Goal: Task Accomplishment & Management: Use online tool/utility

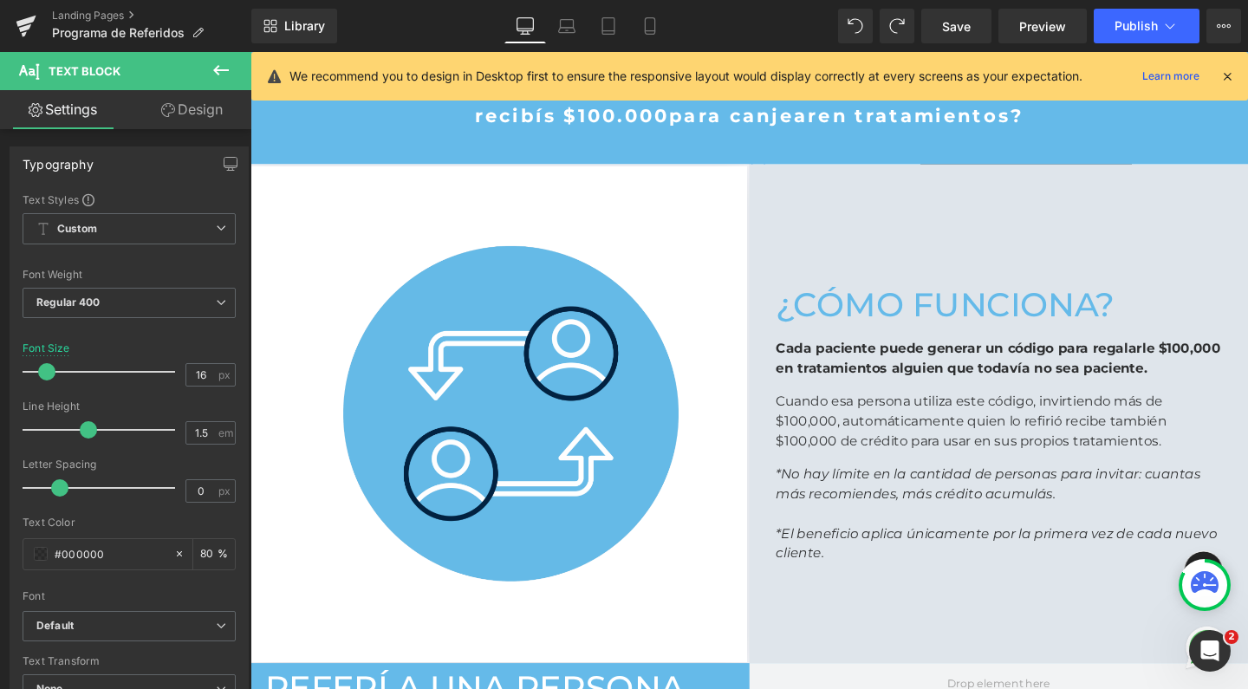
scroll to position [590, 0]
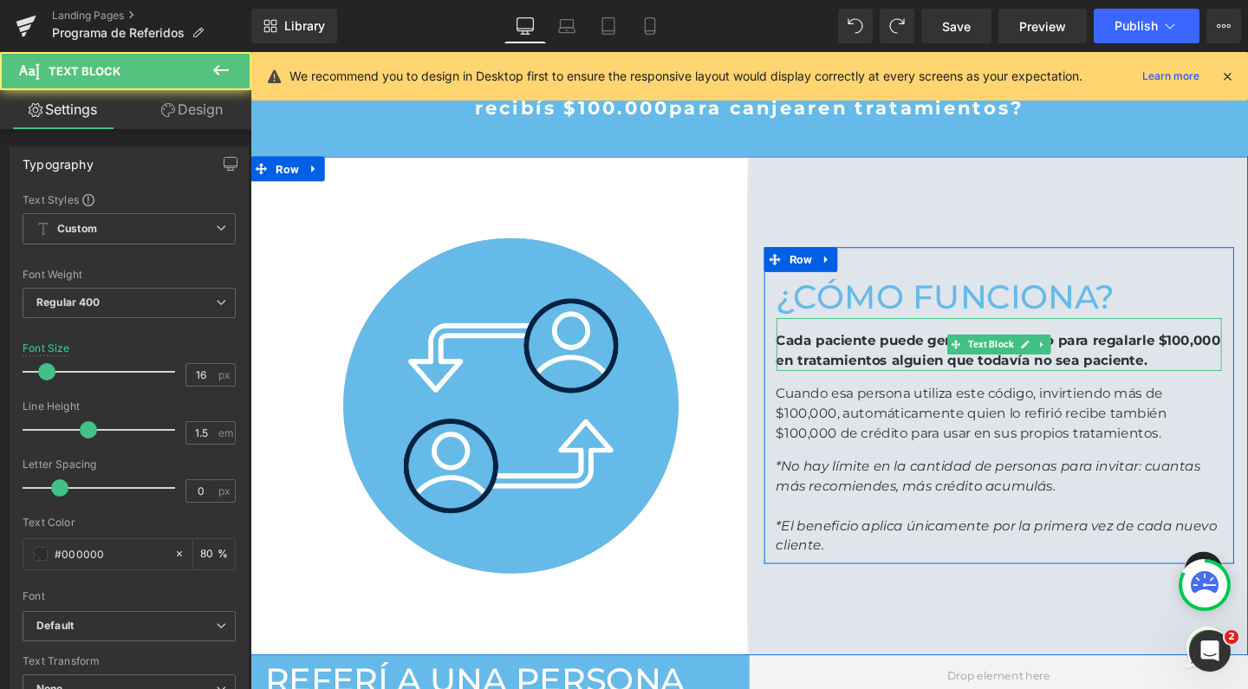
click at [1213, 374] on p "Cada paciente puede generar un código para regalarle $100,000 en tratamientos a…" at bounding box center [1037, 367] width 468 height 42
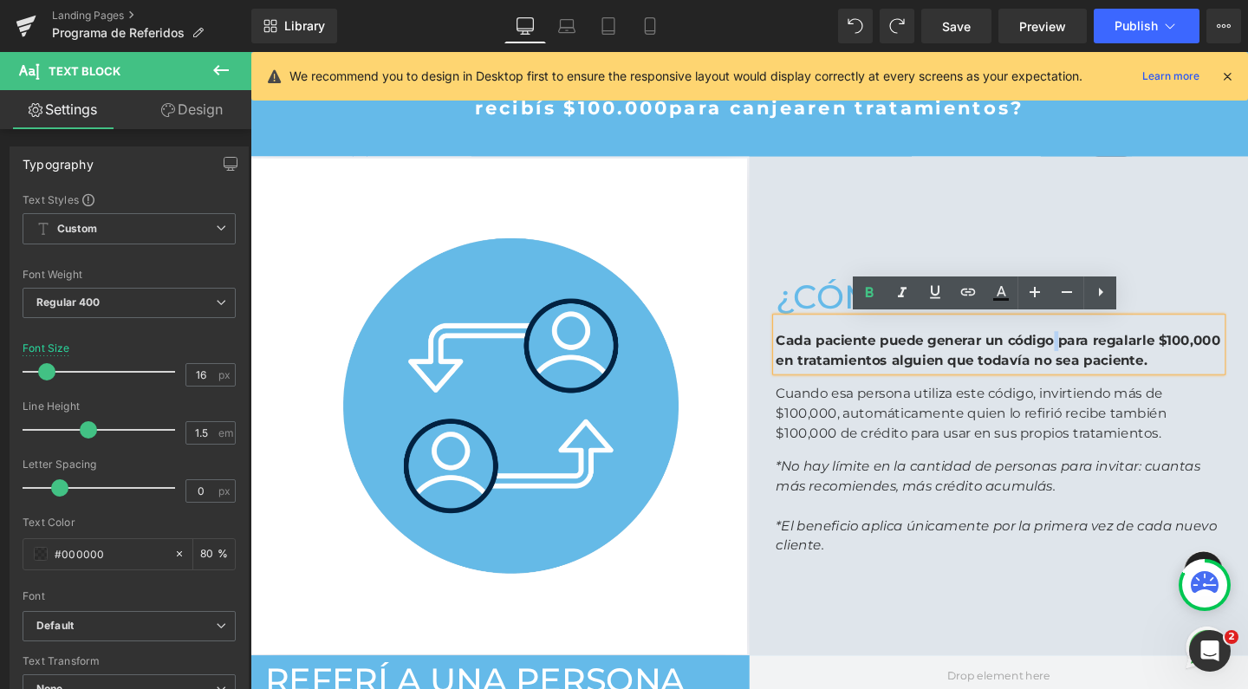
click at [1083, 356] on strong "Cada paciente puede generar un código para regalarle $100,000 en tratamientos a…" at bounding box center [1036, 366] width 467 height 37
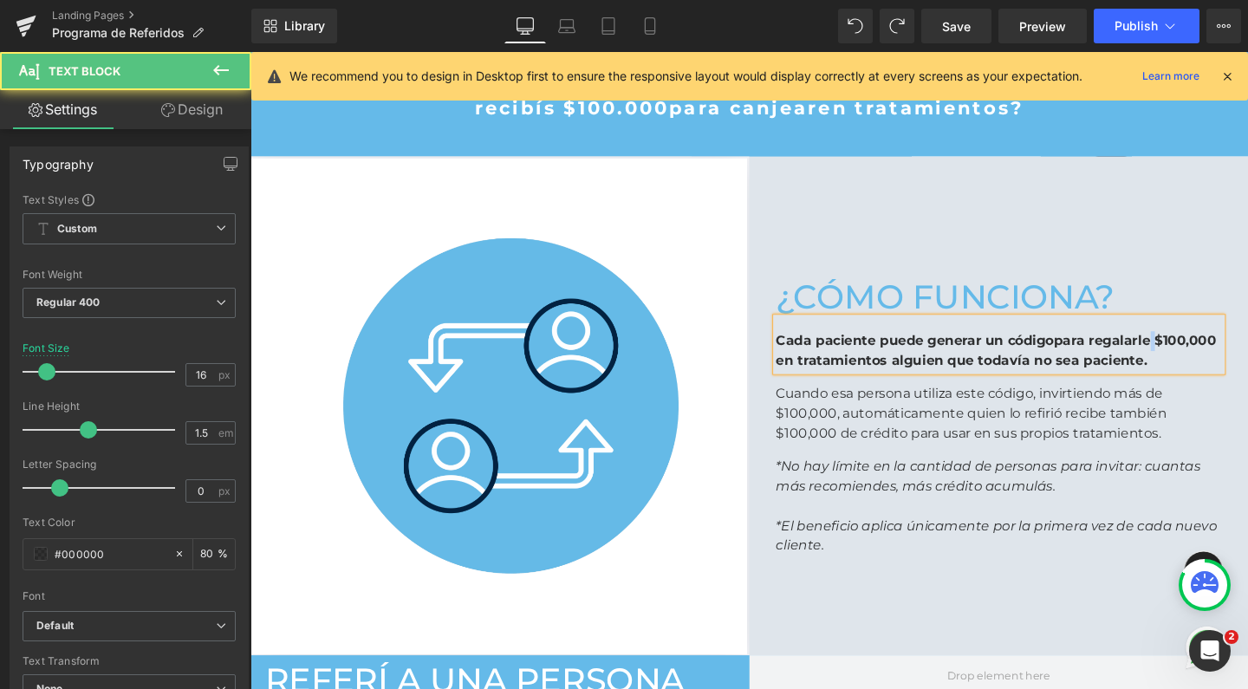
click at [1190, 356] on strong "para regalarle $100,000 en tratamientos alguien que todavía no sea paciente." at bounding box center [1034, 366] width 463 height 37
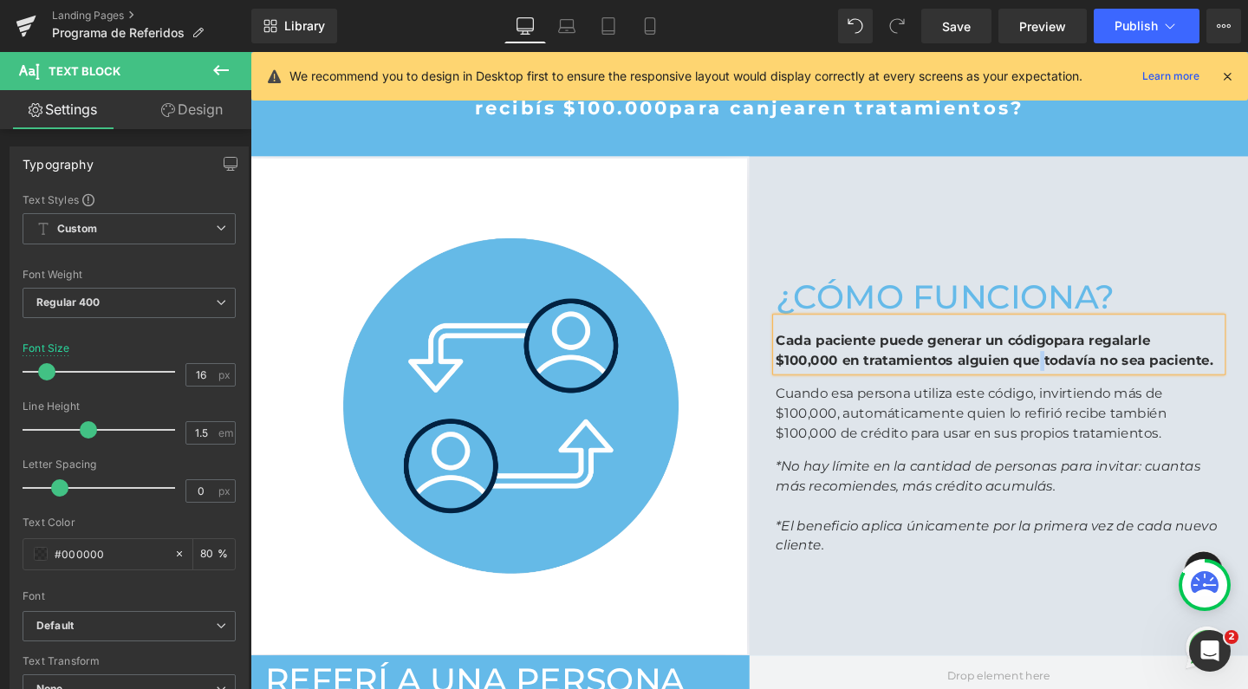
click at [1070, 371] on strong "$100,000 en tratamientos alguien que todavía no sea paciente." at bounding box center [1032, 376] width 459 height 16
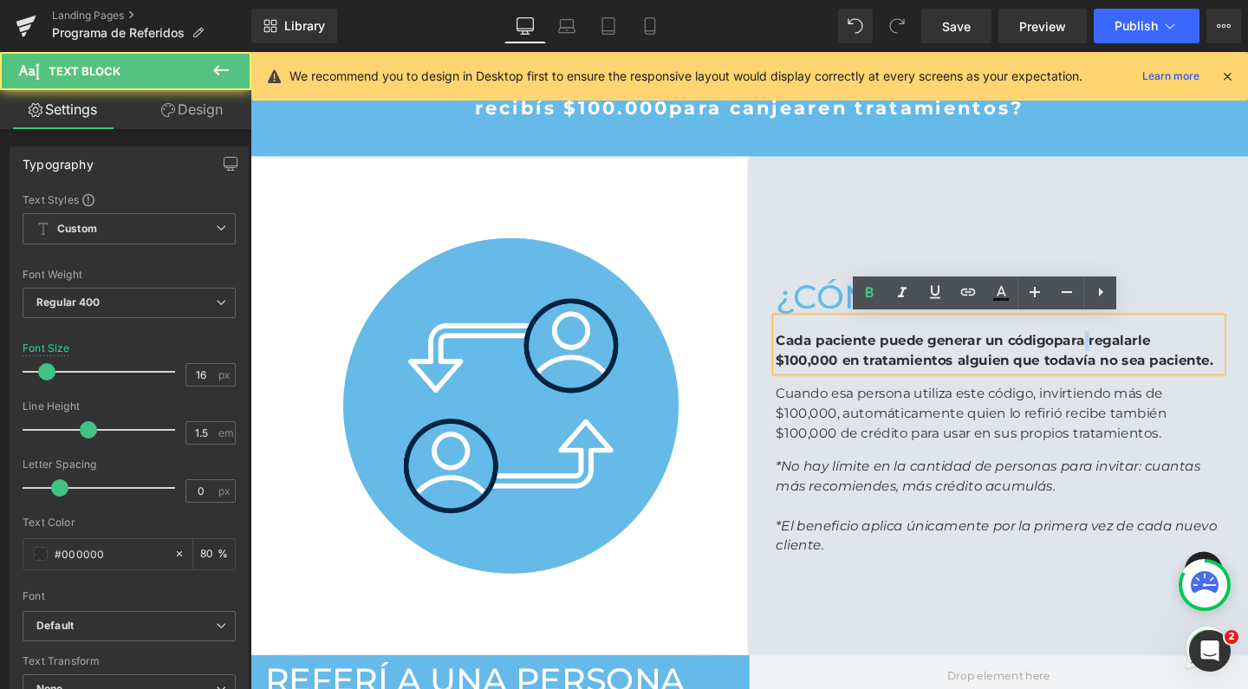
click at [1119, 355] on strong "para regalarle" at bounding box center [1146, 356] width 101 height 16
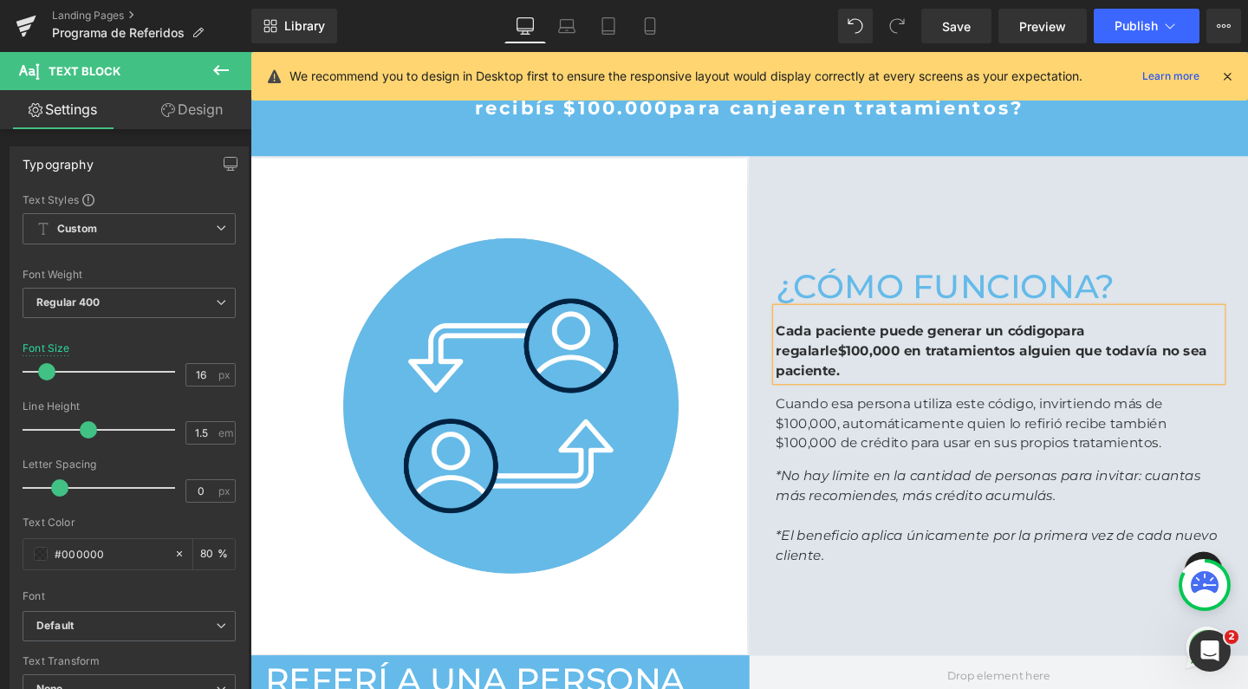
click at [1051, 367] on strong "$100,000 en tratamientos alguien que todavía no sea paciente." at bounding box center [1029, 376] width 453 height 37
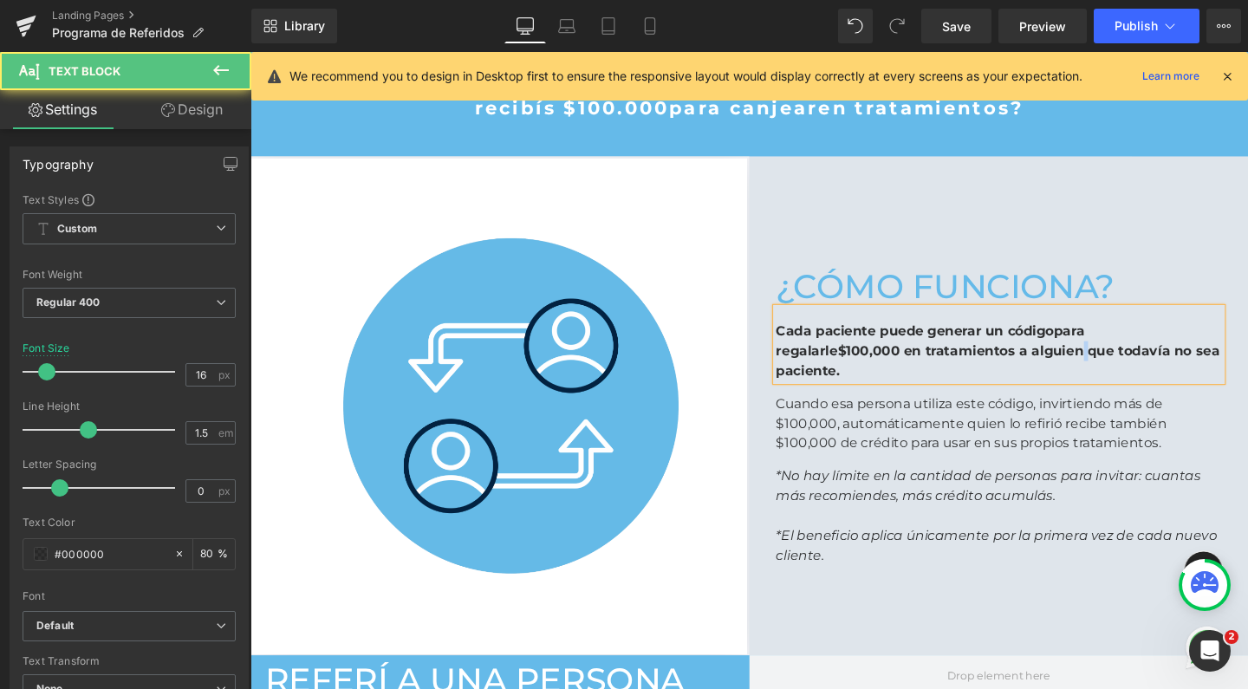
click at [1119, 364] on strong "$100,000 en tratamientos a alguien que todavía no sea paciente." at bounding box center [1036, 376] width 466 height 37
click at [891, 442] on p "Cuando esa persona utiliza este código, invirtiendo más de $100,000, automática…" at bounding box center [1037, 443] width 468 height 62
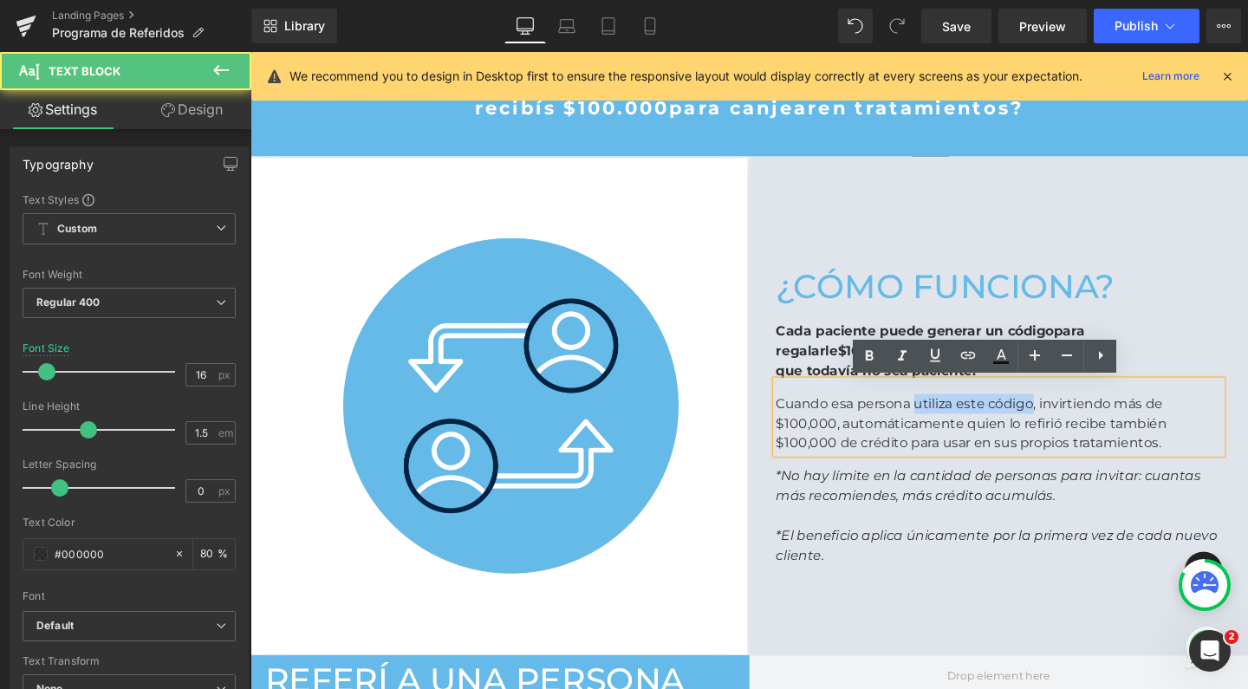
drag, startPoint x: 940, startPoint y: 423, endPoint x: 1064, endPoint y: 423, distance: 123.9
click at [1064, 423] on p "Cuando esa persona utiliza este código, invirtiendo más de $100,000, automática…" at bounding box center [1037, 443] width 468 height 62
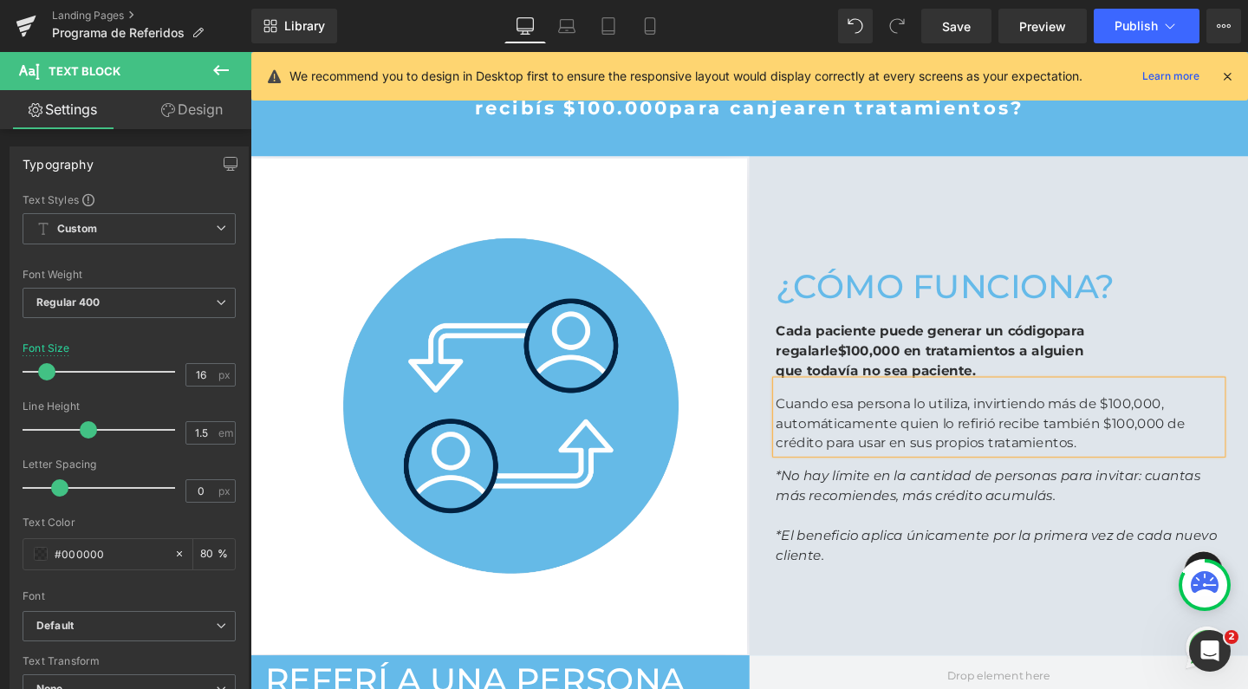
click at [1099, 444] on p "Cuando esa persona lo utiliza, invirtiendo más de $100,000, automáticamente qui…" at bounding box center [1037, 443] width 468 height 62
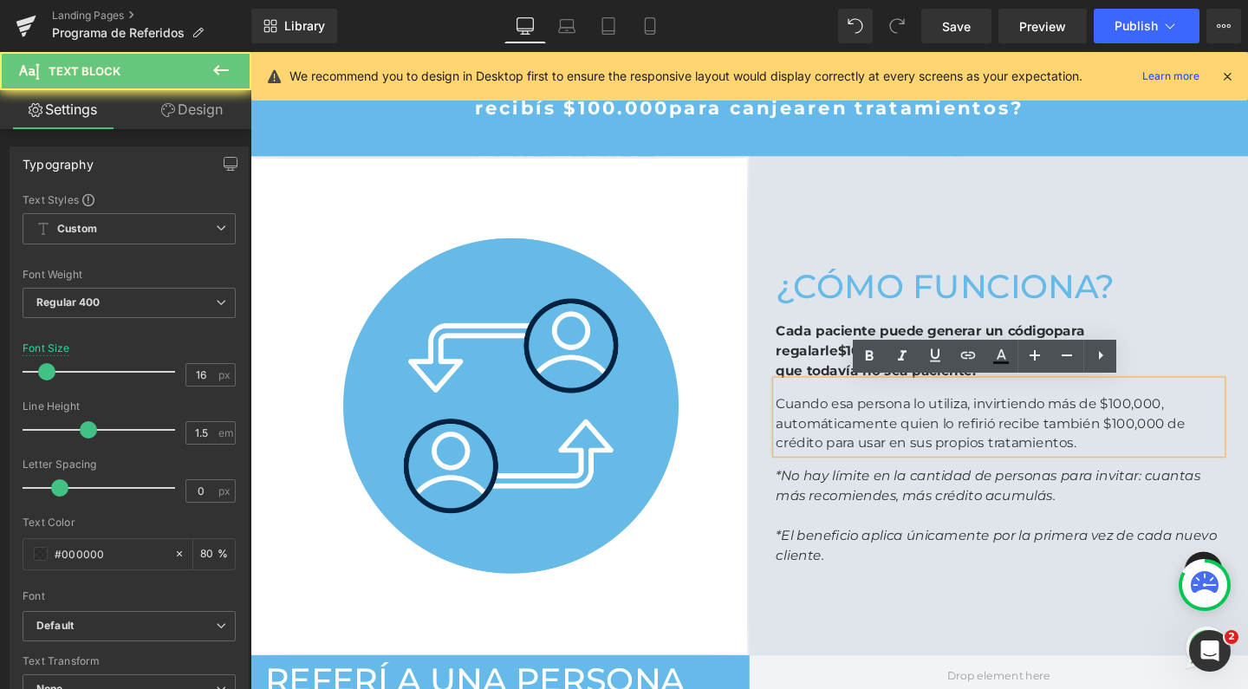
click at [1150, 465] on p "Cuando esa persona lo utiliza, invirtiendo más de $100,000, automáticamente qui…" at bounding box center [1037, 443] width 468 height 62
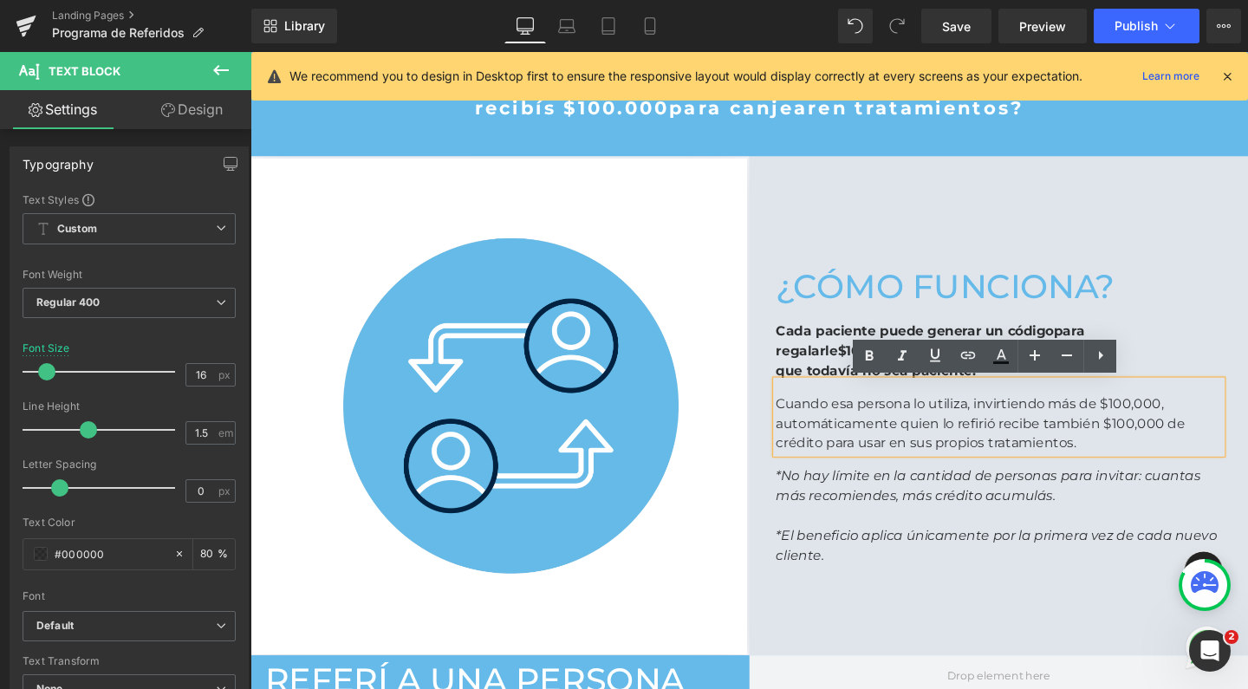
click at [1202, 420] on p "Cuando esa persona lo utiliza, invirtiendo más de $100,000, automáticamente qui…" at bounding box center [1037, 443] width 468 height 62
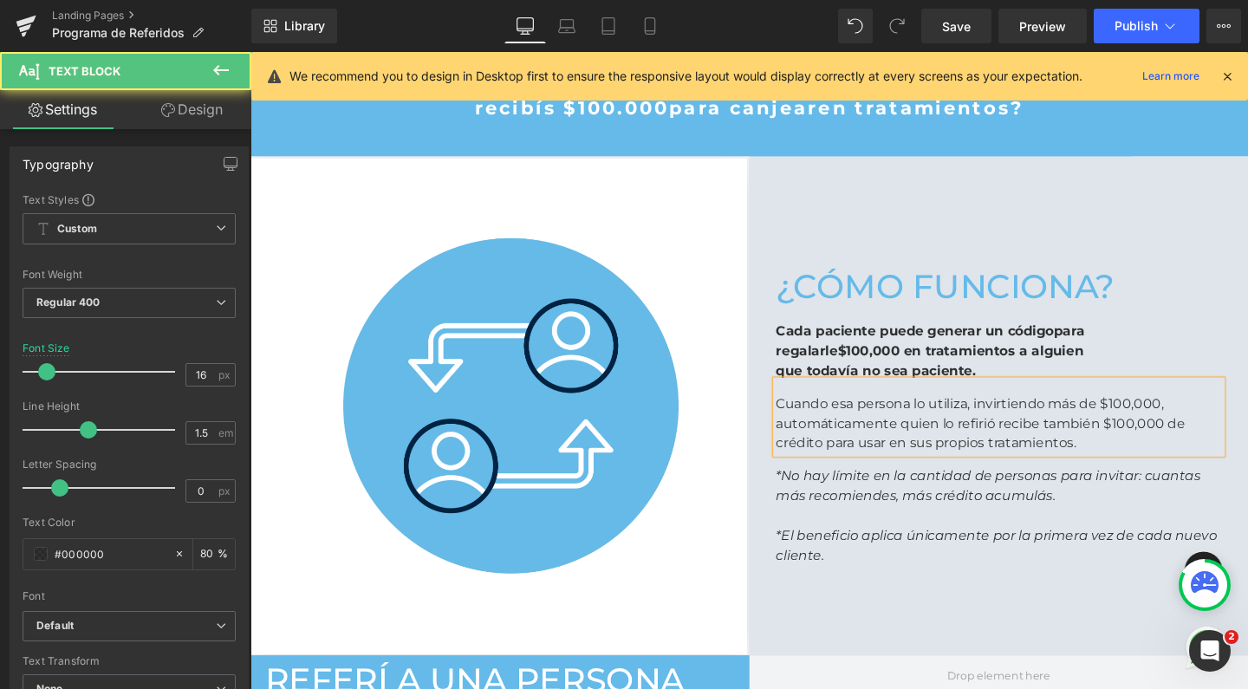
click at [1209, 443] on p "automáticamente quien lo refirió recibe también $100,000 de crédito para usar e…" at bounding box center [1037, 454] width 468 height 42
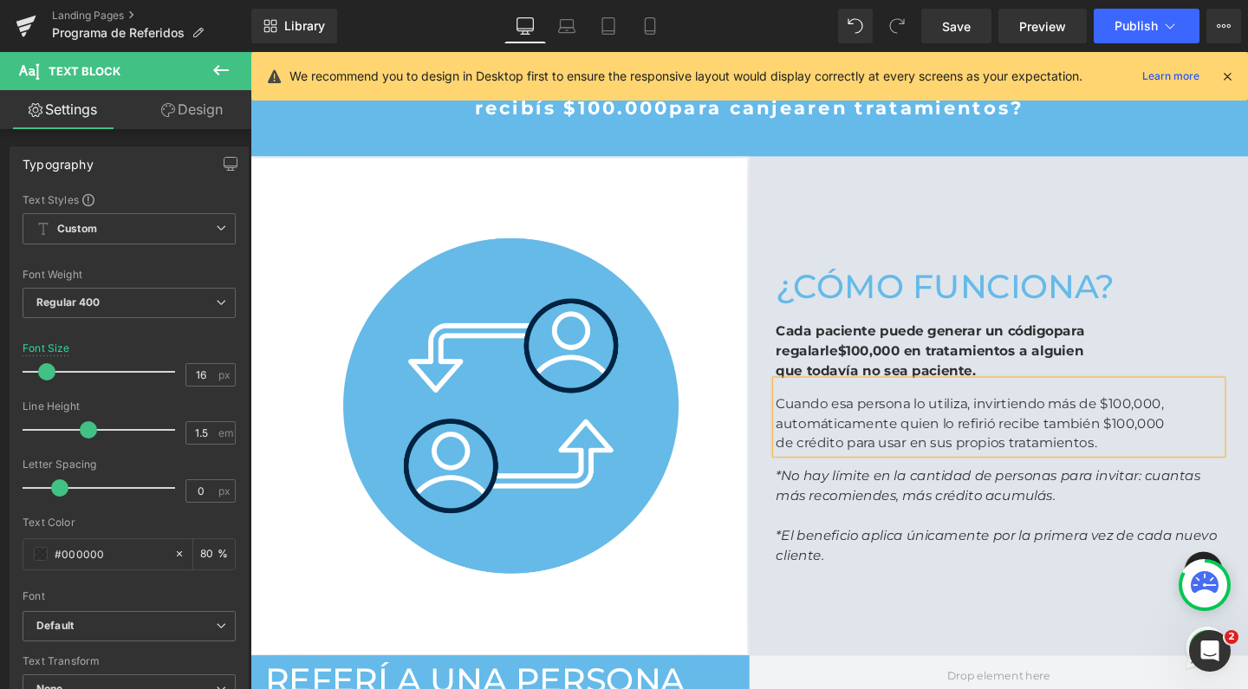
click at [1225, 440] on p "automáticamente quien lo refirió recibe también $100,000" at bounding box center [1037, 443] width 468 height 21
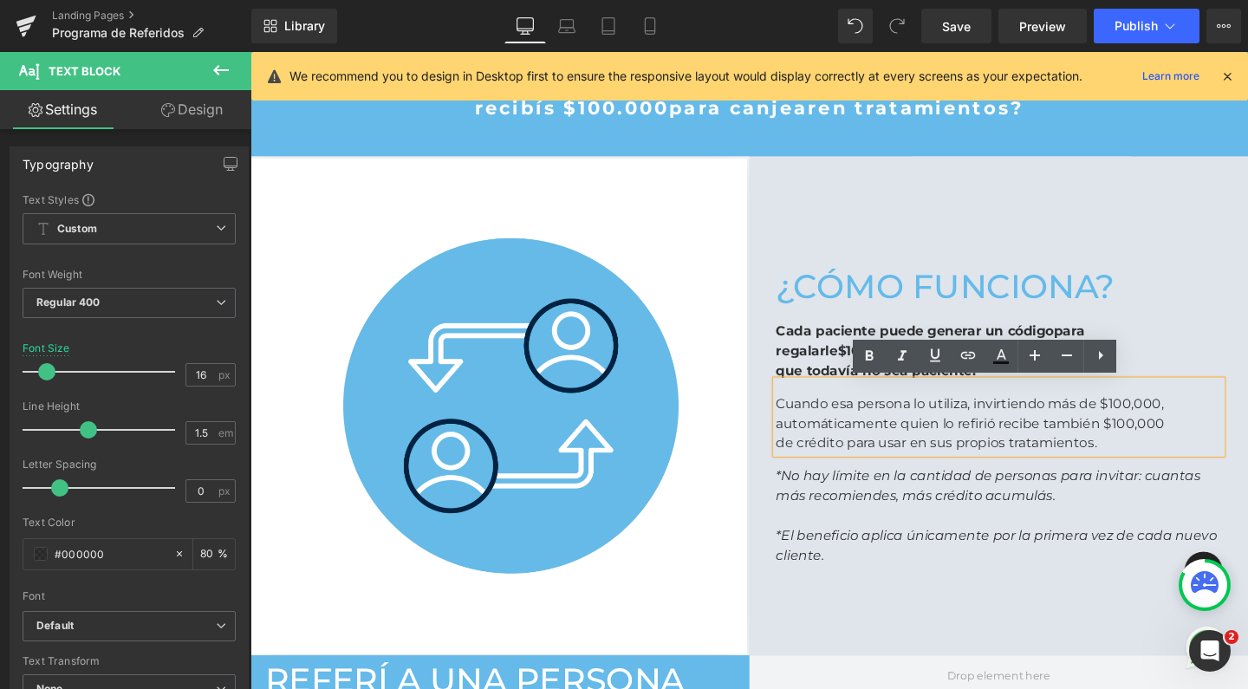
drag, startPoint x: 1222, startPoint y: 444, endPoint x: 1142, endPoint y: 445, distance: 80.6
click at [1142, 445] on p "automáticamente quien lo refirió recibe también $100,000" at bounding box center [1037, 443] width 468 height 21
click at [864, 359] on icon at bounding box center [869, 356] width 21 height 21
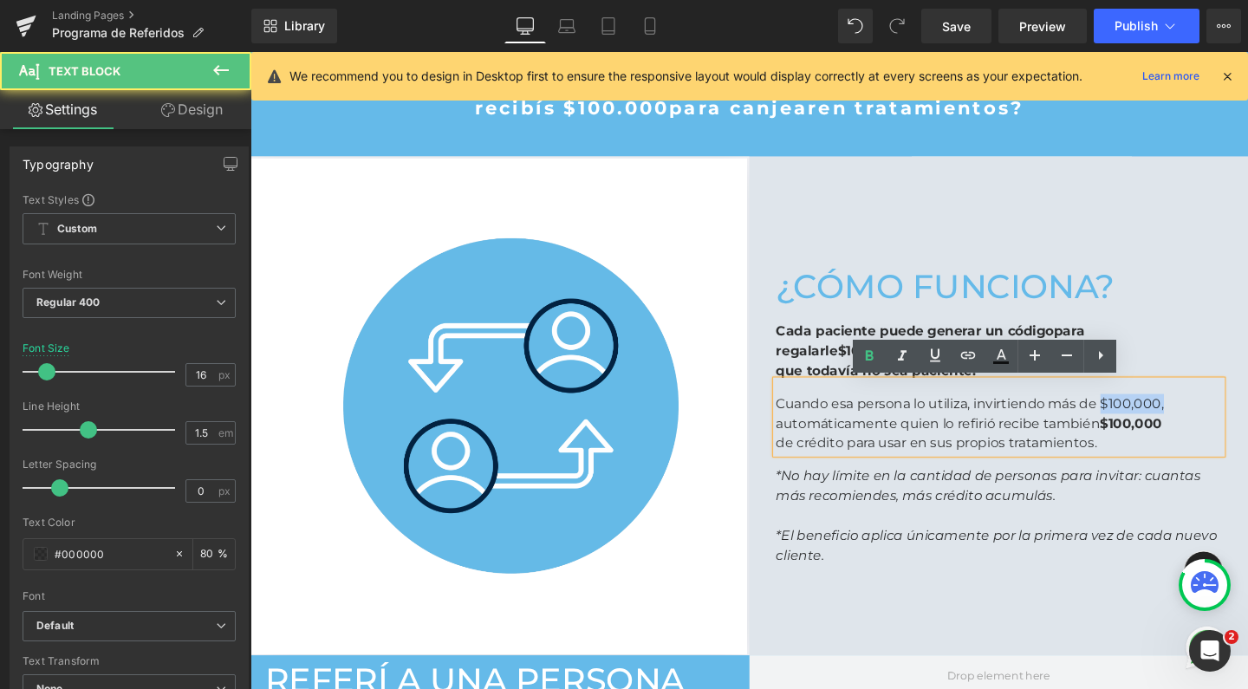
drag, startPoint x: 1219, startPoint y: 422, endPoint x: 1137, endPoint y: 420, distance: 81.5
click at [1137, 420] on p "Cuando esa persona lo utiliza, invirtiendo más de $100,000," at bounding box center [1037, 422] width 468 height 21
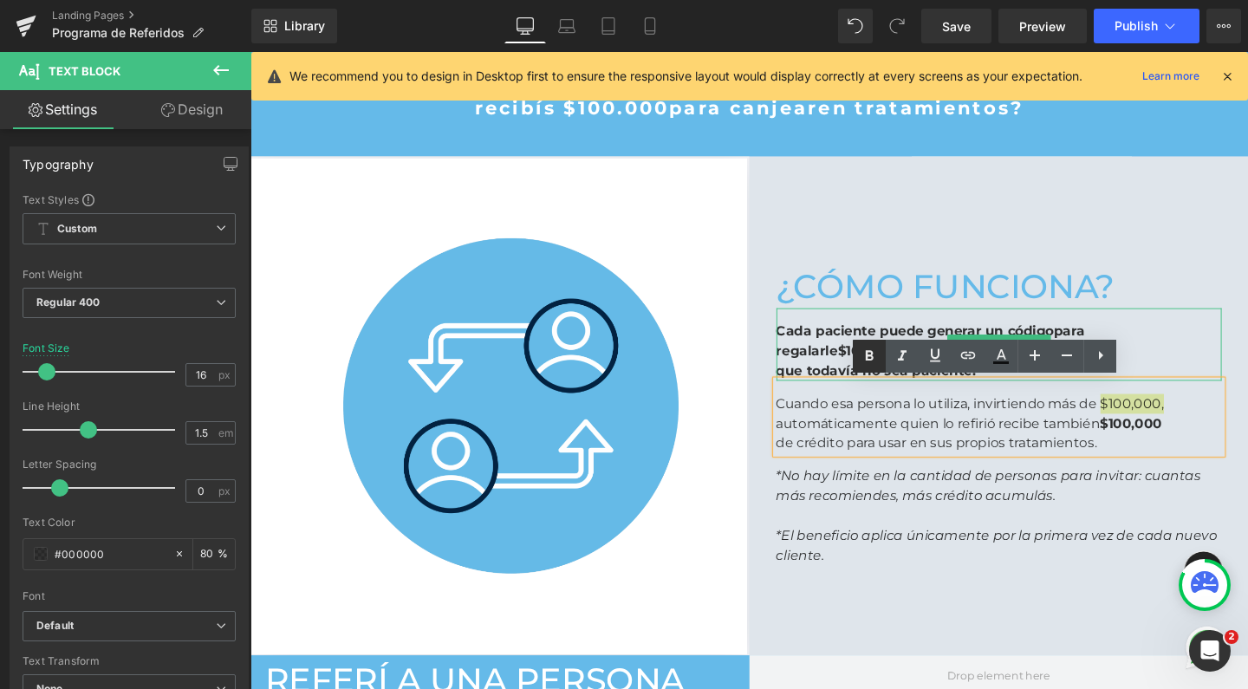
click at [873, 349] on icon at bounding box center [869, 356] width 21 height 21
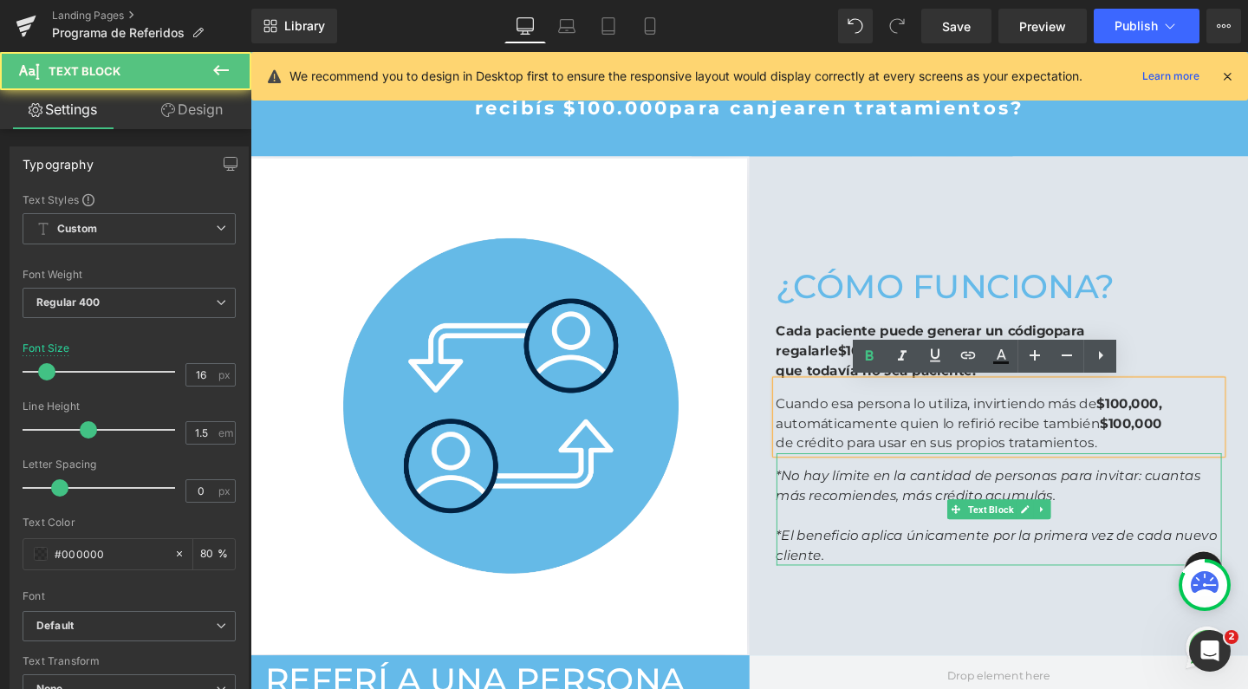
click at [821, 538] on p at bounding box center [1037, 540] width 468 height 21
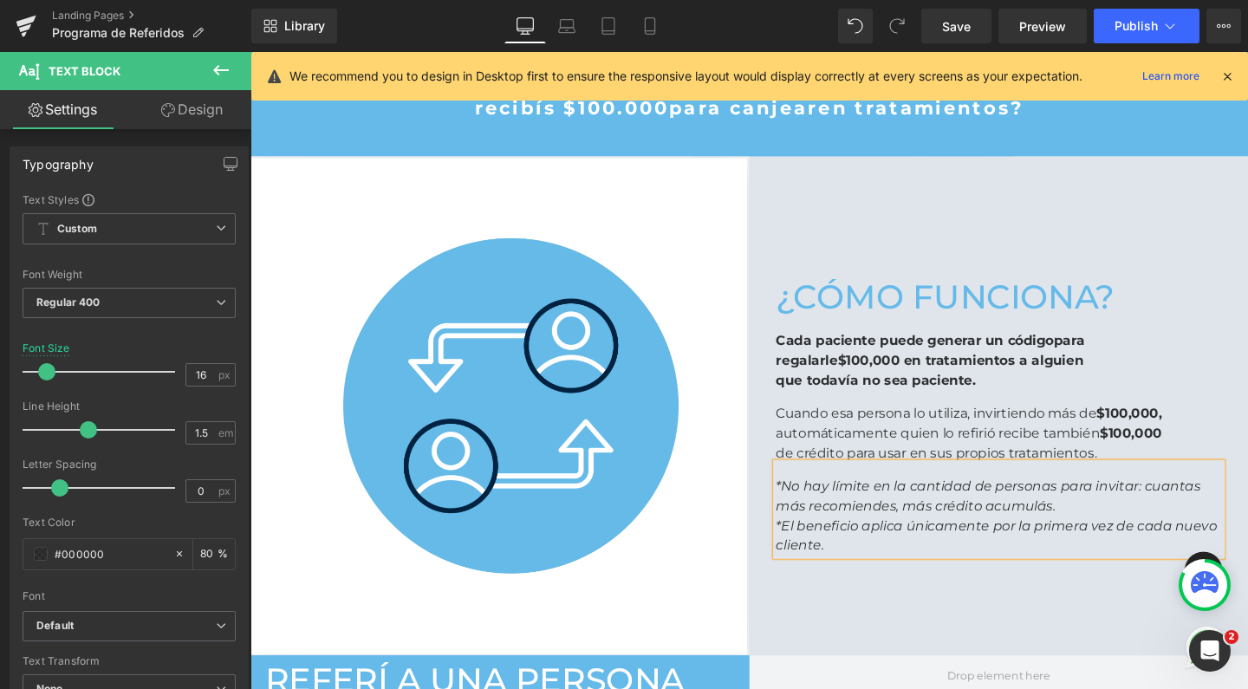
click at [950, 564] on p "*El beneficio aplica únicamente por la primera vez de cada nuevo cliente." at bounding box center [1037, 561] width 468 height 42
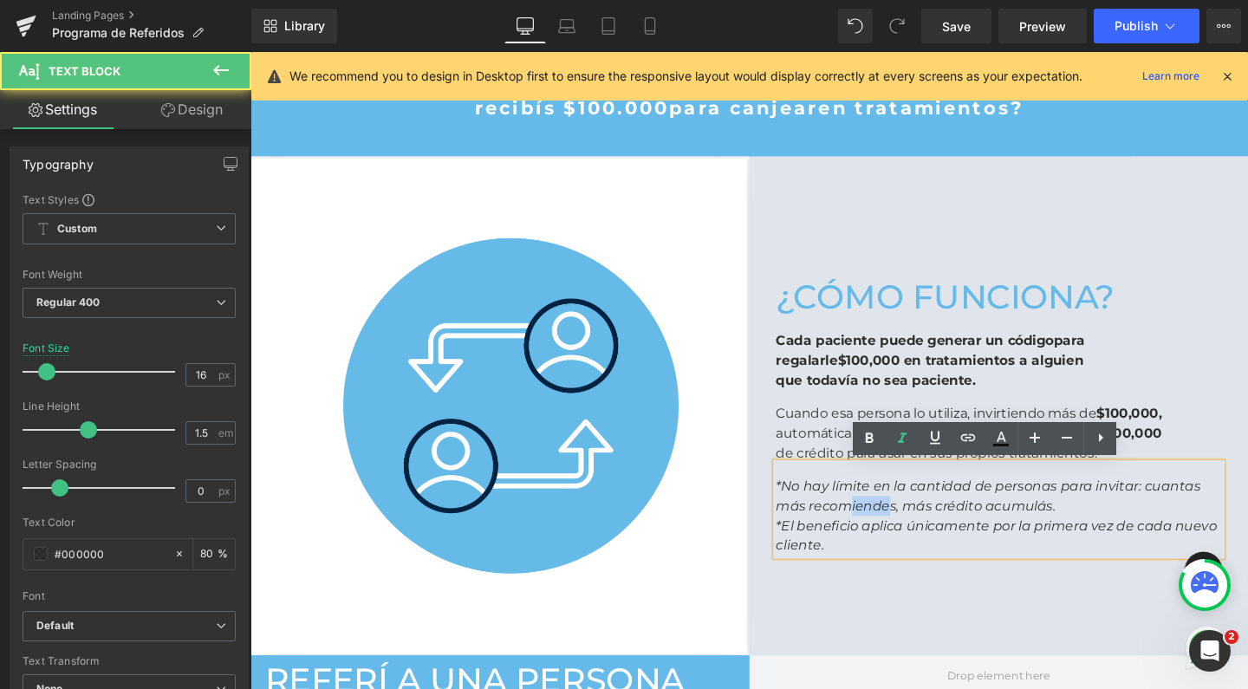
drag, startPoint x: 916, startPoint y: 530, endPoint x: 875, endPoint y: 530, distance: 41.6
click at [875, 530] on icon "*No hay límite en la cantidad de personas para invitar: cuantas más recomiendes…" at bounding box center [1026, 518] width 446 height 37
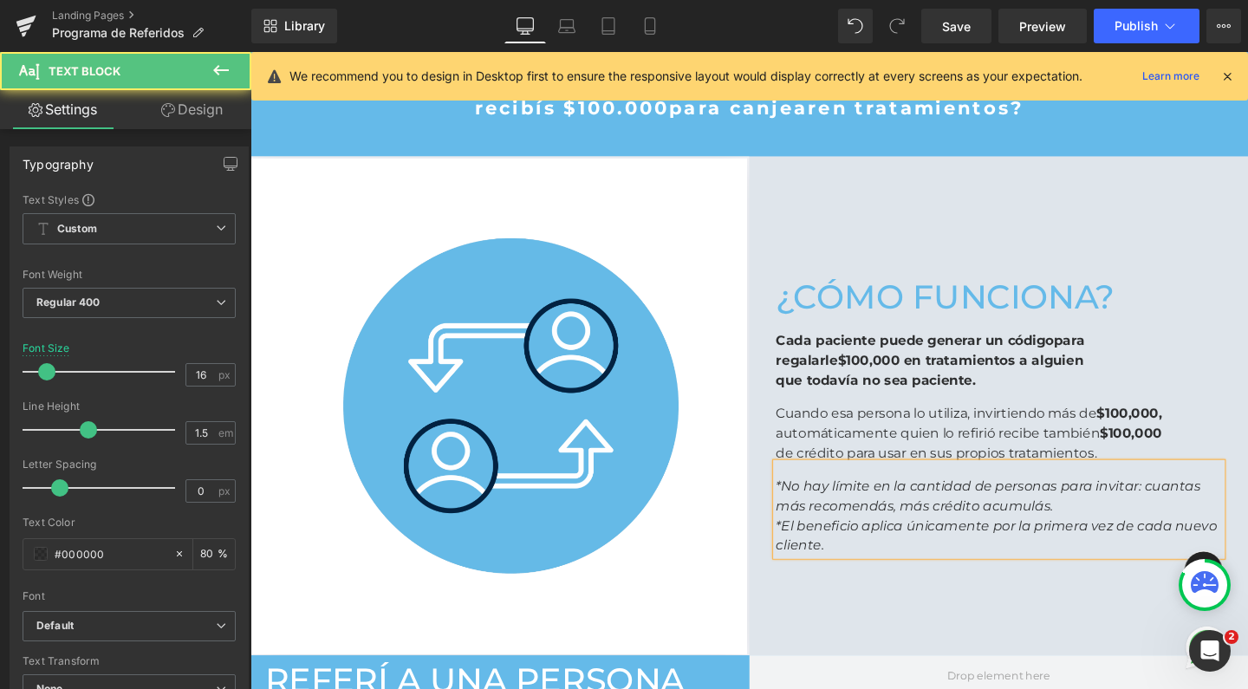
click at [872, 573] on p "*El beneficio aplica únicamente por la primera vez de cada nuevo cliente." at bounding box center [1037, 561] width 468 height 42
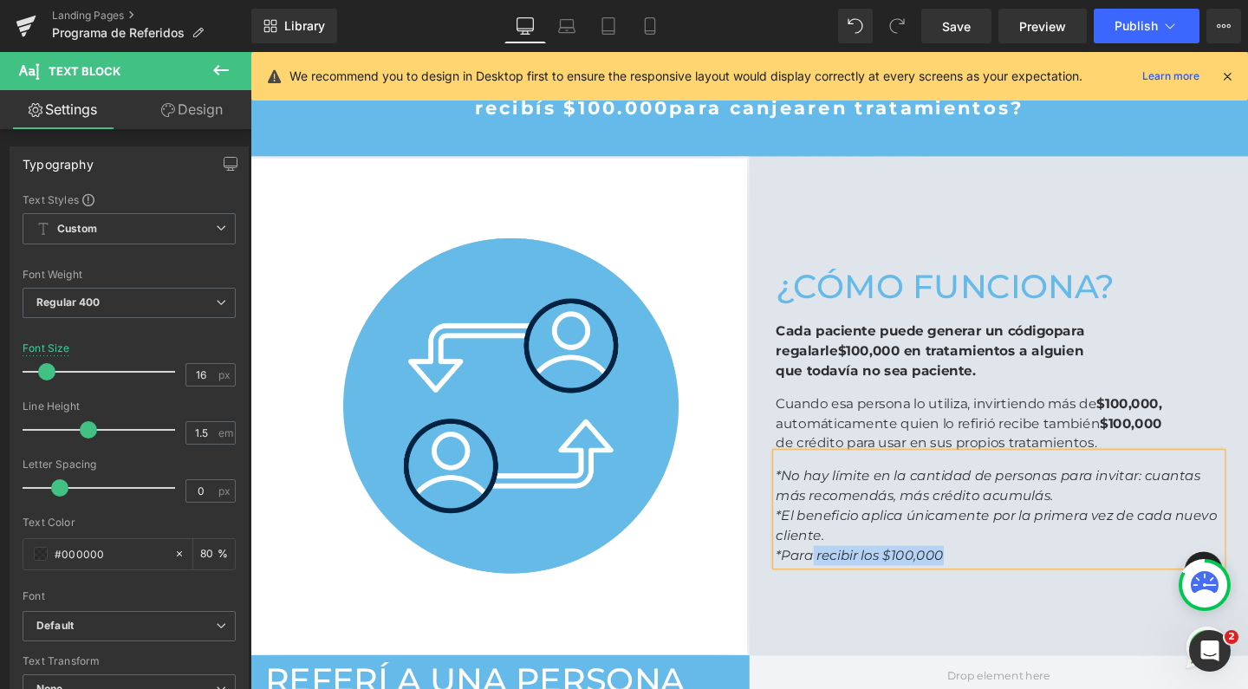
drag, startPoint x: 982, startPoint y: 582, endPoint x: 833, endPoint y: 574, distance: 149.3
click at [833, 574] on p "*Para recibir los $100,000" at bounding box center [1037, 581] width 468 height 21
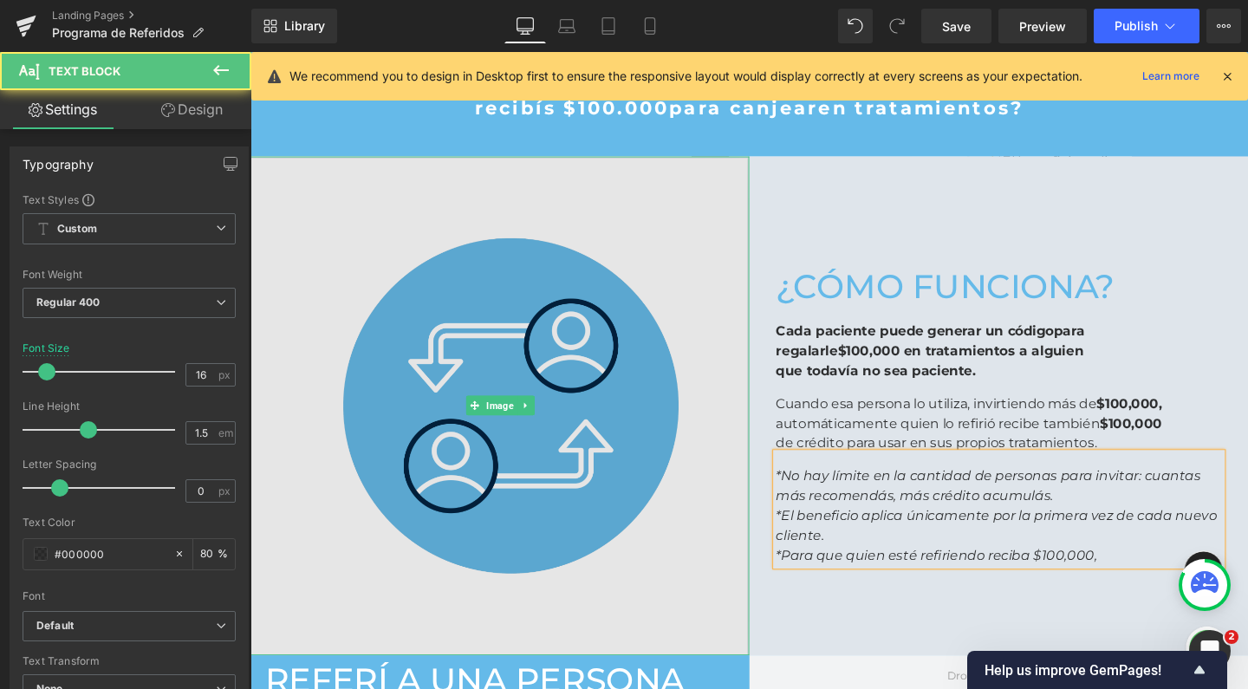
drag, startPoint x: 1147, startPoint y: 578, endPoint x: 724, endPoint y: 559, distance: 423.4
click at [724, 559] on div "Image ¿Cómo funciona? Heading Cada paciente puede generar un código para regala…" at bounding box center [774, 424] width 1049 height 524
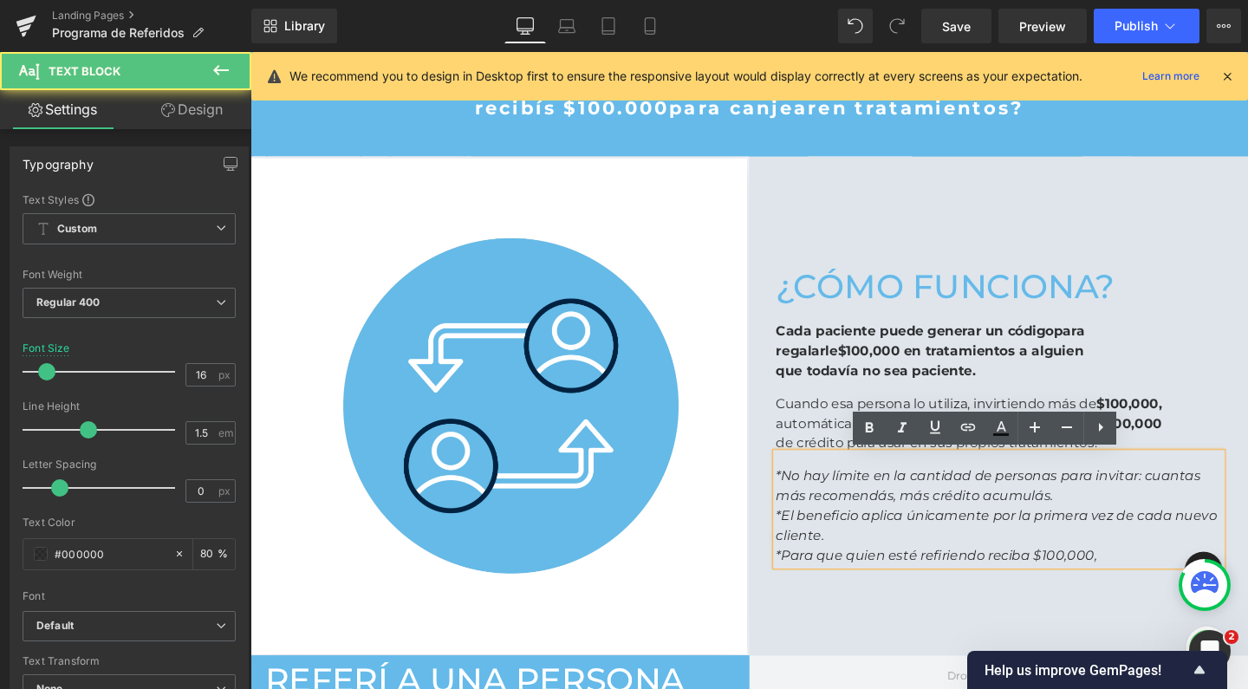
click at [862, 578] on icon "*Para que quien esté refiriendo reciba $100,000," at bounding box center [971, 581] width 337 height 16
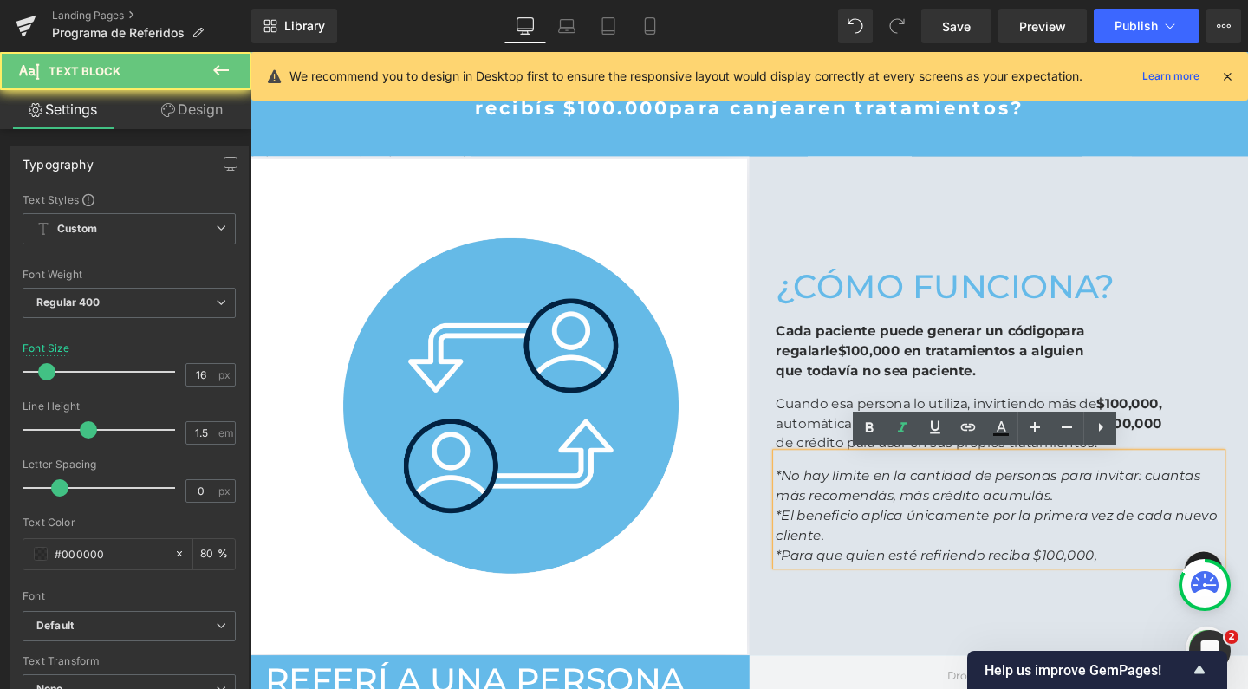
click at [862, 578] on icon "*Para que quien esté refiriendo reciba $100,000," at bounding box center [971, 581] width 337 height 16
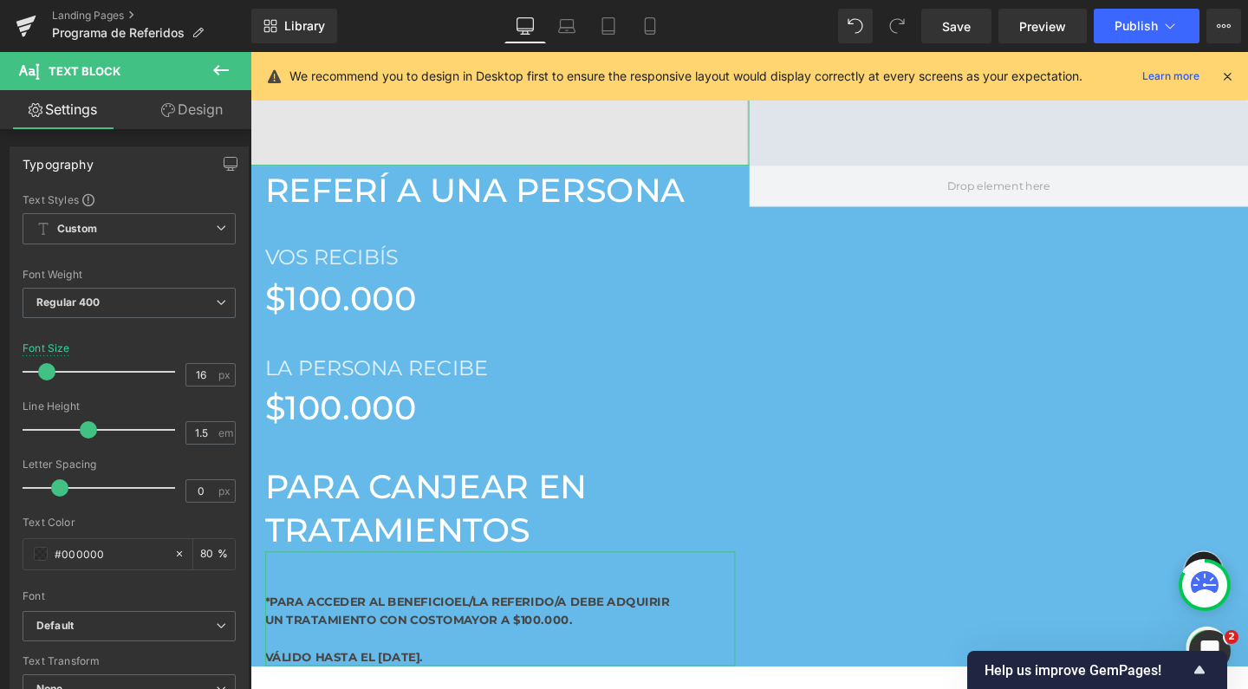
scroll to position [1117, 0]
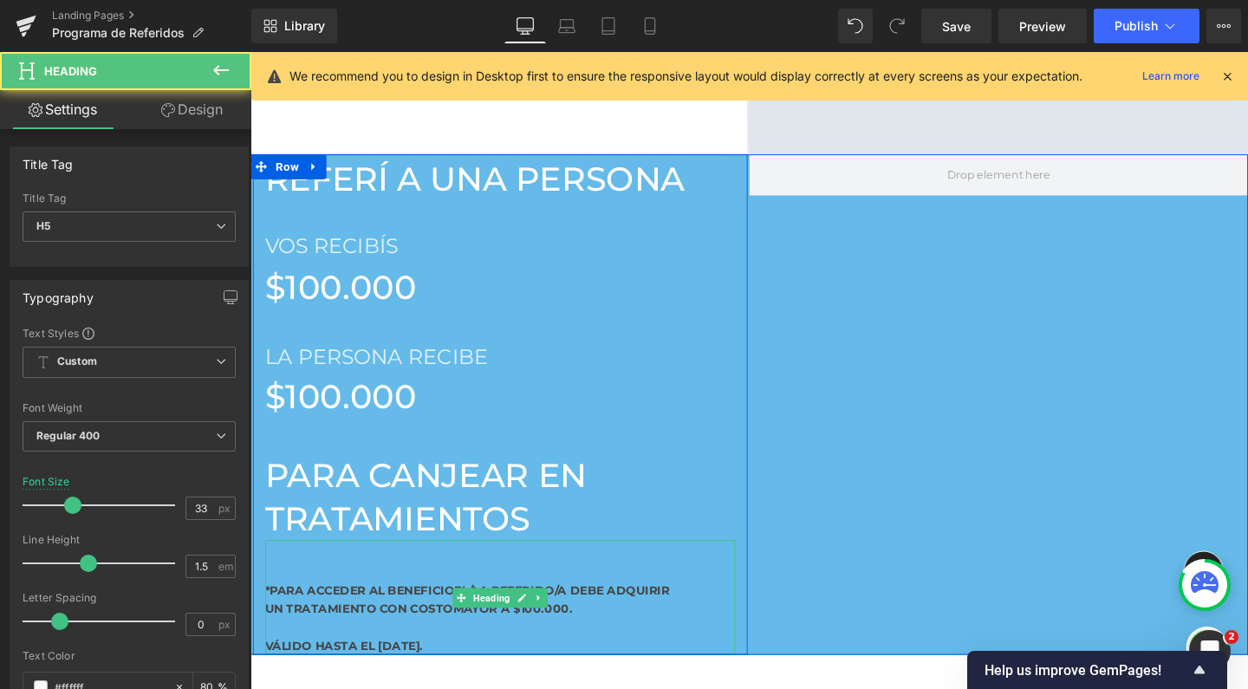
click at [427, 629] on span "UN TRATAMIENTO CON COSTO" at bounding box center [365, 637] width 198 height 16
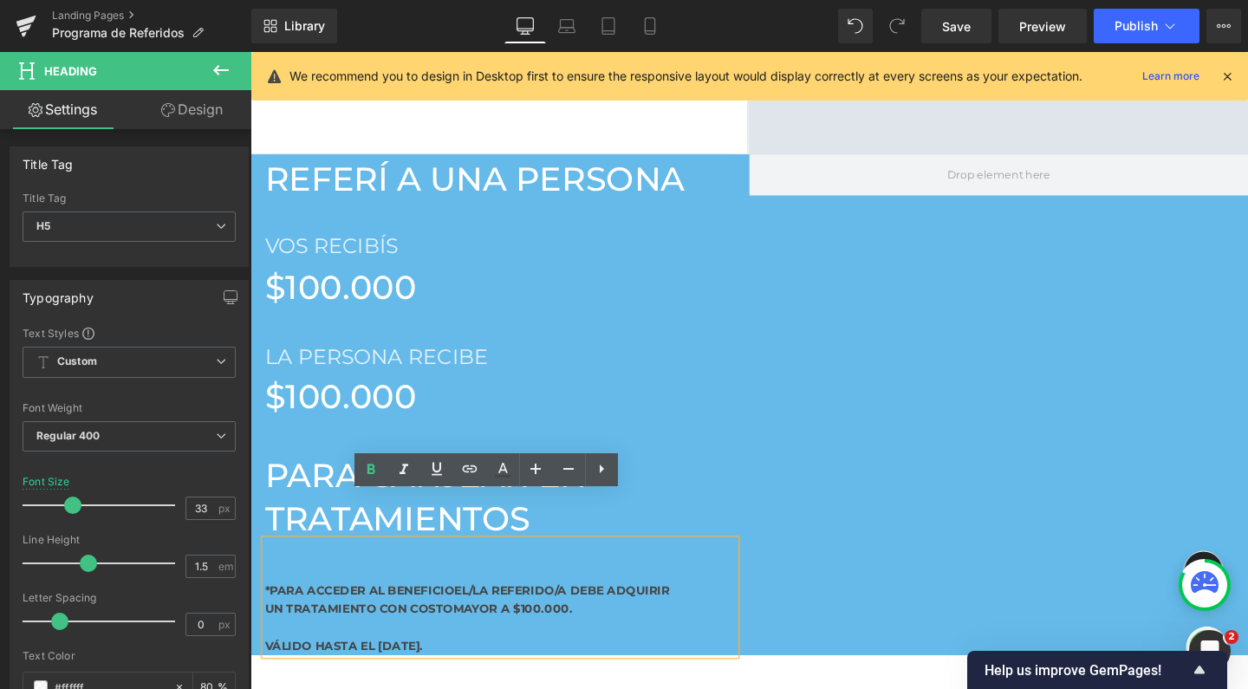
drag, startPoint x: 630, startPoint y: 563, endPoint x: 499, endPoint y: 568, distance: 131.0
click at [250, 539] on html "Ir directamente al contenido Facial Rejuvenecimiento Inyectables [GEOGRAPHIC_DA…" at bounding box center [774, 196] width 1049 height 2523
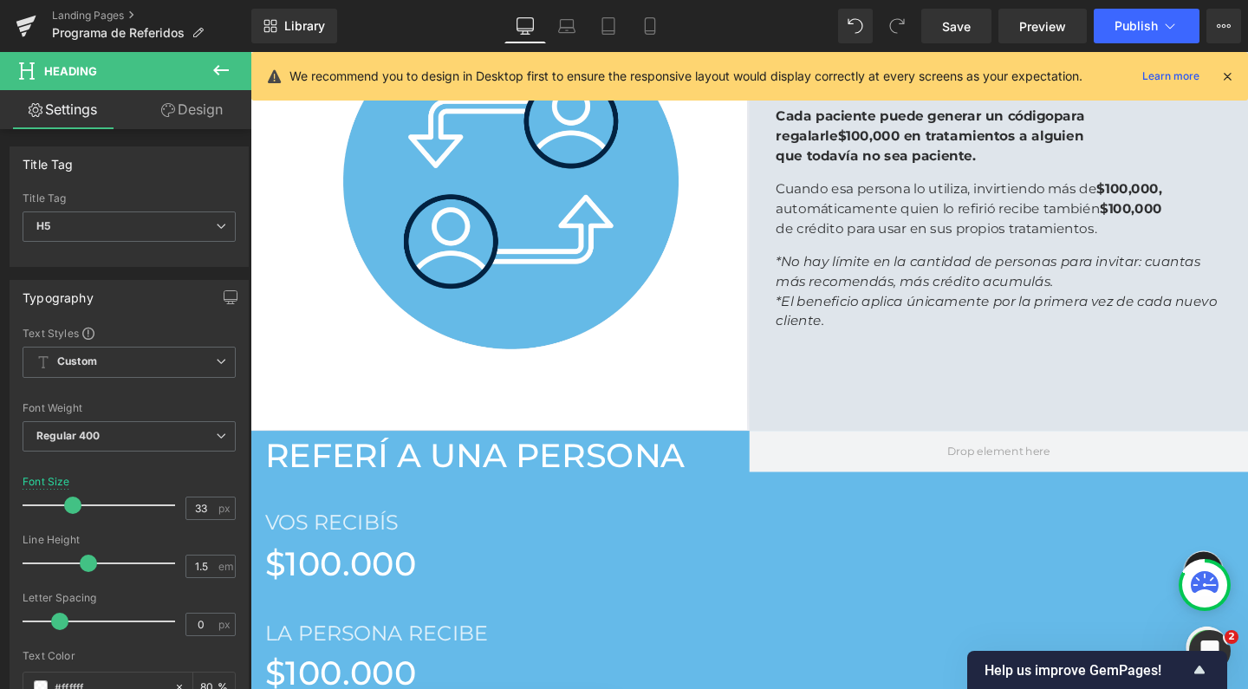
scroll to position [810, 0]
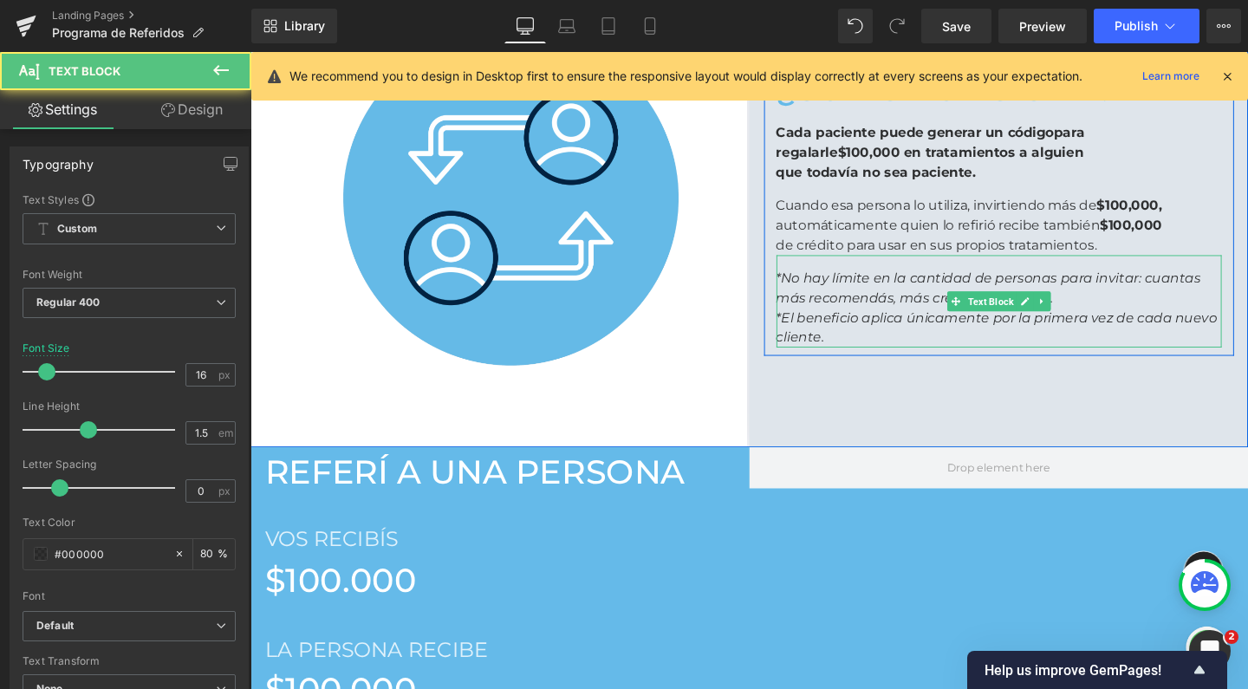
click at [877, 339] on p "*El beneficio aplica únicamente por la primera vez de cada nuevo cliente." at bounding box center [1037, 342] width 468 height 42
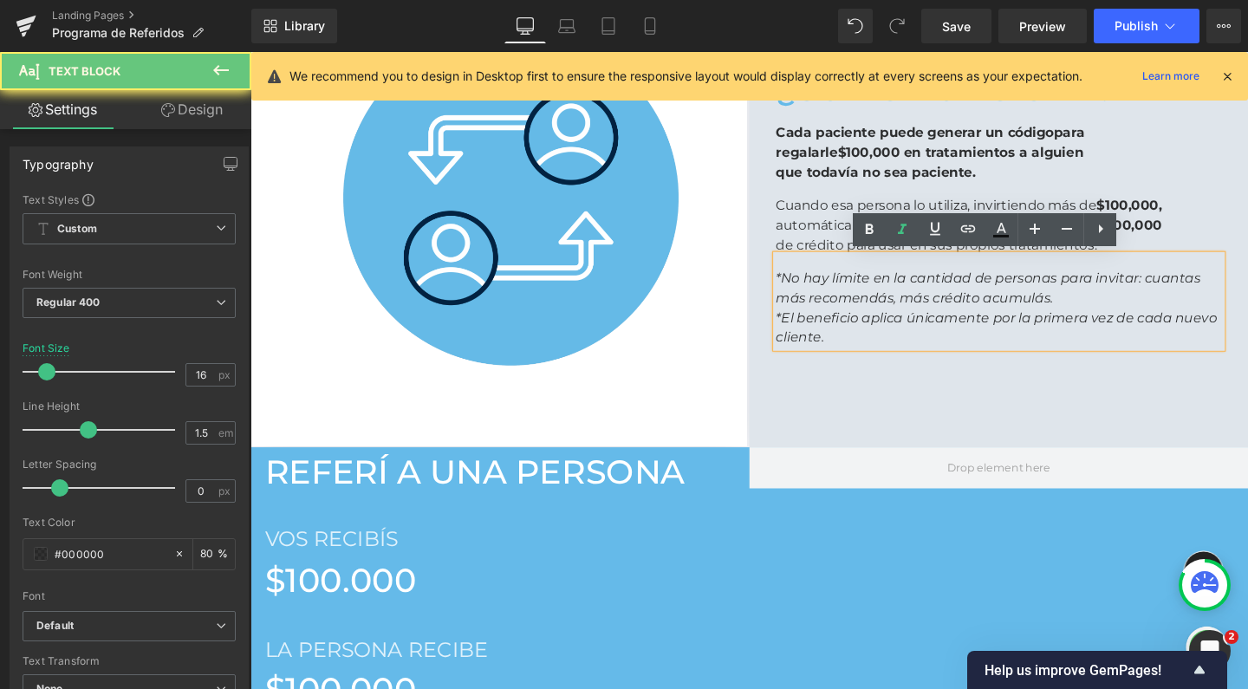
click at [877, 353] on p "*El beneficio aplica únicamente por la primera vez de cada nuevo cliente." at bounding box center [1037, 342] width 468 height 42
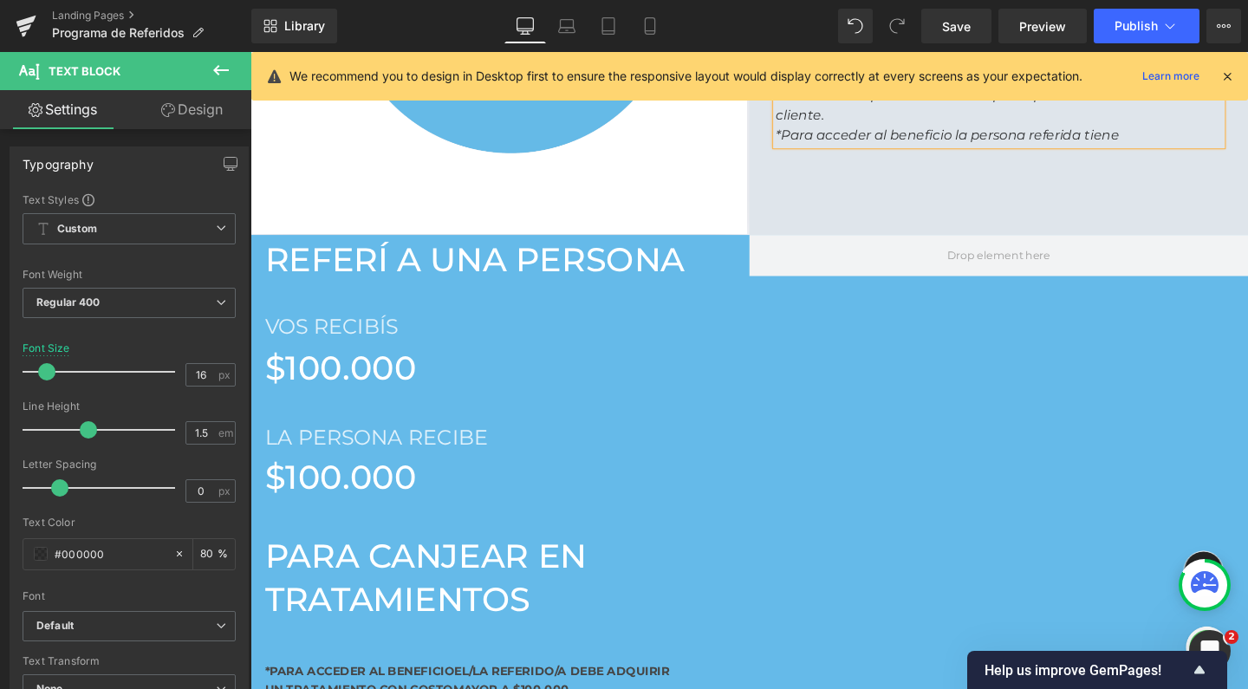
scroll to position [1033, 0]
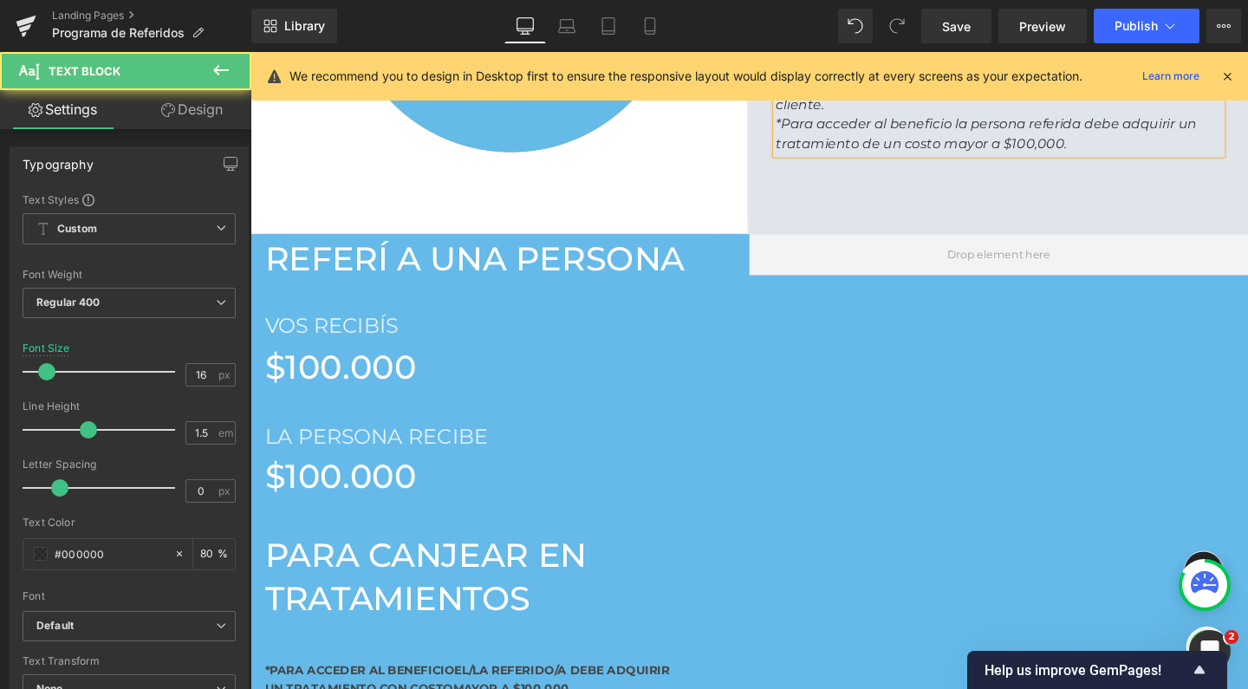
click at [839, 130] on icon "*Para acceder al beneficio la persona referida debe adquirir un tratamiento de …" at bounding box center [1024, 138] width 442 height 37
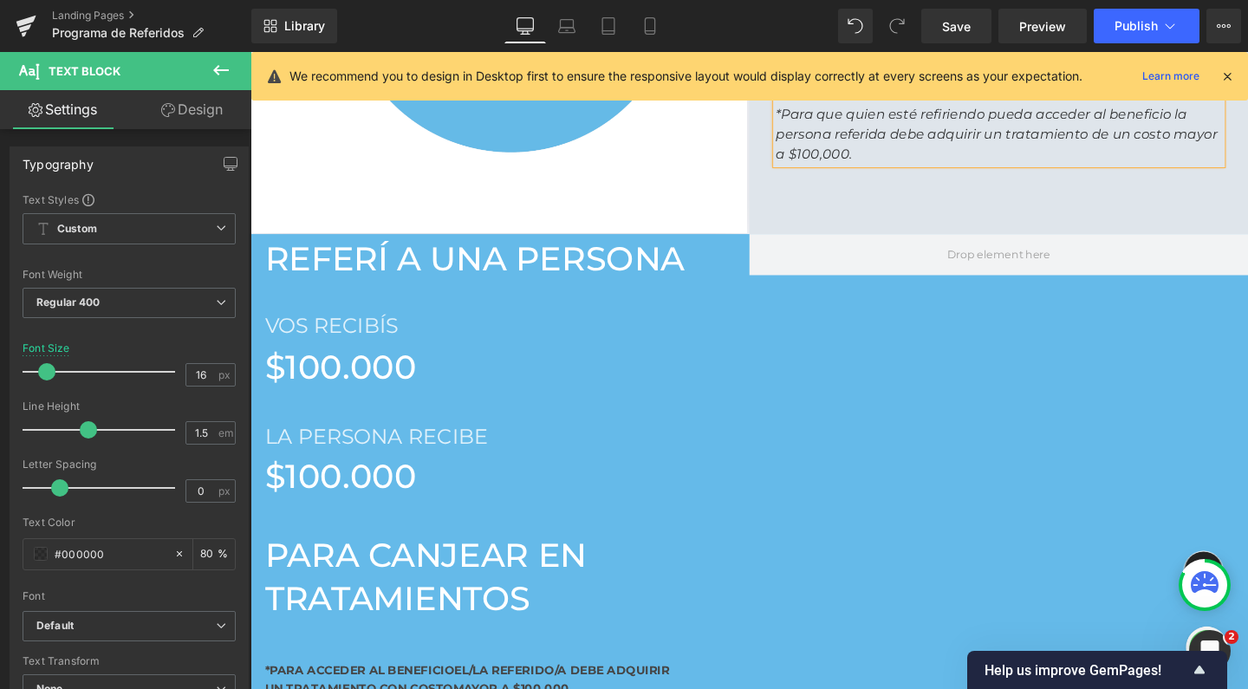
drag, startPoint x: 1067, startPoint y: 113, endPoint x: 1344, endPoint y: 160, distance: 281.4
click at [1067, 113] on icon "*Para que quien esté refiriendo pueda acceder al beneficio la persona referida …" at bounding box center [1035, 138] width 464 height 58
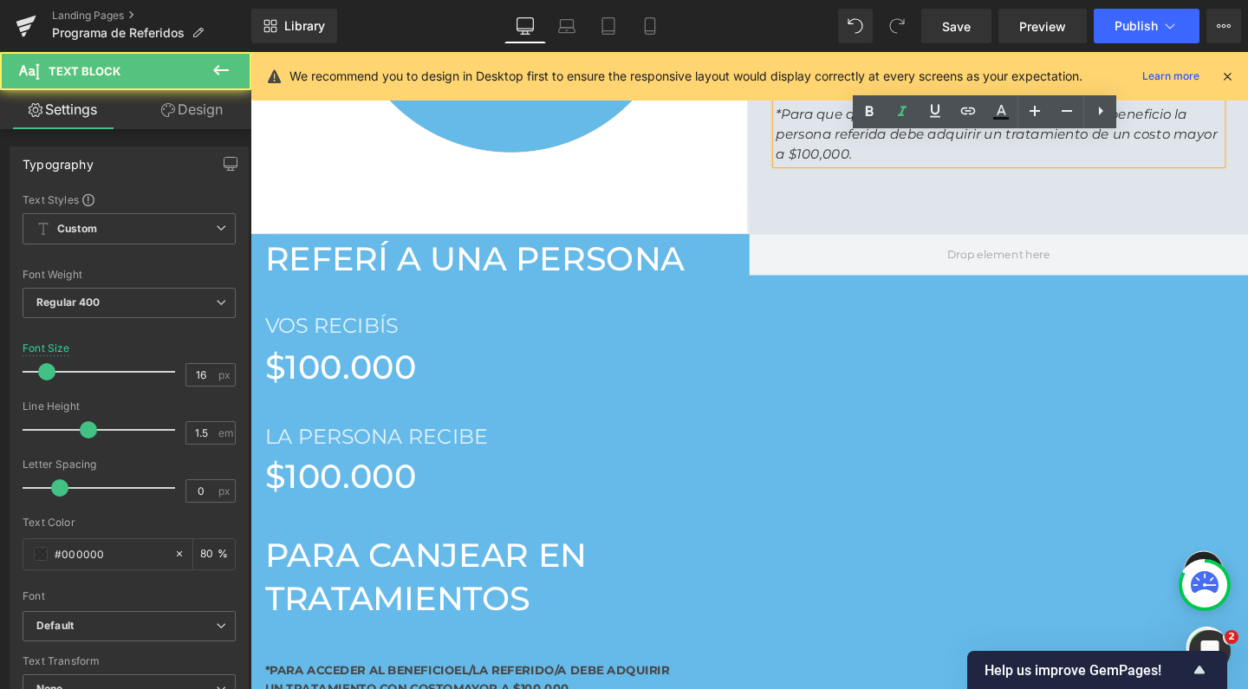
click at [1207, 118] on icon "*Para que quien esté refiriendo pueda acceder al beneficio la persona referida …" at bounding box center [1035, 138] width 464 height 58
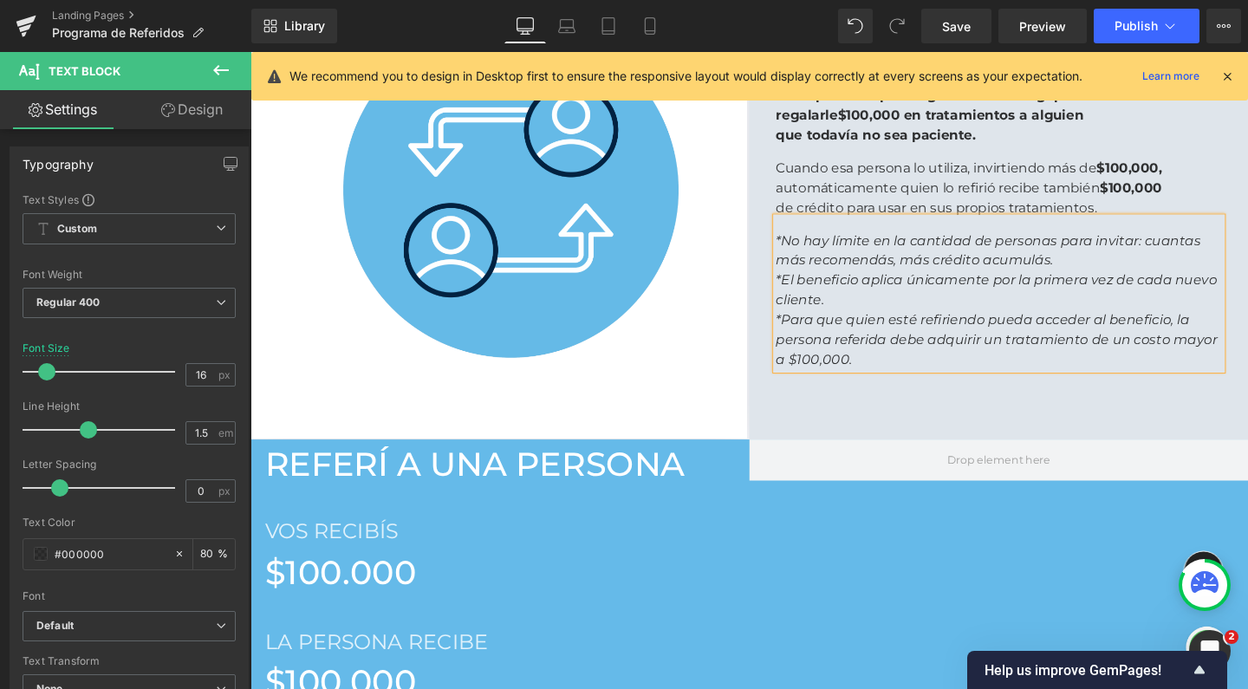
scroll to position [816, 0]
click at [926, 311] on p "*El beneficio aplica únicamente por la primera vez de cada nuevo cliente." at bounding box center [1037, 304] width 468 height 42
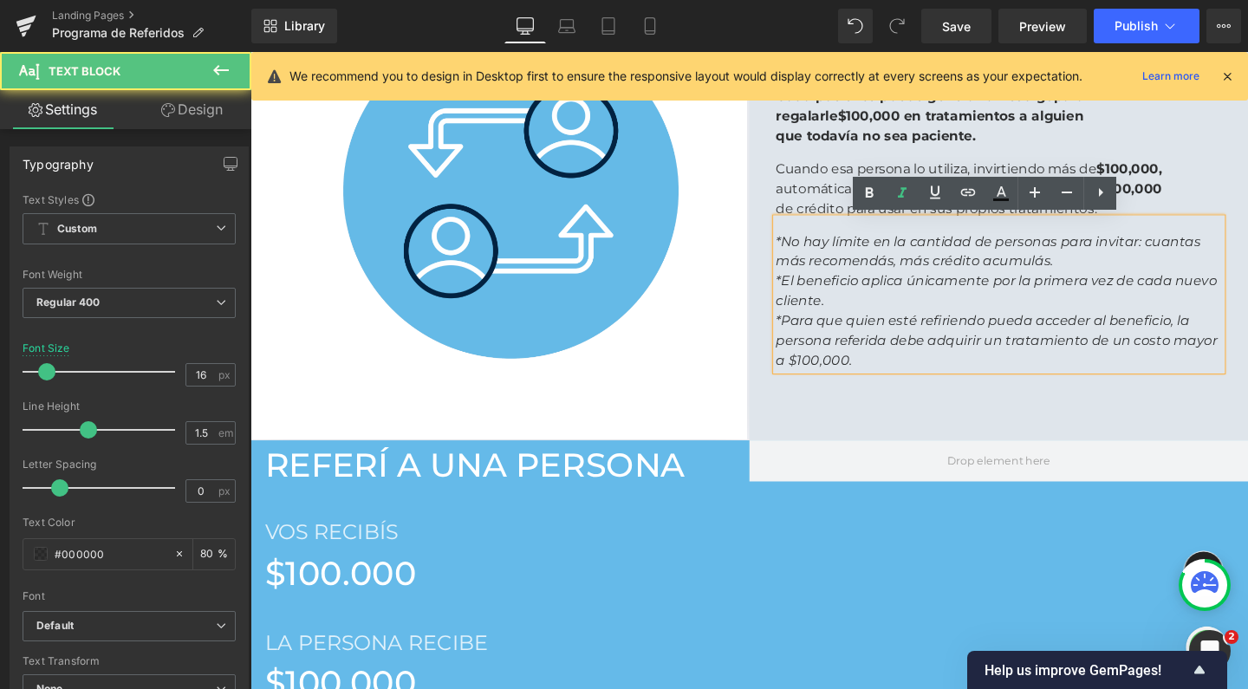
click at [803, 290] on icon "*El beneficio aplica únicamente por la primera vez de cada nuevo cliente." at bounding box center [1035, 302] width 464 height 37
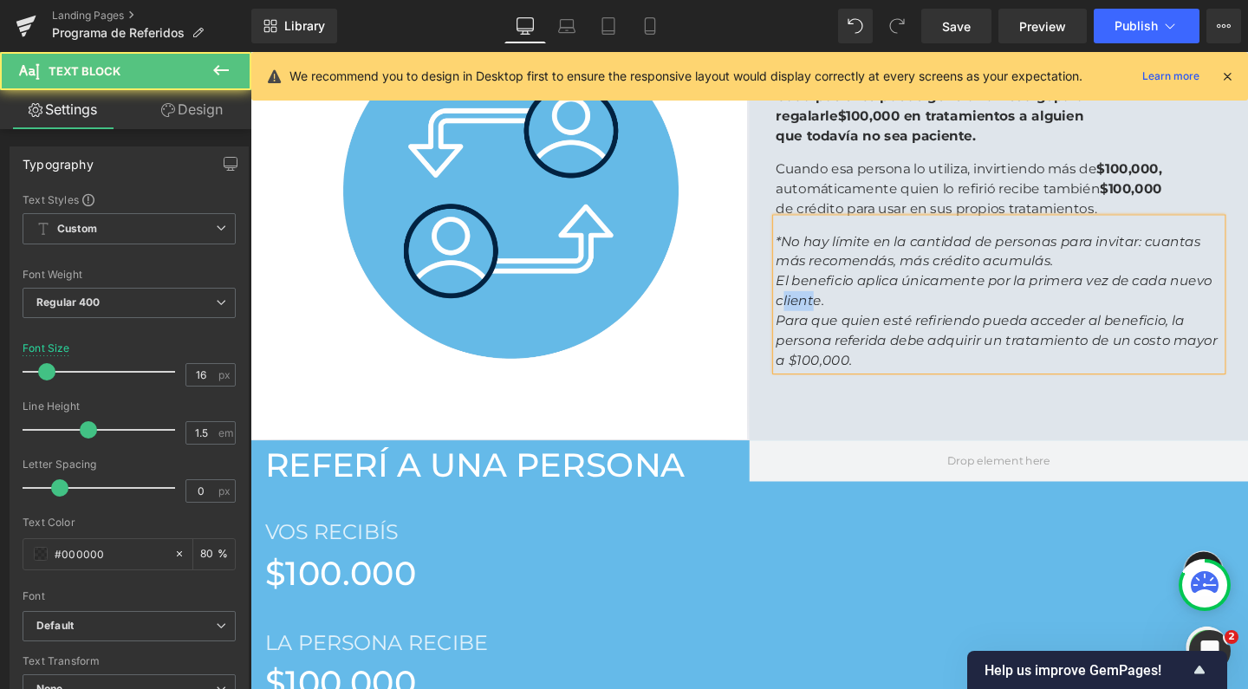
drag, startPoint x: 836, startPoint y: 312, endPoint x: 794, endPoint y: 312, distance: 42.5
click at [803, 312] on icon "El beneficio aplica únicamente por la primera vez de cada nuevo cliente." at bounding box center [1032, 302] width 459 height 37
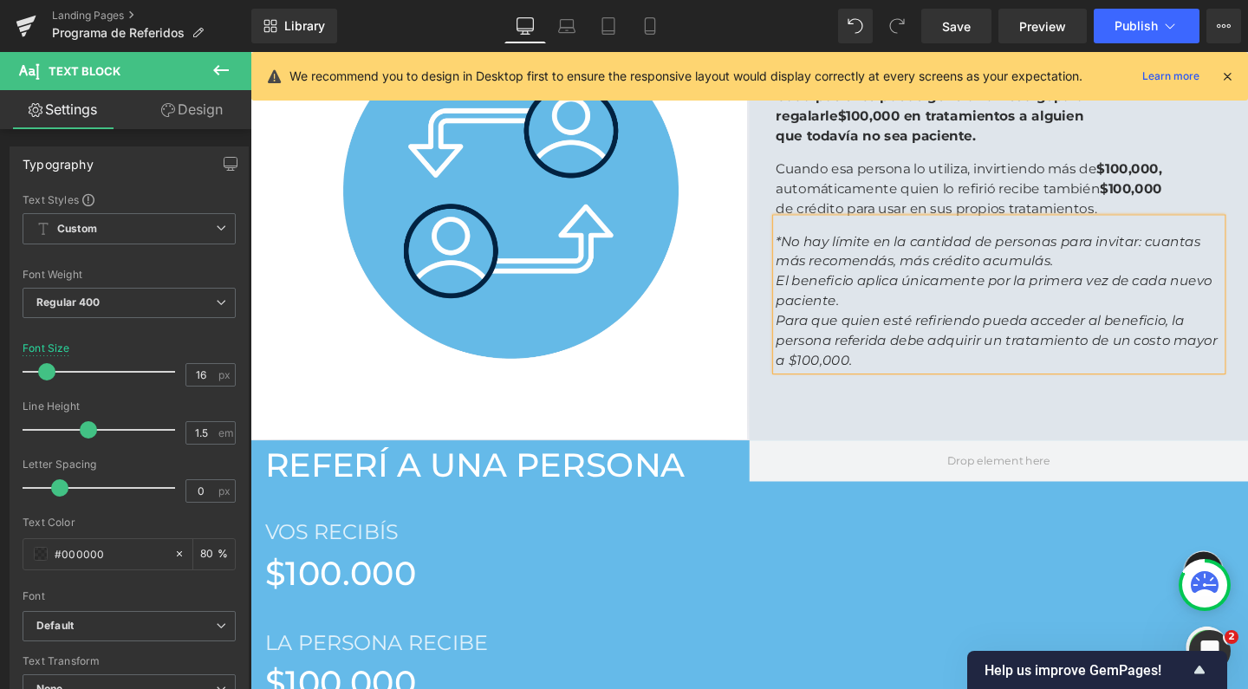
click at [803, 330] on icon "Para que quien esté refiriendo pueda acceder al beneficio, la persona referida …" at bounding box center [1035, 355] width 464 height 58
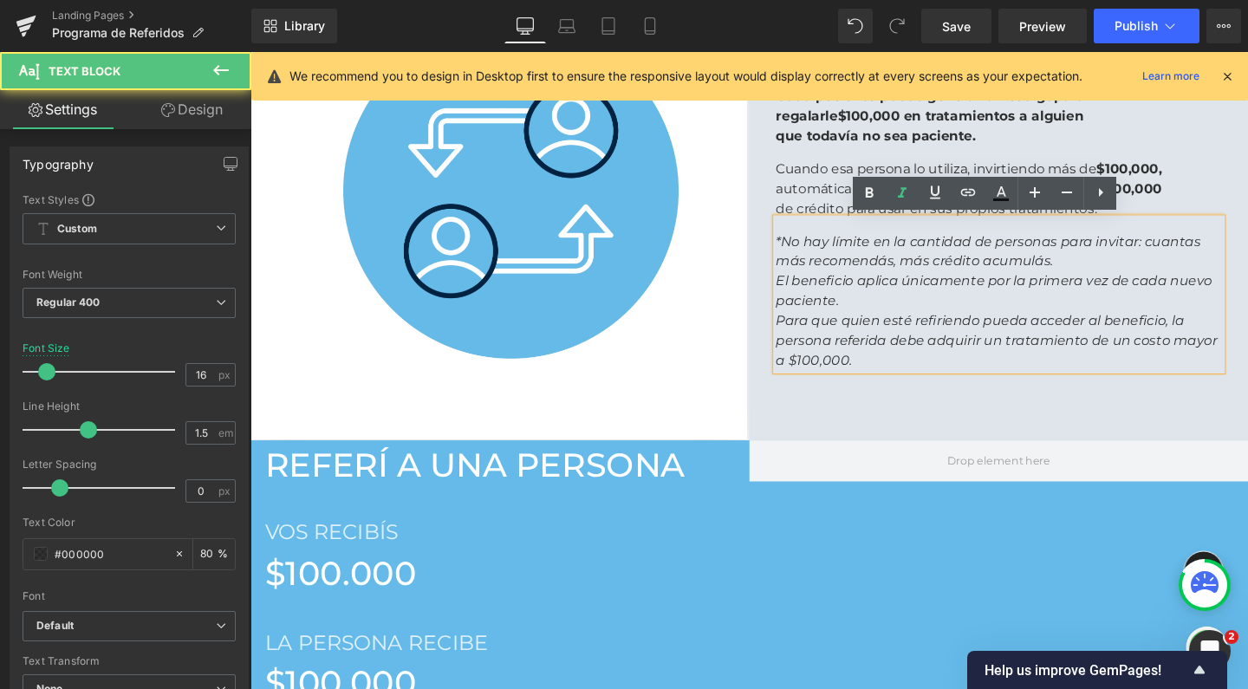
click at [1097, 270] on p "*No hay límite en la cantidad de personas para invitar: cuantas más recomendás,…" at bounding box center [1037, 262] width 468 height 42
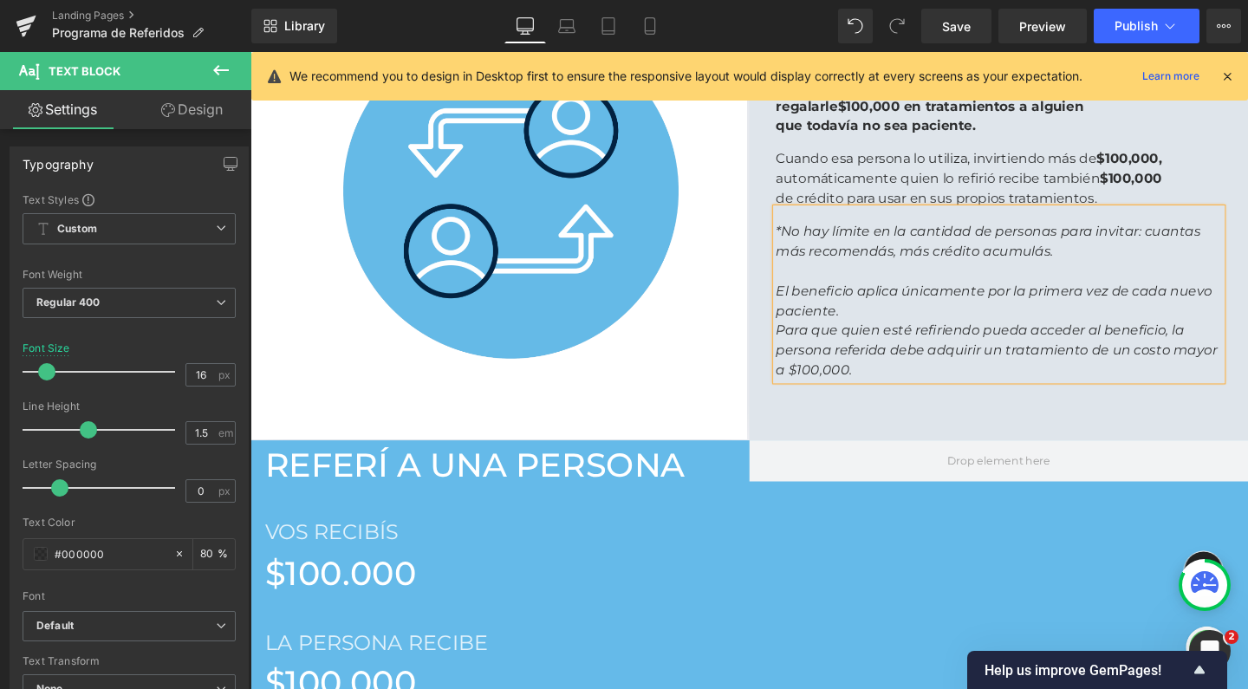
click at [976, 315] on p "El beneficio aplica únicamente por la primera vez de cada nuevo paciente." at bounding box center [1037, 314] width 468 height 42
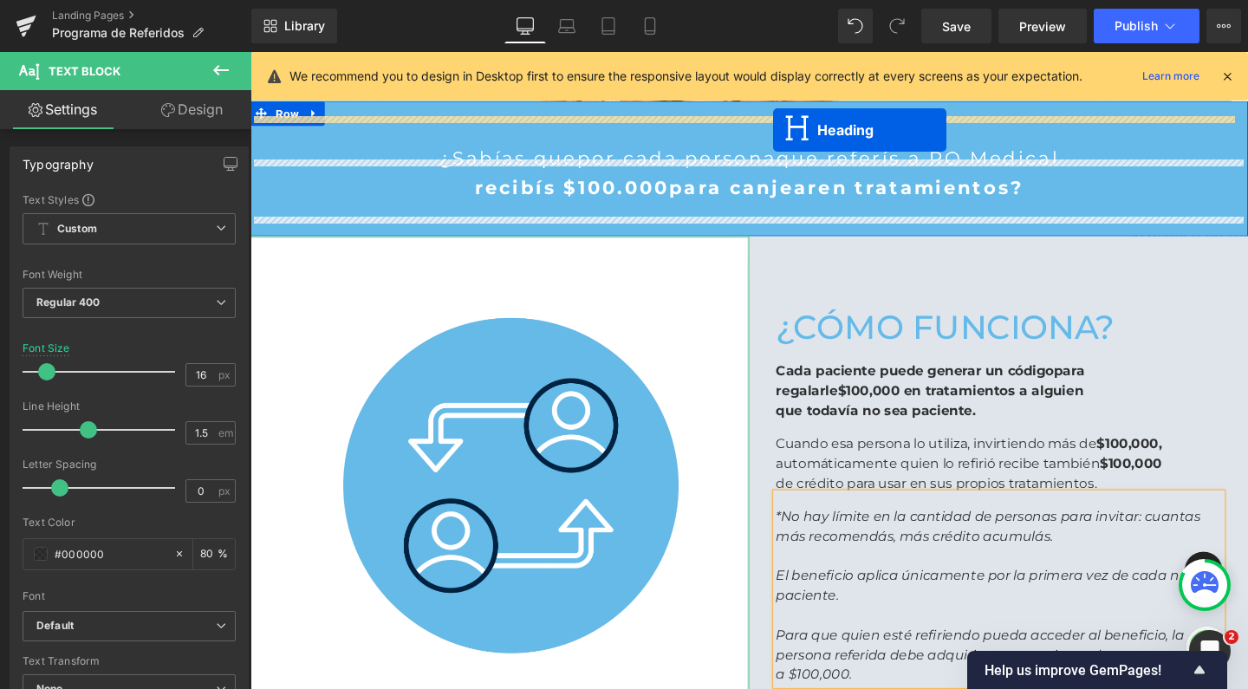
scroll to position [483, 0]
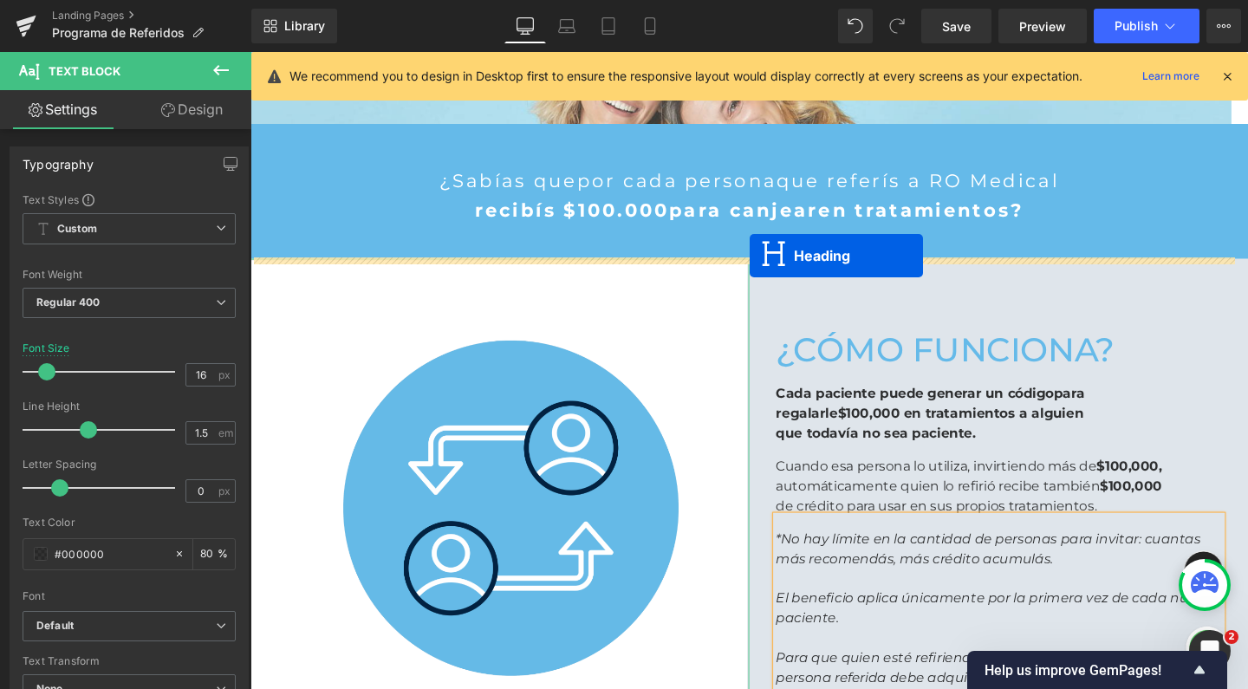
drag, startPoint x: 462, startPoint y: 636, endPoint x: 776, endPoint y: 266, distance: 485.2
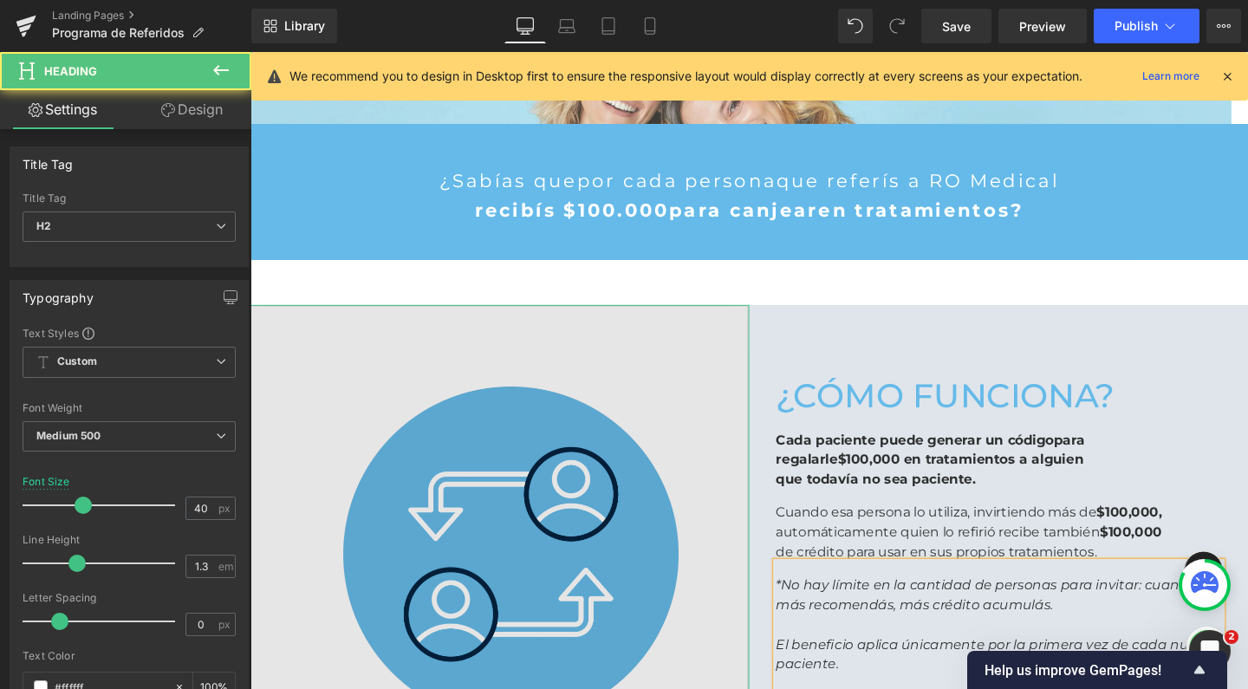
scroll to position [2443, 1031]
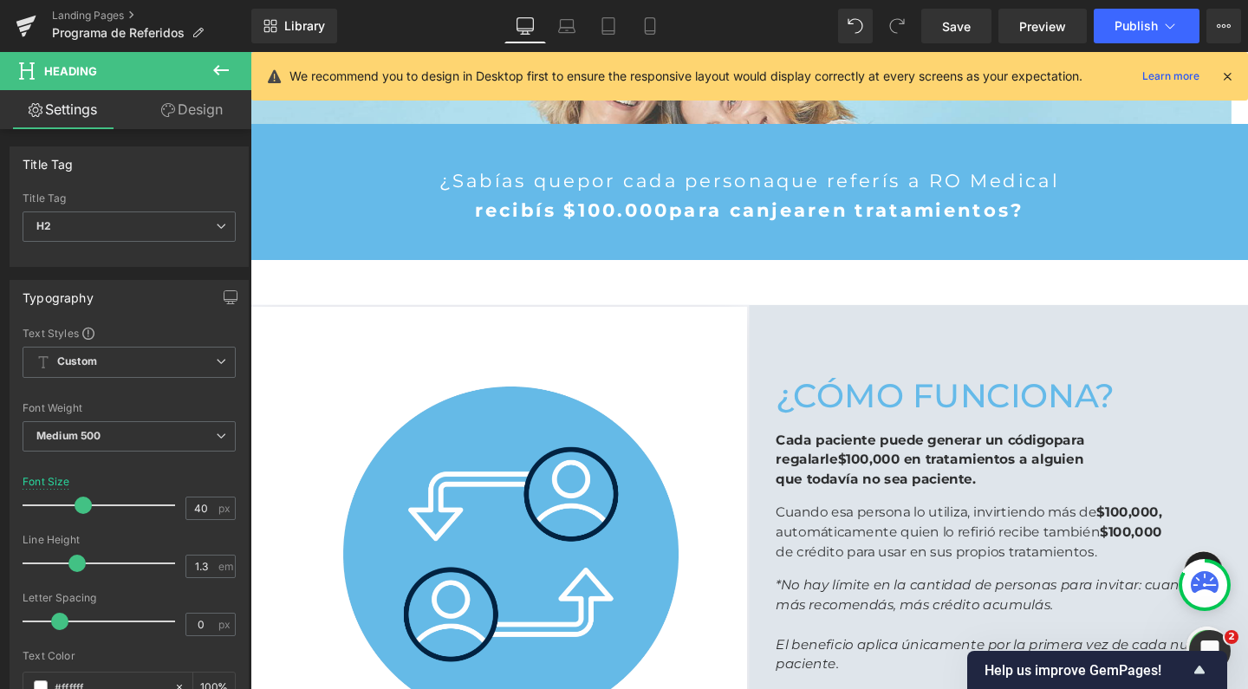
click at [216, 69] on icon at bounding box center [221, 70] width 16 height 10
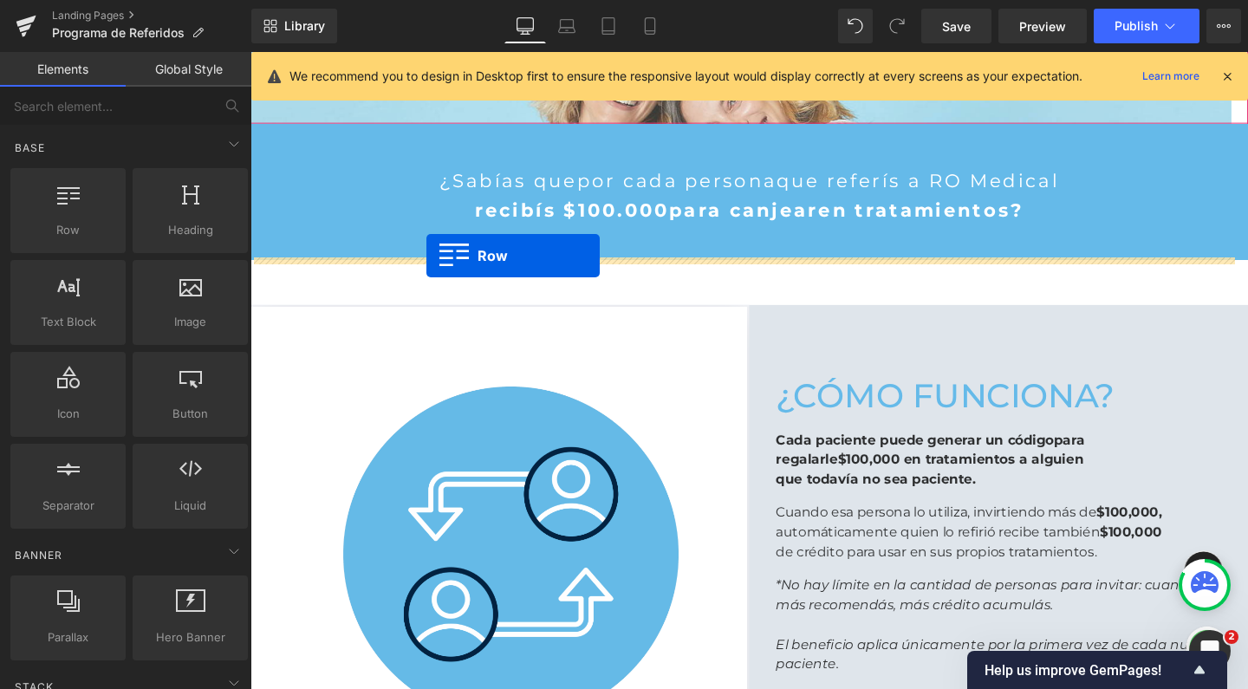
drag, startPoint x: 316, startPoint y: 253, endPoint x: 435, endPoint y: 266, distance: 119.5
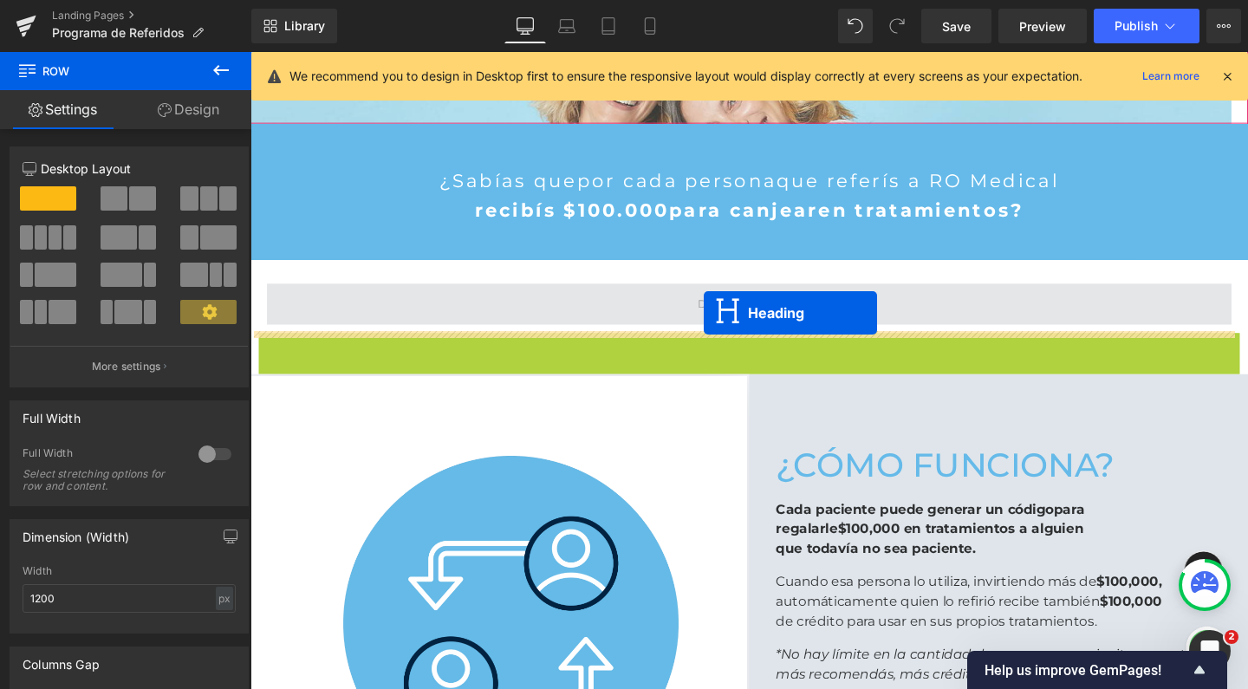
scroll to position [2516, 1031]
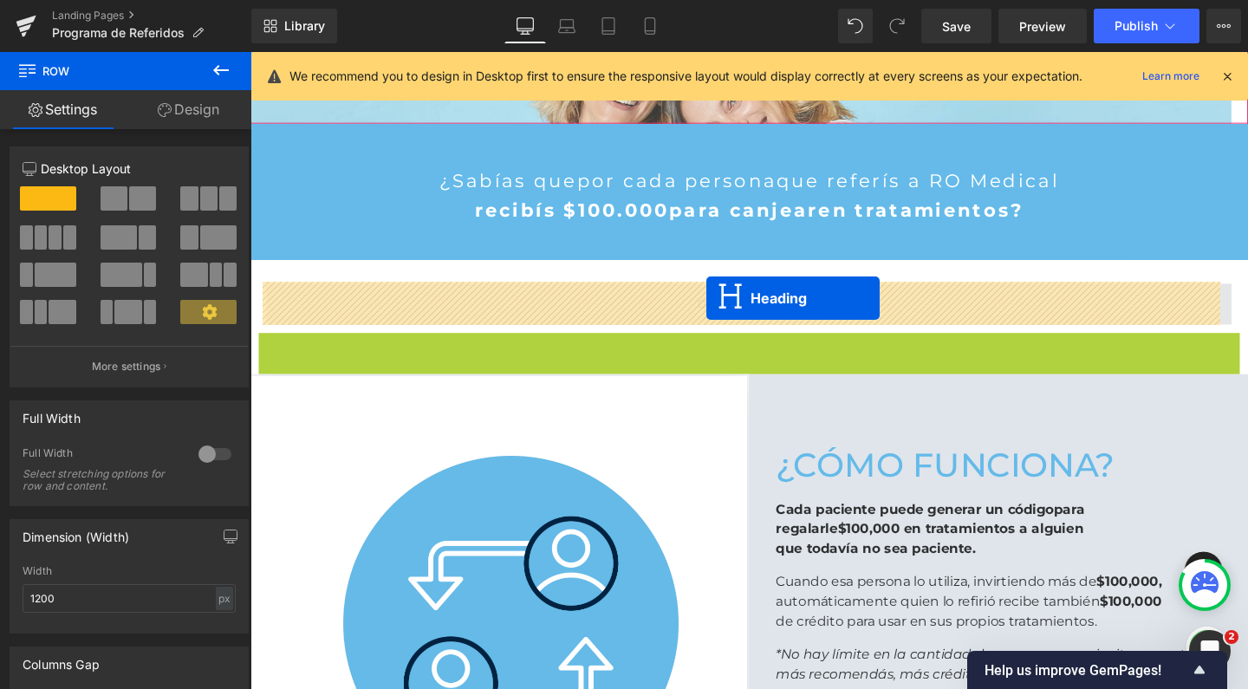
drag, startPoint x: 726, startPoint y: 372, endPoint x: 730, endPoint y: 311, distance: 60.8
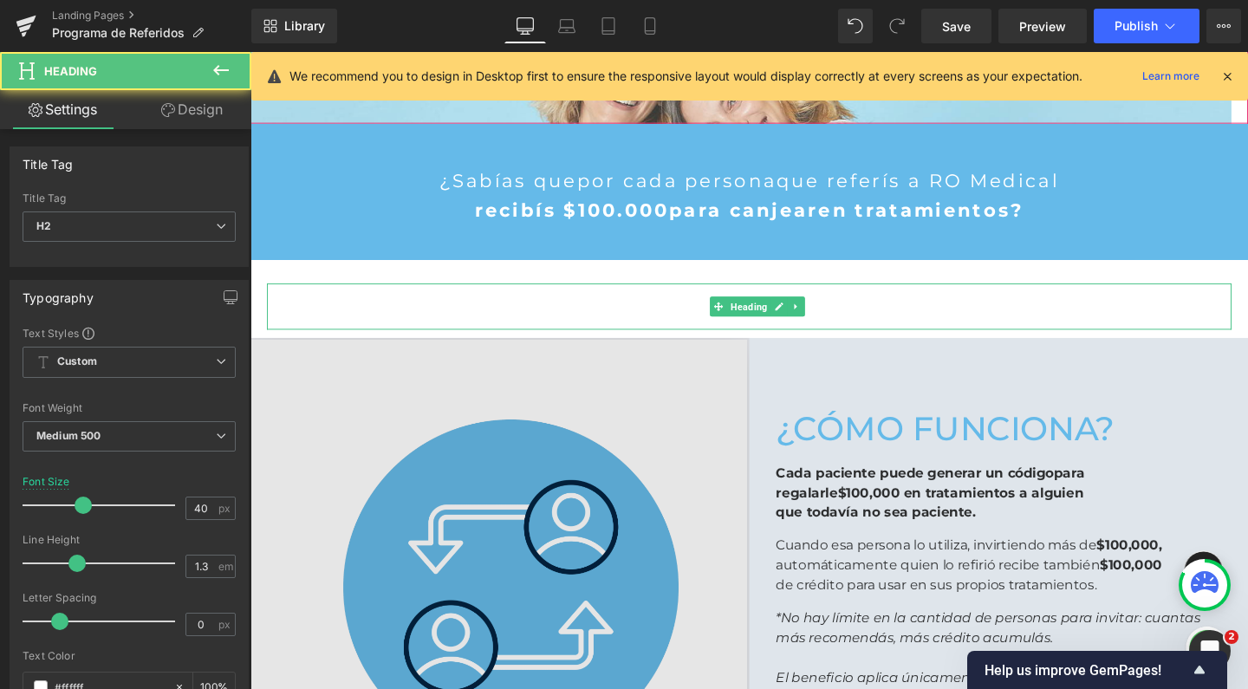
scroll to position [2478, 1031]
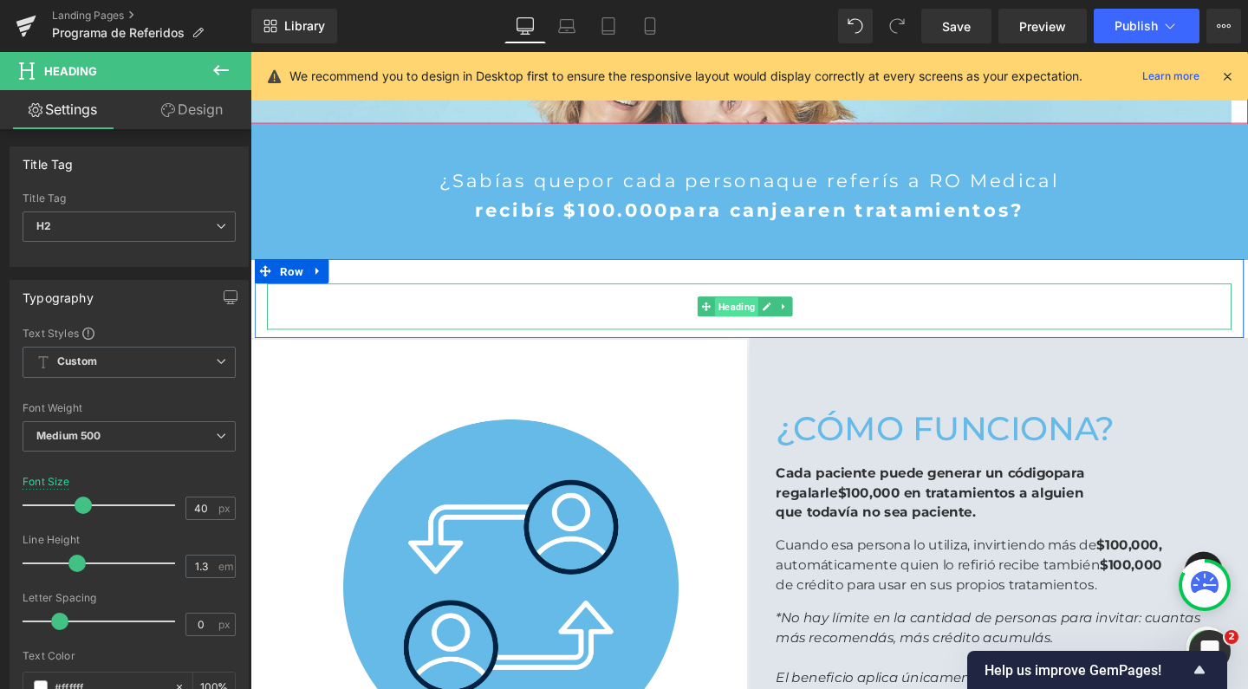
click at [771, 327] on span "Heading" at bounding box center [761, 319] width 46 height 21
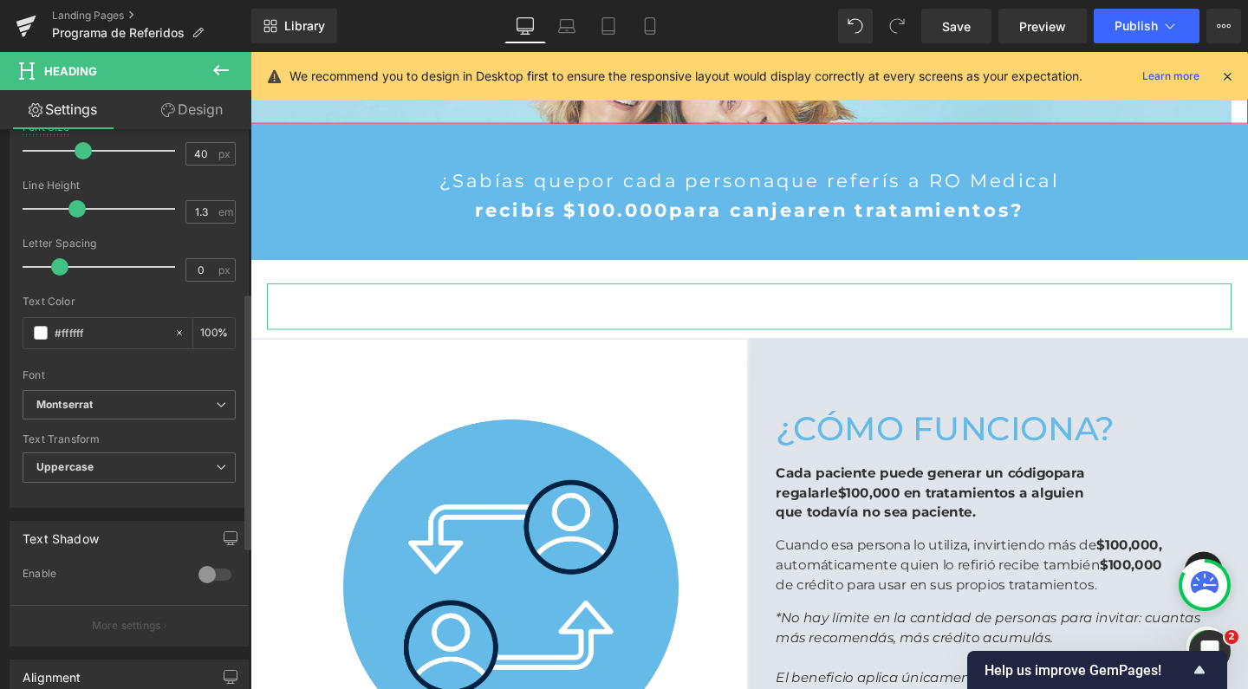
scroll to position [356, 0]
click at [41, 329] on span at bounding box center [41, 331] width 14 height 14
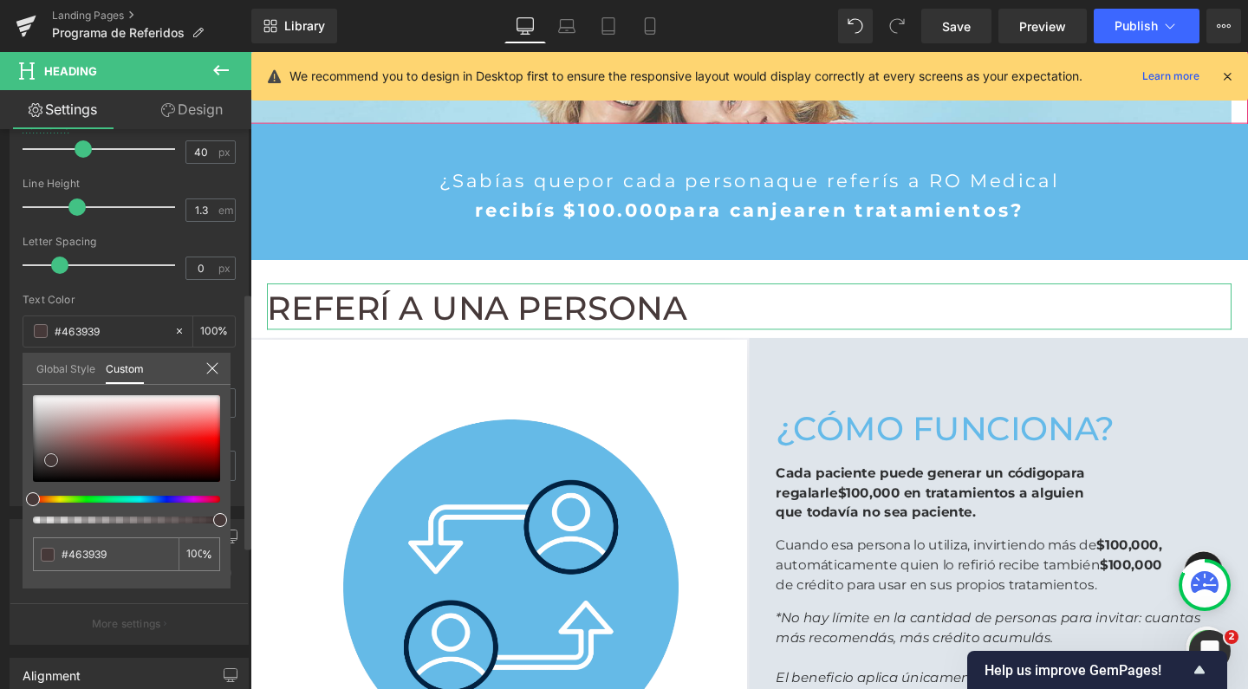
type input "#463939"
type input "#000000"
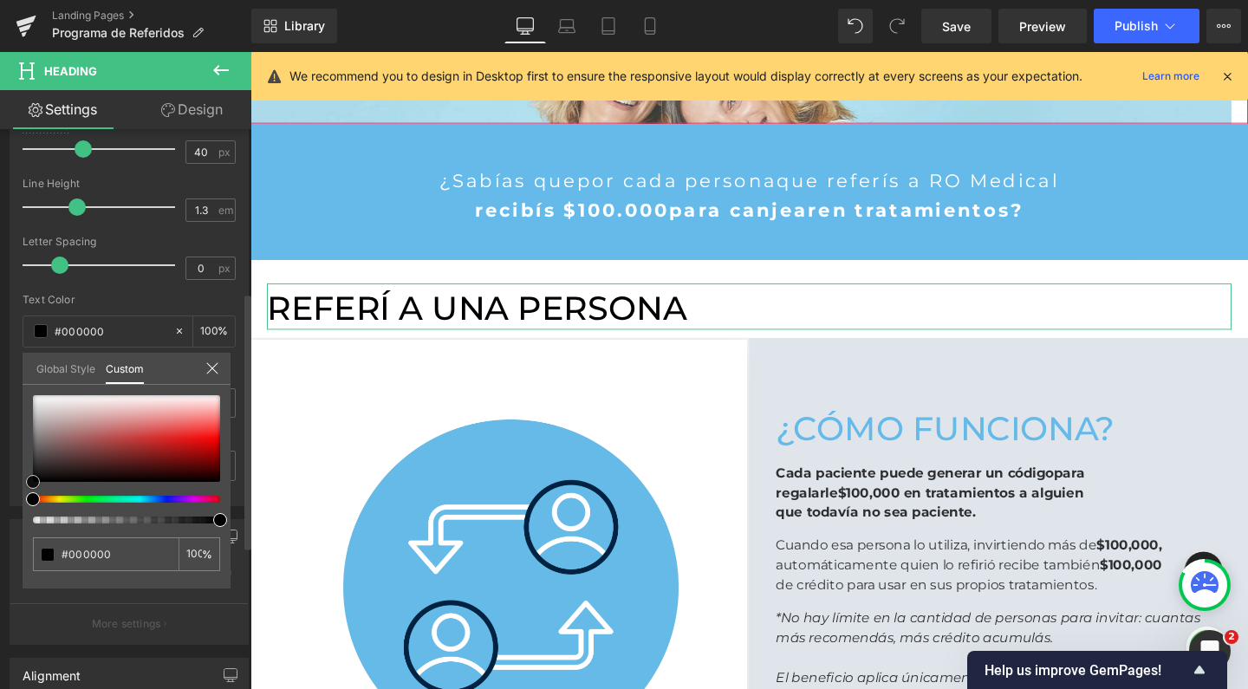
type input "#2d2d2d"
type input "#000000"
drag, startPoint x: 51, startPoint y: 460, endPoint x: 2, endPoint y: 537, distance: 90.9
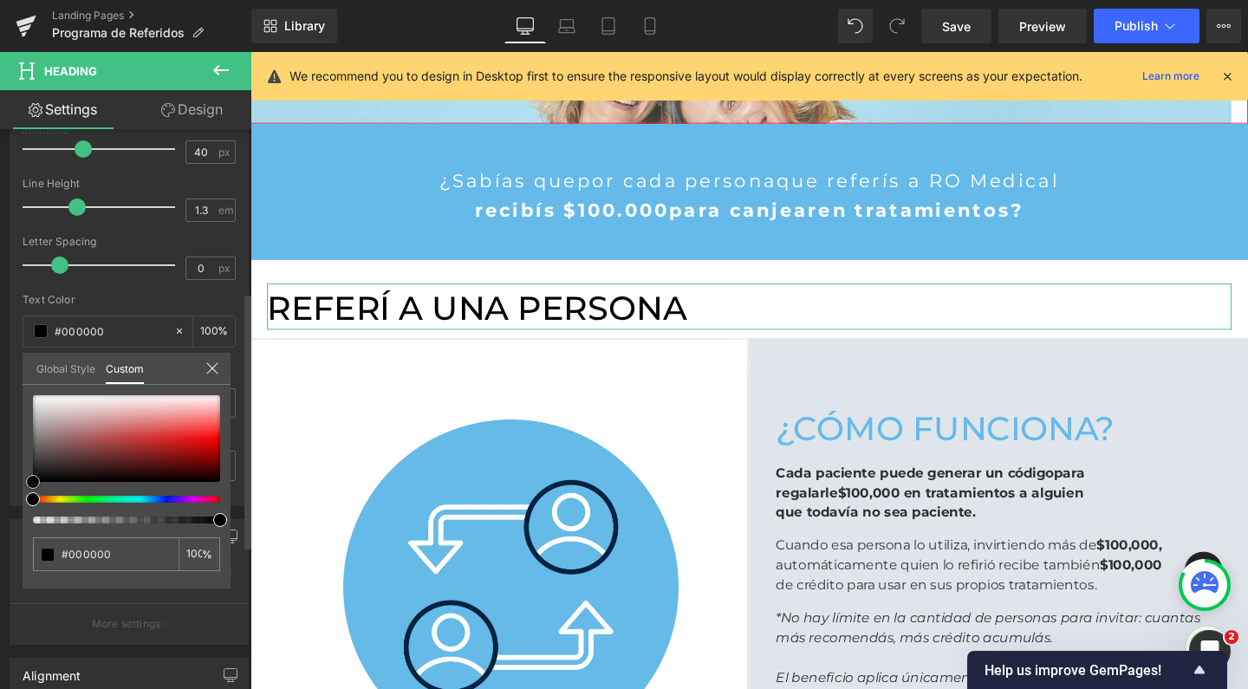
click at [2, 506] on div "Typography Text Styles Custom Custom Setup Global Style Custom Setup Global Sty…" at bounding box center [129, 208] width 259 height 595
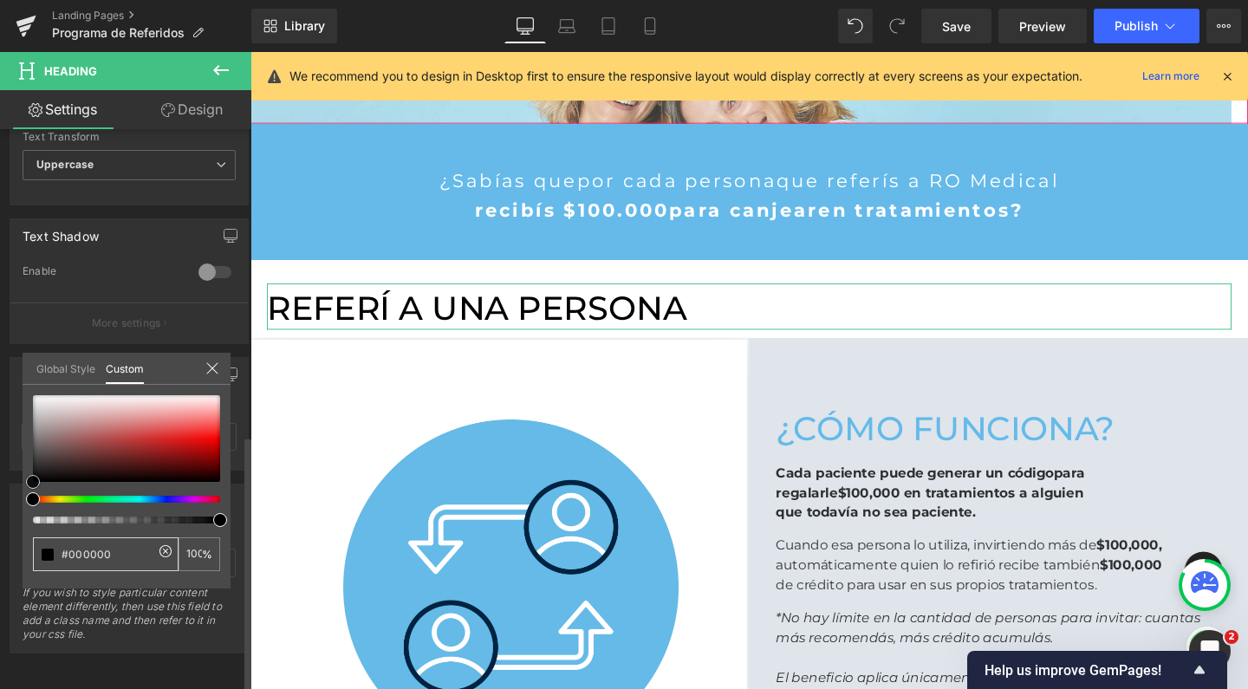
scroll to position [668, 0]
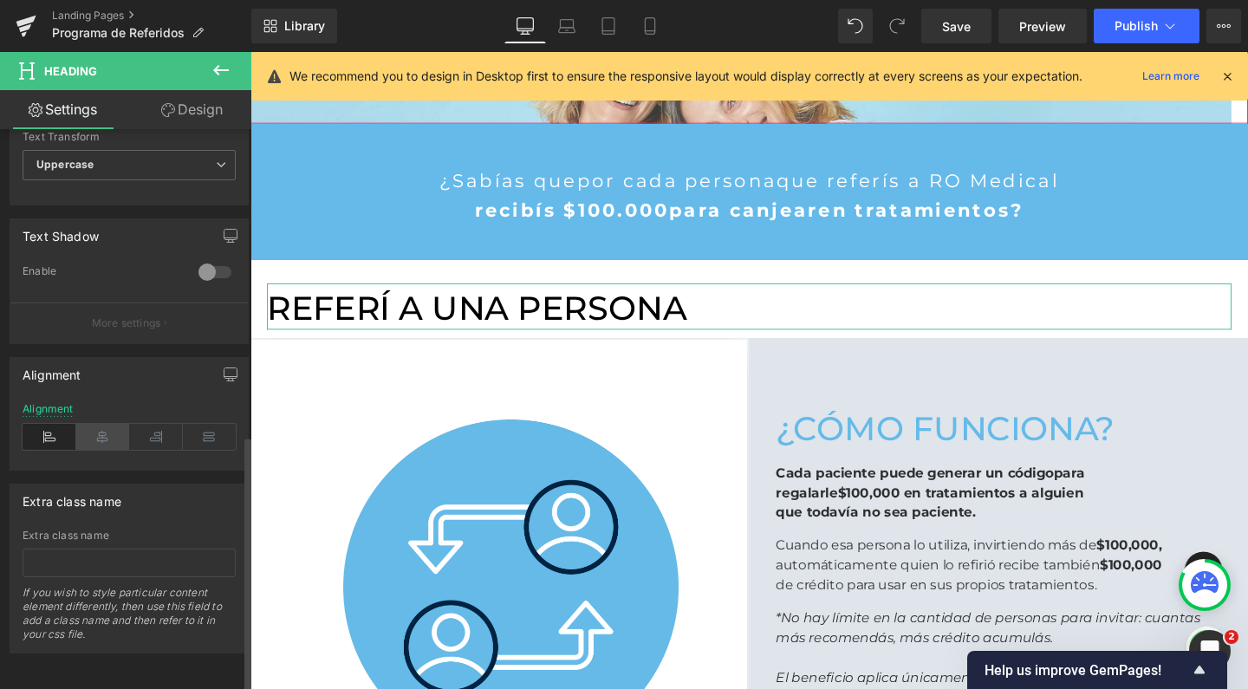
click at [97, 432] on icon at bounding box center [103, 437] width 54 height 26
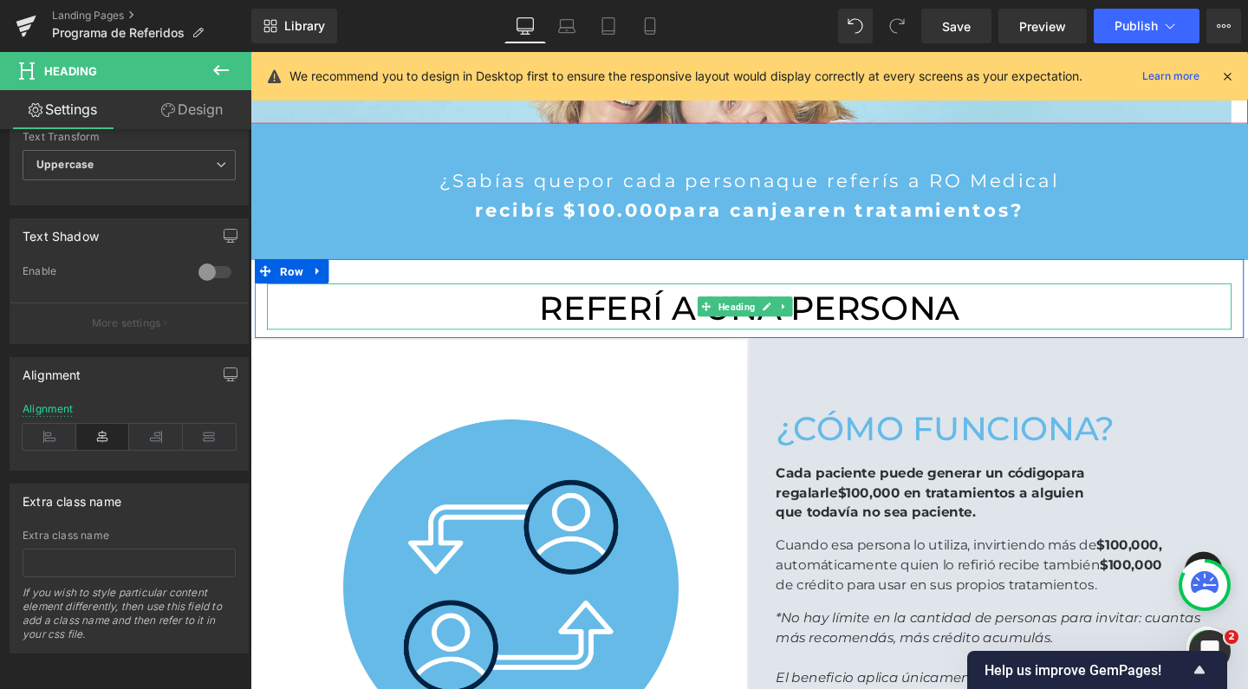
click at [341, 300] on h2 "REFERÍ A UNA PERSONA" at bounding box center [775, 321] width 1014 height 45
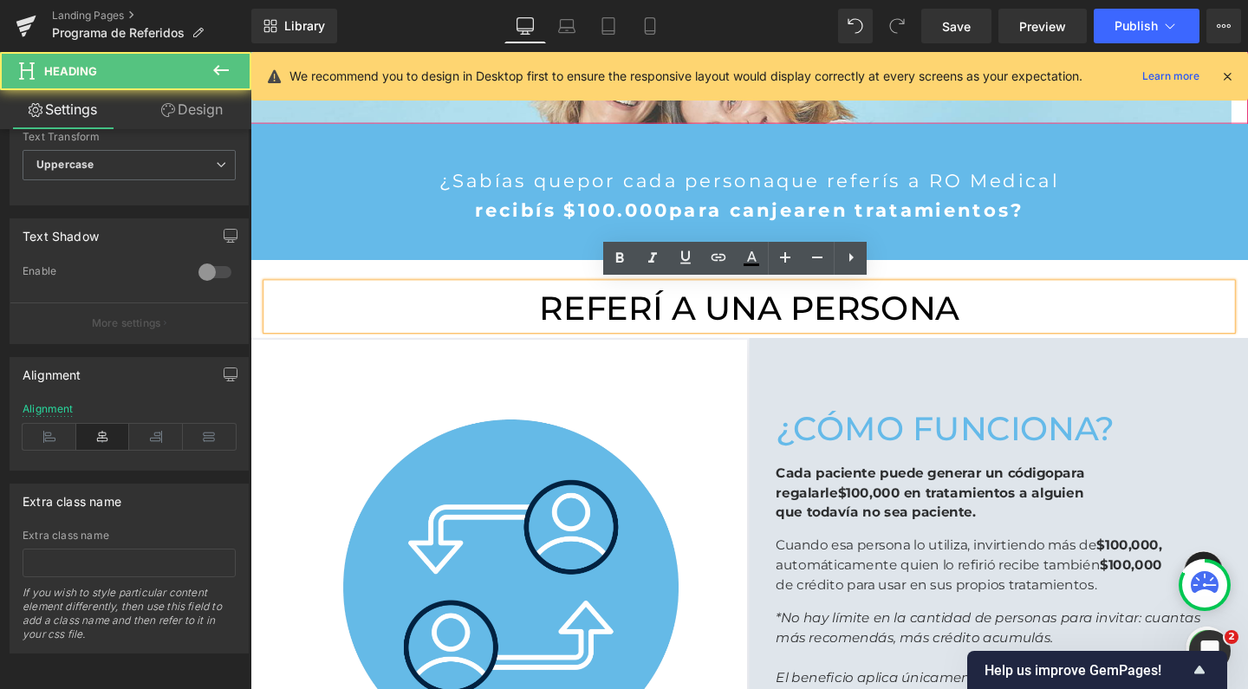
click at [707, 313] on h2 "REFERÍ A UNA PERSONA" at bounding box center [775, 321] width 1014 height 45
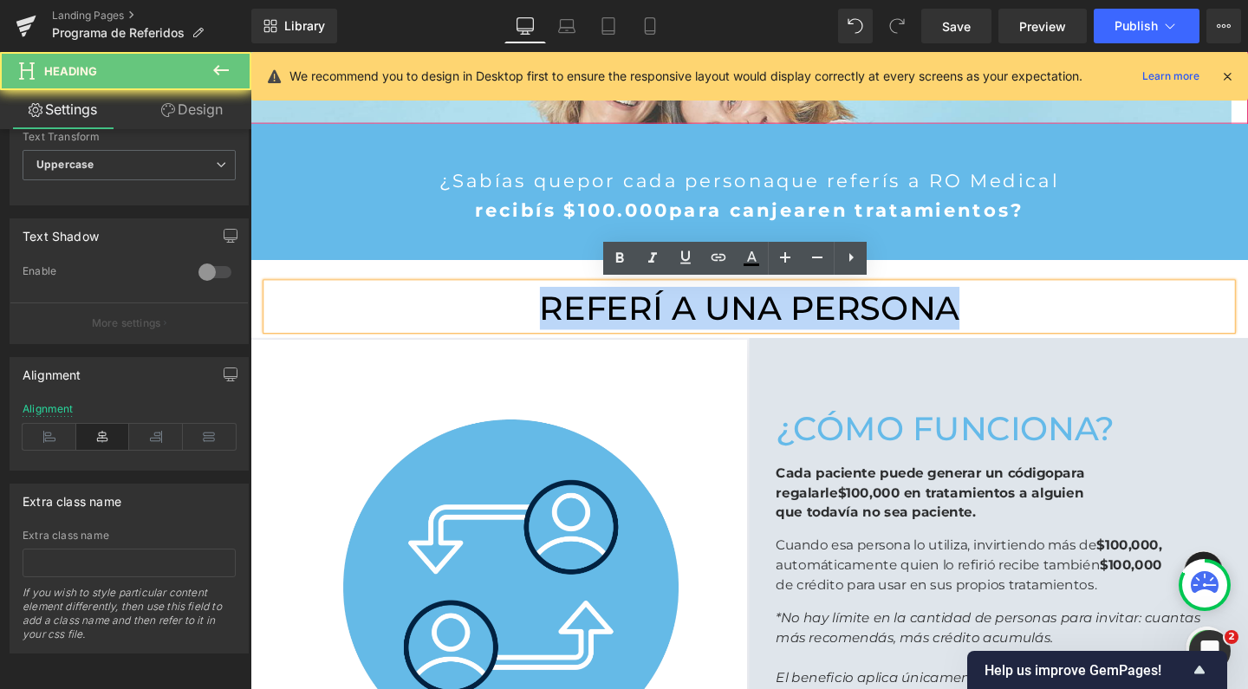
click at [707, 313] on h2 "REFERÍ A UNA PERSONA" at bounding box center [775, 321] width 1014 height 45
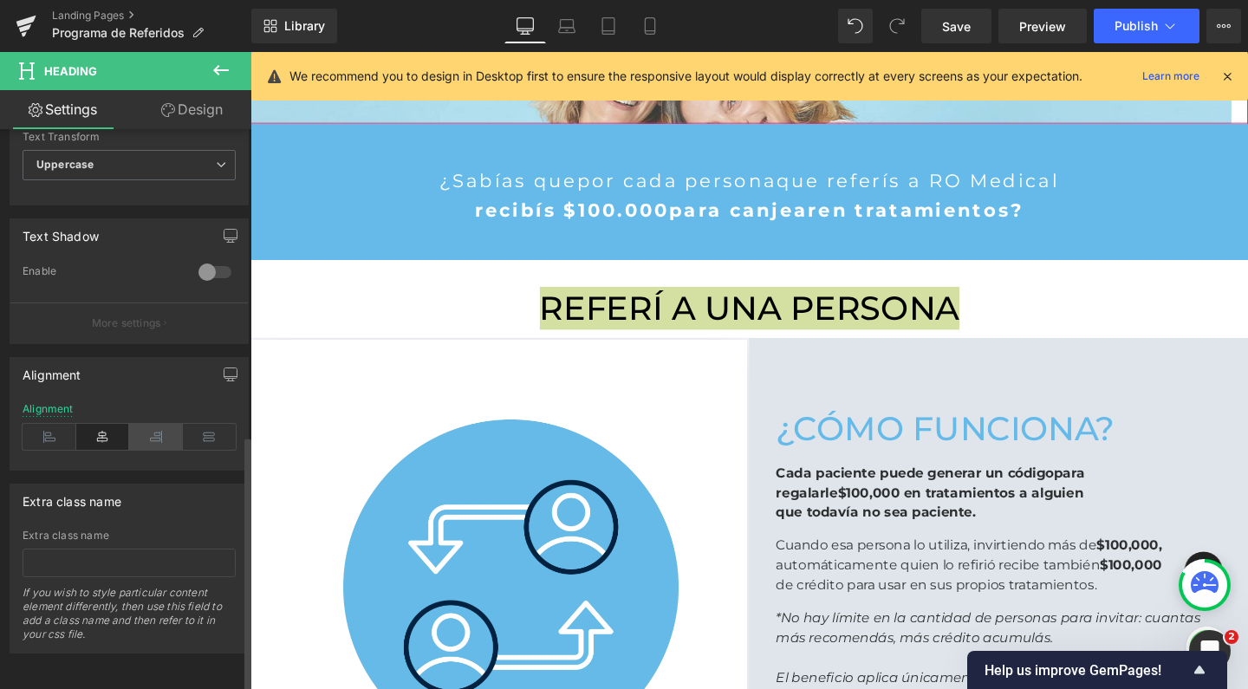
click at [164, 424] on icon at bounding box center [156, 437] width 54 height 26
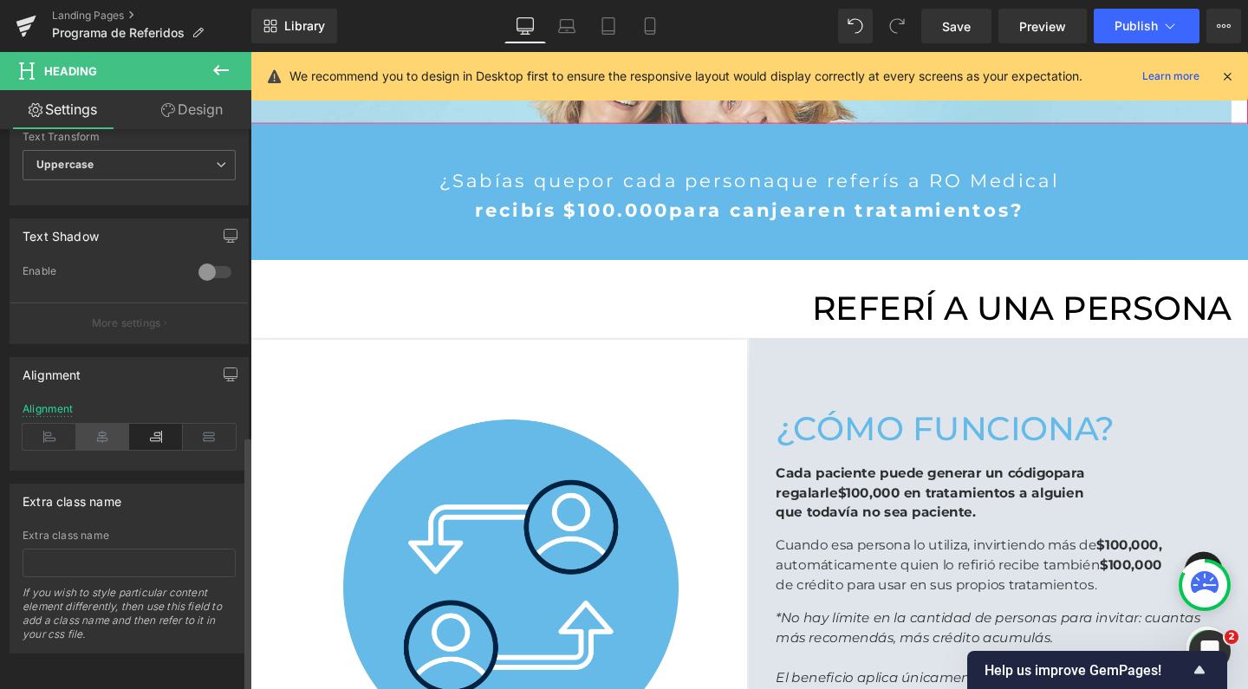
click at [101, 425] on icon at bounding box center [103, 437] width 54 height 26
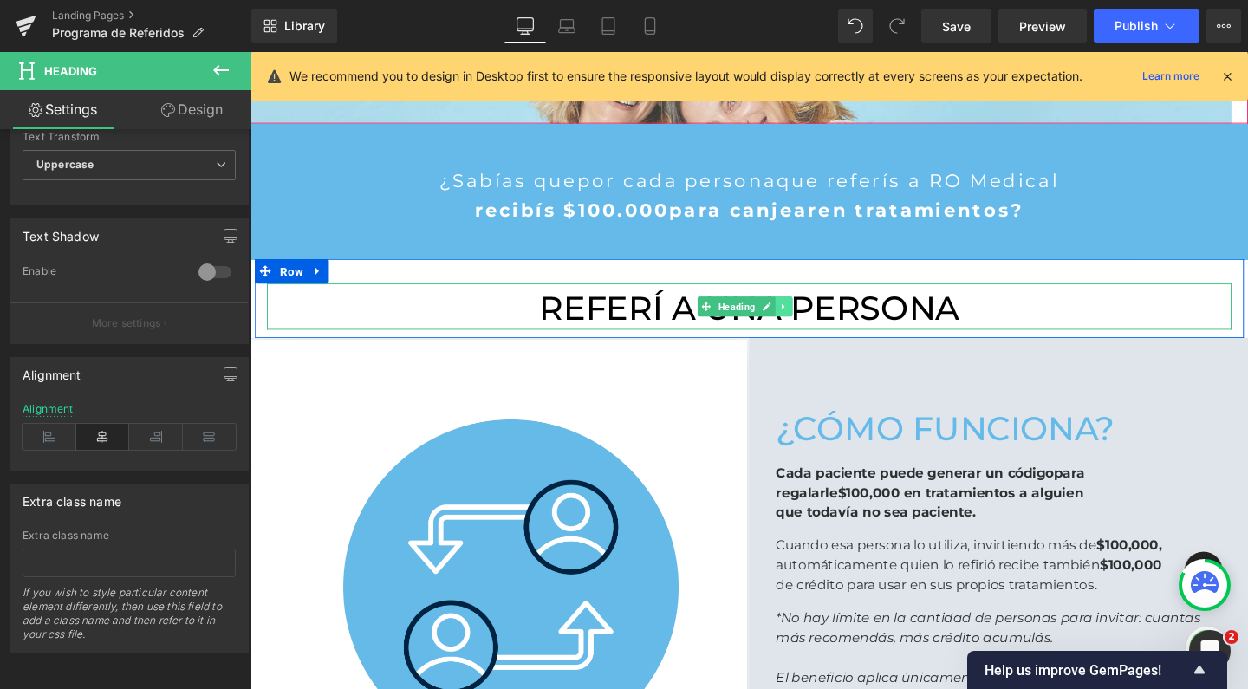
click at [807, 322] on icon at bounding box center [812, 320] width 10 height 10
click at [811, 322] on link at bounding box center [820, 319] width 18 height 21
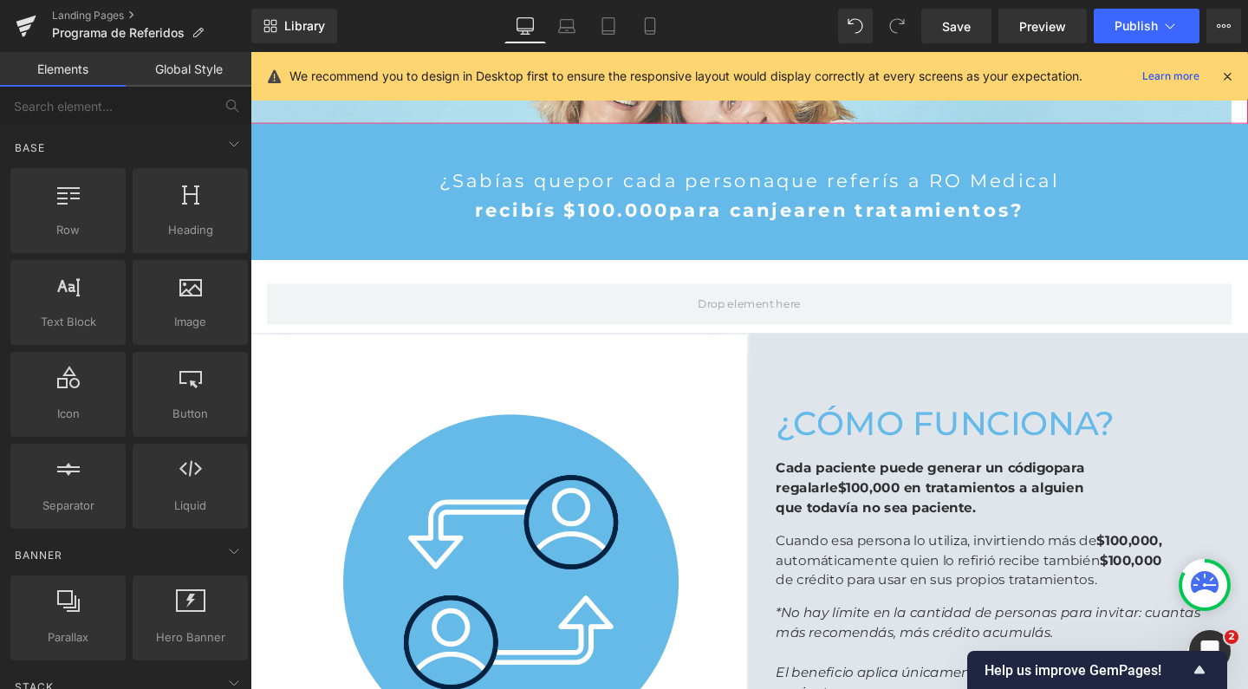
scroll to position [2473, 1031]
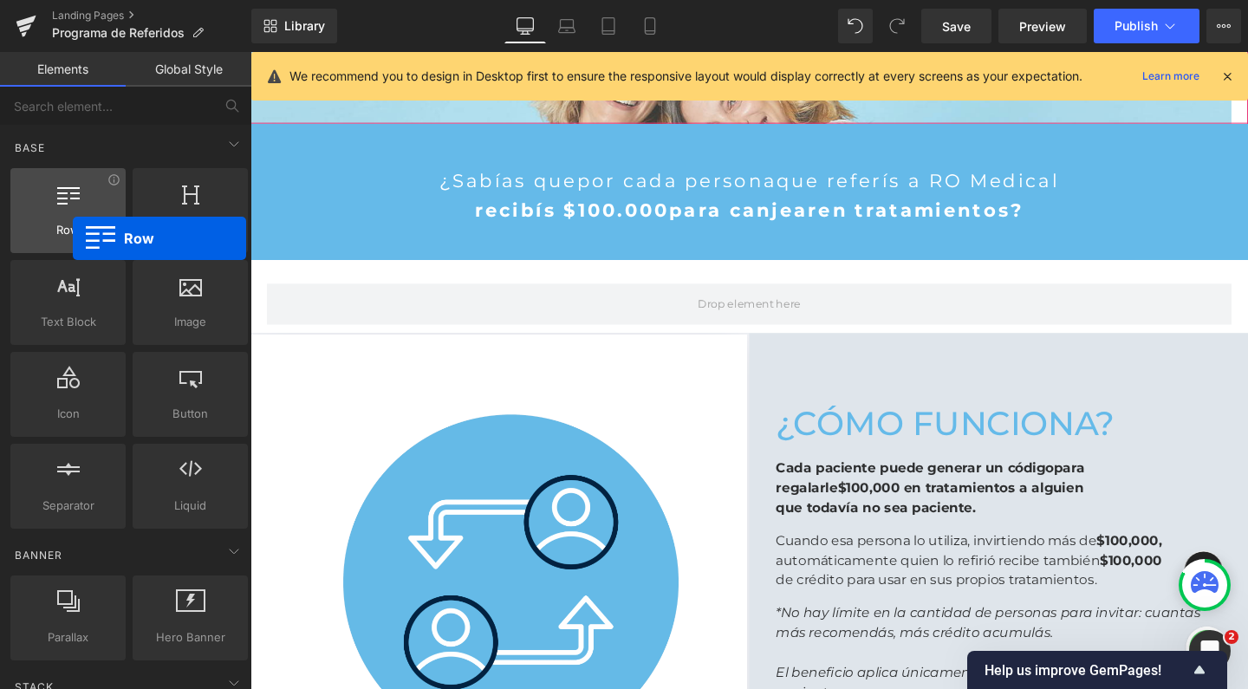
drag, startPoint x: 86, startPoint y: 220, endPoint x: 73, endPoint y: 215, distance: 14.0
click at [73, 215] on div at bounding box center [68, 201] width 105 height 39
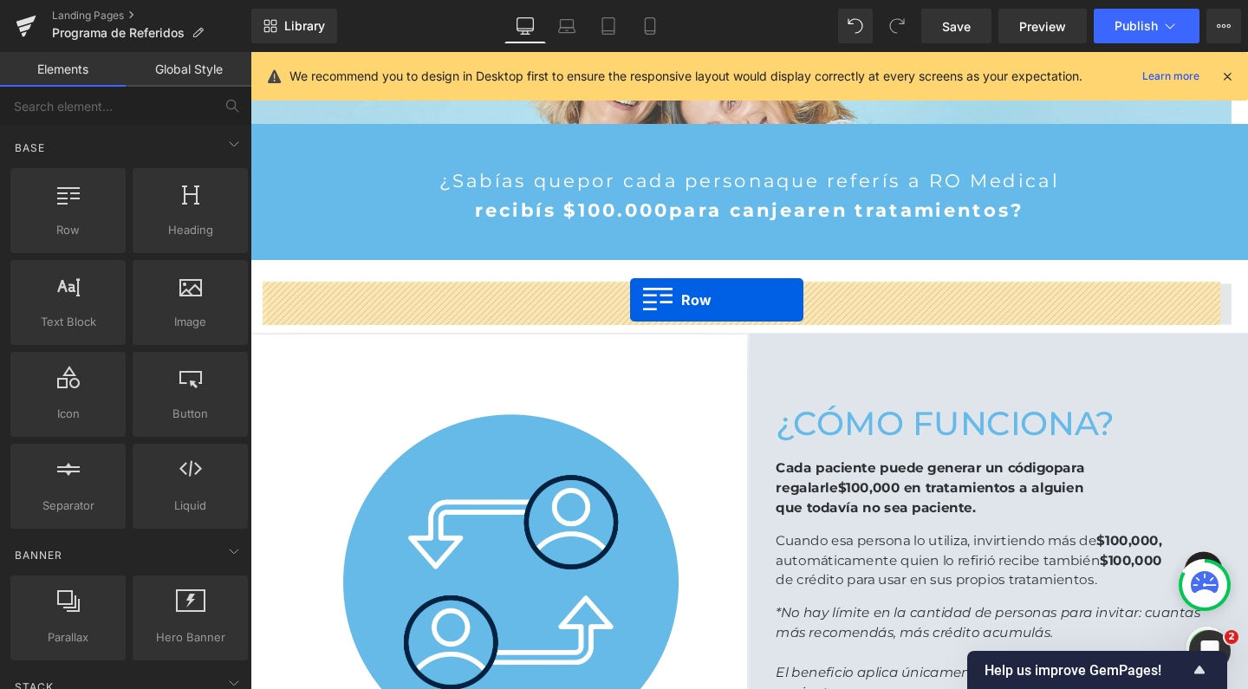
drag, startPoint x: 322, startPoint y: 250, endPoint x: 649, endPoint y: 313, distance: 333.7
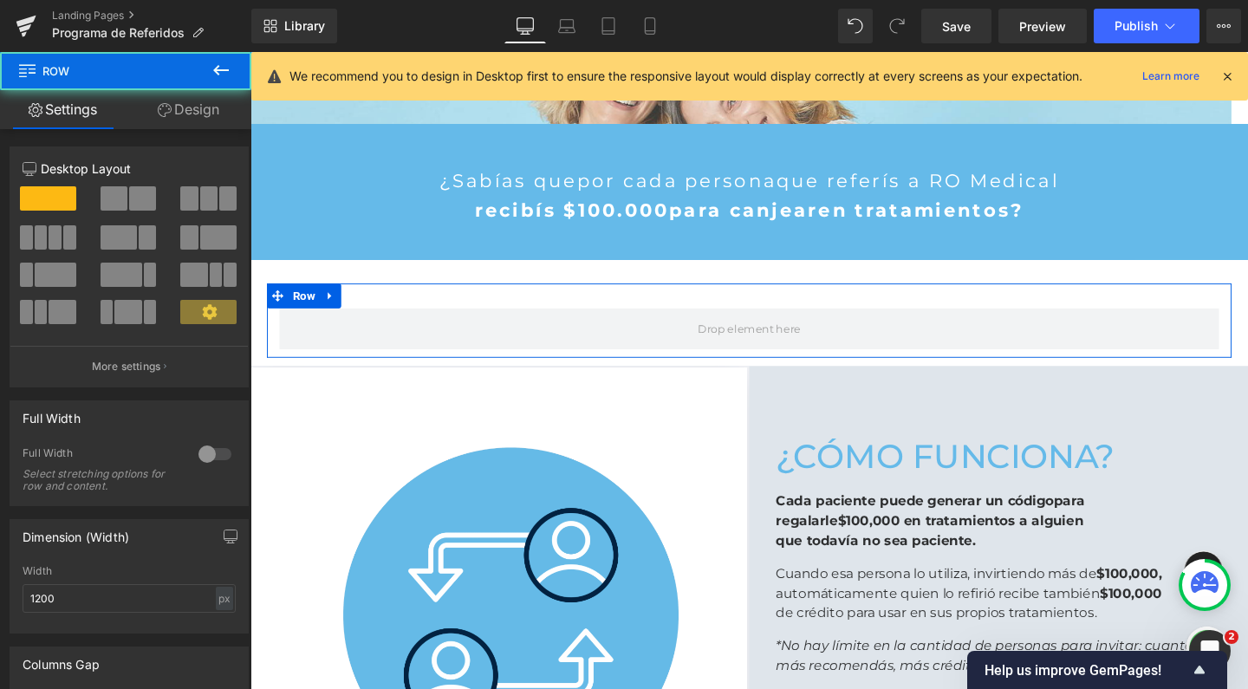
scroll to position [2508, 1031]
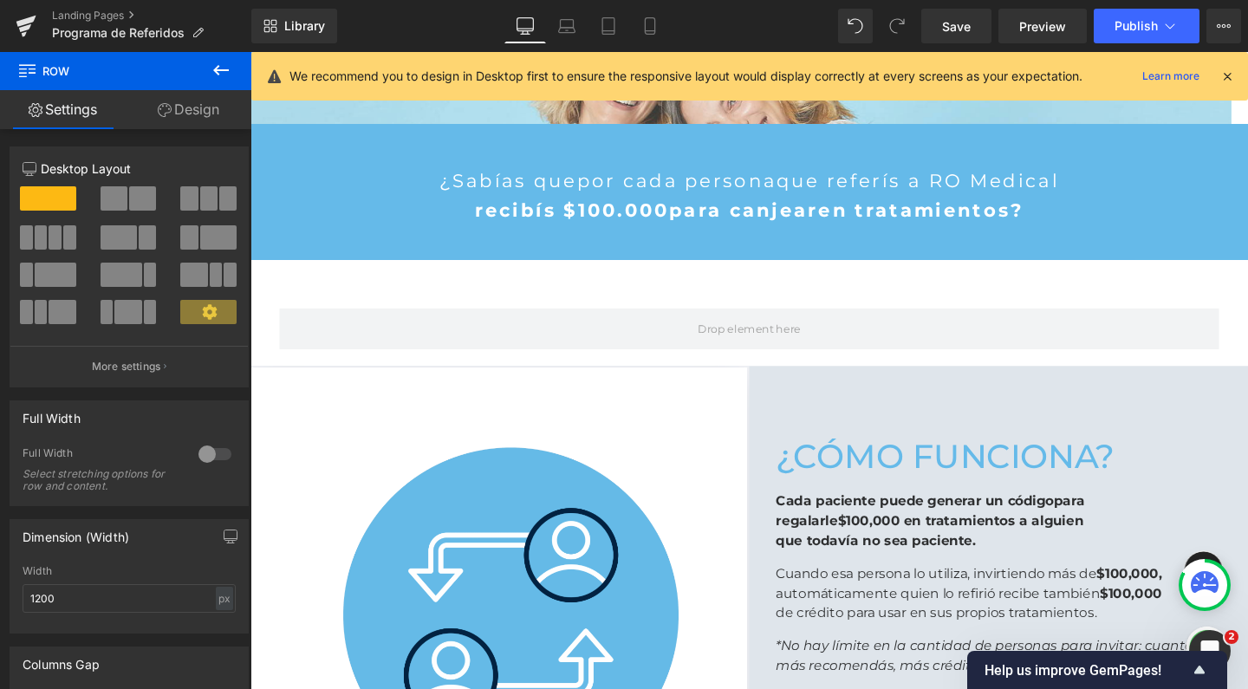
click at [233, 75] on button at bounding box center [221, 71] width 61 height 38
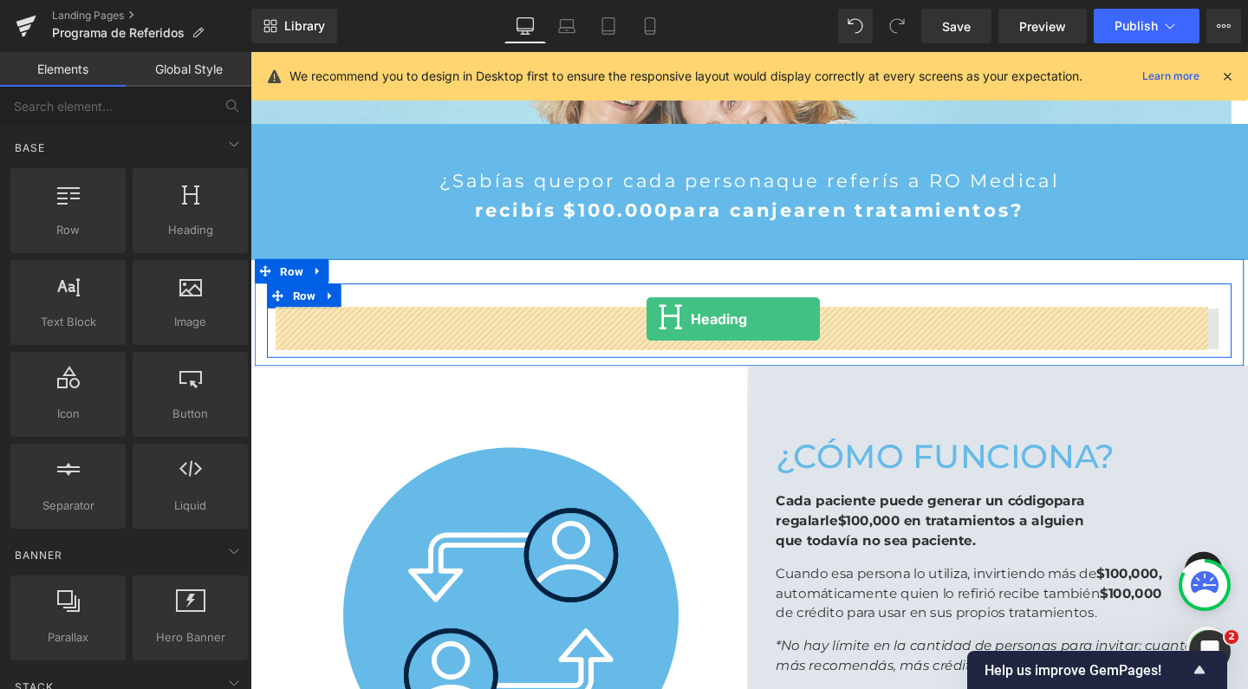
drag, startPoint x: 438, startPoint y: 260, endPoint x: 667, endPoint y: 333, distance: 240.1
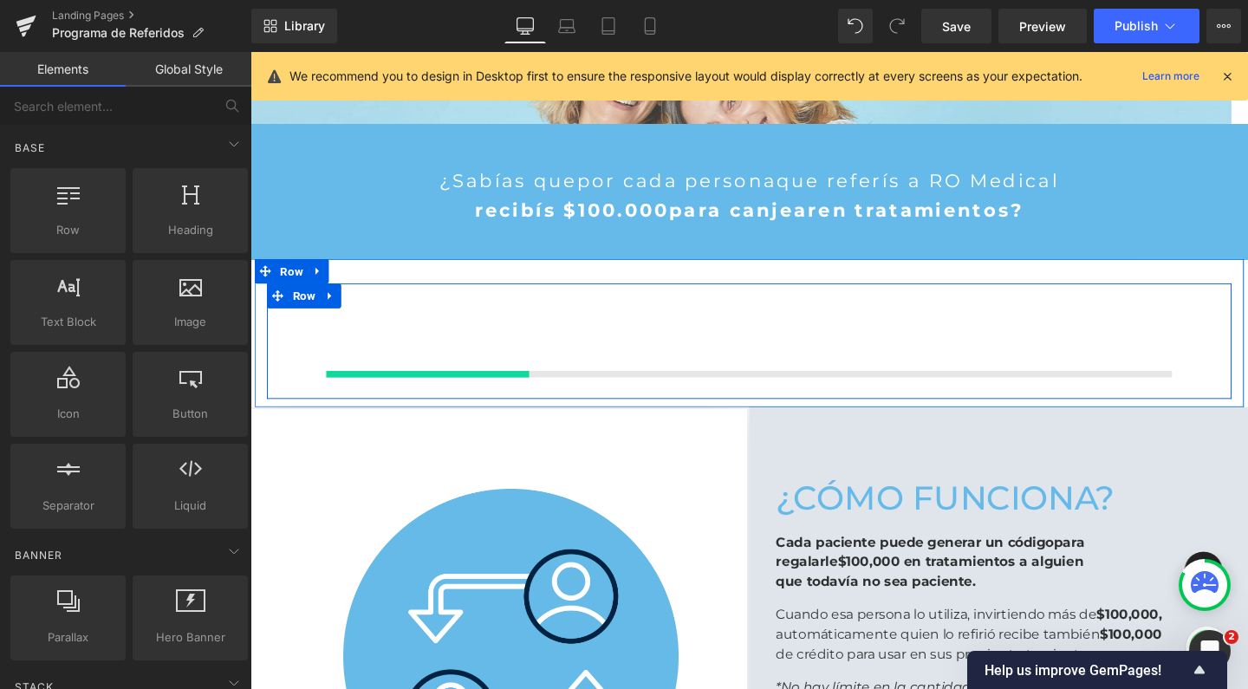
scroll to position [2551, 1031]
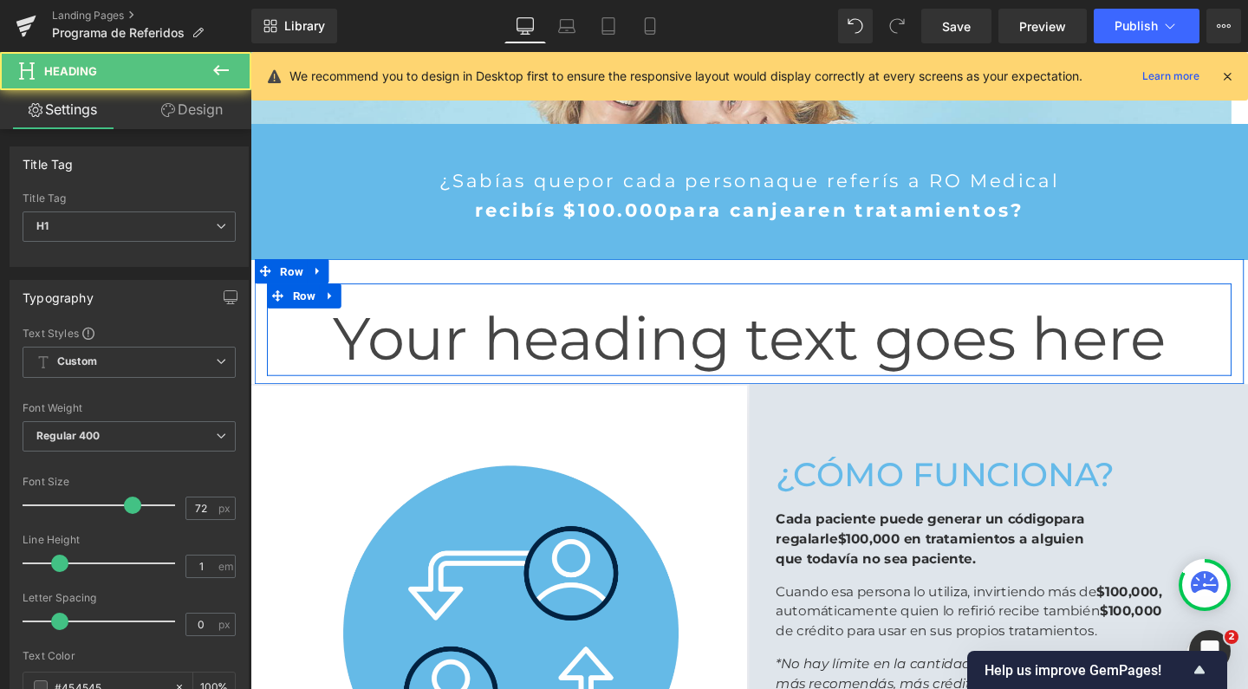
click at [651, 360] on h1 "Your heading text goes here" at bounding box center [775, 353] width 988 height 62
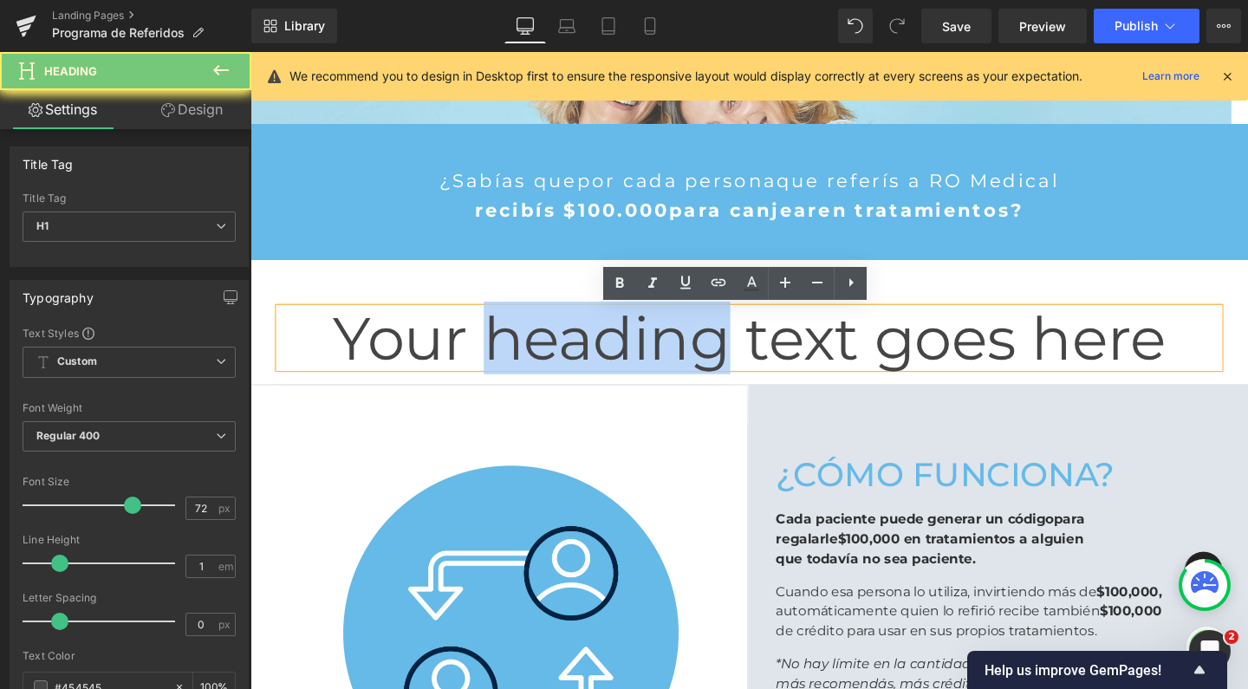
click at [651, 360] on h1 "Your heading text goes here" at bounding box center [775, 353] width 988 height 62
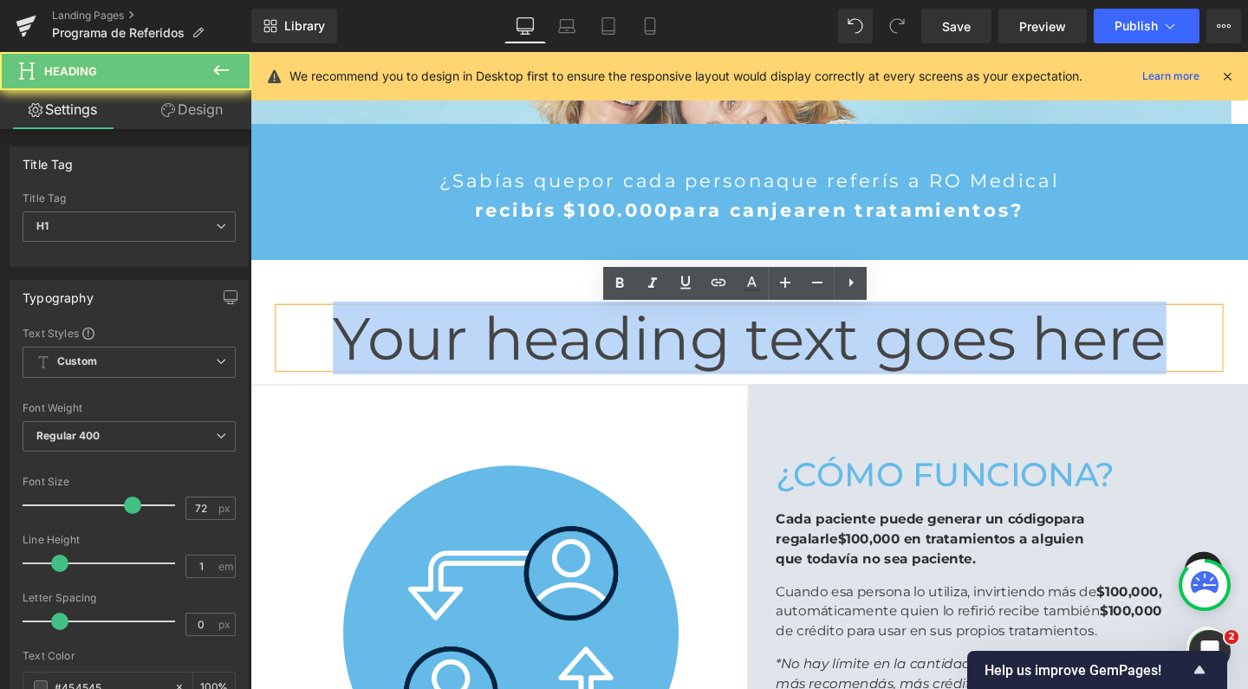
click at [651, 360] on h1 "Your heading text goes here" at bounding box center [775, 353] width 988 height 62
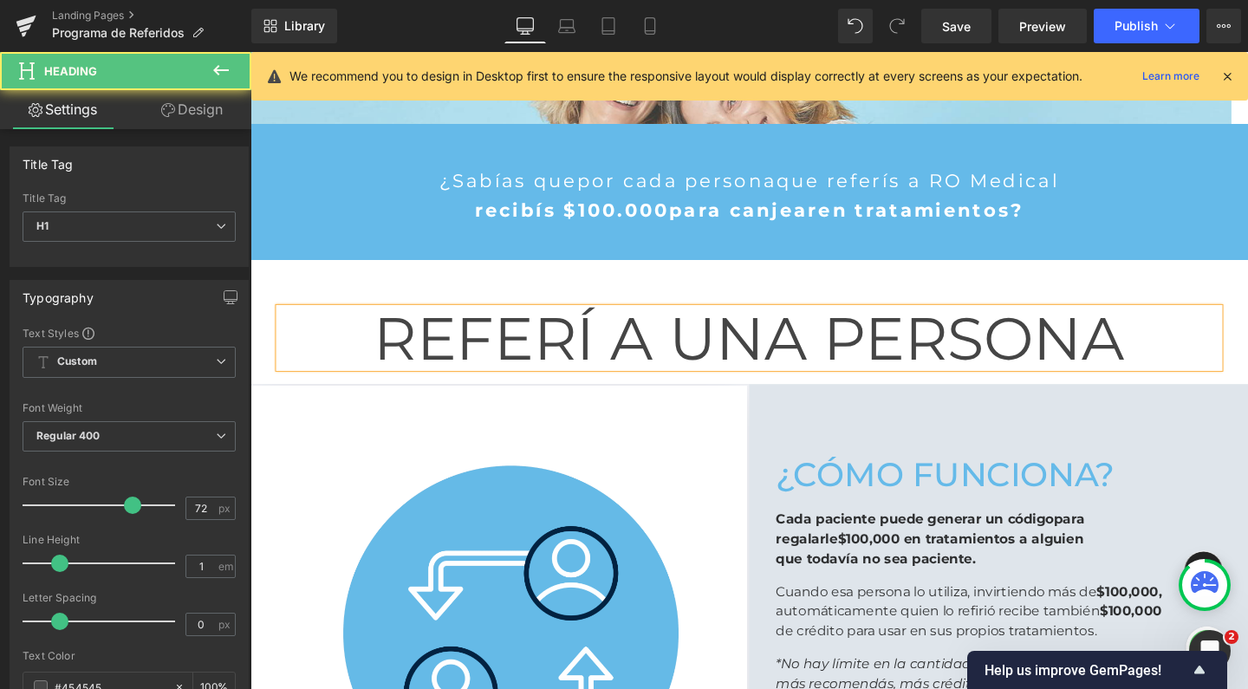
click at [588, 361] on h1 "REFERÍ A UNA PERSONA" at bounding box center [775, 353] width 988 height 62
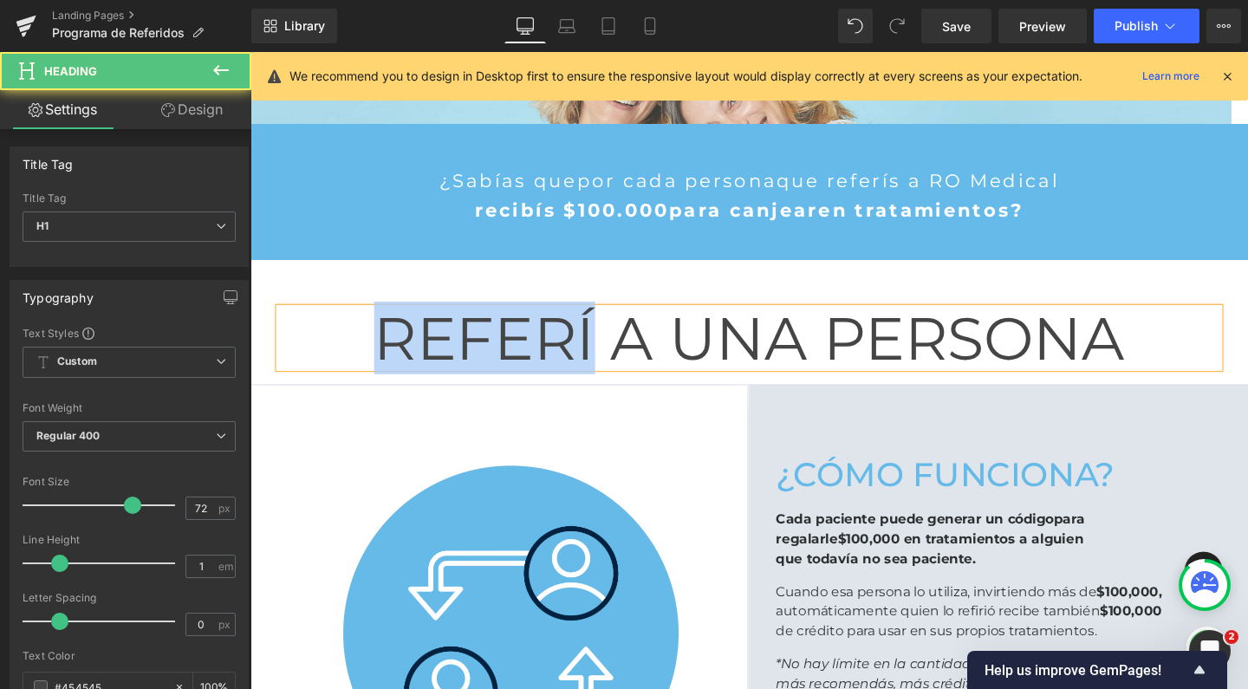
click at [588, 361] on h1 "REFERÍ A UNA PERSONA" at bounding box center [775, 353] width 988 height 62
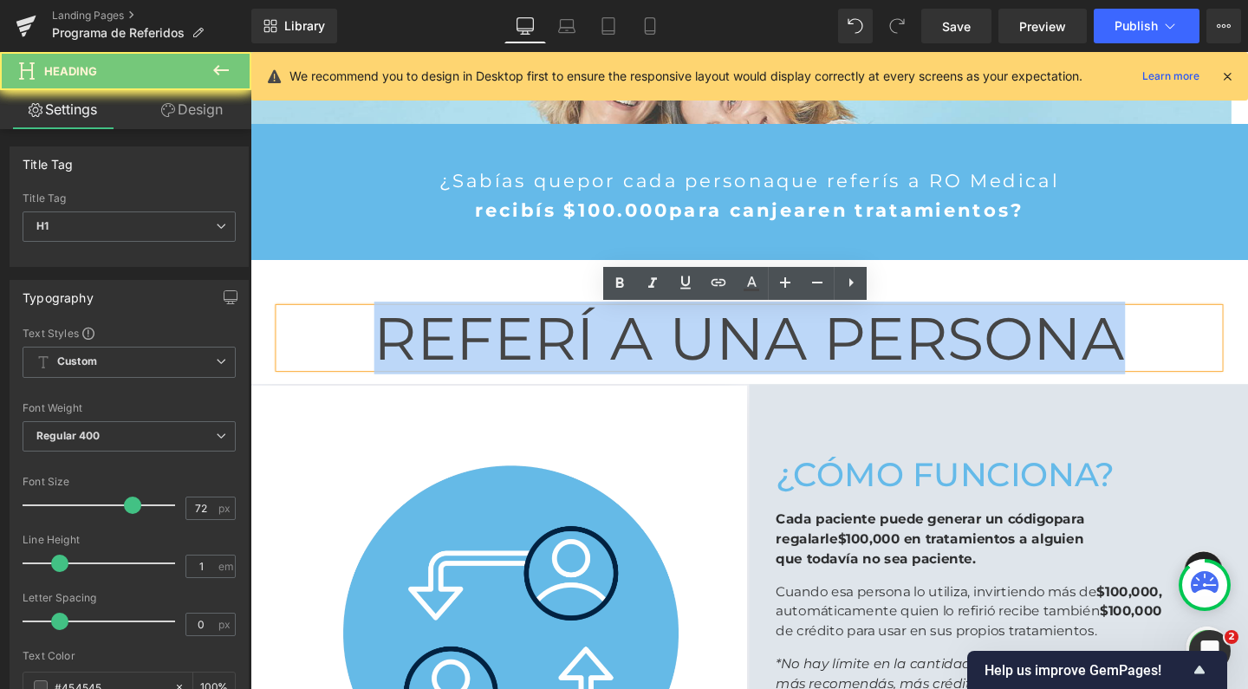
click at [588, 361] on h1 "REFERÍ A UNA PERSONA" at bounding box center [775, 353] width 988 height 62
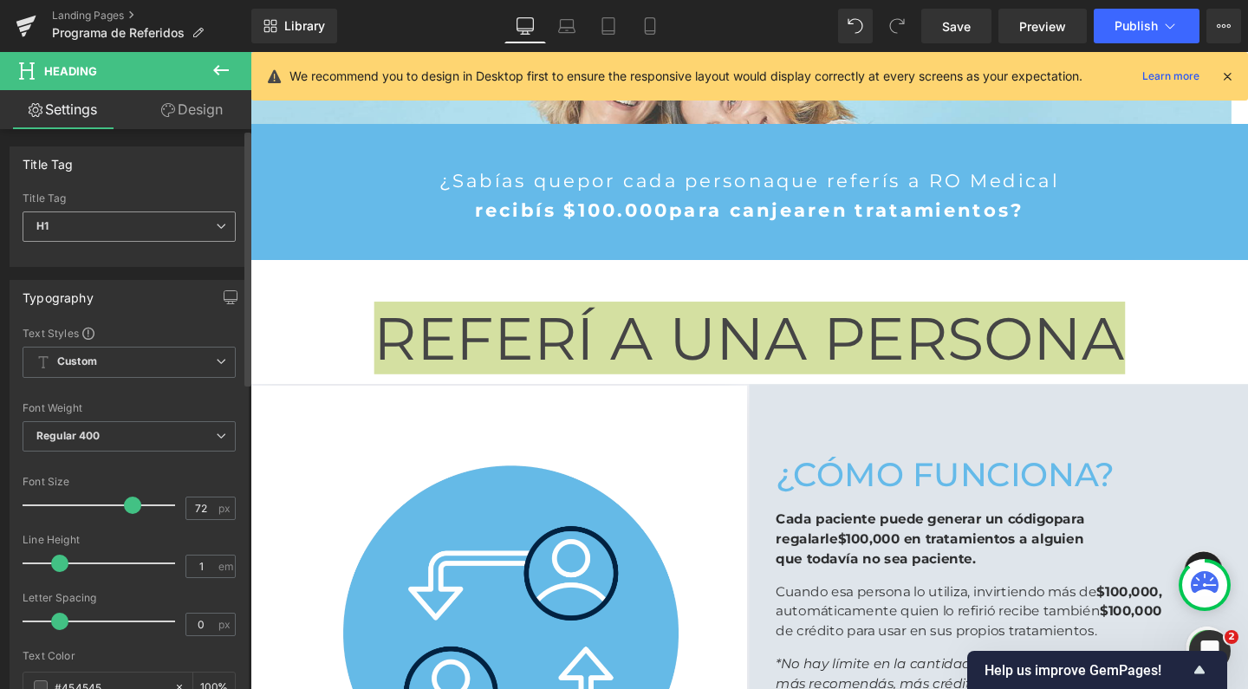
click at [198, 236] on span "H1" at bounding box center [129, 226] width 213 height 30
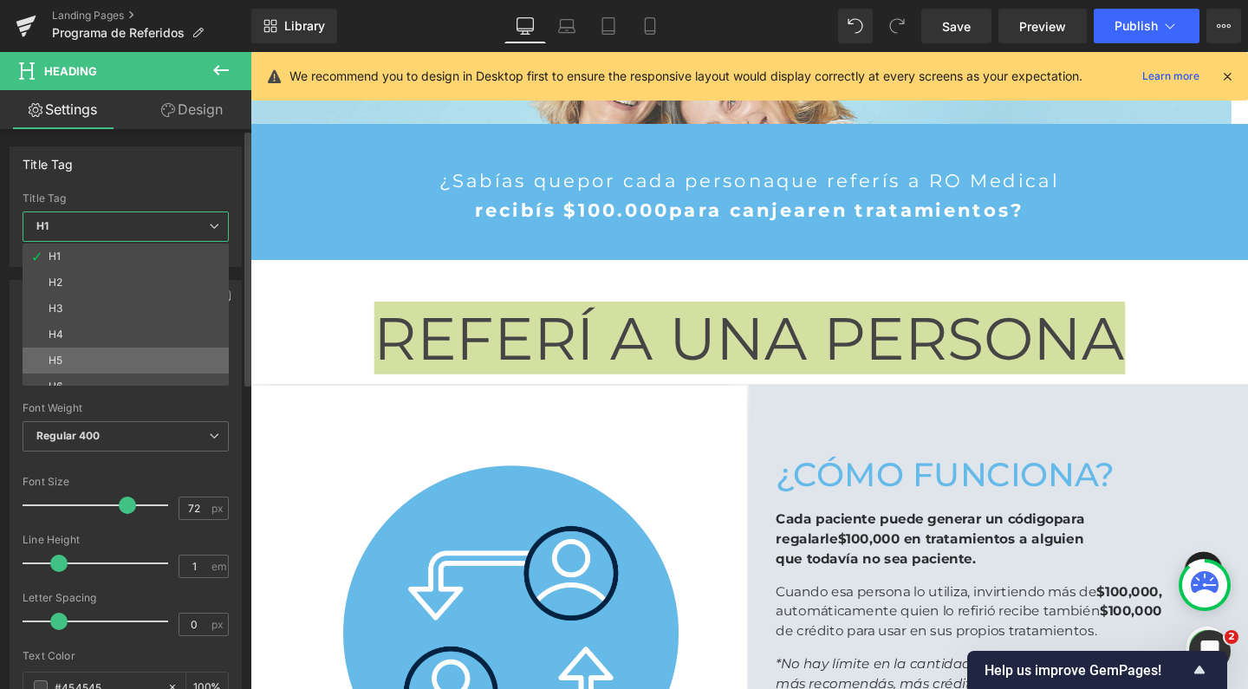
click at [149, 357] on li "H5" at bounding box center [130, 361] width 214 height 26
type input "16"
type input "1.15"
type input "100"
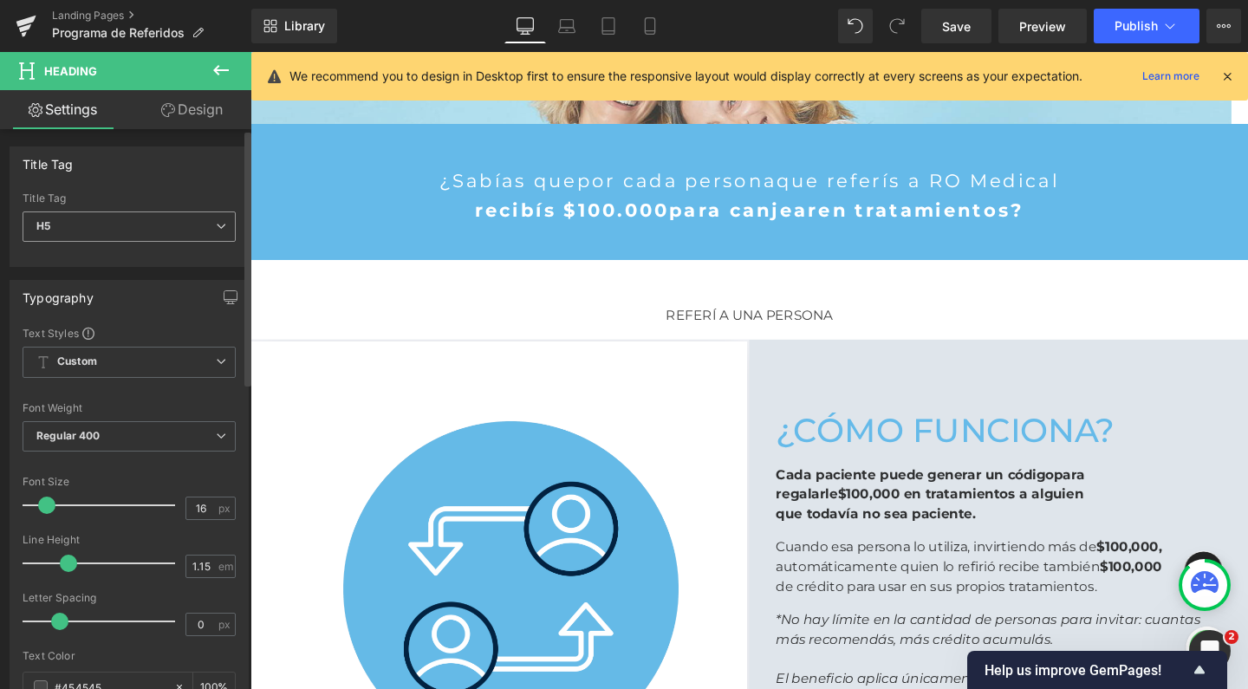
scroll to position [2480, 1031]
click at [127, 217] on span "H5" at bounding box center [129, 226] width 213 height 30
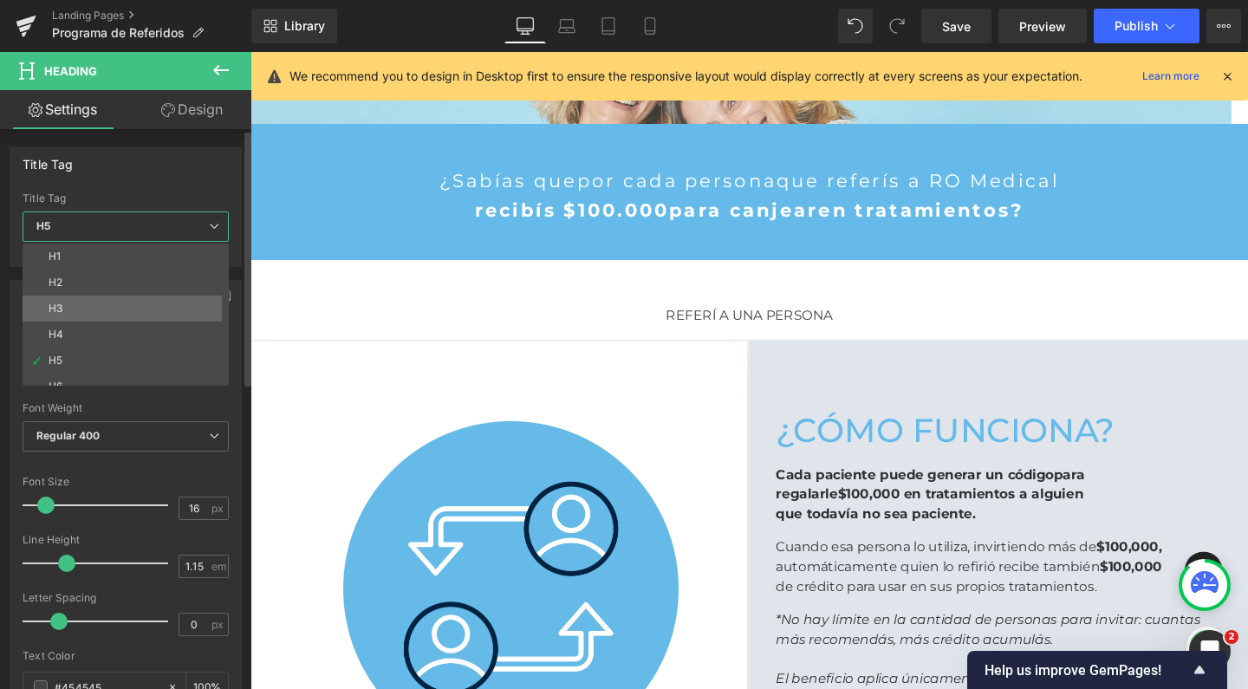
click at [112, 312] on li "H3" at bounding box center [130, 309] width 214 height 26
type input "24"
type input "100"
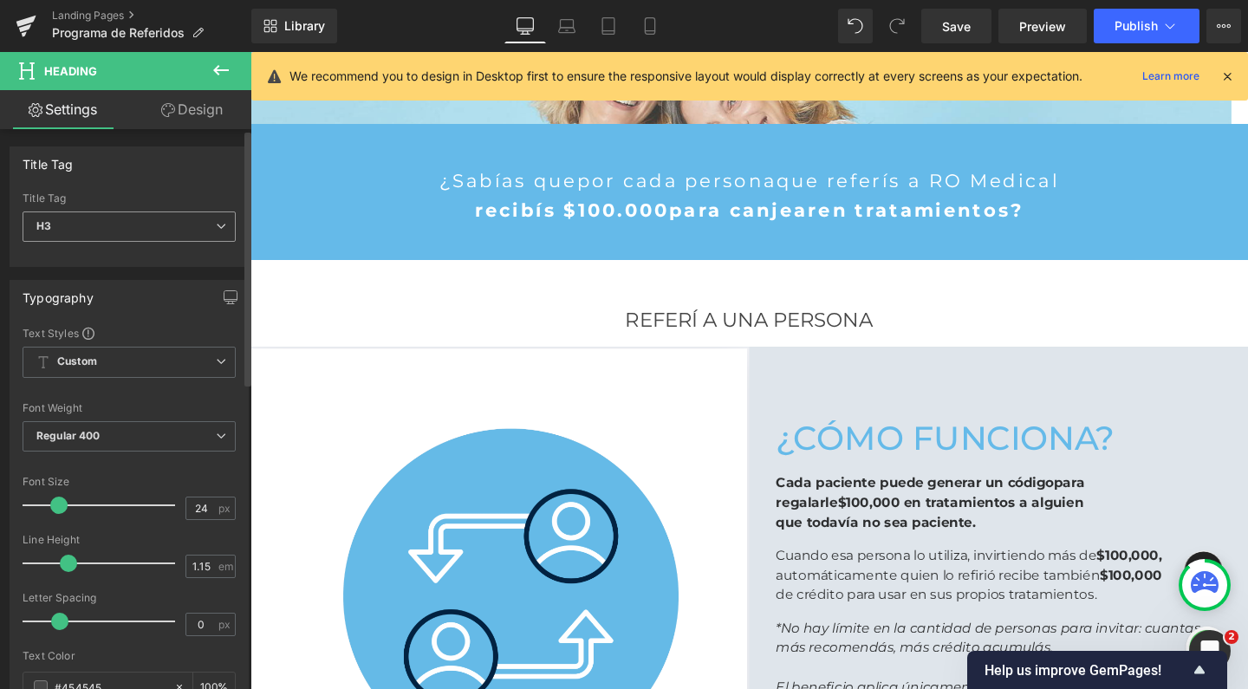
scroll to position [2488, 1031]
click at [155, 232] on span "H3" at bounding box center [129, 226] width 213 height 30
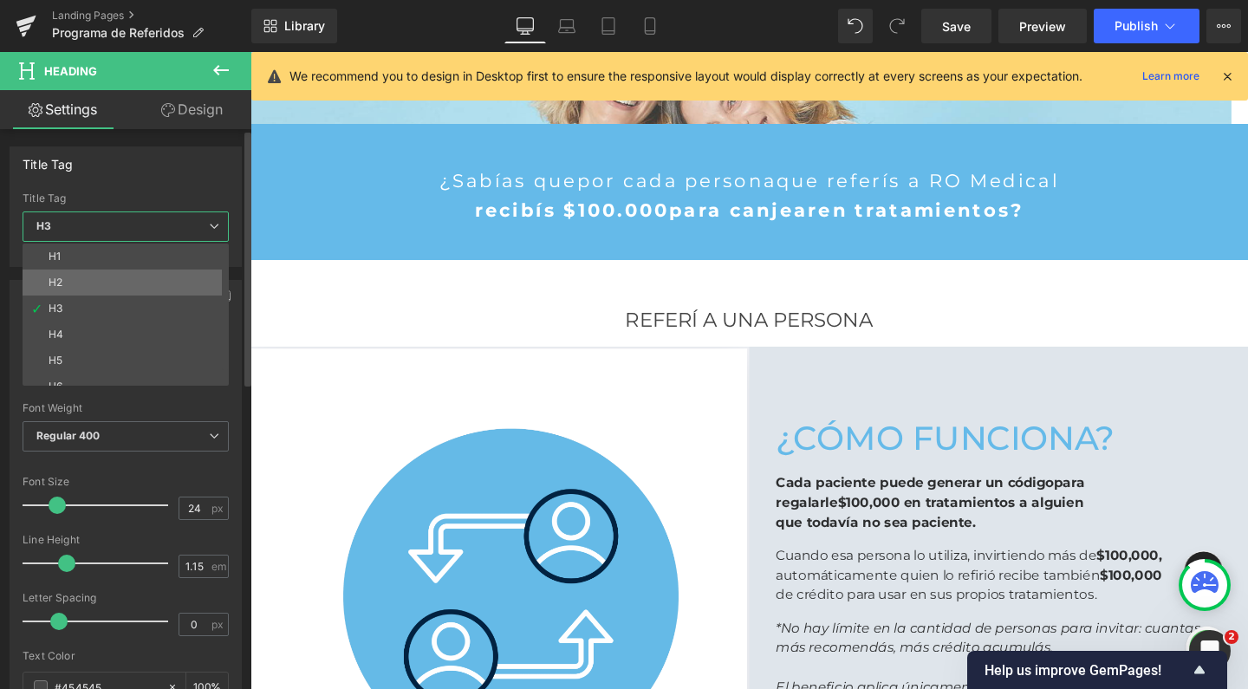
click at [128, 270] on li "H2" at bounding box center [130, 283] width 214 height 26
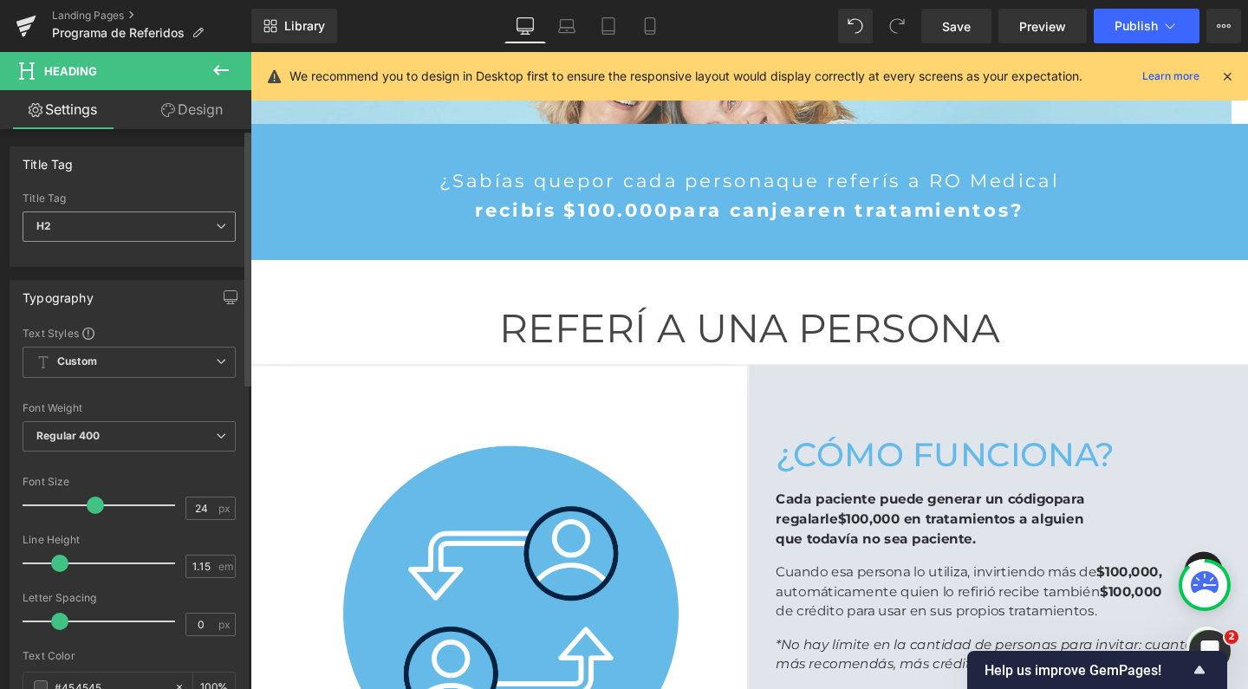
type input "48"
type input "1"
type input "100"
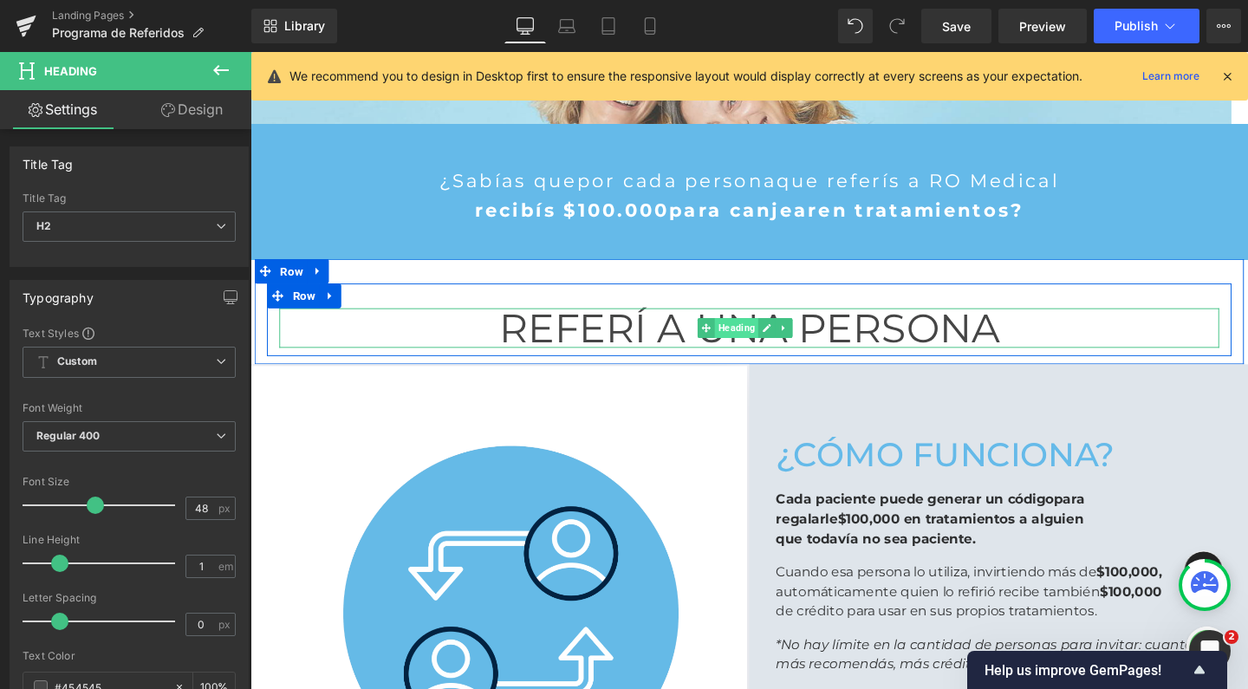
click at [764, 346] on span "Heading" at bounding box center [761, 342] width 46 height 21
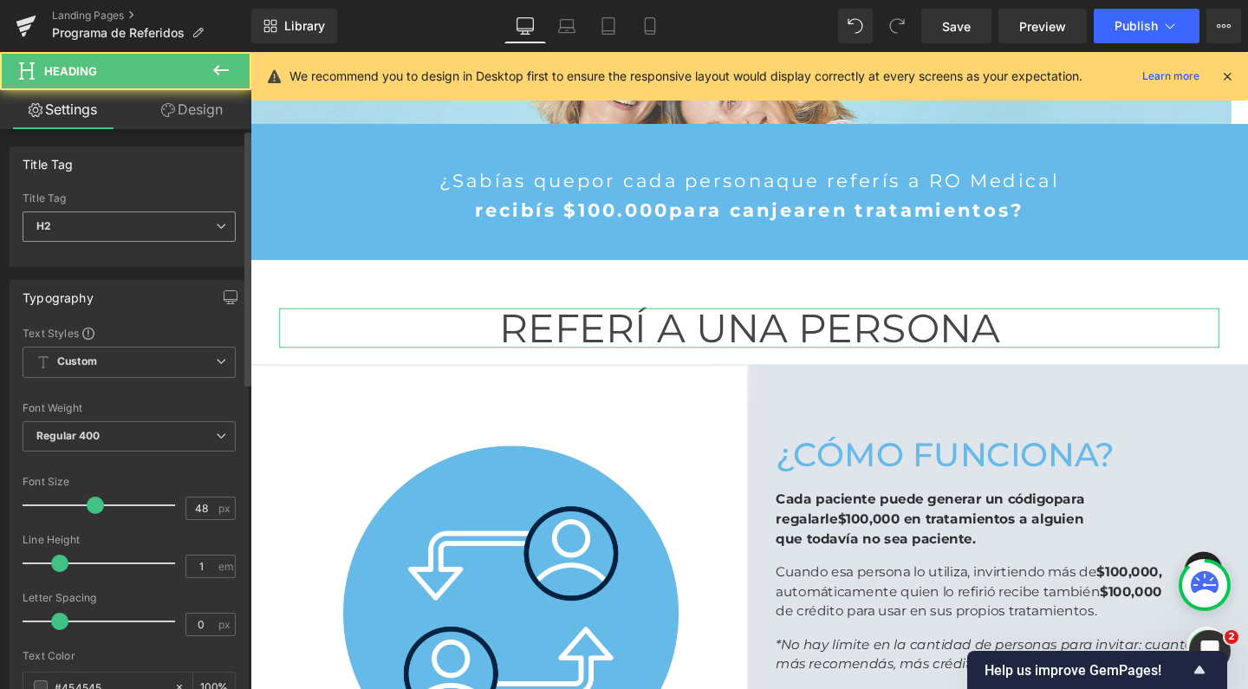
click at [147, 229] on span "H2" at bounding box center [129, 226] width 213 height 30
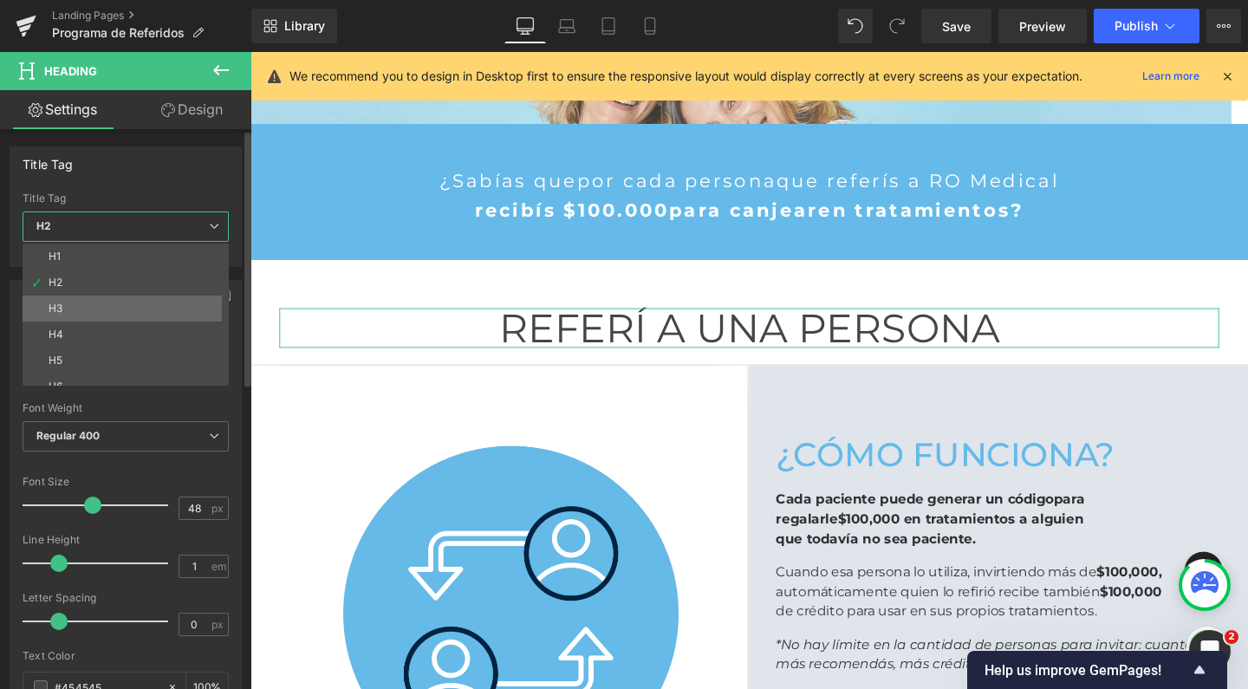
click at [110, 303] on li "H3" at bounding box center [130, 309] width 214 height 26
type input "24"
type input "1.15"
type input "100"
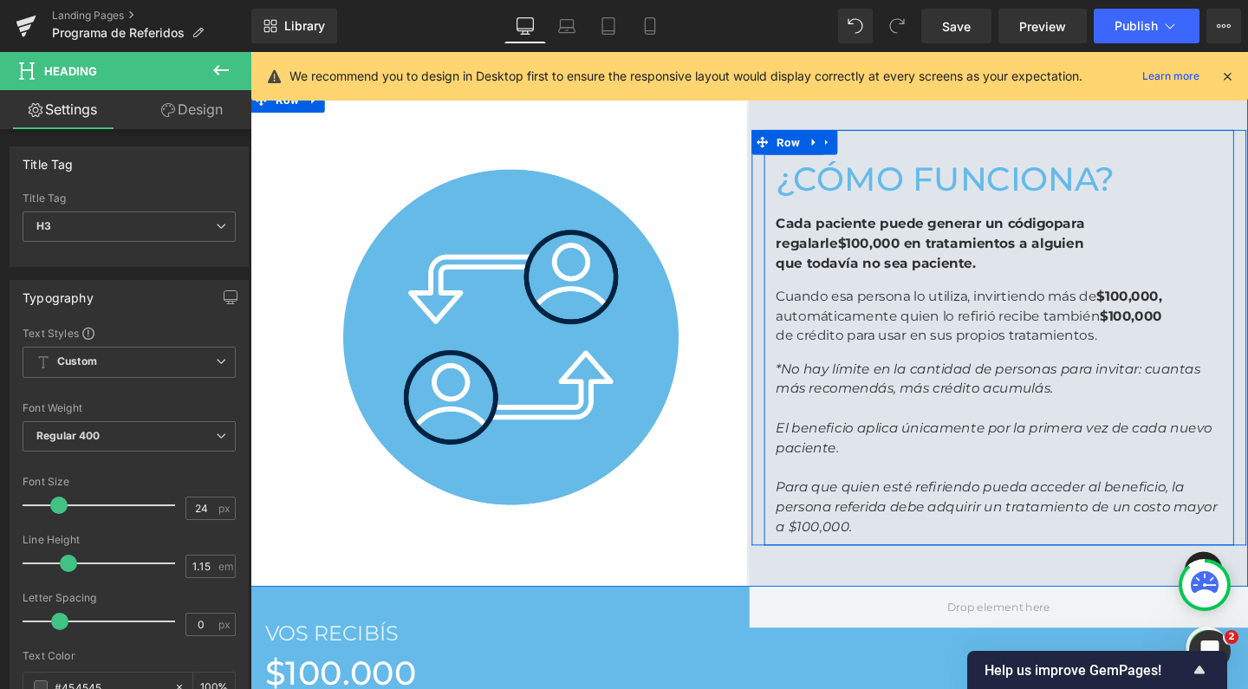
scroll to position [667, 0]
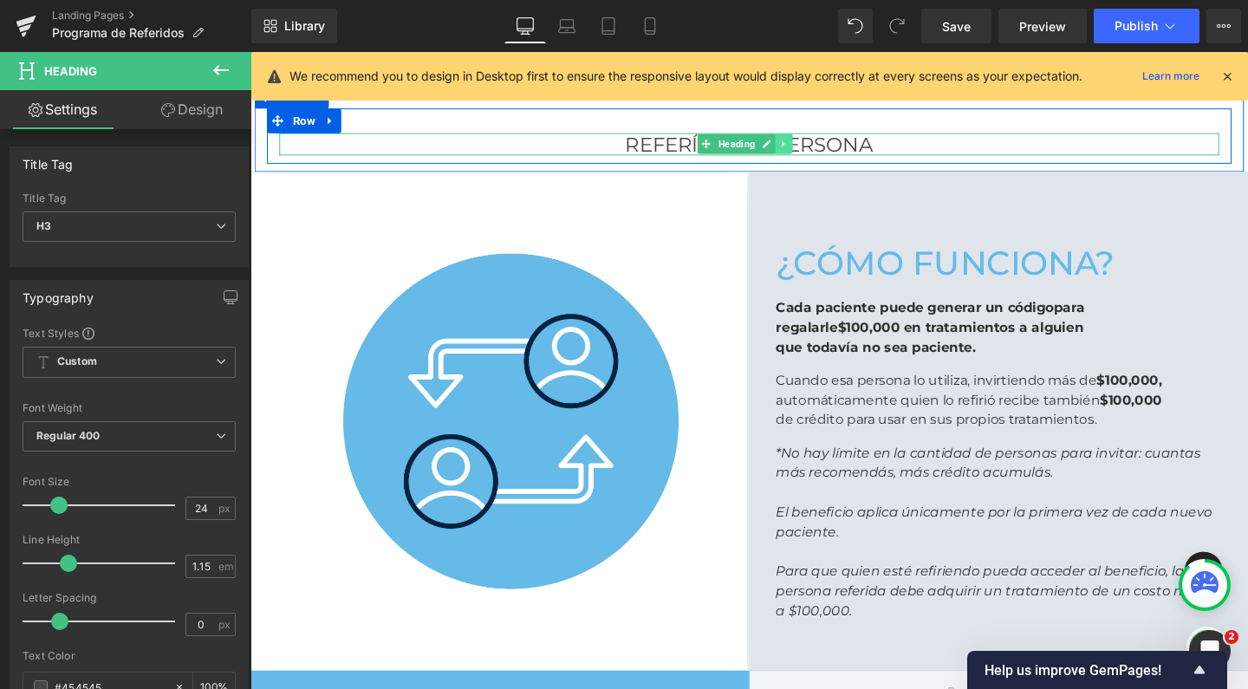
click at [810, 142] on link at bounding box center [812, 149] width 18 height 21
click at [797, 151] on icon at bounding box center [802, 149] width 10 height 10
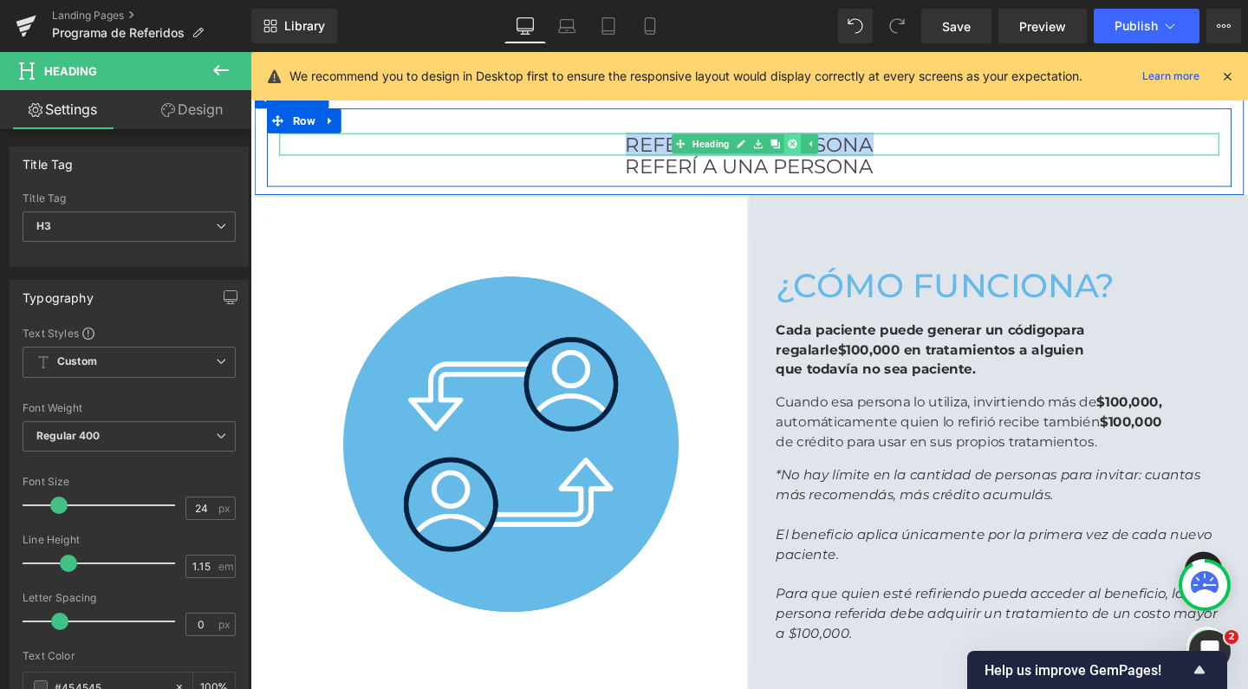
scroll to position [2511, 1031]
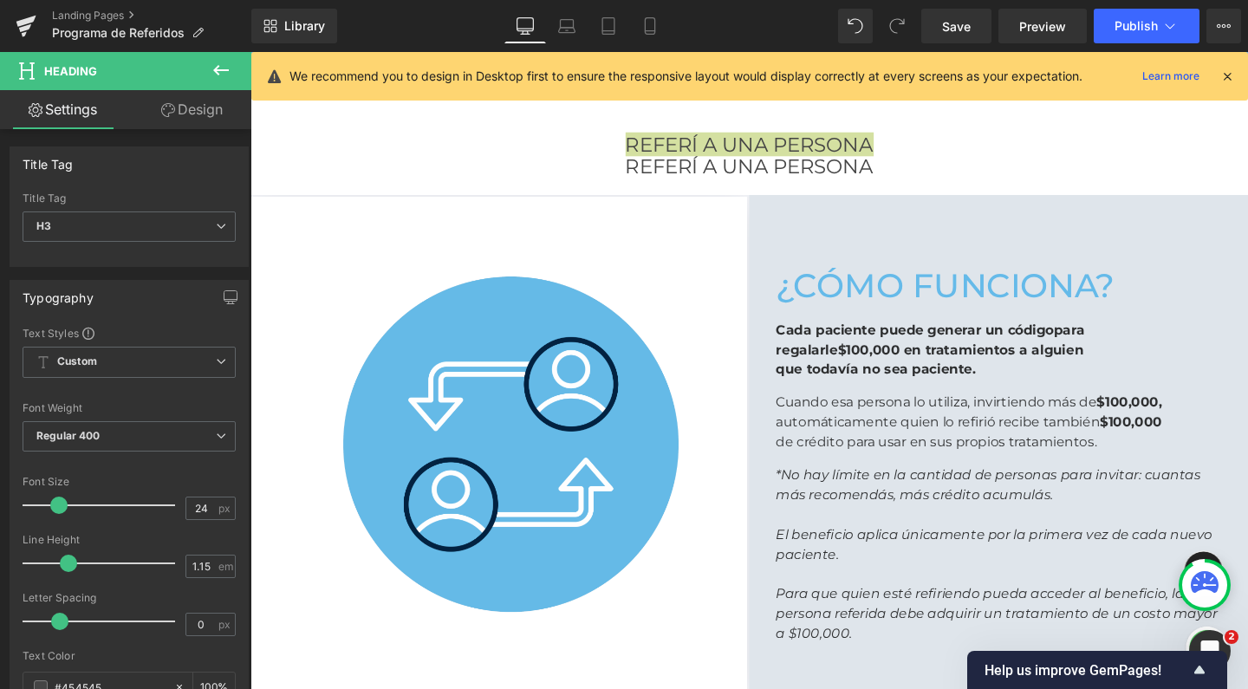
click at [236, 69] on button at bounding box center [221, 71] width 61 height 38
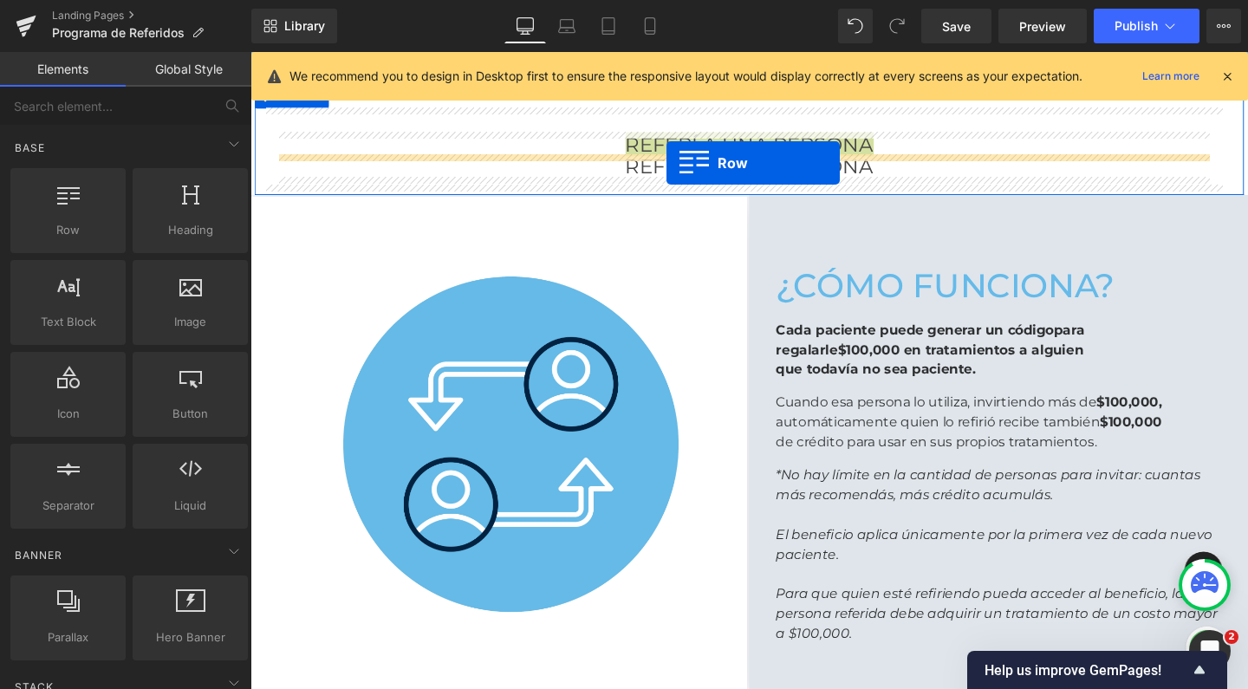
drag, startPoint x: 299, startPoint y: 248, endPoint x: 688, endPoint y: 166, distance: 397.6
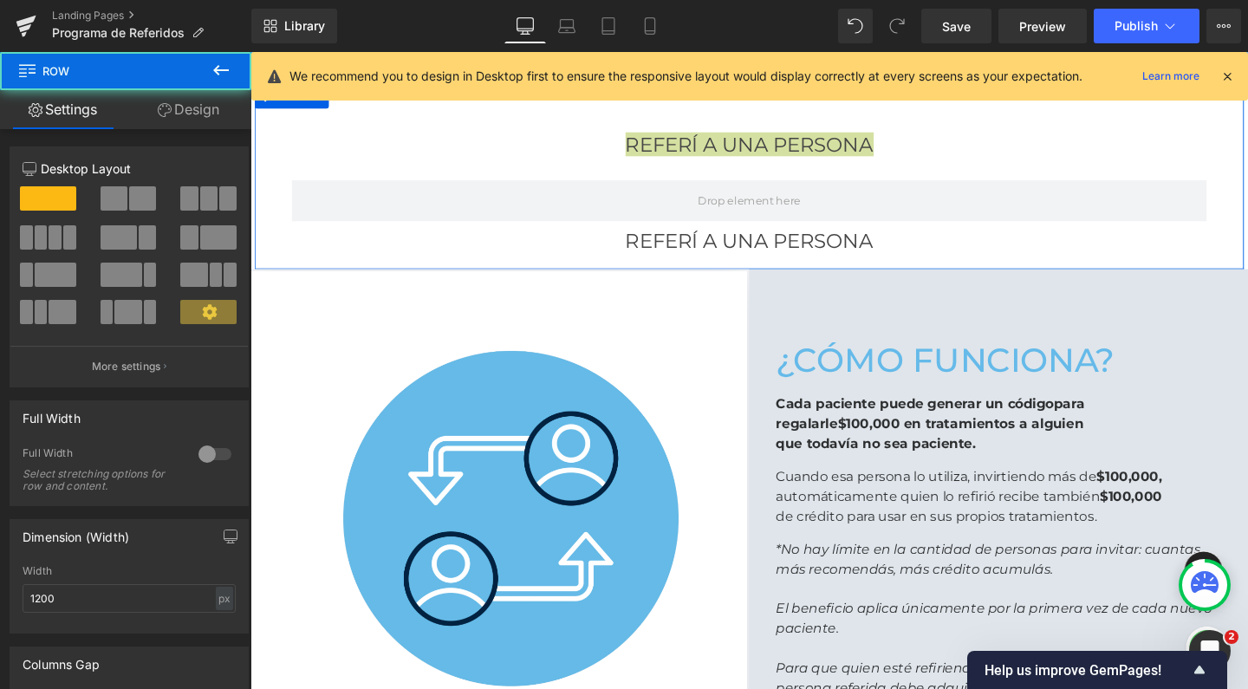
scroll to position [2589, 1031]
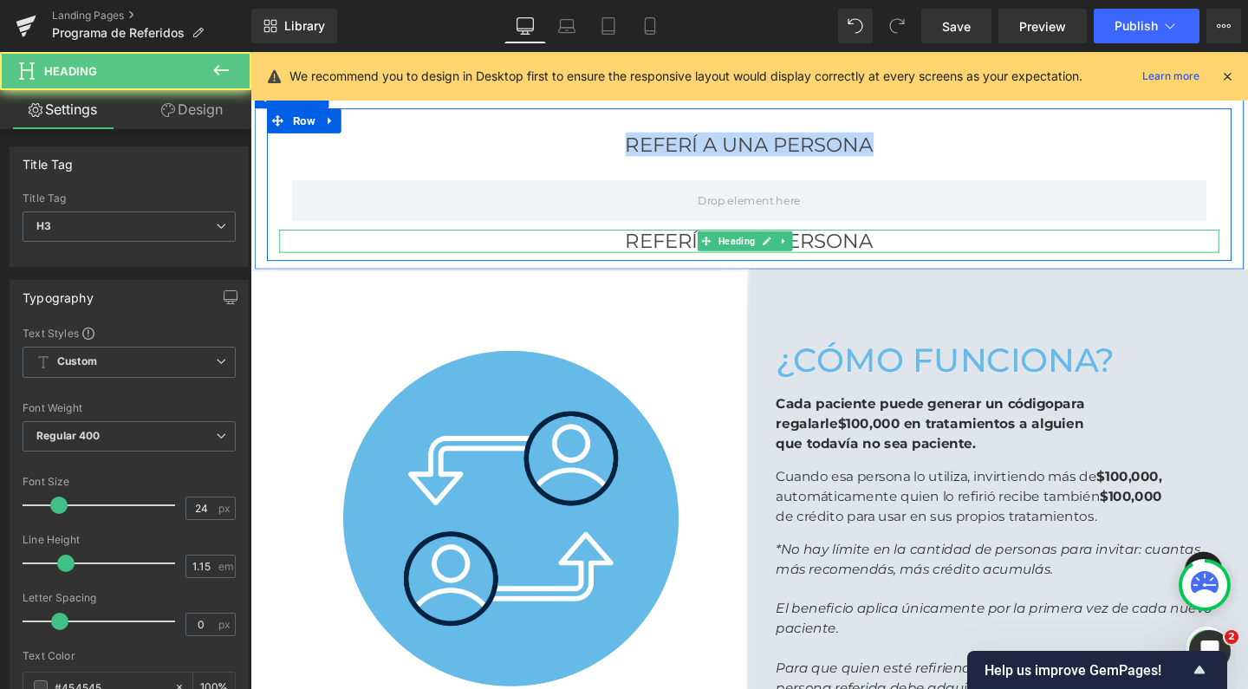
click at [660, 249] on h3 "REFERÍ A UNA PERSONA" at bounding box center [775, 251] width 988 height 24
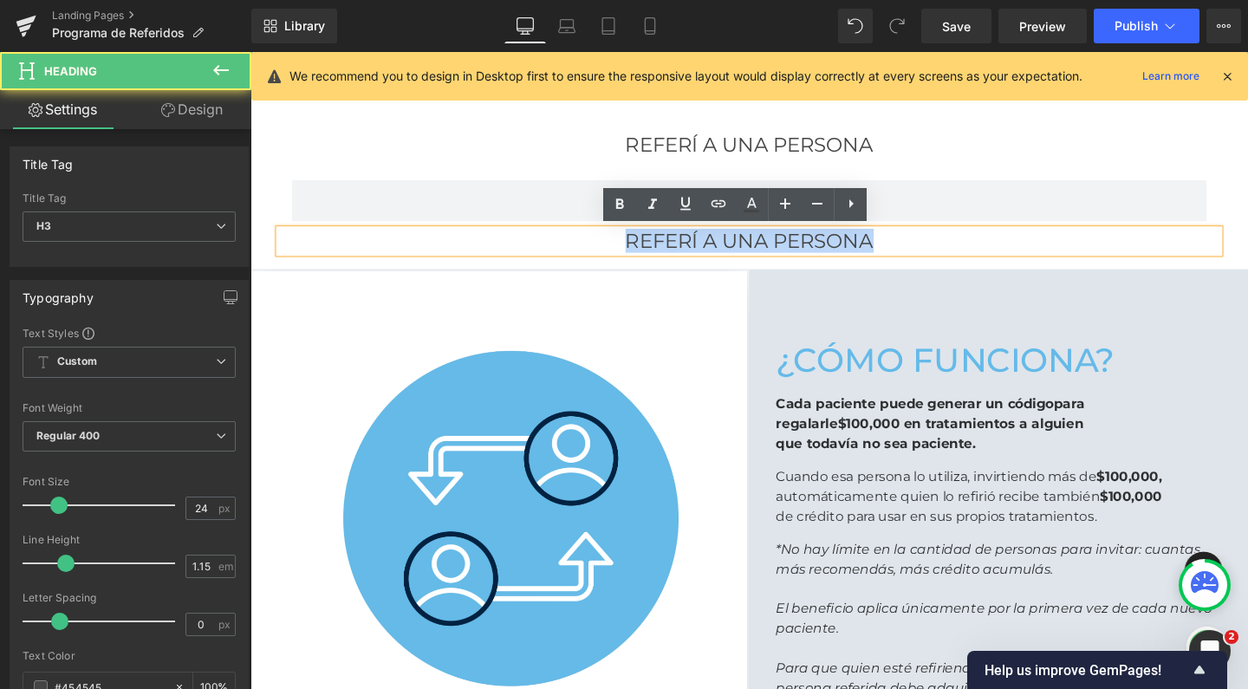
click at [660, 249] on h3 "REFERÍ A UNA PERSONA" at bounding box center [775, 251] width 988 height 24
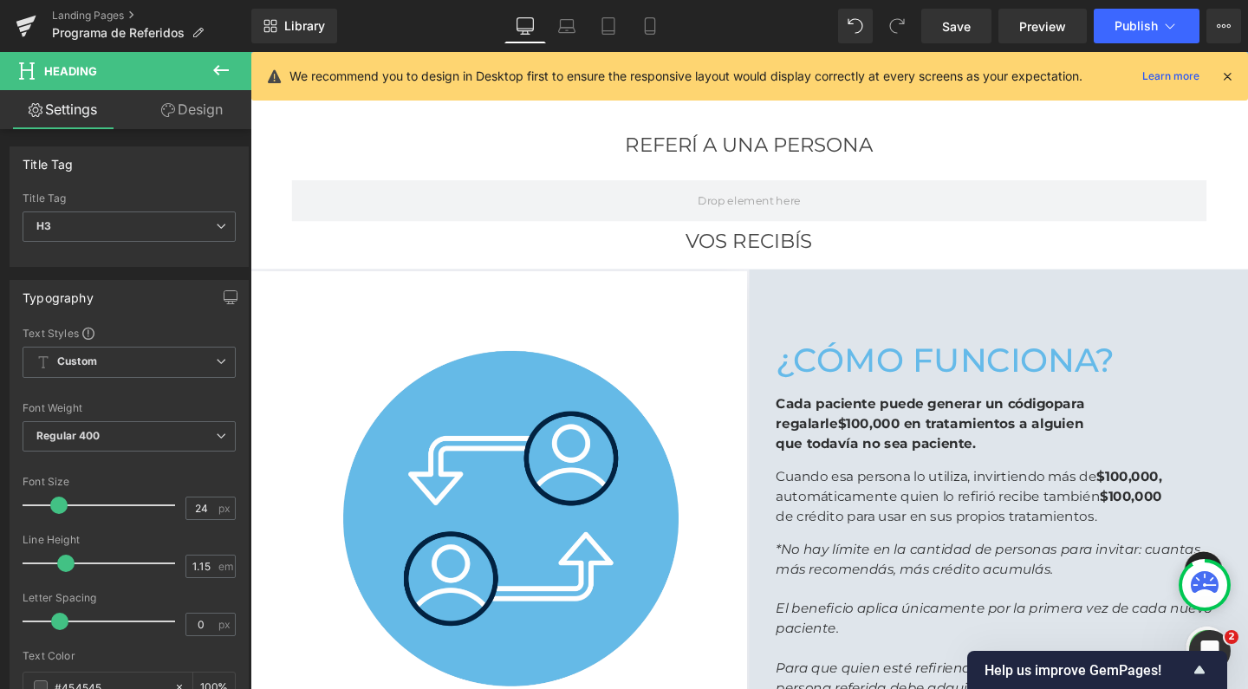
click at [217, 73] on icon at bounding box center [221, 70] width 16 height 10
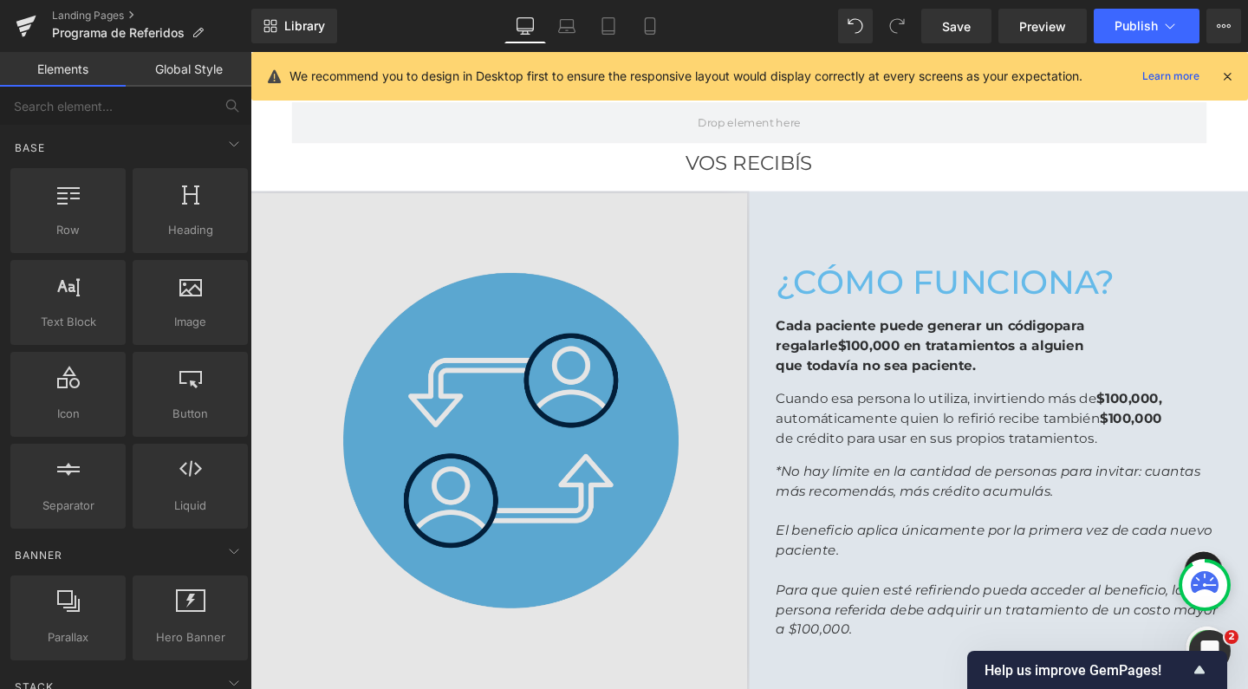
scroll to position [750, 0]
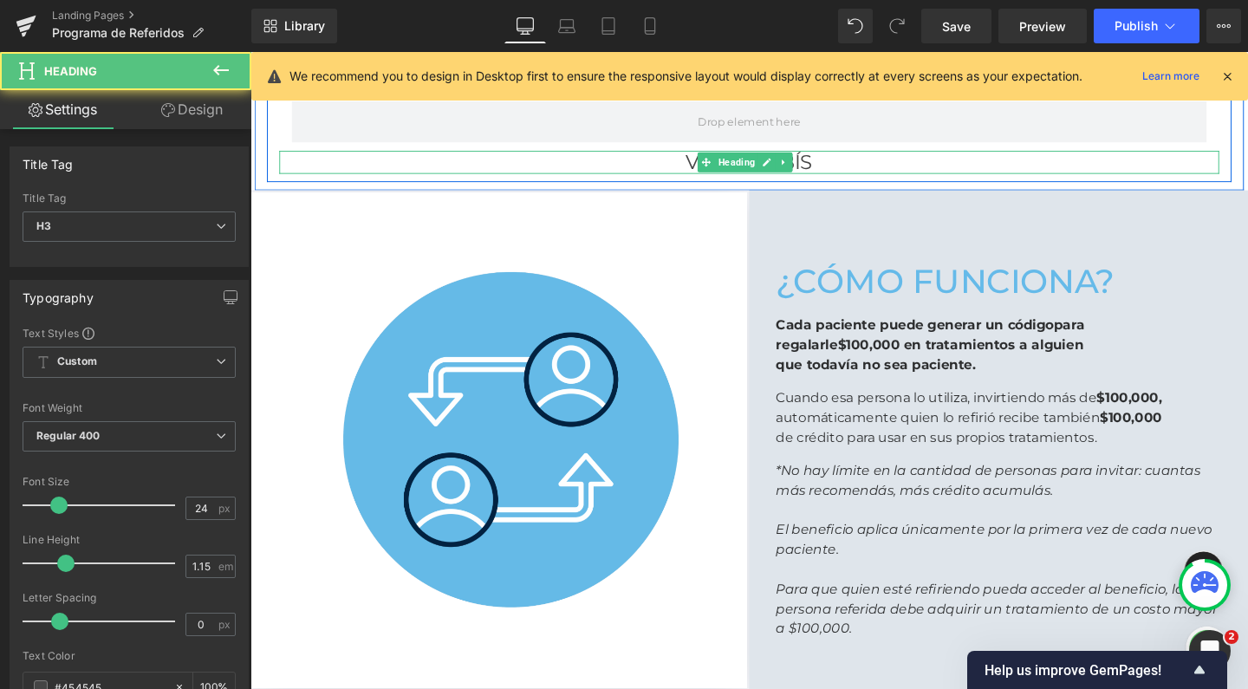
click at [826, 163] on h3 "VOS RECIBÍS" at bounding box center [775, 168] width 988 height 24
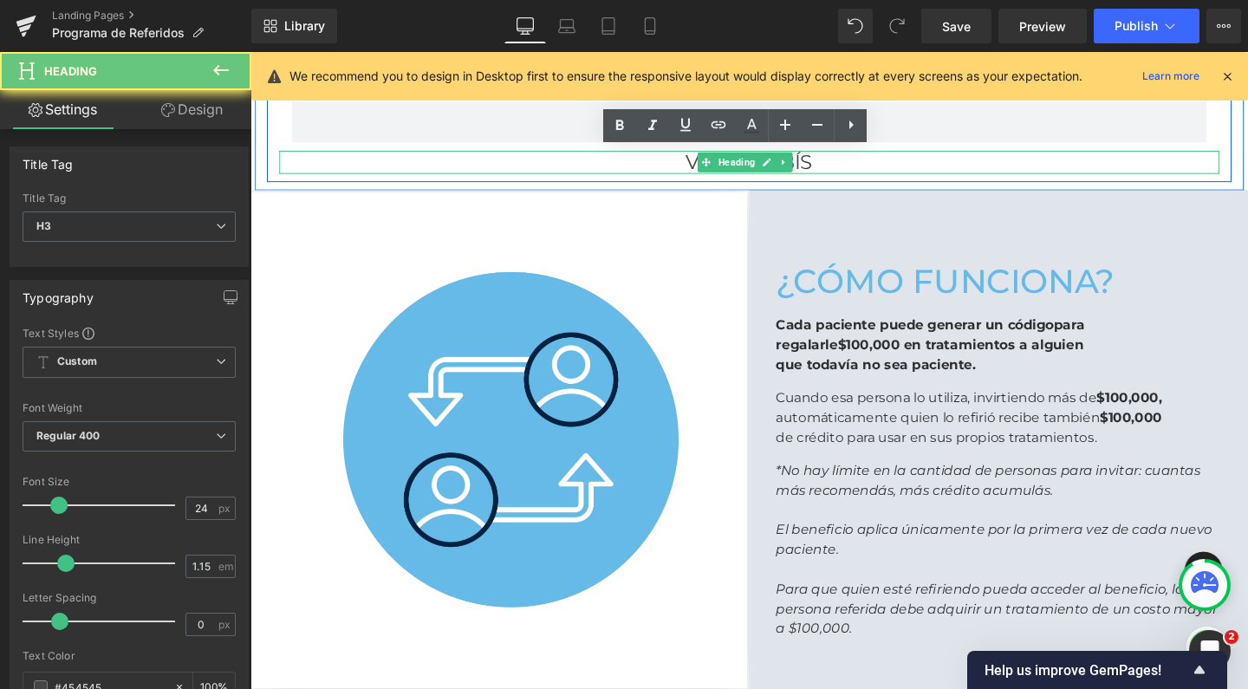
click at [844, 164] on h3 "VOS RECIBÍS" at bounding box center [775, 168] width 988 height 24
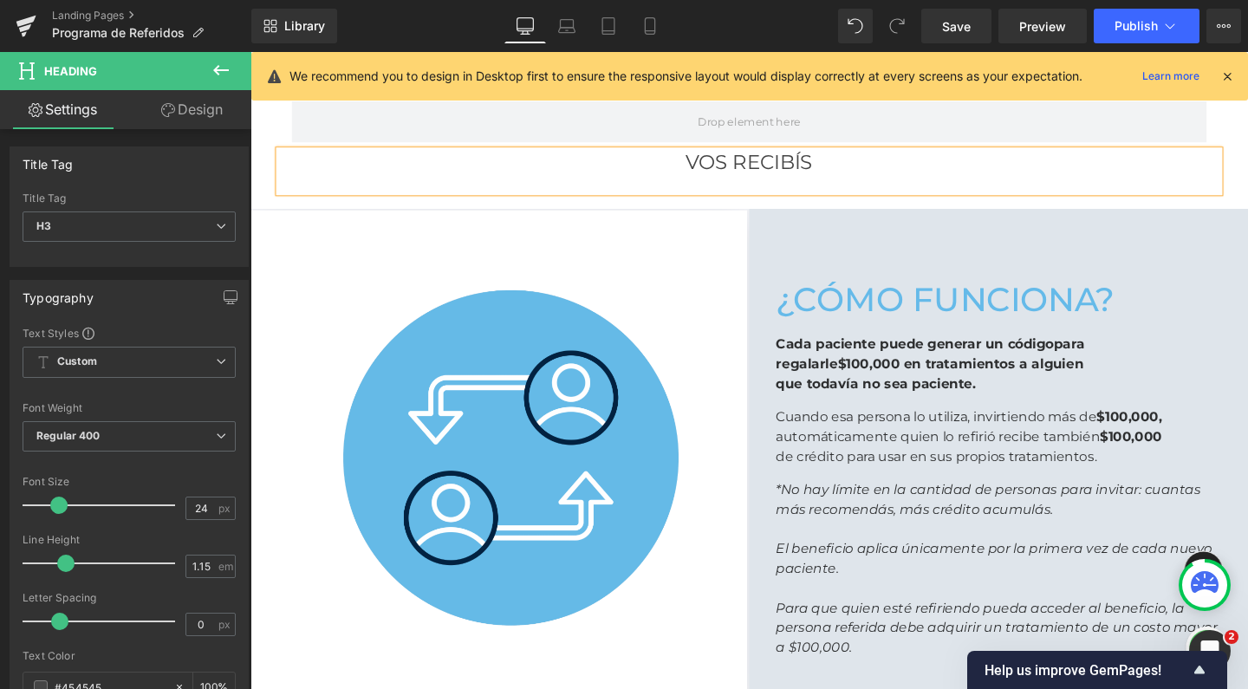
scroll to position [2608, 1031]
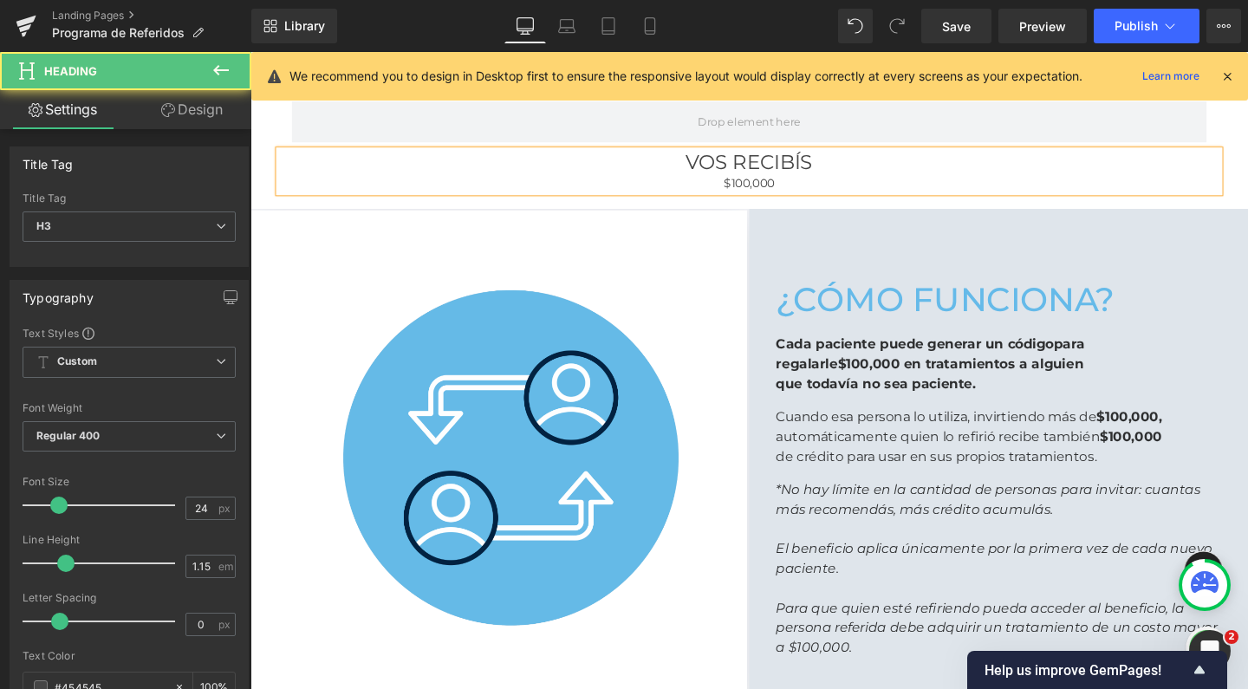
click at [817, 173] on h3 "VOS RECIBÍS" at bounding box center [775, 168] width 988 height 24
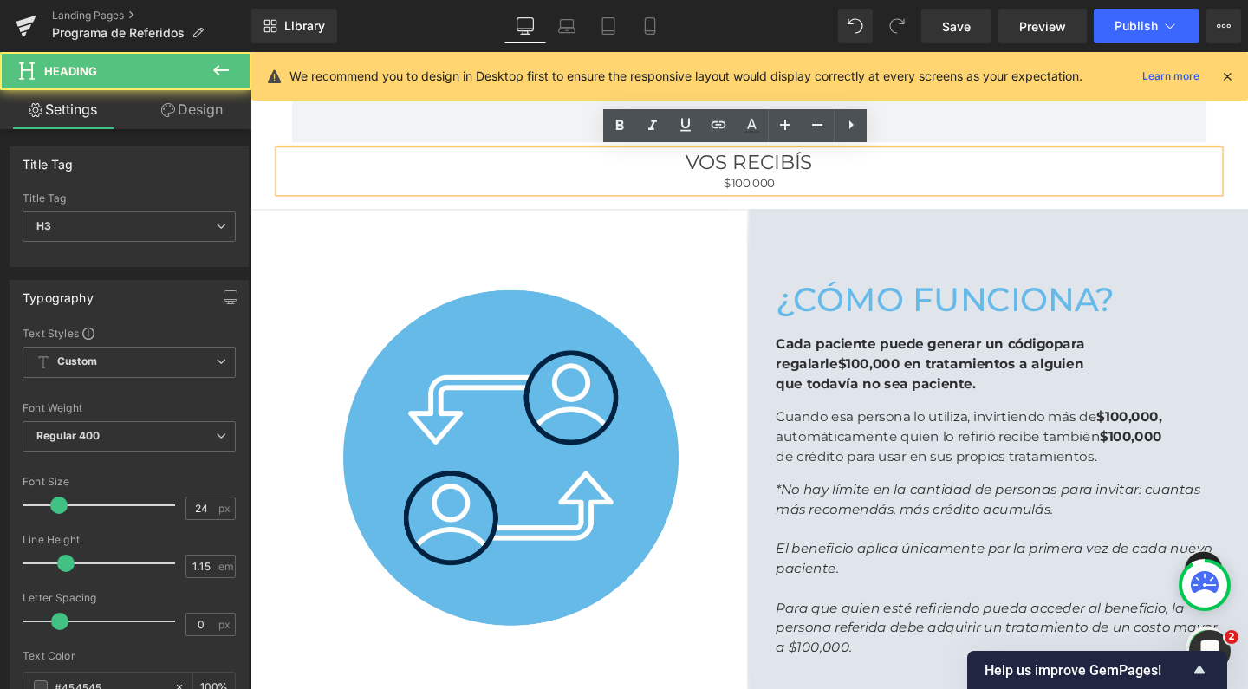
click at [784, 192] on div "$100,000" at bounding box center [775, 189] width 988 height 19
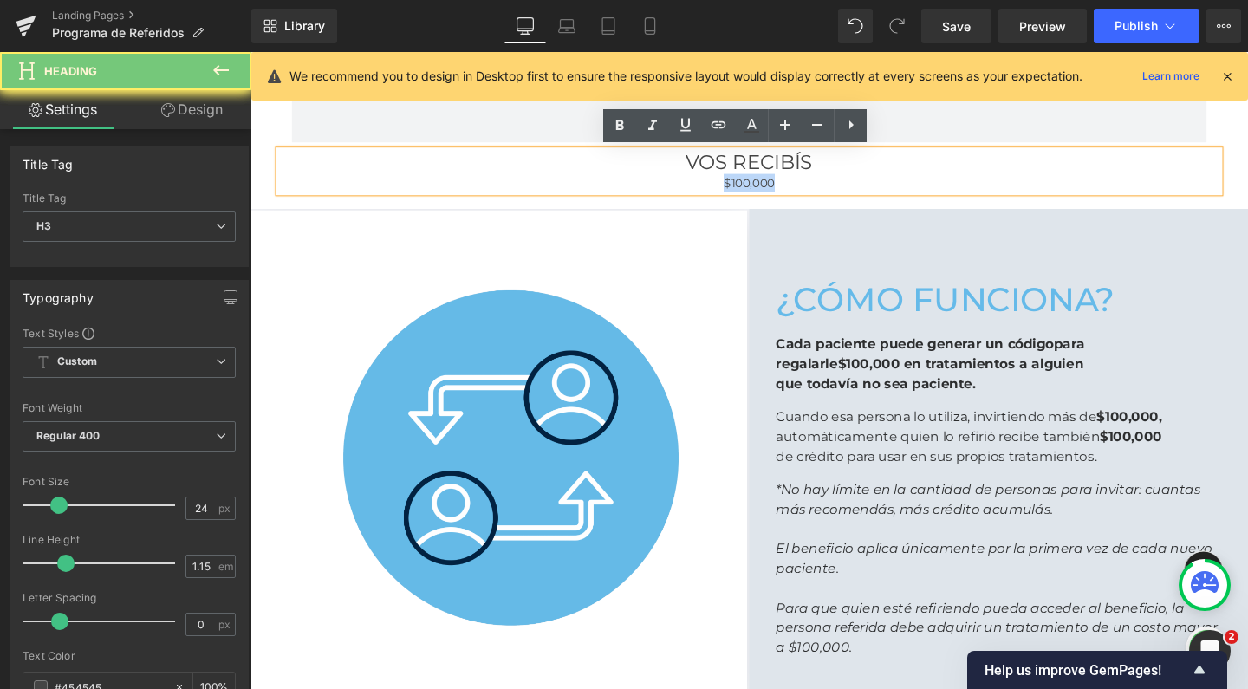
click at [784, 192] on div "$100,000" at bounding box center [775, 189] width 988 height 19
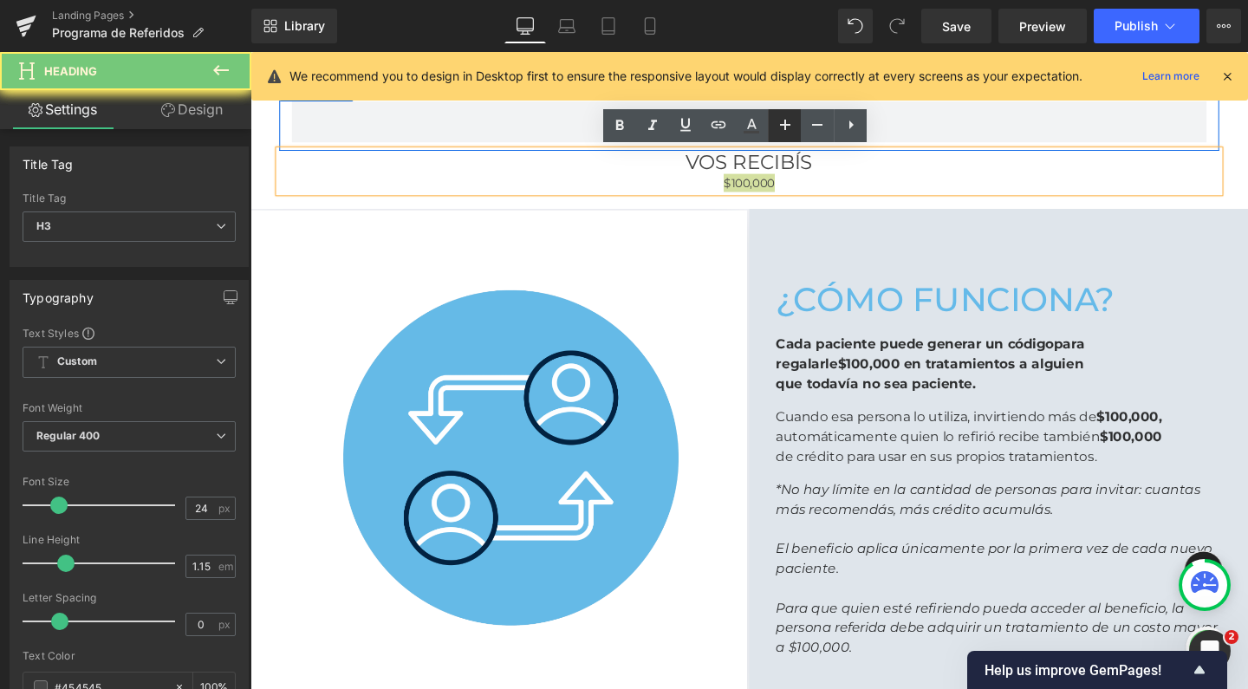
click at [791, 128] on icon at bounding box center [785, 124] width 21 height 21
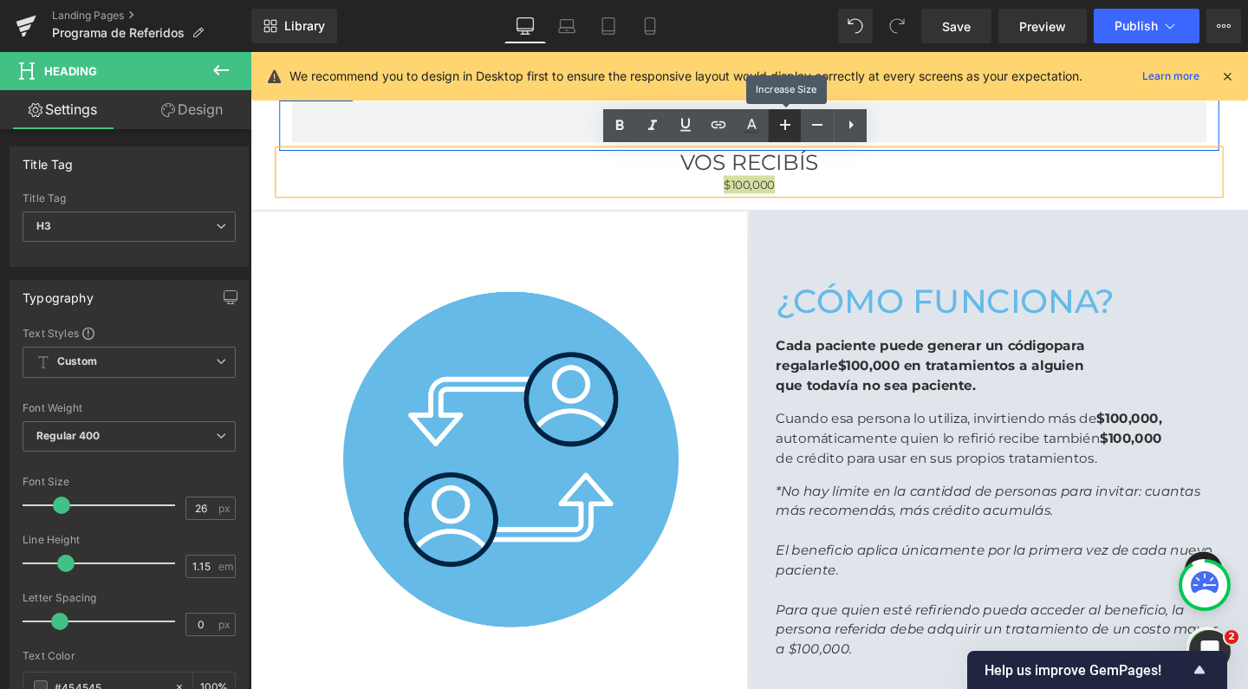
click at [791, 128] on icon at bounding box center [785, 124] width 21 height 21
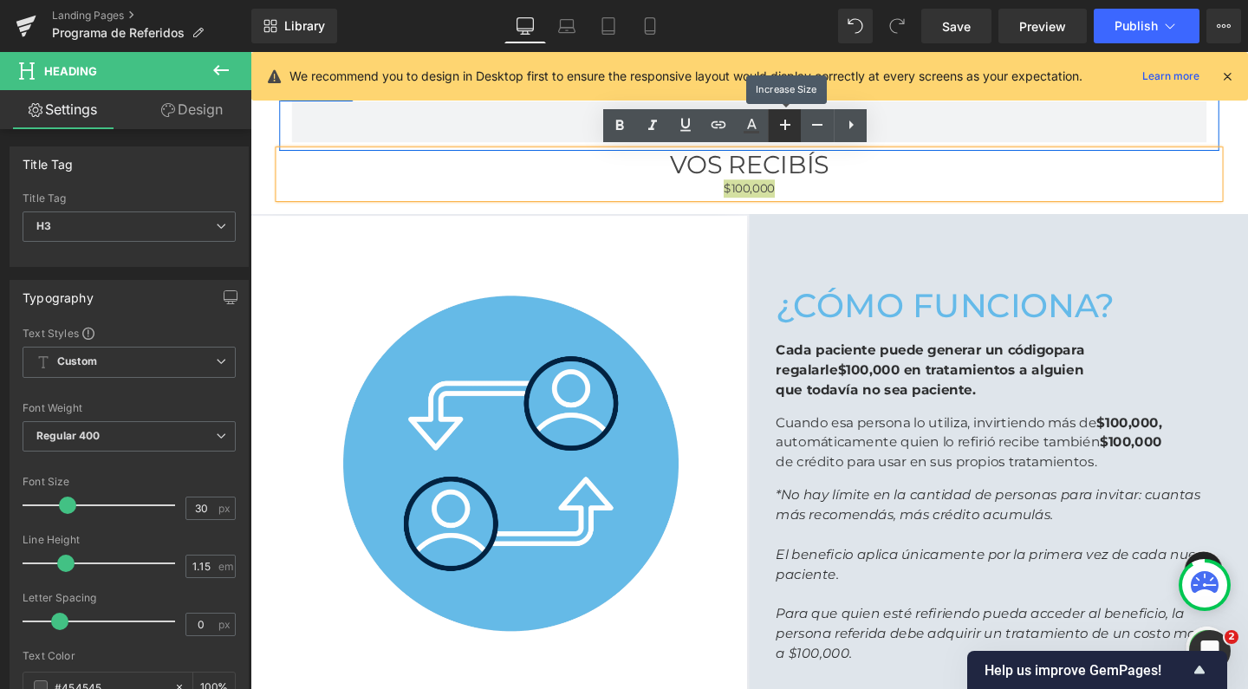
click at [791, 128] on icon at bounding box center [785, 124] width 21 height 21
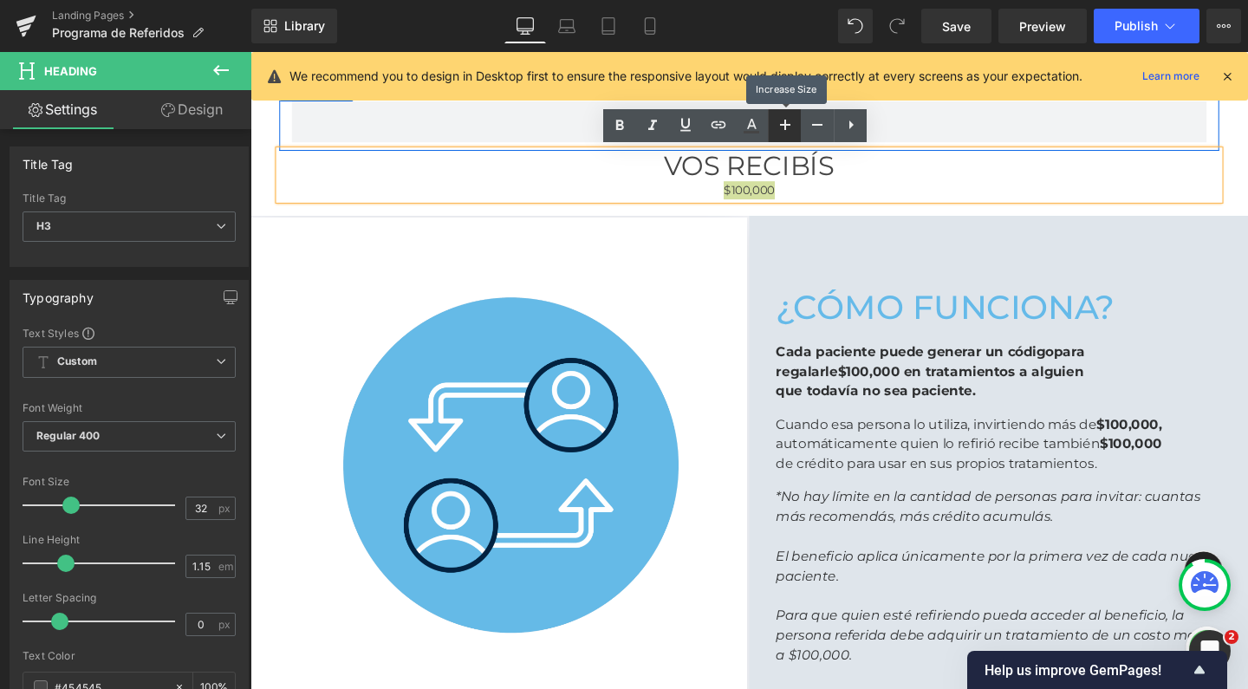
click at [791, 128] on icon at bounding box center [785, 124] width 21 height 21
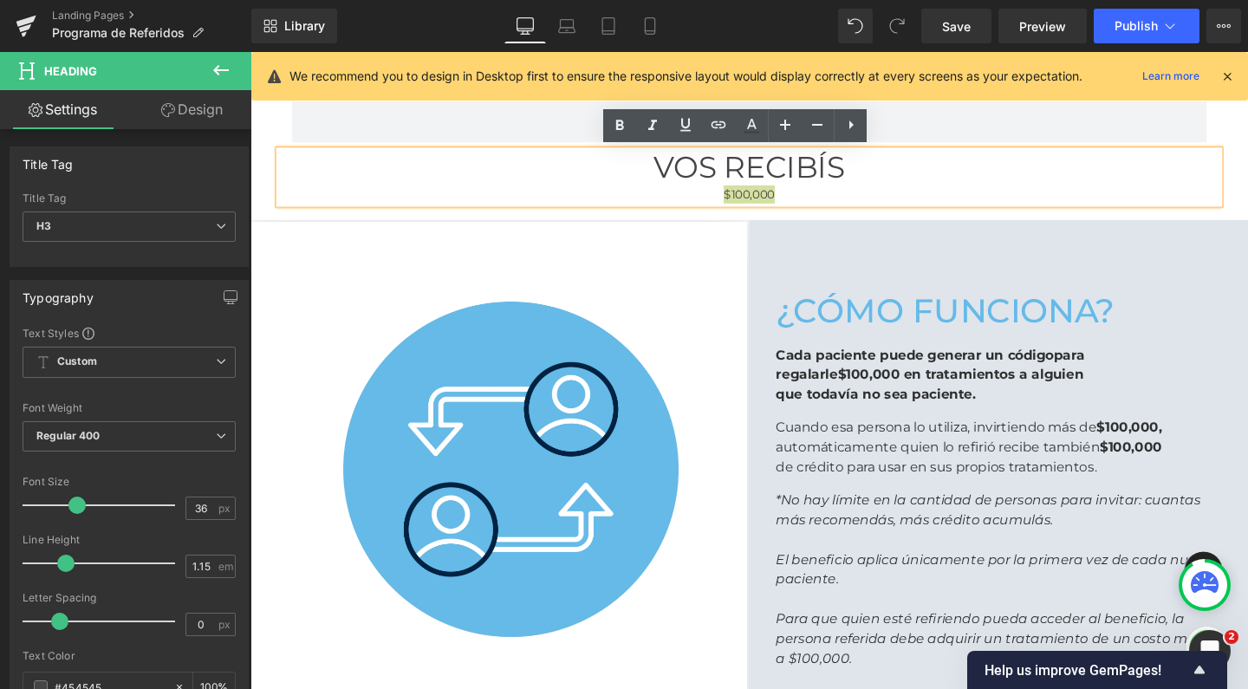
scroll to position [2620, 1031]
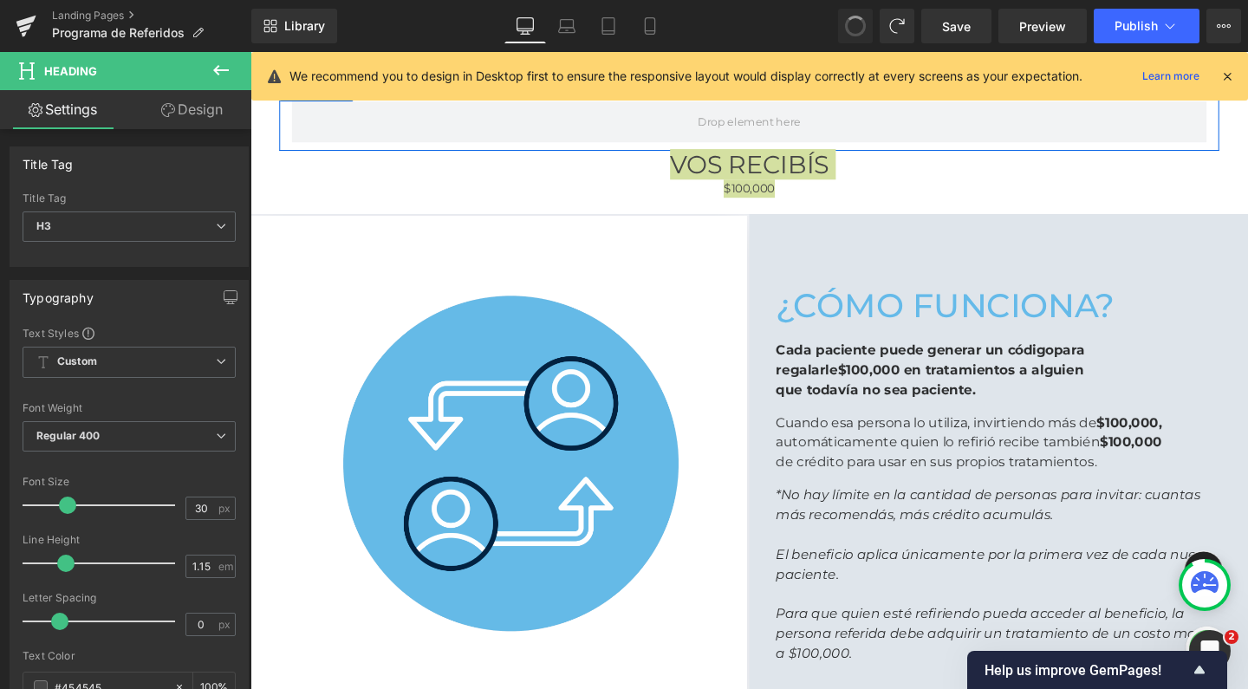
click at [863, 28] on span at bounding box center [855, 26] width 26 height 26
type input "28"
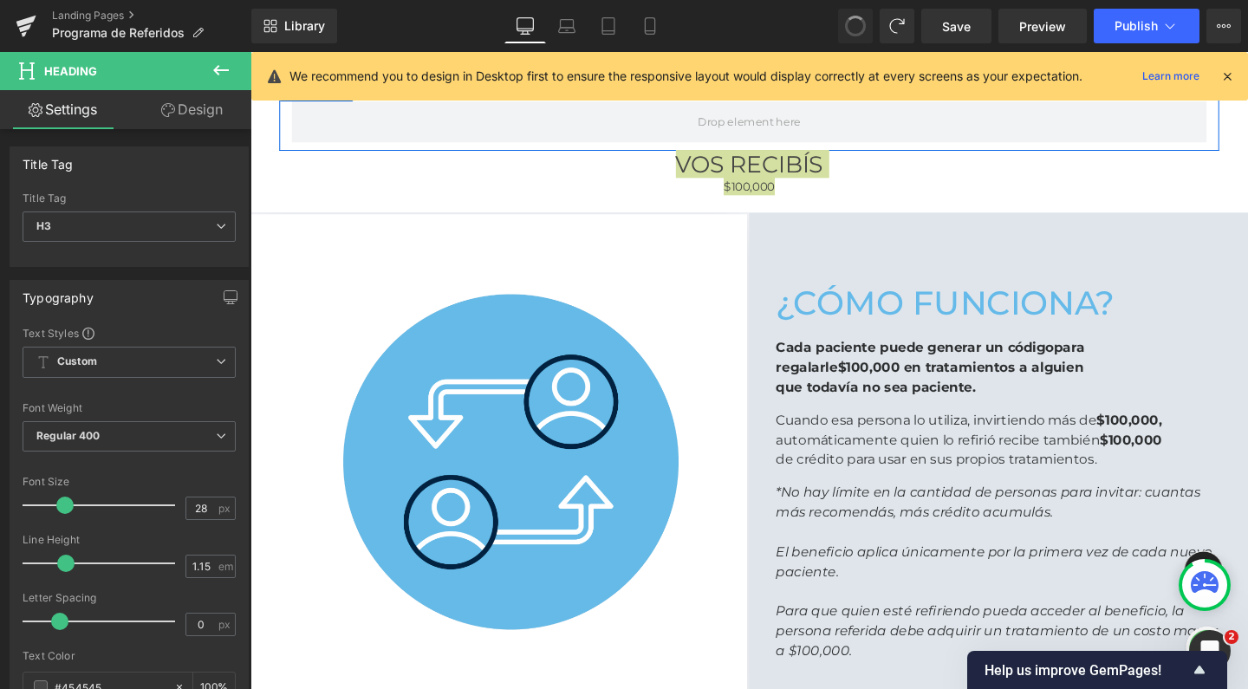
scroll to position [2612, 1031]
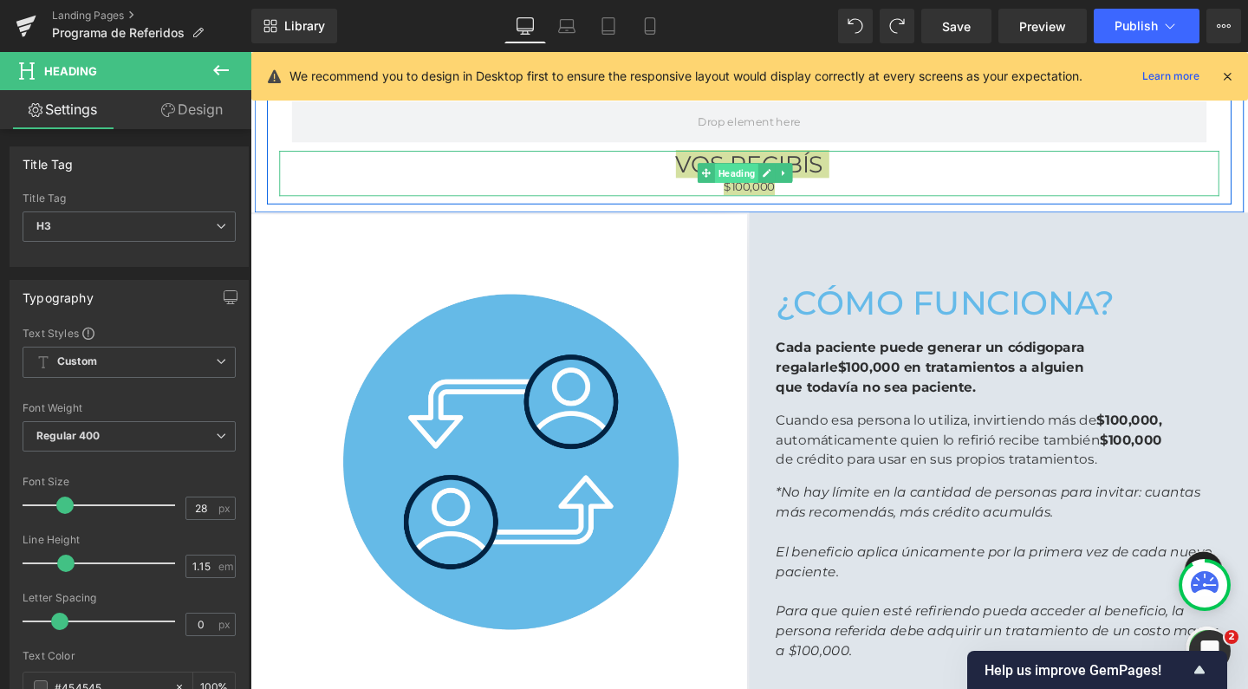
click at [761, 178] on span "Heading" at bounding box center [761, 180] width 46 height 21
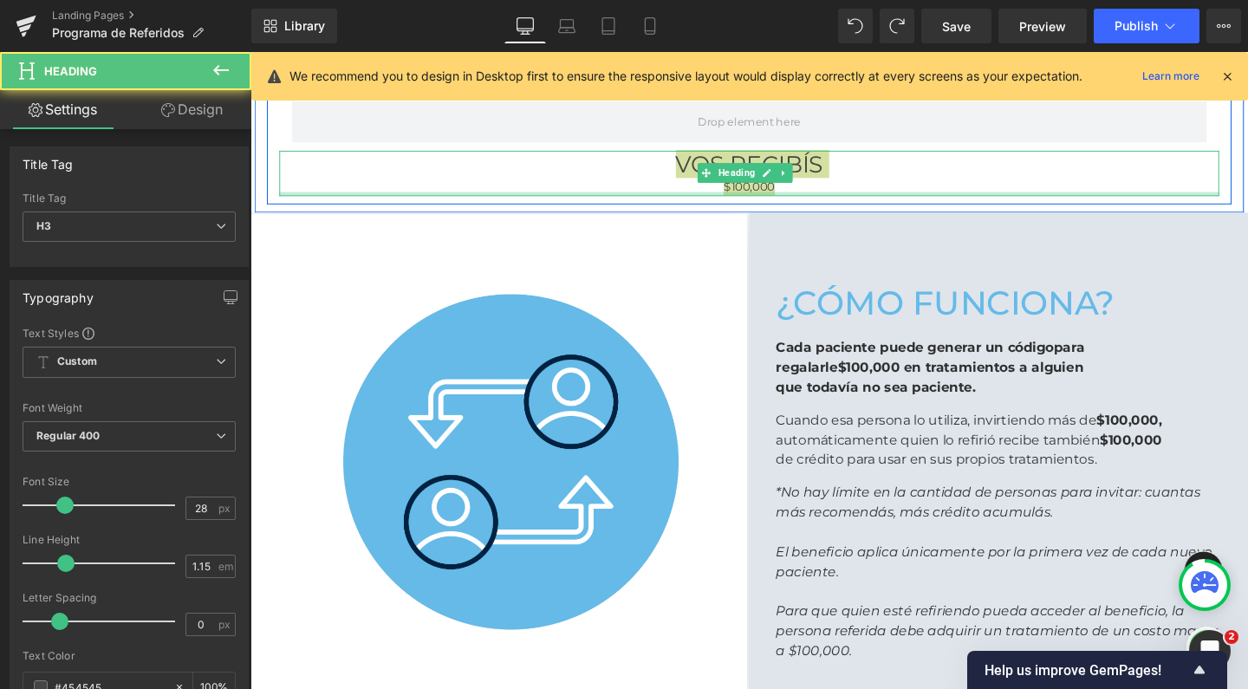
click at [761, 199] on div at bounding box center [775, 201] width 988 height 4
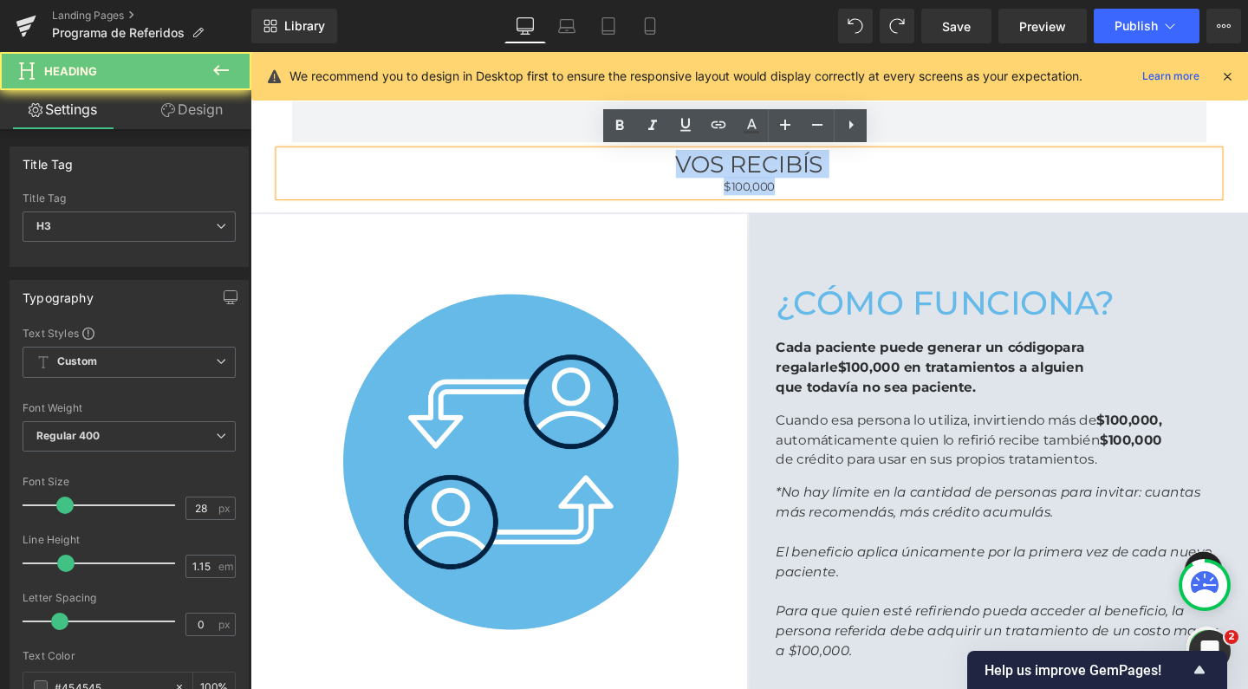
click at [761, 197] on div "$100,000" at bounding box center [775, 193] width 988 height 19
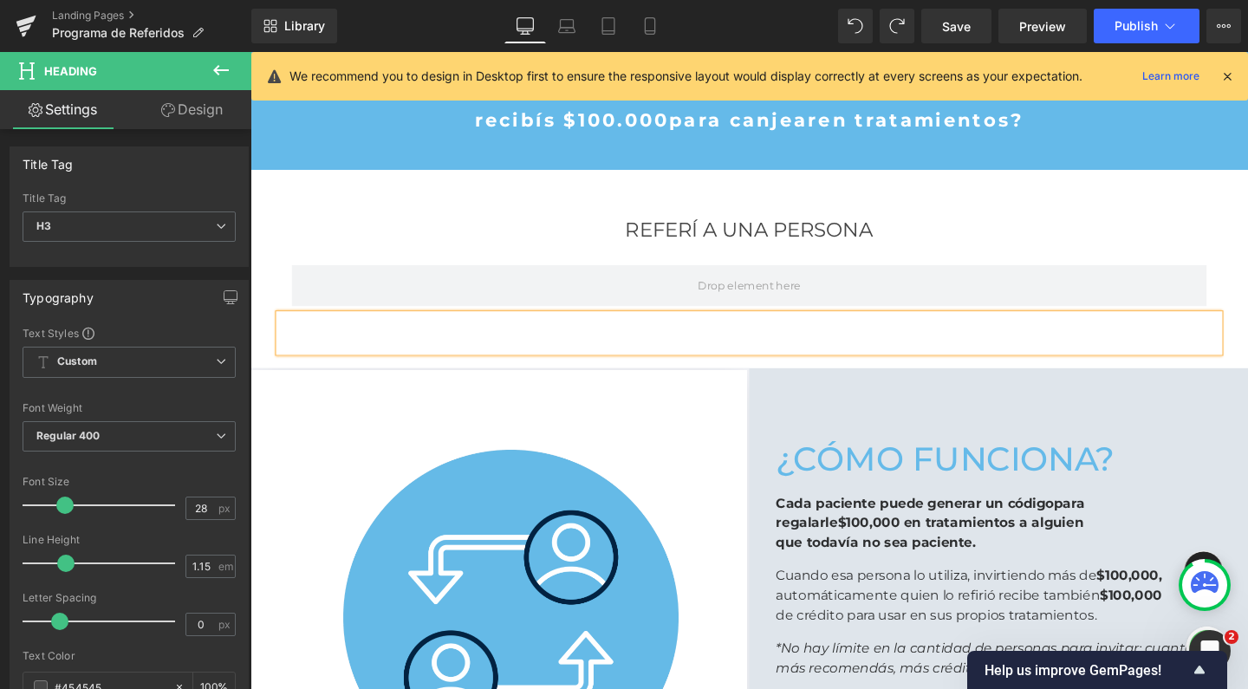
scroll to position [571, 0]
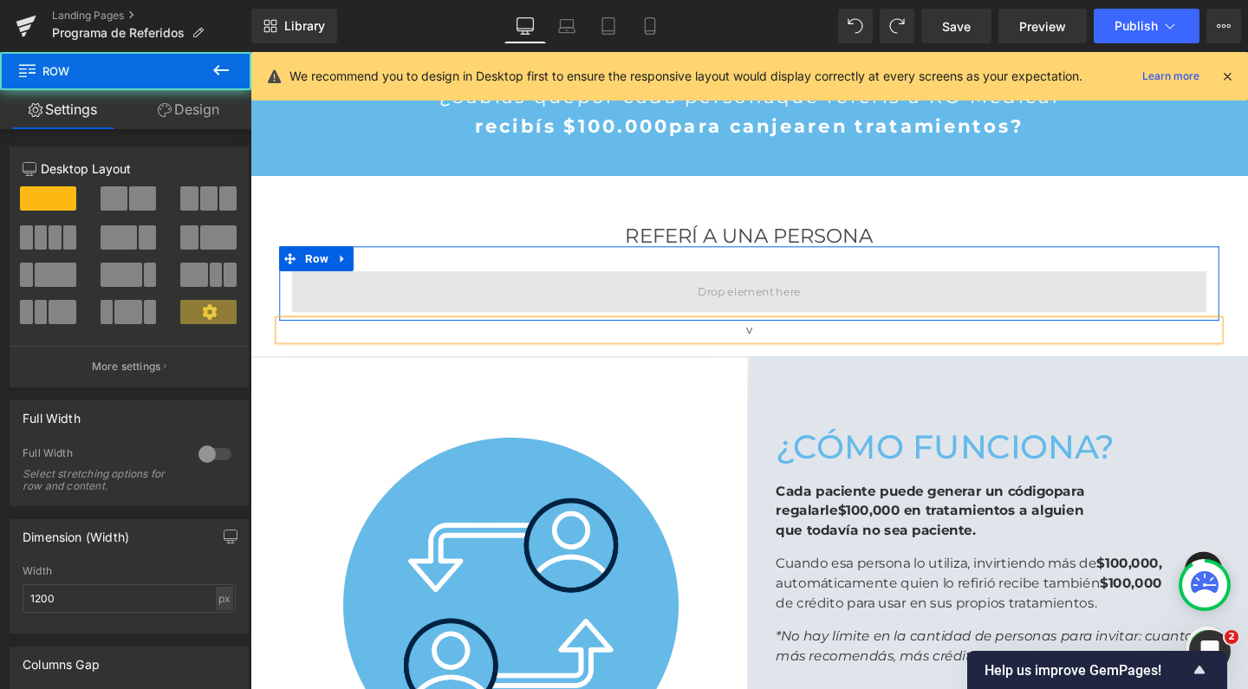
click at [685, 296] on span at bounding box center [775, 304] width 962 height 43
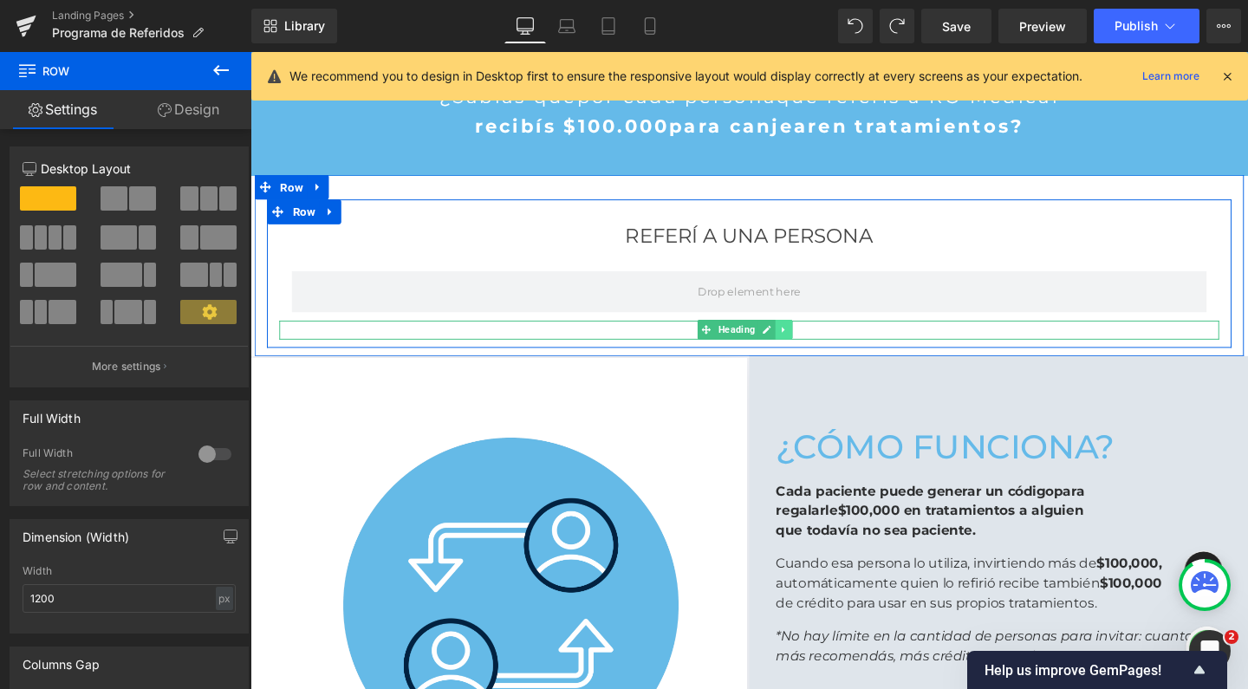
click at [807, 346] on icon at bounding box center [812, 344] width 10 height 10
click at [816, 344] on icon at bounding box center [821, 345] width 10 height 10
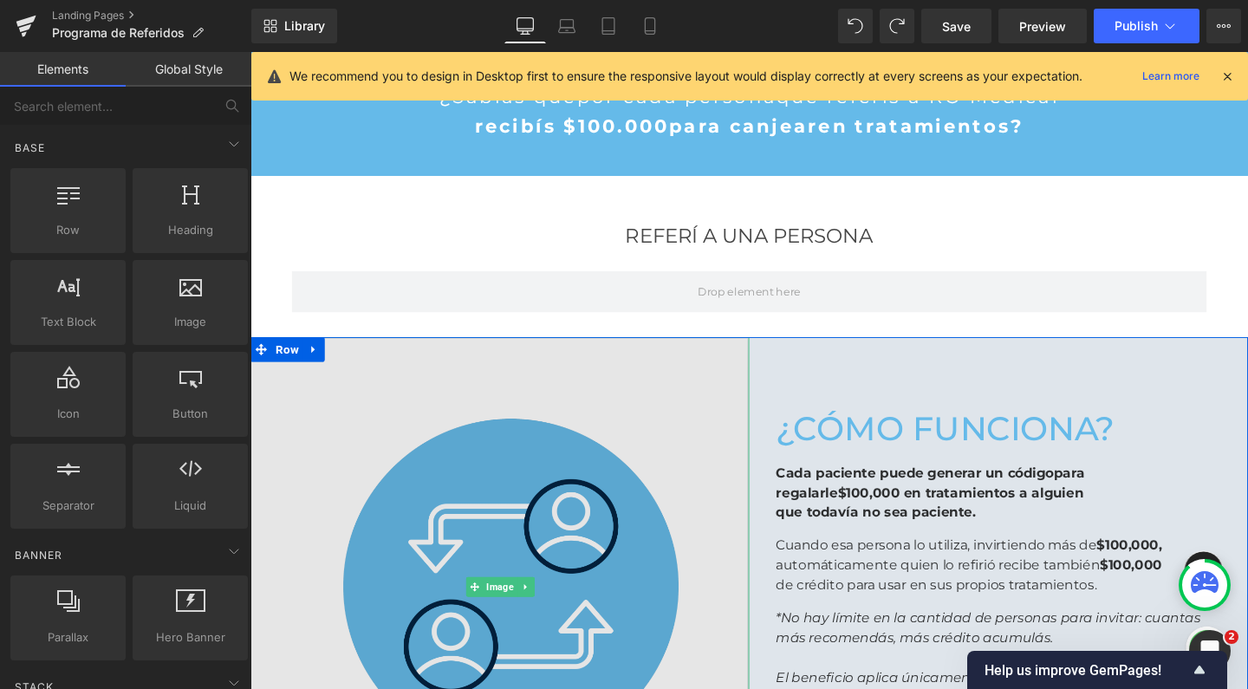
scroll to position [2566, 1031]
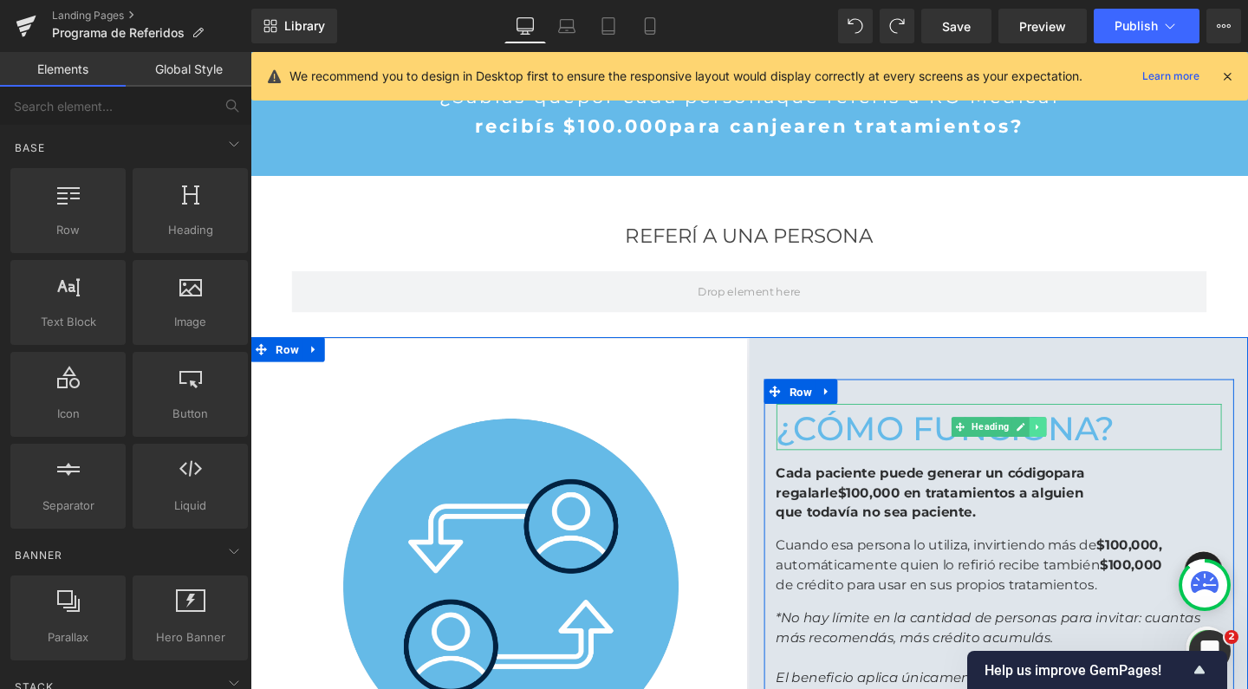
click at [1073, 442] on icon at bounding box center [1078, 446] width 10 height 10
click at [1064, 444] on icon at bounding box center [1069, 446] width 10 height 10
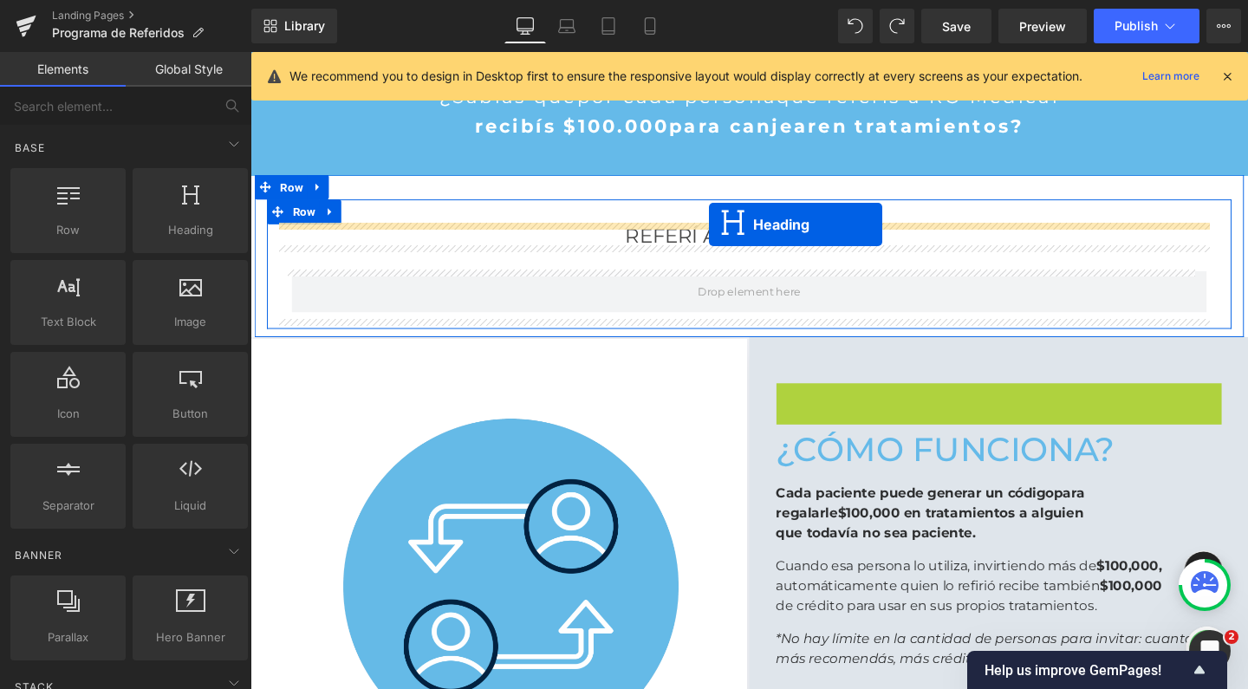
drag, startPoint x: 960, startPoint y: 424, endPoint x: 732, endPoint y: 233, distance: 297.2
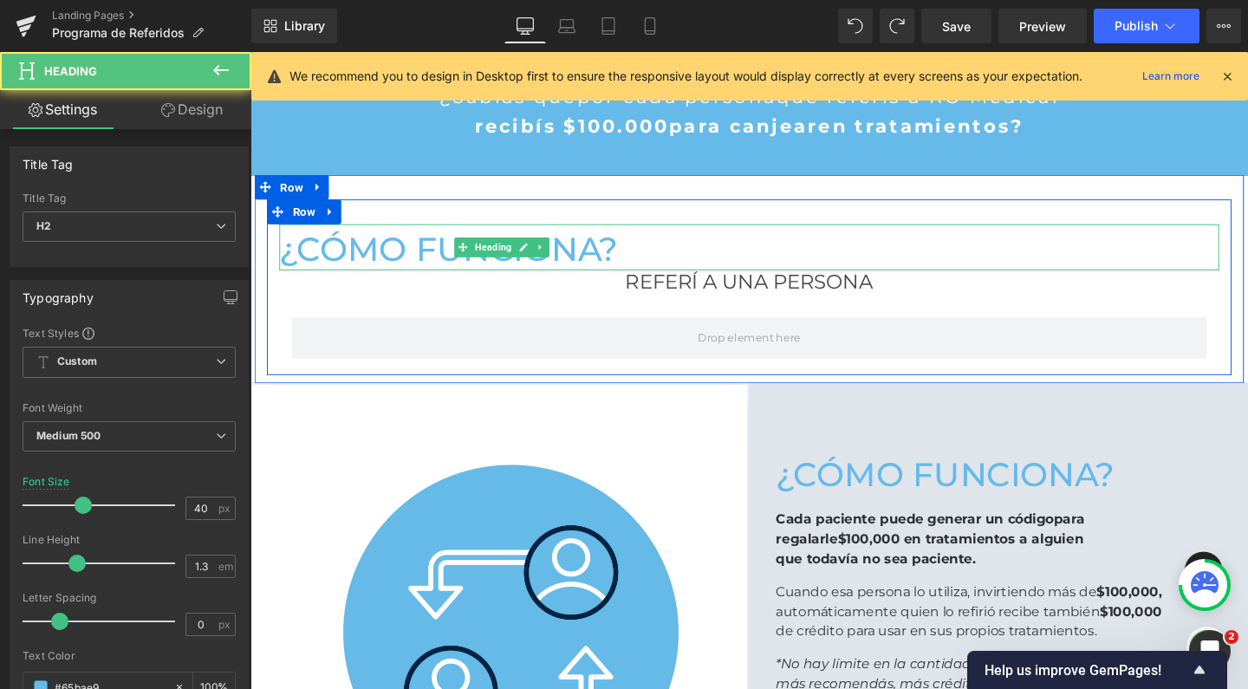
scroll to position [2614, 1031]
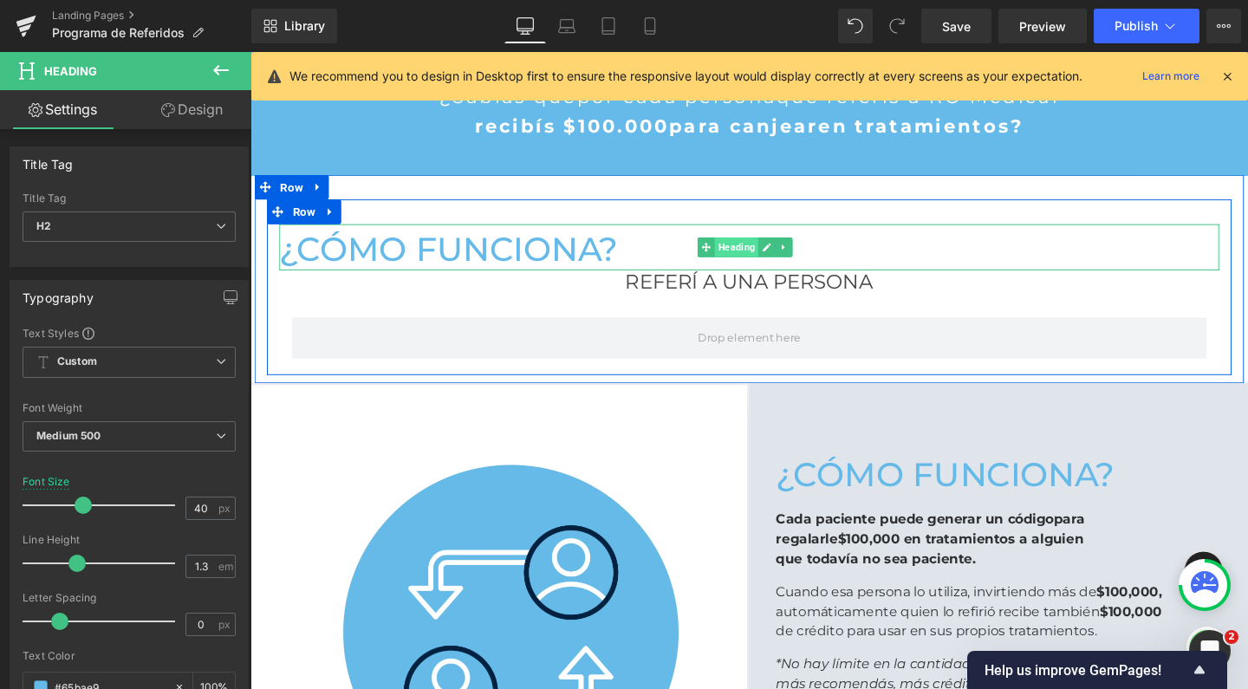
click at [755, 263] on span "Heading" at bounding box center [761, 257] width 46 height 21
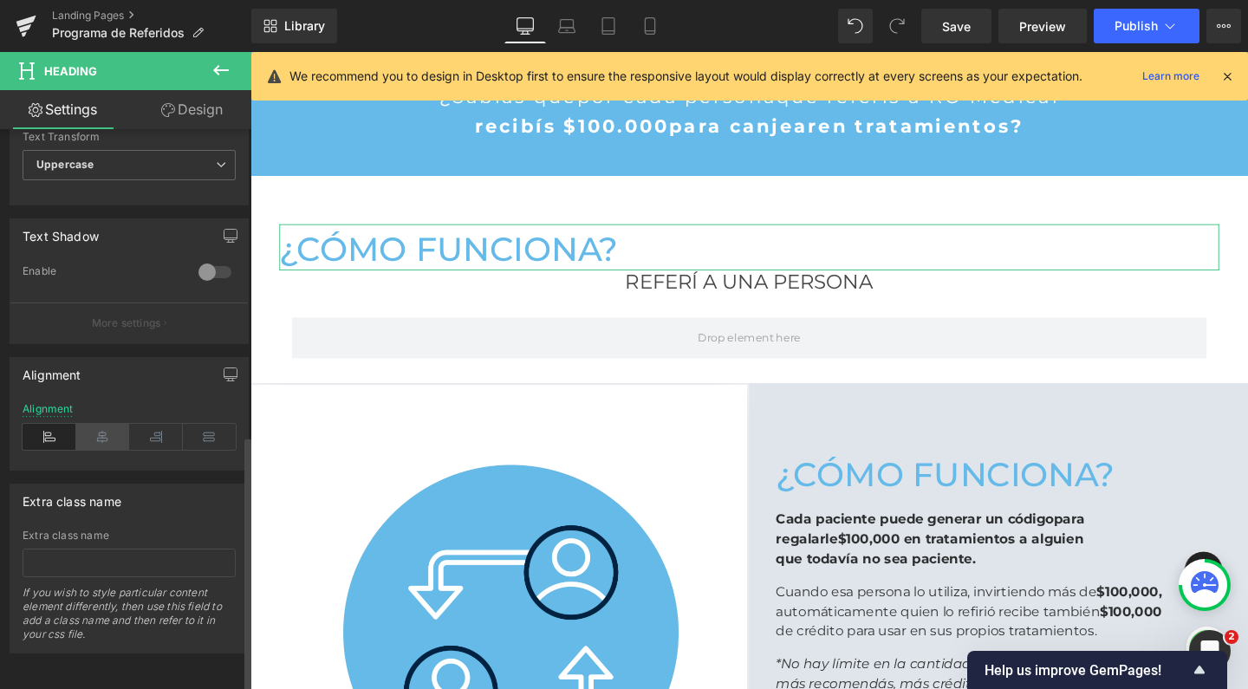
scroll to position [668, 0]
click at [105, 425] on icon at bounding box center [103, 437] width 54 height 26
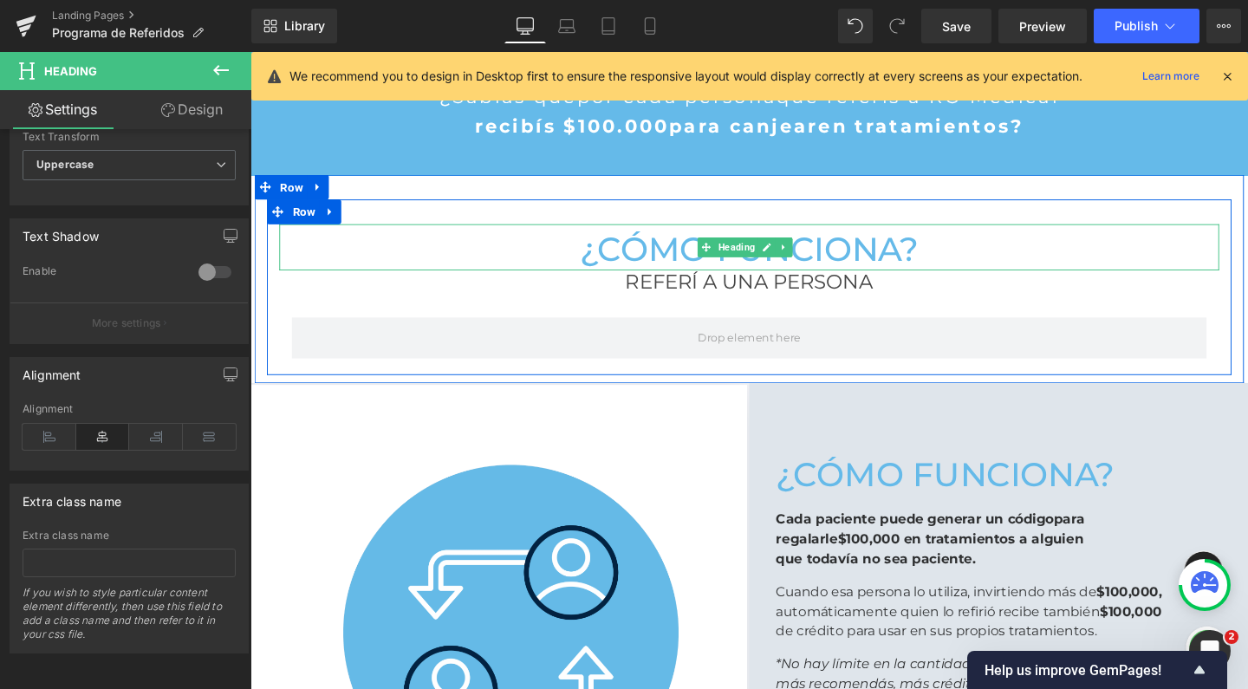
click at [674, 258] on h2 "¿Cómo funciona?" at bounding box center [775, 259] width 988 height 45
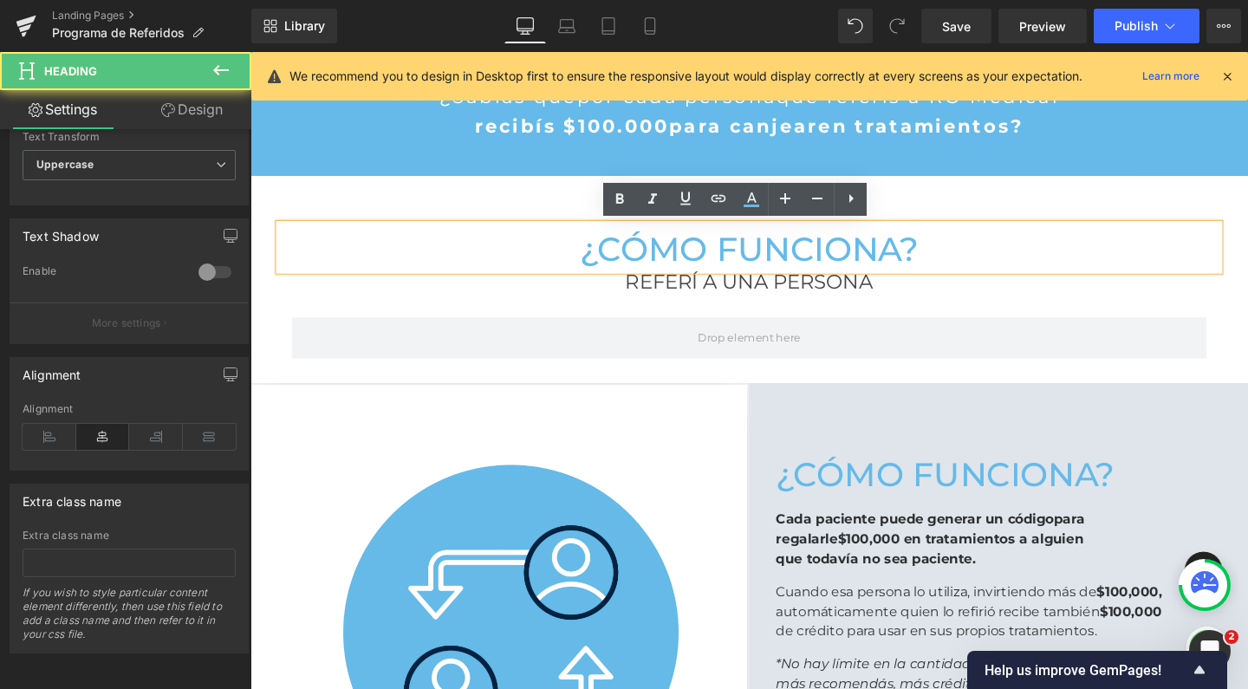
click at [674, 258] on h2 "¿Cómo funciona?" at bounding box center [775, 259] width 988 height 45
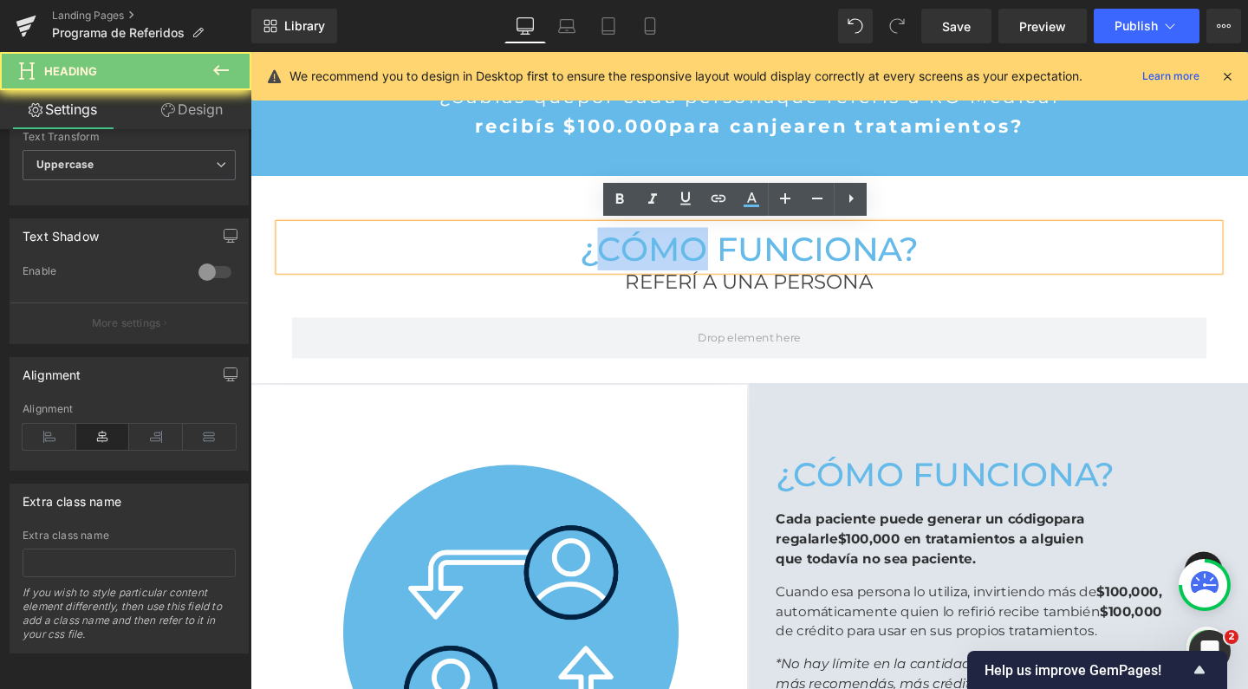
click at [674, 258] on h2 "¿Cómo funciona?" at bounding box center [775, 259] width 988 height 45
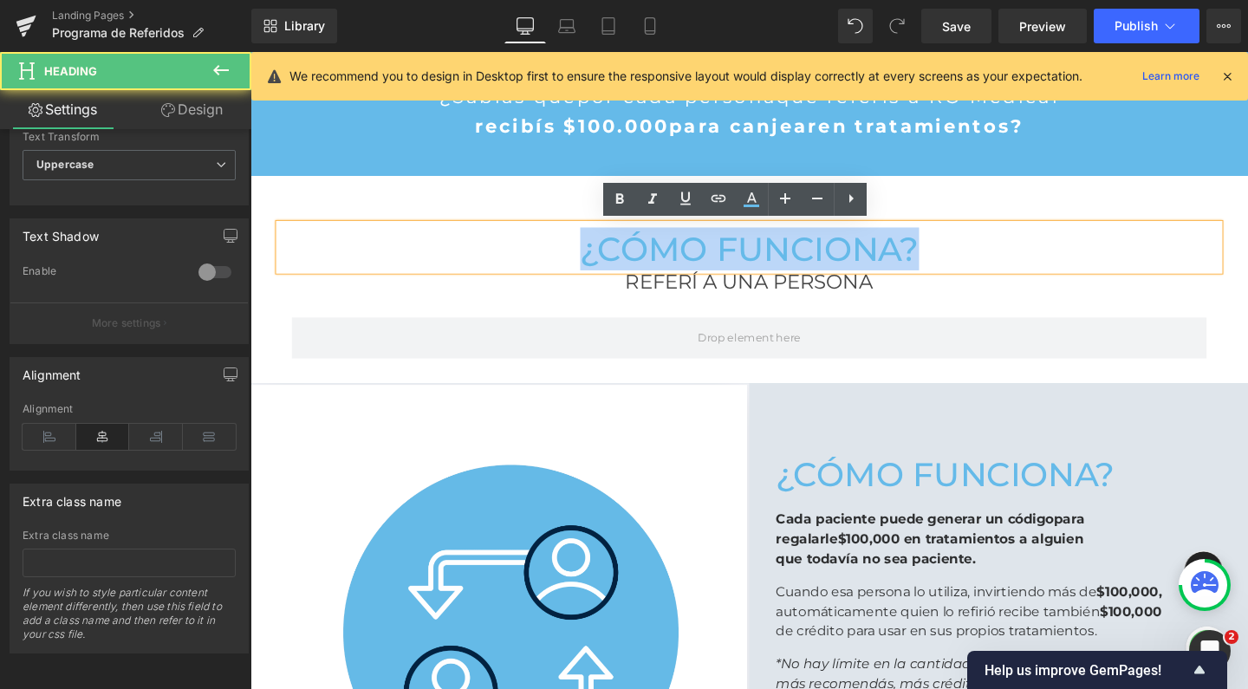
click at [674, 258] on h2 "¿Cómo funciona?" at bounding box center [775, 259] width 988 height 45
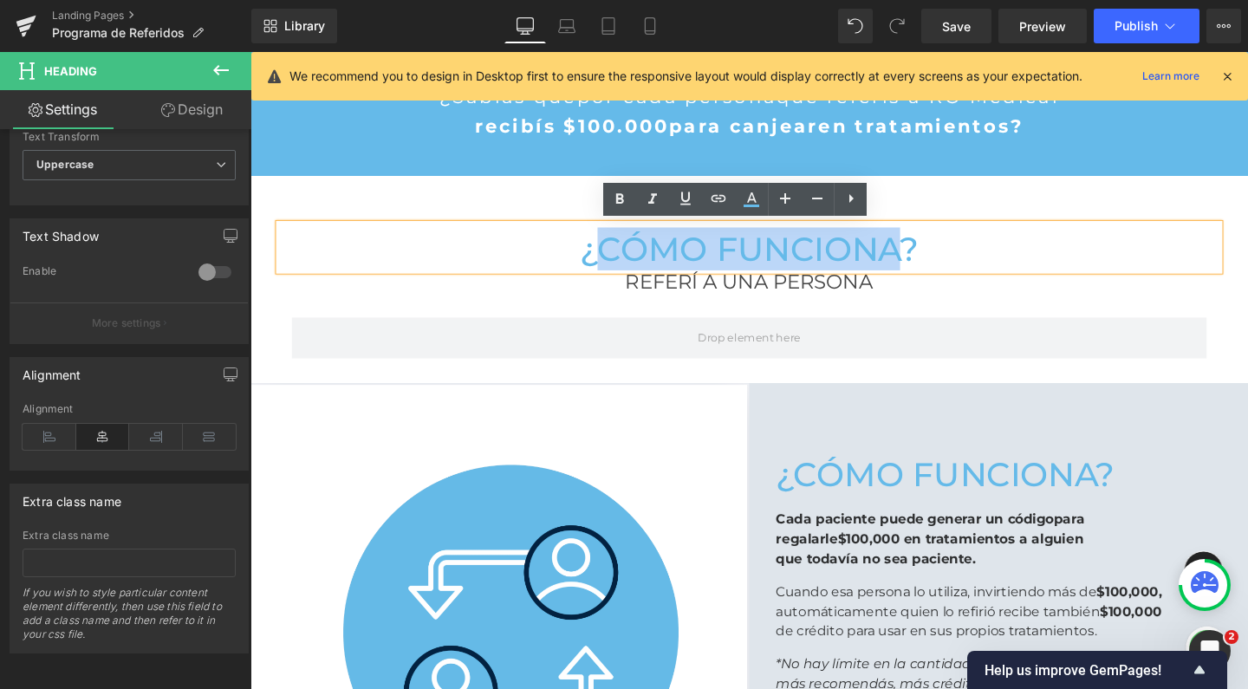
drag, startPoint x: 608, startPoint y: 257, endPoint x: 916, endPoint y: 263, distance: 307.7
click at [916, 263] on h2 "¿Cómo funciona?" at bounding box center [775, 259] width 988 height 45
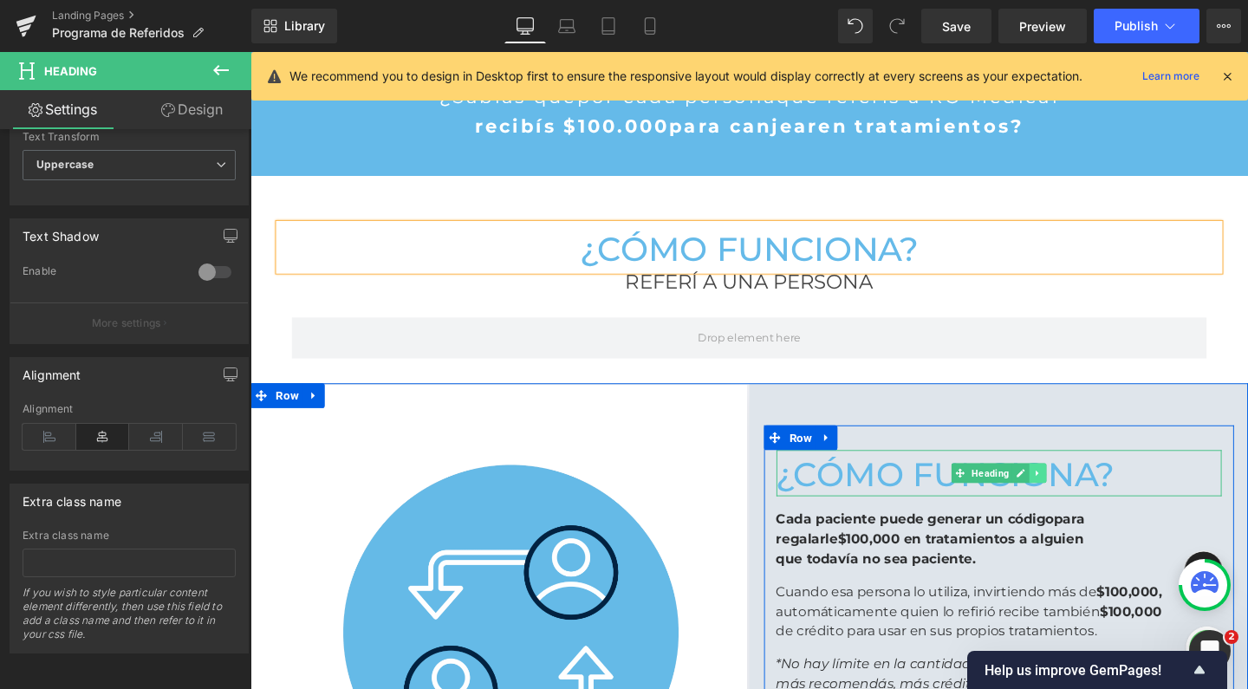
click at [1074, 496] on link at bounding box center [1078, 495] width 18 height 21
click at [1083, 496] on icon at bounding box center [1088, 495] width 10 height 10
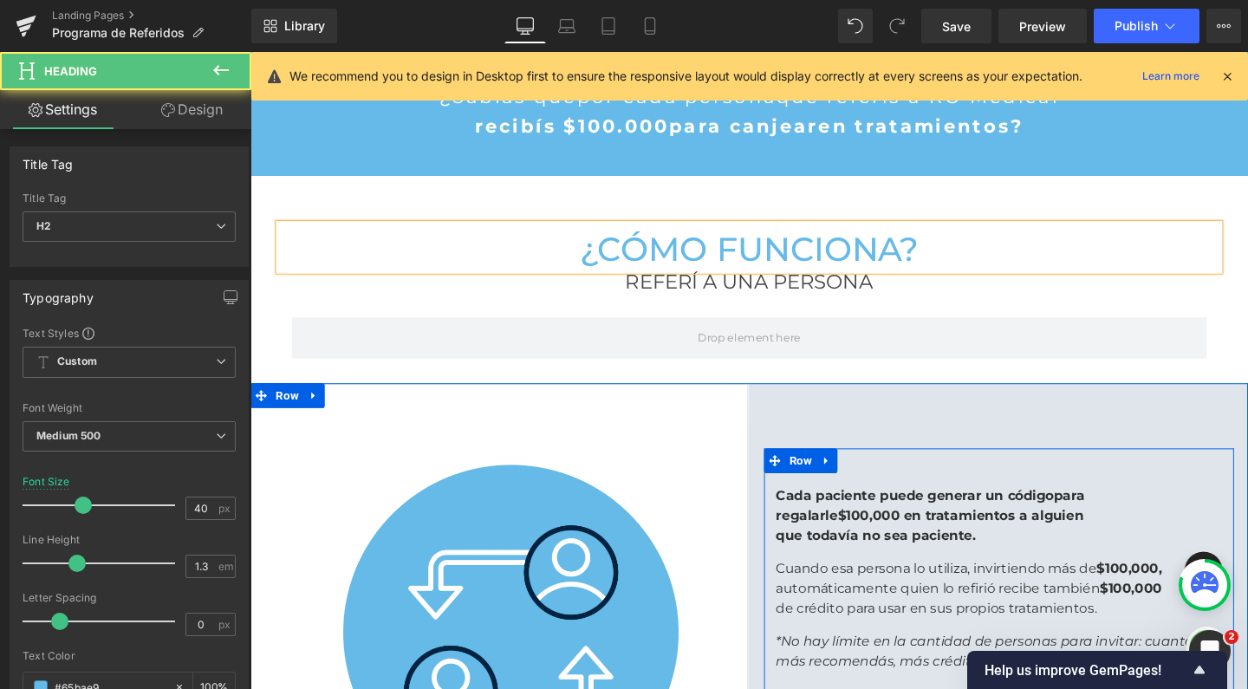
click at [969, 259] on h2 "¿Cómo funciona?" at bounding box center [775, 259] width 988 height 45
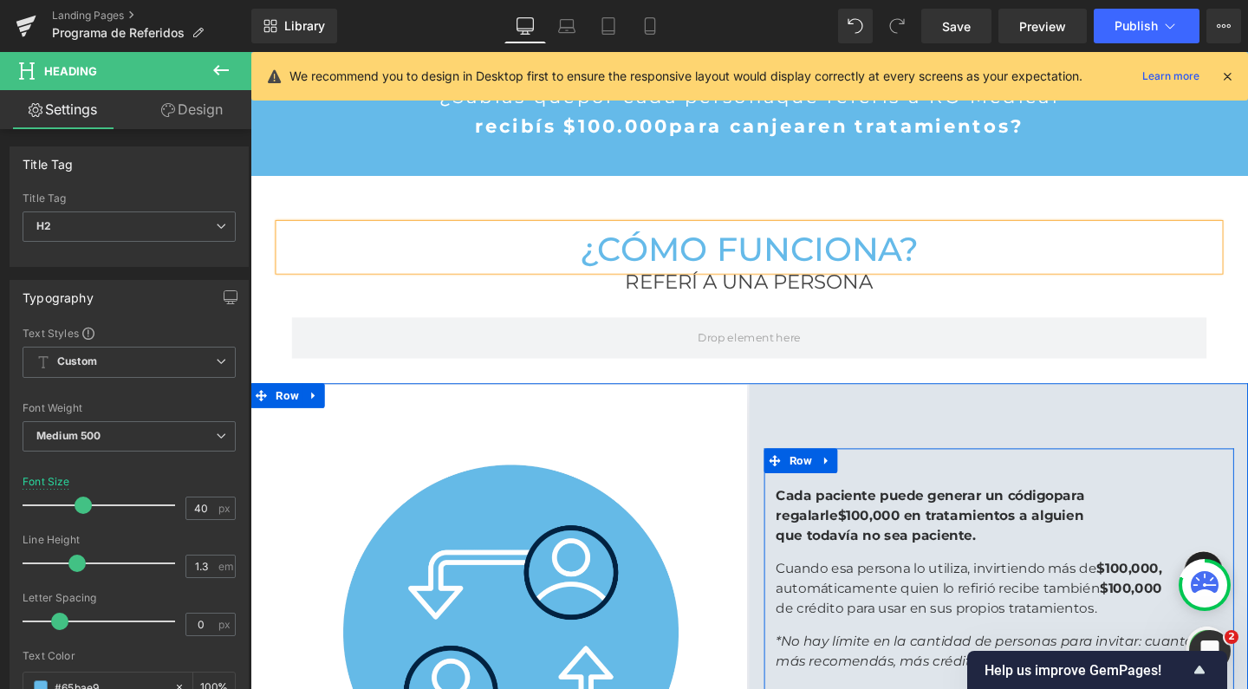
scroll to position [2633, 1031]
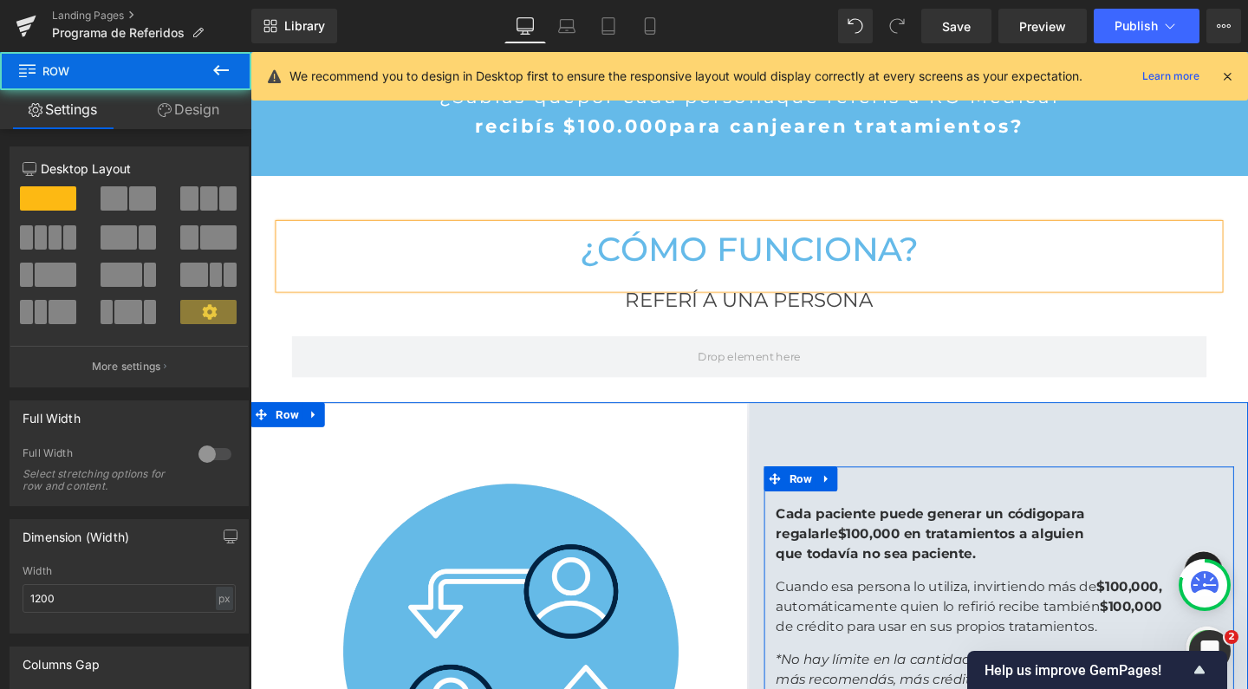
click at [867, 325] on div "Row" at bounding box center [775, 364] width 988 height 78
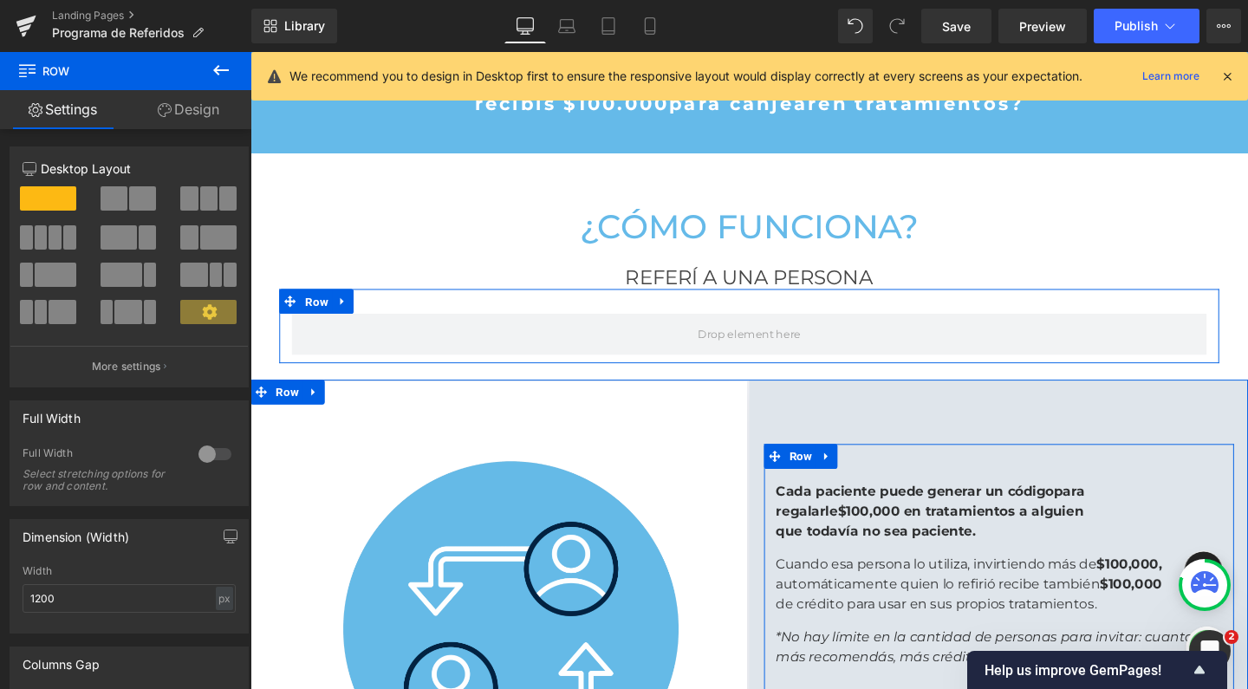
scroll to position [599, 0]
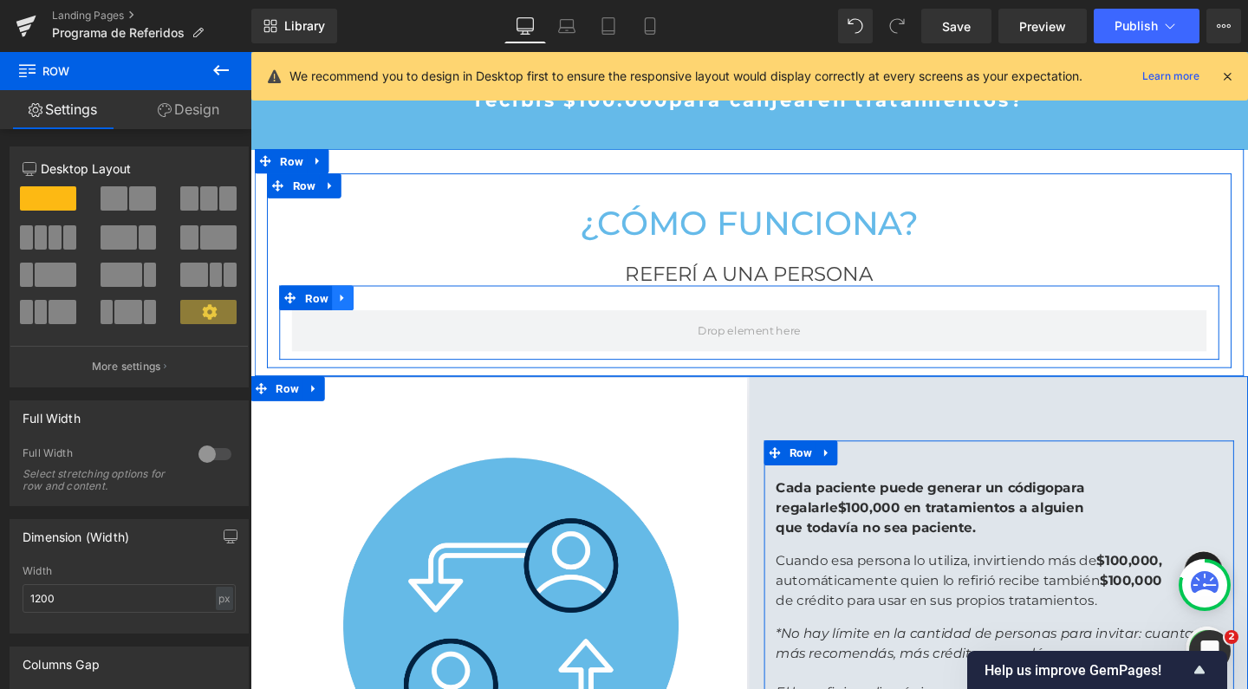
click at [347, 316] on link at bounding box center [347, 310] width 23 height 26
click at [392, 310] on icon at bounding box center [393, 310] width 12 height 12
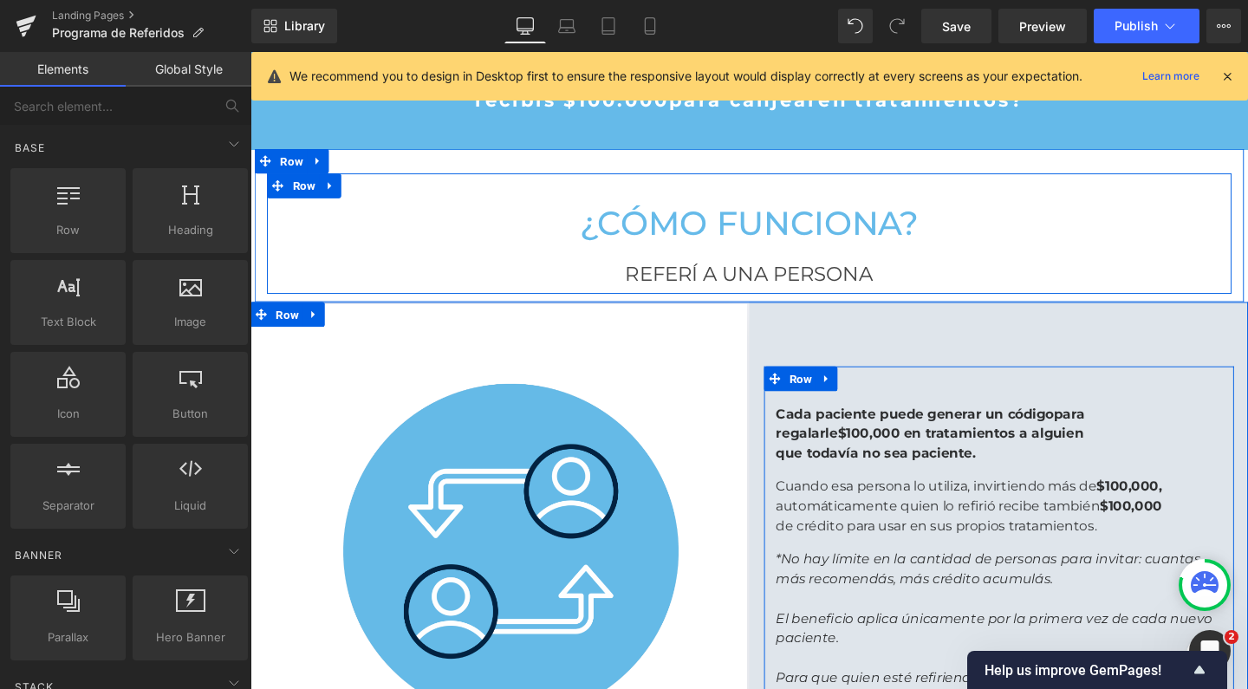
scroll to position [2555, 1031]
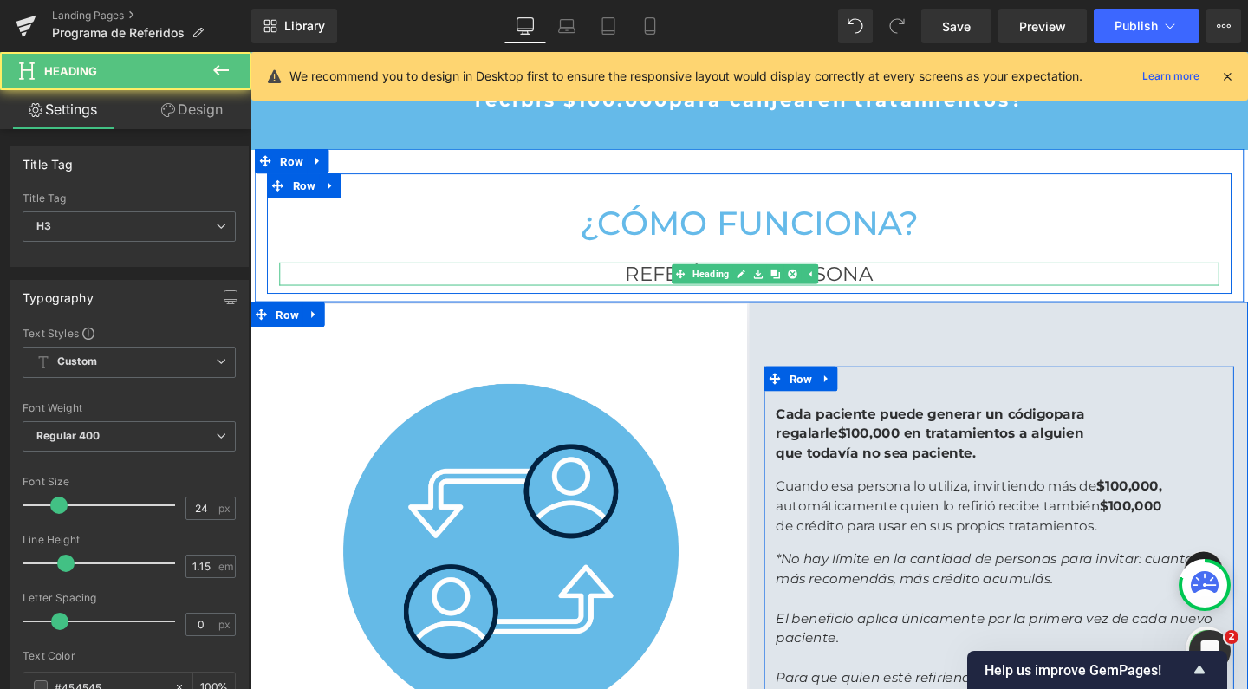
click at [908, 283] on h3 "REFERÍ A UNA PERSONA" at bounding box center [775, 285] width 988 height 24
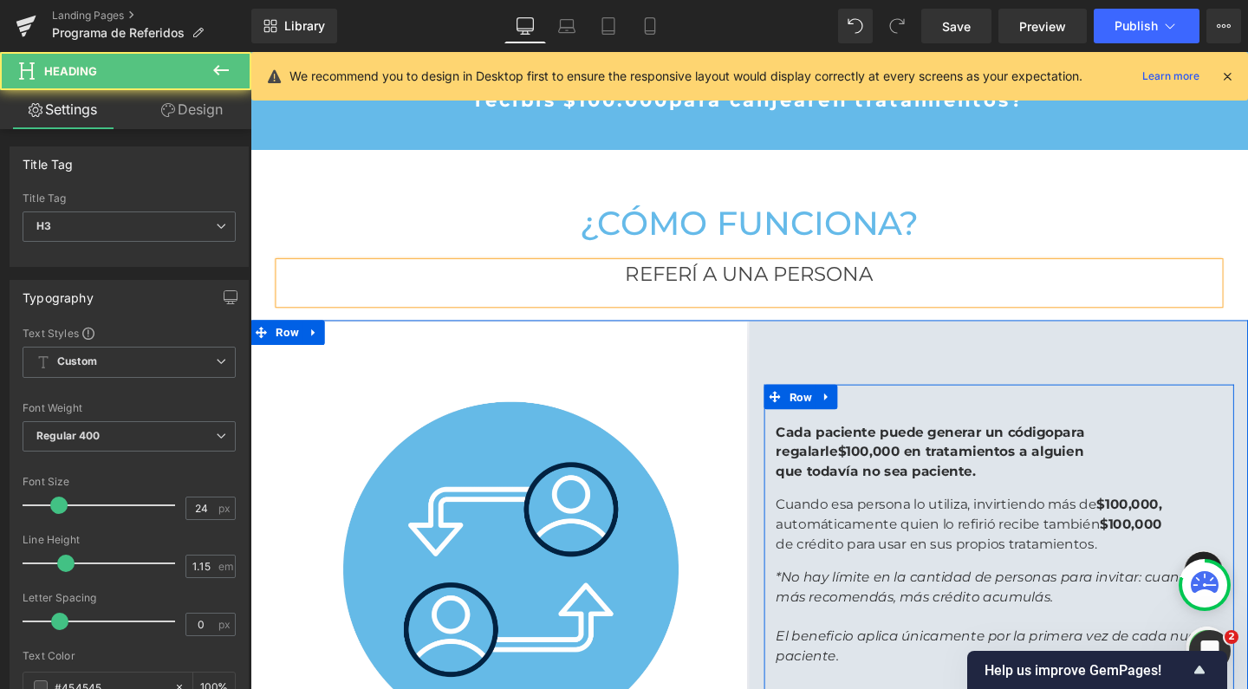
scroll to position [2574, 1031]
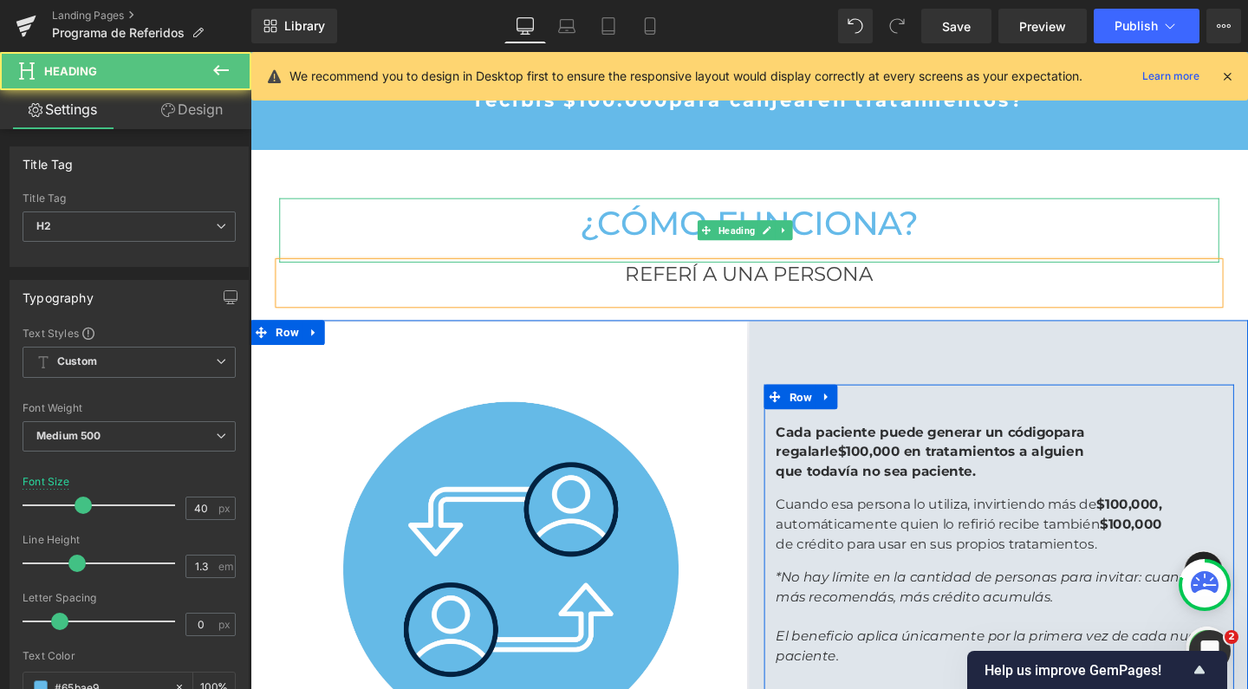
click at [1010, 225] on h2 "¿Cómo funciona?" at bounding box center [775, 231] width 988 height 45
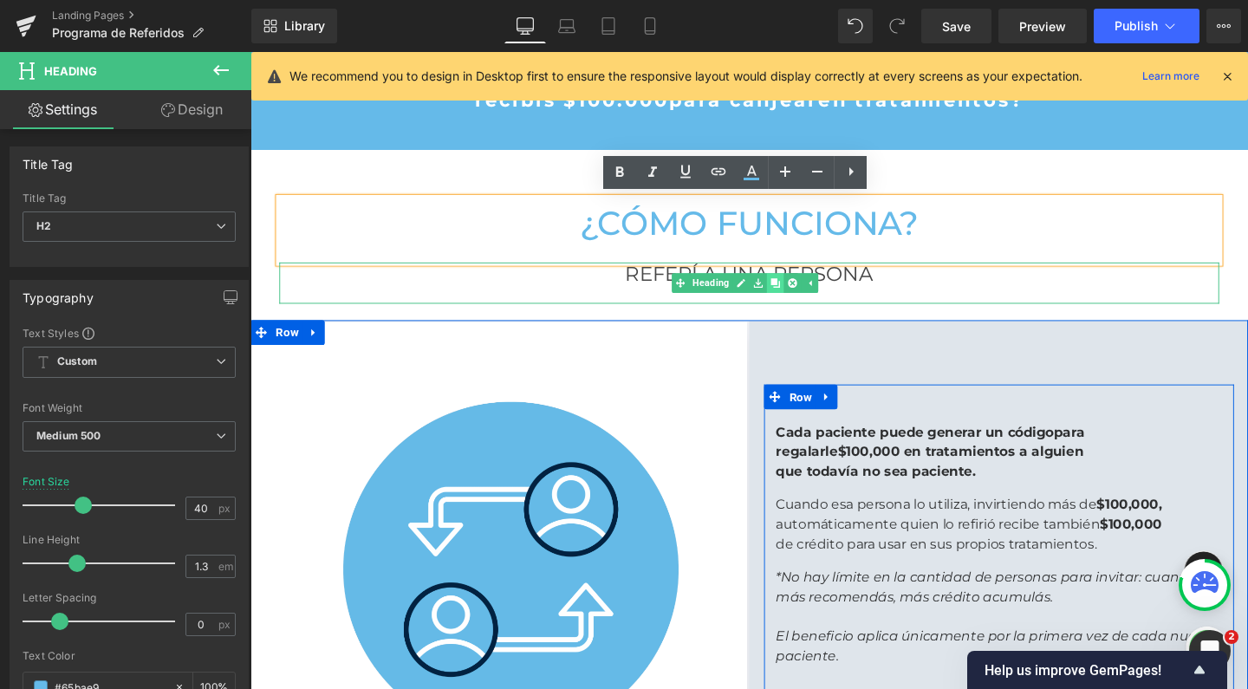
click at [801, 290] on icon at bounding box center [802, 295] width 10 height 10
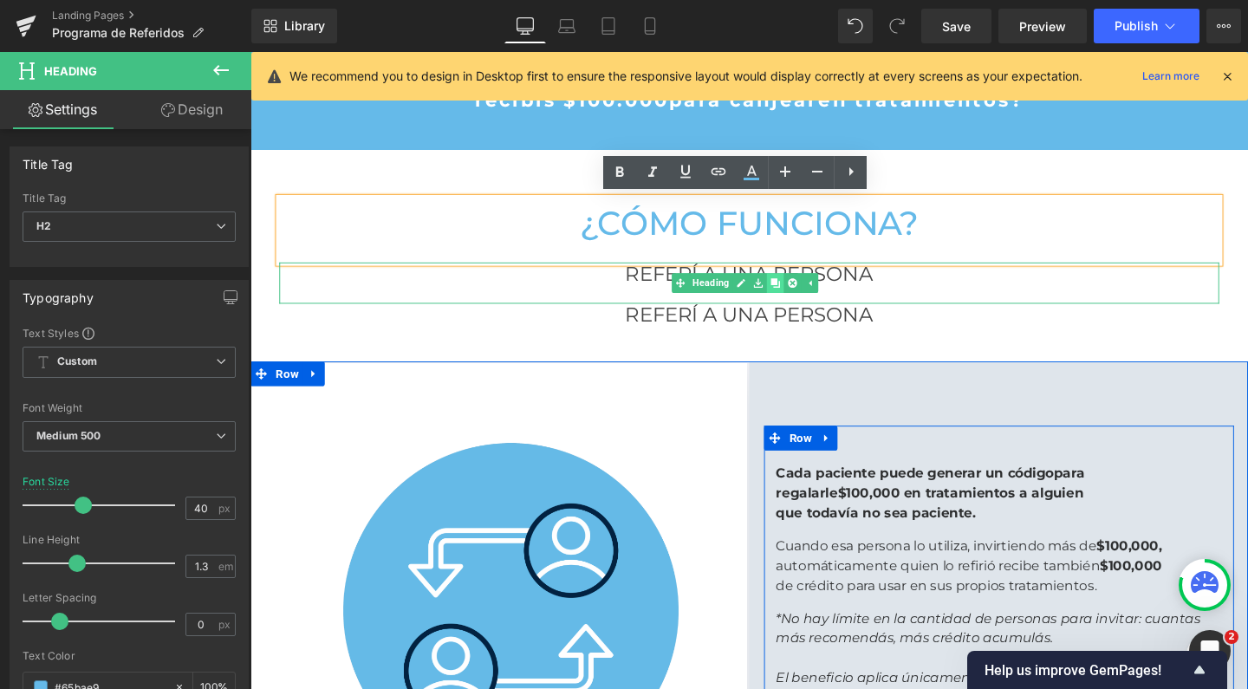
scroll to position [2617, 1031]
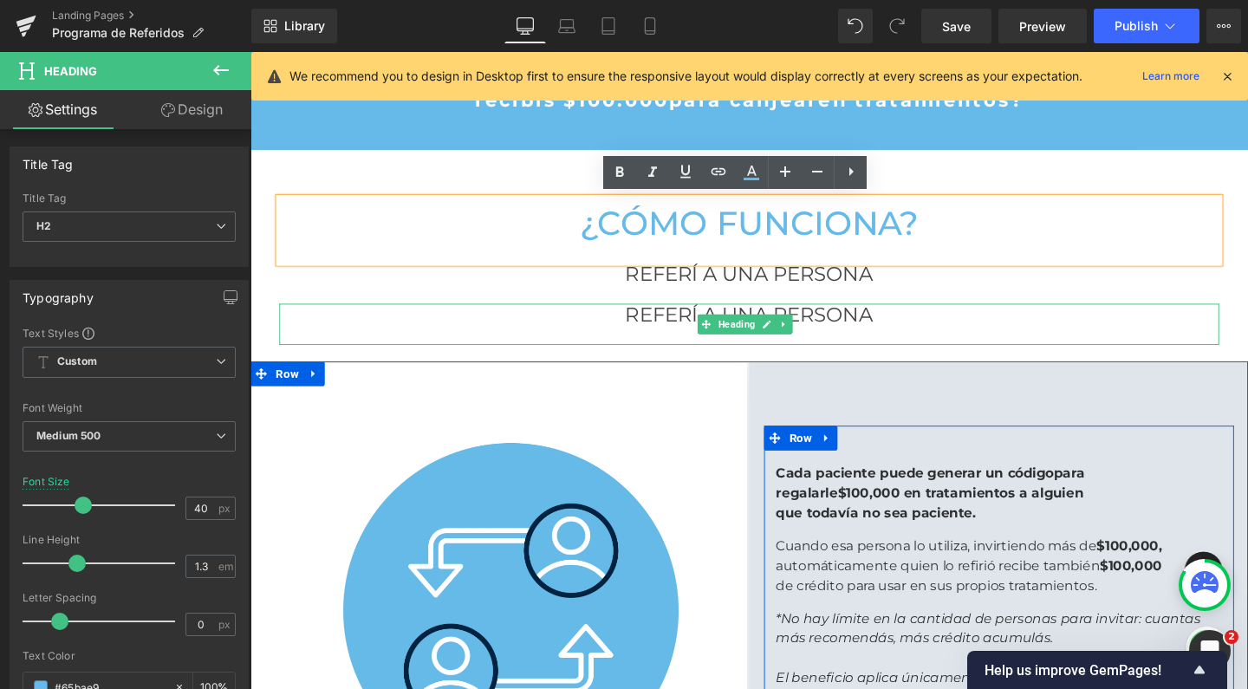
click at [751, 330] on span "Heading" at bounding box center [761, 338] width 46 height 21
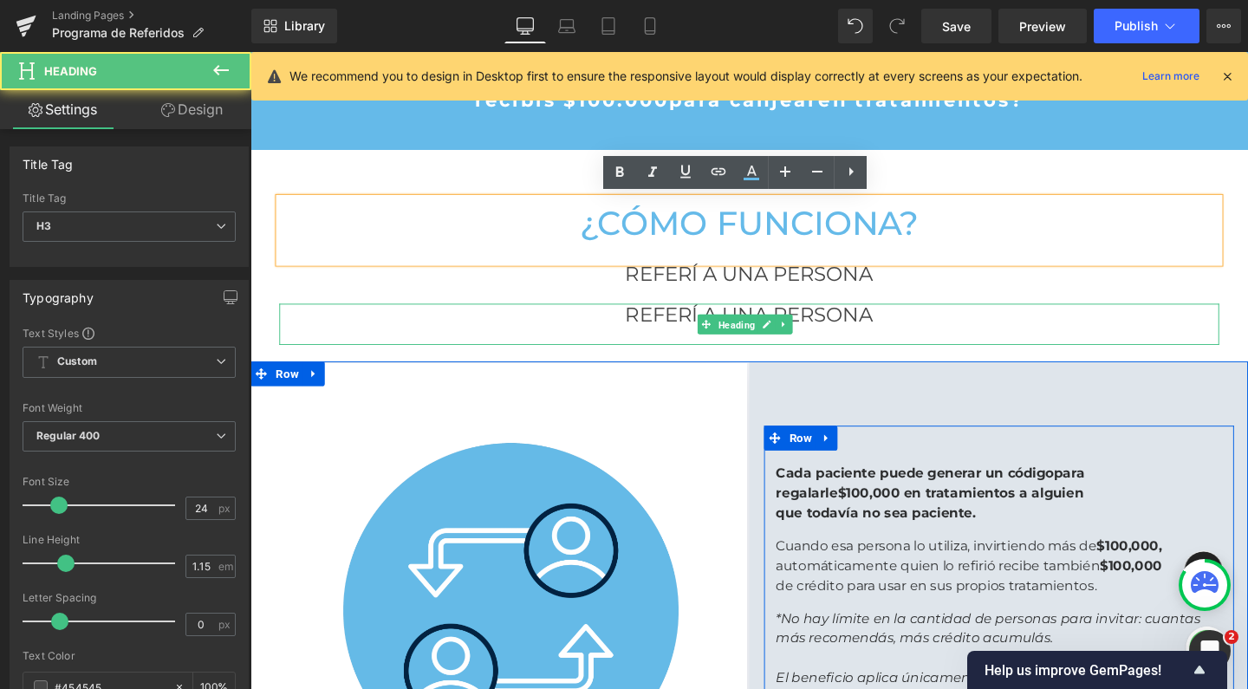
click at [751, 330] on span "Heading" at bounding box center [761, 339] width 46 height 21
click at [677, 326] on h3 "REFERÍ A UNA PERSONA" at bounding box center [775, 328] width 988 height 24
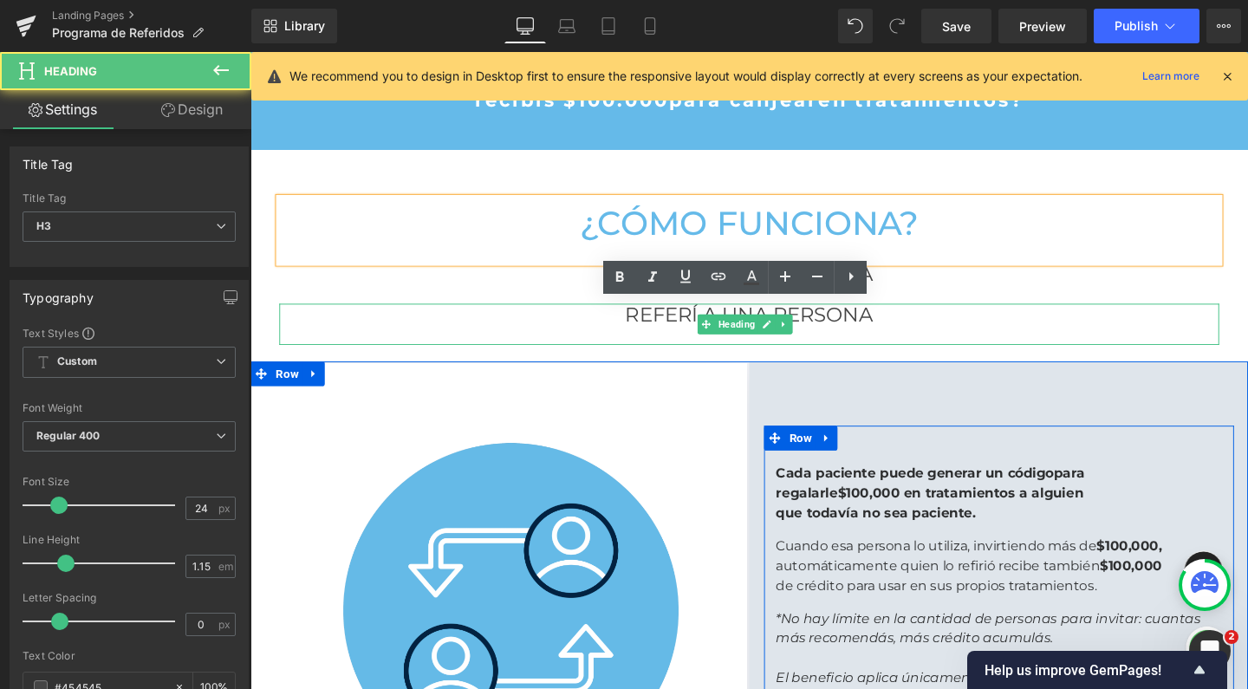
click at [677, 326] on h3 "REFERÍ A UNA PERSONA" at bounding box center [775, 328] width 988 height 24
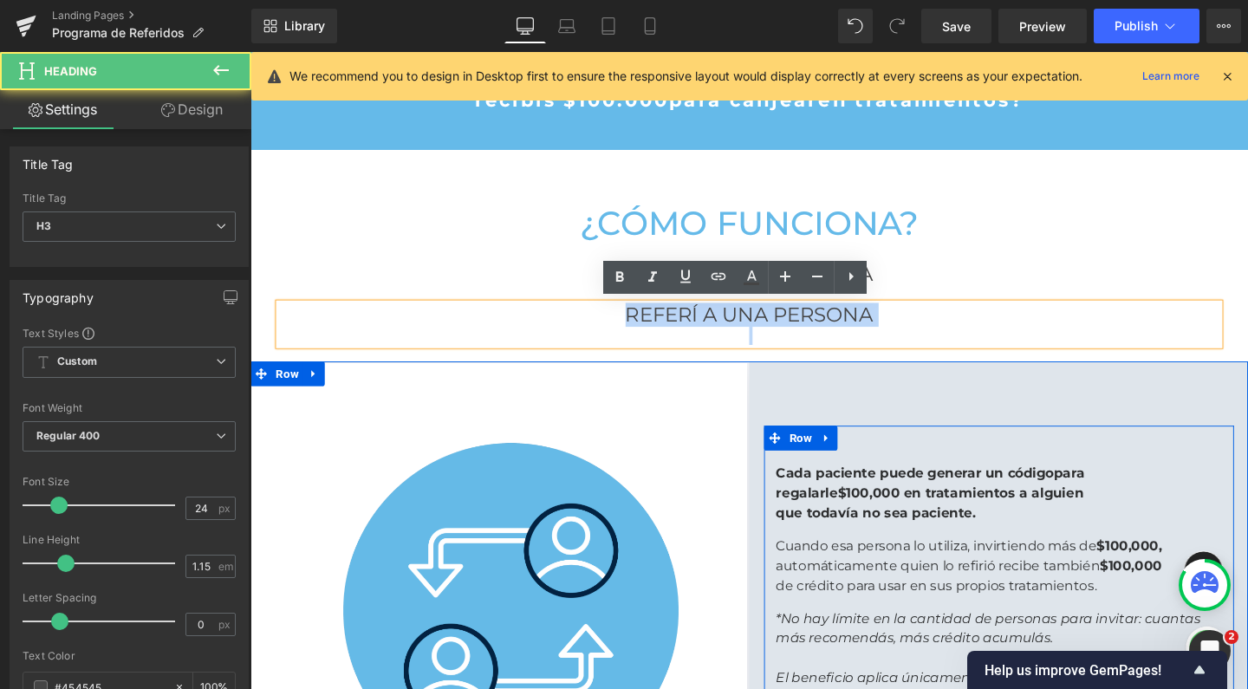
click at [677, 326] on h3 "REFERÍ A UNA PERSONA" at bounding box center [775, 328] width 988 height 24
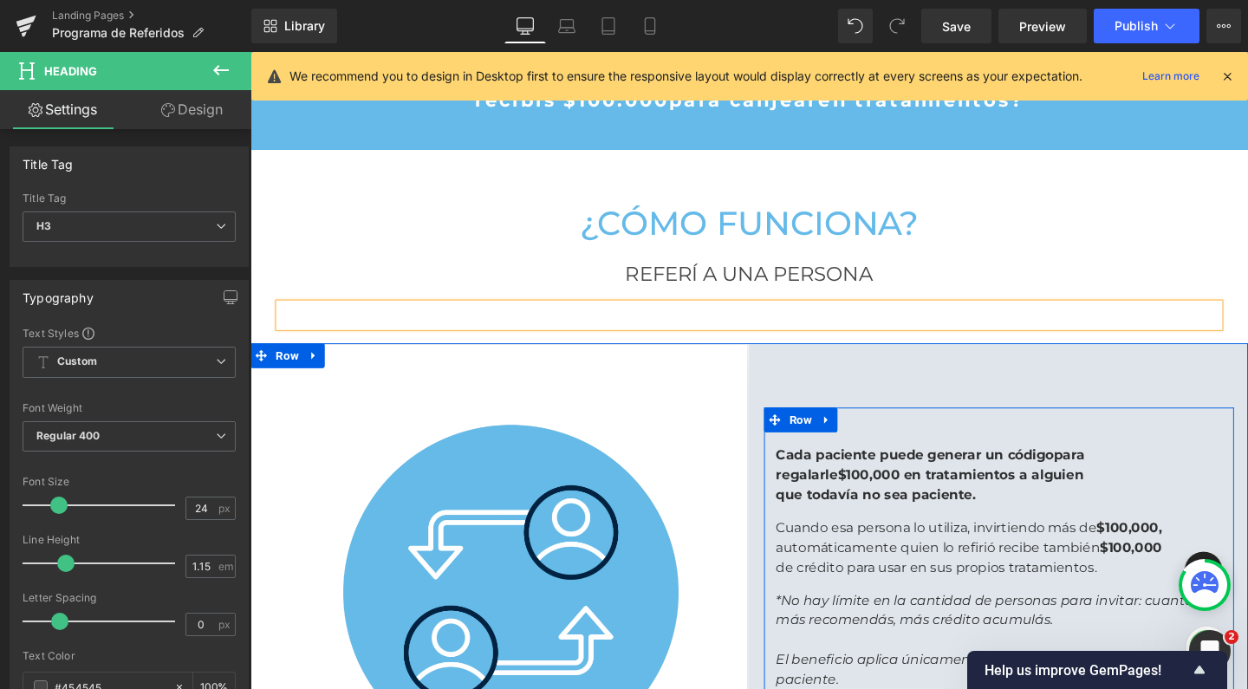
scroll to position [2598, 1031]
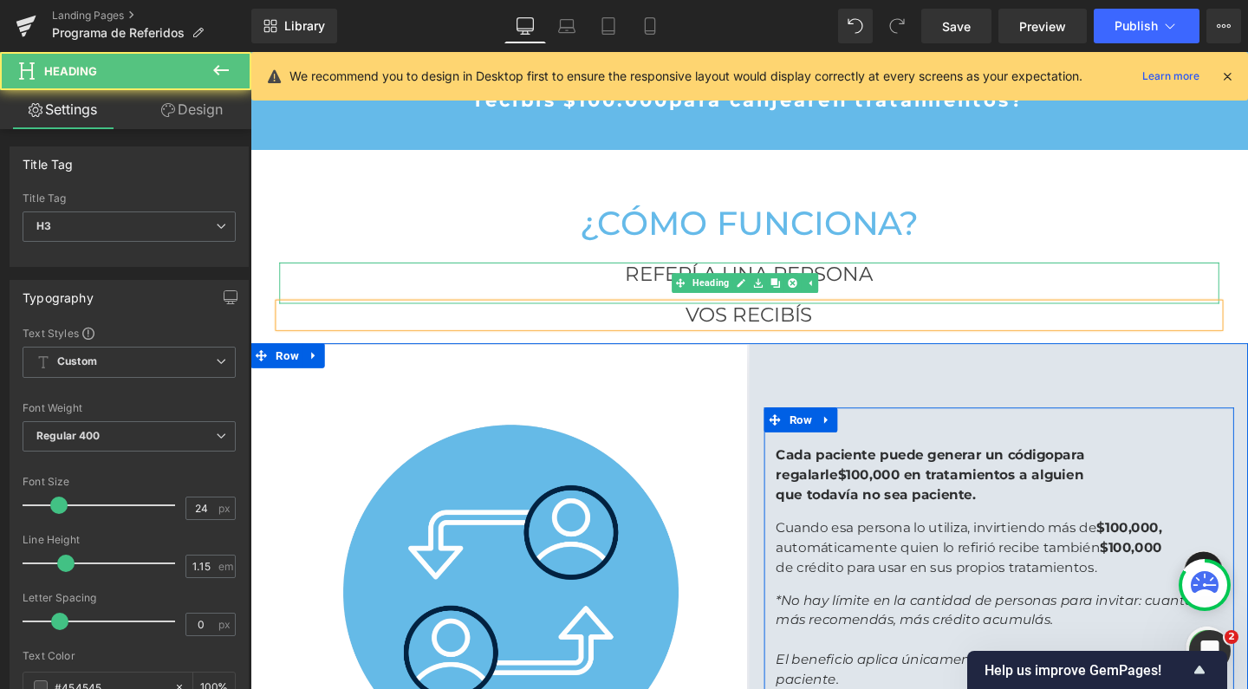
click at [1025, 275] on div "REFERÍ A UNA PERSONA Heading" at bounding box center [775, 294] width 988 height 43
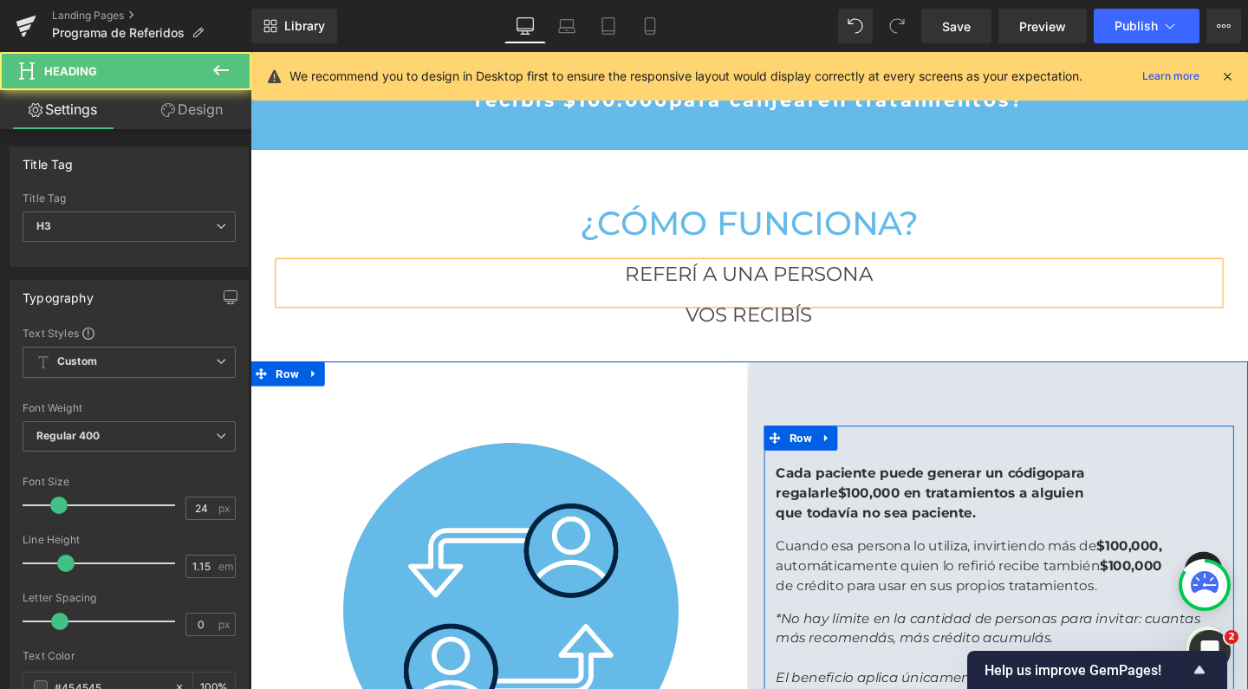
click at [820, 331] on h3 "VOS RECIBÍS" at bounding box center [775, 328] width 988 height 24
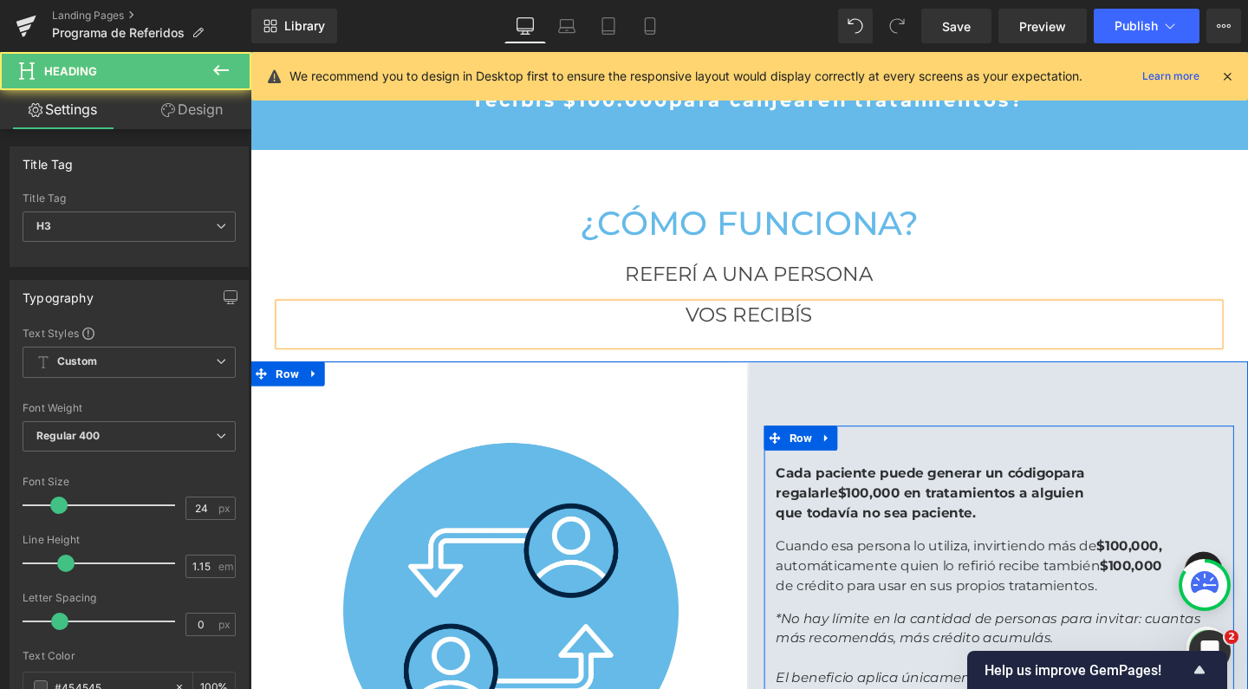
click at [847, 331] on h3 "VOS RECIBÍS" at bounding box center [775, 328] width 988 height 24
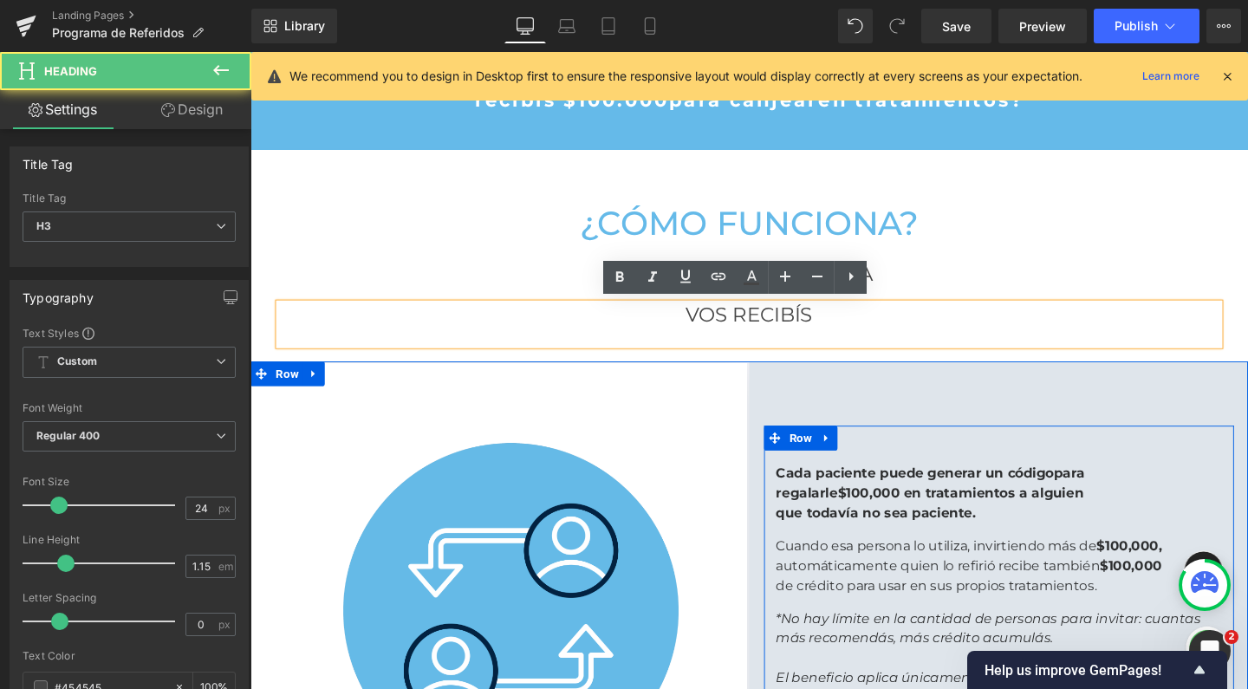
scroll to position [2617, 1031]
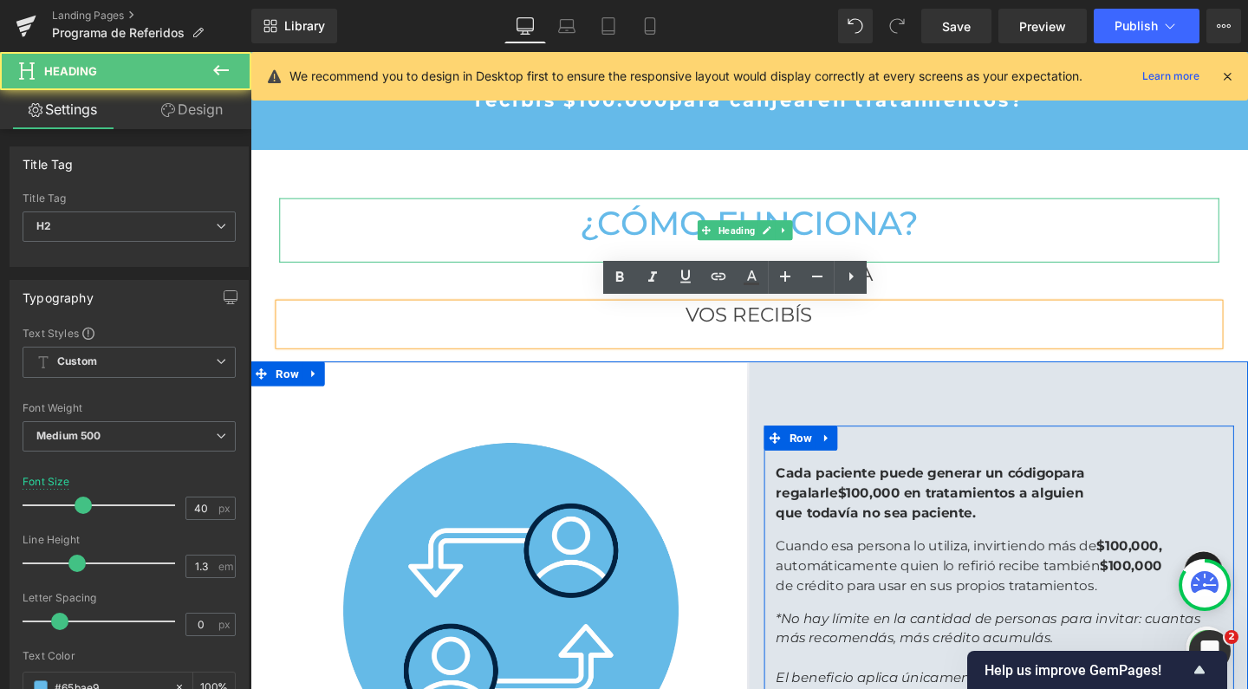
click at [1017, 254] on div at bounding box center [775, 263] width 988 height 19
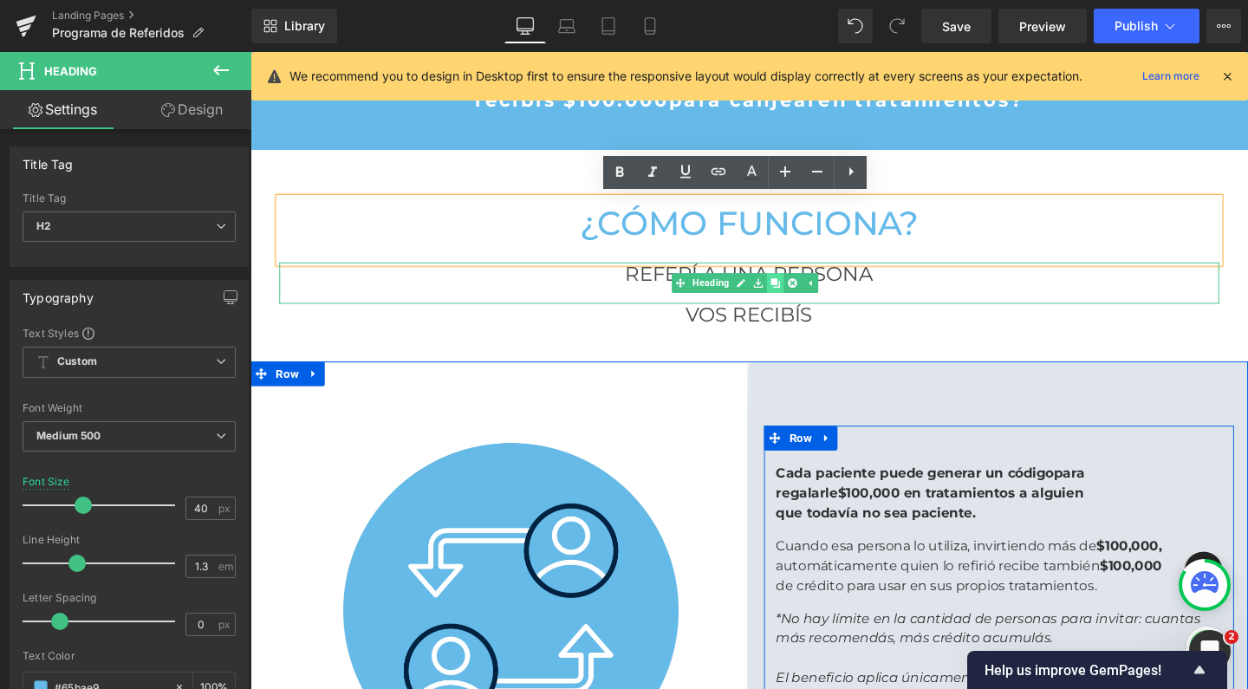
click at [797, 290] on icon at bounding box center [802, 295] width 10 height 10
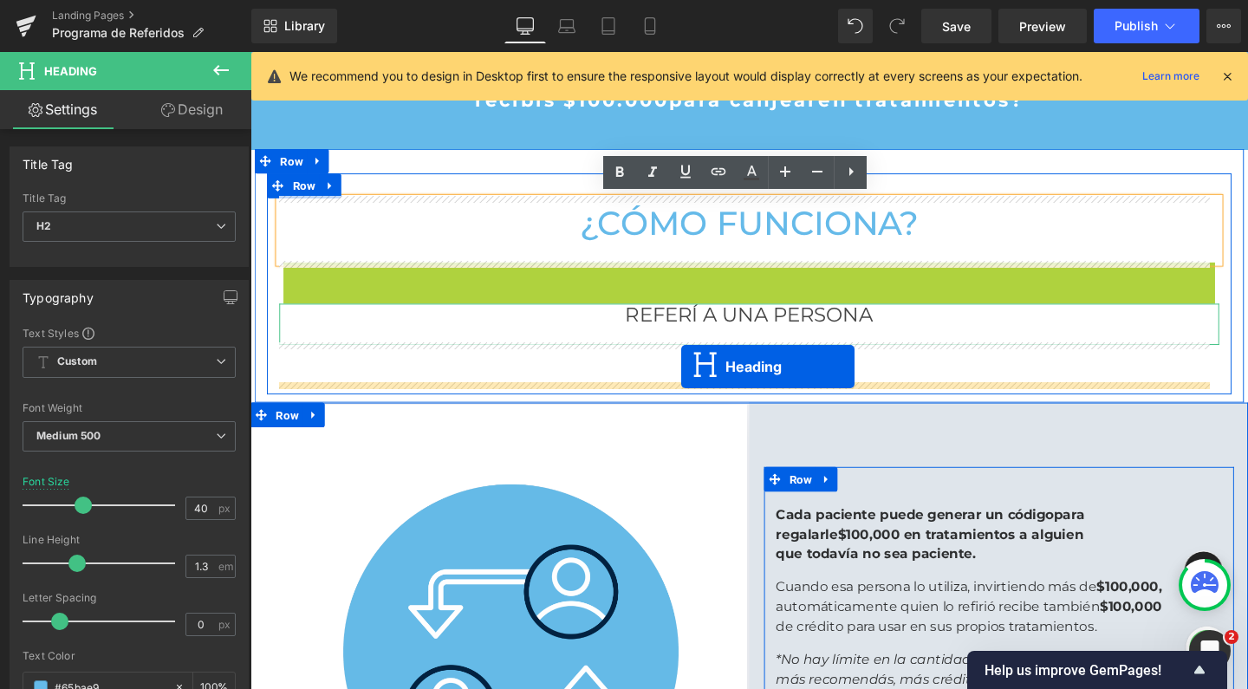
scroll to position [2660, 1031]
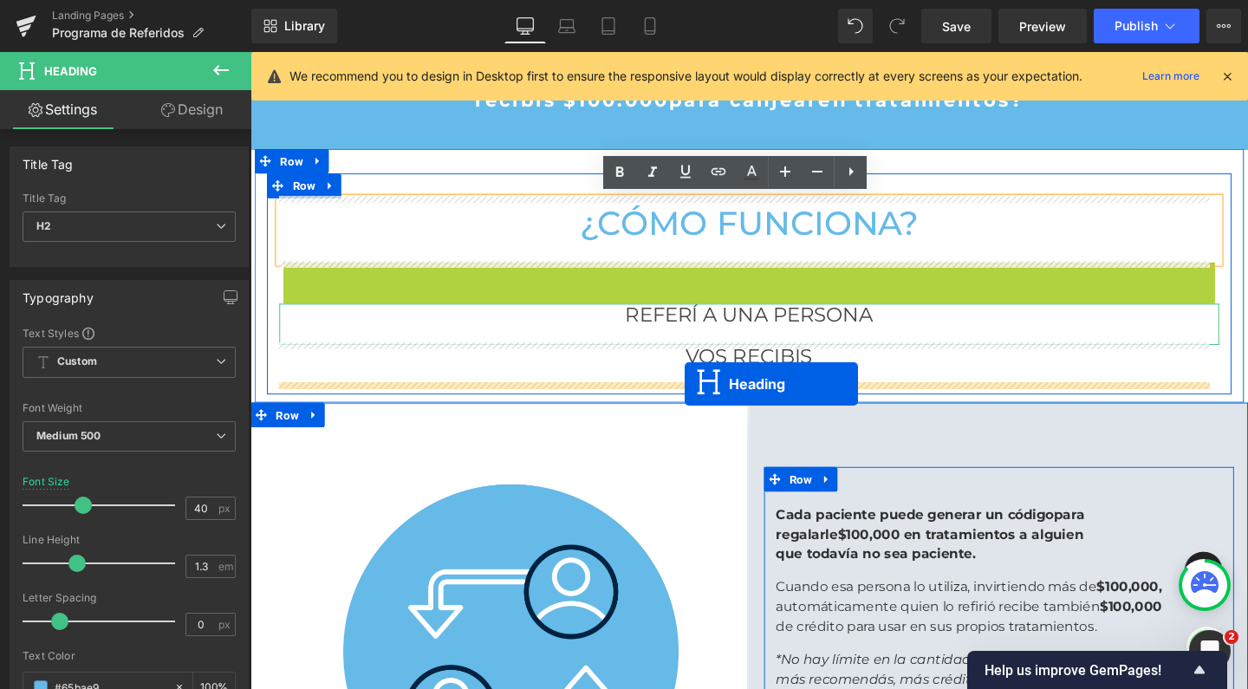
drag, startPoint x: 701, startPoint y: 296, endPoint x: 707, endPoint y: 401, distance: 105.1
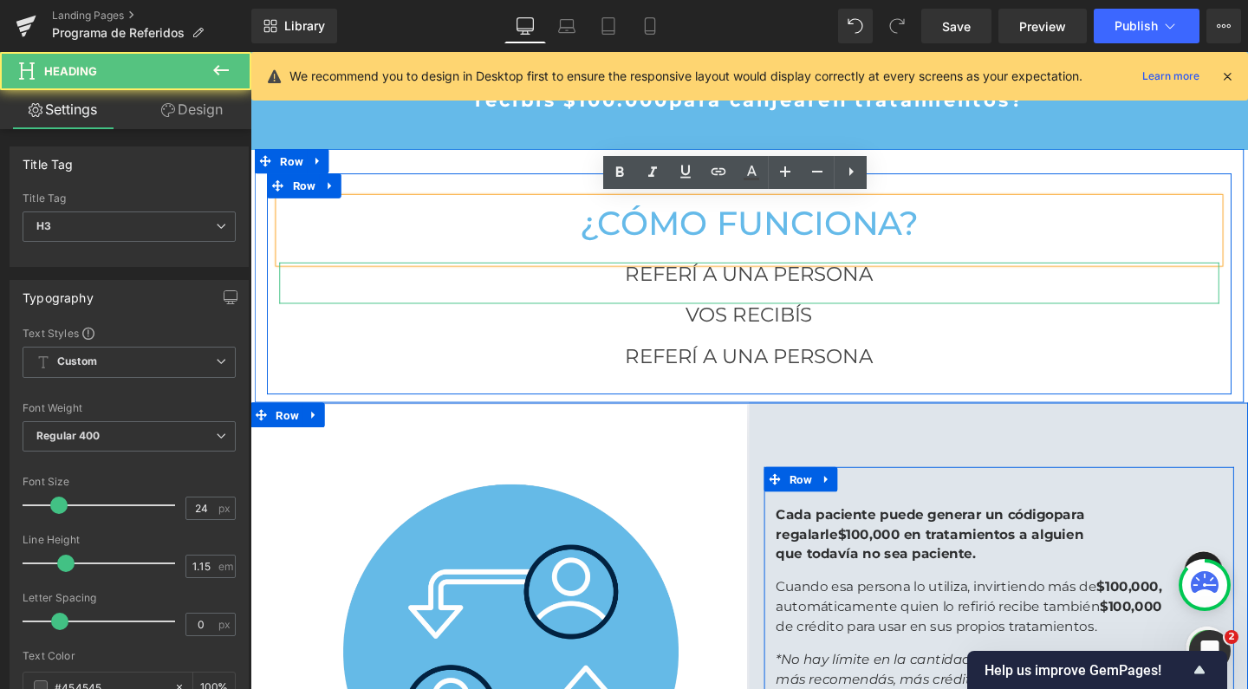
scroll to position [2659, 1031]
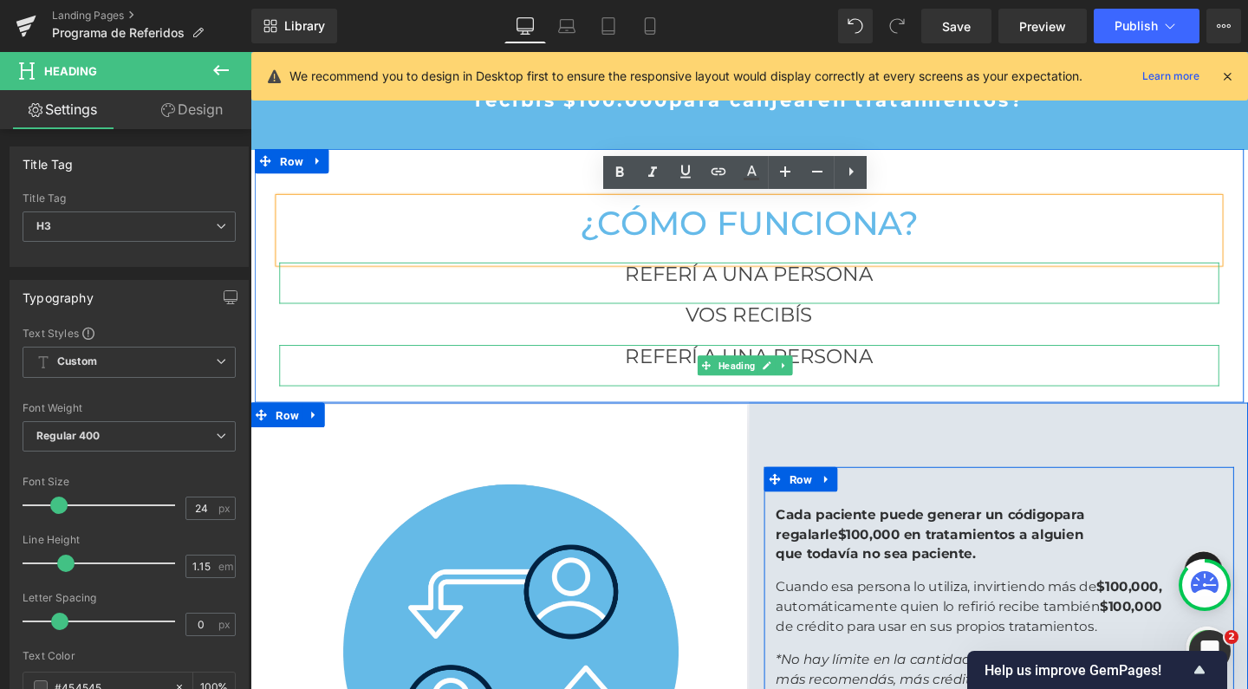
click at [695, 370] on h3 "REFERÍ A UNA PERSONA" at bounding box center [775, 372] width 988 height 24
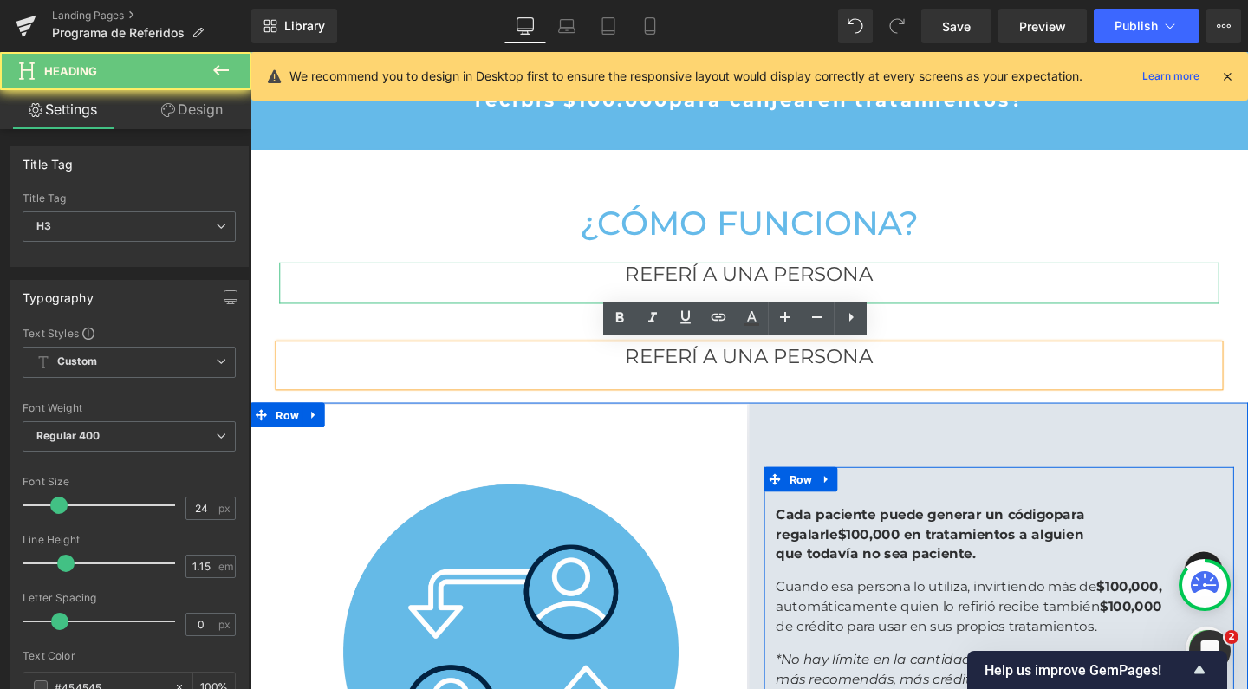
click at [695, 370] on h3 "REFERÍ A UNA PERSONA" at bounding box center [775, 372] width 988 height 24
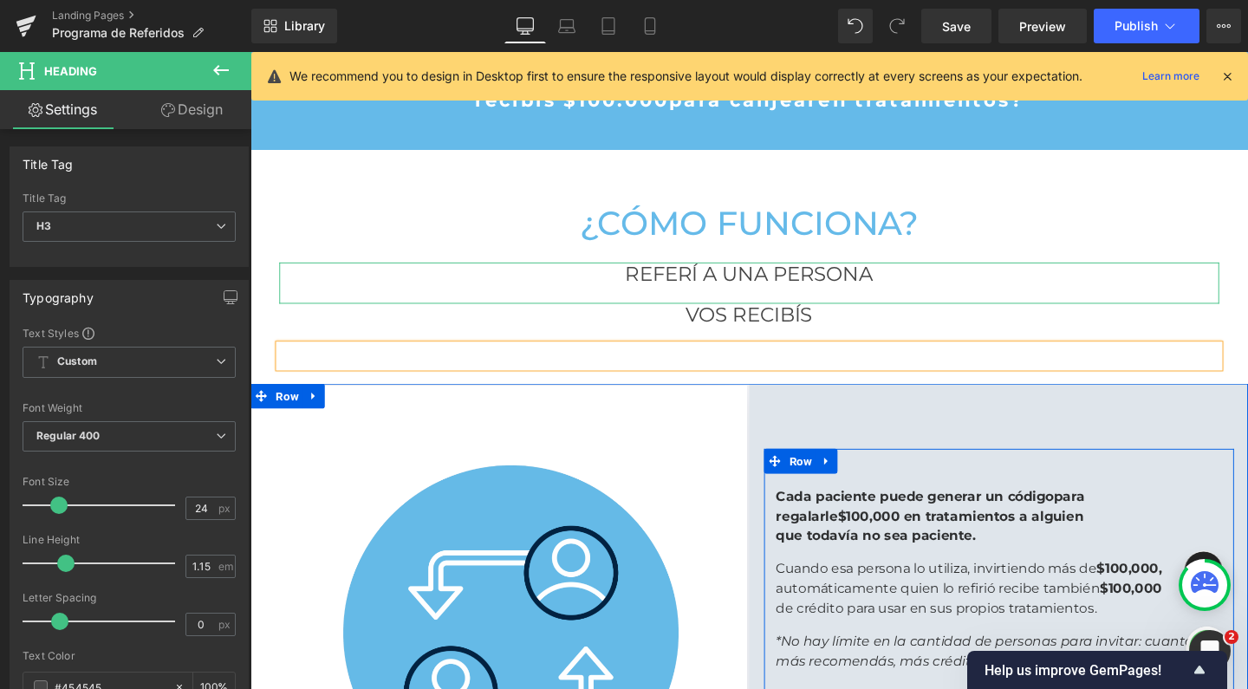
scroll to position [2640, 1031]
click at [741, 368] on h3 "$100,000" at bounding box center [775, 372] width 988 height 24
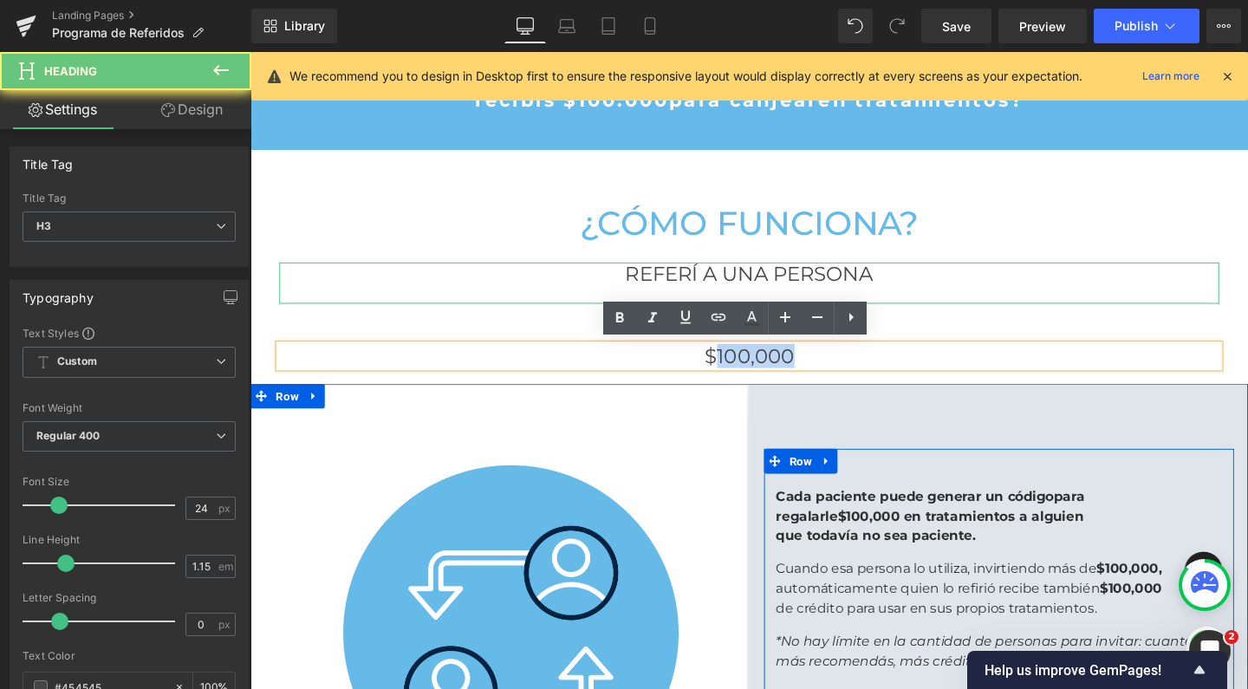
click at [741, 368] on h3 "$100,000" at bounding box center [775, 372] width 988 height 24
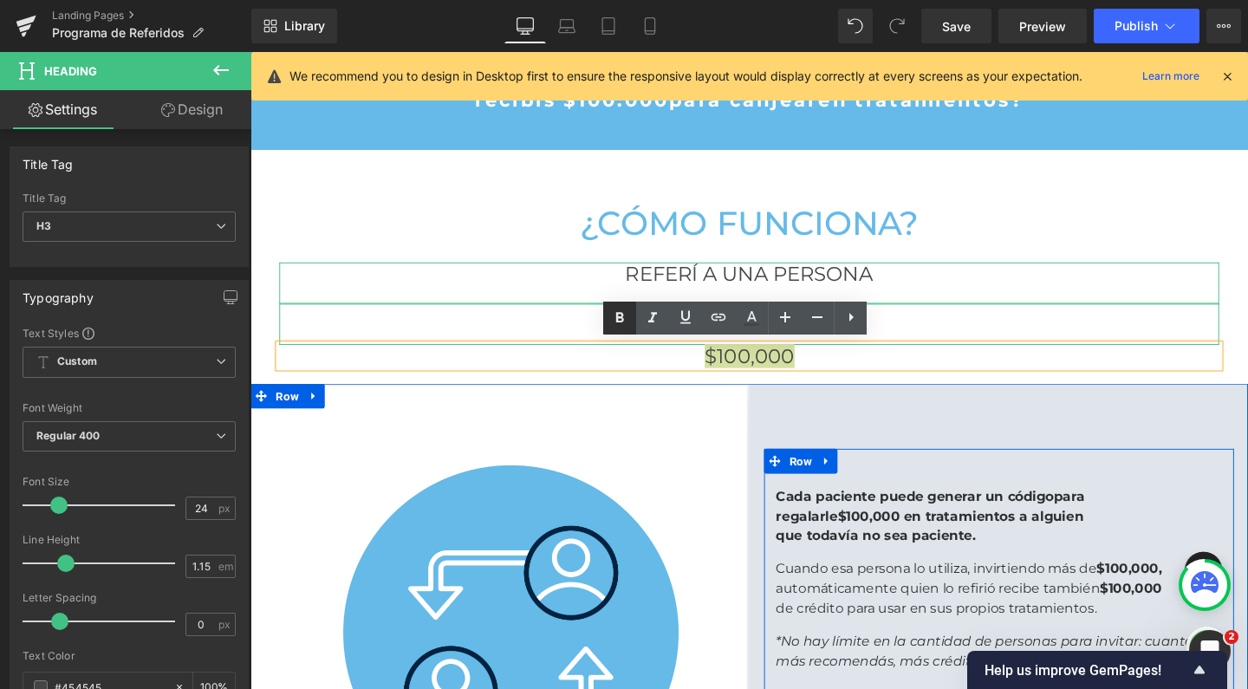
click at [622, 322] on icon at bounding box center [620, 317] width 8 height 10
click at [790, 318] on icon at bounding box center [785, 317] width 21 height 21
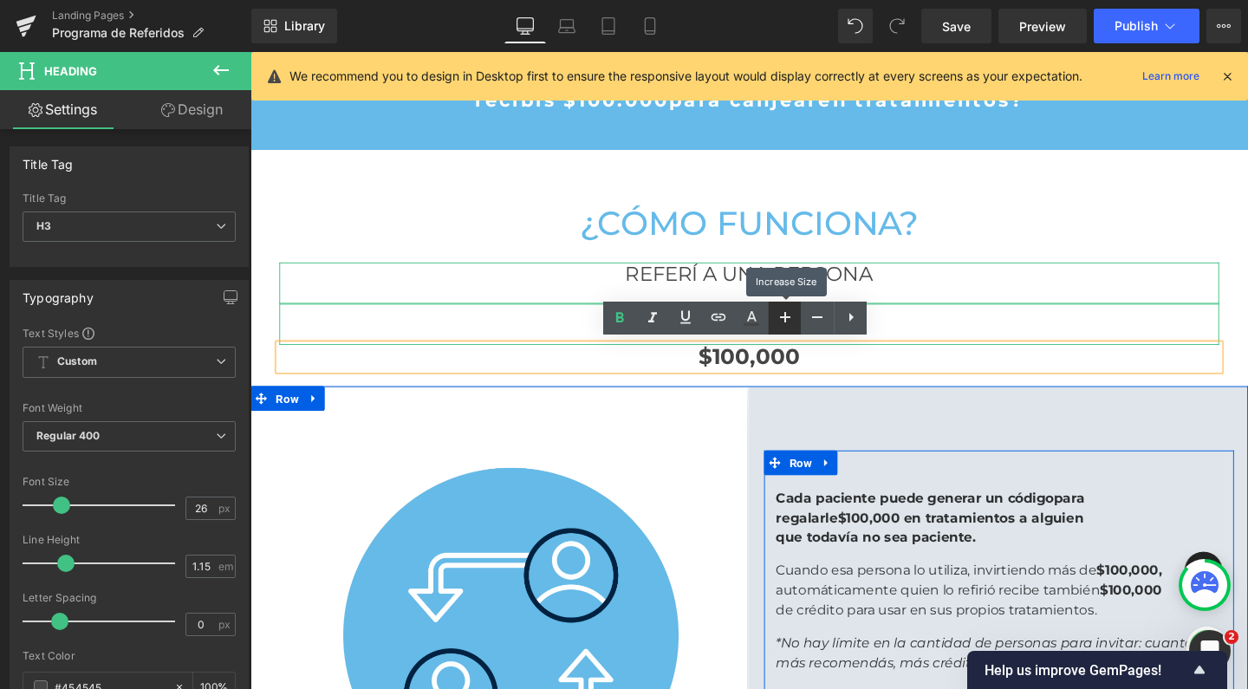
click at [790, 318] on icon at bounding box center [785, 317] width 21 height 21
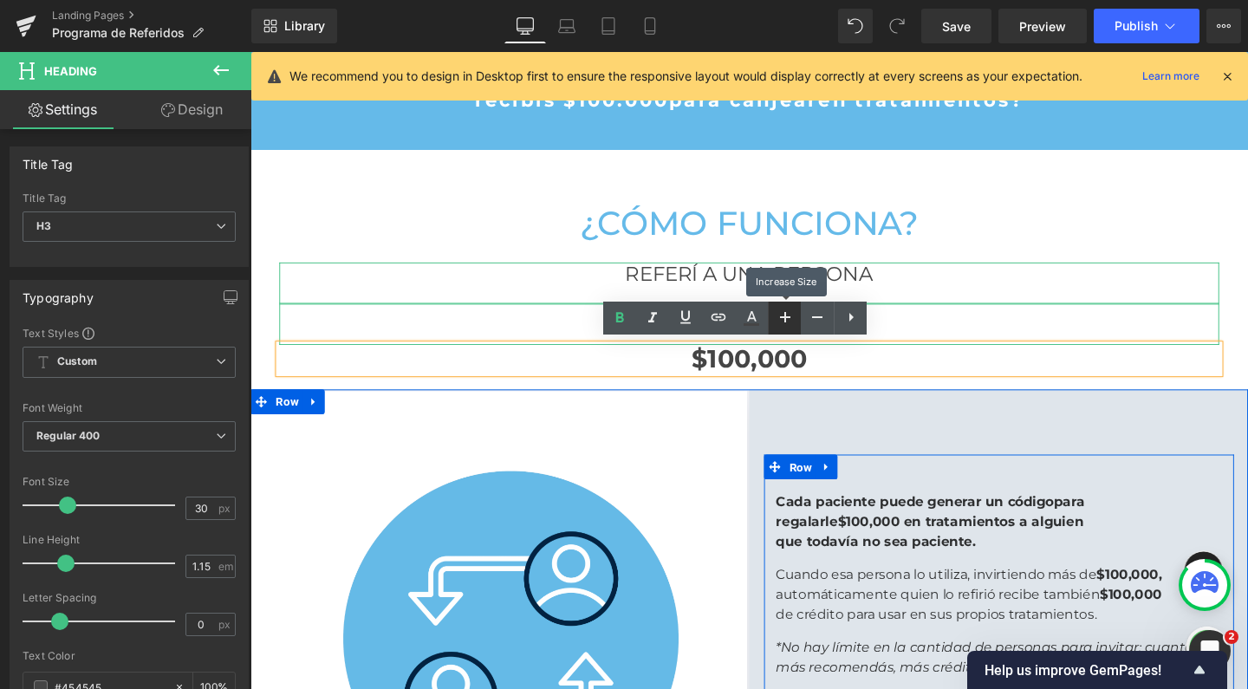
click at [790, 318] on icon at bounding box center [785, 317] width 21 height 21
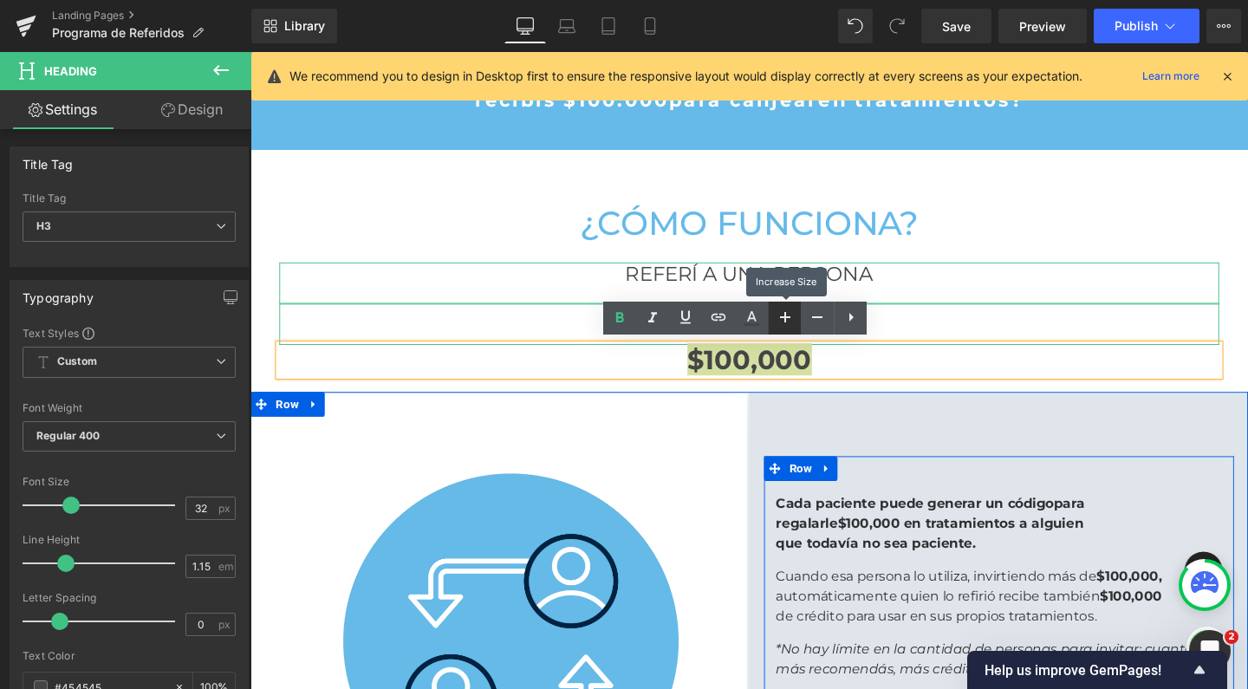
click at [790, 318] on icon at bounding box center [785, 317] width 21 height 21
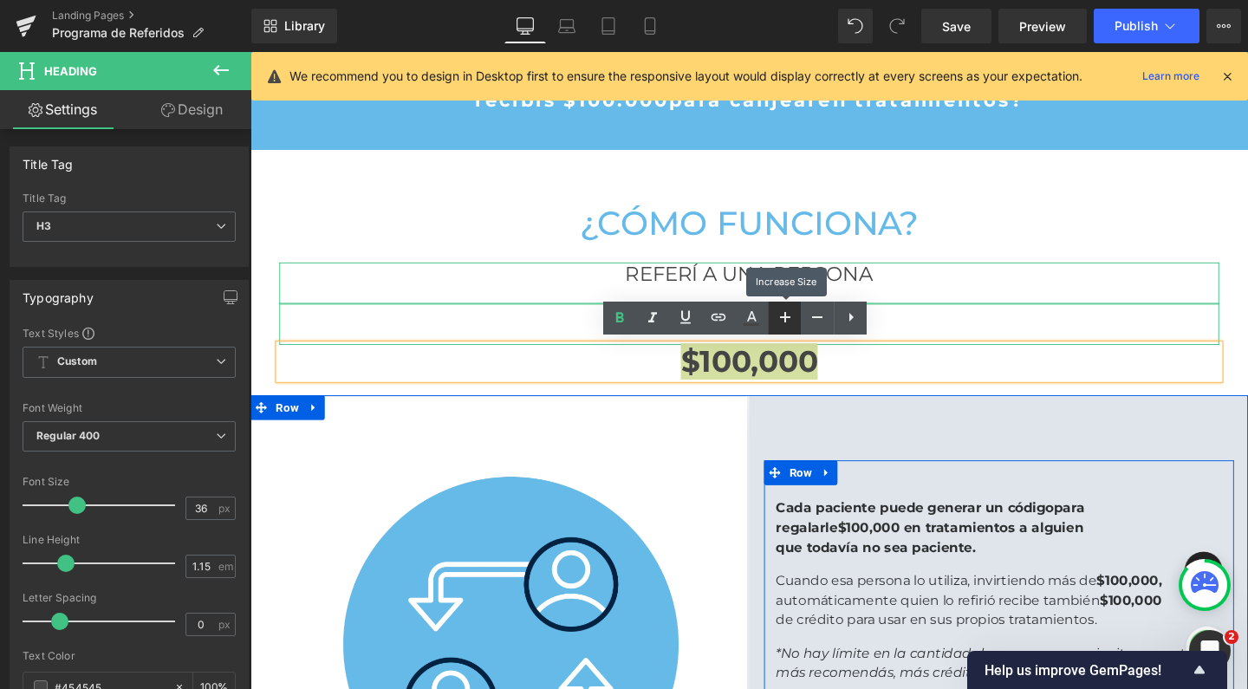
scroll to position [2652, 1031]
click at [790, 318] on icon at bounding box center [785, 317] width 21 height 21
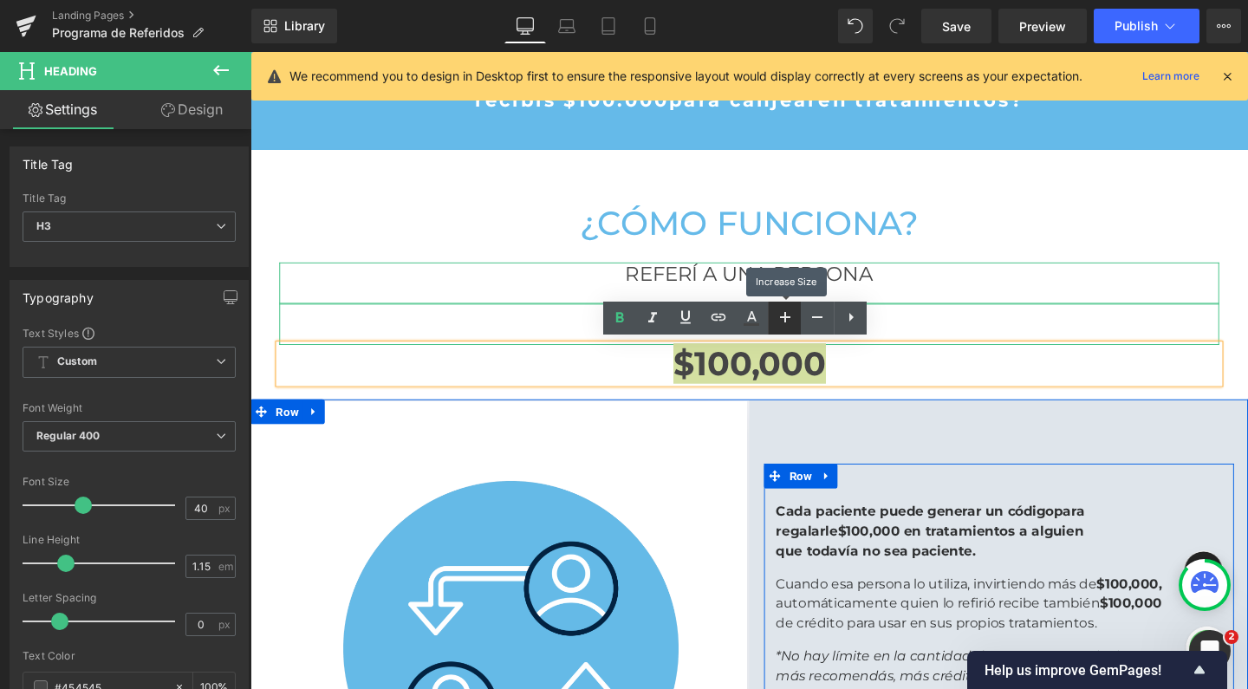
click at [790, 318] on icon at bounding box center [785, 317] width 21 height 21
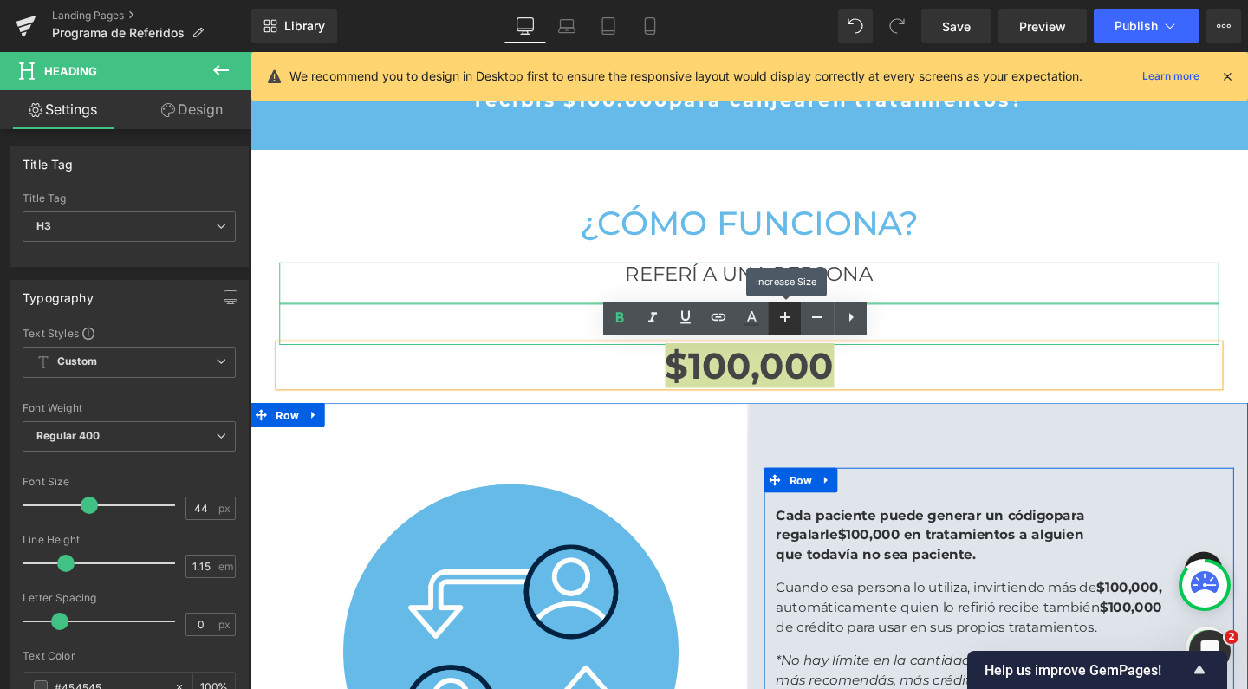
scroll to position [2660, 1031]
click at [790, 318] on icon at bounding box center [785, 317] width 21 height 21
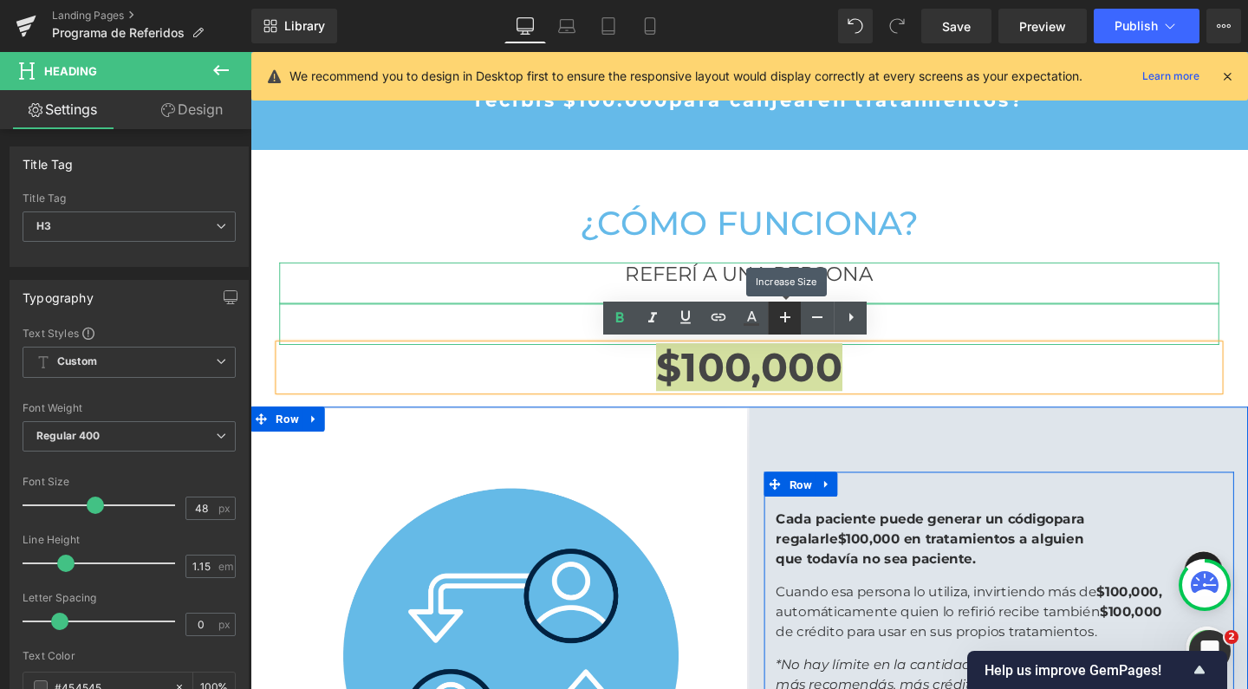
click at [790, 318] on icon at bounding box center [785, 317] width 21 height 21
type input "50"
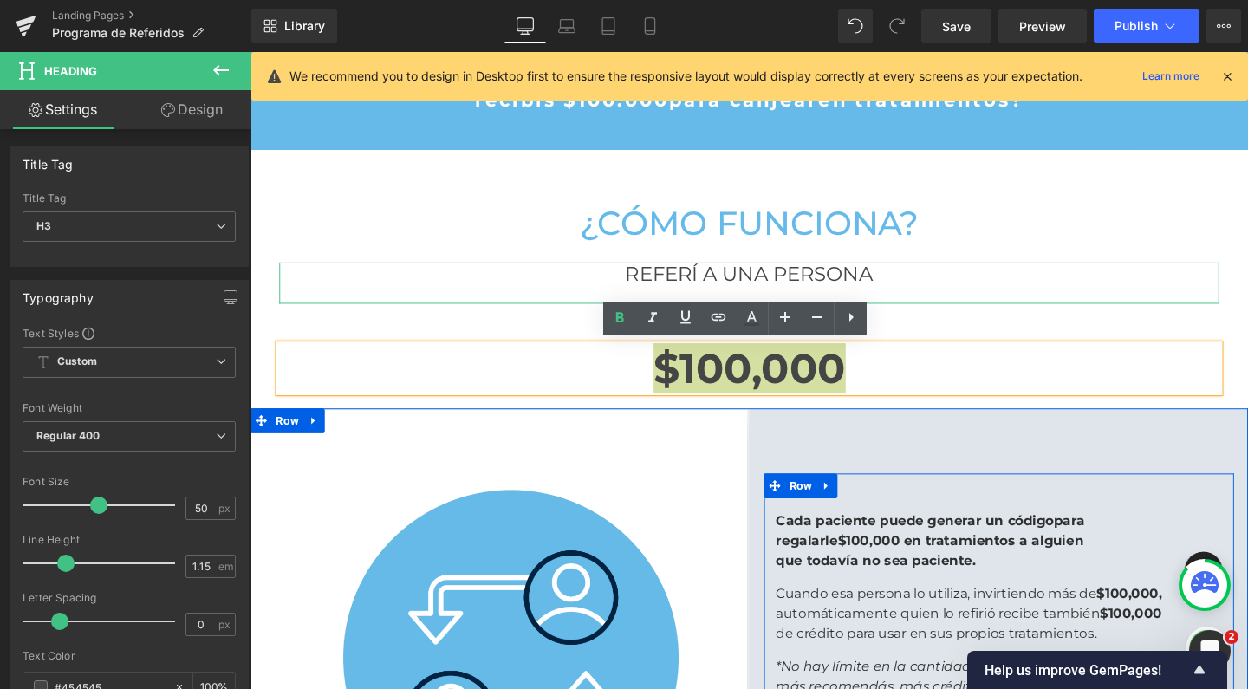
scroll to position [2666, 1031]
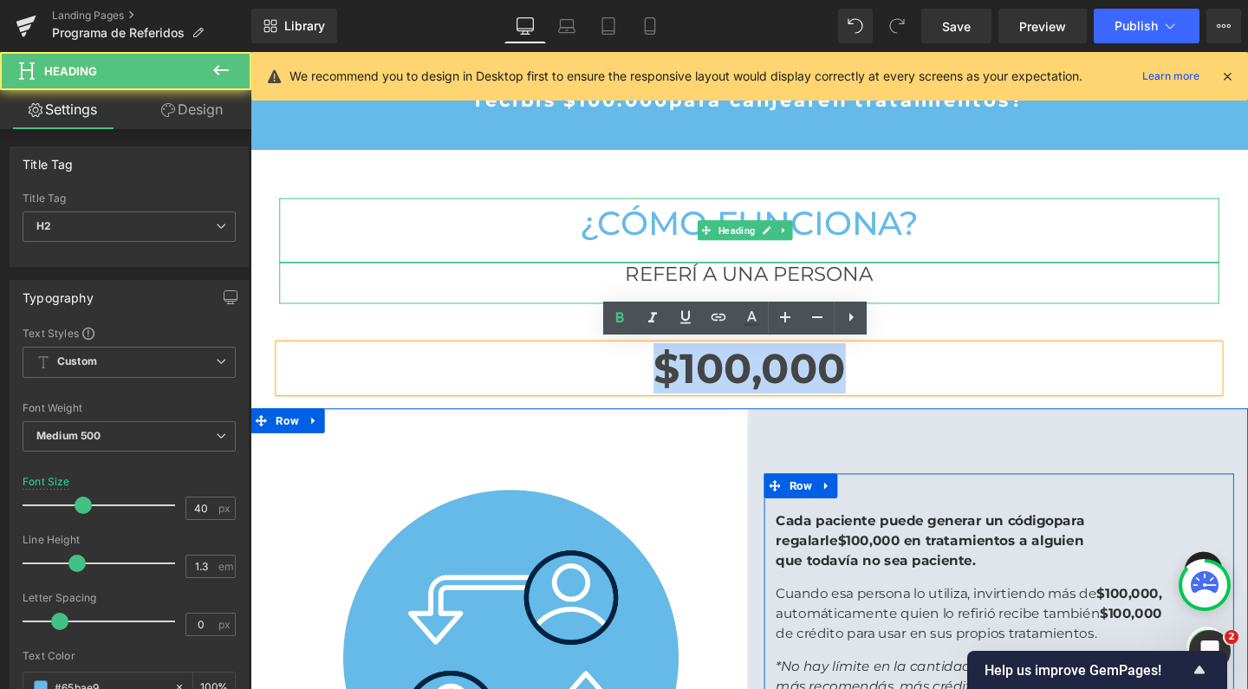
click at [1016, 232] on h2 "¿Cómo funciona?" at bounding box center [775, 231] width 988 height 45
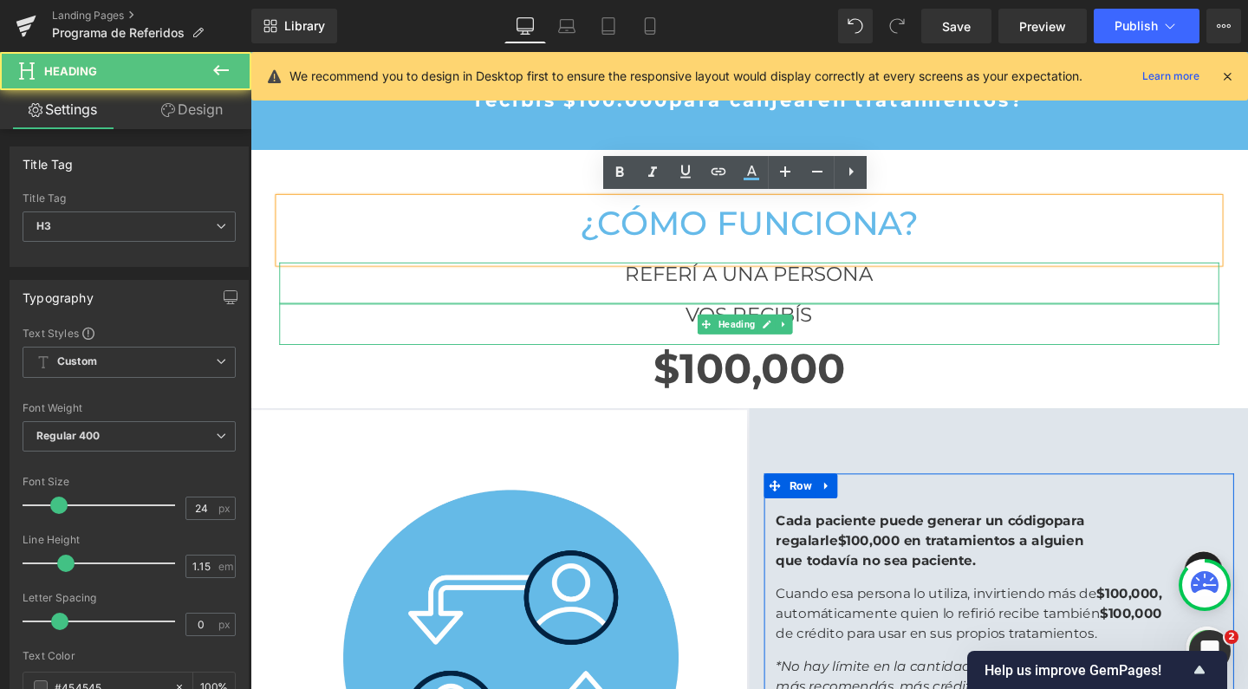
click at [839, 347] on div at bounding box center [775, 350] width 988 height 19
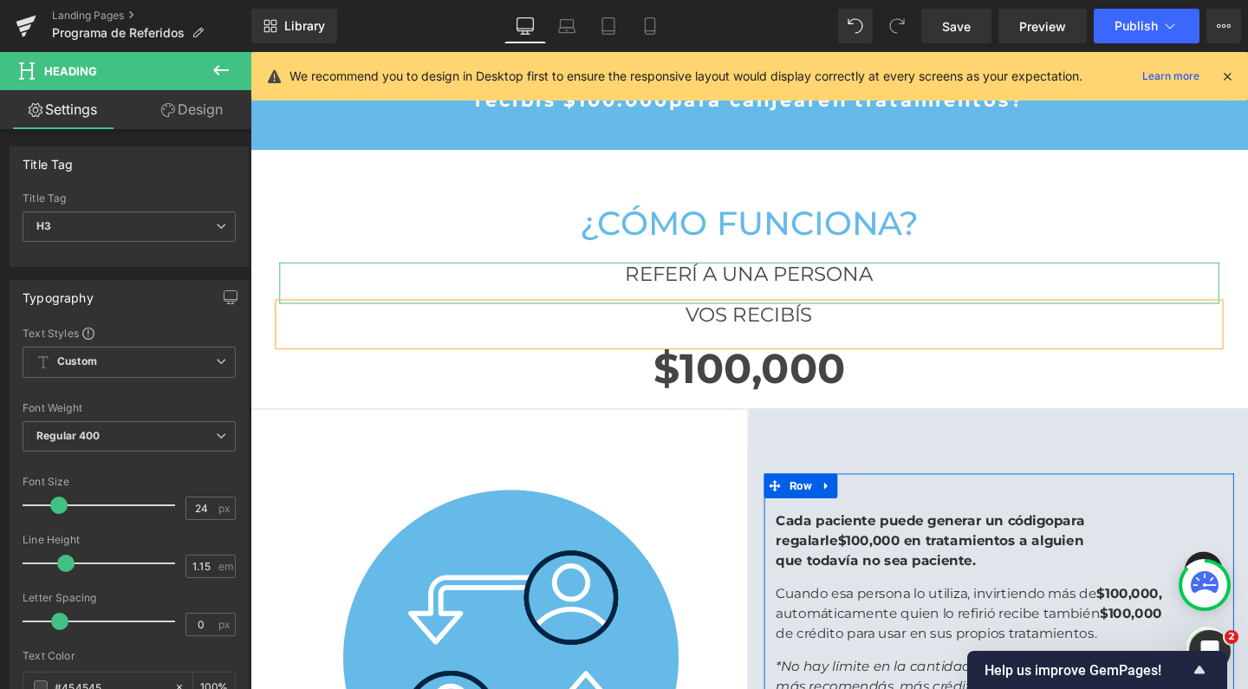
scroll to position [2647, 1031]
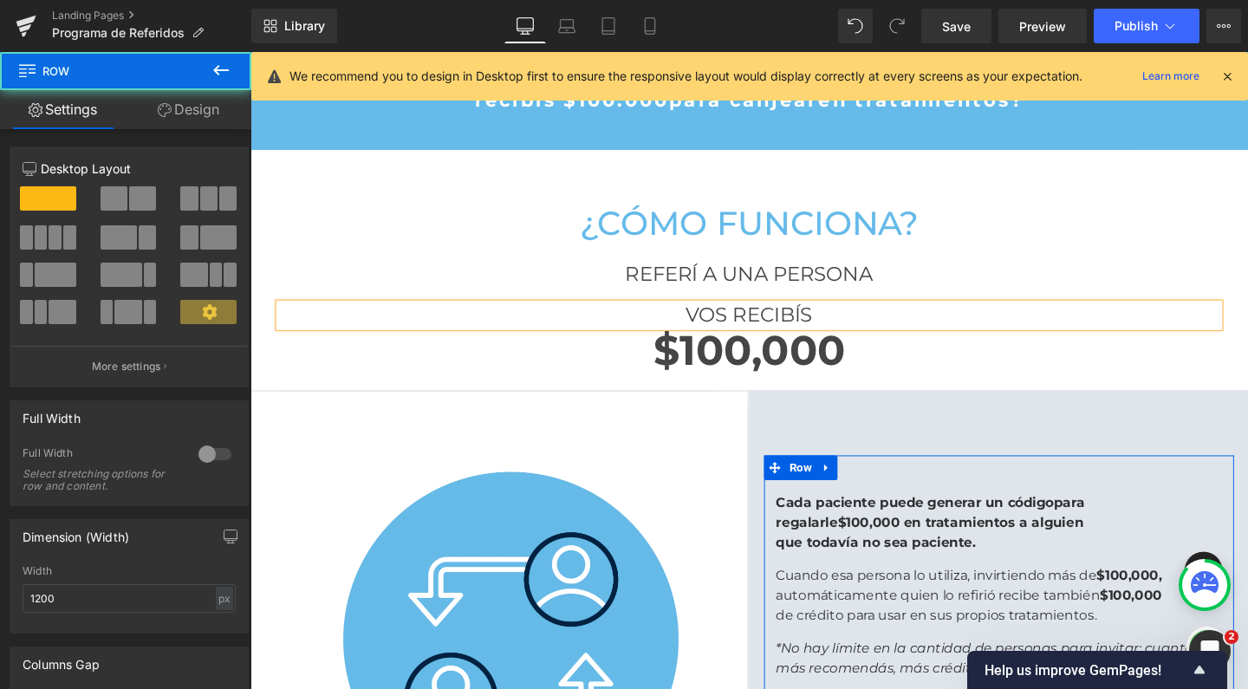
click at [305, 185] on div "¿Cómo funciona? Heading REFERÍ A UNA PERSONA Heading VOS RECIBÍS Heading $100,0…" at bounding box center [775, 288] width 1014 height 219
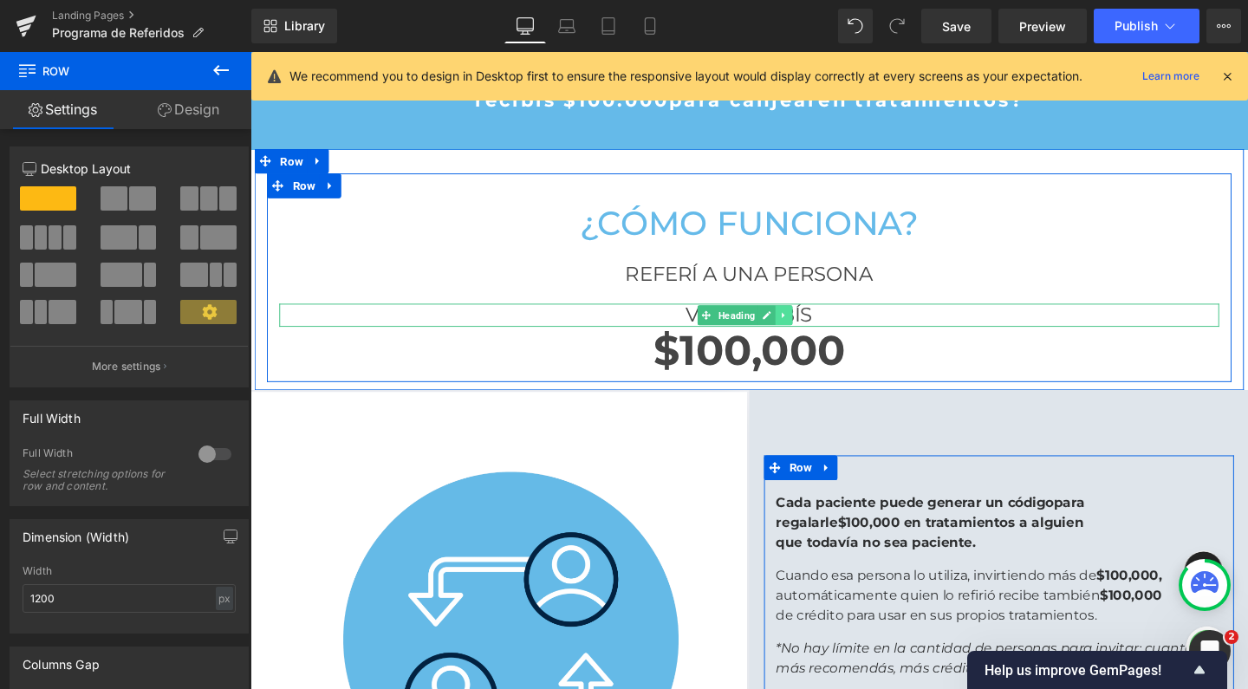
click at [810, 326] on icon at bounding box center [812, 328] width 10 height 10
click at [802, 326] on icon at bounding box center [802, 328] width 10 height 10
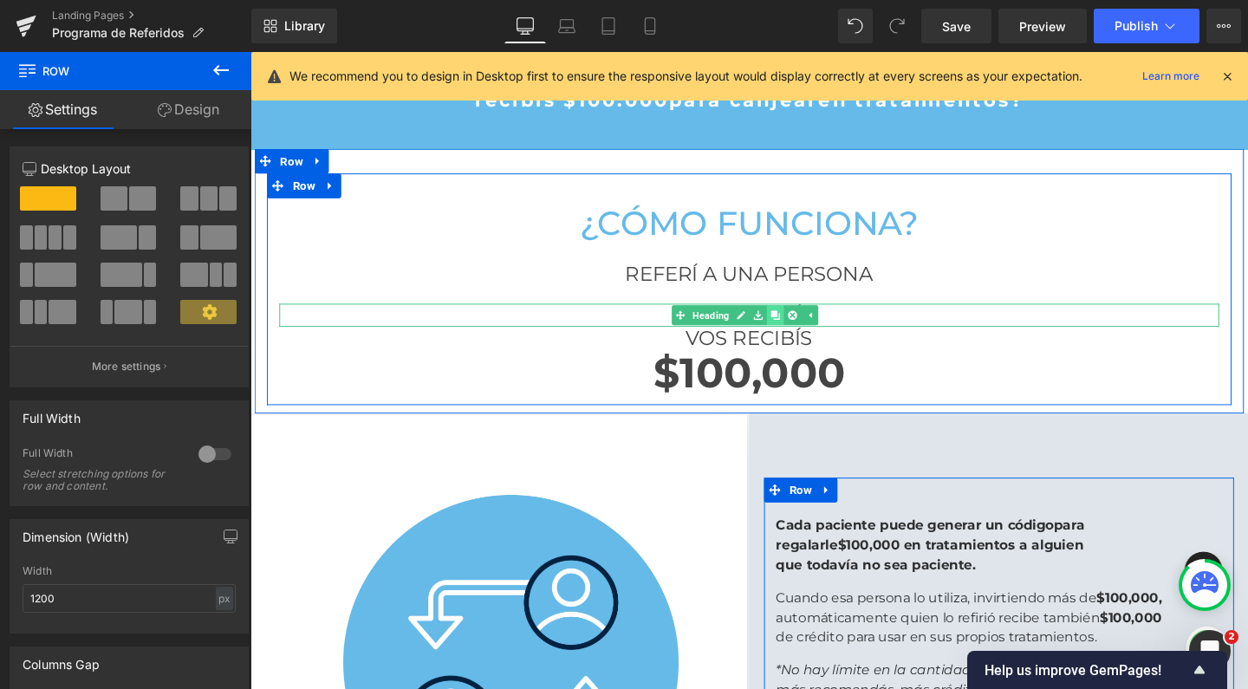
scroll to position [2671, 1031]
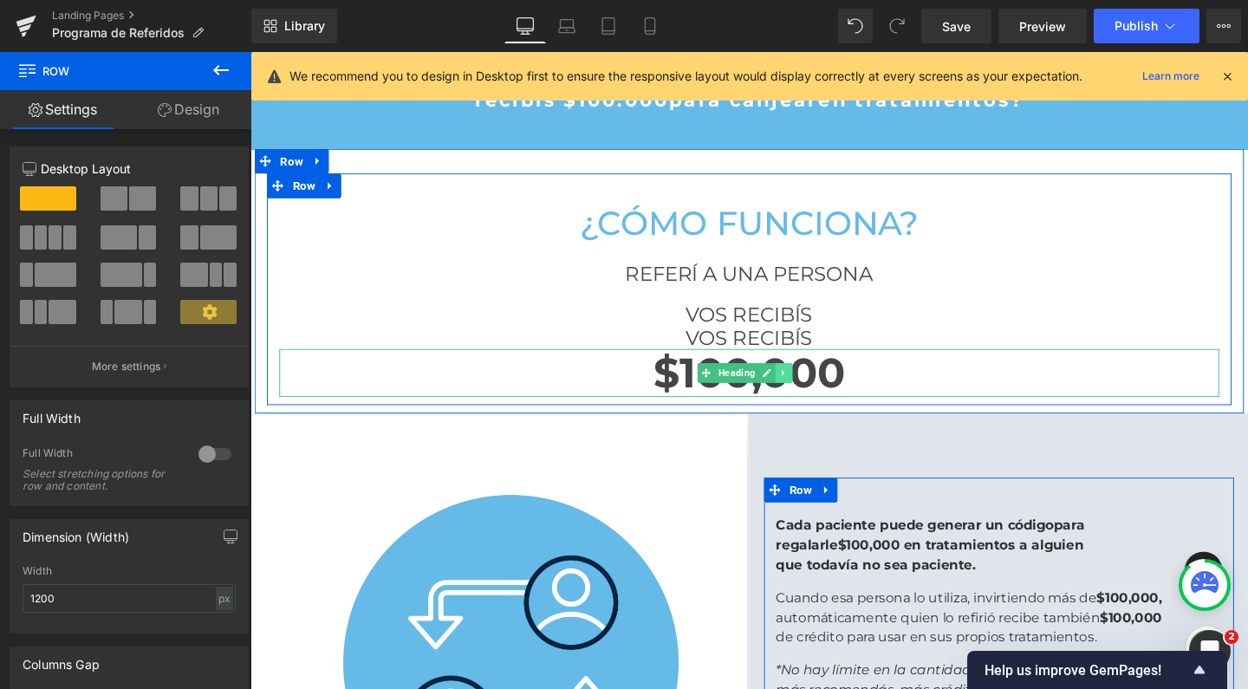
click at [803, 380] on link at bounding box center [812, 389] width 18 height 21
click at [802, 380] on link at bounding box center [802, 389] width 18 height 21
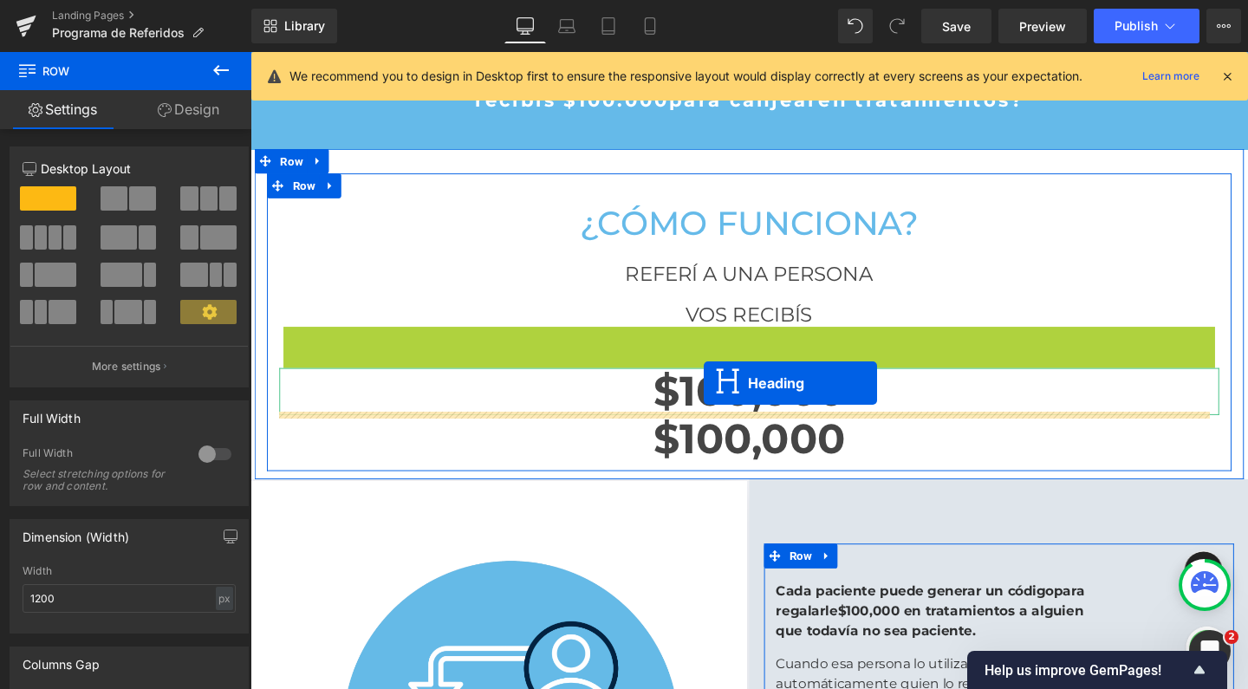
drag, startPoint x: 726, startPoint y: 349, endPoint x: 727, endPoint y: 400, distance: 51.1
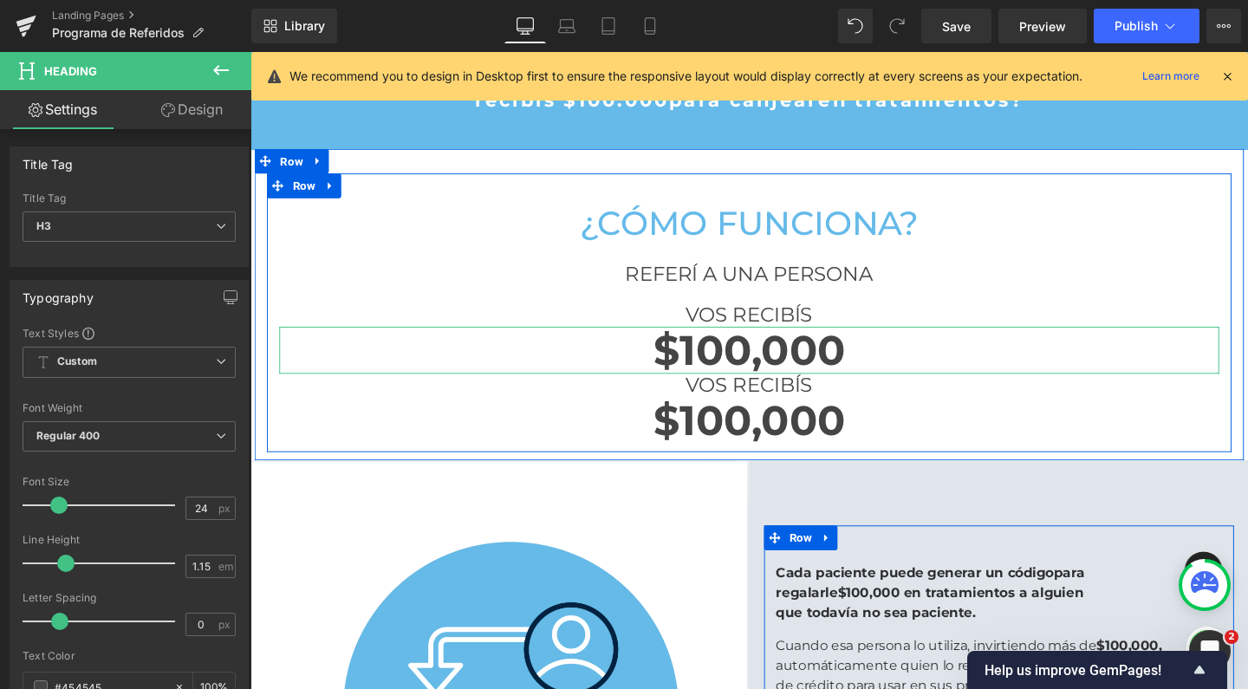
click at [727, 400] on div "VOS RECIBÍS Heading" at bounding box center [775, 402] width 988 height 24
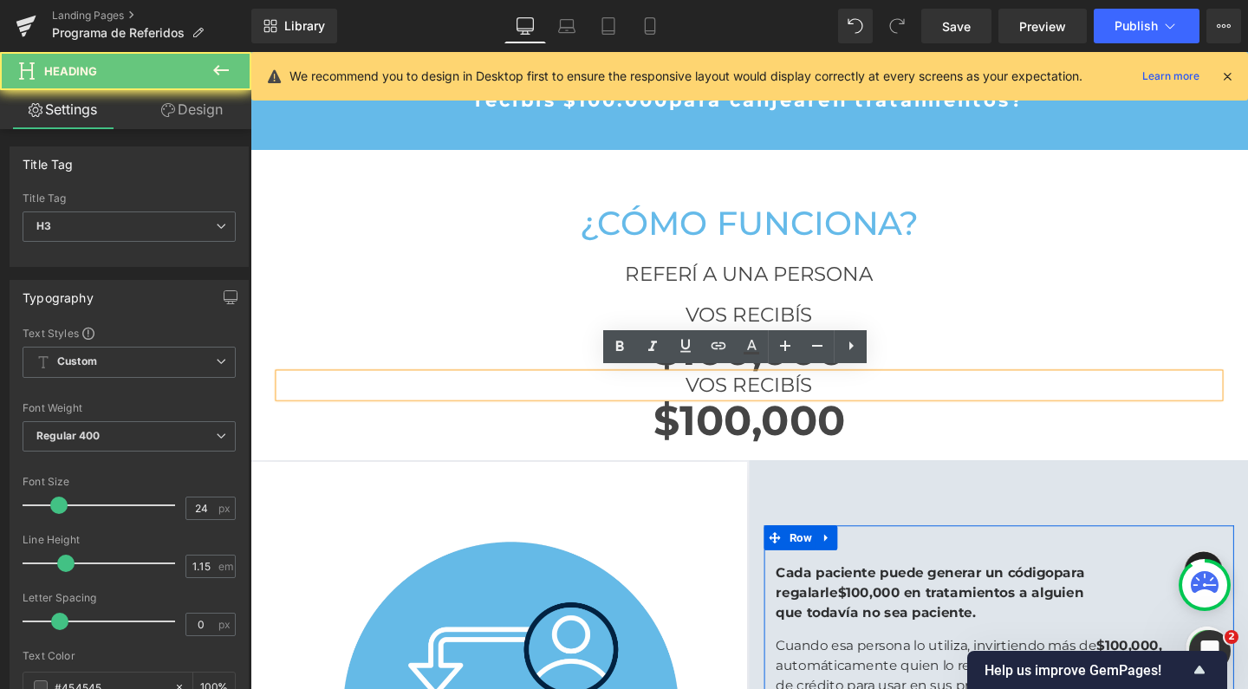
click at [727, 400] on h3 "VOS RECIBÍS" at bounding box center [775, 402] width 988 height 24
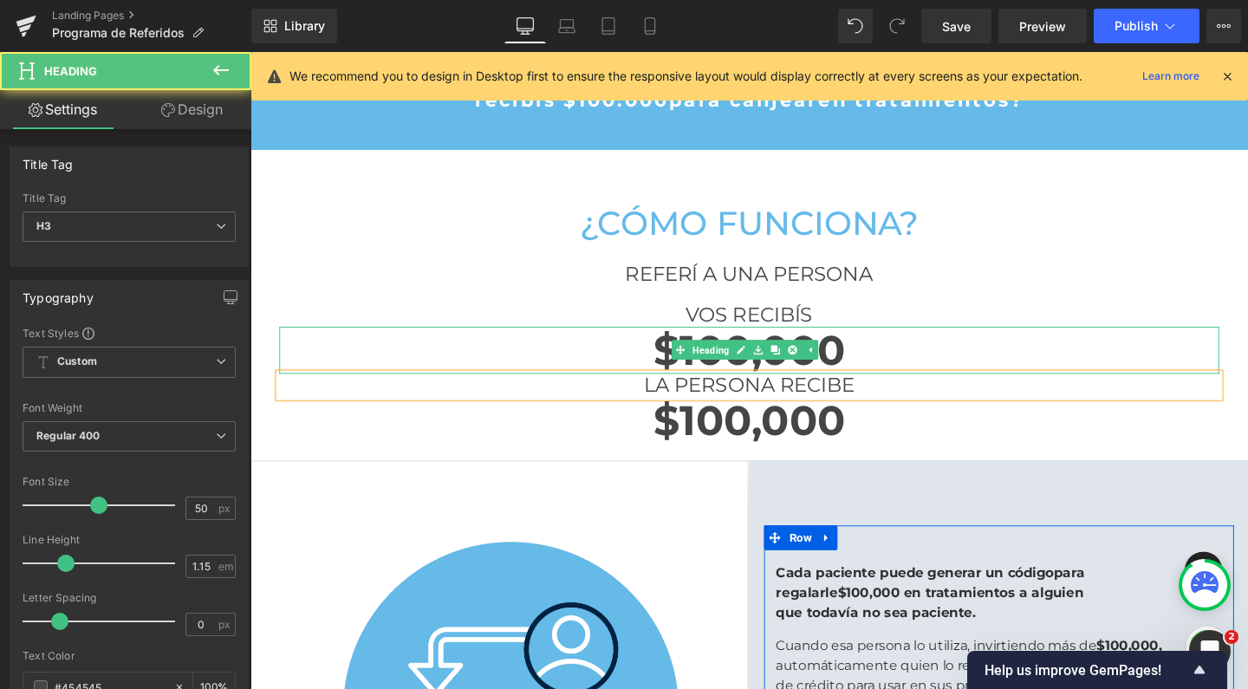
click at [866, 367] on strong "$100,000" at bounding box center [775, 365] width 202 height 53
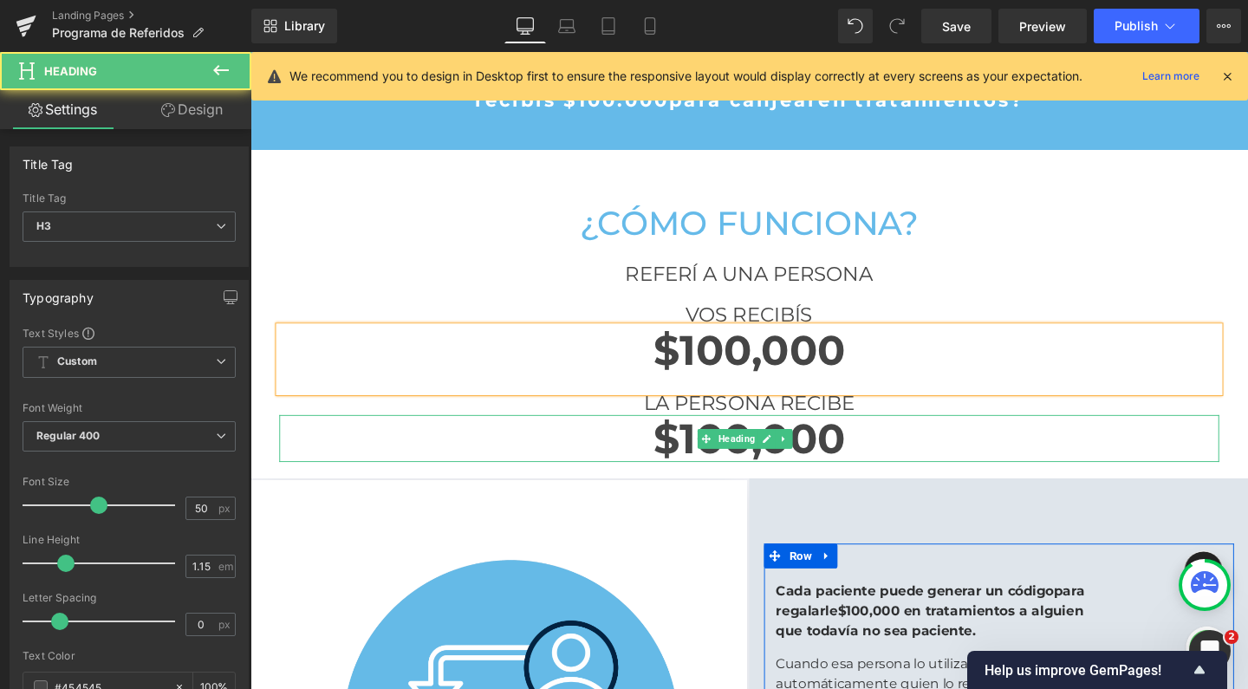
click at [863, 453] on strong "$100,000" at bounding box center [775, 458] width 202 height 53
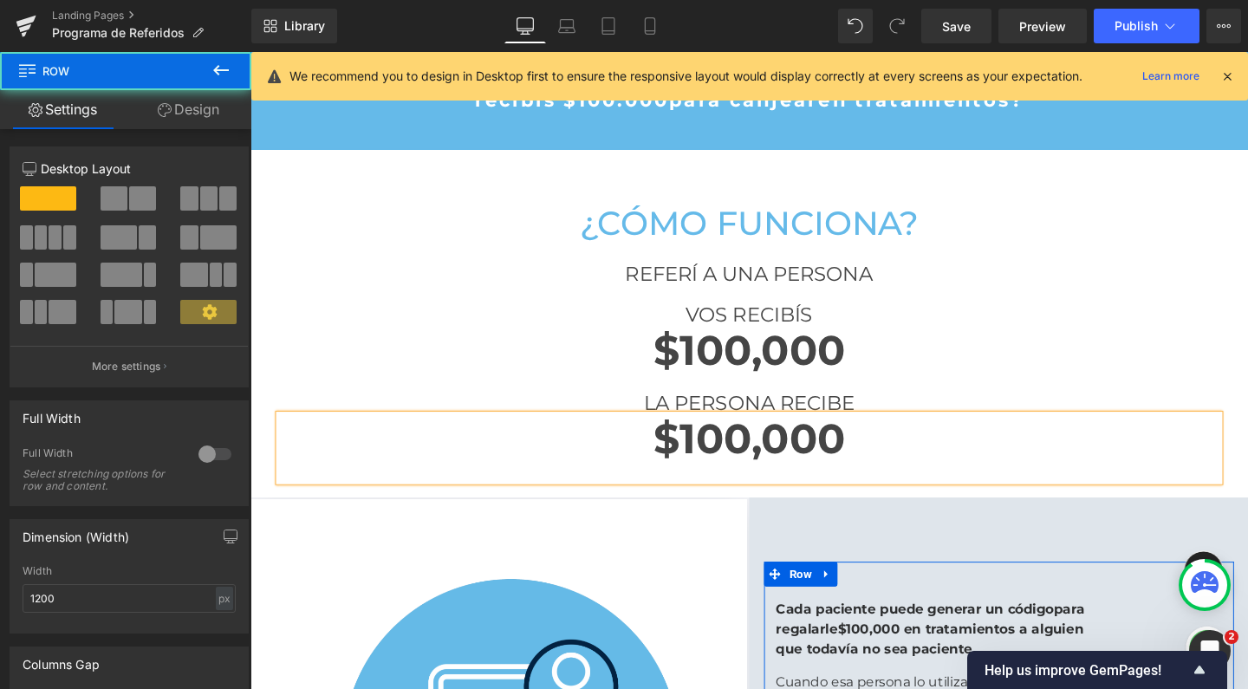
click at [1071, 199] on div "¿Cómo funciona? Heading REFERÍ A UNA PERSONA Heading VOS RECIBÍS Heading $100,0…" at bounding box center [775, 345] width 1014 height 332
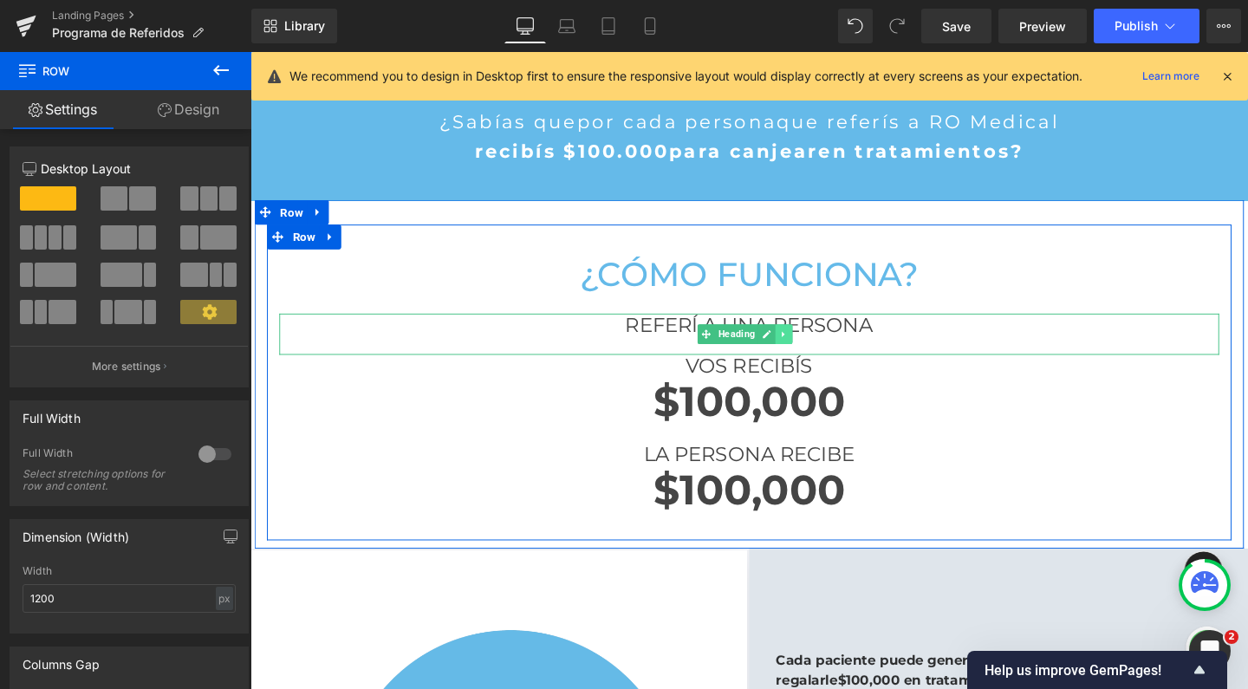
click at [810, 348] on icon at bounding box center [811, 348] width 3 height 6
click at [798, 348] on icon at bounding box center [802, 348] width 10 height 10
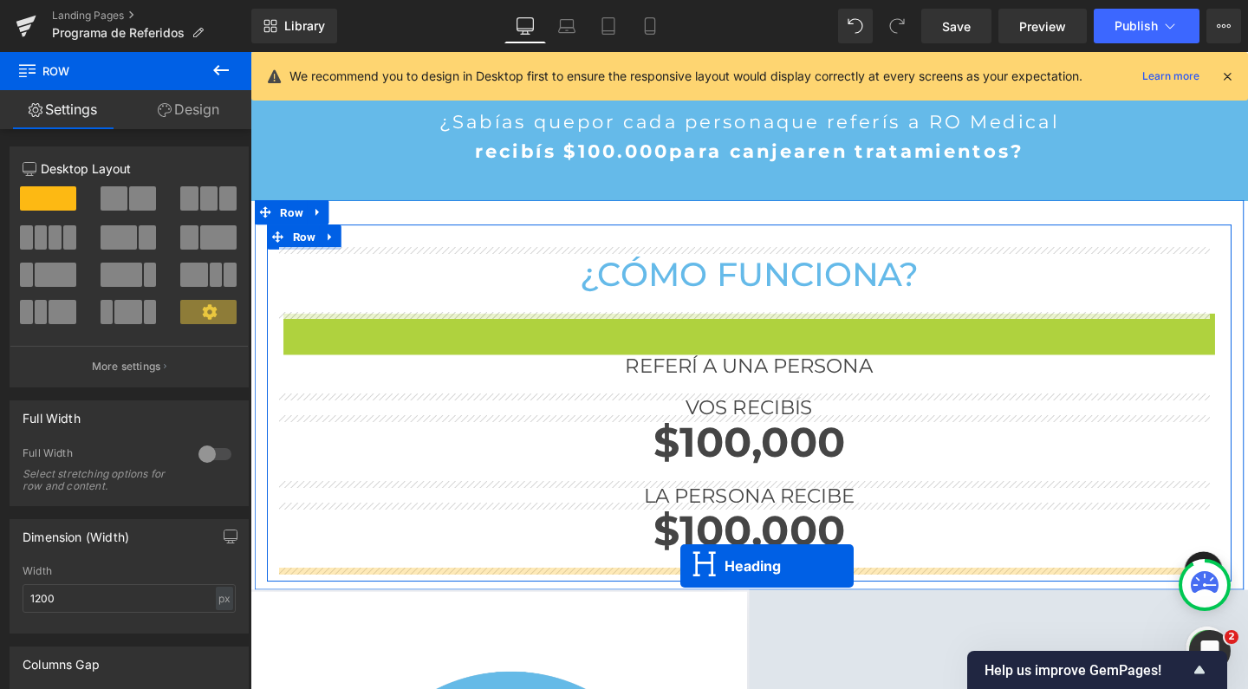
drag, startPoint x: 702, startPoint y: 347, endPoint x: 702, endPoint y: 592, distance: 245.3
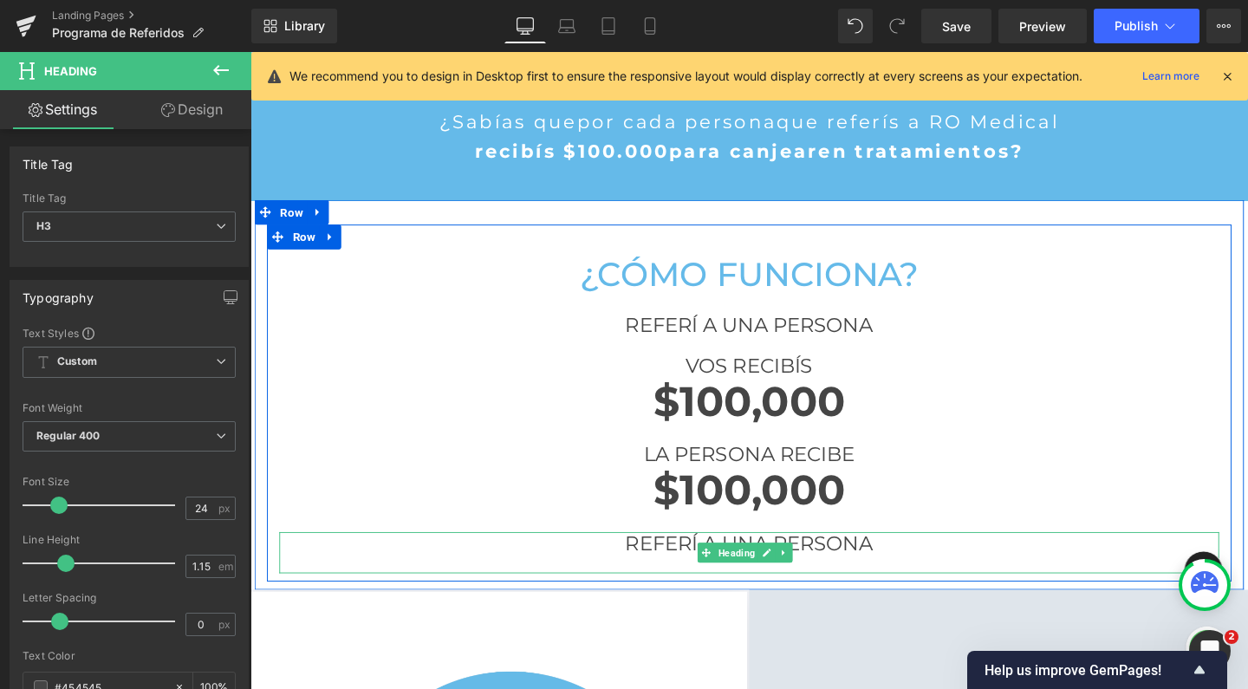
click at [678, 568] on h3 "REFERÍ A UNA PERSONA" at bounding box center [775, 568] width 988 height 24
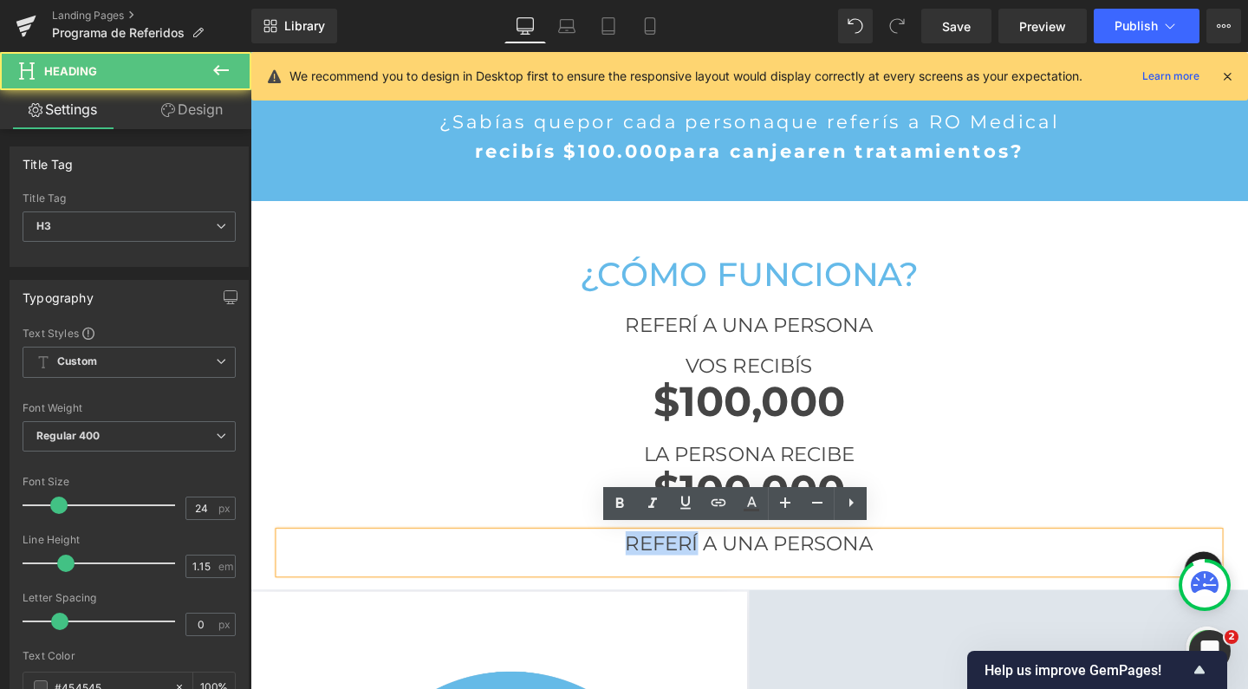
click at [678, 568] on h3 "REFERÍ A UNA PERSONA" at bounding box center [775, 568] width 988 height 24
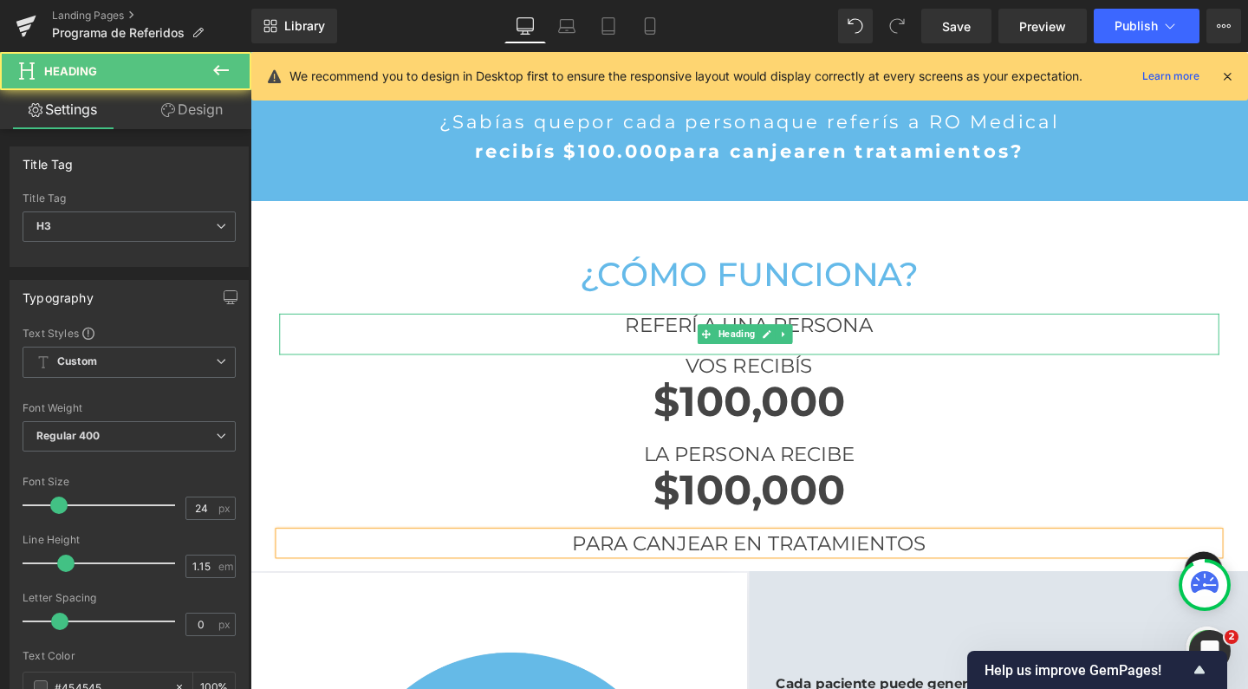
click at [694, 334] on h3 "REFERÍ A UNA PERSONA" at bounding box center [775, 339] width 988 height 24
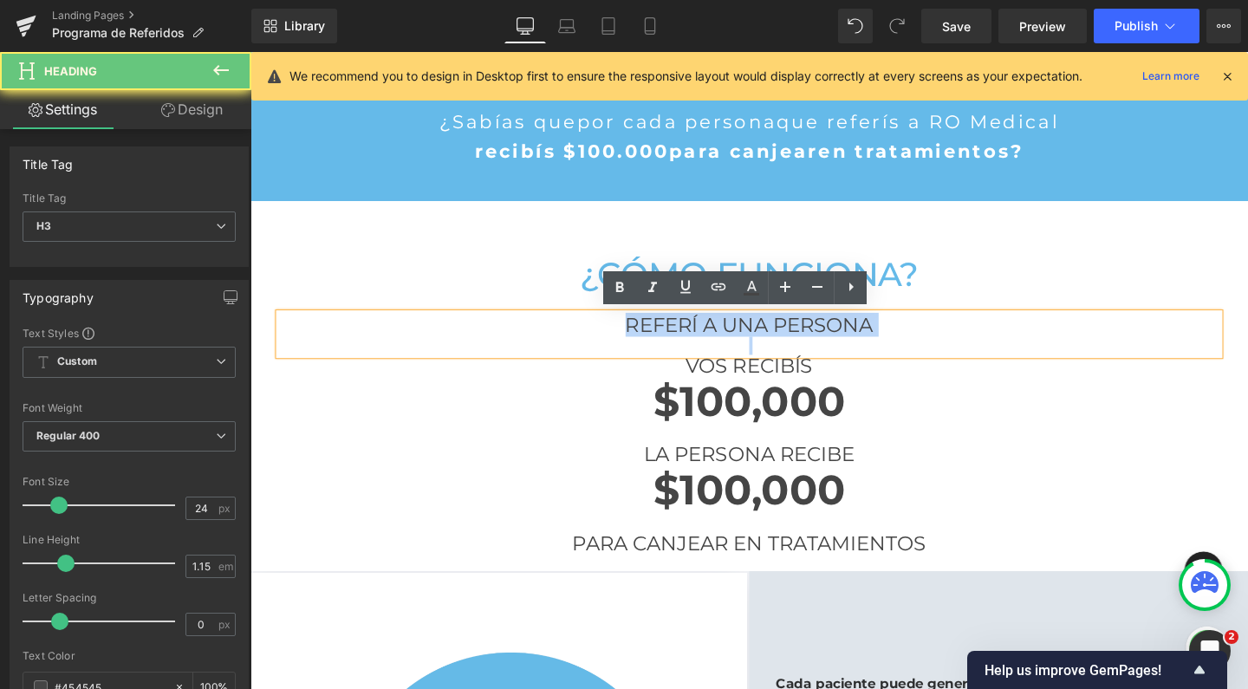
click at [694, 334] on h3 "REFERÍ A UNA PERSONA" at bounding box center [775, 339] width 988 height 24
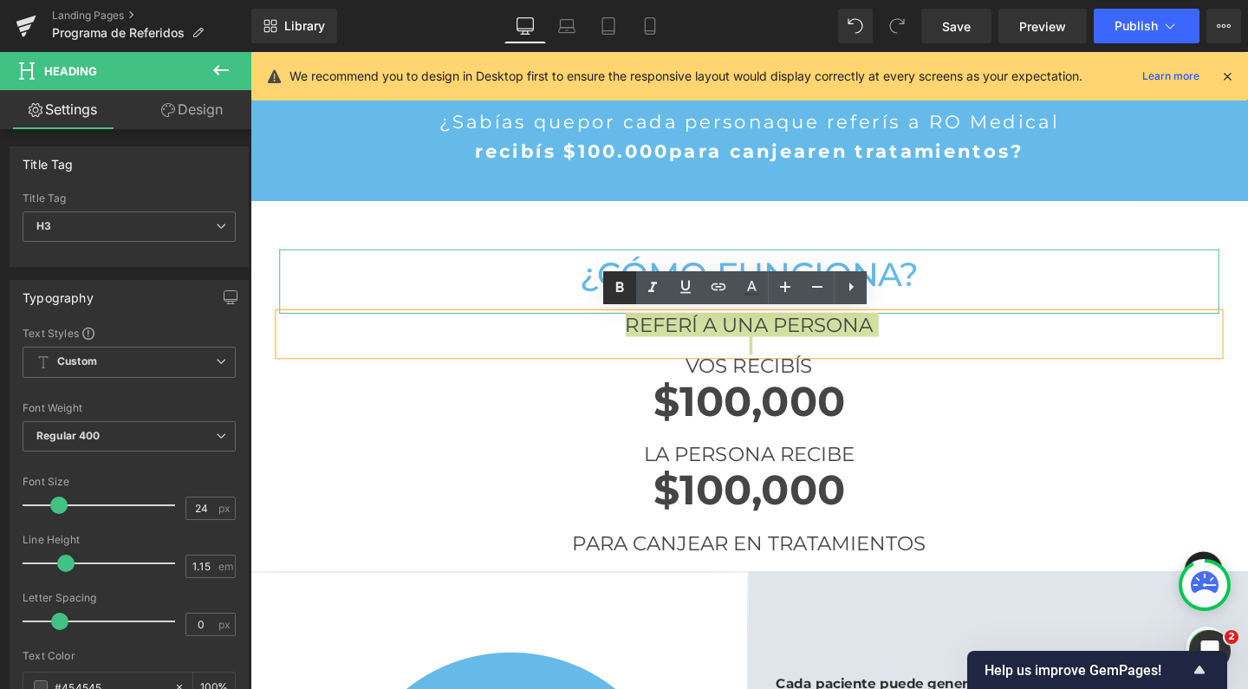
click at [630, 285] on icon at bounding box center [619, 287] width 21 height 21
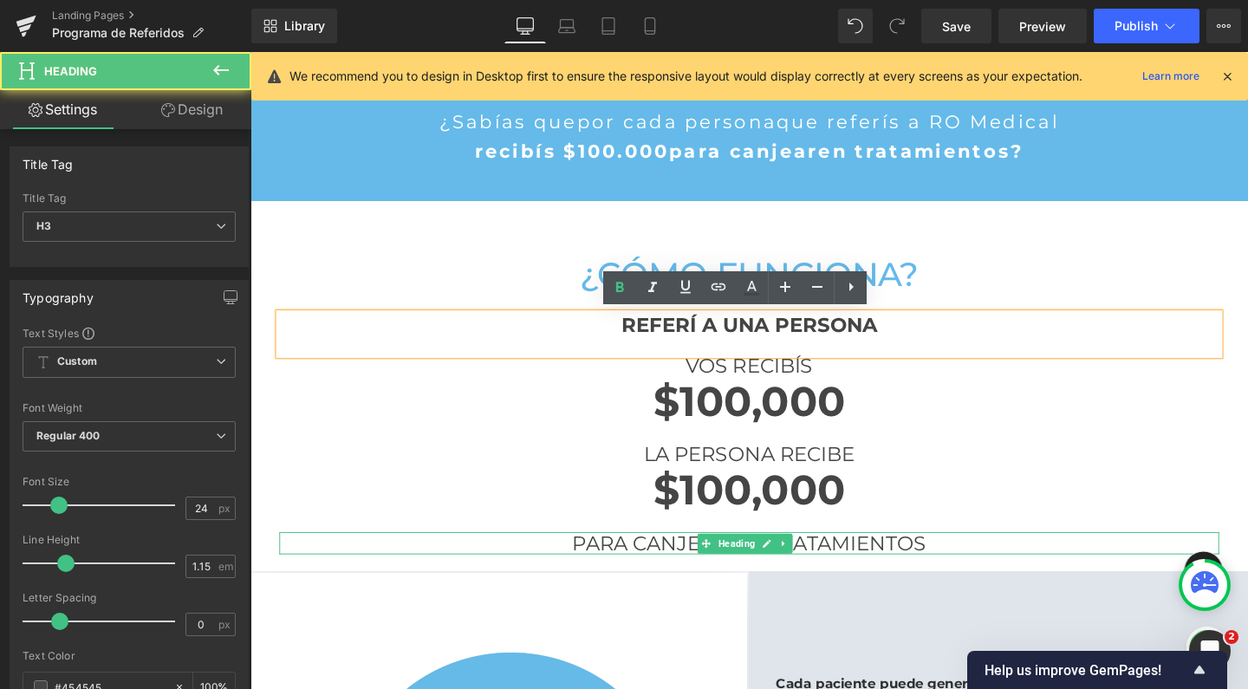
click at [680, 563] on h3 "PARA CANJEAR EN TRATAMIENTOS" at bounding box center [775, 568] width 988 height 24
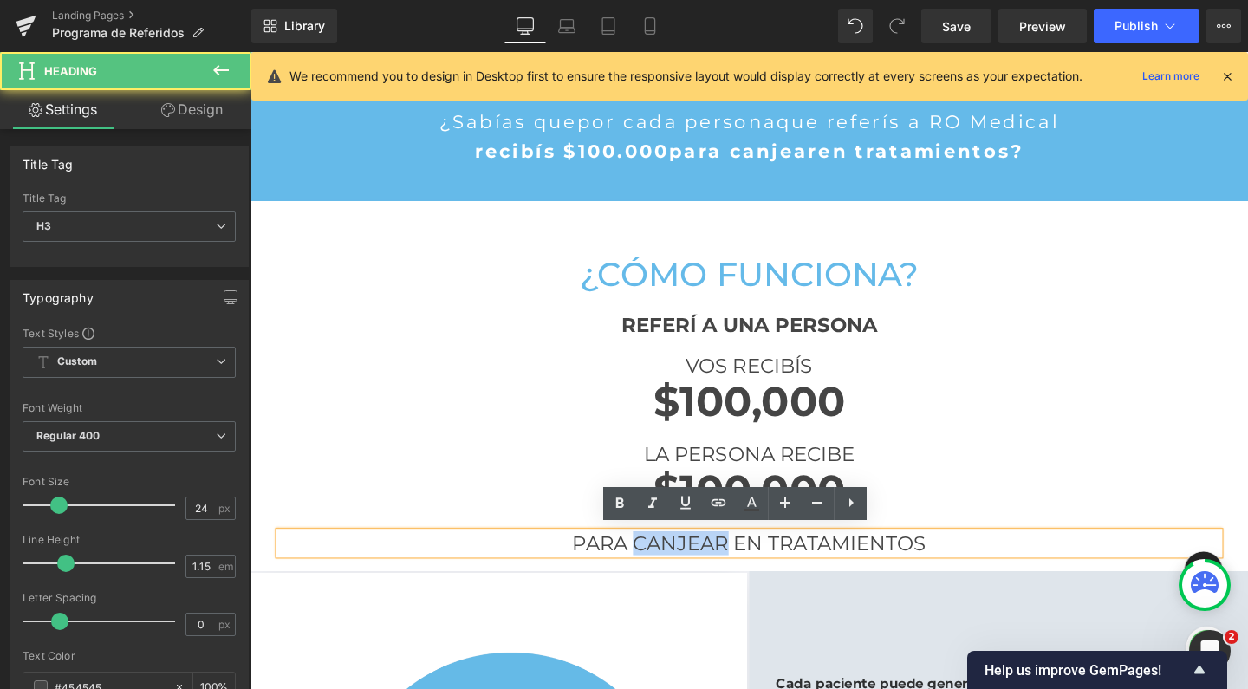
click at [680, 563] on h3 "PARA CANJEAR EN TRATAMIENTOS" at bounding box center [775, 568] width 988 height 24
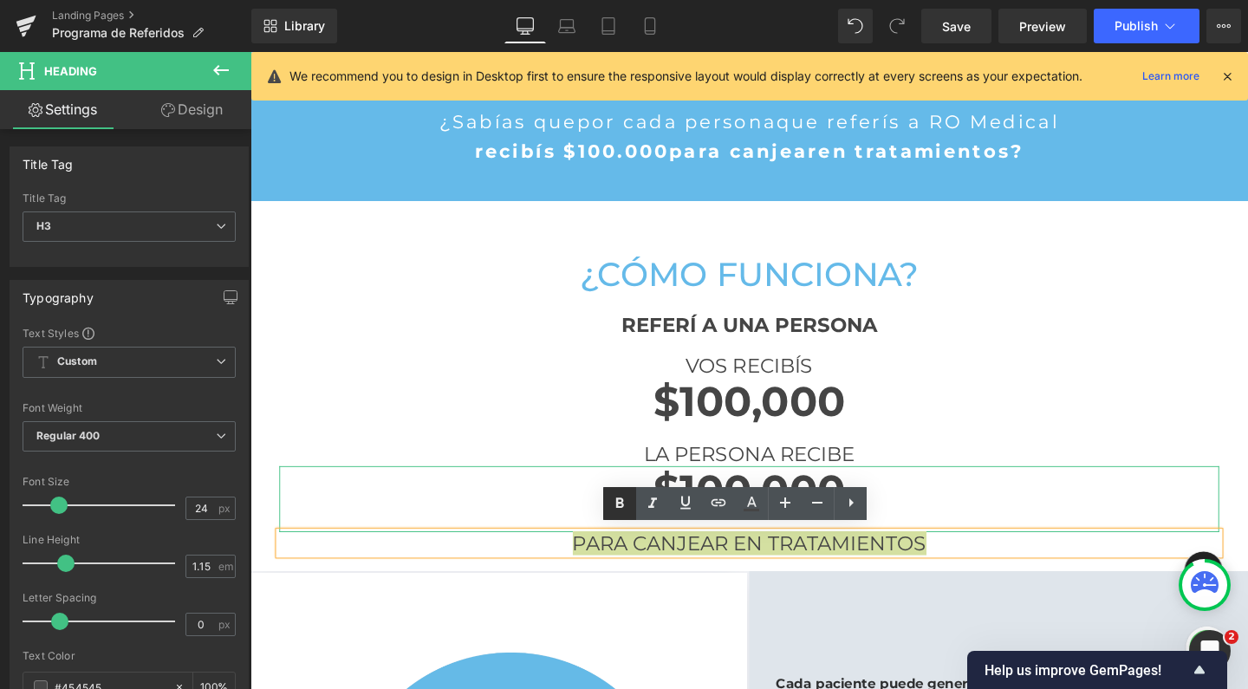
click at [621, 503] on icon at bounding box center [620, 503] width 8 height 10
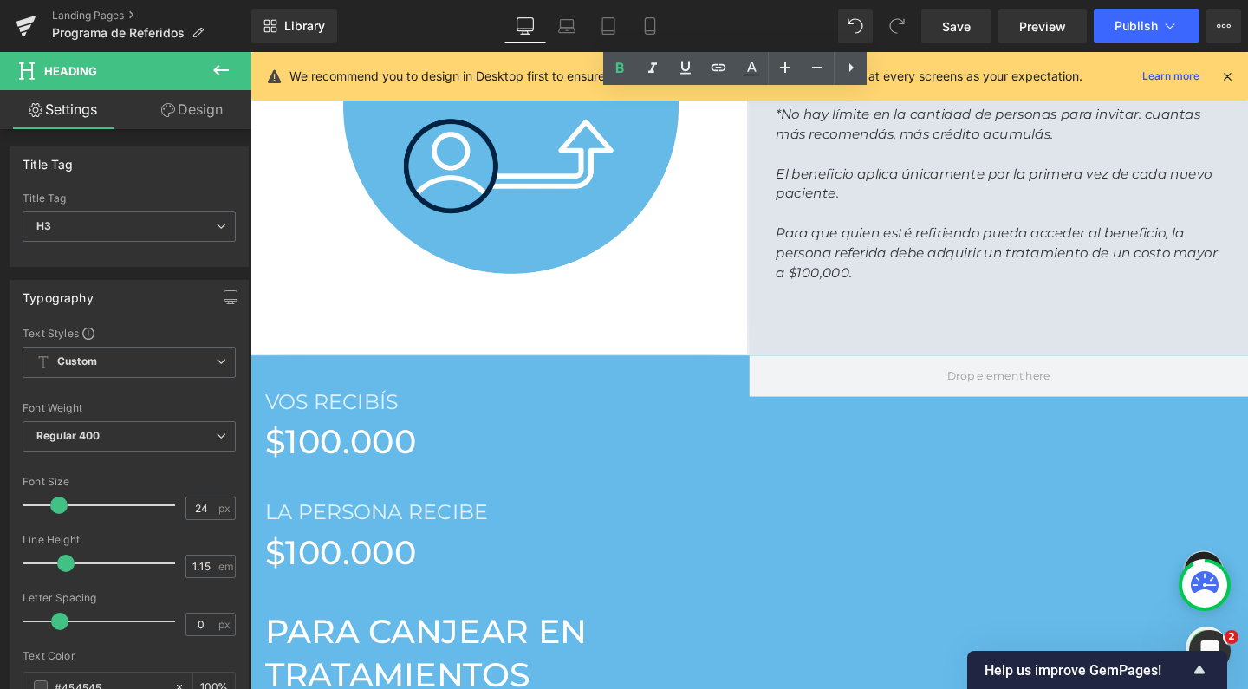
scroll to position [1293, 0]
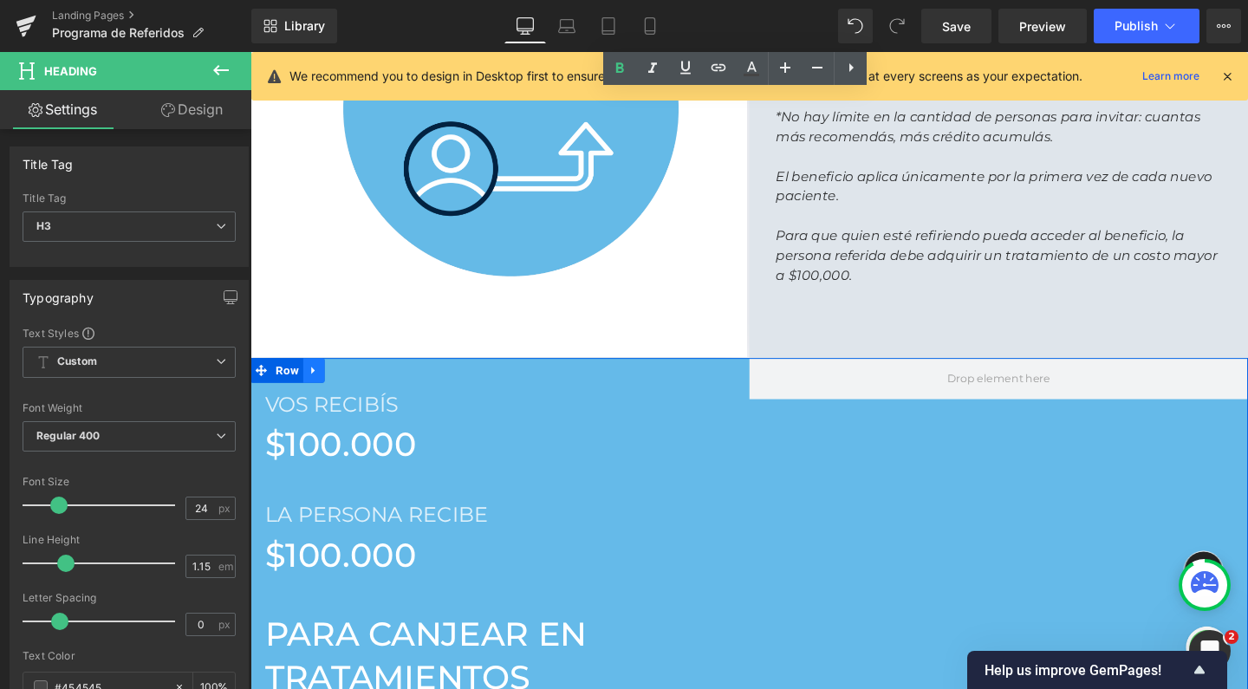
click at [314, 381] on icon at bounding box center [317, 387] width 12 height 13
click at [356, 385] on icon at bounding box center [362, 387] width 12 height 12
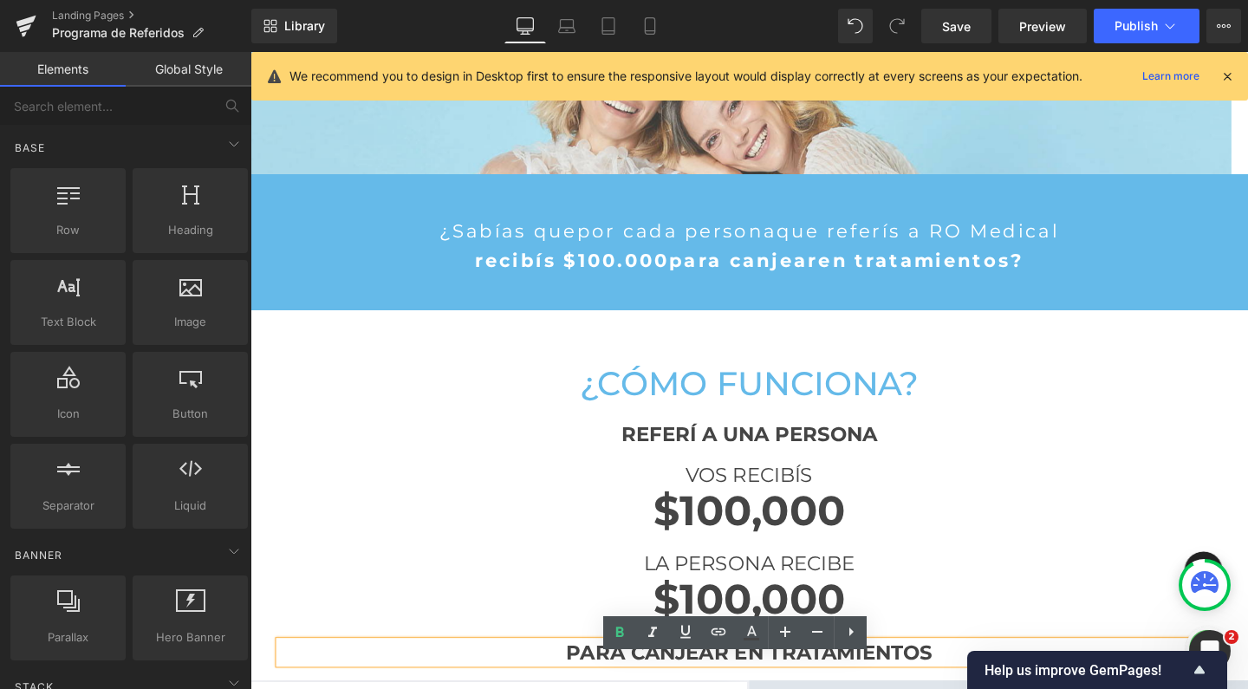
scroll to position [407, 0]
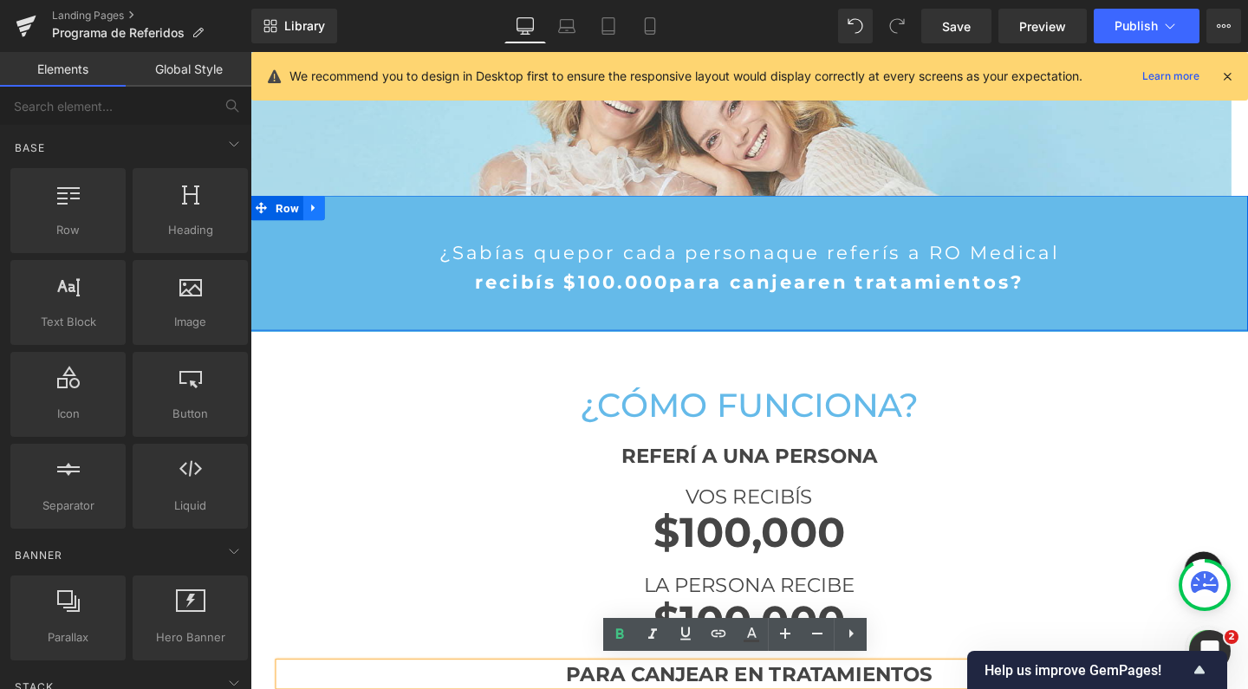
click at [317, 224] on link at bounding box center [317, 216] width 23 height 26
click at [329, 223] on link at bounding box center [340, 216] width 23 height 26
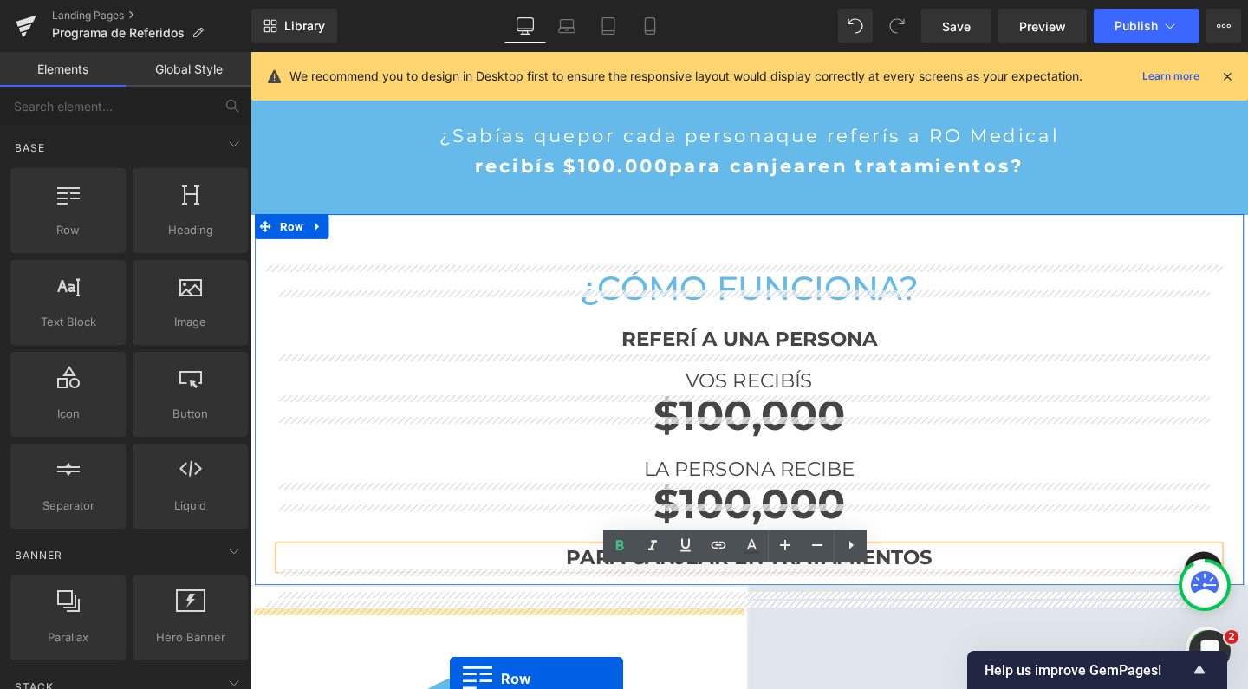
scroll to position [578, 0]
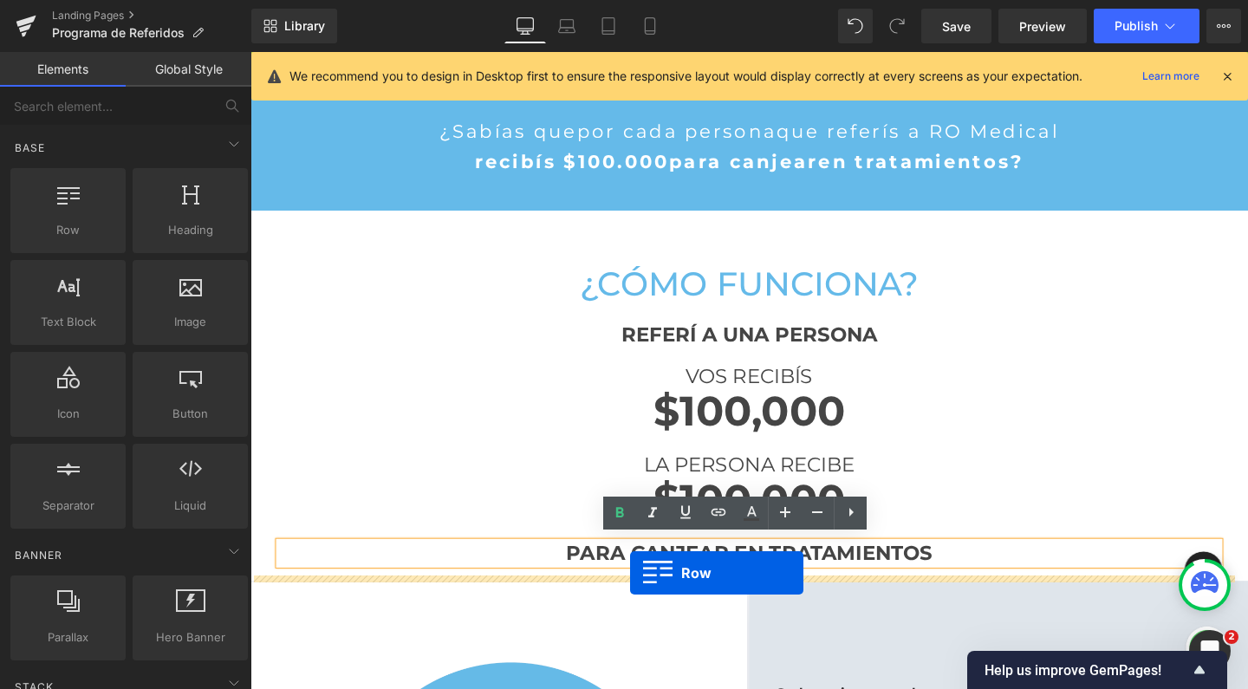
drag, startPoint x: 256, startPoint y: 216, endPoint x: 649, endPoint y: 600, distance: 549.8
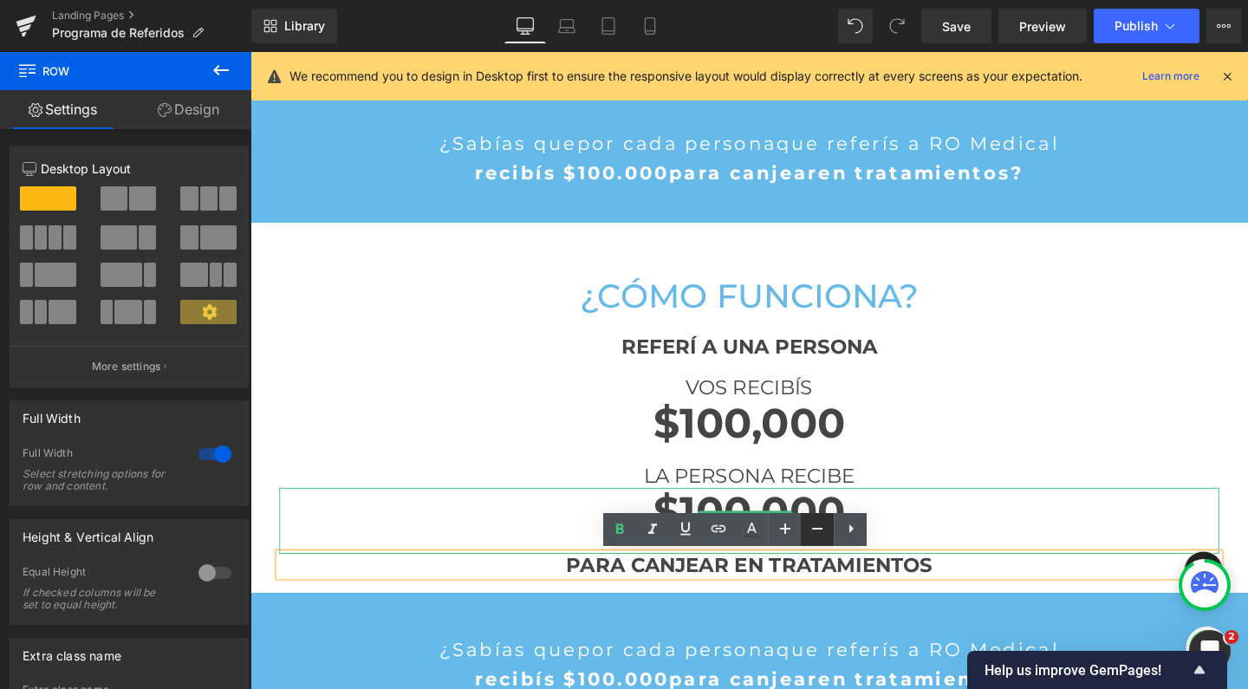
scroll to position [525, 0]
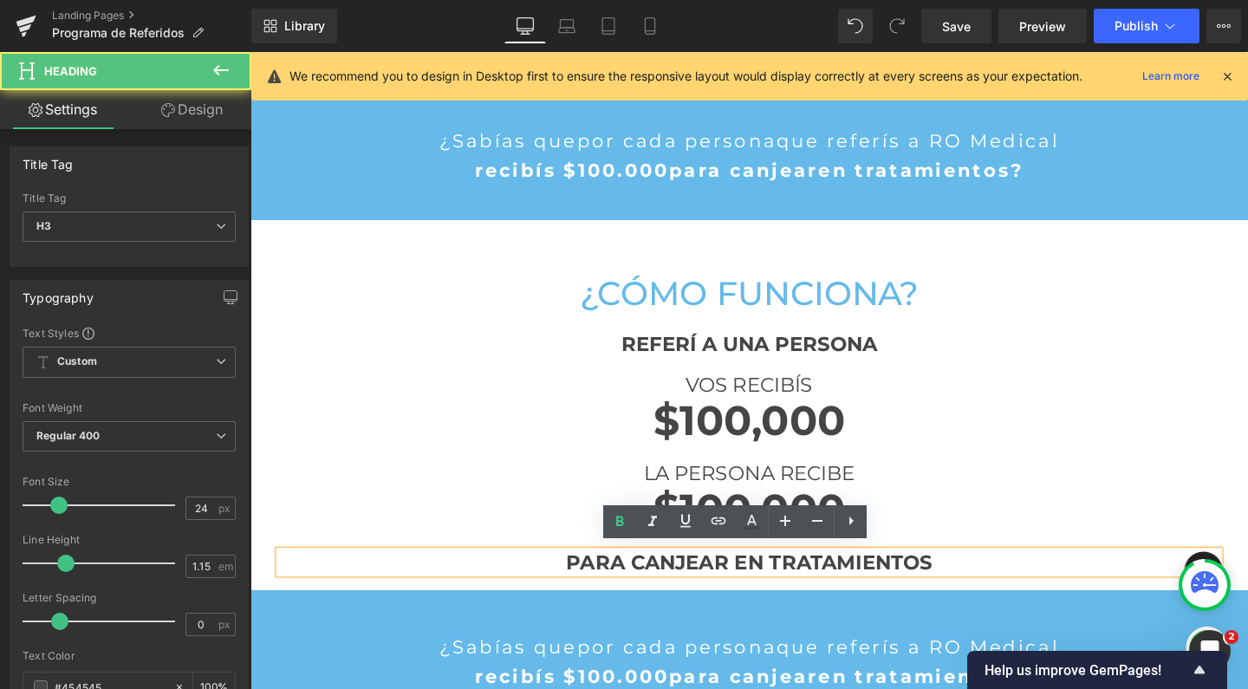
click at [985, 586] on h3 "PARA CANJEAR EN TRATAMIENTOS" at bounding box center [775, 588] width 988 height 24
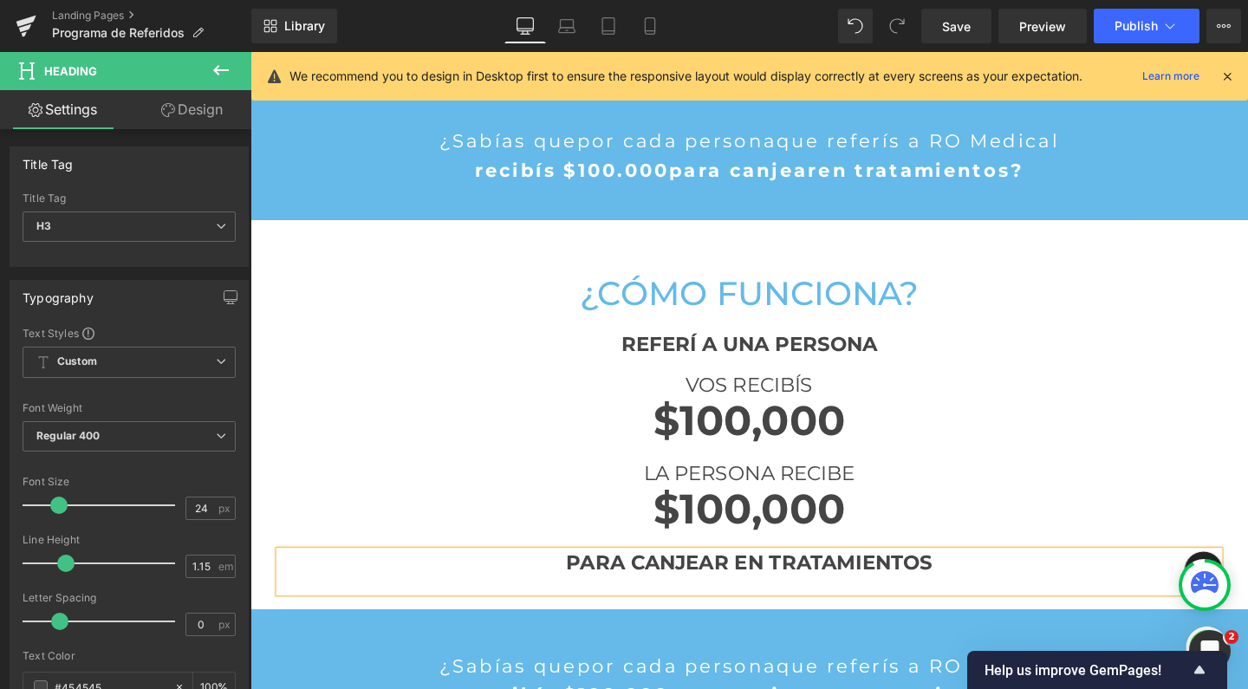
scroll to position [9, 9]
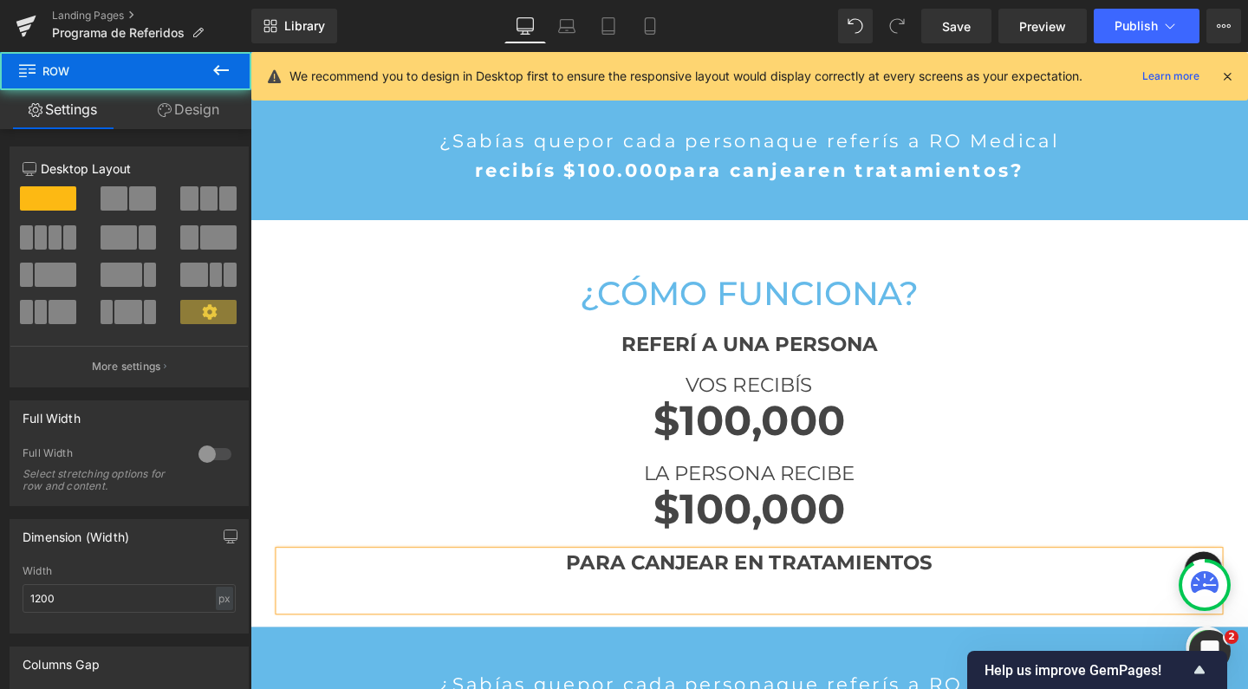
click at [1133, 256] on div "¿Cómo funciona? Heading REFERÍ A UNA PERSONA Heading VOS RECIBÍS Heading $100,0…" at bounding box center [775, 450] width 1014 height 395
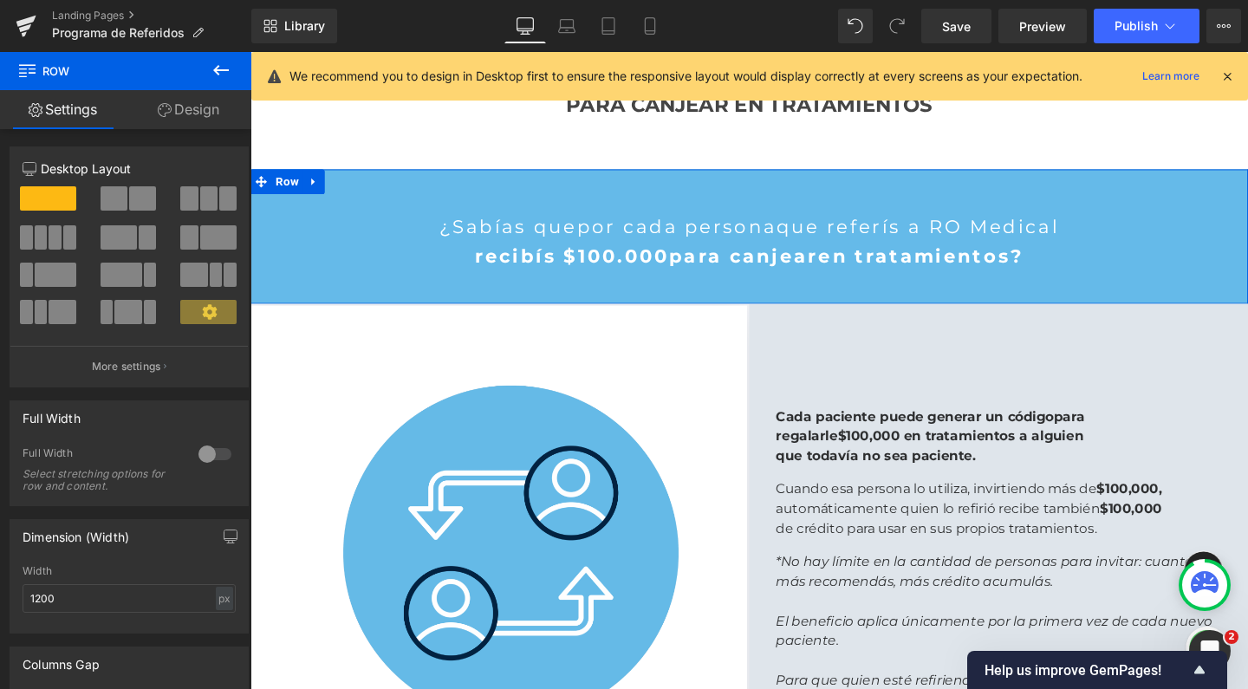
scroll to position [1018, 0]
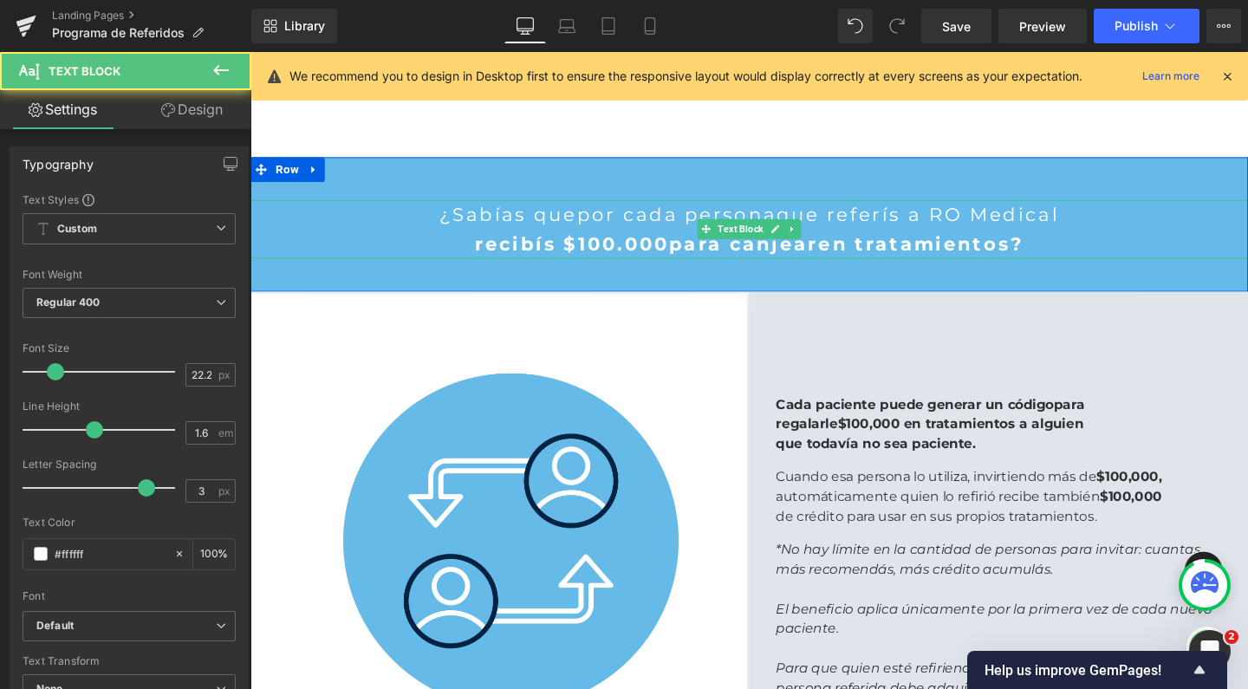
click at [865, 254] on span "en tratamientos?" at bounding box center [956, 254] width 216 height 24
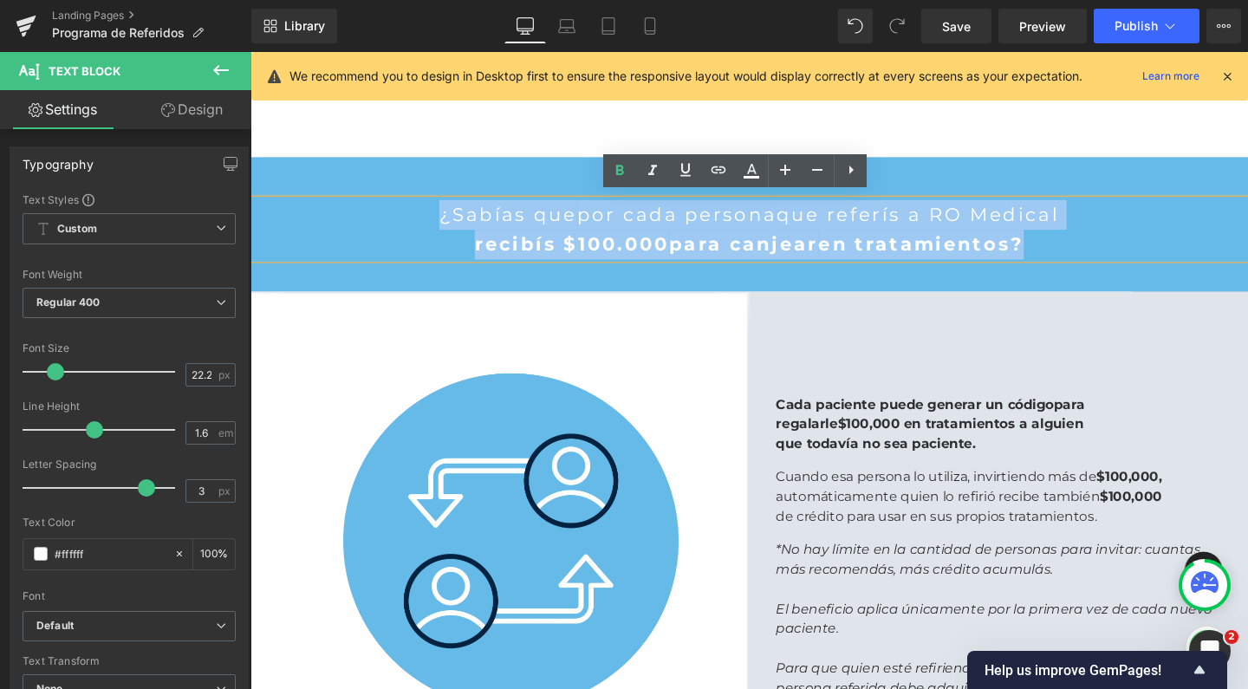
drag, startPoint x: 1079, startPoint y: 246, endPoint x: 424, endPoint y: 223, distance: 655.7
click at [424, 223] on div "¿Sabías que por cada persona que referís a RO Medical recibís $100.000 para can…" at bounding box center [774, 239] width 1049 height 62
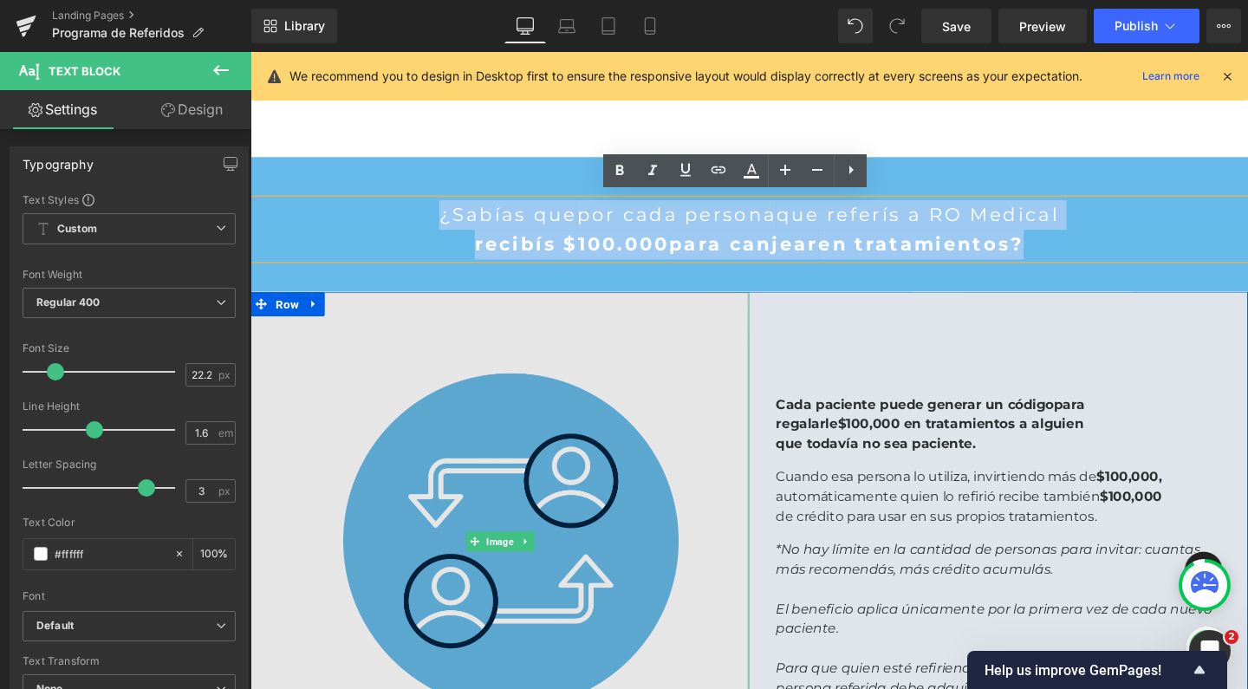
scroll to position [2527, 1031]
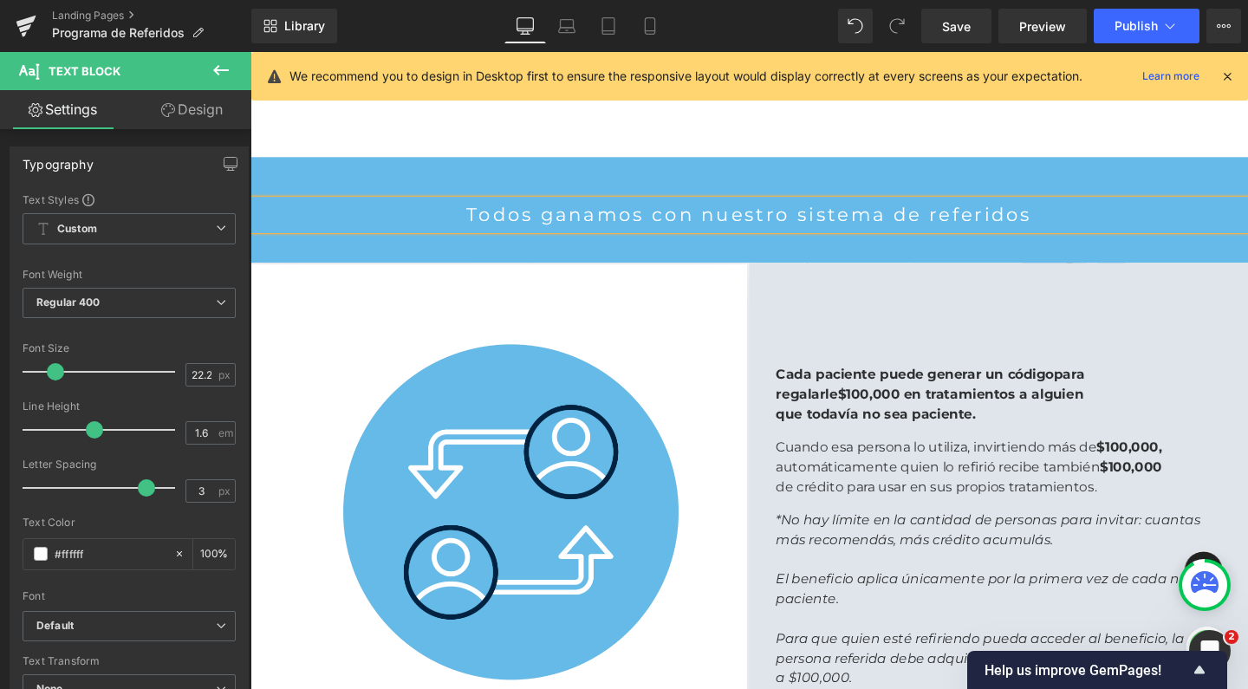
click at [718, 213] on p "Todos ganamos con nuestro sistema de referidos" at bounding box center [774, 223] width 1049 height 31
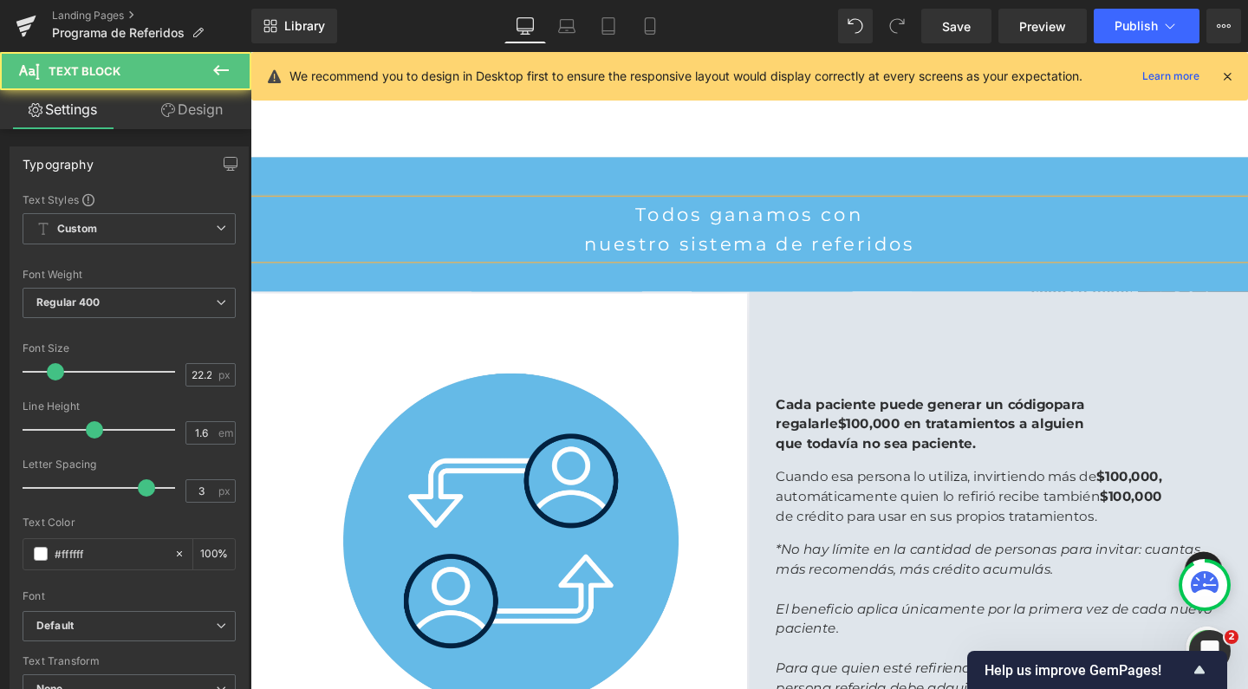
scroll to position [2558, 1031]
drag, startPoint x: 831, startPoint y: 215, endPoint x: 784, endPoint y: 214, distance: 46.8
click at [784, 214] on p "Todos ganamos con" at bounding box center [774, 223] width 1049 height 31
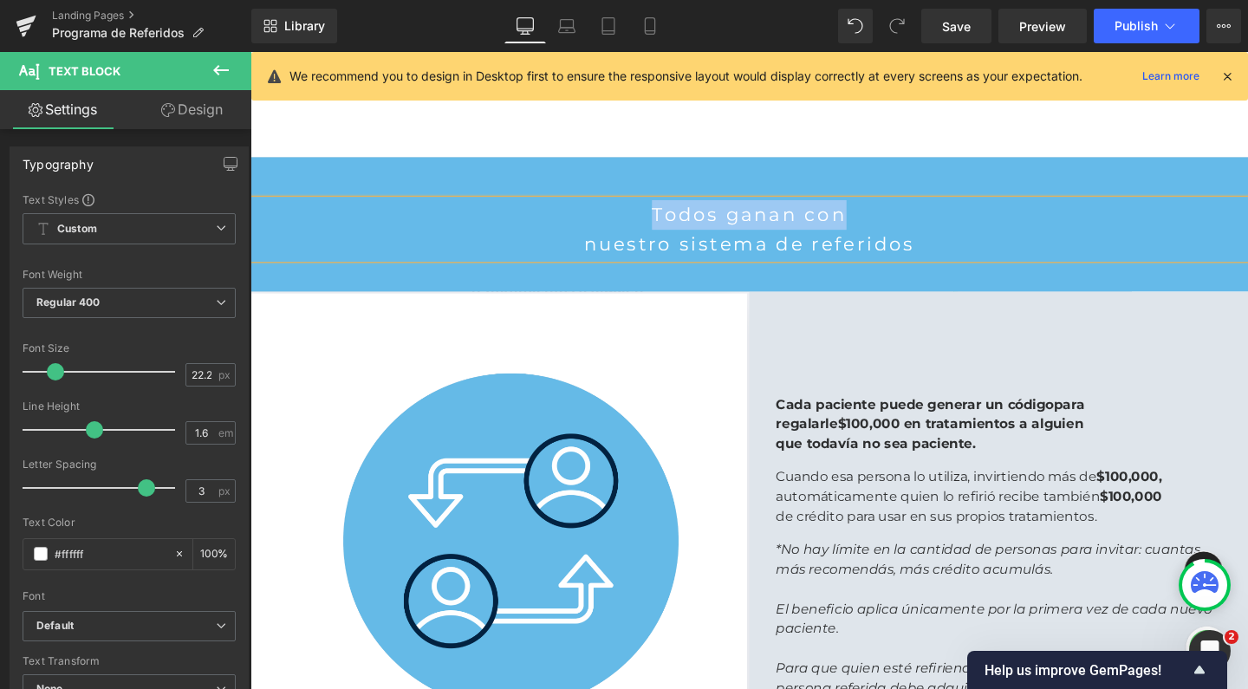
drag, startPoint x: 892, startPoint y: 217, endPoint x: 634, endPoint y: 224, distance: 257.5
click at [634, 224] on p "Todos ganan con" at bounding box center [774, 223] width 1049 height 31
click at [664, 240] on p "nuestro sistema de referidos" at bounding box center [774, 254] width 1049 height 31
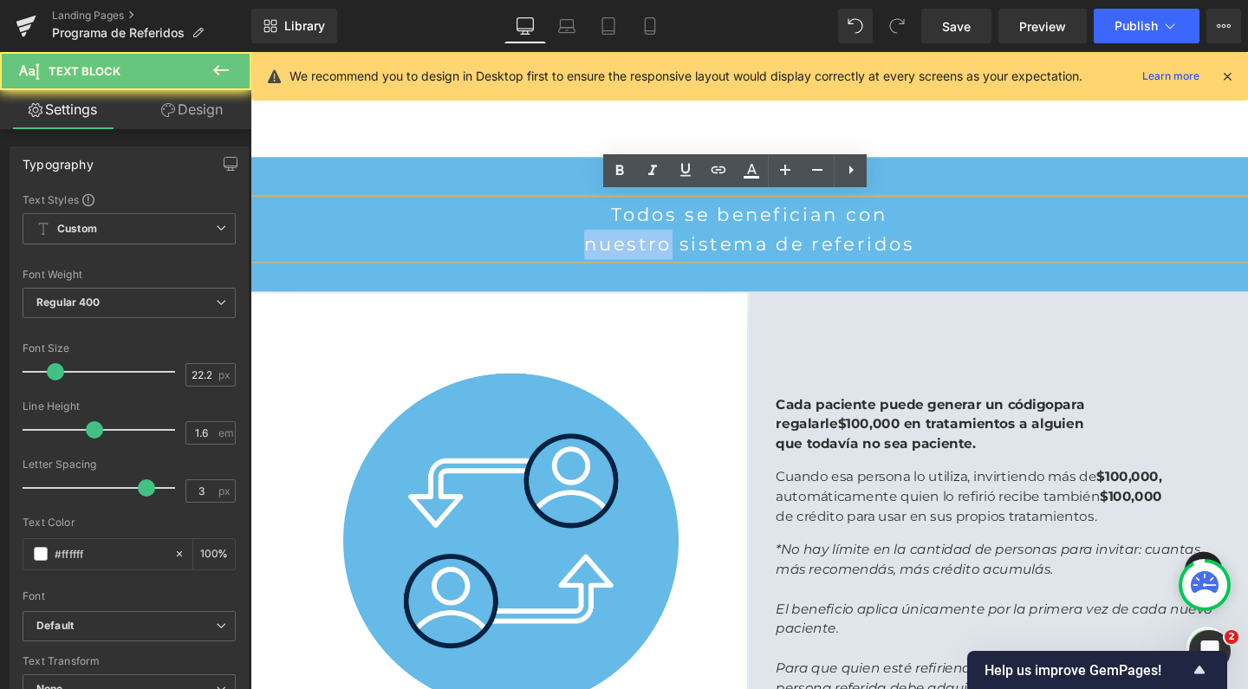
click at [664, 240] on p "nuestro sistema de referidos" at bounding box center [774, 254] width 1049 height 31
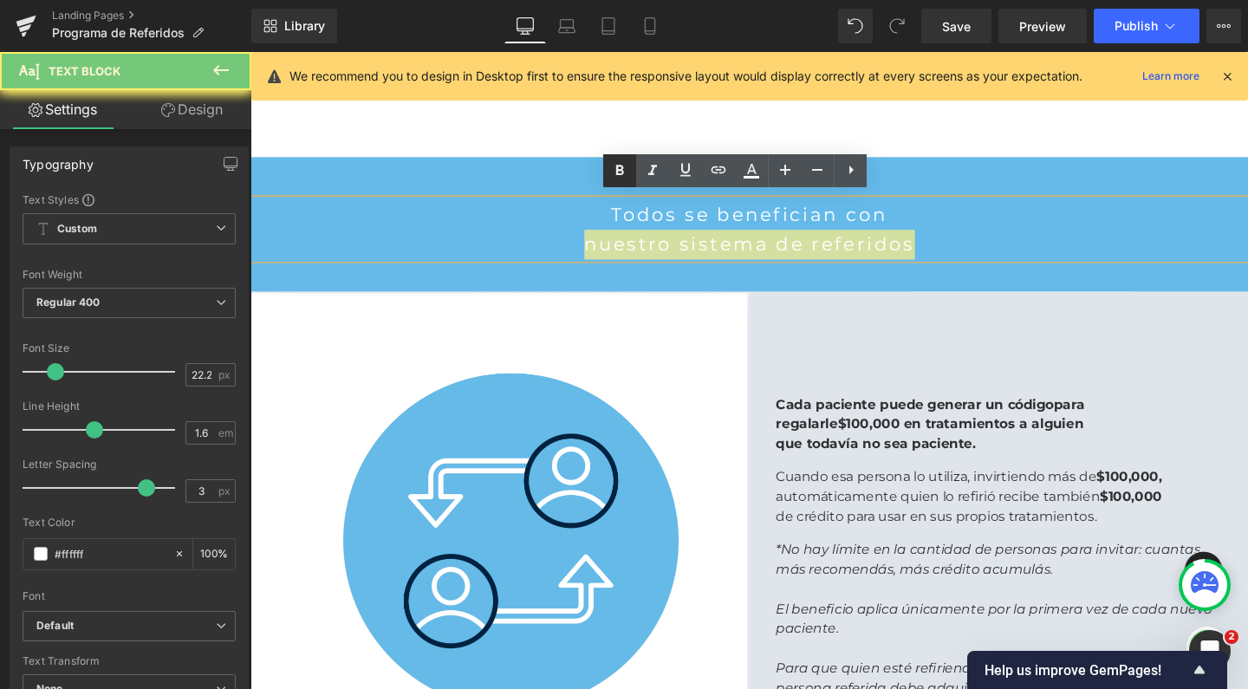
click at [618, 162] on icon at bounding box center [619, 170] width 21 height 21
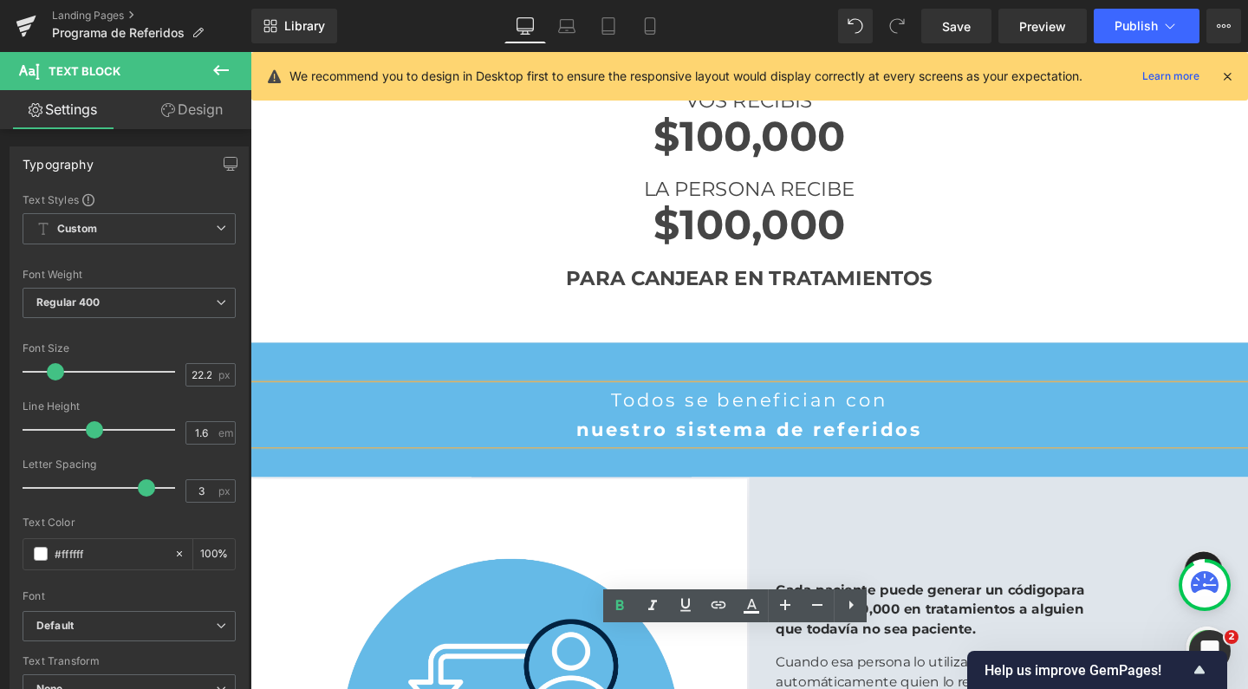
scroll to position [845, 0]
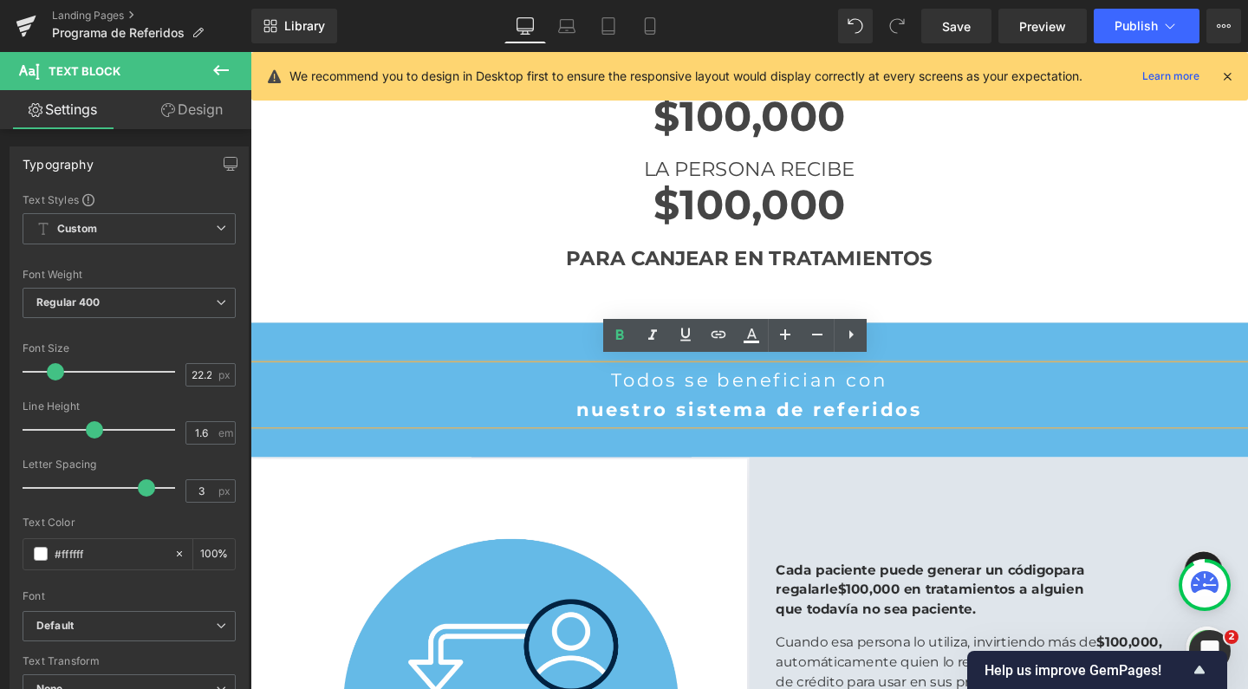
click at [683, 432] on strong "nuestro sistema de referidos" at bounding box center [775, 427] width 364 height 24
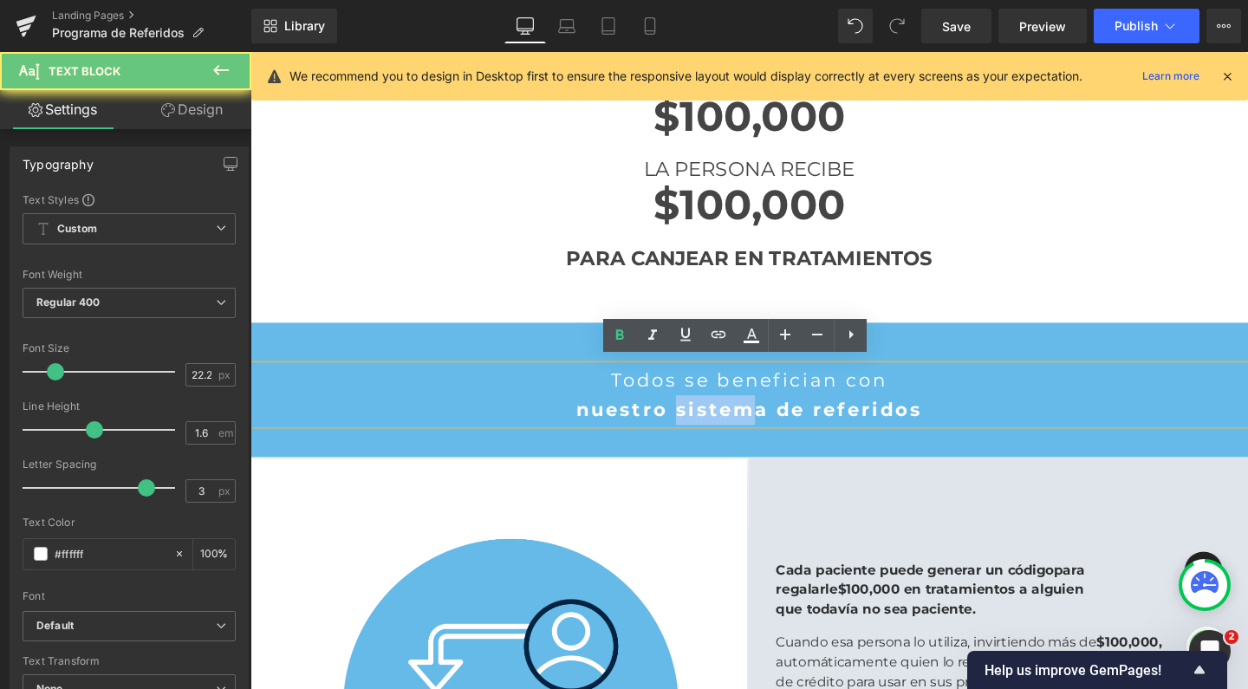
drag, startPoint x: 687, startPoint y: 423, endPoint x: 777, endPoint y: 421, distance: 90.2
click at [777, 421] on strong "nuestro sistema de referidos" at bounding box center [775, 427] width 364 height 24
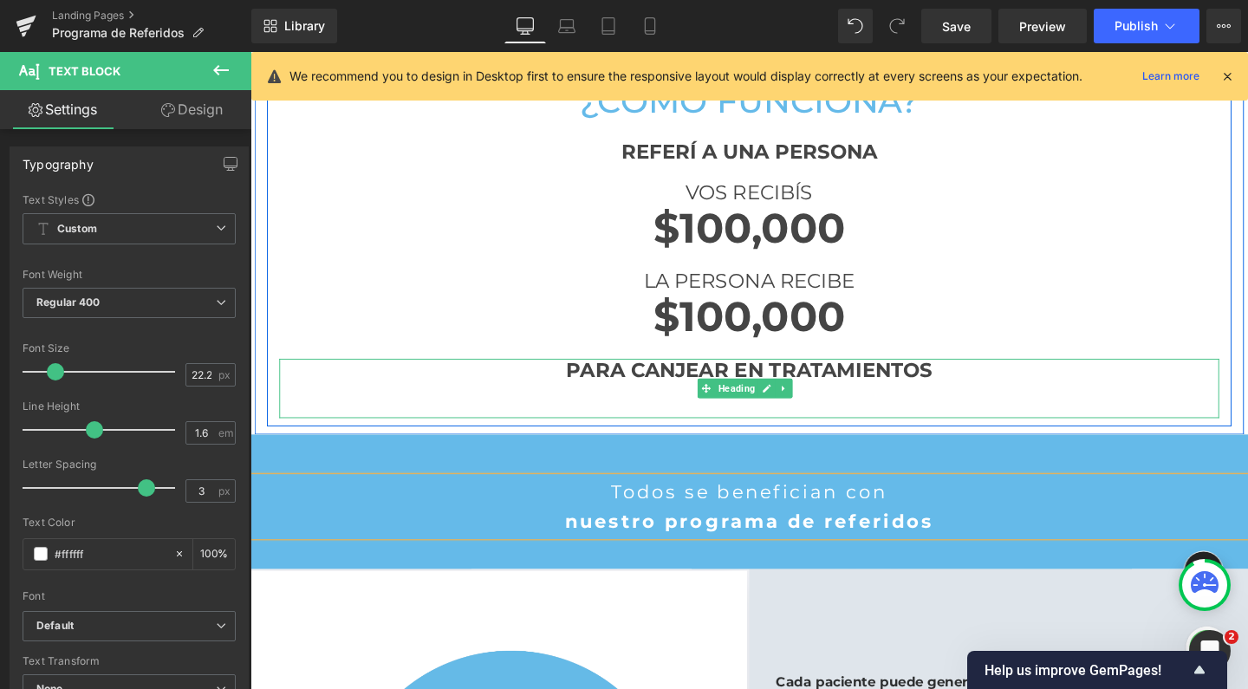
scroll to position [732, 0]
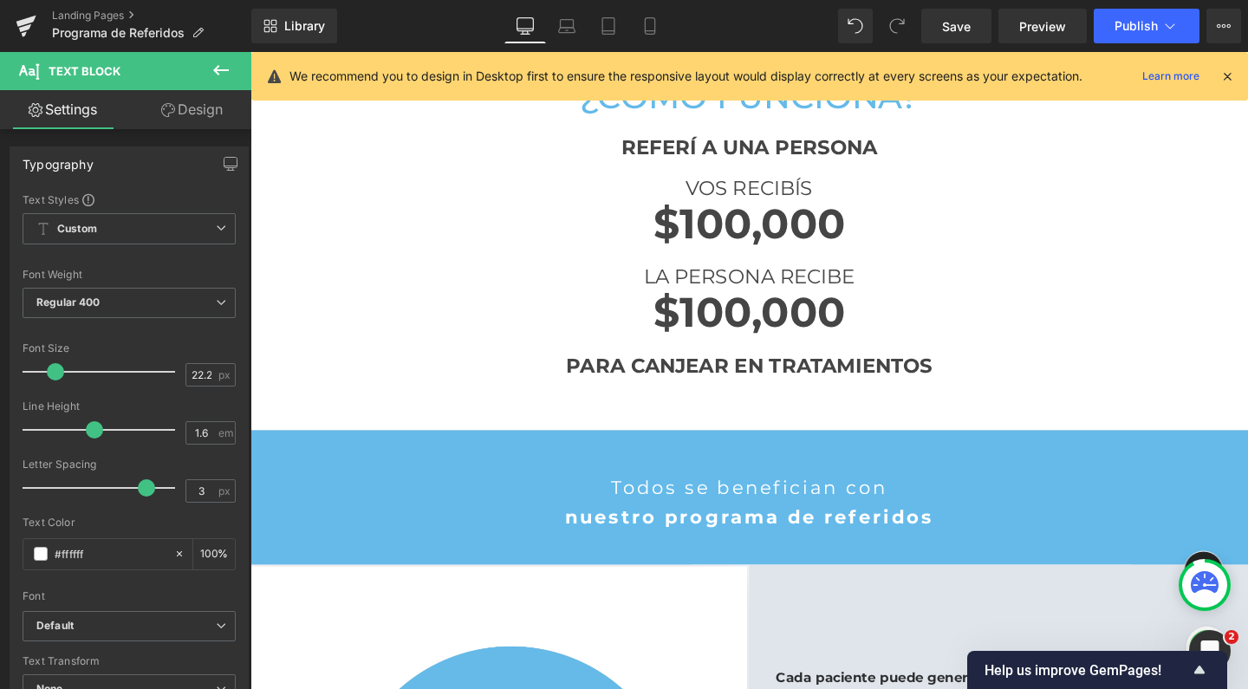
click at [218, 81] on button at bounding box center [221, 71] width 61 height 38
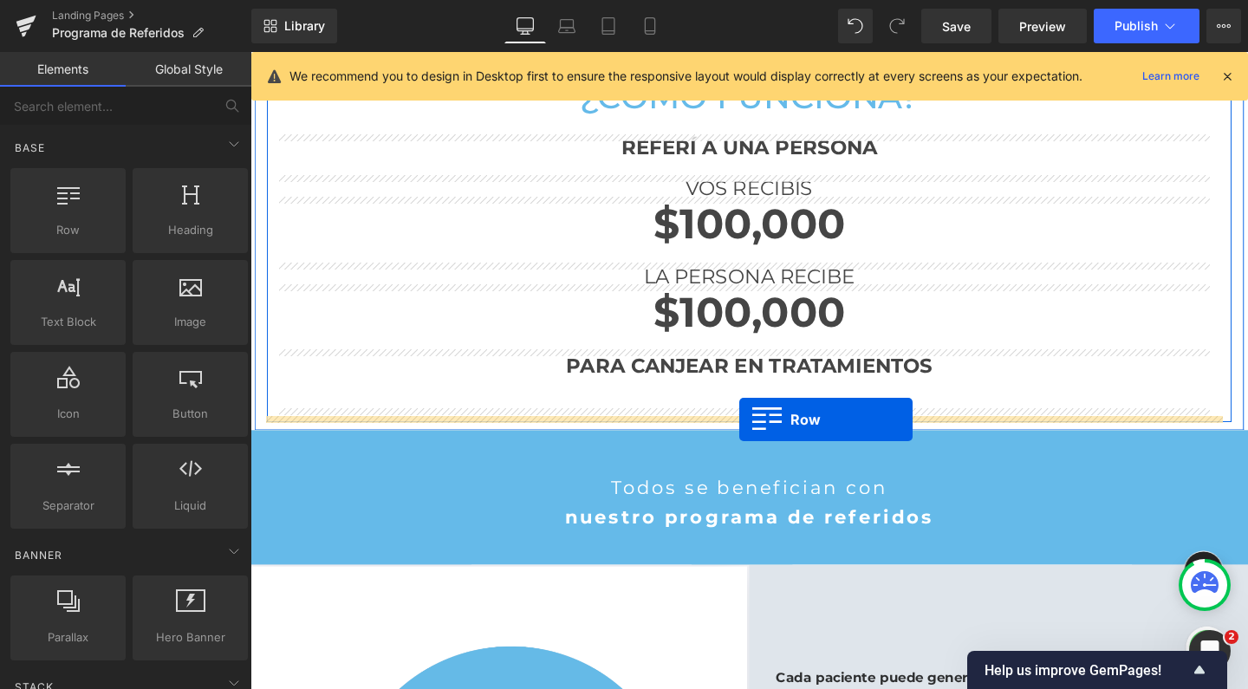
drag, startPoint x: 331, startPoint y: 270, endPoint x: 764, endPoint y: 439, distance: 464.9
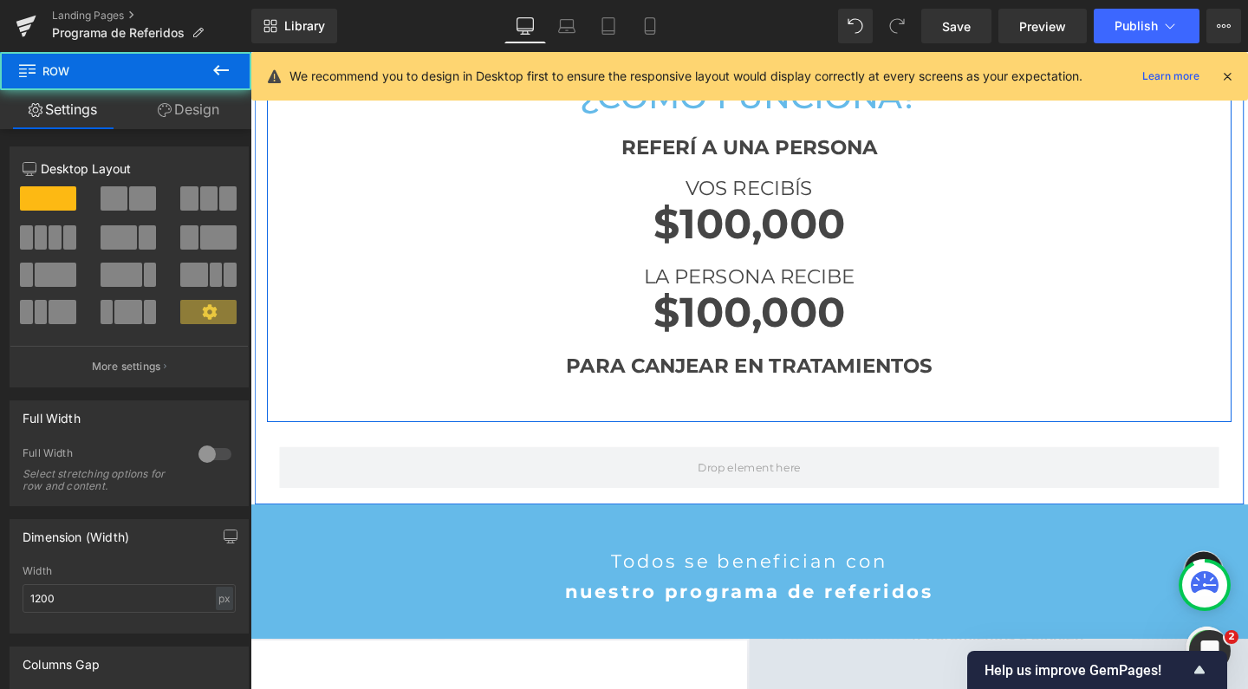
scroll to position [2636, 1031]
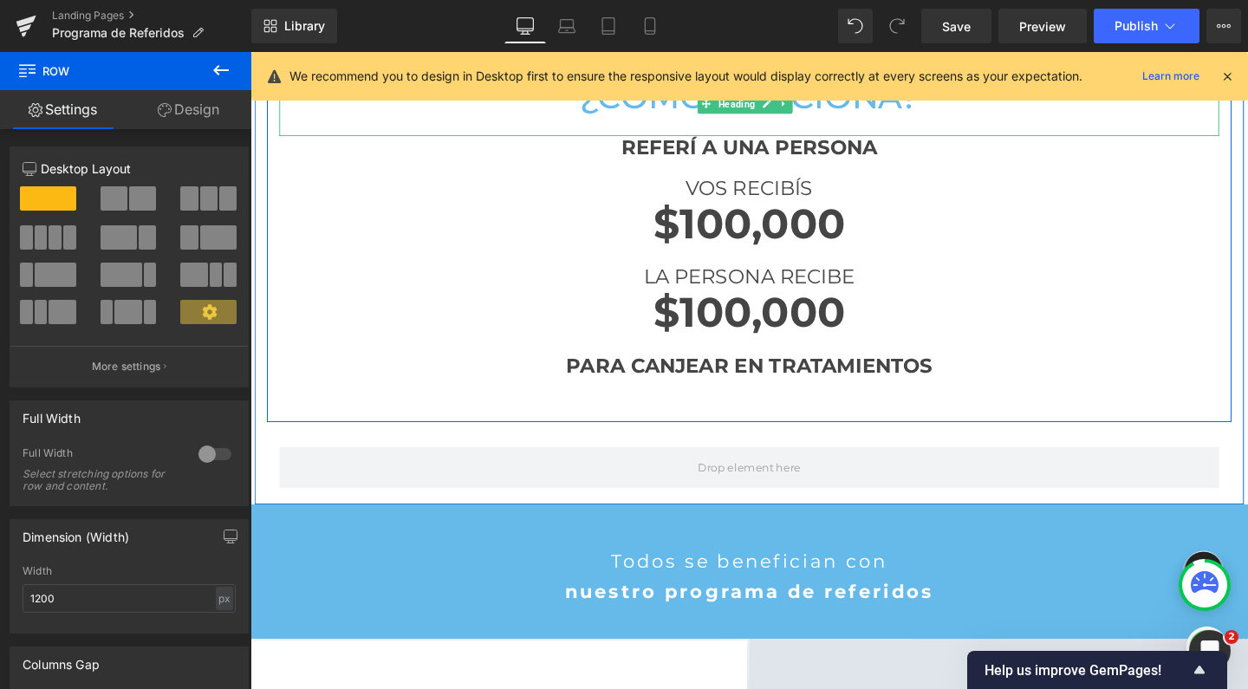
click at [216, 69] on icon at bounding box center [221, 70] width 16 height 10
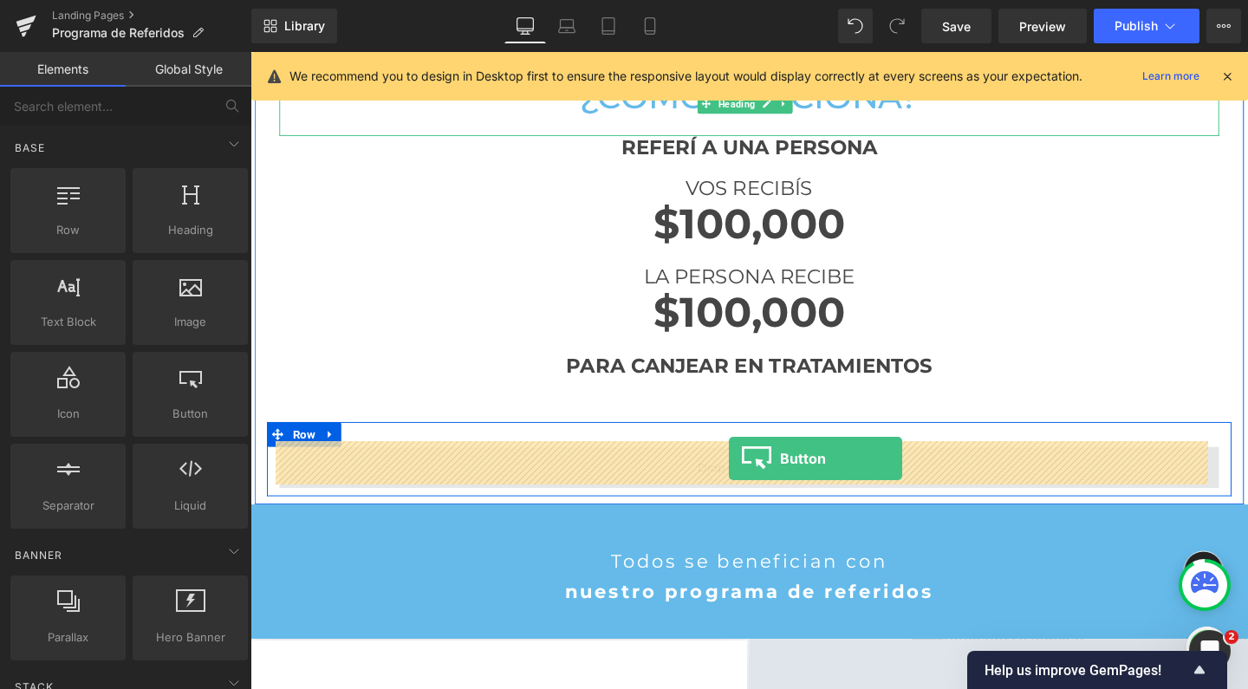
drag, startPoint x: 427, startPoint y: 439, endPoint x: 753, endPoint y: 479, distance: 328.4
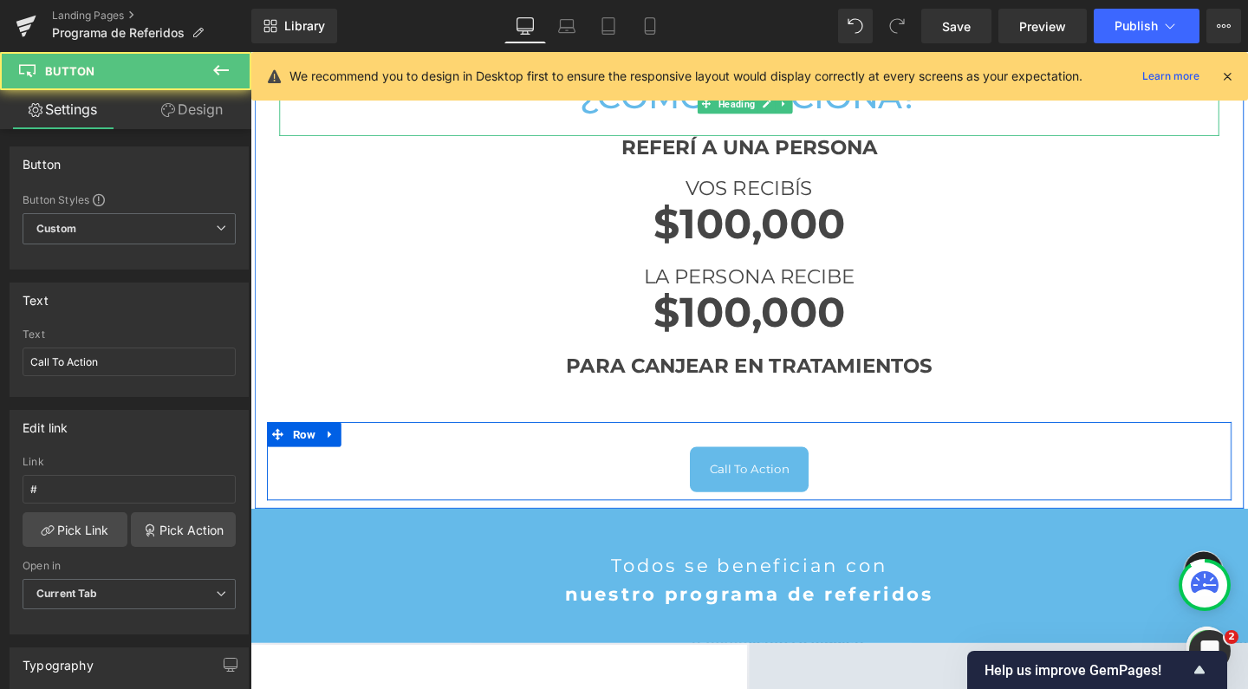
scroll to position [2639, 1031]
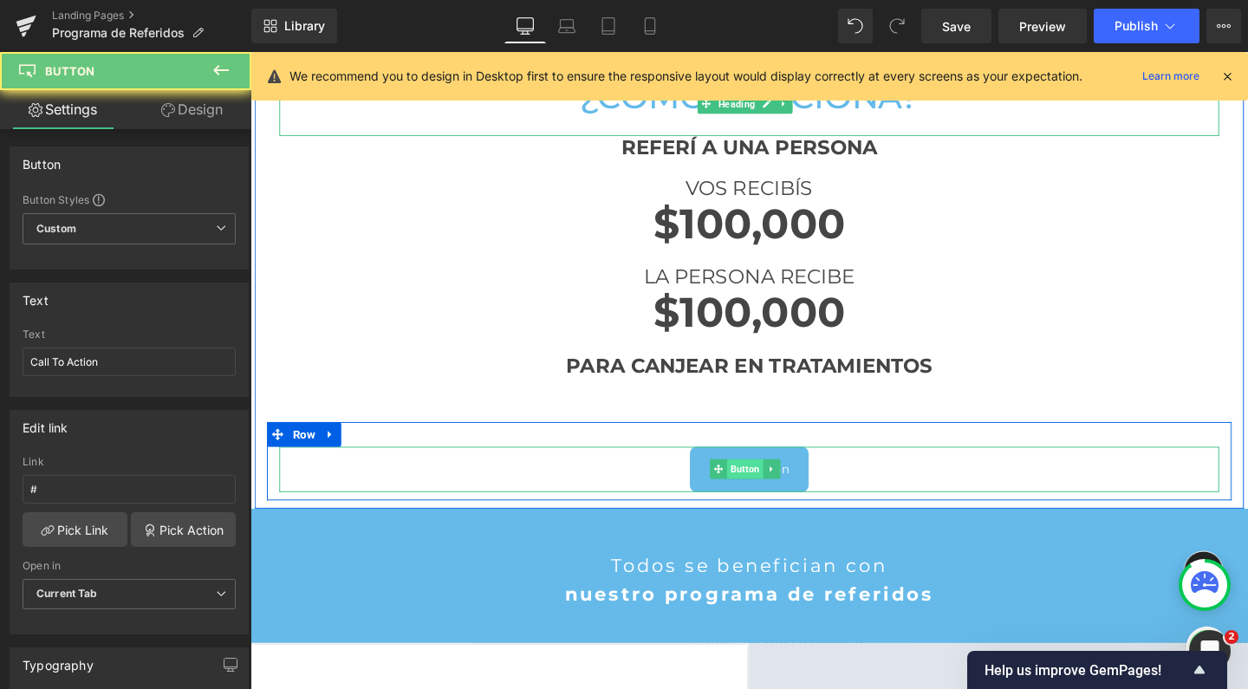
click at [761, 490] on div "Call To Action Button" at bounding box center [775, 490] width 988 height 47
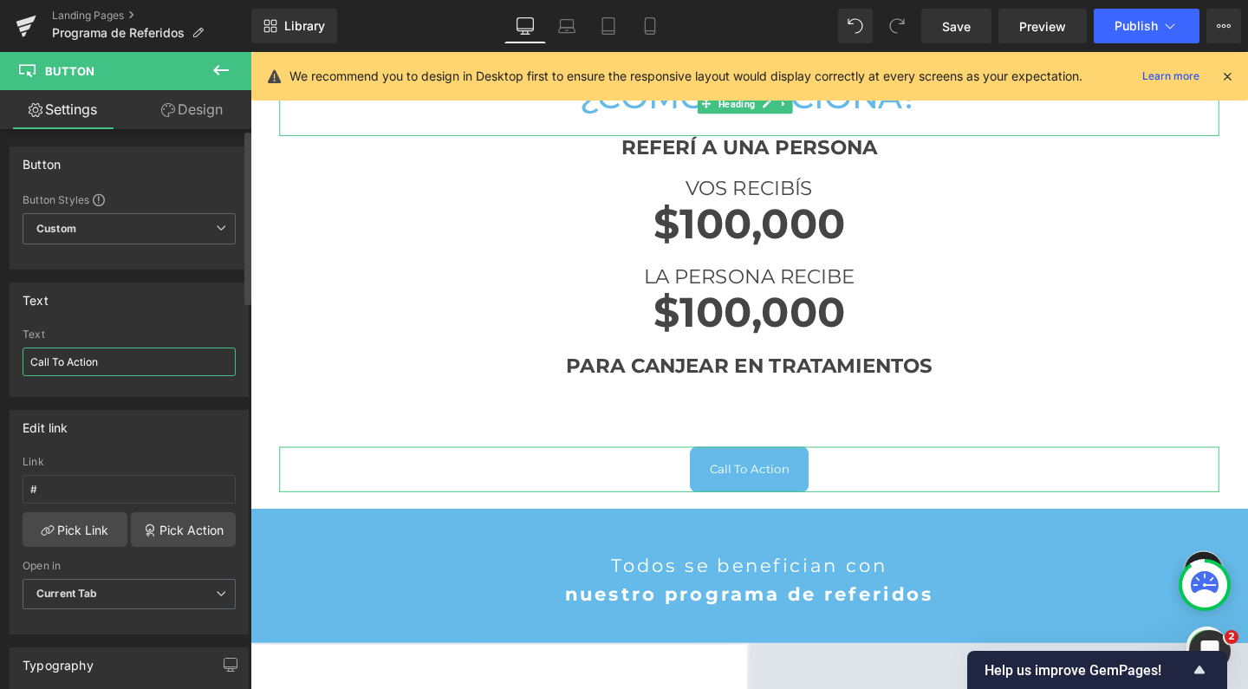
click at [176, 366] on input "Call To Action" at bounding box center [129, 362] width 213 height 29
type input "¿"
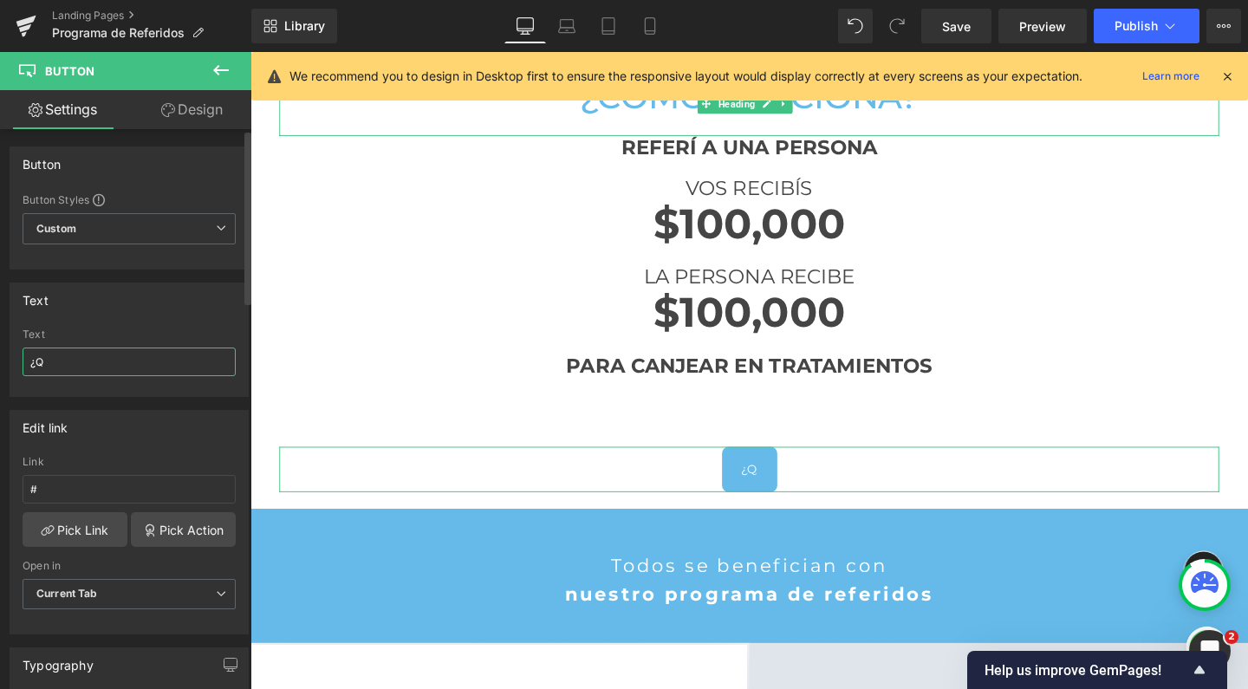
type input "¿"
click at [91, 361] on input "¡Quiero mi codigo" at bounding box center [129, 362] width 213 height 29
click at [152, 360] on input "¡Quiero mi código" at bounding box center [129, 362] width 213 height 29
type input "¡Quiero mi código!"
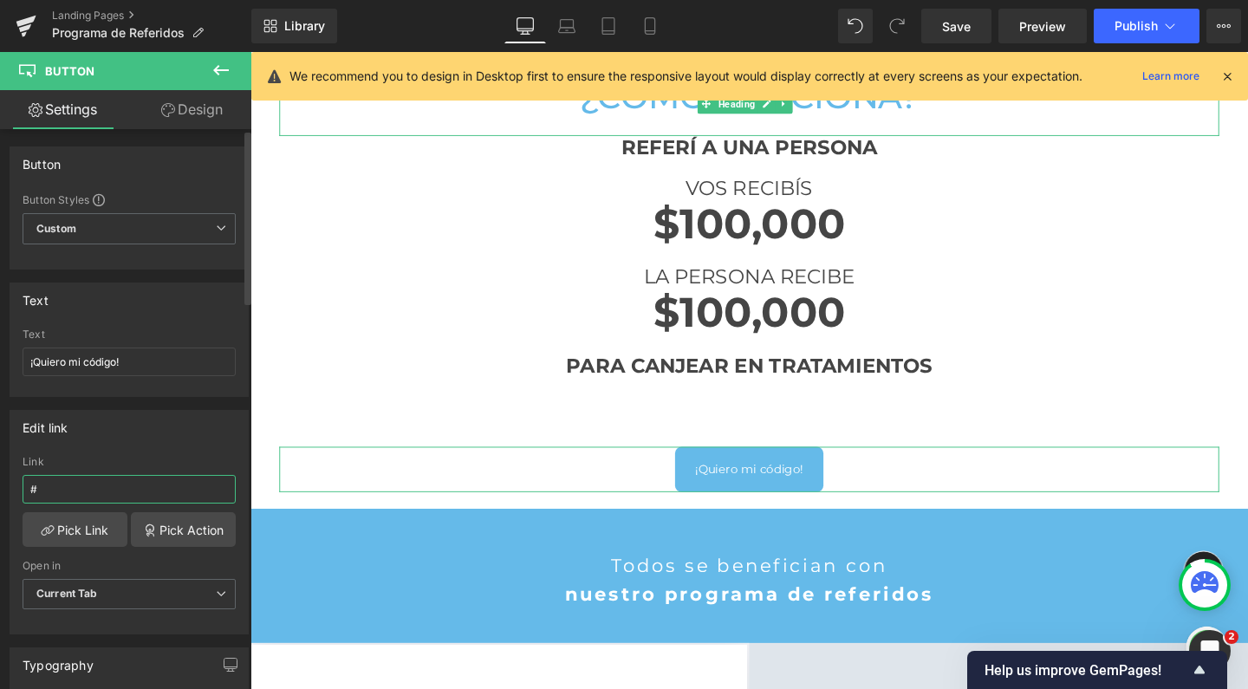
click at [66, 492] on input "#" at bounding box center [129, 489] width 213 height 29
paste input "[URL][DOMAIN_NAME]"
type input "[URL][DOMAIN_NAME]"
click at [121, 590] on span "Current Tab" at bounding box center [129, 594] width 213 height 30
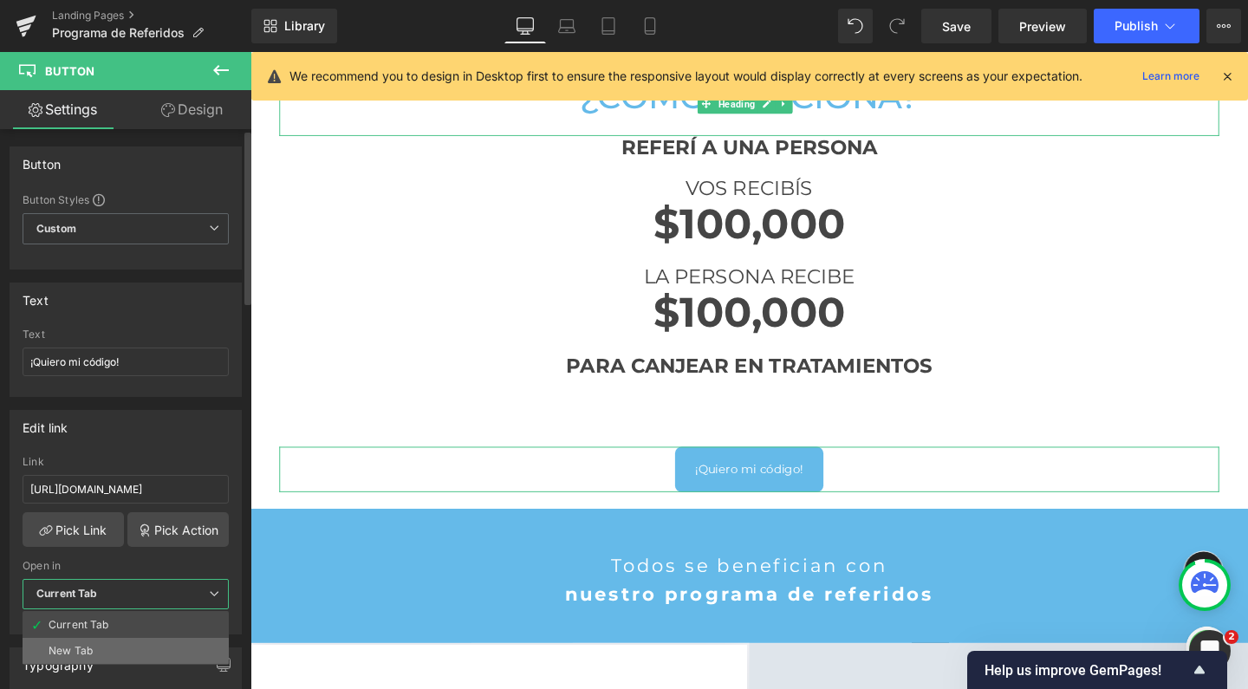
click at [102, 645] on li "New Tab" at bounding box center [126, 651] width 206 height 26
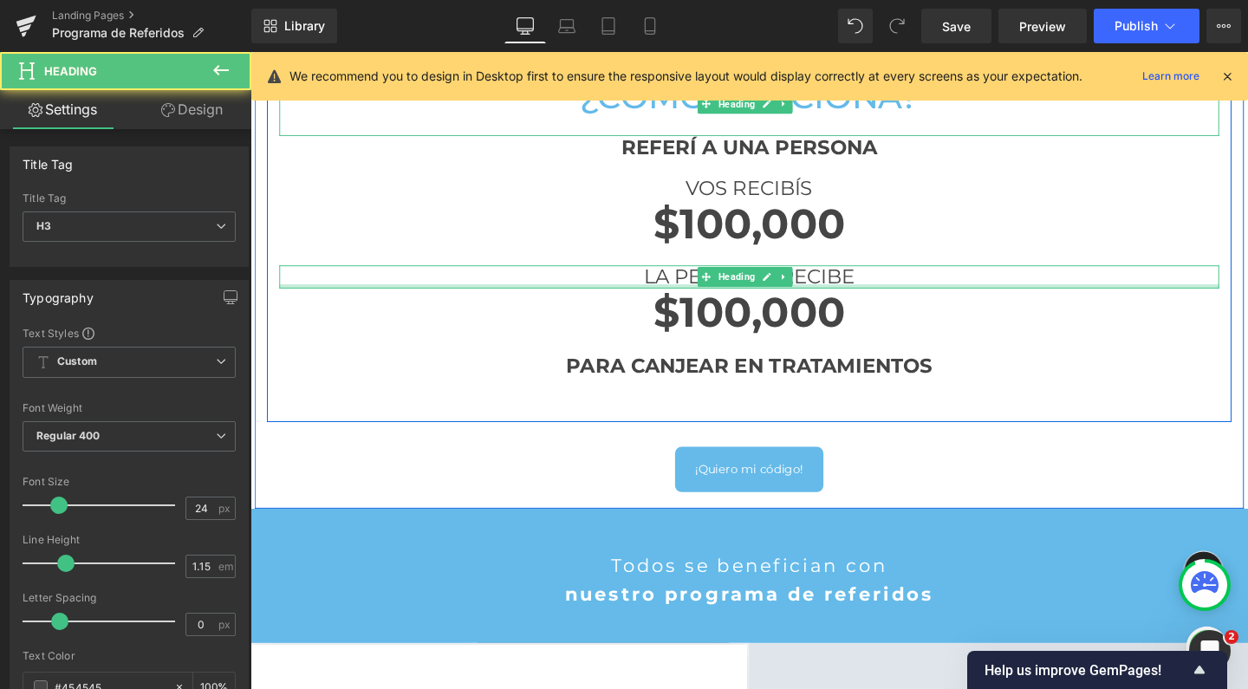
click at [489, 296] on div at bounding box center [775, 298] width 988 height 4
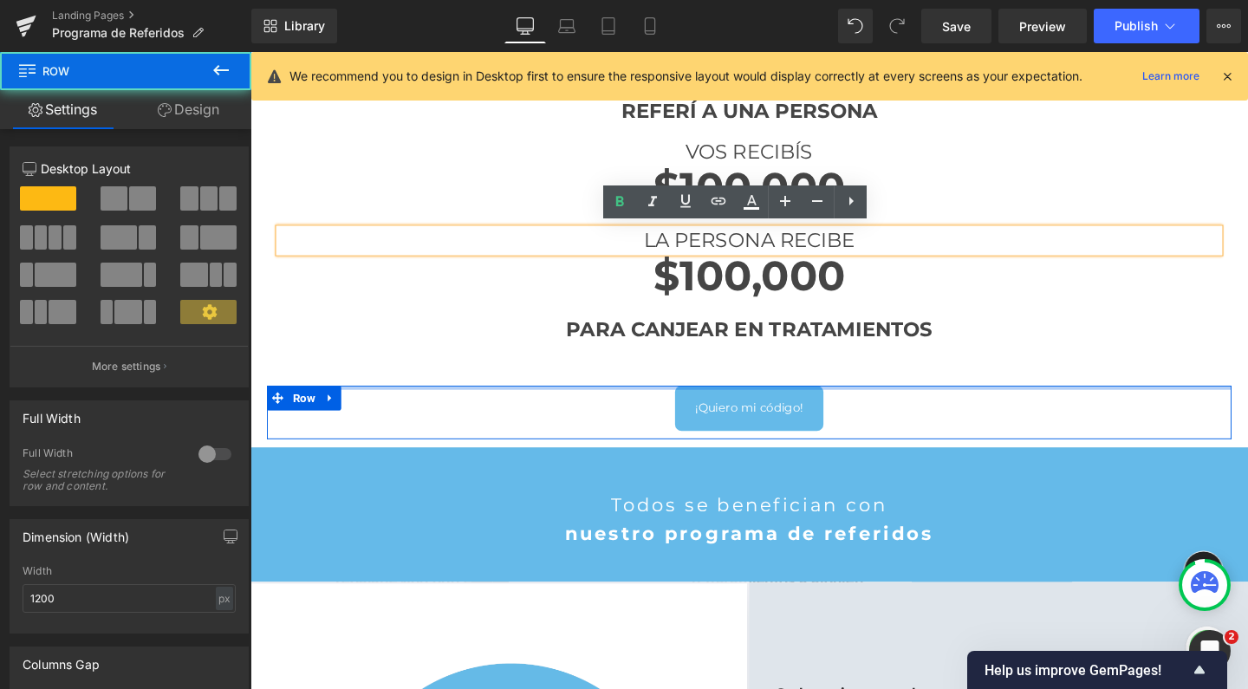
scroll to position [2613, 1031]
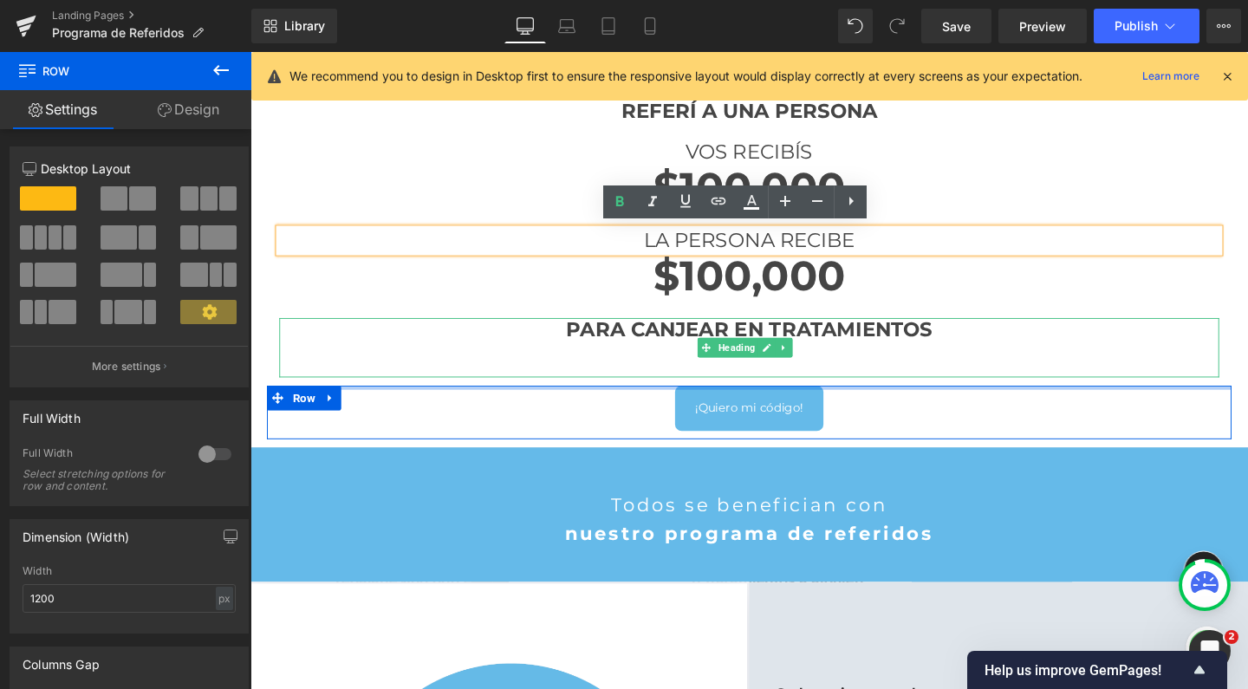
drag, startPoint x: 684, startPoint y: 411, endPoint x: 697, endPoint y: 333, distance: 79.1
click at [697, 333] on div "¿Cómo funciona? Heading REFERÍ A UNA PERSONA Heading VOS RECIBÍS Heading $100,0…" at bounding box center [775, 234] width 1040 height 451
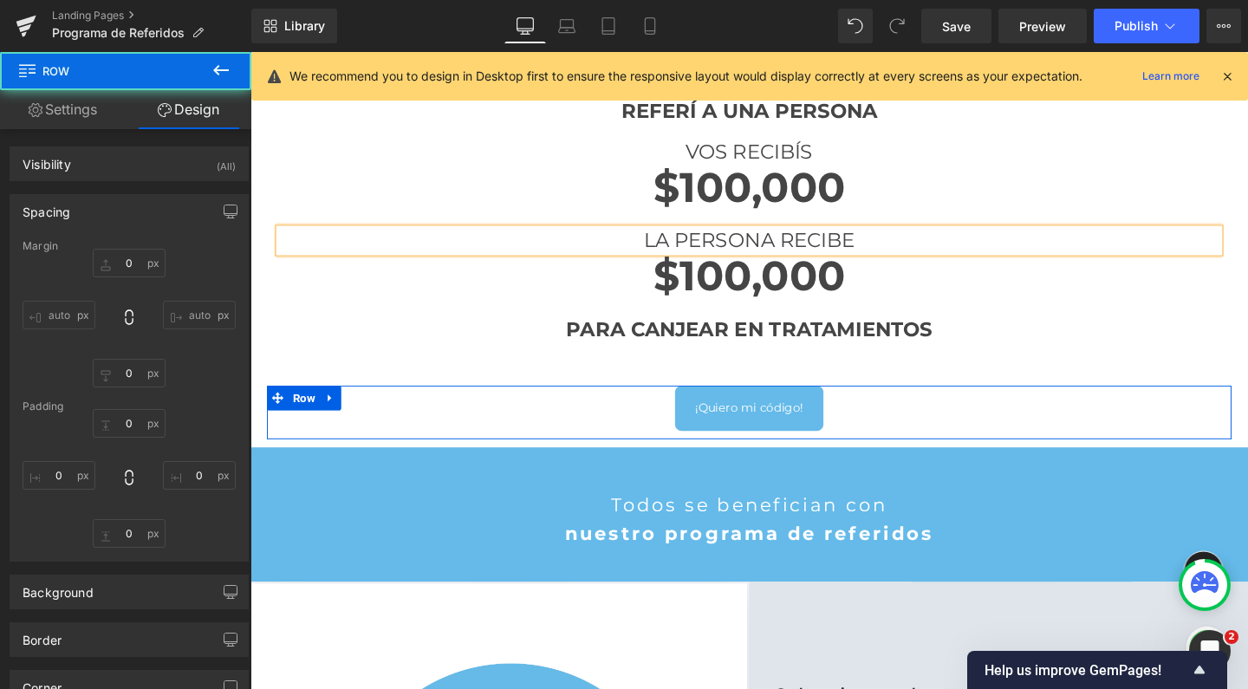
type input "0"
type input "10"
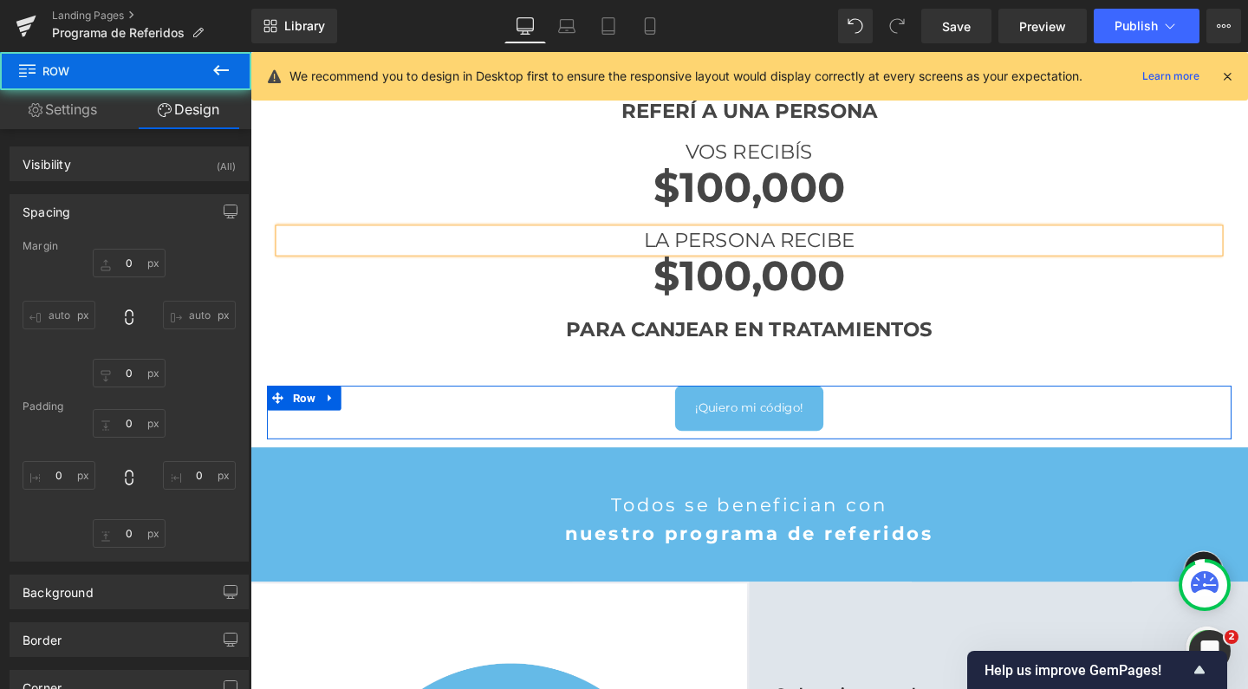
type input "0"
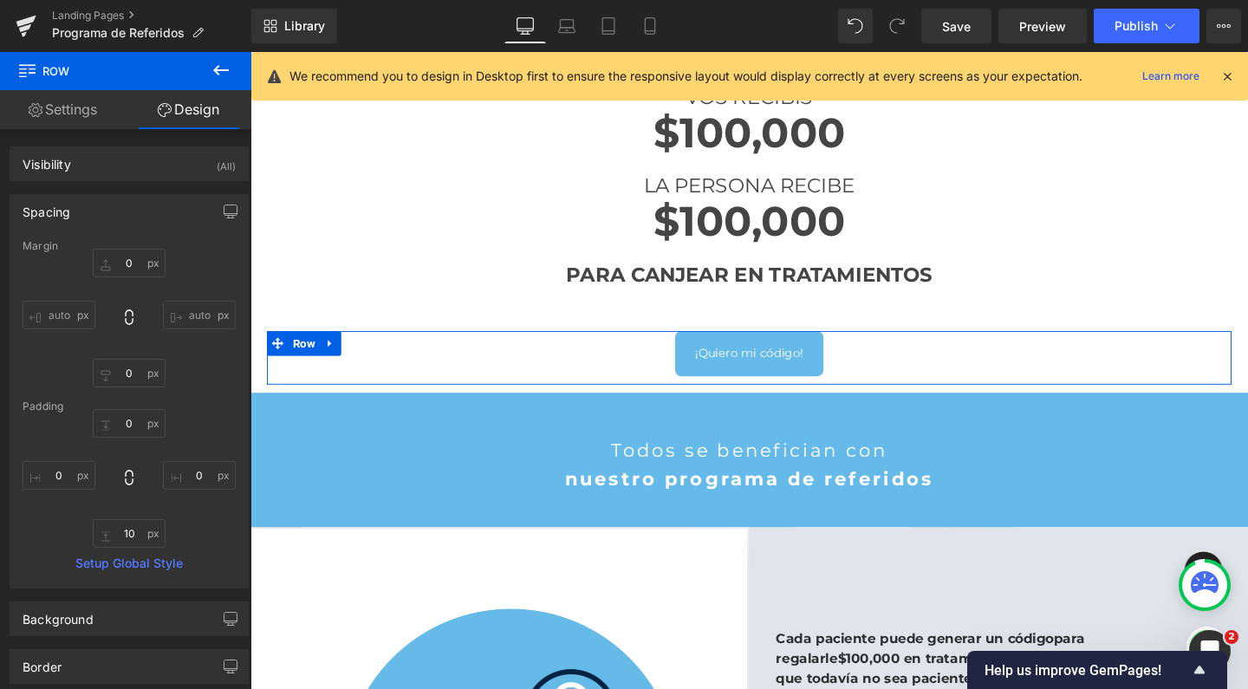
scroll to position [833, 0]
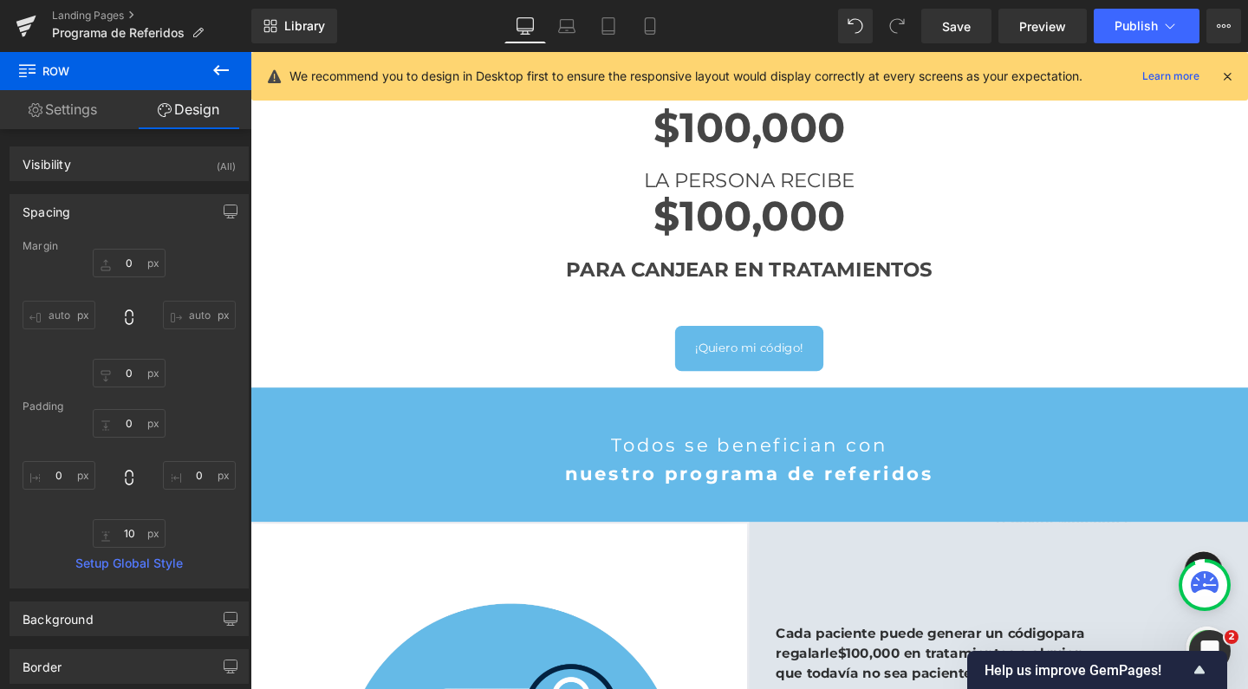
click at [223, 86] on button at bounding box center [221, 71] width 61 height 38
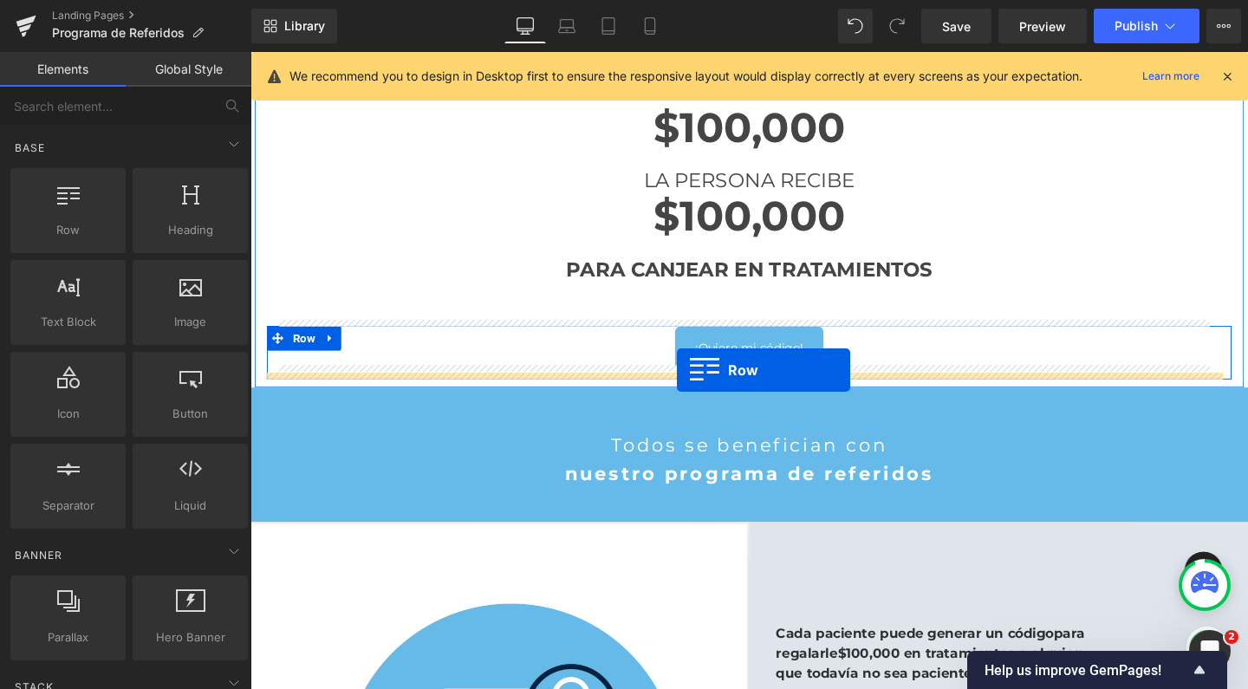
drag, startPoint x: 313, startPoint y: 254, endPoint x: 699, endPoint y: 387, distance: 407.9
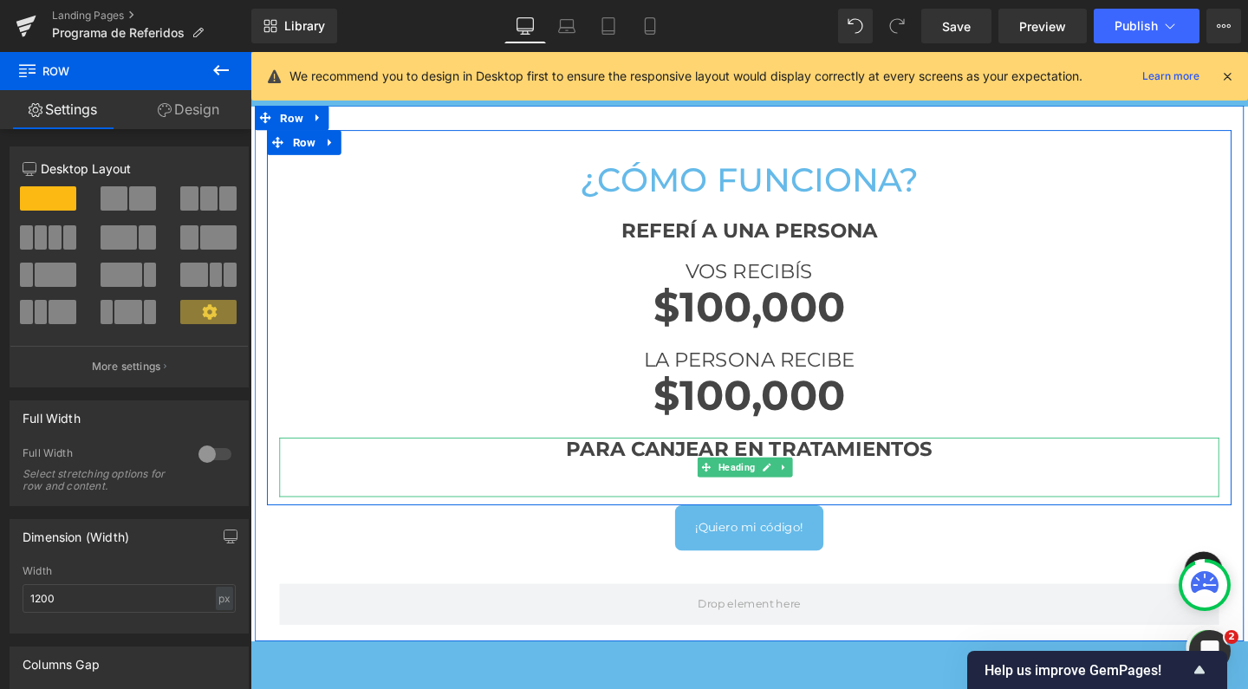
scroll to position [746, 0]
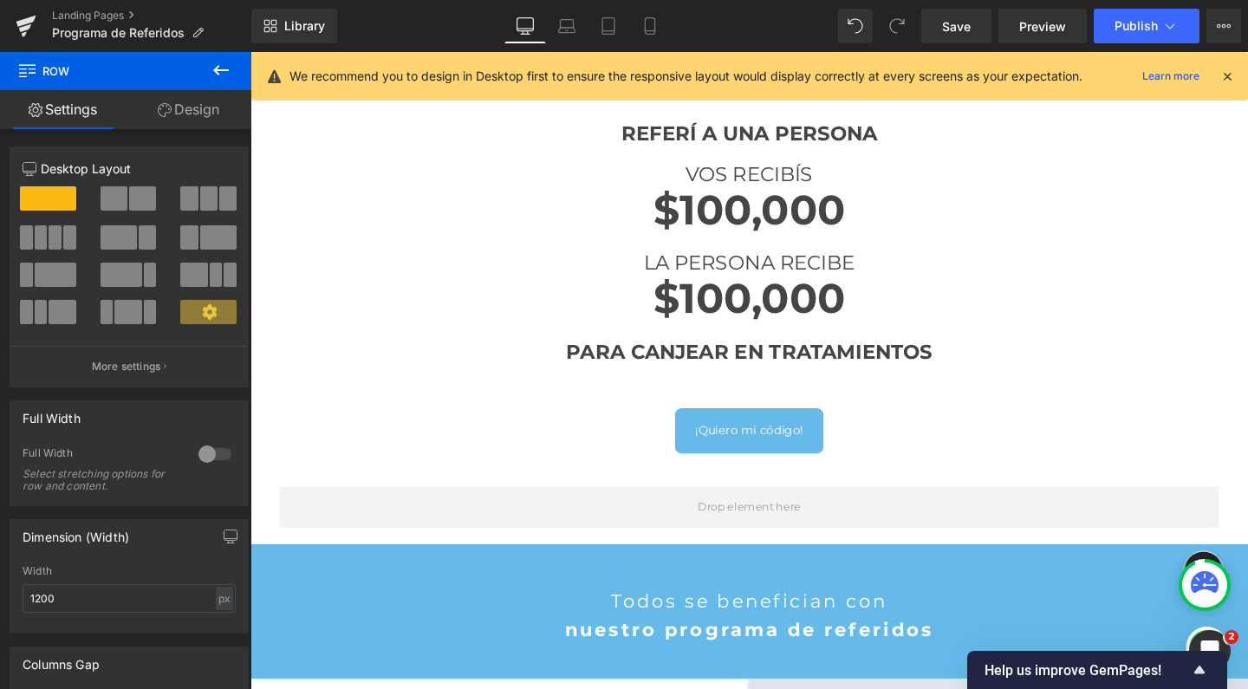
click at [219, 71] on icon at bounding box center [221, 70] width 16 height 10
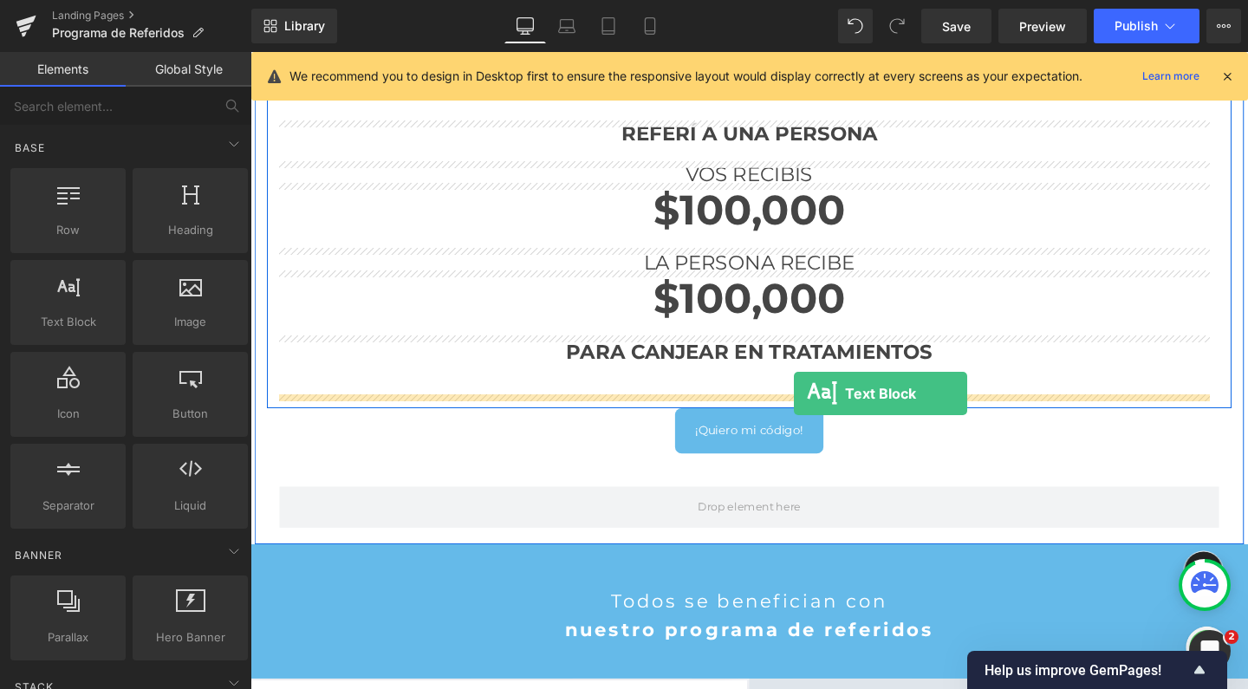
drag, startPoint x: 343, startPoint y: 351, endPoint x: 822, endPoint y: 411, distance: 482.2
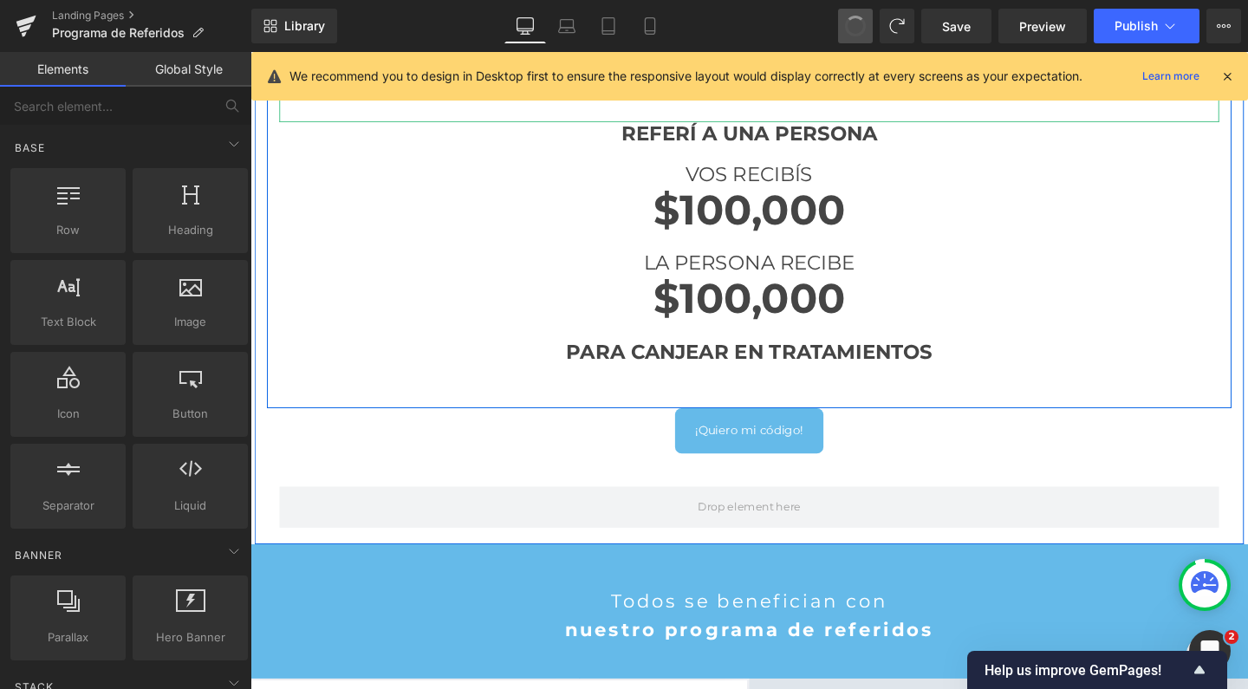
scroll to position [2691, 1031]
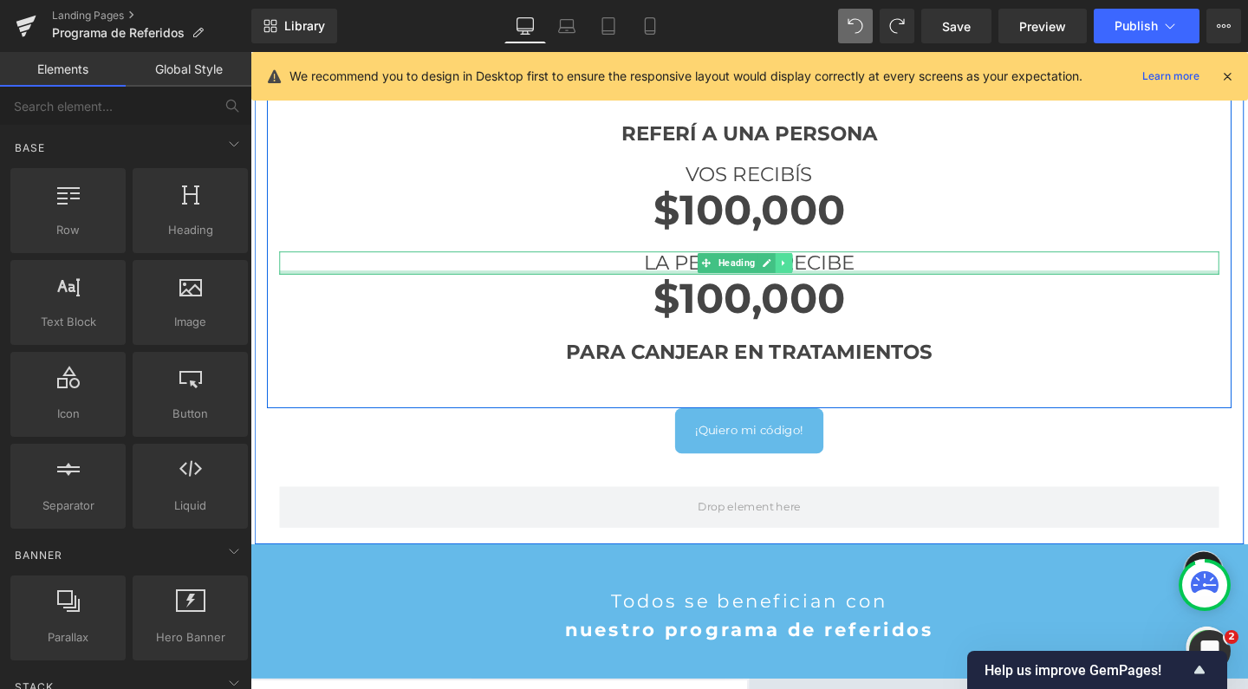
click at [812, 278] on link at bounding box center [812, 273] width 18 height 21
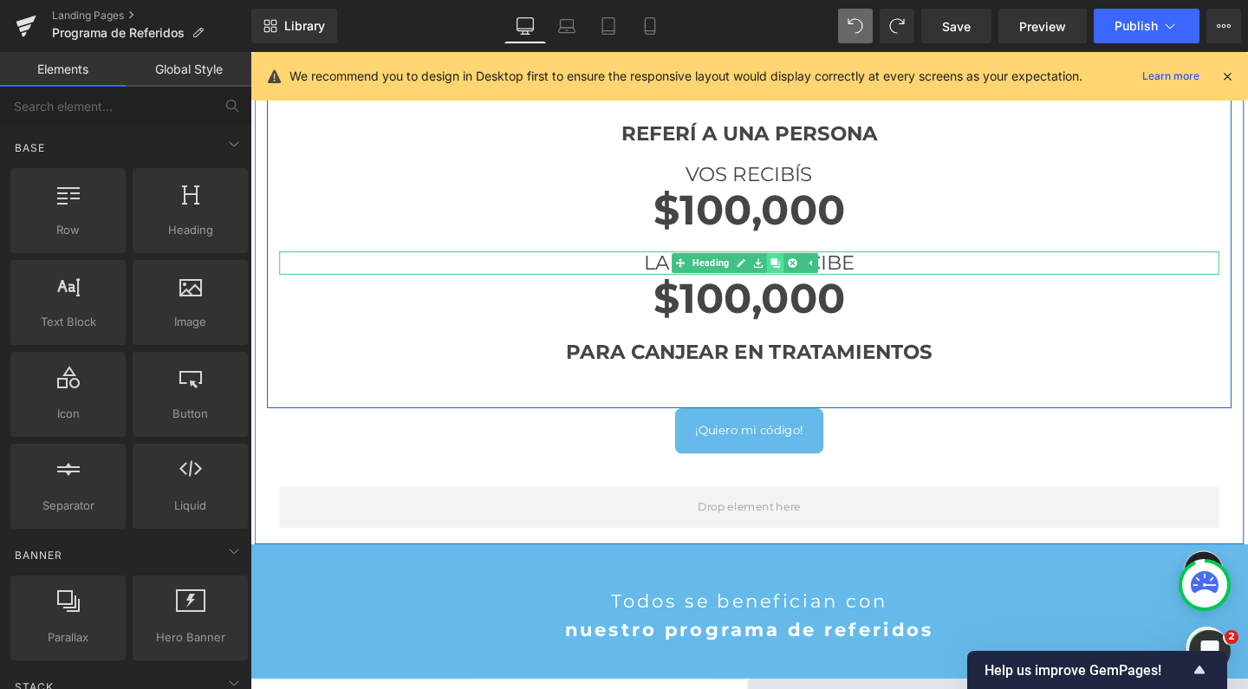
click at [798, 275] on icon at bounding box center [802, 275] width 10 height 10
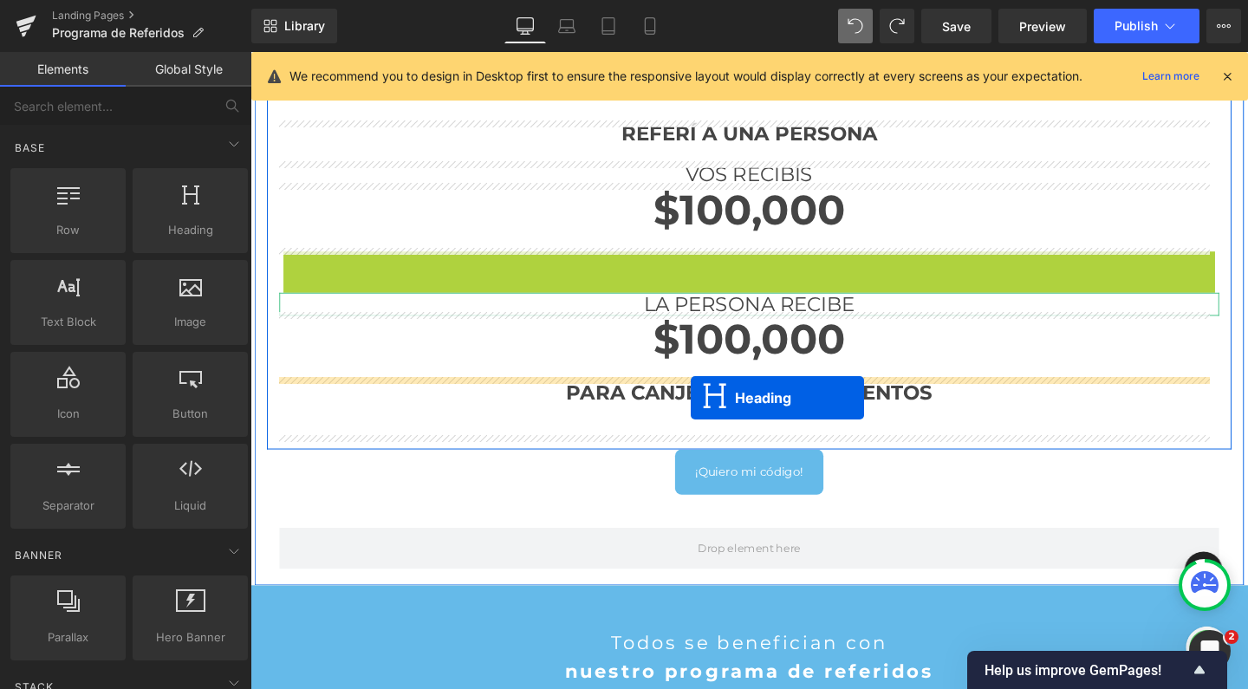
scroll to position [2735, 1031]
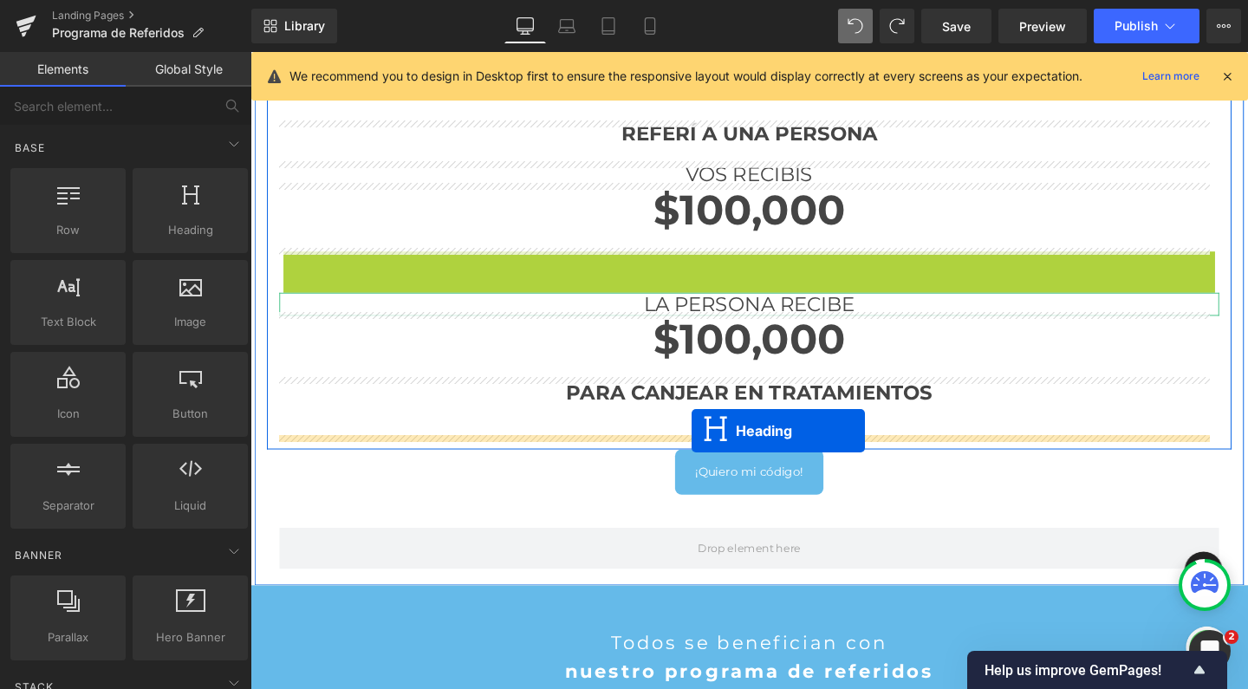
drag, startPoint x: 703, startPoint y: 265, endPoint x: 714, endPoint y: 450, distance: 185.0
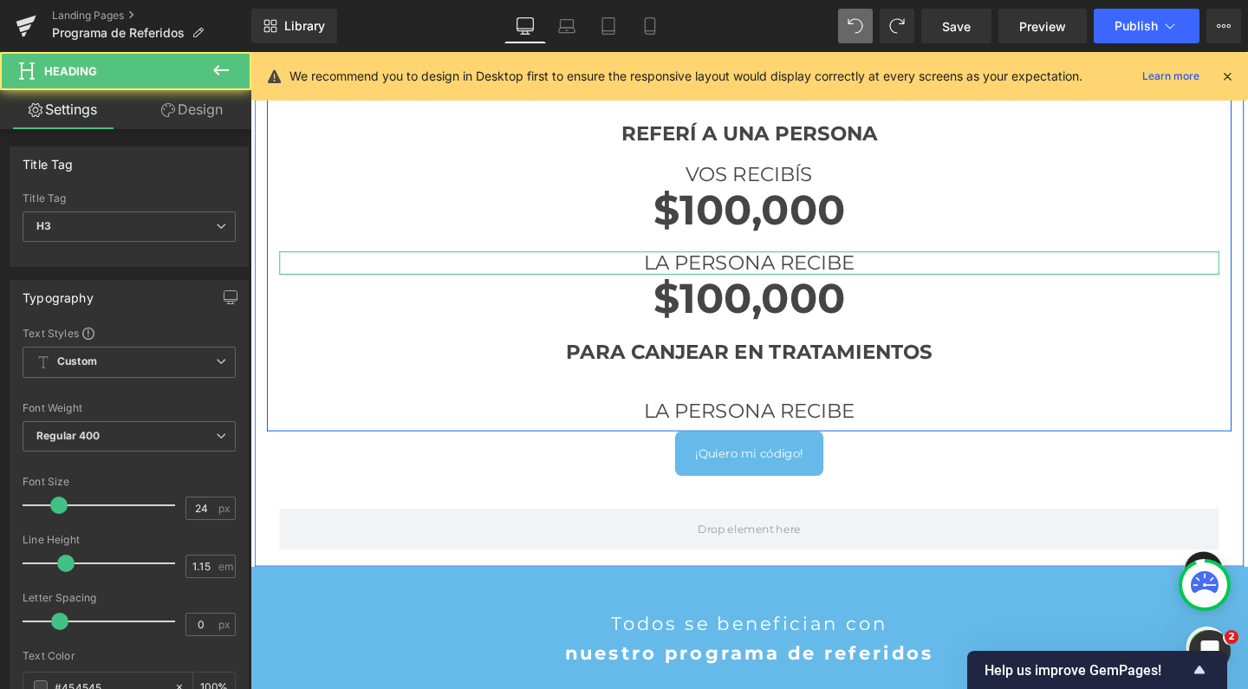
scroll to position [2715, 1031]
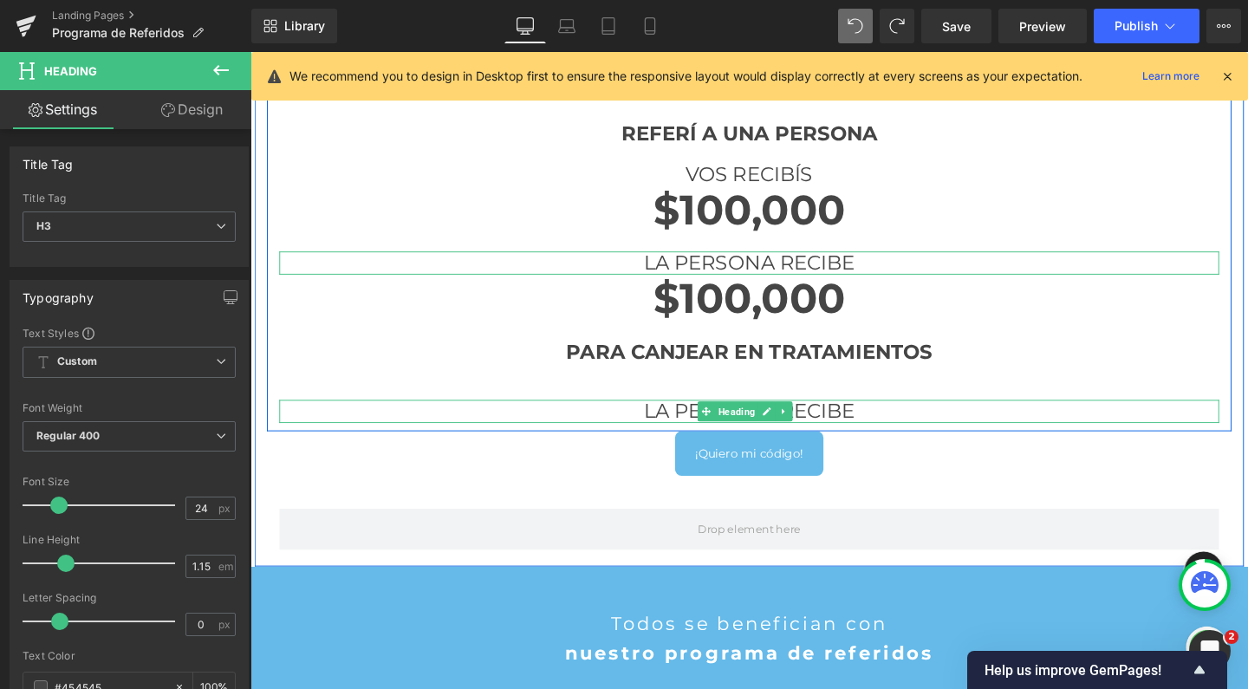
click at [869, 425] on h3 "LA PERSONA RECIBE" at bounding box center [775, 430] width 988 height 24
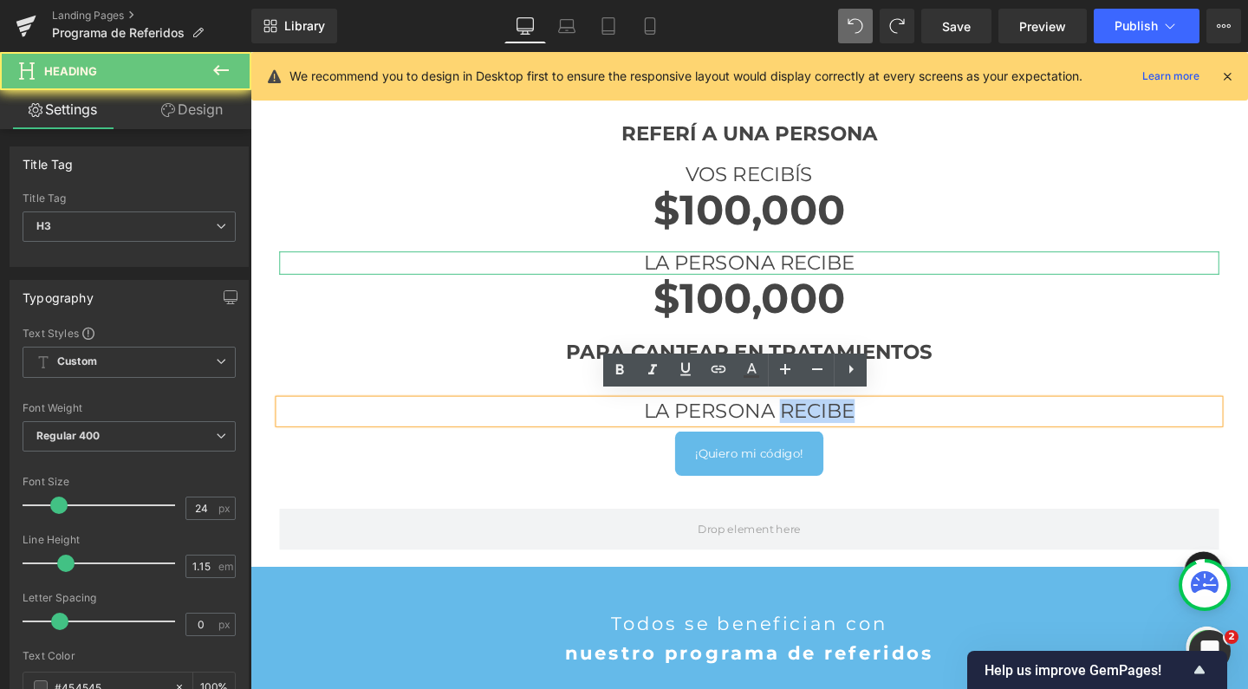
click at [869, 425] on h3 "LA PERSONA RECIBE" at bounding box center [775, 430] width 988 height 24
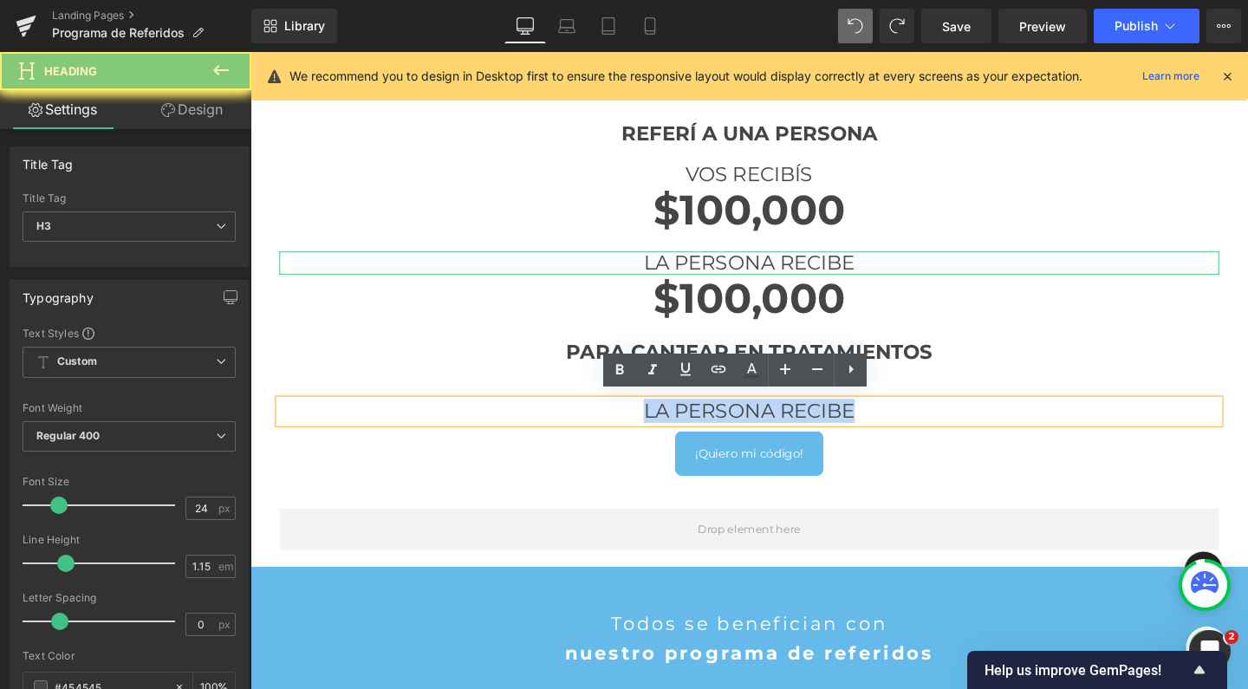
click at [869, 425] on h3 "LA PERSONA RECIBE" at bounding box center [775, 430] width 988 height 24
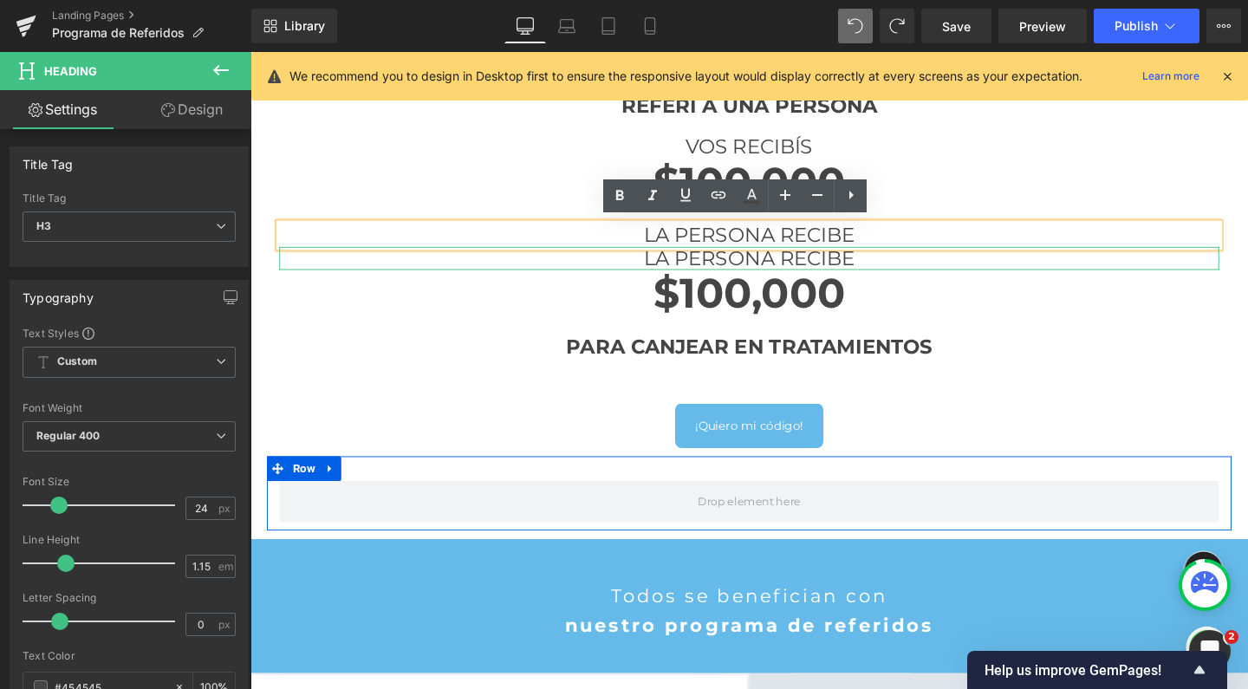
scroll to position [777, 0]
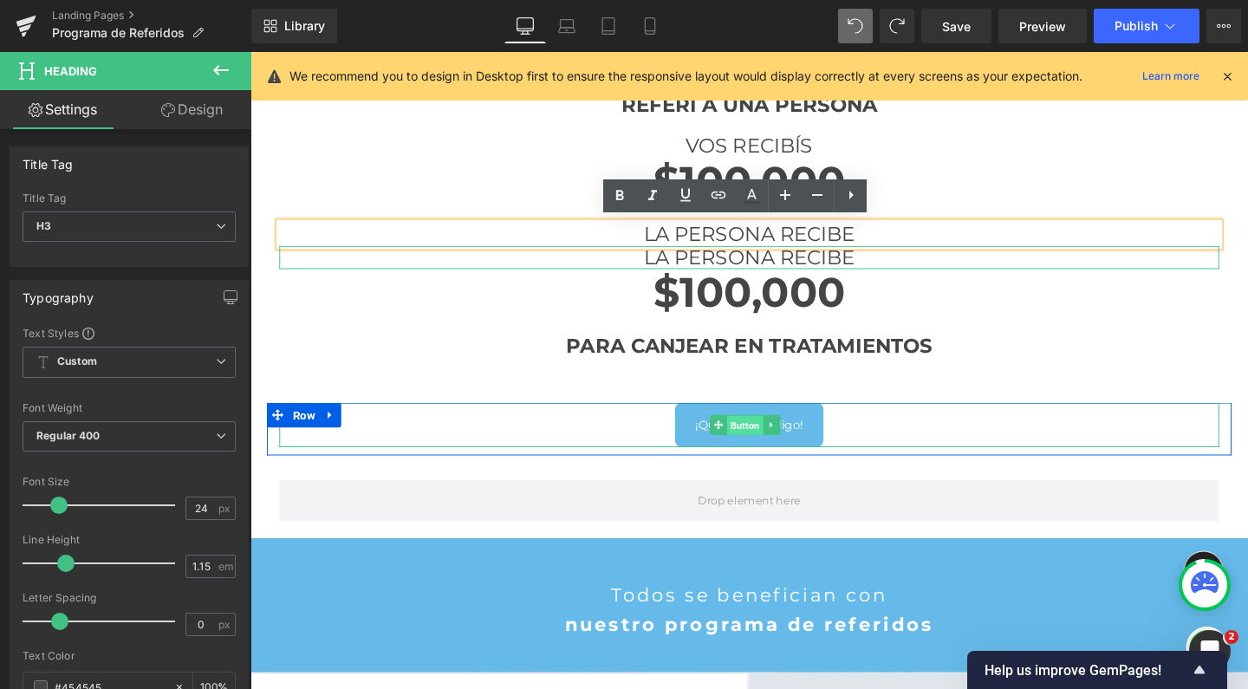
click at [765, 438] on span "Button" at bounding box center [770, 444] width 38 height 21
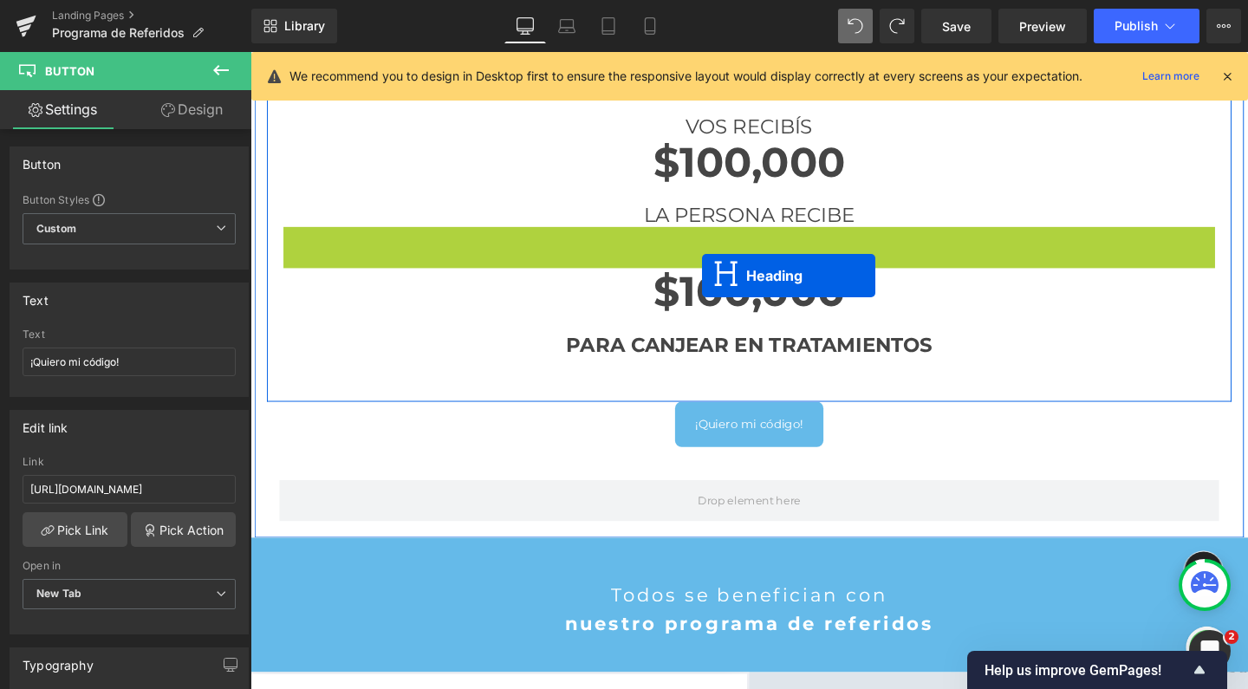
scroll to position [2735, 1031]
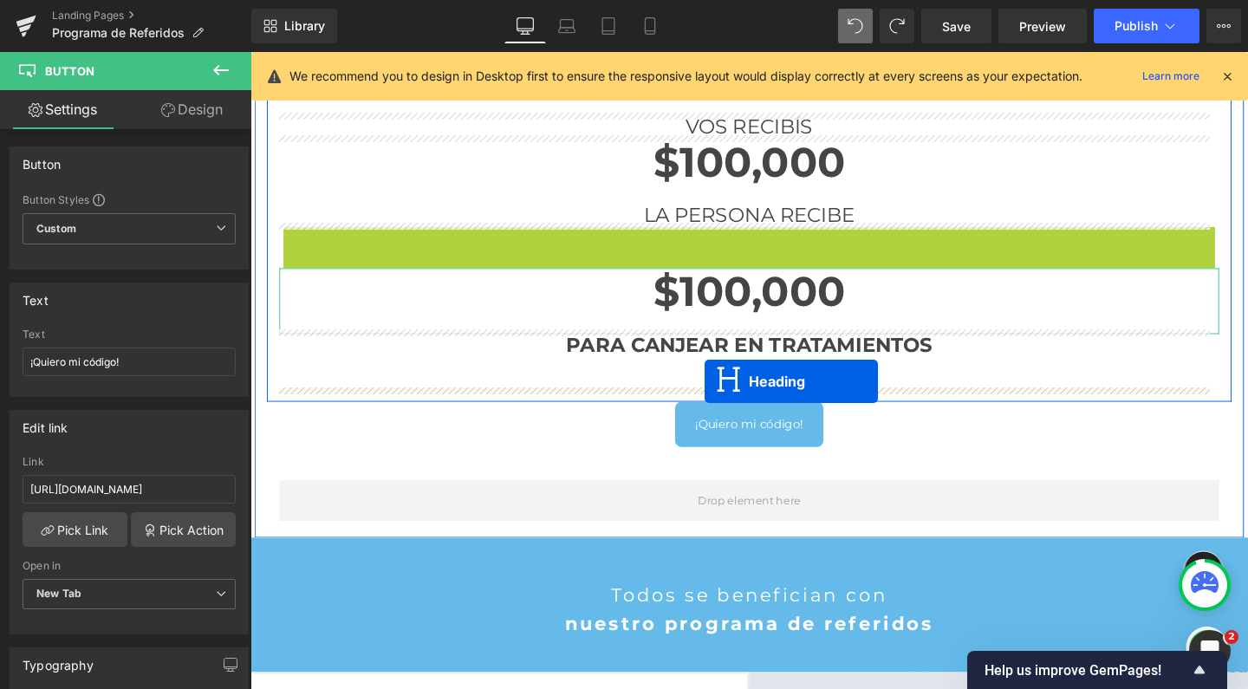
drag, startPoint x: 725, startPoint y: 245, endPoint x: 728, endPoint y: 398, distance: 152.6
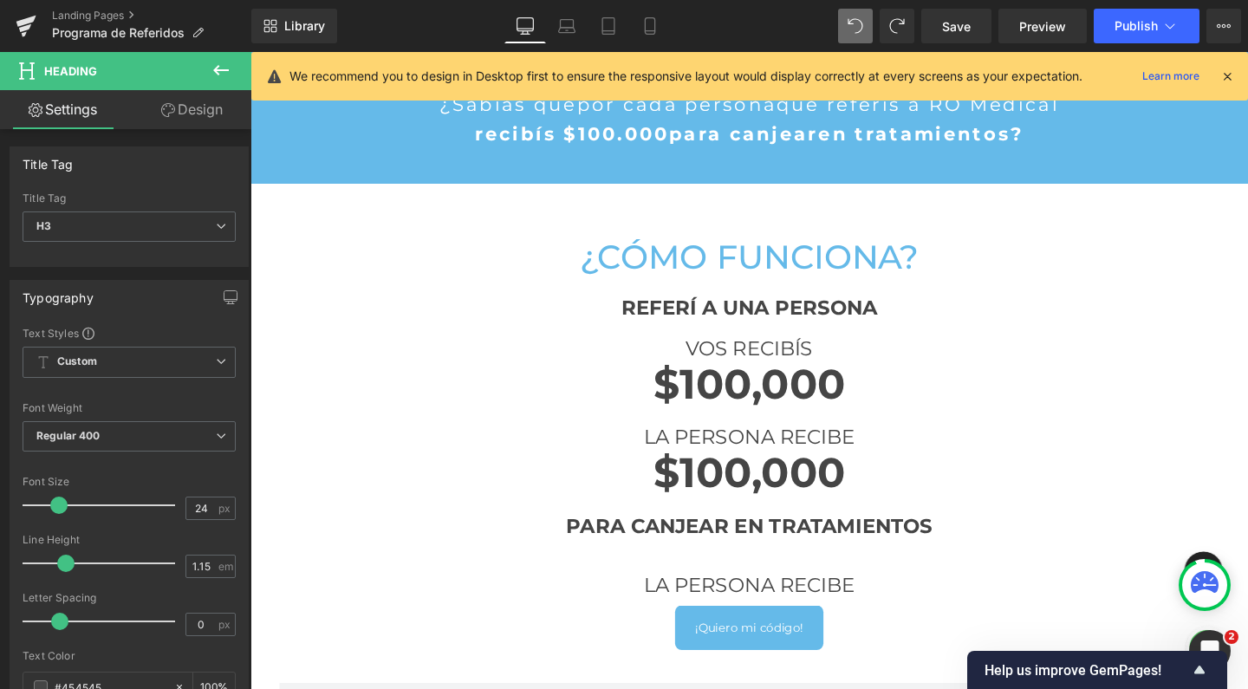
scroll to position [571, 0]
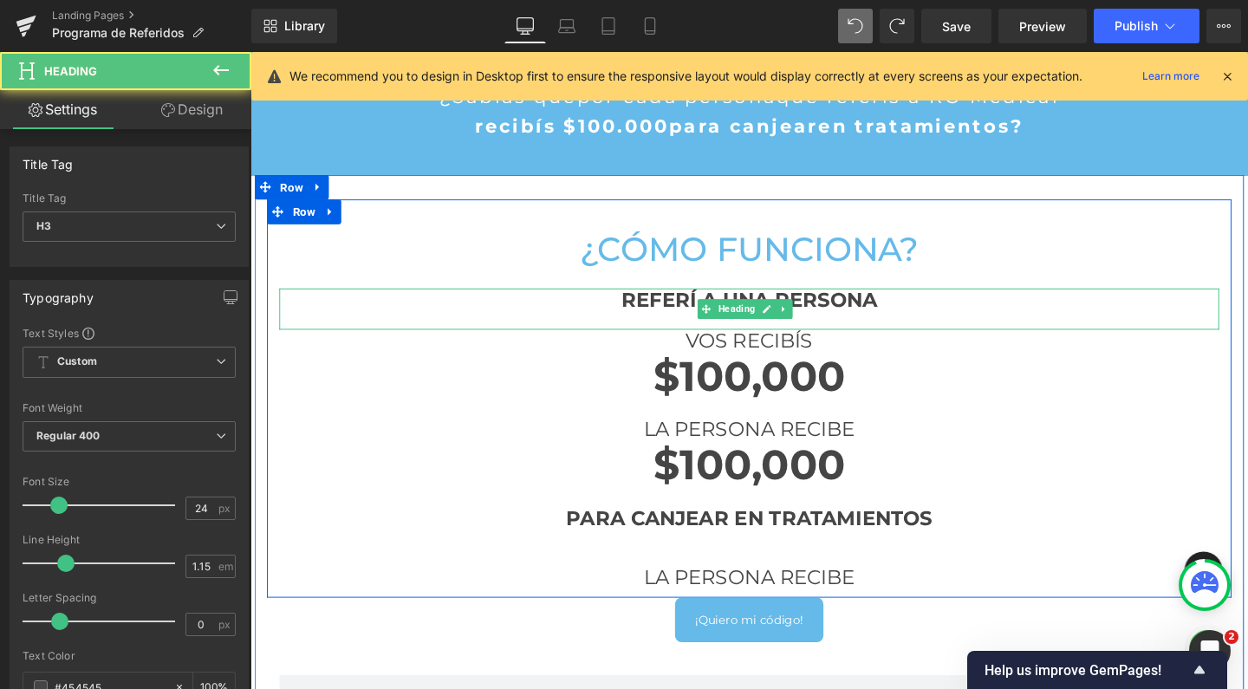
click at [665, 312] on strong "REFERÍ A UNA PERSONA" at bounding box center [775, 312] width 269 height 25
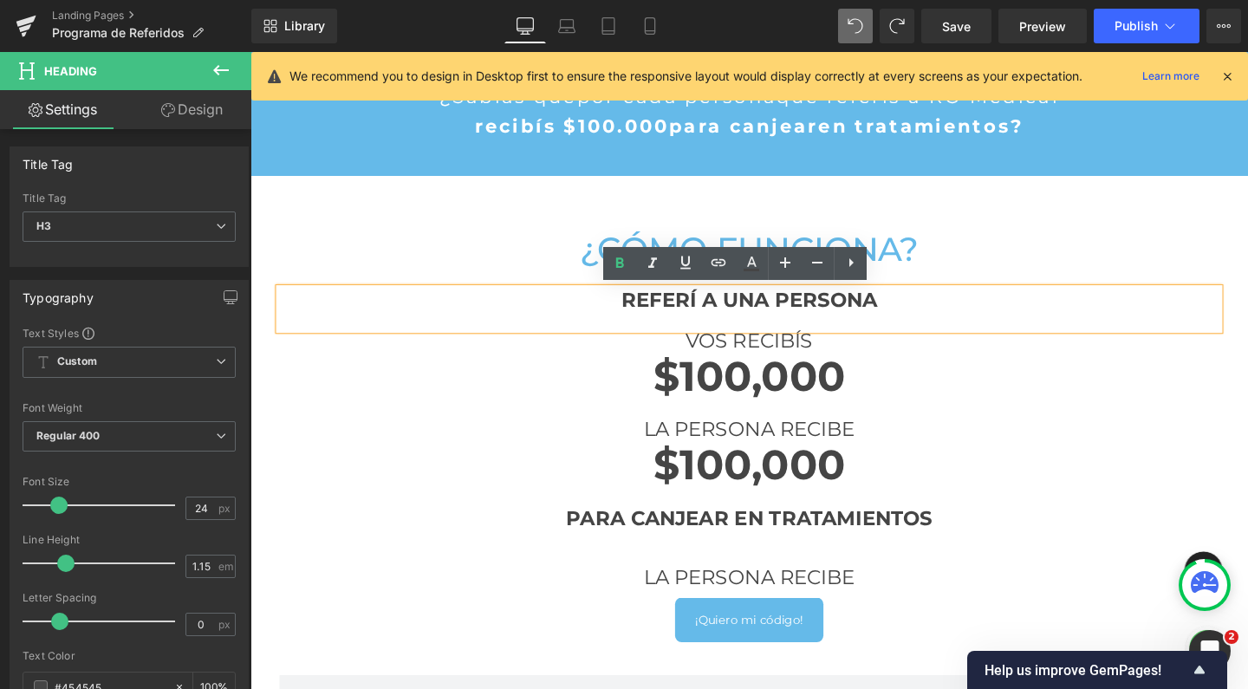
click at [641, 310] on strong "REFERÍ A UNA PERSONA" at bounding box center [775, 312] width 269 height 25
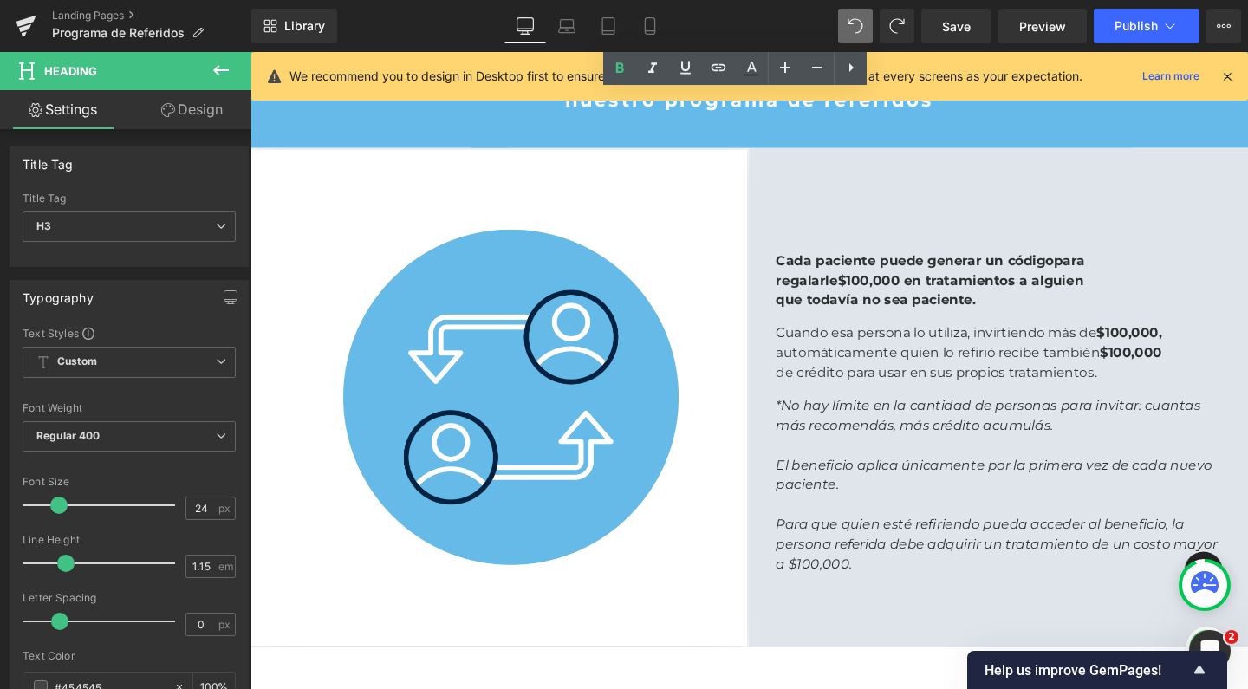
scroll to position [1360, 0]
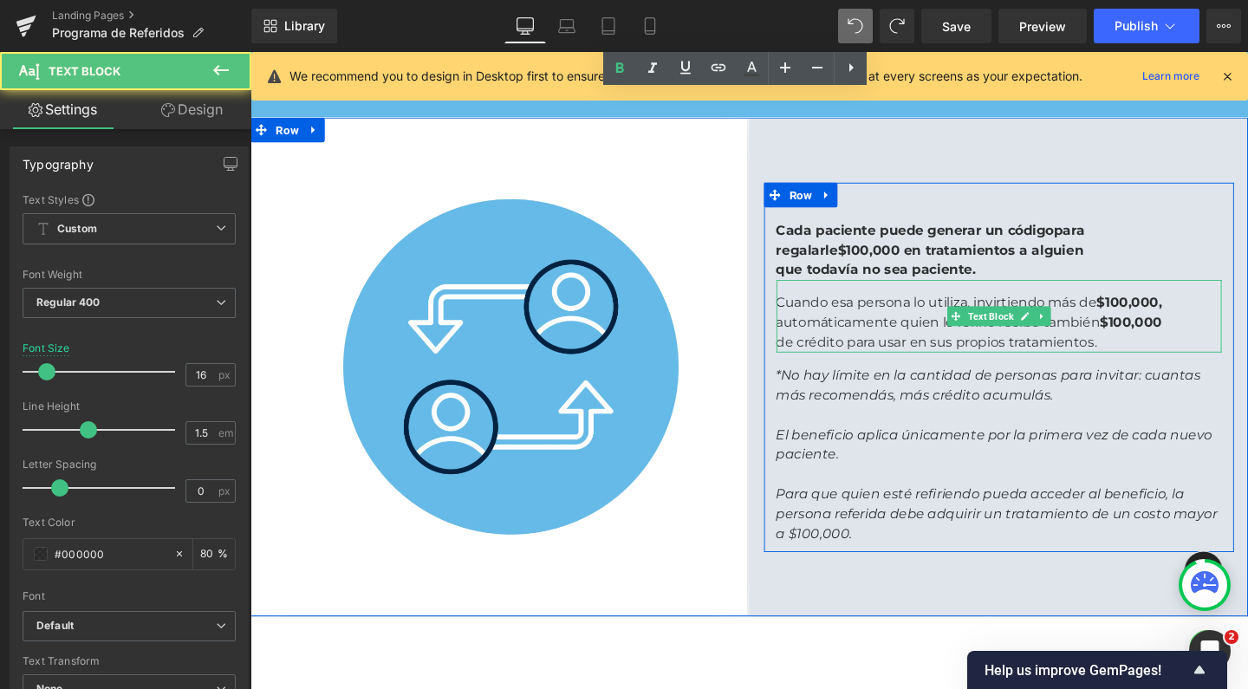
click at [1117, 305] on p "Cuando esa persona lo utiliza, invirtiendo más de $100,000," at bounding box center [1037, 315] width 468 height 21
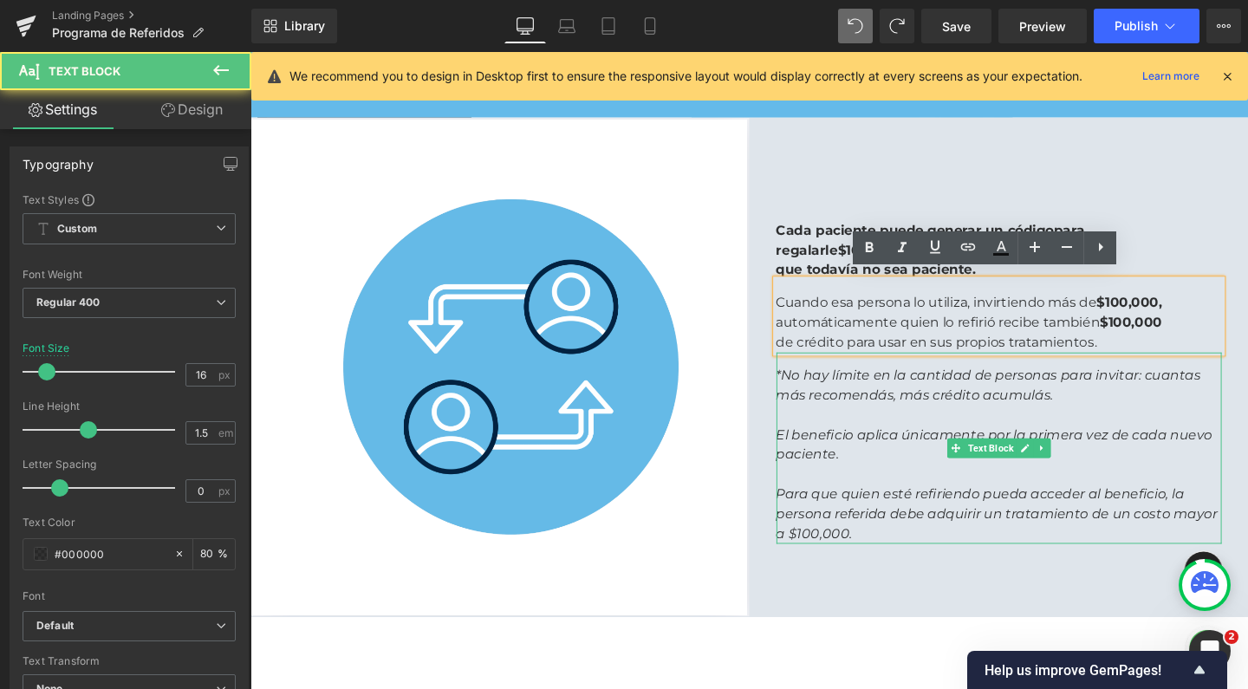
click at [919, 462] on p "El beneficio aplica únicamente por la primera vez de cada nuevo paciente." at bounding box center [1037, 465] width 468 height 42
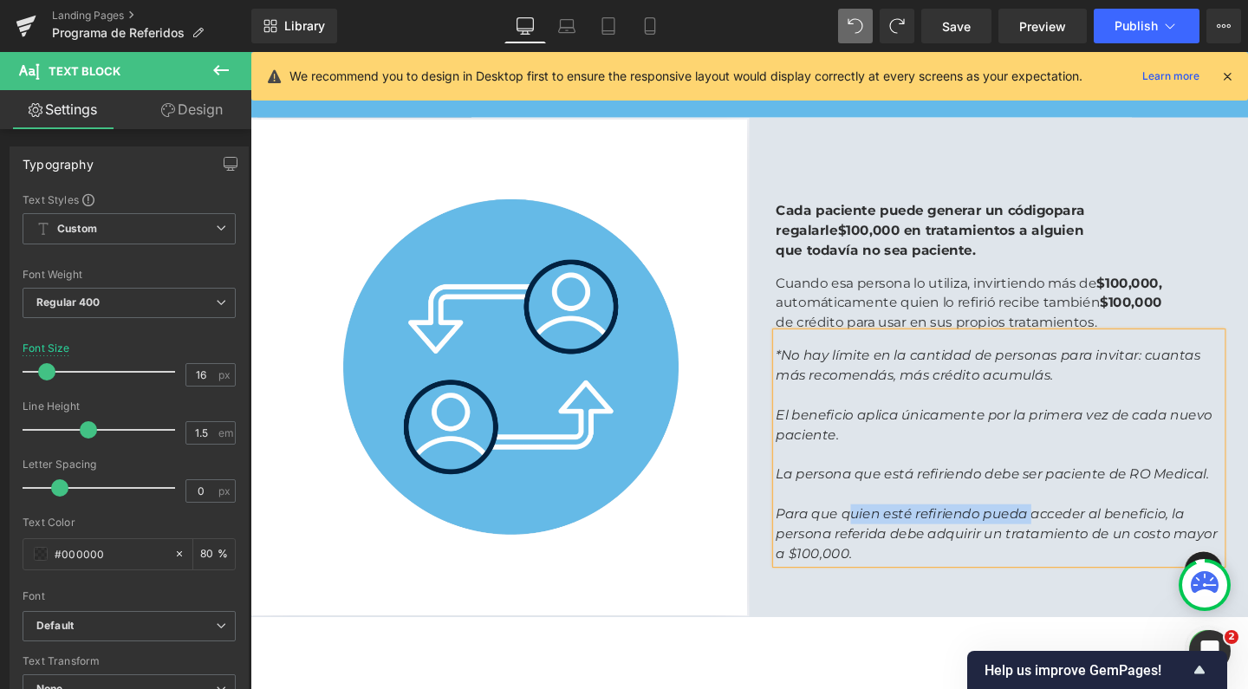
drag, startPoint x: 1062, startPoint y: 532, endPoint x: 871, endPoint y: 531, distance: 190.7
click at [871, 531] on icon "Para que quien esté refiriendo pueda acceder al beneficio, la persona referida …" at bounding box center [1035, 558] width 464 height 58
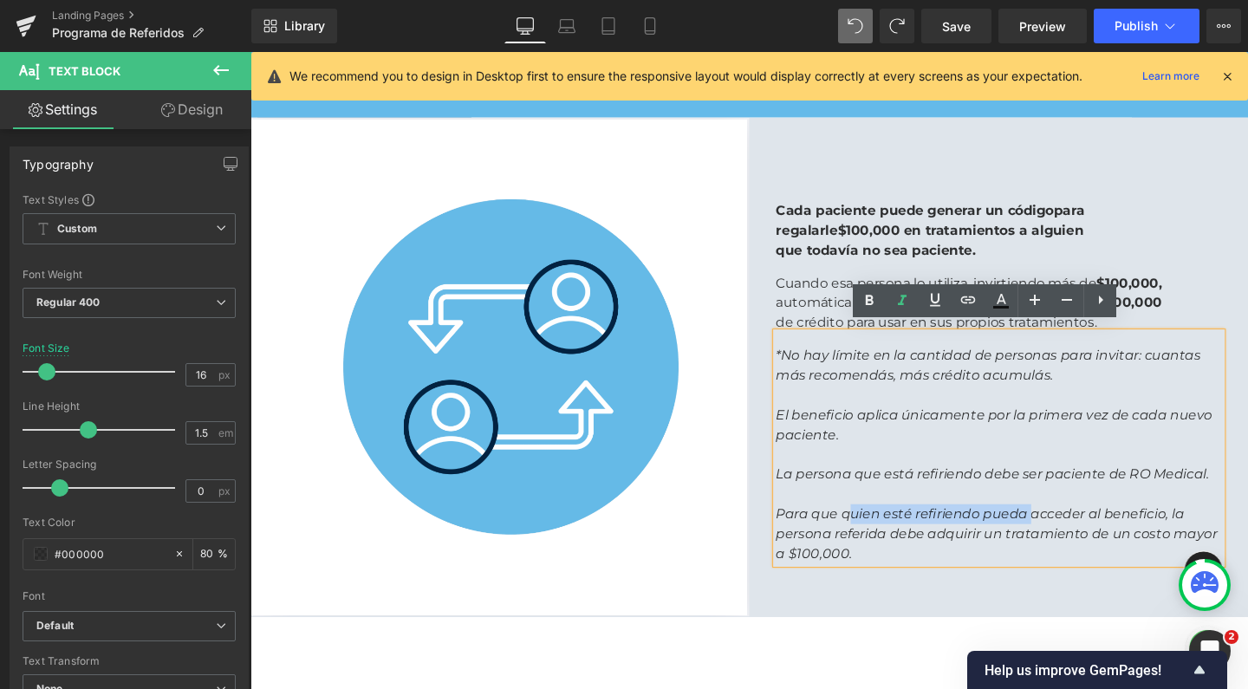
click at [862, 566] on icon "Para que quien esté refiriendo pueda acceder al beneficio, la persona referida …" at bounding box center [1035, 558] width 464 height 58
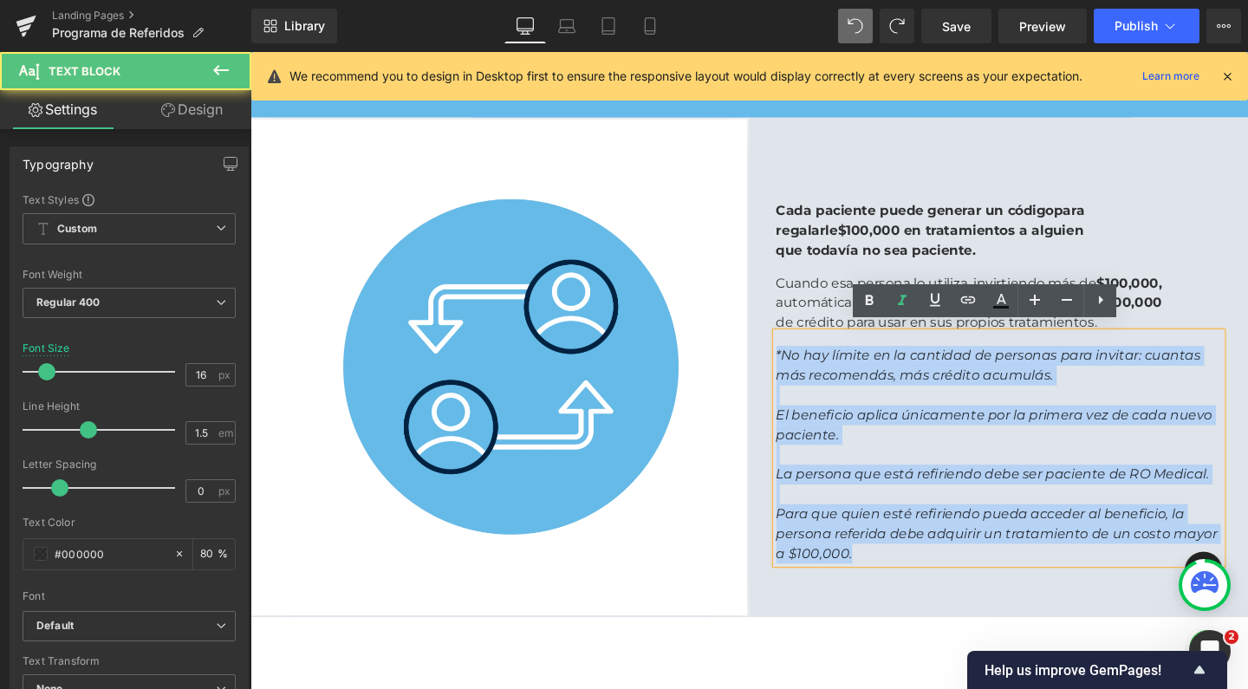
drag, startPoint x: 908, startPoint y: 570, endPoint x: 774, endPoint y: 305, distance: 296.9
click at [777, 305] on div "Cada paciente puede generar un código para regalarle $100,000 en tratamientos a…" at bounding box center [1037, 383] width 520 height 430
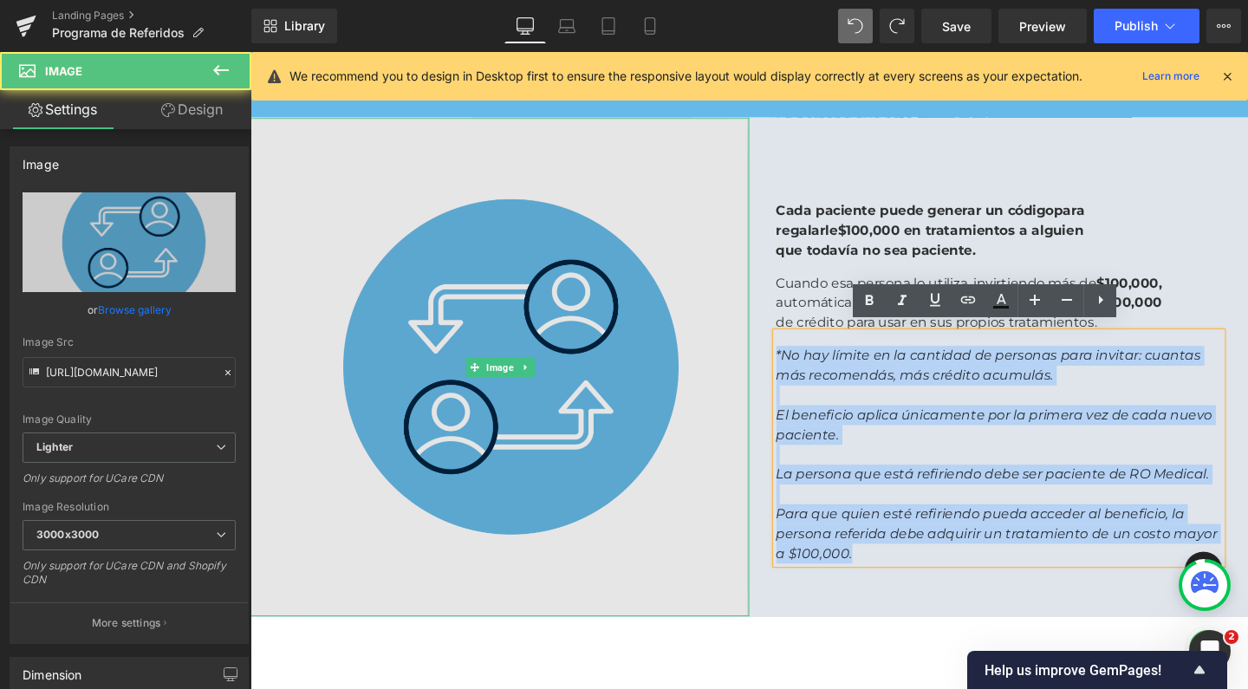
click at [755, 400] on img at bounding box center [512, 382] width 524 height 524
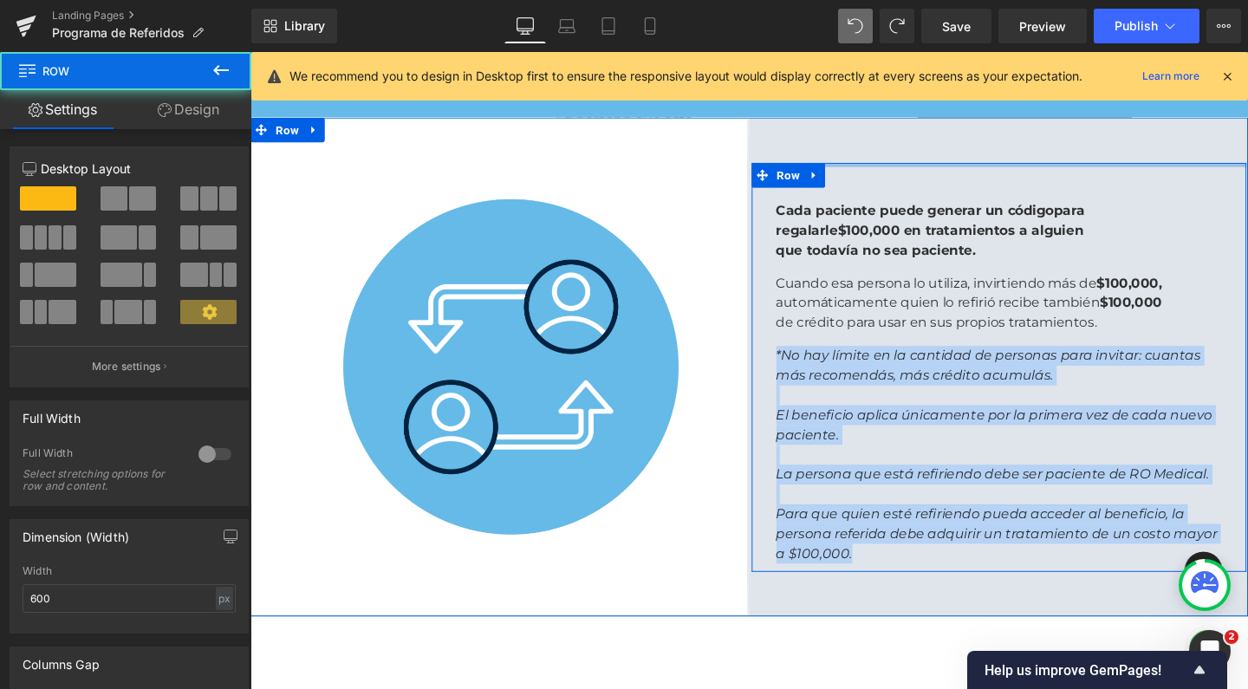
click at [1144, 168] on div "Cada paciente puede generar un código para regalarle $100,000 en tratamientos a…" at bounding box center [1037, 383] width 520 height 430
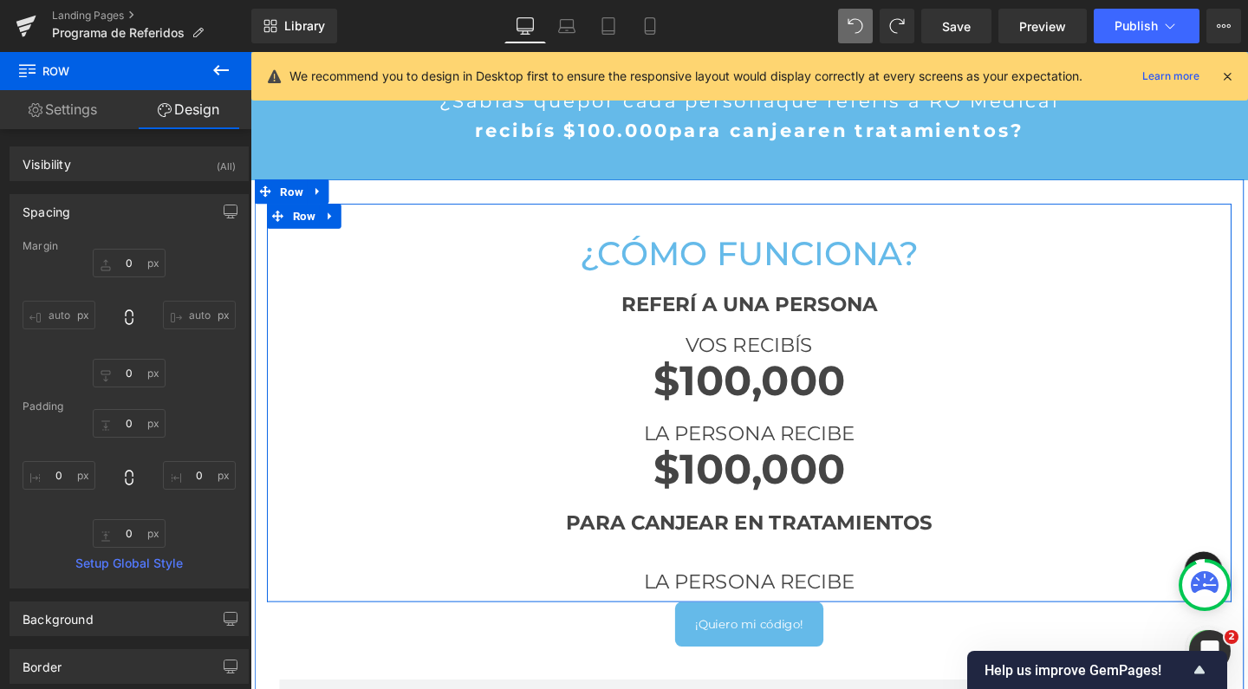
scroll to position [568, 0]
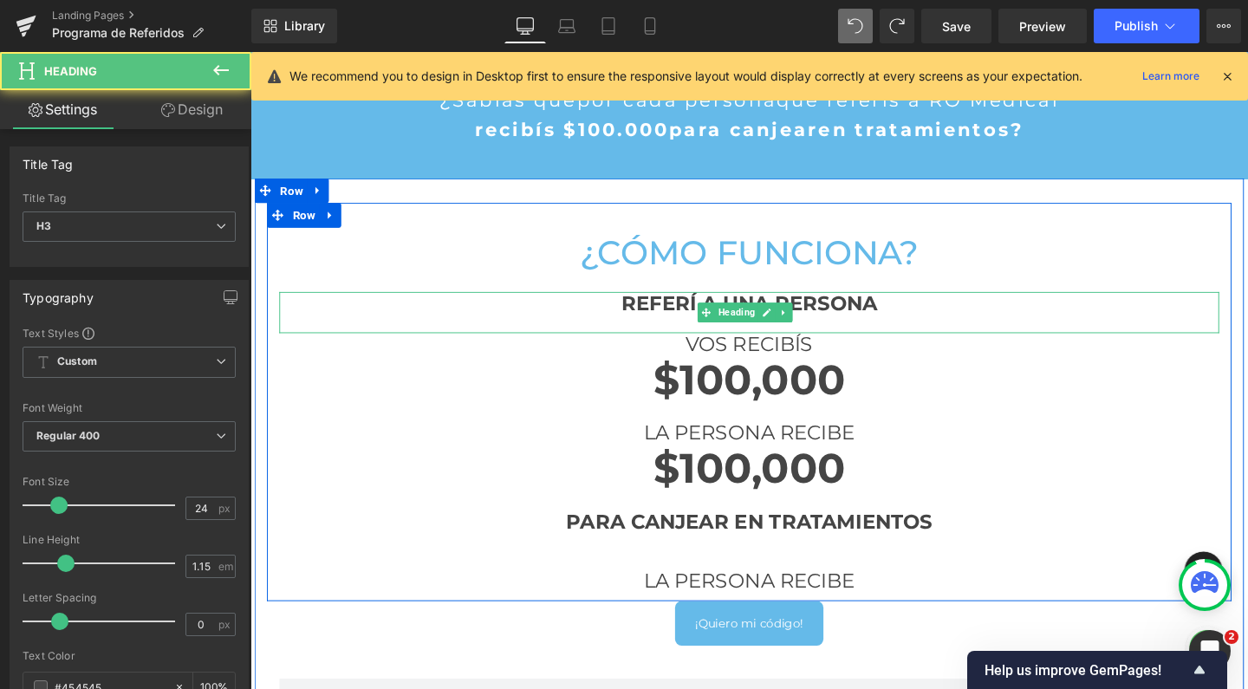
click at [662, 316] on strong "REFERÍ A UNA PERSONA" at bounding box center [775, 315] width 269 height 25
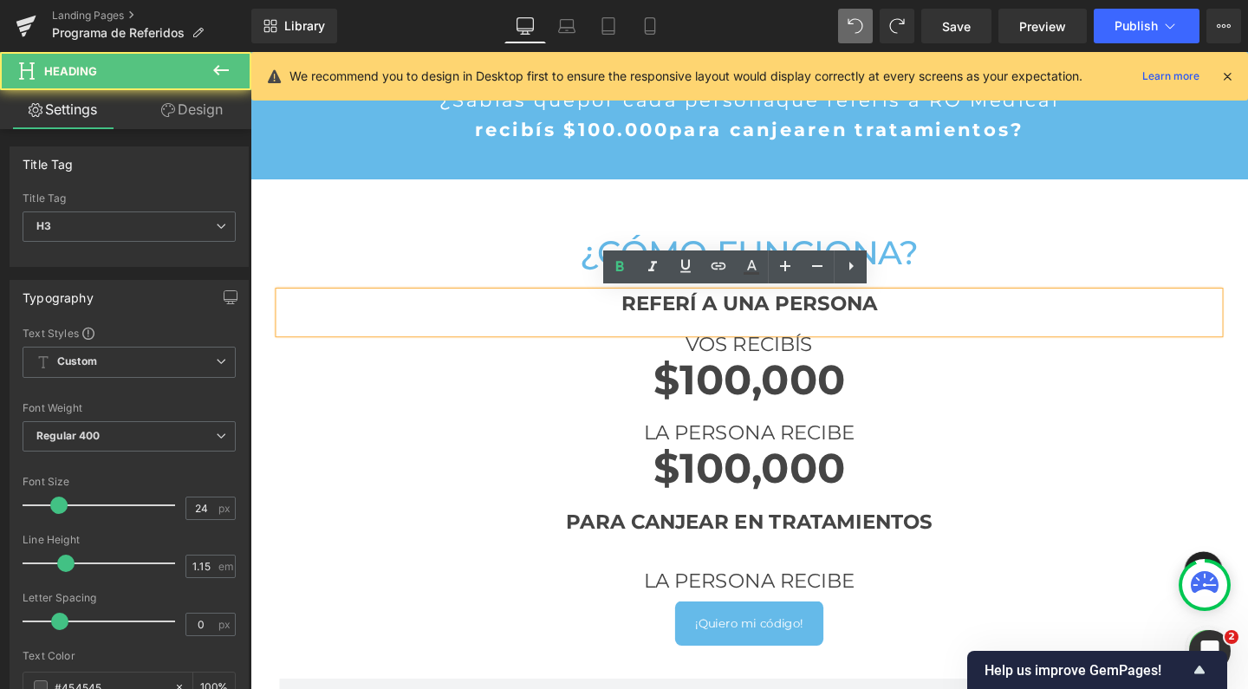
click at [641, 313] on strong "REFERÍ A UNA PERSONA" at bounding box center [775, 315] width 269 height 25
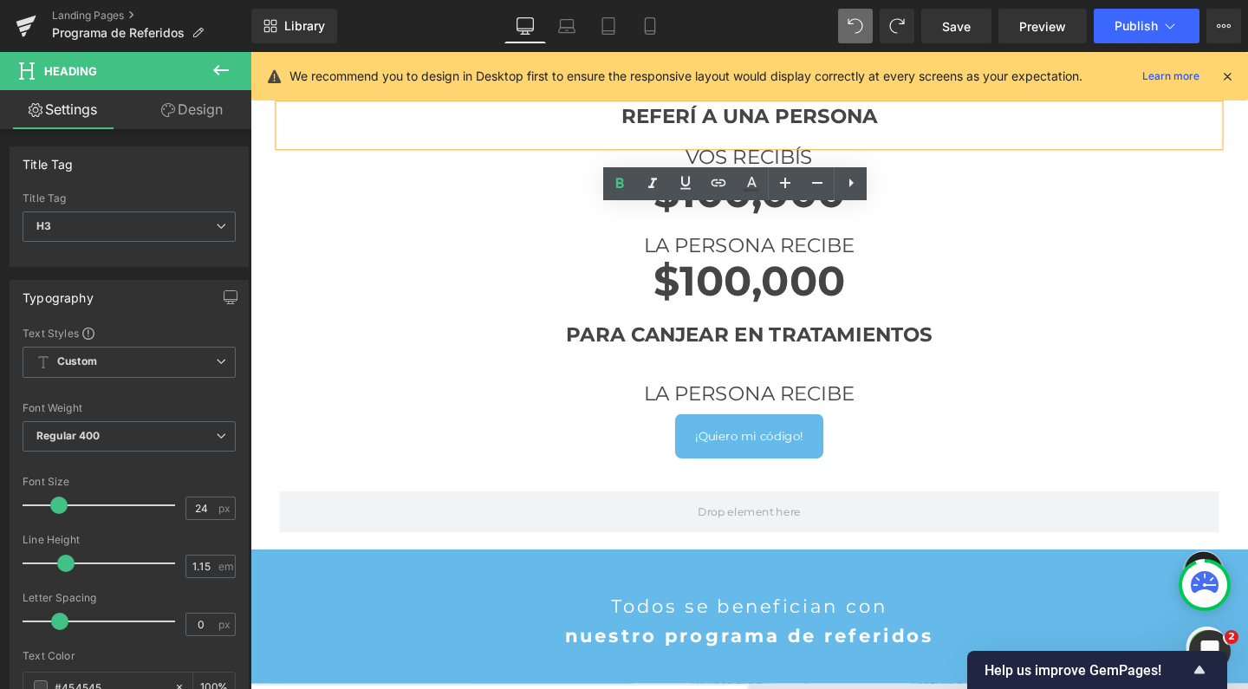
scroll to position [895, 0]
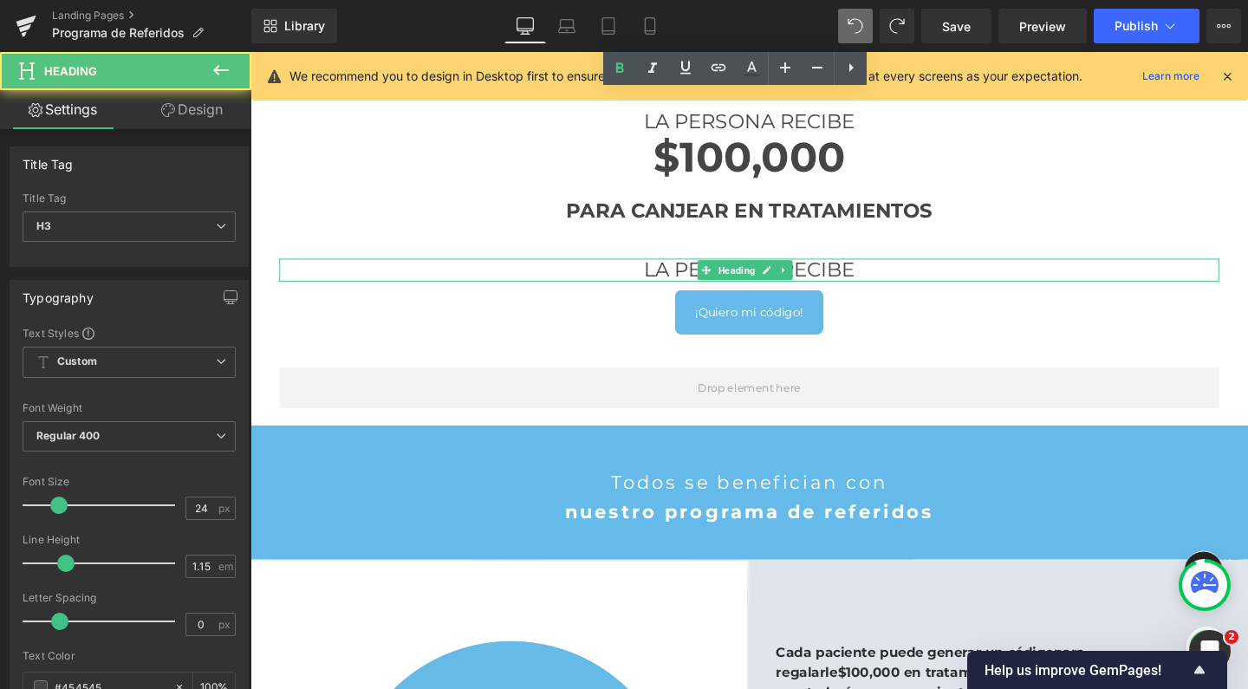
click at [698, 273] on h3 "LA PERSONA RECIBE" at bounding box center [775, 282] width 988 height 24
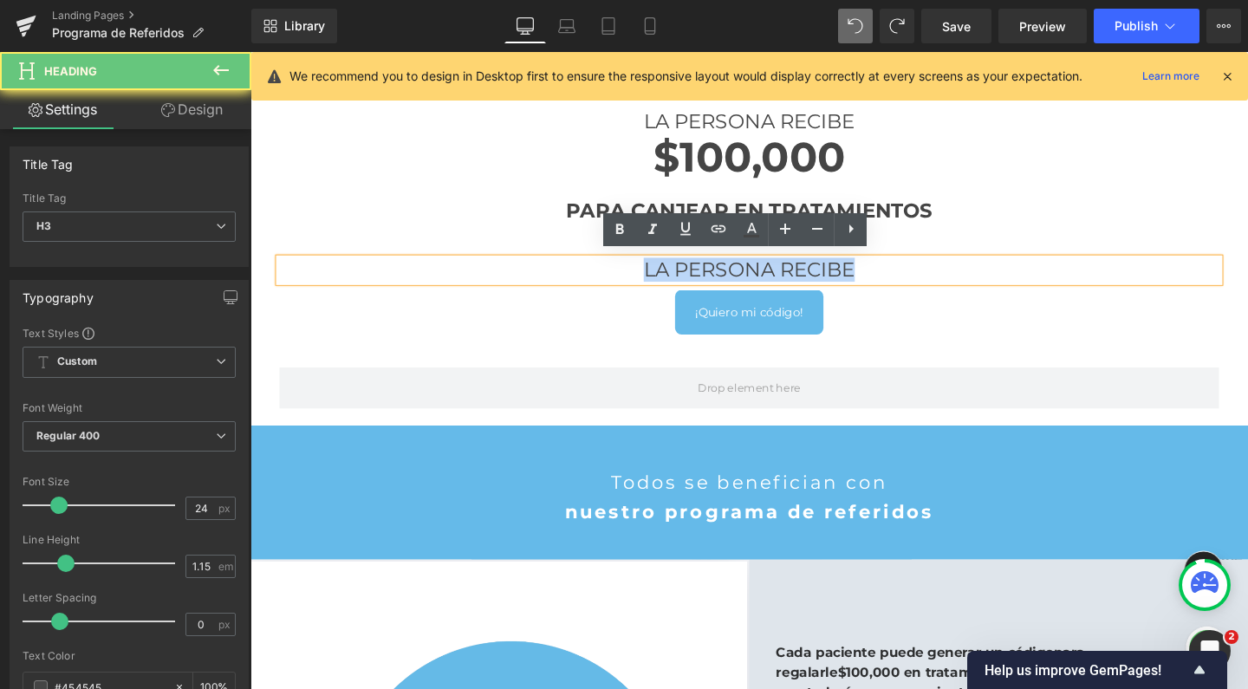
click at [698, 273] on h3 "LA PERSONA RECIBE" at bounding box center [775, 282] width 988 height 24
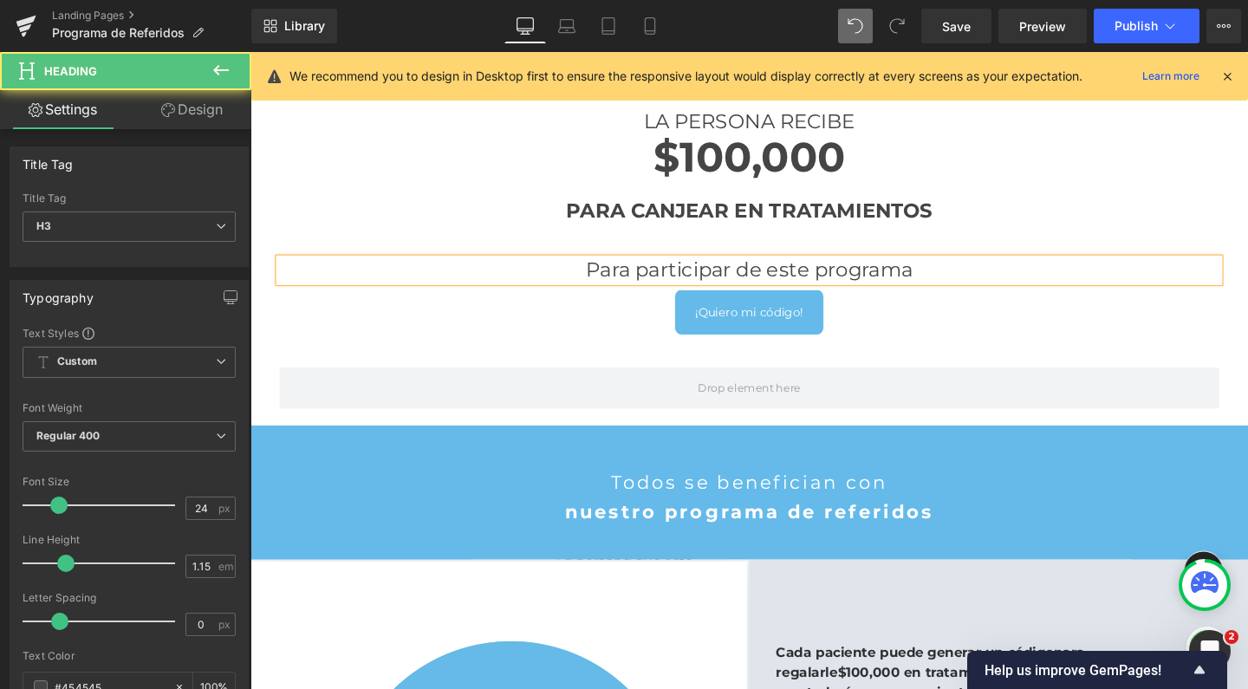
click at [711, 277] on h3 "Para participar de este programa" at bounding box center [775, 282] width 988 height 24
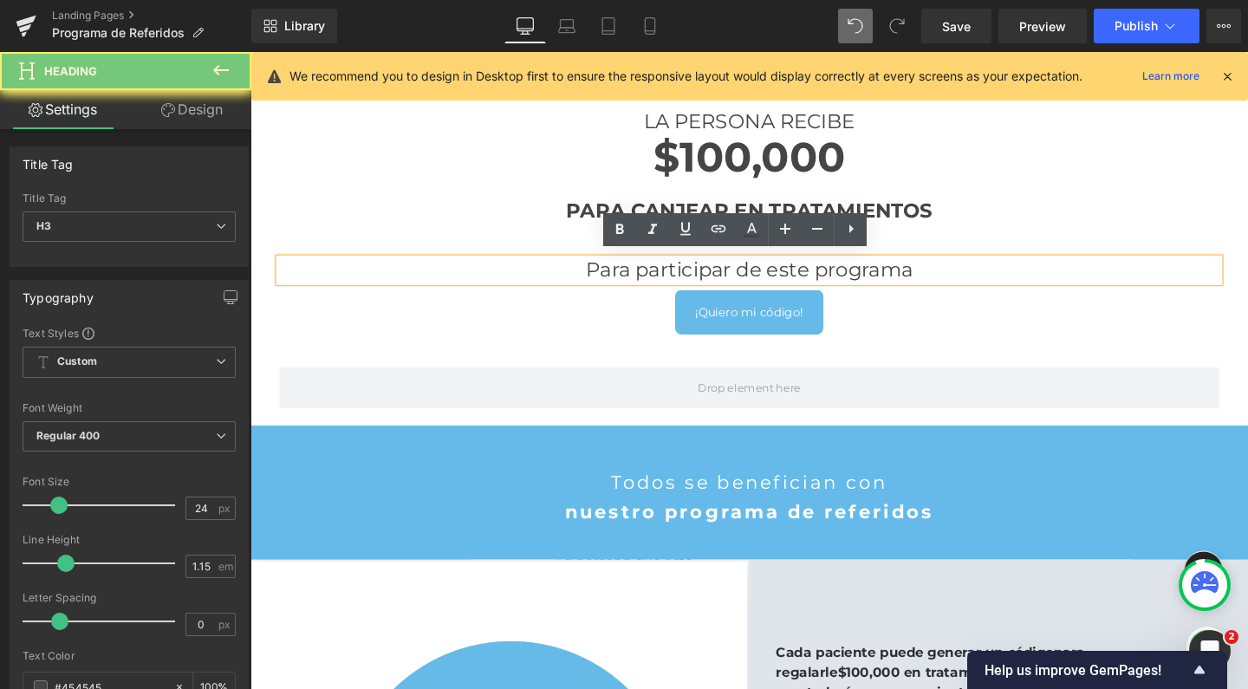
click at [711, 277] on h3 "Para participar de este programa" at bounding box center [775, 282] width 988 height 24
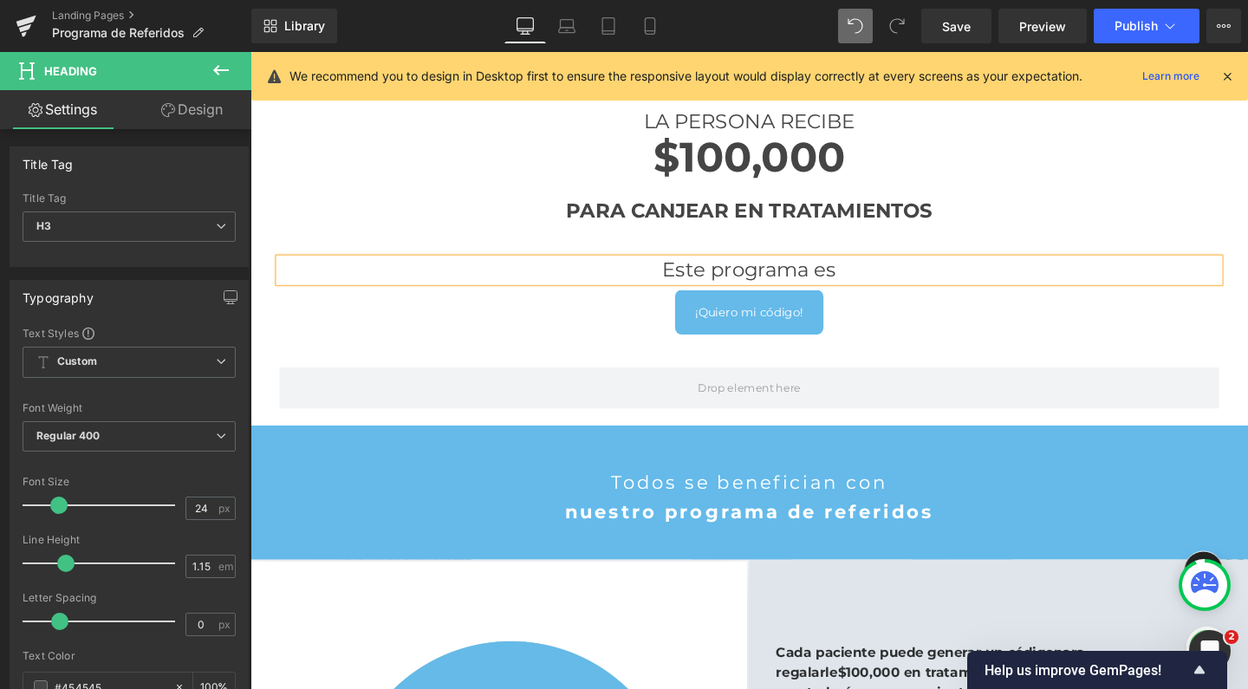
click at [701, 276] on h3 "Este programa es" at bounding box center [775, 282] width 988 height 24
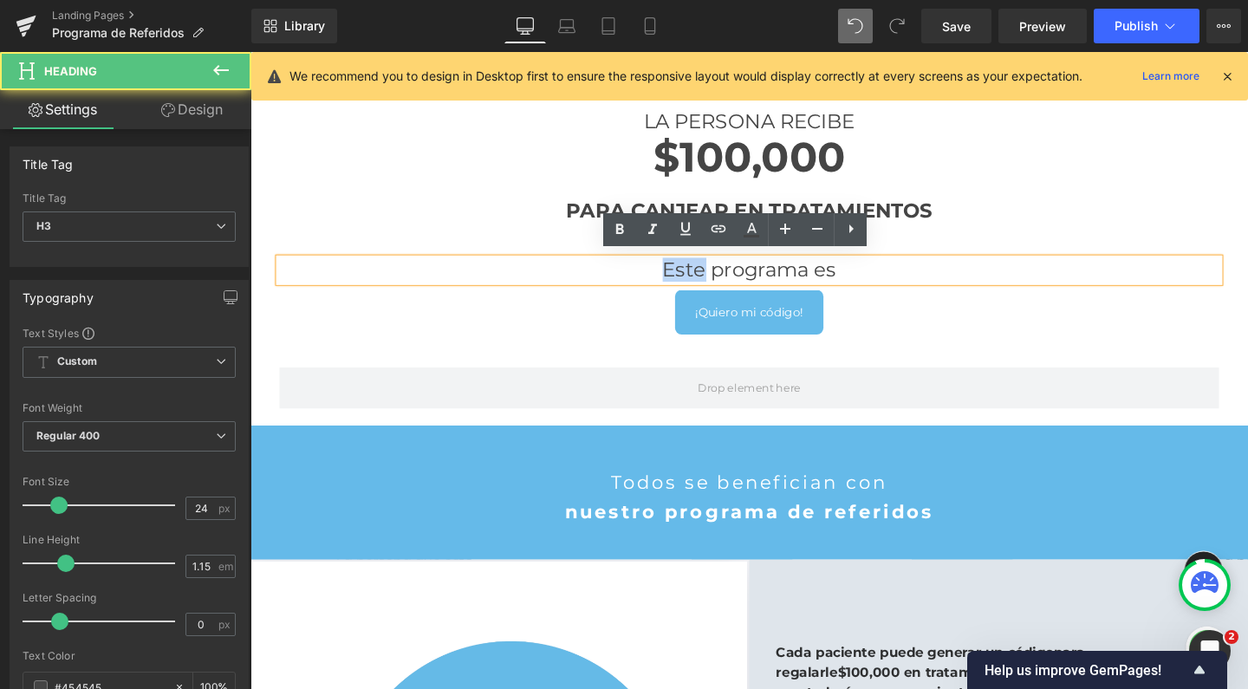
click at [701, 276] on h3 "Este programa es" at bounding box center [775, 282] width 988 height 24
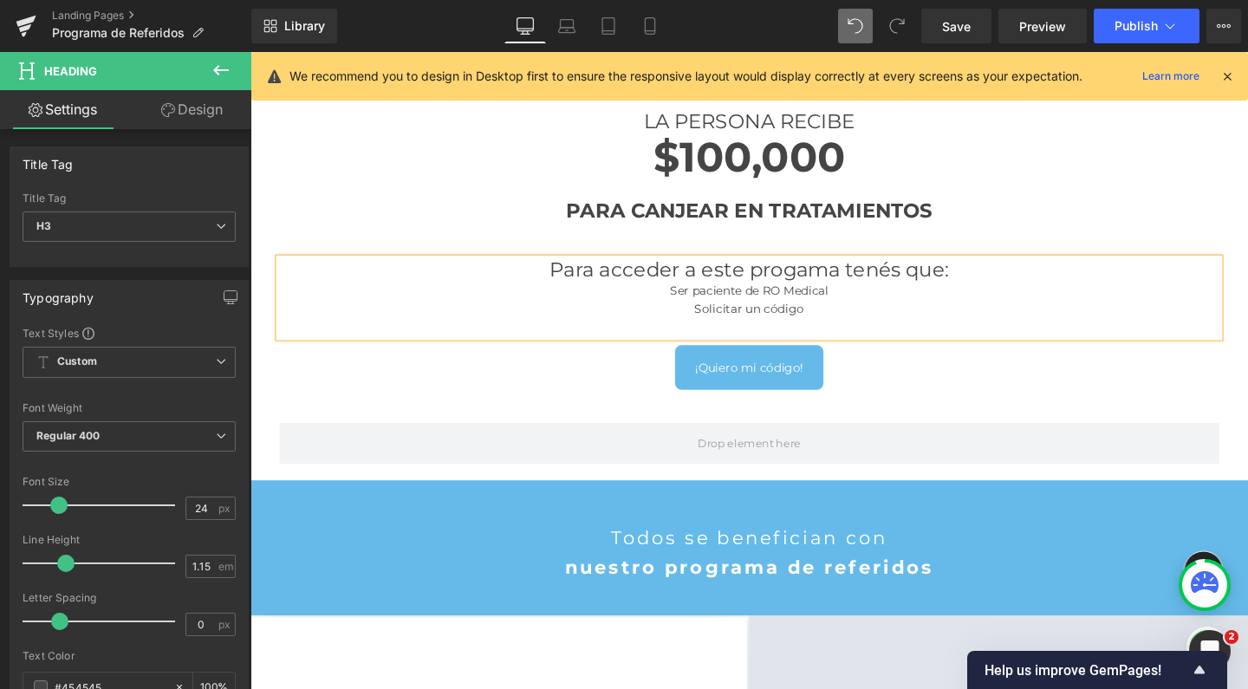
scroll to position [2772, 1031]
click at [828, 319] on div "Solicitar un código" at bounding box center [775, 322] width 988 height 19
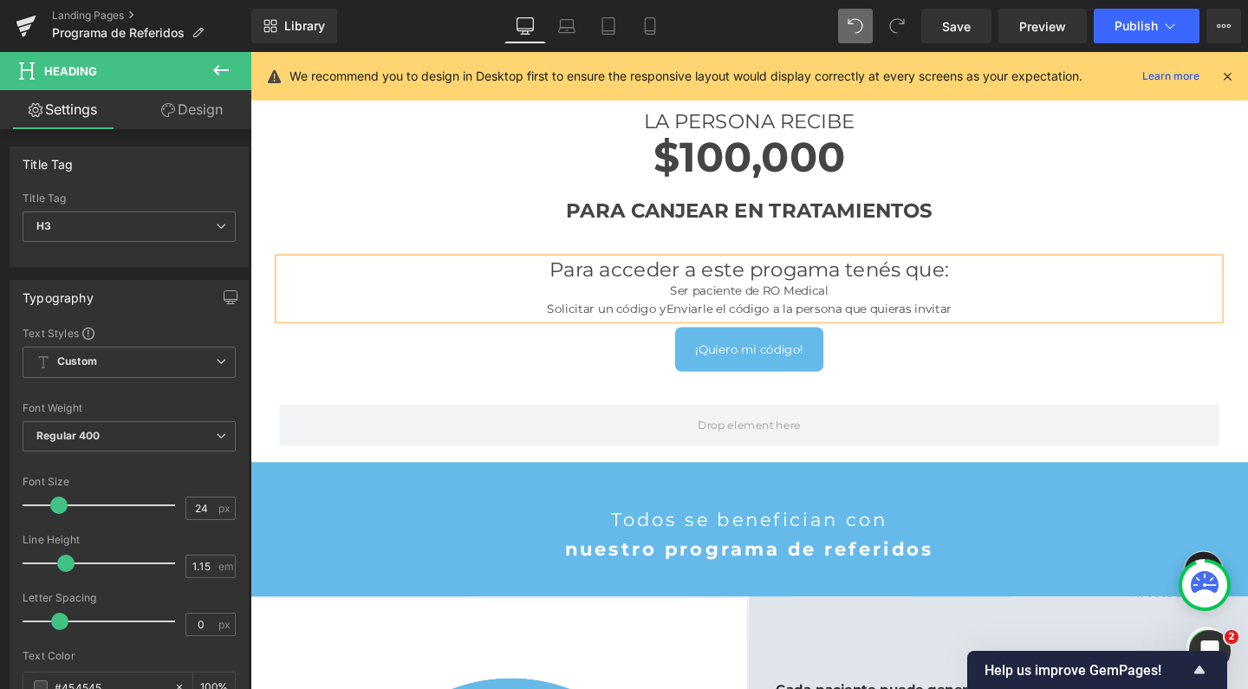
scroll to position [2753, 1031]
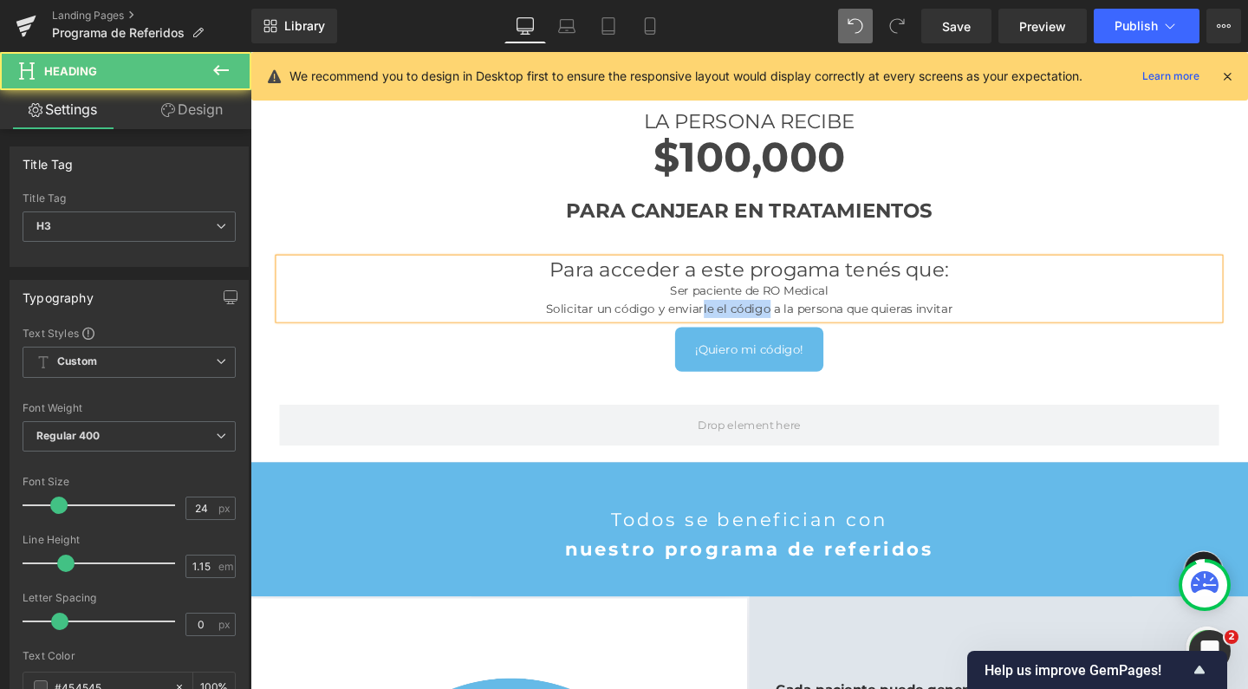
drag, startPoint x: 717, startPoint y: 316, endPoint x: 784, endPoint y: 317, distance: 66.7
click at [784, 317] on span "nviarle el código a la persona que quieras invitar" at bounding box center [843, 323] width 292 height 16
click at [981, 316] on div "Solicitar un código y e nviárselo a la persona que quieras invitar" at bounding box center [775, 322] width 988 height 19
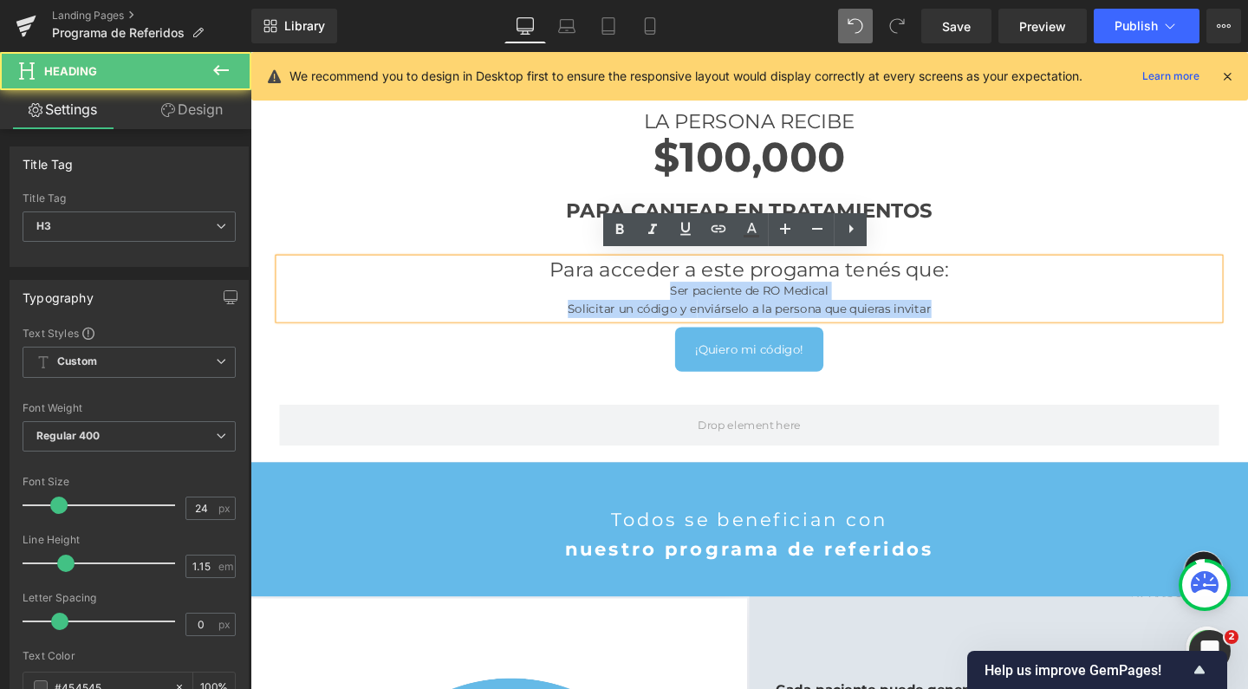
drag, startPoint x: 667, startPoint y: 300, endPoint x: 995, endPoint y: 322, distance: 328.4
click at [995, 322] on div "Para acceder a este progama tenés que: Ser paciente de RO Medical Solicitar un …" at bounding box center [775, 301] width 988 height 62
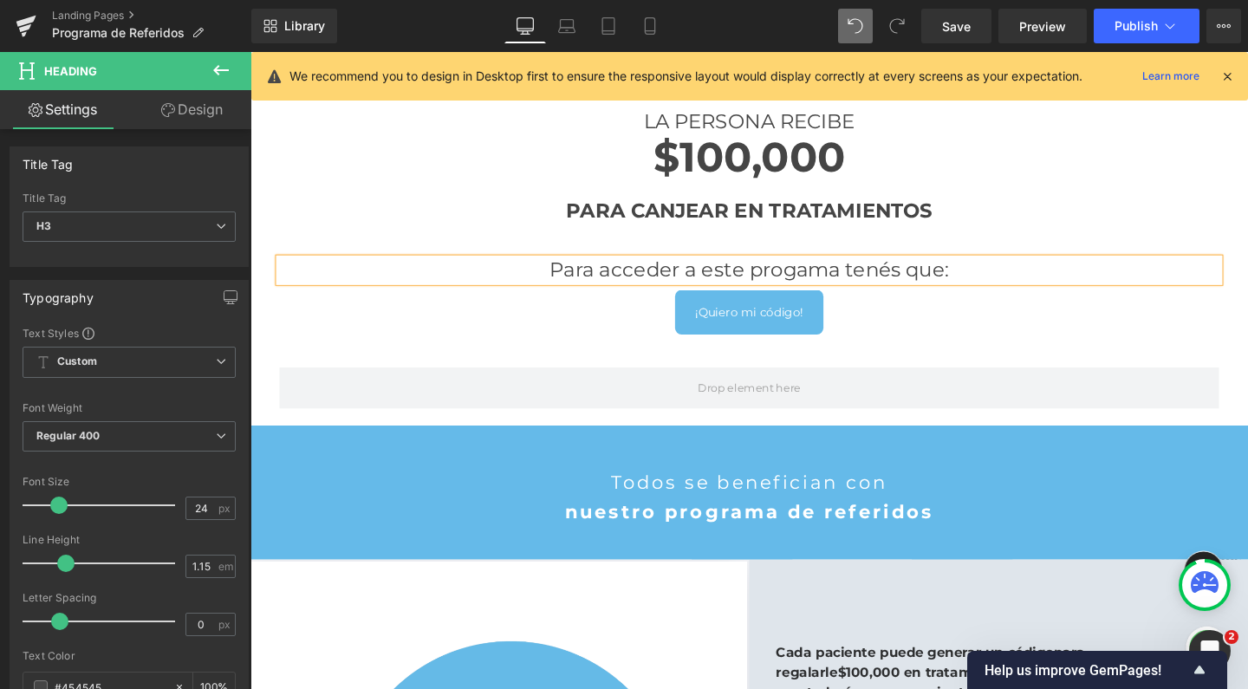
scroll to position [2715, 1031]
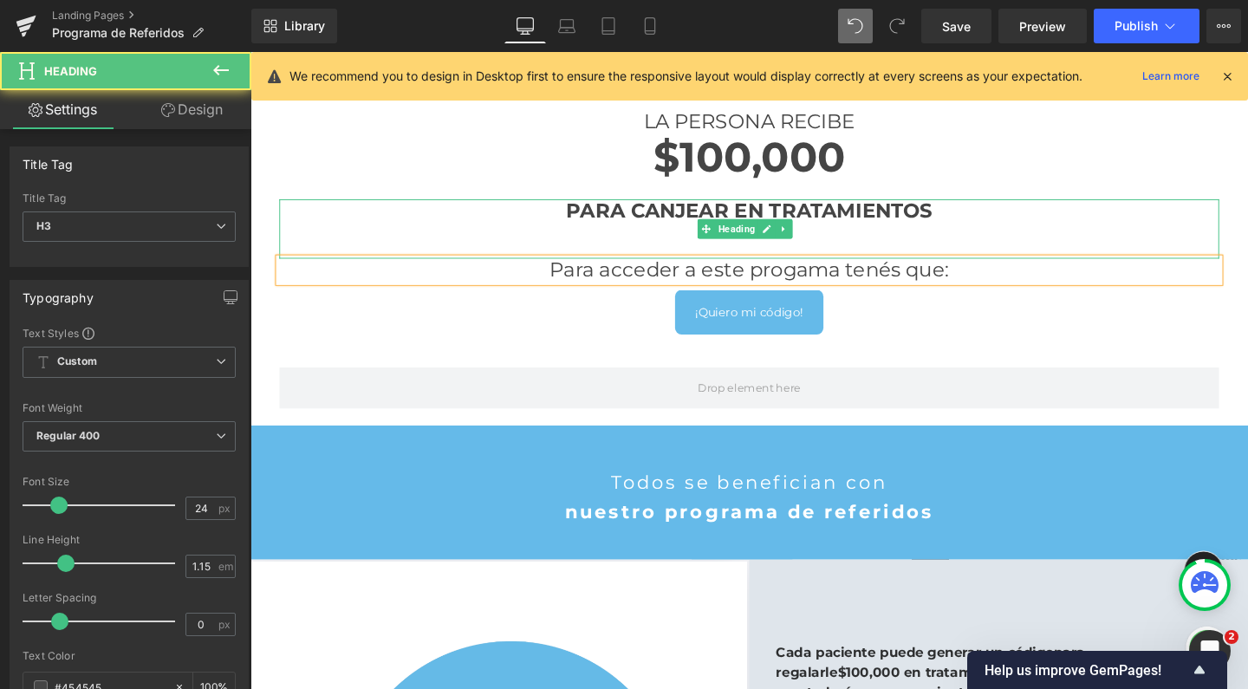
click at [1098, 231] on div at bounding box center [775, 240] width 988 height 19
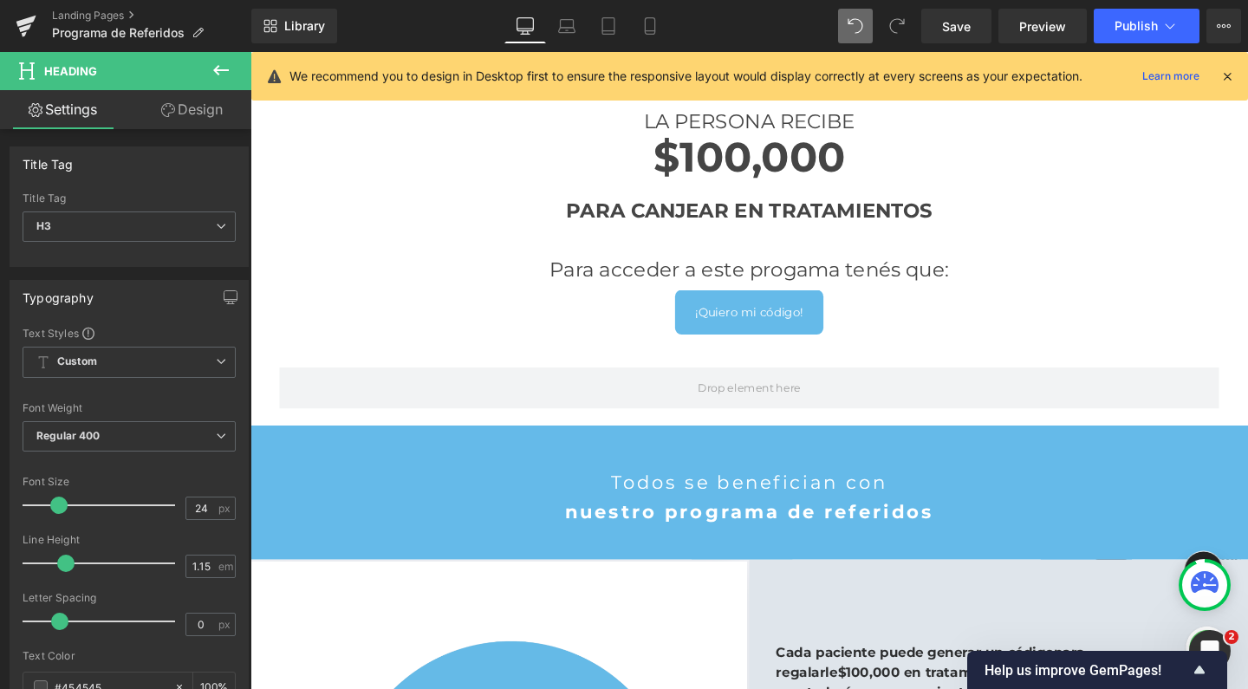
click at [233, 62] on button at bounding box center [221, 71] width 61 height 38
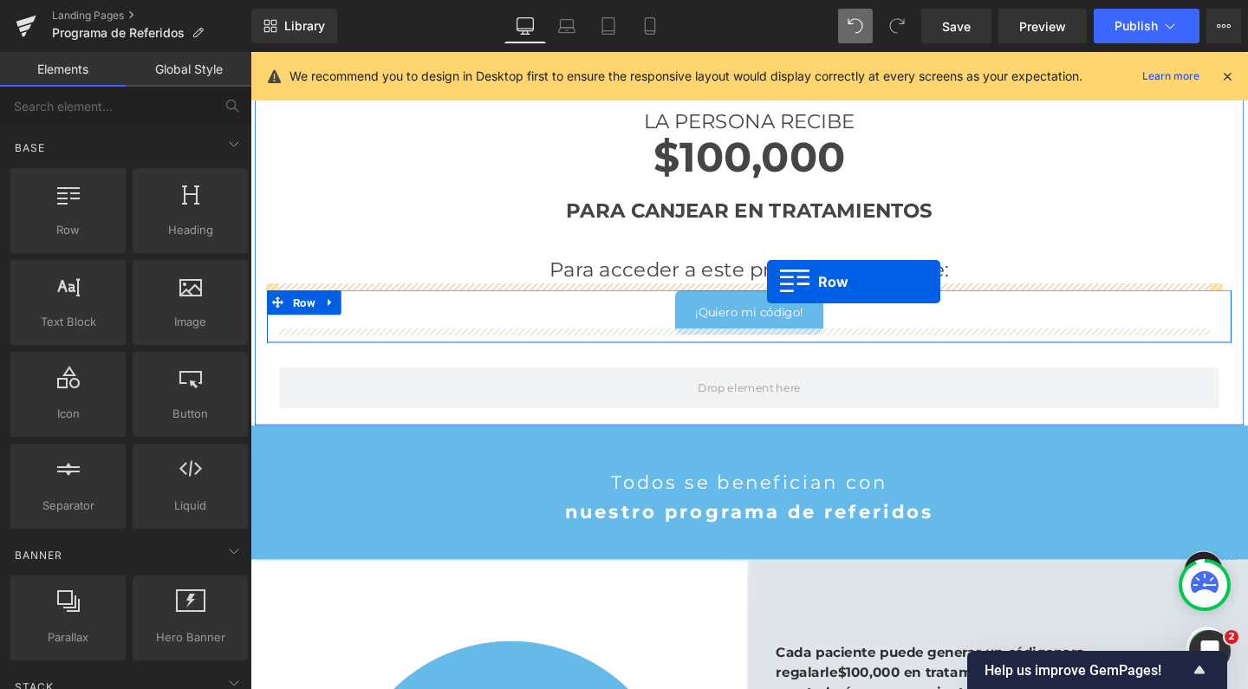
drag, startPoint x: 348, startPoint y: 270, endPoint x: 794, endPoint y: 294, distance: 446.2
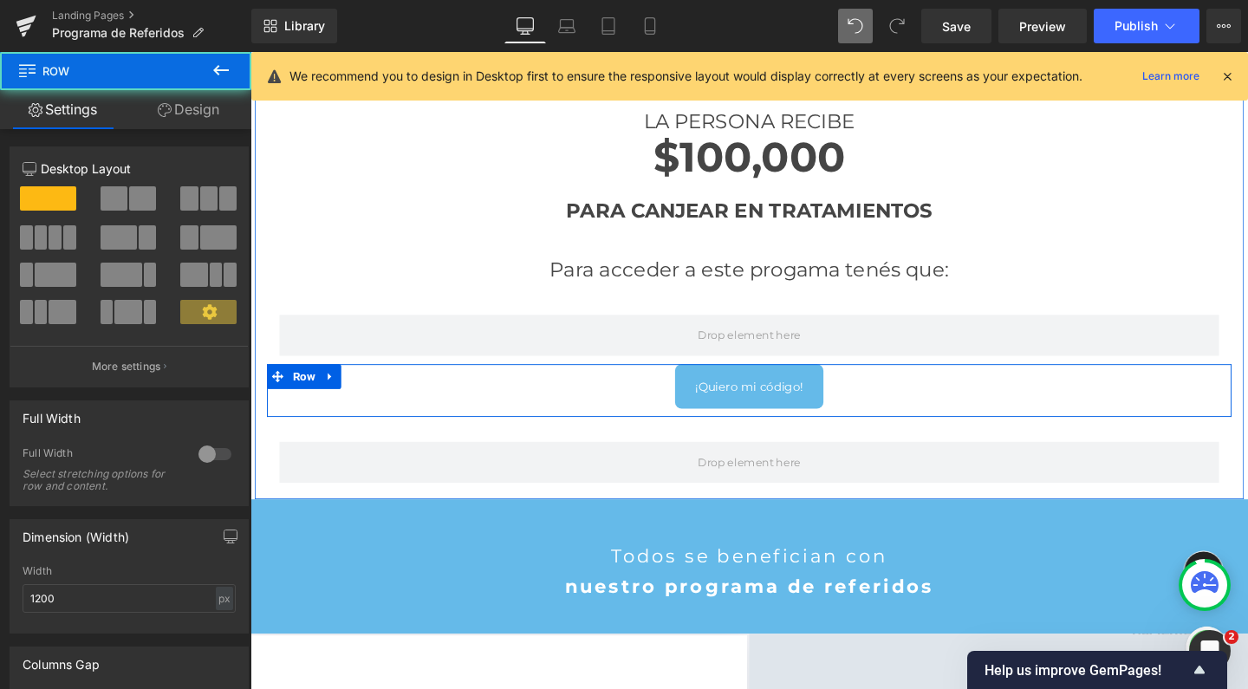
scroll to position [2793, 1031]
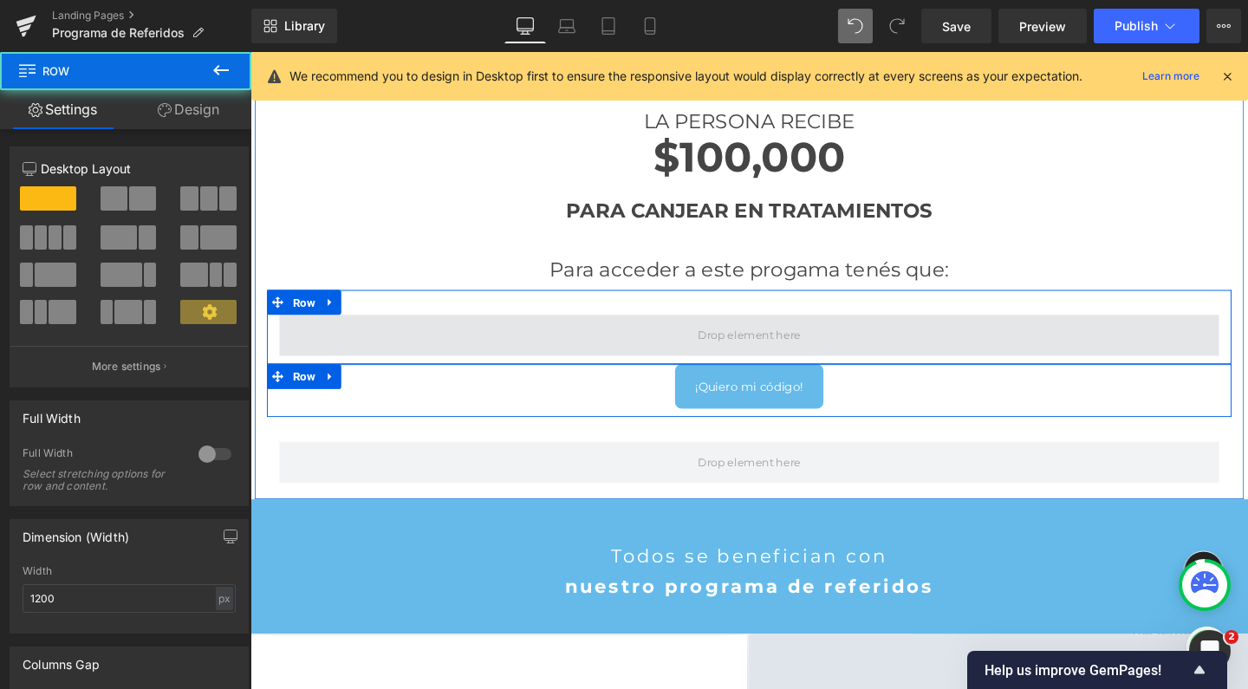
click at [676, 333] on span at bounding box center [775, 350] width 988 height 43
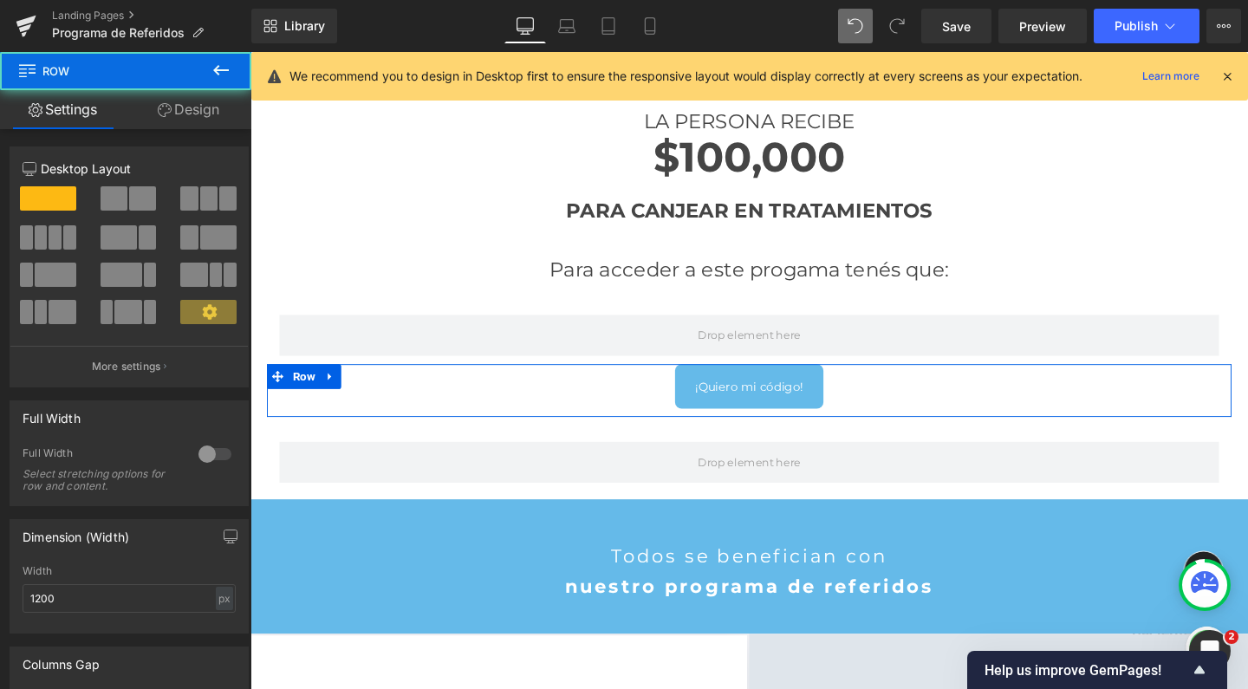
click at [222, 83] on button at bounding box center [221, 71] width 61 height 38
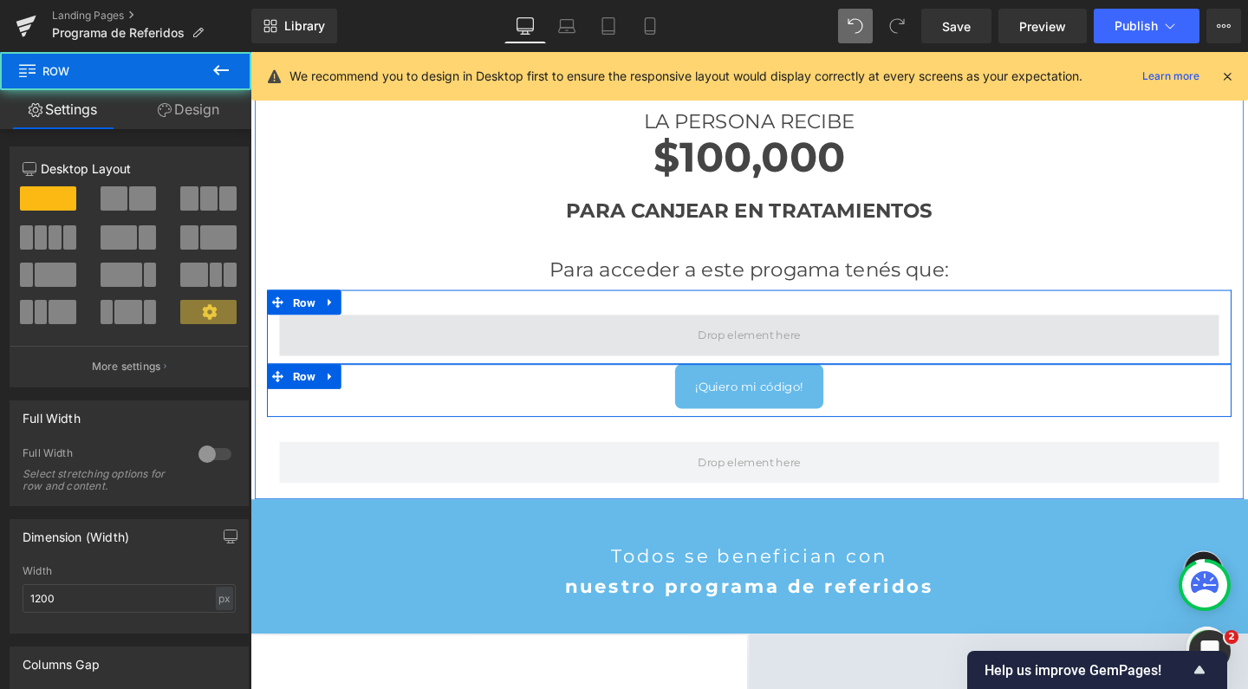
click at [404, 333] on span at bounding box center [775, 350] width 988 height 43
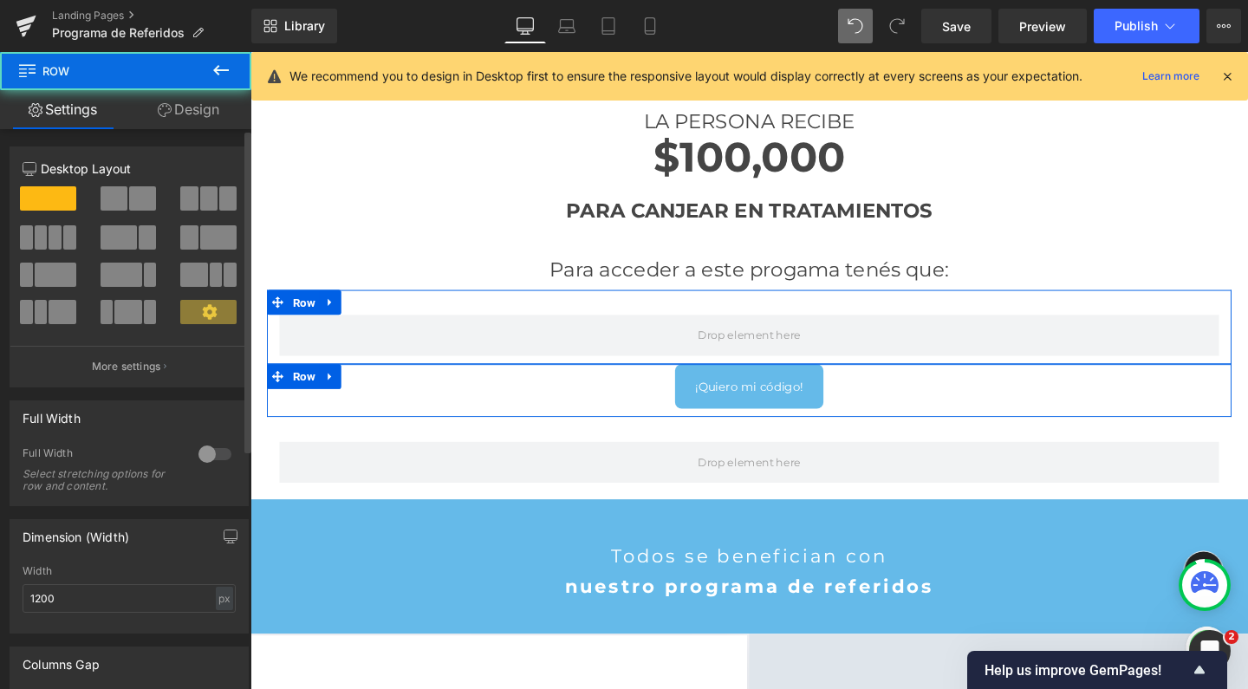
click at [123, 199] on span at bounding box center [114, 198] width 27 height 24
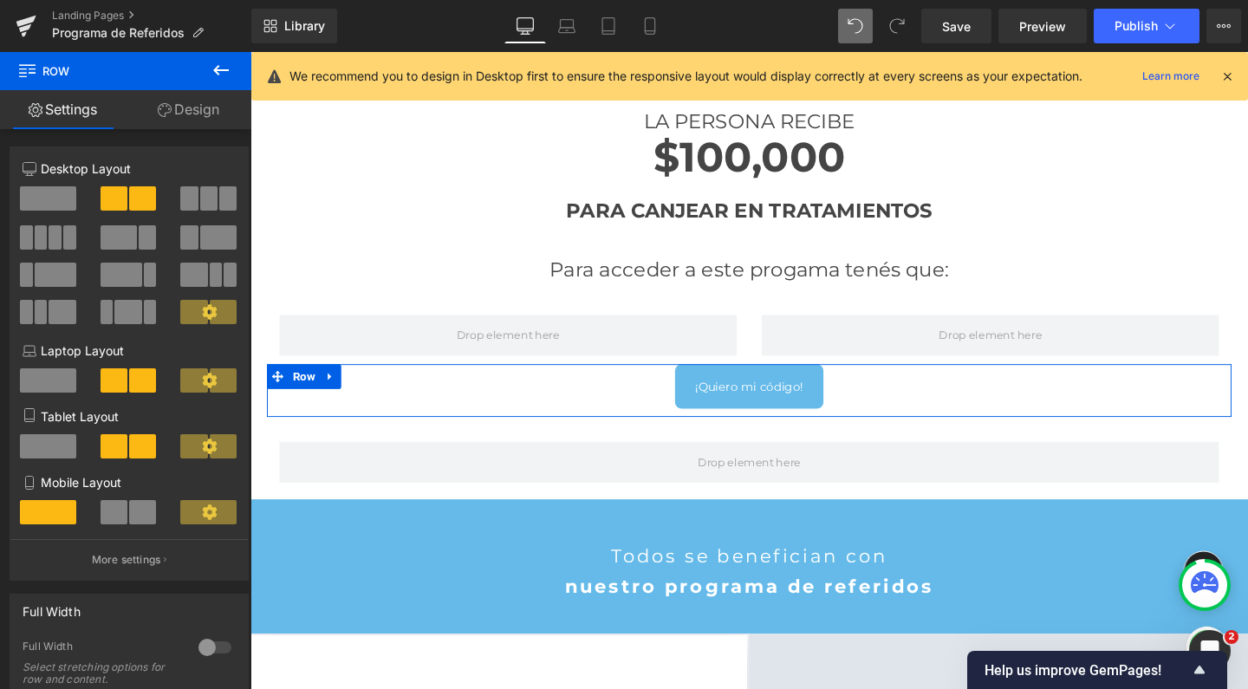
click at [227, 63] on icon at bounding box center [221, 70] width 21 height 21
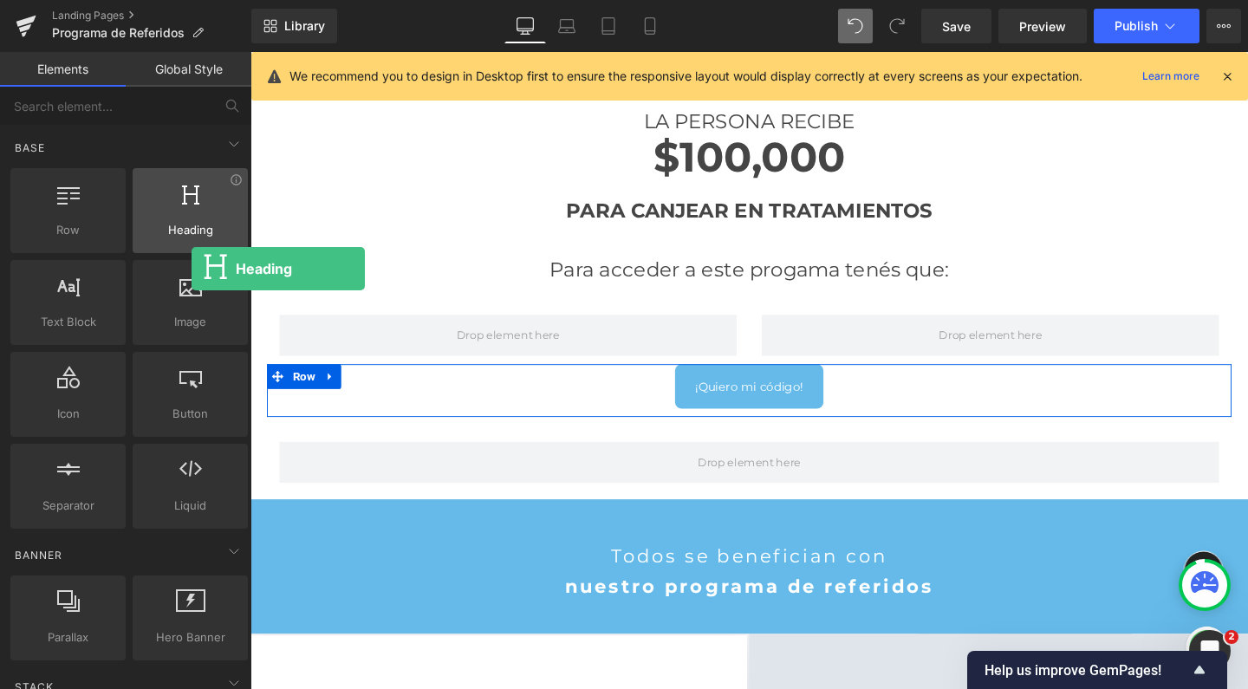
drag, startPoint x: 190, startPoint y: 231, endPoint x: 191, endPoint y: 223, distance: 8.7
click at [191, 223] on span "Heading" at bounding box center [190, 230] width 105 height 18
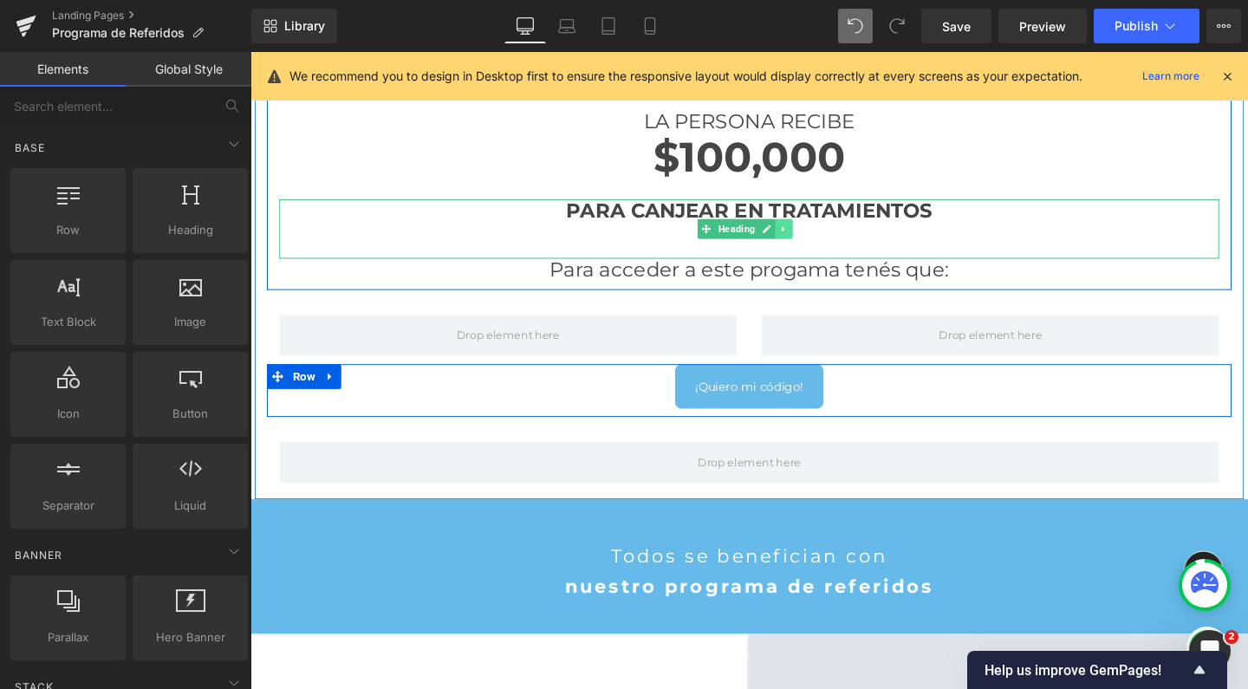
click at [810, 236] on icon at bounding box center [812, 238] width 10 height 10
click at [798, 233] on icon at bounding box center [802, 238] width 10 height 10
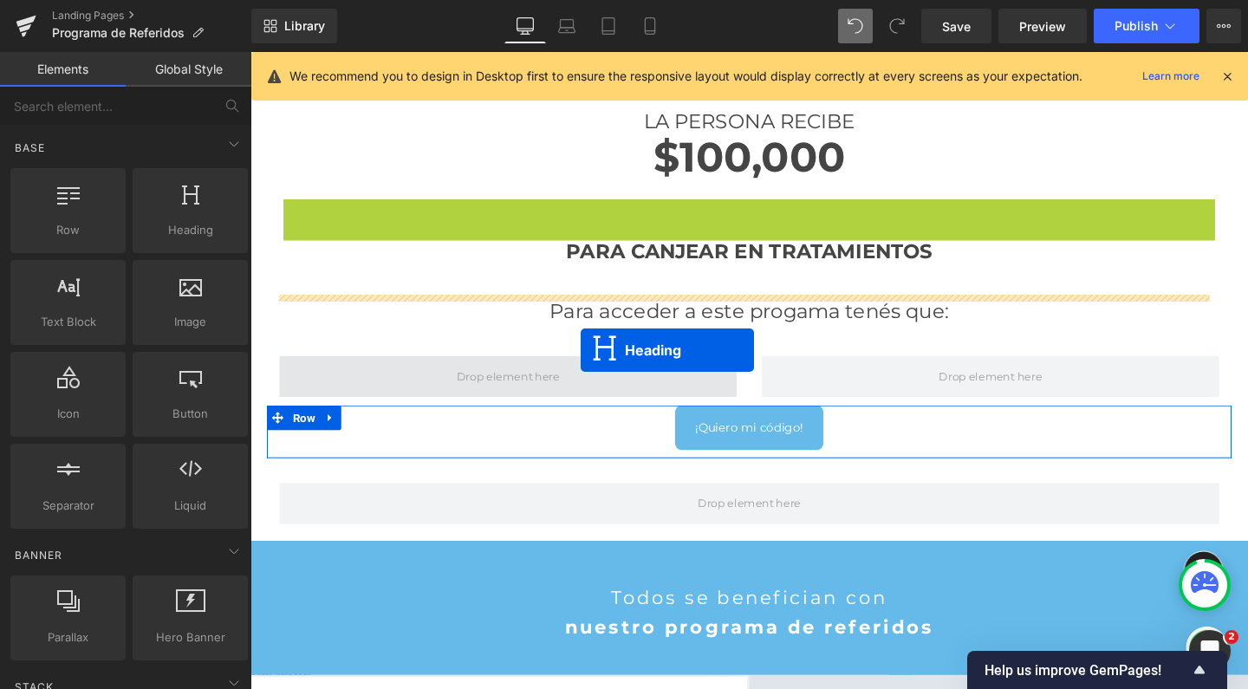
scroll to position [2836, 1031]
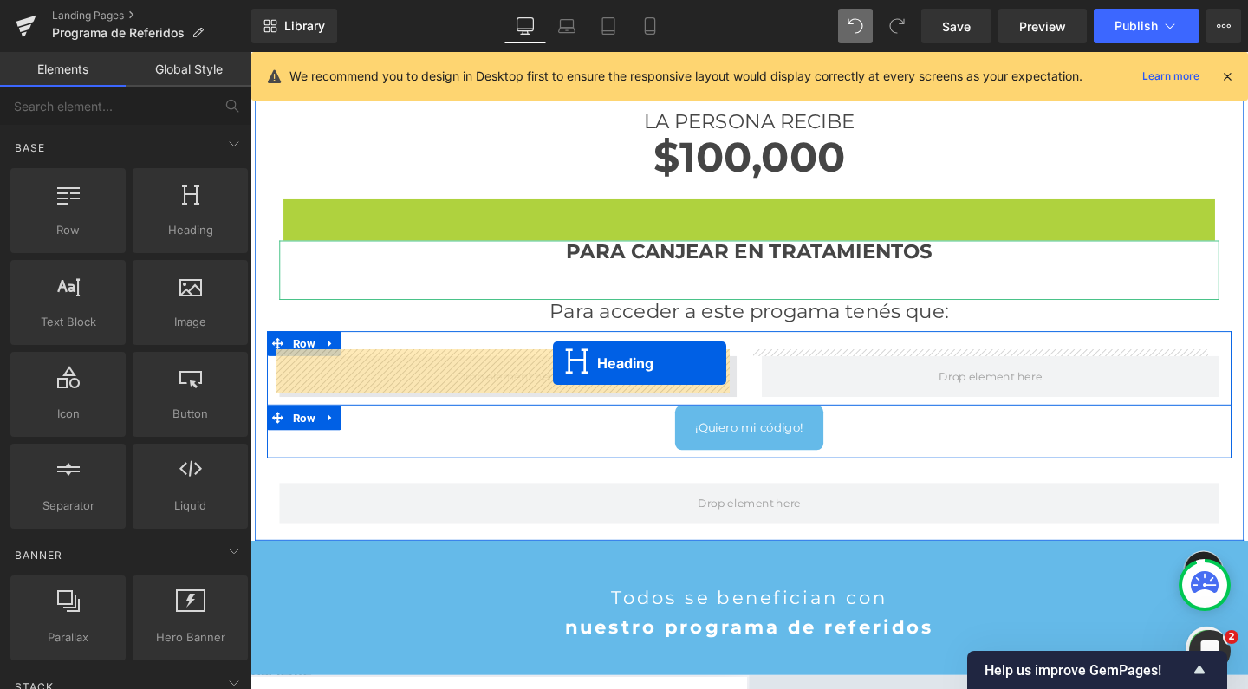
drag, startPoint x: 702, startPoint y: 233, endPoint x: 568, endPoint y: 375, distance: 195.6
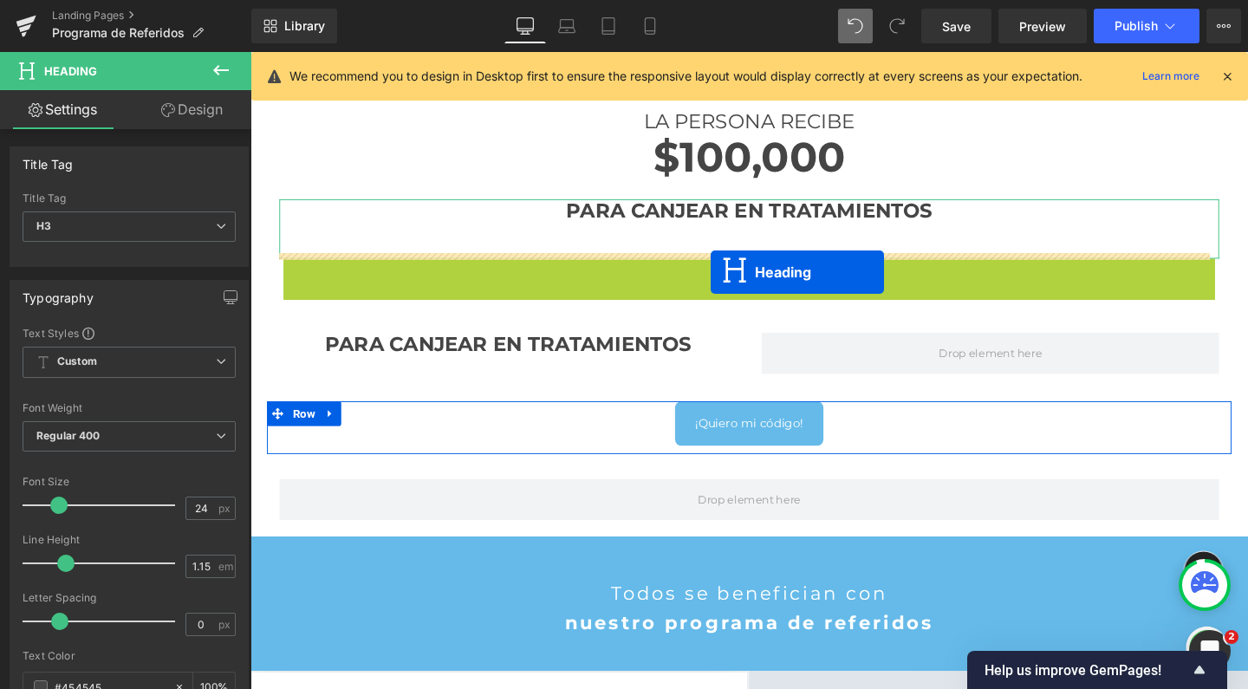
scroll to position [2831, 1031]
drag, startPoint x: 722, startPoint y: 278, endPoint x: 734, endPoint y: 283, distance: 12.9
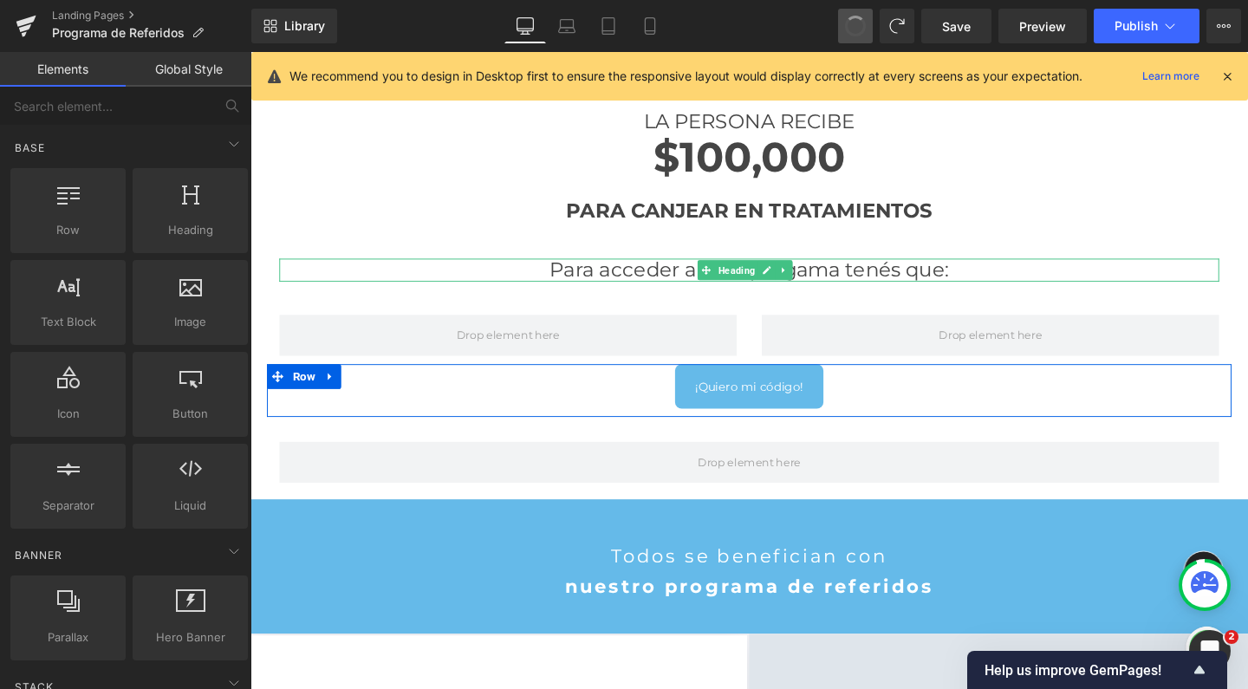
scroll to position [2793, 1031]
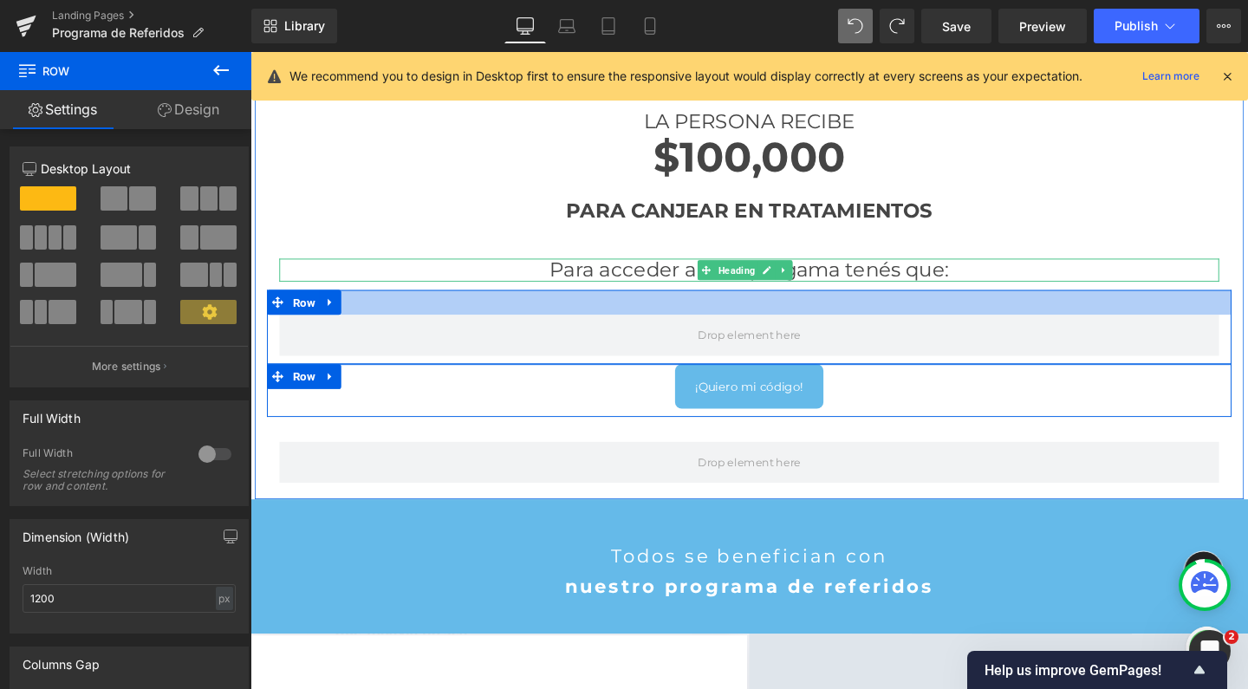
click at [809, 316] on div at bounding box center [775, 316] width 1014 height 26
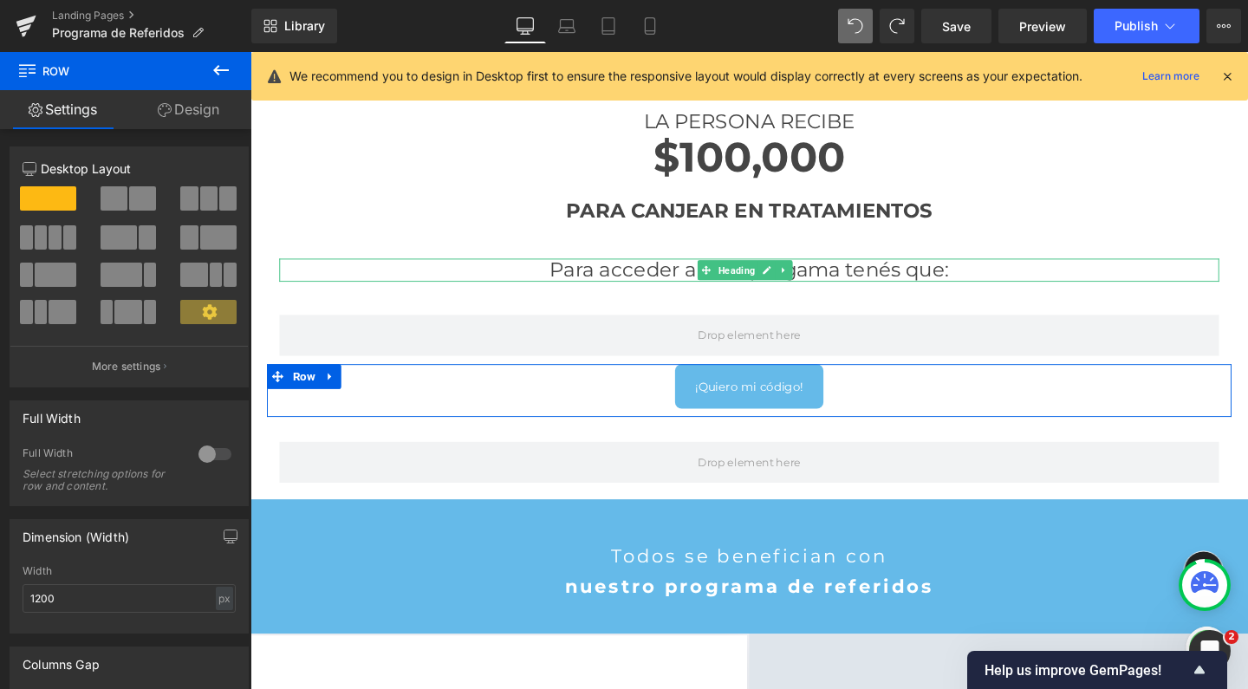
click at [235, 75] on button at bounding box center [221, 71] width 61 height 38
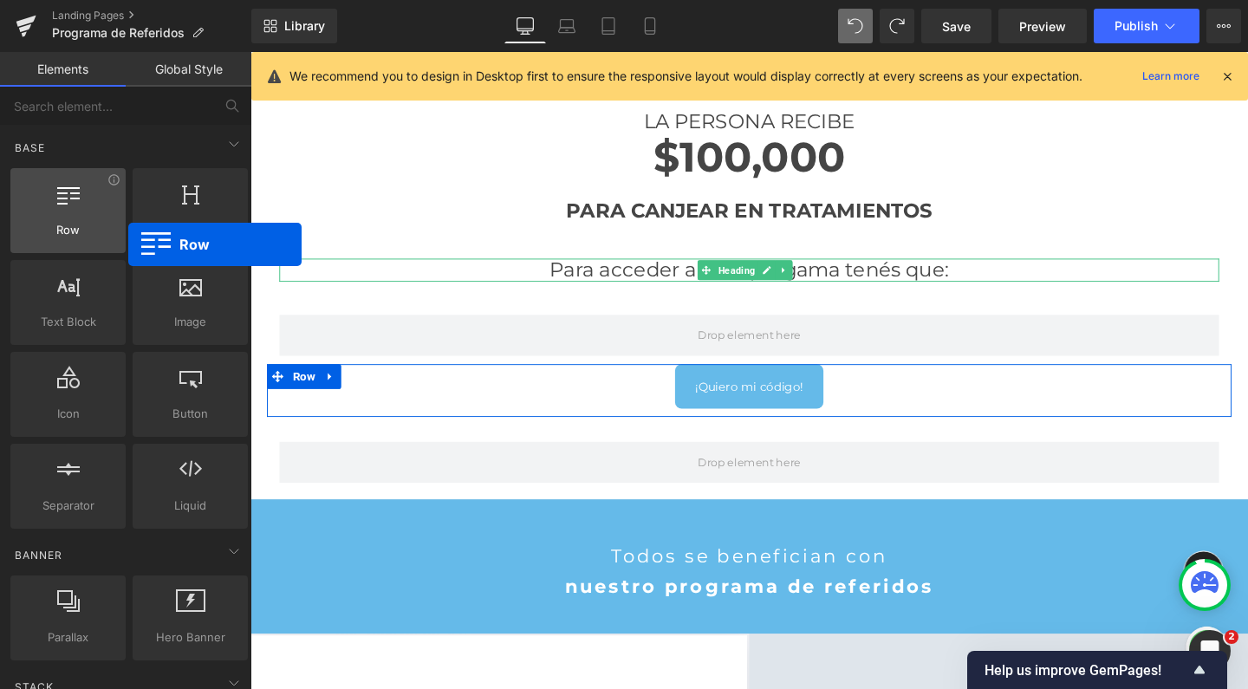
drag, startPoint x: 99, startPoint y: 208, endPoint x: 106, endPoint y: 199, distance: 11.1
click at [106, 199] on div at bounding box center [68, 201] width 105 height 39
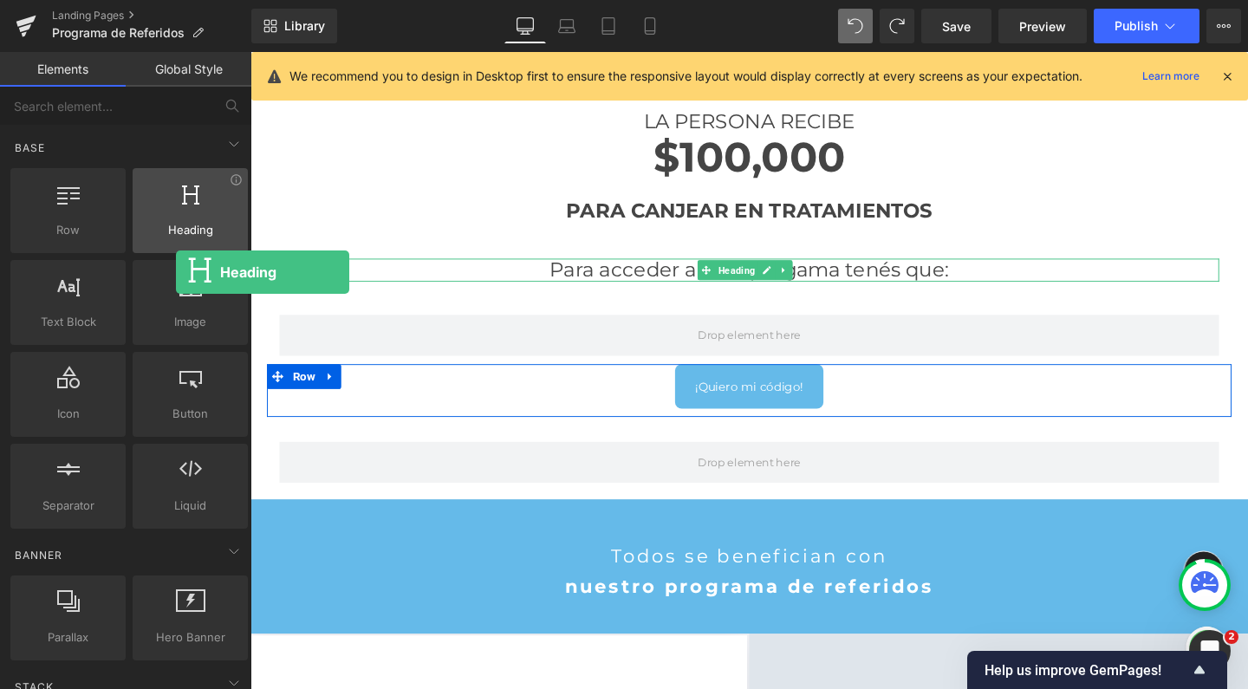
click at [175, 228] on span "Heading" at bounding box center [190, 230] width 105 height 18
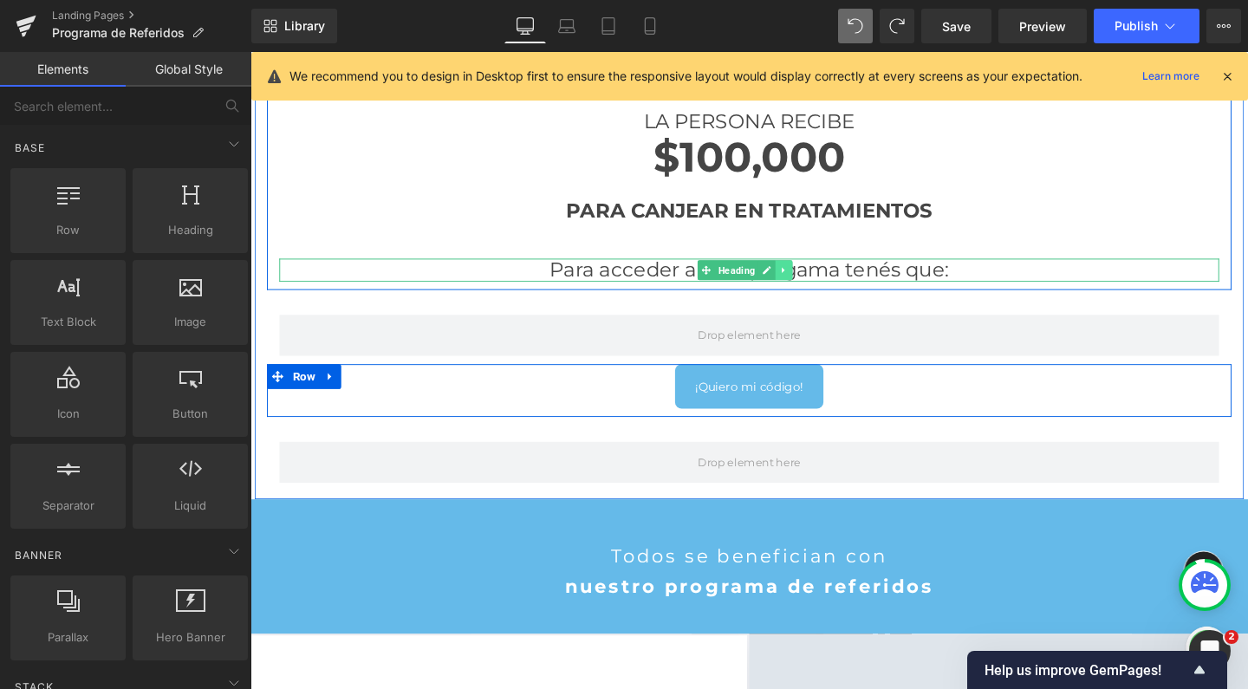
click at [803, 281] on link at bounding box center [812, 281] width 18 height 21
click at [793, 281] on link at bounding box center [802, 281] width 18 height 21
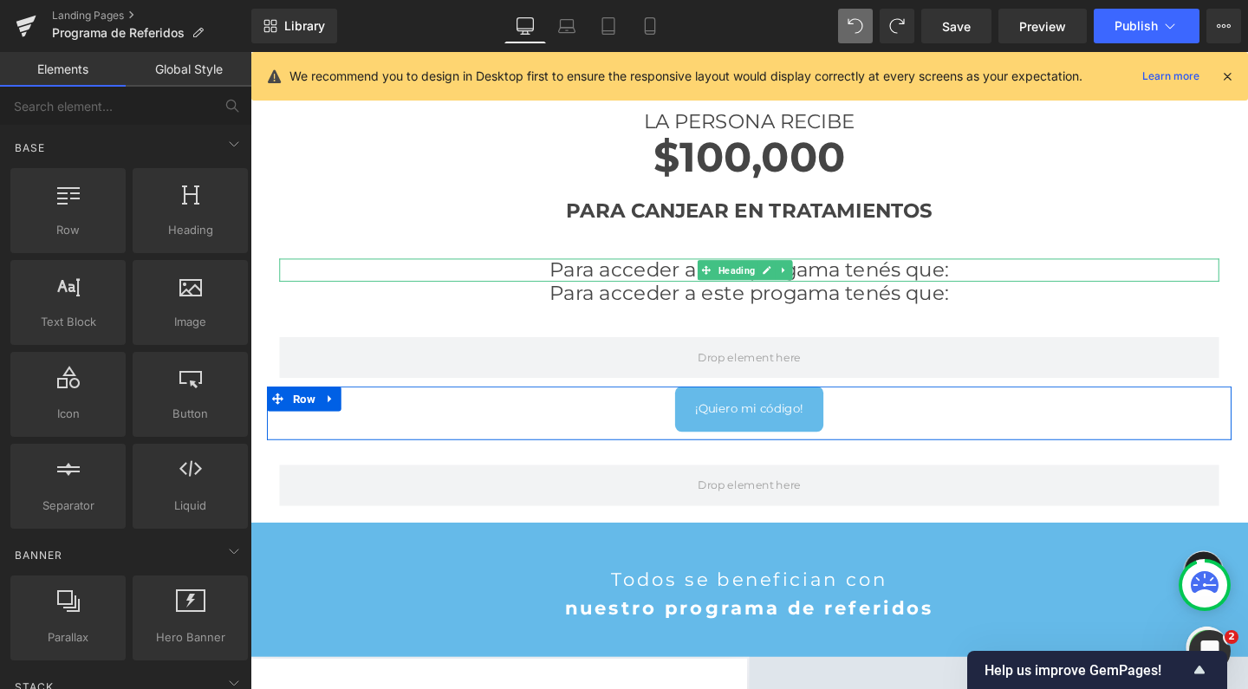
scroll to position [2836, 1031]
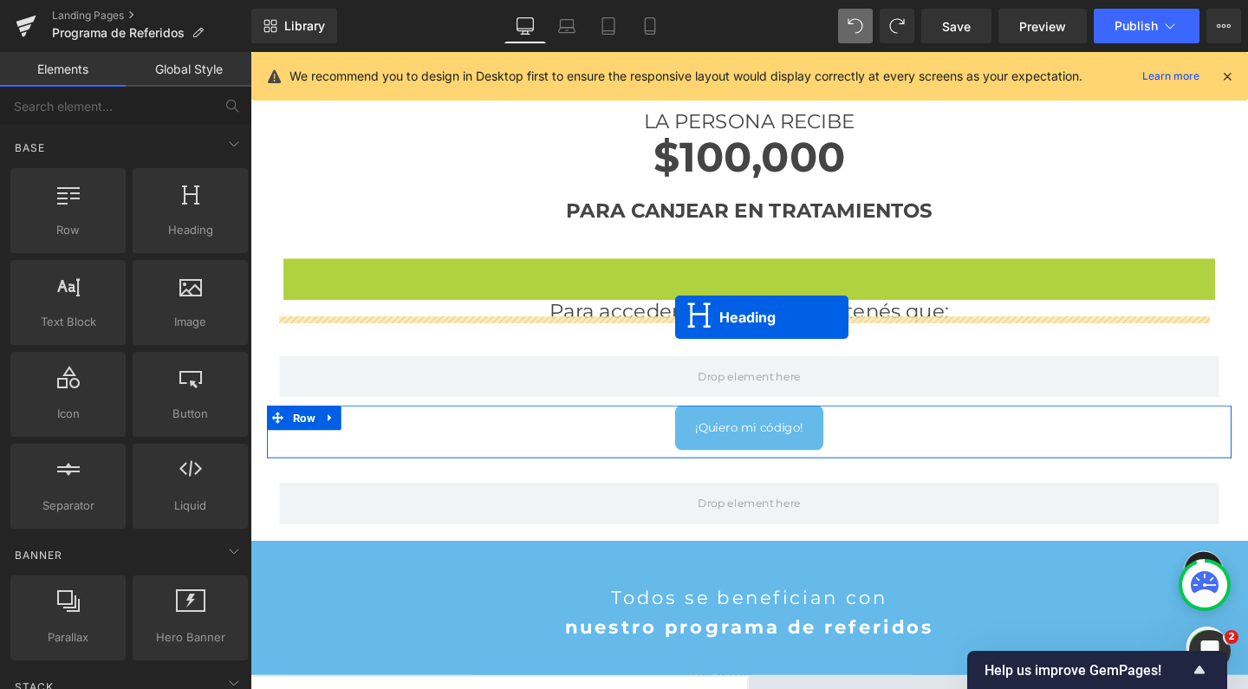
drag, startPoint x: 697, startPoint y: 271, endPoint x: 697, endPoint y: 331, distance: 59.8
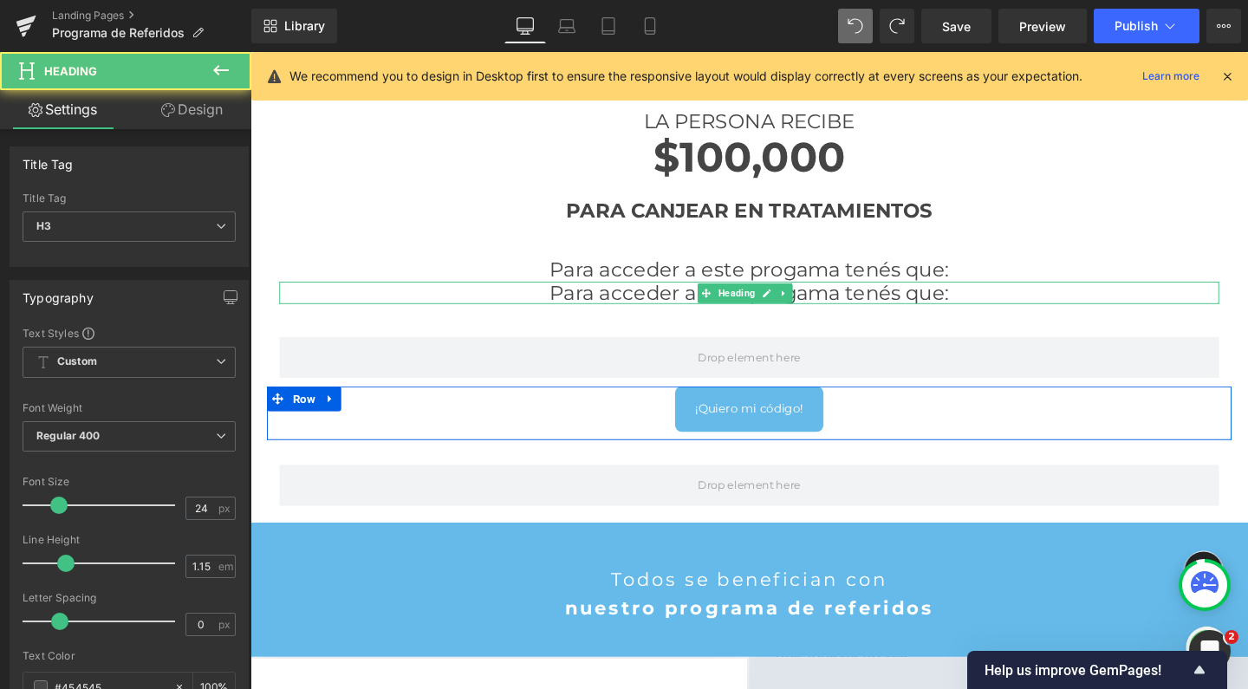
scroll to position [2816, 1031]
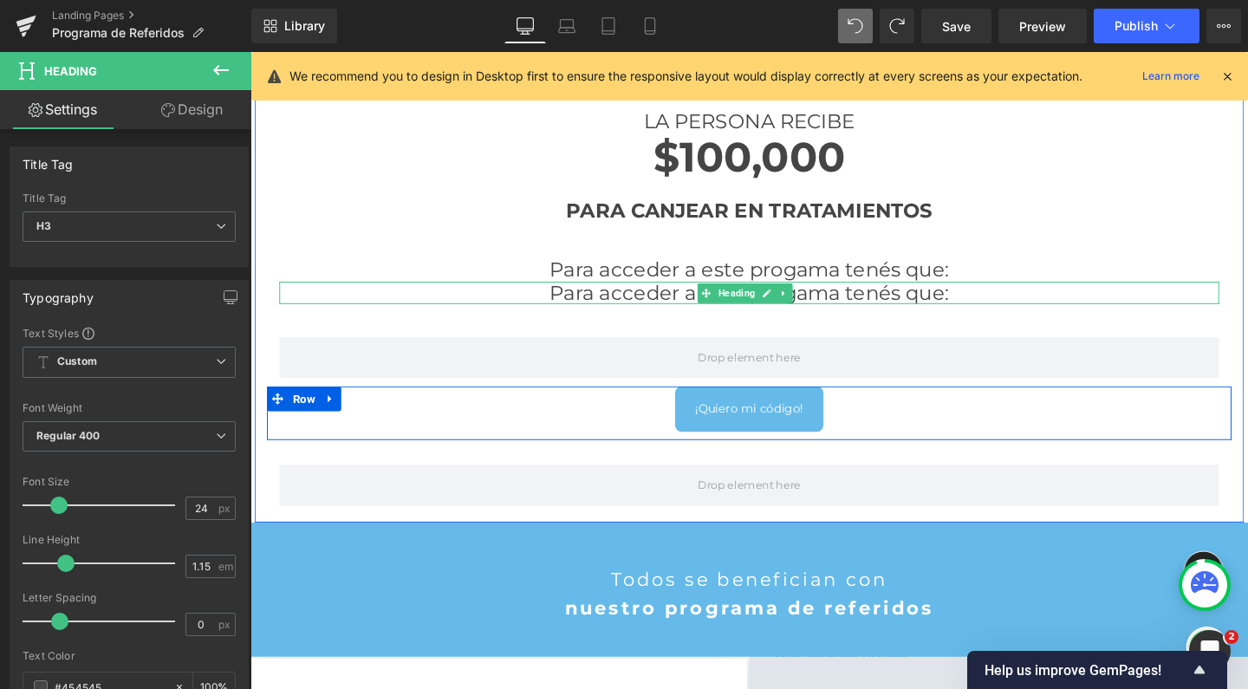
click at [647, 296] on h3 "Para acceder a este progama tenés que:" at bounding box center [775, 306] width 988 height 24
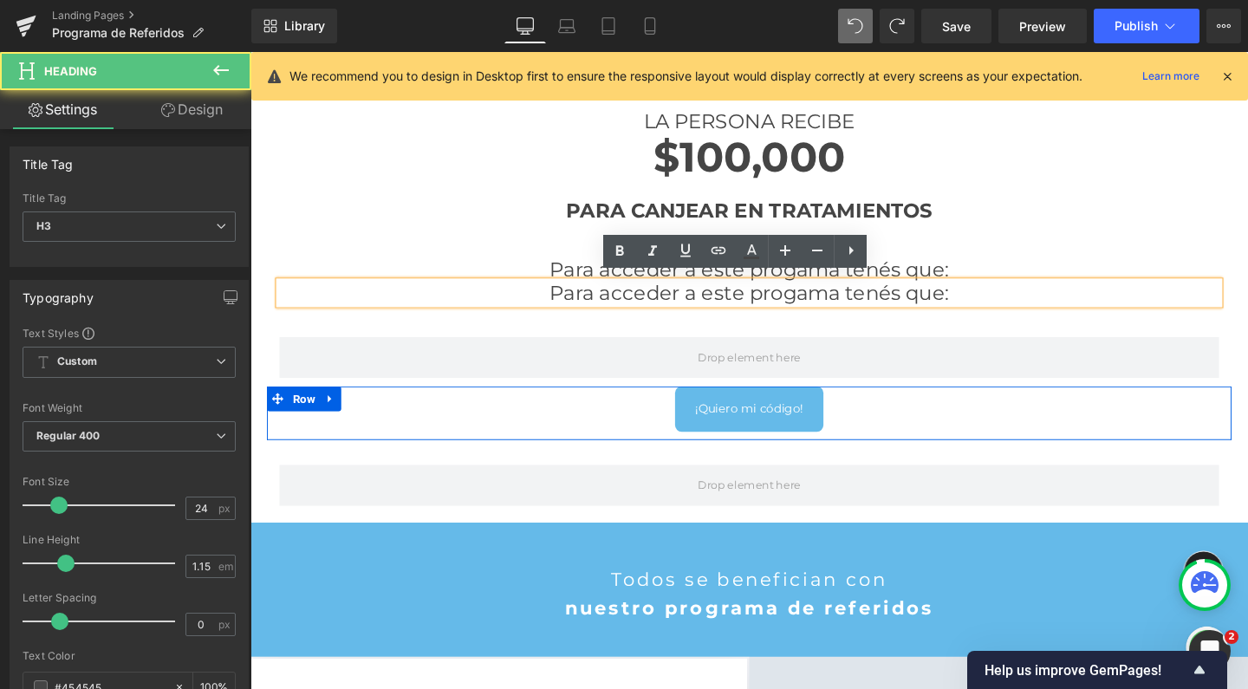
click at [647, 296] on h3 "Para acceder a este progama tenés que:" at bounding box center [775, 306] width 988 height 24
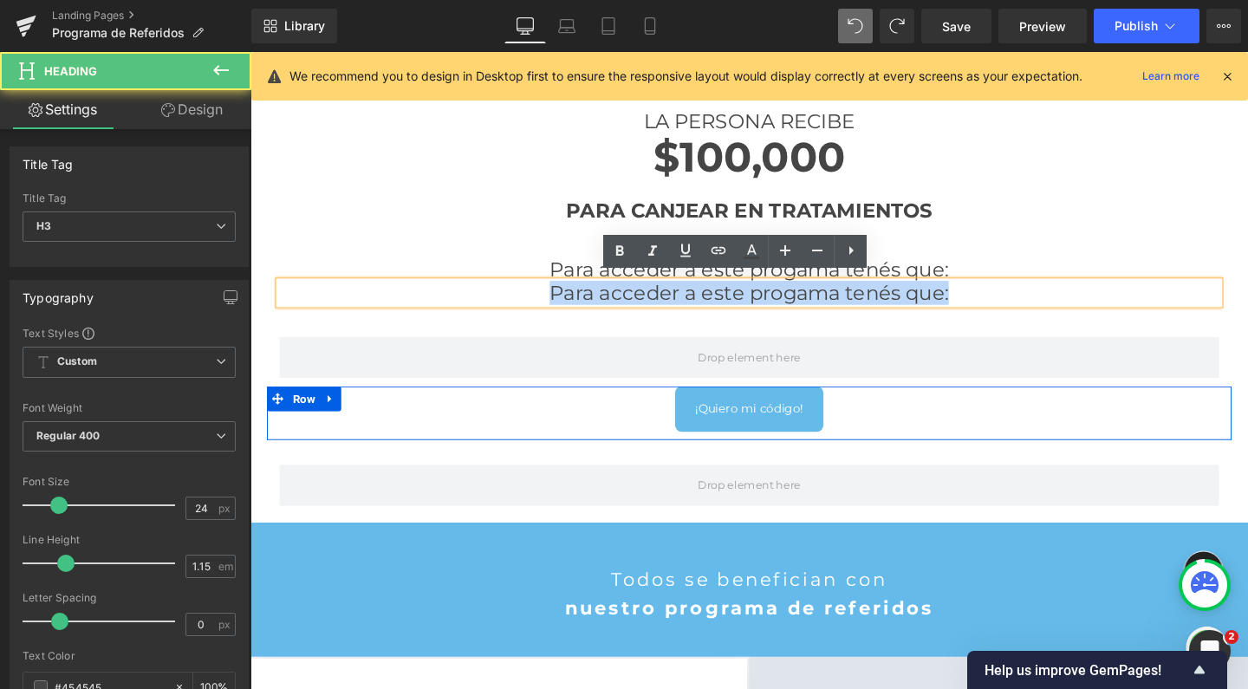
click at [647, 296] on h3 "Para acceder a este progama tenés que:" at bounding box center [775, 306] width 988 height 24
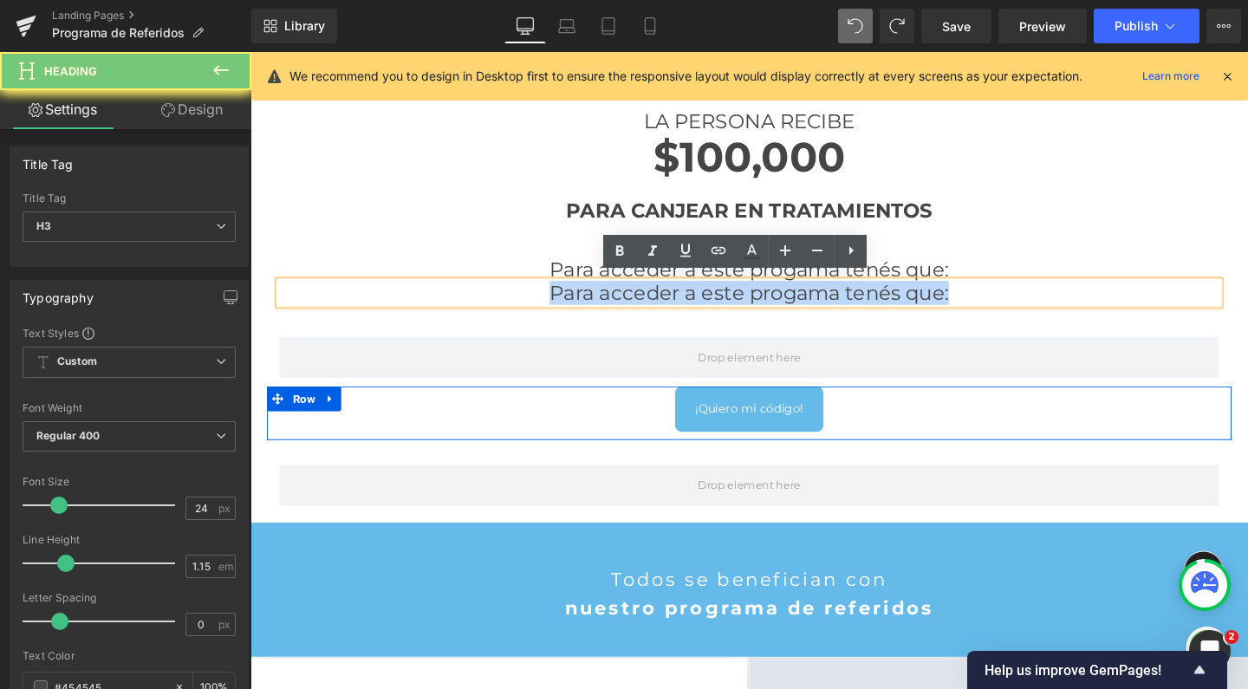
click at [647, 296] on h3 "Para acceder a este progama tenés que:" at bounding box center [775, 306] width 988 height 24
paste div
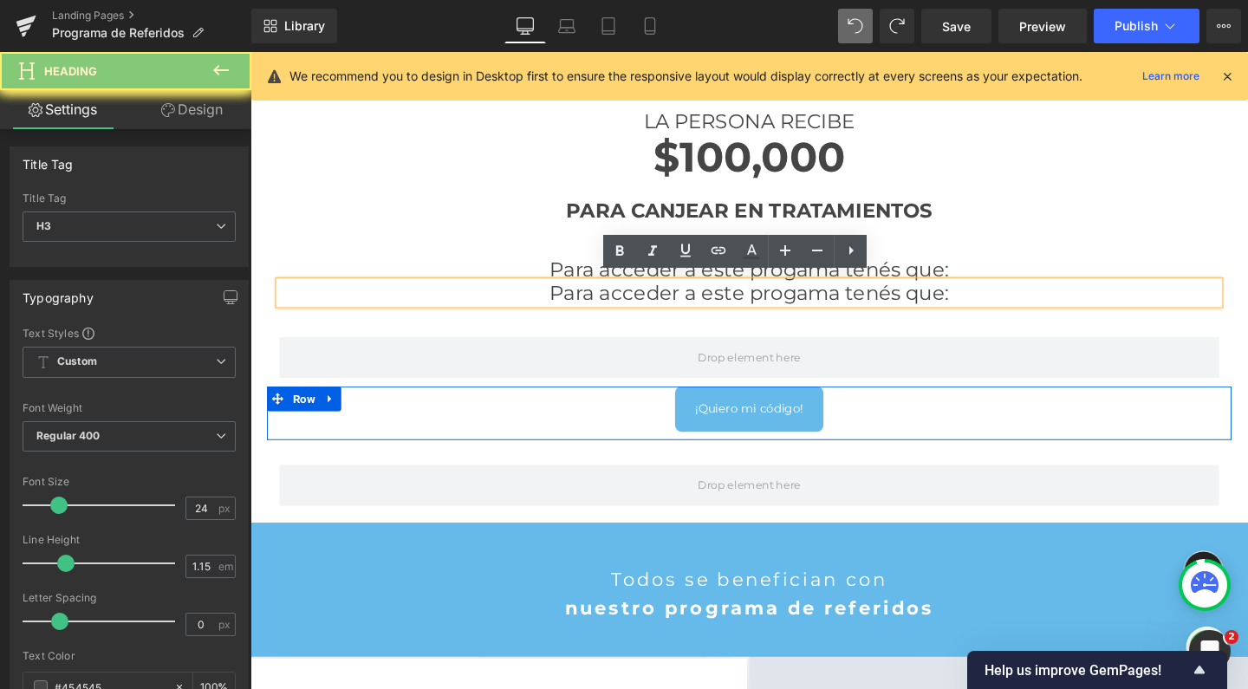
scroll to position [9, 9]
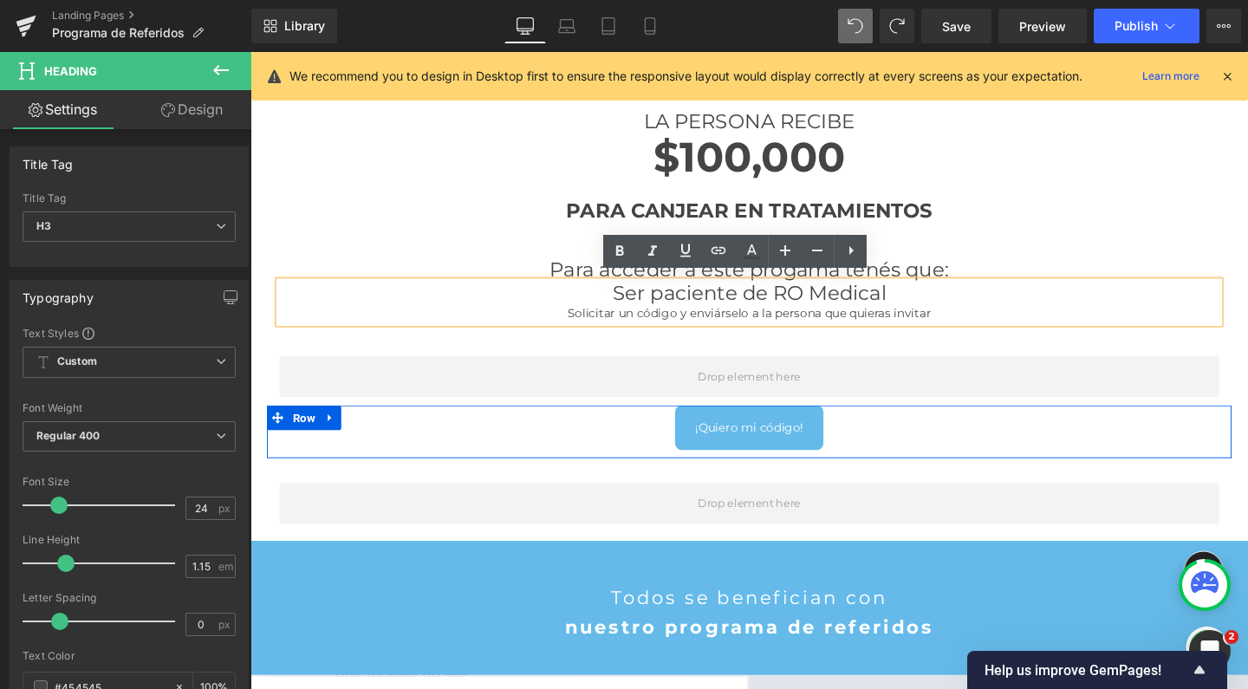
click at [559, 319] on div "Solicitar un código y enviárselo a la persona que quieras invitar" at bounding box center [775, 326] width 988 height 19
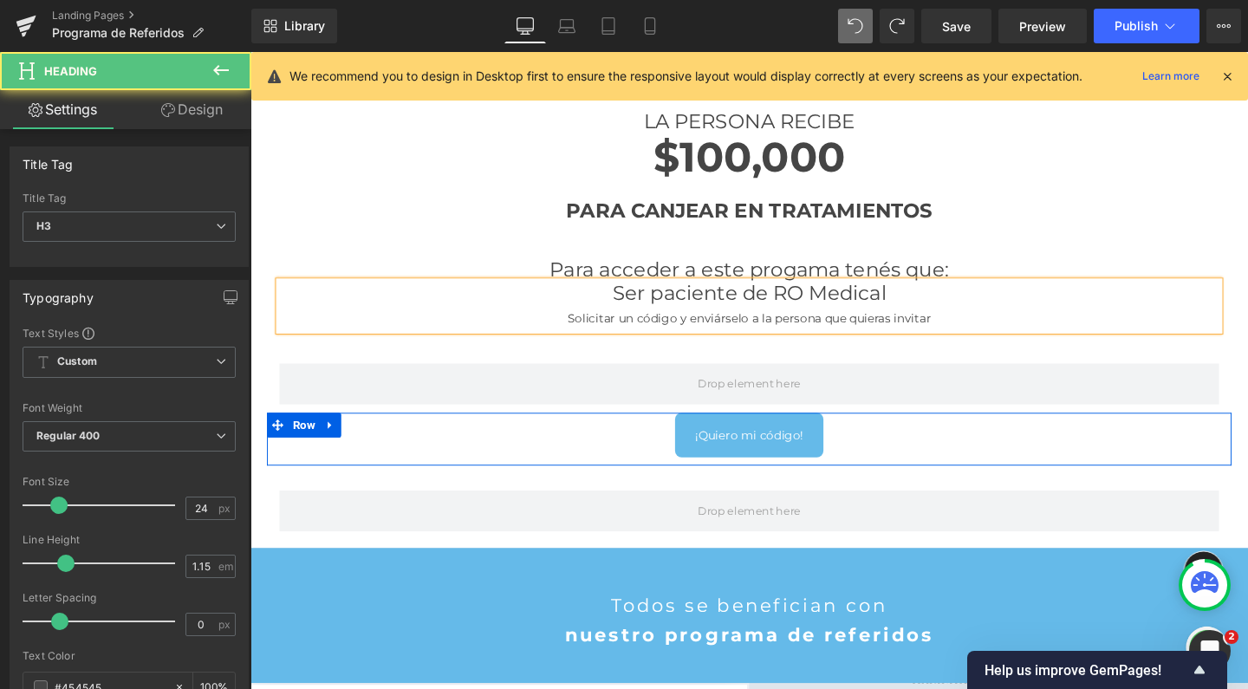
scroll to position [2843, 1031]
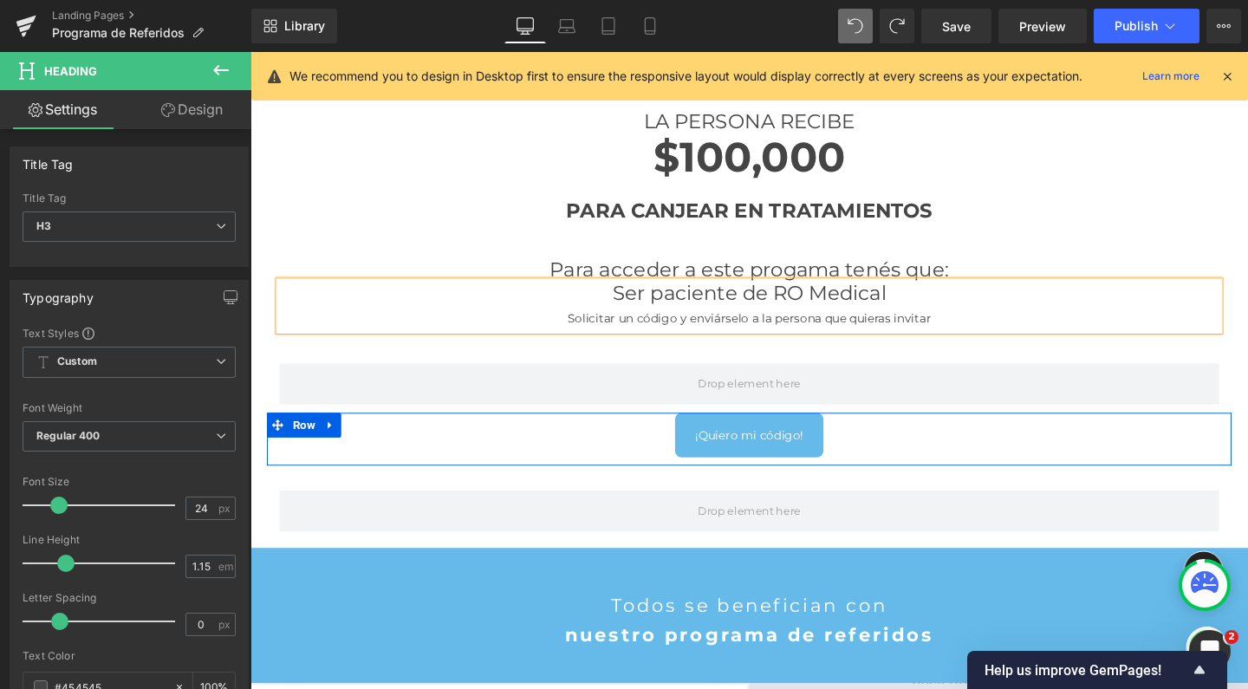
click at [754, 324] on span "Solicitar un código y enviárselo a la persona que quieras invitar" at bounding box center [775, 332] width 382 height 16
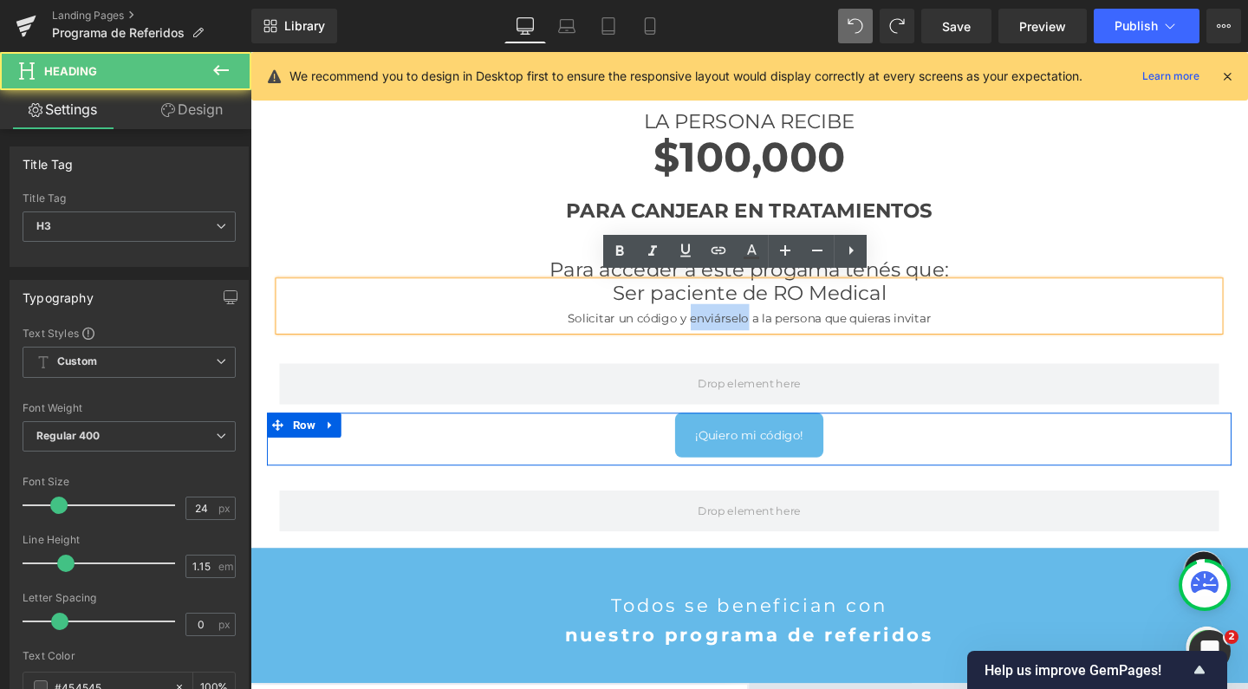
click at [754, 324] on span "Solicitar un código y enviárselo a la persona que quieras invitar" at bounding box center [775, 332] width 382 height 16
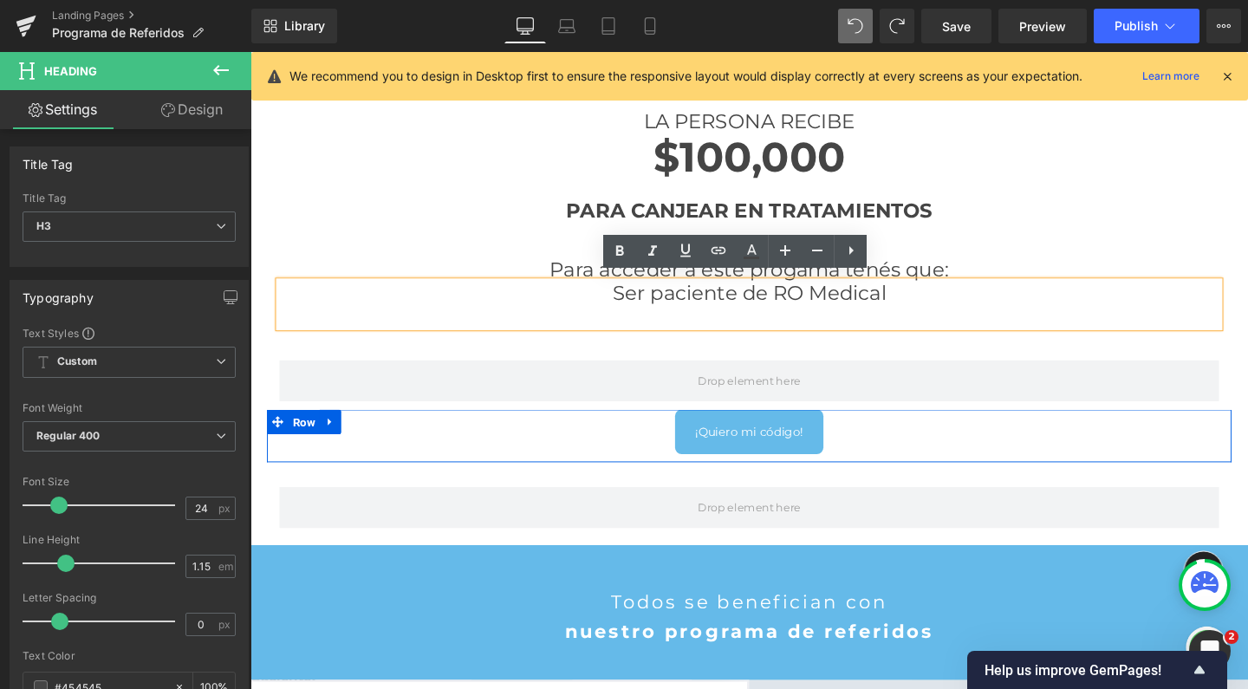
scroll to position [2816, 1031]
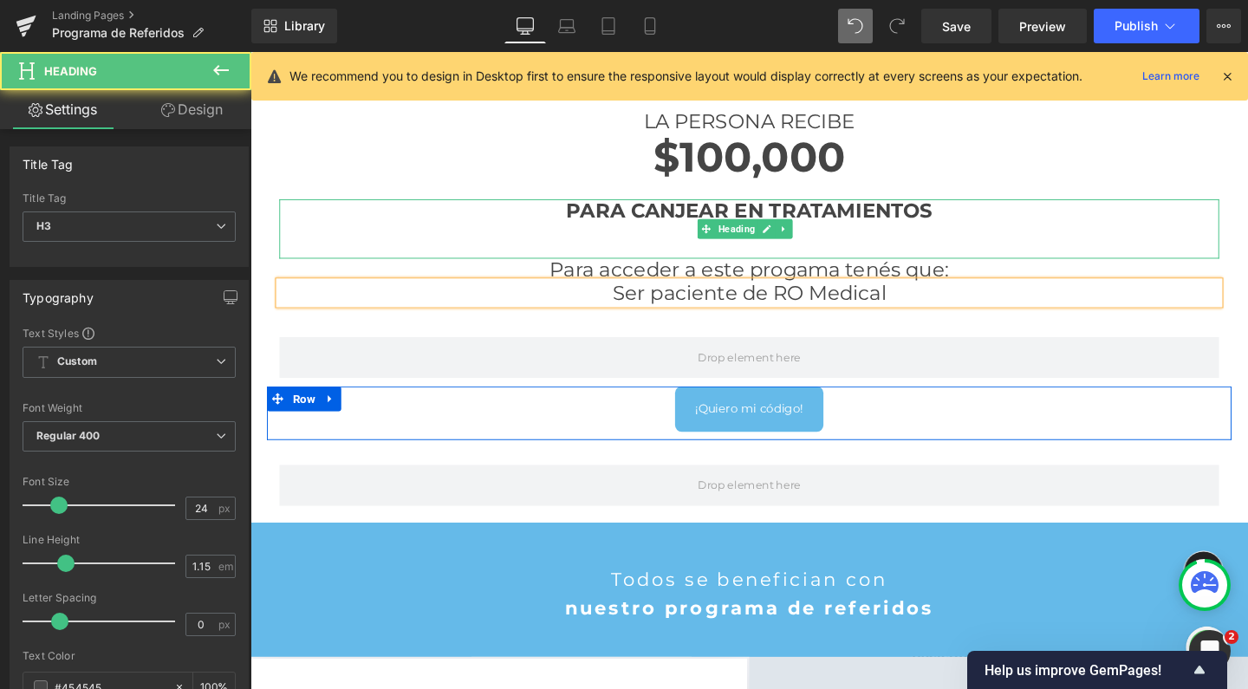
click at [1067, 236] on div at bounding box center [775, 240] width 988 height 19
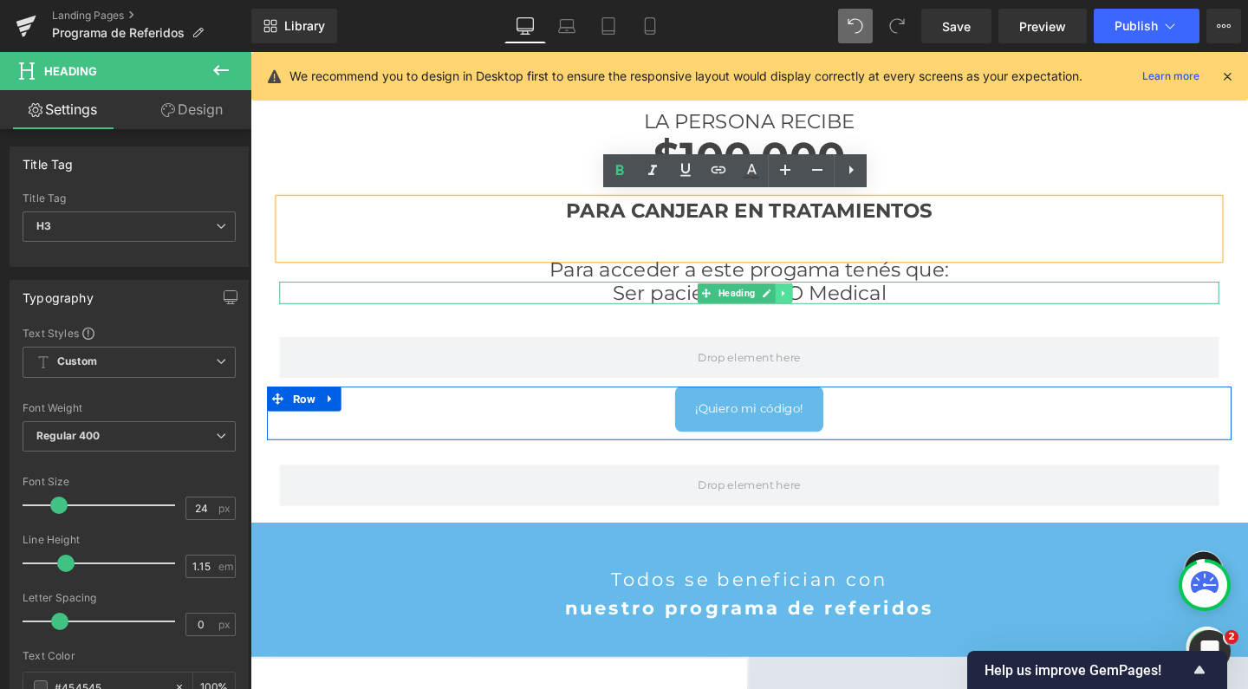
click at [807, 303] on icon at bounding box center [812, 306] width 10 height 10
click at [797, 303] on icon at bounding box center [802, 306] width 10 height 10
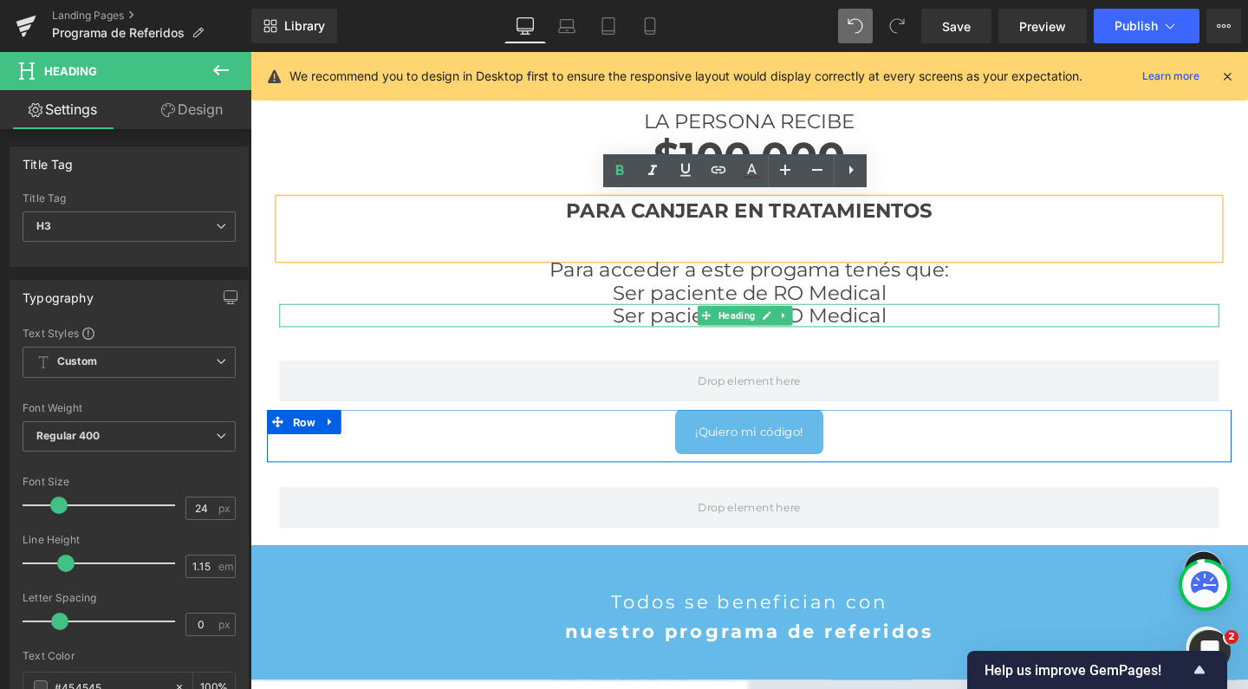
drag, startPoint x: 754, startPoint y: 318, endPoint x: 677, endPoint y: 326, distance: 77.5
click at [754, 319] on span "Heading" at bounding box center [761, 329] width 46 height 21
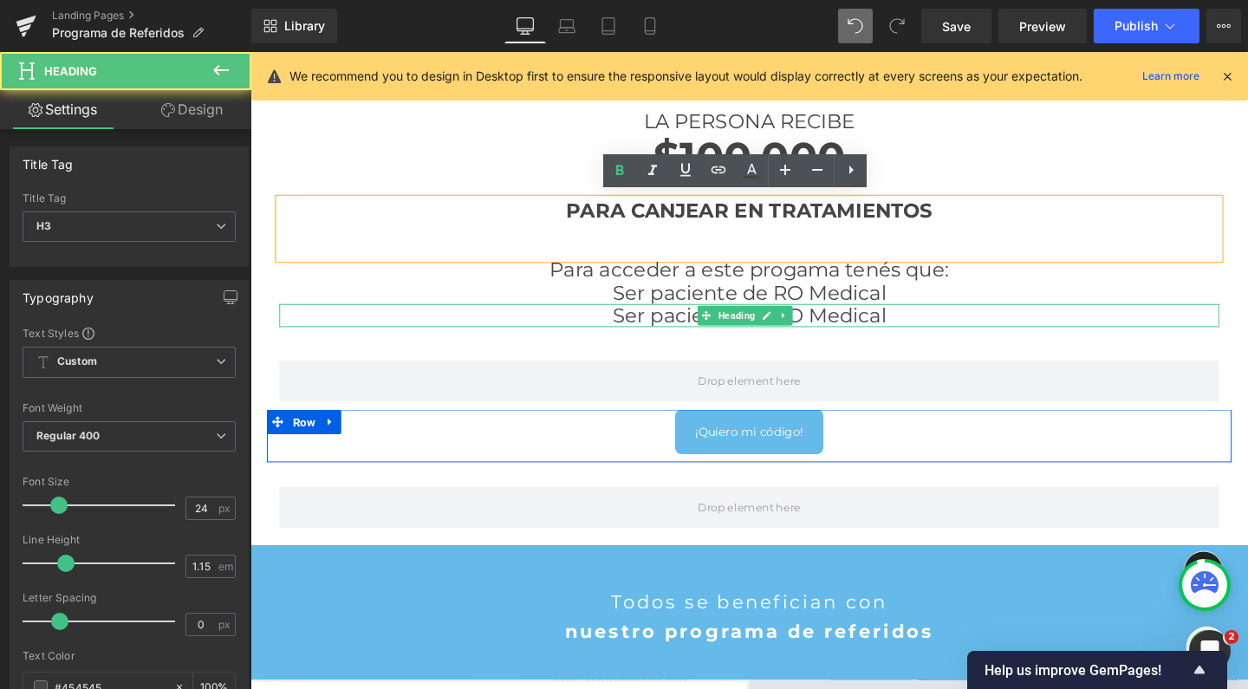
click at [677, 326] on h3 "Ser paciente de RO Medical" at bounding box center [775, 329] width 988 height 24
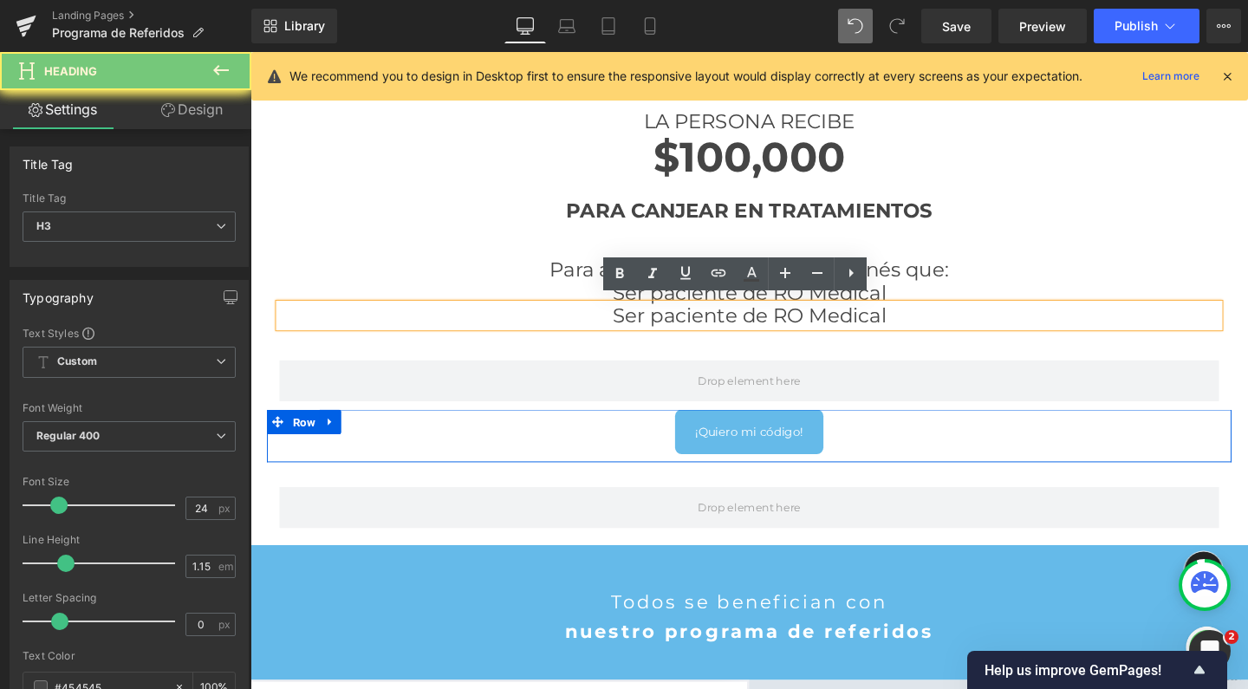
click at [677, 326] on h3 "Ser paciente de RO Medical" at bounding box center [775, 329] width 988 height 24
paste div
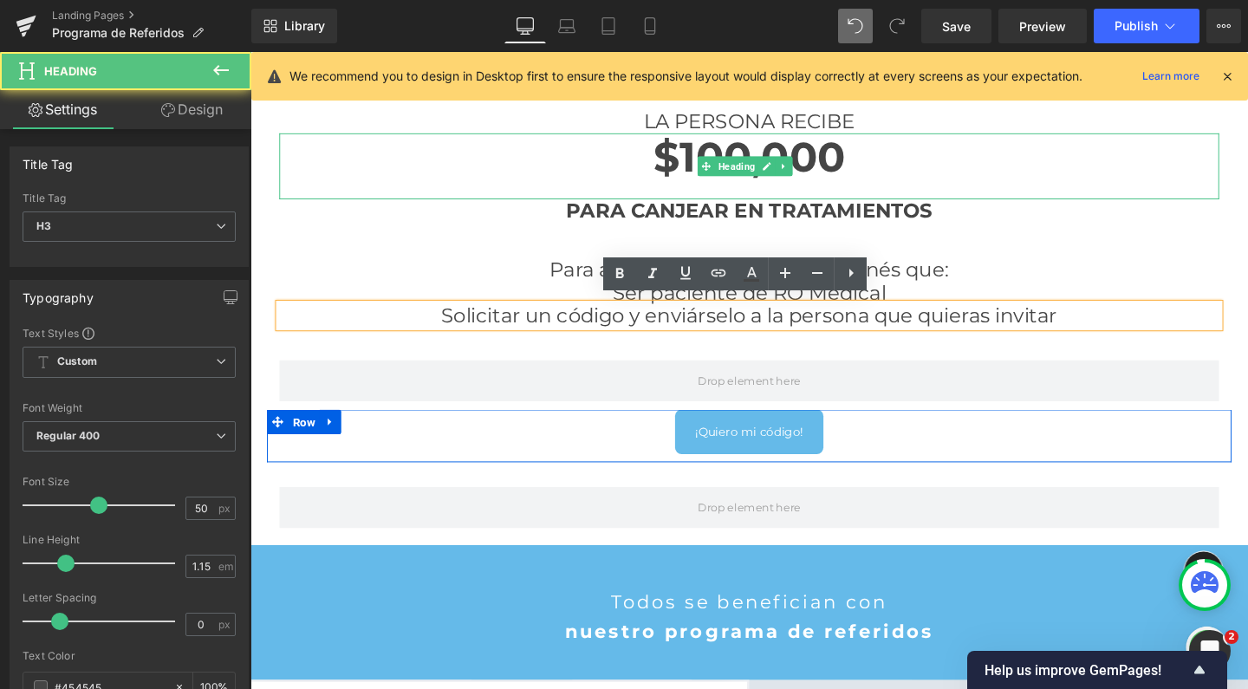
click at [1108, 158] on h3 "$100,000" at bounding box center [775, 163] width 988 height 50
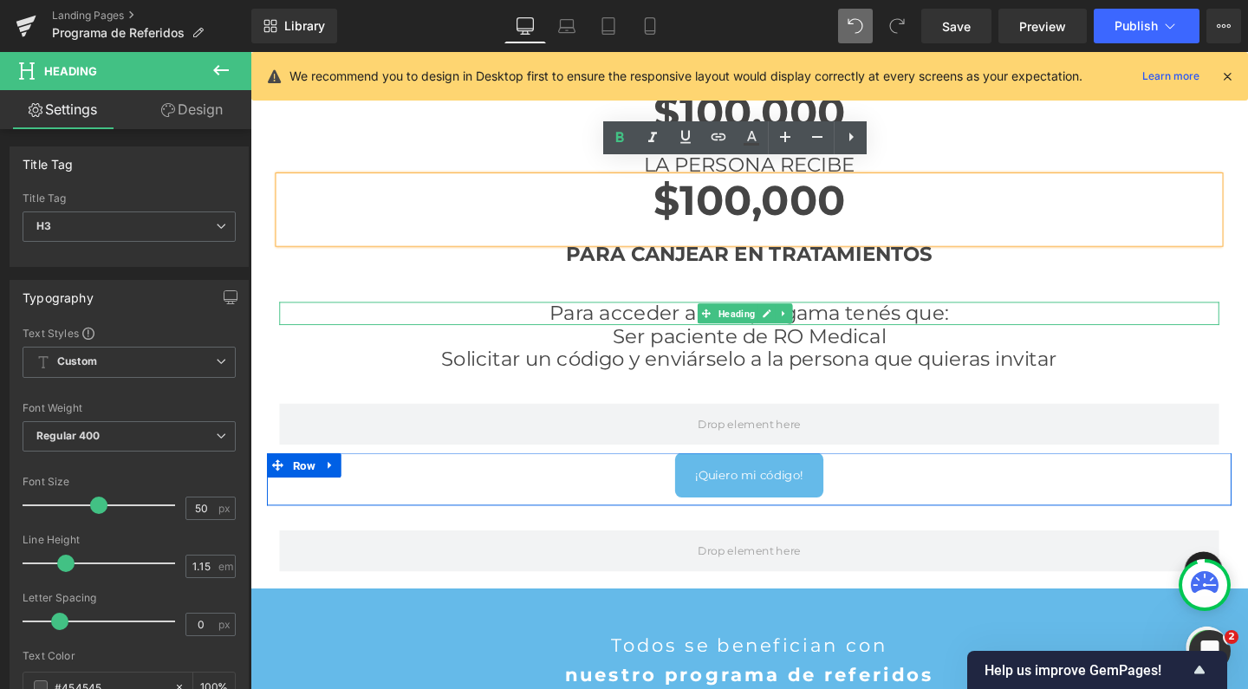
scroll to position [847, 0]
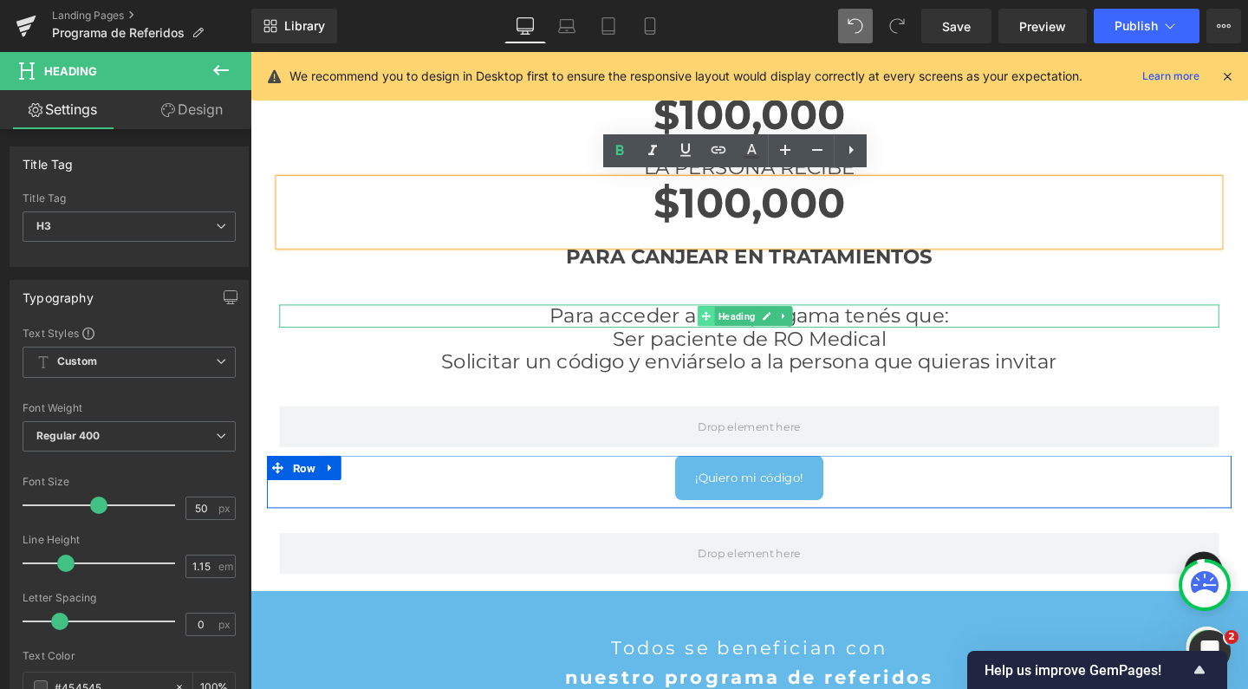
click at [726, 324] on icon at bounding box center [730, 329] width 10 height 10
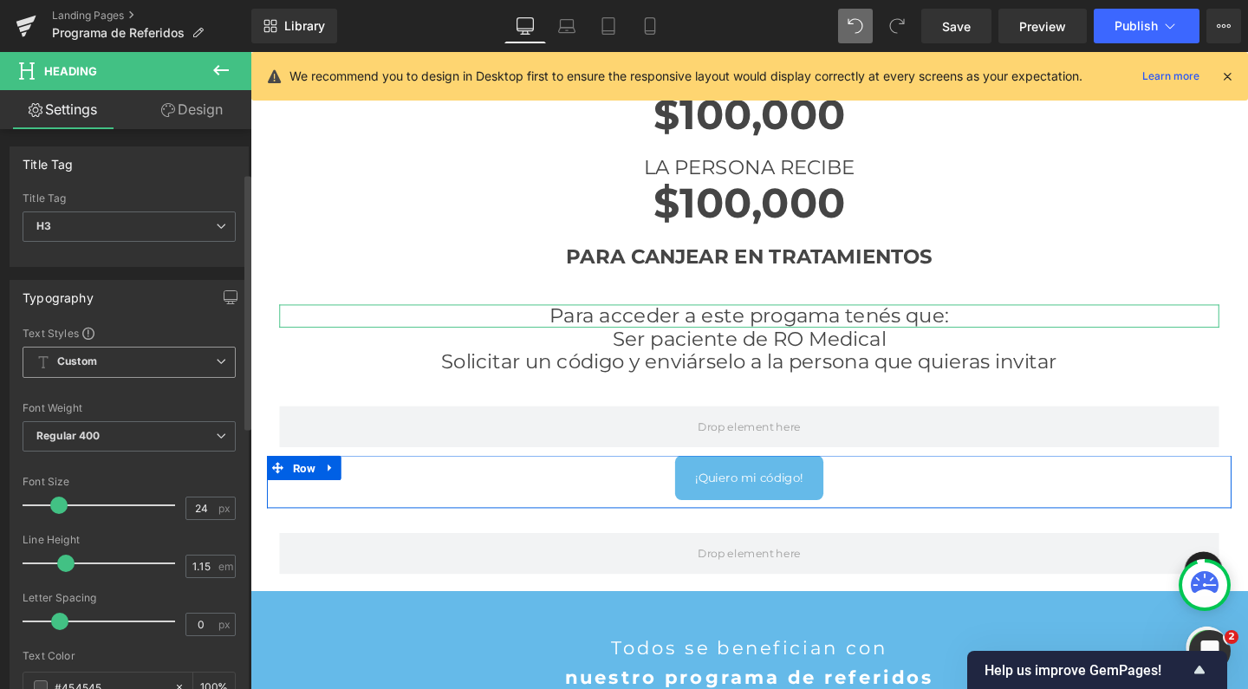
scroll to position [192, 0]
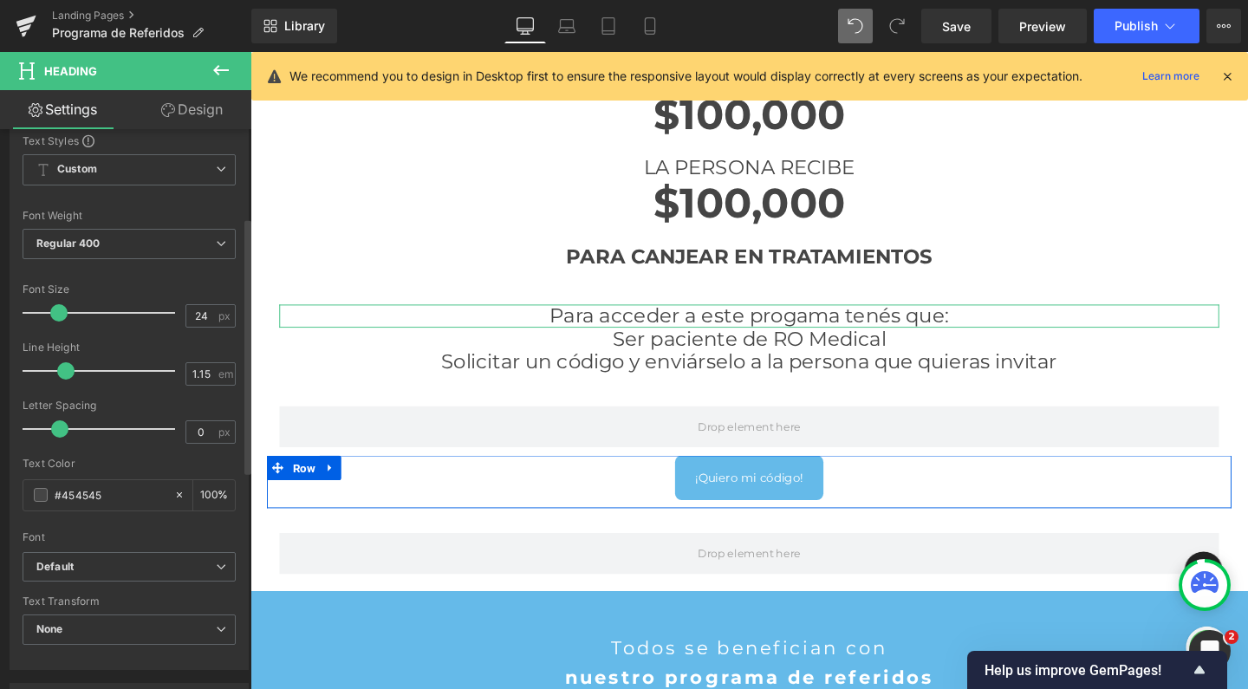
drag, startPoint x: 108, startPoint y: 488, endPoint x: 21, endPoint y: 485, distance: 87.6
click at [21, 485] on div "Text Styles Custom Custom Setup Global Style Custom Setup Global Style Thin 100…" at bounding box center [128, 401] width 237 height 536
type input "6"
type input "0"
type input "65ba"
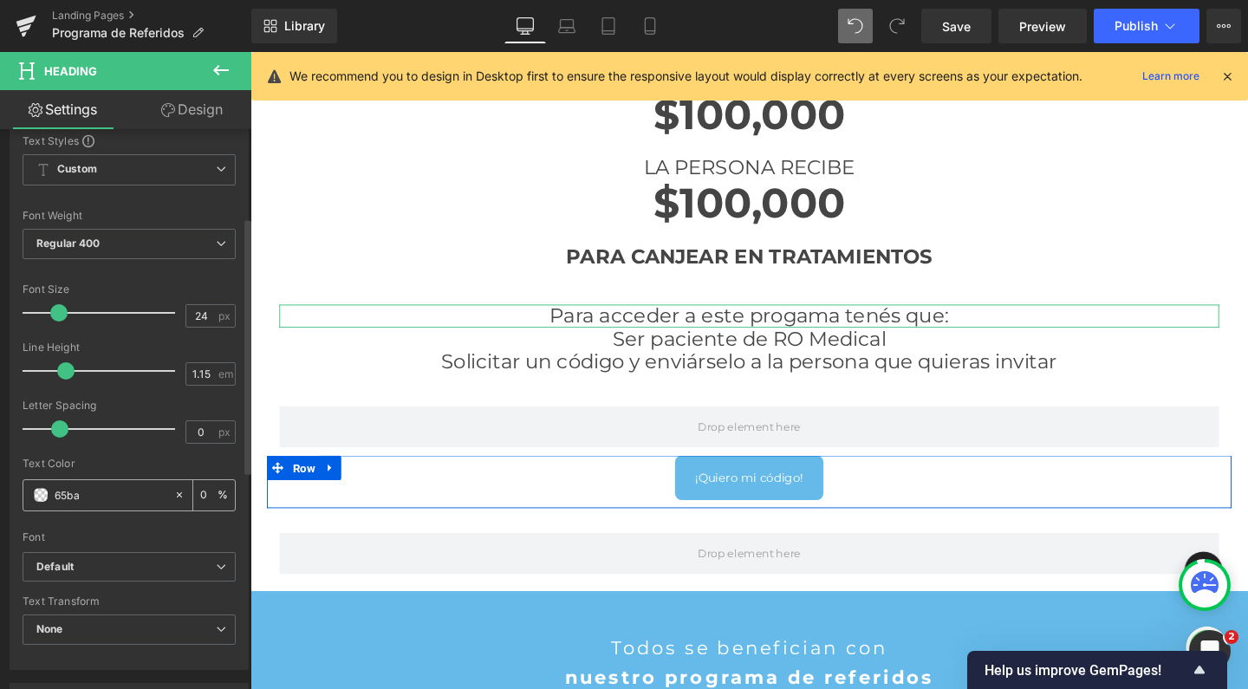
type input "67"
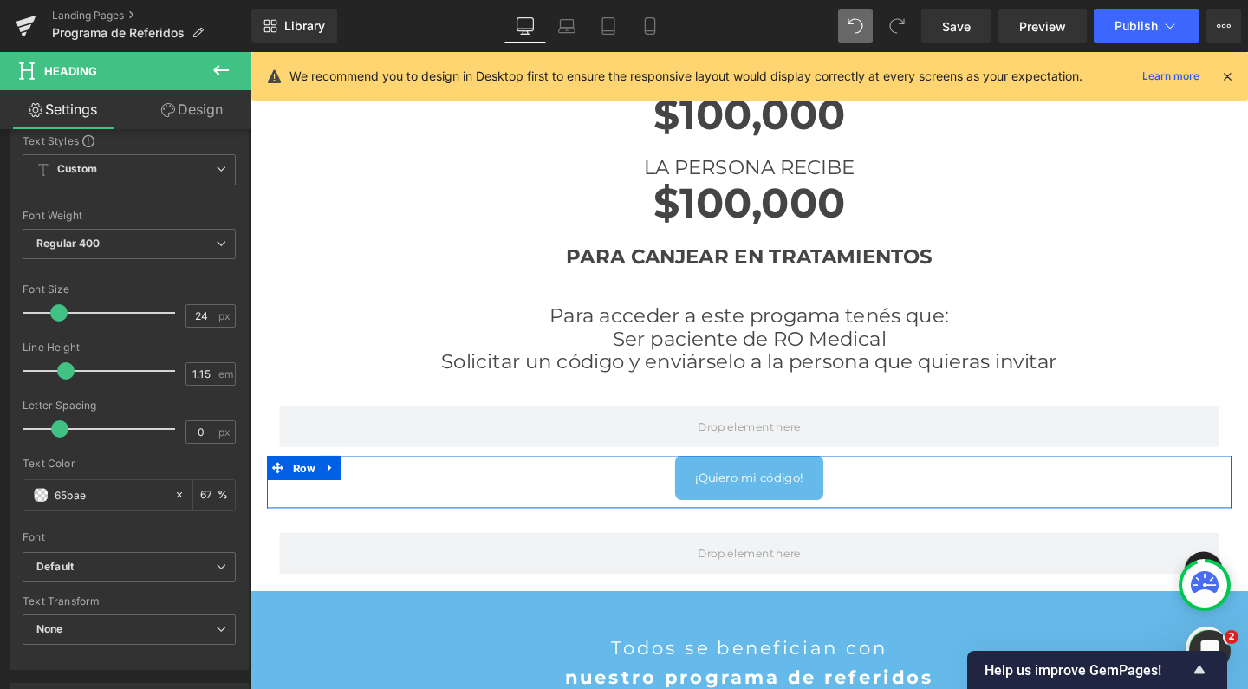
type input "65bae9"
type input "100"
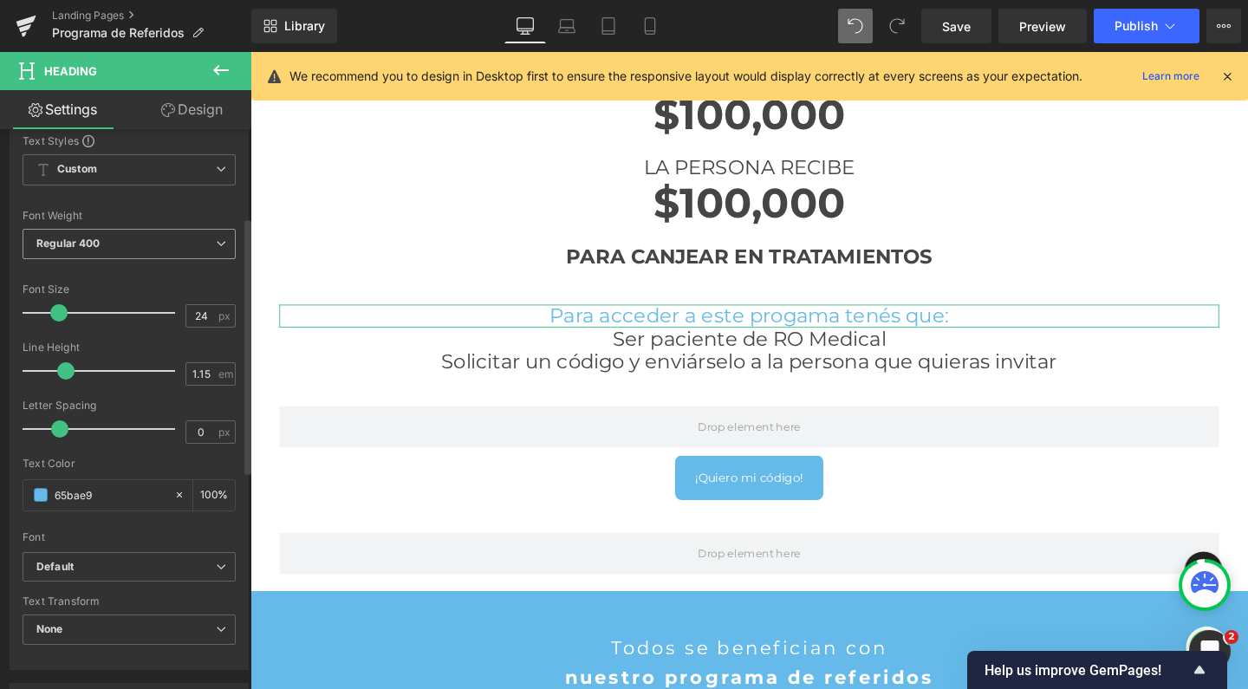
type input "#65bae9"
click at [96, 256] on span "Regular 400" at bounding box center [129, 244] width 213 height 30
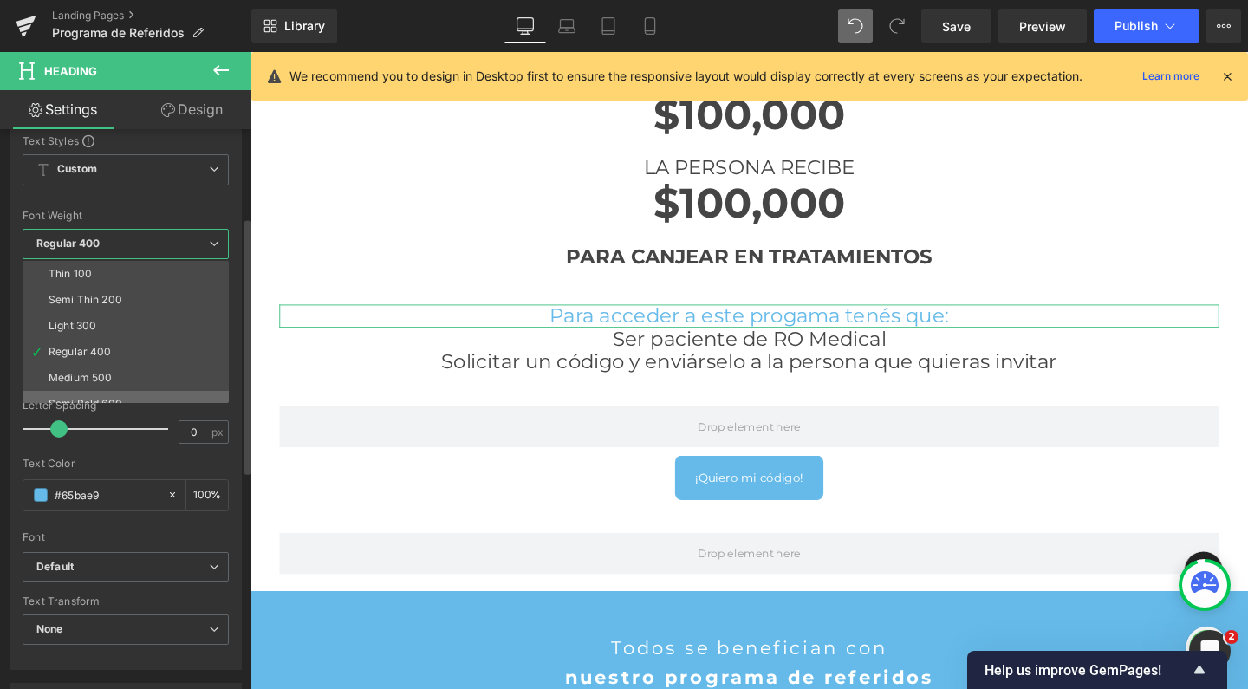
click at [120, 391] on li "Semi Bold 600" at bounding box center [130, 404] width 214 height 26
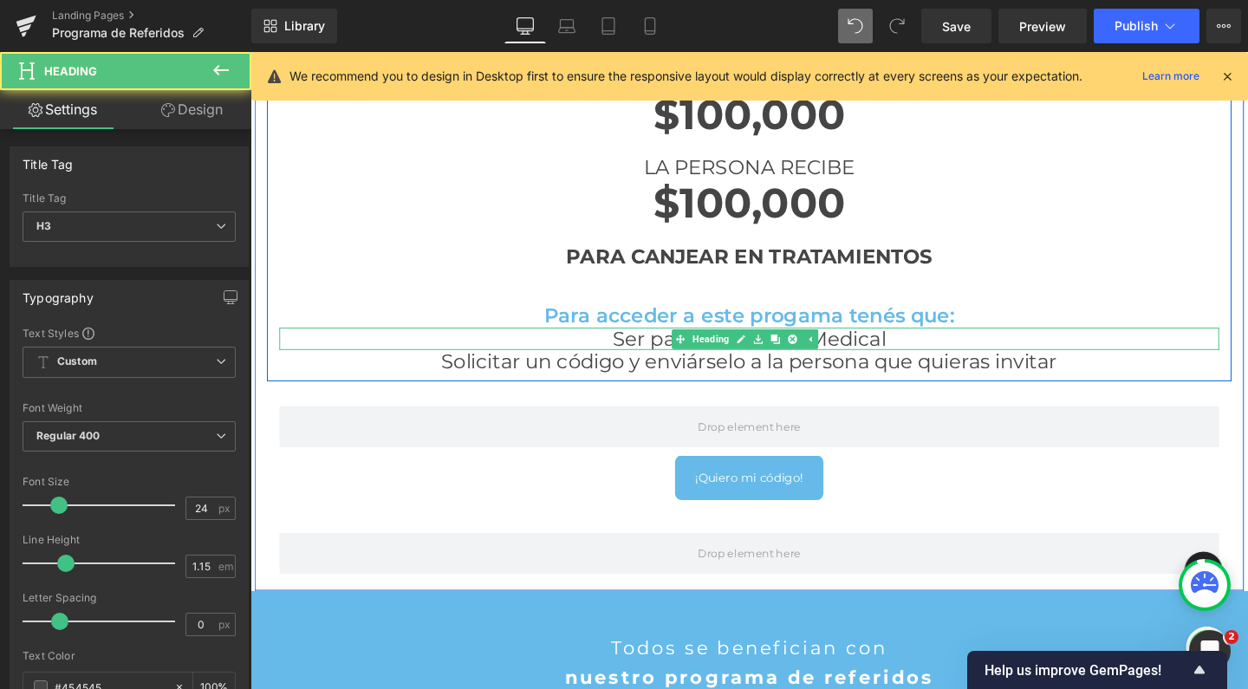
click at [623, 350] on h3 "Ser paciente de RO Medical" at bounding box center [775, 354] width 988 height 24
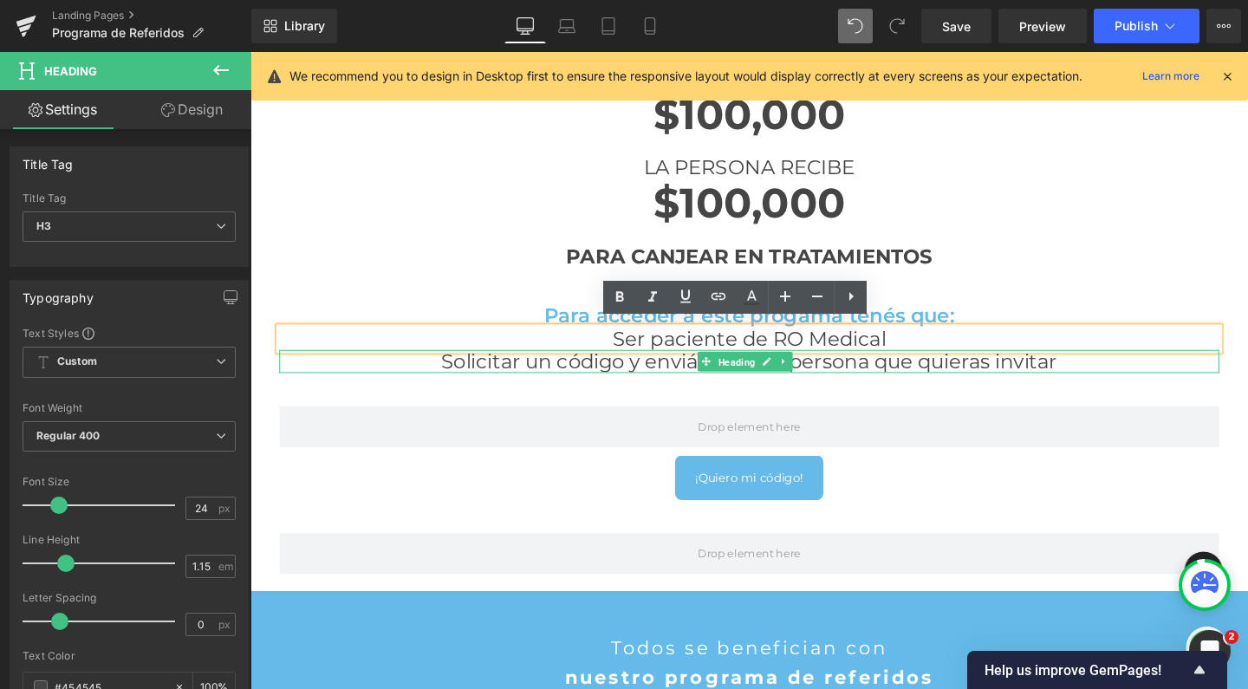
drag, startPoint x: 769, startPoint y: 367, endPoint x: 879, endPoint y: 371, distance: 110.2
click at [769, 368] on span "Heading" at bounding box center [761, 378] width 46 height 21
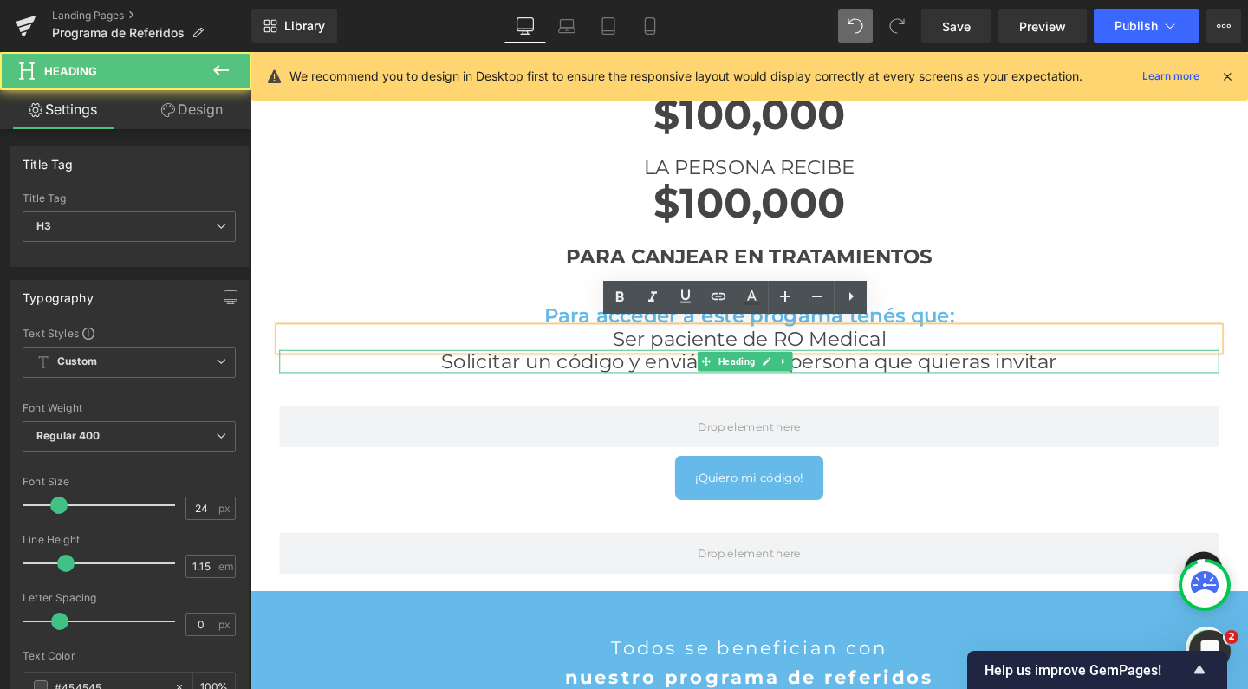
click at [879, 371] on h3 "Solicitar un código y enviárselo a la persona que quieras invitar" at bounding box center [775, 377] width 988 height 24
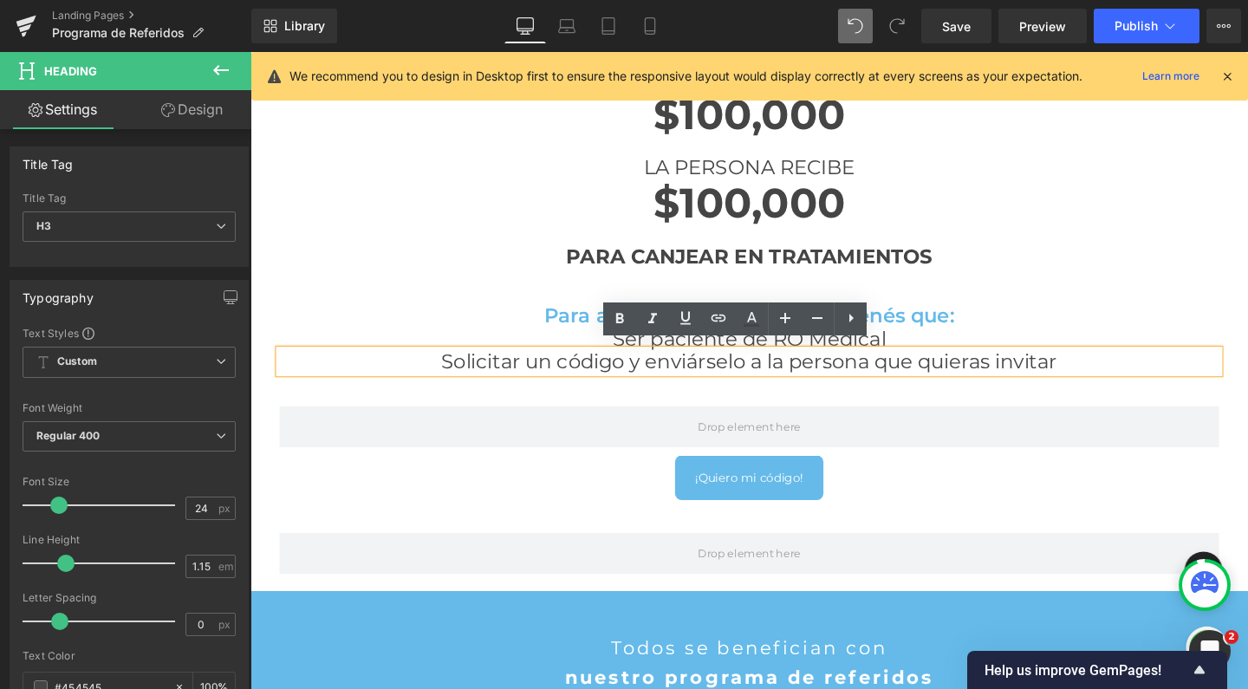
click at [785, 370] on h3 "Solicitar un código y enviárselo a la persona que quieras invitar" at bounding box center [775, 377] width 988 height 24
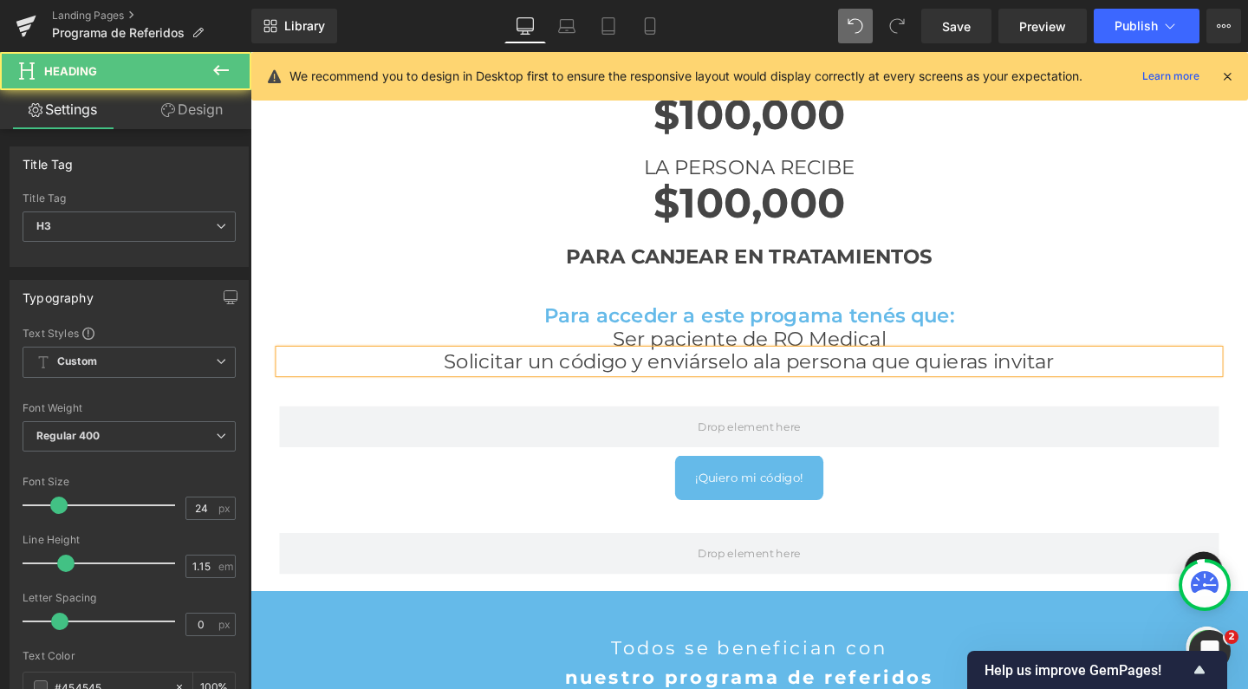
scroll to position [2863, 1031]
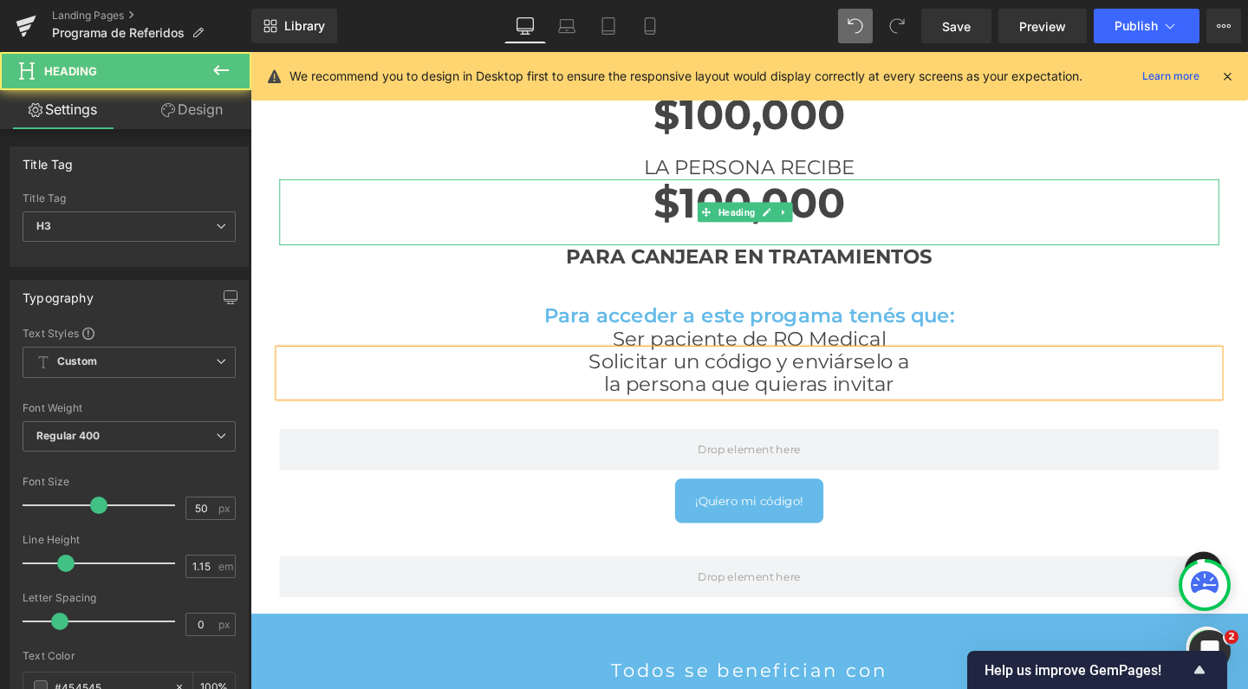
click at [483, 242] on div at bounding box center [775, 244] width 988 height 19
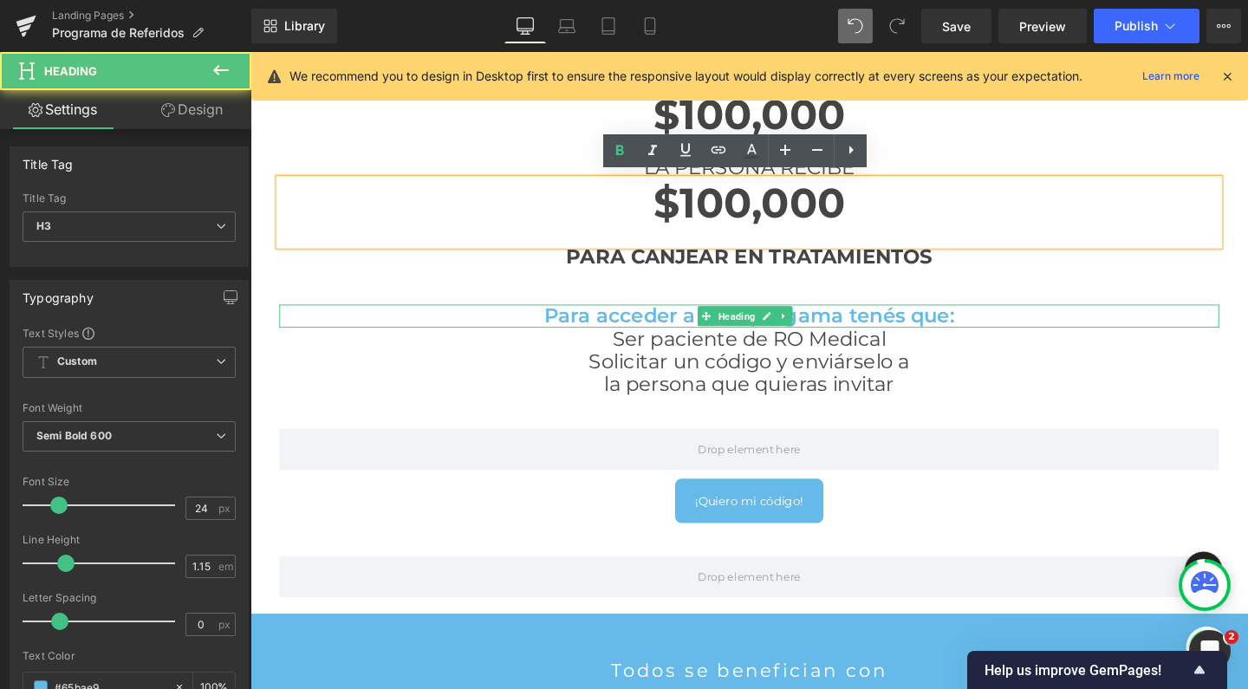
click at [986, 325] on h3 "Para acceder a este progama tenés que:" at bounding box center [775, 329] width 988 height 24
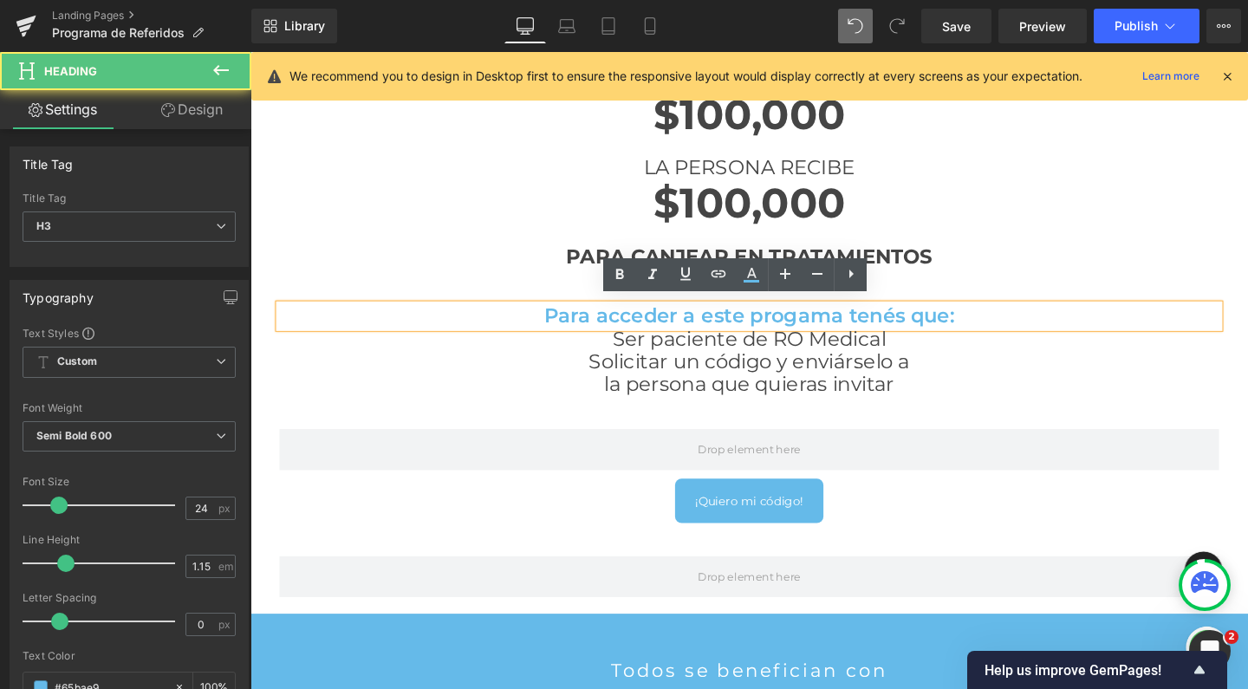
click at [979, 327] on h3 "Para acceder a este progama tenés que:" at bounding box center [775, 329] width 988 height 24
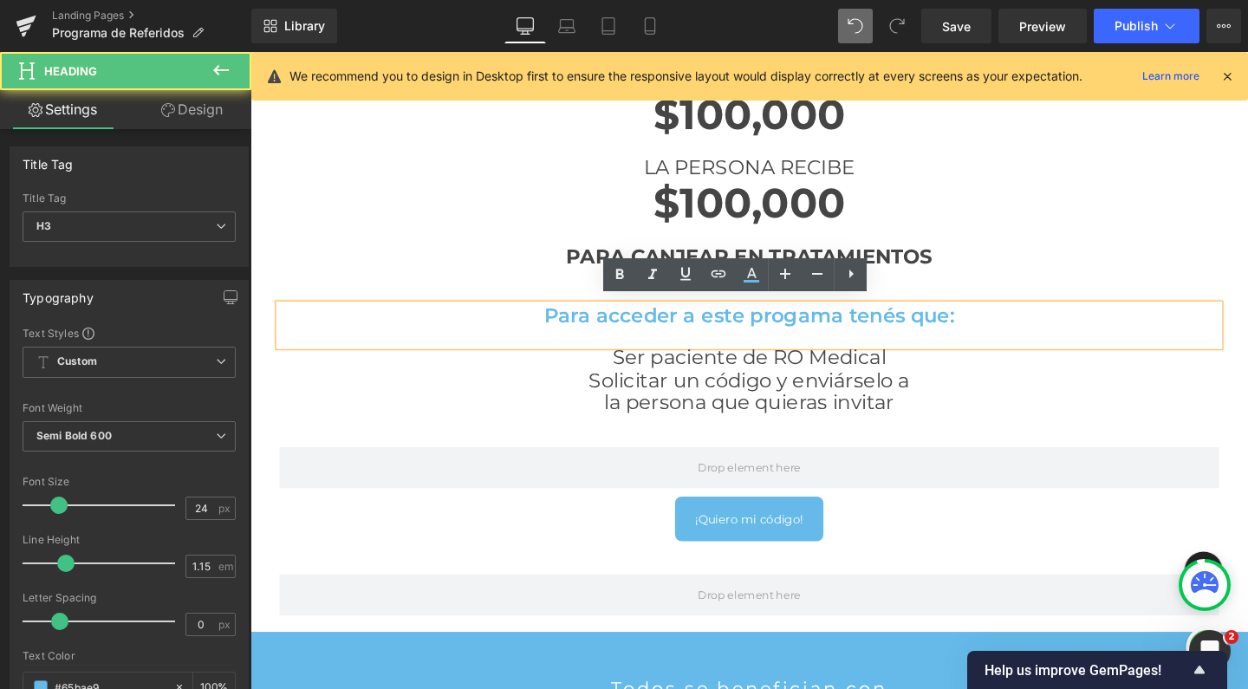
scroll to position [2882, 1031]
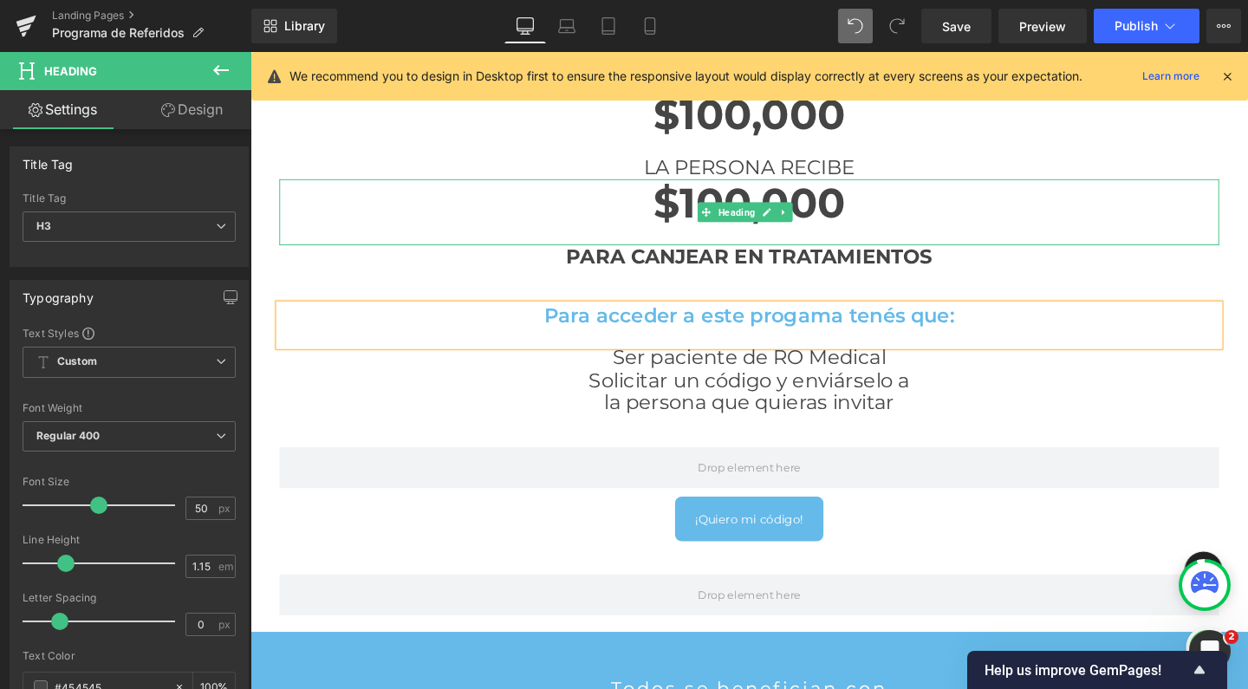
click at [1126, 242] on div at bounding box center [775, 244] width 988 height 19
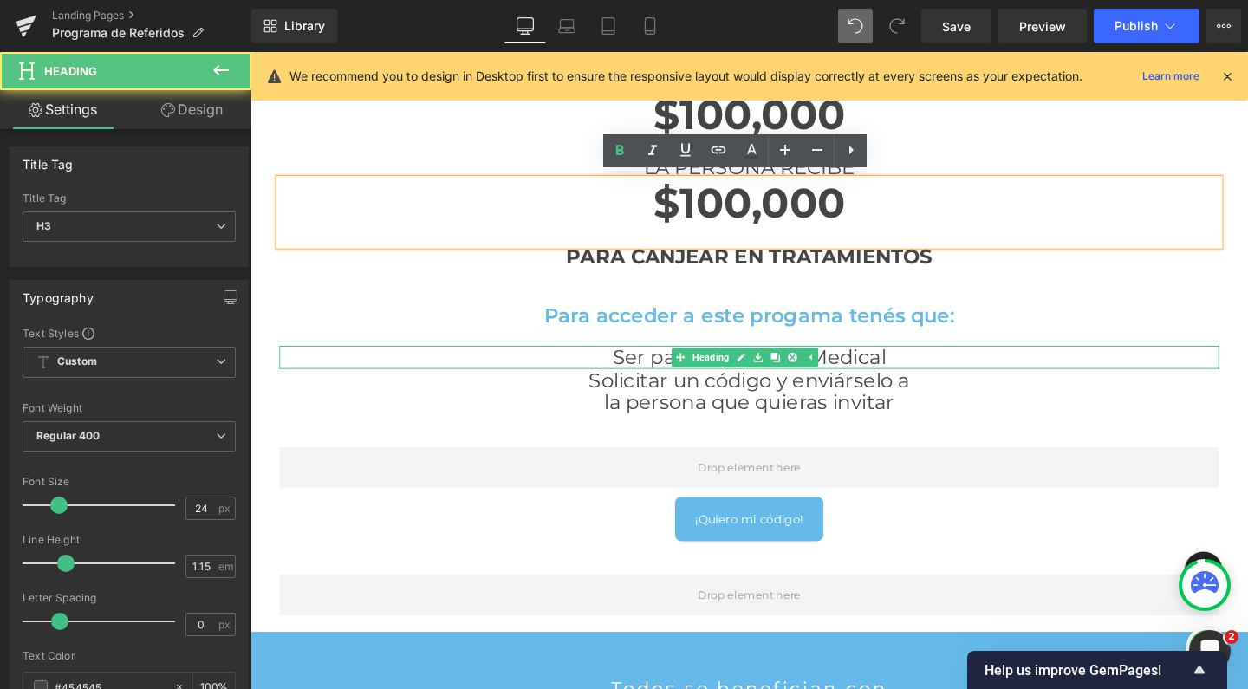
click at [619, 369] on h3 "Ser paciente de RO Medical" at bounding box center [775, 373] width 988 height 24
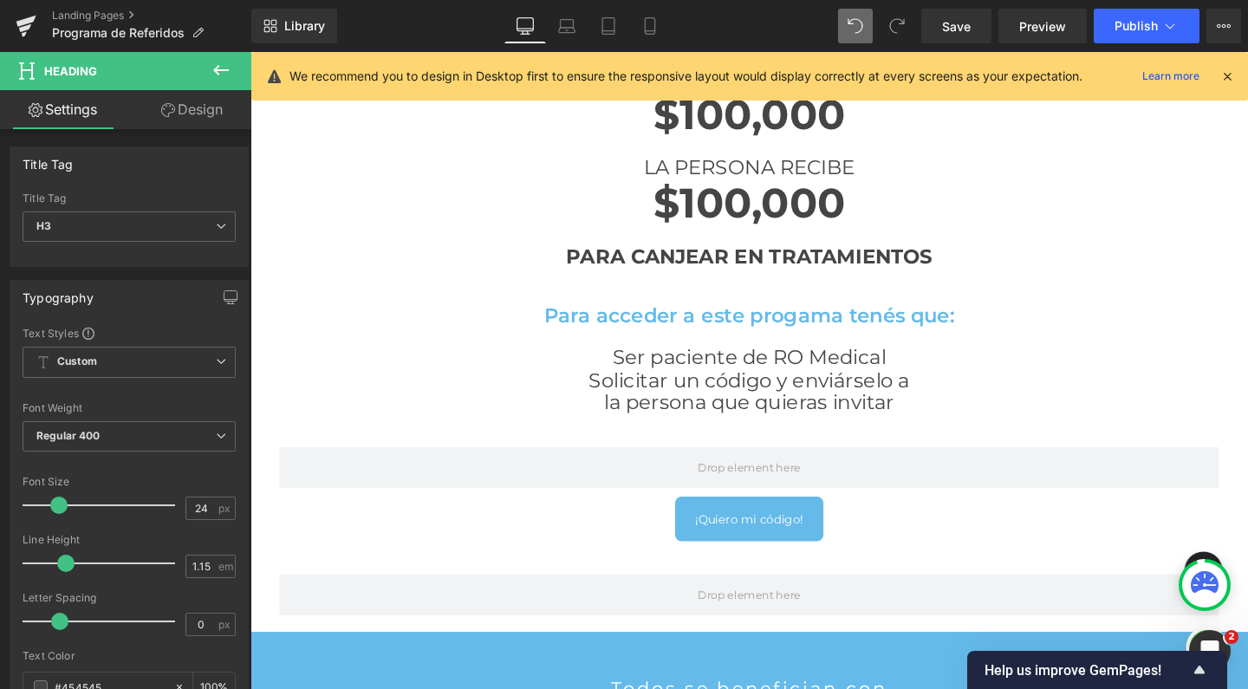
click at [214, 77] on icon at bounding box center [221, 70] width 21 height 21
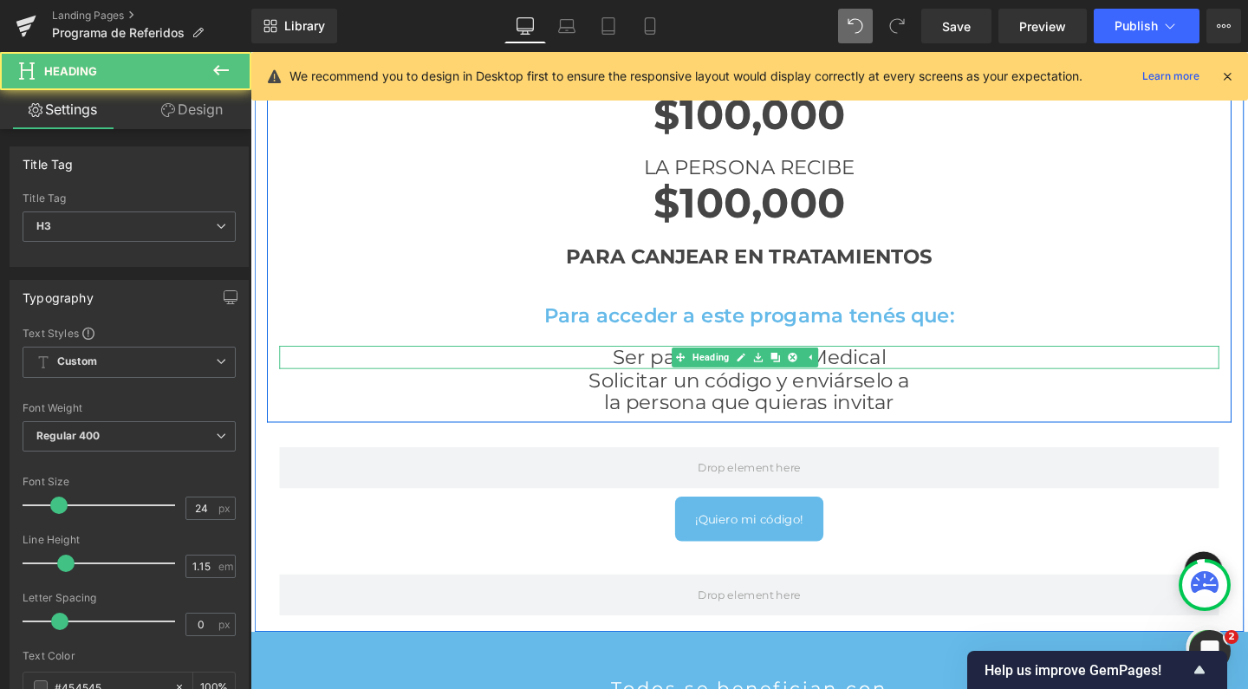
click at [625, 367] on h3 "Ser paciente de RO Medical" at bounding box center [775, 373] width 988 height 24
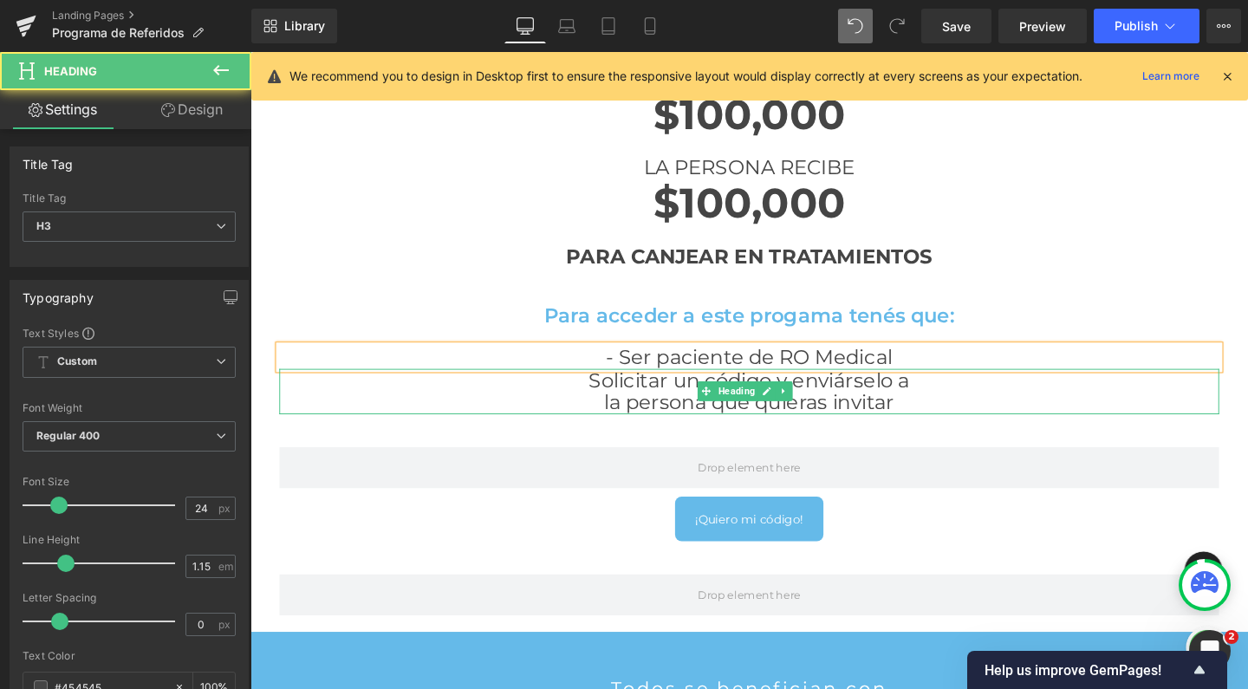
click at [585, 391] on h3 "Solicitar un código y enviárselo a" at bounding box center [775, 397] width 988 height 24
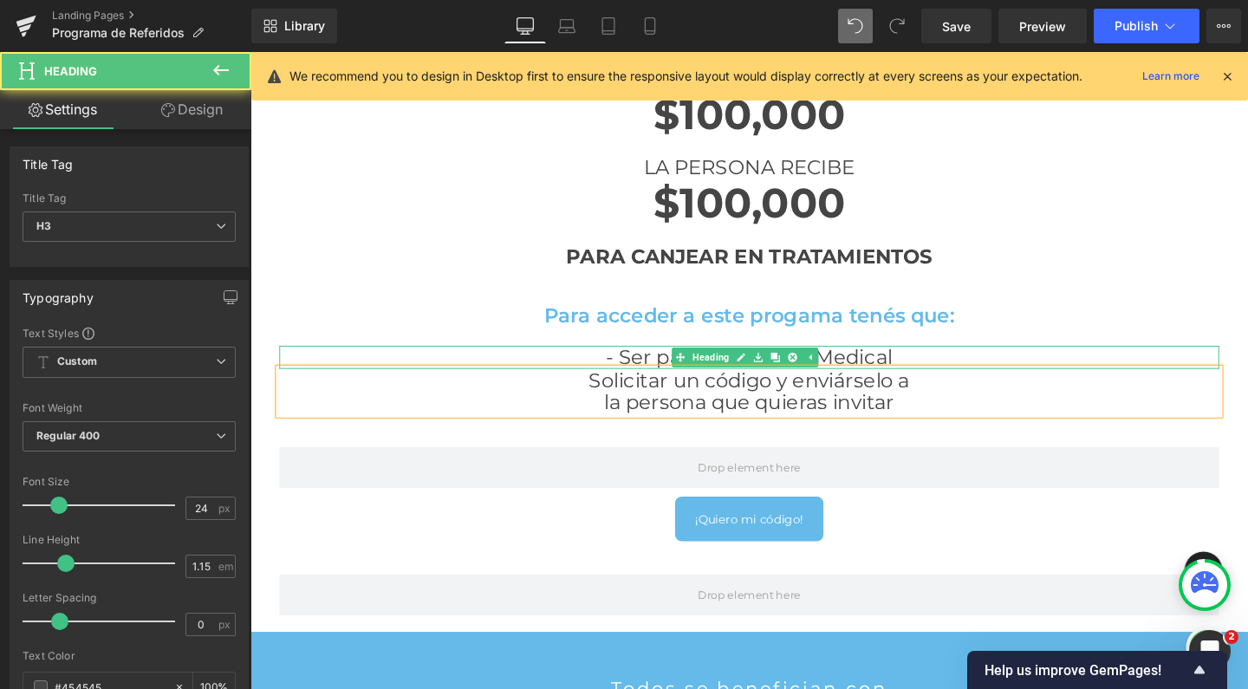
click at [627, 368] on h3 "- Ser paciente de RO Medical" at bounding box center [775, 373] width 988 height 24
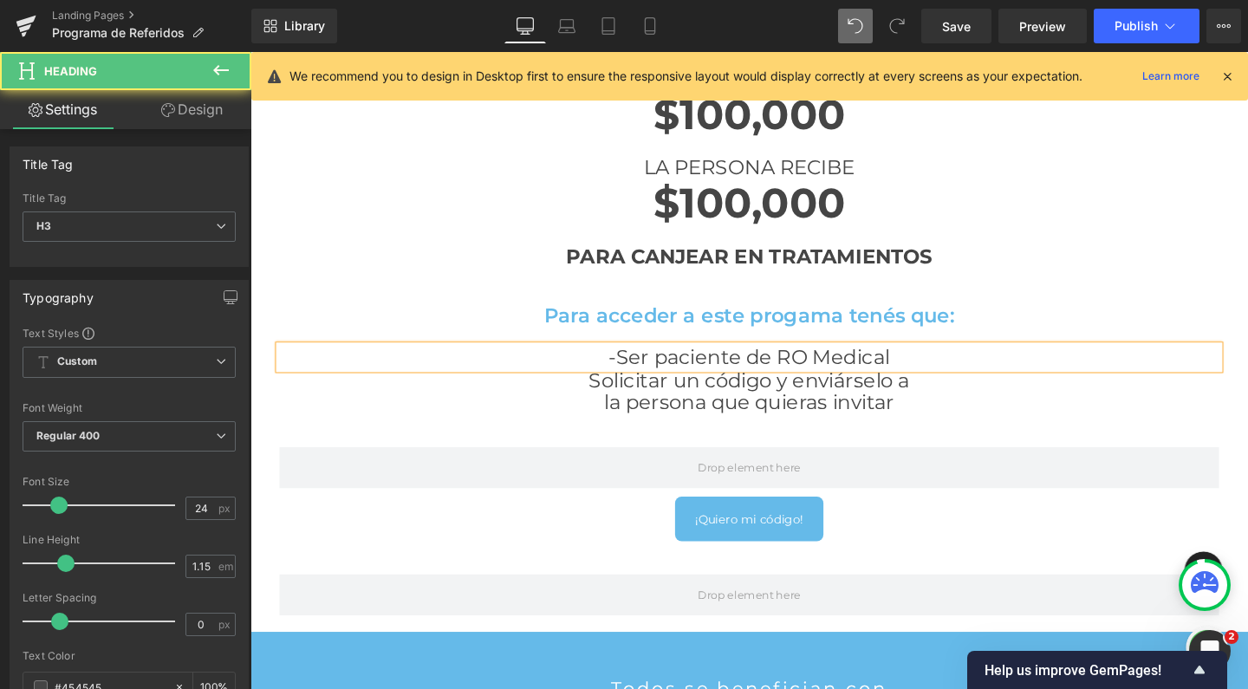
click at [939, 368] on h3 "-Ser paciente de RO Medical" at bounding box center [775, 373] width 988 height 24
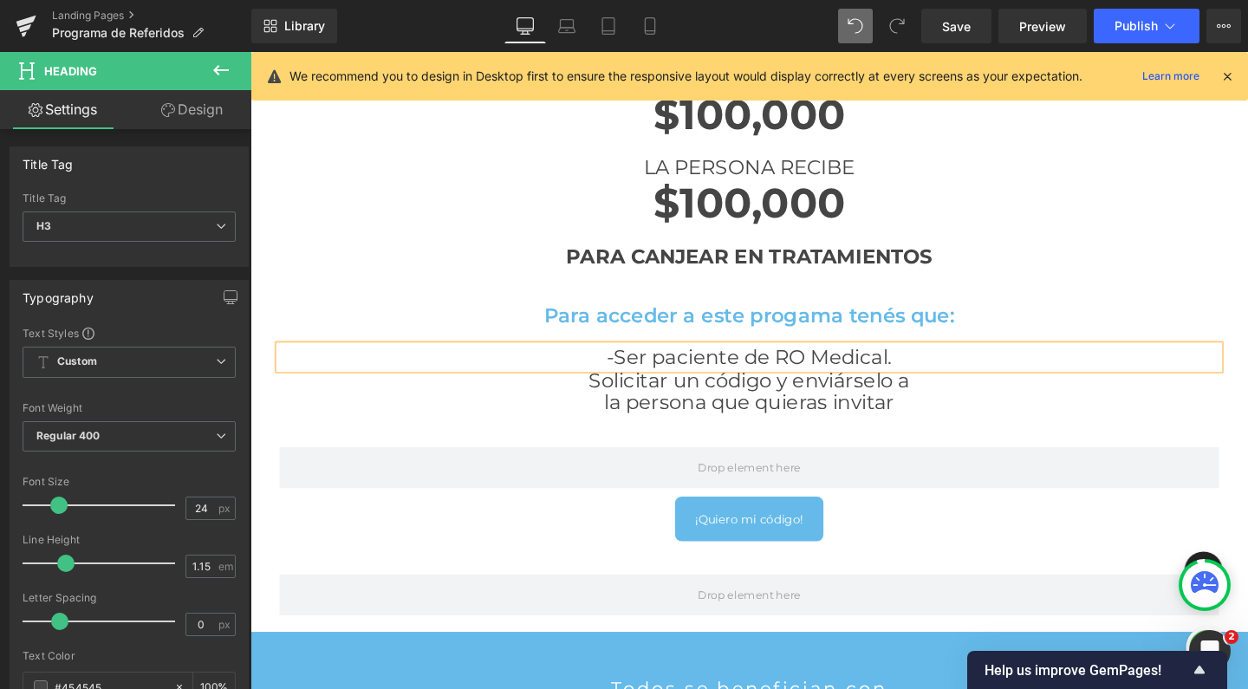
scroll to position [2901, 1031]
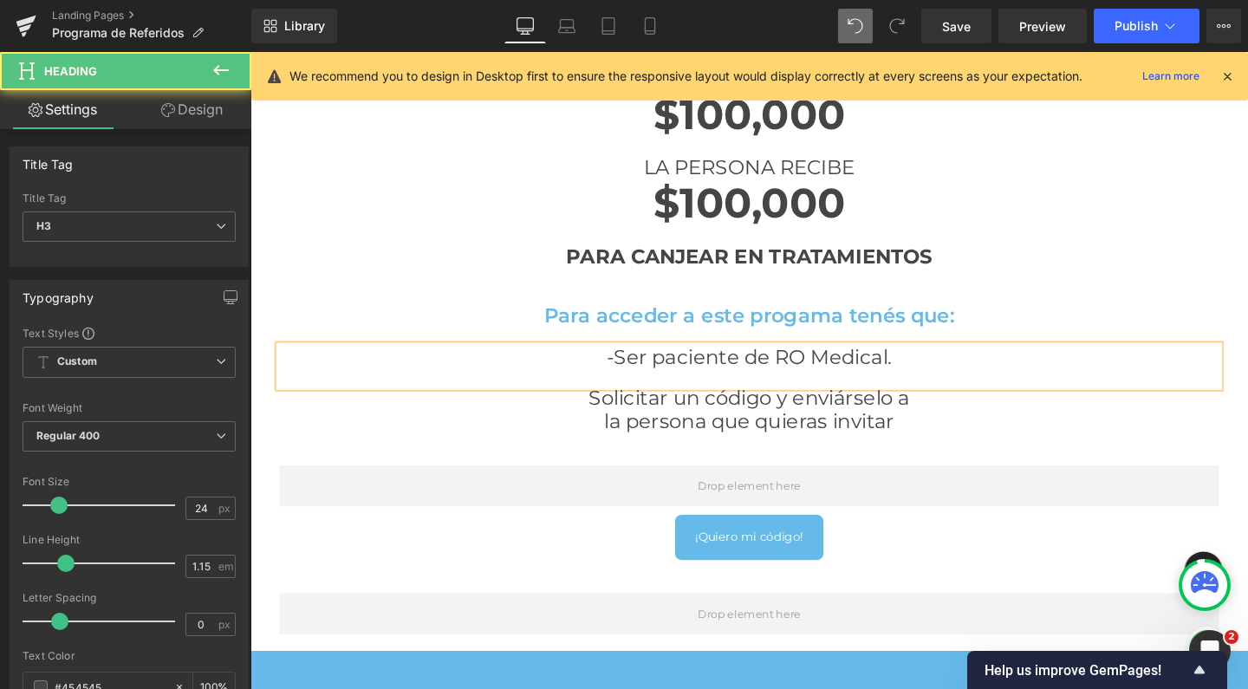
click at [624, 369] on h3 "-Ser paciente de RO Medical." at bounding box center [775, 373] width 988 height 24
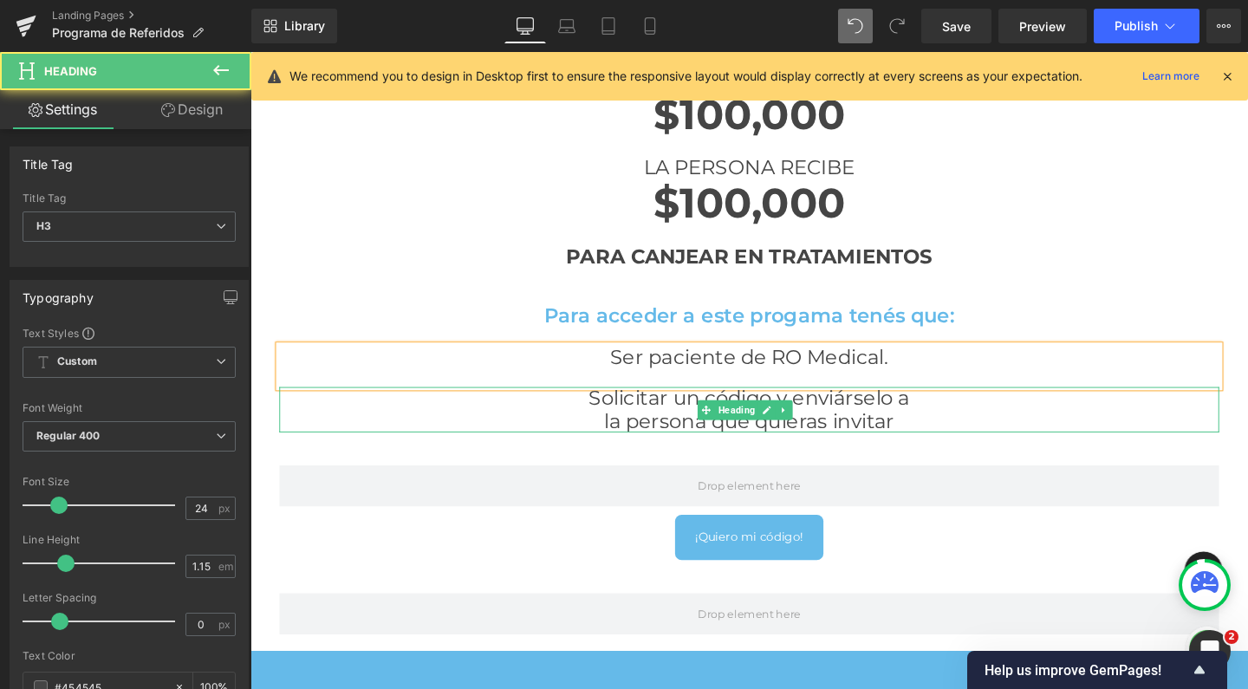
click at [870, 436] on h3 "la persona que quieras invitar" at bounding box center [775, 440] width 988 height 24
click at [955, 433] on h3 "la persona que quieras invitar" at bounding box center [775, 440] width 988 height 24
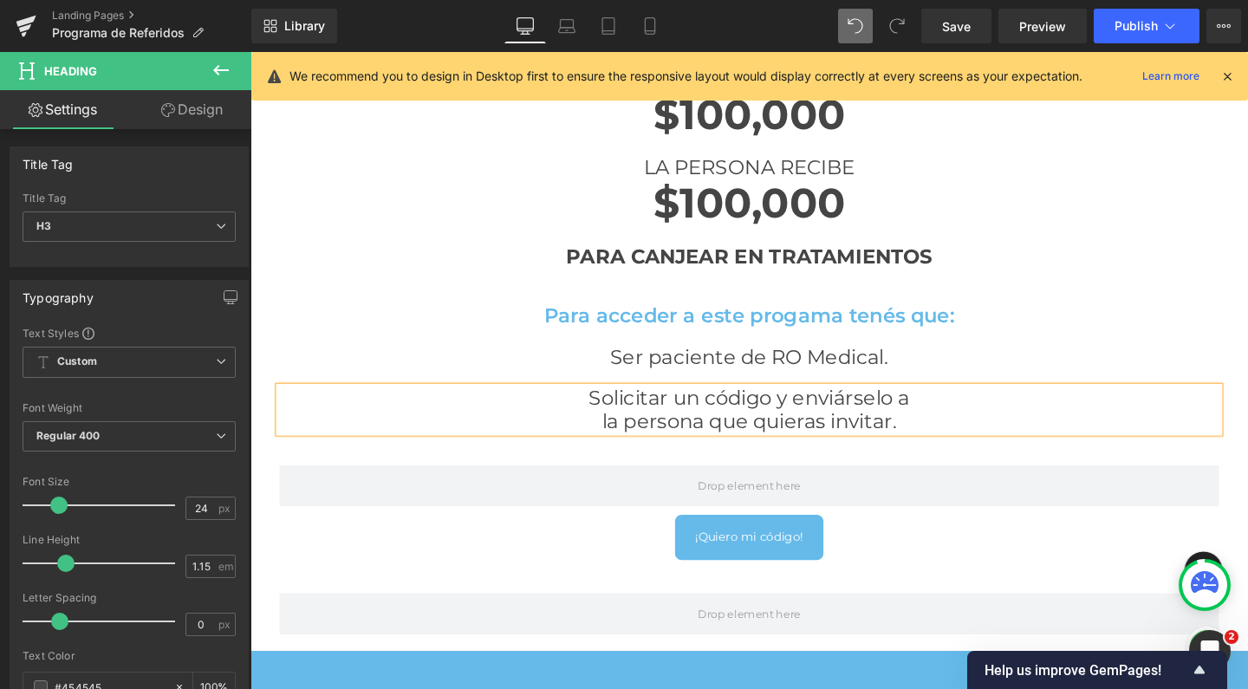
click at [1073, 186] on div "PROGRAMA DE REFERIDOS Heading Parallax 200px ¿Sabías que por cada persona que r…" at bounding box center [774, 438] width 1049 height 2275
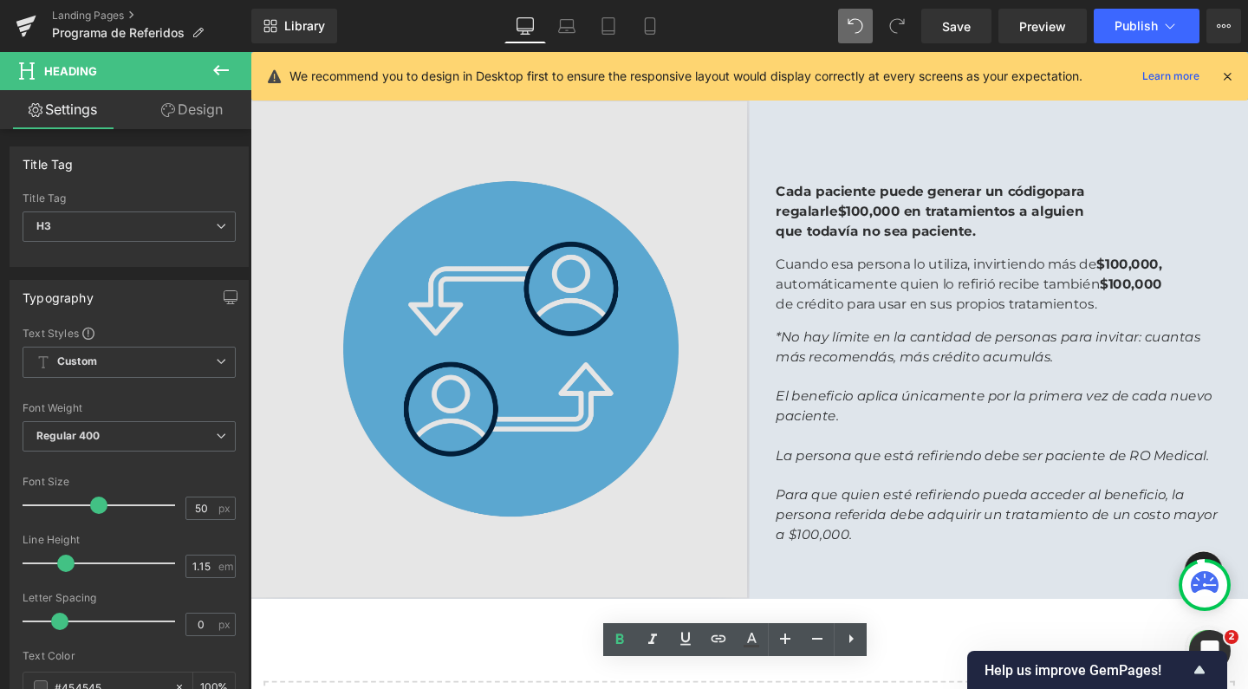
scroll to position [1571, 0]
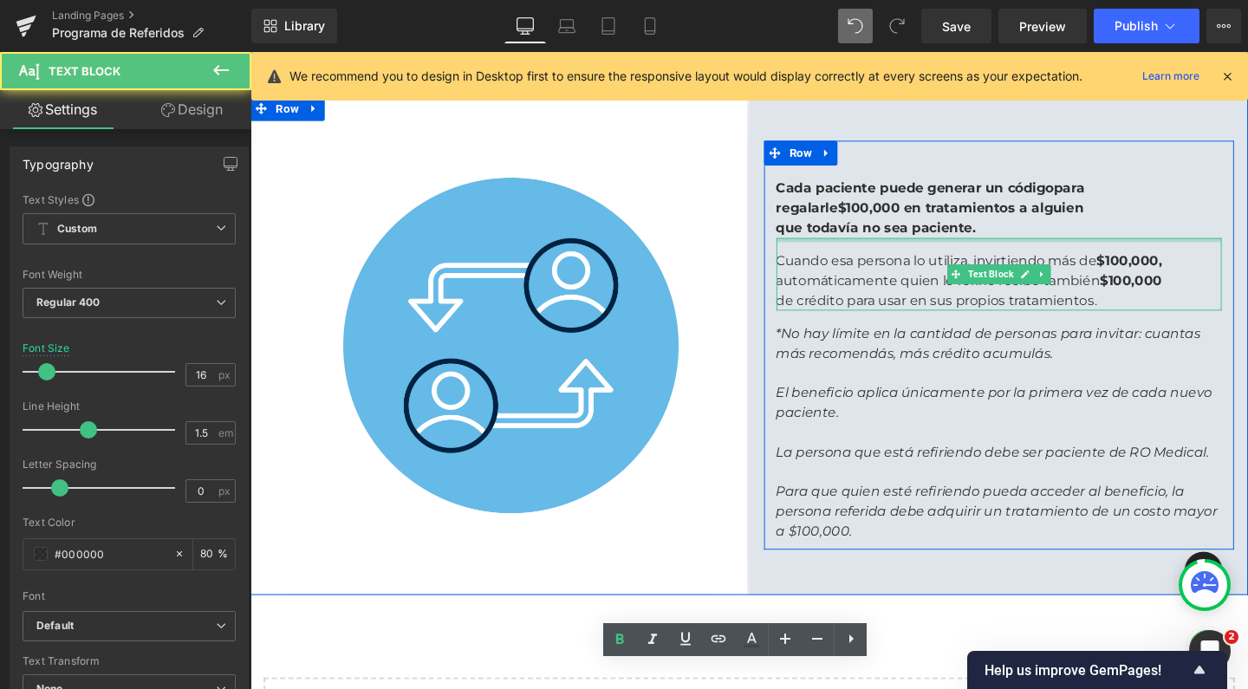
click at [941, 248] on div at bounding box center [1037, 250] width 468 height 4
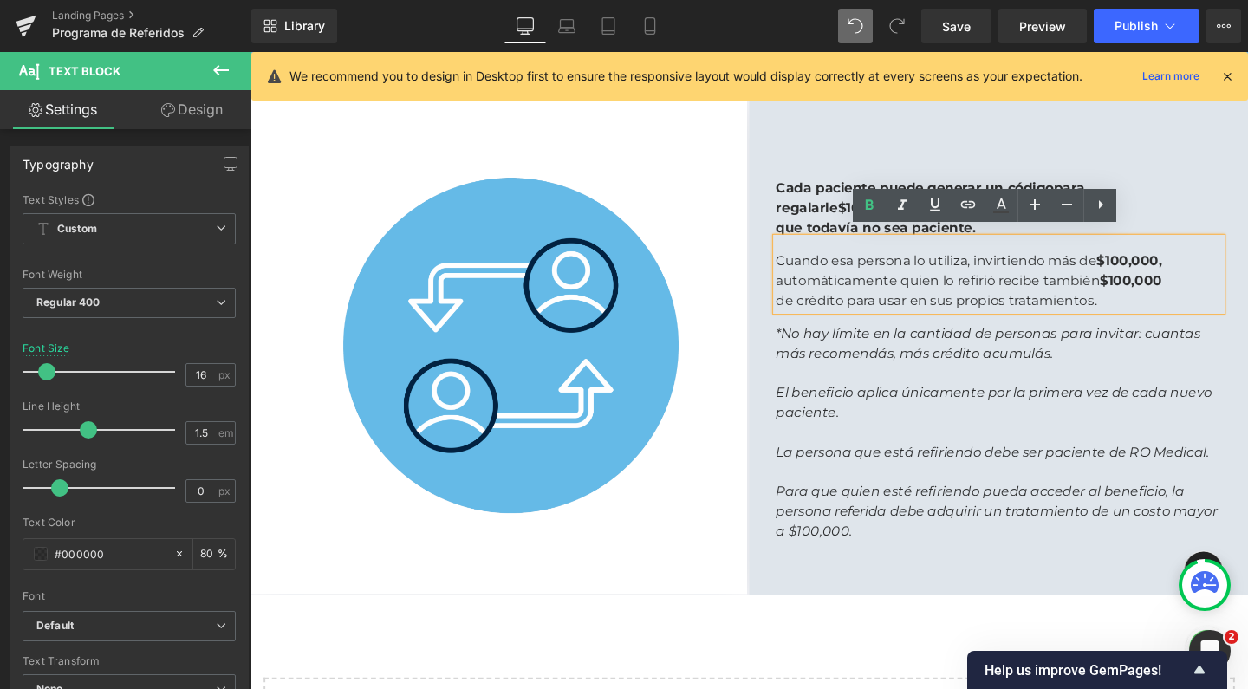
click at [1146, 290] on strong "$100,000" at bounding box center [1176, 292] width 65 height 16
drag, startPoint x: 1148, startPoint y: 308, endPoint x: 834, endPoint y: 265, distance: 316.6
click at [834, 265] on div "Cuando esa persona lo utiliza, invirtiendo más de $100,000, automáticamente qui…" at bounding box center [1037, 286] width 468 height 76
click at [963, 367] on icon "*No hay límite en la cantidad de personas para invitar: cuantas más recomendás,…" at bounding box center [1026, 358] width 446 height 37
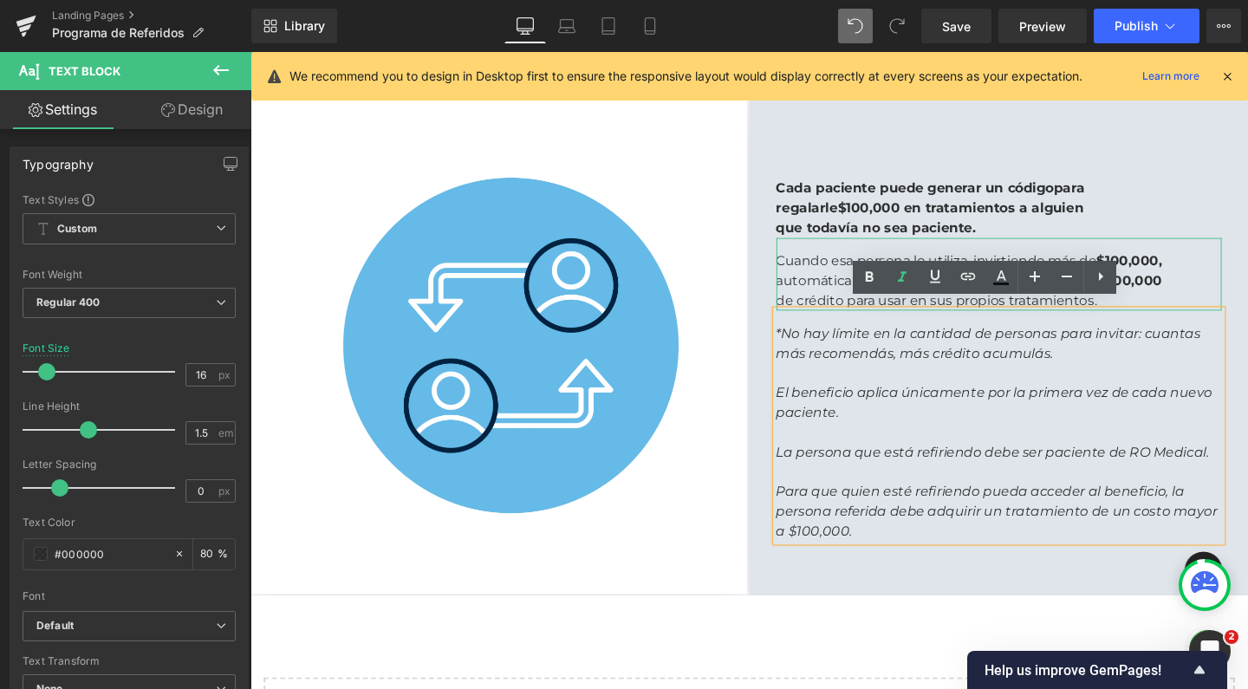
click at [1076, 276] on link at bounding box center [1083, 286] width 18 height 21
click at [1083, 276] on link at bounding box center [1092, 286] width 18 height 21
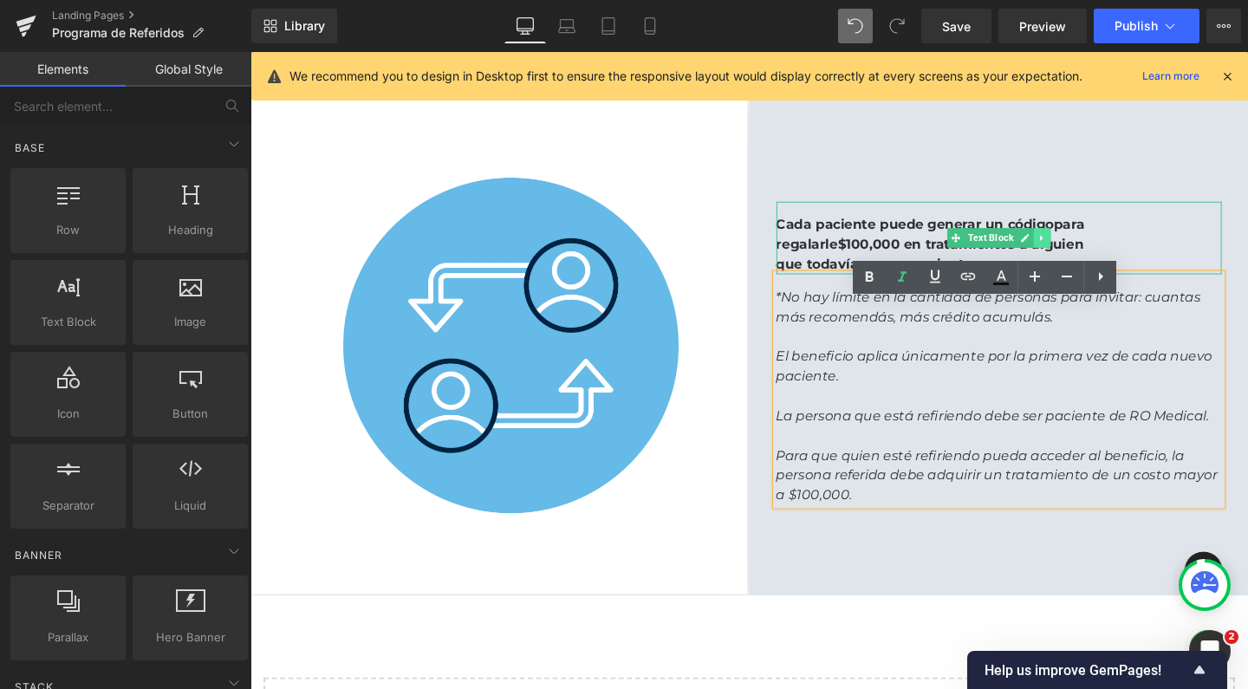
click at [1077, 243] on icon at bounding box center [1082, 248] width 10 height 10
click at [1087, 244] on icon at bounding box center [1092, 249] width 10 height 10
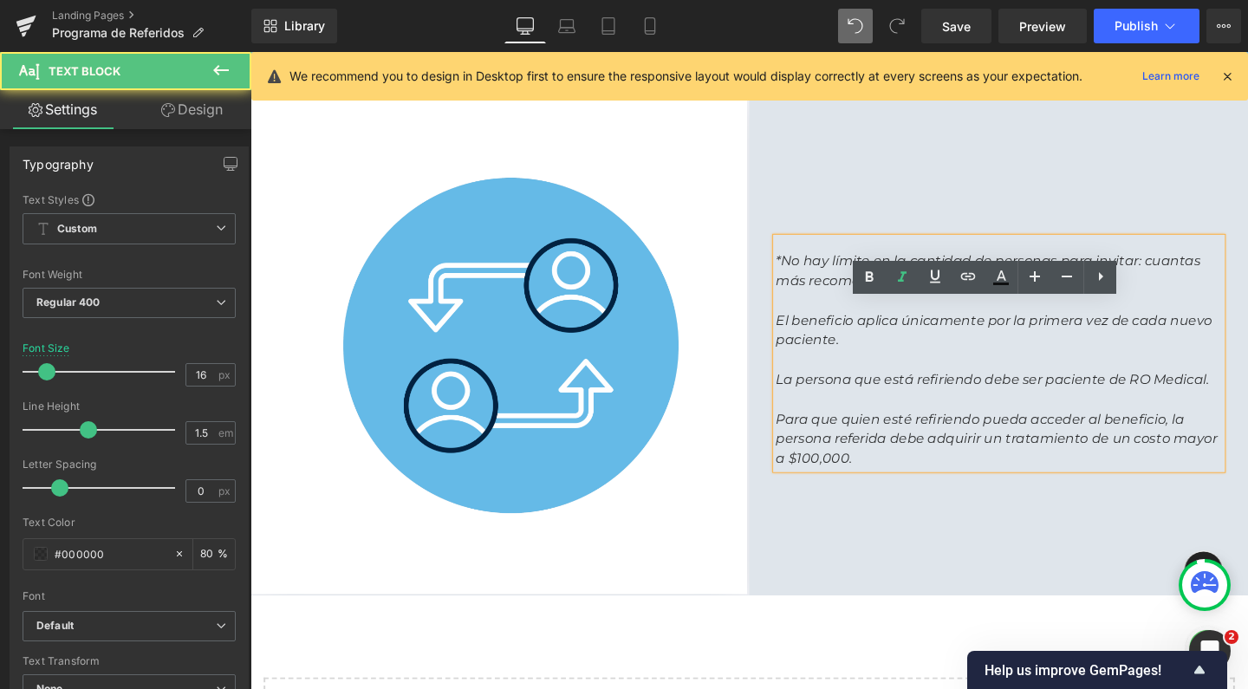
click at [880, 353] on p "El beneficio aplica únicamente por la primera vez de cada nuevo paciente." at bounding box center [1037, 345] width 468 height 42
click at [959, 521] on div "*No hay límite en la cantidad de personas para invitar: cuantas más recomendás,…" at bounding box center [1037, 361] width 524 height 524
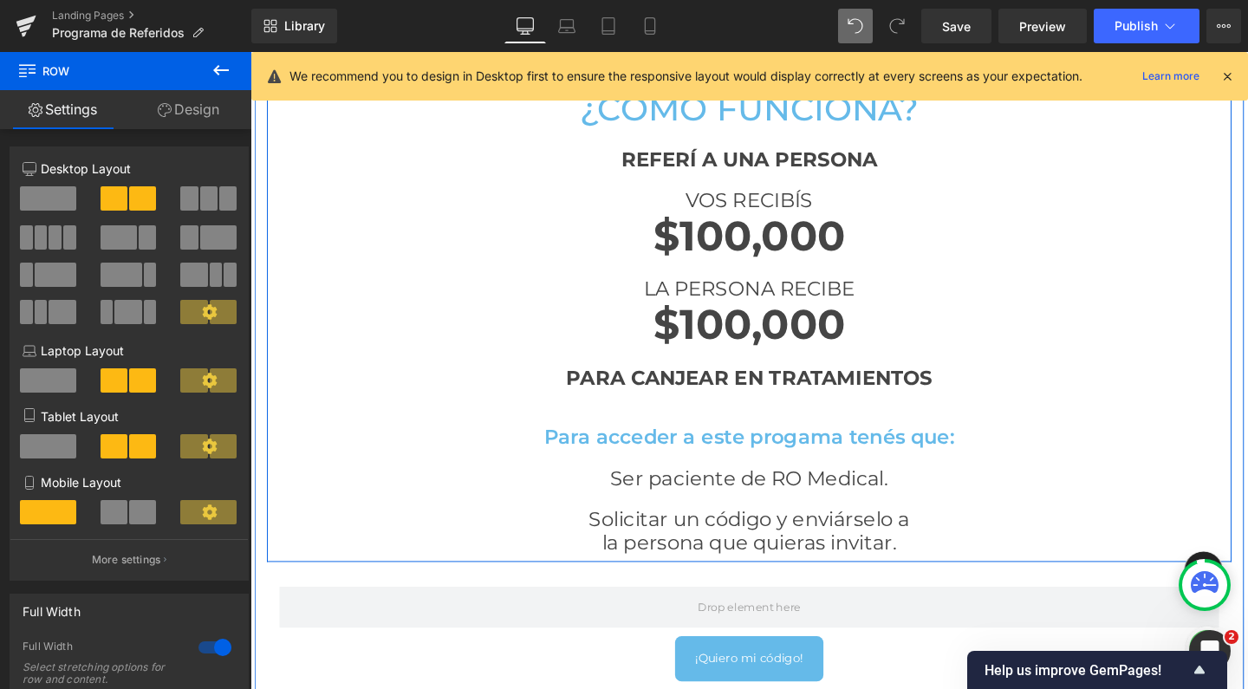
scroll to position [671, 0]
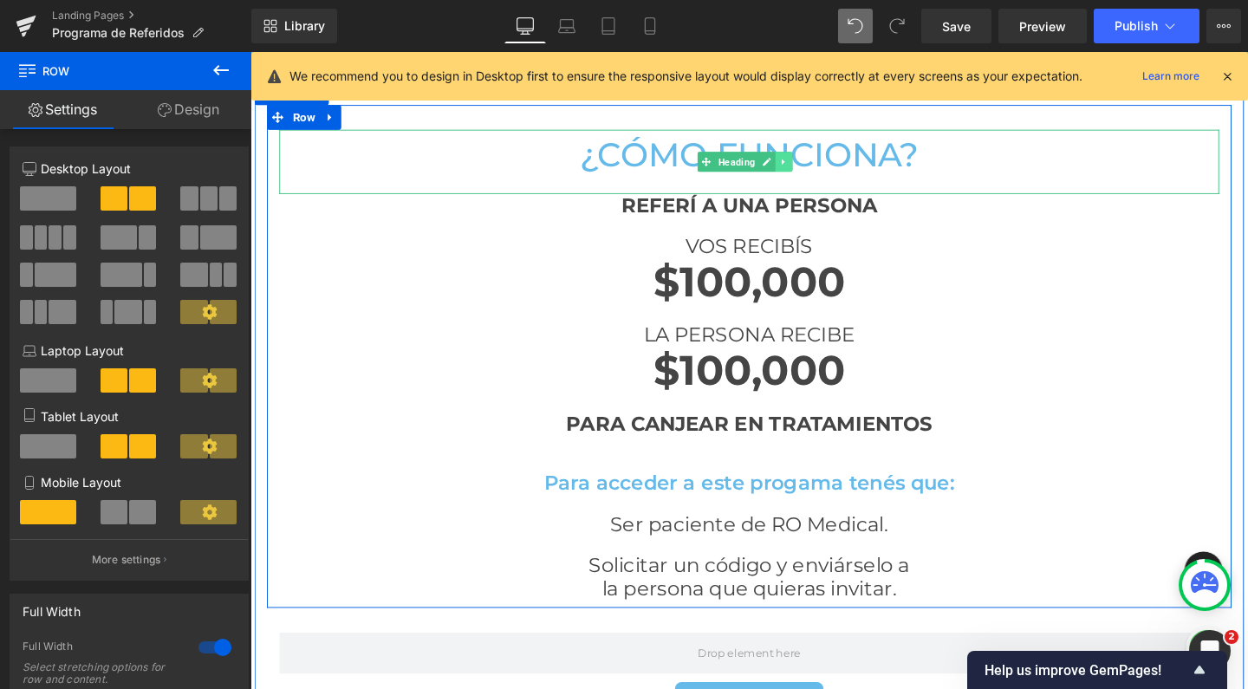
click at [810, 162] on icon at bounding box center [812, 167] width 10 height 10
click at [803, 163] on link at bounding box center [802, 167] width 18 height 21
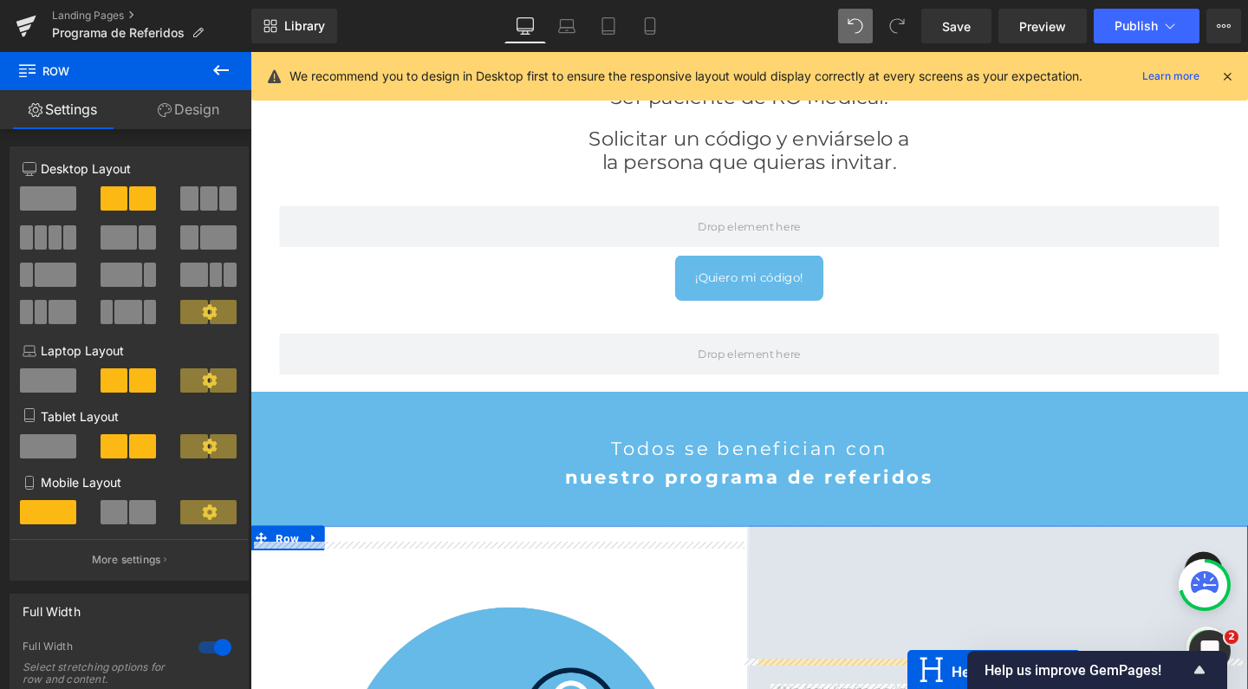
scroll to position [1180, 0]
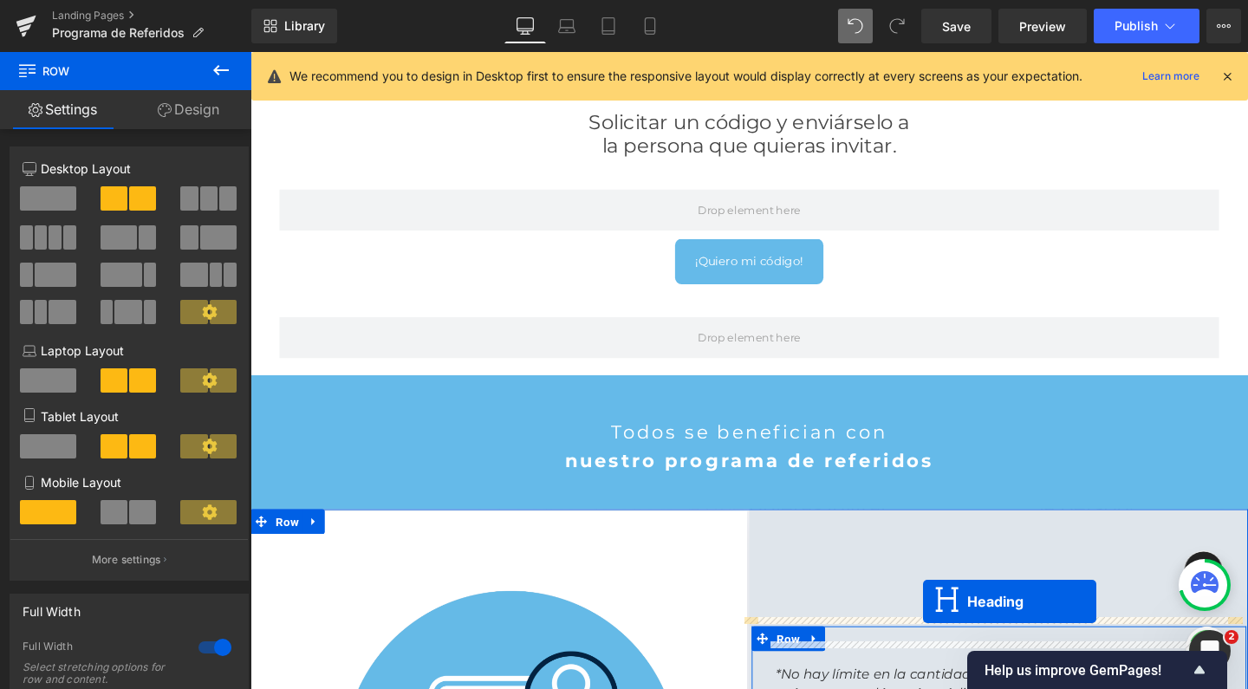
drag, startPoint x: 699, startPoint y: 168, endPoint x: 957, endPoint y: 630, distance: 528.9
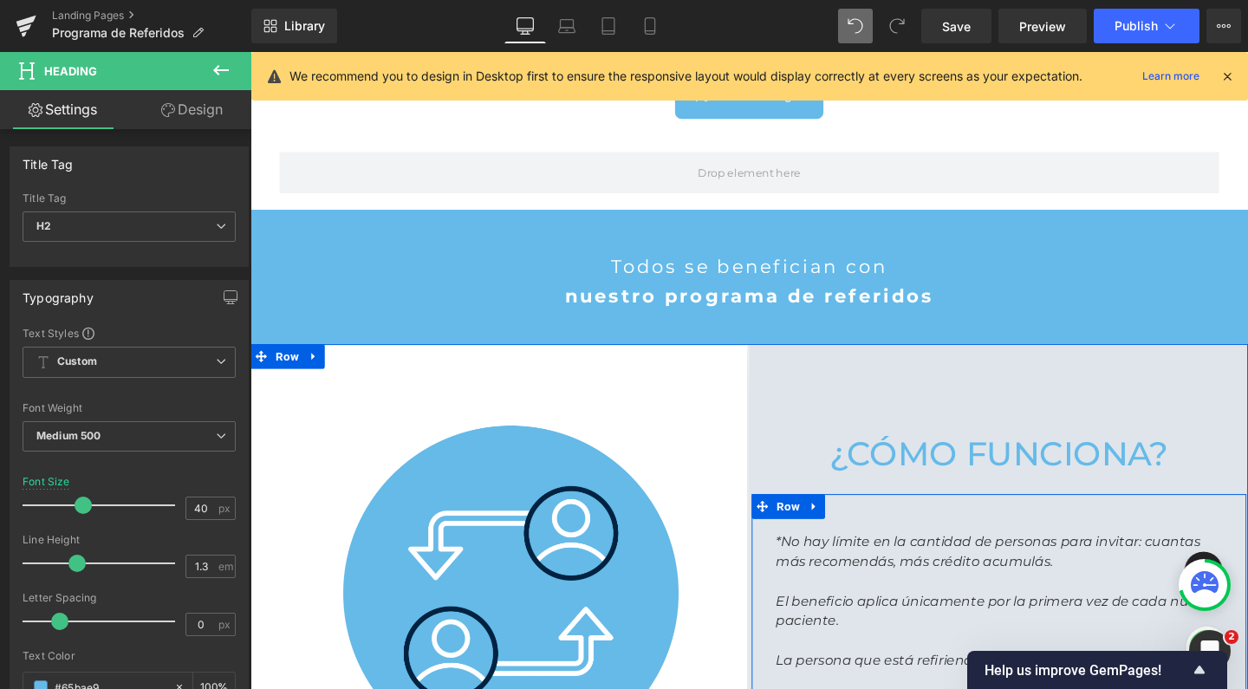
scroll to position [1315, 0]
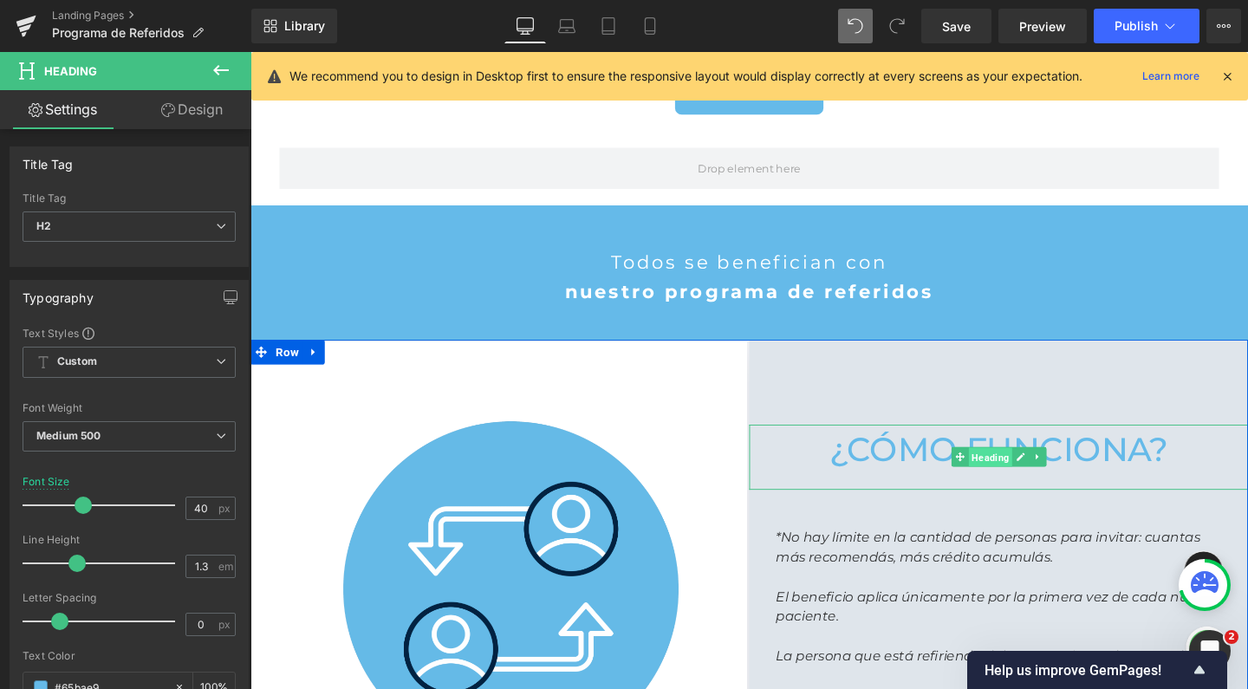
click at [1008, 468] on span "Heading" at bounding box center [1028, 478] width 46 height 21
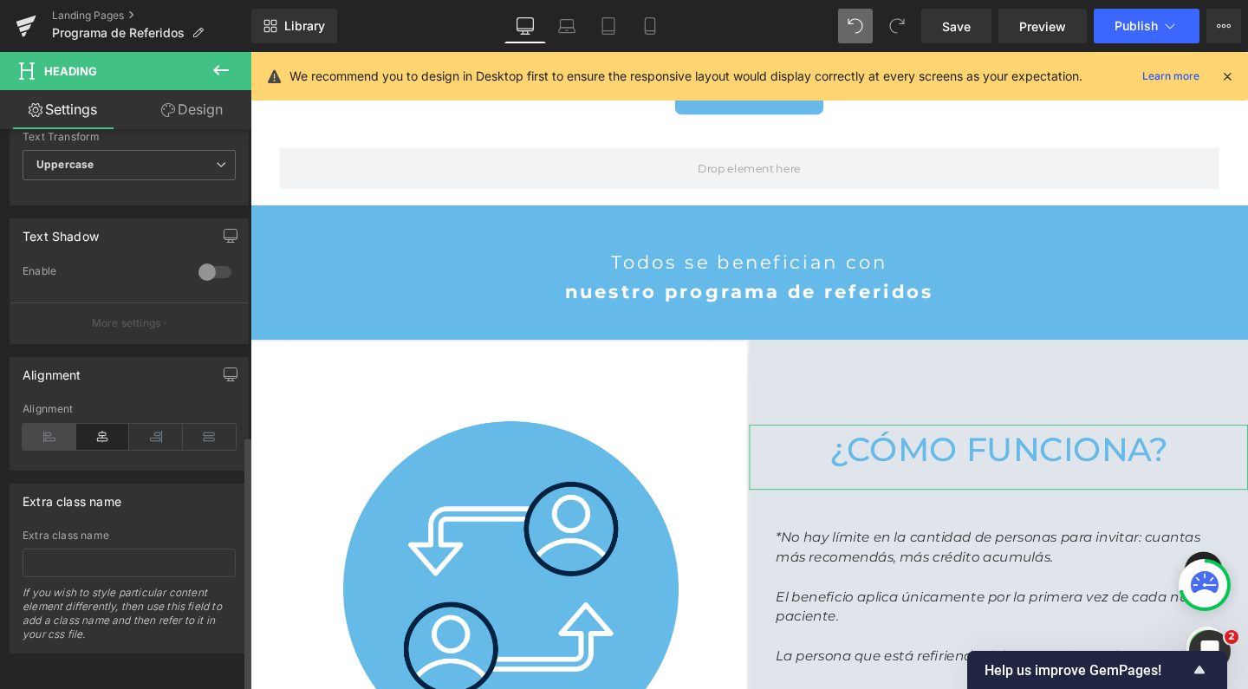
scroll to position [668, 0]
click at [46, 424] on icon at bounding box center [50, 437] width 54 height 26
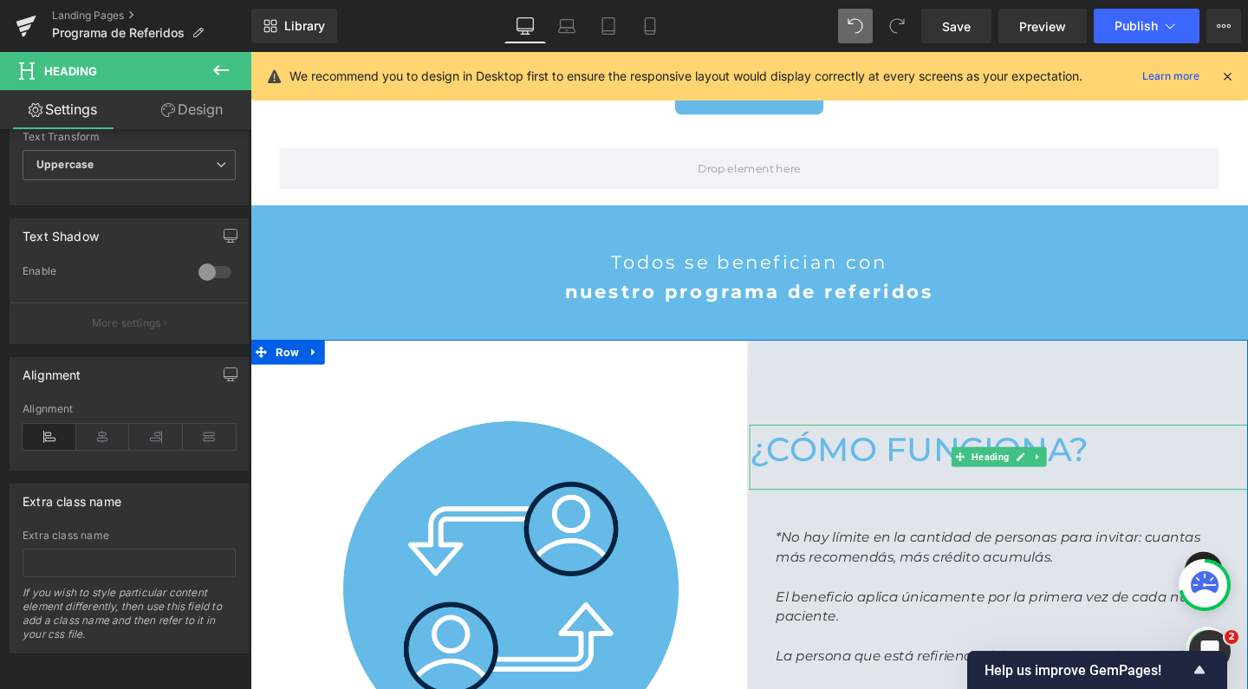
click at [804, 492] on div at bounding box center [1037, 501] width 524 height 19
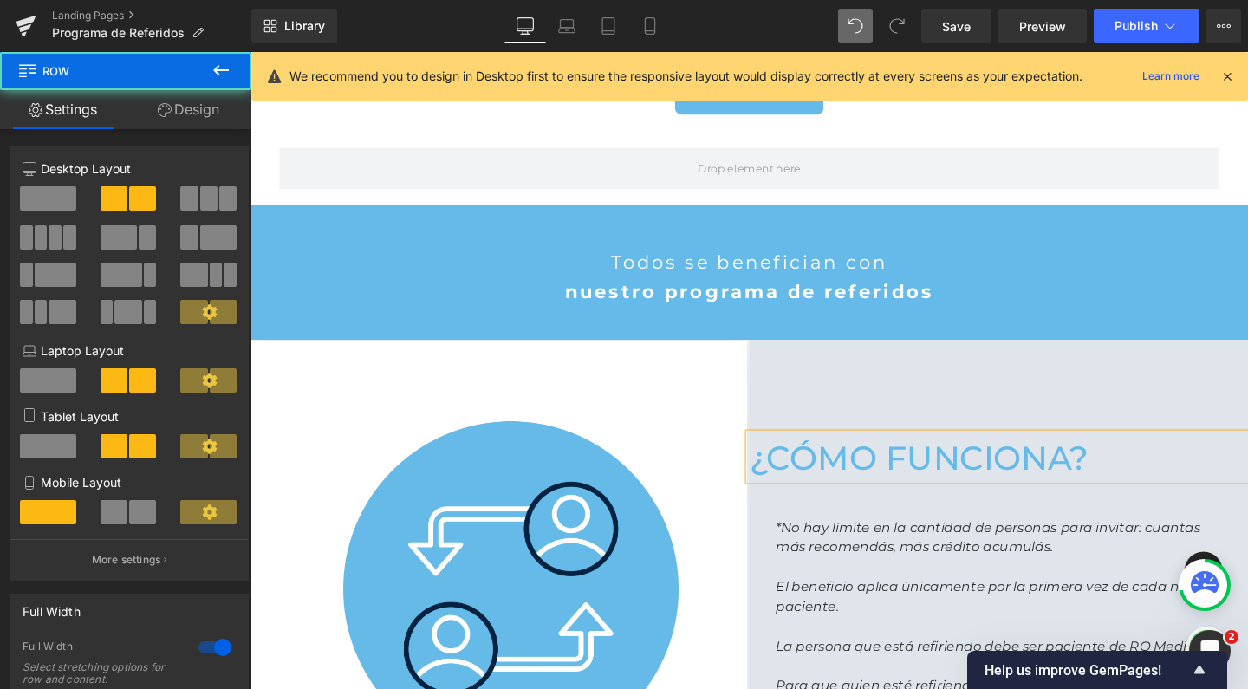
click at [990, 373] on div "¿Cómo funciona? Heading *No hay límite en la cantidad de personas para invitar:…" at bounding box center [1037, 617] width 524 height 524
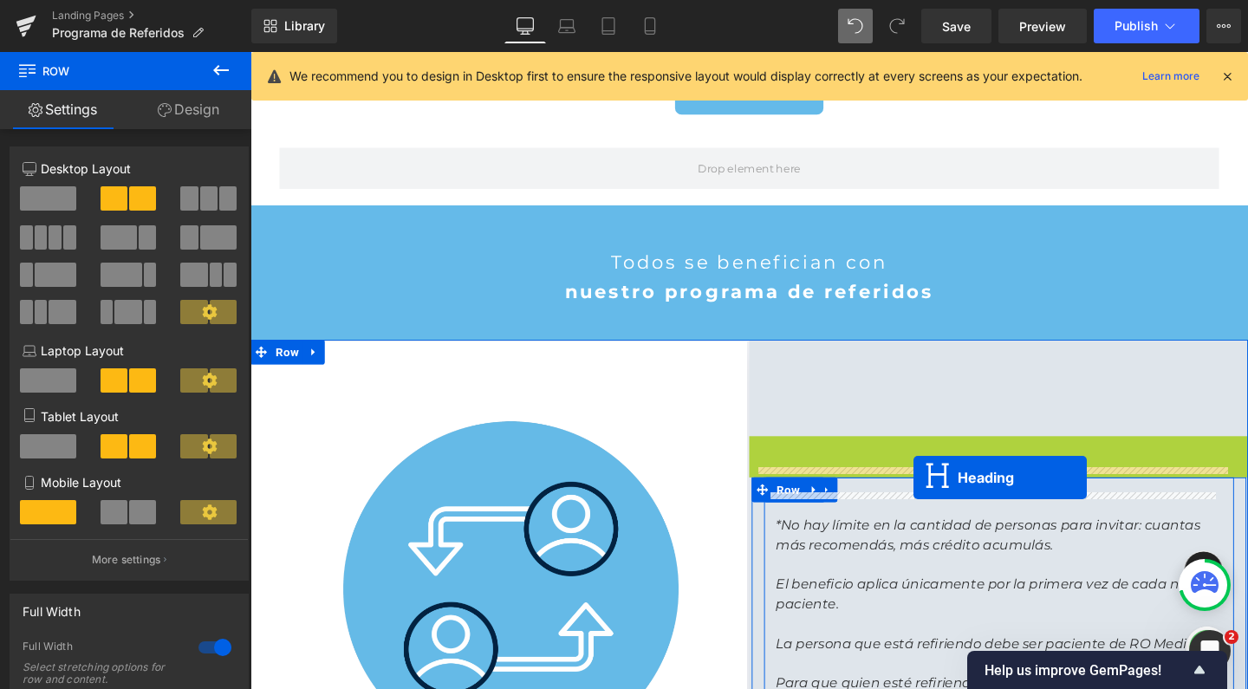
drag, startPoint x: 994, startPoint y: 474, endPoint x: 947, endPoint y: 499, distance: 53.1
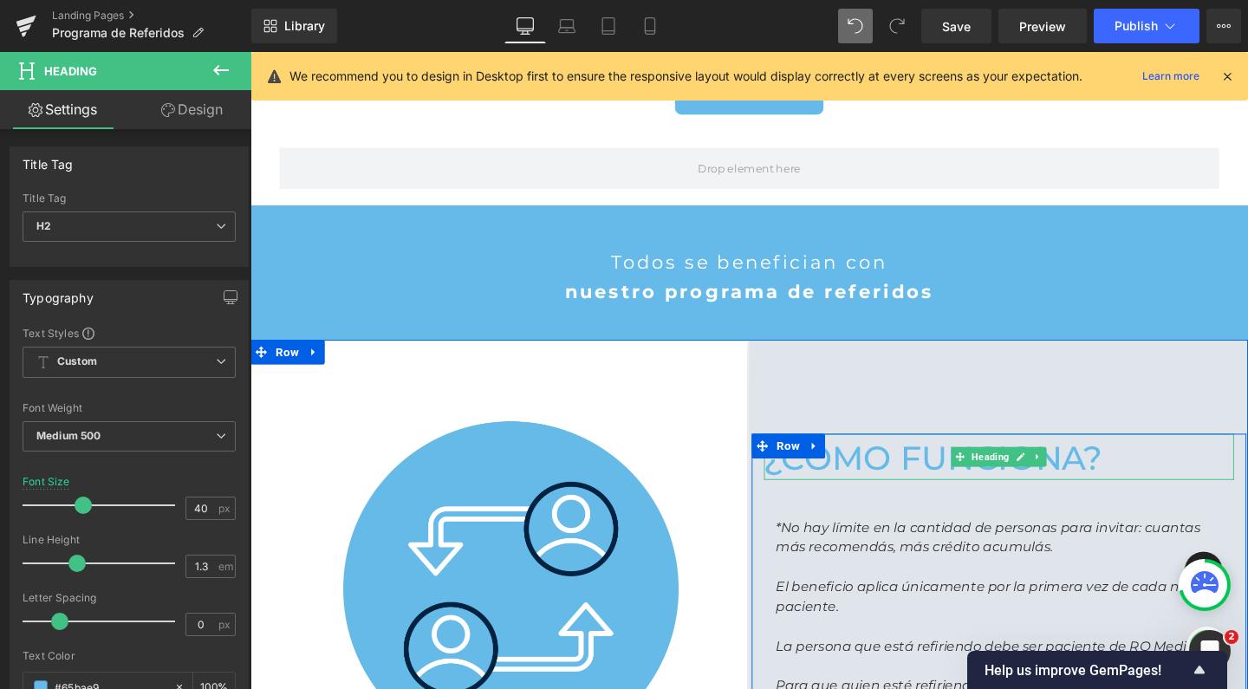
click at [912, 461] on h2 "¿Cómo funciona?" at bounding box center [1037, 479] width 494 height 45
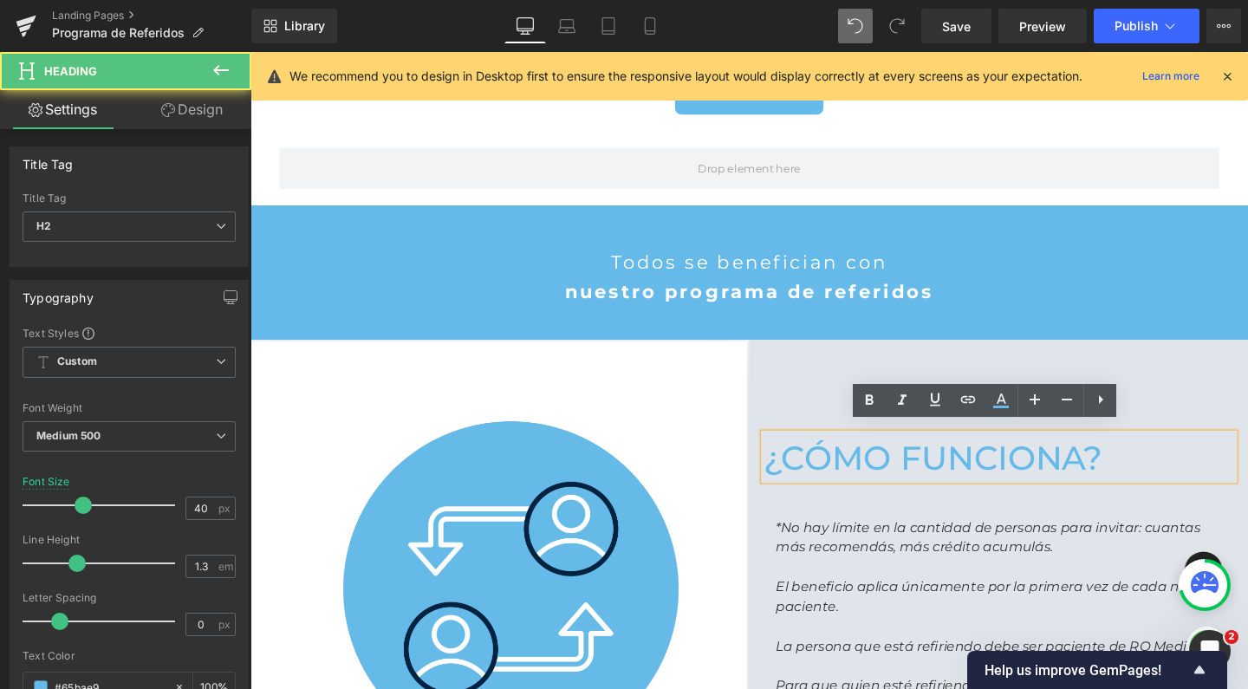
click at [912, 461] on h2 "¿Cómo funciona?" at bounding box center [1037, 479] width 494 height 45
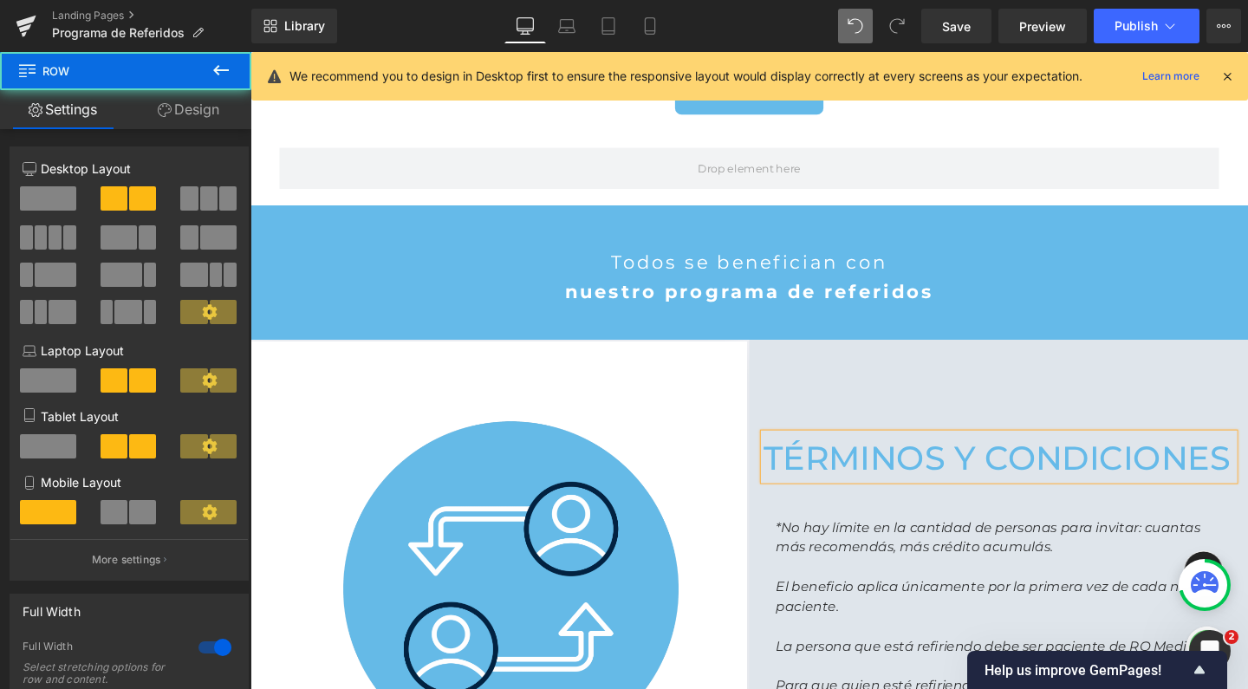
drag, startPoint x: 838, startPoint y: 400, endPoint x: 807, endPoint y: 452, distance: 60.6
click at [838, 400] on div "términos y condiciones Heading *No hay límite en la cantidad de personas para i…" at bounding box center [1037, 617] width 524 height 524
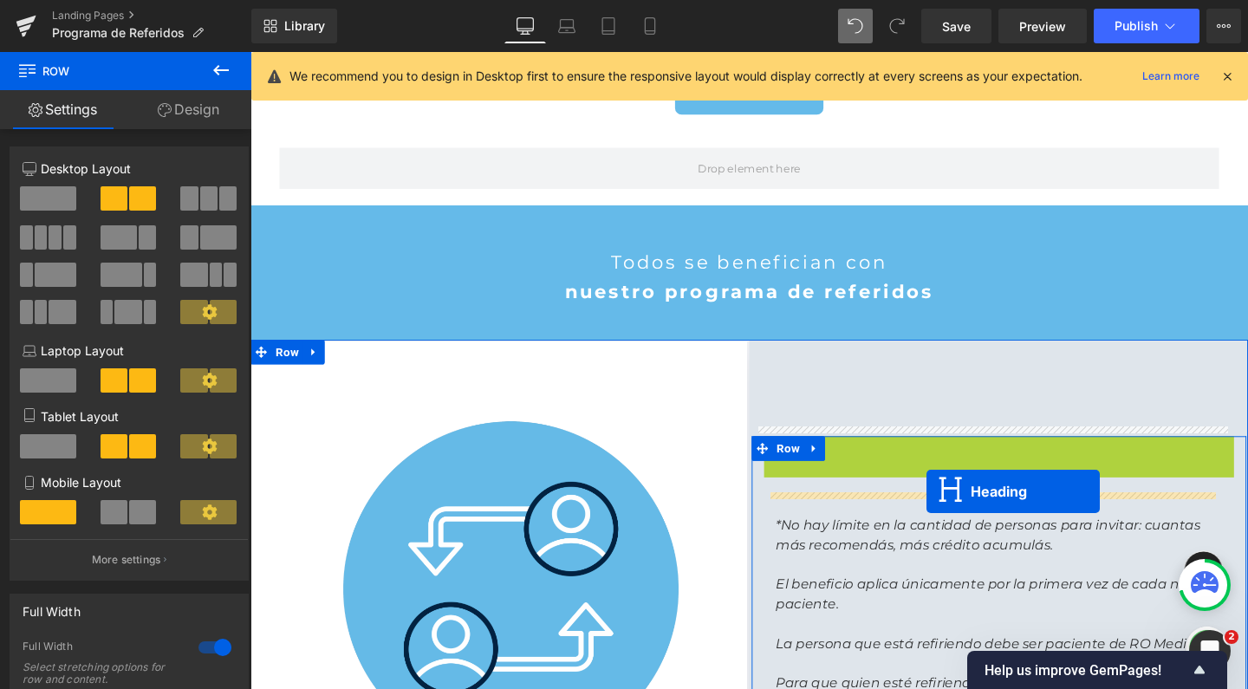
drag, startPoint x: 986, startPoint y: 472, endPoint x: 961, endPoint y: 513, distance: 48.2
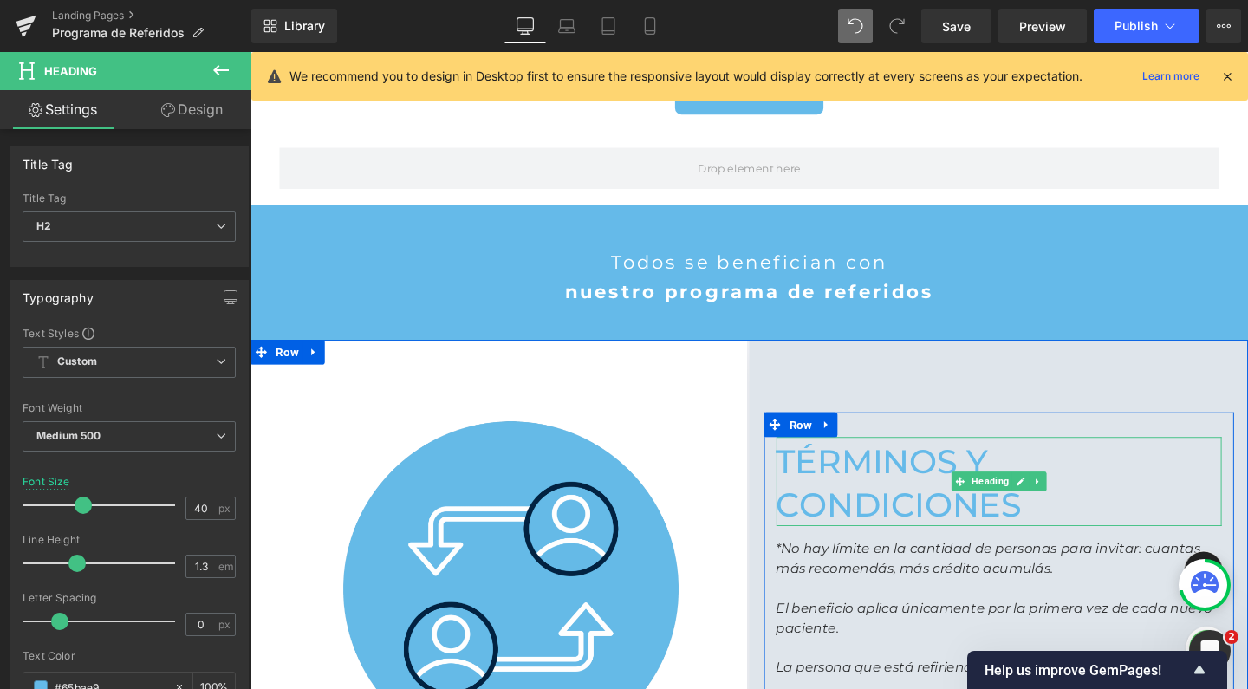
click at [999, 529] on h2 "términos y condiciones" at bounding box center [1037, 505] width 468 height 90
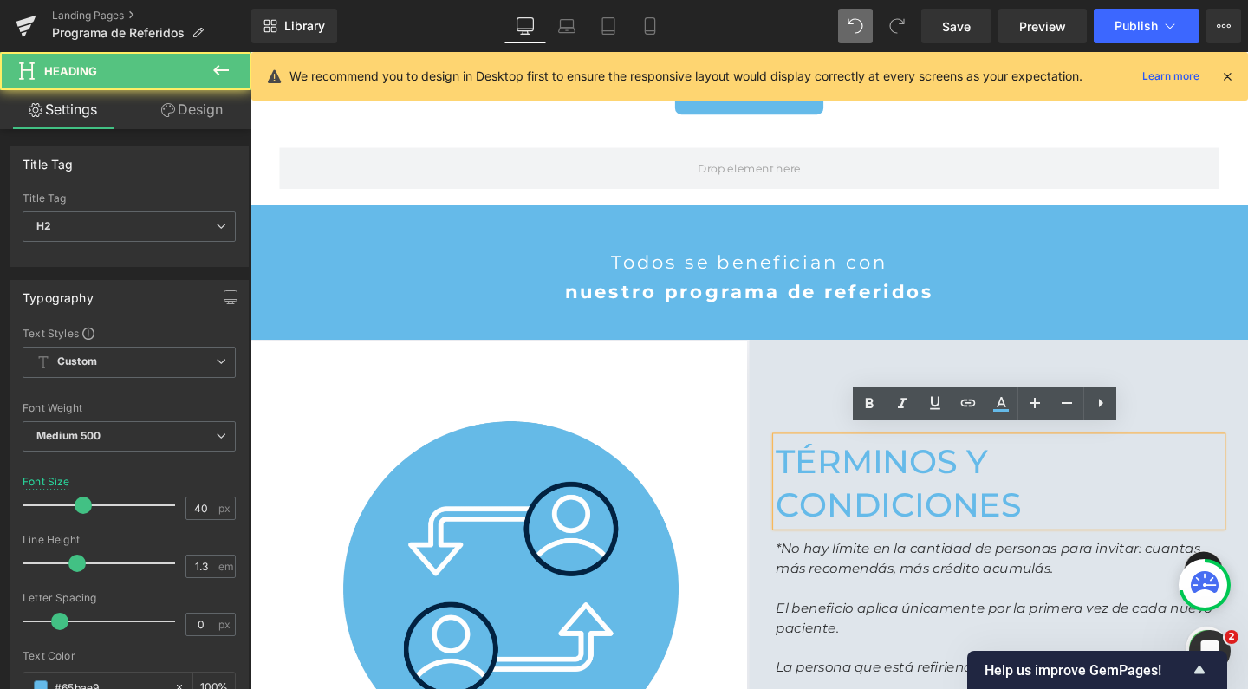
click at [803, 514] on h2 "términos y condiciones" at bounding box center [1037, 505] width 468 height 90
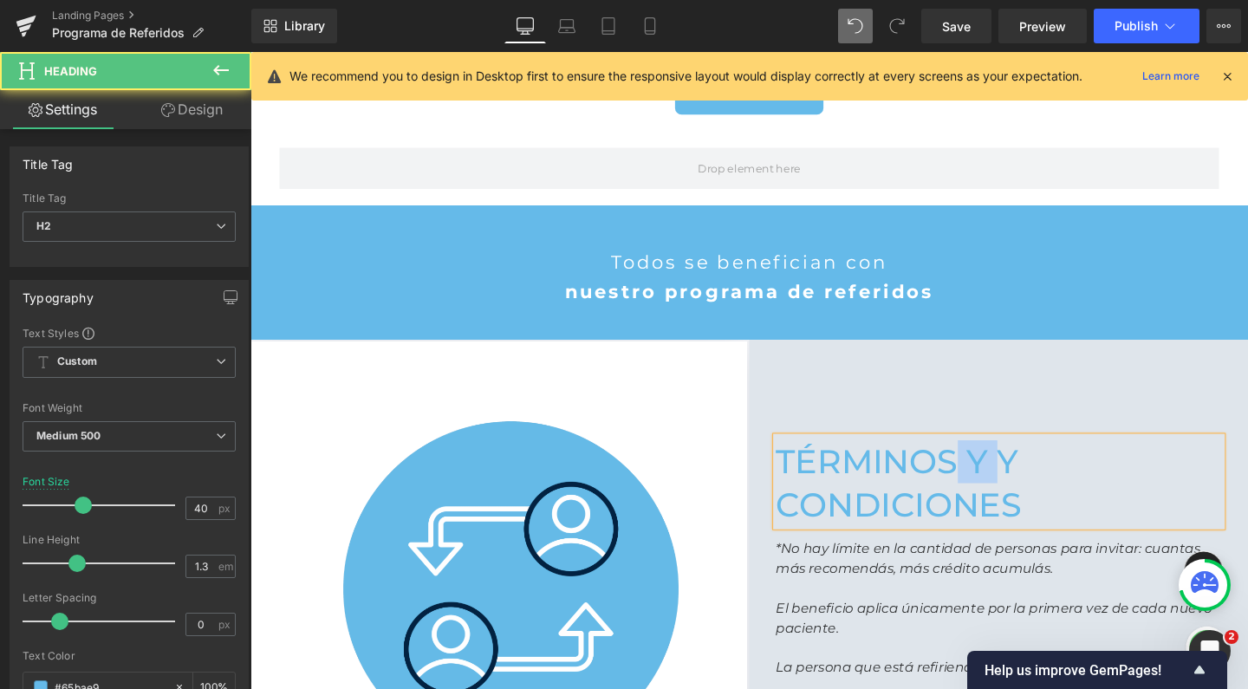
drag, startPoint x: 1034, startPoint y: 478, endPoint x: 985, endPoint y: 477, distance: 49.4
click at [985, 477] on h2 "términos y y condiciones" at bounding box center [1037, 505] width 468 height 90
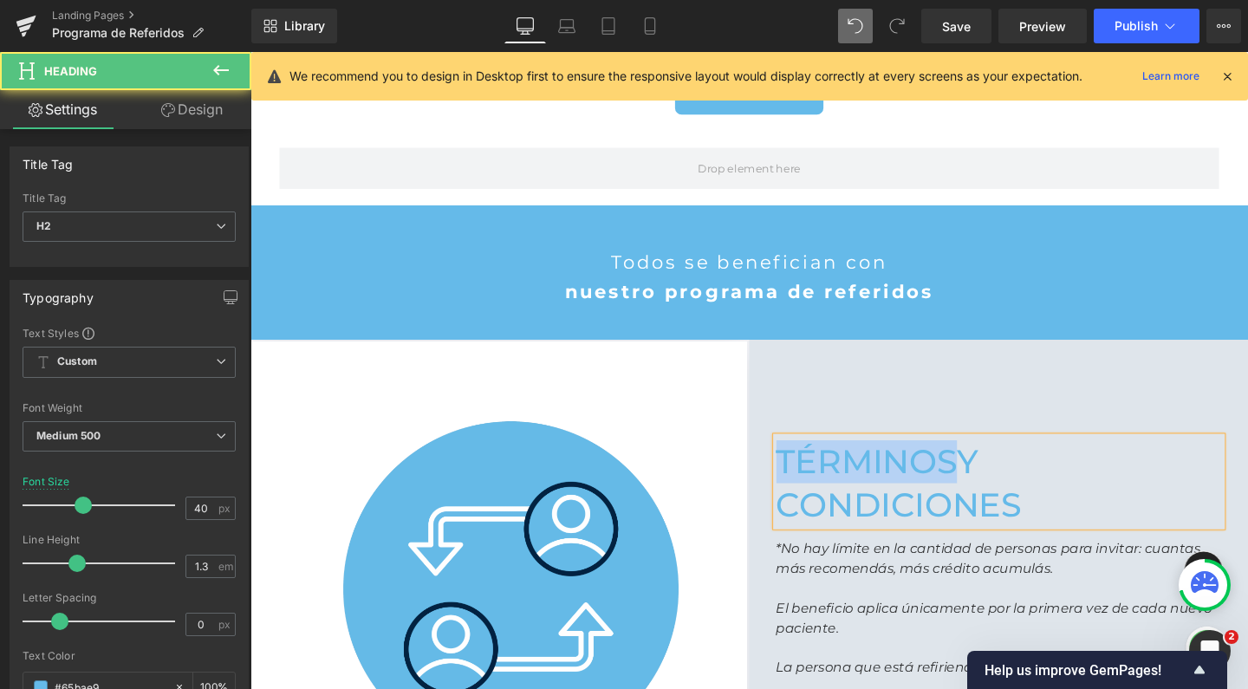
drag, startPoint x: 979, startPoint y: 475, endPoint x: 772, endPoint y: 459, distance: 207.7
click at [777, 459] on div "términosy condiciones Heading *No hay límite en la cantidad de personas para in…" at bounding box center [1037, 616] width 520 height 371
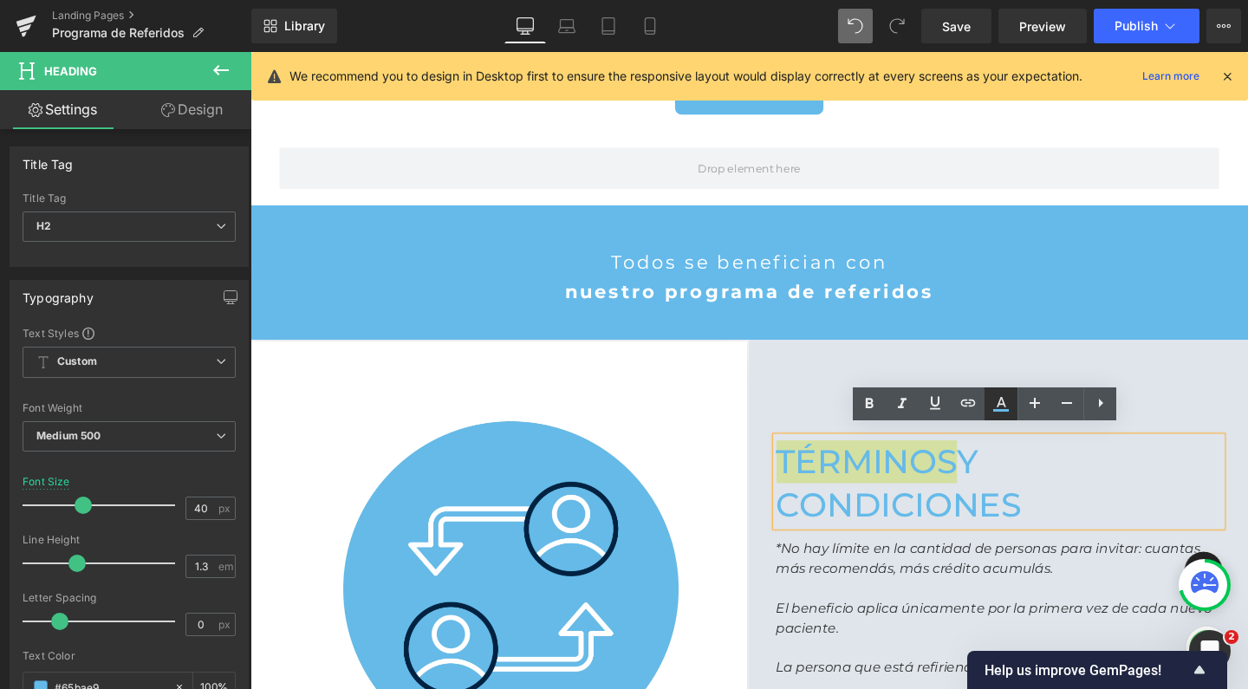
click at [1008, 404] on icon at bounding box center [1001, 404] width 21 height 21
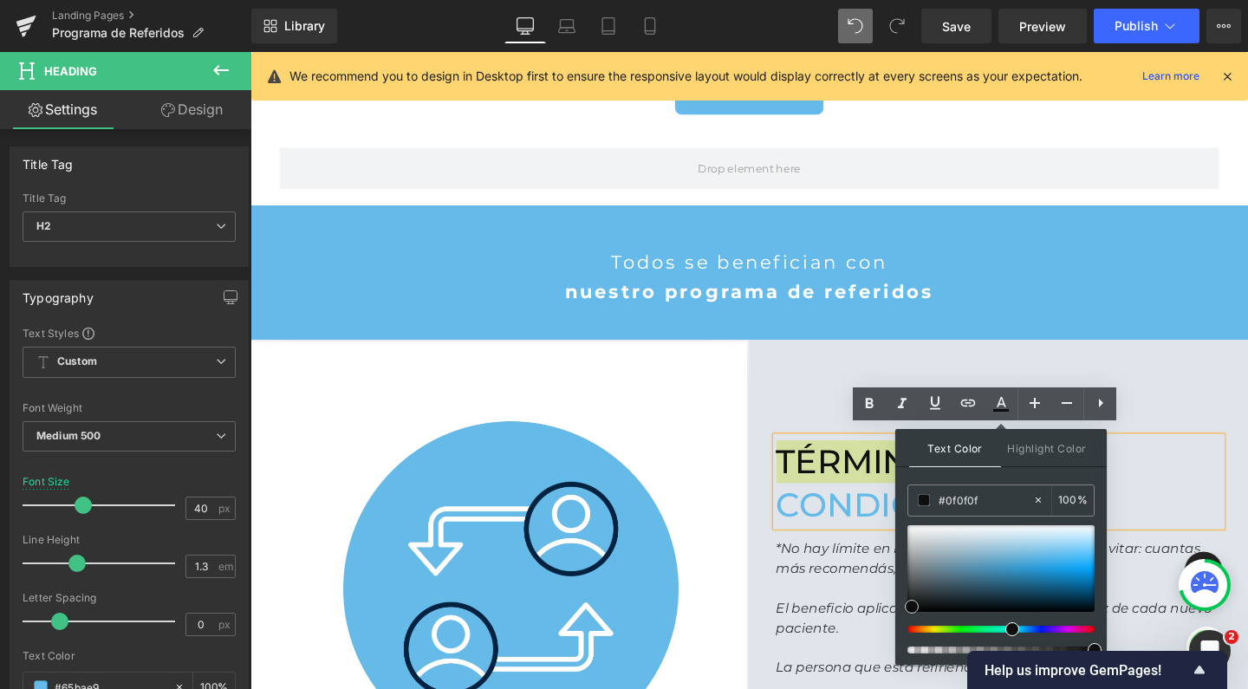
type input "#0c0c0c"
drag, startPoint x: 1163, startPoint y: 659, endPoint x: 925, endPoint y: 650, distance: 238.5
click at [903, 524] on h2 "términos y condiciones" at bounding box center [1037, 505] width 468 height 90
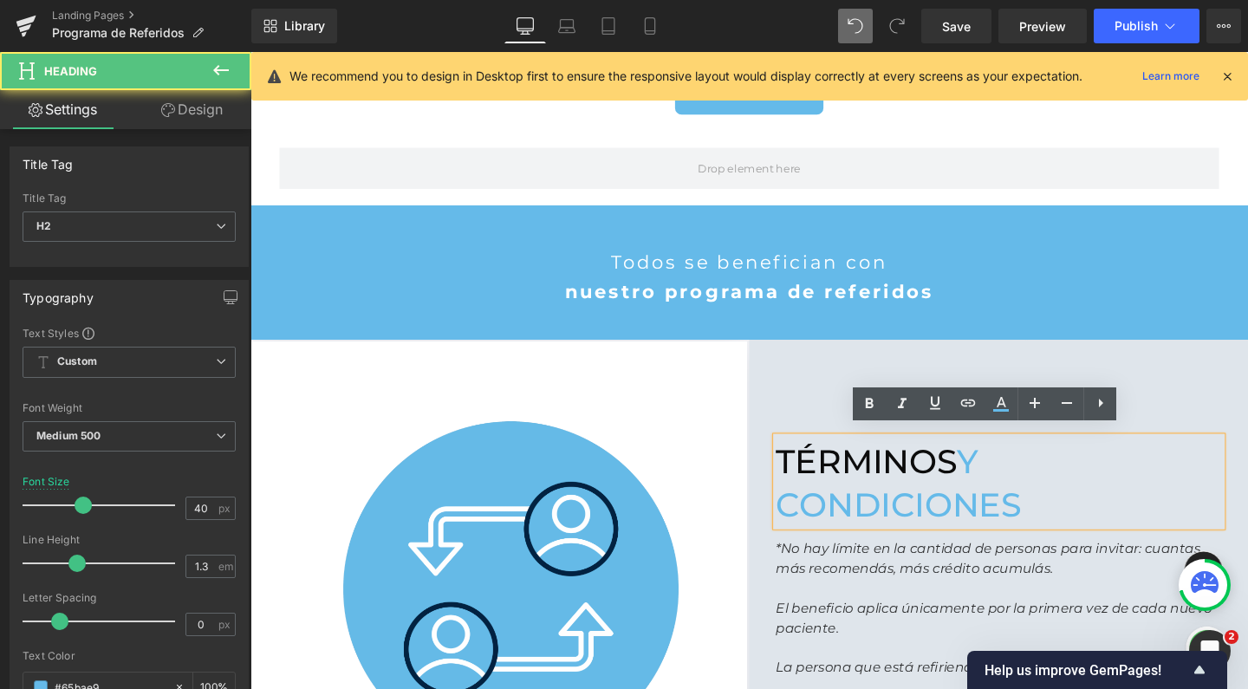
click at [986, 471] on h2 "términos y condiciones" at bounding box center [1037, 505] width 468 height 90
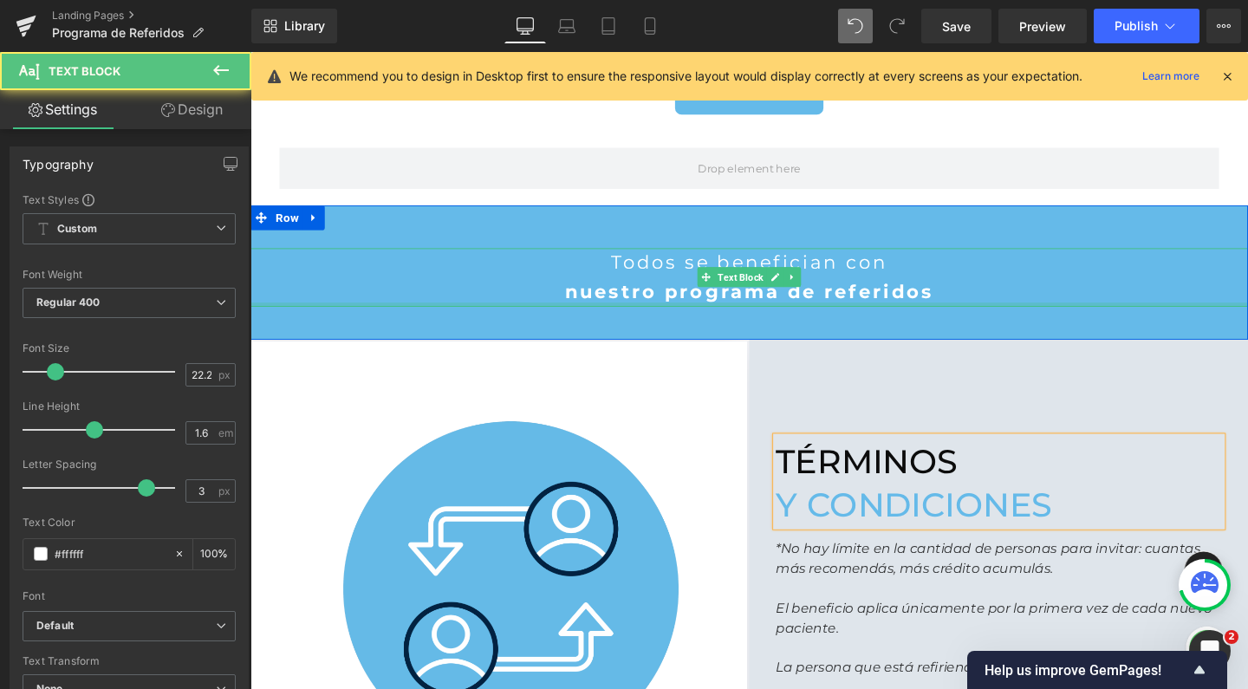
click at [1082, 309] on div "Todos se benefician con nuestro programa de referidos Text Block" at bounding box center [774, 289] width 1049 height 62
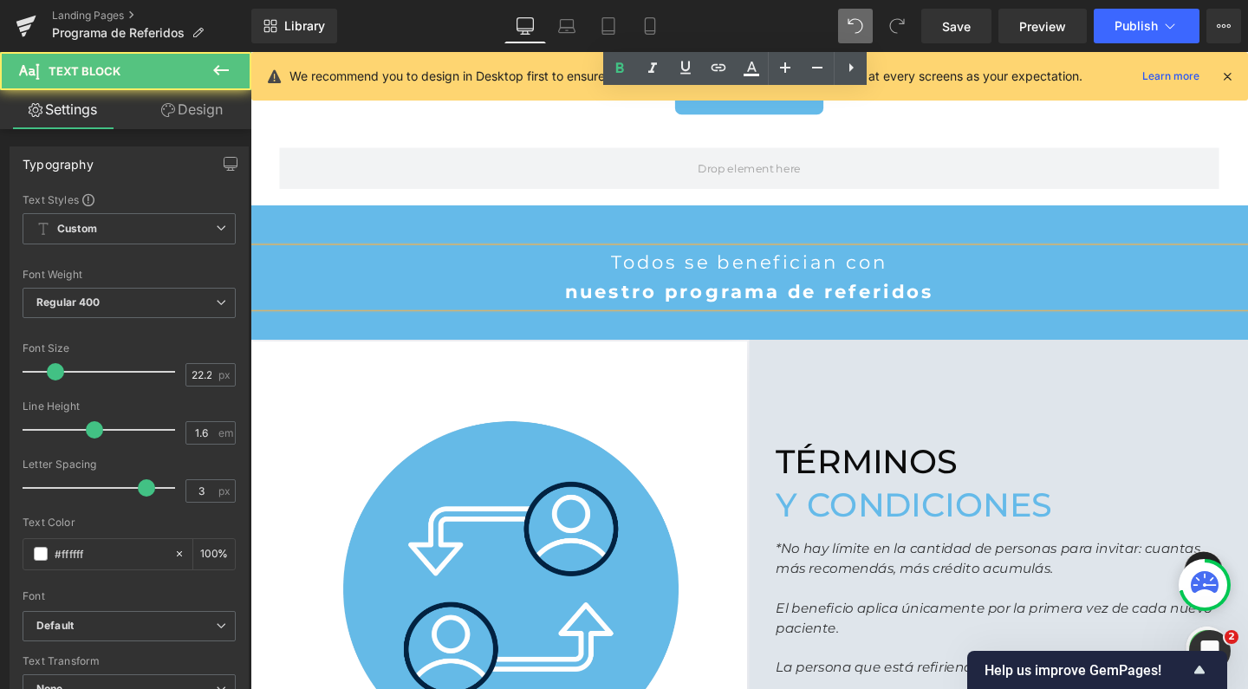
scroll to position [1565, 0]
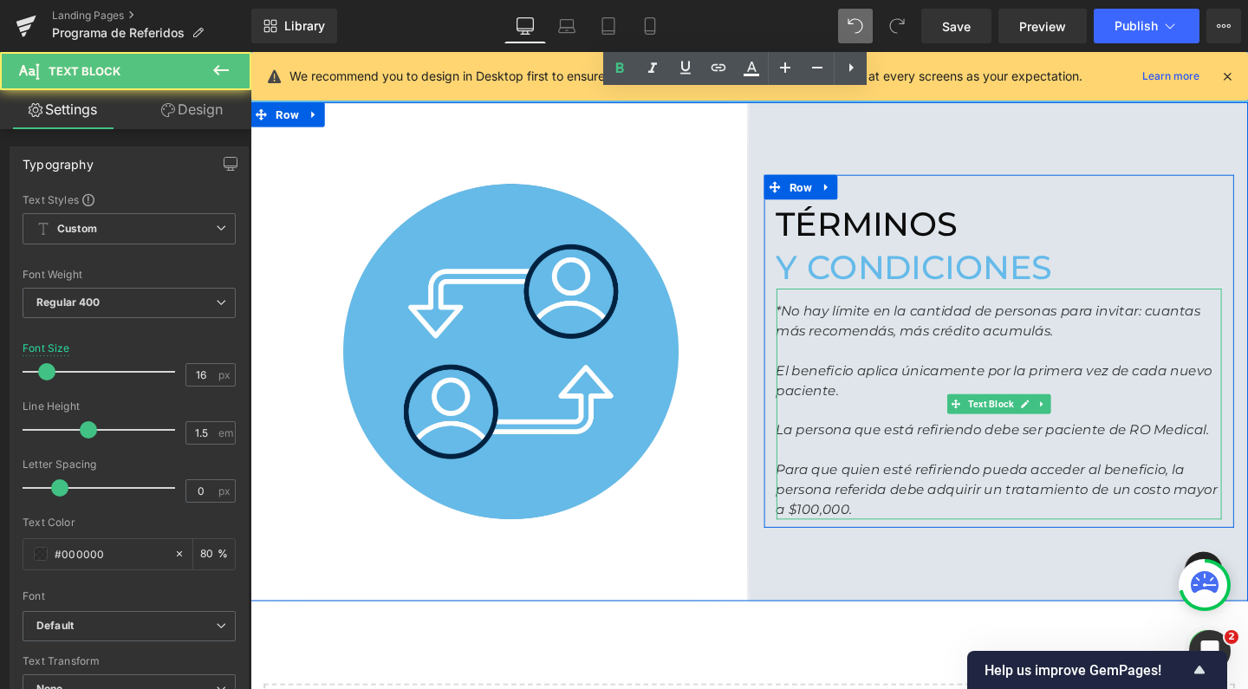
click at [803, 316] on icon "*No hay límite en la cantidad de personas para invitar: cuantas más recomendás,…" at bounding box center [1026, 334] width 446 height 37
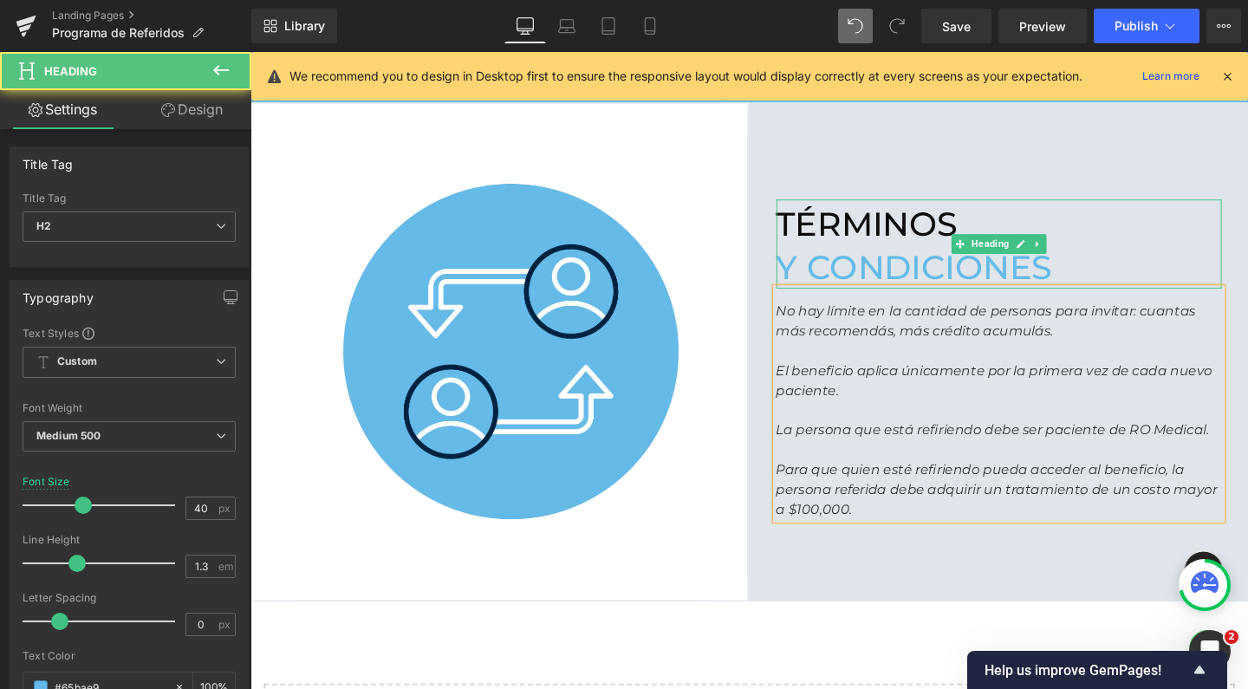
click at [1180, 237] on h2 "términos" at bounding box center [1037, 233] width 468 height 45
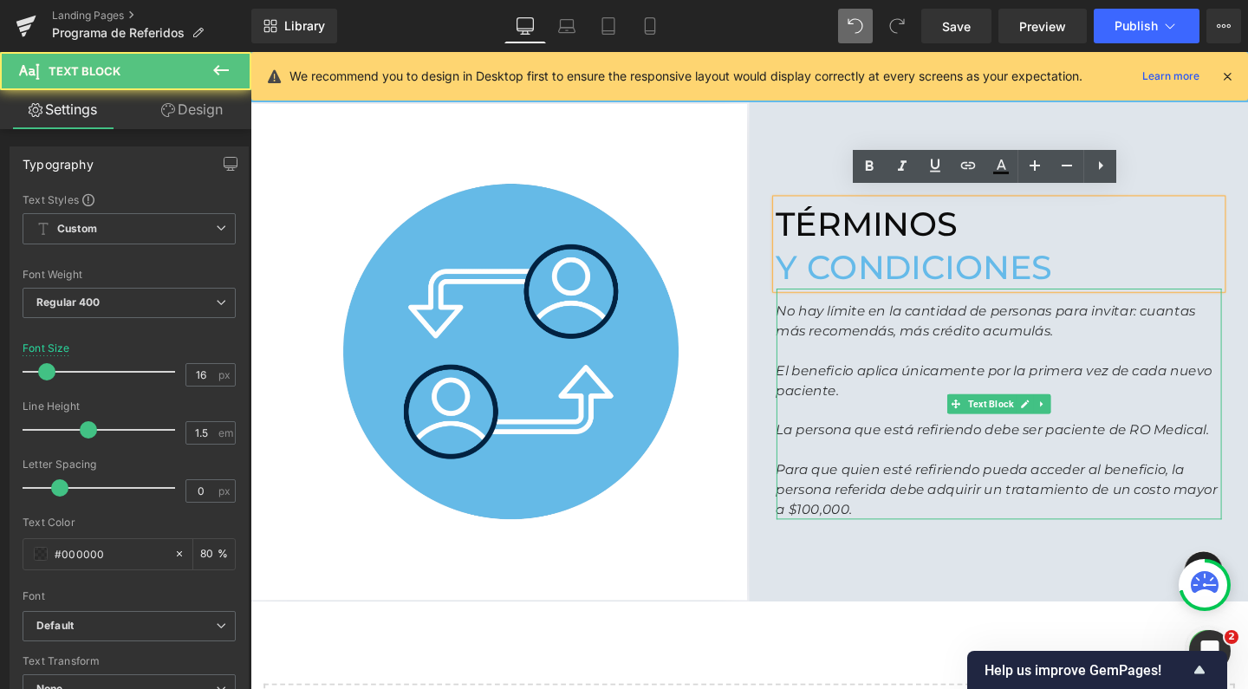
click at [1105, 356] on p at bounding box center [1037, 366] width 468 height 21
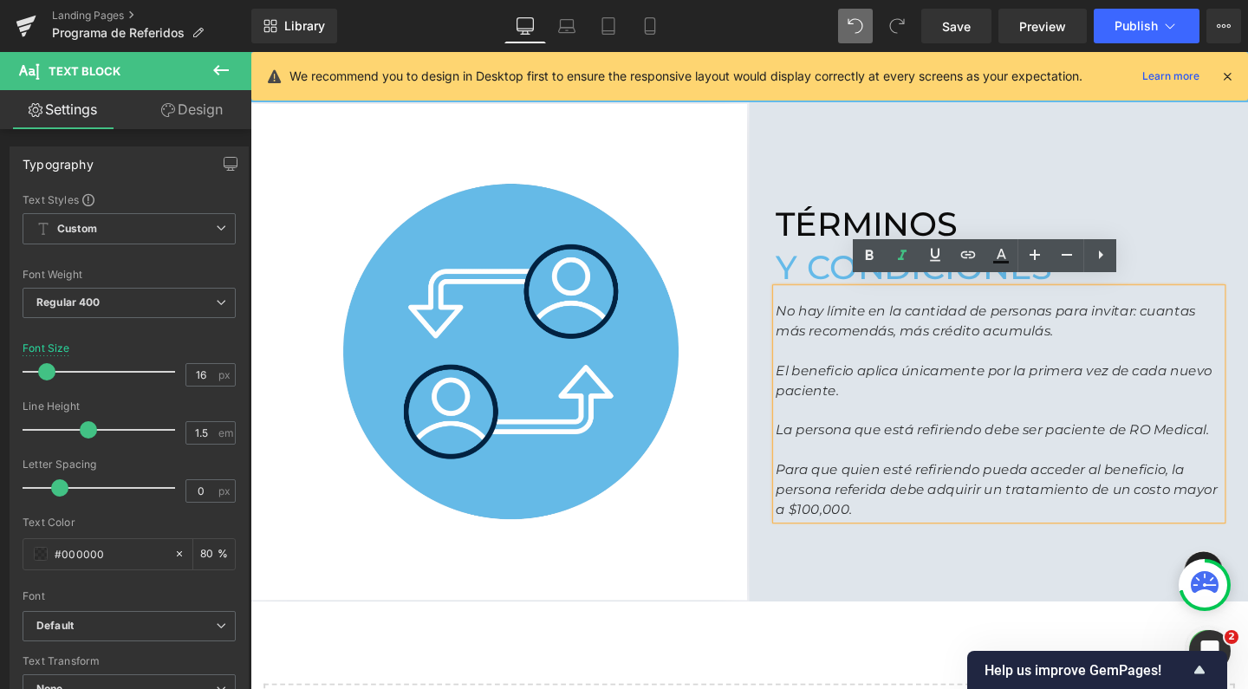
click at [913, 408] on div "No hay límite en la cantidad de personas para invitar: cuantas más recomendás, …" at bounding box center [1037, 422] width 468 height 243
click at [863, 446] on icon "La persona que está refiriendo debe ser paciente de RO Medical." at bounding box center [1030, 449] width 455 height 16
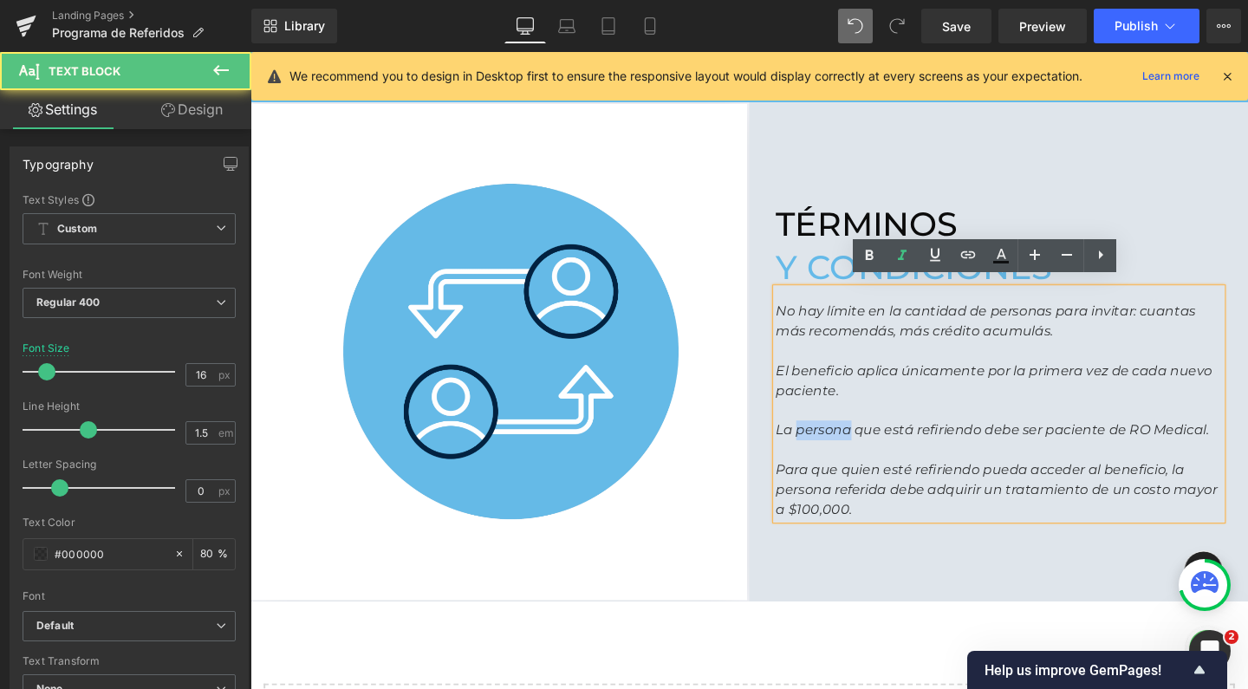
click at [863, 445] on icon "La persona que está refiriendo debe ser paciente de RO Medical." at bounding box center [1030, 449] width 455 height 16
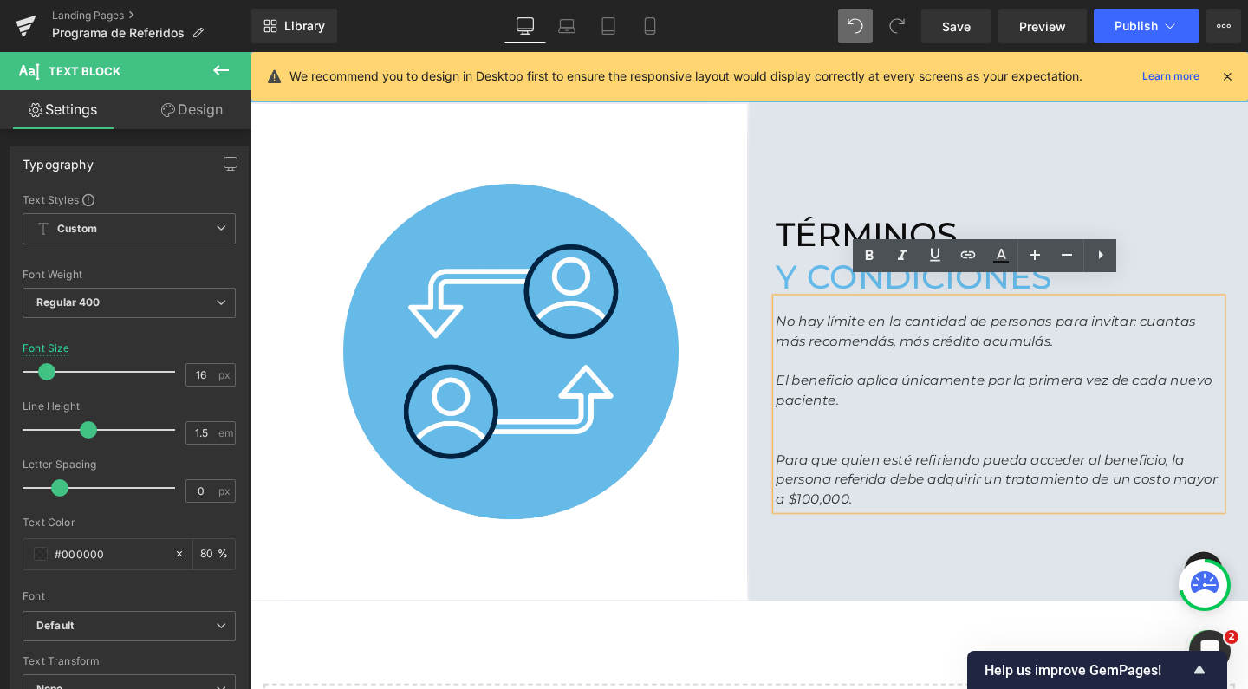
click at [803, 327] on icon "No hay límite en la cantidad de personas para invitar: cuantas más recomendás, …" at bounding box center [1023, 345] width 441 height 37
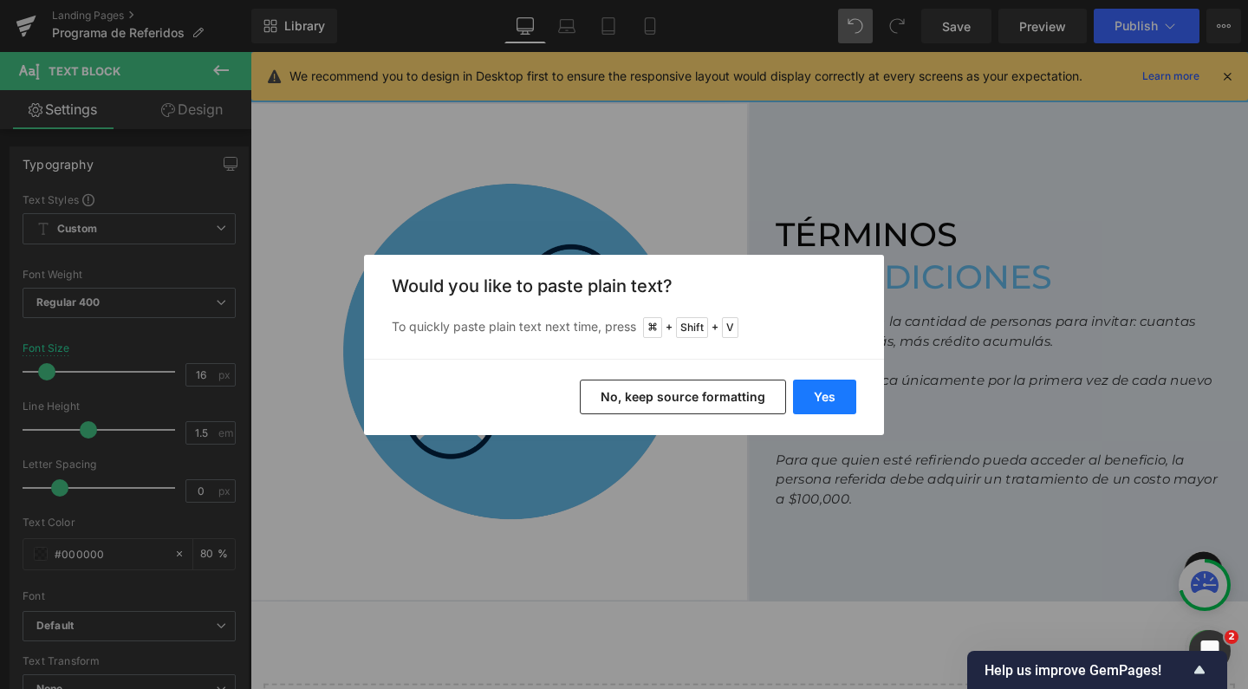
click at [841, 394] on button "Yes" at bounding box center [824, 397] width 63 height 35
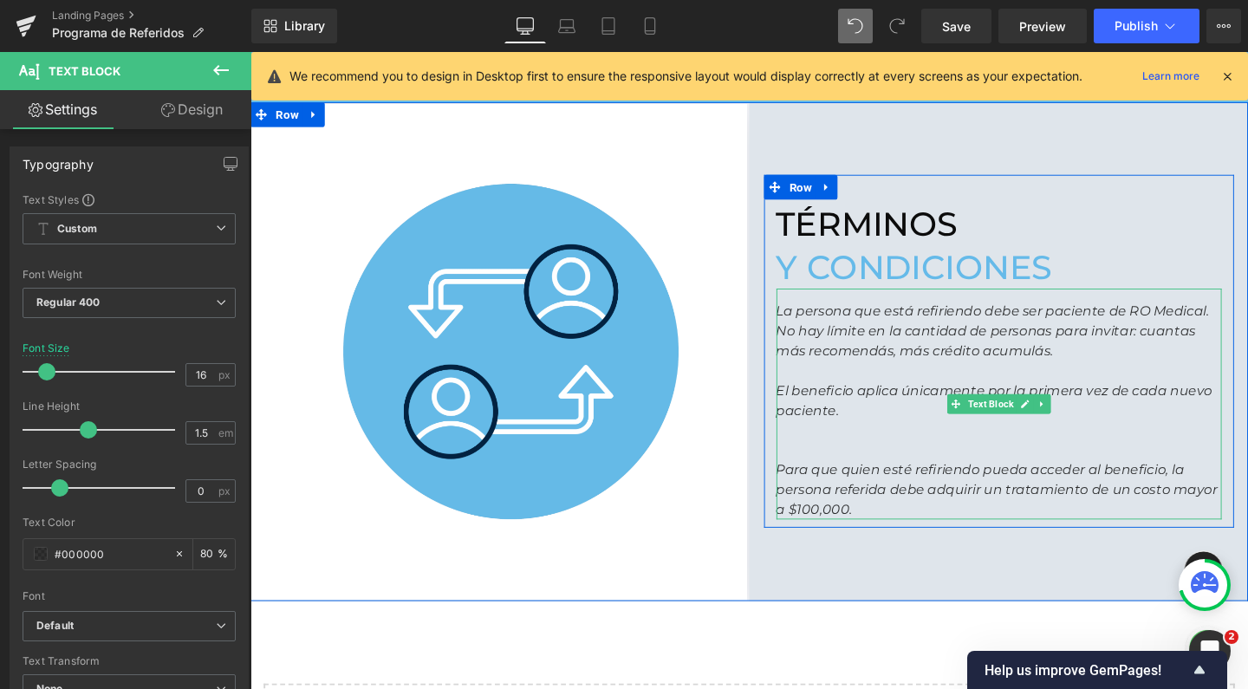
click at [1245, 316] on icon "La persona que está refiriendo debe ser paciente de RO Medical." at bounding box center [1030, 324] width 455 height 16
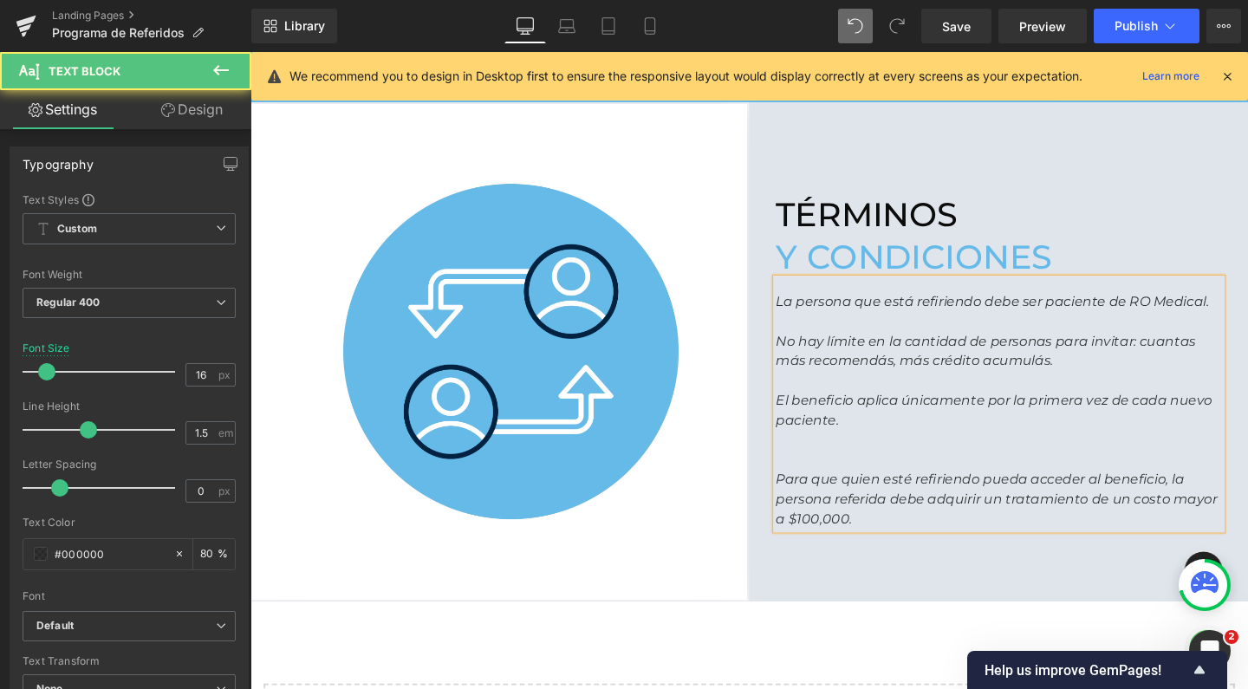
click at [1037, 410] on icon "El beneficio aplica únicamente por la primera vez de cada nuevo paciente." at bounding box center [1032, 428] width 459 height 37
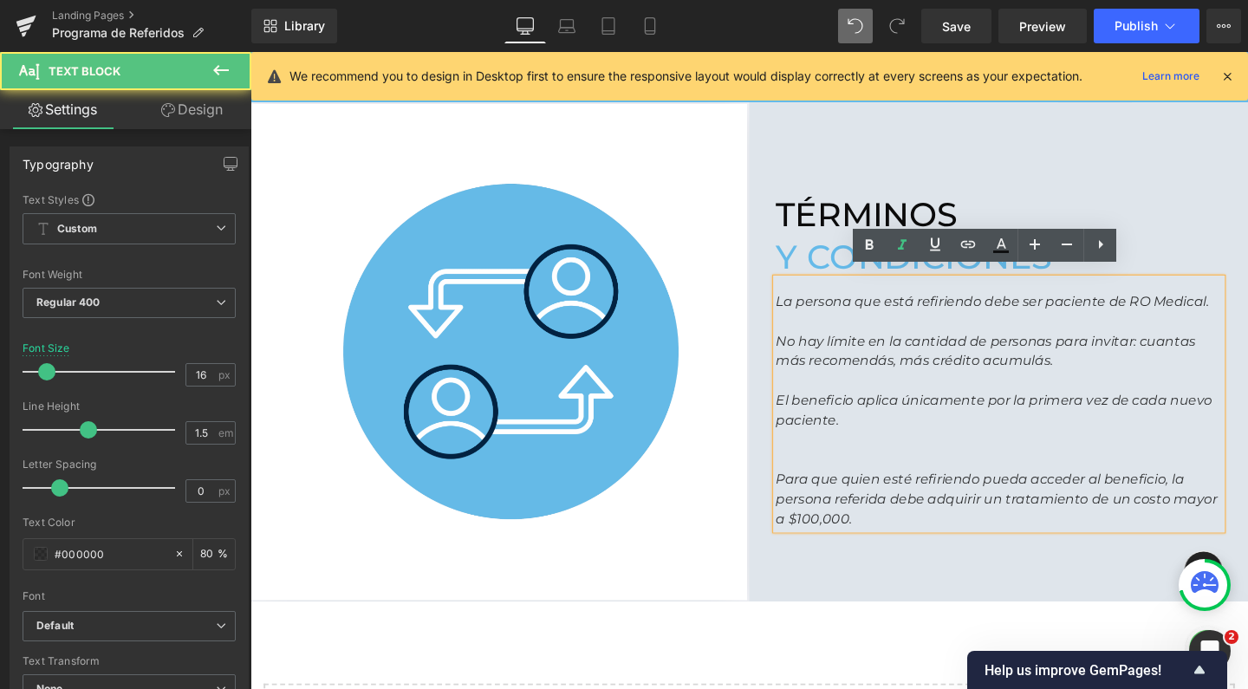
click at [1161, 366] on p "No hay límite en la cantidad de personas para invitar: cuantas más recomendás, …" at bounding box center [1037, 367] width 468 height 42
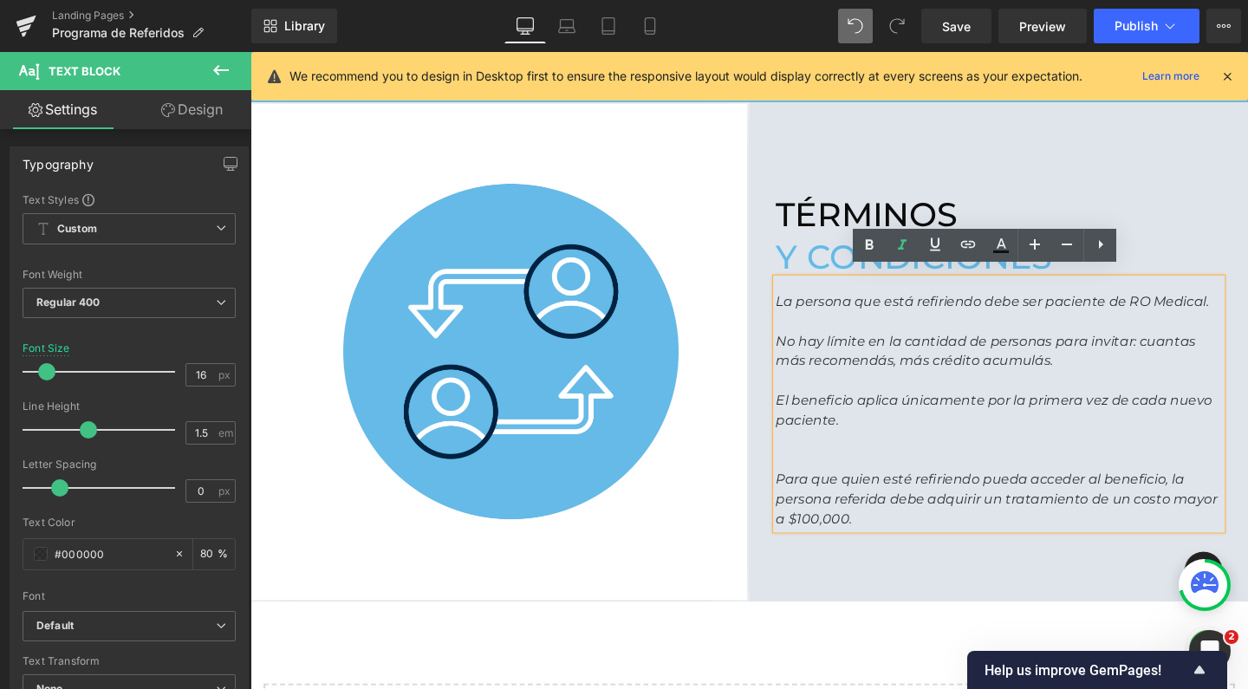
click at [1009, 491] on p "Para que quien esté refiriendo pueda acceder al beneficio, la persona referida …" at bounding box center [1037, 522] width 468 height 62
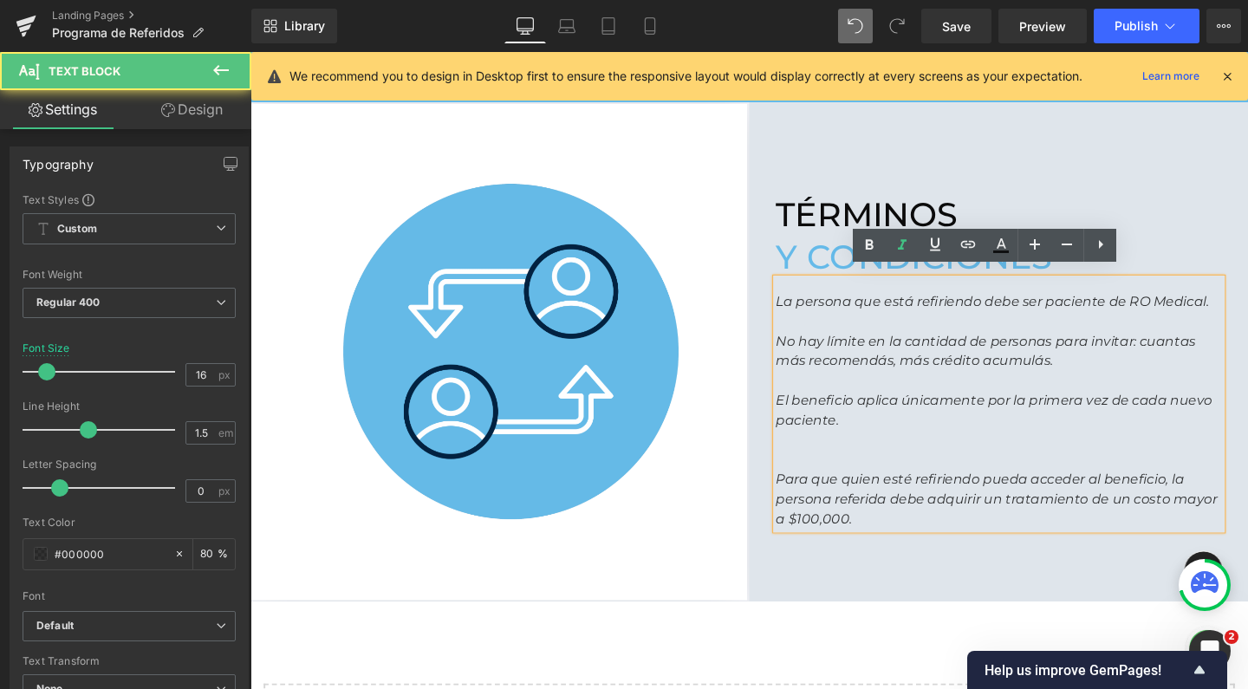
click at [999, 455] on p at bounding box center [1037, 460] width 468 height 21
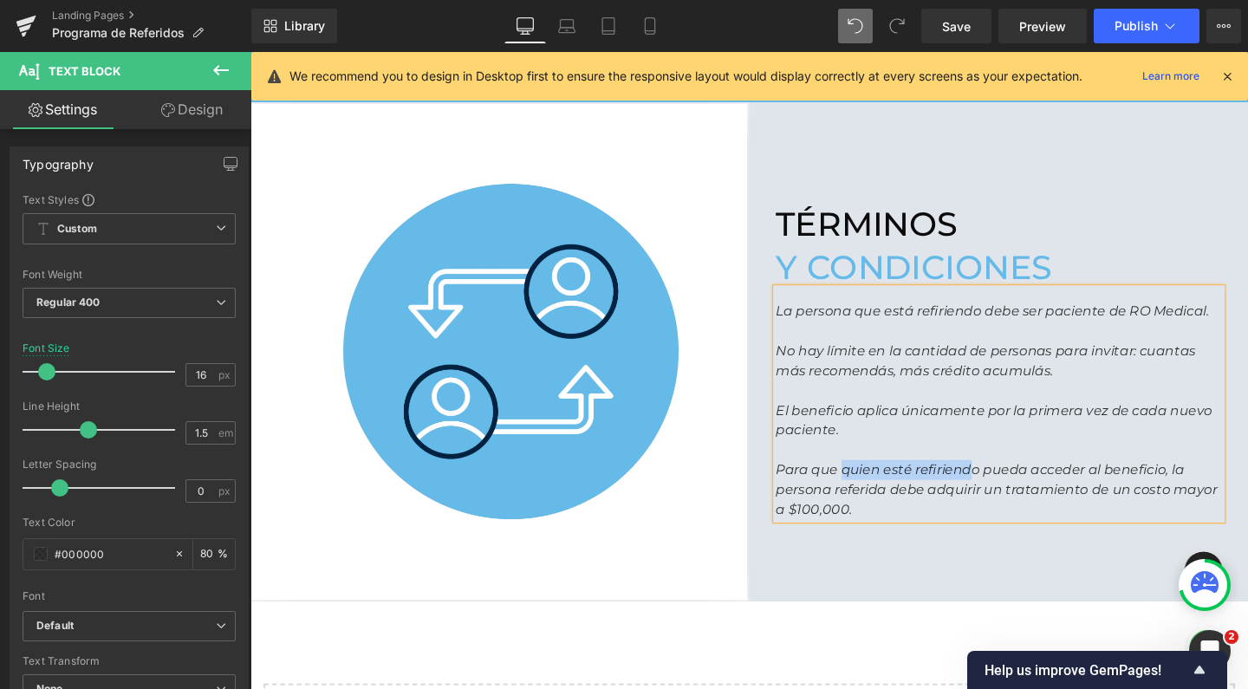
drag, startPoint x: 862, startPoint y: 484, endPoint x: 1002, endPoint y: 478, distance: 139.6
click at [1002, 483] on icon "Para que quien esté refiriendo pueda acceder al beneficio, la persona referida …" at bounding box center [1035, 512] width 464 height 58
click at [869, 483] on icon "Para que el actual paciente o pueda acceder al beneficio, la persona referida d…" at bounding box center [1035, 512] width 464 height 58
click at [1018, 483] on icon "Para que el/la actual paciente o pueda acceder al beneficio, la persona referid…" at bounding box center [1035, 512] width 464 height 58
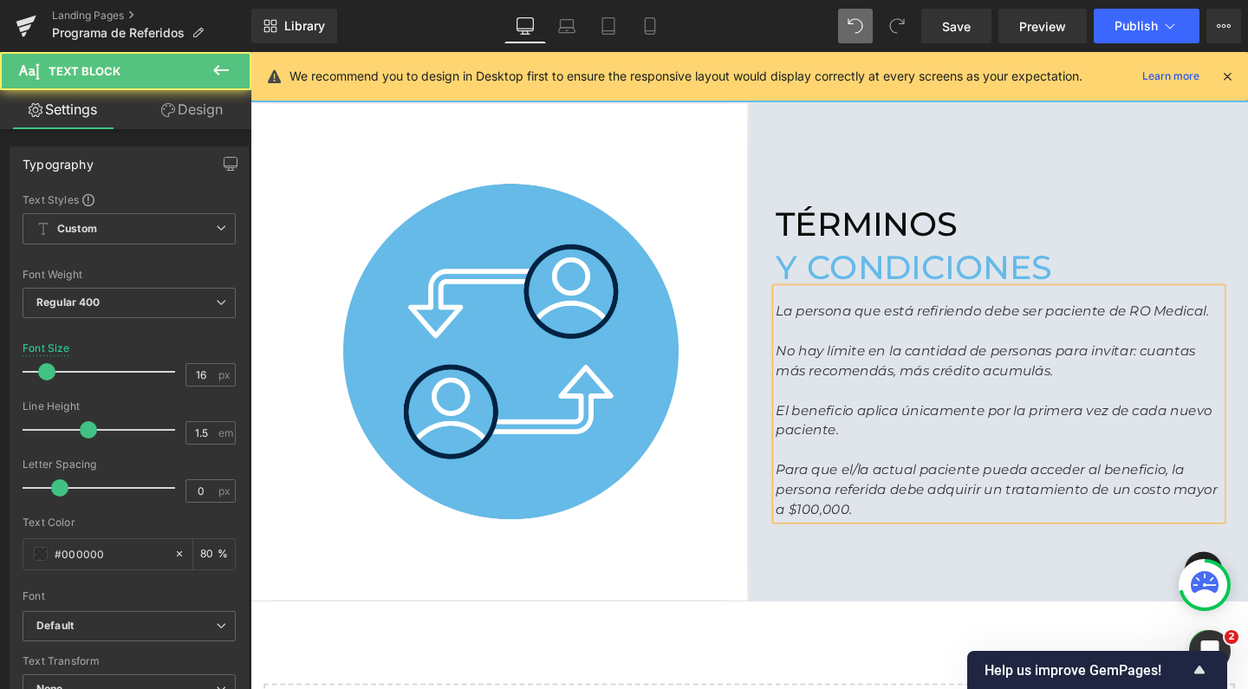
click at [933, 529] on p "Para que el/la actual paciente pueda acceder al beneficio, la persona referida …" at bounding box center [1037, 512] width 468 height 62
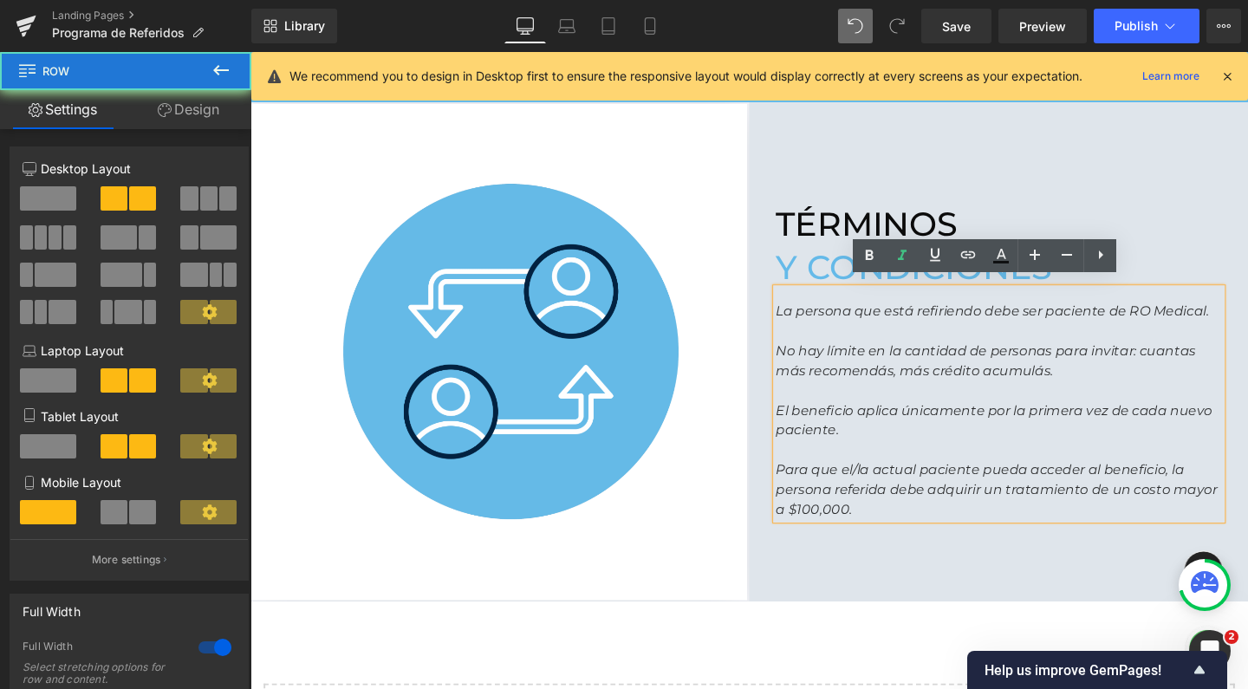
drag, startPoint x: 1112, startPoint y: 154, endPoint x: 794, endPoint y: 368, distance: 383.0
click at [1112, 154] on div "términos y condiciones Heading La persona que está refiriendo debe ser paciente…" at bounding box center [1037, 367] width 524 height 524
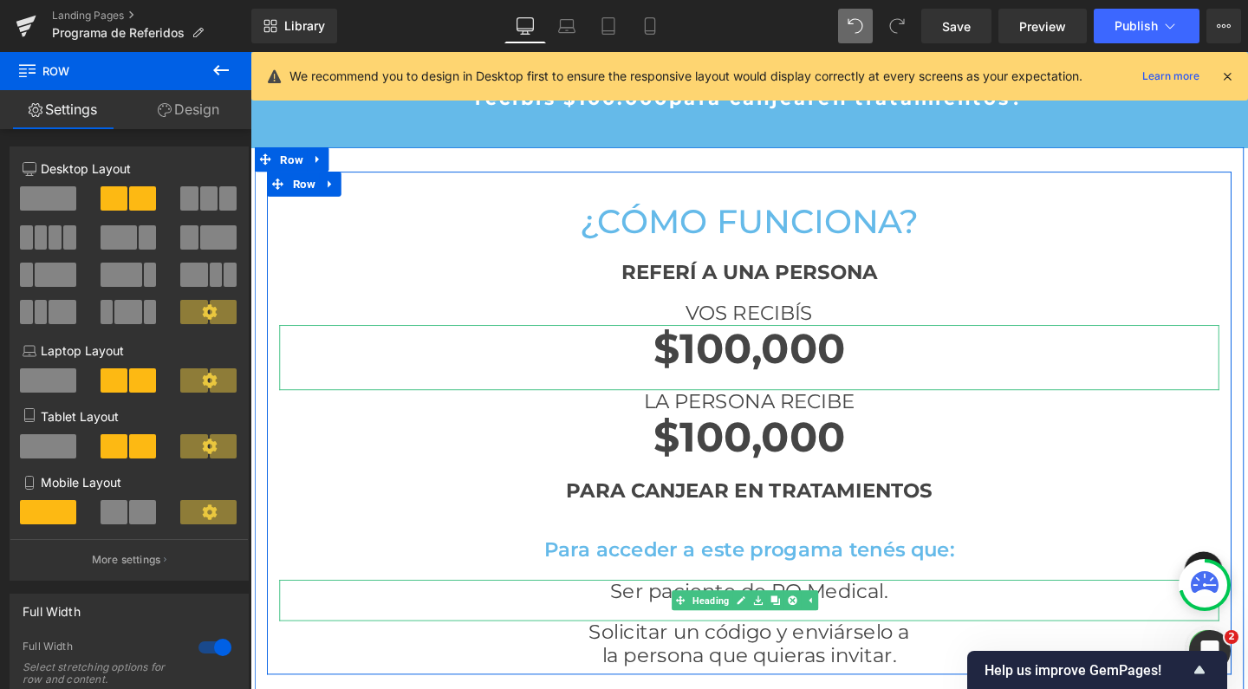
scroll to position [726, 0]
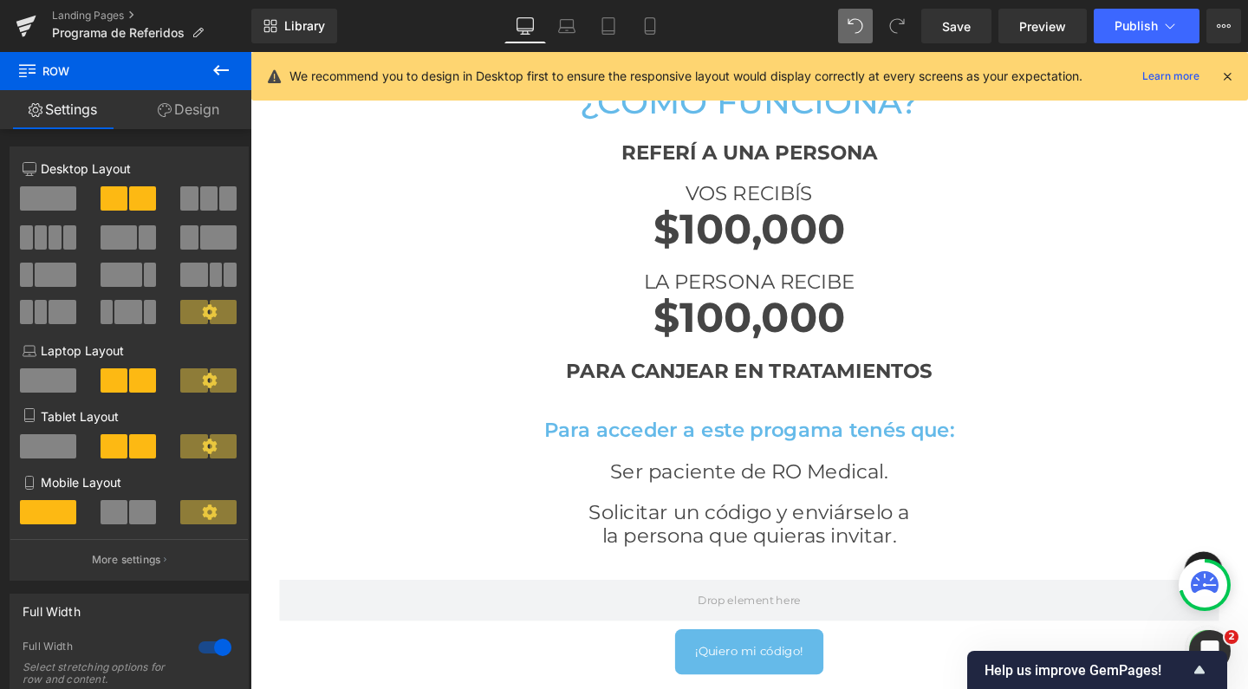
click at [234, 75] on button at bounding box center [221, 71] width 61 height 38
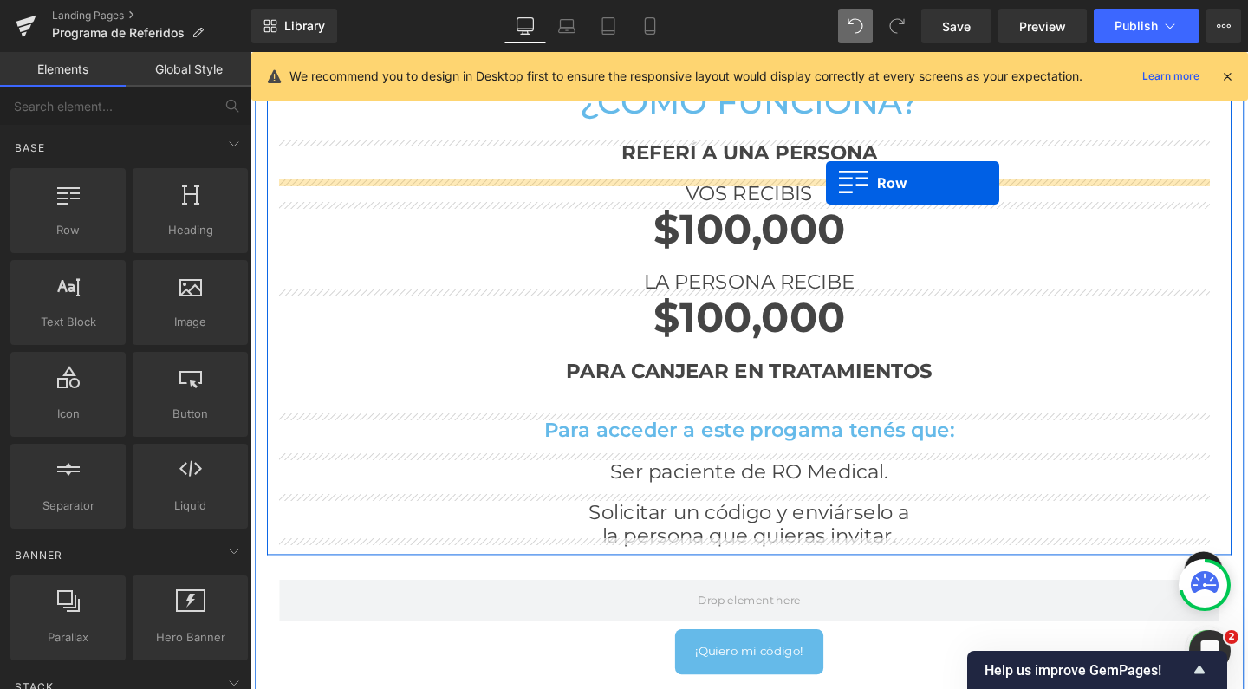
drag, startPoint x: 331, startPoint y: 261, endPoint x: 856, endPoint y: 190, distance: 529.2
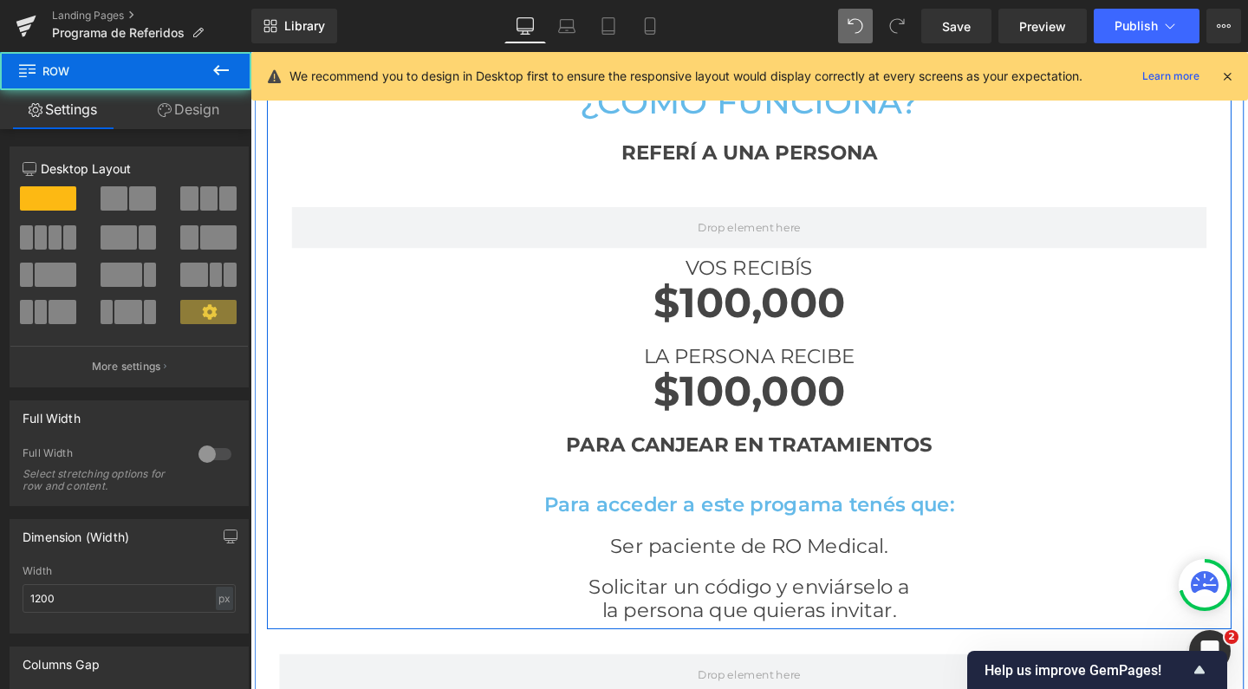
scroll to position [2979, 1031]
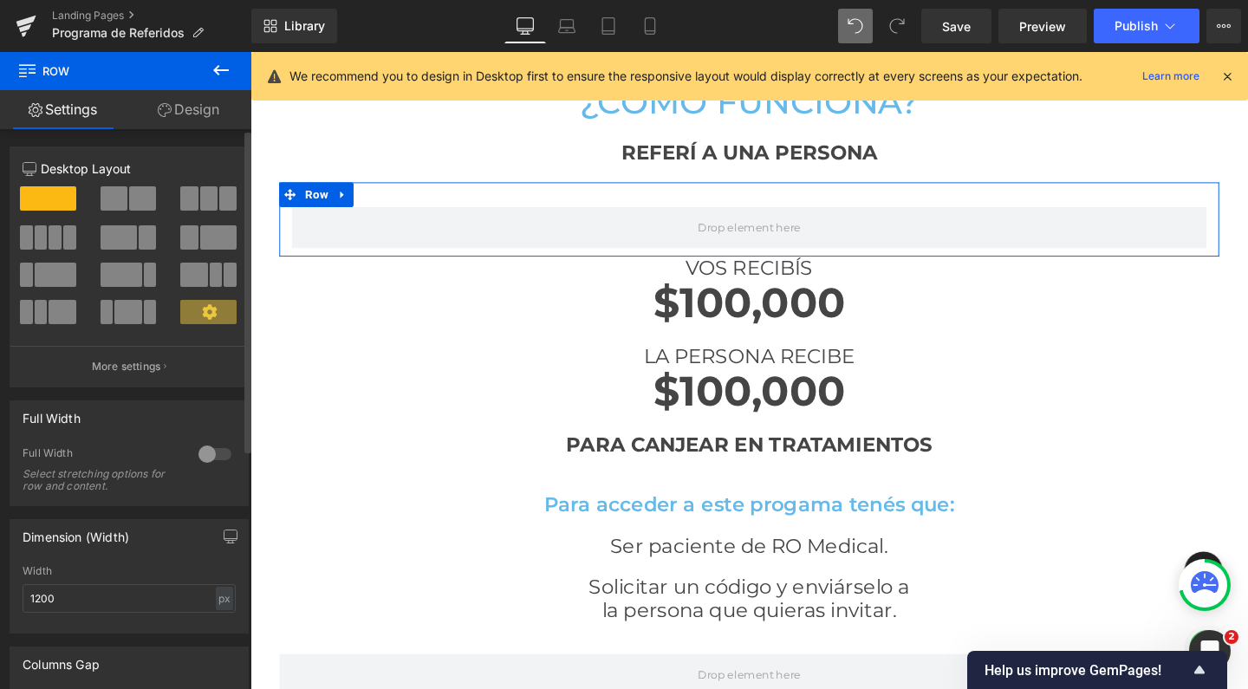
drag, startPoint x: 138, startPoint y: 200, endPoint x: 602, endPoint y: 283, distance: 471.1
click at [138, 200] on span at bounding box center [142, 198] width 27 height 24
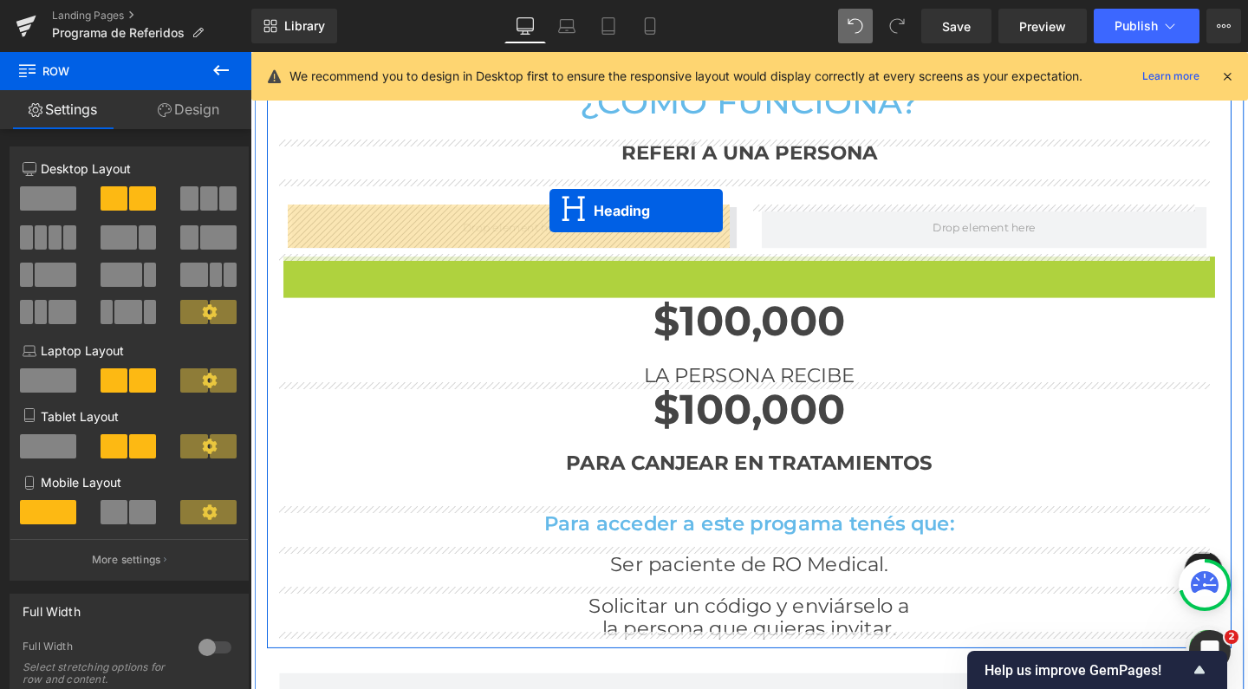
scroll to position [2999, 1031]
drag, startPoint x: 700, startPoint y: 277, endPoint x: 560, endPoint y: 216, distance: 153.3
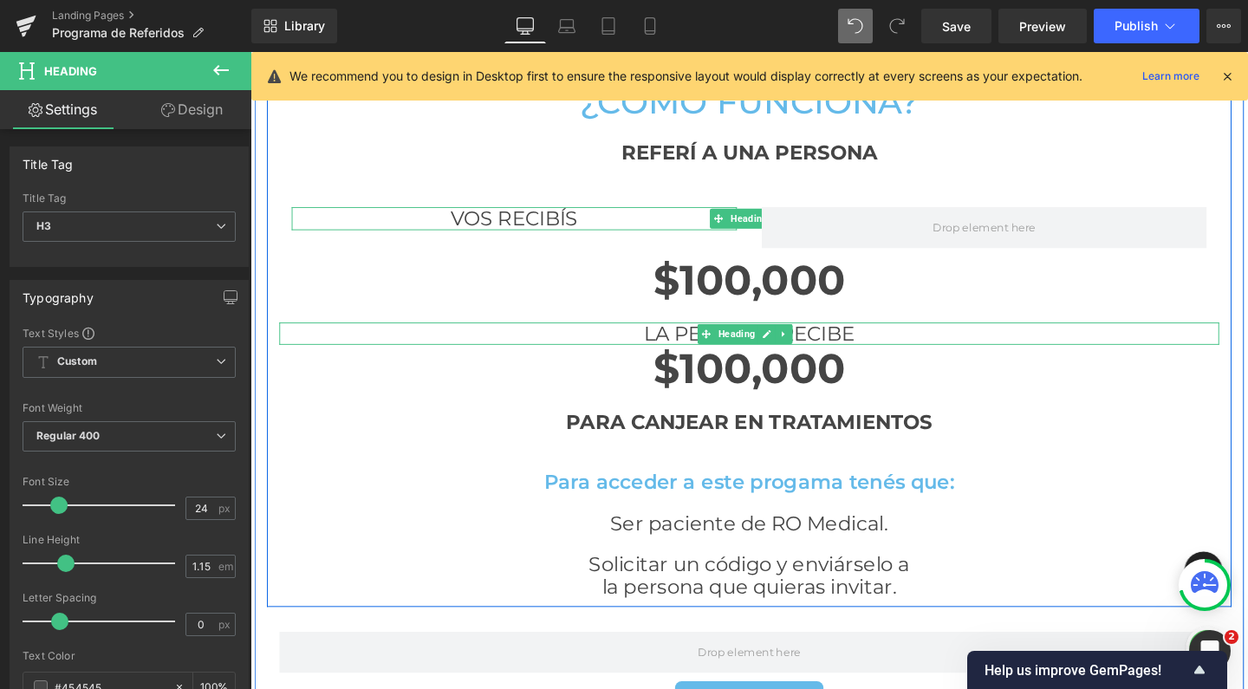
scroll to position [2976, 1031]
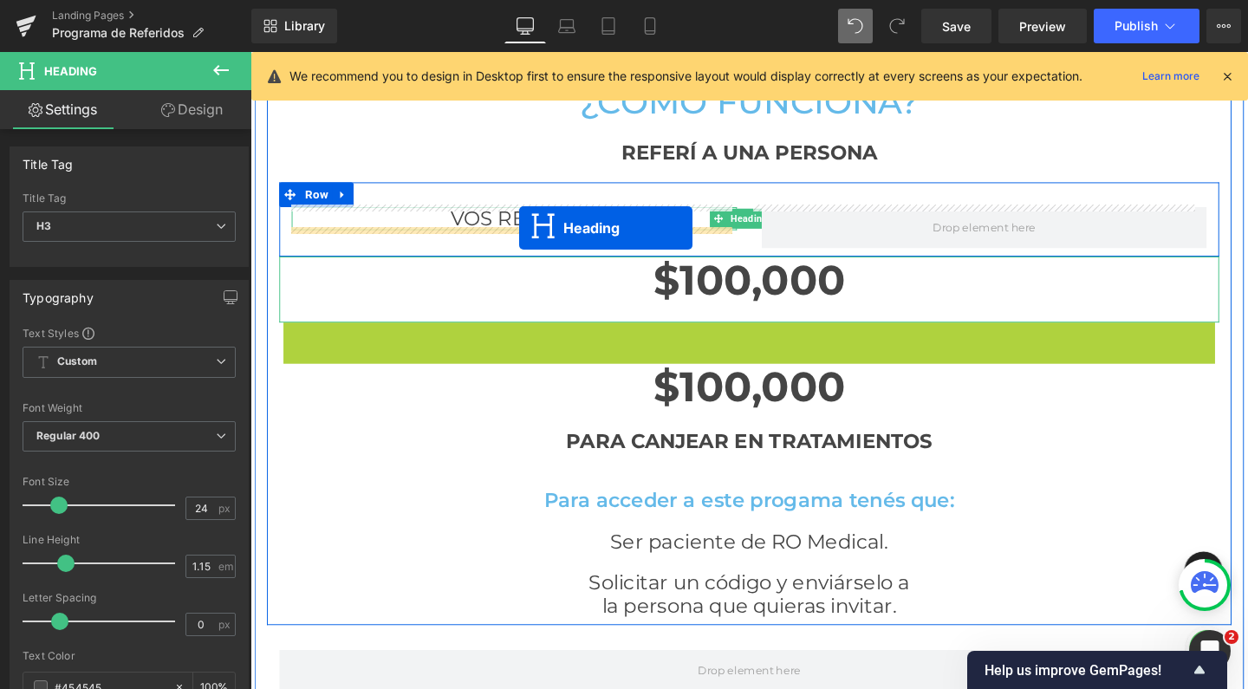
drag, startPoint x: 730, startPoint y: 349, endPoint x: 533, endPoint y: 237, distance: 226.7
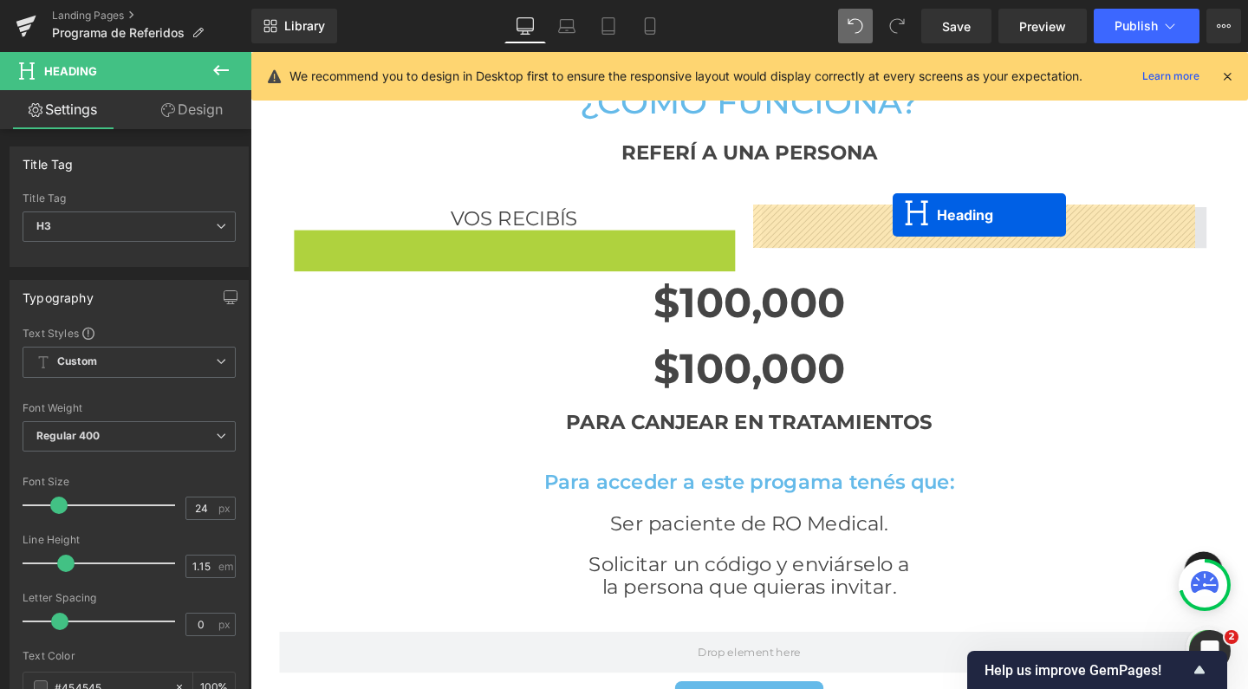
scroll to position [9, 9]
drag, startPoint x: 490, startPoint y: 251, endPoint x: 931, endPoint y: 224, distance: 442.1
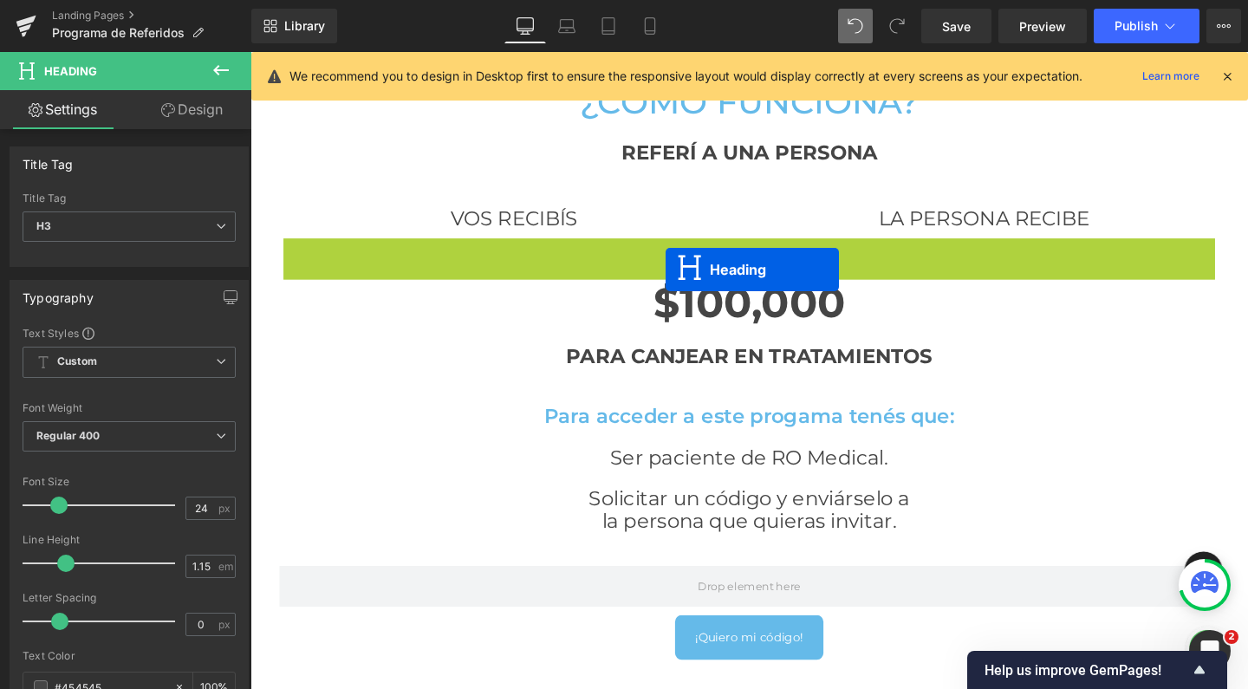
scroll to position [2887, 1031]
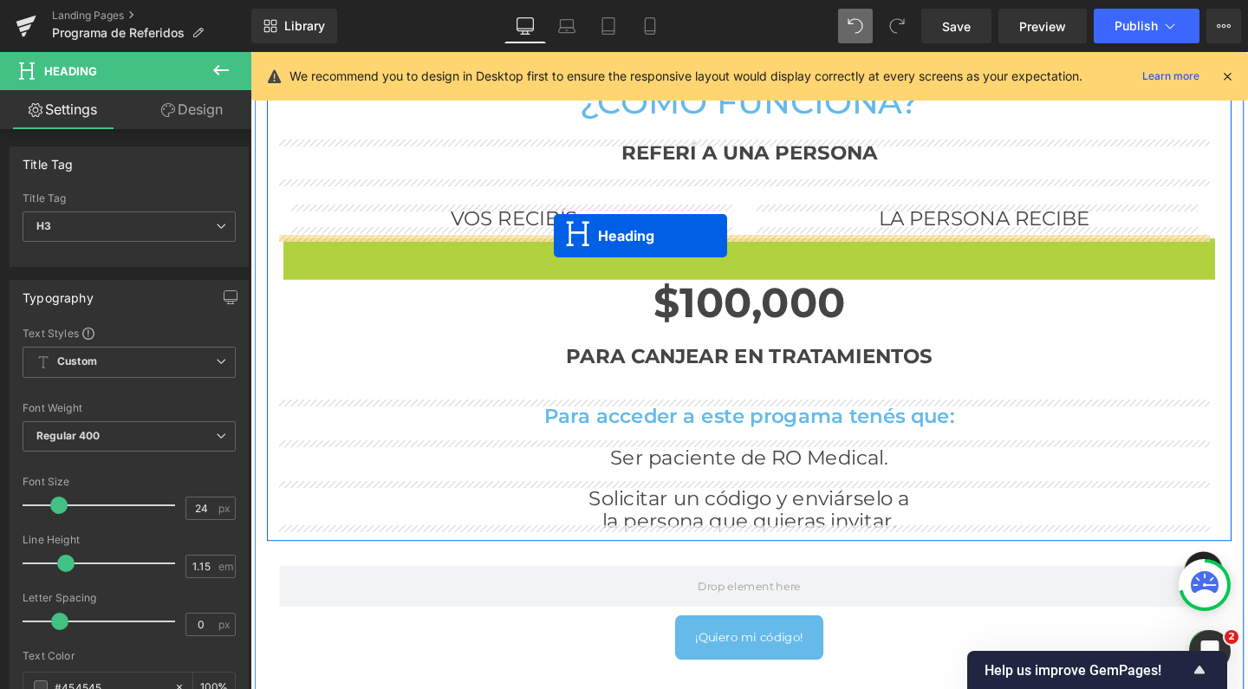
drag, startPoint x: 700, startPoint y: 281, endPoint x: 569, endPoint y: 245, distance: 135.6
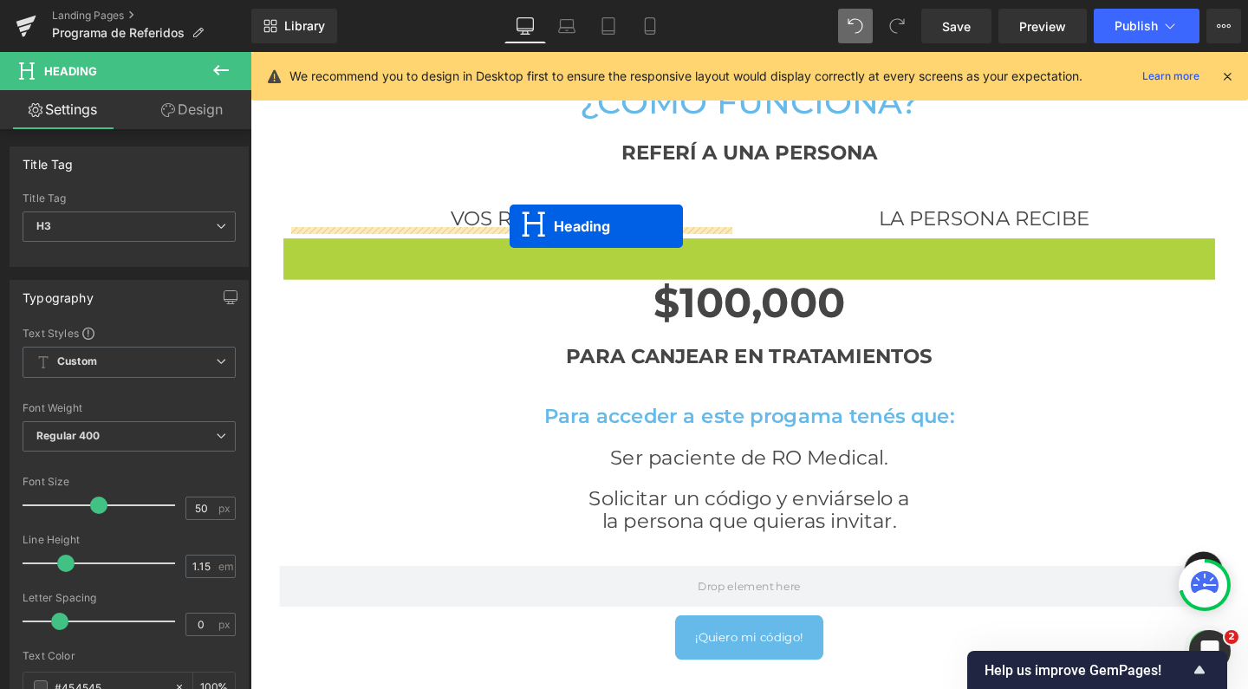
drag, startPoint x: 725, startPoint y: 279, endPoint x: 523, endPoint y: 235, distance: 207.6
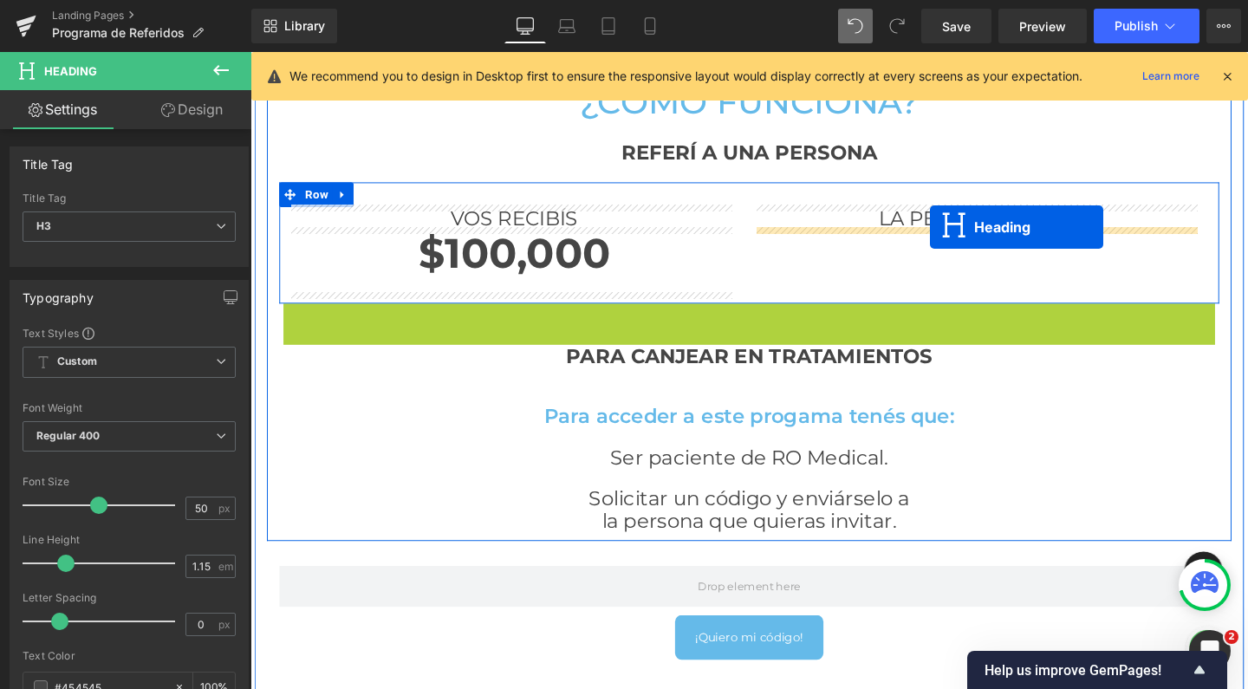
drag, startPoint x: 725, startPoint y: 351, endPoint x: 965, endPoint y: 236, distance: 265.6
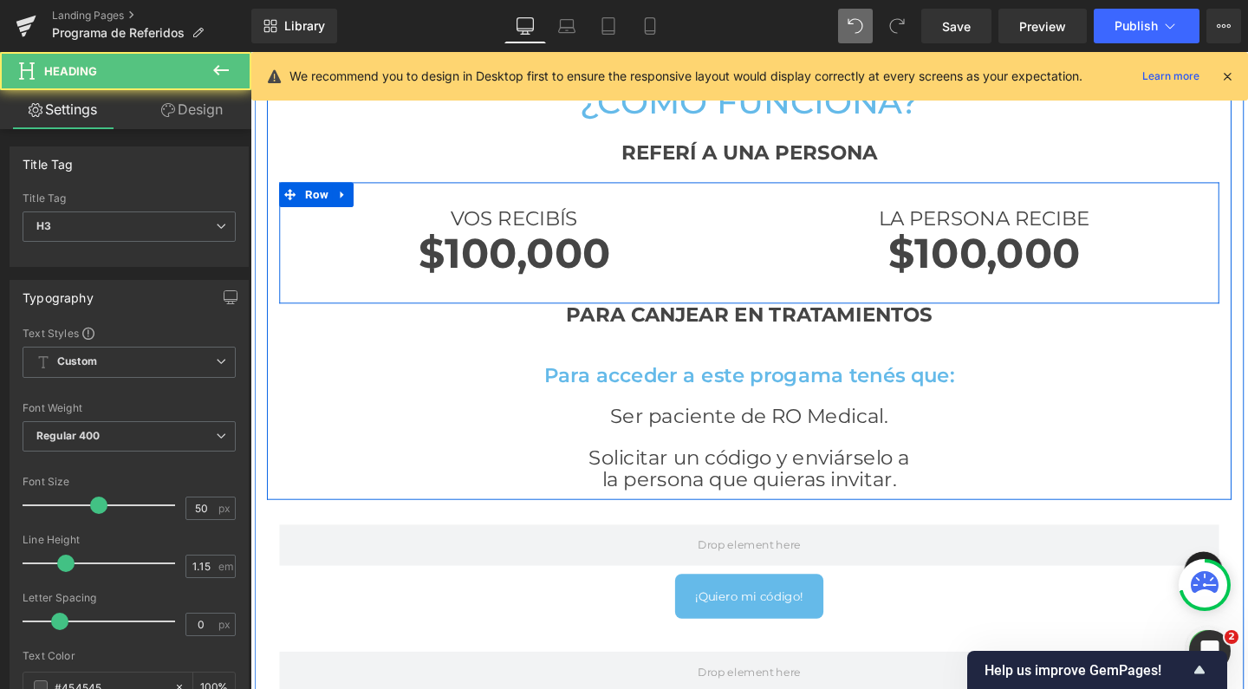
scroll to position [2844, 1031]
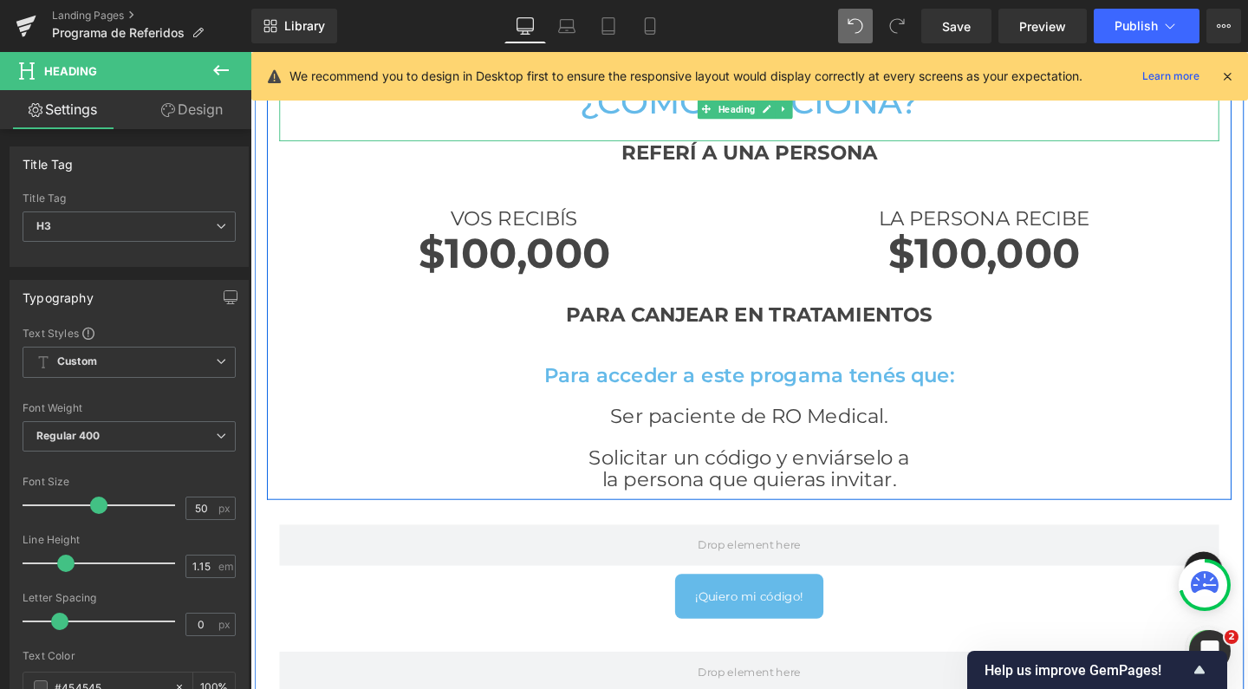
click at [204, 72] on button at bounding box center [221, 71] width 61 height 38
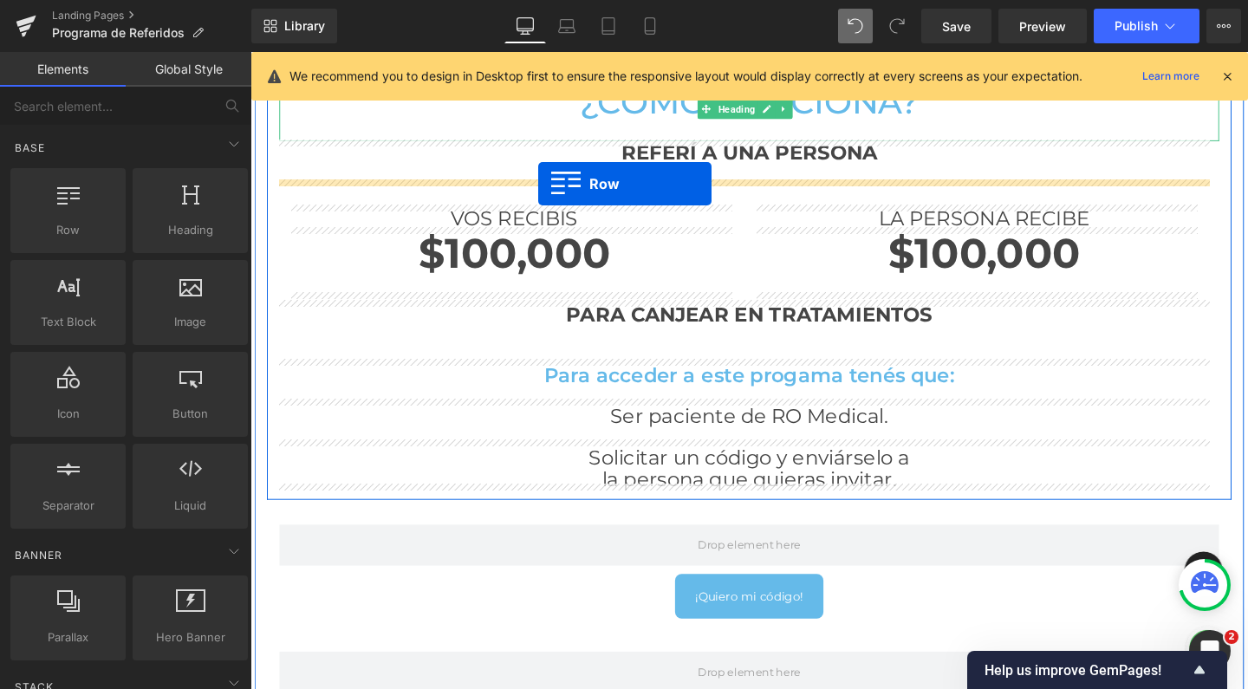
drag, startPoint x: 335, startPoint y: 254, endPoint x: 553, endPoint y: 191, distance: 226.6
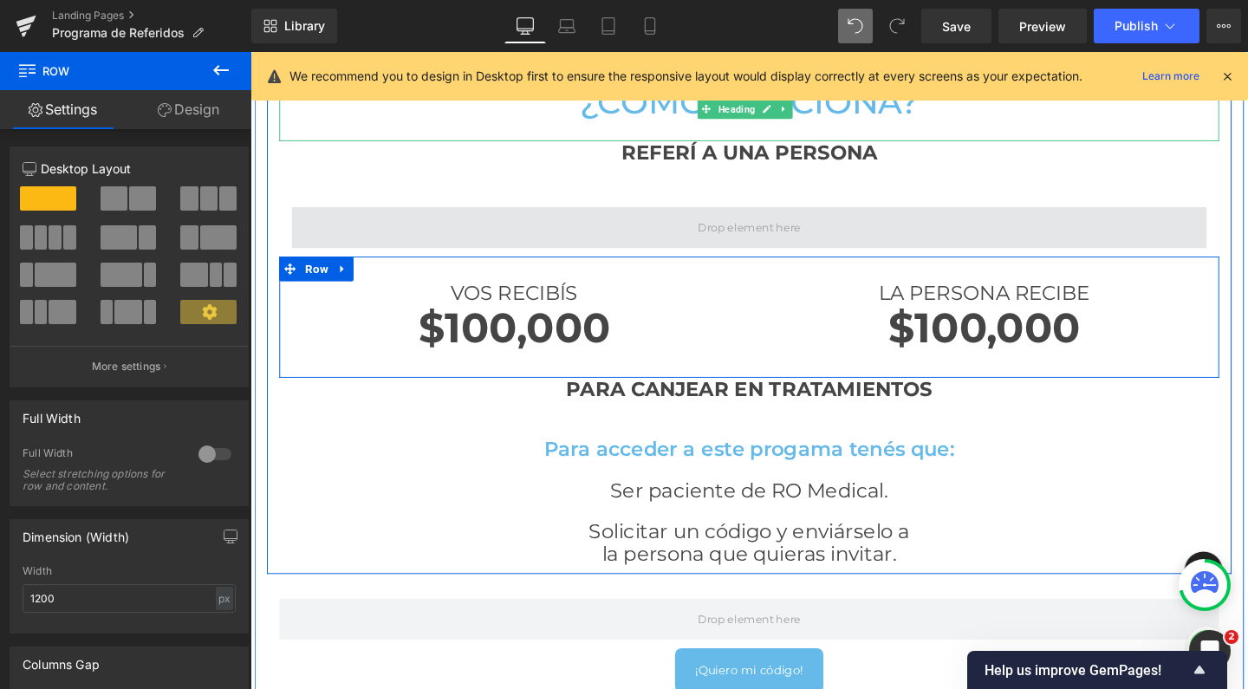
scroll to position [2839, 1031]
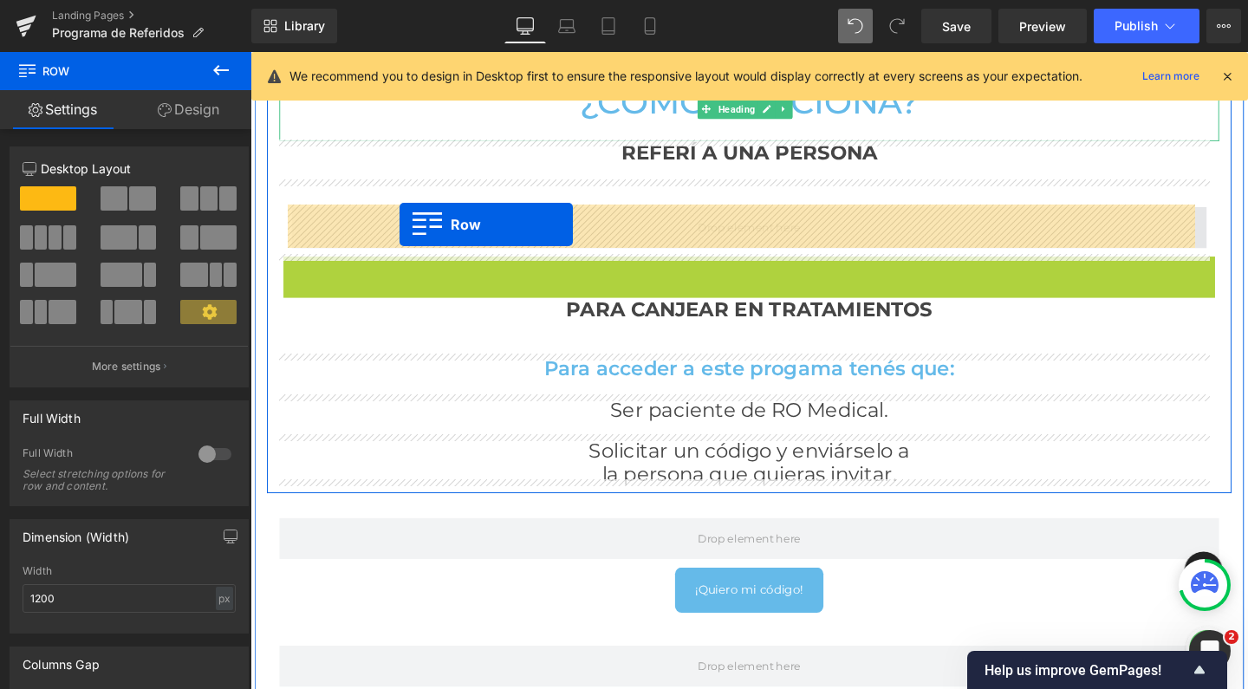
drag, startPoint x: 285, startPoint y: 276, endPoint x: 407, endPoint y: 233, distance: 129.4
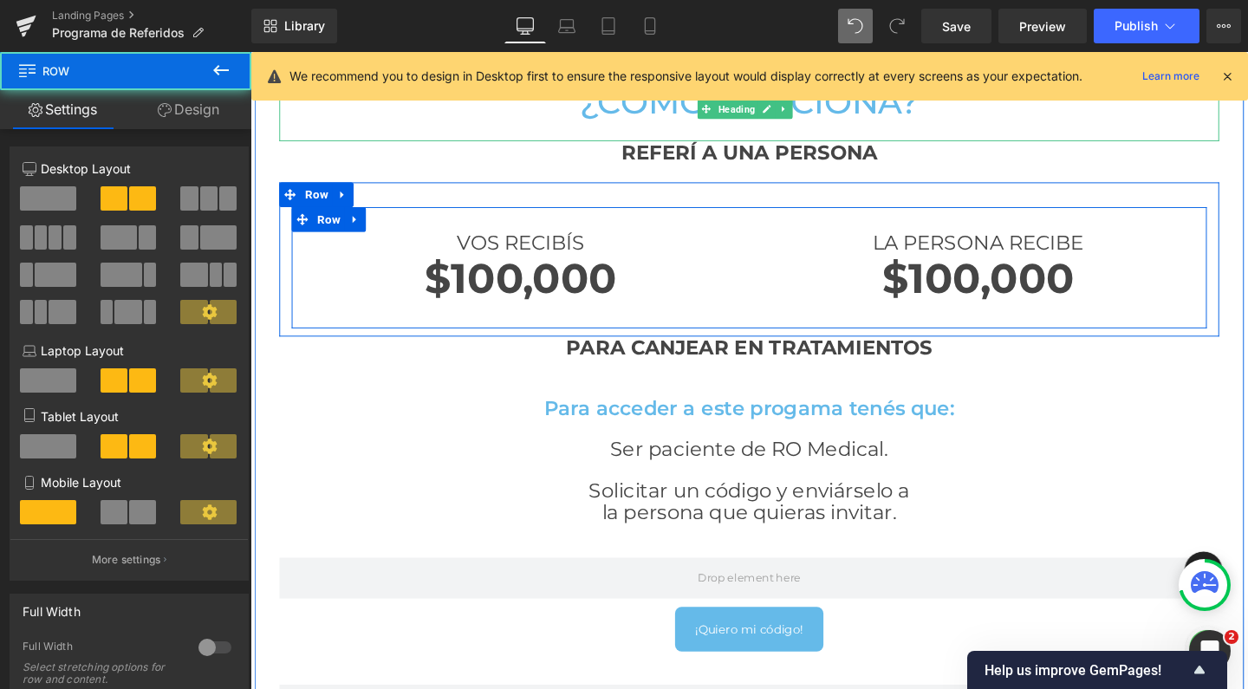
scroll to position [2879, 1031]
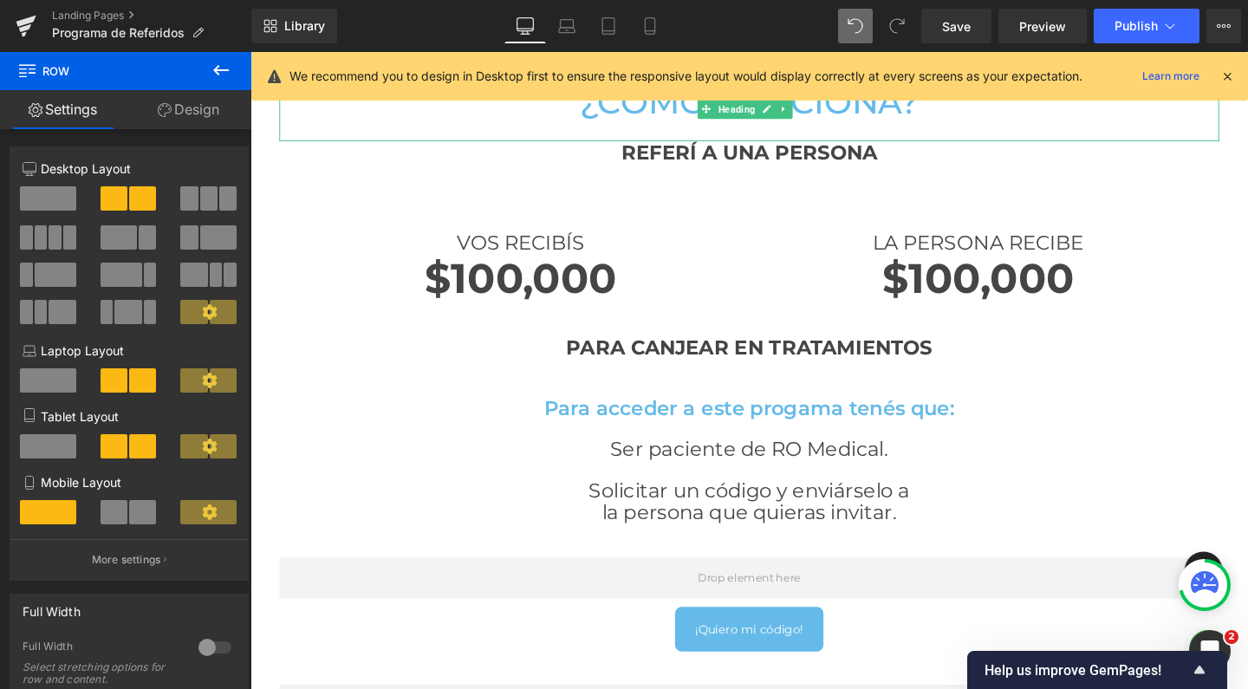
click at [219, 77] on icon at bounding box center [221, 70] width 21 height 21
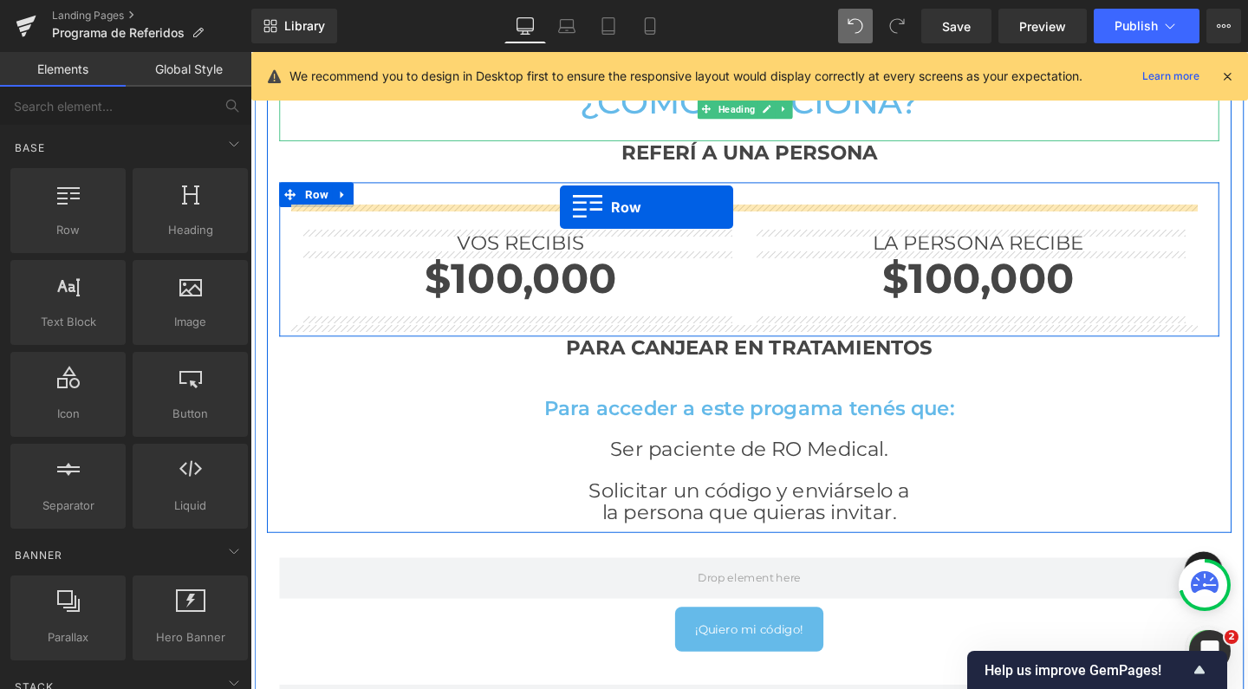
drag, startPoint x: 311, startPoint y: 245, endPoint x: 576, endPoint y: 215, distance: 266.1
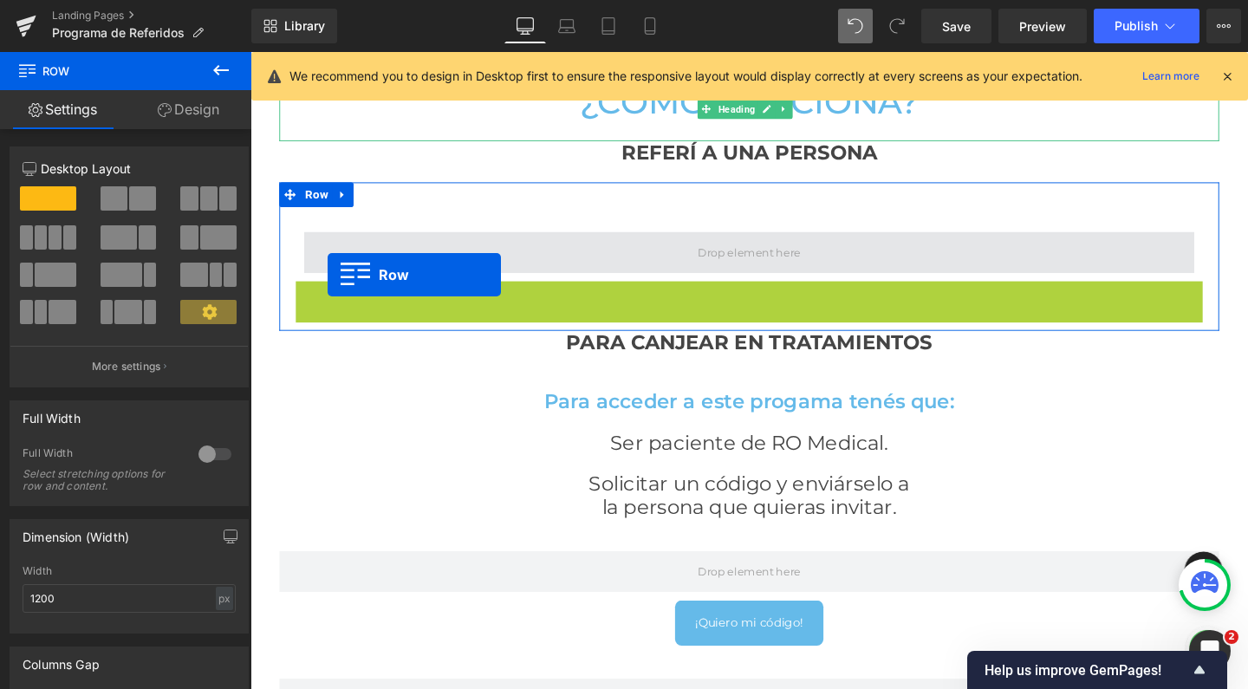
scroll to position [2873, 1031]
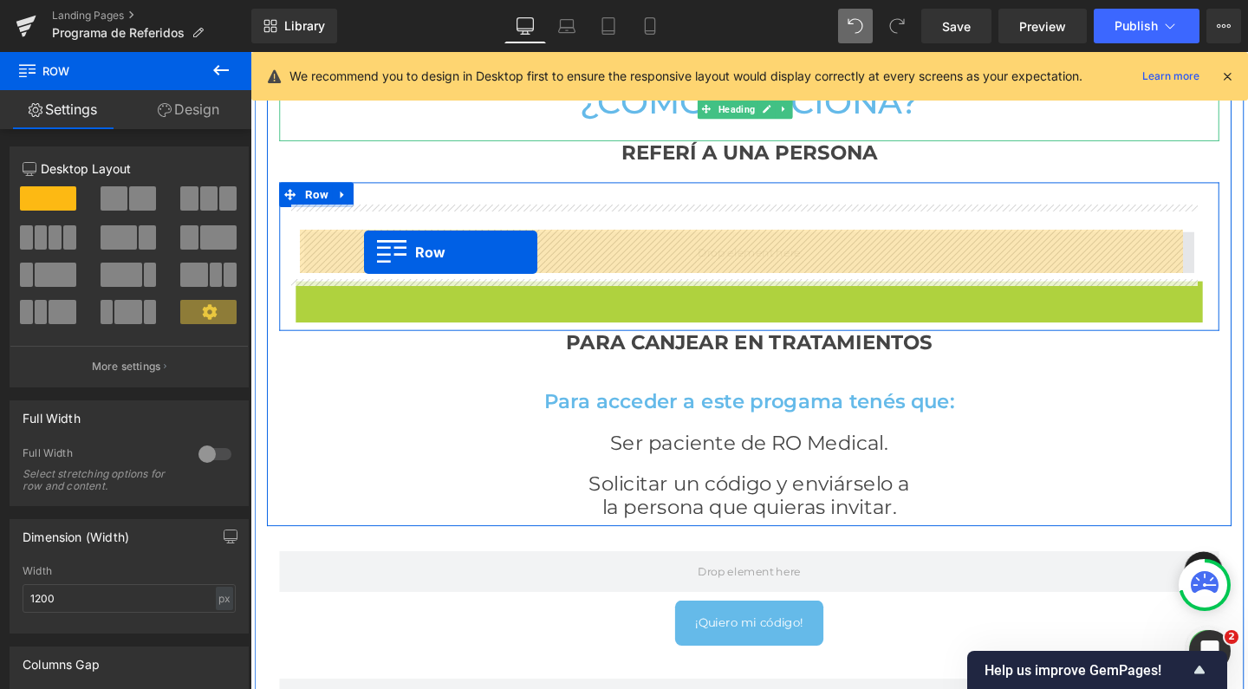
drag, startPoint x: 305, startPoint y: 303, endPoint x: 370, endPoint y: 263, distance: 76.3
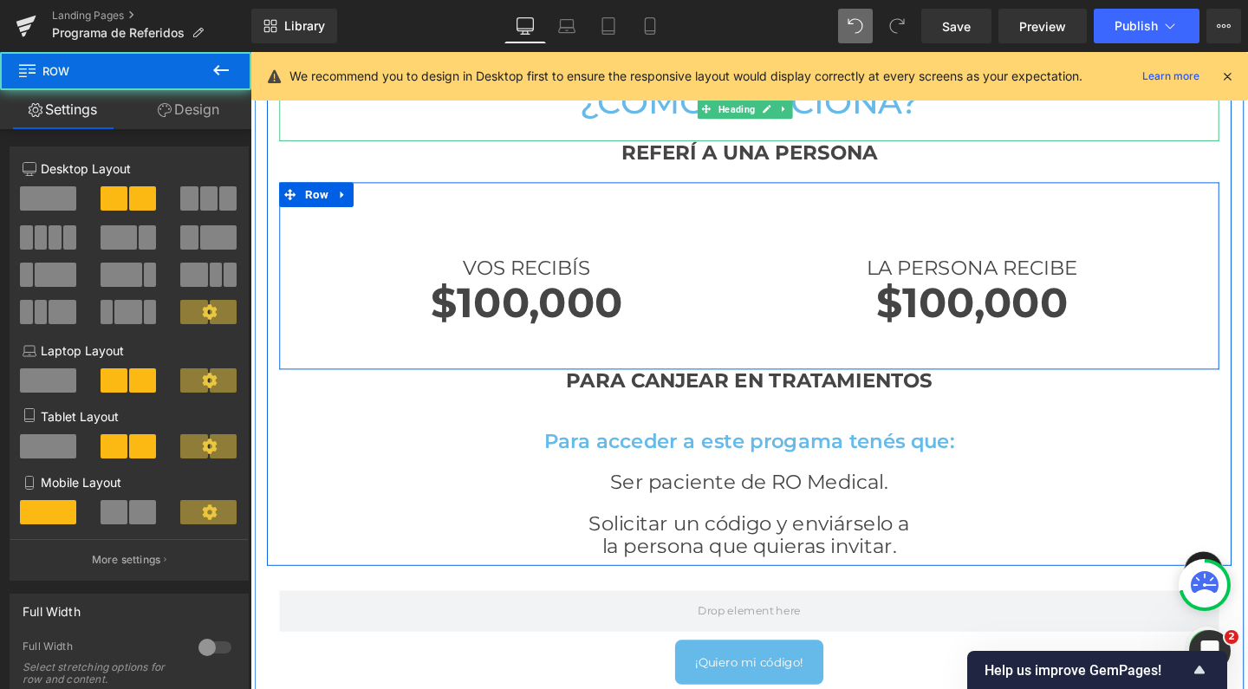
scroll to position [2913, 1031]
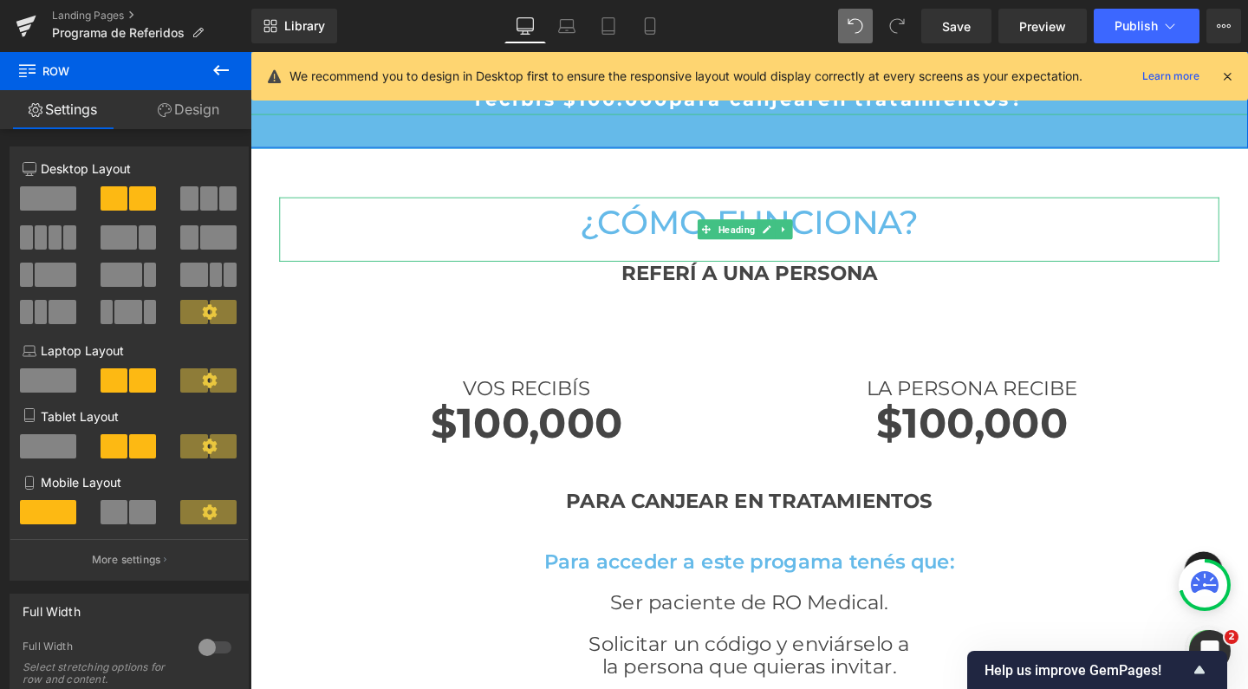
click at [220, 72] on icon at bounding box center [221, 70] width 21 height 21
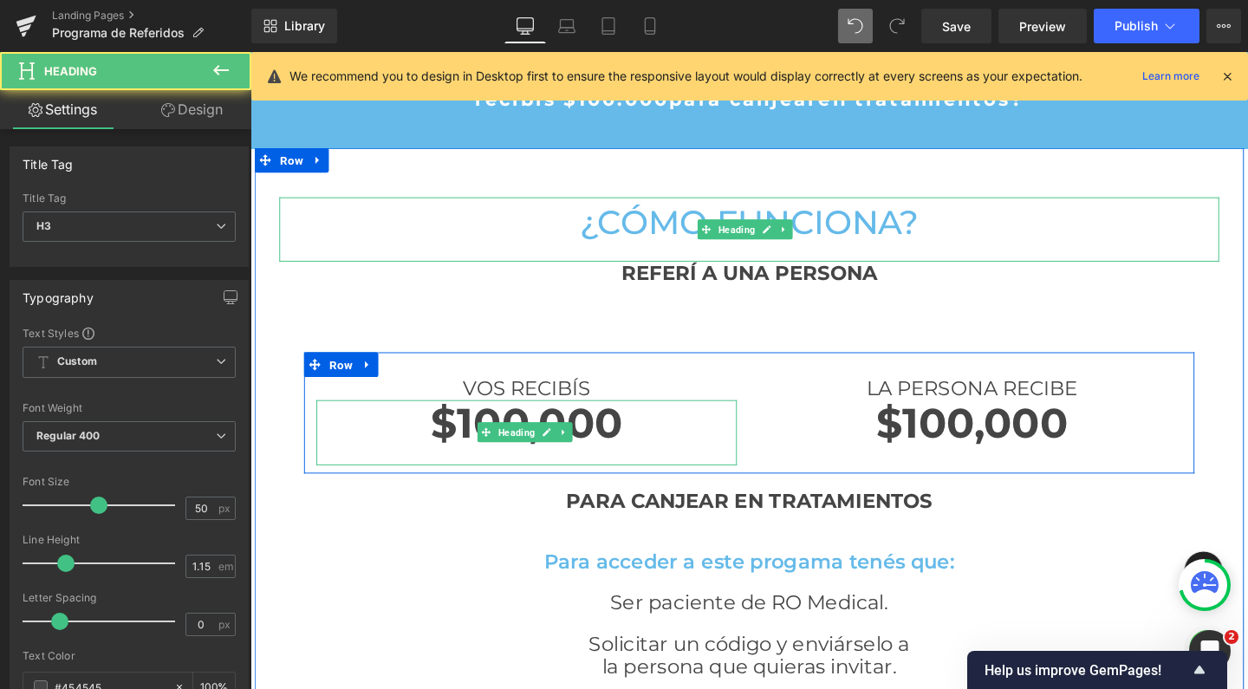
click at [480, 423] on strong "$100,000" at bounding box center [541, 442] width 202 height 53
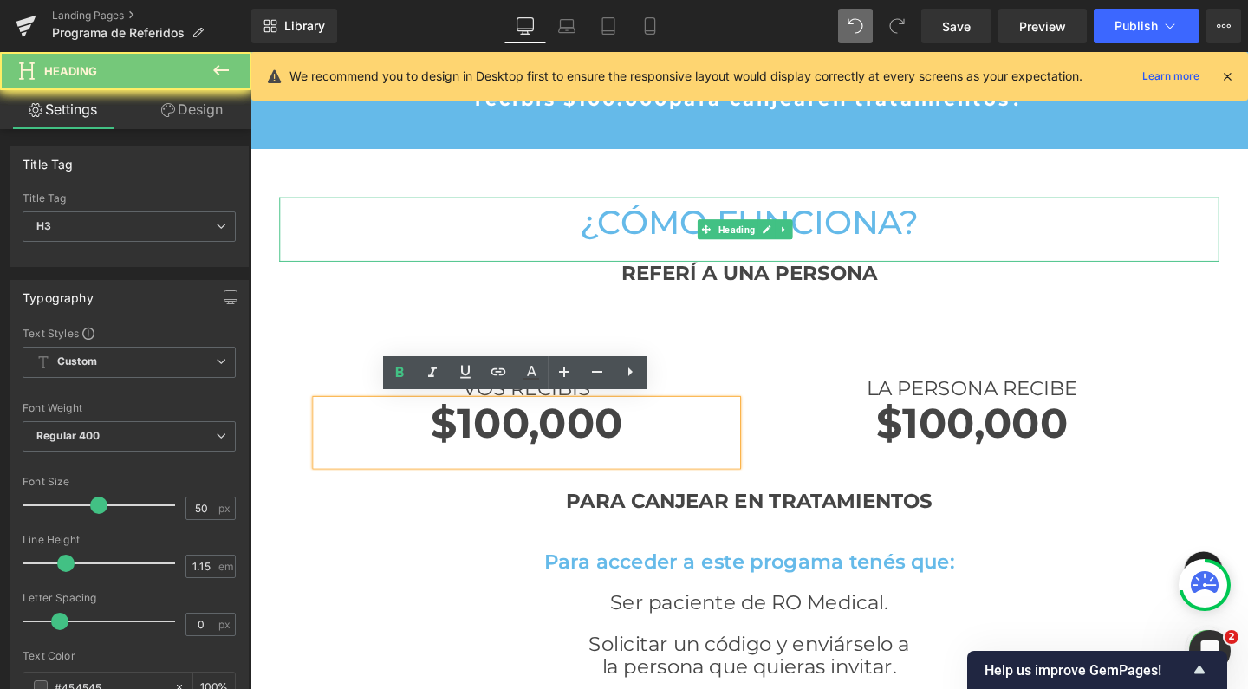
click at [480, 423] on strong "$100,000" at bounding box center [541, 442] width 202 height 53
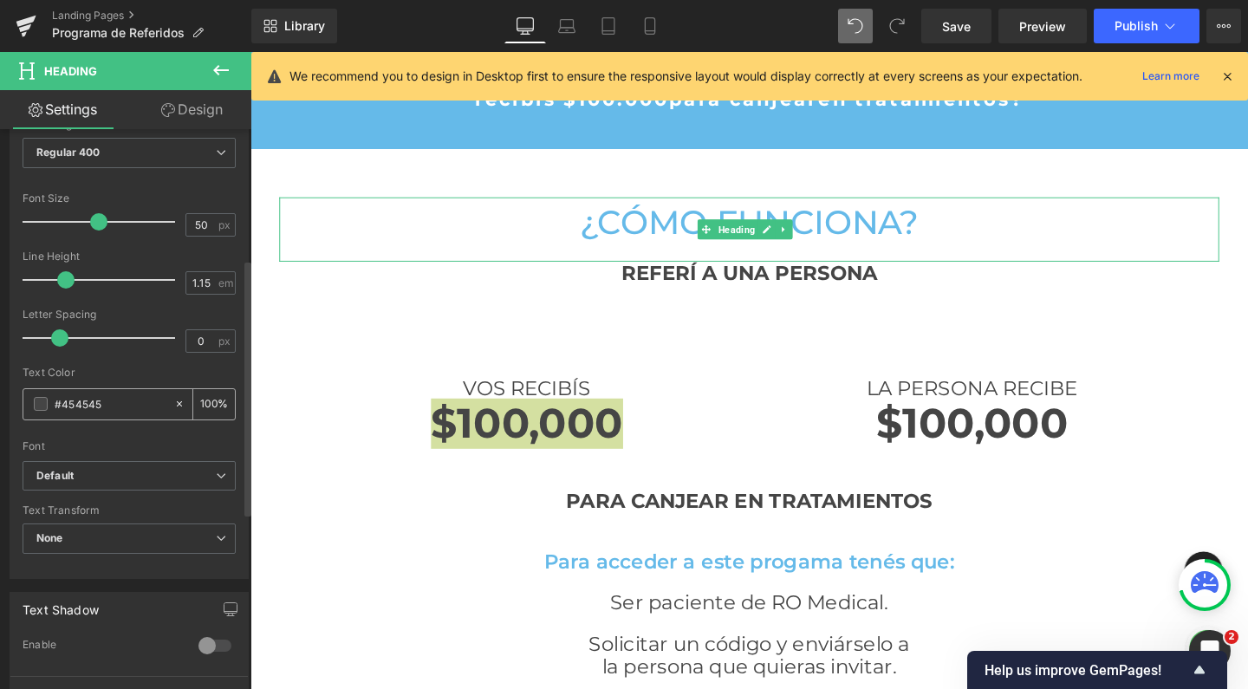
click at [78, 407] on input "#454545" at bounding box center [110, 403] width 111 height 19
type input "65"
type input "0"
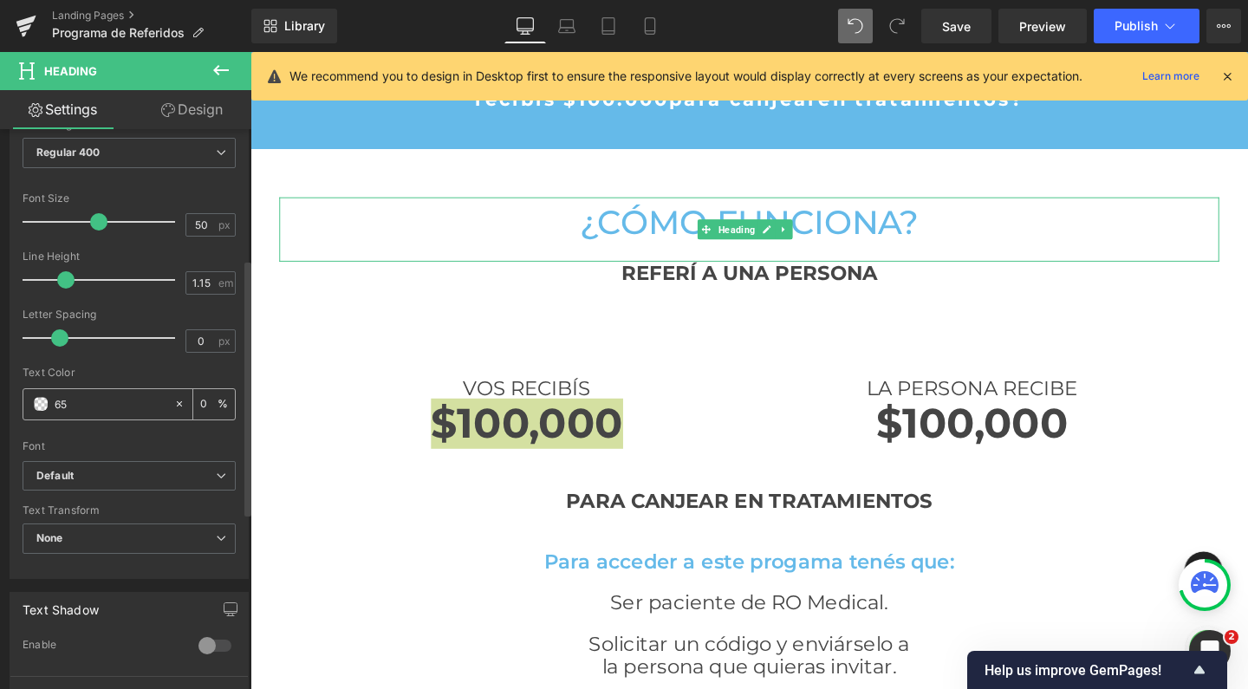
type input "65b"
type input "100"
type input "65bBA"
type input "0"
type input "65A"
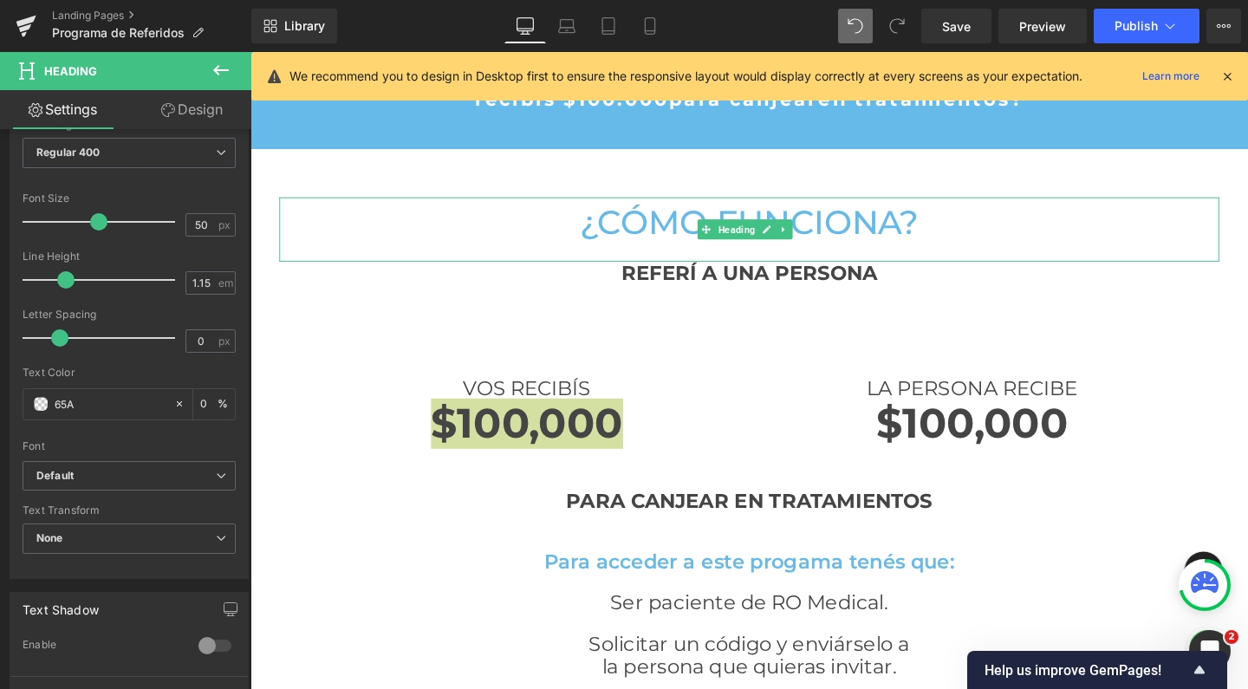
type input "100"
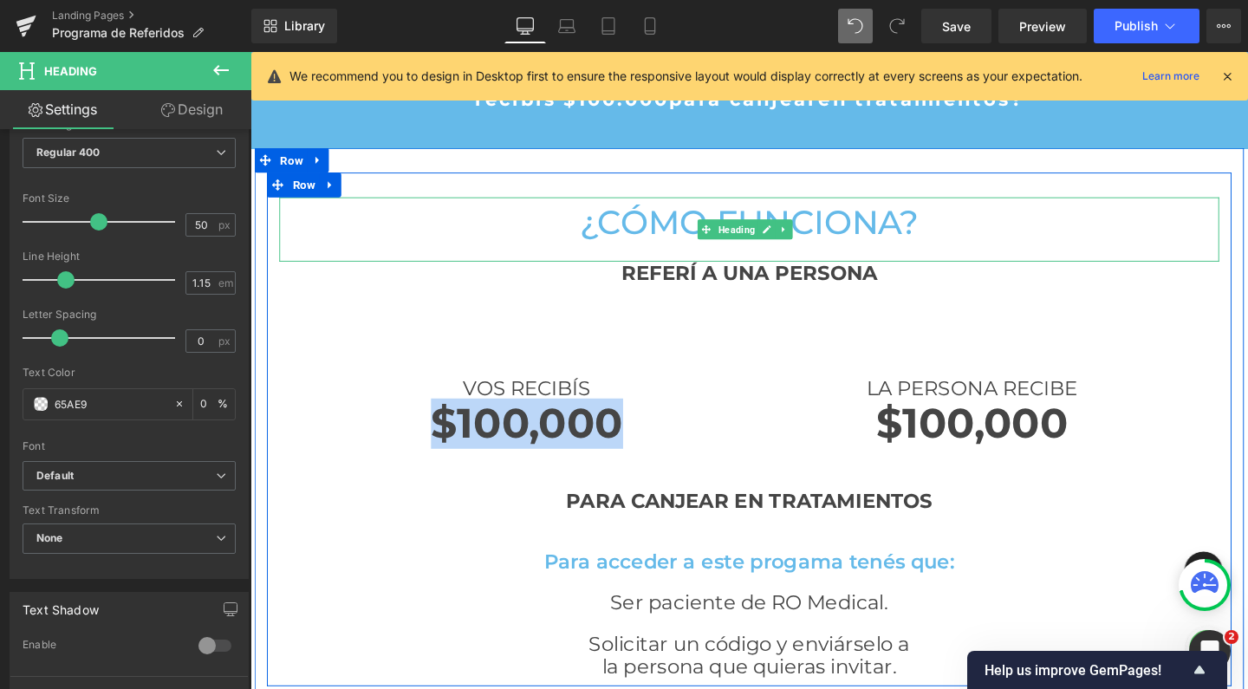
click at [424, 576] on h3 "Para acceder a este progama tenés que:" at bounding box center [775, 588] width 988 height 24
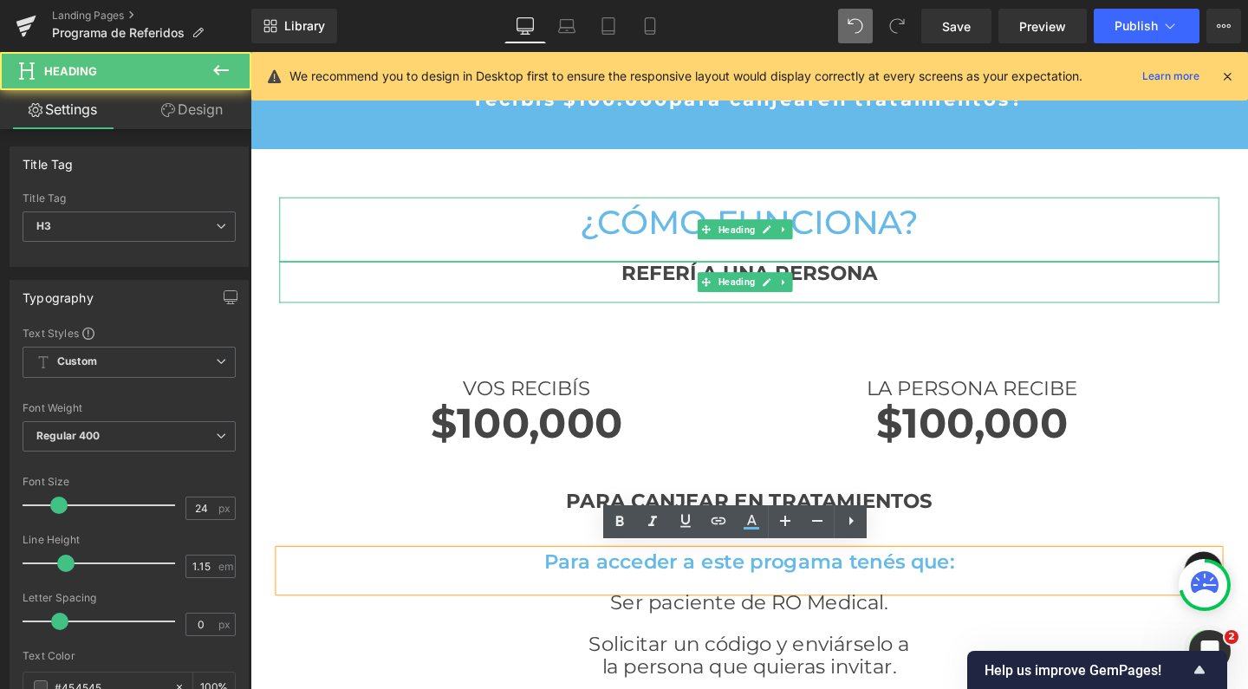
click at [641, 308] on div at bounding box center [775, 305] width 988 height 19
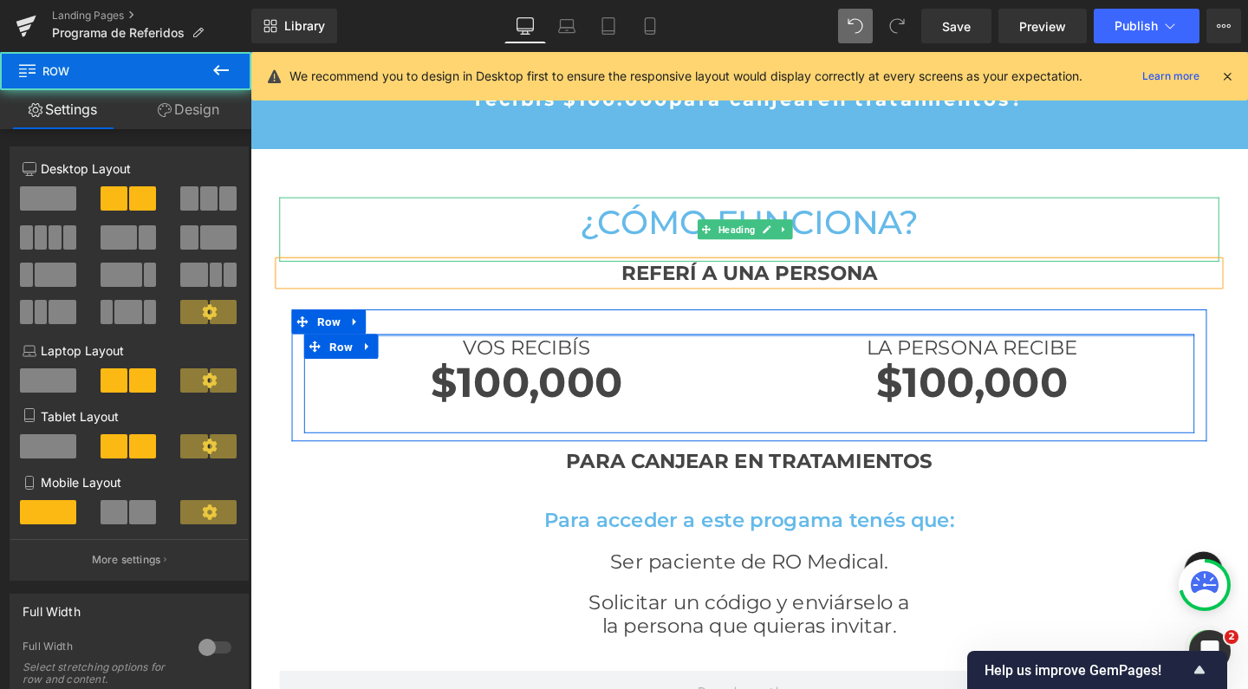
scroll to position [2868, 1031]
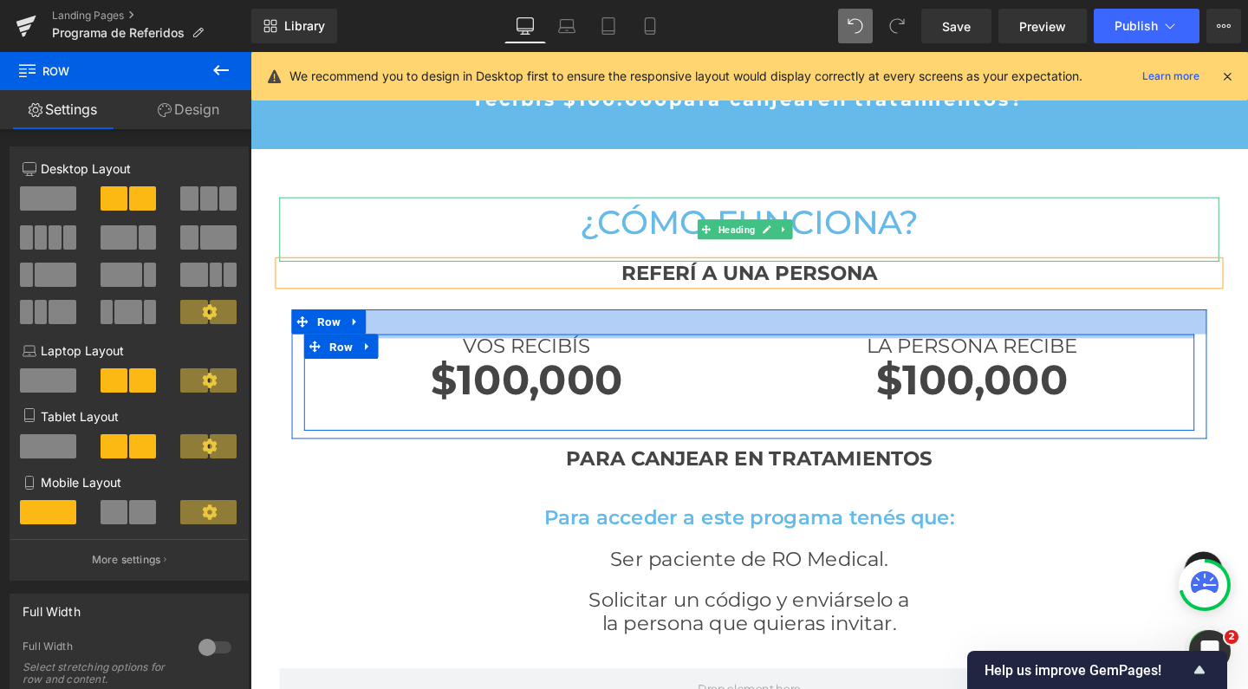
drag, startPoint x: 566, startPoint y: 370, endPoint x: 568, endPoint y: 319, distance: 51.2
click at [568, 319] on div "VOS RECIBÍS Heading $100,000 Heading LA PERSONA RECIBE Heading $100,000 Heading…" at bounding box center [775, 381] width 988 height 171
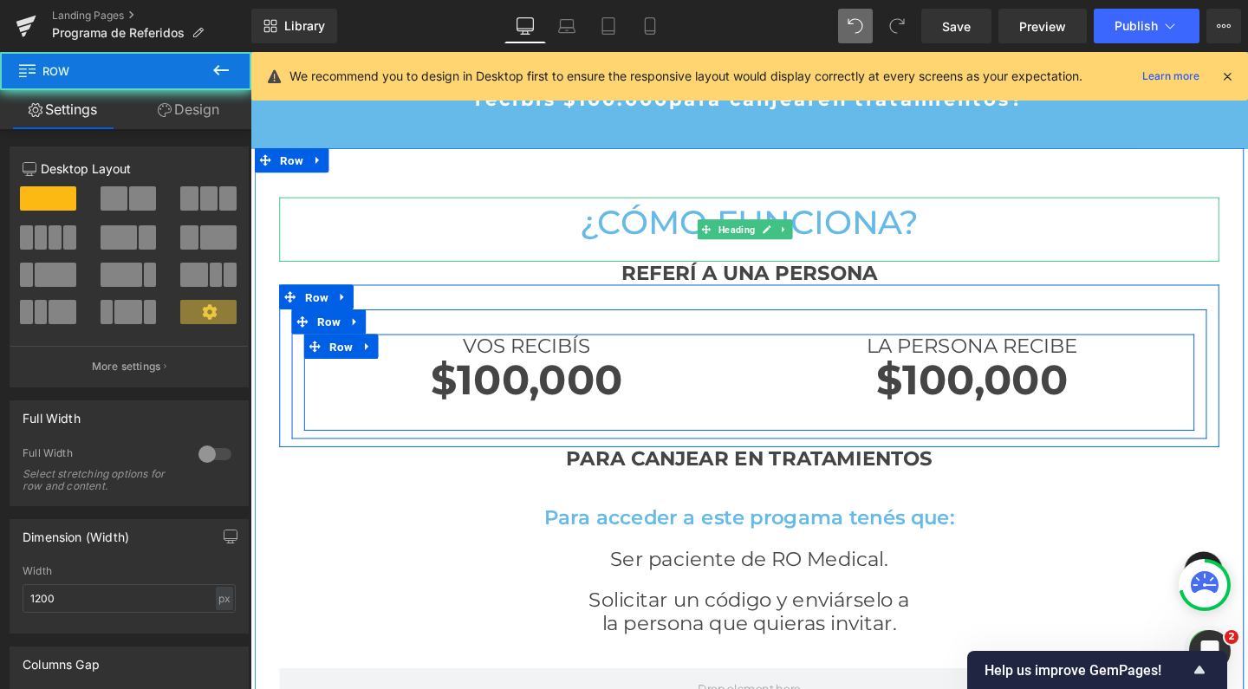
click at [568, 324] on div "VOS RECIBÍS Heading $100,000 Heading LA PERSONA RECIBE Heading $100,000 Heading…" at bounding box center [775, 390] width 962 height 136
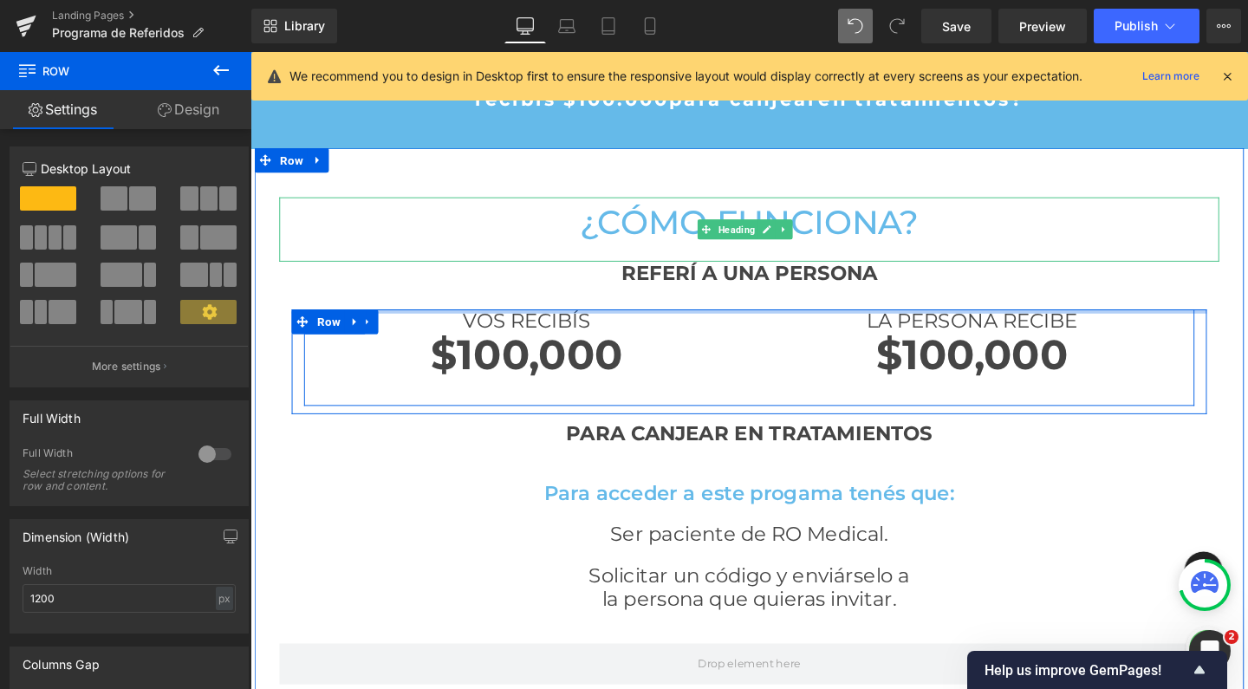
scroll to position [2842, 1031]
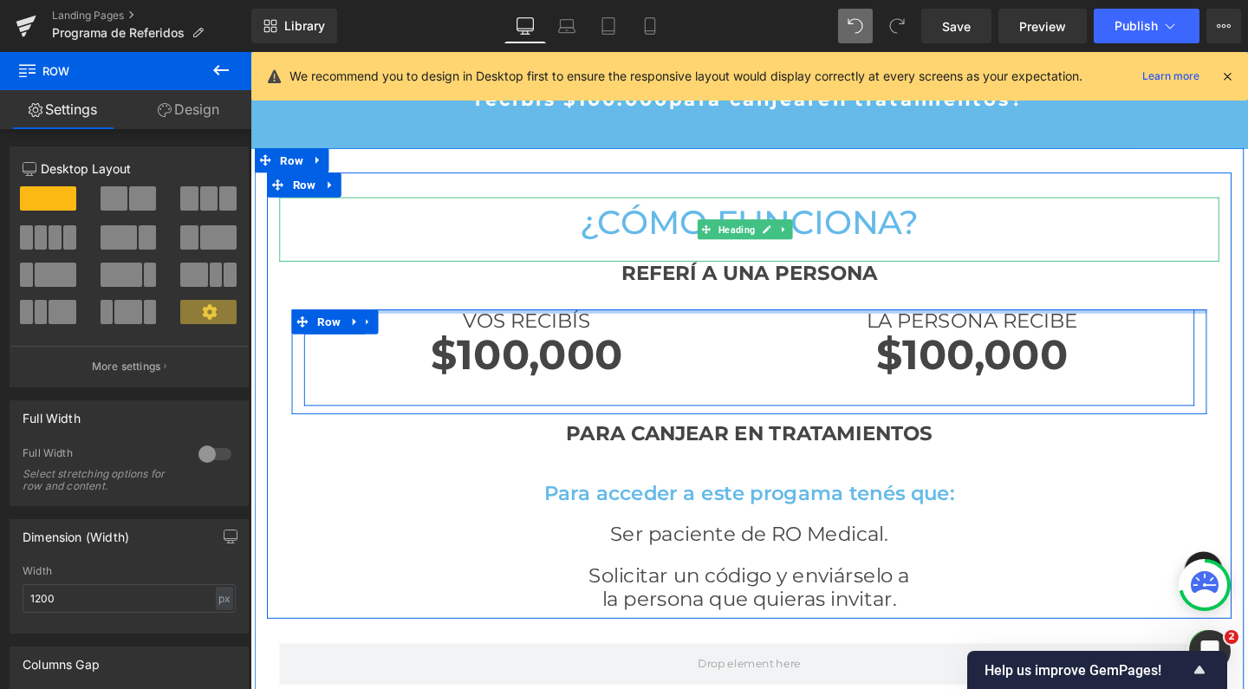
drag, startPoint x: 596, startPoint y: 325, endPoint x: 608, endPoint y: 236, distance: 90.1
click at [608, 236] on div "¿Cómo funciona? Heading REFERÍ A UNA PERSONA Heading VOS RECIBÍS Heading $100,0…" at bounding box center [775, 422] width 1014 height 434
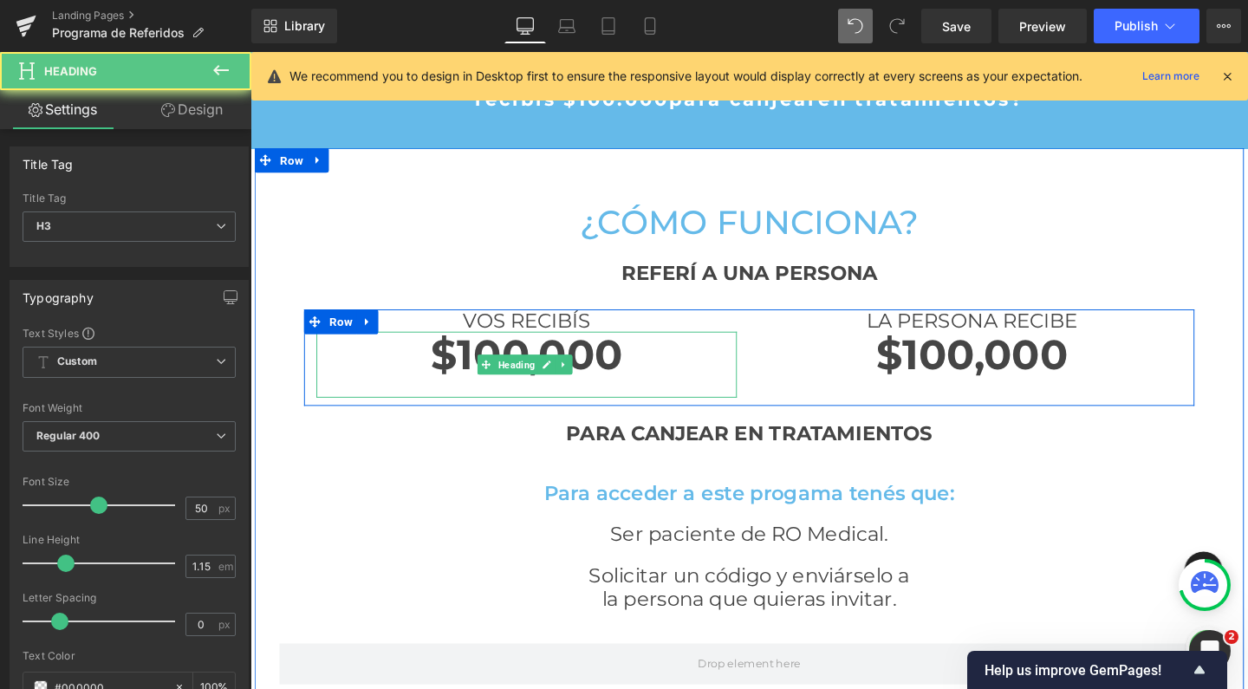
click at [555, 367] on strong "$100,000" at bounding box center [541, 370] width 202 height 53
click at [637, 372] on h3 "$100,000" at bounding box center [541, 371] width 442 height 50
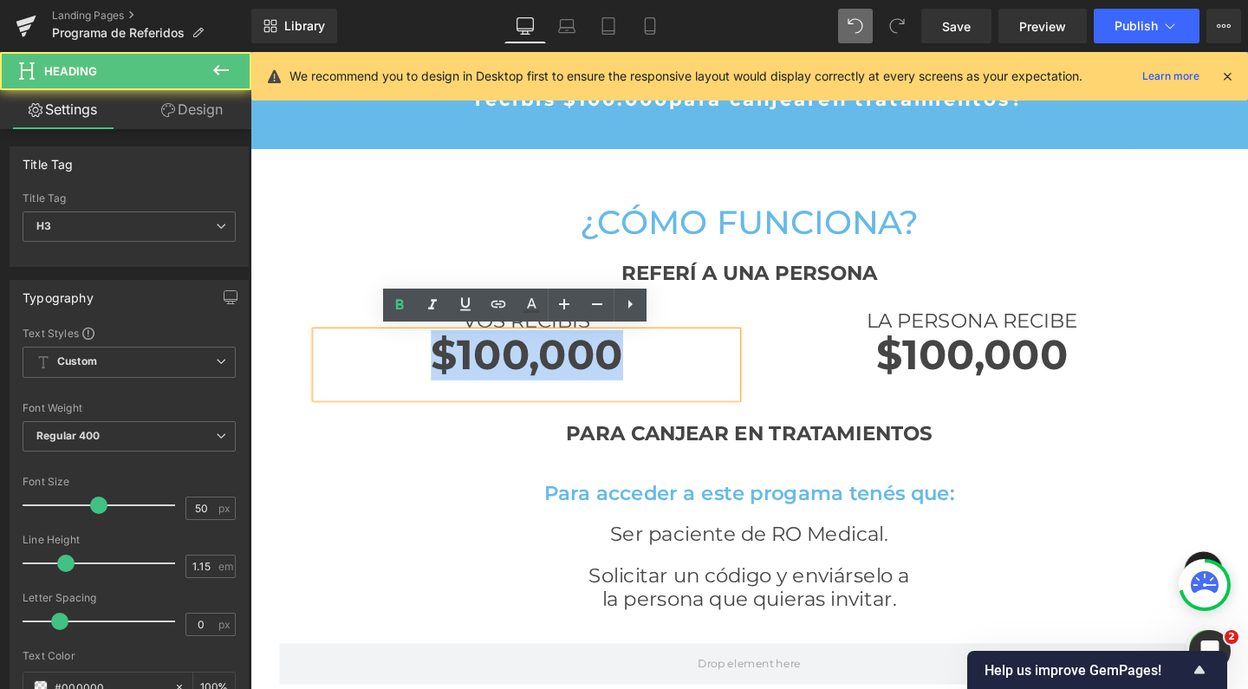
drag, startPoint x: 641, startPoint y: 373, endPoint x: 402, endPoint y: 374, distance: 239.2
click at [402, 374] on h3 "$100,000" at bounding box center [541, 371] width 442 height 50
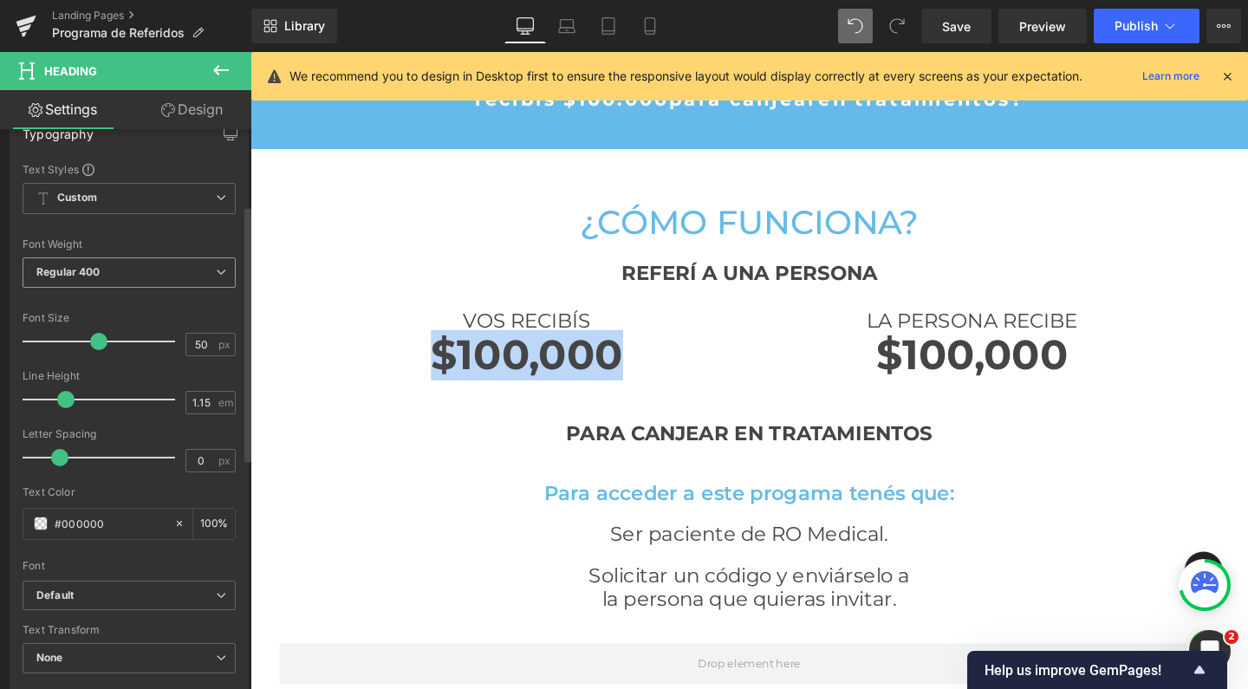
scroll to position [166, 0]
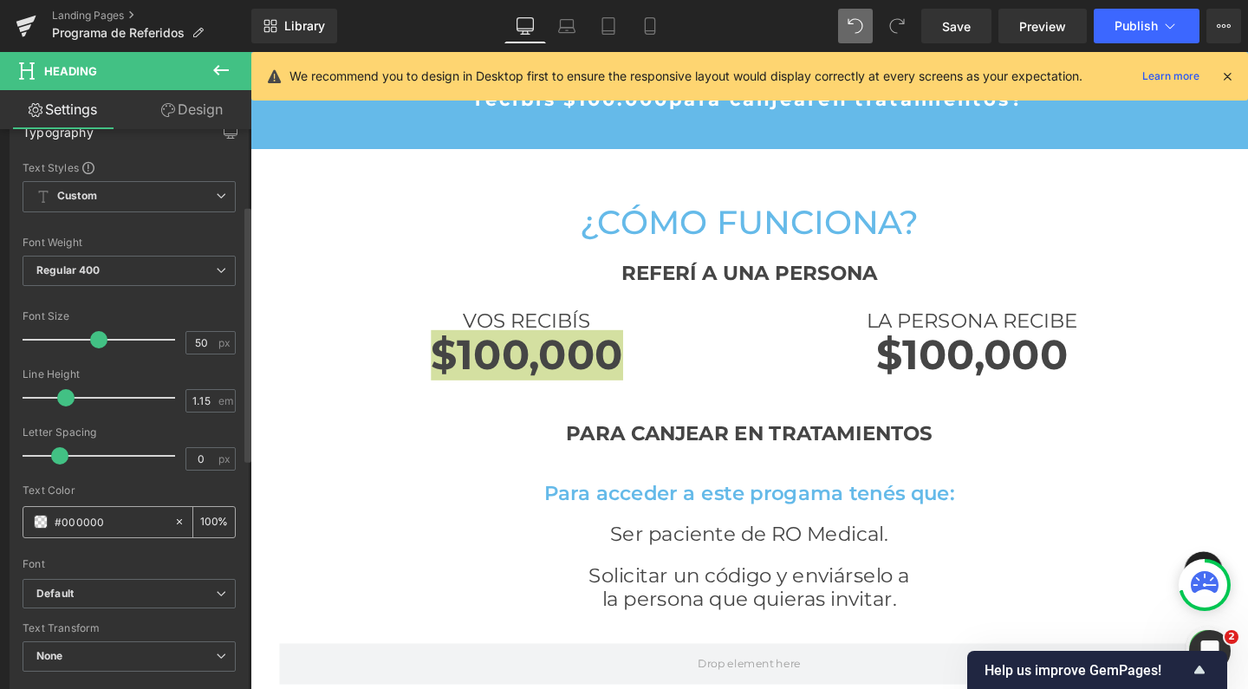
click at [88, 514] on input "#000000" at bounding box center [110, 521] width 111 height 19
type input "#65"
type input "0"
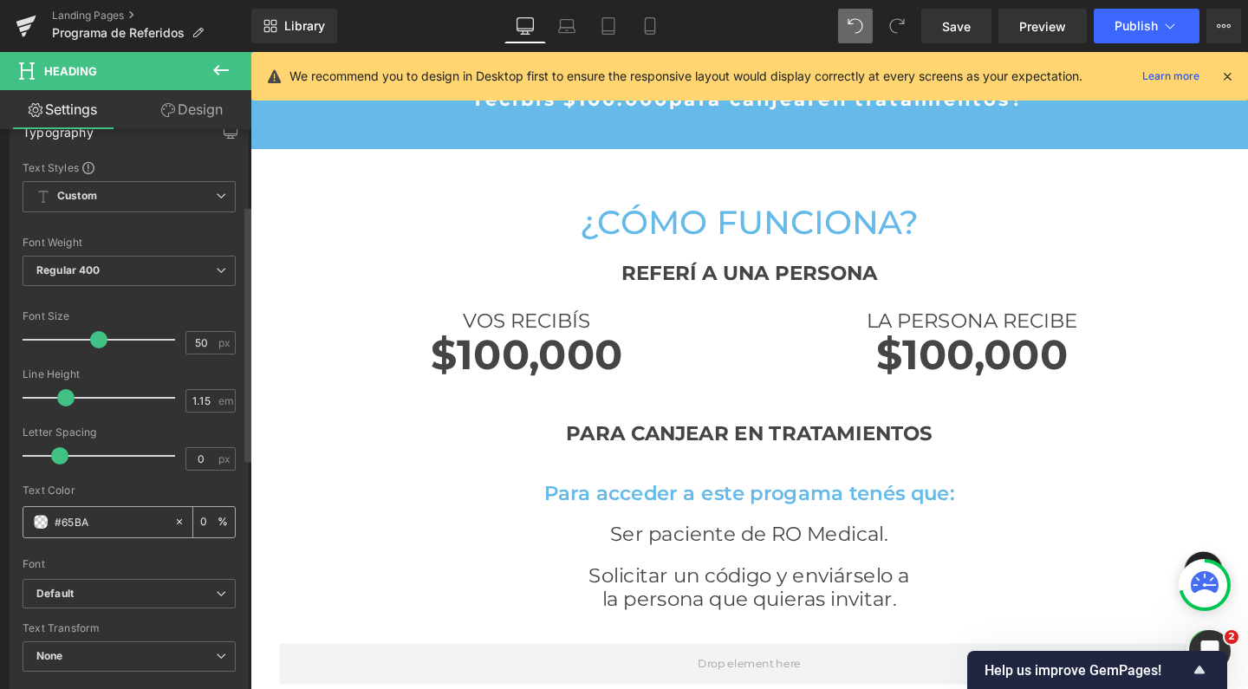
type input "#65BAE"
type input "0"
type input "#65BAE9"
type input "100"
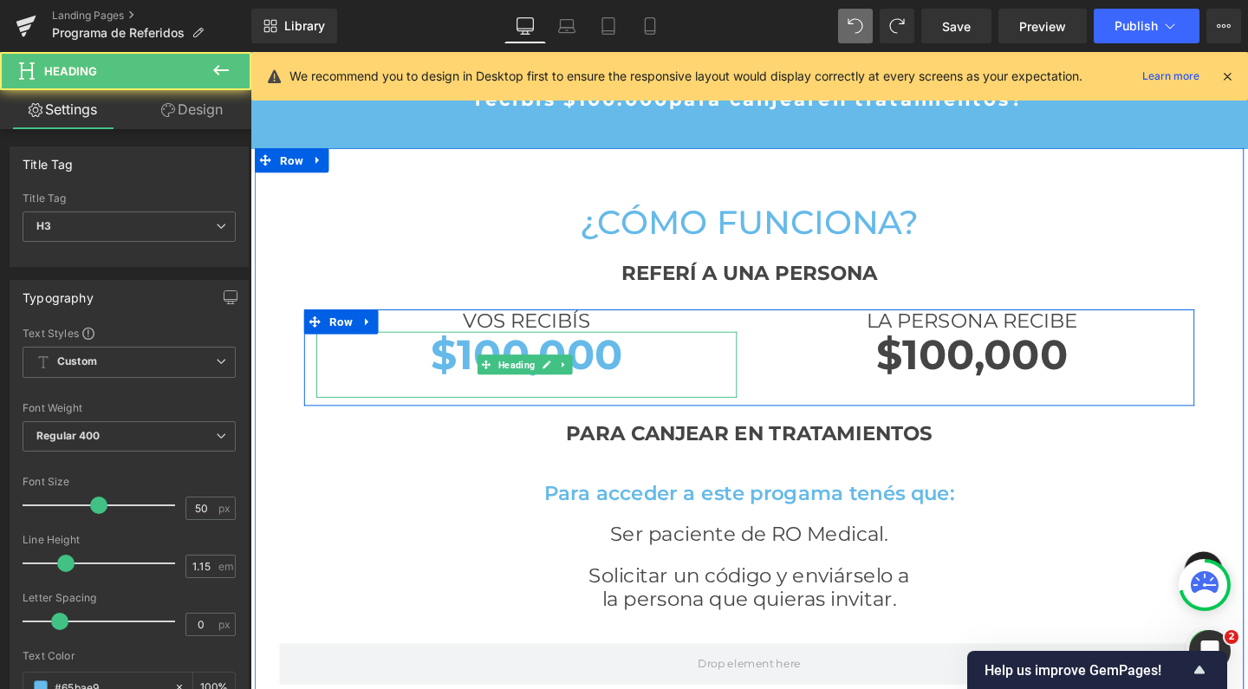
click at [547, 366] on strong "$100,000" at bounding box center [541, 370] width 202 height 53
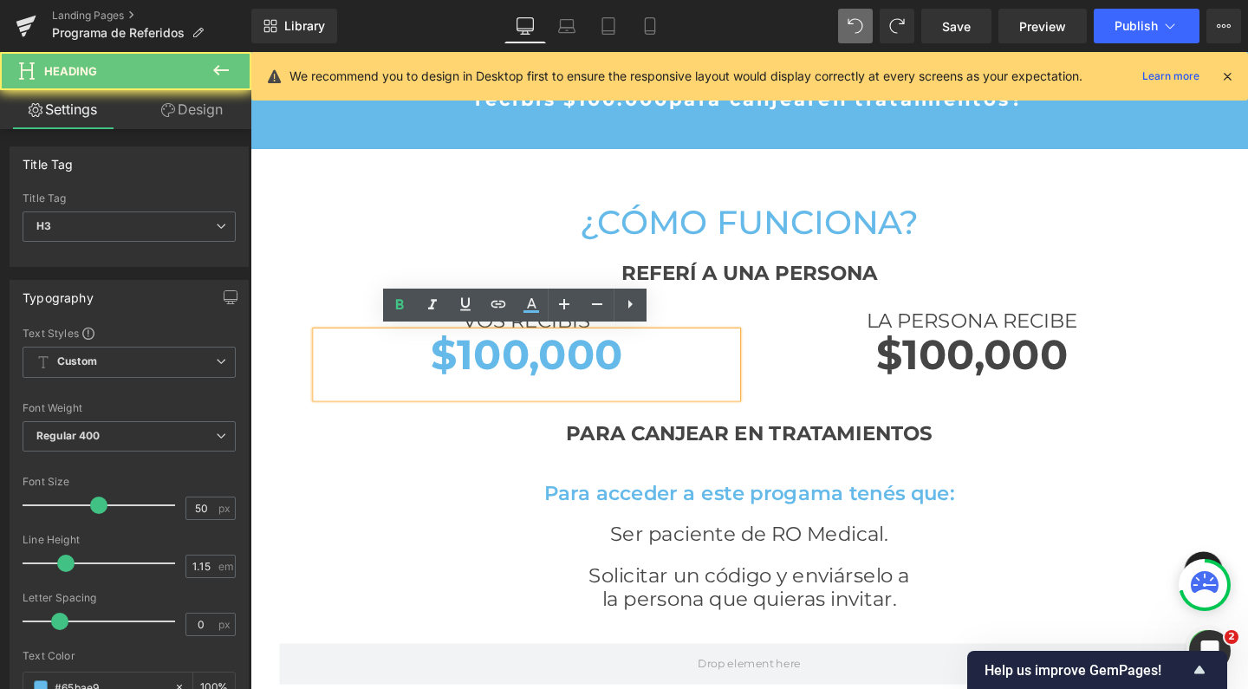
click at [547, 366] on strong "$100,000" at bounding box center [541, 370] width 202 height 53
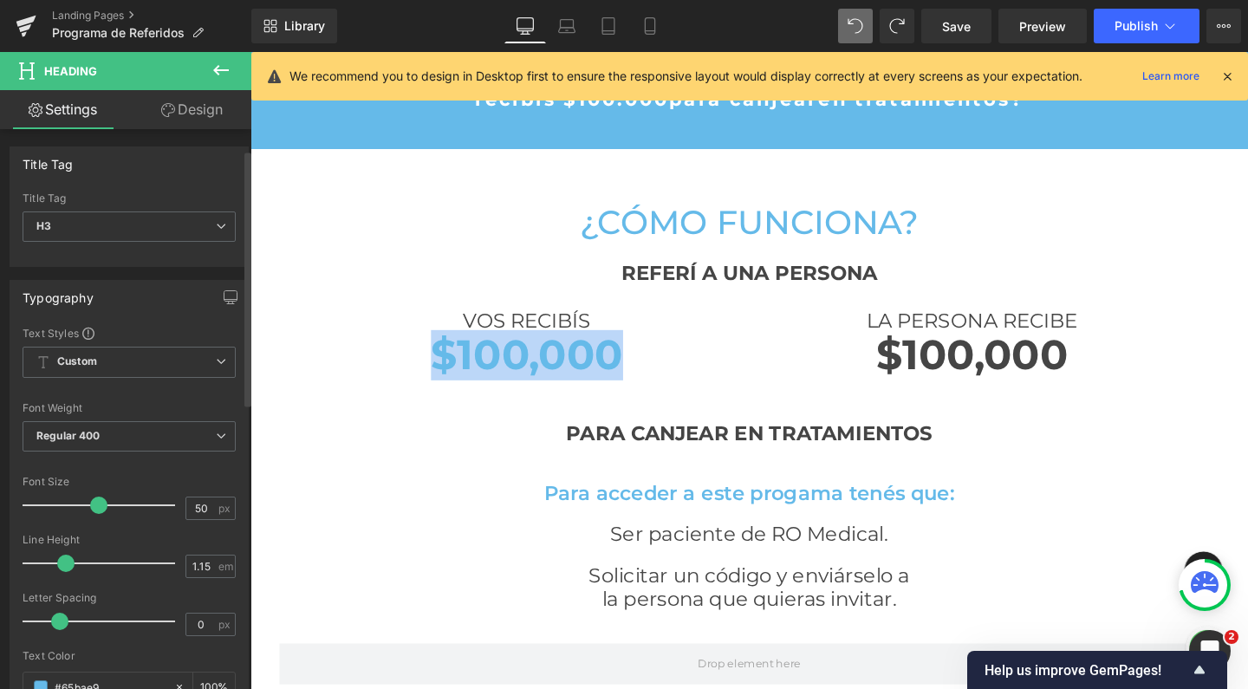
scroll to position [123, 0]
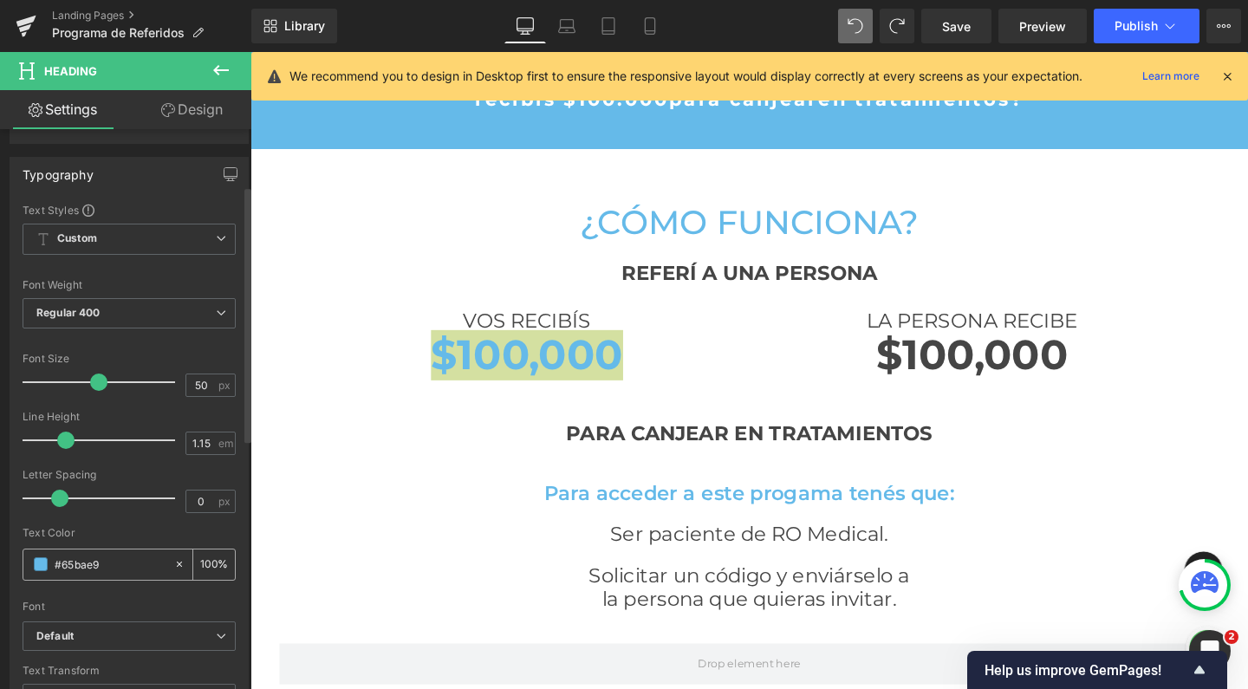
click at [107, 564] on input "#65bae9" at bounding box center [110, 564] width 111 height 19
type input "0"
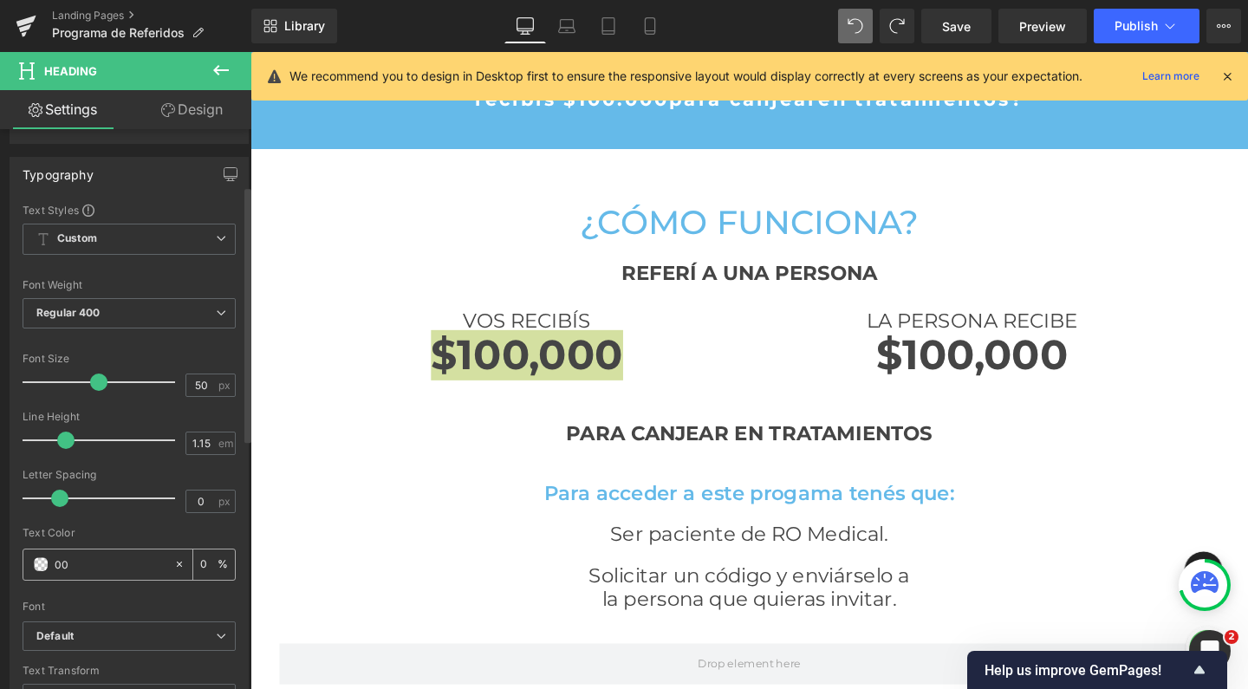
type input "000"
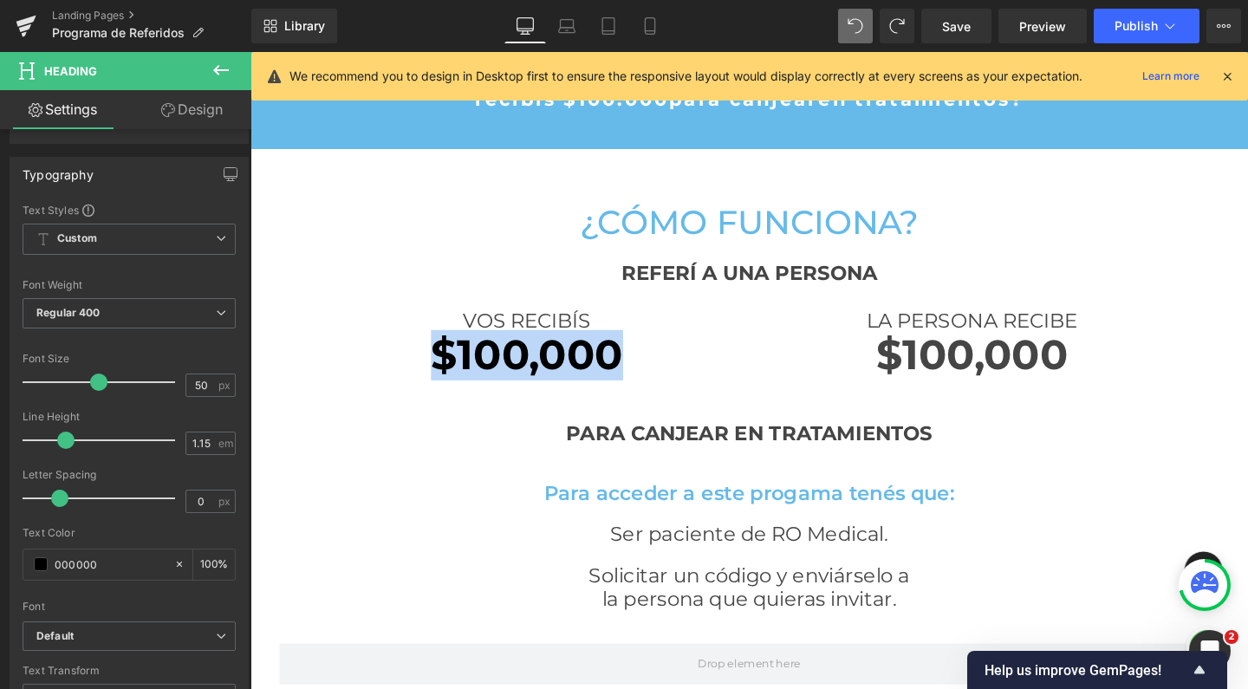
click at [447, 528] on div at bounding box center [775, 537] width 988 height 19
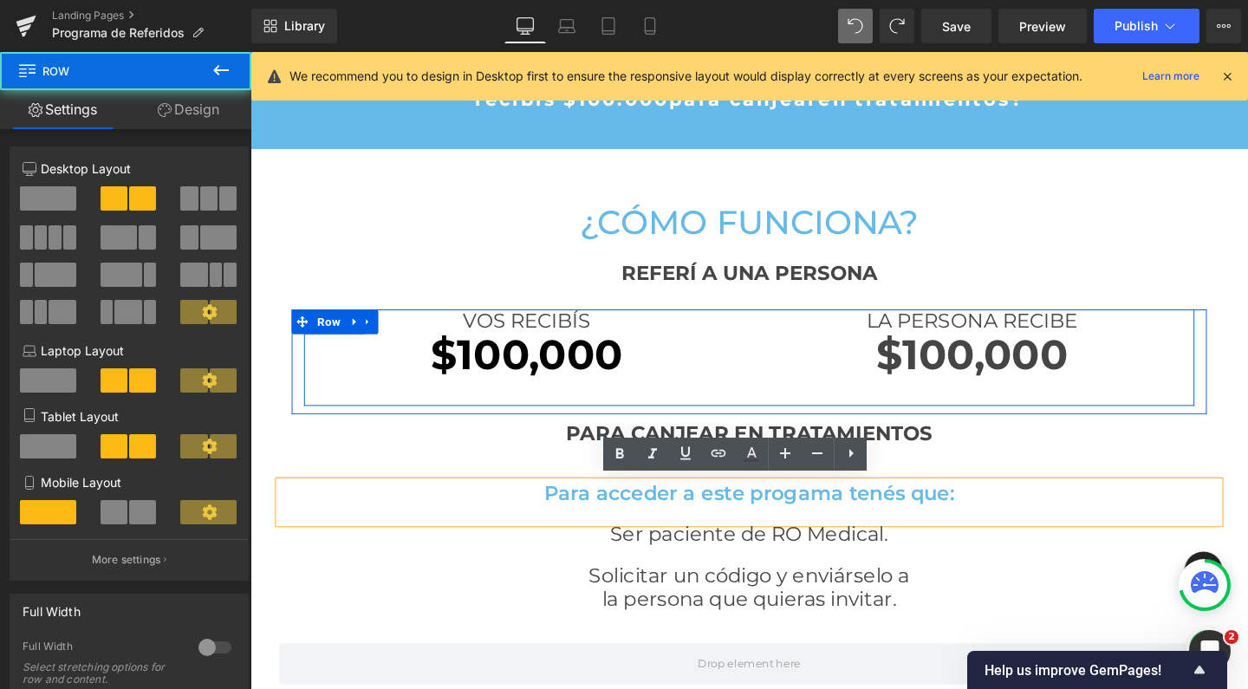
click at [773, 420] on div "VOS RECIBÍS Heading $100,000 Heading LA PERSONA RECIBE Heading $100,000 Heading…" at bounding box center [775, 372] width 936 height 101
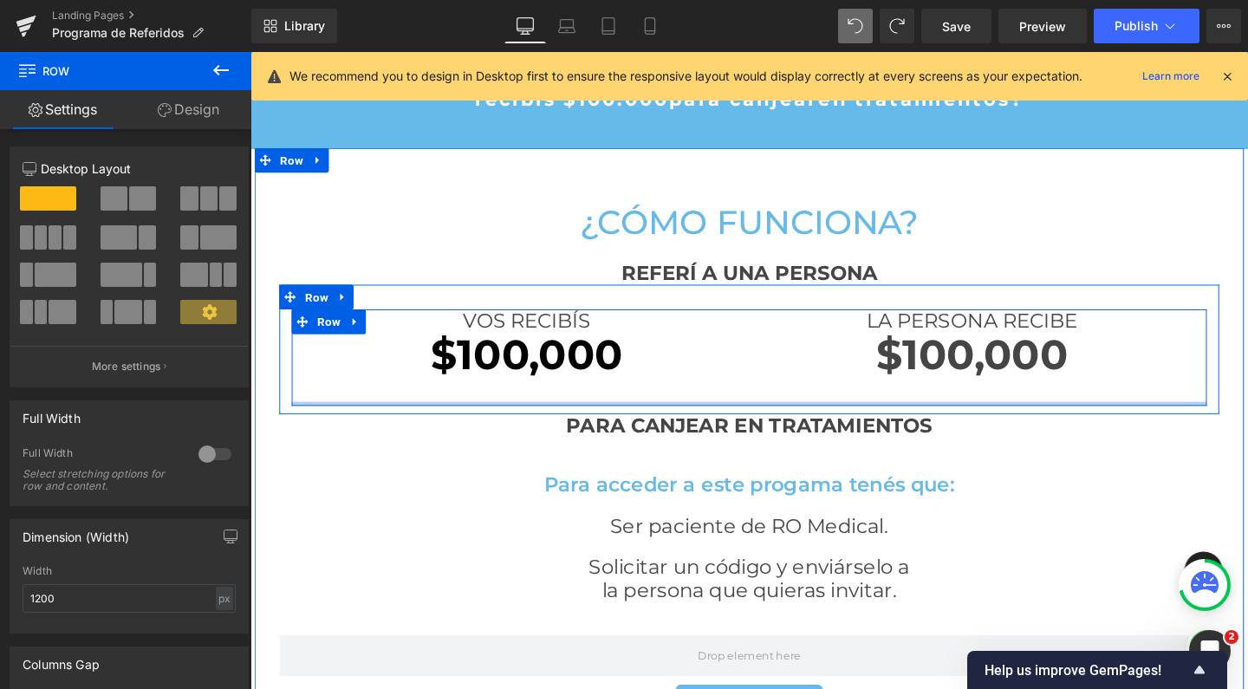
scroll to position [2833, 1031]
drag, startPoint x: 769, startPoint y: 422, endPoint x: 774, endPoint y: 351, distance: 71.3
click at [774, 351] on div "VOS RECIBÍS Heading $100,000 Heading LA PERSONA RECIBE Heading $100,000 Heading…" at bounding box center [775, 372] width 962 height 101
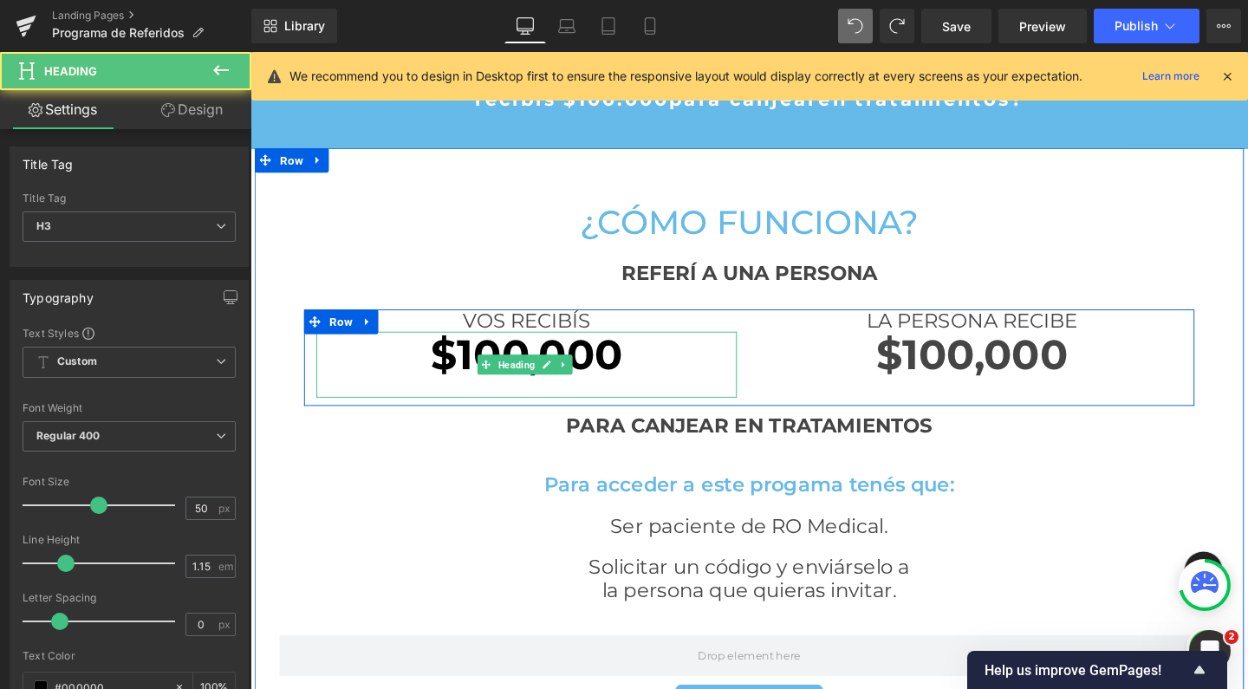
click at [660, 385] on h3 "$100,000" at bounding box center [541, 371] width 442 height 50
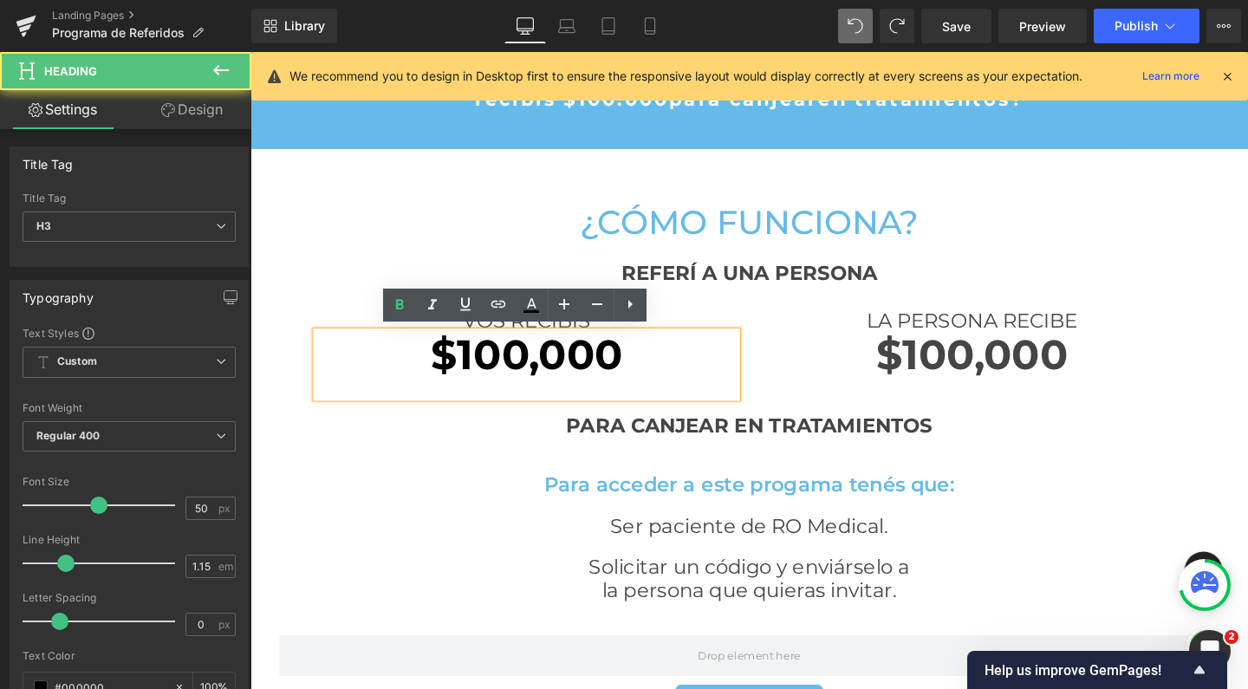
click at [648, 396] on div at bounding box center [541, 405] width 442 height 19
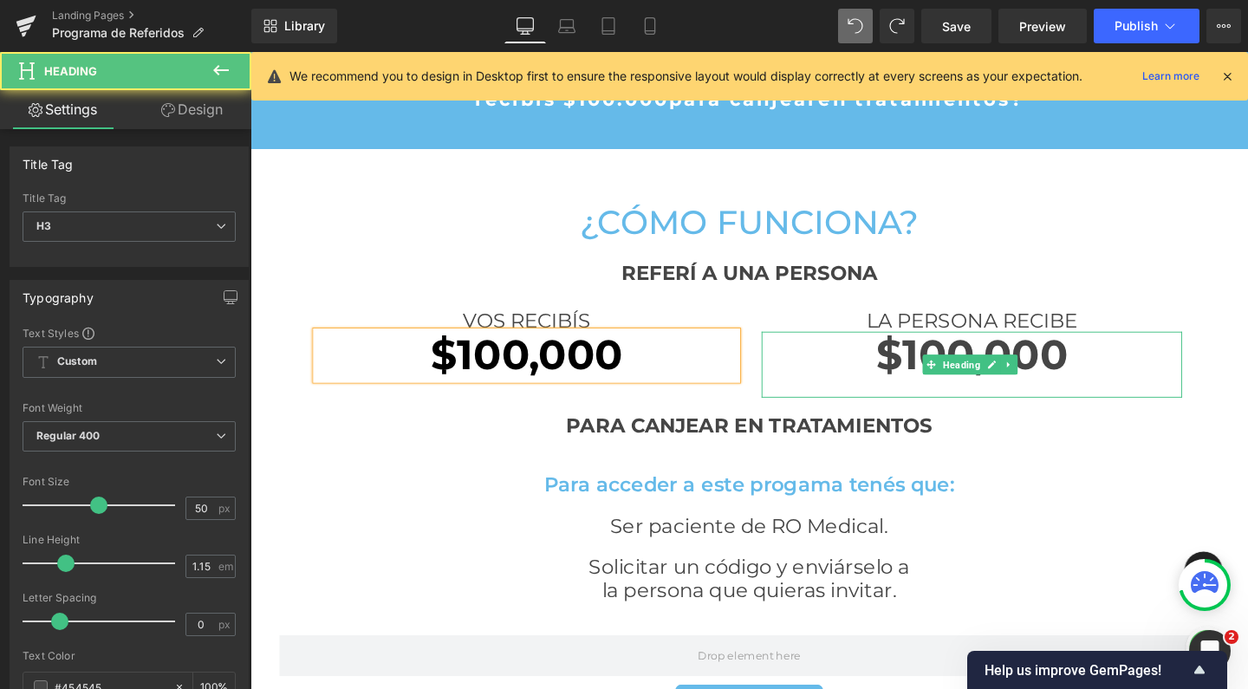
click at [1051, 356] on strong "$100,000" at bounding box center [1009, 370] width 202 height 53
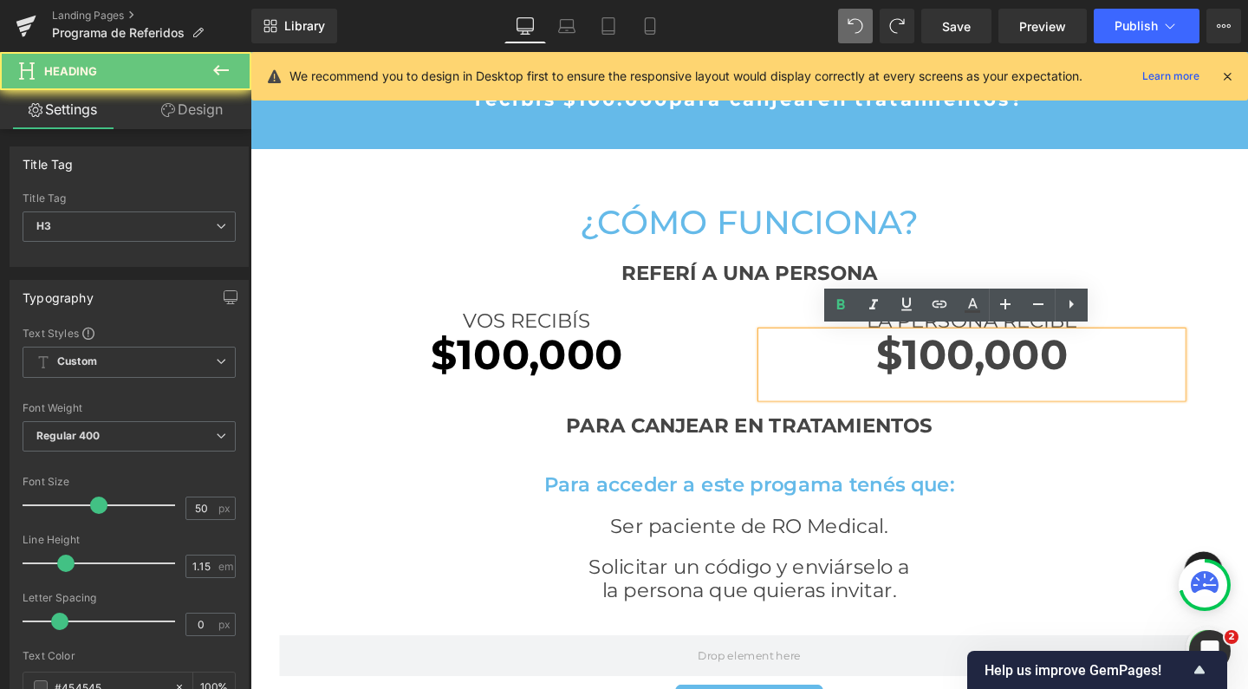
click at [1109, 398] on div at bounding box center [1009, 405] width 442 height 19
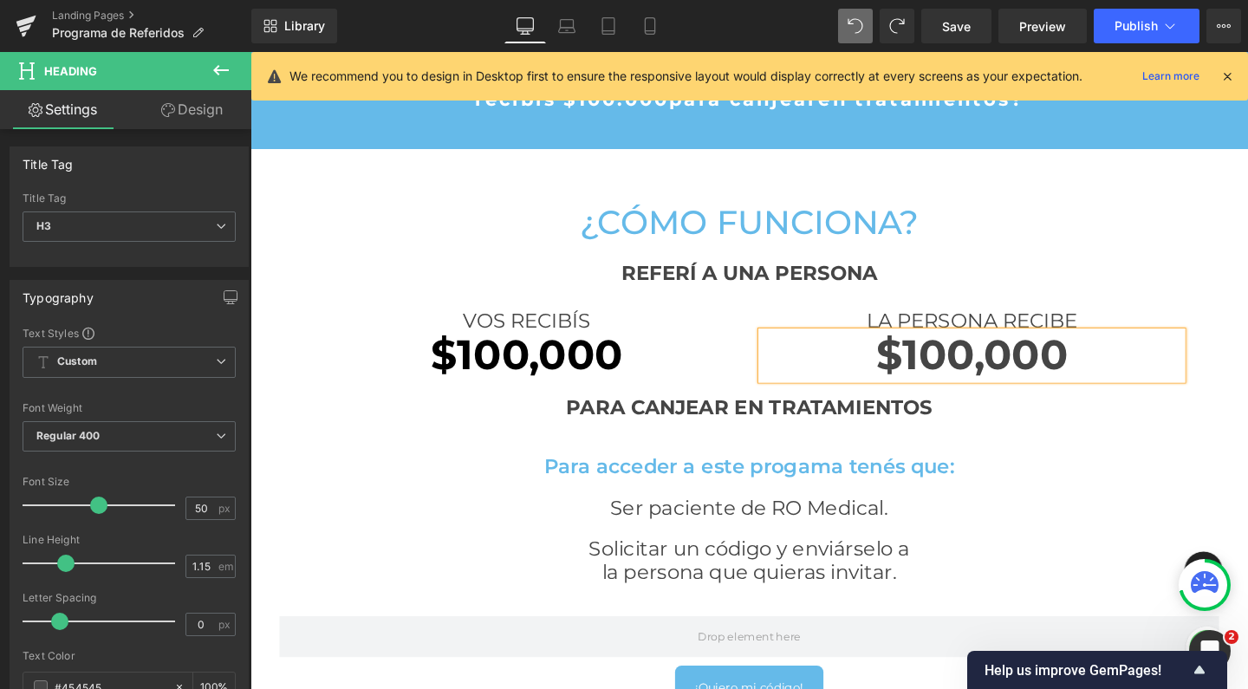
scroll to position [2814, 1031]
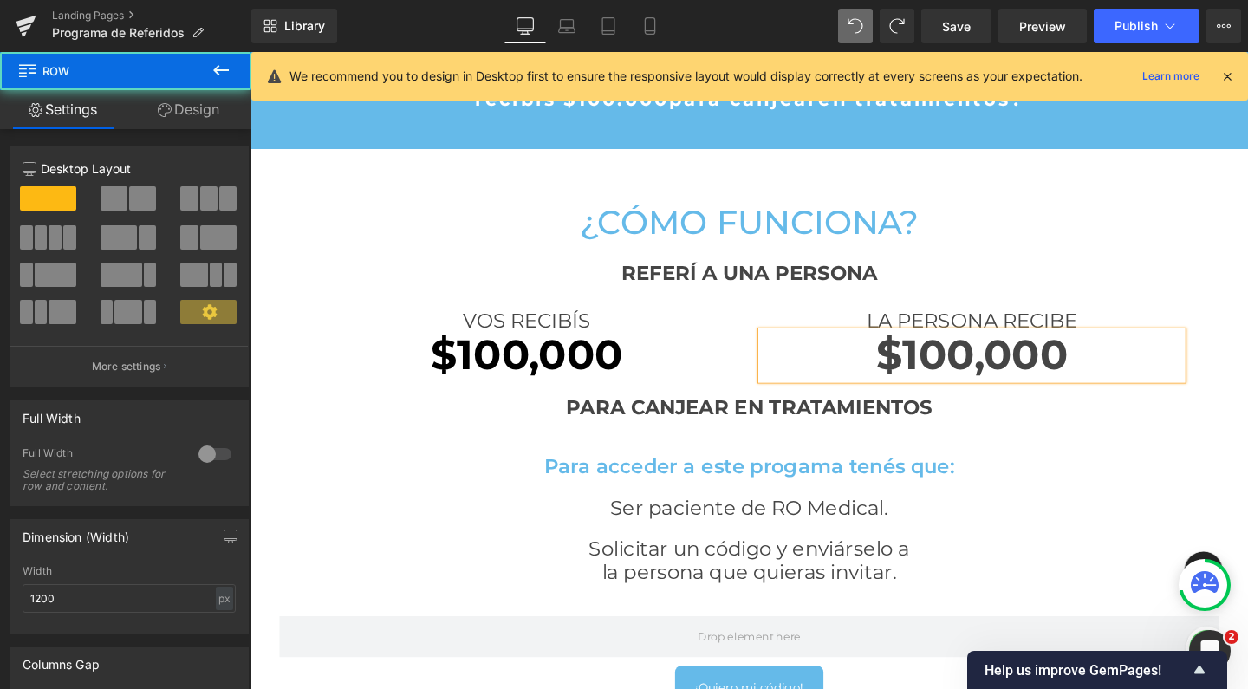
drag, startPoint x: 981, startPoint y: 296, endPoint x: 983, endPoint y: 362, distance: 66.8
click at [981, 296] on div "VOS RECIBÍS Heading $100,000 Heading LA PERSONA RECIBE Heading $100,000 Heading…" at bounding box center [775, 354] width 988 height 117
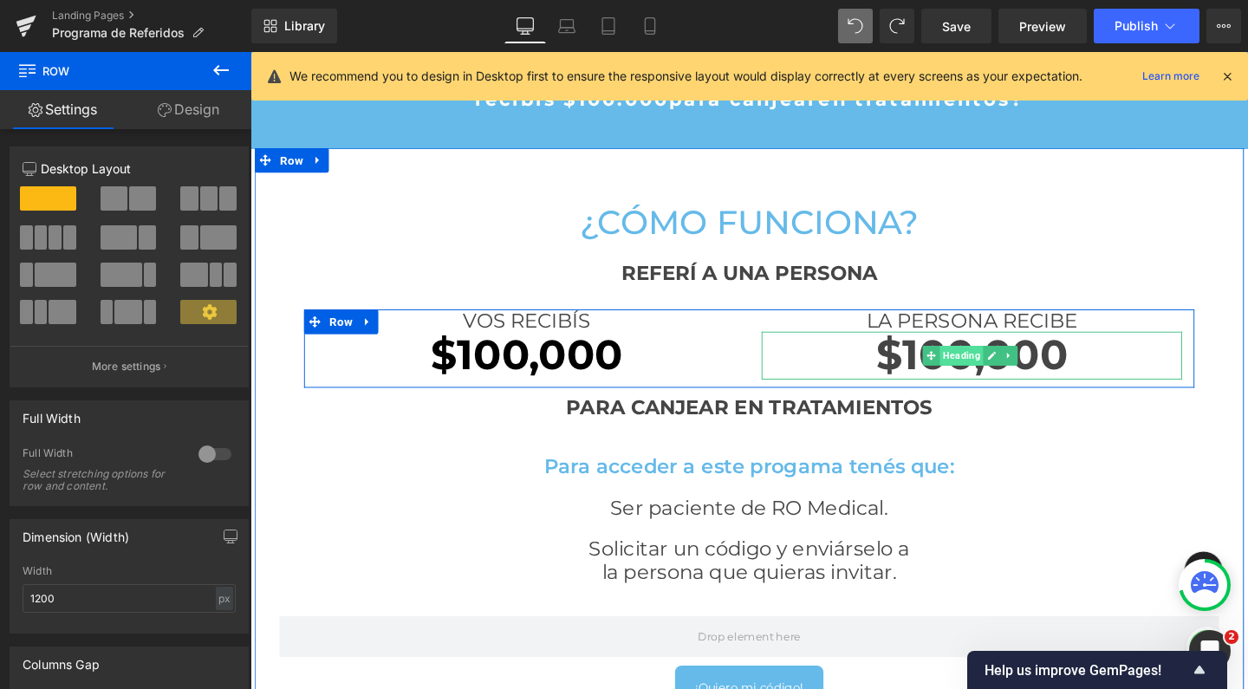
click at [979, 369] on span "Heading" at bounding box center [998, 371] width 46 height 21
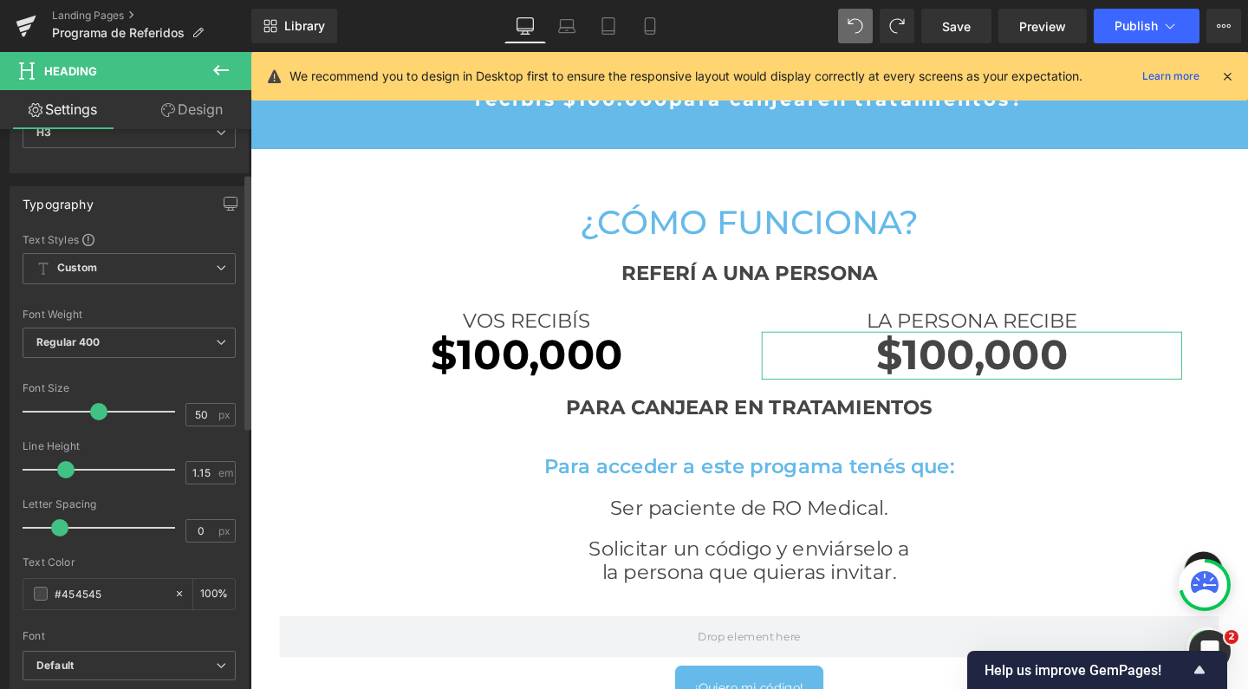
scroll to position [94, 0]
click at [79, 596] on input "#454545" at bounding box center [110, 592] width 111 height 19
type input "#0"
type input "0"
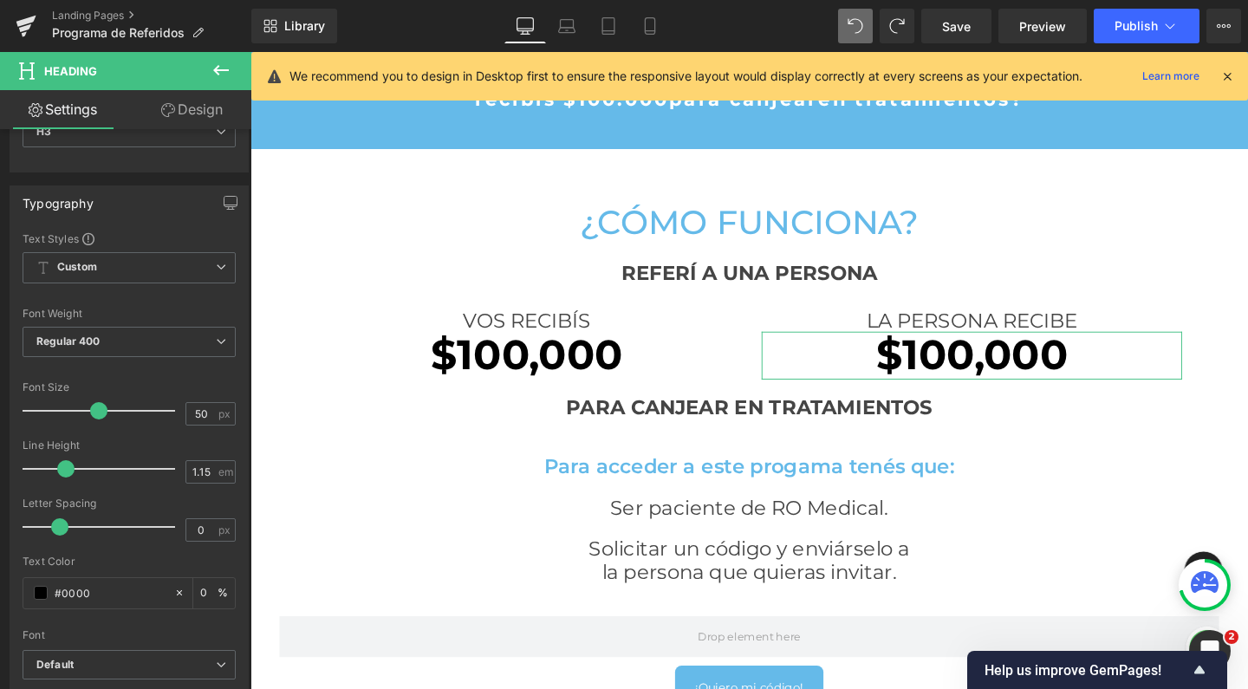
type input "#00000"
type input "0"
type input "#000000"
type input "100"
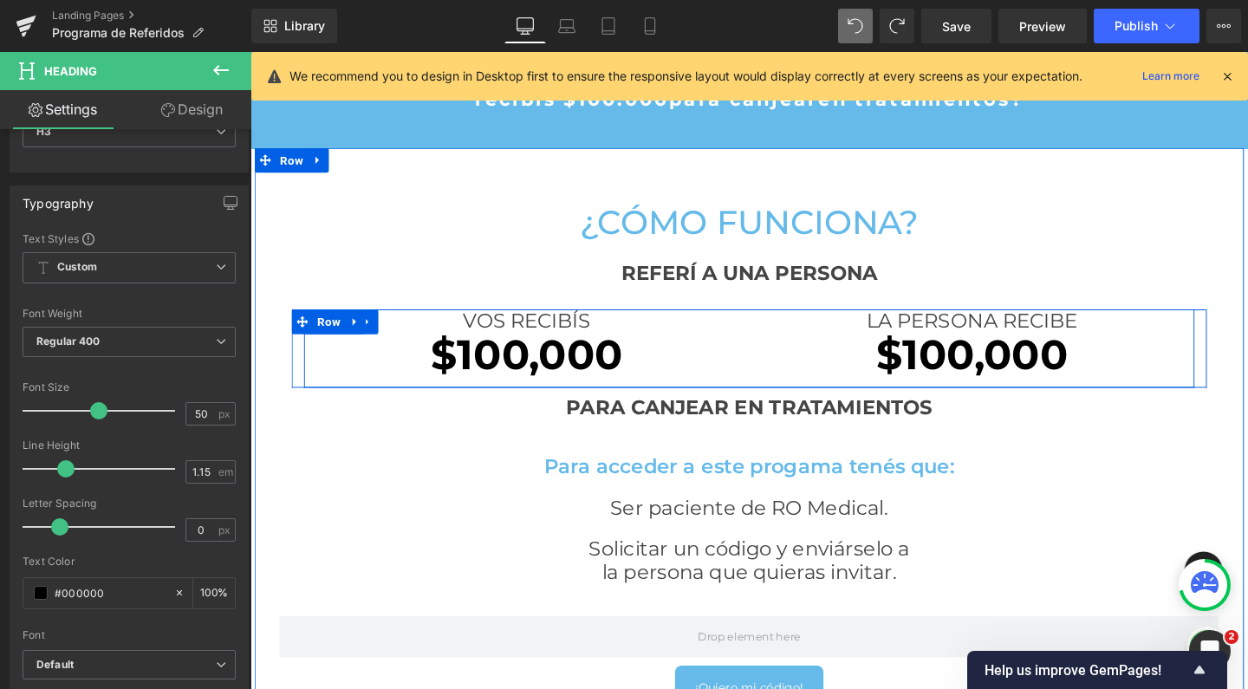
type input "#000000"
click at [355, 334] on icon at bounding box center [361, 335] width 12 height 13
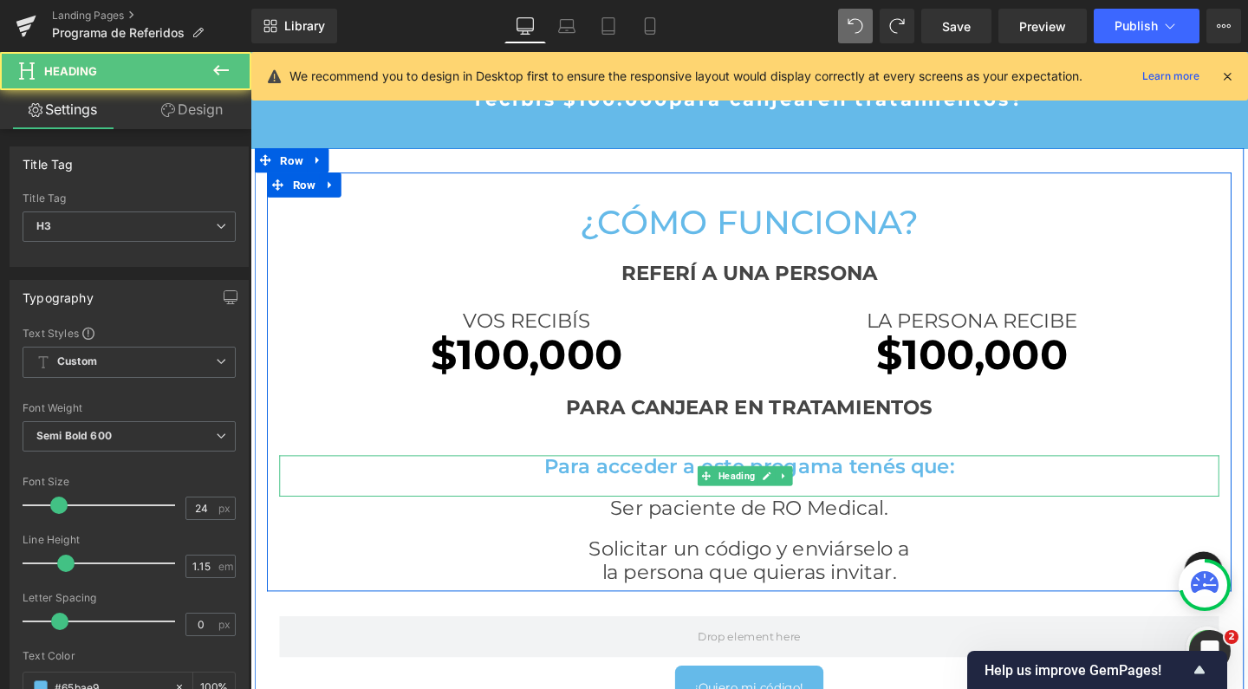
click at [459, 490] on h3 "Para acceder a este progama tenés que:" at bounding box center [775, 488] width 988 height 24
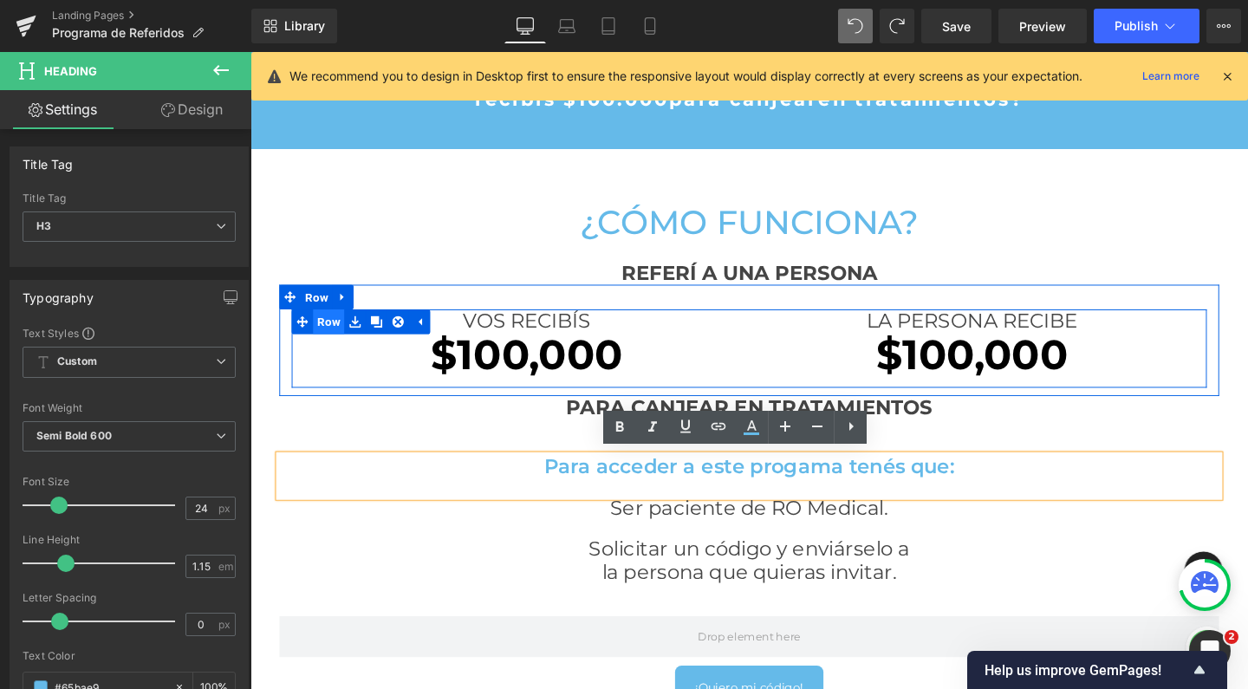
click at [335, 334] on span "Row" at bounding box center [332, 335] width 33 height 26
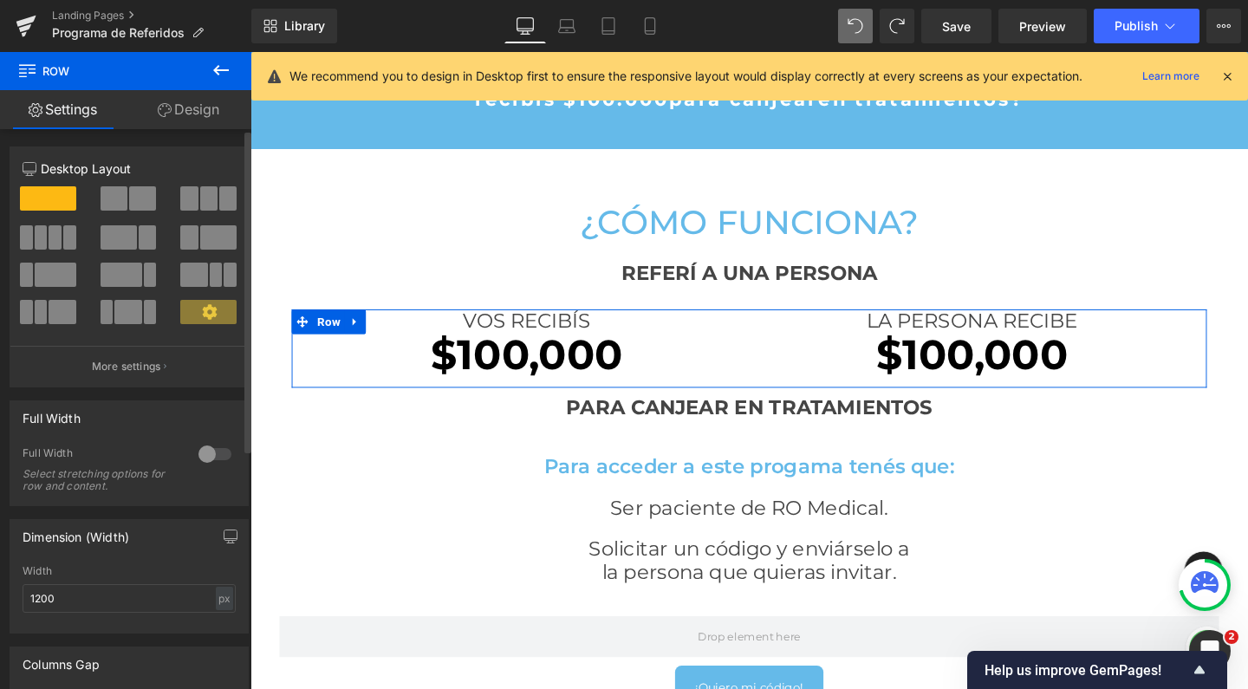
click at [219, 205] on span at bounding box center [227, 198] width 17 height 24
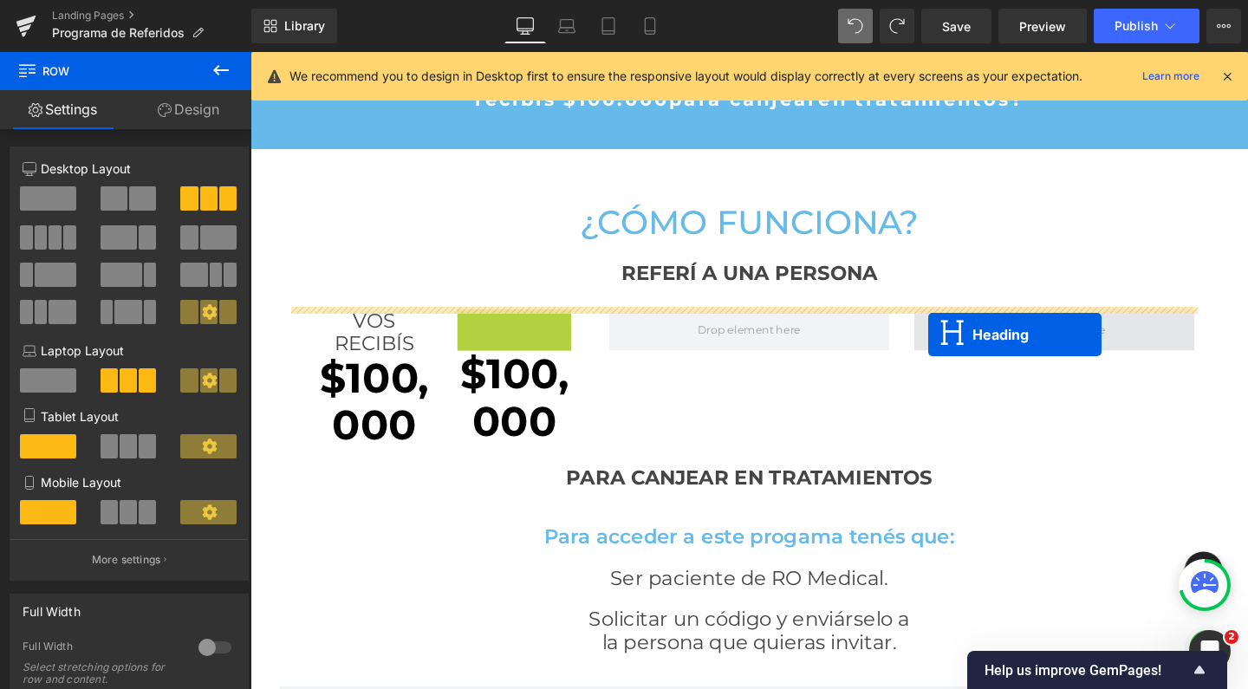
scroll to position [2887, 1031]
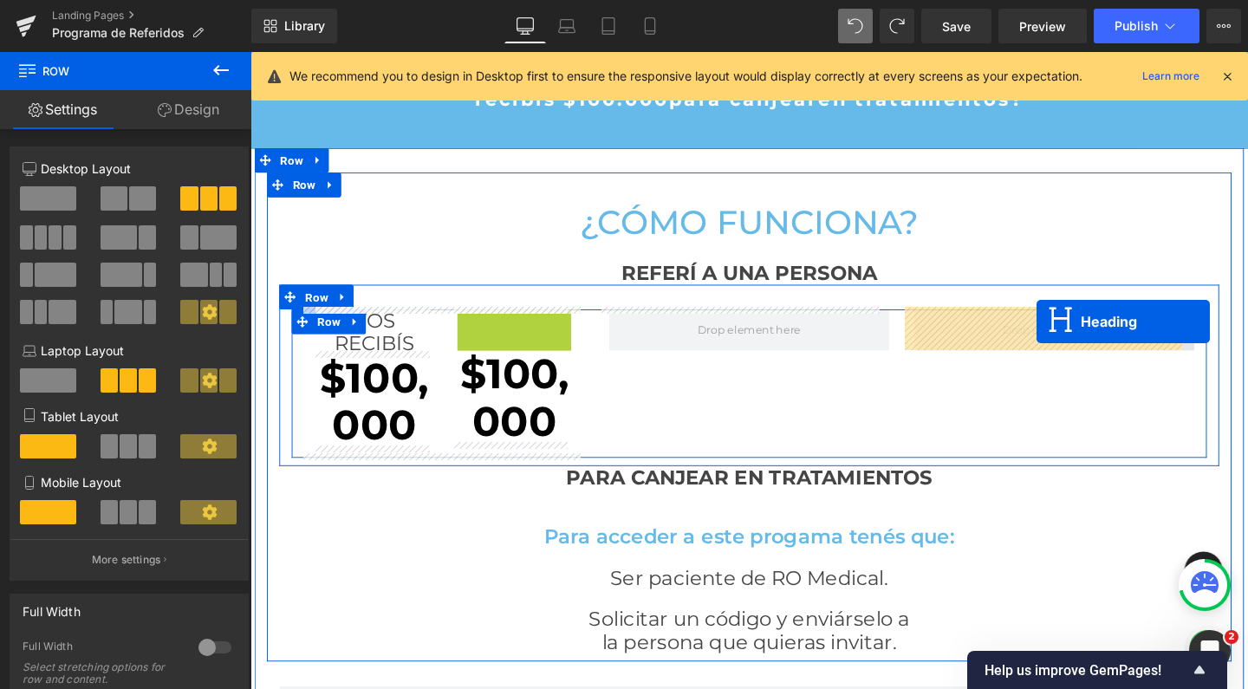
drag, startPoint x: 485, startPoint y: 355, endPoint x: 1077, endPoint y: 334, distance: 592.4
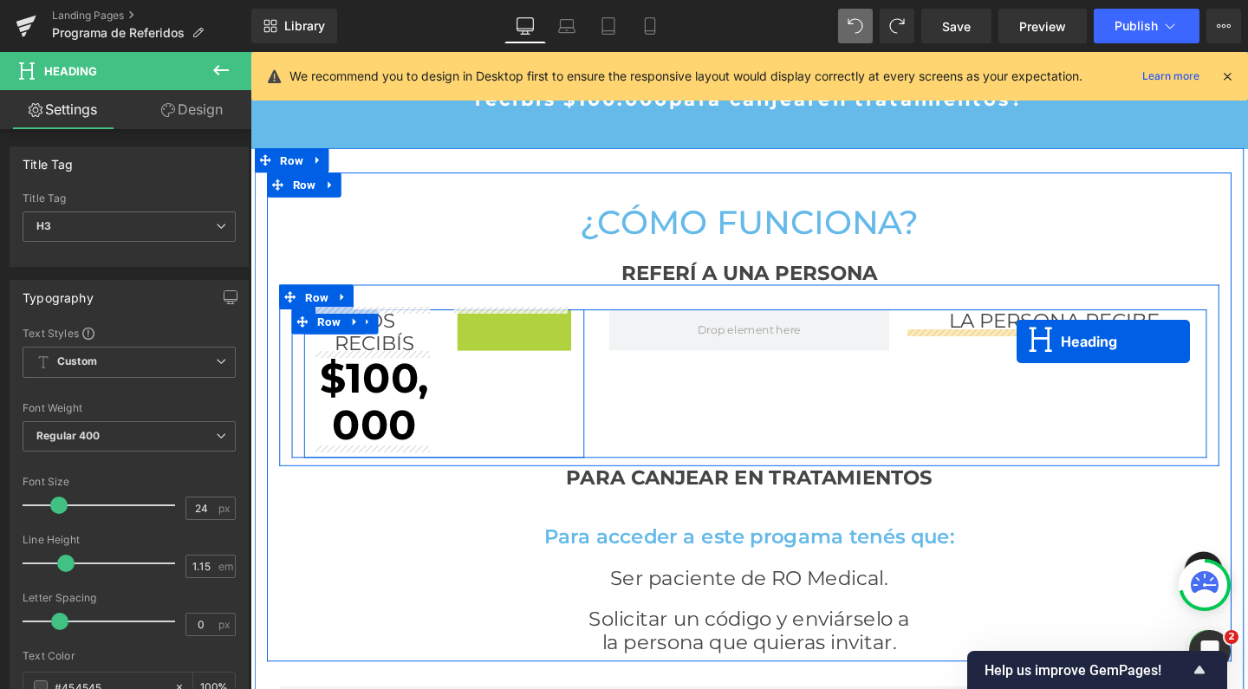
drag, startPoint x: 484, startPoint y: 372, endPoint x: 1056, endPoint y: 356, distance: 572.3
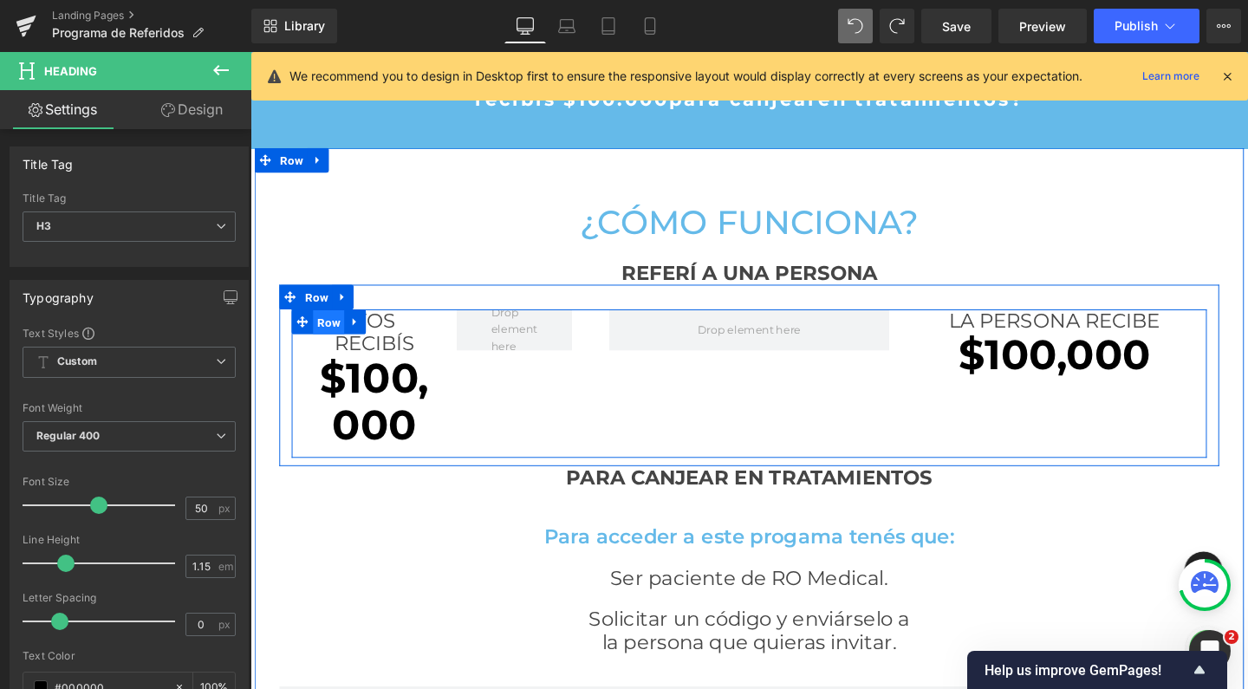
click at [337, 339] on span "Row" at bounding box center [332, 336] width 33 height 26
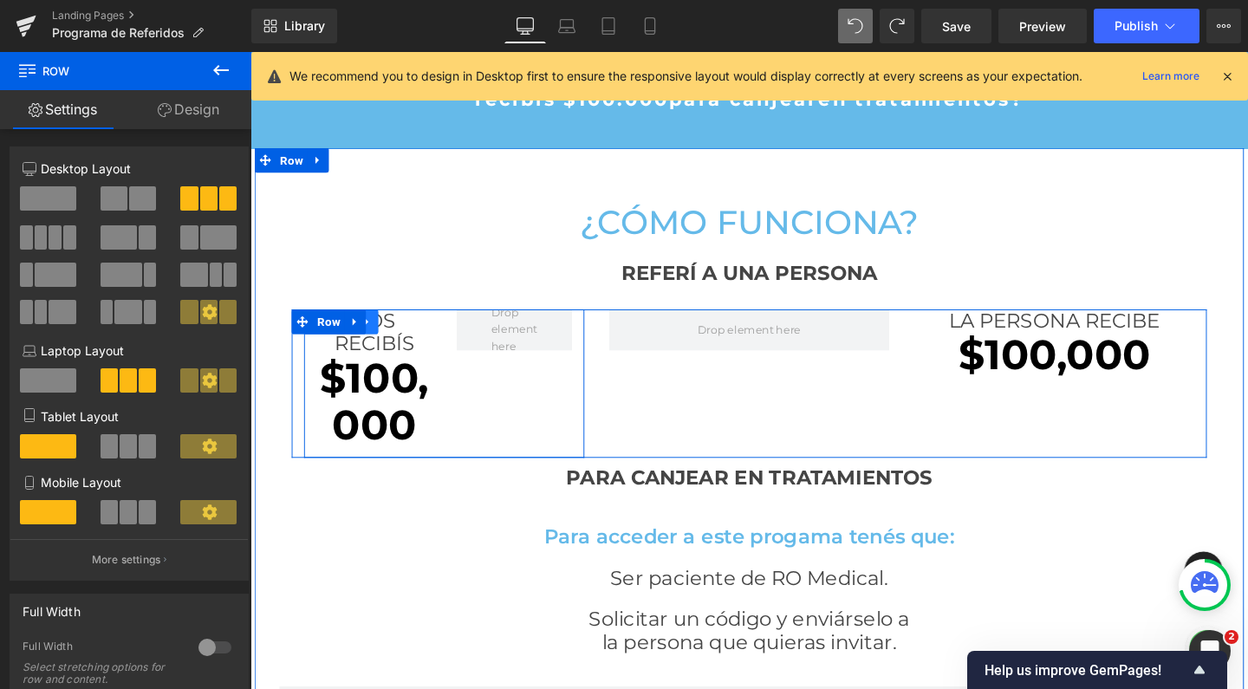
click at [375, 335] on icon at bounding box center [374, 335] width 12 height 13
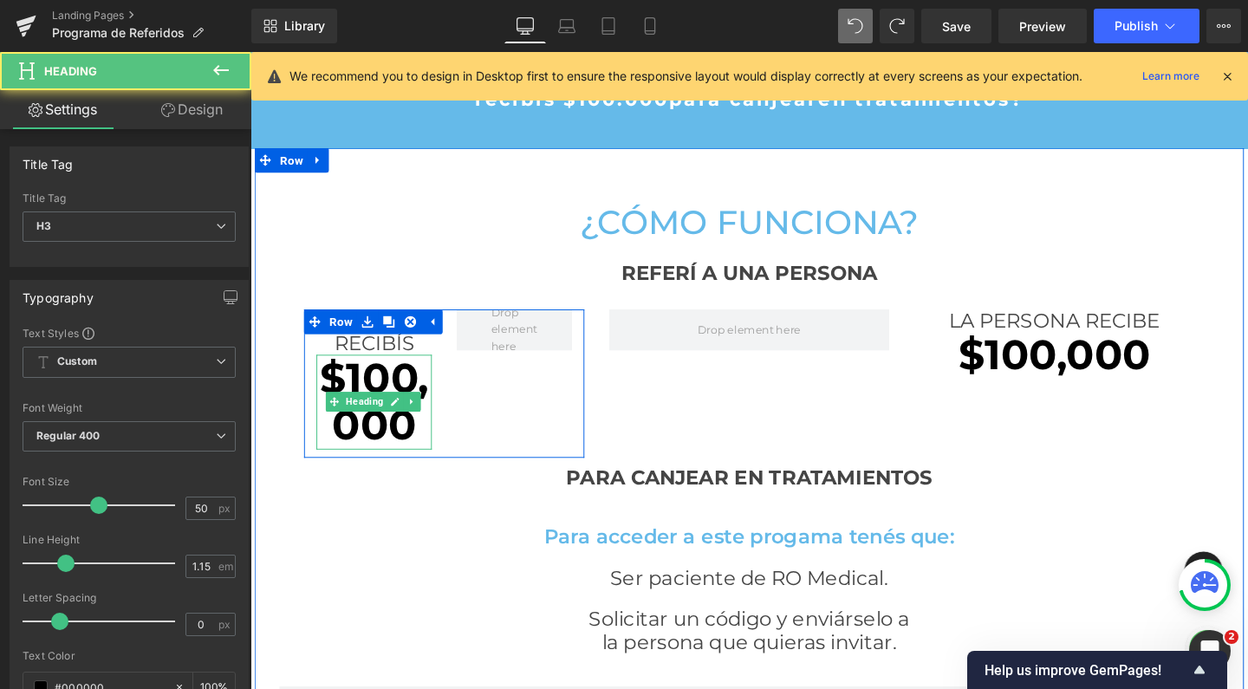
click at [404, 382] on strong "$100,000" at bounding box center [380, 419] width 114 height 103
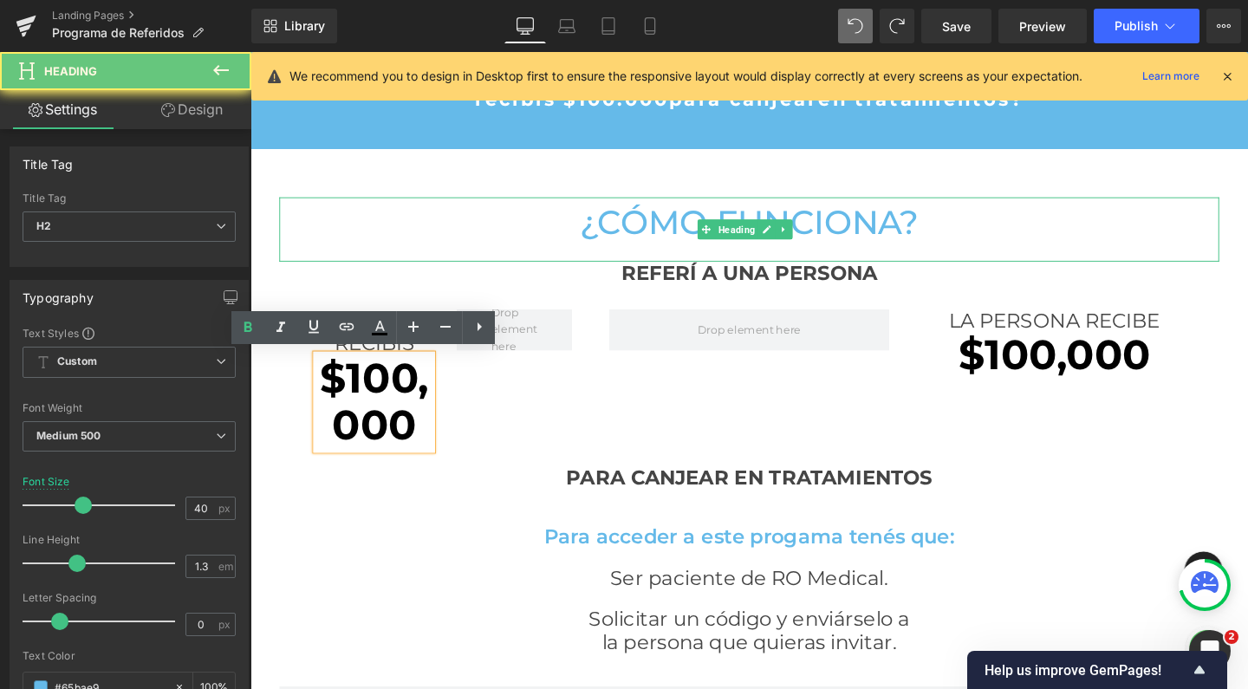
click at [462, 226] on h2 "¿Cómo funciona?" at bounding box center [775, 230] width 988 height 45
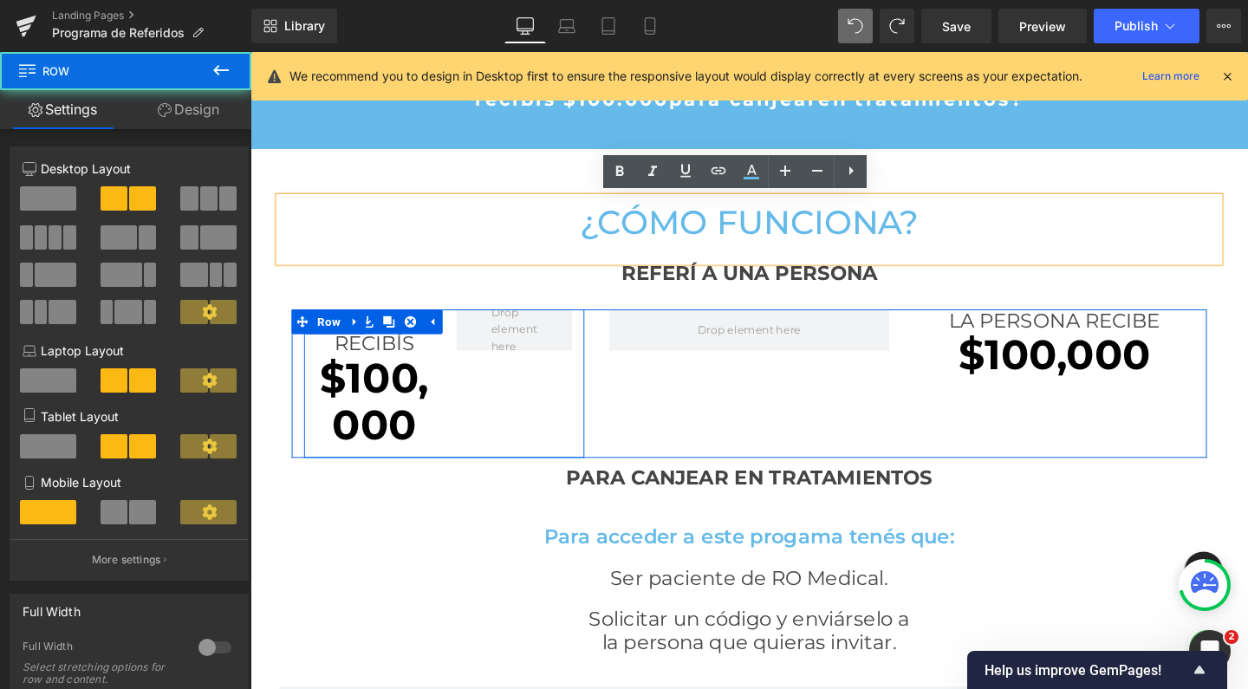
click at [511, 437] on div "VOS RECIBÍS Heading $100,000 Heading Row" at bounding box center [454, 400] width 295 height 156
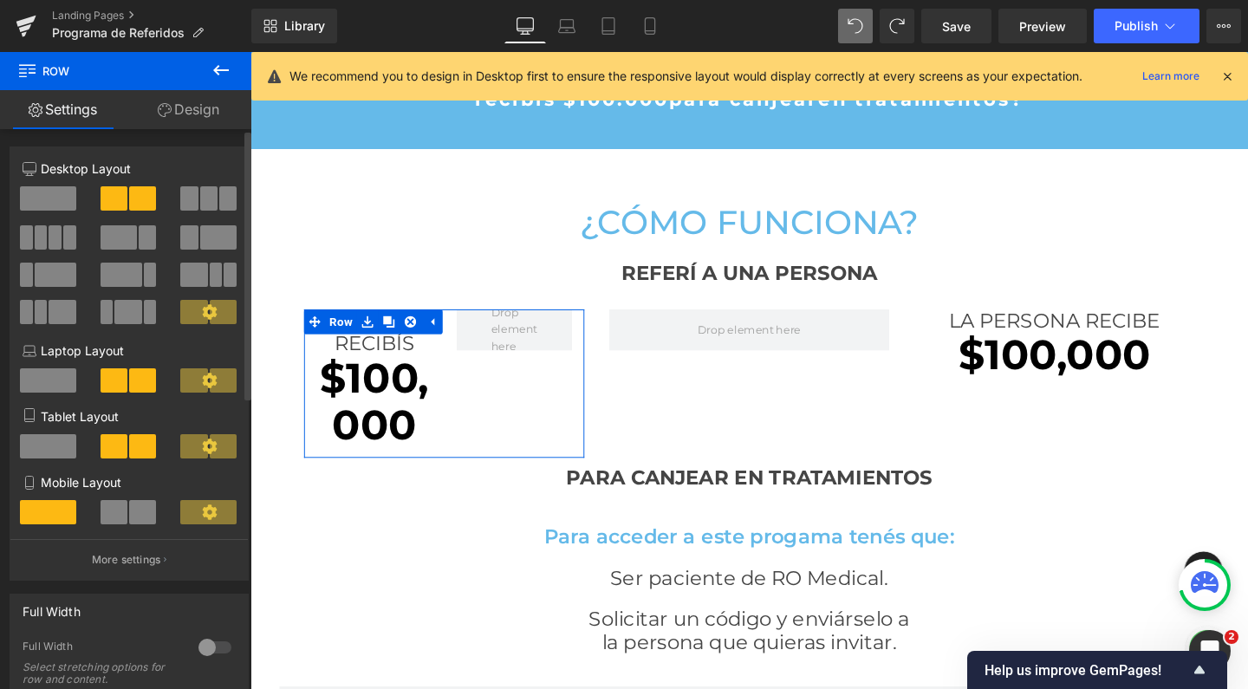
click at [60, 197] on span at bounding box center [48, 198] width 56 height 24
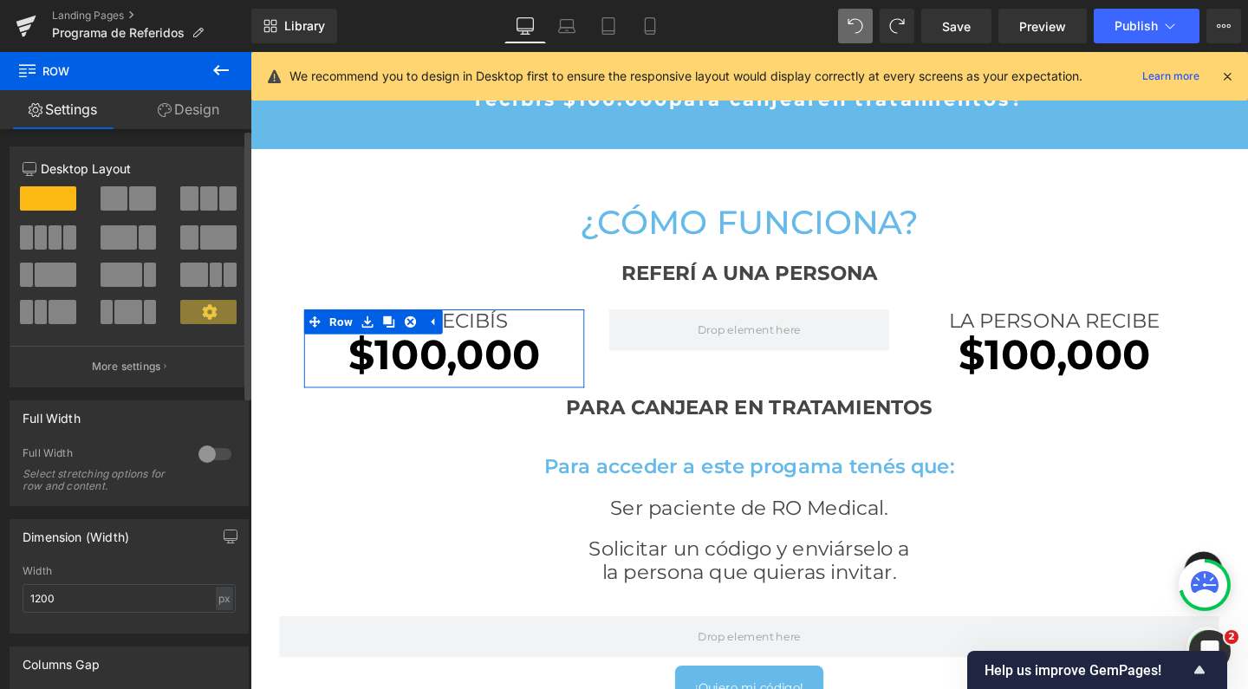
scroll to position [2814, 1031]
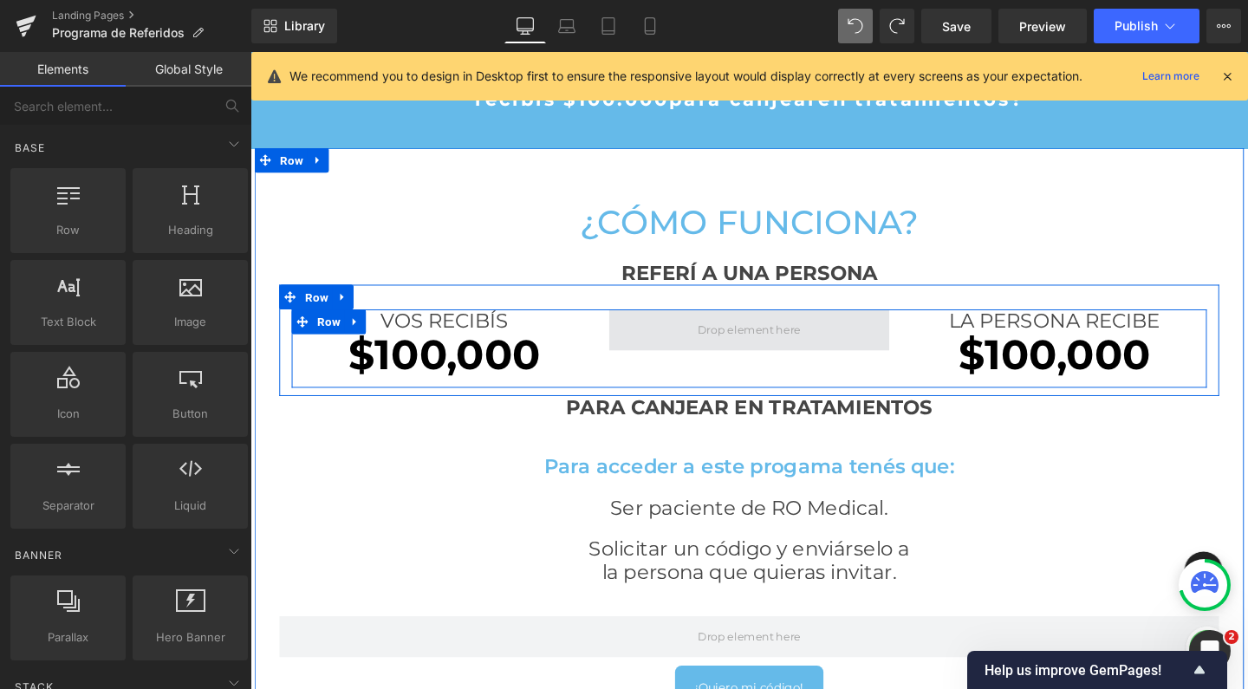
click at [779, 342] on span at bounding box center [774, 343] width 120 height 27
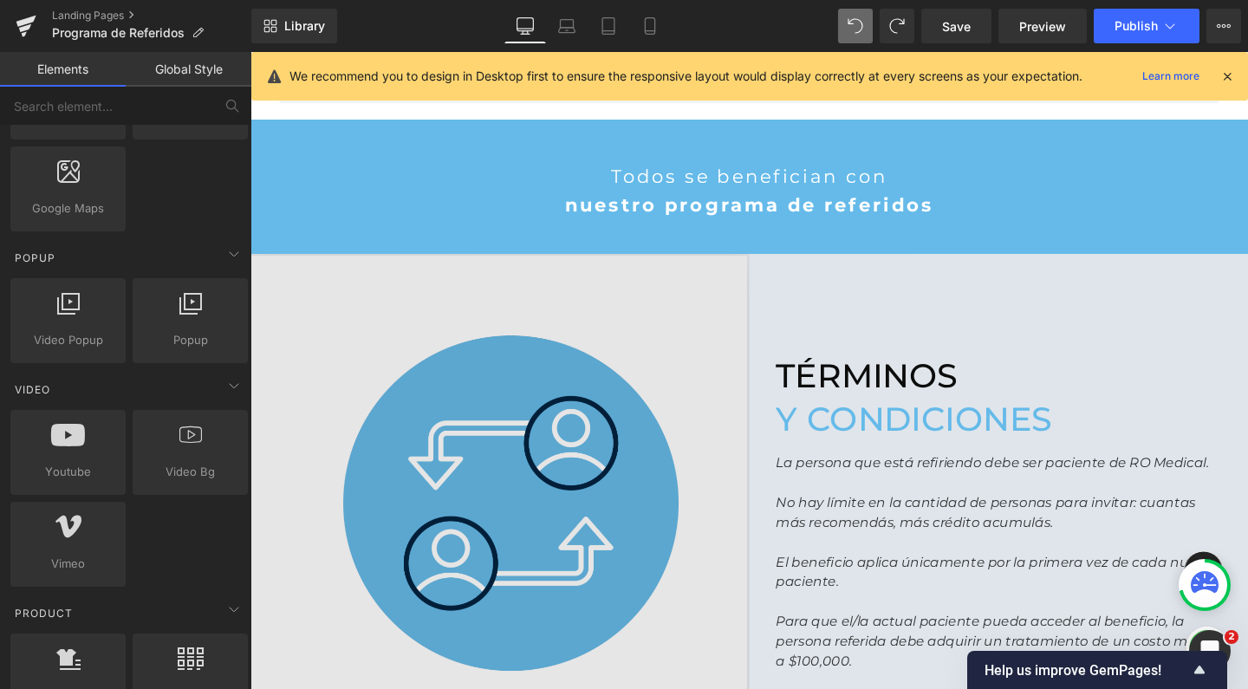
scroll to position [1382, 0]
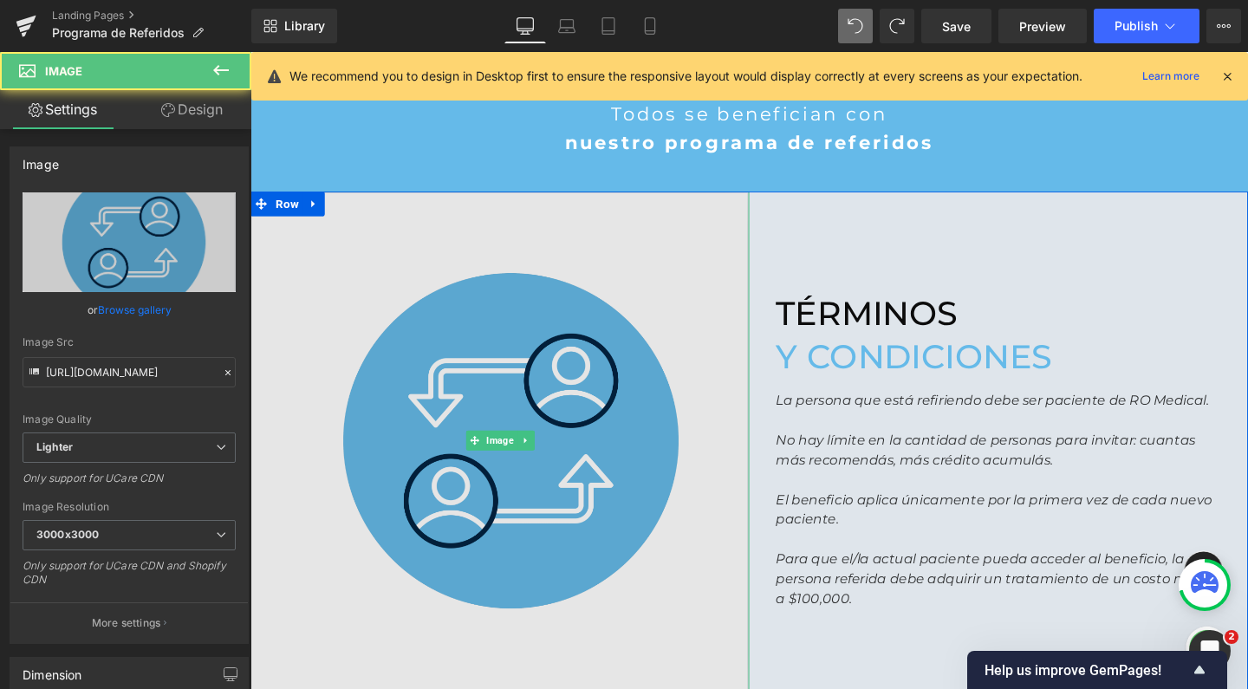
click at [481, 392] on img at bounding box center [512, 460] width 524 height 524
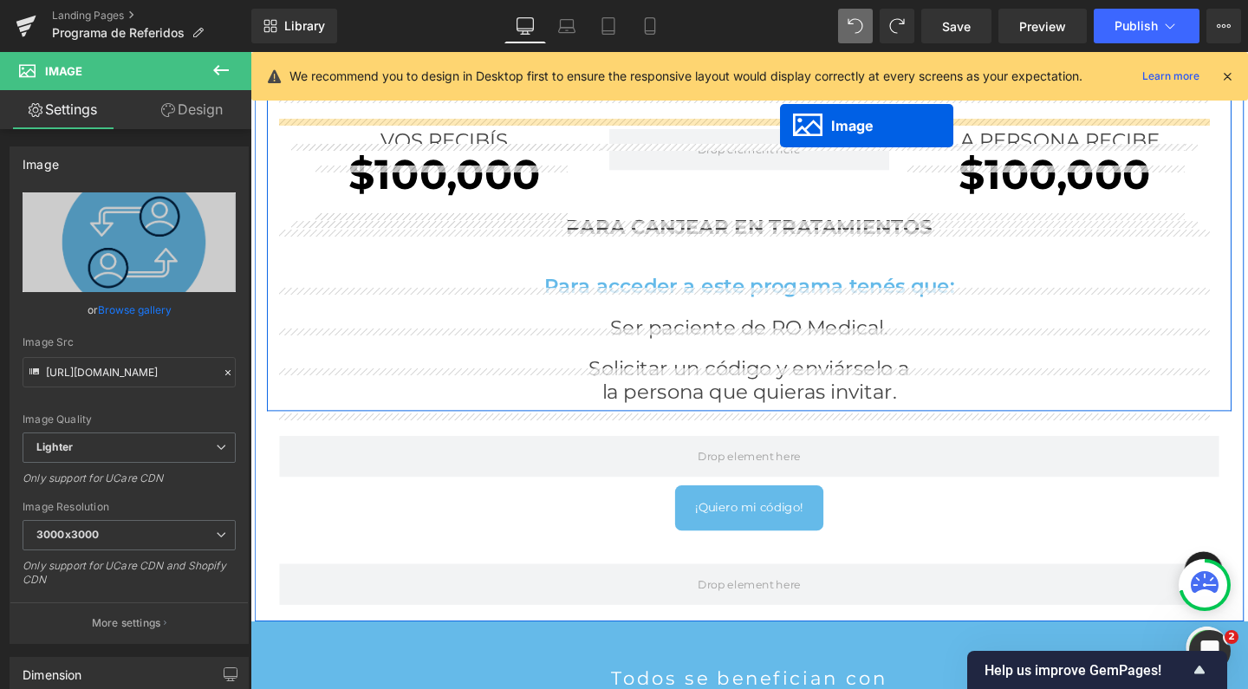
scroll to position [754, 0]
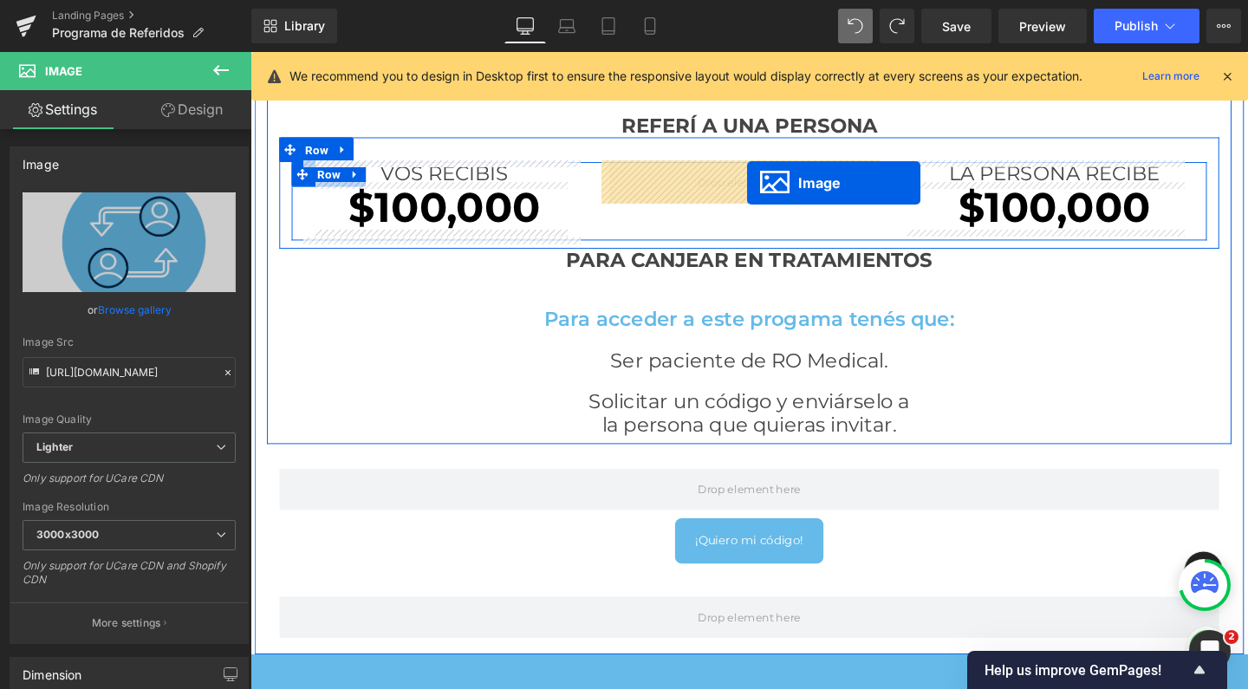
drag, startPoint x: 479, startPoint y: 450, endPoint x: 771, endPoint y: 190, distance: 391.1
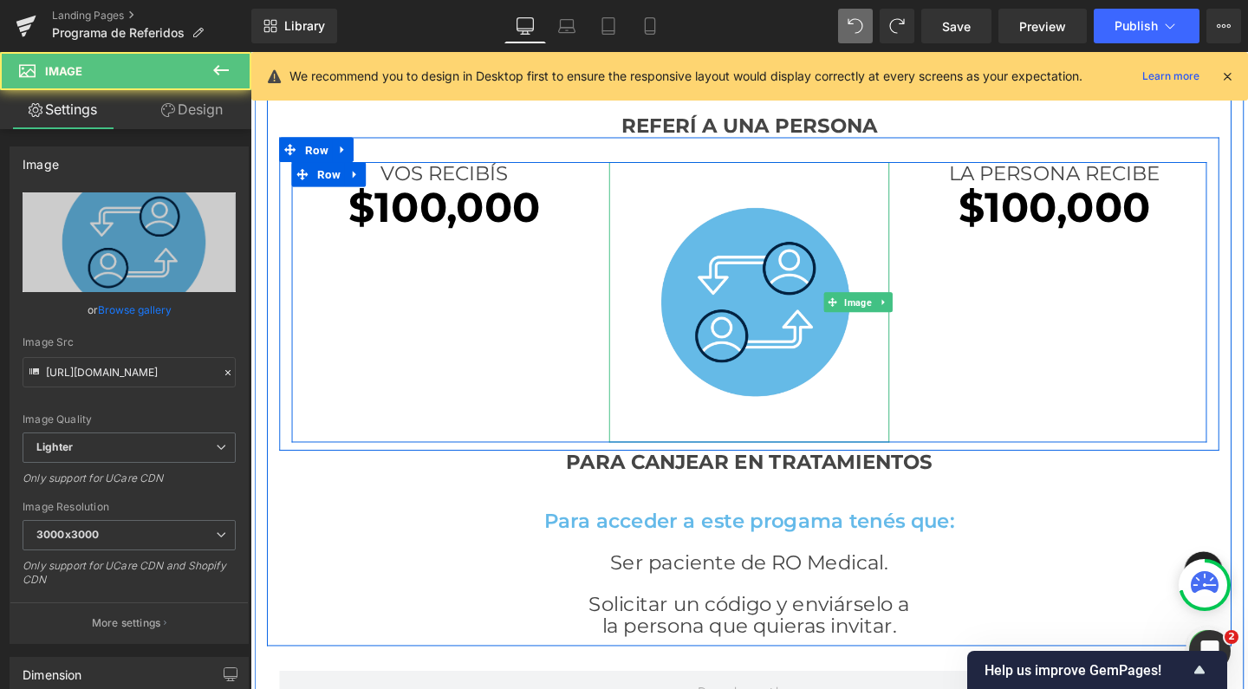
scroll to position [2872, 1031]
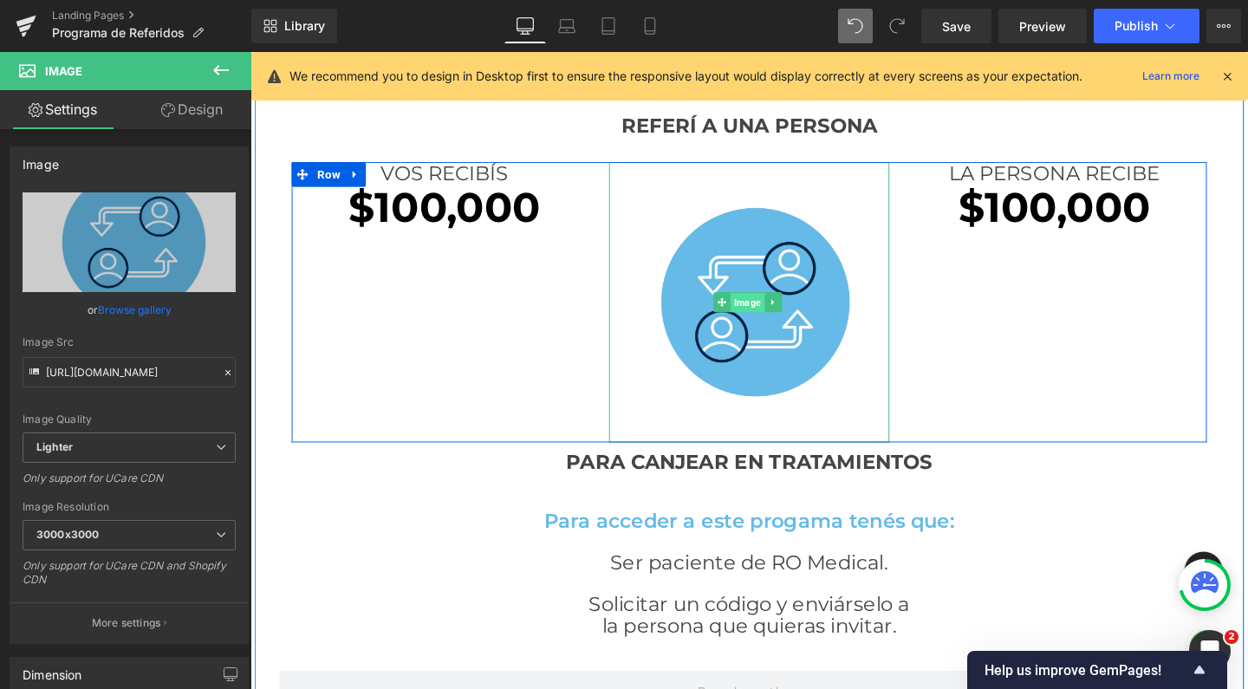
click at [764, 316] on span "Image" at bounding box center [774, 315] width 36 height 21
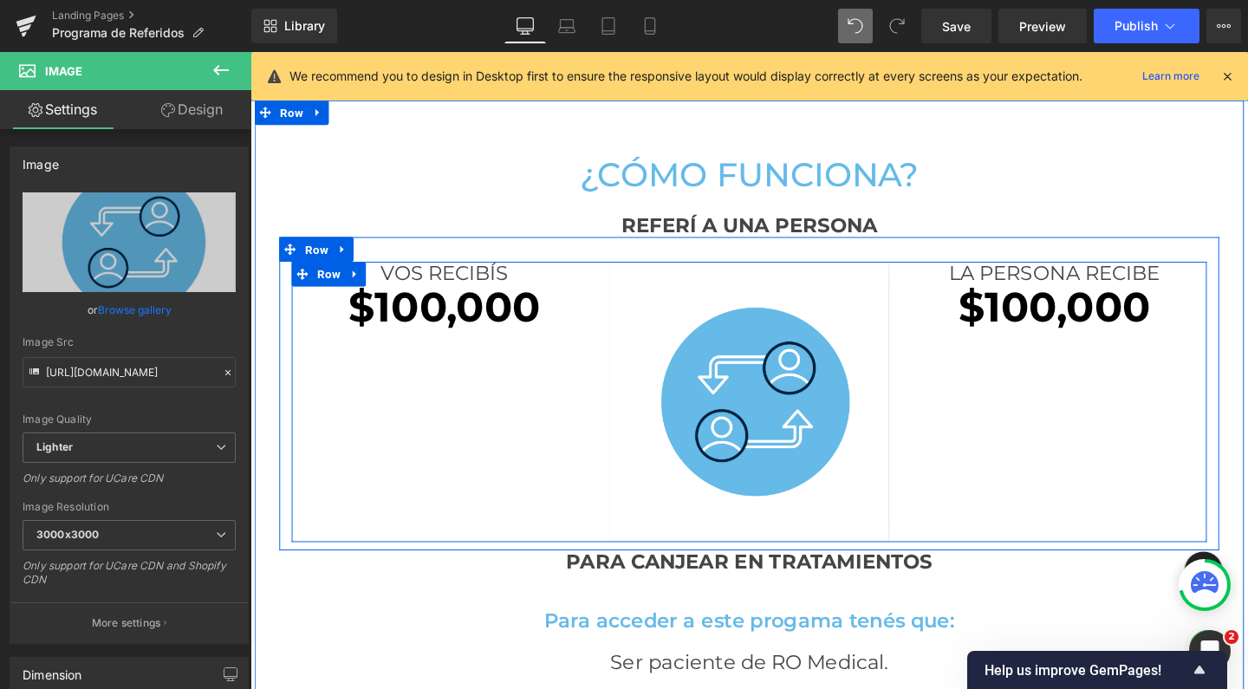
scroll to position [634, 0]
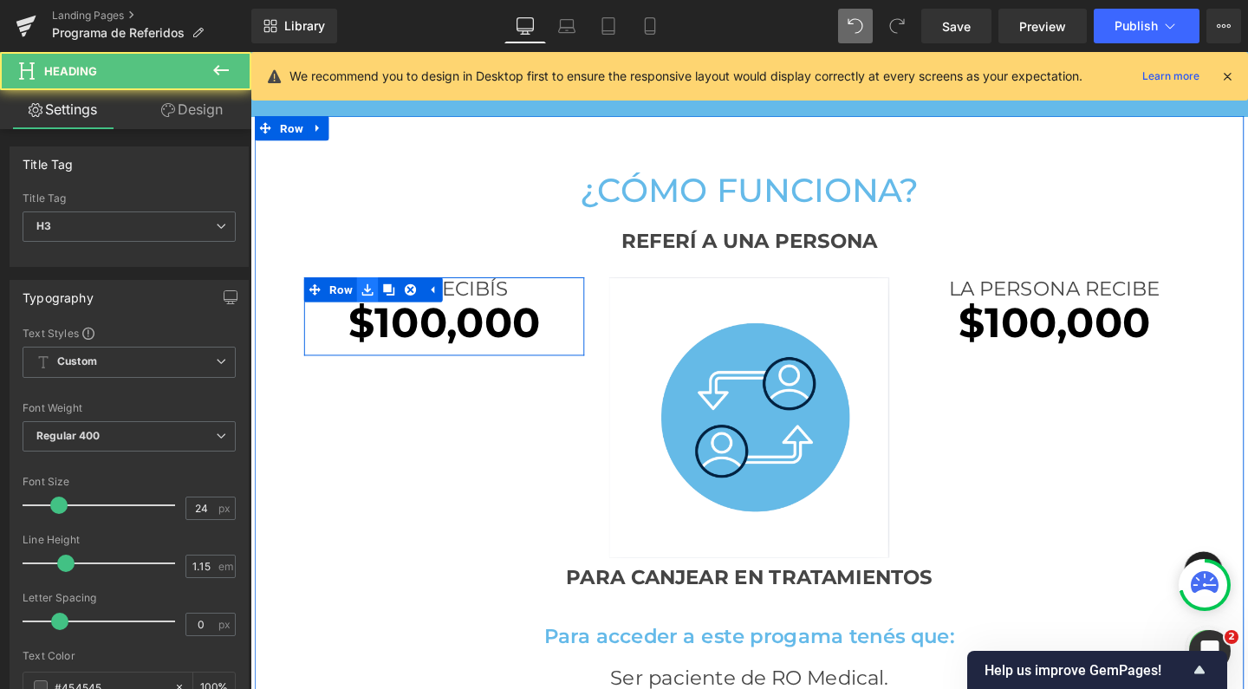
click at [380, 297] on div "VOS RECIBÍS Heading $100,000 Heading Row" at bounding box center [454, 330] width 295 height 82
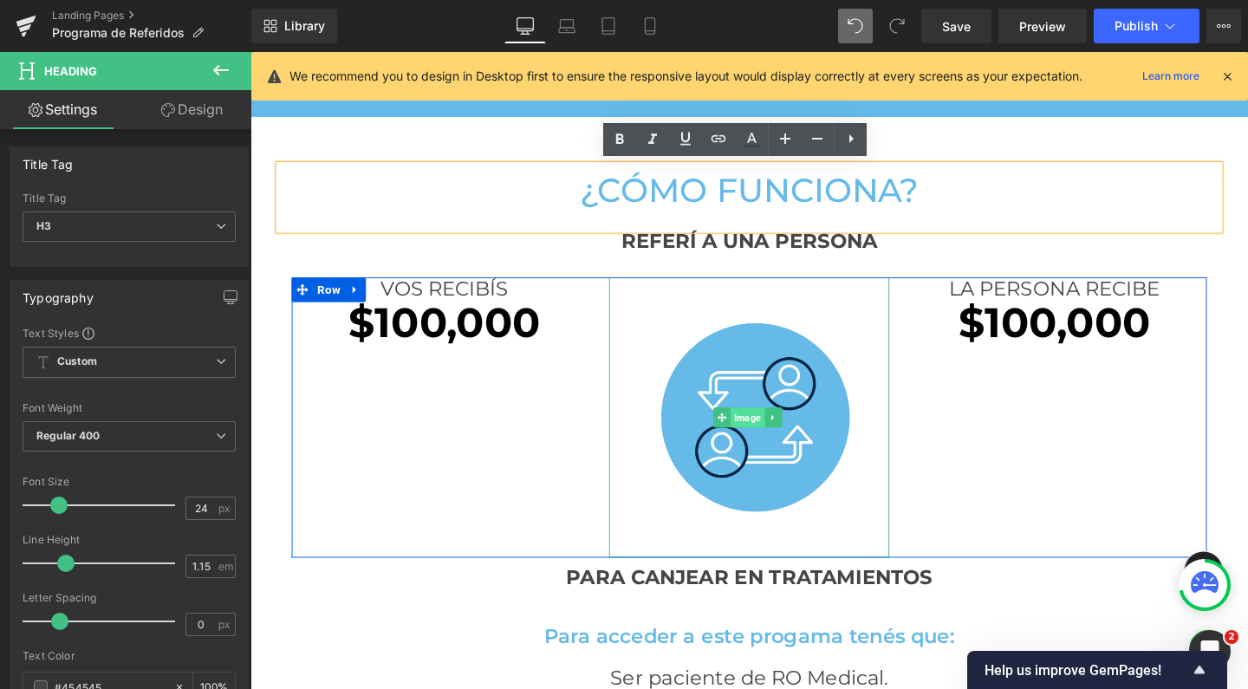
click at [764, 432] on span "Image" at bounding box center [774, 436] width 36 height 21
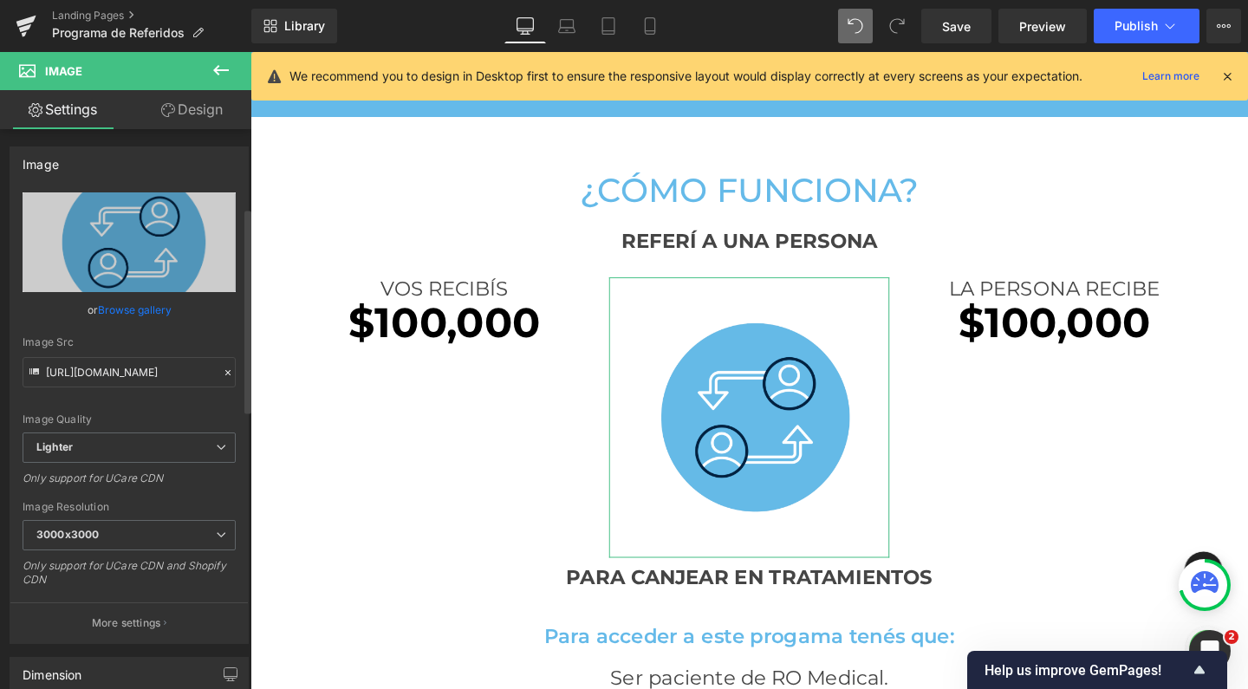
scroll to position [268, 0]
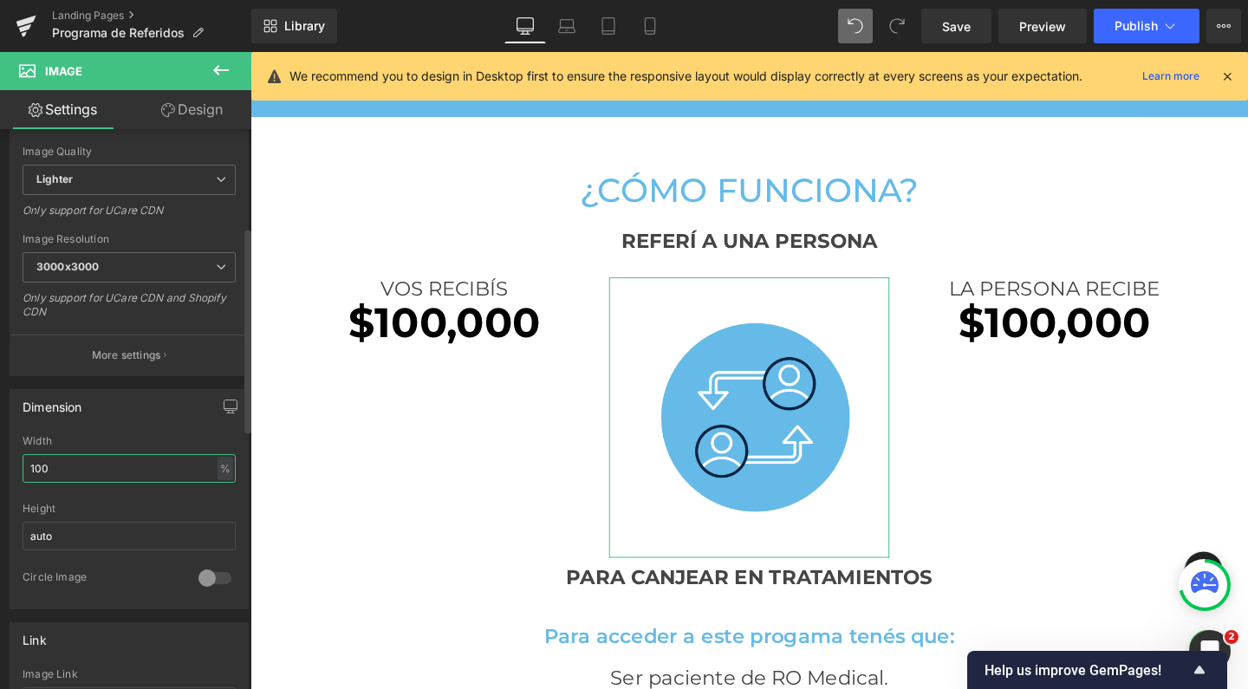
click at [78, 455] on input "100" at bounding box center [129, 468] width 213 height 29
type input "50"
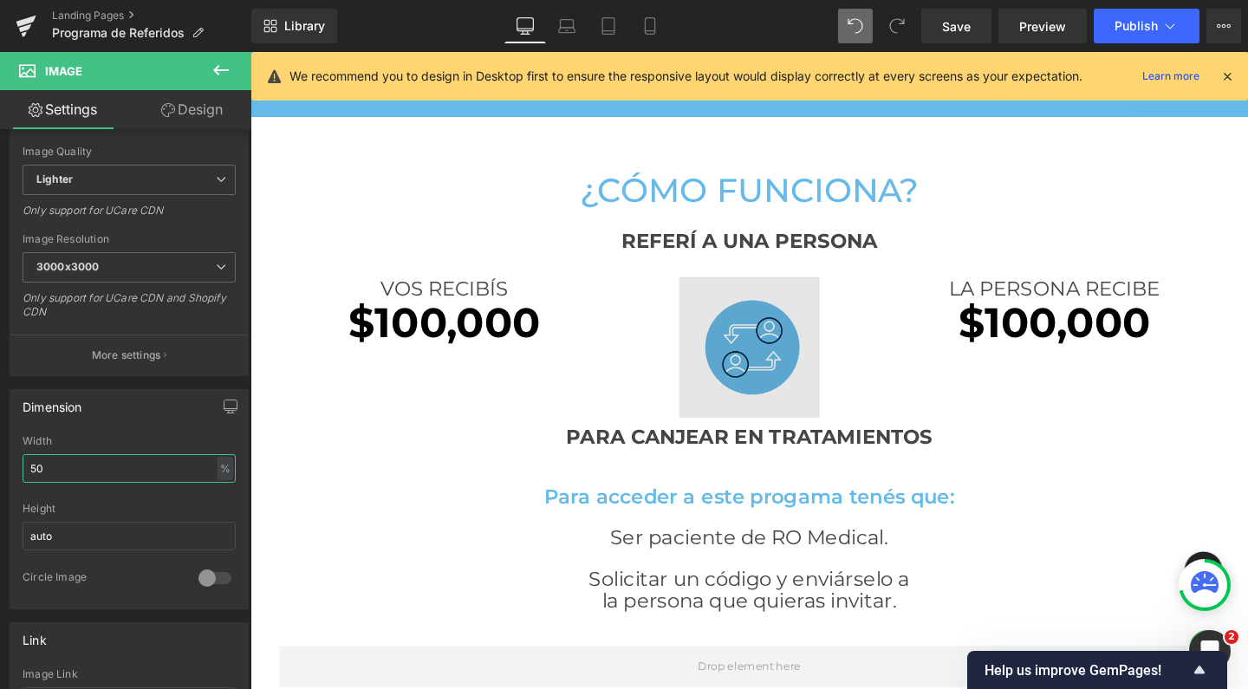
scroll to position [2725, 1031]
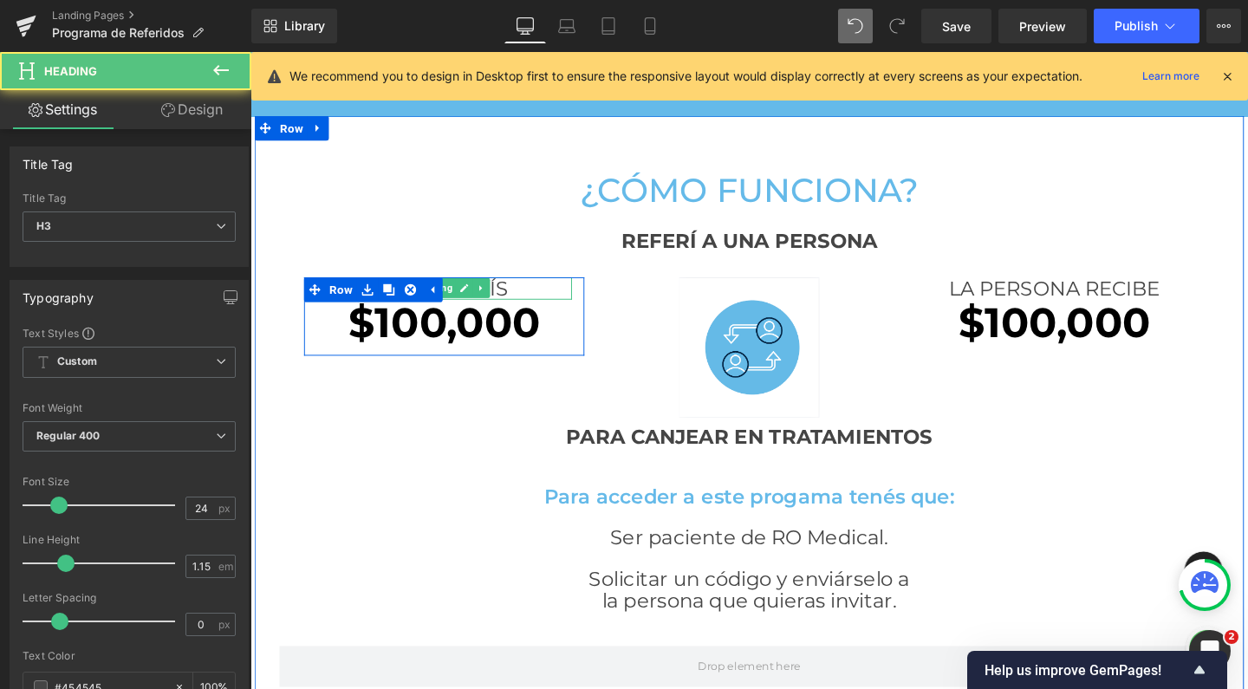
click at [511, 303] on h3 "VOS RECIBÍS" at bounding box center [454, 301] width 269 height 24
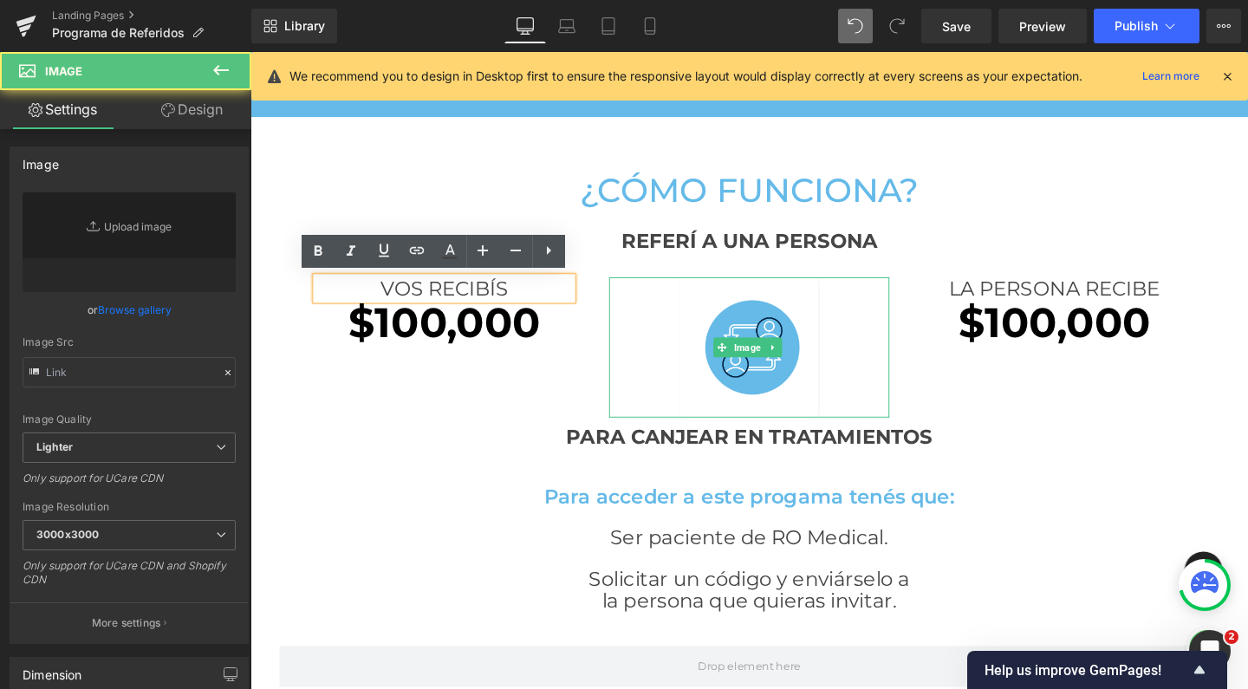
click at [628, 379] on div "Image" at bounding box center [775, 362] width 295 height 147
type input "[URL][DOMAIN_NAME]"
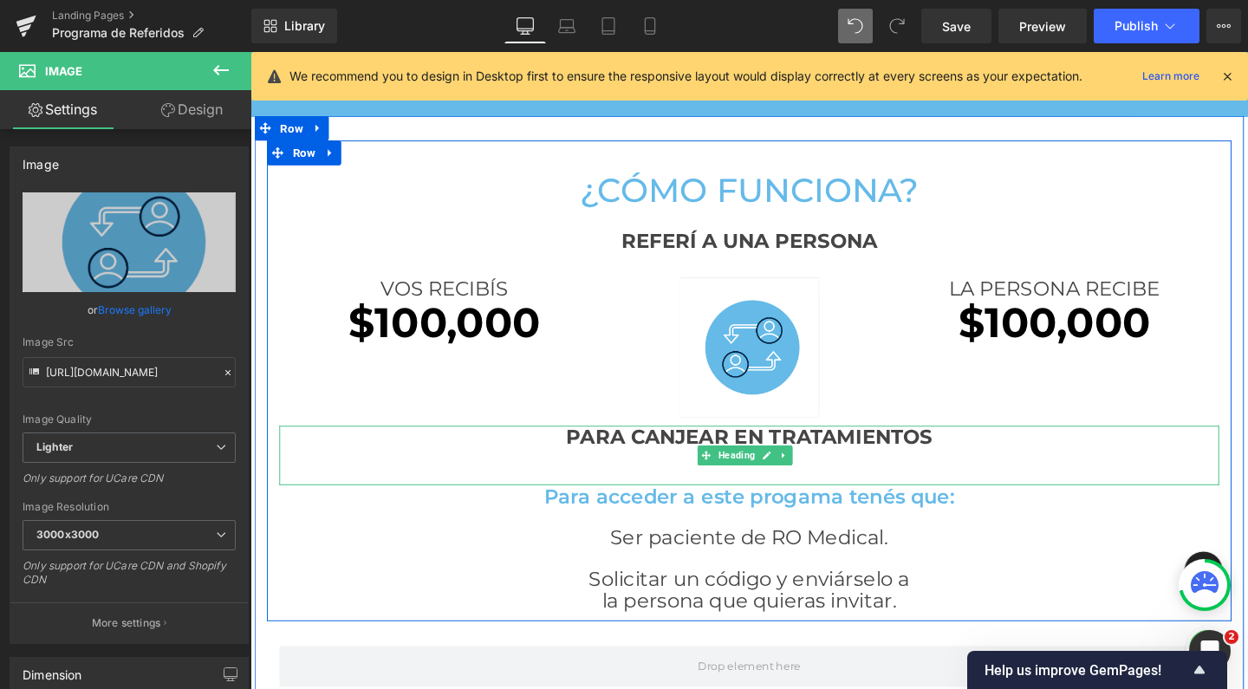
scroll to position [2707, 1031]
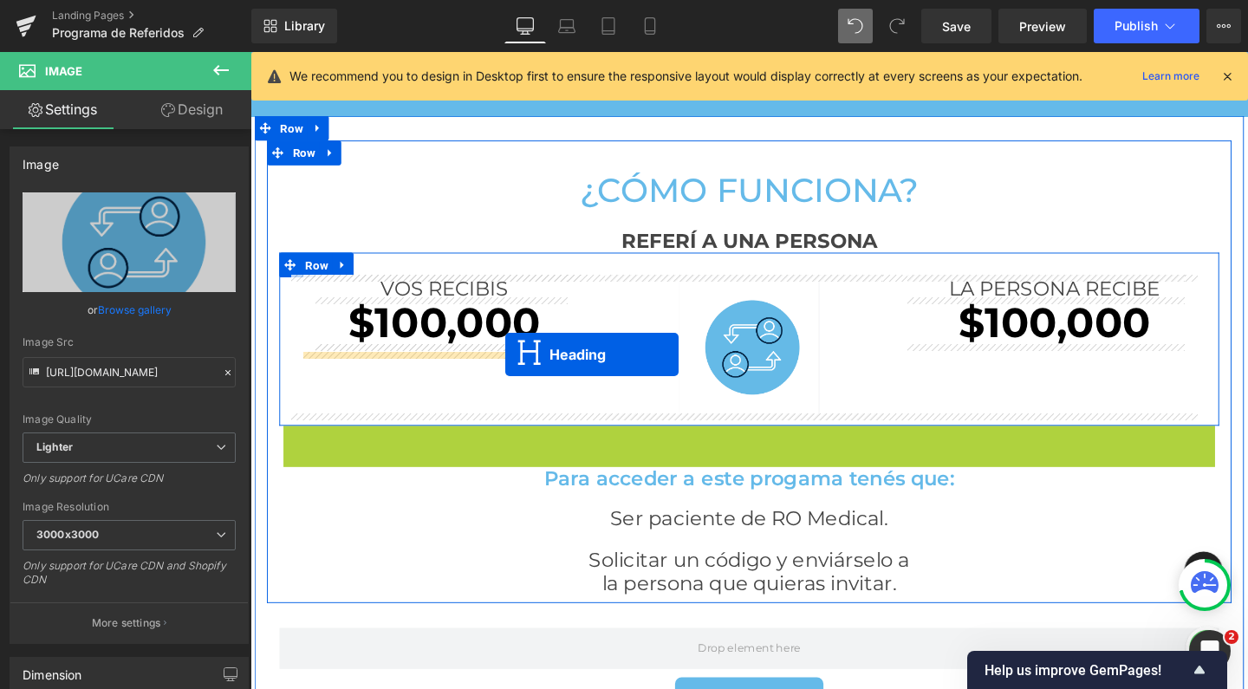
drag, startPoint x: 732, startPoint y: 471, endPoint x: 518, endPoint y: 370, distance: 235.7
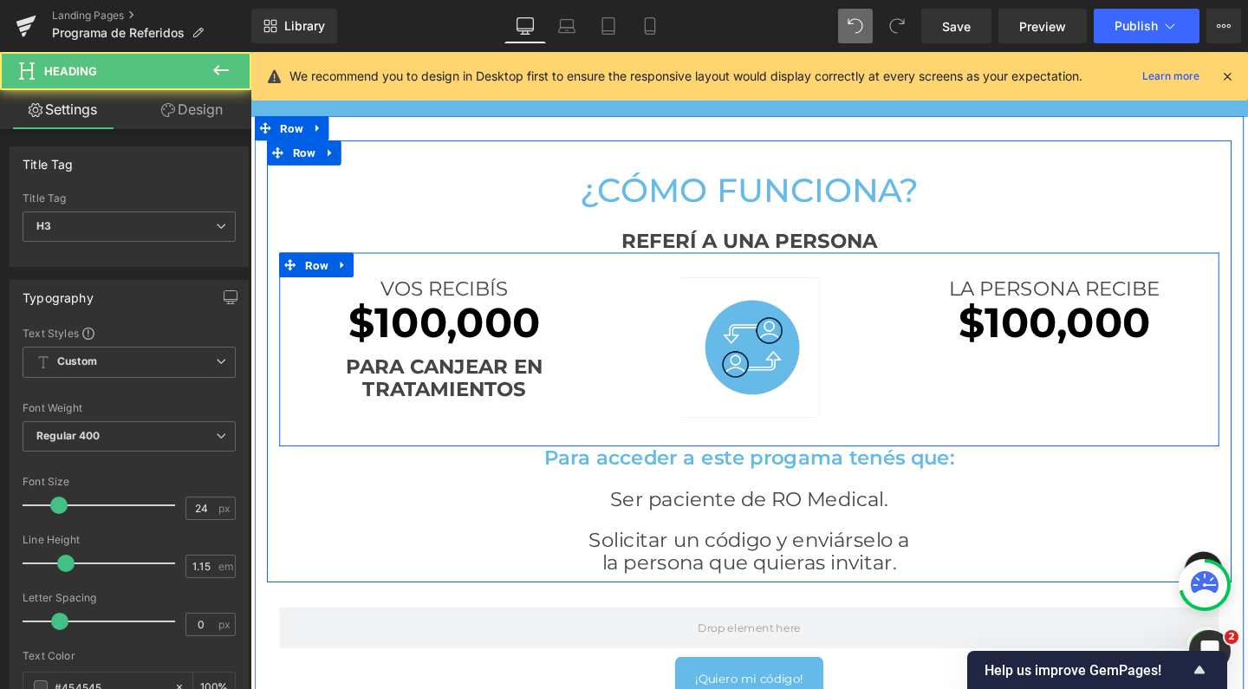
scroll to position [2684, 1031]
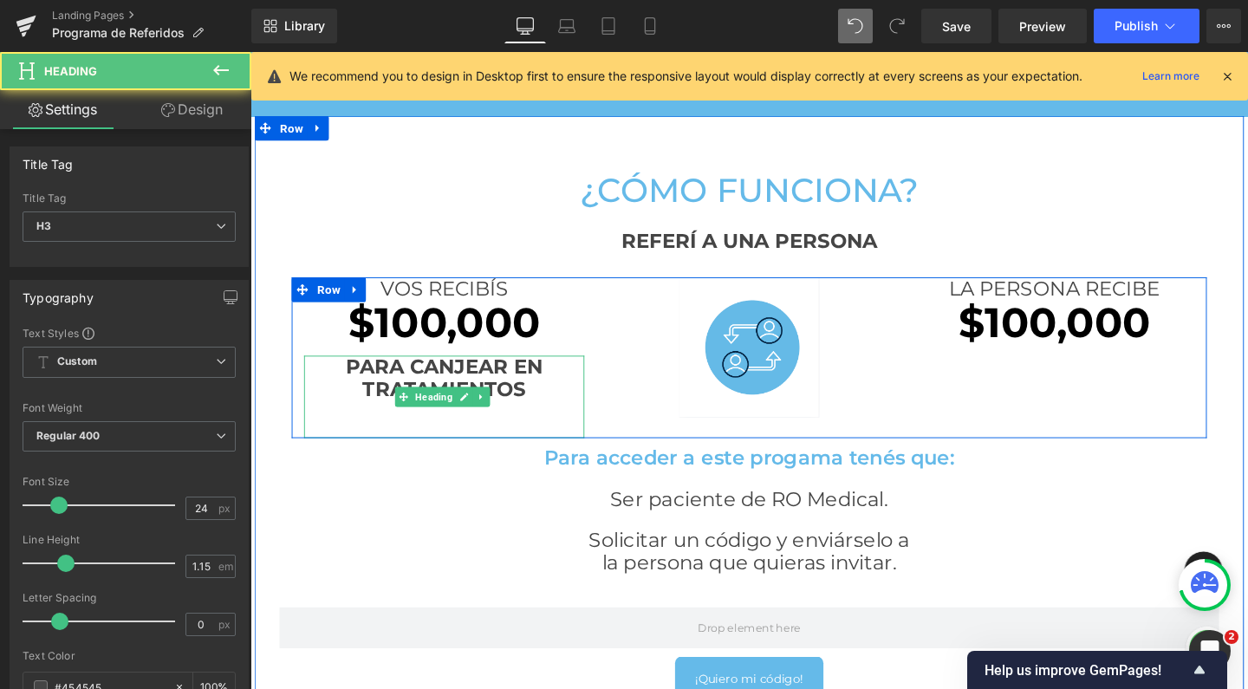
click at [521, 378] on strong "PARA CANJEAR EN TRATAMIENTOS" at bounding box center [453, 394] width 207 height 49
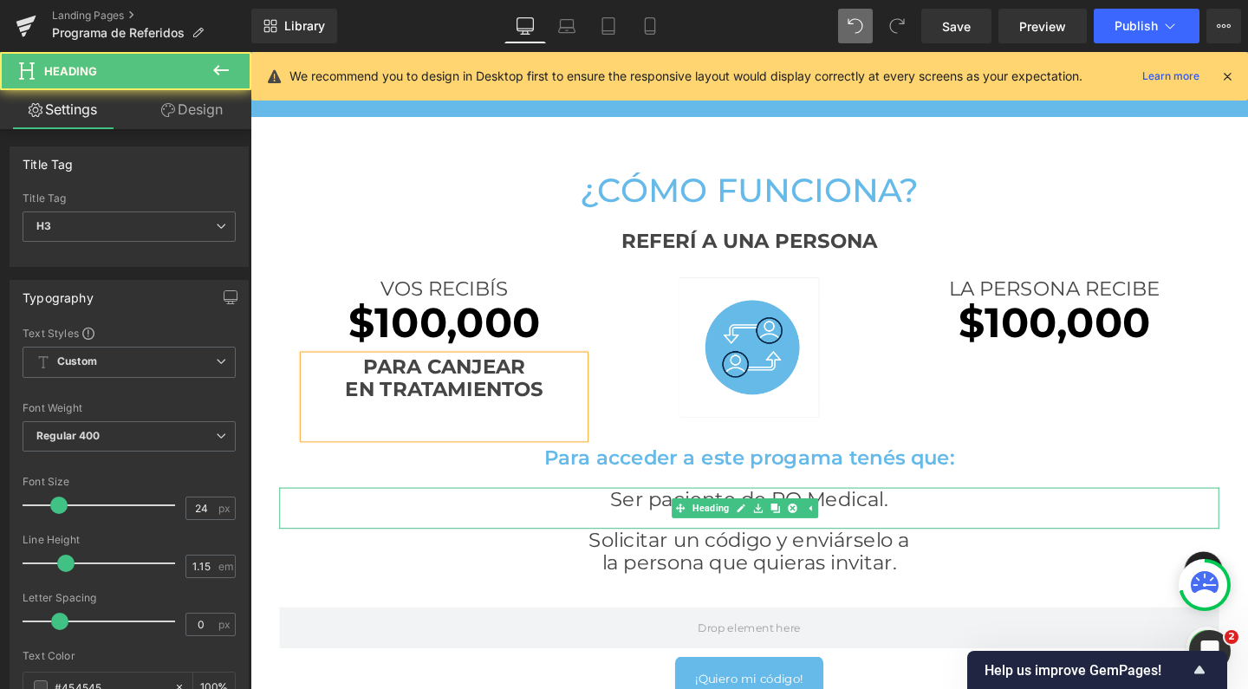
click at [465, 511] on h3 "Ser paciente de RO Medical." at bounding box center [775, 522] width 988 height 24
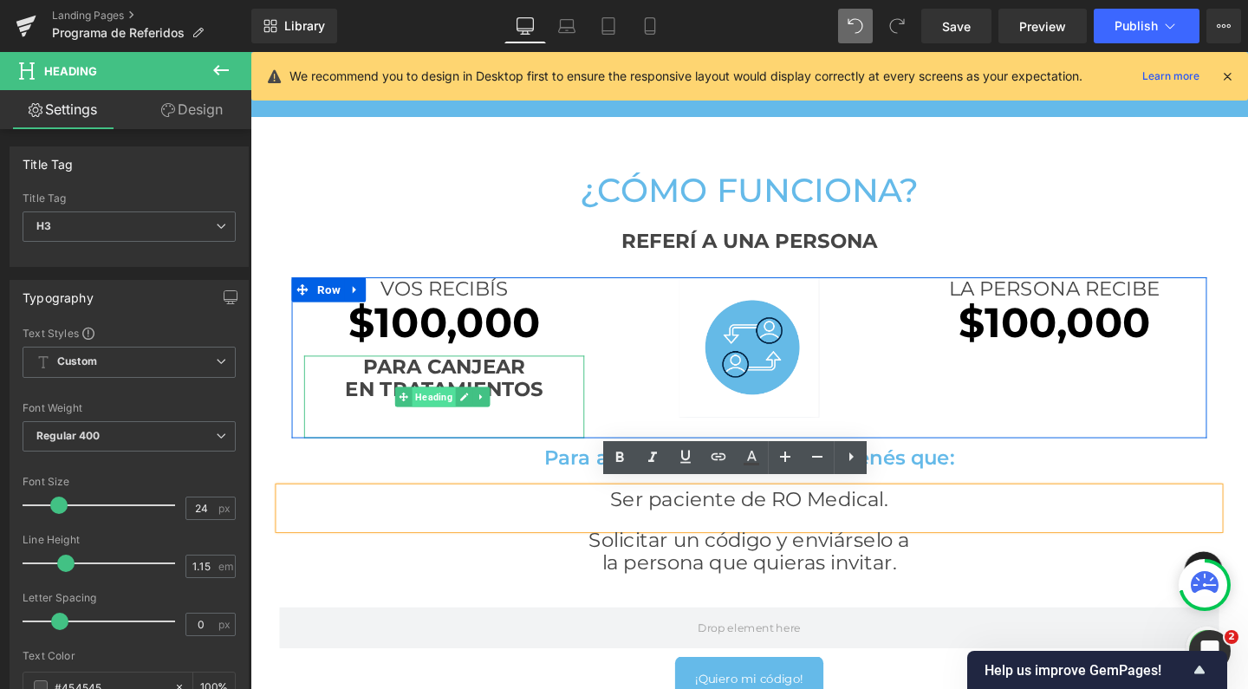
click at [442, 410] on span "Heading" at bounding box center [443, 414] width 46 height 21
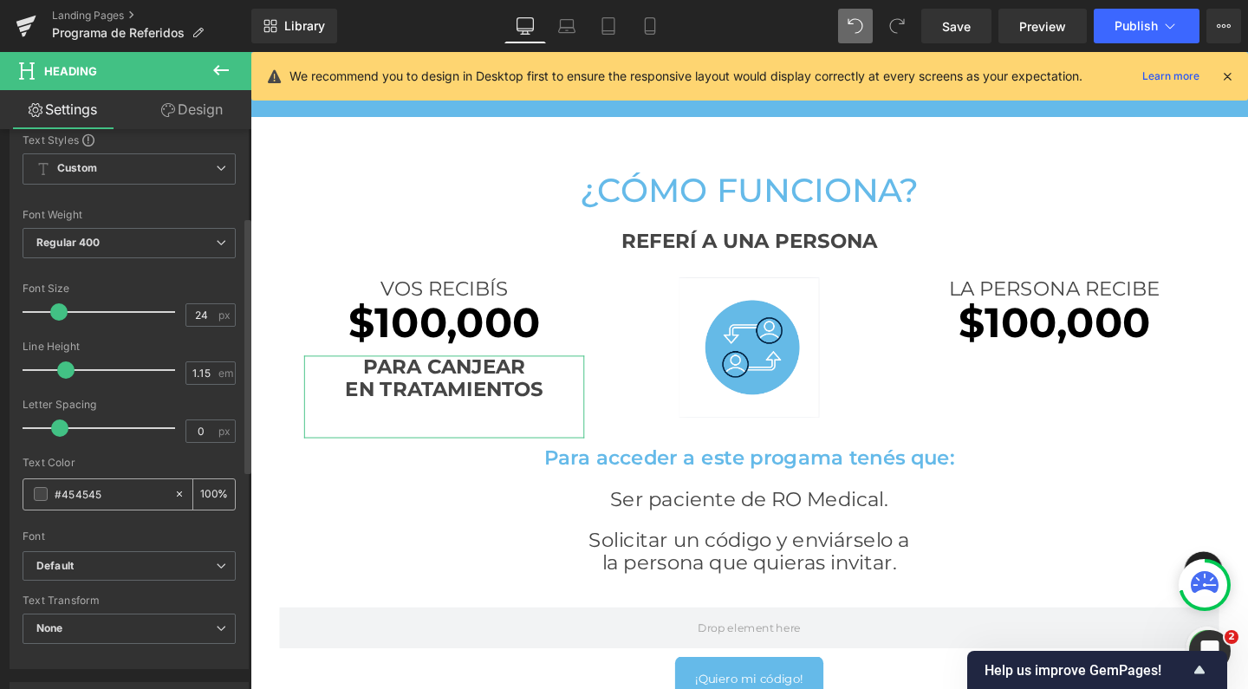
scroll to position [191, 0]
click at [96, 491] on input "#454545" at bounding box center [110, 496] width 111 height 19
type input "0"
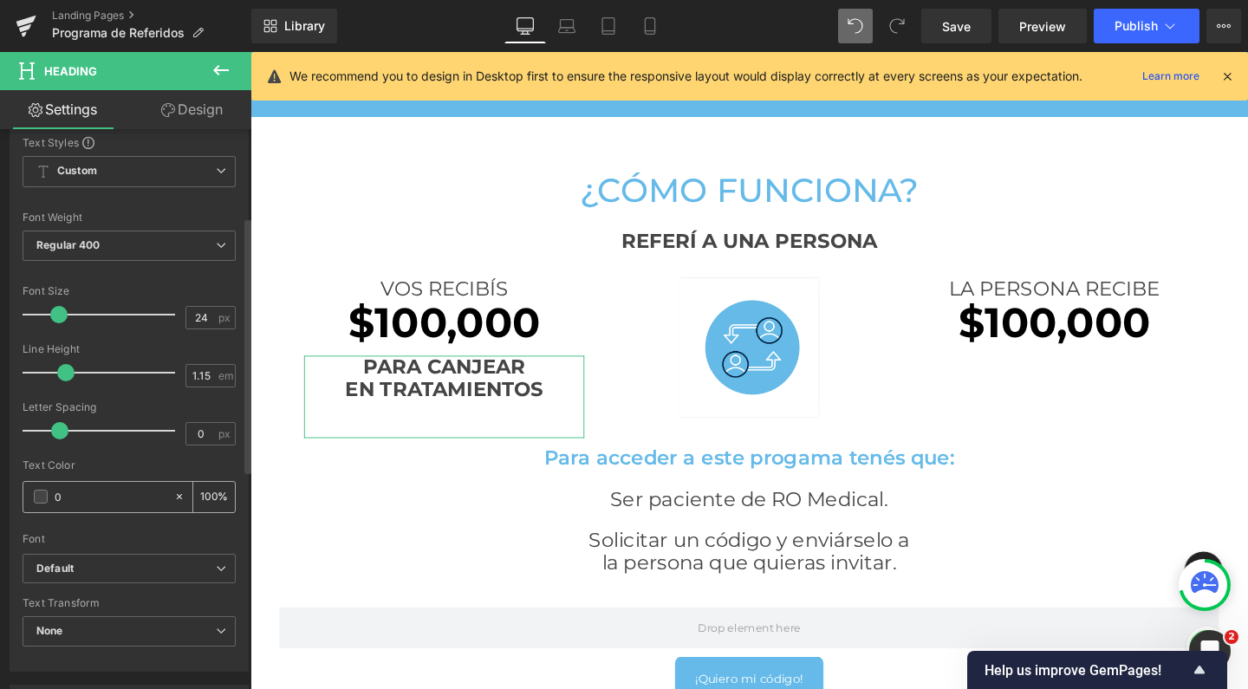
type input "0"
type input "000"
type input "100"
type input "000000"
type input "100"
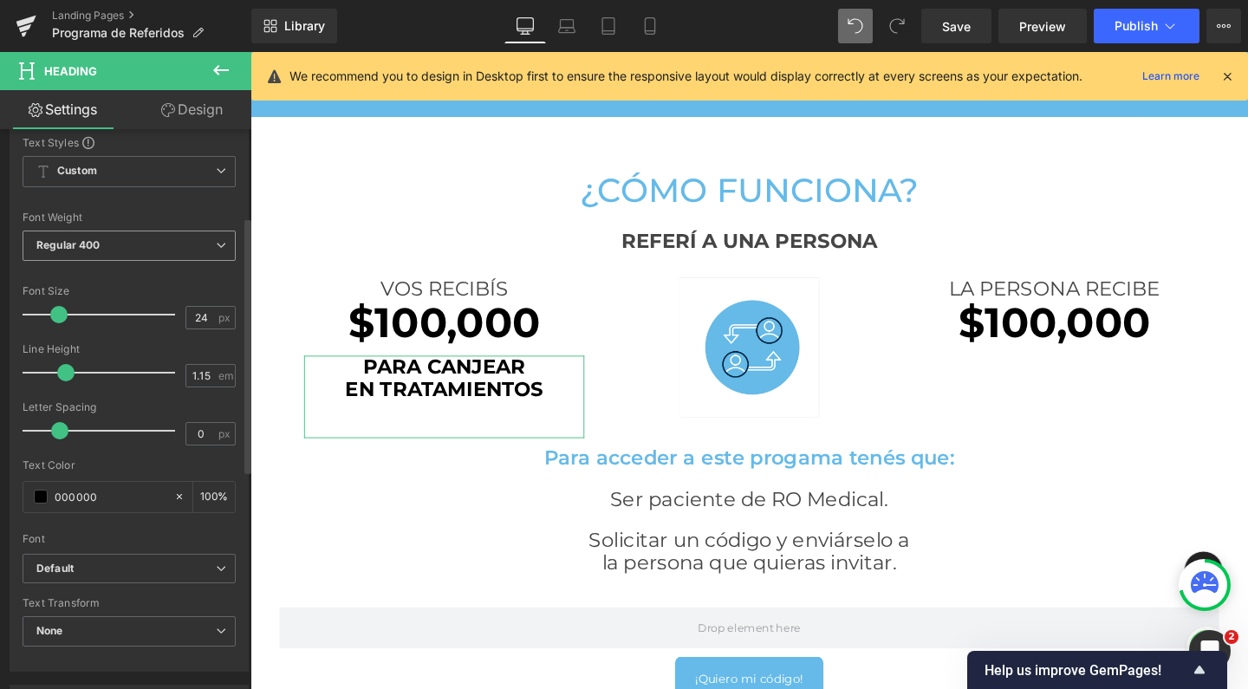
click at [106, 257] on span "Regular 400" at bounding box center [129, 246] width 213 height 30
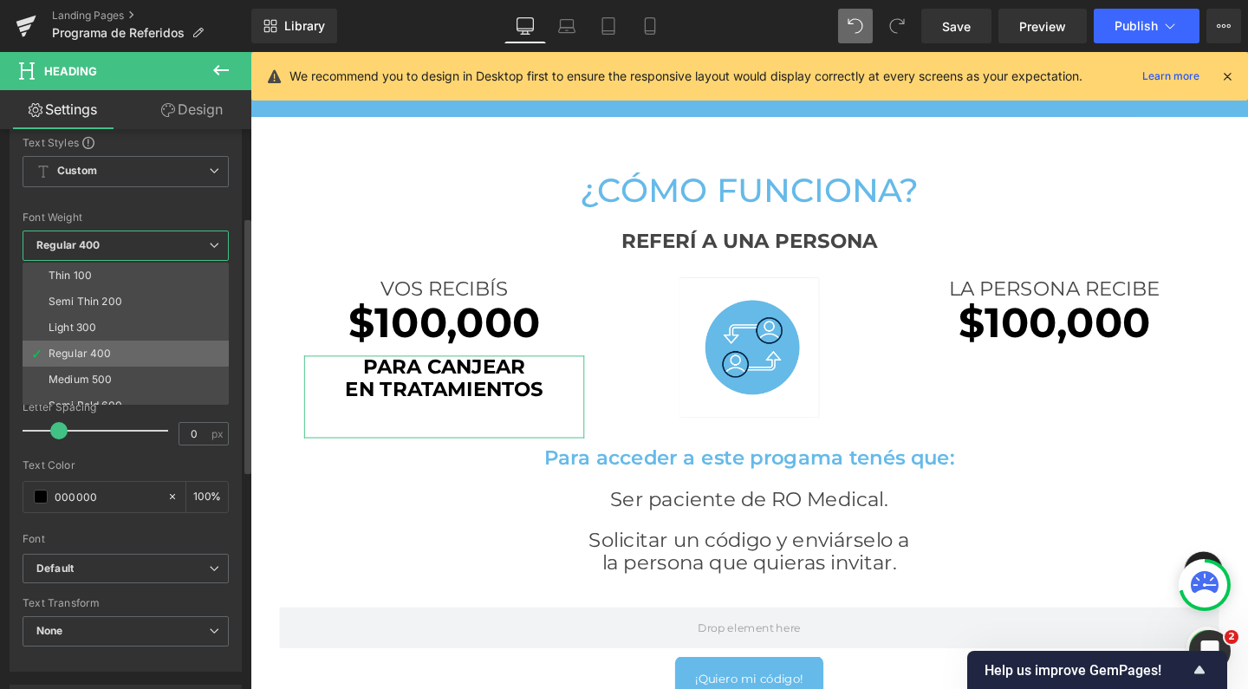
click at [94, 353] on div "Regular 400" at bounding box center [80, 354] width 63 height 12
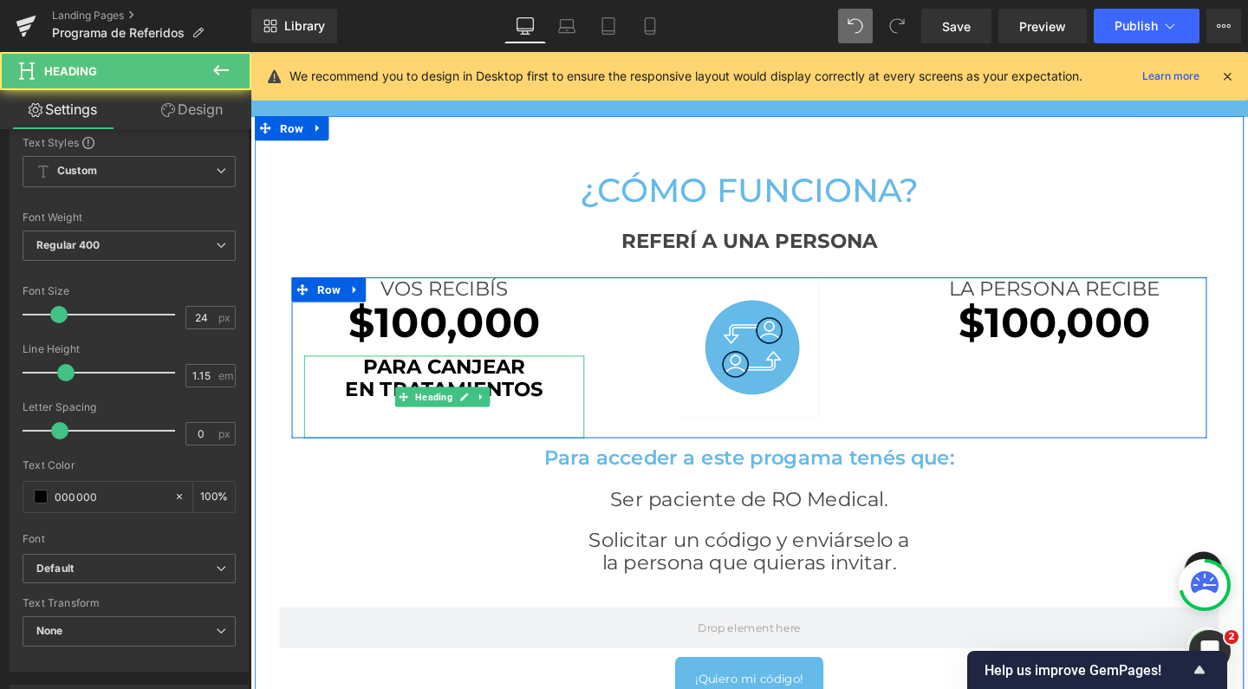
click at [427, 377] on strong "PARA CANJEAR" at bounding box center [453, 382] width 171 height 25
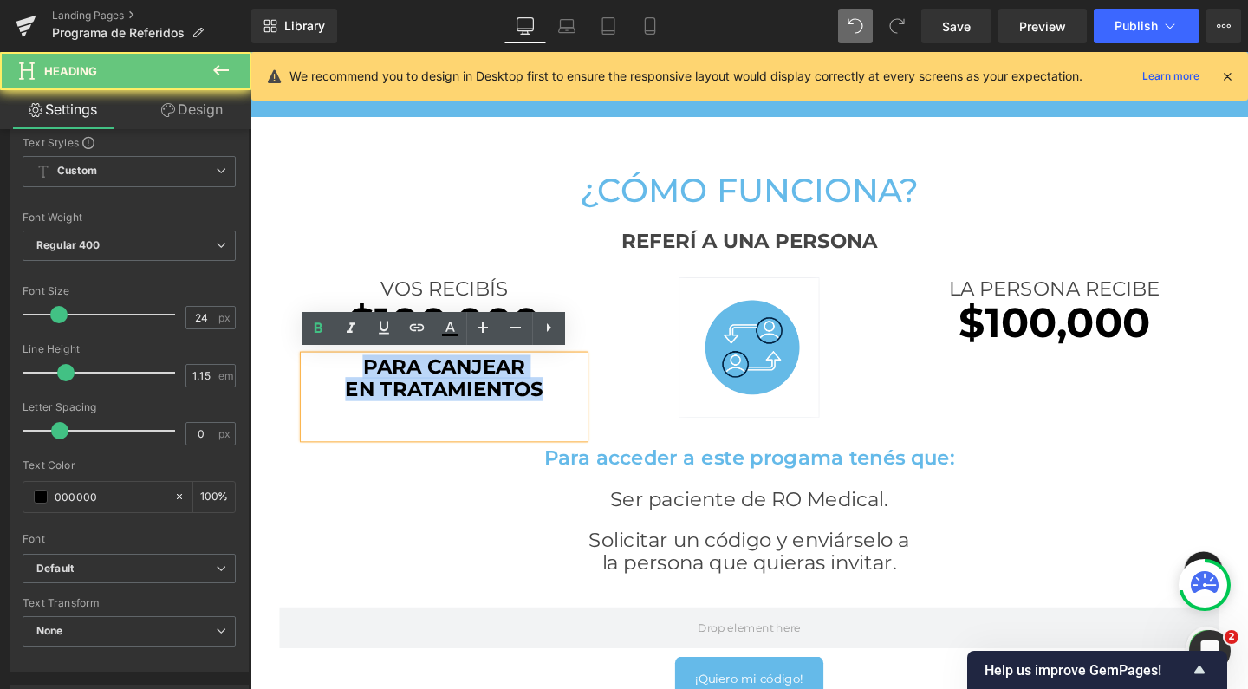
drag, startPoint x: 362, startPoint y: 377, endPoint x: 570, endPoint y: 396, distance: 208.9
click at [570, 396] on div "PARA CANJEAR EN TRATAMIENTOS" at bounding box center [454, 414] width 295 height 87
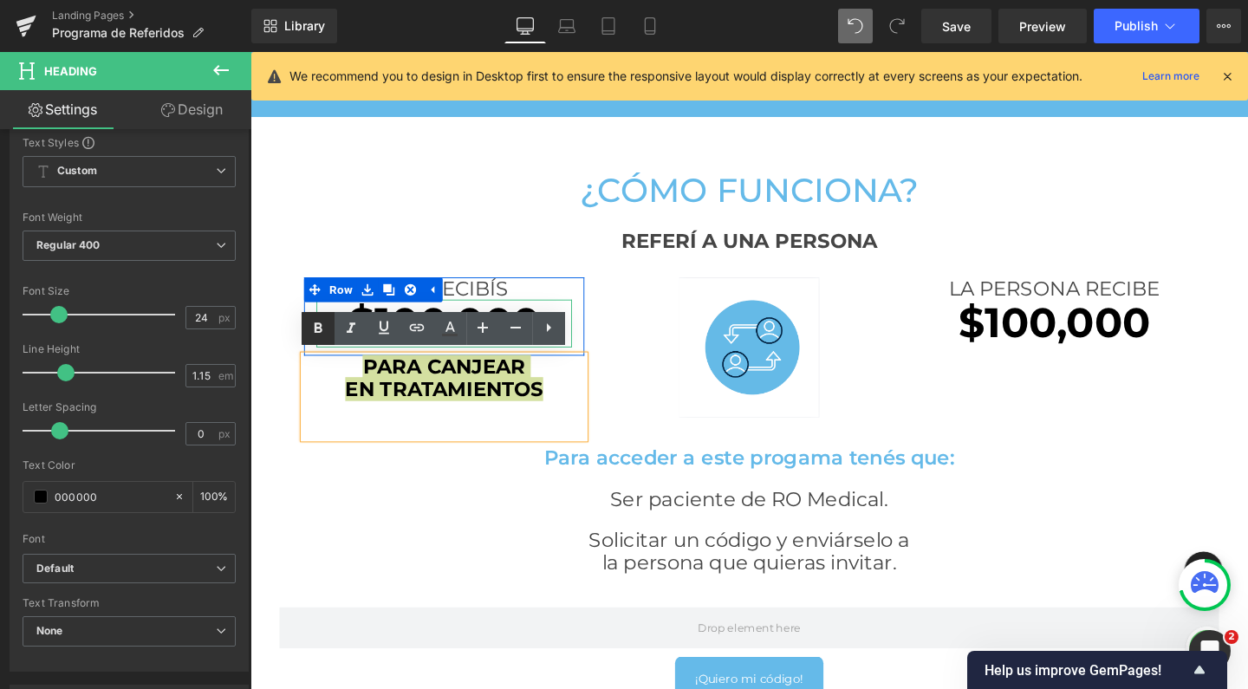
click at [324, 333] on icon at bounding box center [318, 328] width 21 height 21
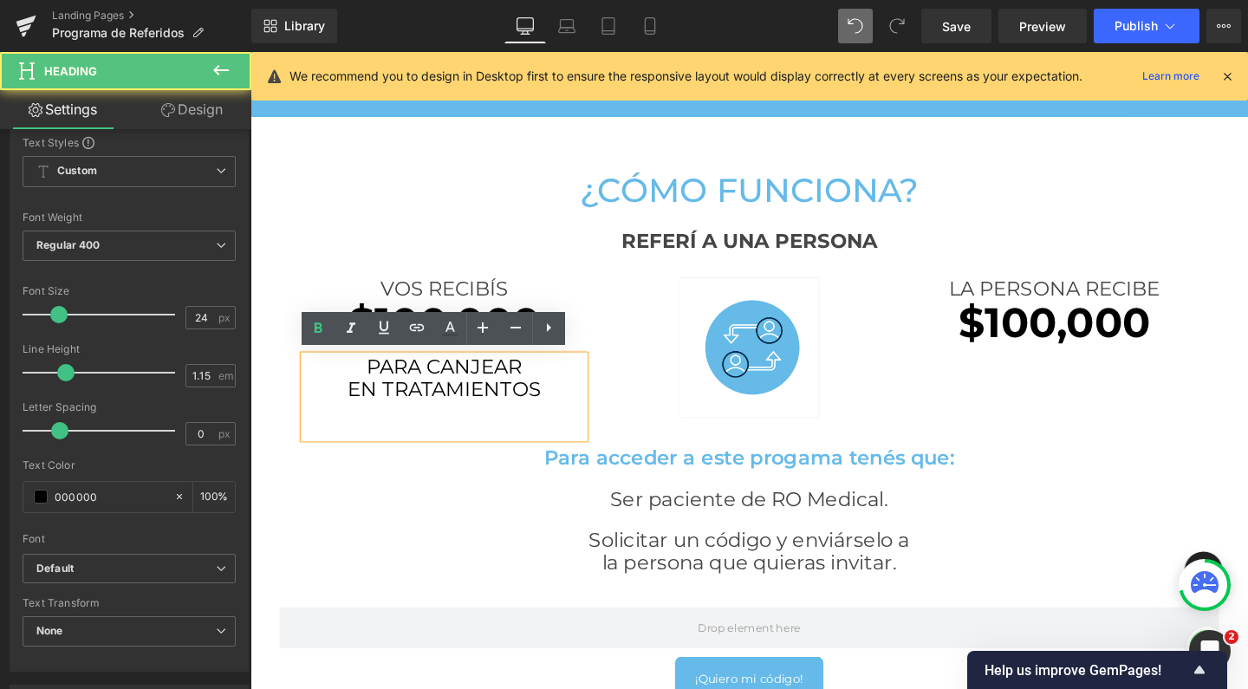
click at [439, 402] on h3 "EN TRATAMIENTOS" at bounding box center [454, 406] width 295 height 24
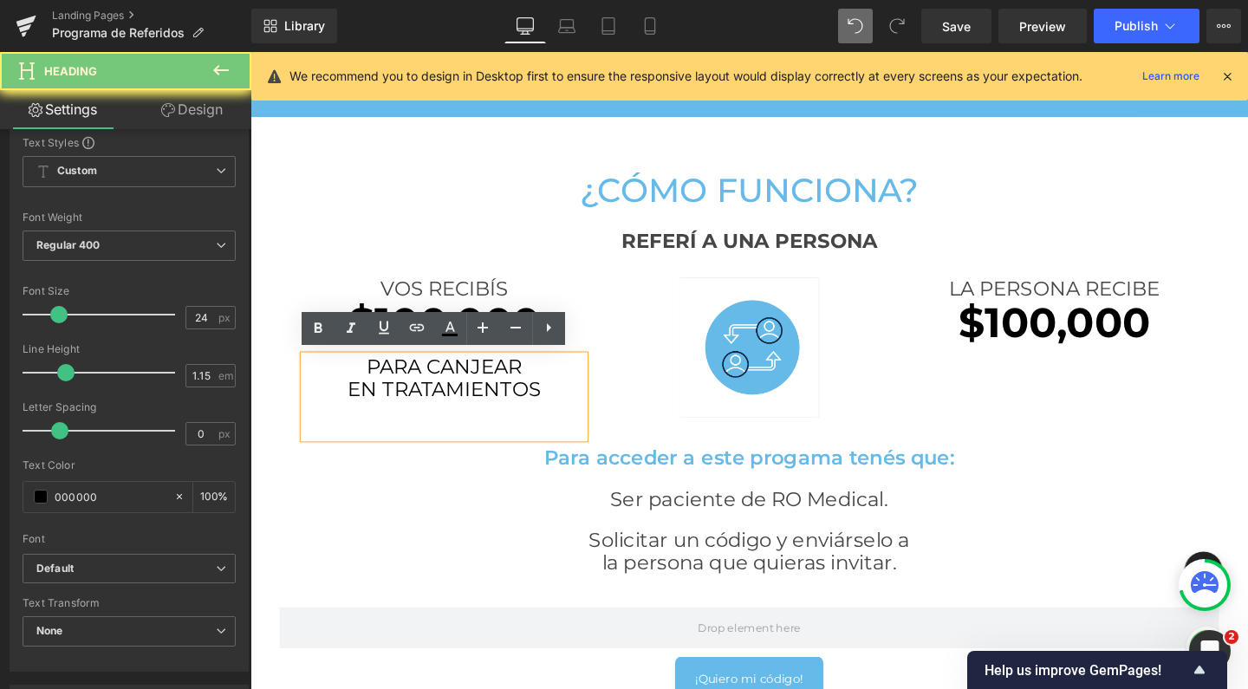
click at [439, 402] on h3 "EN TRATAMIENTOS" at bounding box center [454, 406] width 295 height 24
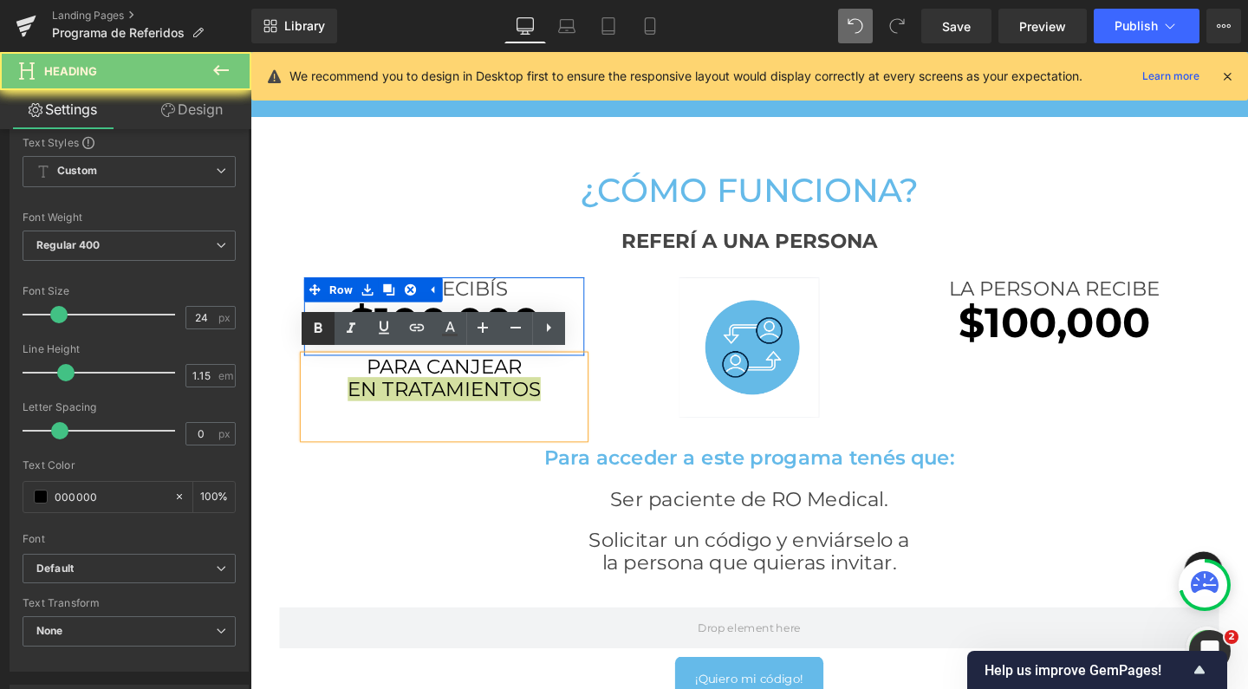
click at [315, 335] on icon at bounding box center [318, 328] width 21 height 21
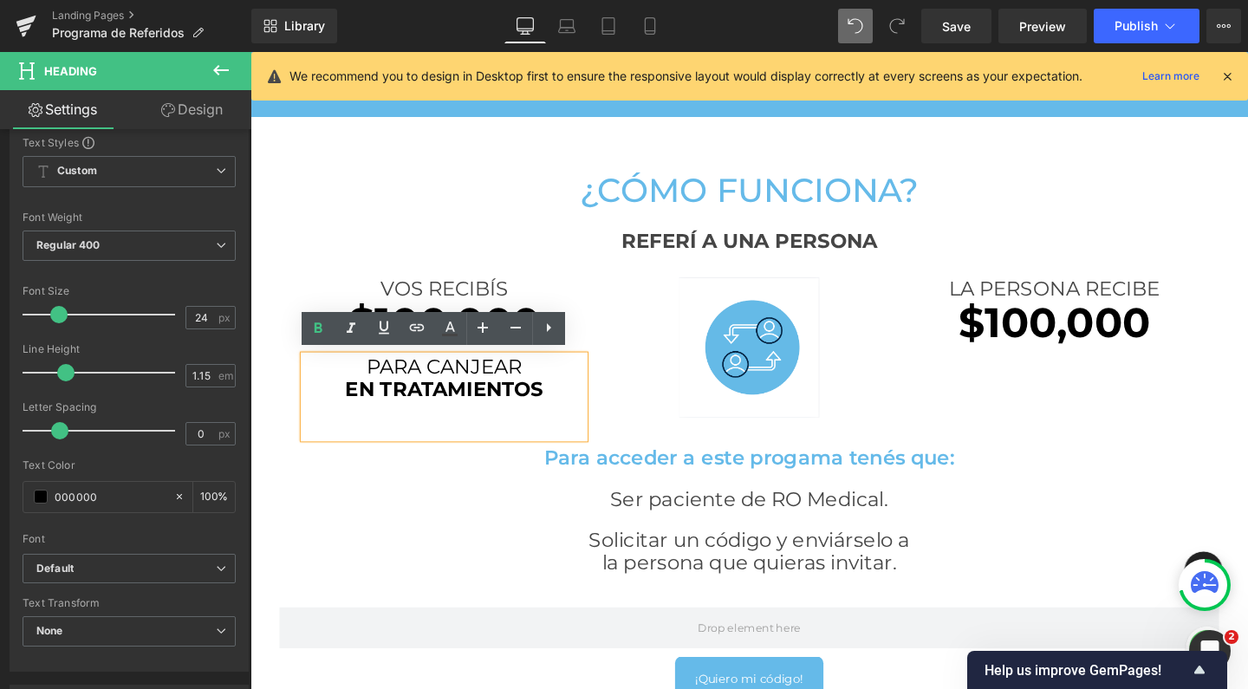
click at [387, 525] on h3 "Ser paciente de RO Medical." at bounding box center [775, 522] width 988 height 24
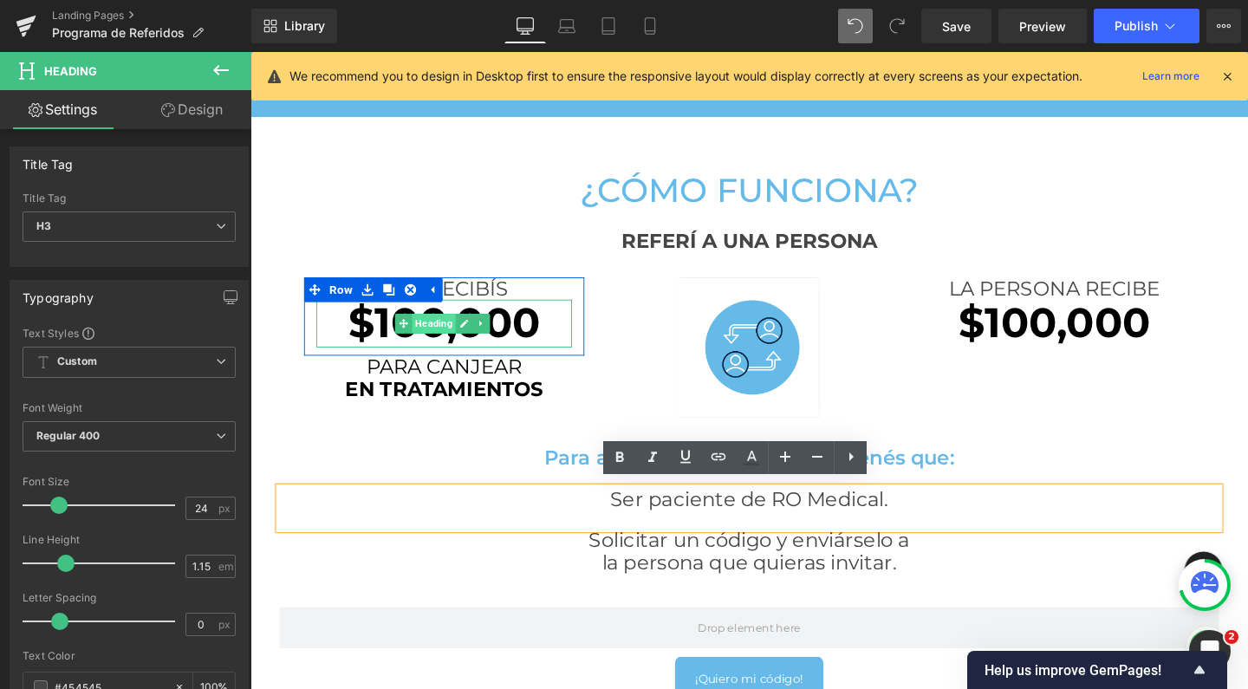
click at [459, 337] on span "Heading" at bounding box center [443, 337] width 46 height 21
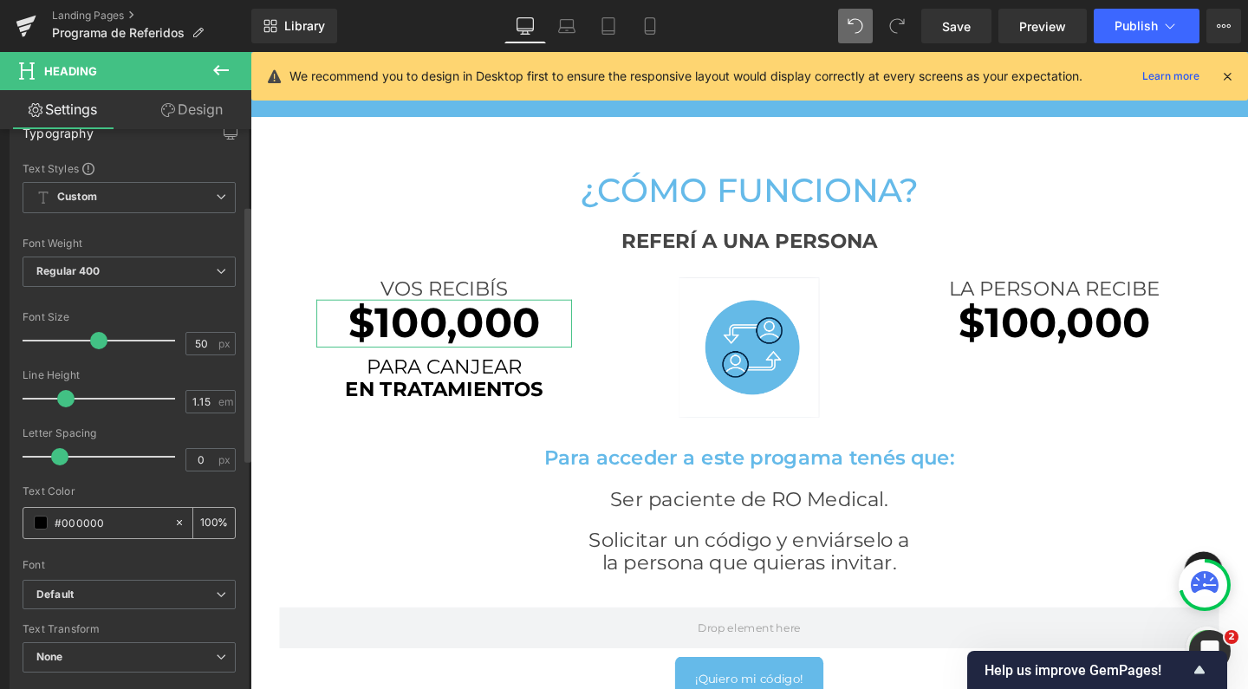
scroll to position [166, 0]
click at [73, 520] on input "#000000" at bounding box center [110, 521] width 111 height 19
type input "6"
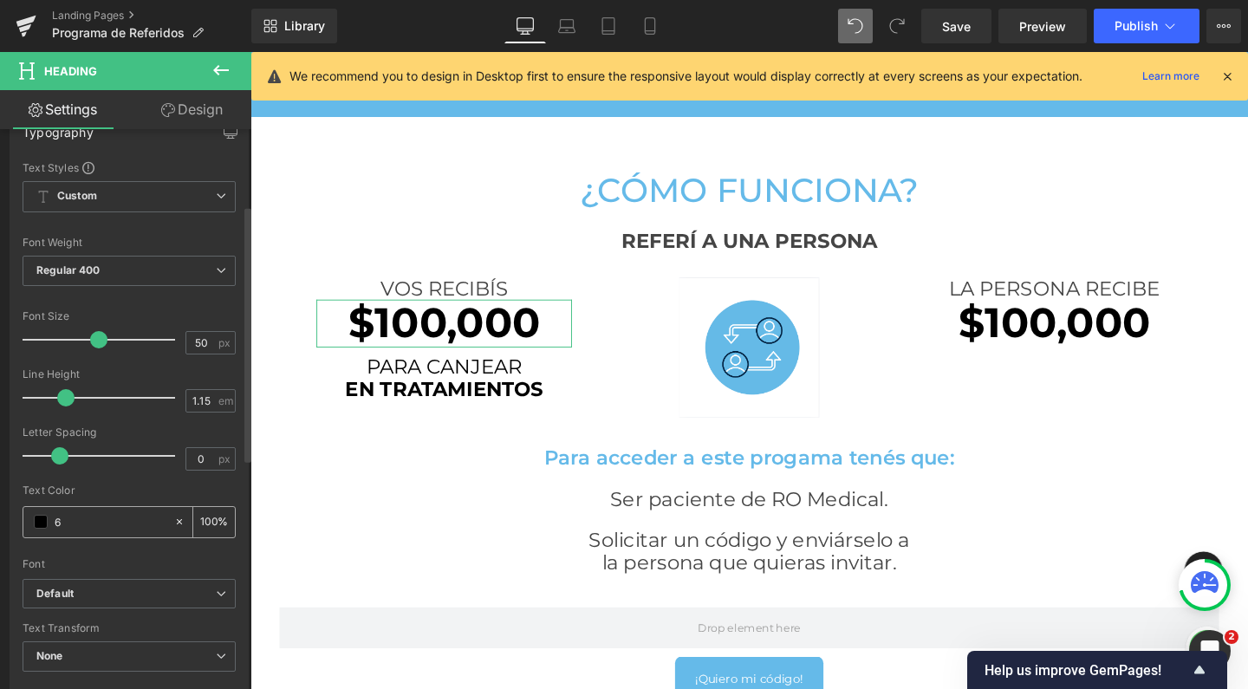
type input "0"
type input "65BAE"
type input "0"
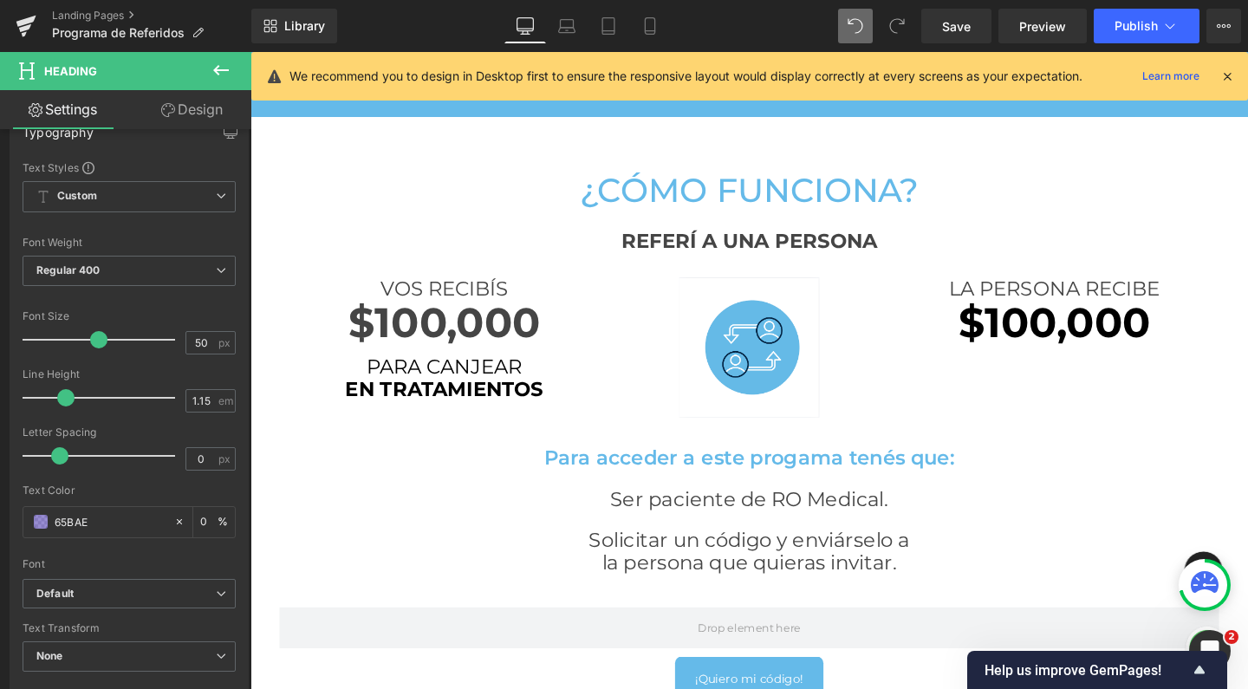
type input "65BAE9"
type input "100"
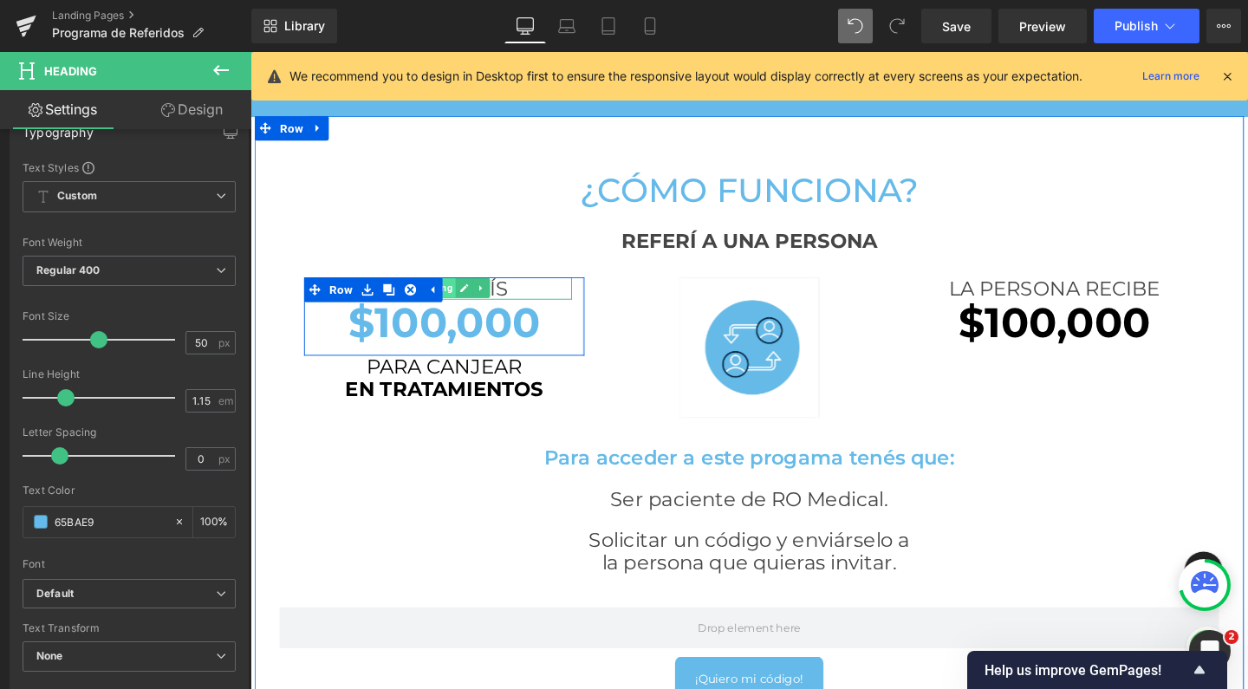
click at [458, 302] on span "Heading" at bounding box center [443, 300] width 46 height 21
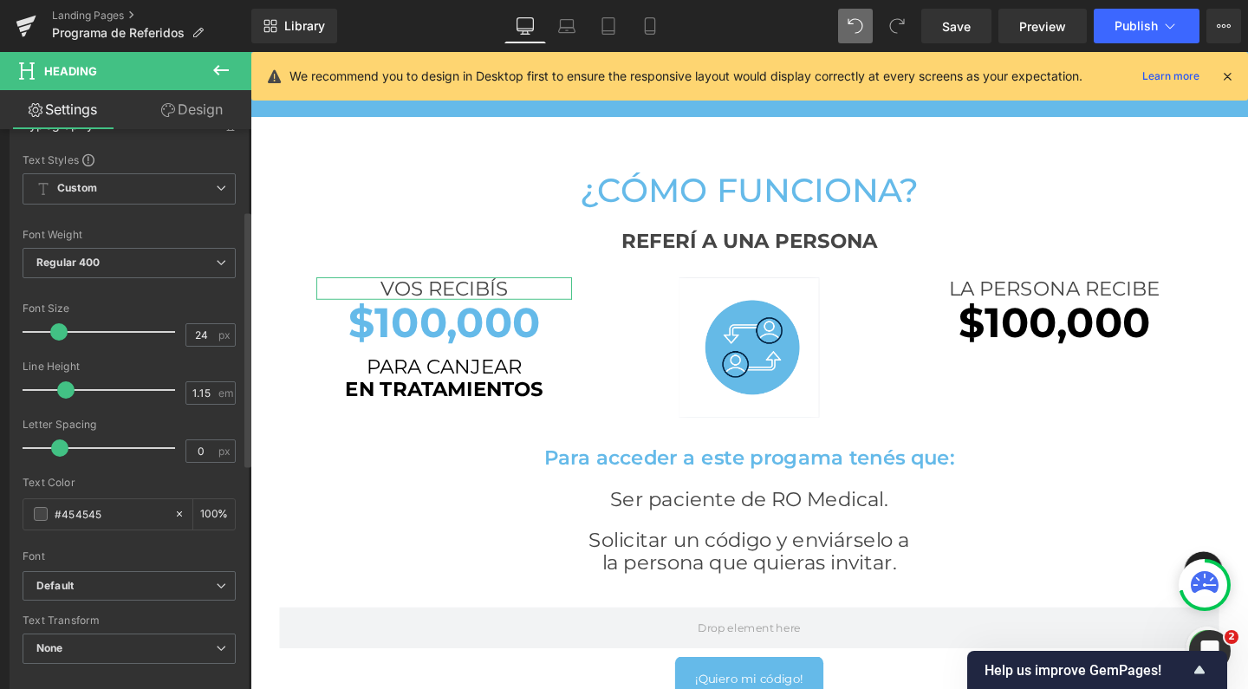
scroll to position [177, 0]
click at [89, 511] on input "#454545" at bounding box center [110, 510] width 111 height 19
type input "#0"
type input "0"
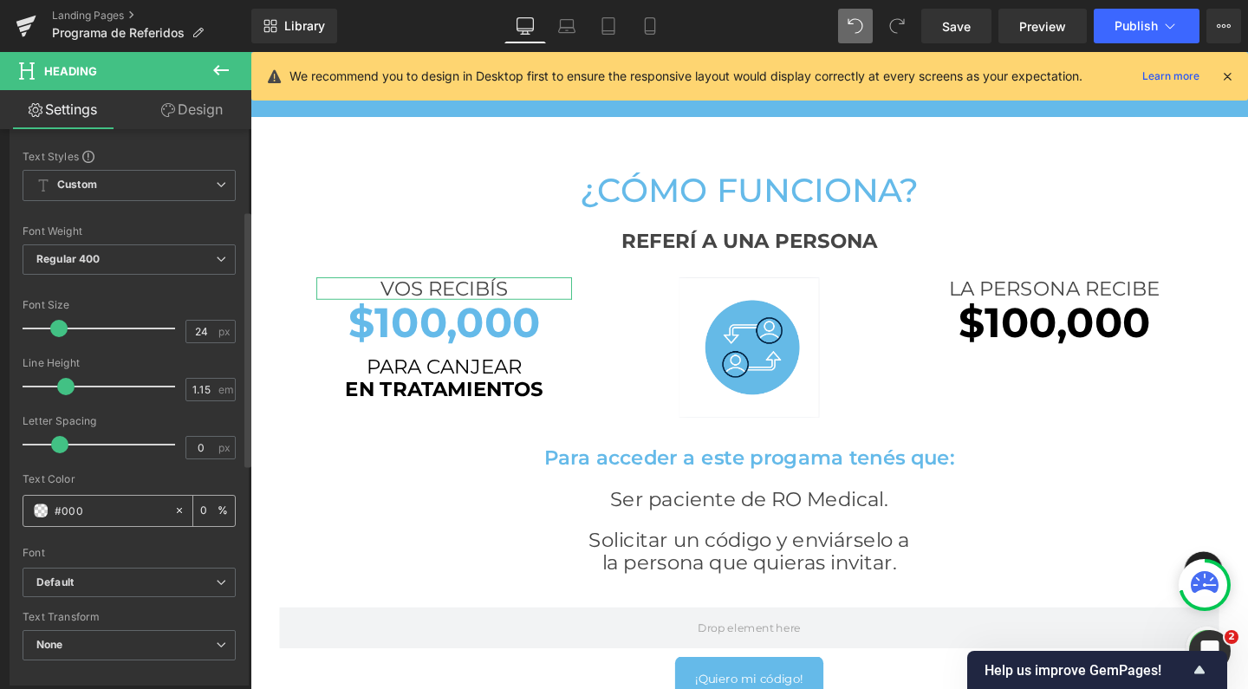
type input "#0000"
type input "100"
type input "#000000"
type input "100"
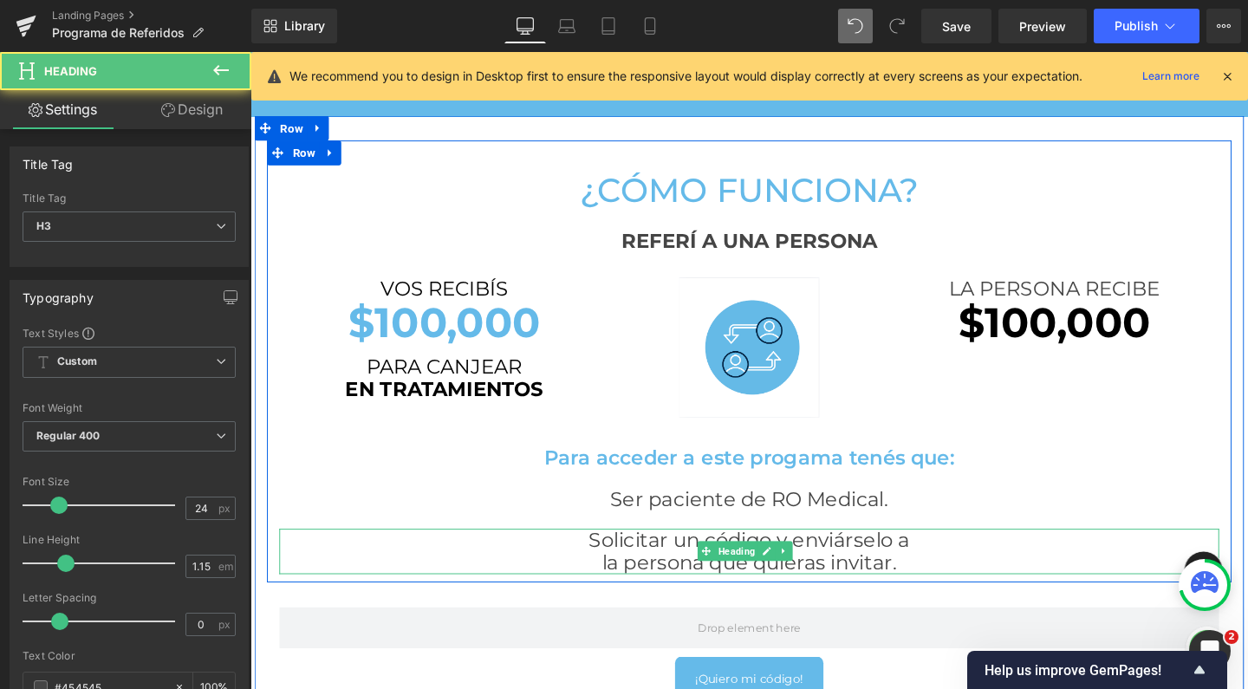
click at [496, 557] on h3 "Solicitar un código y enviárselo a" at bounding box center [775, 565] width 988 height 24
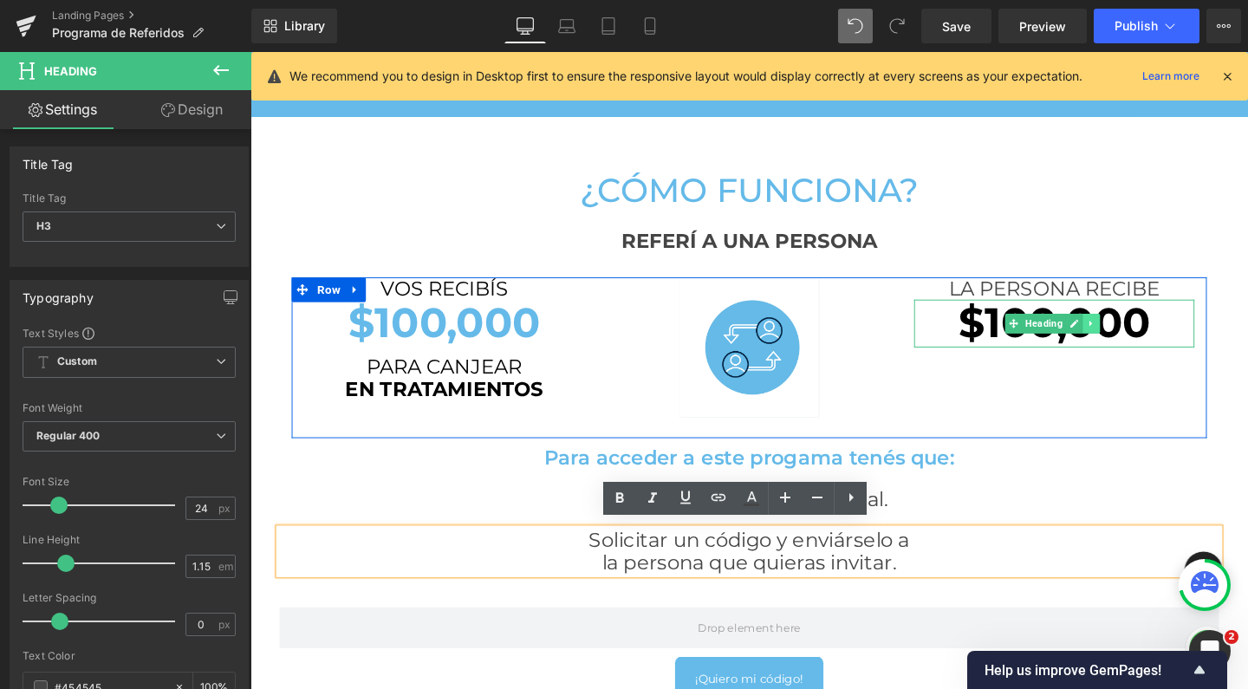
click at [1130, 332] on icon at bounding box center [1135, 337] width 10 height 10
click at [1135, 334] on link at bounding box center [1144, 337] width 18 height 21
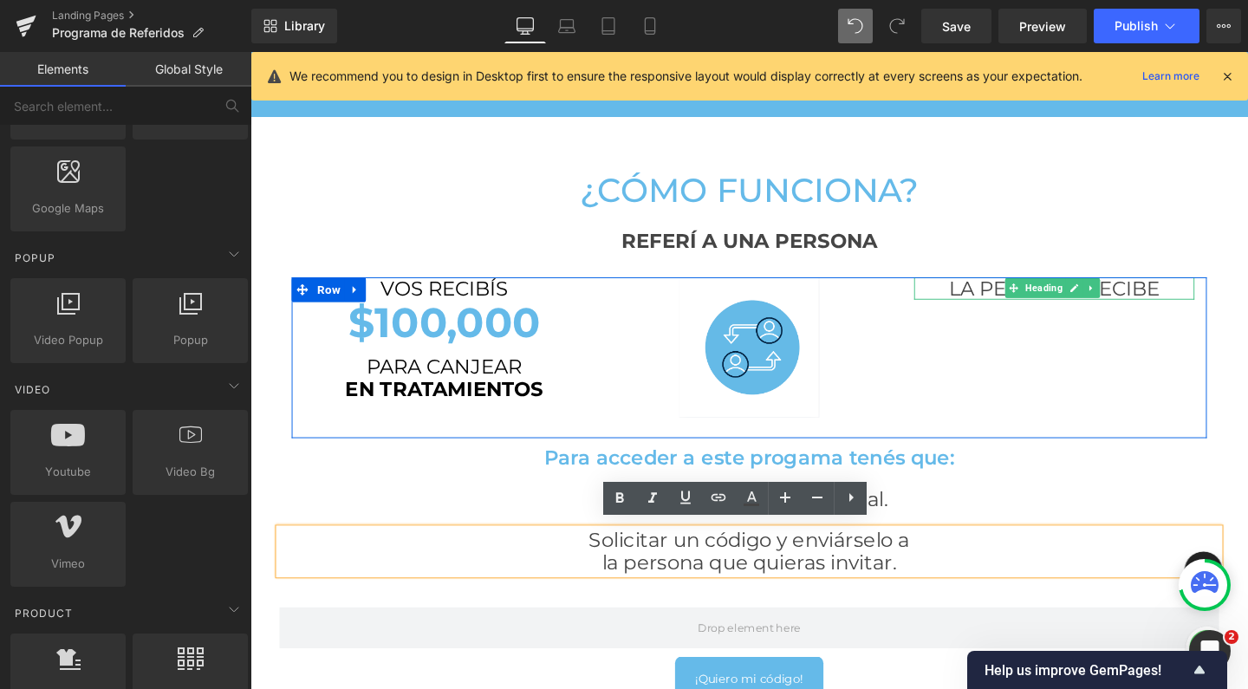
click at [1130, 303] on icon at bounding box center [1135, 300] width 10 height 10
drag, startPoint x: 1123, startPoint y: 303, endPoint x: 1135, endPoint y: 300, distance: 12.6
click at [1135, 300] on li at bounding box center [1126, 300] width 54 height 21
click at [1139, 300] on icon at bounding box center [1144, 300] width 10 height 10
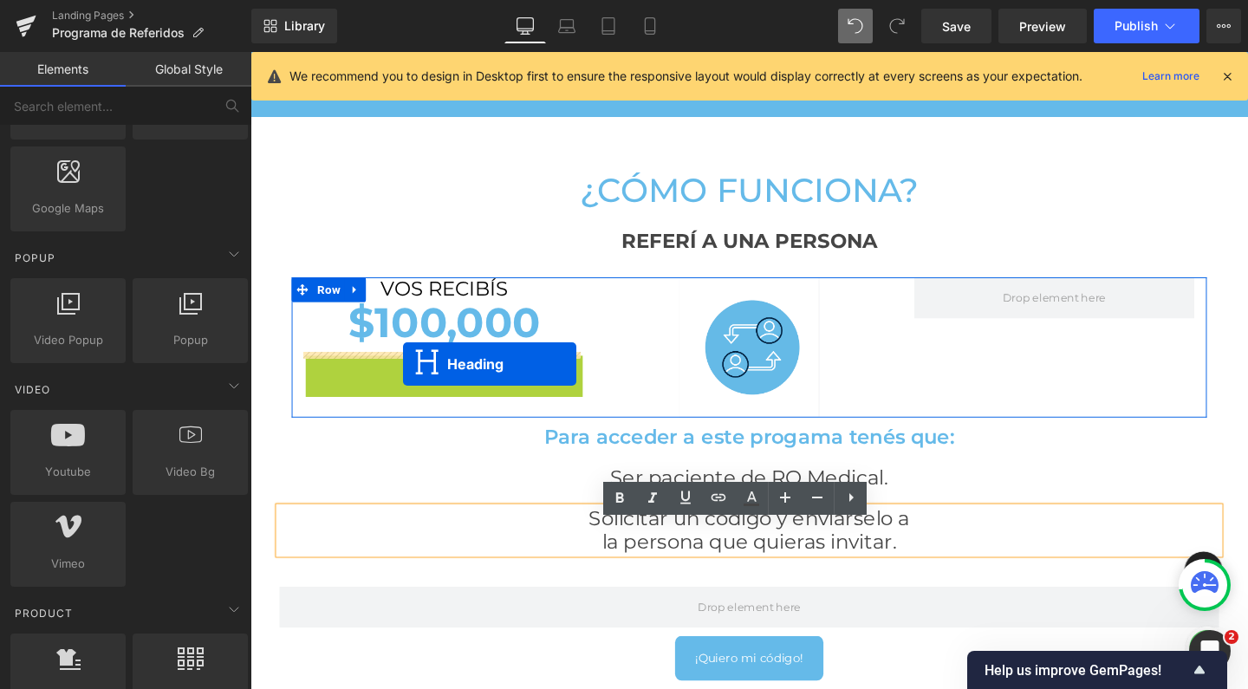
scroll to position [2664, 1031]
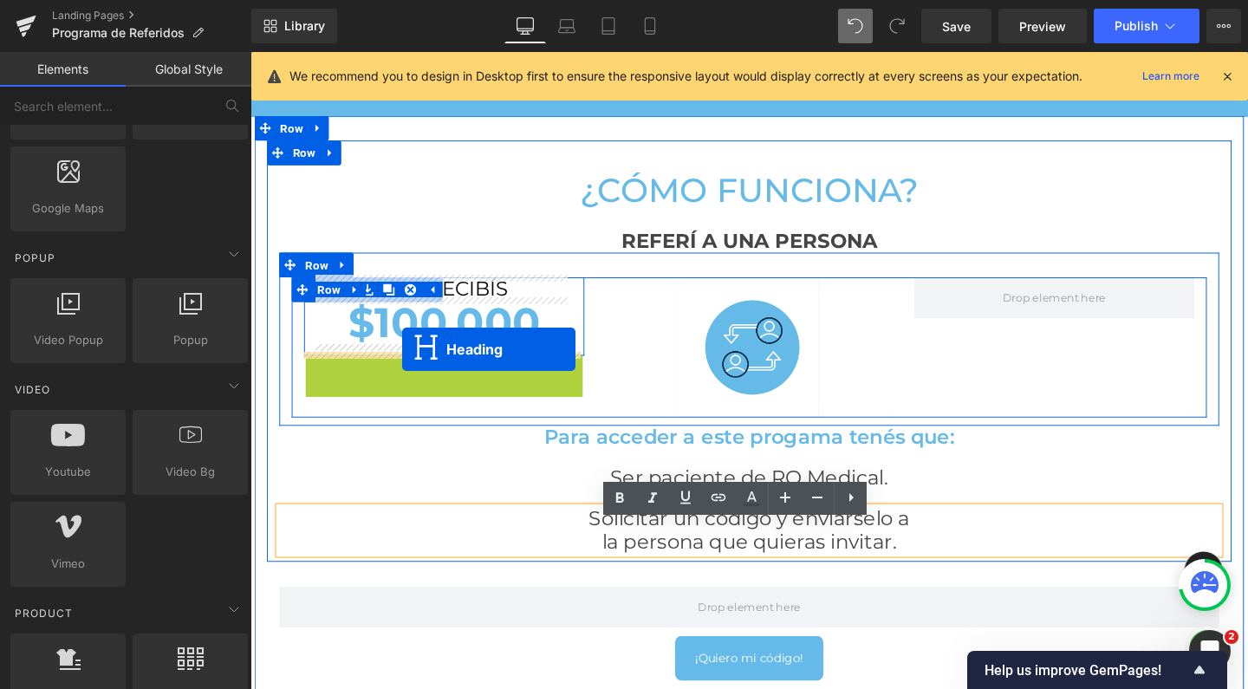
drag, startPoint x: 411, startPoint y: 413, endPoint x: 410, endPoint y: 365, distance: 47.7
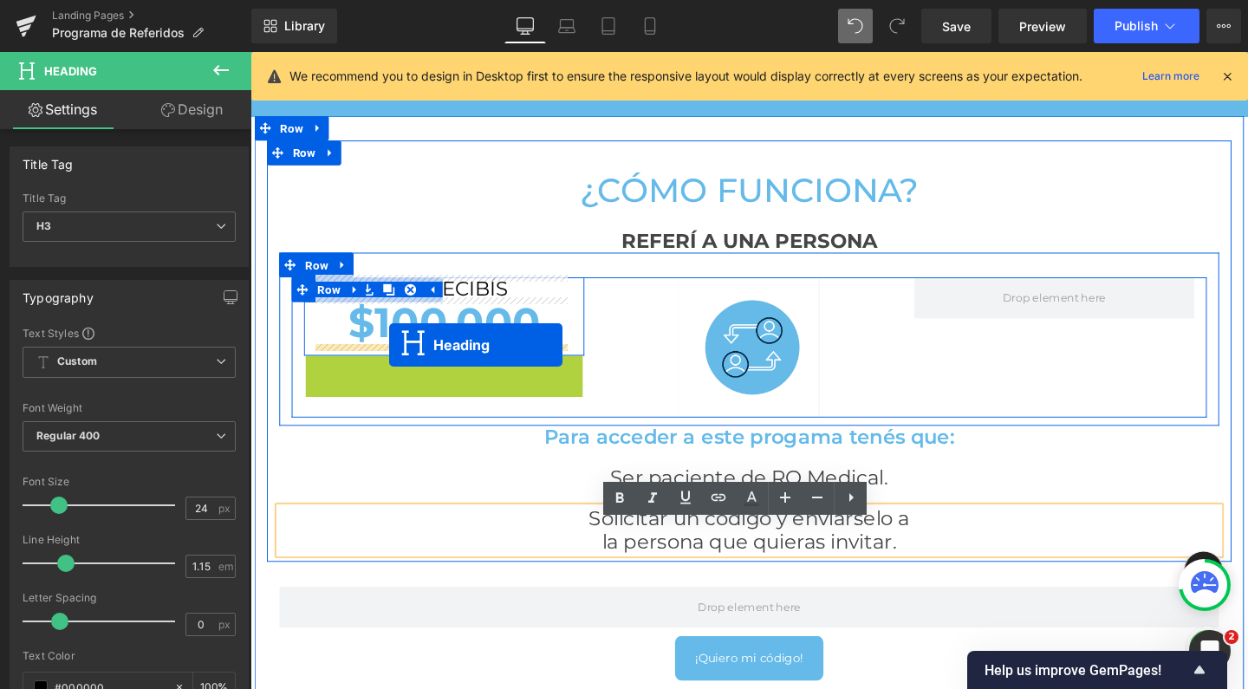
drag, startPoint x: 407, startPoint y: 414, endPoint x: 396, endPoint y: 360, distance: 55.6
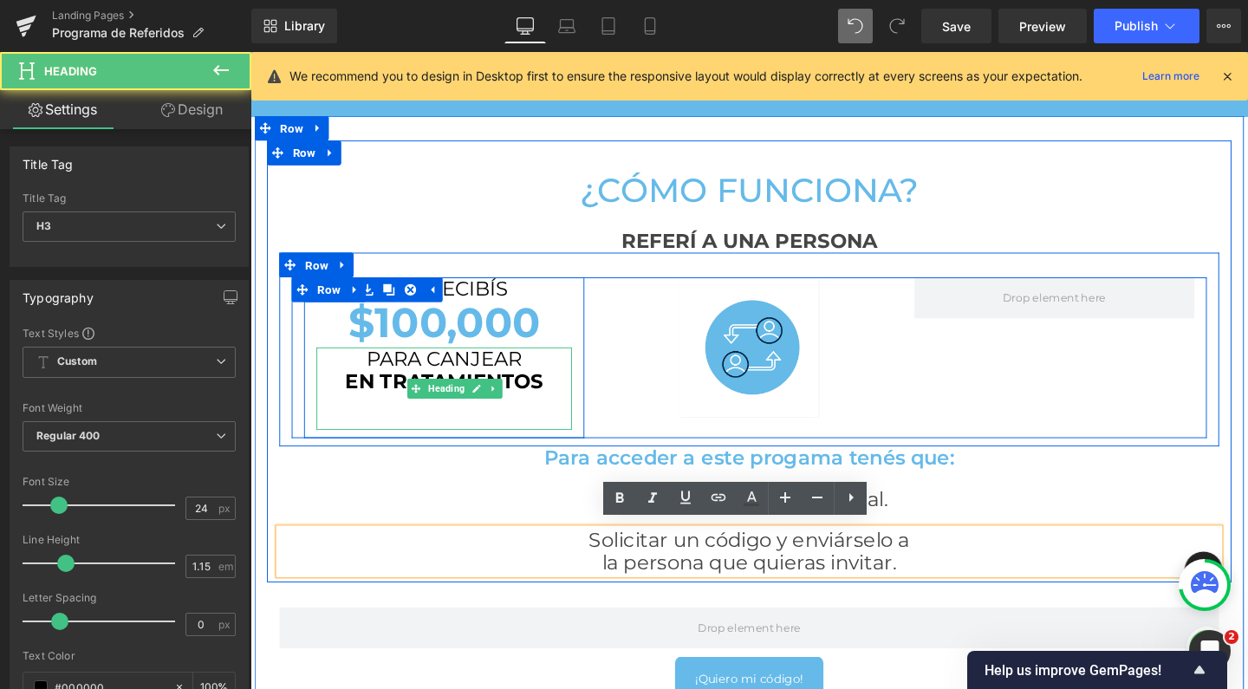
scroll to position [2684, 1031]
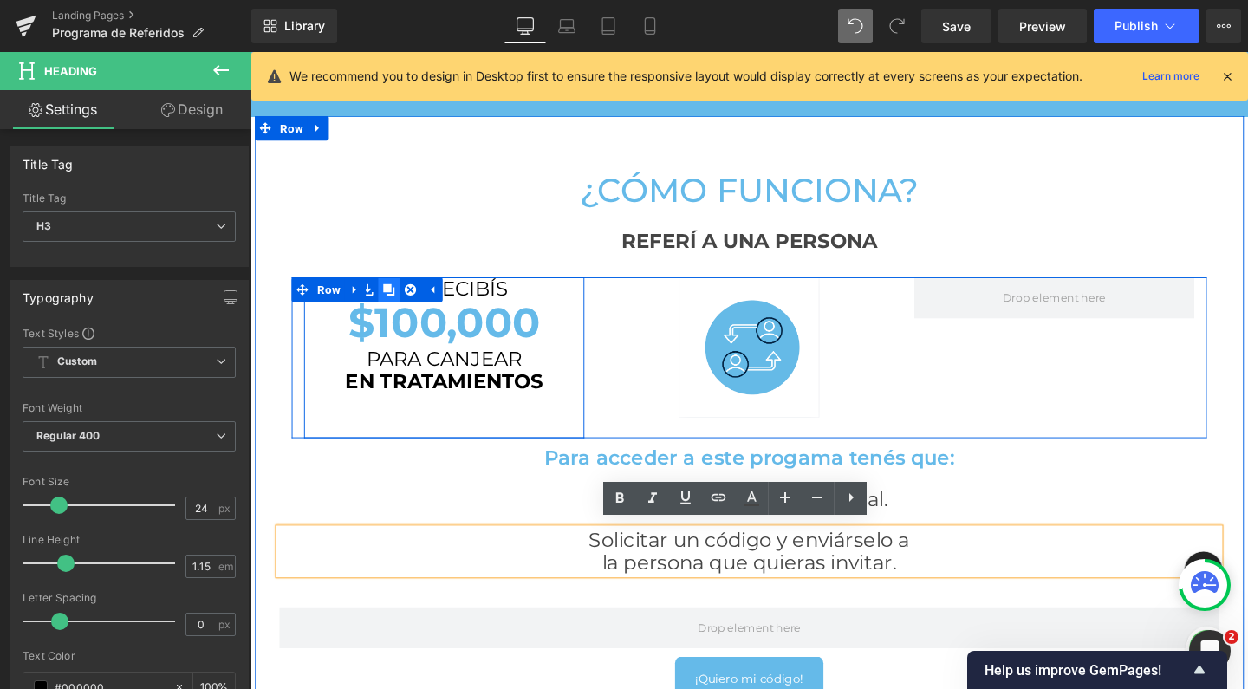
click at [399, 297] on link at bounding box center [396, 302] width 23 height 26
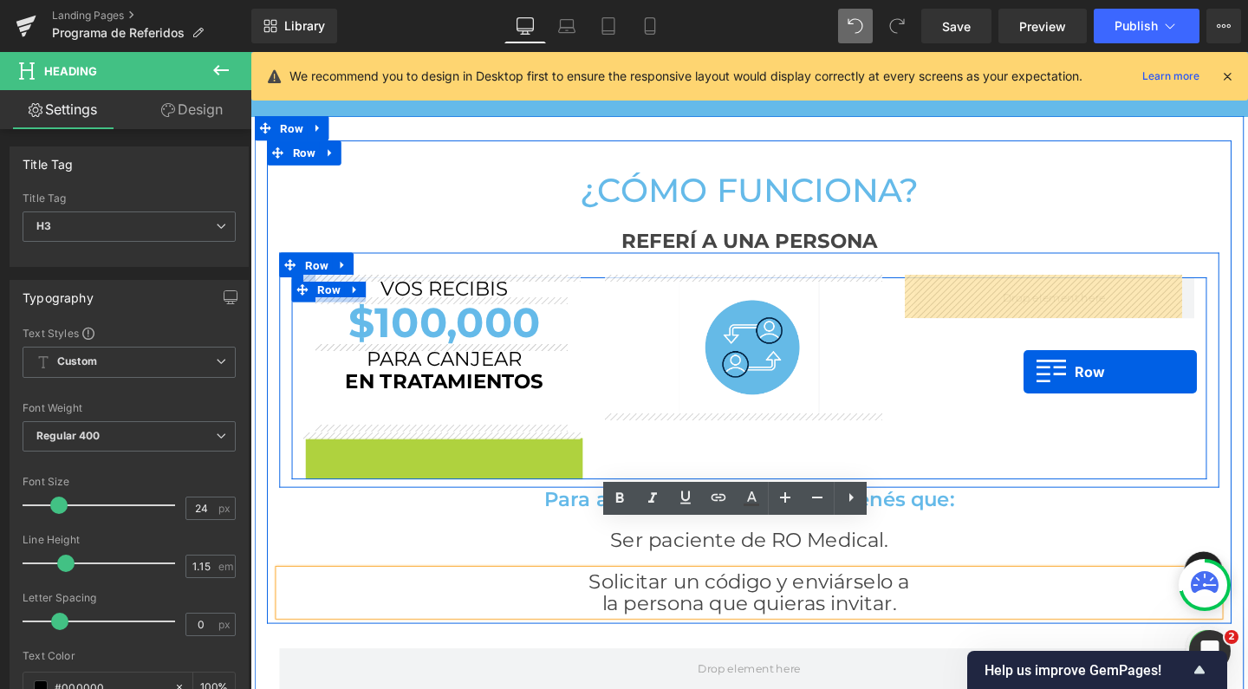
scroll to position [2728, 1031]
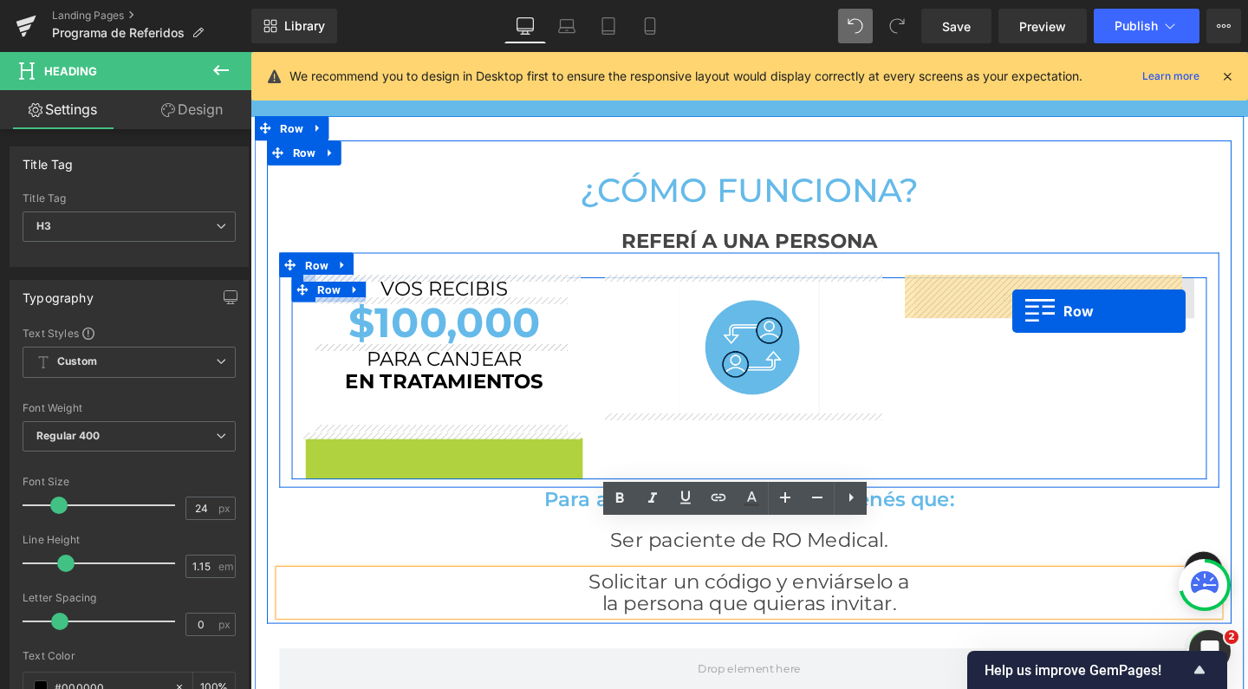
drag, startPoint x: 317, startPoint y: 464, endPoint x: 1044, endPoint y: 316, distance: 741.3
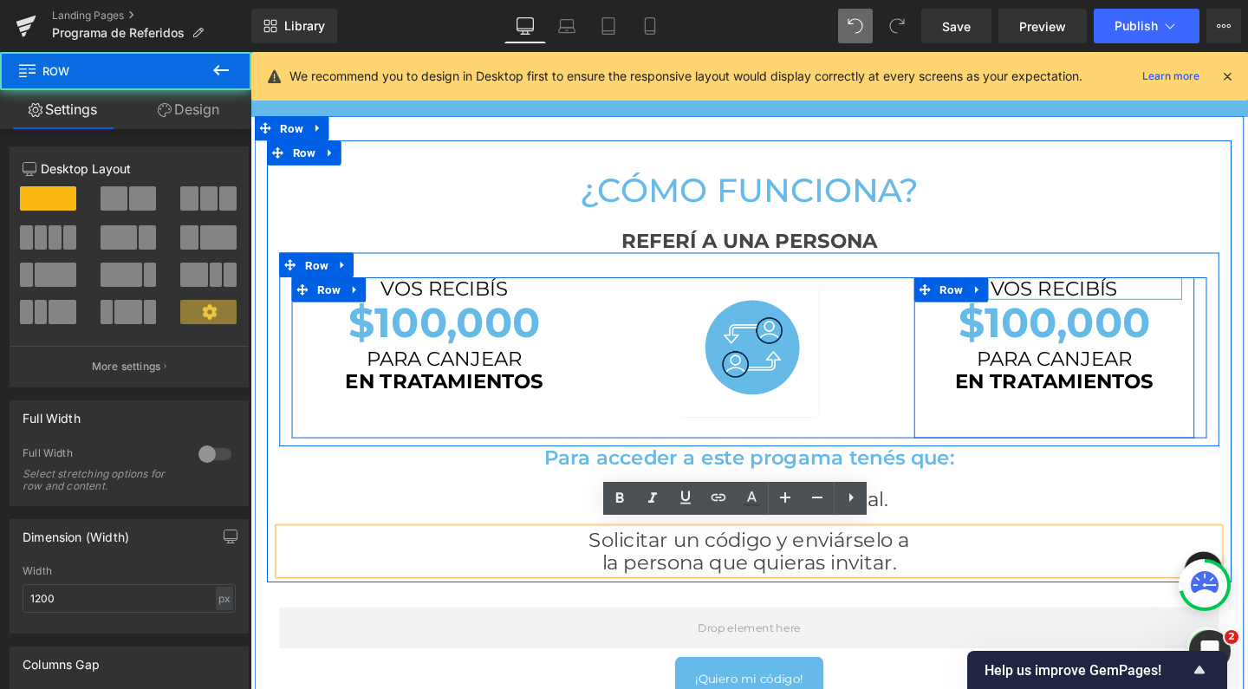
scroll to position [2684, 1031]
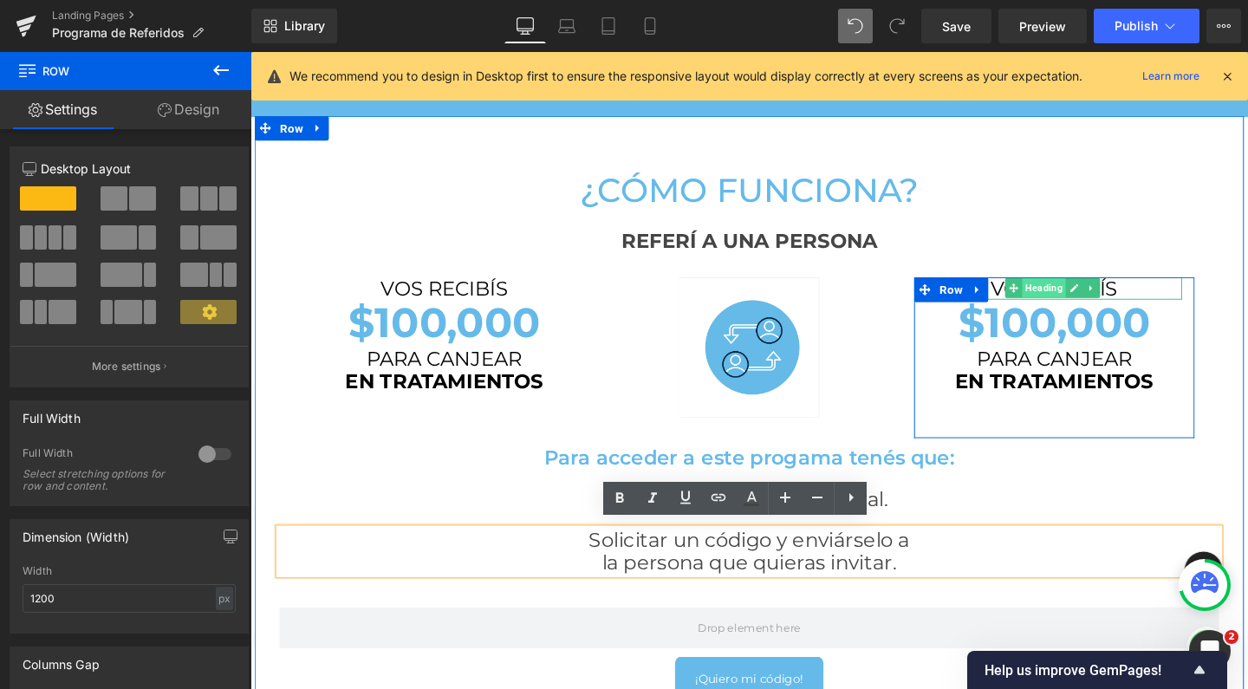
click at [1062, 299] on span "Heading" at bounding box center [1085, 300] width 46 height 21
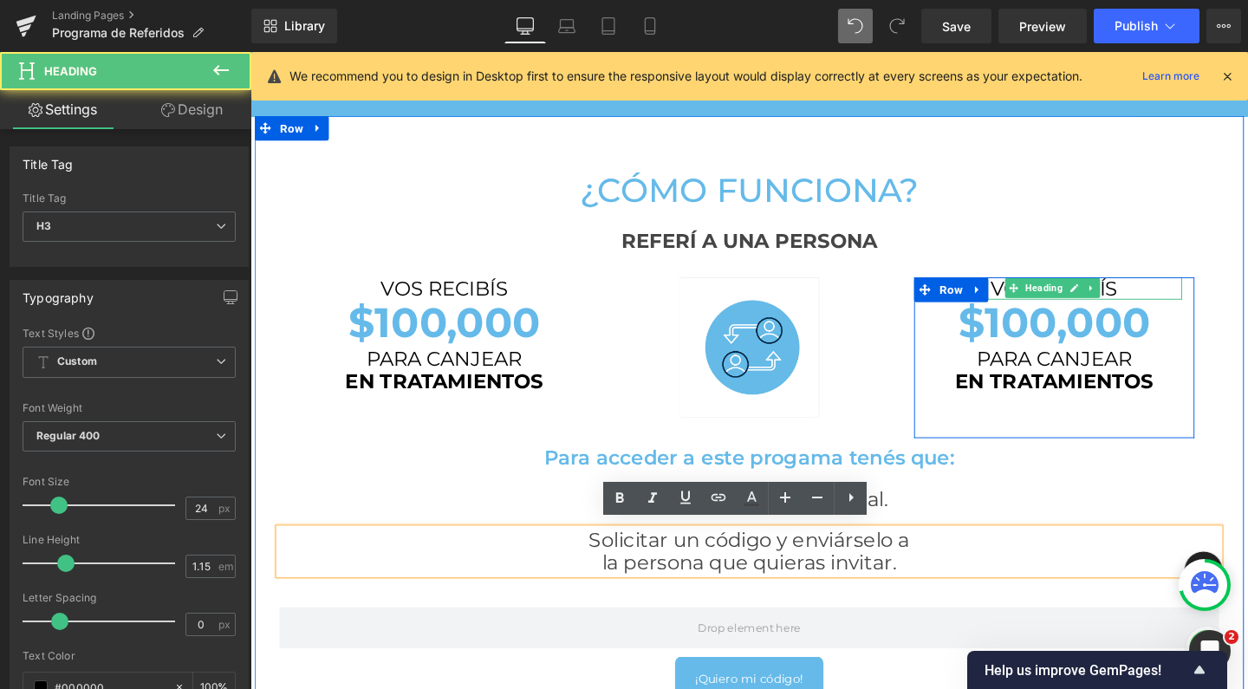
click at [1149, 296] on h3 "VOS RECIBÍS" at bounding box center [1095, 301] width 269 height 24
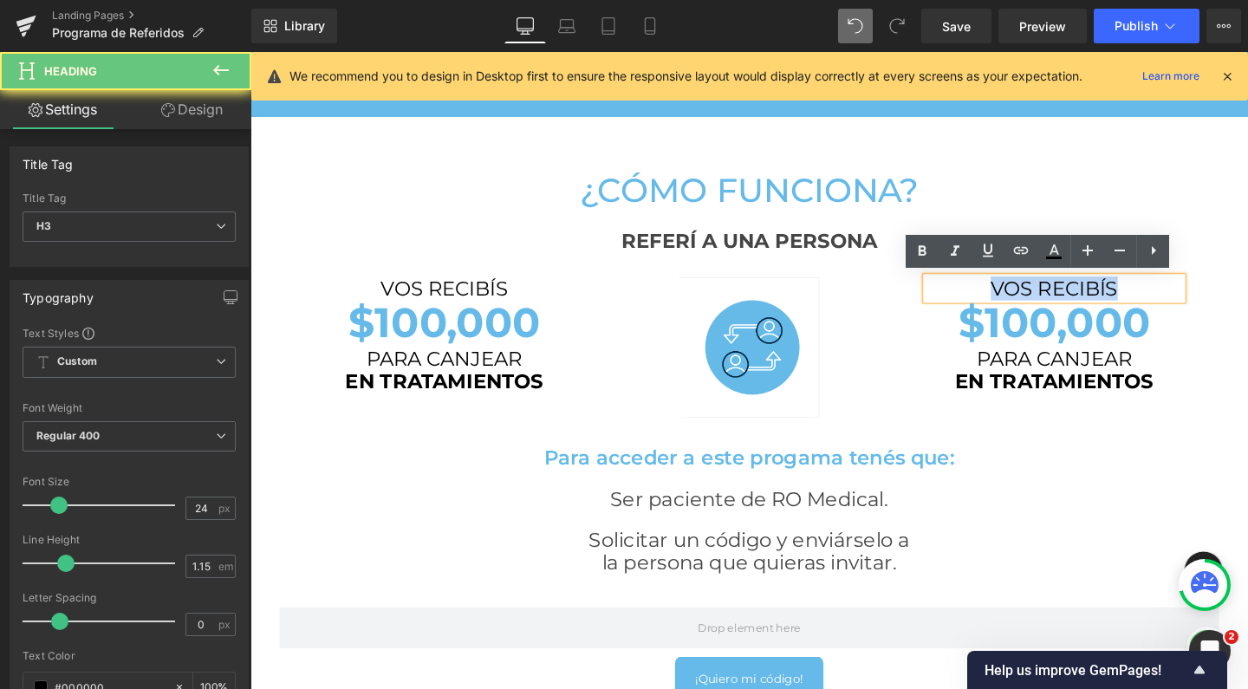
click at [1149, 296] on h3 "VOS RECIBÍS" at bounding box center [1095, 301] width 269 height 24
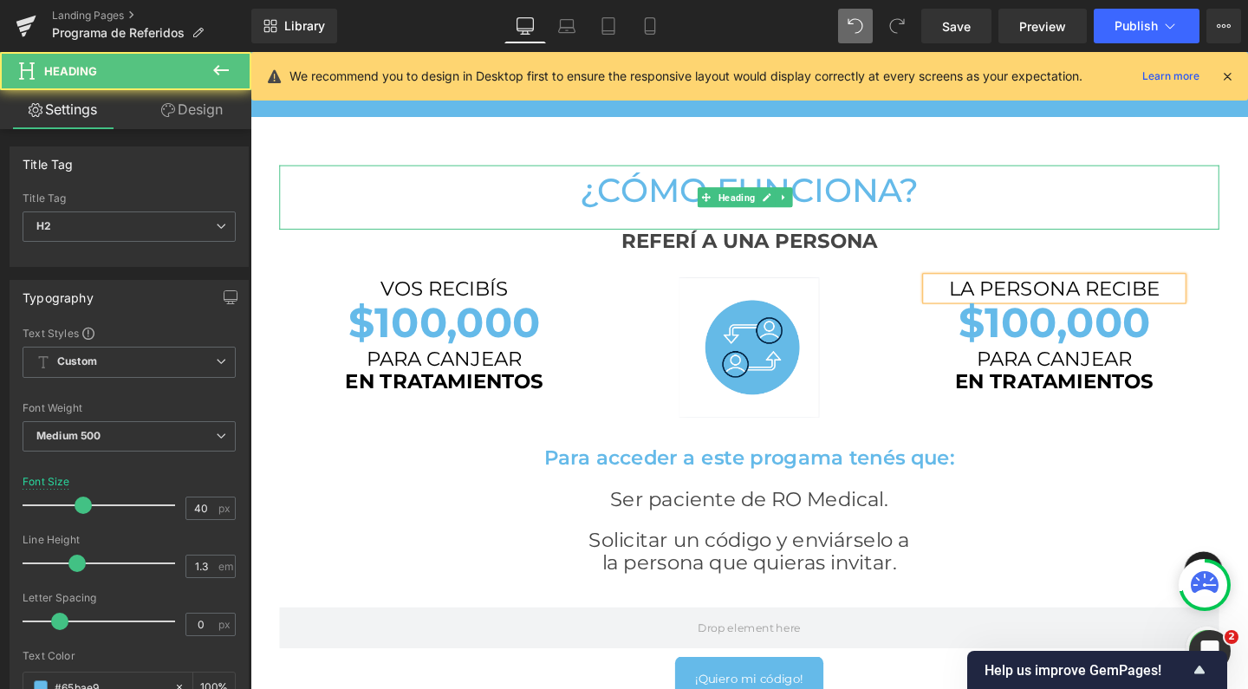
click at [1172, 190] on h2 "¿Cómo funciona?" at bounding box center [775, 196] width 988 height 45
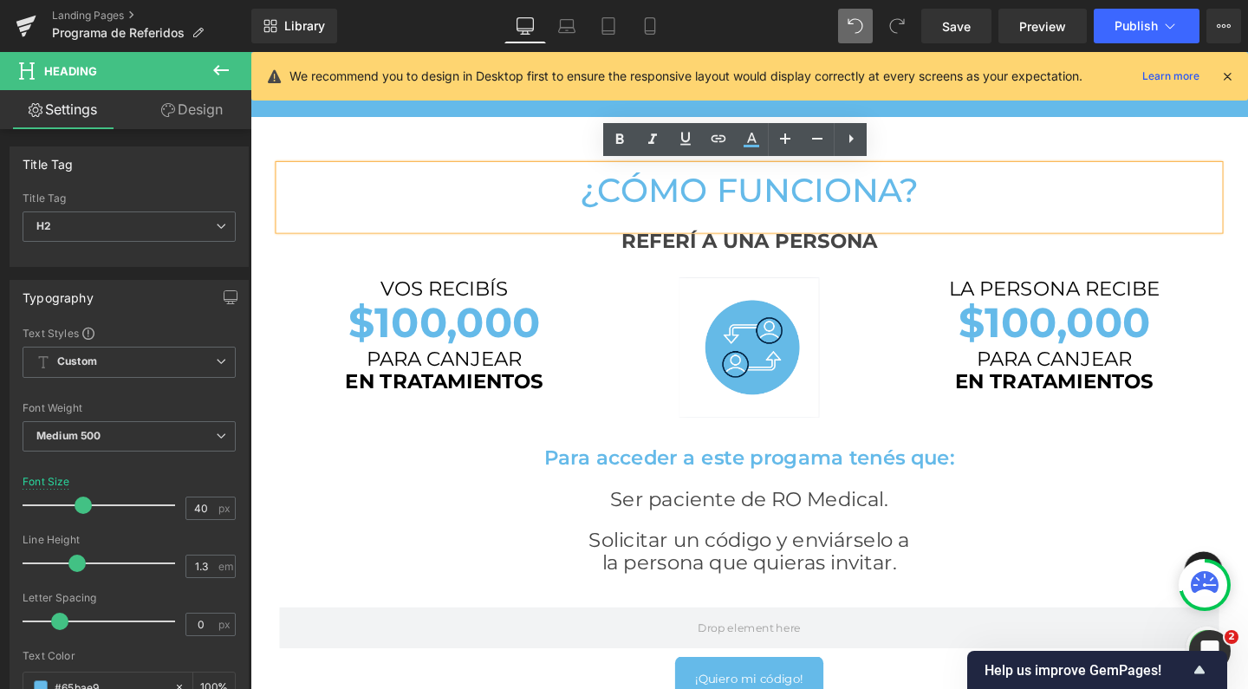
click at [666, 198] on h2 "¿Cómo funciona?" at bounding box center [775, 196] width 988 height 45
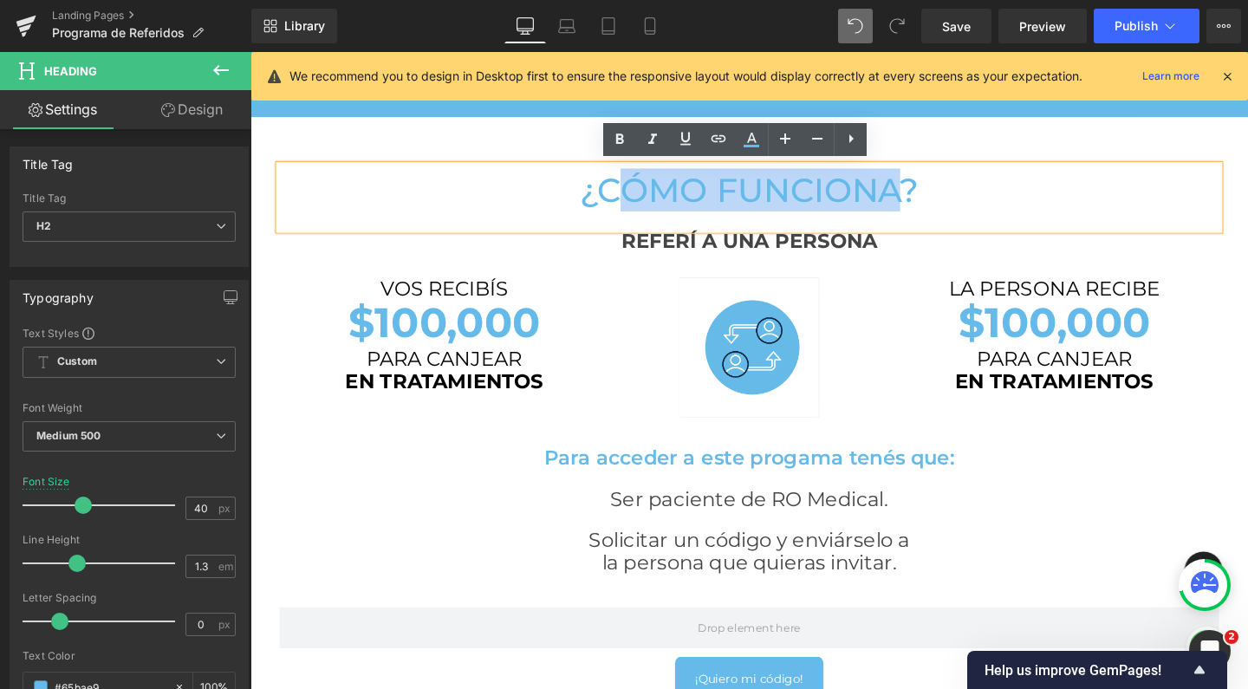
drag, startPoint x: 629, startPoint y: 197, endPoint x: 919, endPoint y: 208, distance: 289.7
click at [919, 208] on h2 "¿Cómo funciona?" at bounding box center [775, 196] width 988 height 45
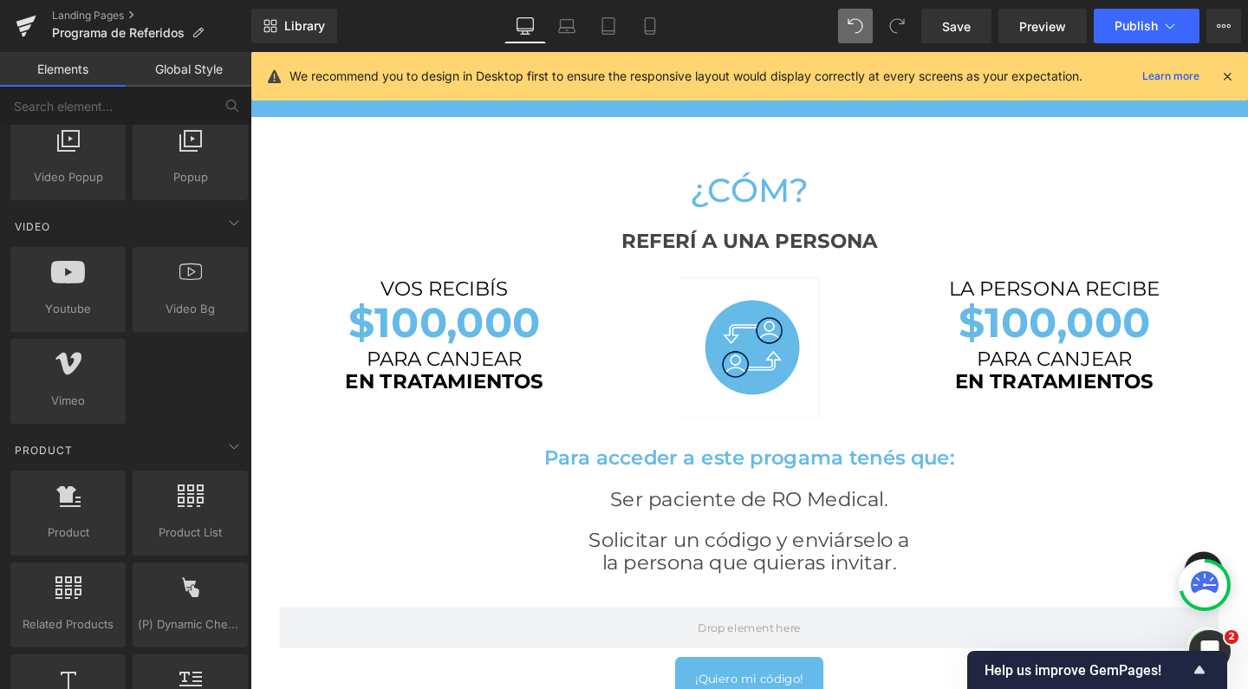
scroll to position [1180, 0]
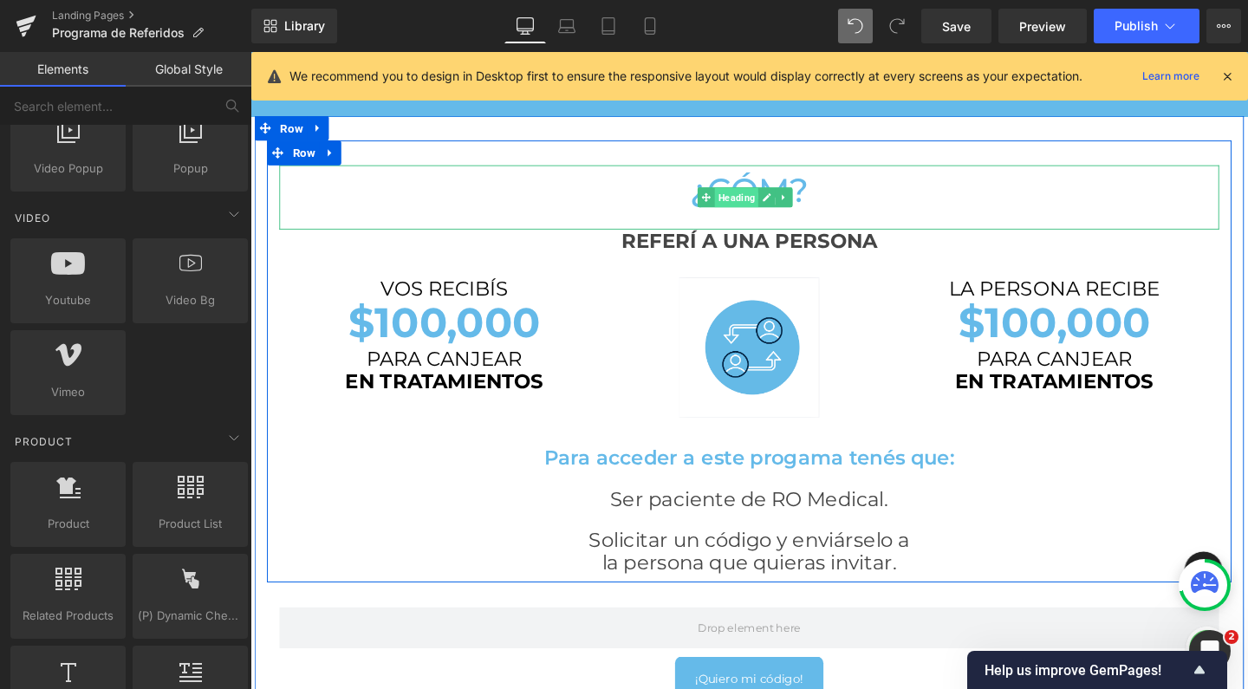
click at [740, 202] on span "Heading" at bounding box center [761, 204] width 46 height 21
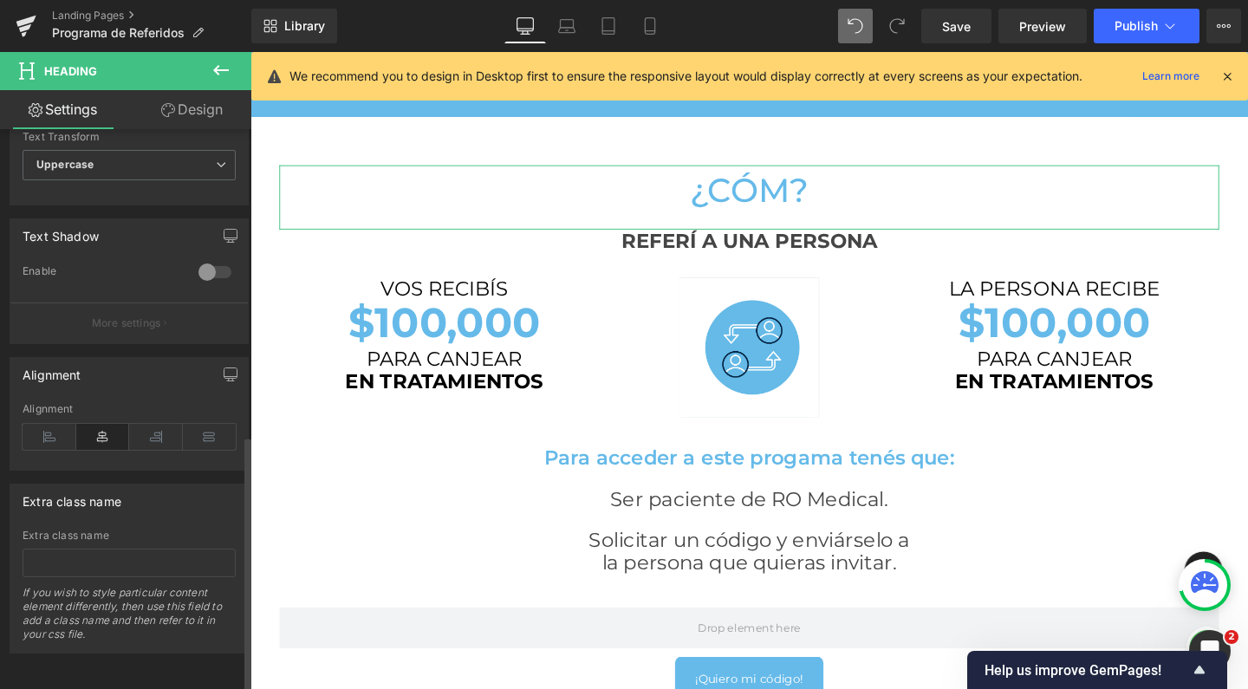
scroll to position [668, 0]
click at [141, 150] on span "Uppercase" at bounding box center [129, 165] width 213 height 30
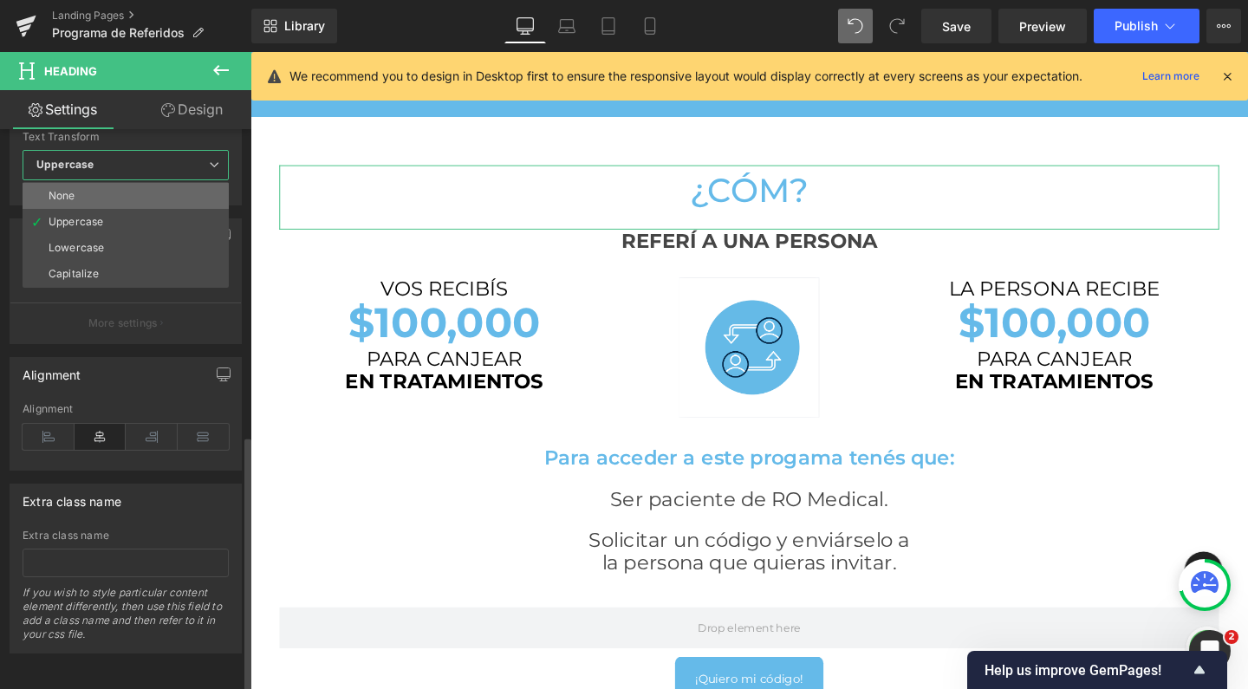
click at [127, 186] on li "None" at bounding box center [126, 196] width 206 height 26
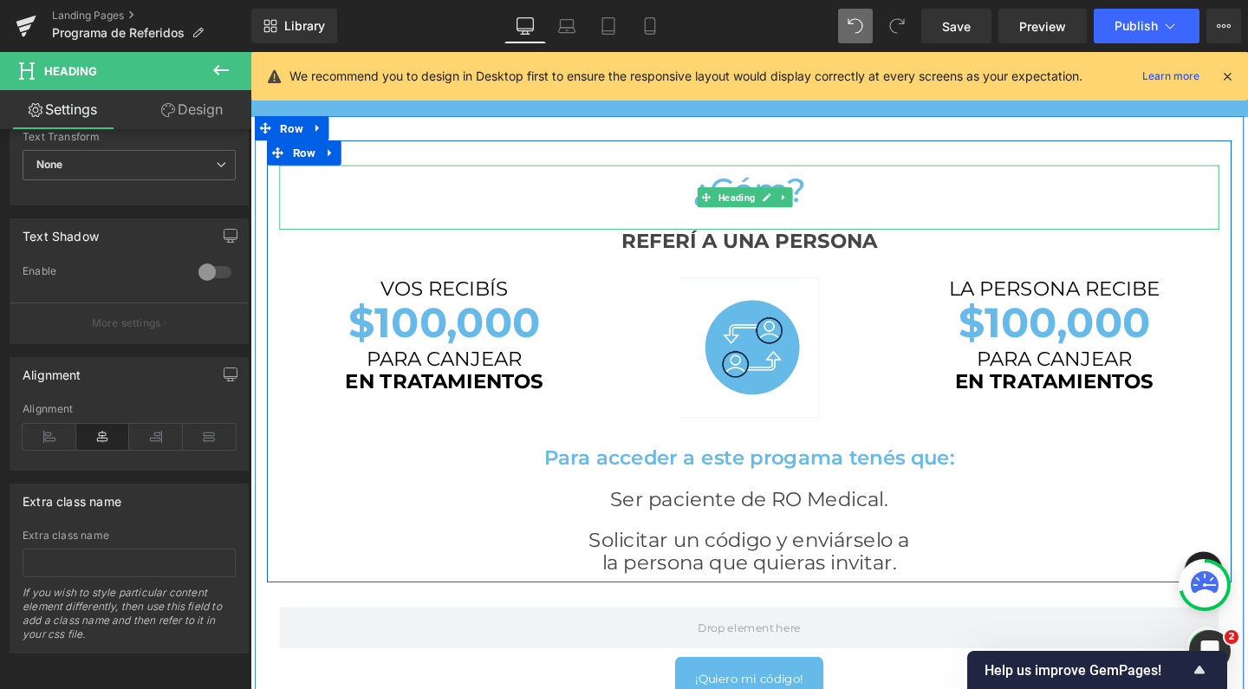
click at [810, 191] on h2 "¿Cóm?" at bounding box center [775, 196] width 988 height 45
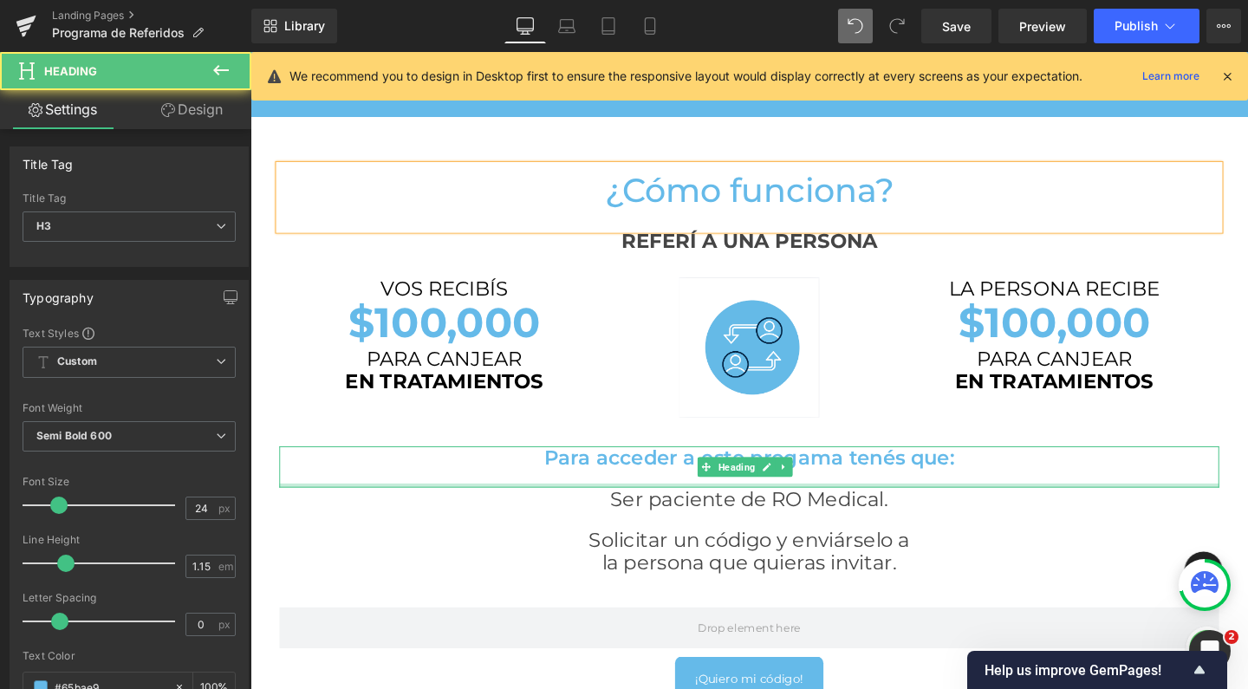
click at [1172, 505] on div at bounding box center [775, 507] width 988 height 4
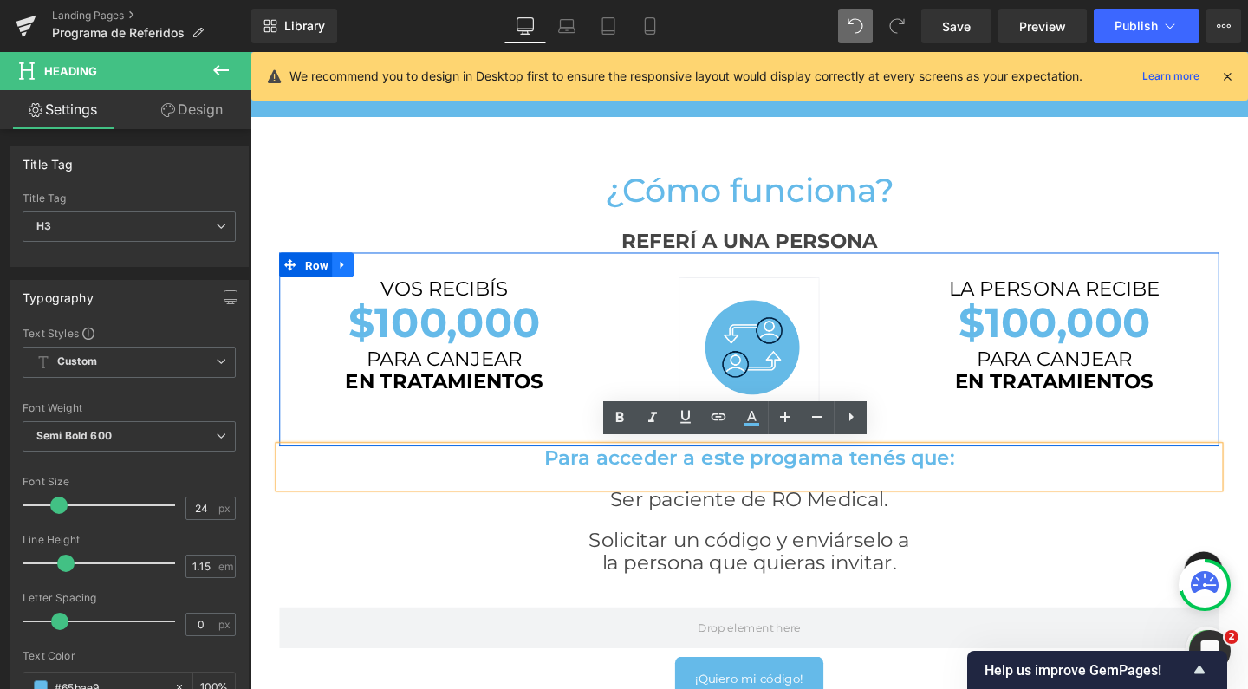
click at [342, 277] on icon at bounding box center [348, 275] width 12 height 13
click at [364, 277] on icon at bounding box center [370, 275] width 12 height 13
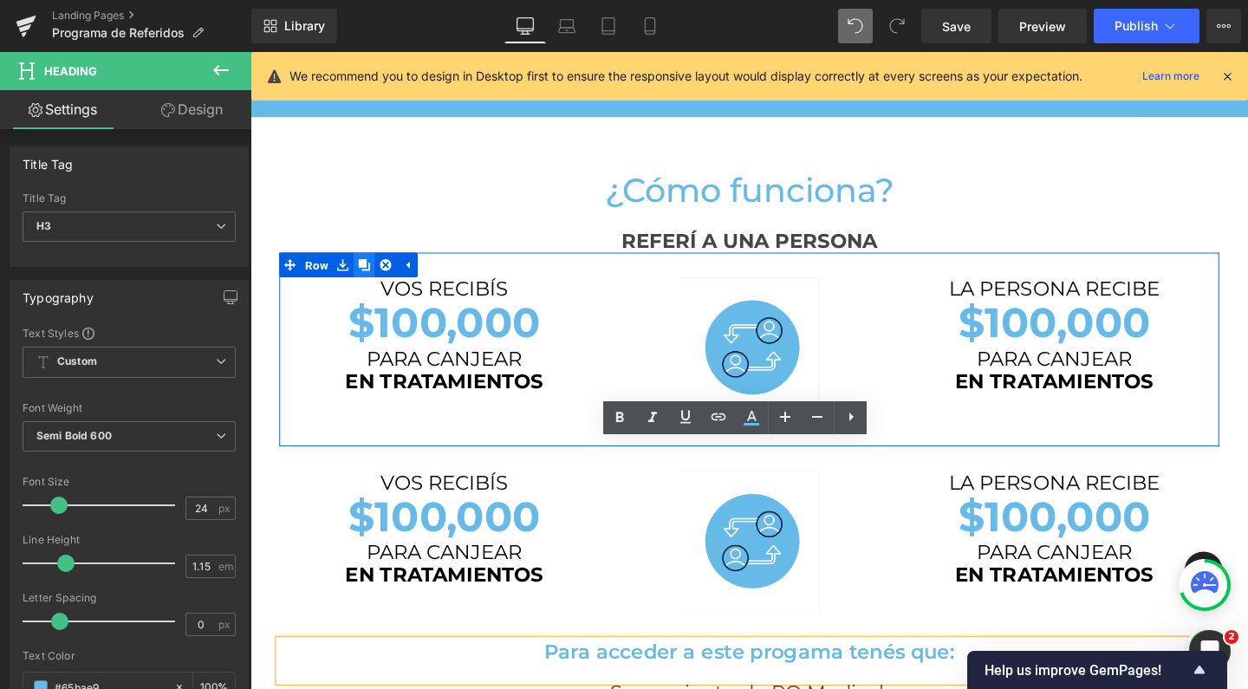
scroll to position [2885, 1031]
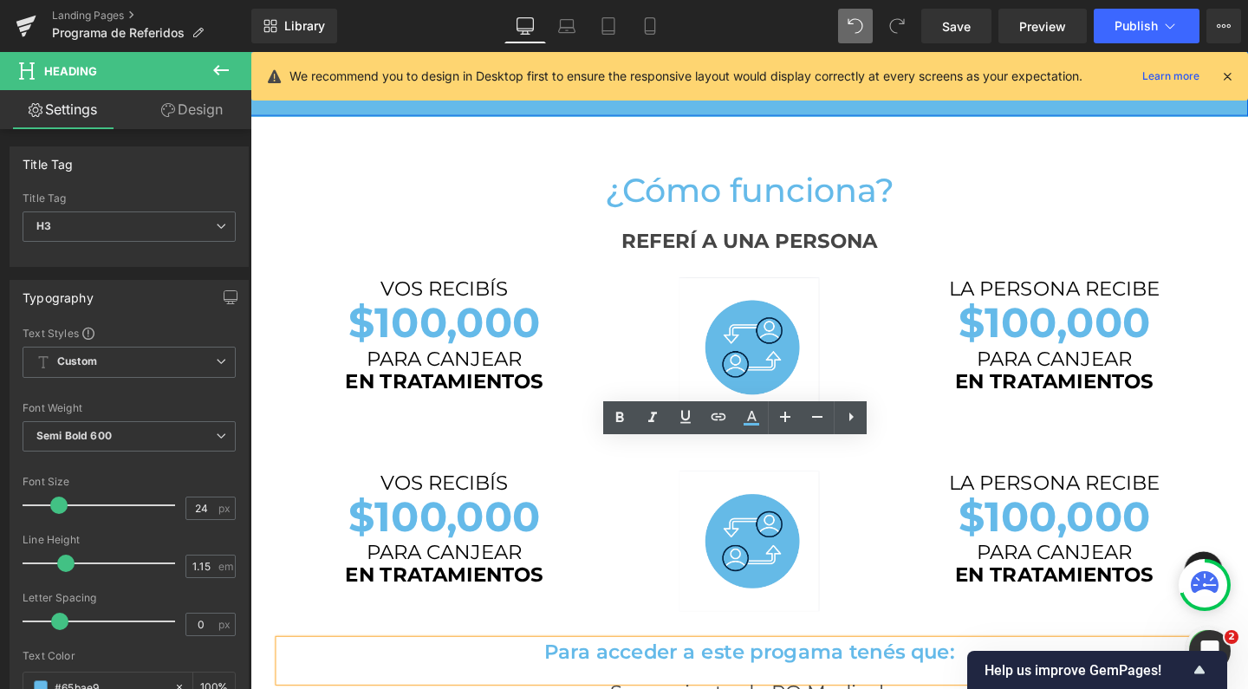
click at [876, 30] on div at bounding box center [876, 26] width 76 height 35
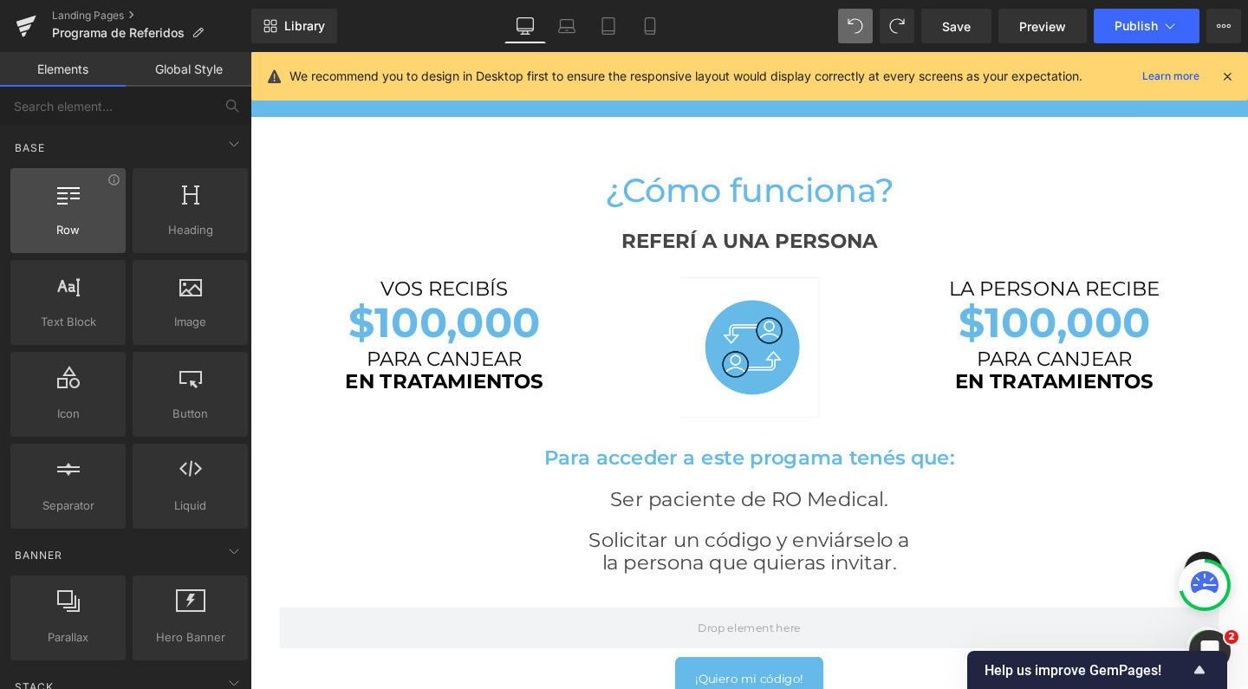
scroll to position [0, 0]
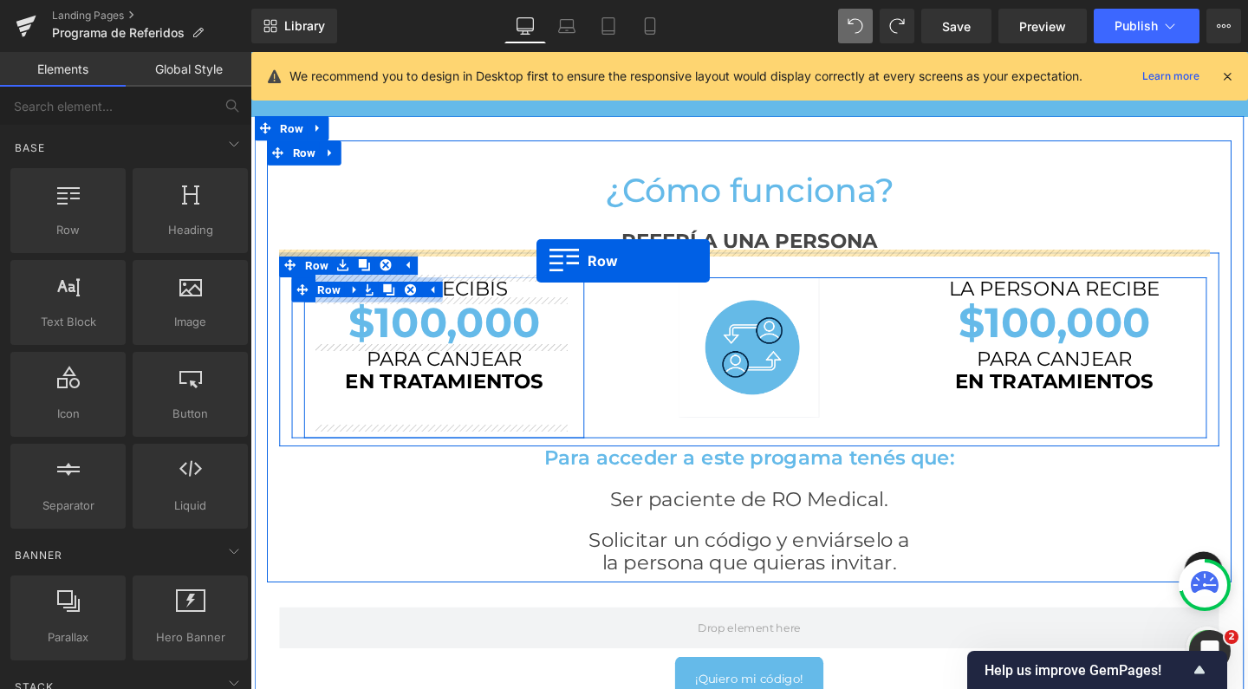
drag, startPoint x: 316, startPoint y: 279, endPoint x: 551, endPoint y: 271, distance: 235.0
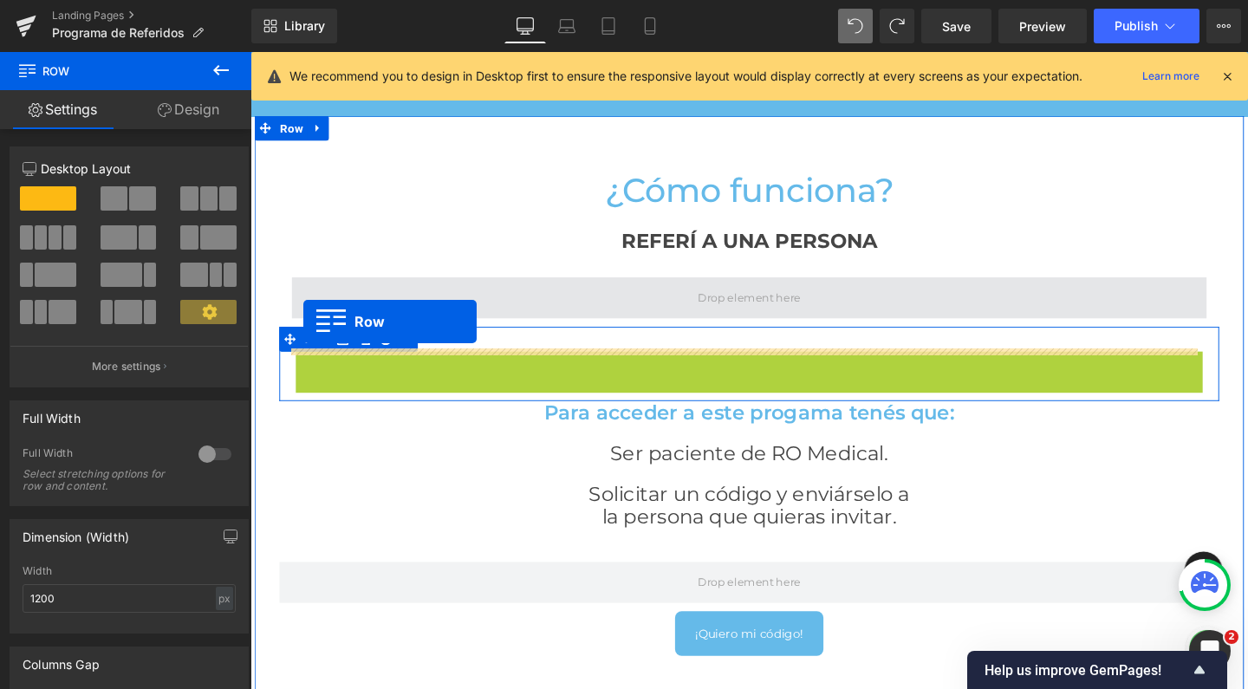
scroll to position [2639, 1031]
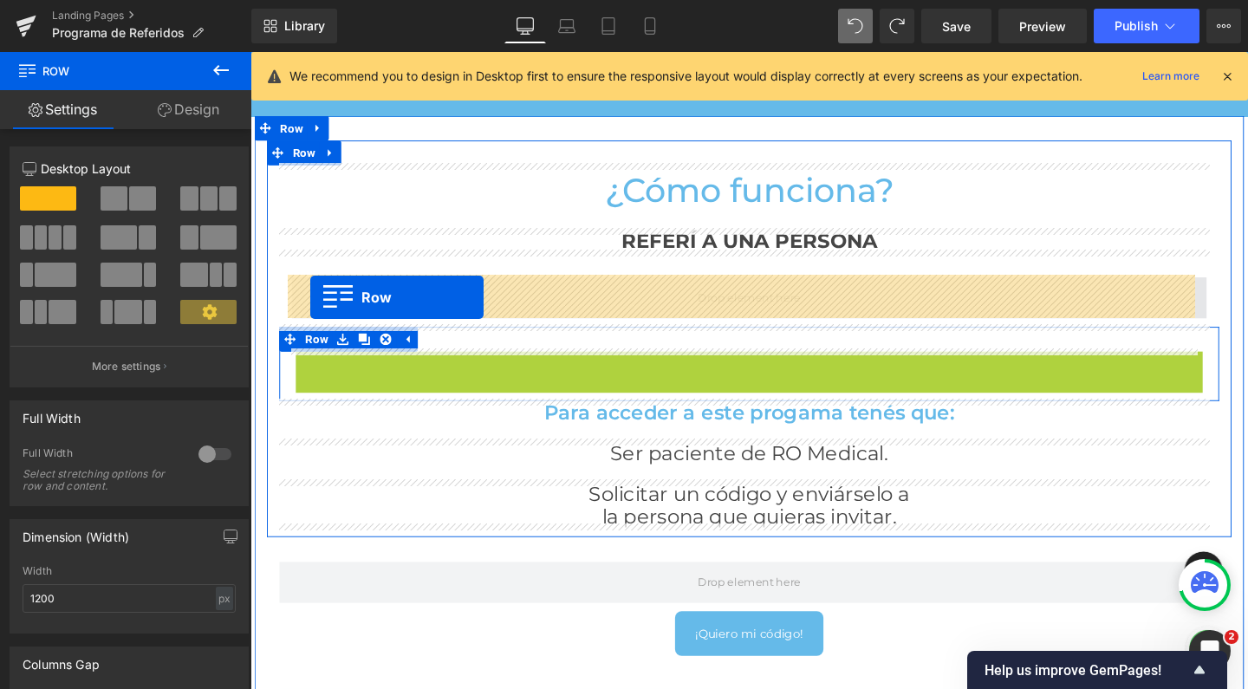
drag, startPoint x: 298, startPoint y: 374, endPoint x: 314, endPoint y: 310, distance: 66.0
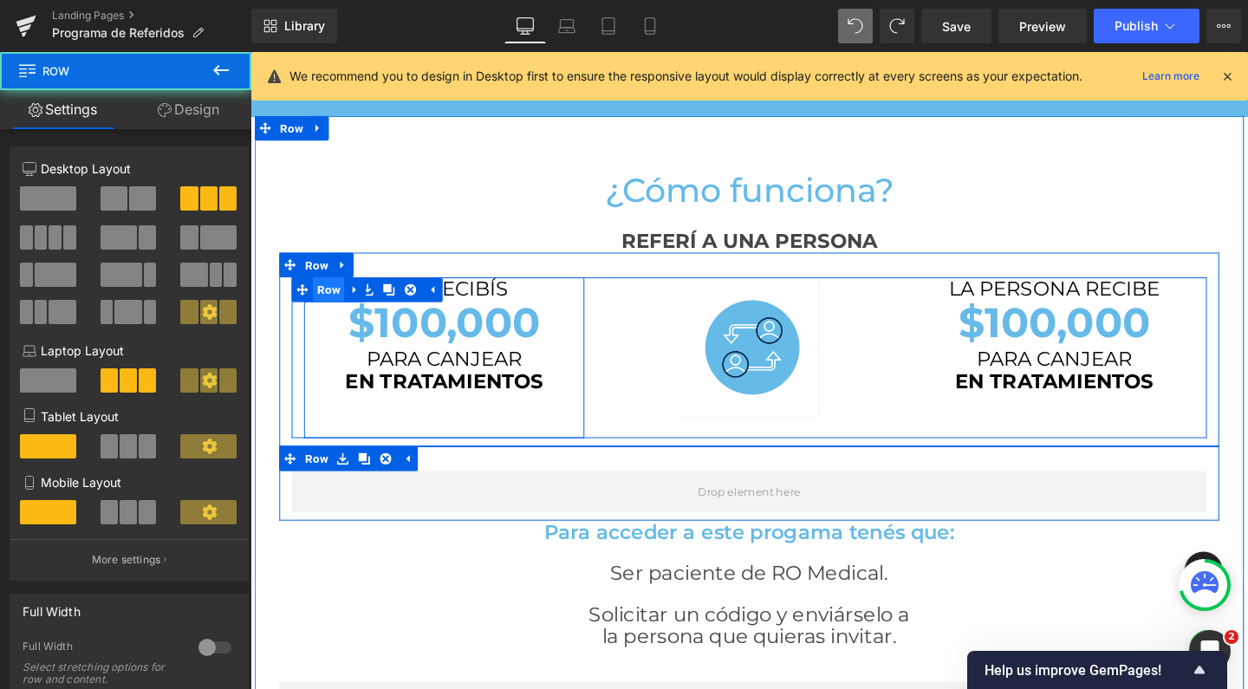
scroll to position [2762, 1031]
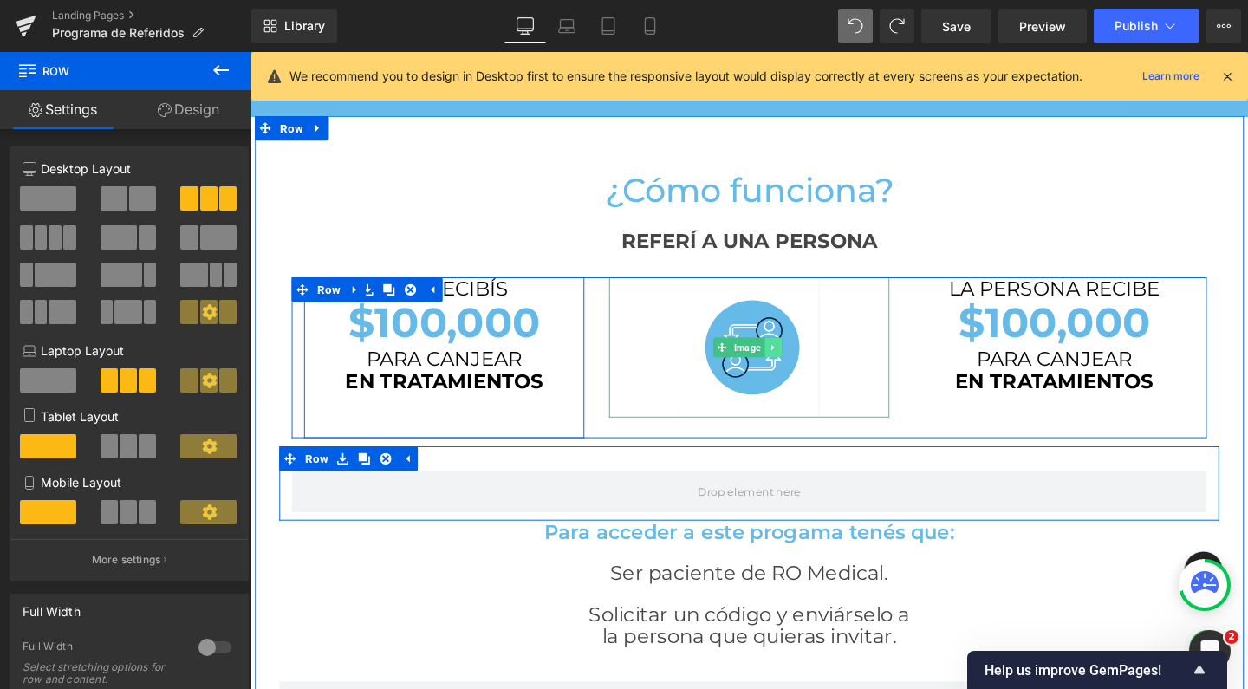
click at [791, 352] on link at bounding box center [800, 362] width 18 height 21
click at [738, 360] on link "Image" at bounding box center [738, 362] width 54 height 21
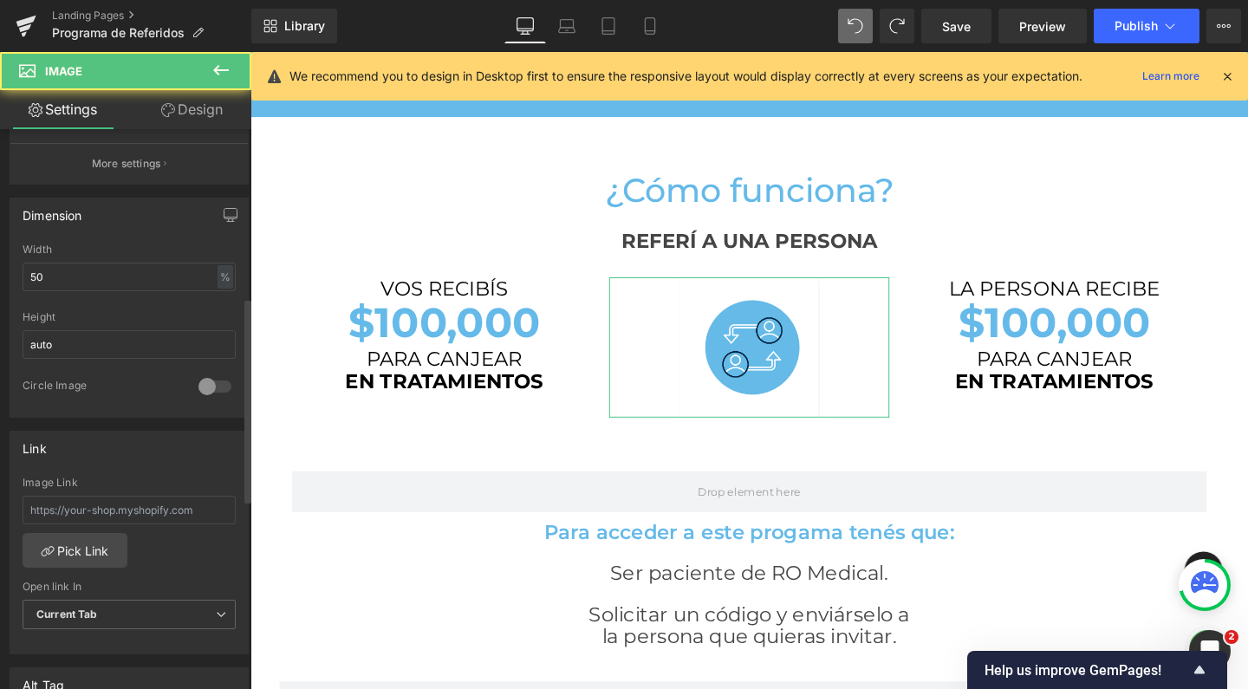
scroll to position [979, 0]
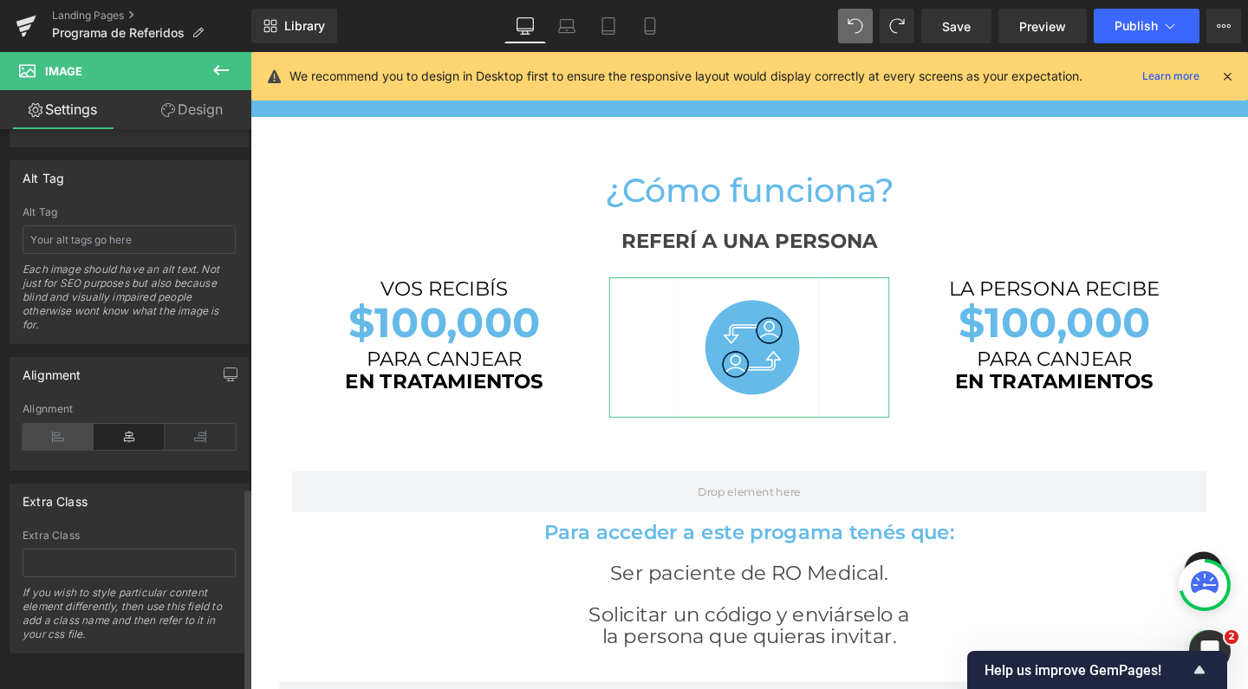
click at [41, 424] on icon at bounding box center [58, 437] width 71 height 26
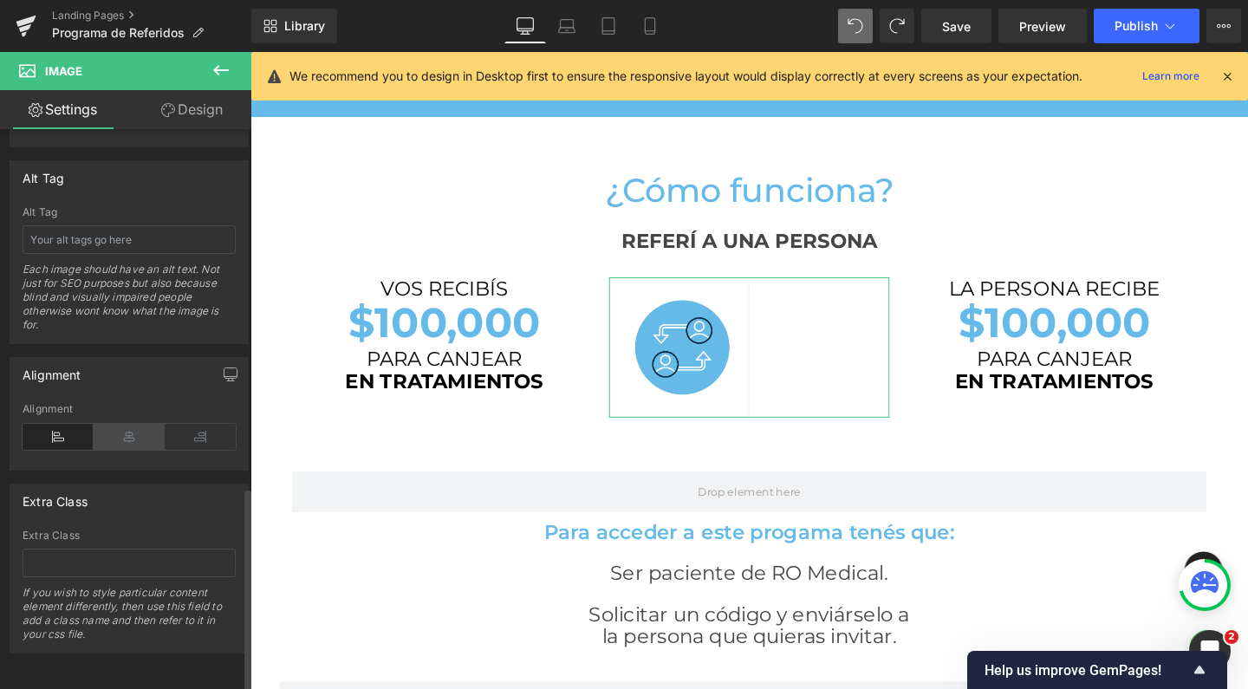
click at [97, 424] on icon at bounding box center [129, 437] width 71 height 26
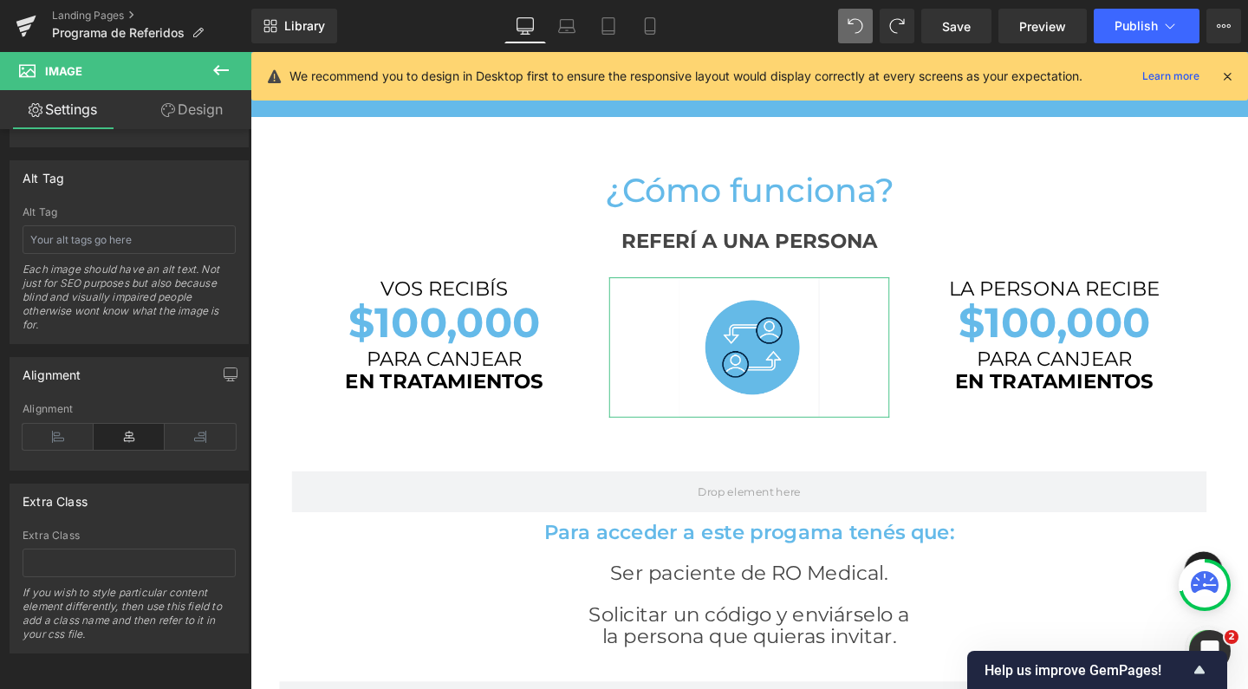
click at [221, 77] on icon at bounding box center [221, 70] width 21 height 21
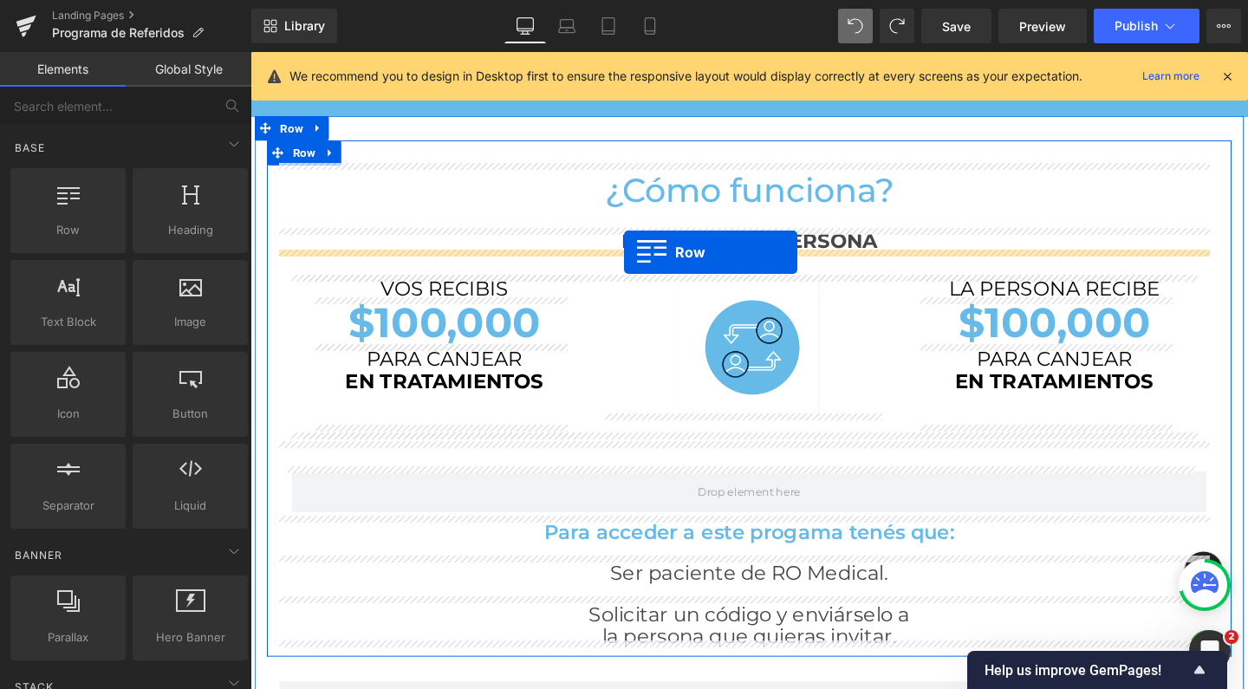
drag, startPoint x: 311, startPoint y: 263, endPoint x: 643, endPoint y: 263, distance: 332.0
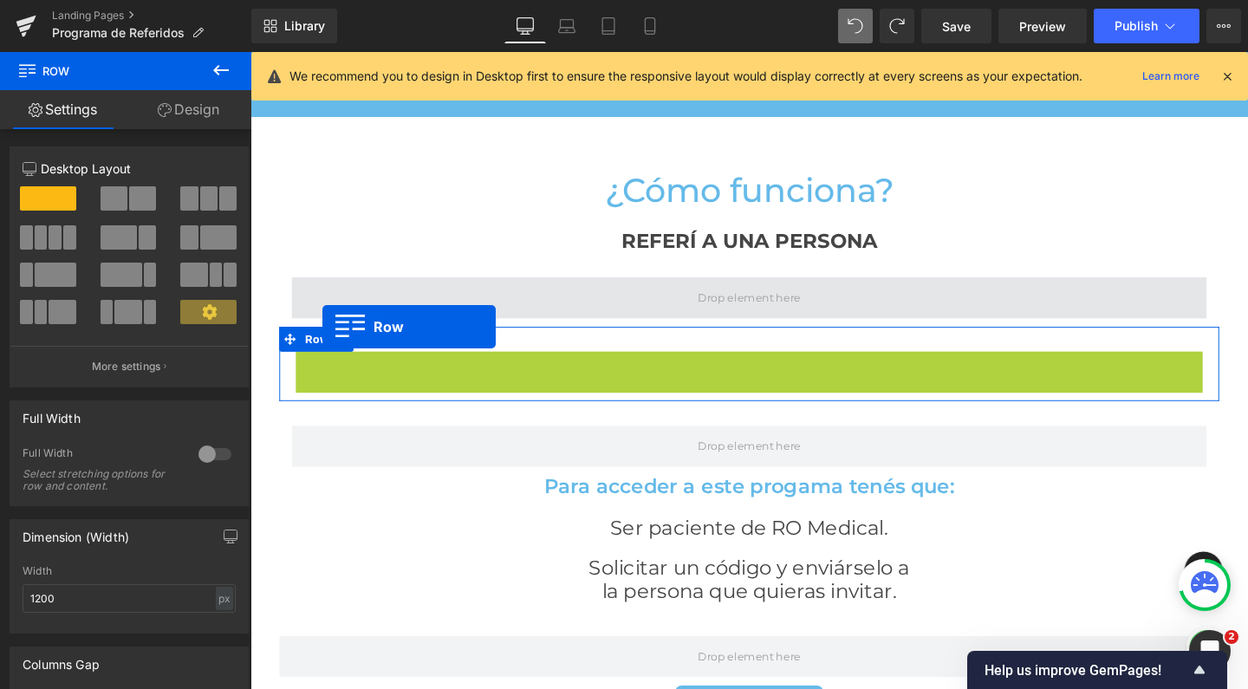
scroll to position [2717, 1031]
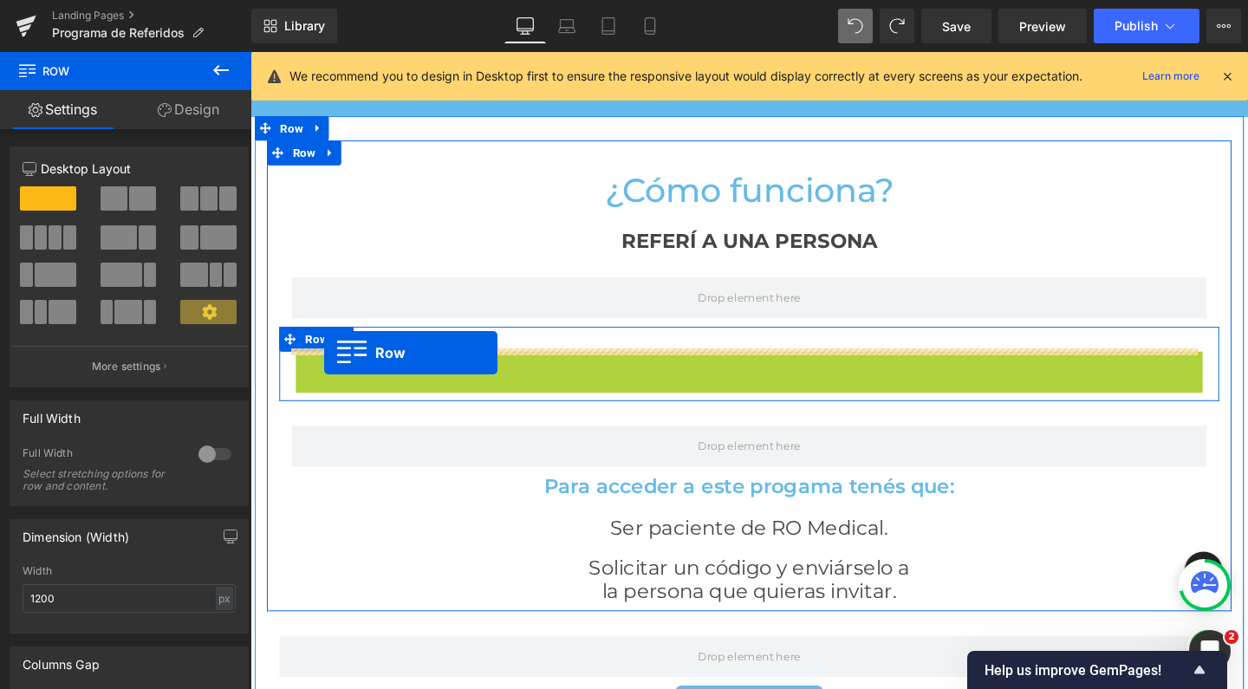
drag, startPoint x: 304, startPoint y: 376, endPoint x: 328, endPoint y: 368, distance: 24.7
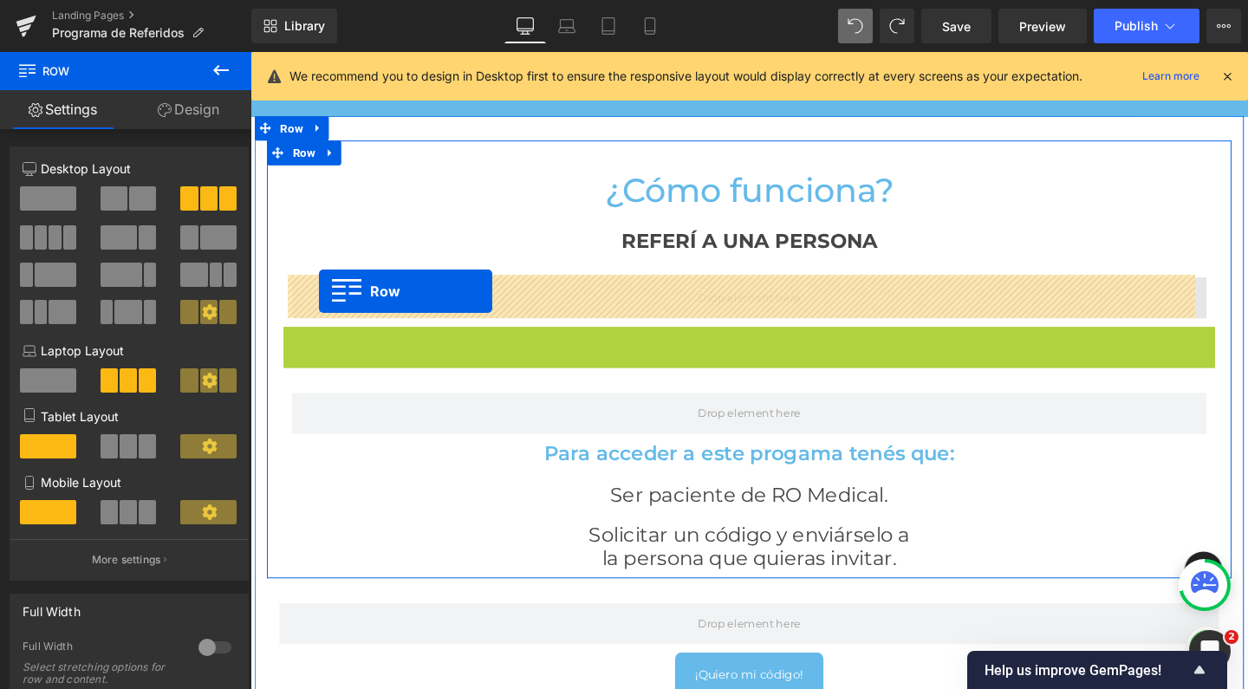
scroll to position [2683, 1031]
drag, startPoint x: 283, startPoint y: 348, endPoint x: 322, endPoint y: 303, distance: 59.6
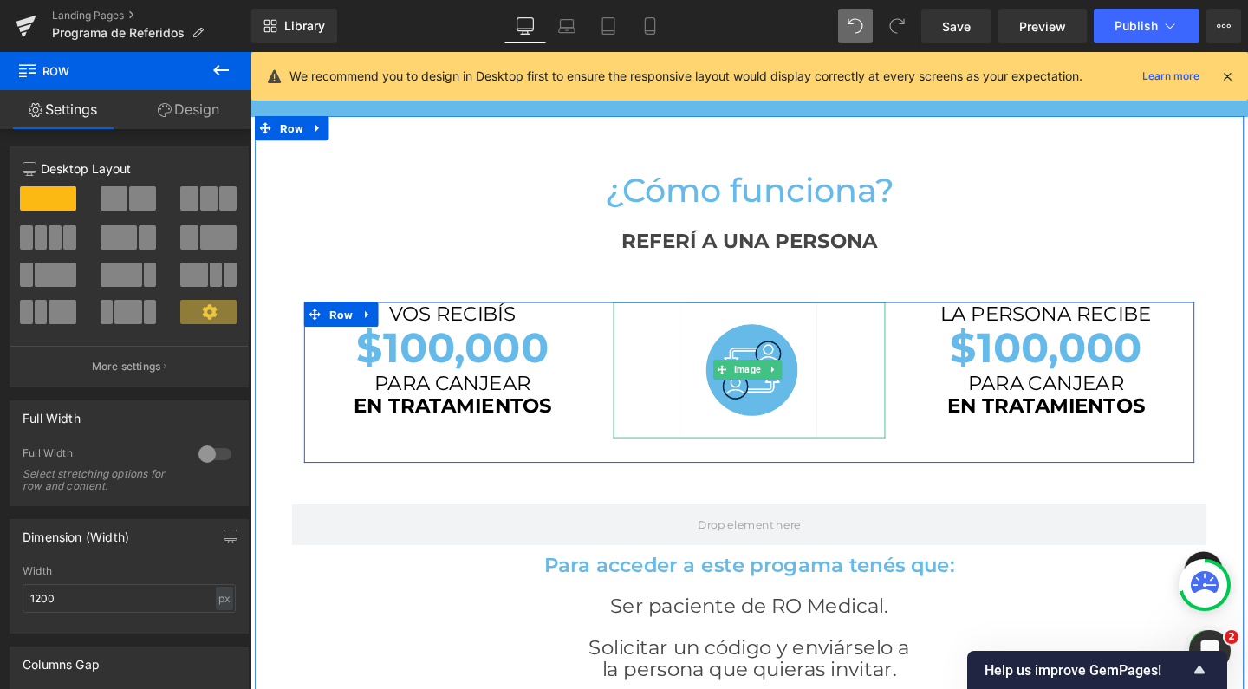
scroll to position [2797, 1031]
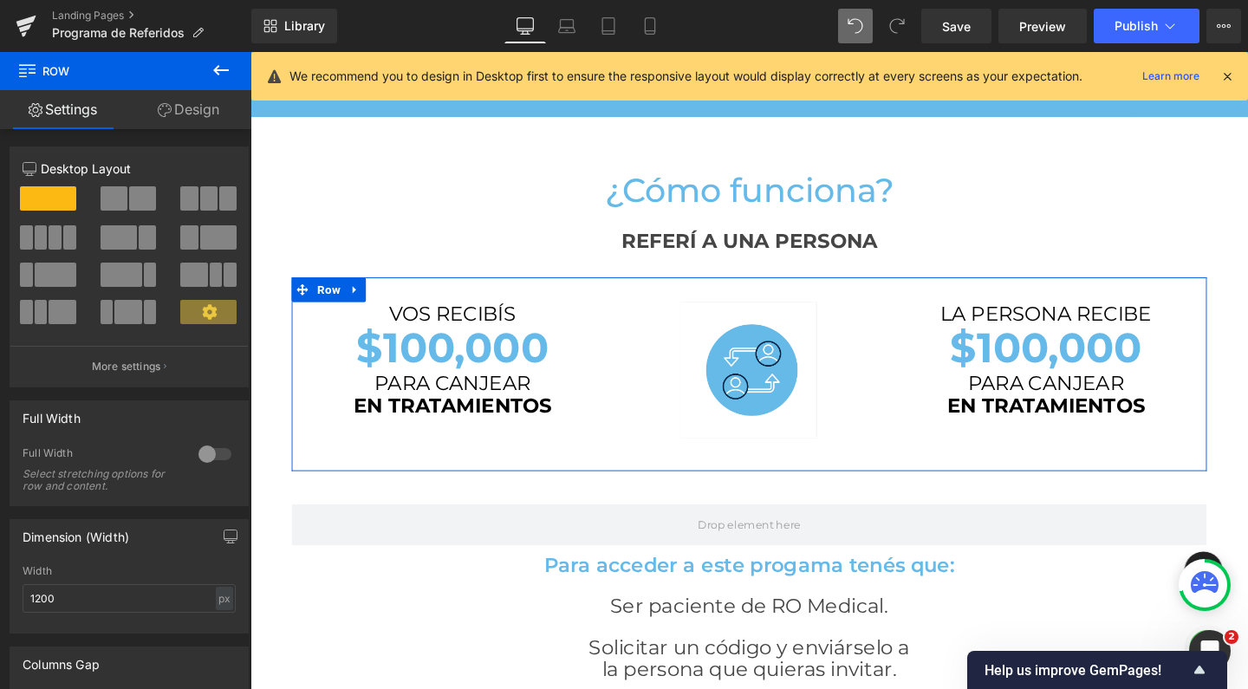
click at [219, 55] on button at bounding box center [221, 71] width 61 height 38
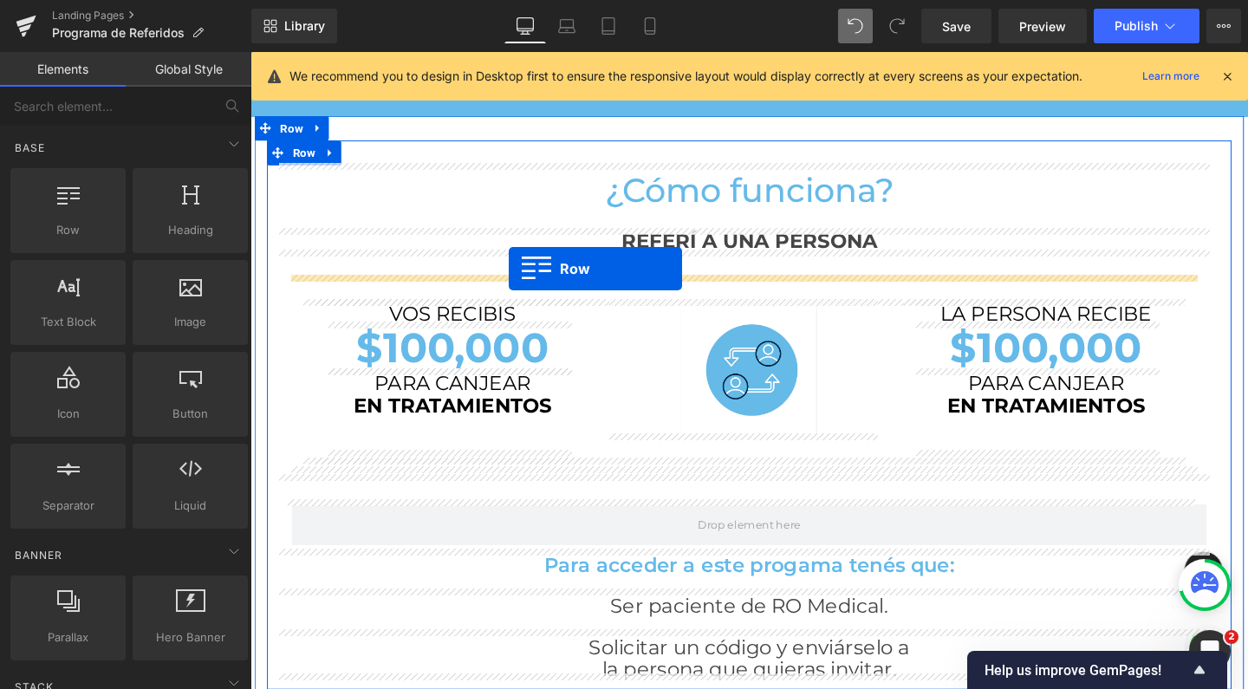
drag, startPoint x: 310, startPoint y: 263, endPoint x: 522, endPoint y: 280, distance: 212.2
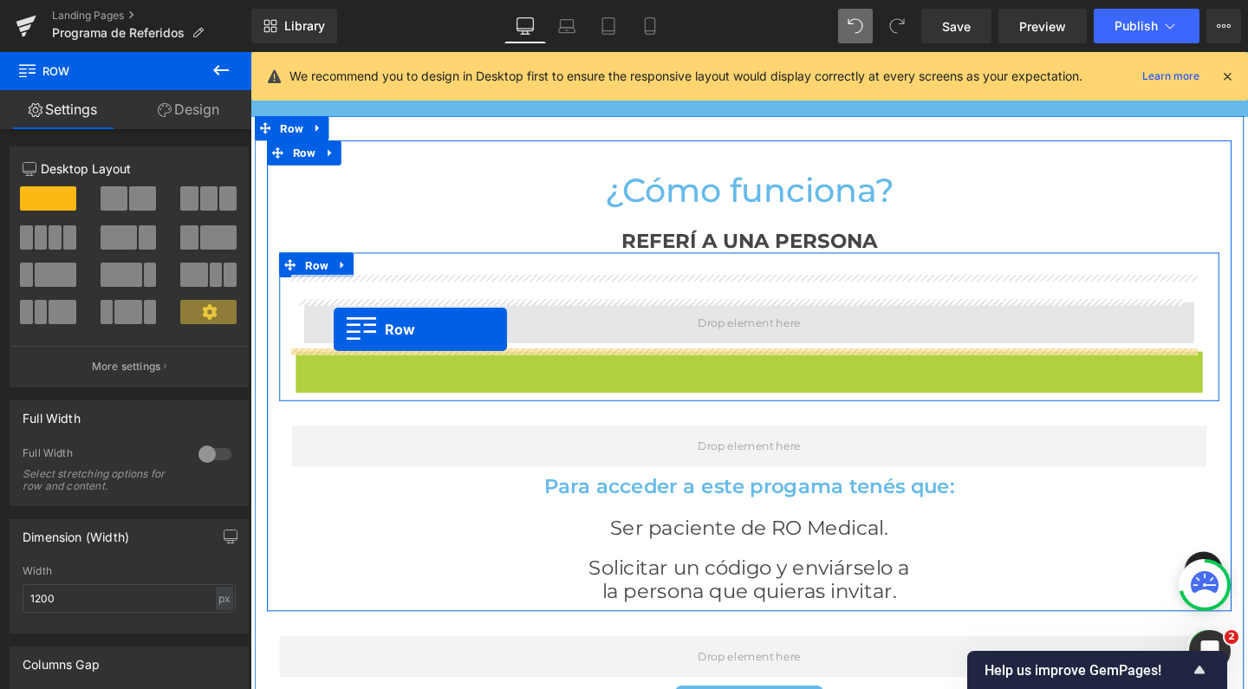
scroll to position [2717, 1031]
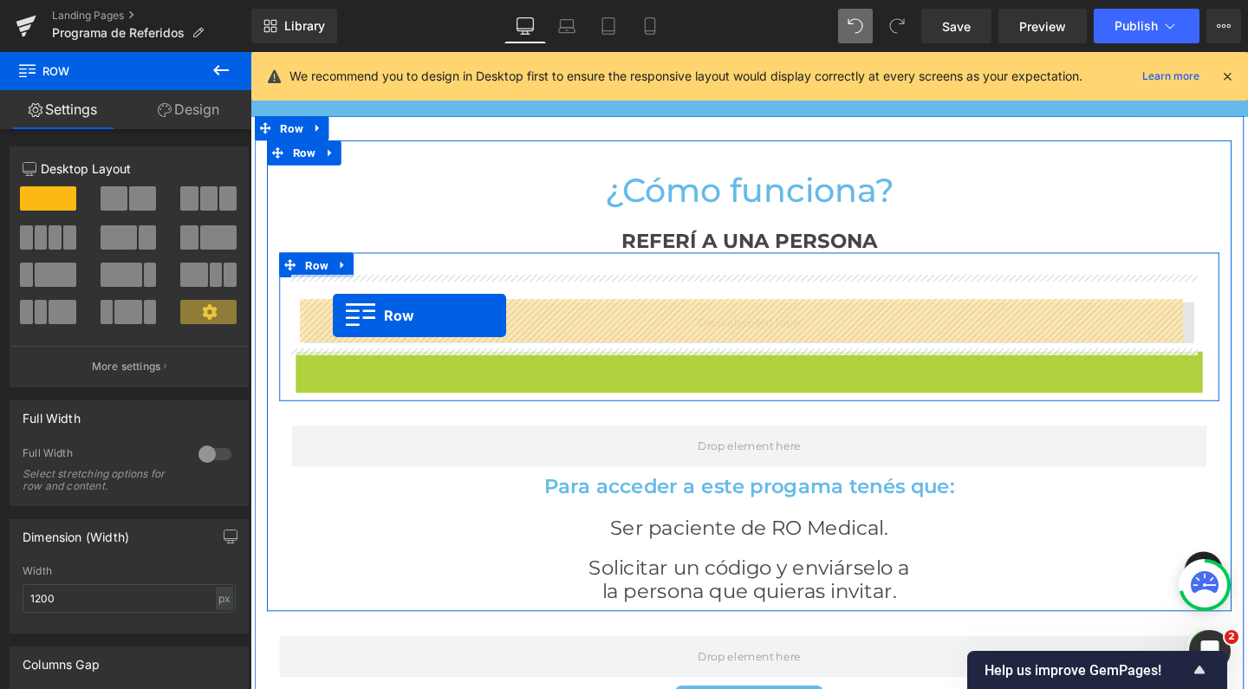
drag, startPoint x: 304, startPoint y: 377, endPoint x: 337, endPoint y: 329, distance: 58.7
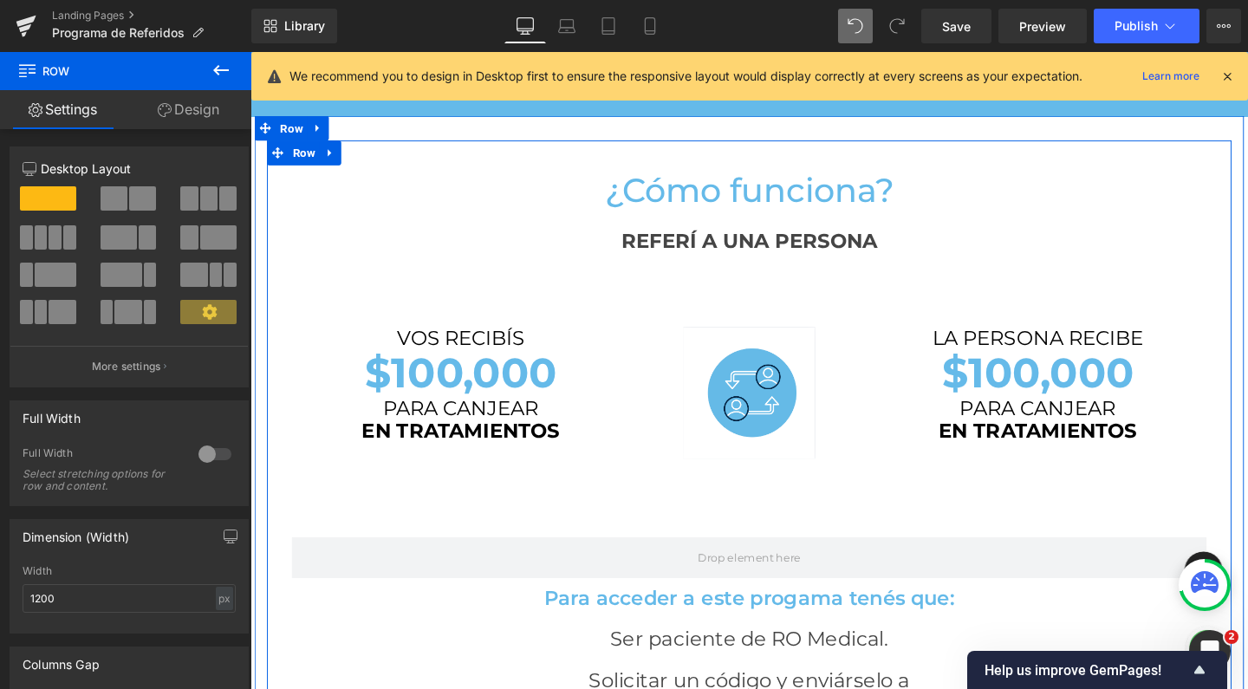
scroll to position [2832, 1031]
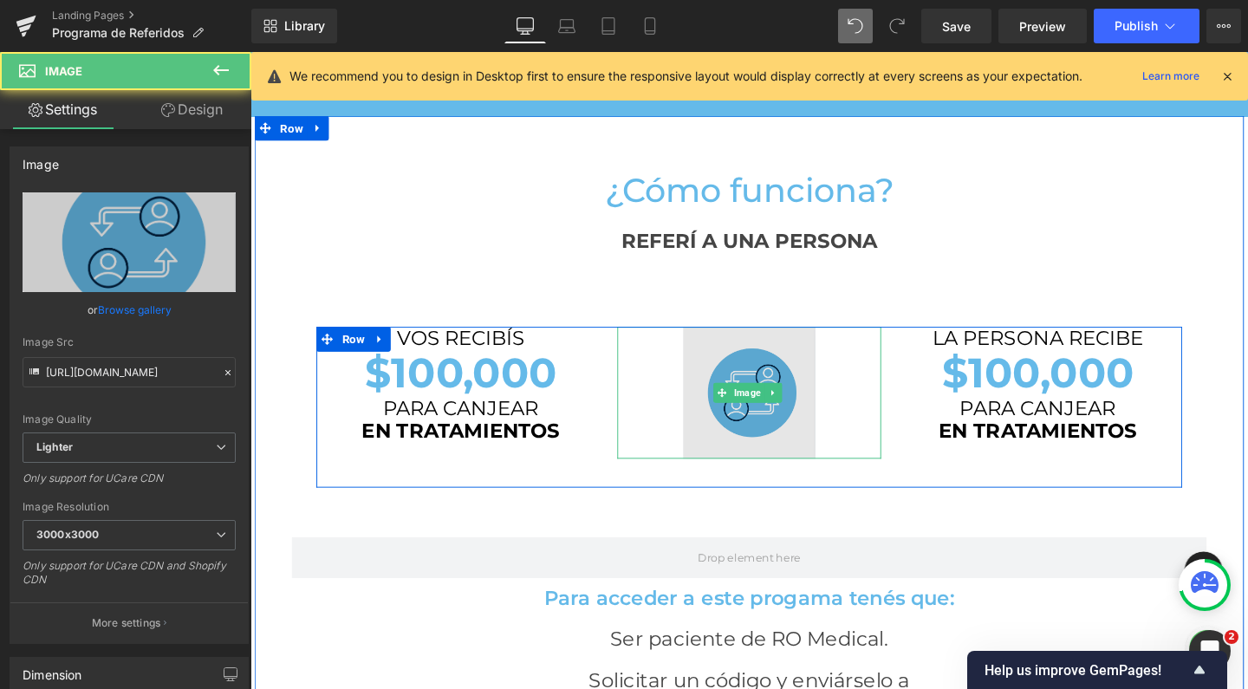
click at [762, 421] on img at bounding box center [775, 410] width 139 height 139
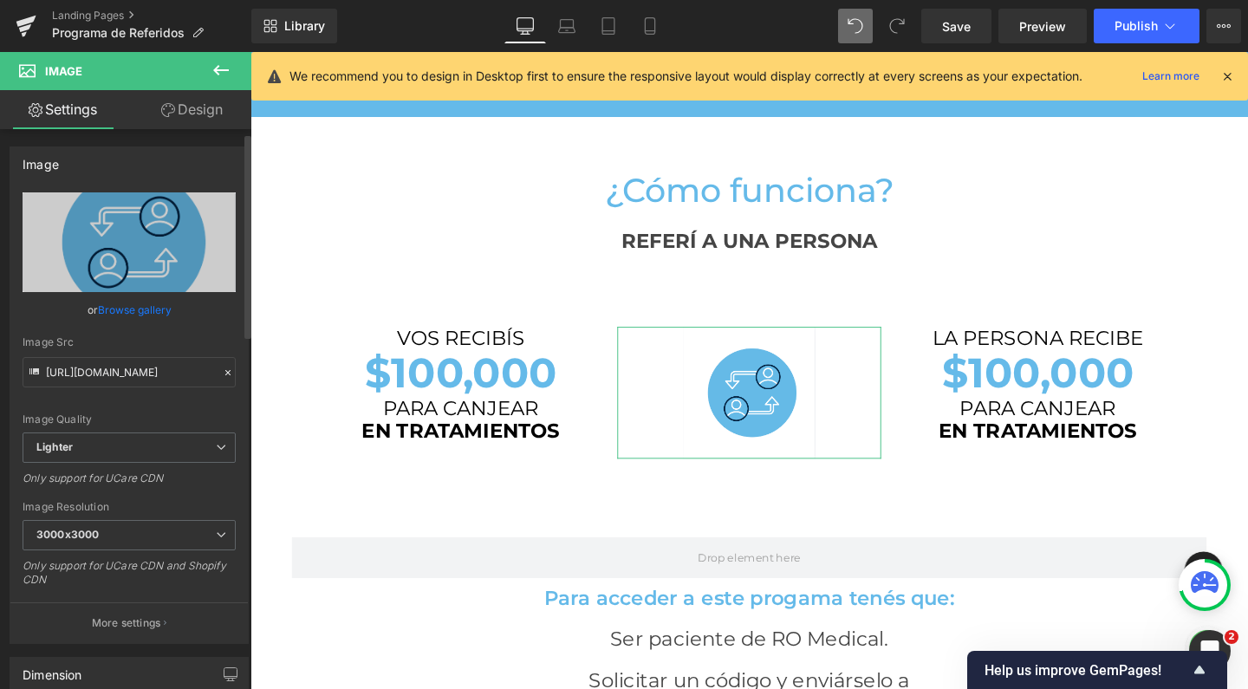
scroll to position [221, 0]
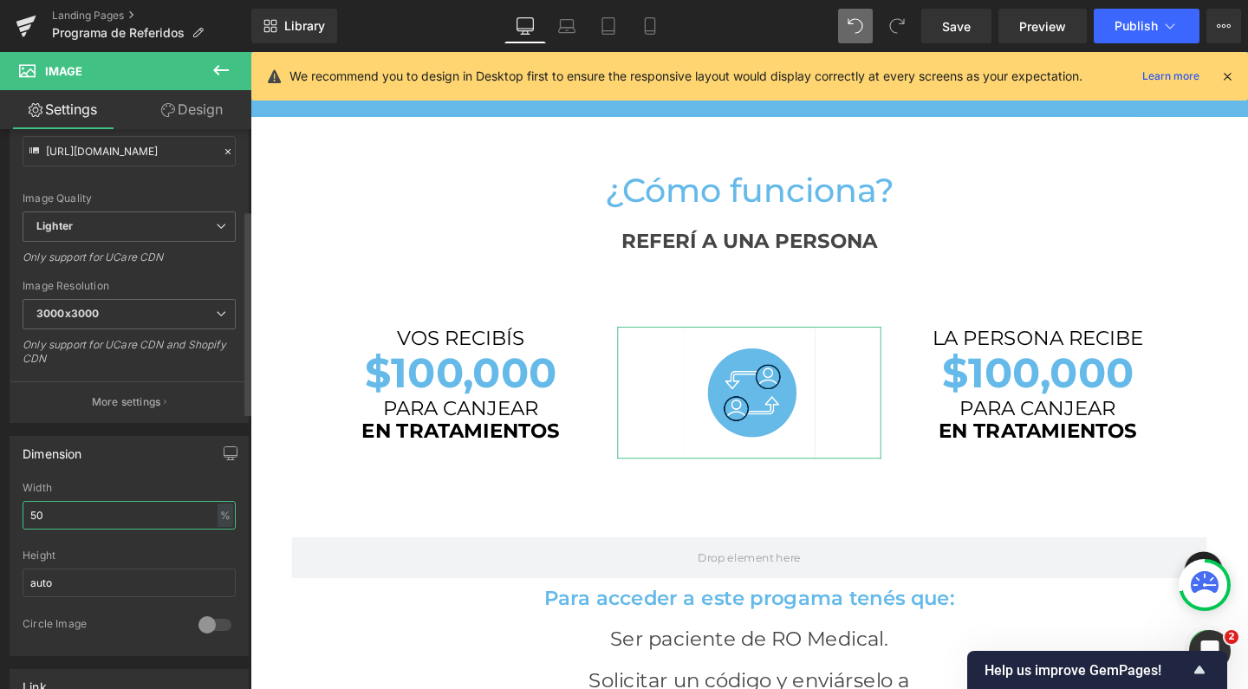
click at [63, 513] on input "50" at bounding box center [129, 515] width 213 height 29
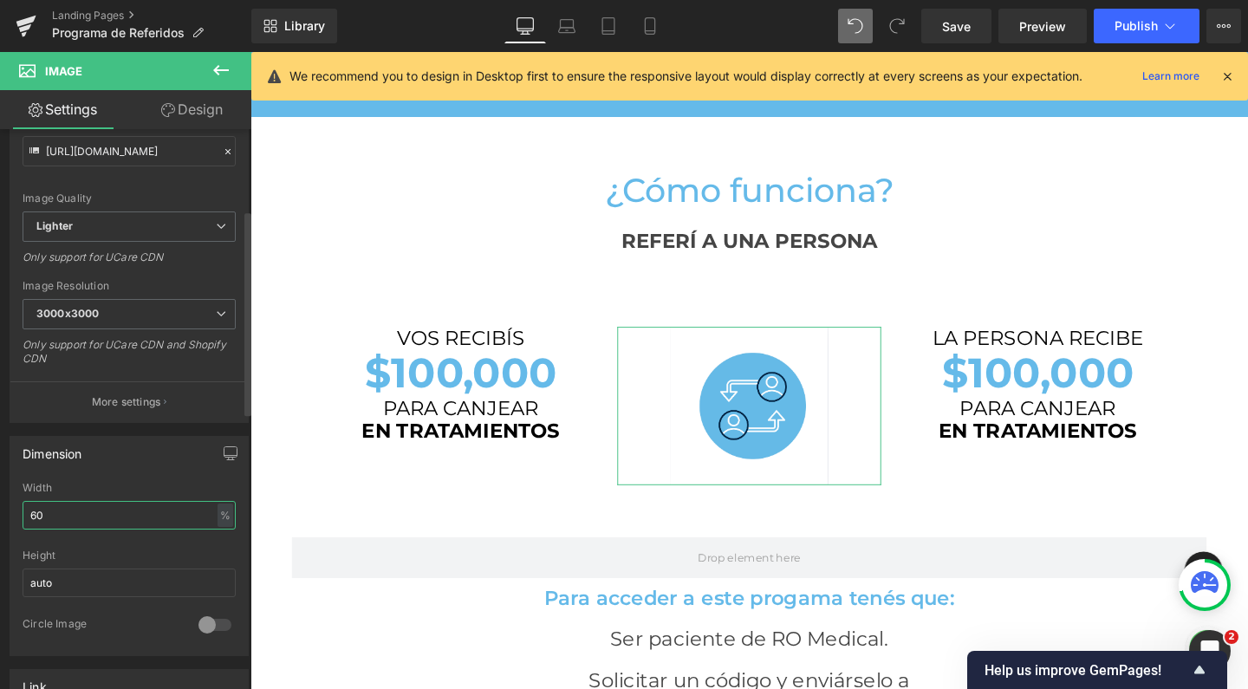
type input "60"
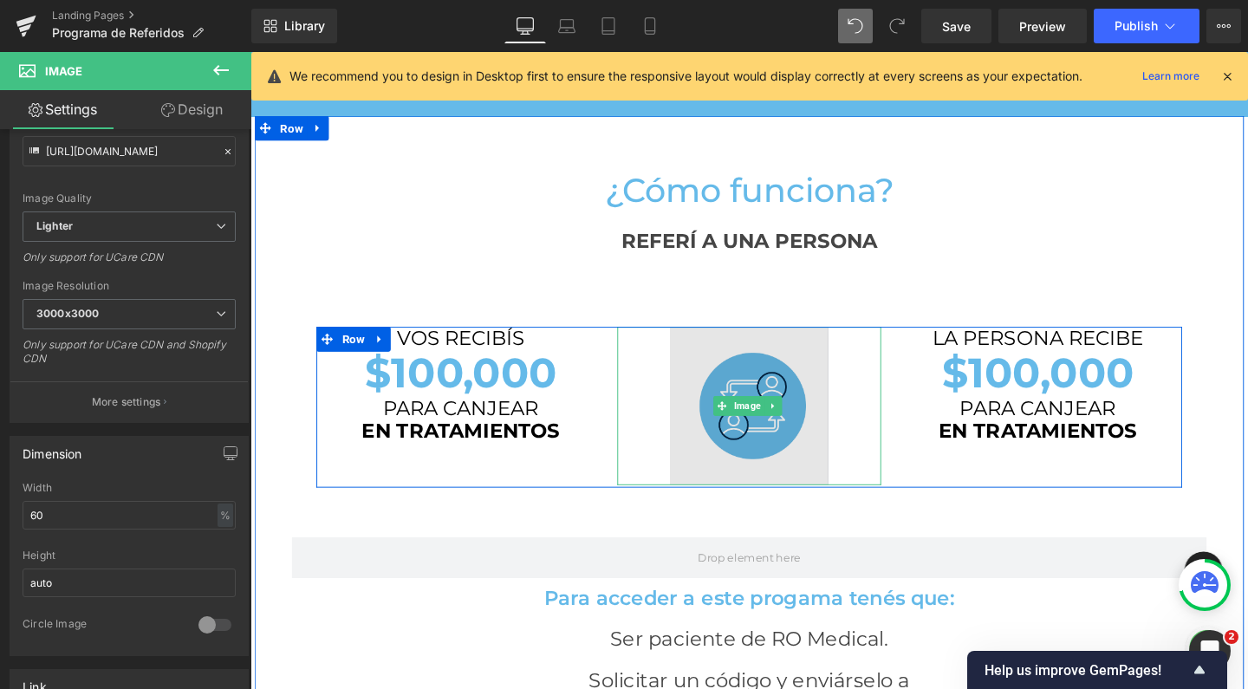
click at [770, 373] on img at bounding box center [775, 424] width 166 height 166
click at [770, 439] on img at bounding box center [775, 424] width 166 height 166
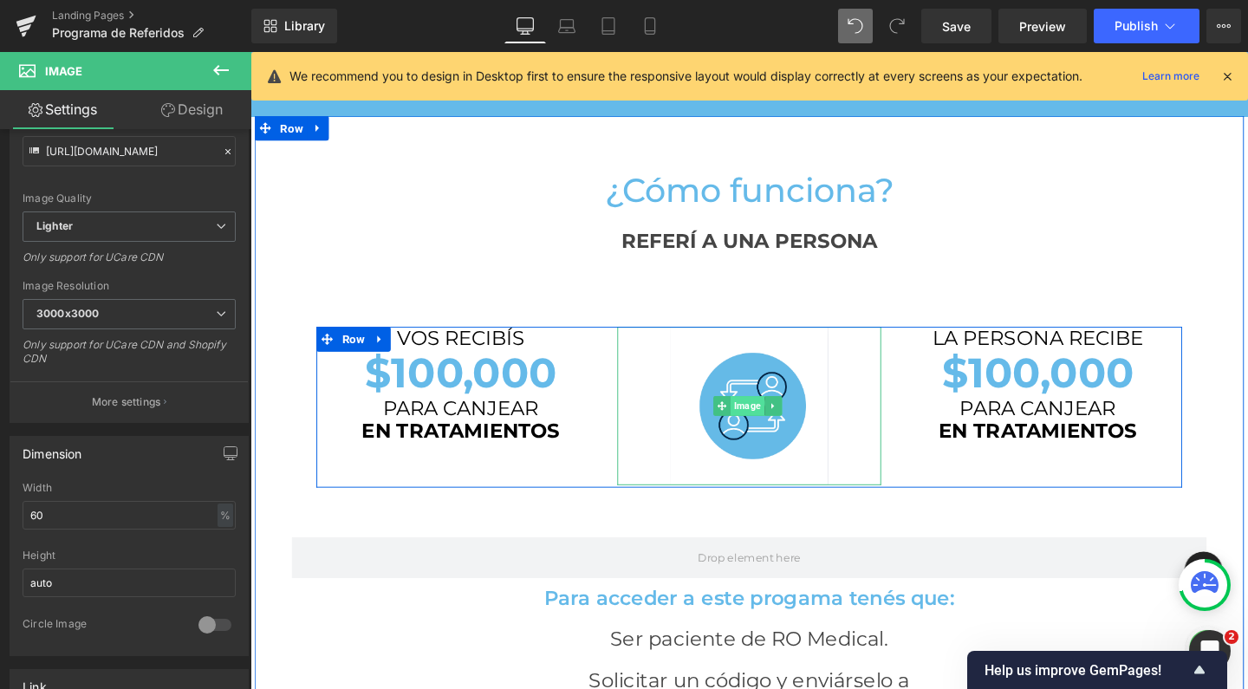
click at [767, 422] on span "Image" at bounding box center [774, 423] width 36 height 21
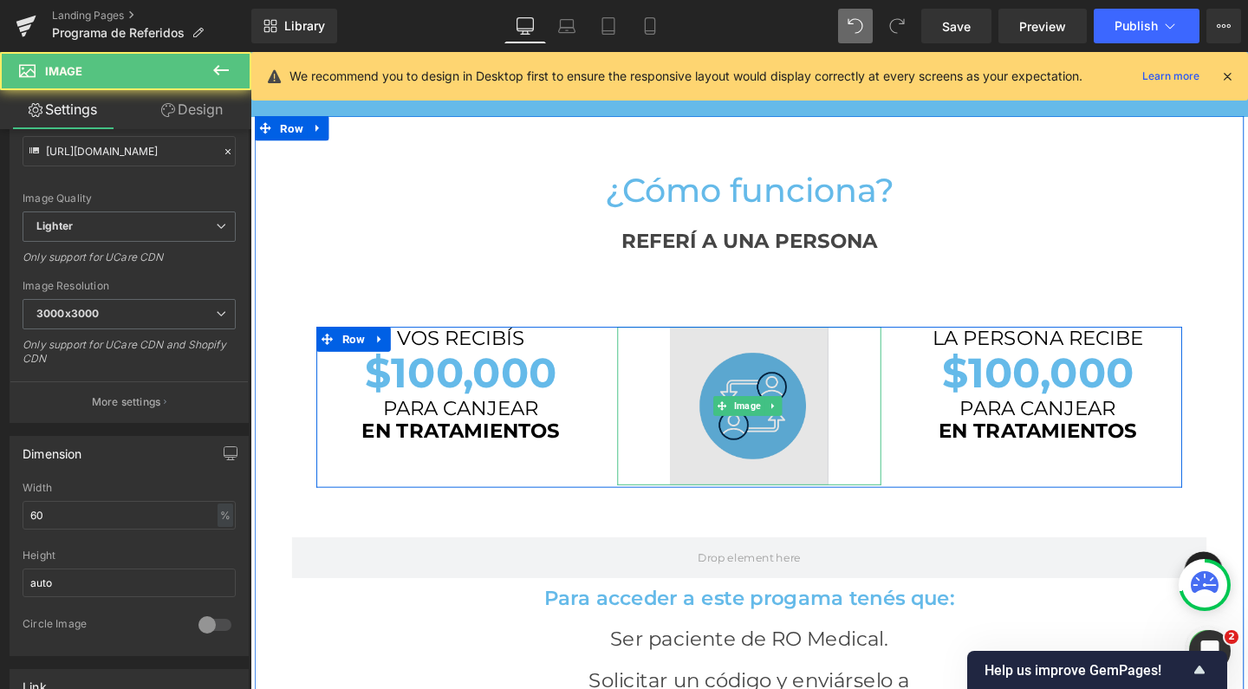
click at [774, 373] on img at bounding box center [775, 424] width 166 height 166
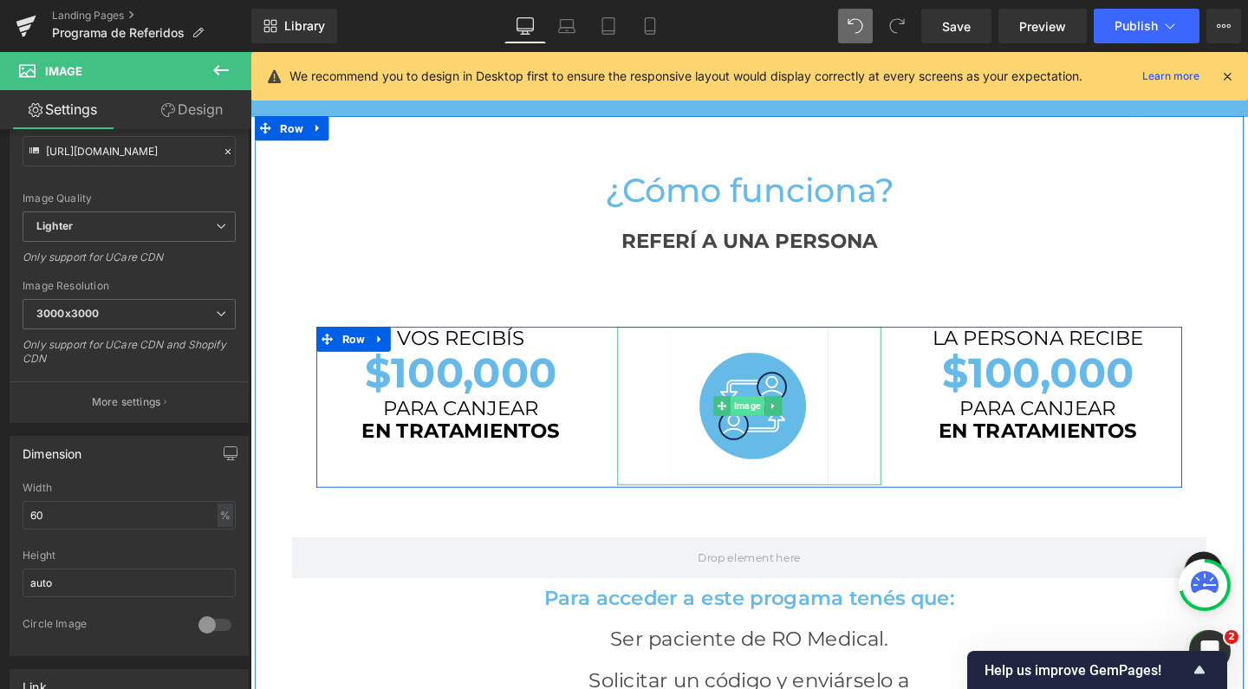
click at [758, 425] on span "Image" at bounding box center [774, 423] width 36 height 21
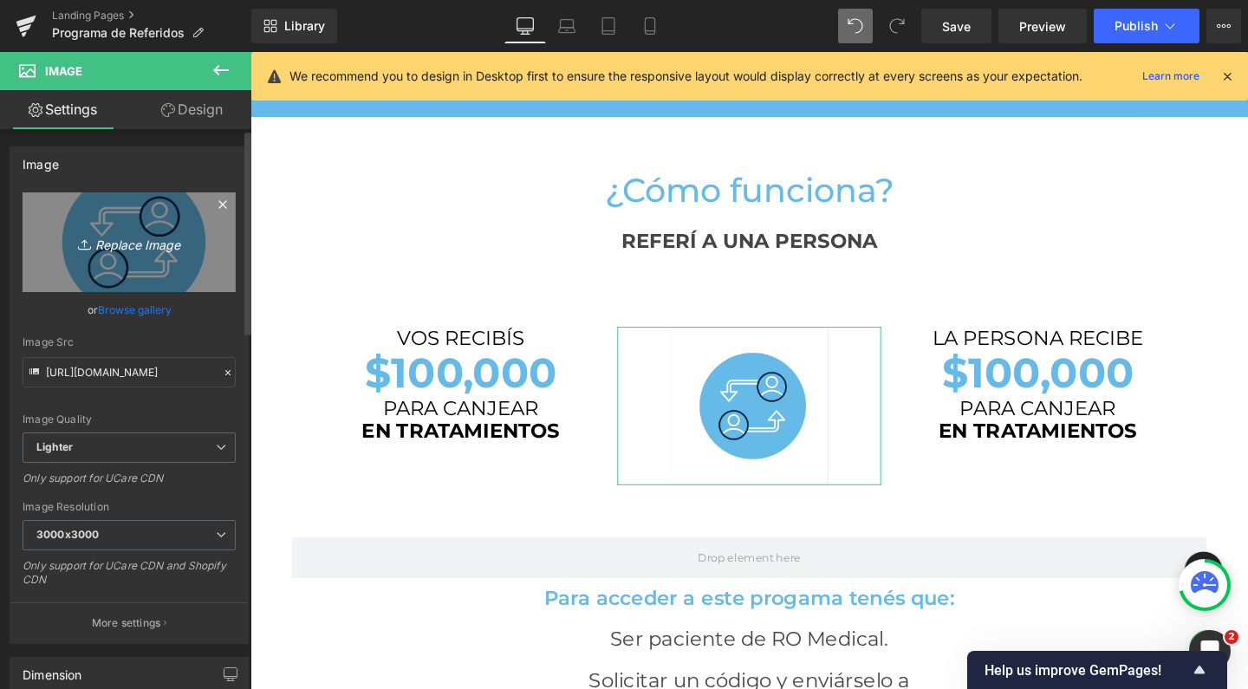
scroll to position [0, 0]
click at [140, 218] on link "Replace Image" at bounding box center [129, 242] width 213 height 100
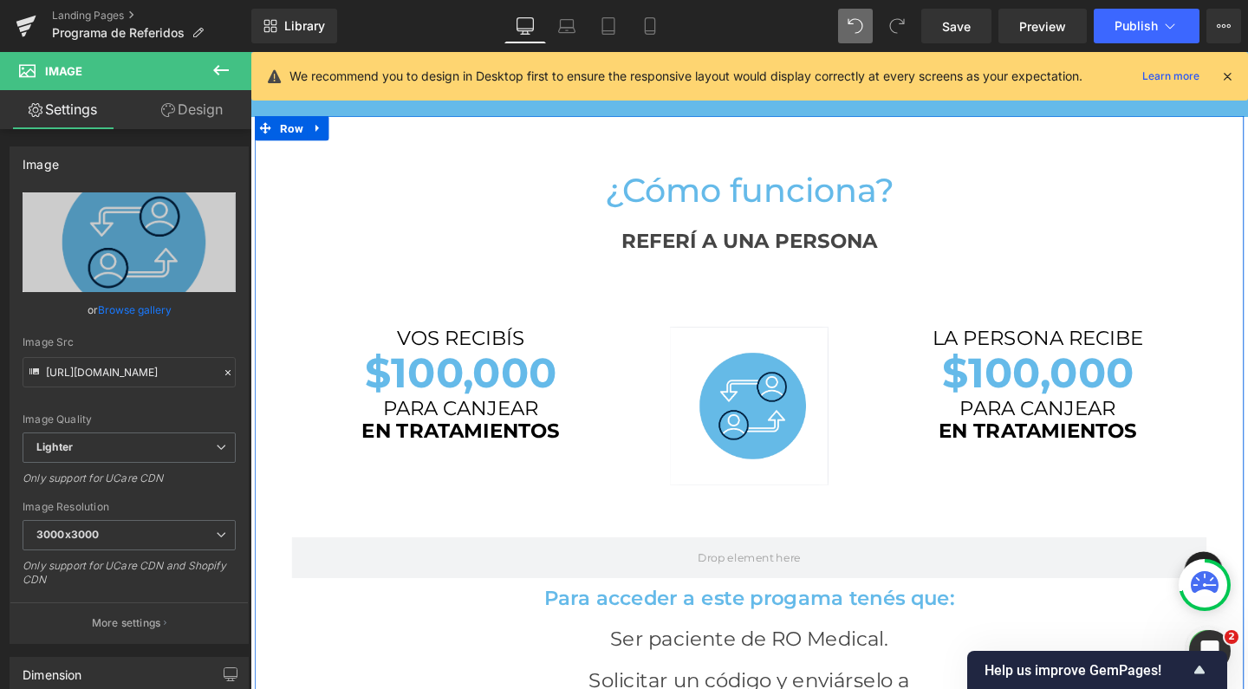
type input "C:\fakepath\programa referidos romedical.png"
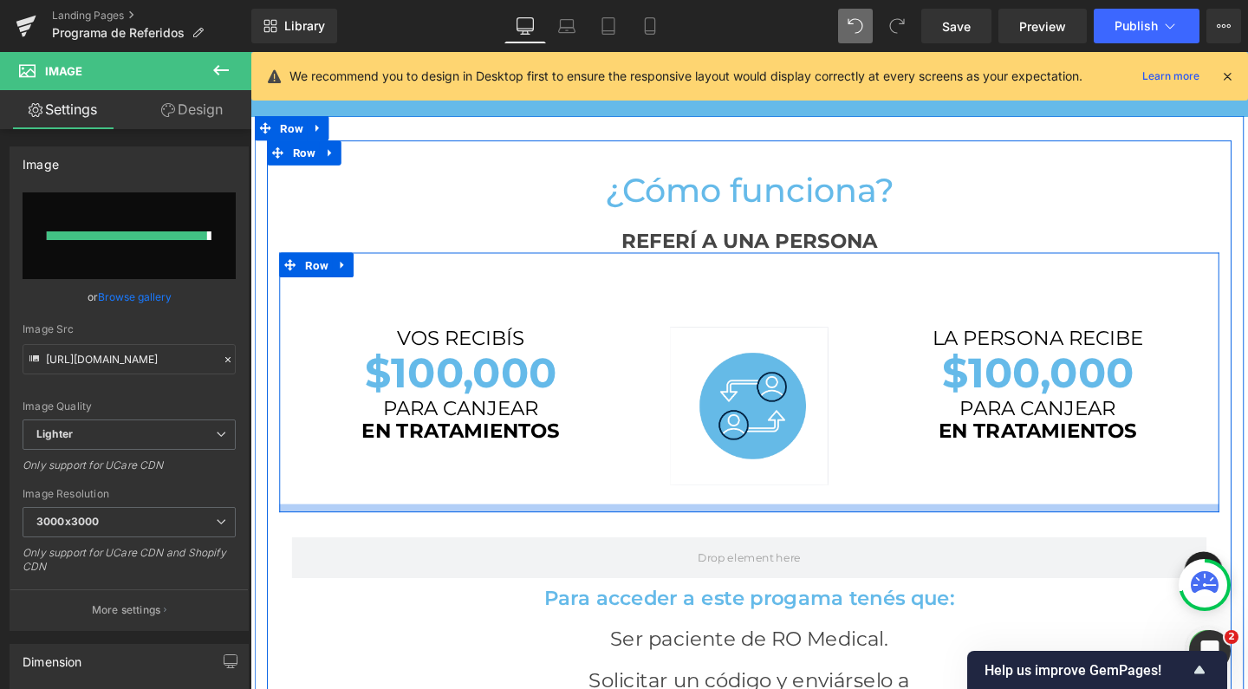
type input "[URL][DOMAIN_NAME]"
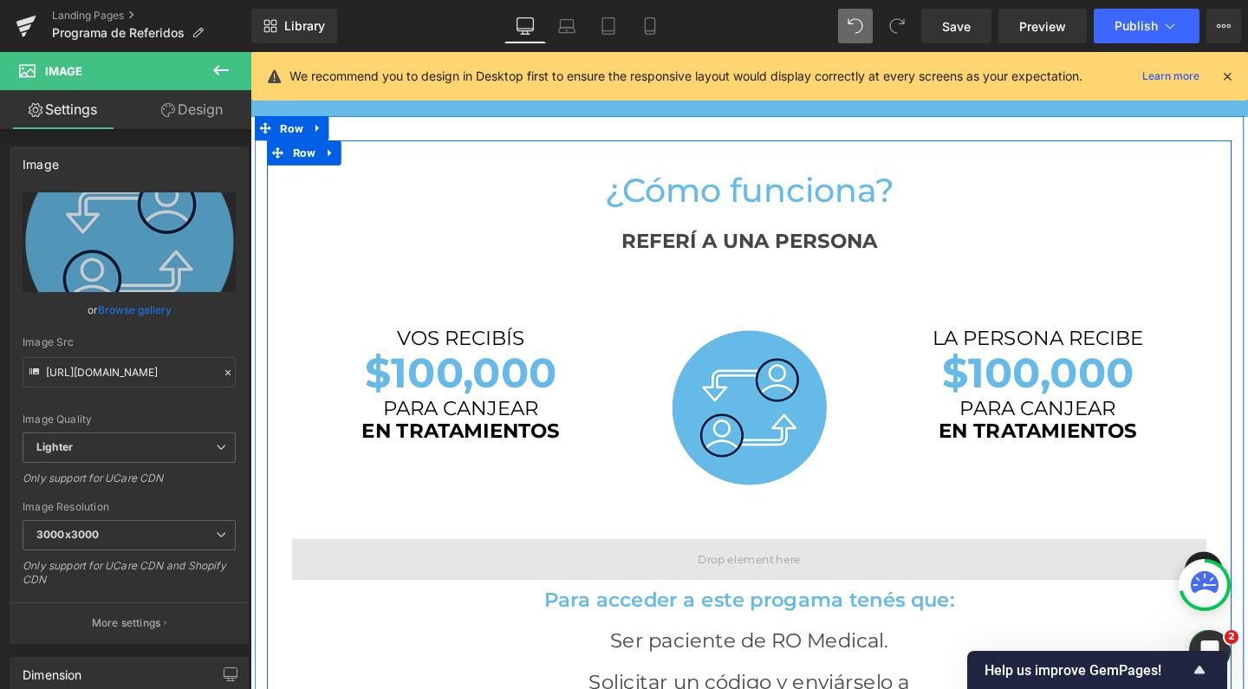
scroll to position [2834, 1031]
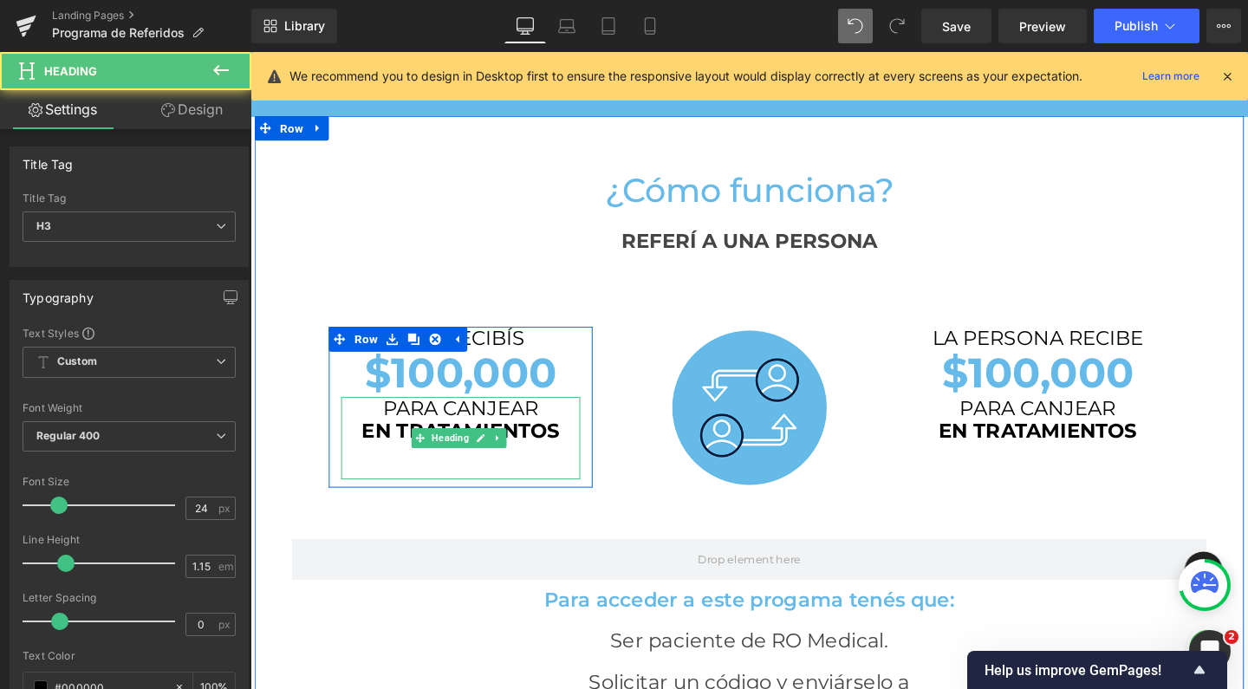
click at [496, 481] on div at bounding box center [471, 490] width 251 height 19
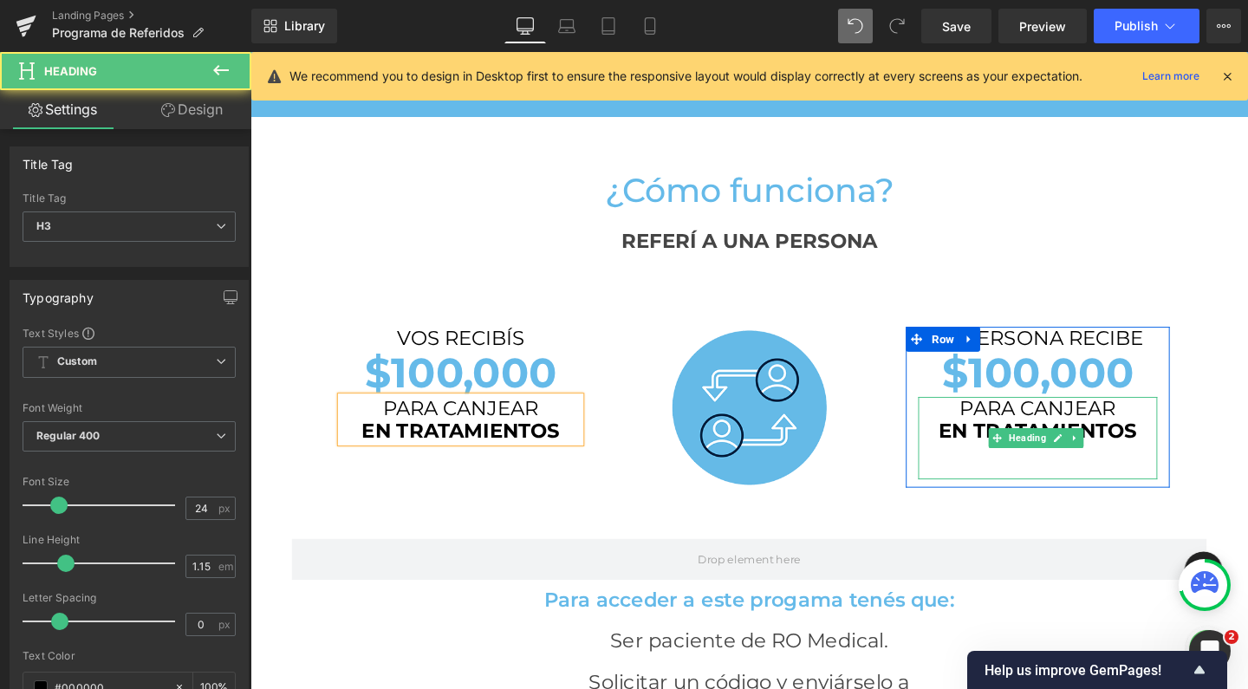
click at [997, 484] on div at bounding box center [1078, 490] width 251 height 19
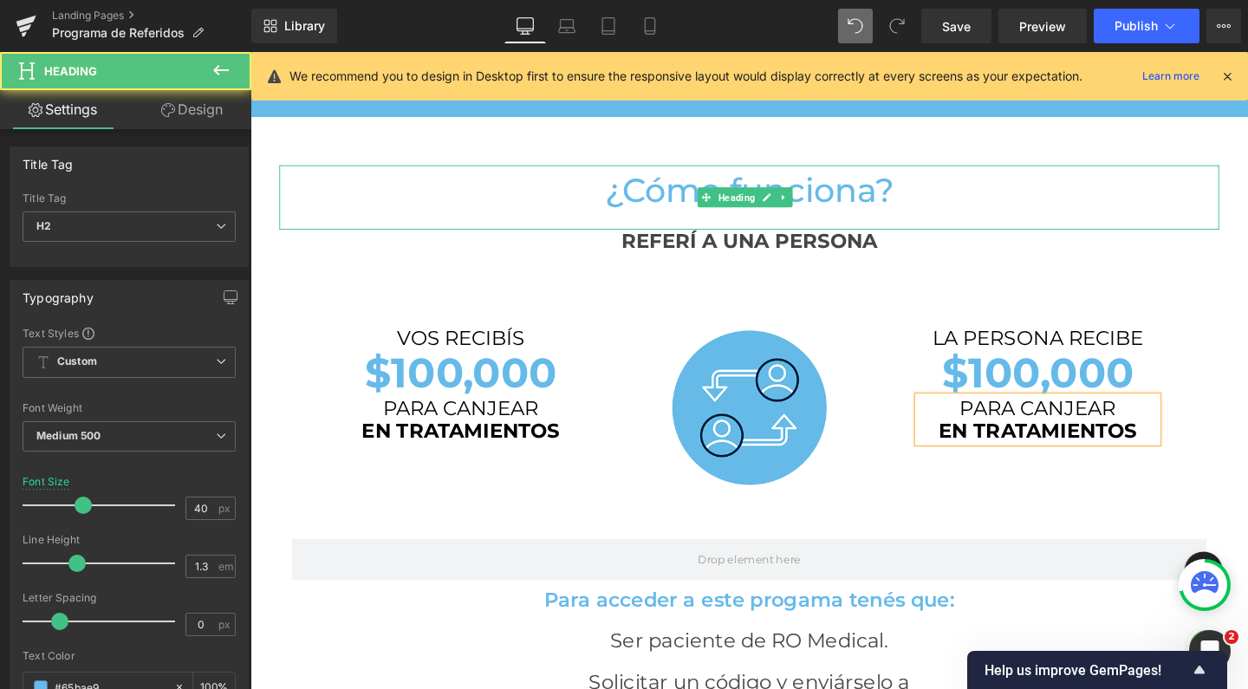
click at [1132, 229] on div at bounding box center [775, 228] width 988 height 19
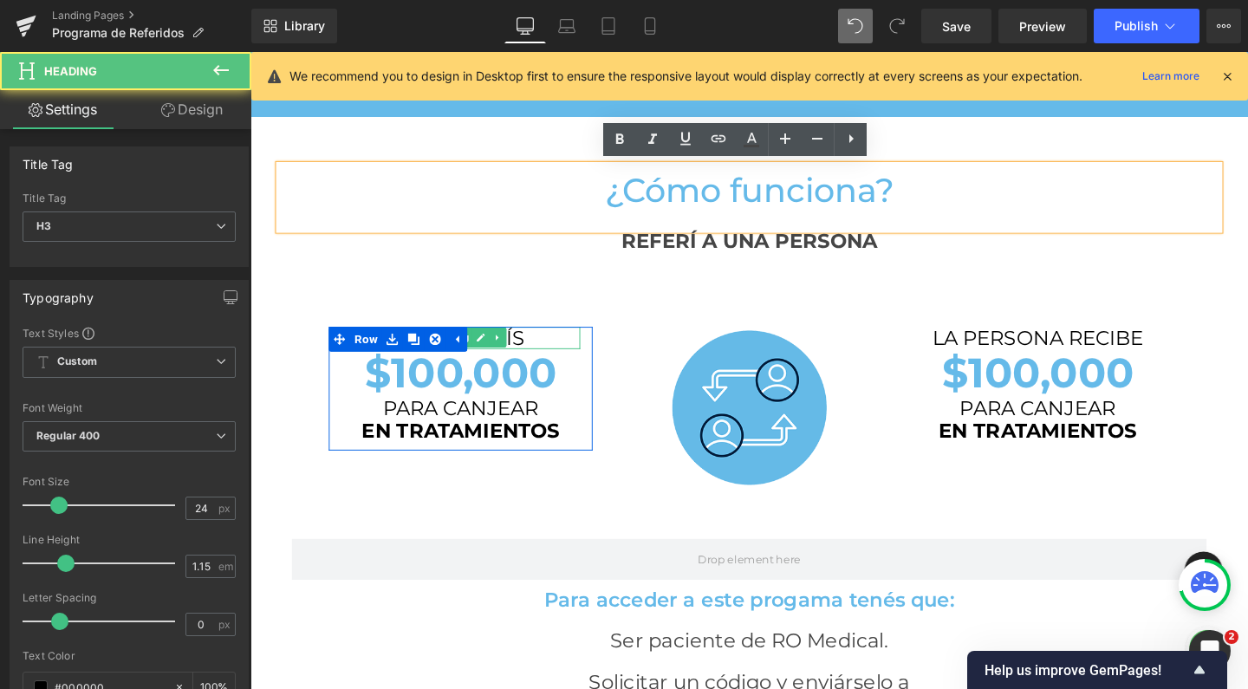
click at [530, 352] on h3 "VOS RECIBÍS" at bounding box center [471, 353] width 251 height 24
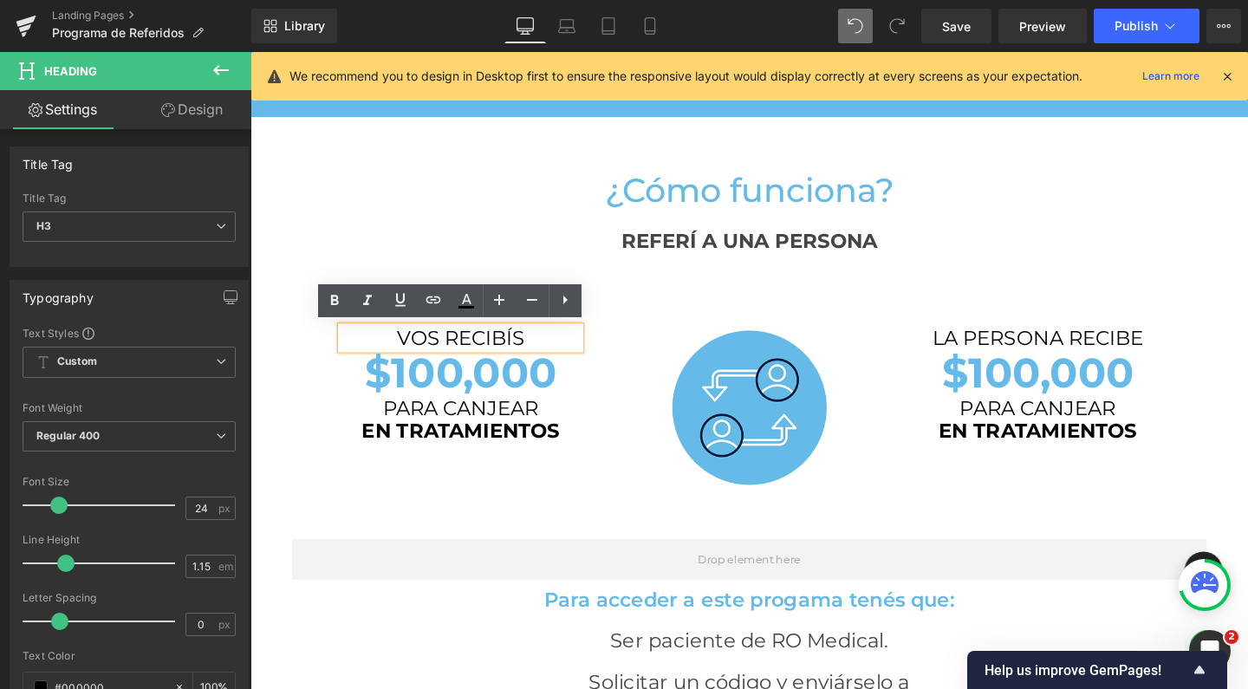
click at [398, 350] on h3 "VOS RECIBÍS" at bounding box center [471, 353] width 251 height 24
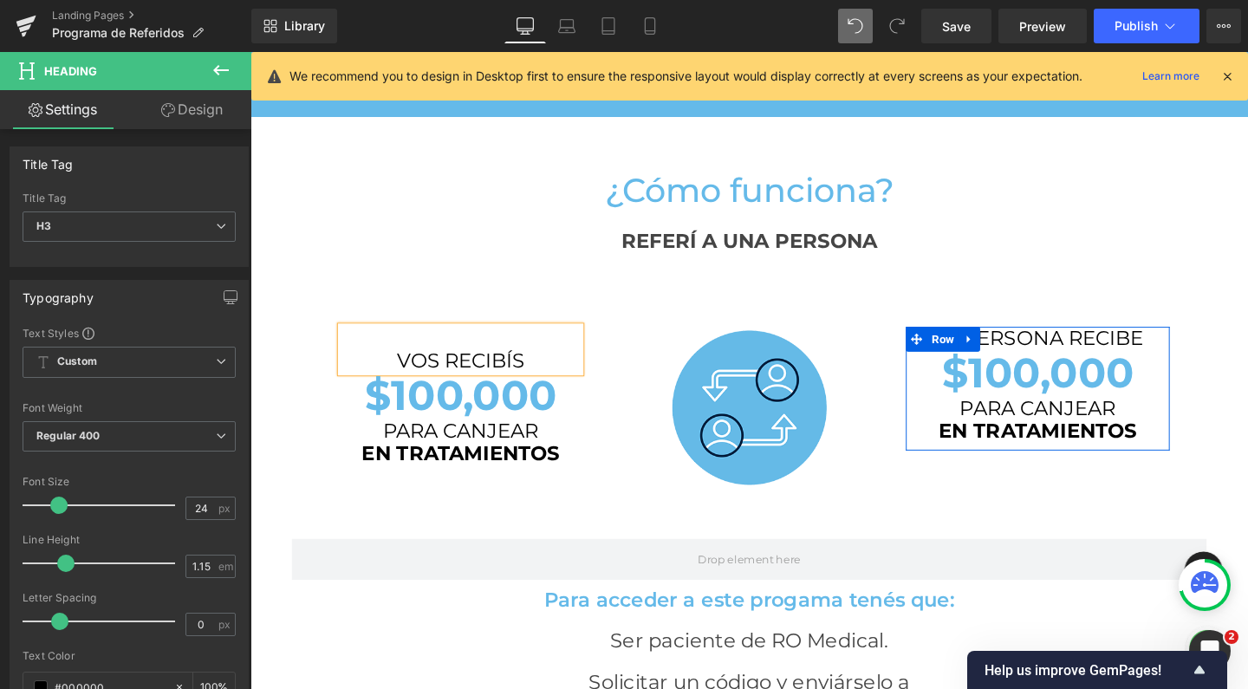
click at [1074, 344] on span "Heading" at bounding box center [1076, 352] width 46 height 21
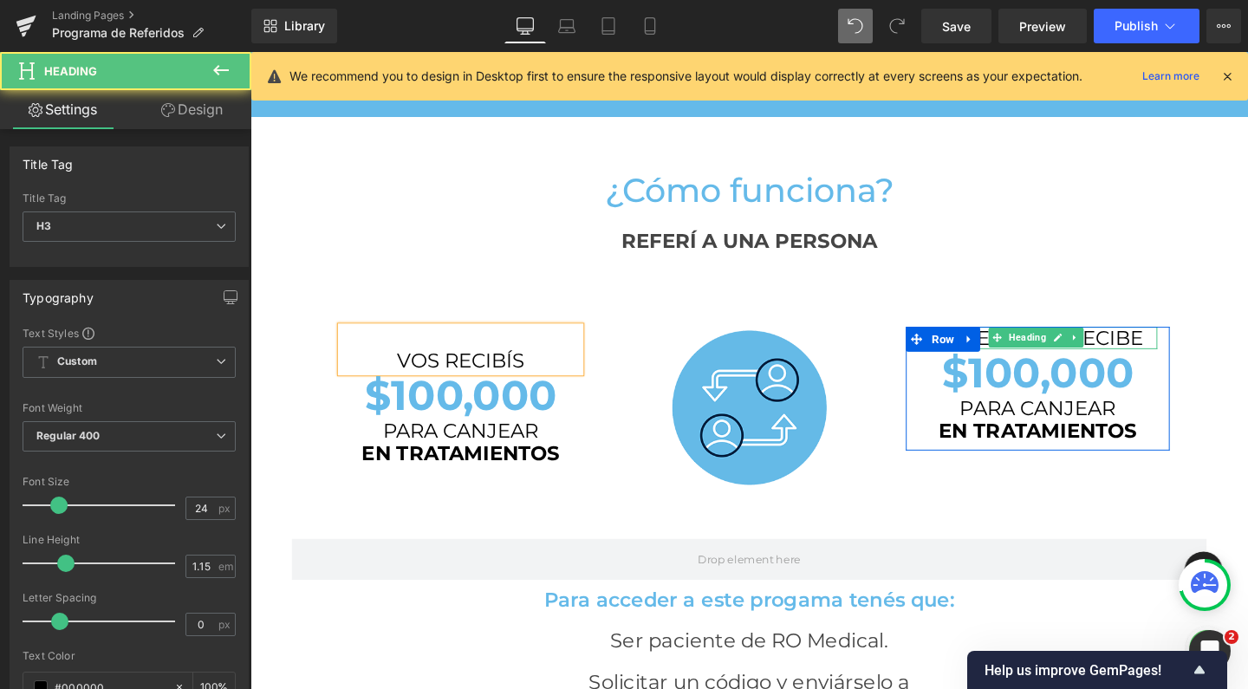
click at [1012, 348] on h3 "LA PERSONA RECIBE" at bounding box center [1078, 353] width 251 height 24
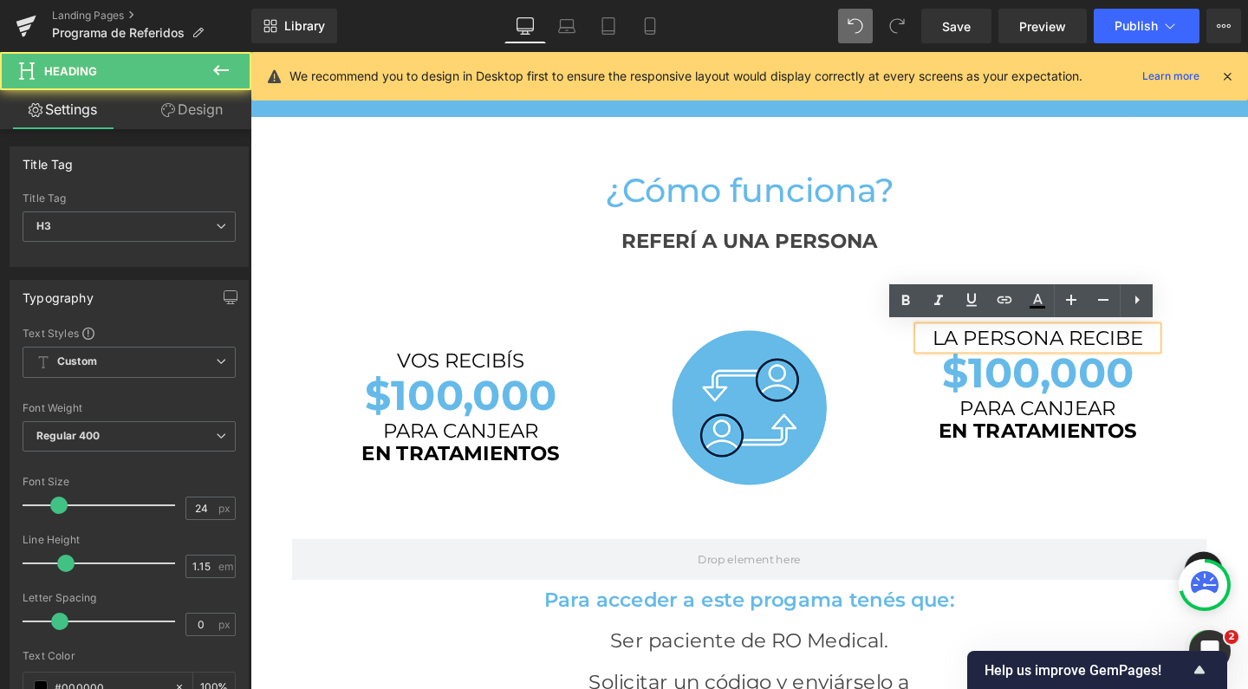
click at [953, 350] on h3 "LA PERSONA RECIBE" at bounding box center [1078, 353] width 251 height 24
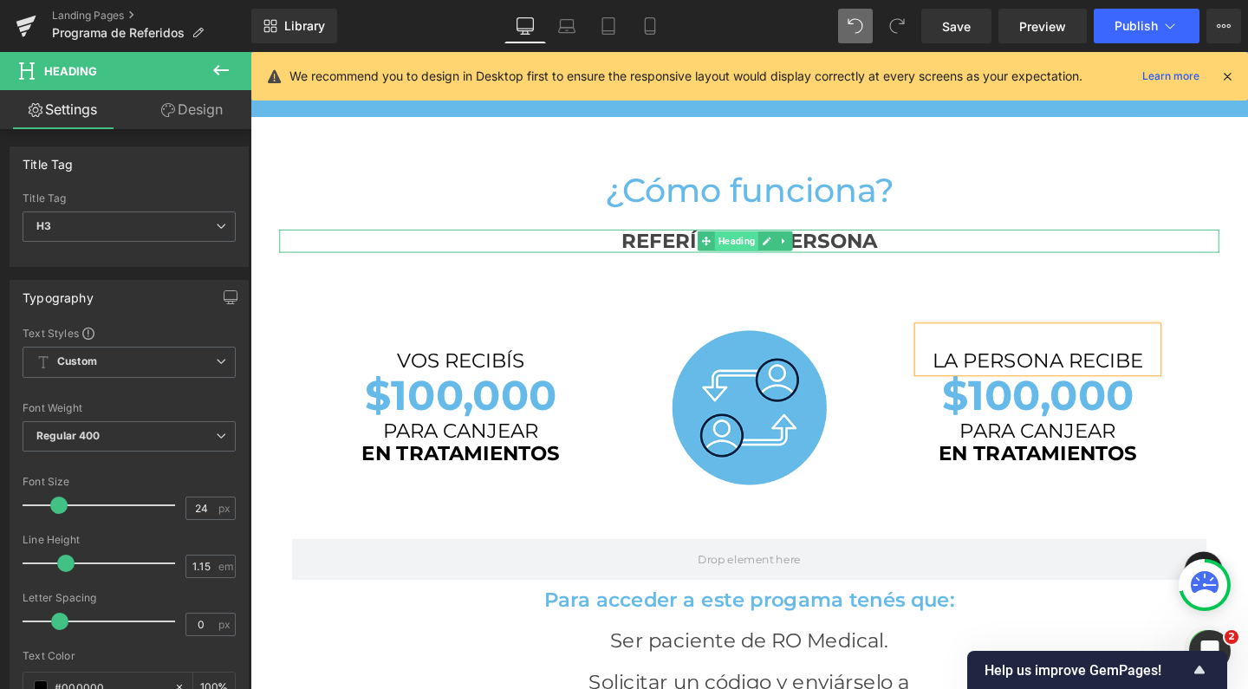
click at [756, 249] on span "Heading" at bounding box center [761, 250] width 46 height 21
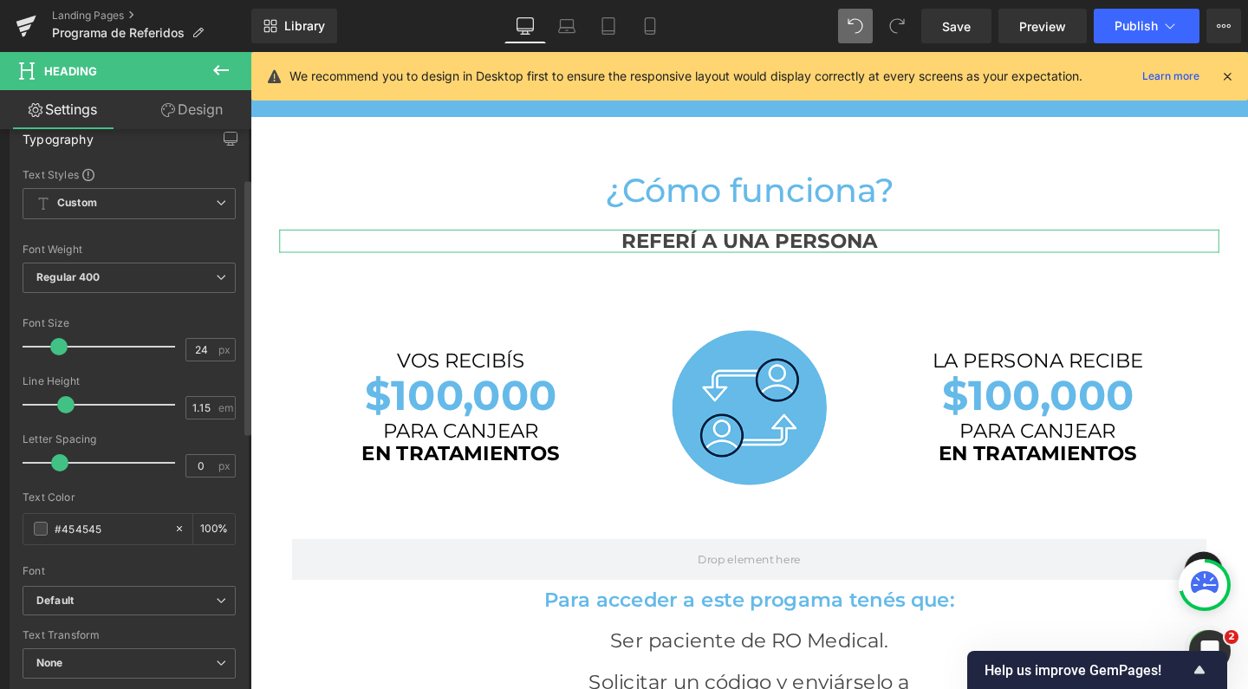
scroll to position [163, 0]
click at [46, 526] on span at bounding box center [41, 524] width 14 height 14
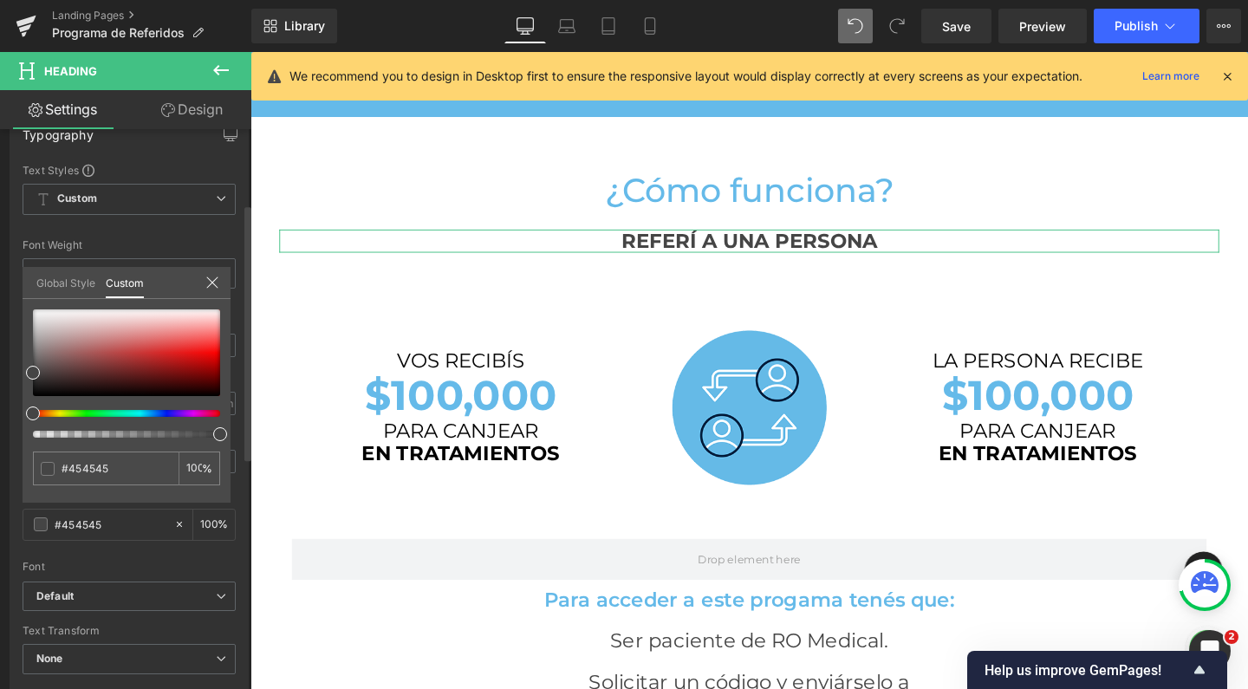
click at [36, 394] on div at bounding box center [126, 373] width 187 height 128
type input "#050404"
click at [36, 394] on div at bounding box center [126, 352] width 187 height 87
click at [36, 389] on span at bounding box center [36, 395] width 14 height 14
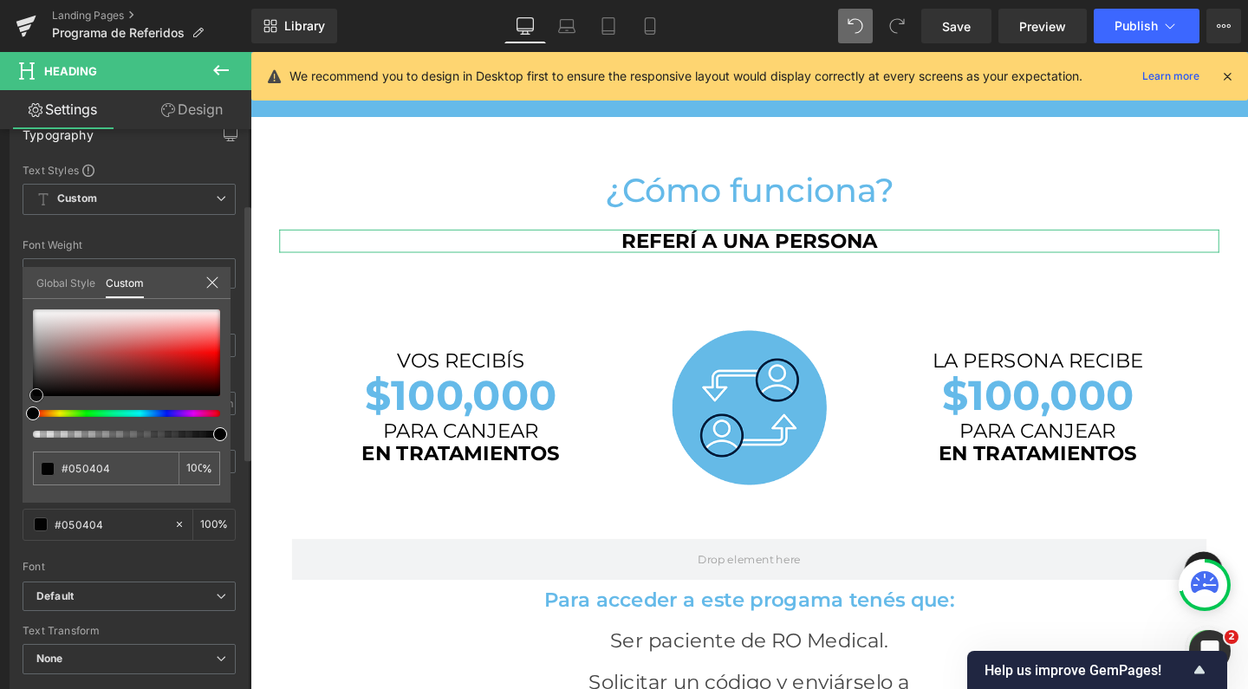
type input "#020202"
type input "#000000"
drag, startPoint x: 36, startPoint y: 389, endPoint x: 12, endPoint y: 413, distance: 34.3
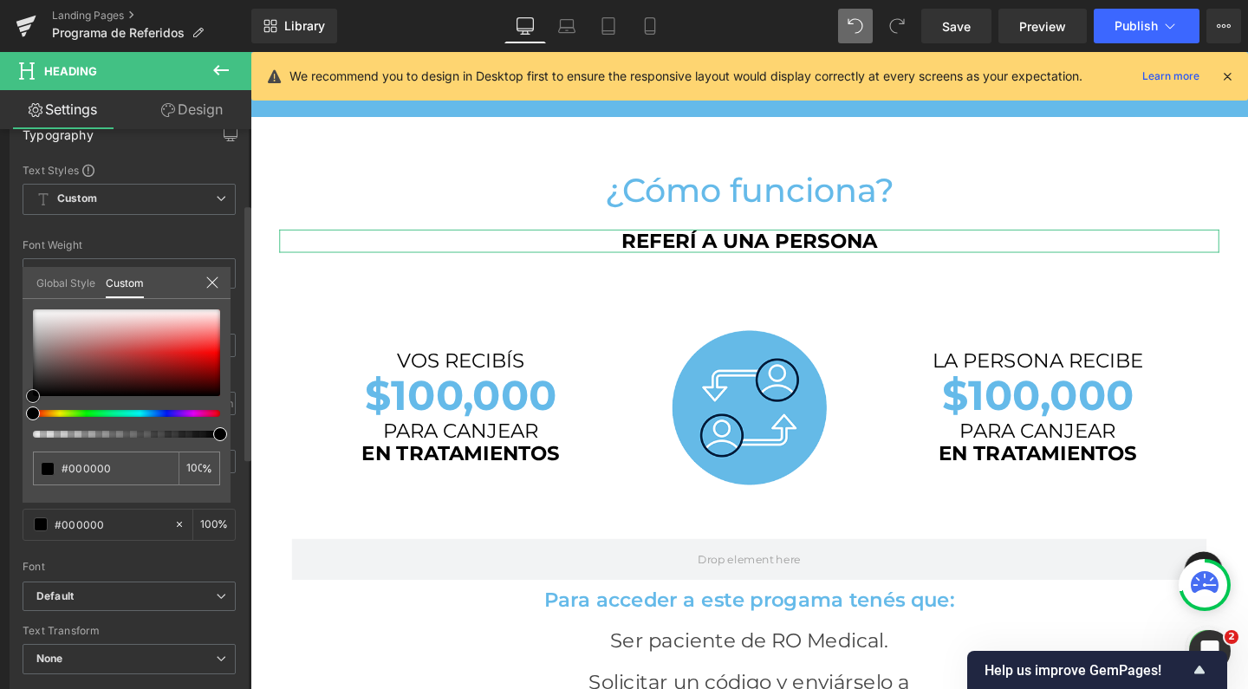
click at [12, 413] on div "Typography Text Styles Custom Custom Setup Global Style Custom Setup Global Sty…" at bounding box center [129, 401] width 259 height 595
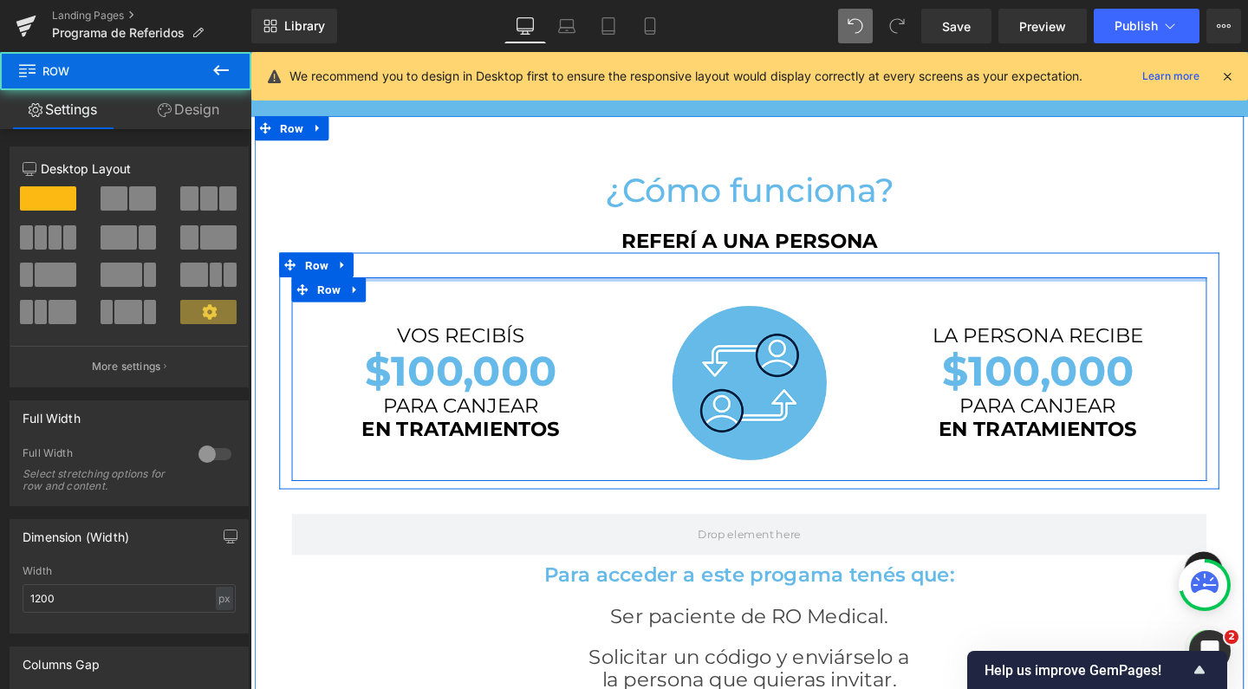
scroll to position [2808, 1031]
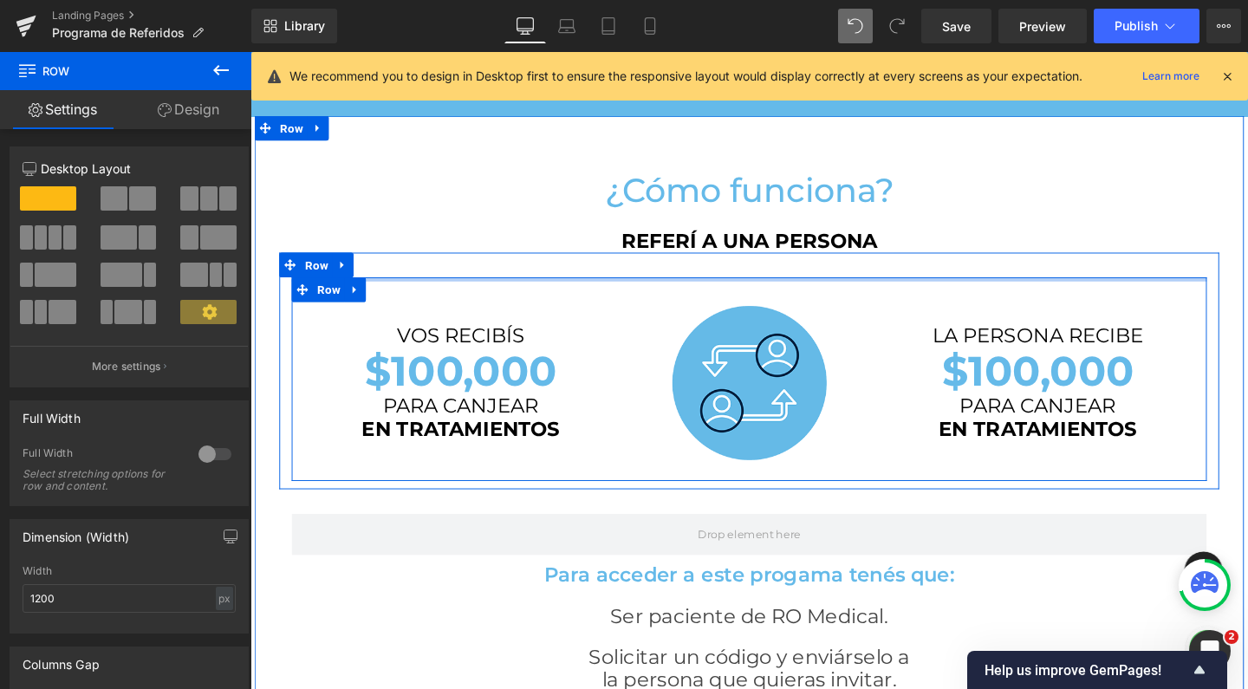
drag, startPoint x: 778, startPoint y: 290, endPoint x: 782, endPoint y: 230, distance: 60.8
click at [782, 230] on div "¿Cómo funciona? Heading REFERÍ A UNA PERSONA Heading VOS RECIBÍS Heading $100,0…" at bounding box center [775, 447] width 1014 height 553
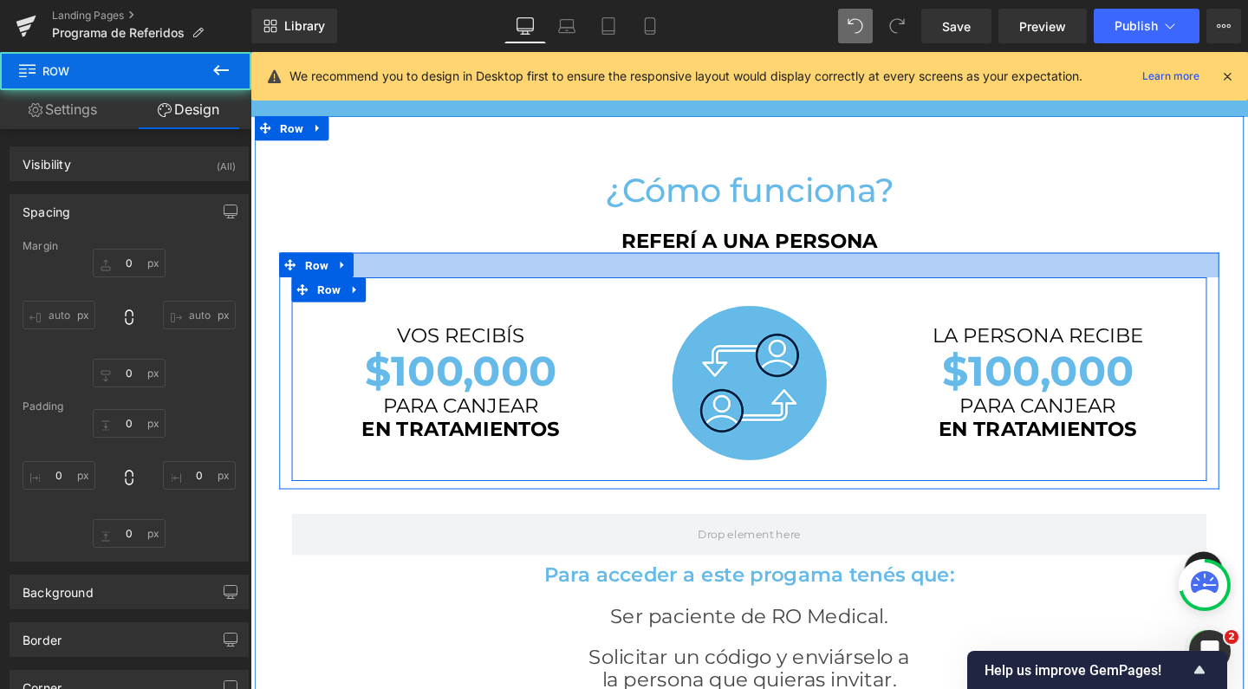
type input "0"
type input "10"
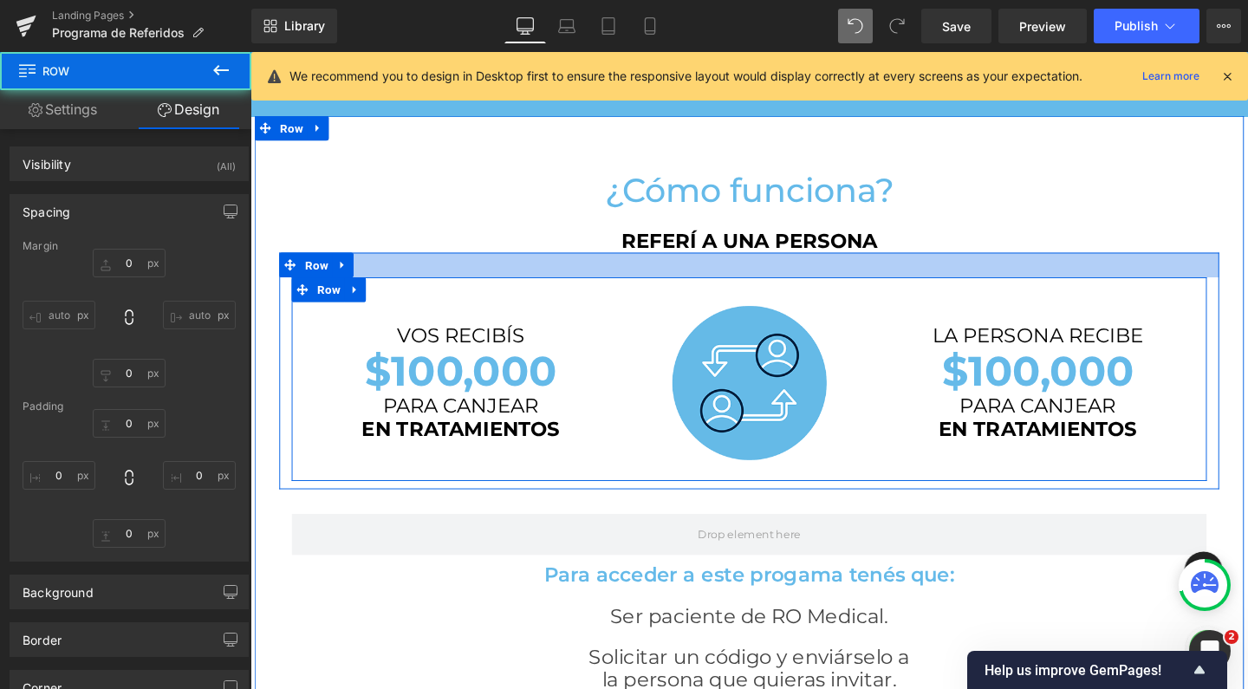
type input "0"
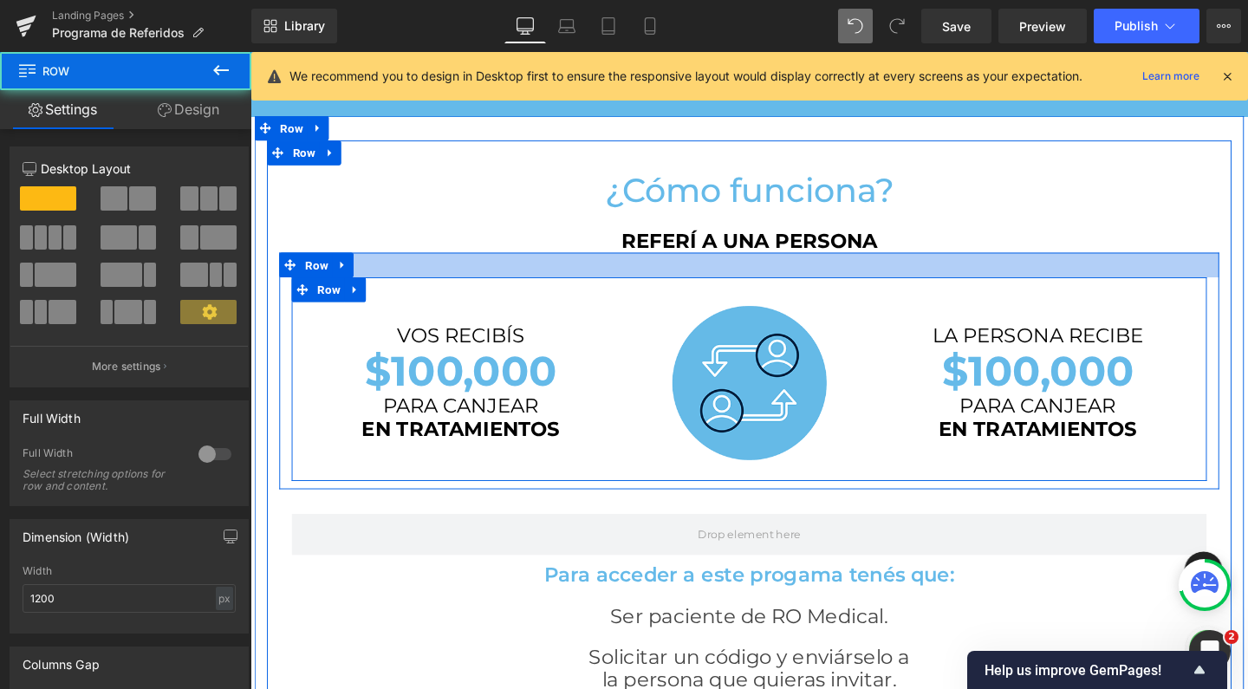
scroll to position [2782, 1031]
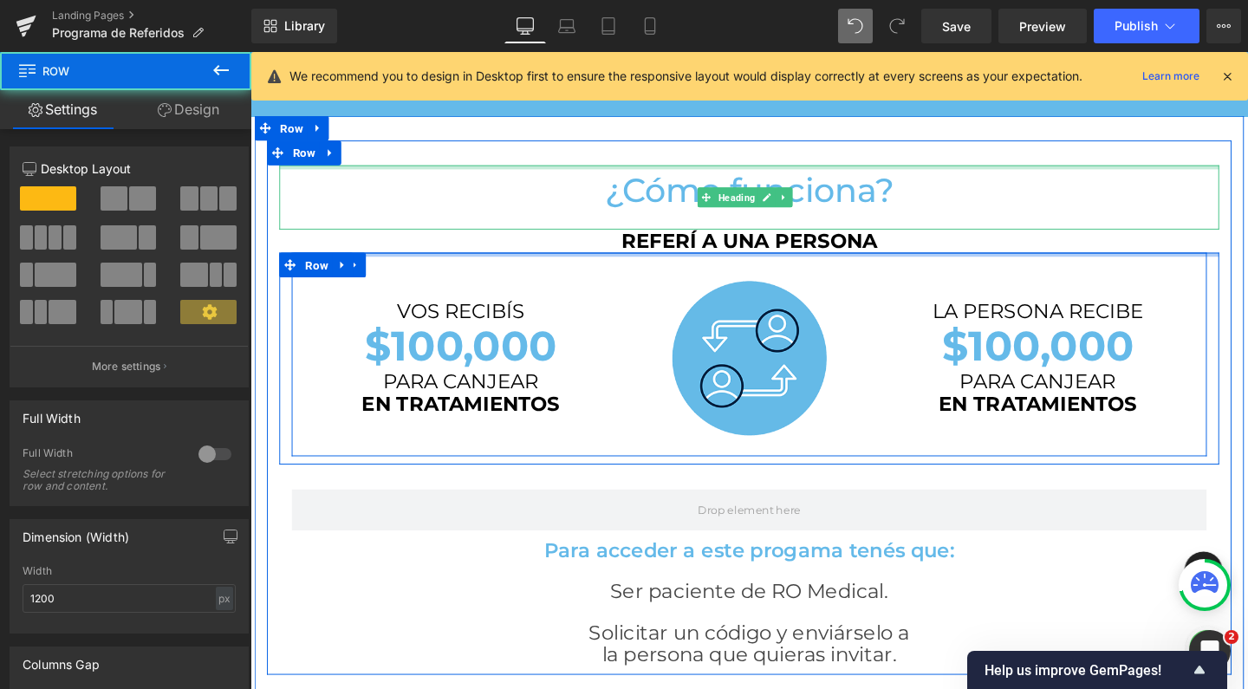
drag, startPoint x: 767, startPoint y: 260, endPoint x: 770, endPoint y: 163, distance: 97.1
click at [770, 163] on div "¿Cómo funciona? Heading REFERÍ A UNA PERSONA Heading VOS RECIBÍS Heading $100,0…" at bounding box center [775, 426] width 1014 height 562
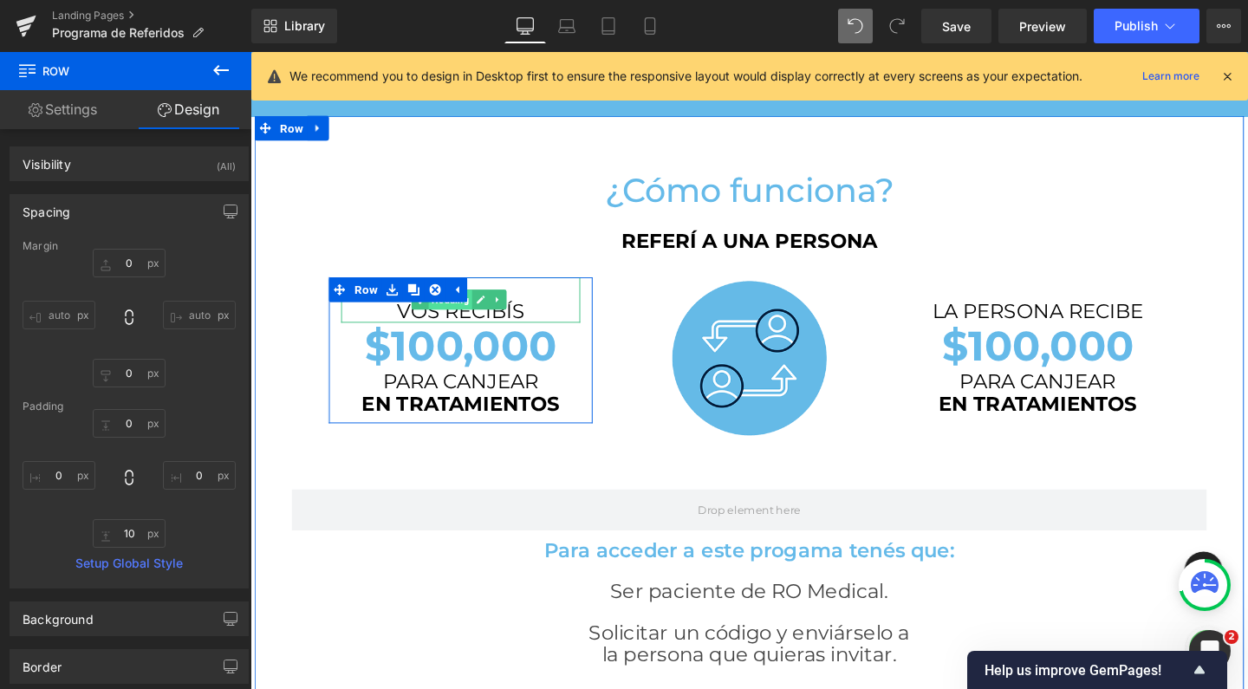
click at [457, 315] on span "Heading" at bounding box center [461, 312] width 46 height 21
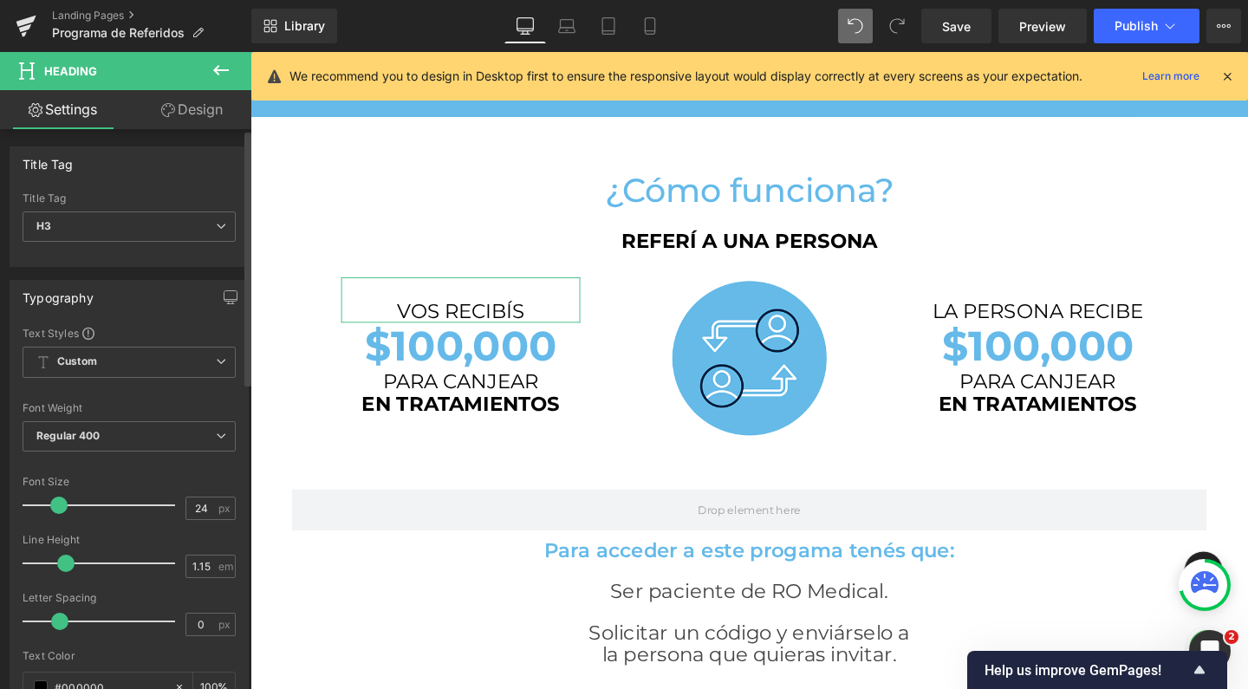
scroll to position [0, 0]
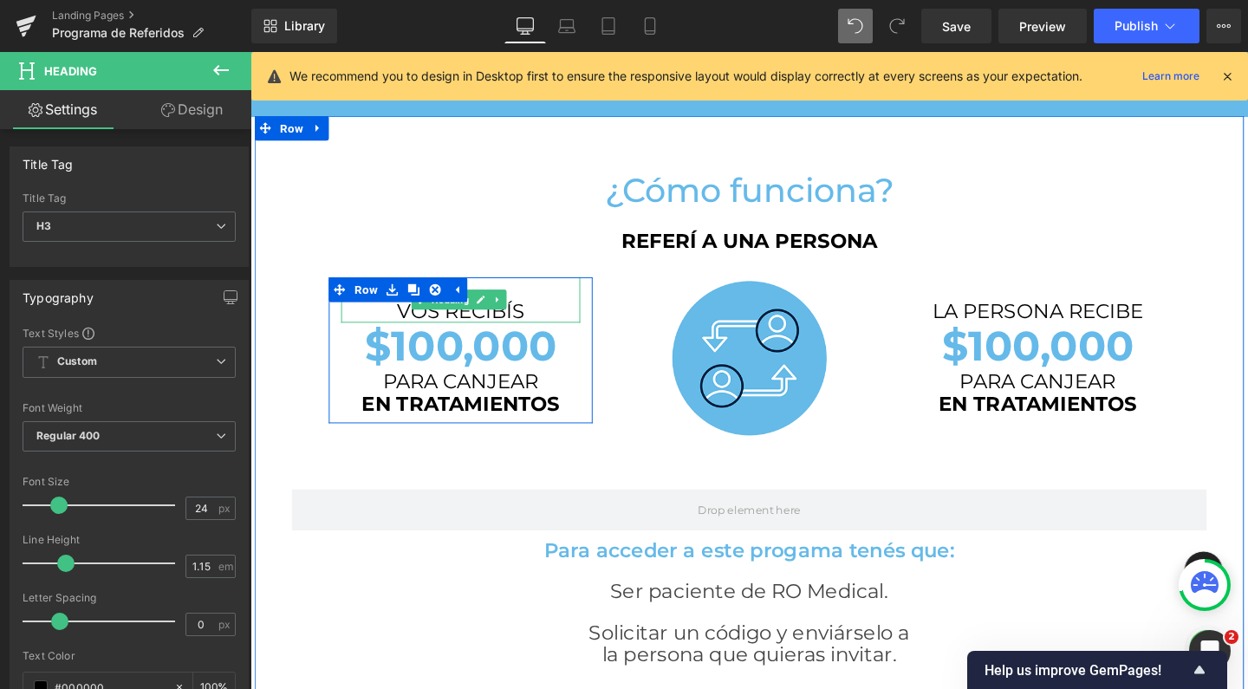
click at [413, 324] on h3 "VOS RECIBÍS" at bounding box center [471, 324] width 251 height 24
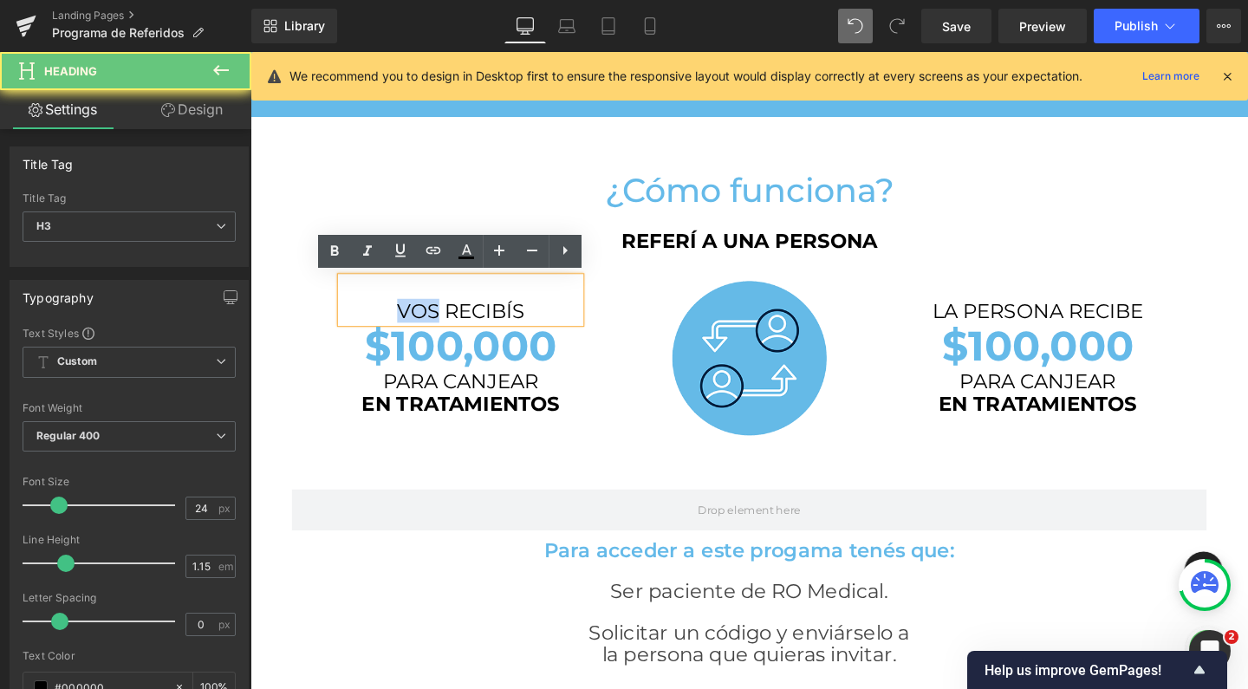
click at [413, 324] on h3 "VOS RECIBÍS" at bounding box center [471, 324] width 251 height 24
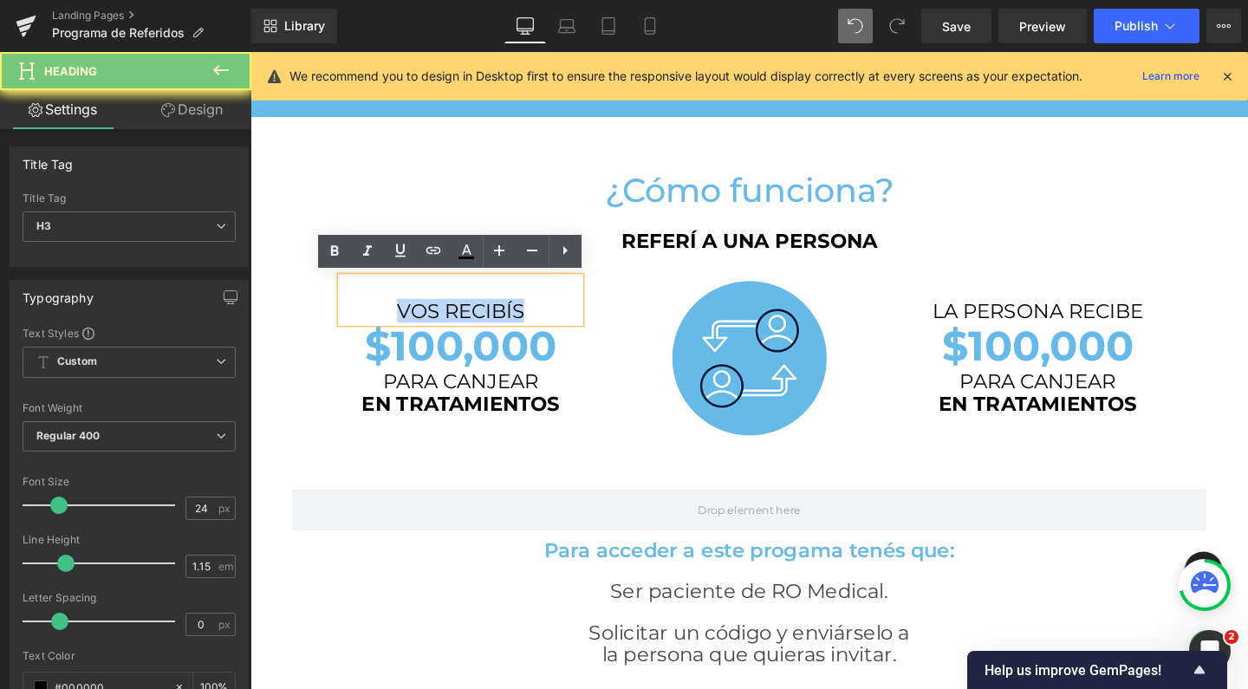
click at [413, 324] on h3 "VOS RECIBÍS" at bounding box center [471, 324] width 251 height 24
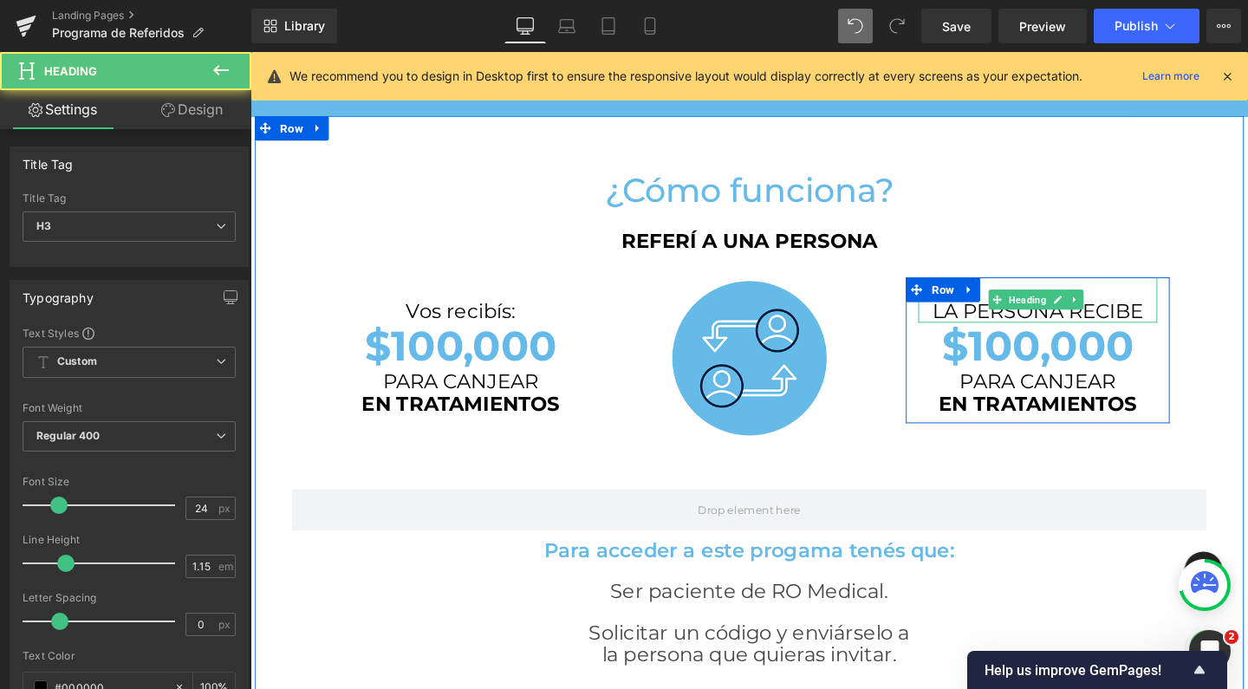
click at [970, 322] on h3 "LA PERSONA RECIBE" at bounding box center [1078, 324] width 251 height 24
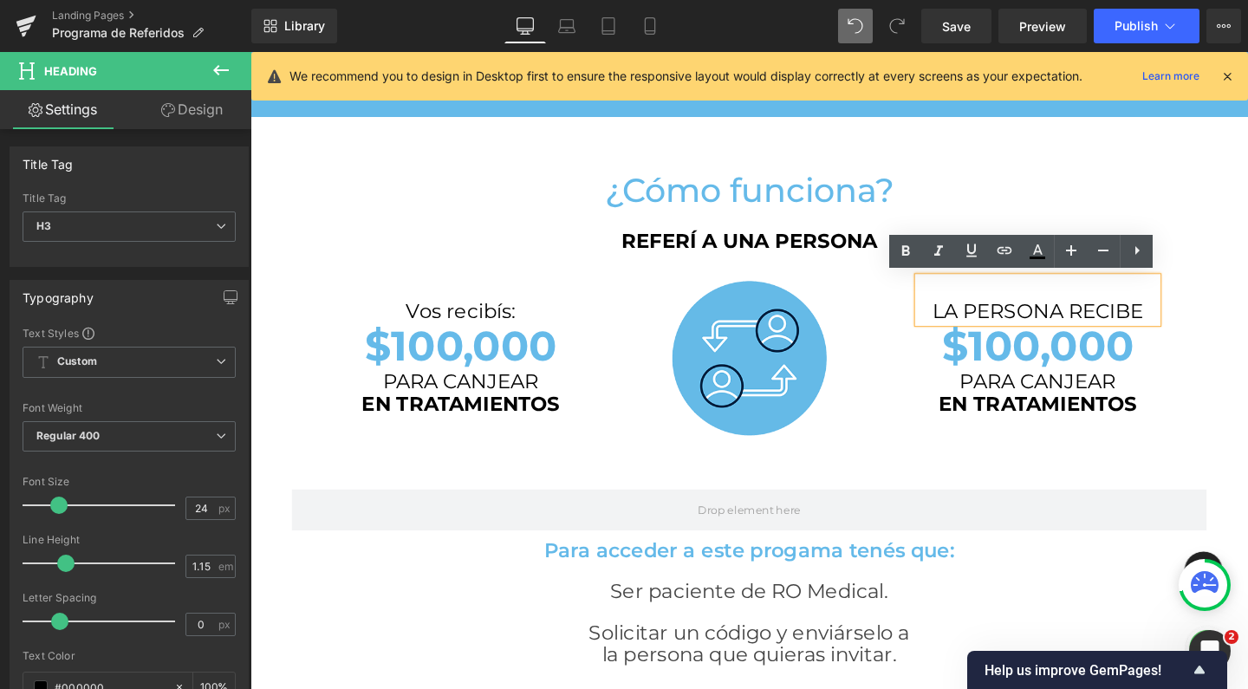
click at [970, 322] on h3 "LA PERSONA RECIBE" at bounding box center [1078, 324] width 251 height 24
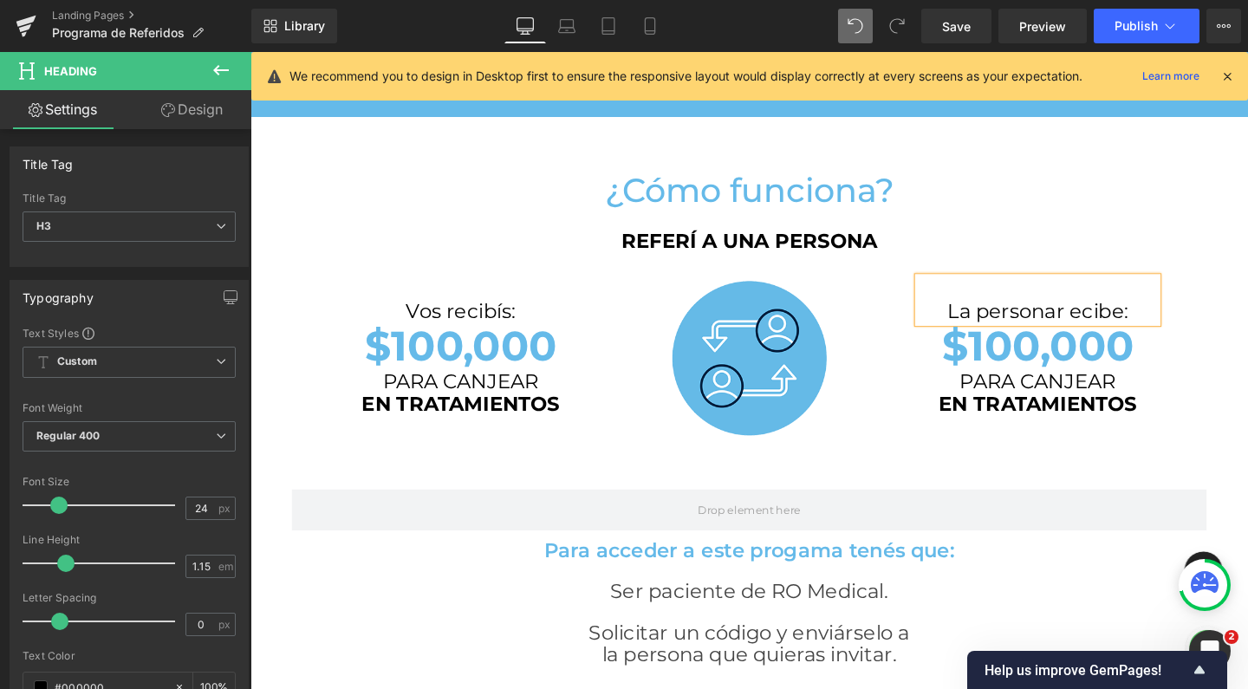
click at [1102, 322] on h3 "La personar ecibe:" at bounding box center [1078, 324] width 251 height 24
click at [1036, 393] on h3 "PARA CANJEAR" at bounding box center [1078, 398] width 251 height 24
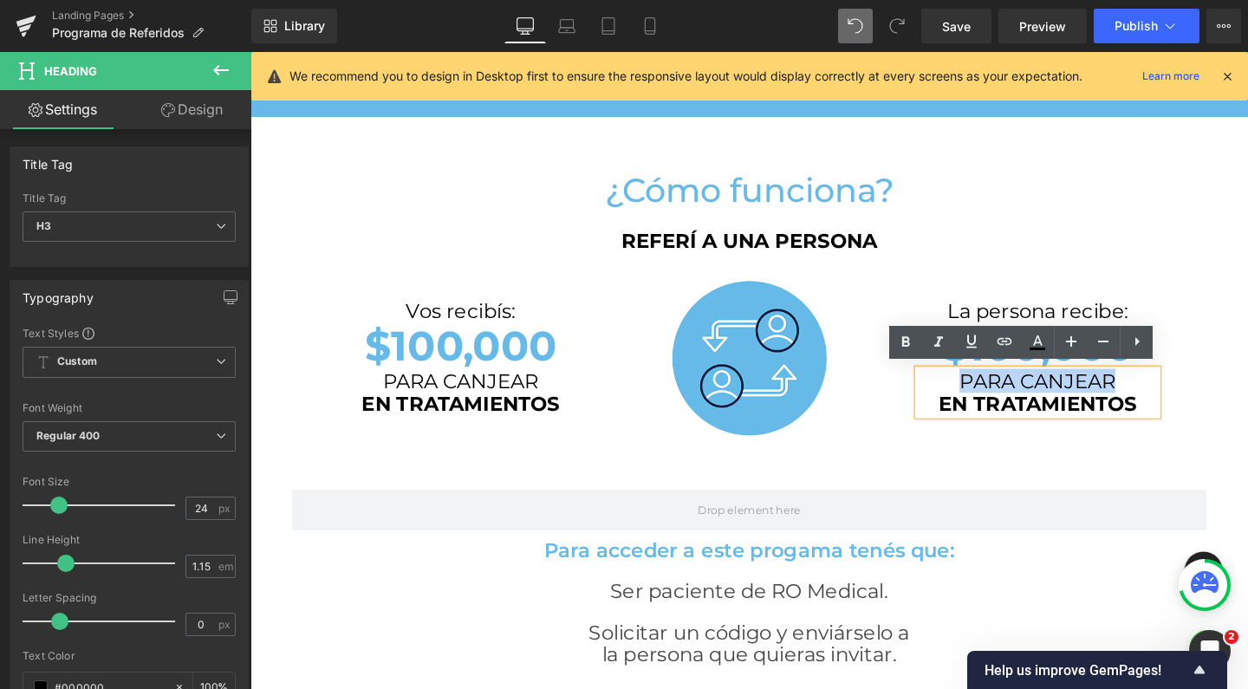
drag, startPoint x: 986, startPoint y: 396, endPoint x: 1161, endPoint y: 395, distance: 174.2
click at [1161, 395] on h3 "PARA CANJEAR" at bounding box center [1078, 398] width 251 height 24
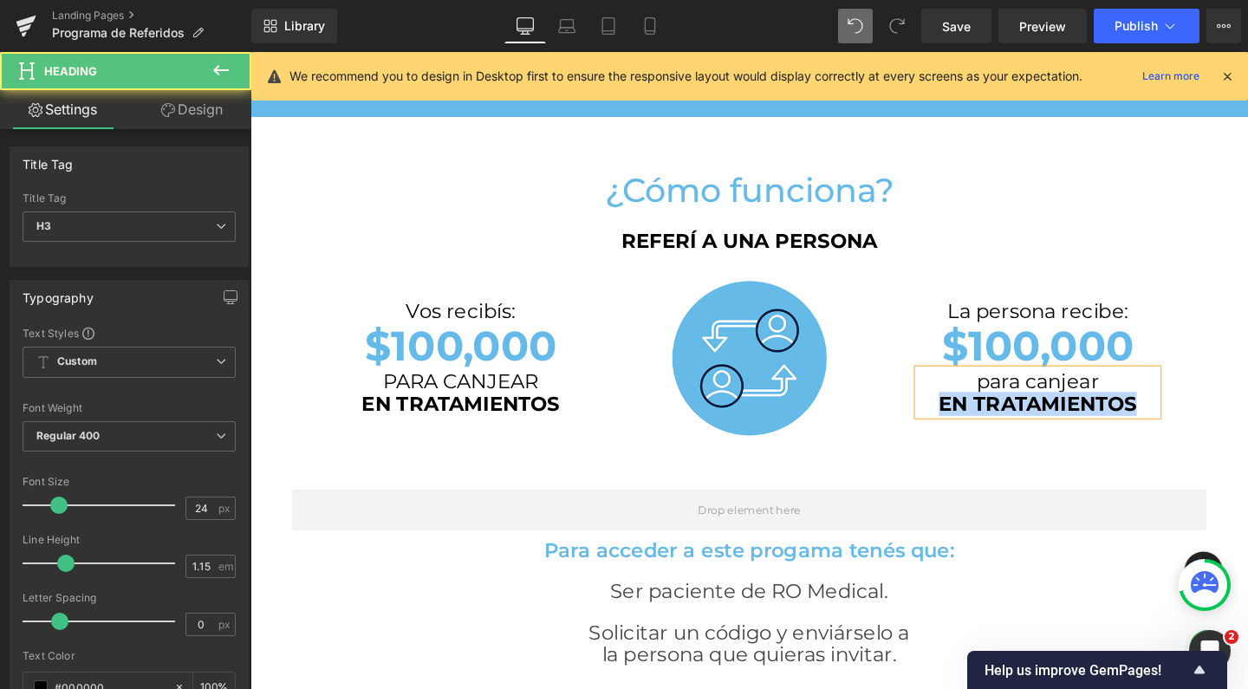
drag, startPoint x: 1168, startPoint y: 419, endPoint x: 955, endPoint y: 414, distance: 212.4
click at [955, 414] on h3 "EN TRATAMIENTOS" at bounding box center [1078, 422] width 251 height 24
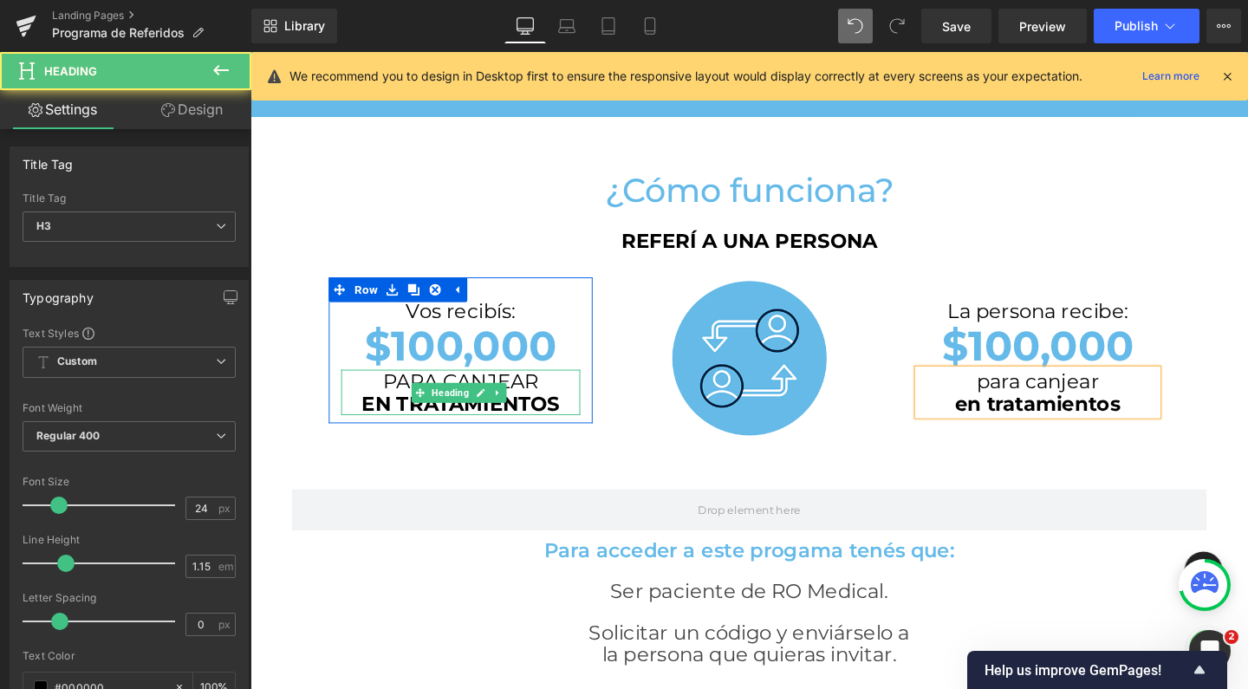
click at [406, 398] on h3 "PARA CANJEAR" at bounding box center [471, 398] width 251 height 24
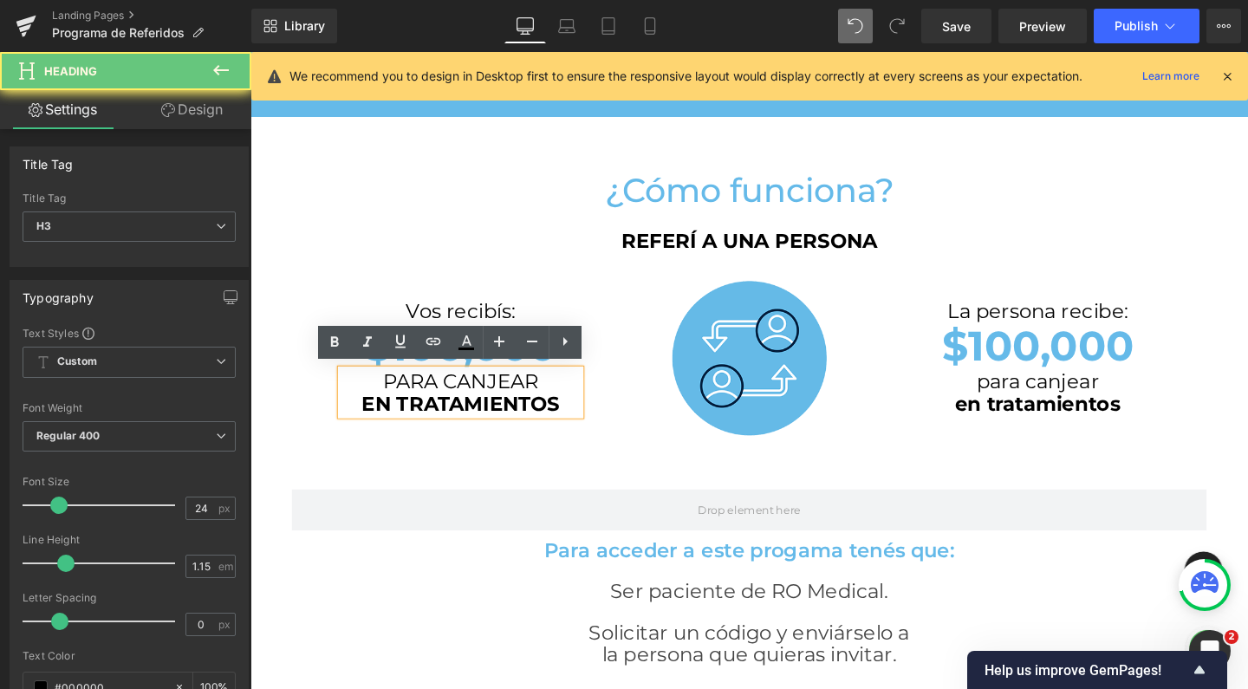
click at [406, 398] on h3 "PARA CANJEAR" at bounding box center [471, 398] width 251 height 24
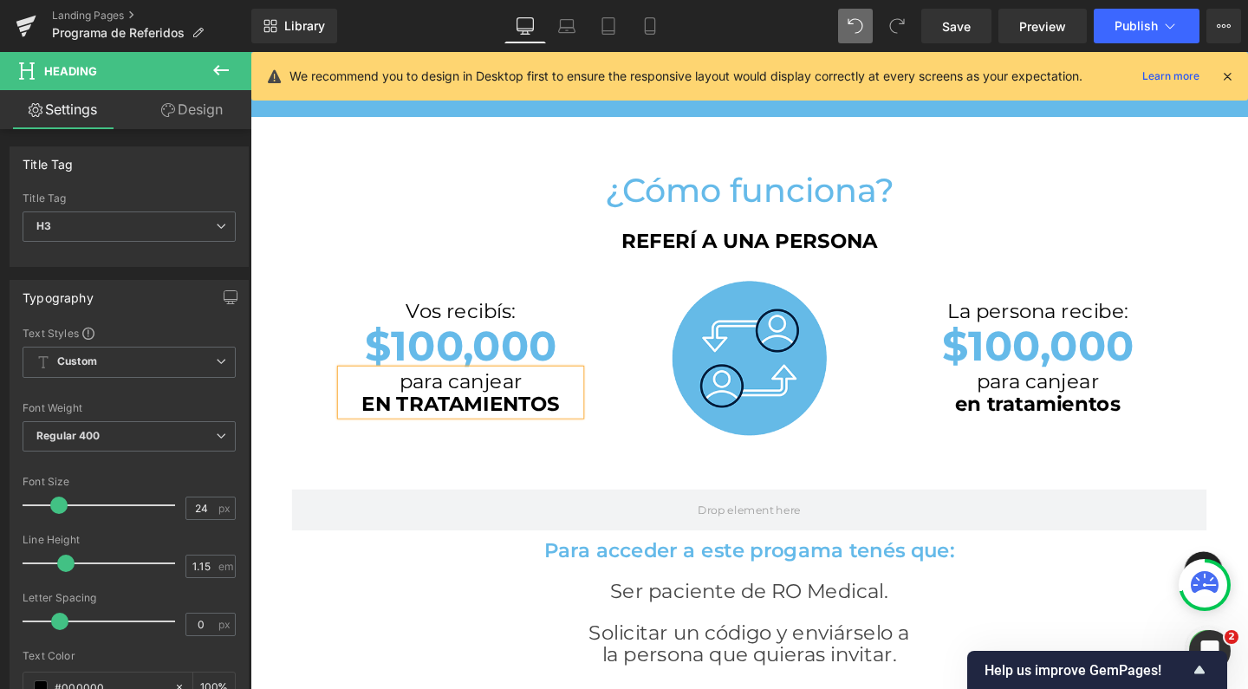
click at [431, 413] on span "EN TRATAMIENTOS" at bounding box center [472, 421] width 208 height 25
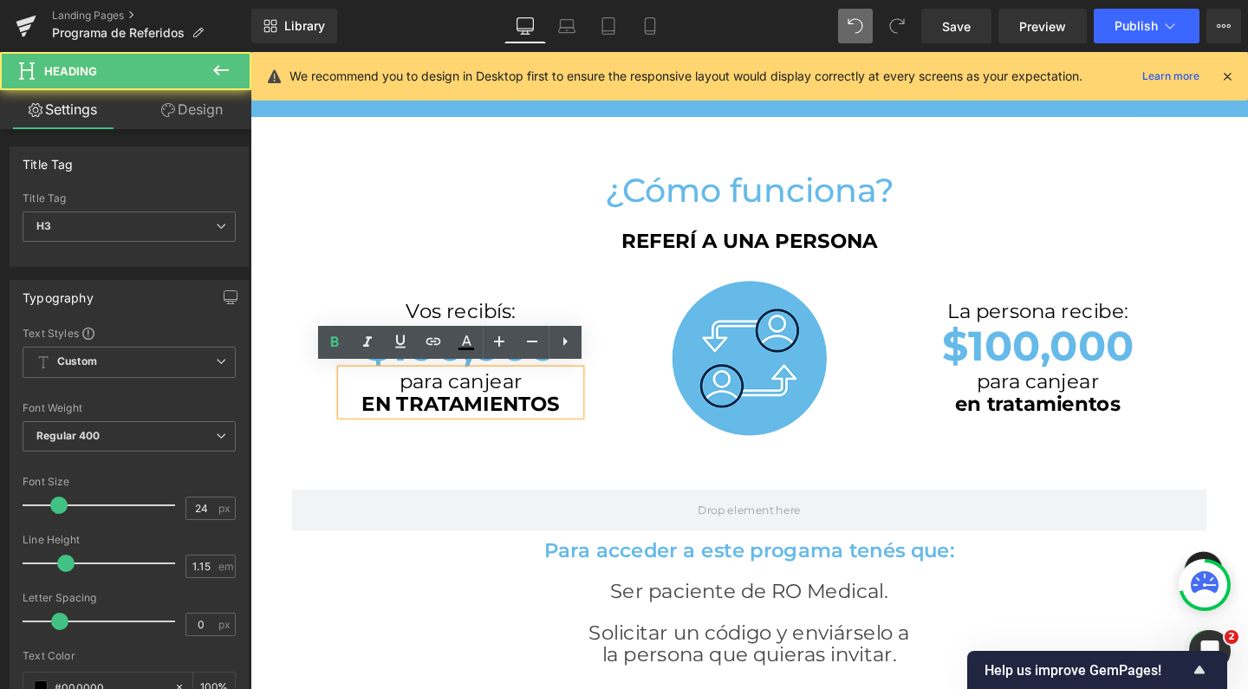
click at [431, 413] on span "EN TRATAMIENTOS" at bounding box center [472, 421] width 208 height 25
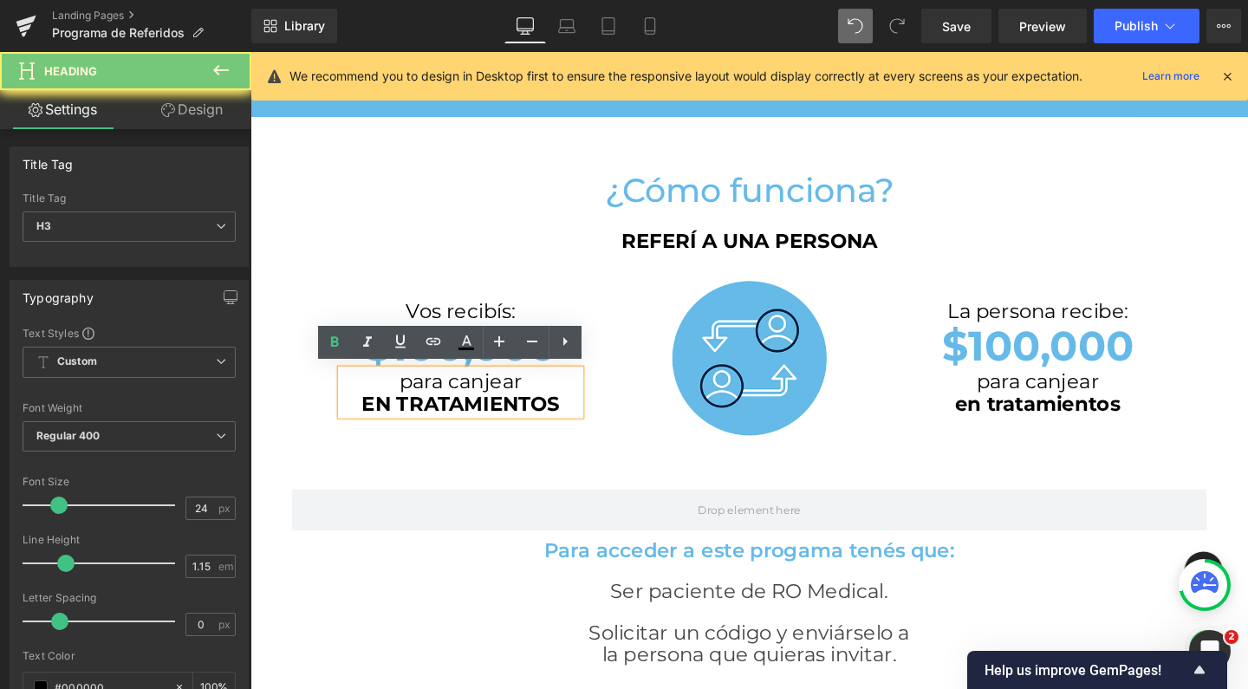
click at [431, 413] on h3 "EN TRATAMIENTOS" at bounding box center [471, 422] width 251 height 24
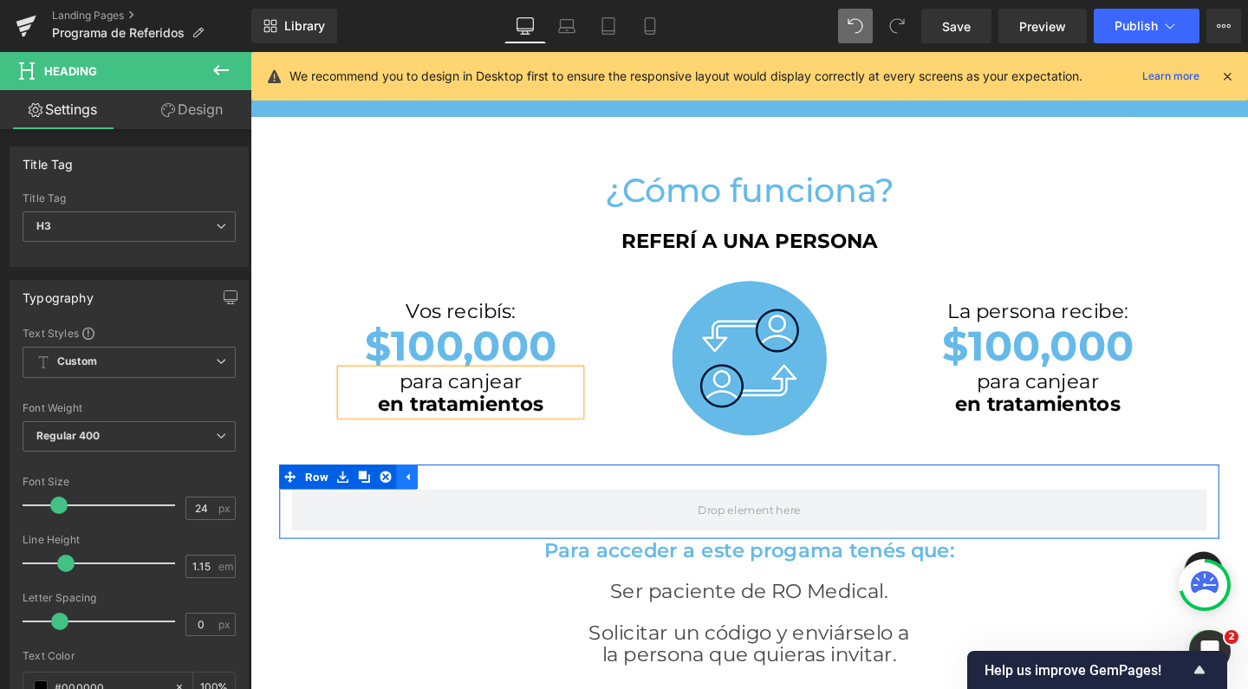
click at [418, 500] on link at bounding box center [415, 498] width 23 height 26
click at [350, 498] on link at bounding box center [347, 498] width 23 height 26
click at [387, 496] on icon at bounding box center [393, 497] width 12 height 13
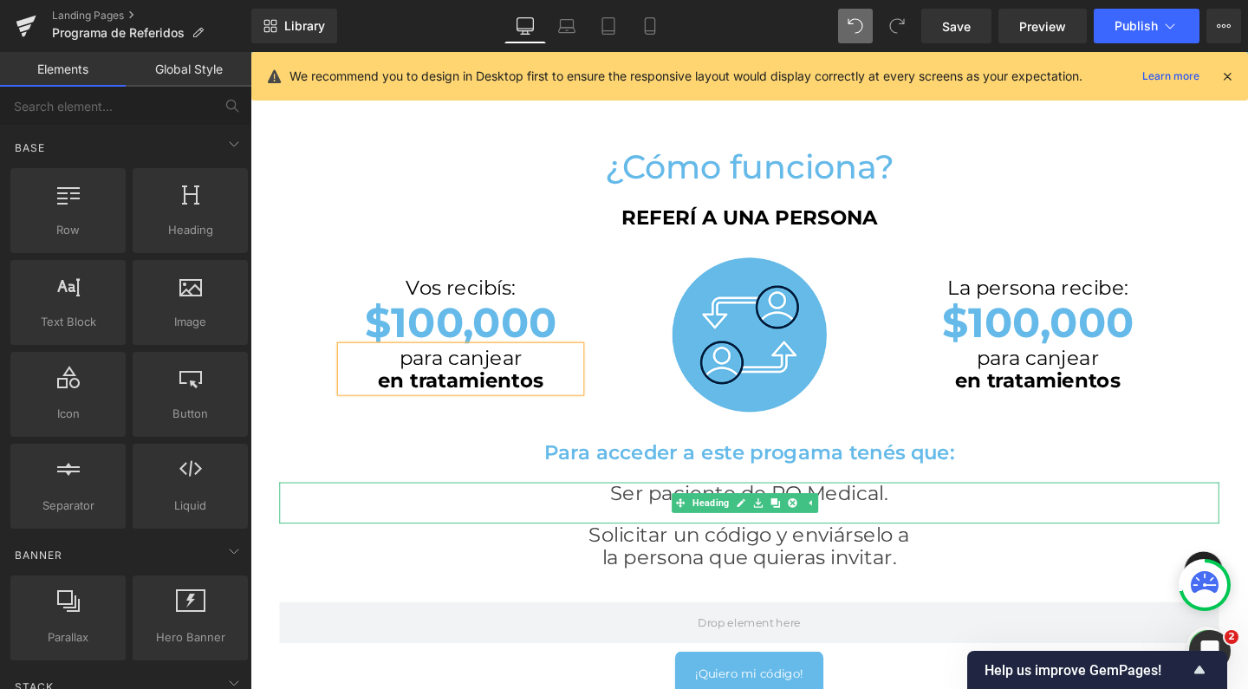
scroll to position [698, 0]
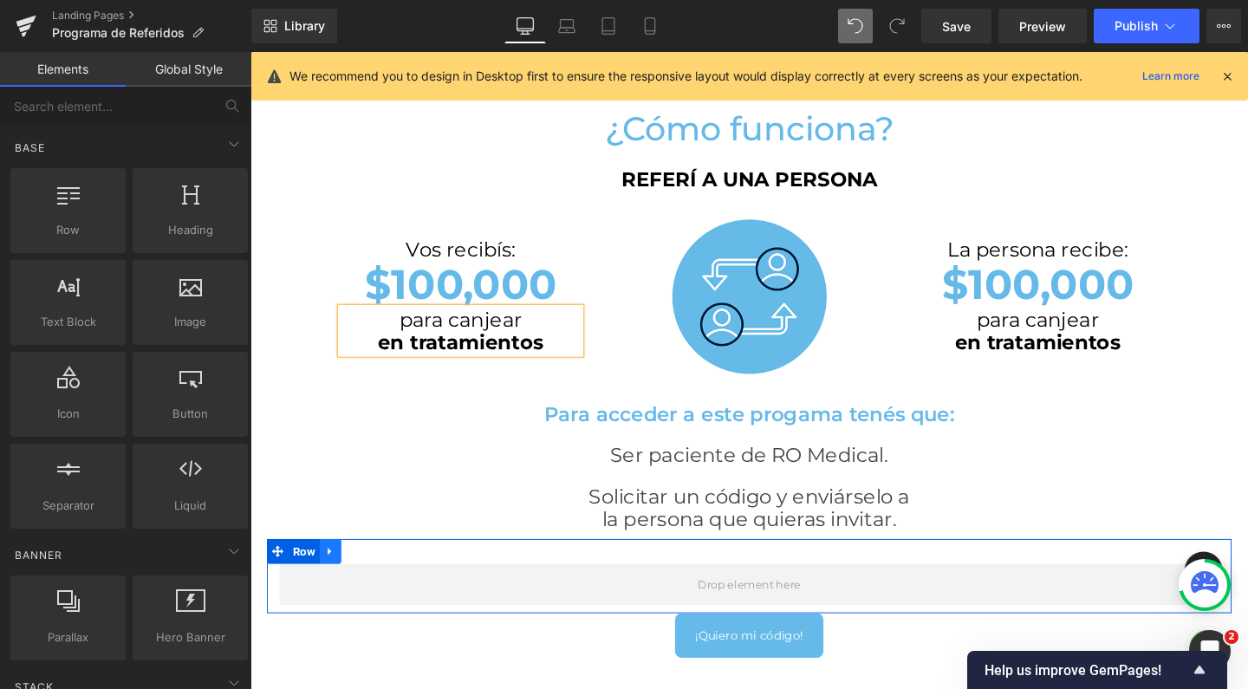
click at [335, 570] on icon at bounding box center [335, 576] width 12 height 13
click at [374, 571] on icon at bounding box center [380, 577] width 12 height 12
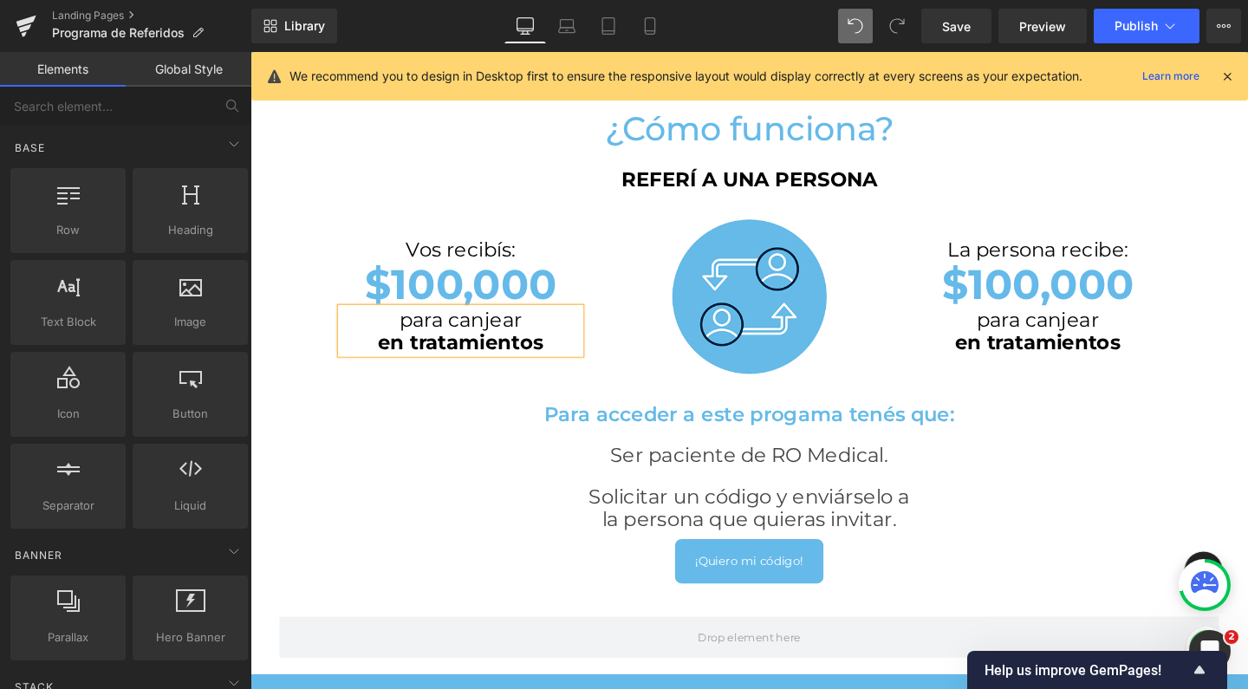
scroll to position [2626, 1031]
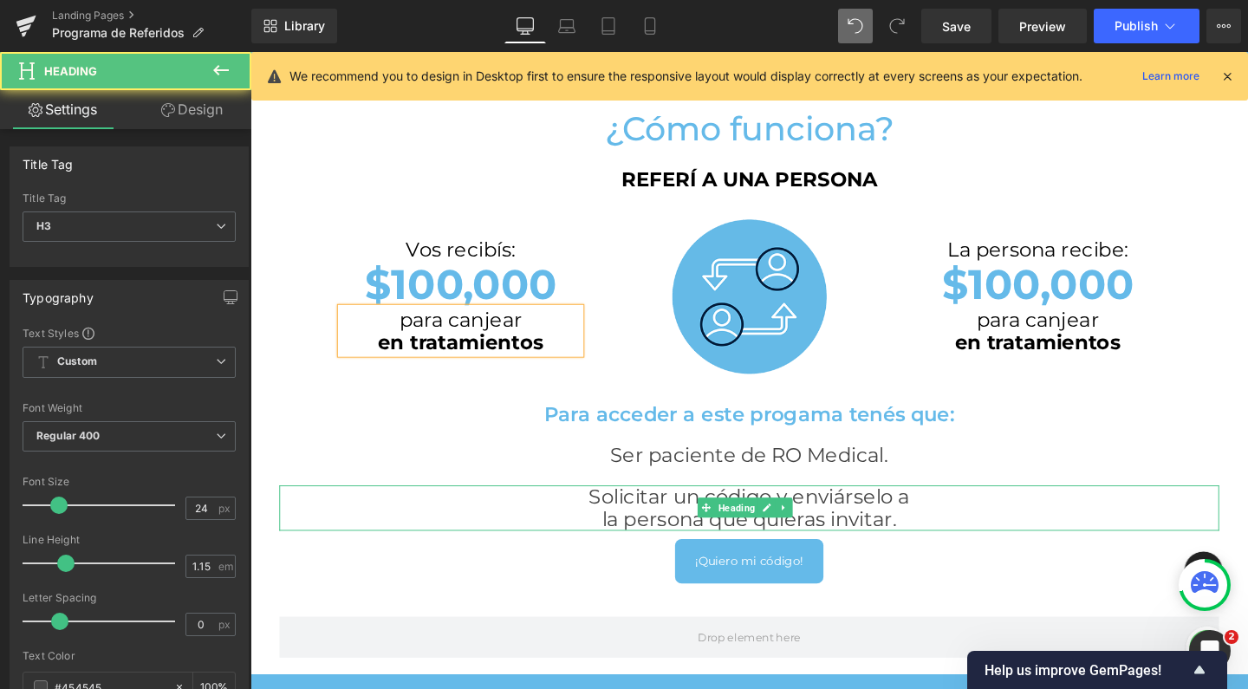
click at [940, 542] on h3 "la persona que quieras invitar." at bounding box center [775, 543] width 988 height 24
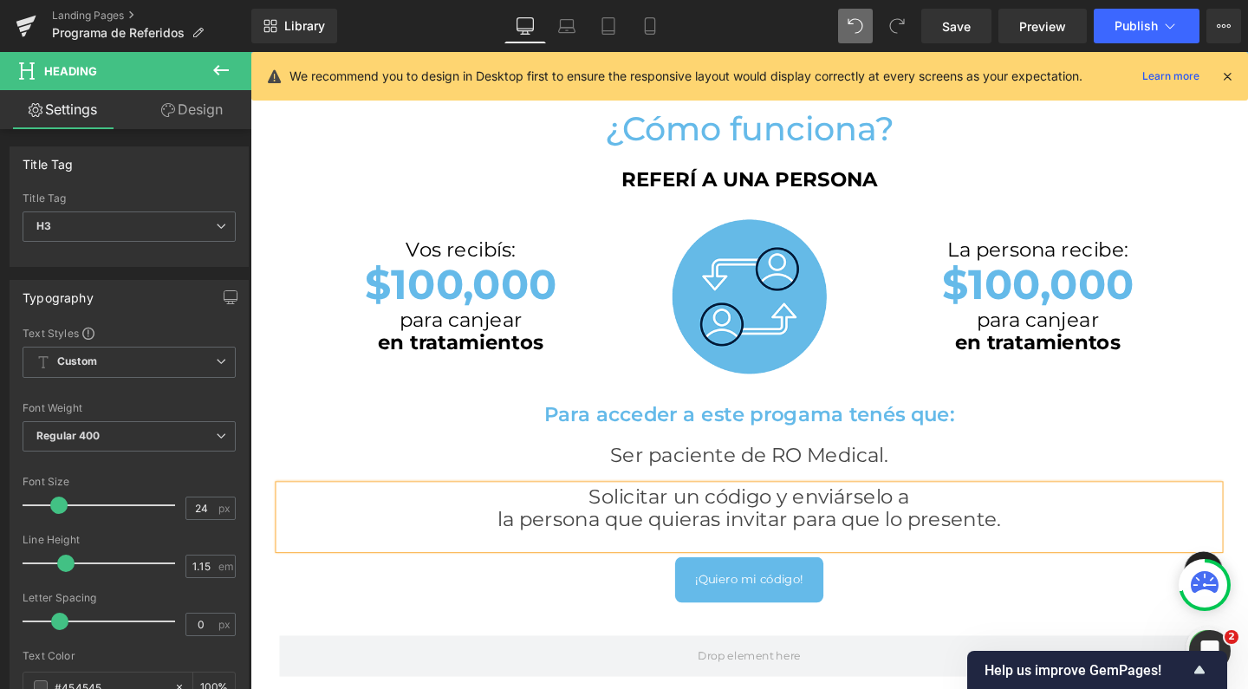
scroll to position [2645, 1031]
click at [818, 537] on h3 "la persona que quieras invitar para que lo presente." at bounding box center [775, 543] width 988 height 24
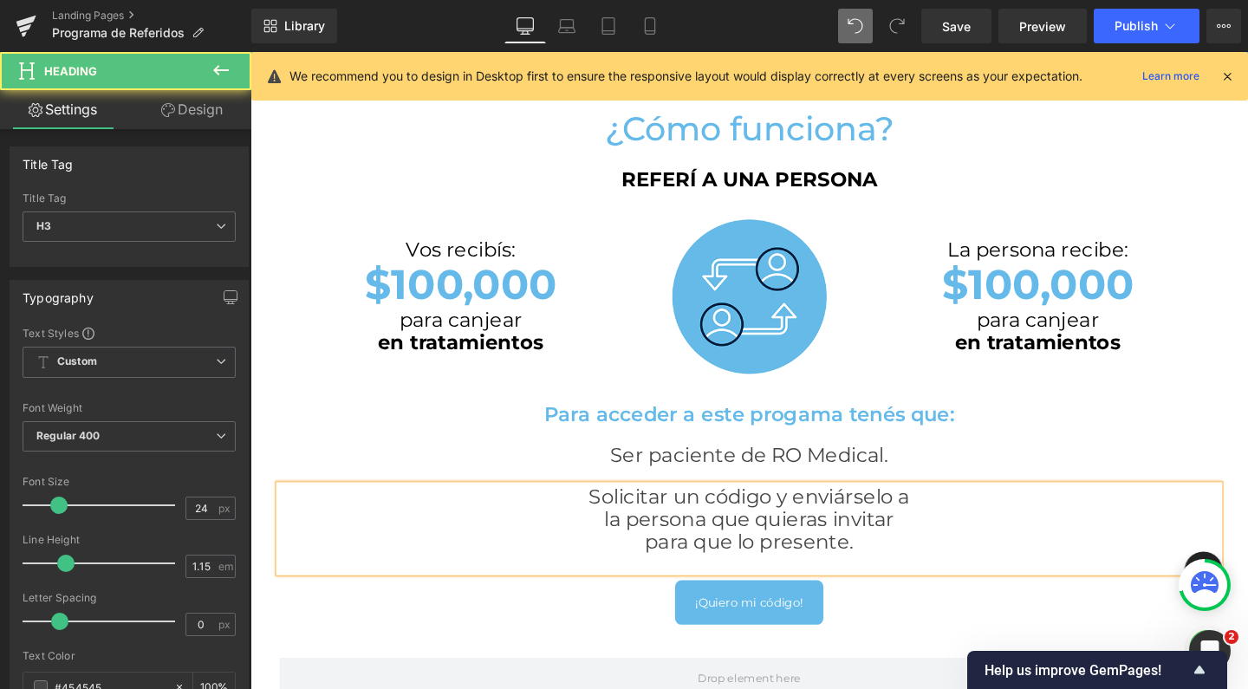
scroll to position [2669, 1031]
click at [923, 564] on h3 "para que lo presente." at bounding box center [775, 568] width 988 height 24
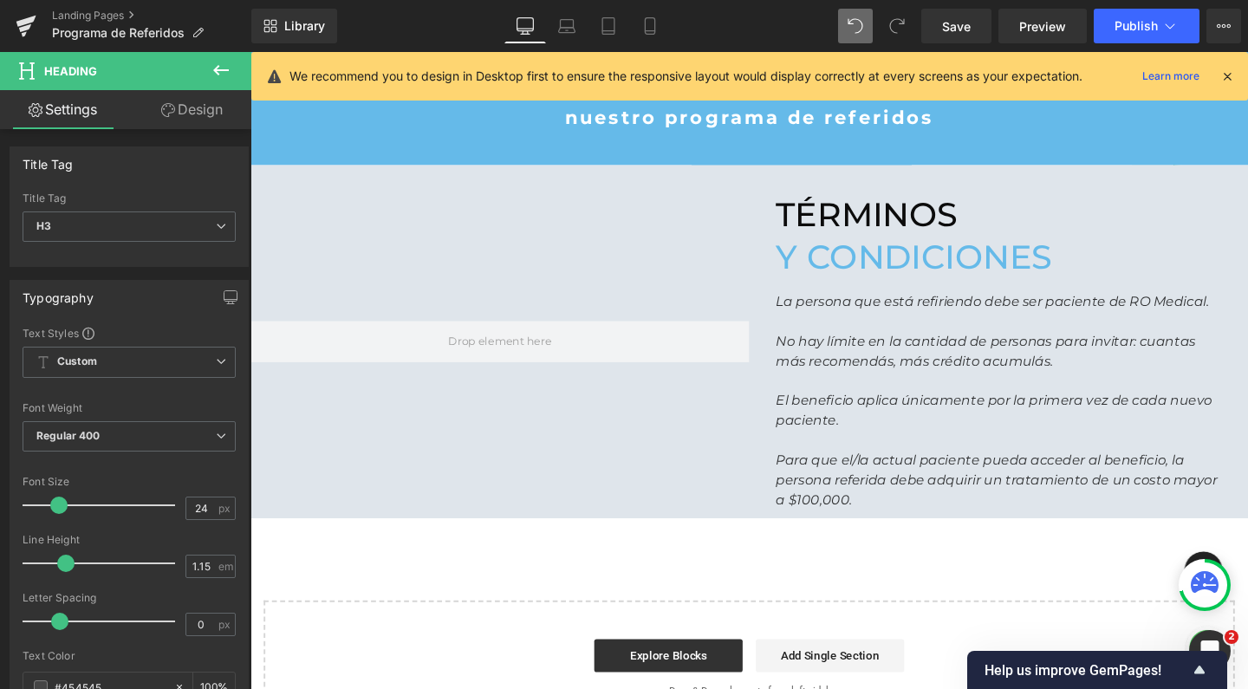
scroll to position [1441, 0]
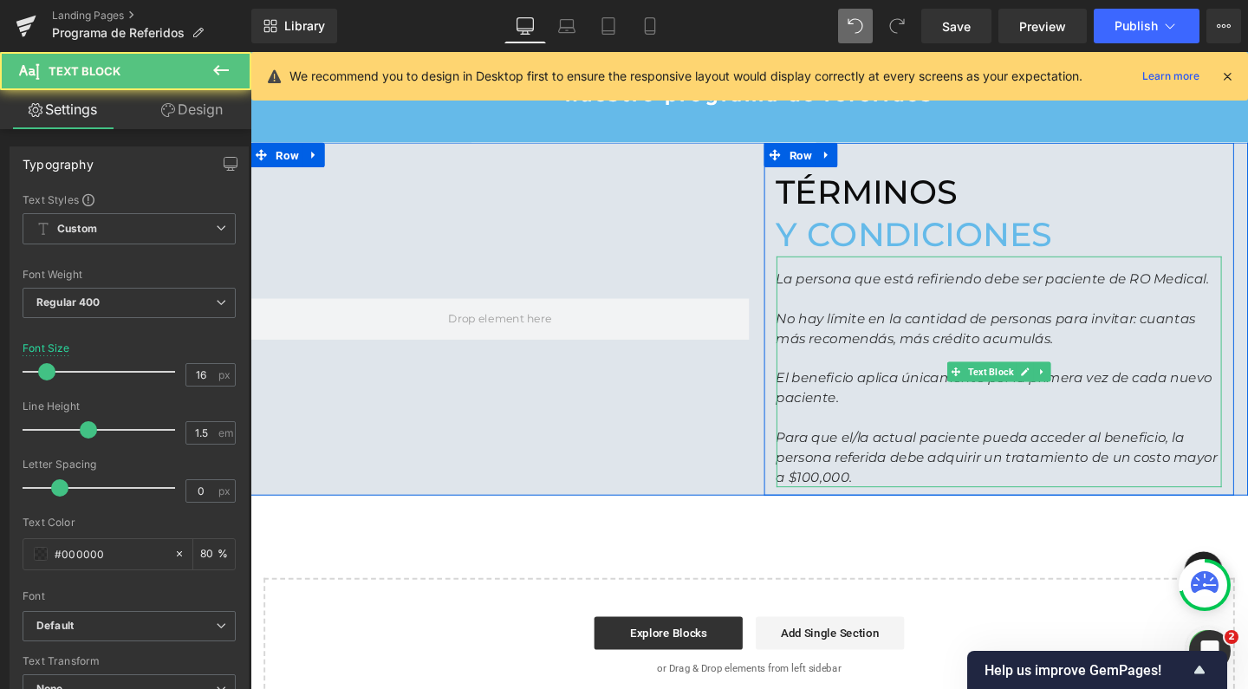
click at [946, 484] on p "Para que el/la actual paciente pueda acceder al beneficio, la persona referida …" at bounding box center [1037, 478] width 468 height 62
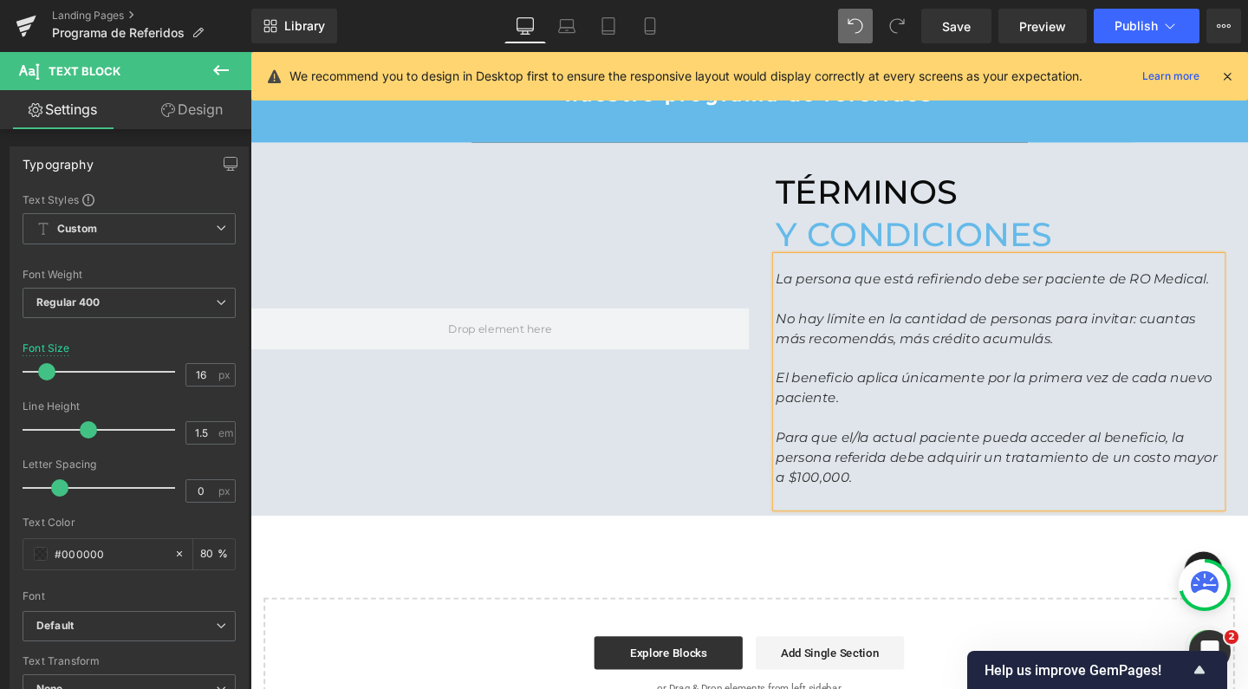
scroll to position [2690, 1031]
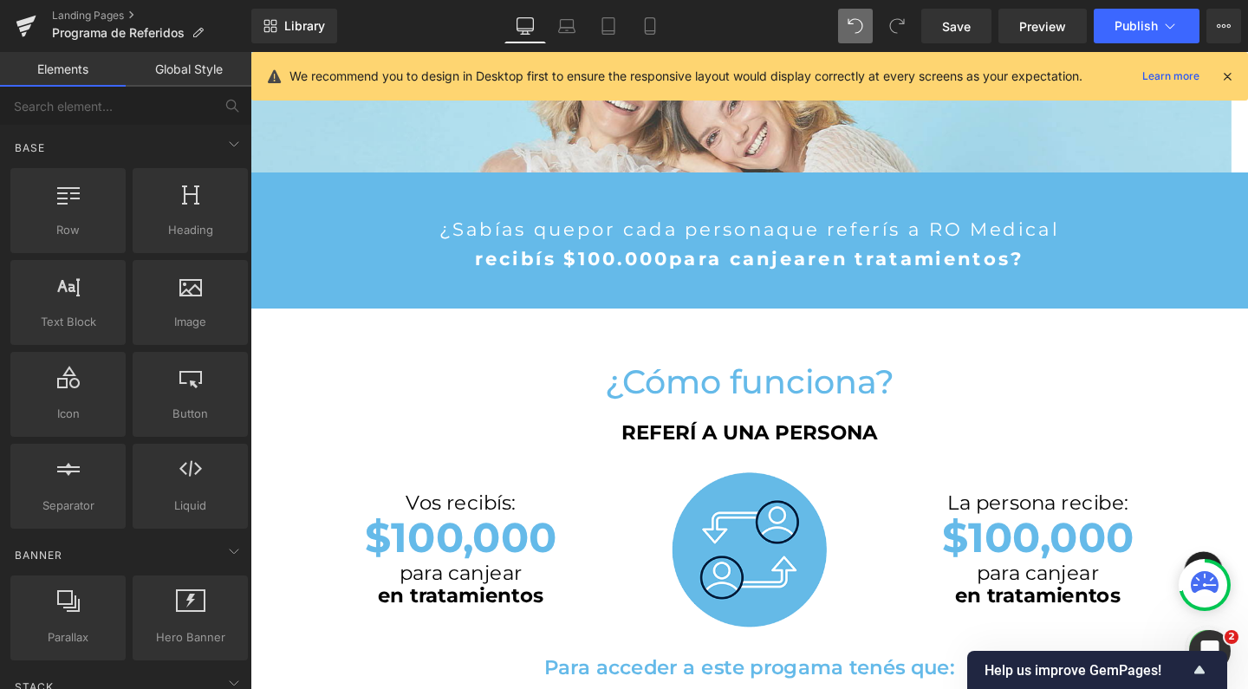
scroll to position [341, 0]
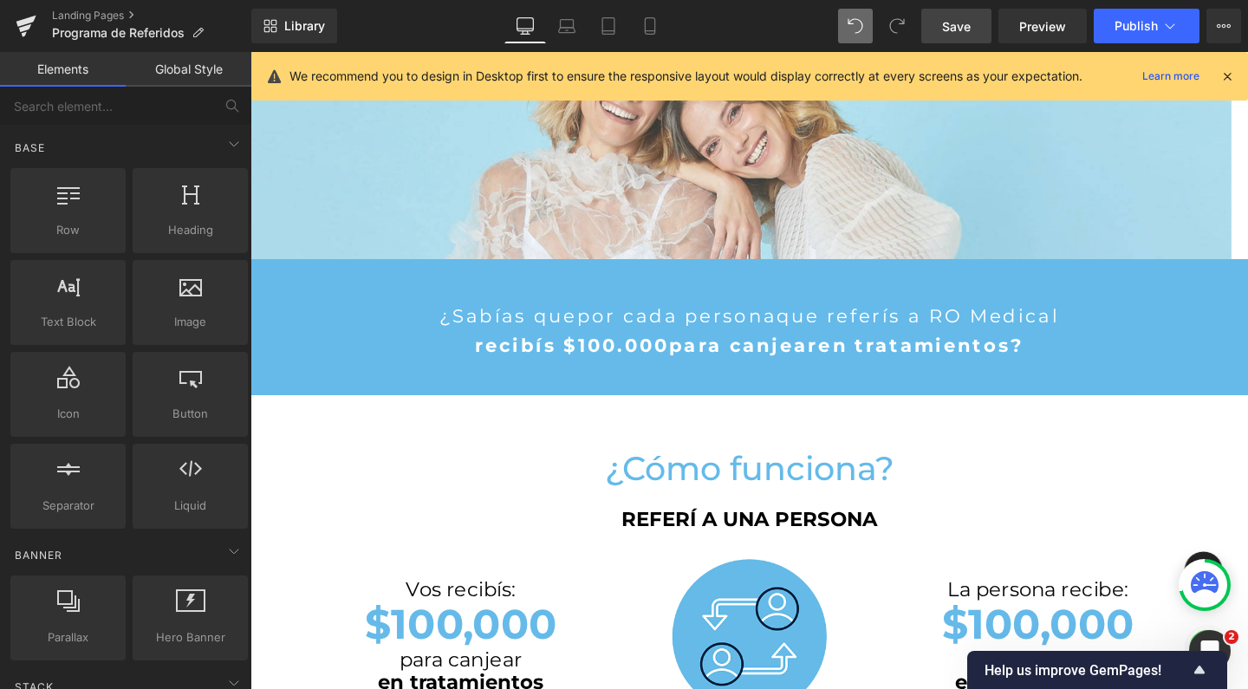
click at [960, 35] on span "Save" at bounding box center [956, 26] width 29 height 18
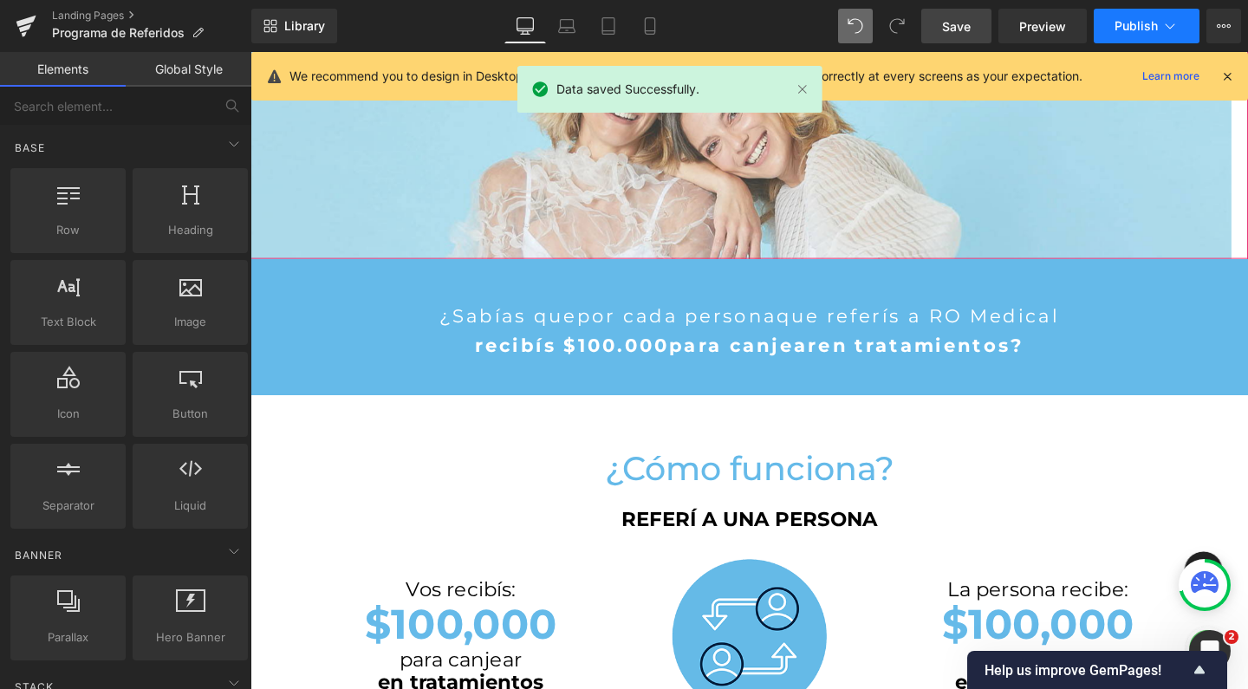
click at [1129, 36] on button "Publish" at bounding box center [1147, 26] width 106 height 35
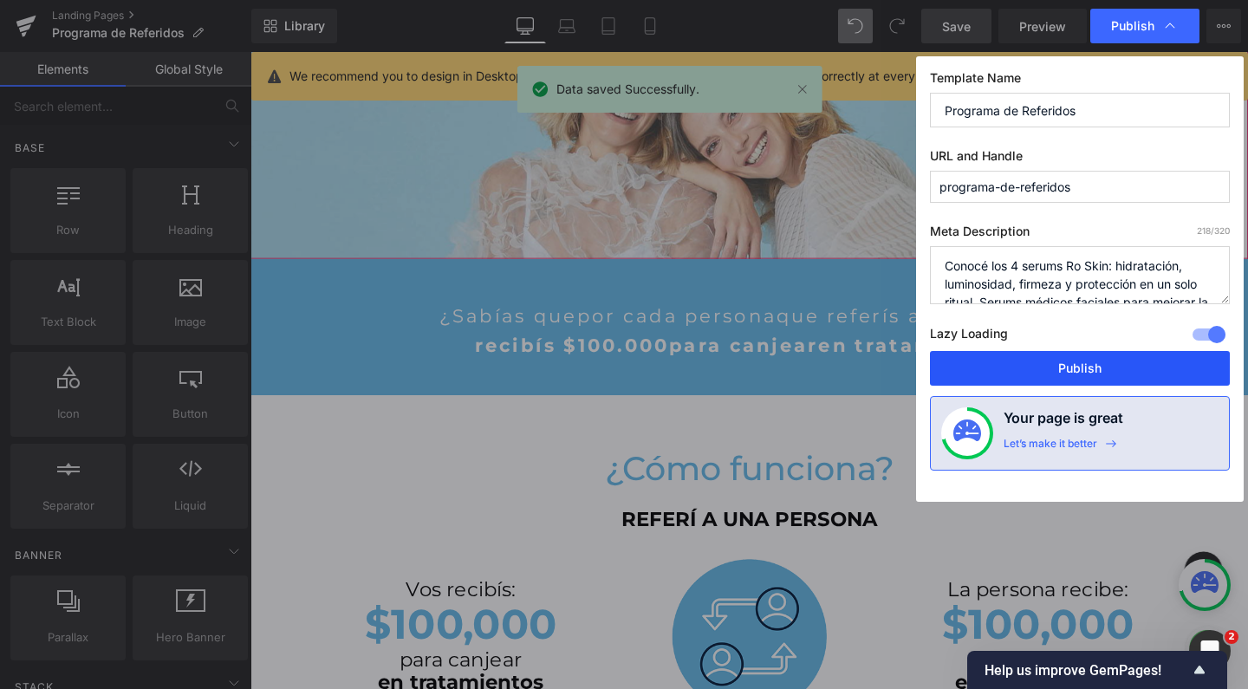
click at [1079, 365] on button "Publish" at bounding box center [1080, 368] width 300 height 35
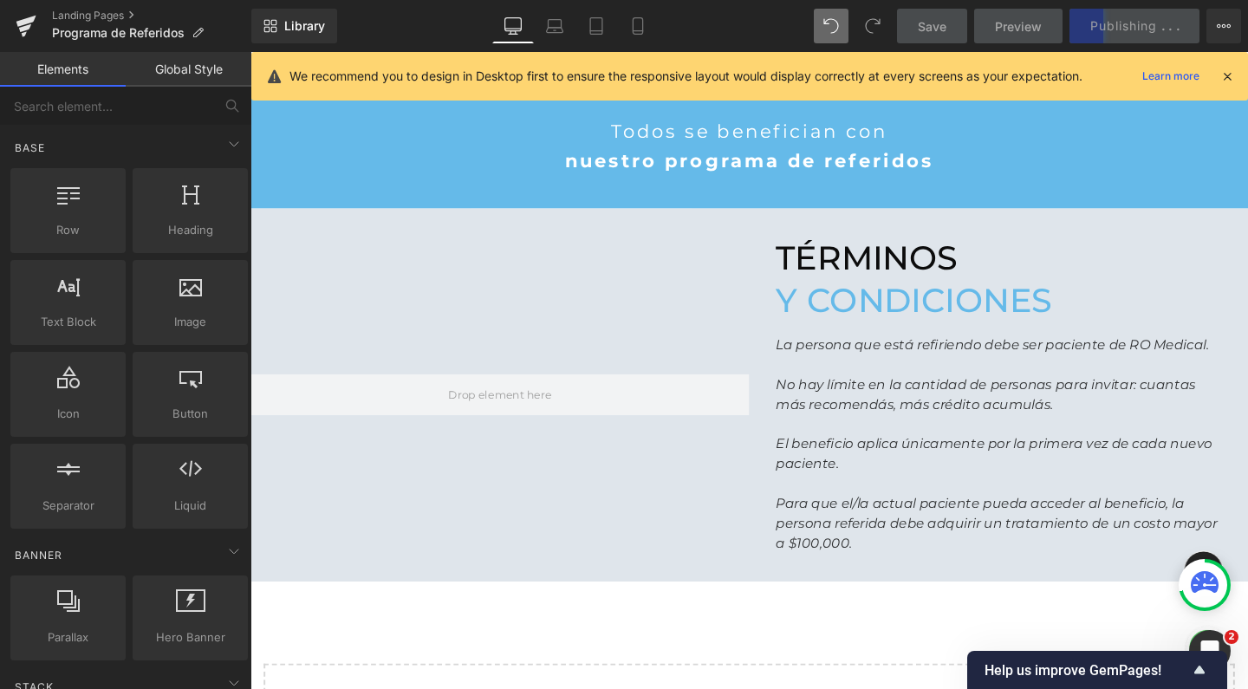
scroll to position [1370, 0]
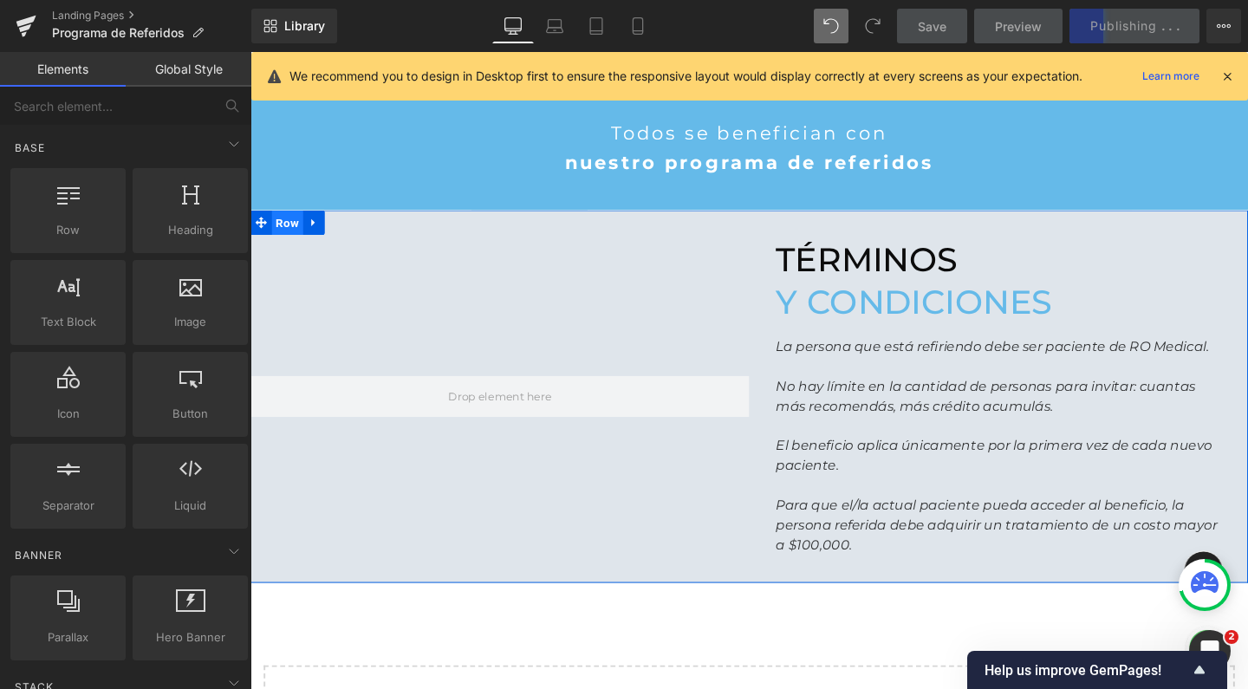
click at [281, 229] on span "Row" at bounding box center [289, 231] width 33 height 26
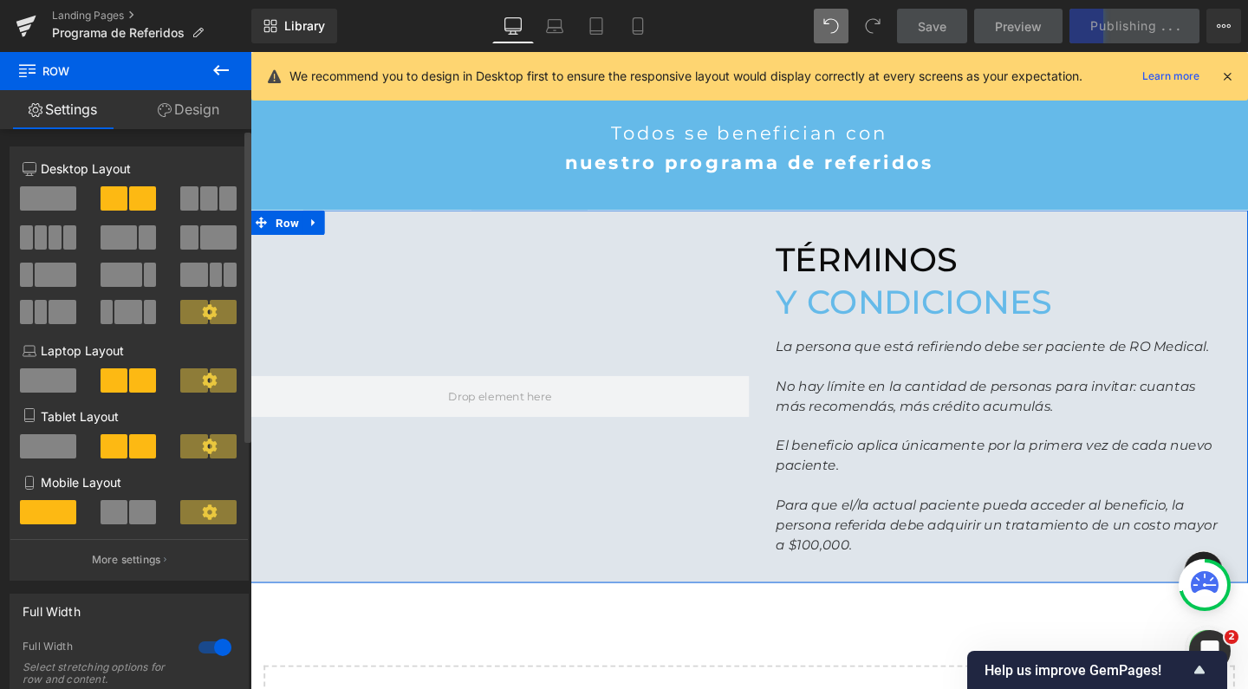
click at [63, 199] on span at bounding box center [48, 198] width 56 height 24
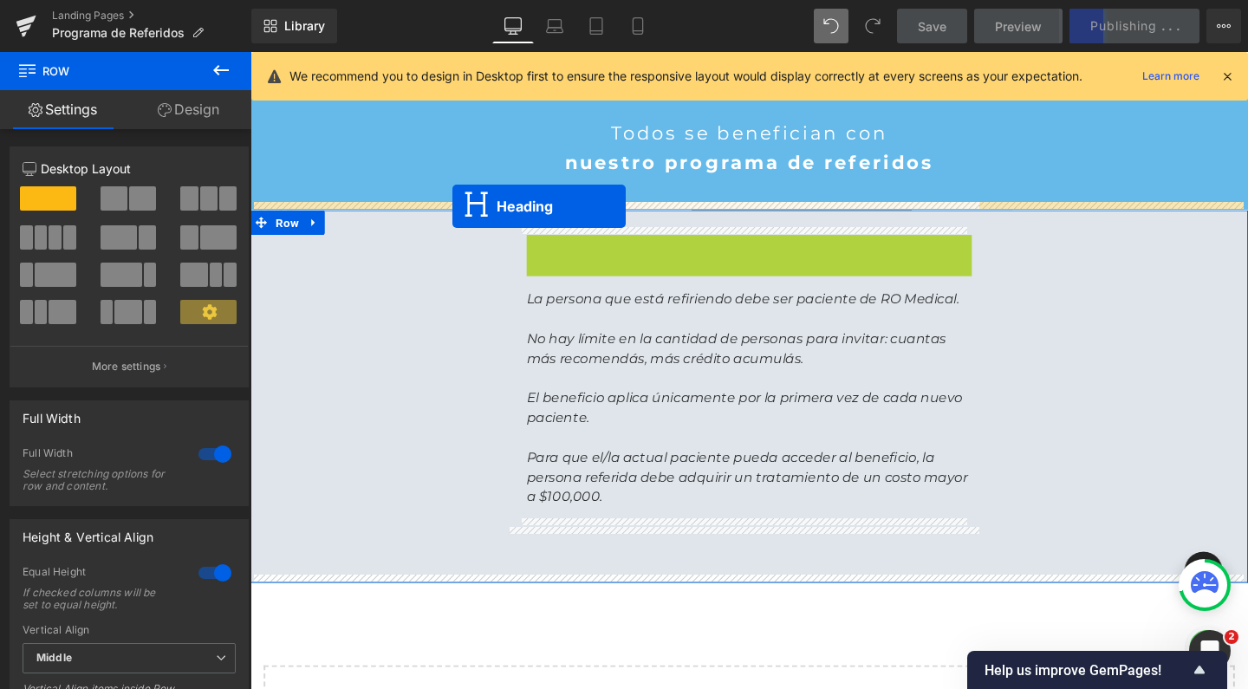
drag, startPoint x: 729, startPoint y: 283, endPoint x: 463, endPoint y: 214, distance: 275.0
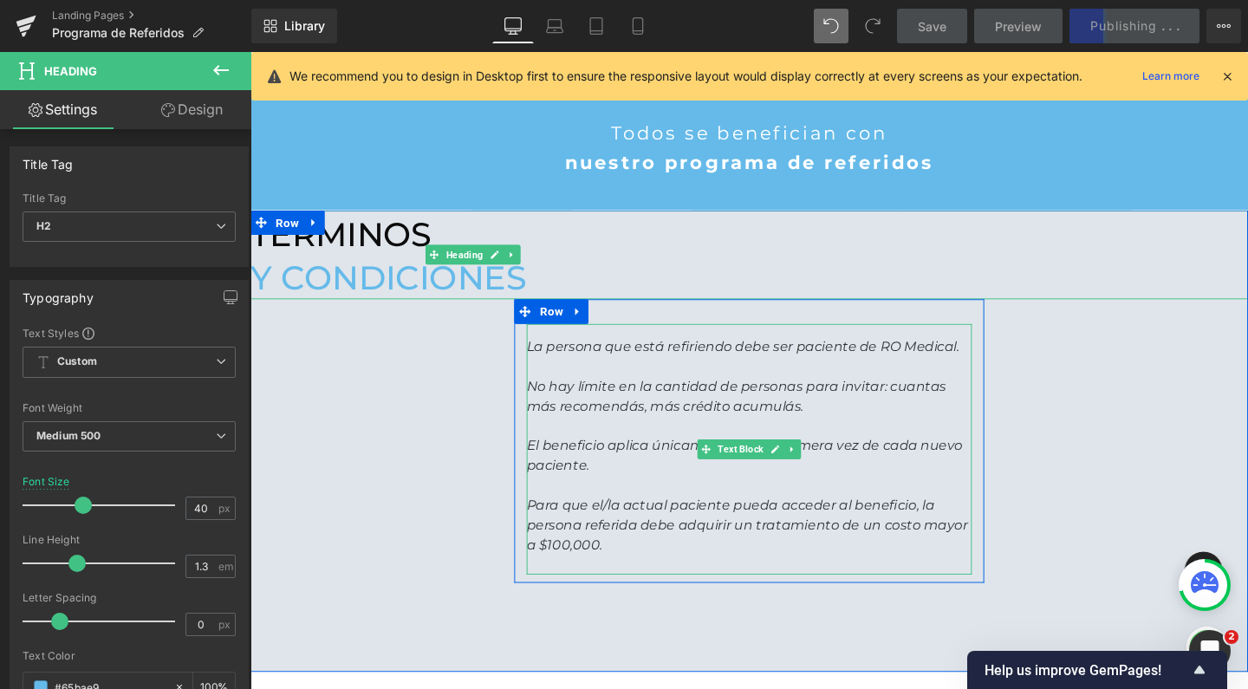
scroll to position [2783, 1031]
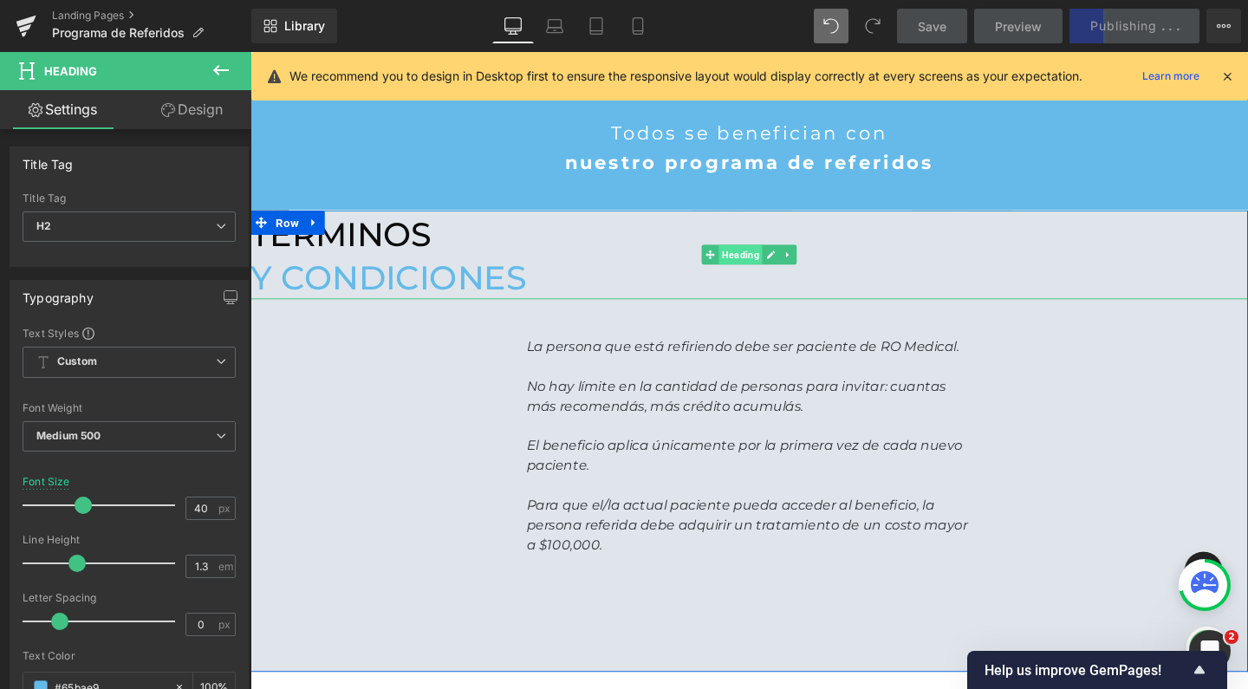
click at [754, 258] on span "Heading" at bounding box center [766, 265] width 46 height 21
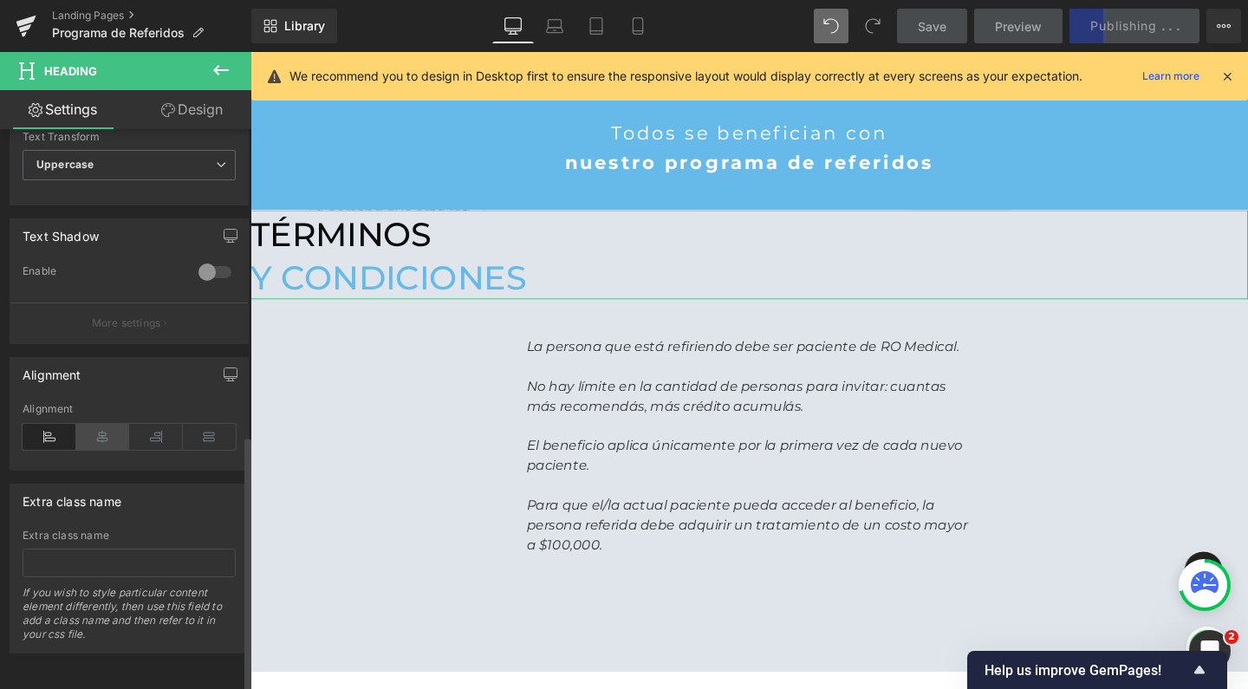
scroll to position [668, 0]
click at [101, 429] on icon at bounding box center [103, 437] width 54 height 26
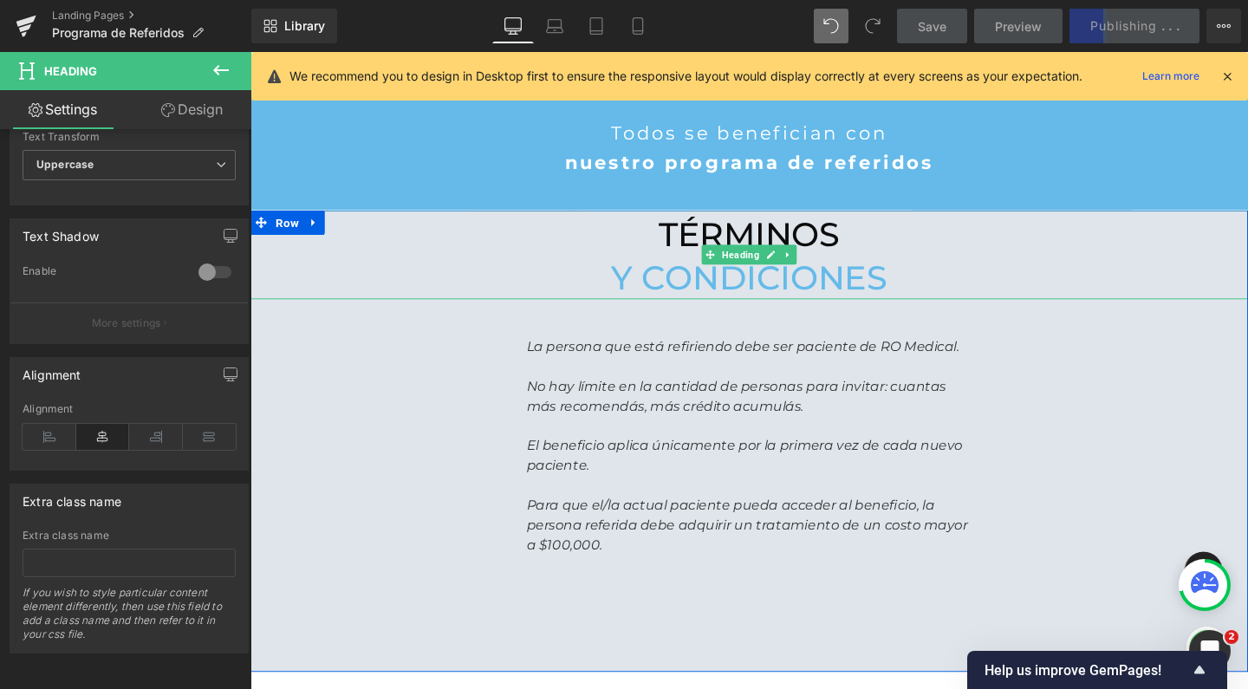
click at [680, 237] on span "términos" at bounding box center [775, 244] width 191 height 42
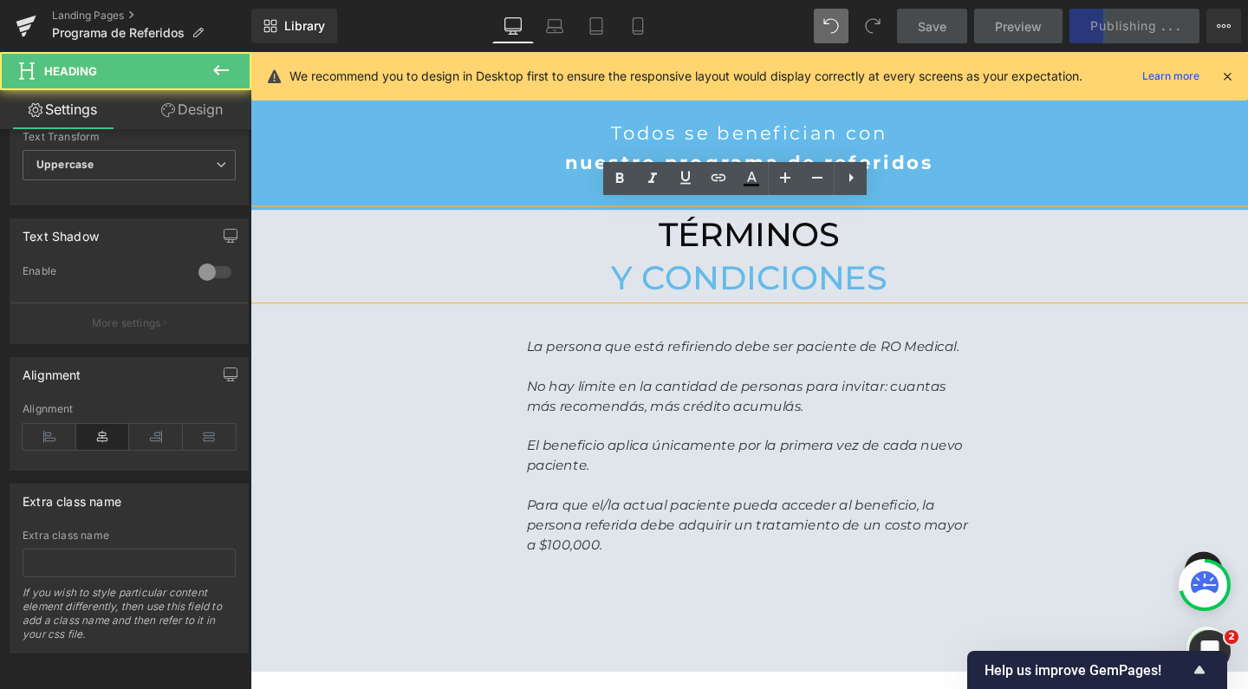
scroll to position [2828, 1031]
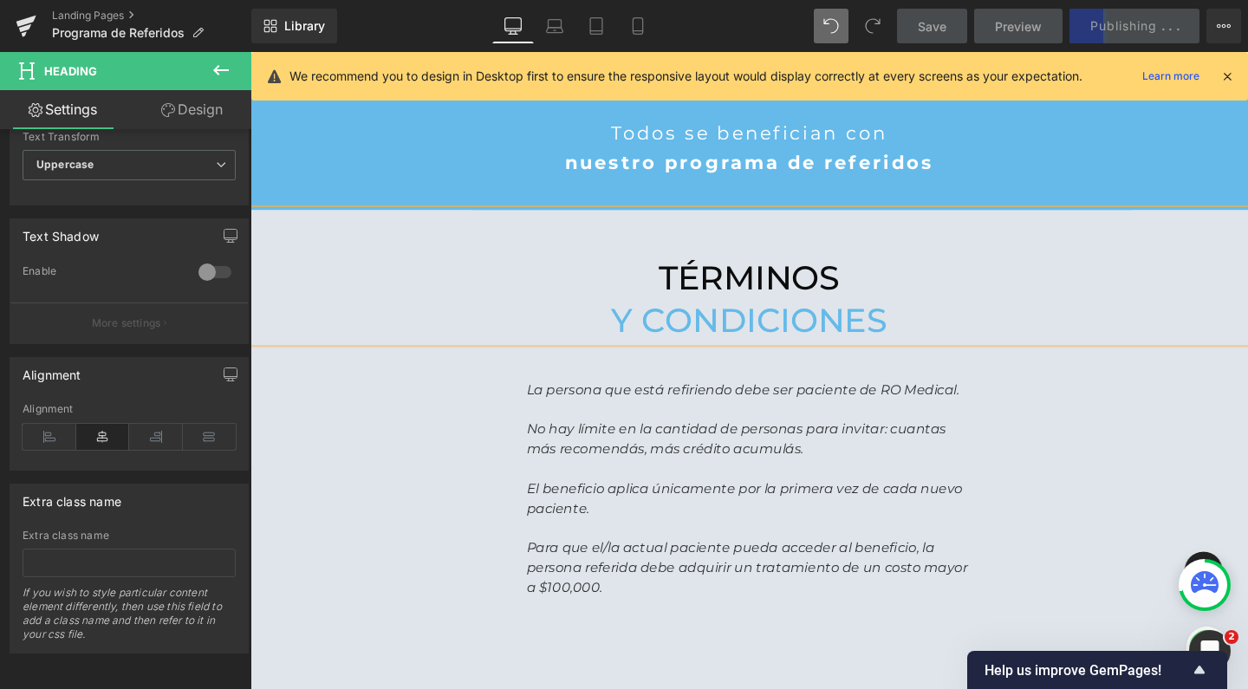
click at [628, 317] on h2 "y condiciones" at bounding box center [774, 334] width 1049 height 45
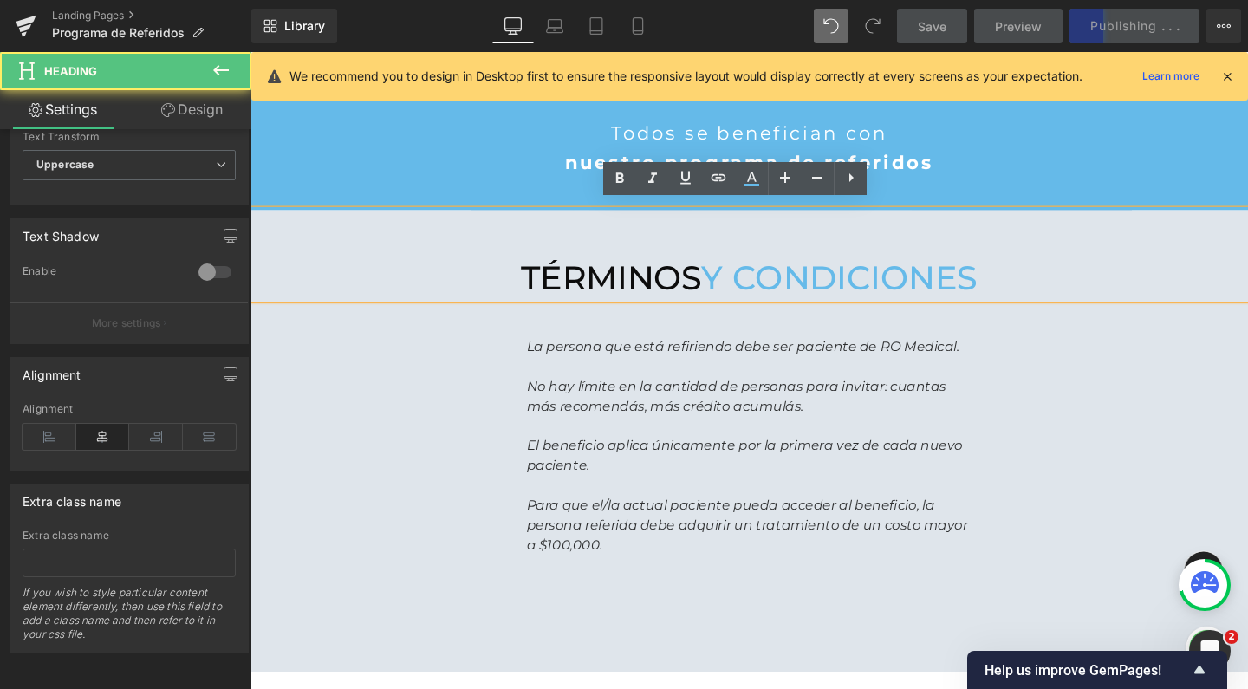
scroll to position [2783, 1031]
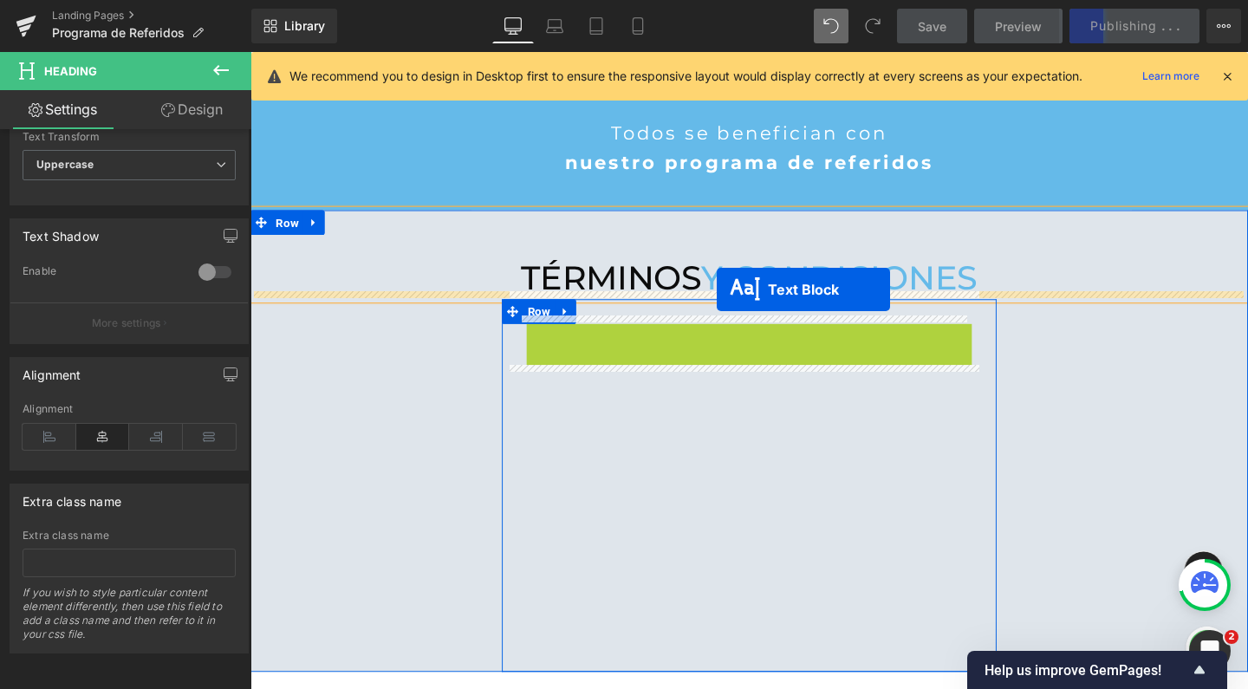
drag, startPoint x: 729, startPoint y: 459, endPoint x: 741, endPoint y: 302, distance: 157.4
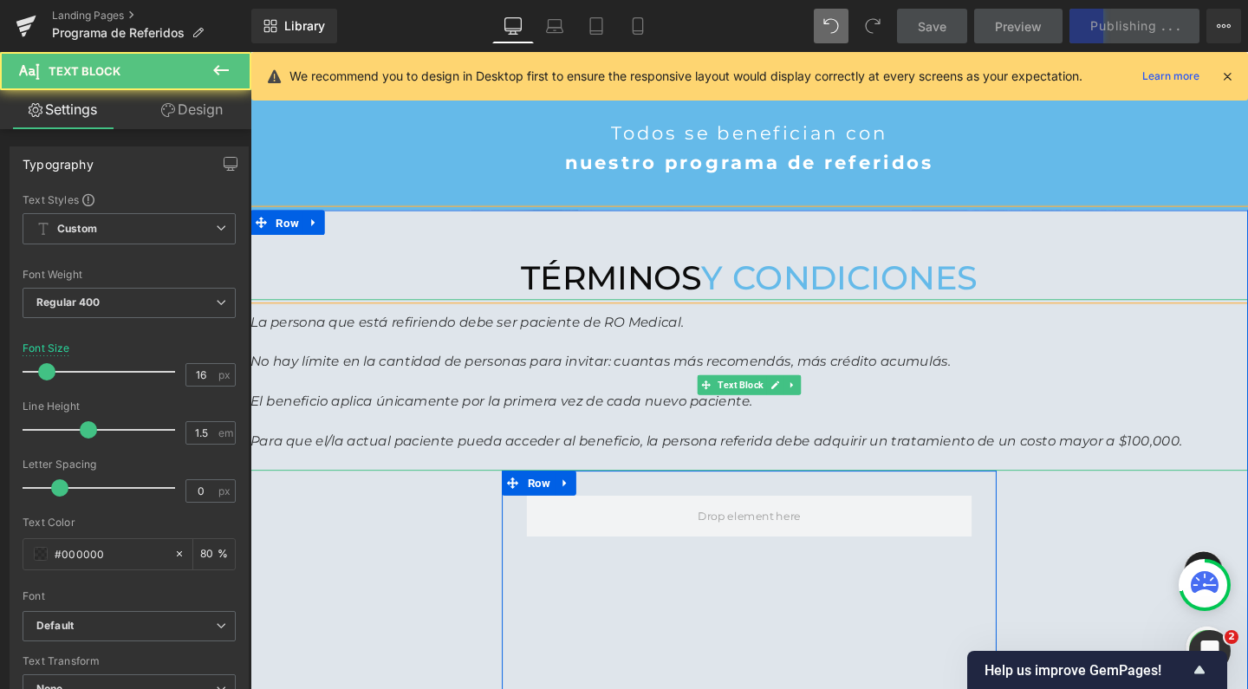
scroll to position [2963, 1031]
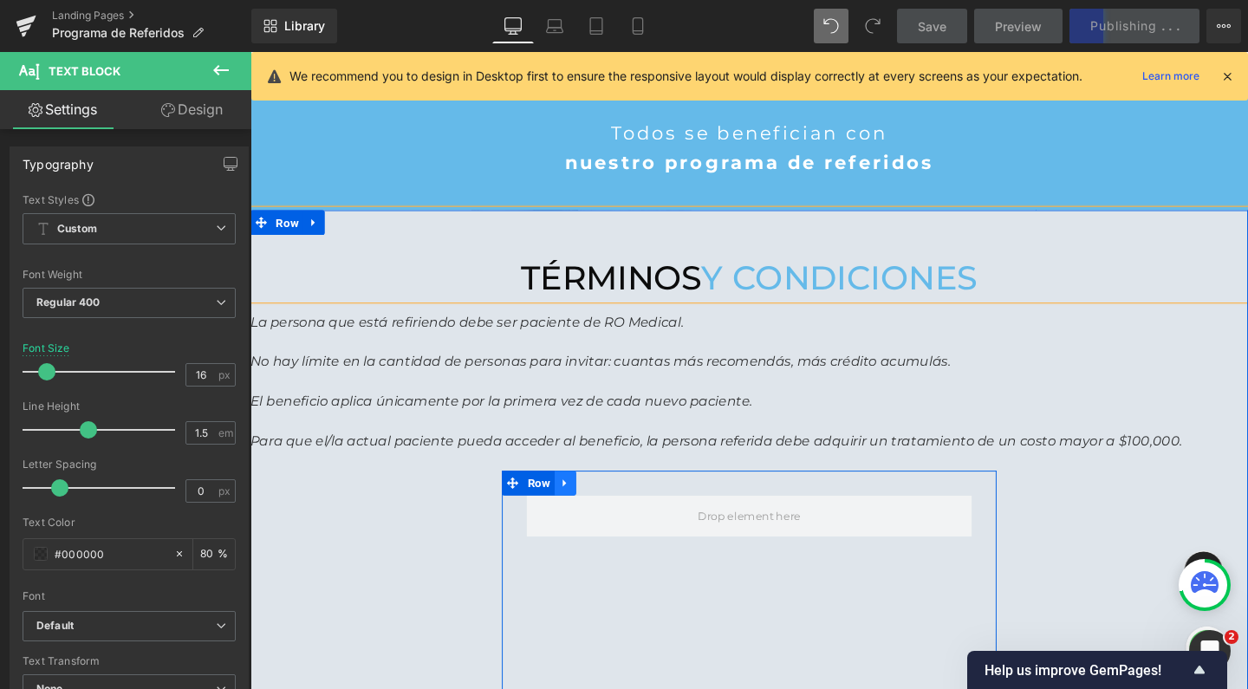
click at [580, 496] on link at bounding box center [581, 505] width 23 height 26
click at [615, 496] on link at bounding box center [626, 505] width 23 height 26
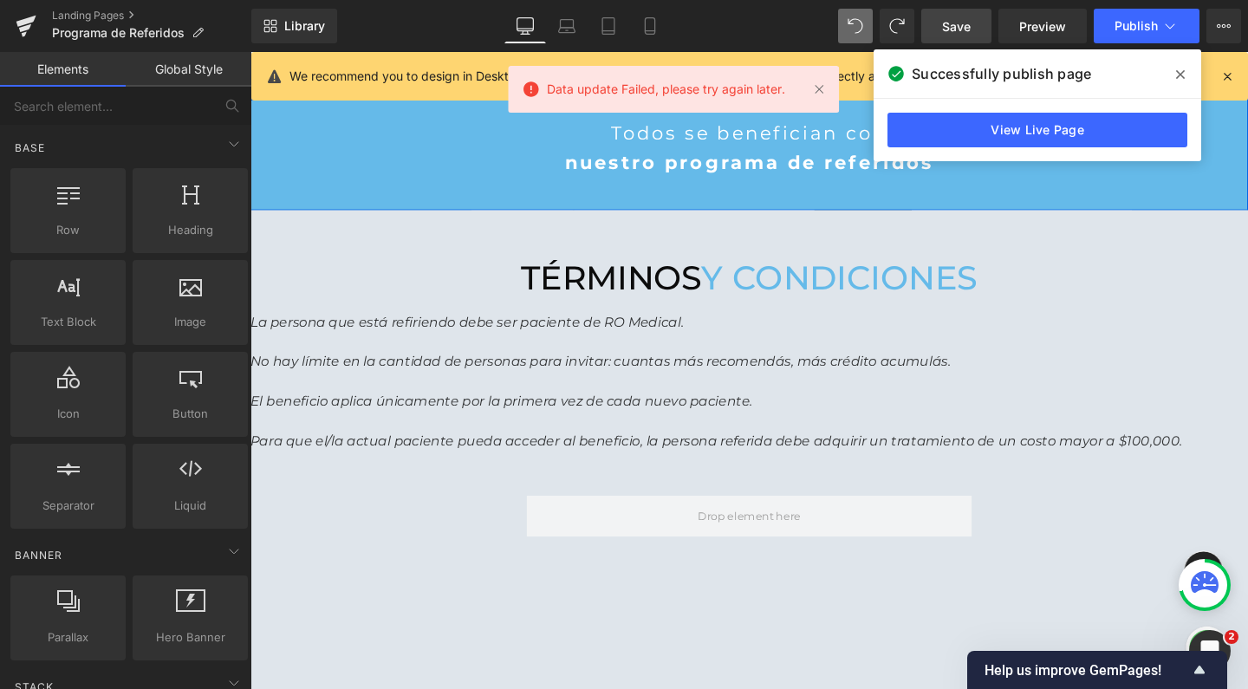
scroll to position [2783, 1031]
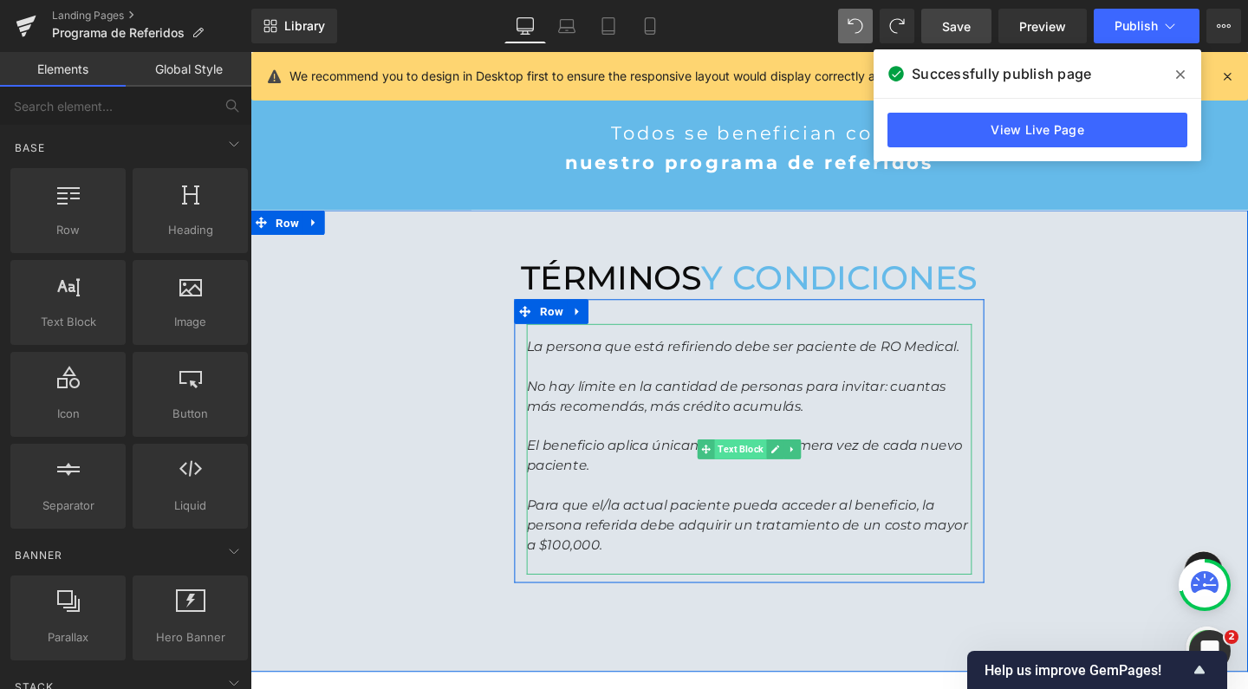
click at [762, 462] on span "Text Block" at bounding box center [765, 469] width 55 height 21
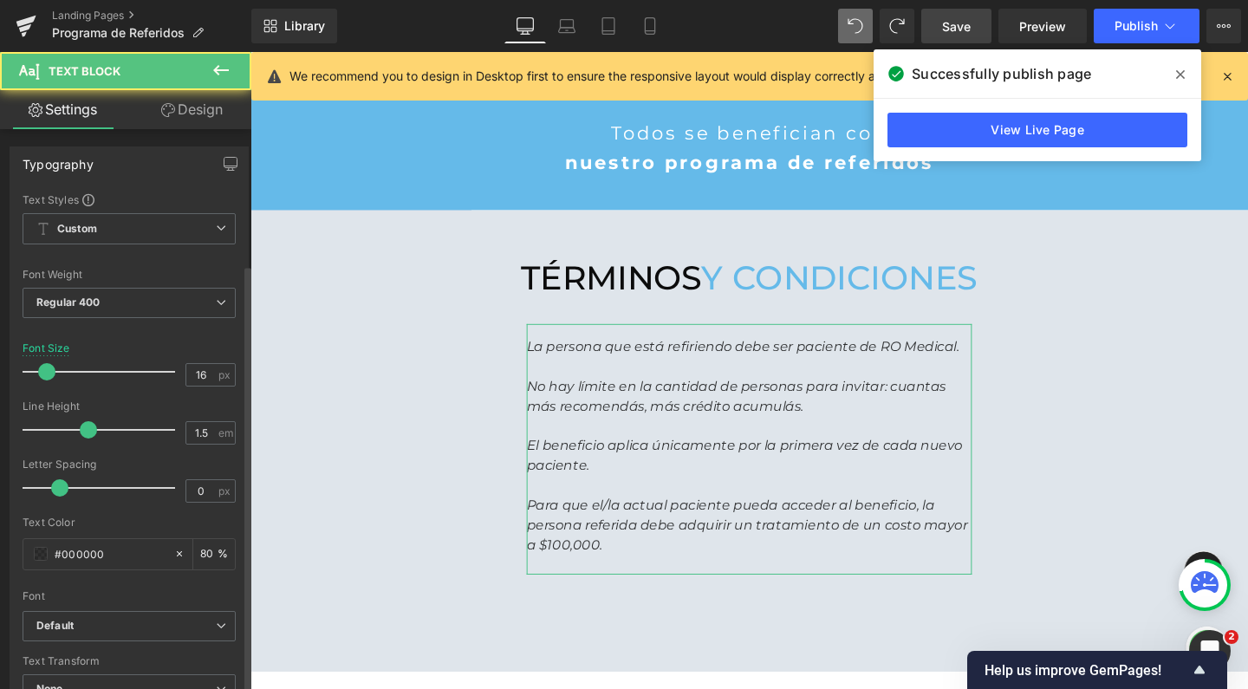
scroll to position [536, 0]
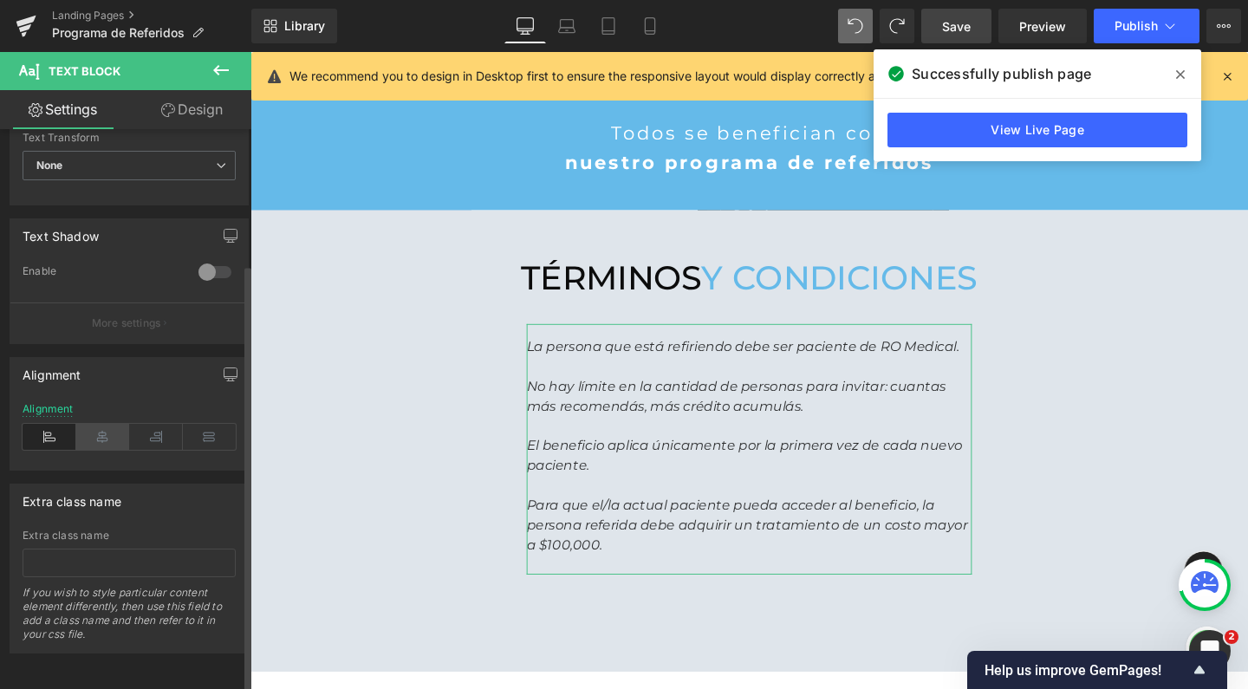
click at [90, 429] on icon at bounding box center [103, 437] width 54 height 26
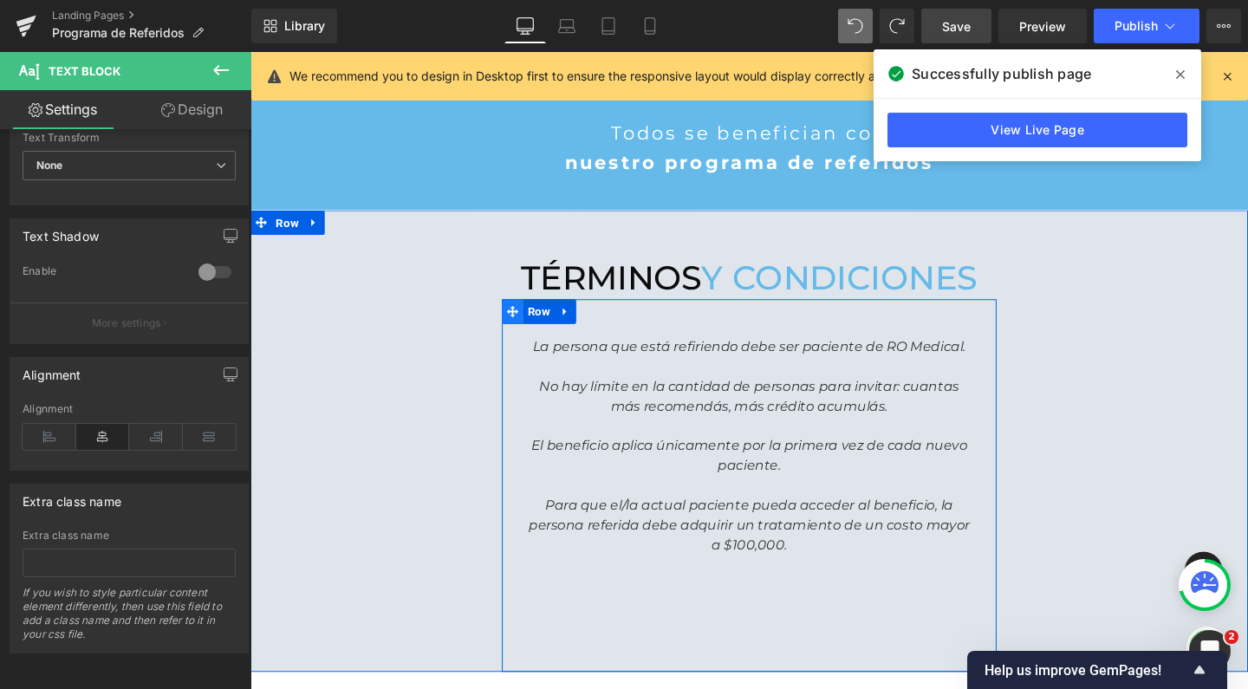
click at [527, 317] on span at bounding box center [526, 325] width 23 height 26
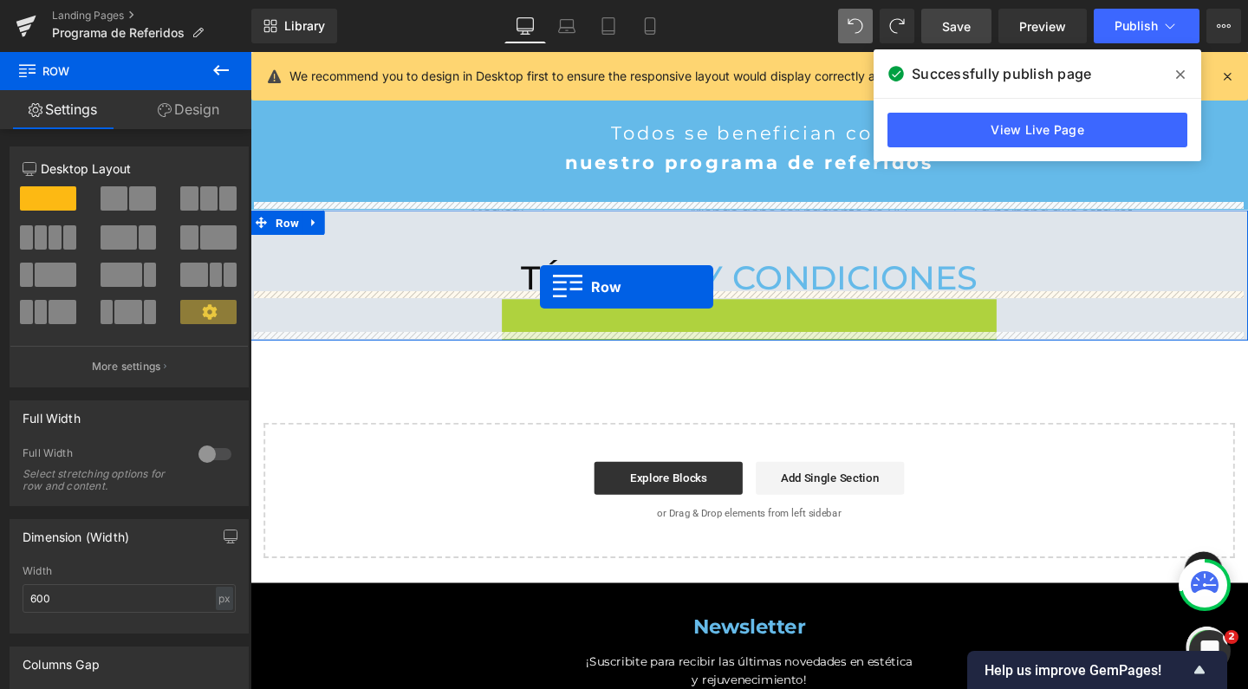
scroll to position [2435, 1031]
drag, startPoint x: 556, startPoint y: 322, endPoint x: 555, endPoint y: 299, distance: 22.6
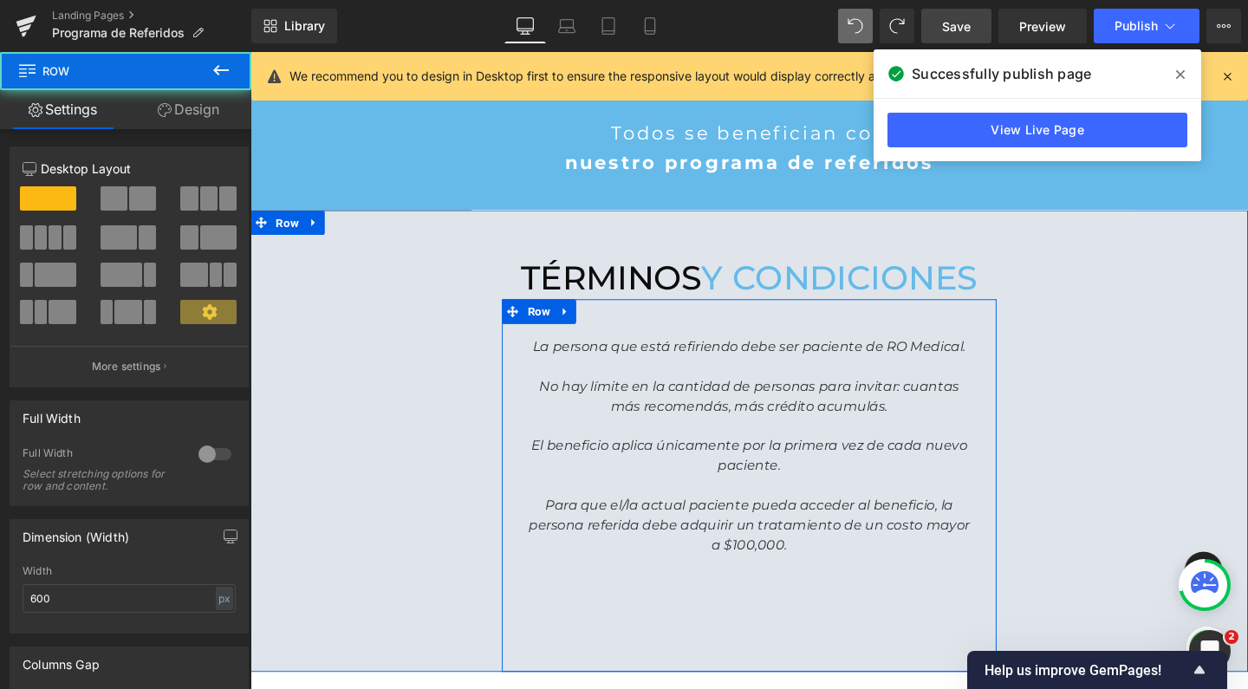
scroll to position [2783, 1031]
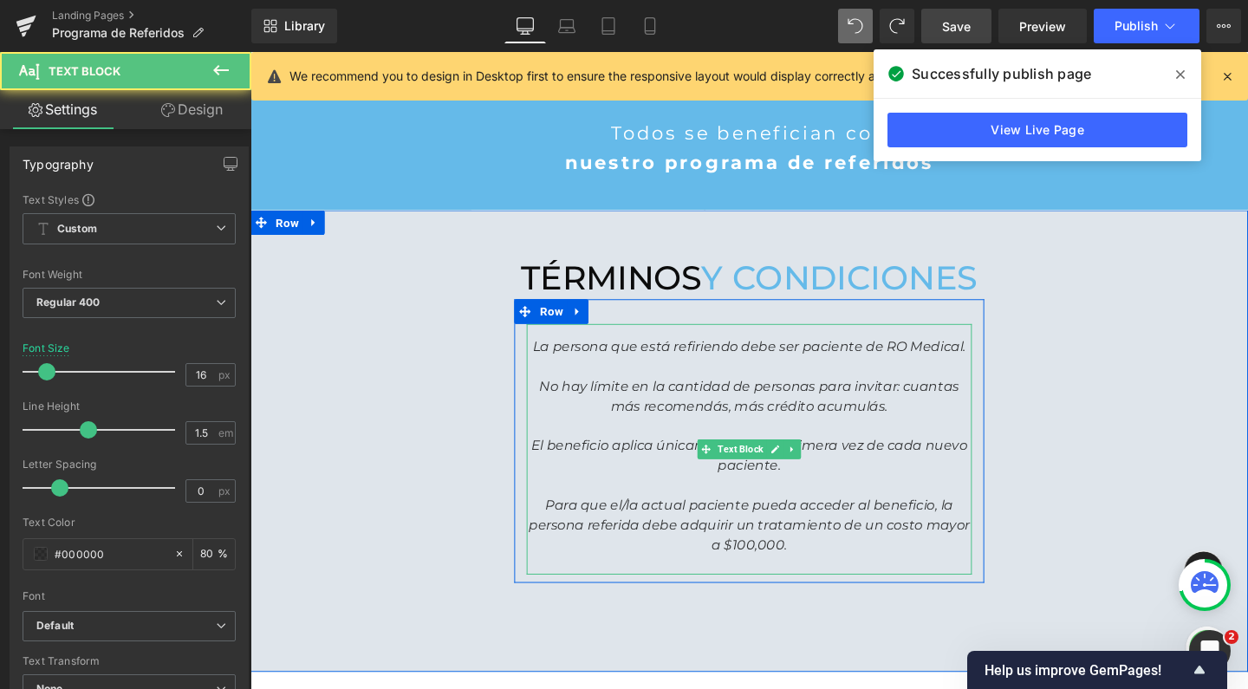
click at [563, 354] on icon "La persona que está refiriendo debe ser paciente de RO Medical." at bounding box center [775, 362] width 455 height 16
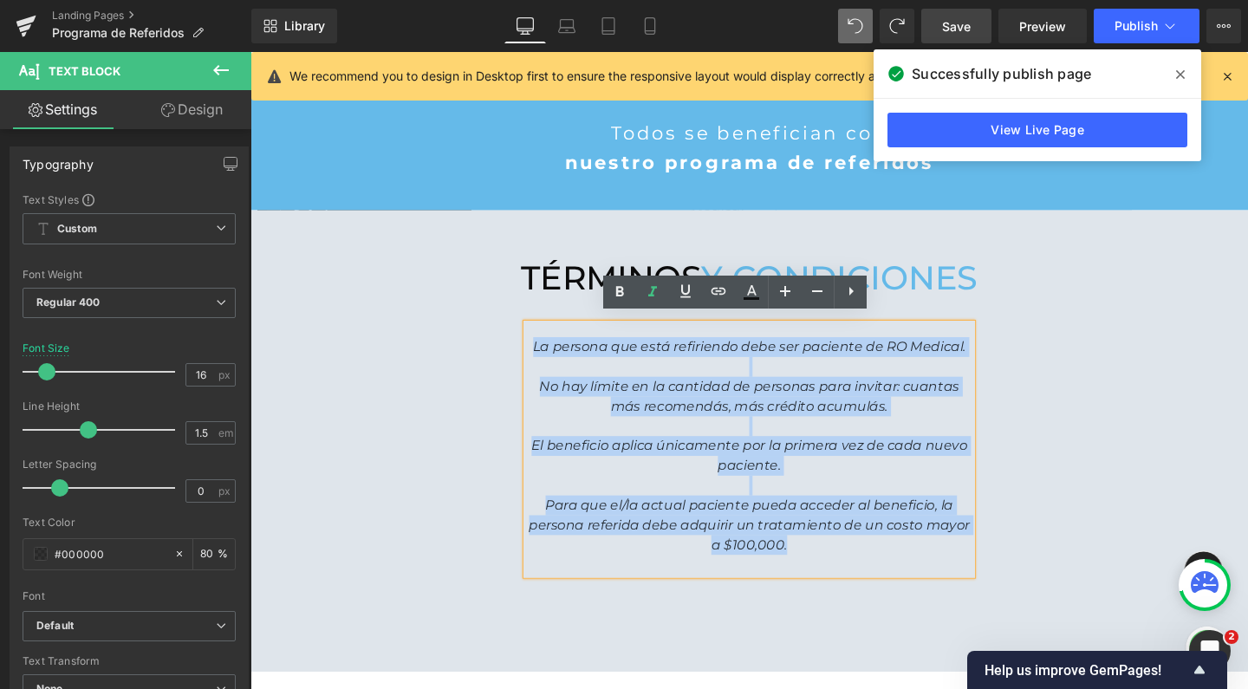
drag, startPoint x: 684, startPoint y: 401, endPoint x: 863, endPoint y: 561, distance: 240.1
click at [863, 561] on div "La persona que está refiriendo debe ser paciente de RO Medical. No hay límite e…" at bounding box center [775, 469] width 468 height 263
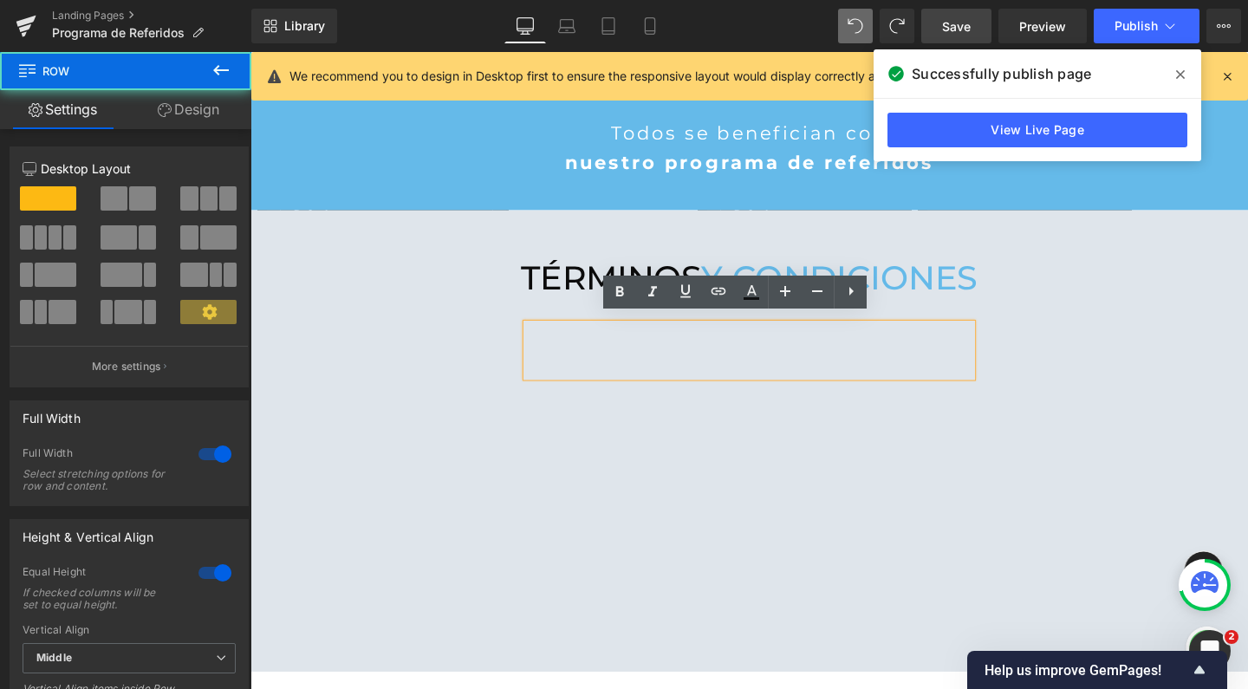
click at [1121, 457] on div "términos y condiciones Heading Text Block Row Row Image" at bounding box center [774, 460] width 1049 height 485
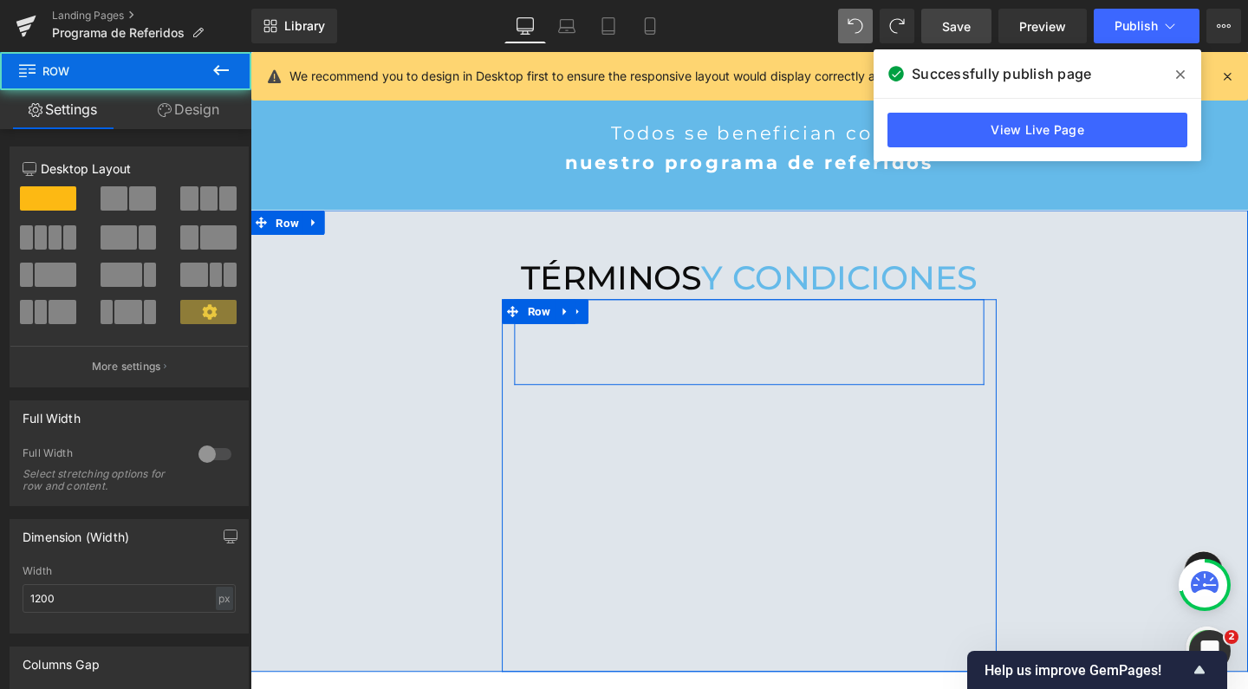
click at [585, 319] on div "Text Block Row" at bounding box center [775, 357] width 494 height 90
click at [576, 319] on icon at bounding box center [582, 325] width 12 height 13
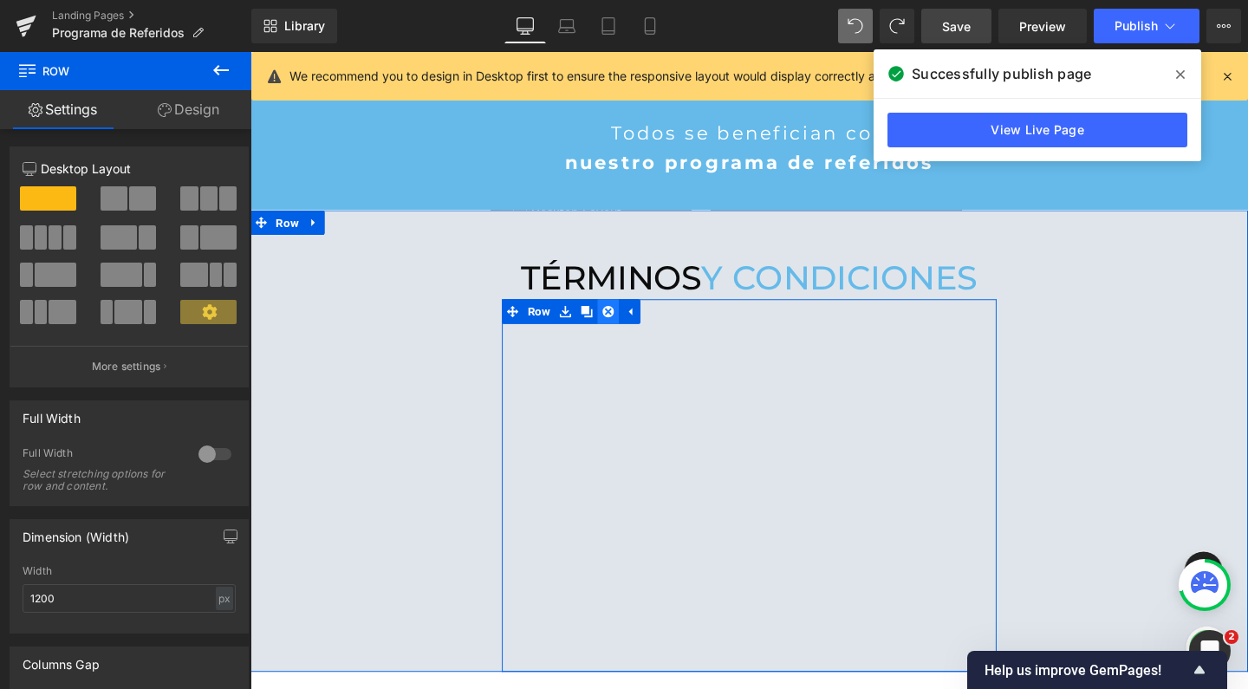
click at [621, 322] on icon at bounding box center [627, 325] width 12 height 12
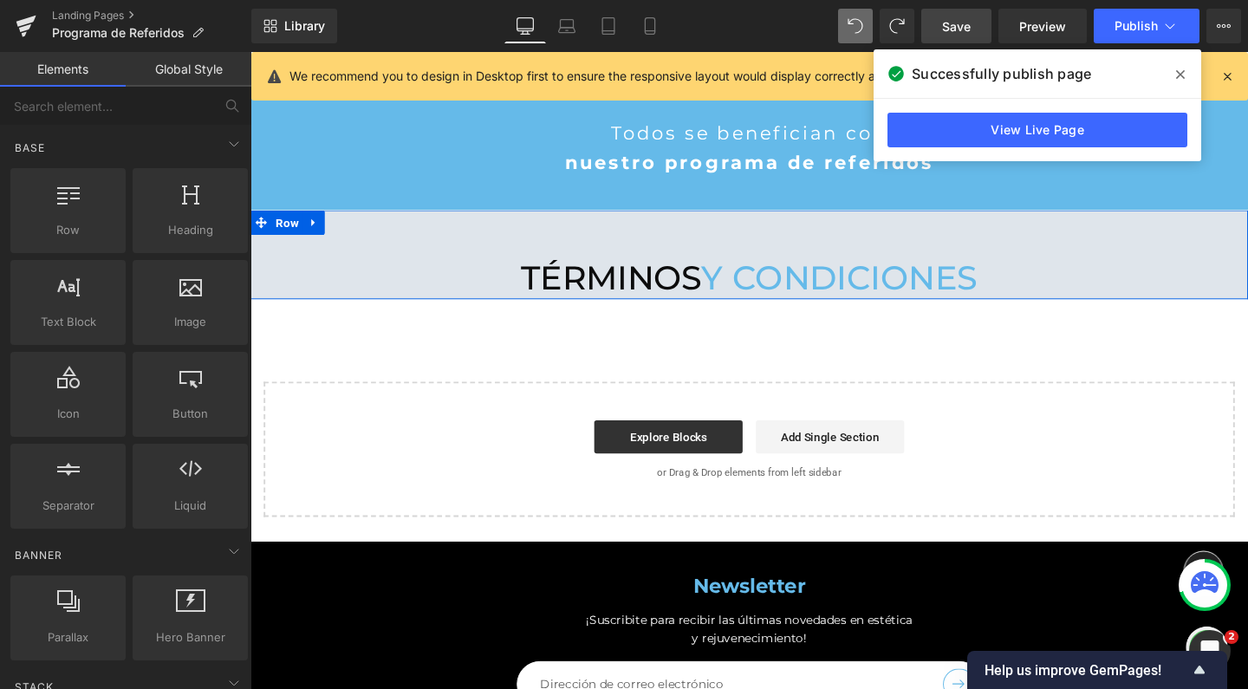
scroll to position [2391, 1031]
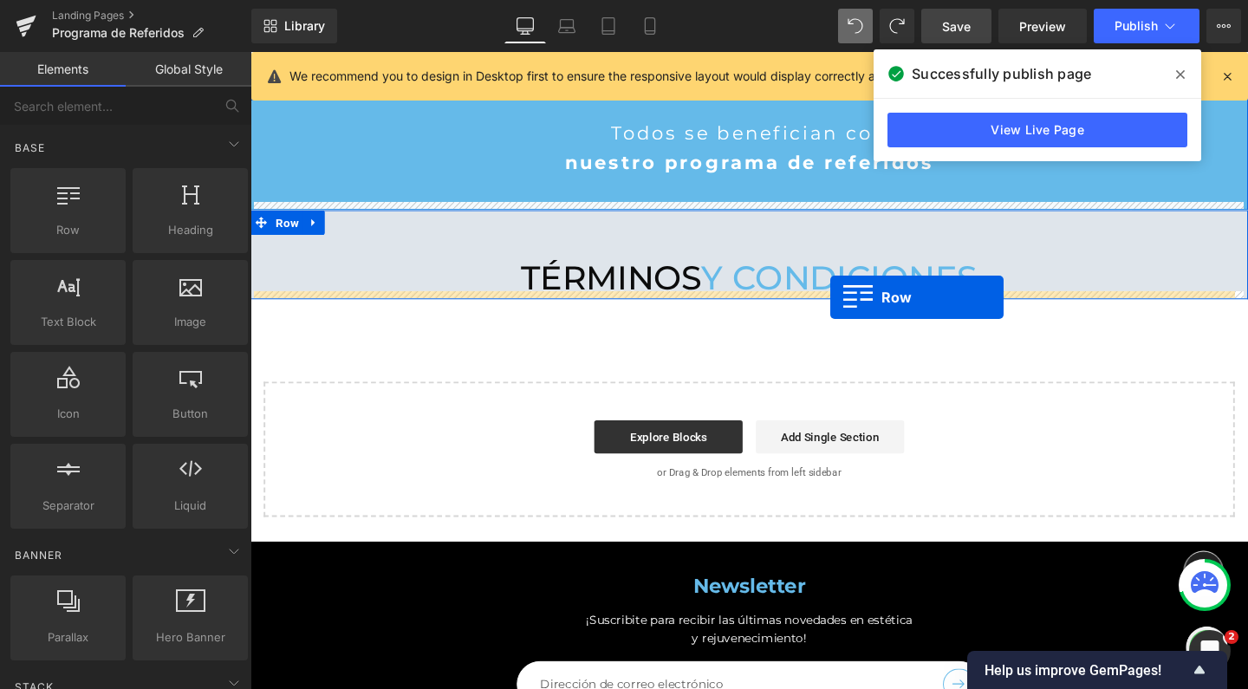
drag, startPoint x: 344, startPoint y: 270, endPoint x: 860, endPoint y: 310, distance: 517.3
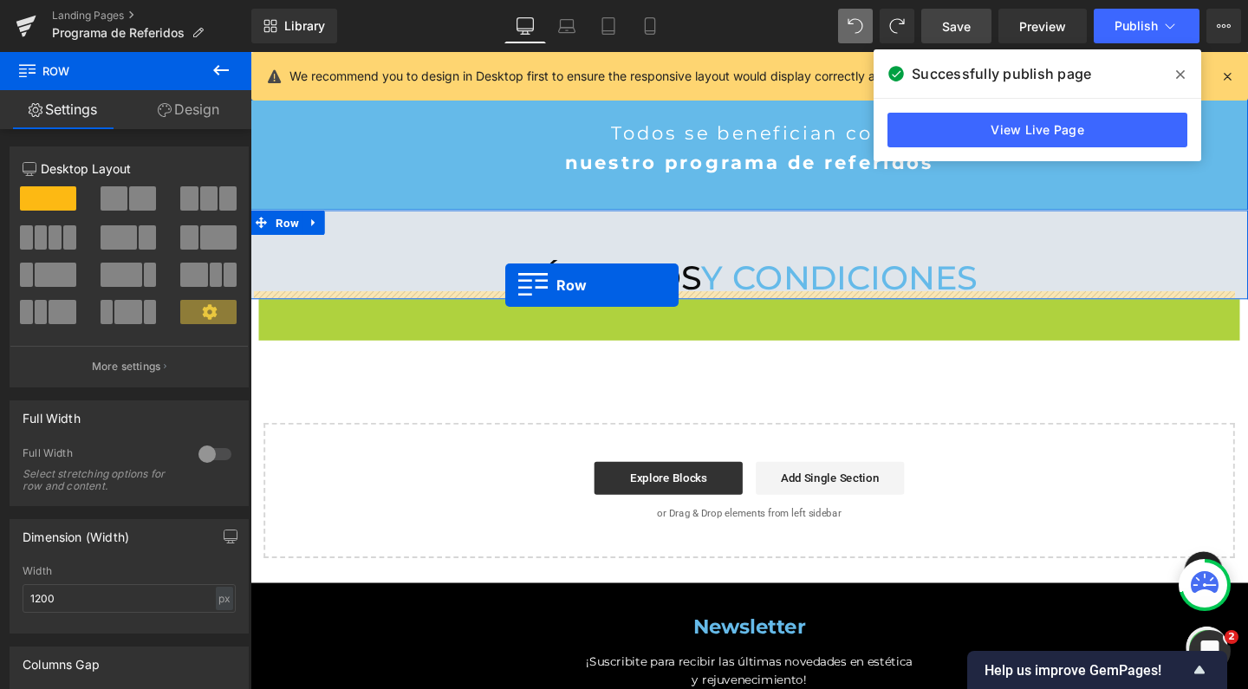
scroll to position [2435, 1031]
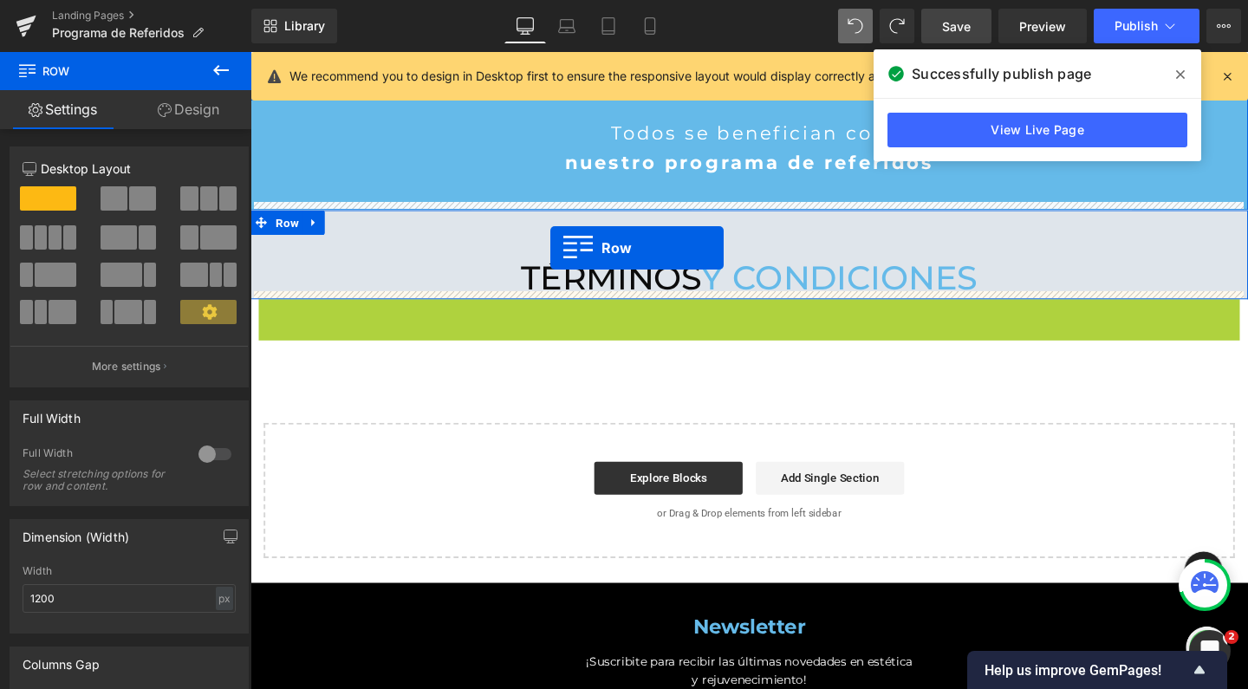
drag, startPoint x: 257, startPoint y: 315, endPoint x: 566, endPoint y: 260, distance: 313.4
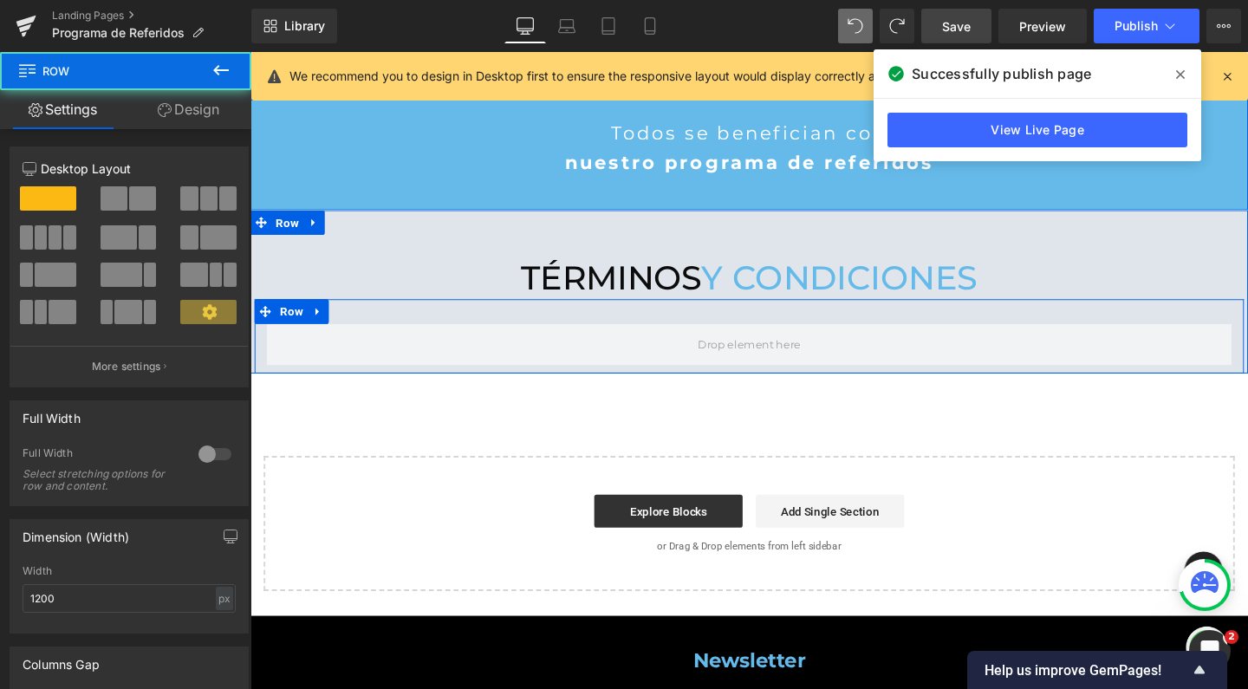
scroll to position [2469, 1031]
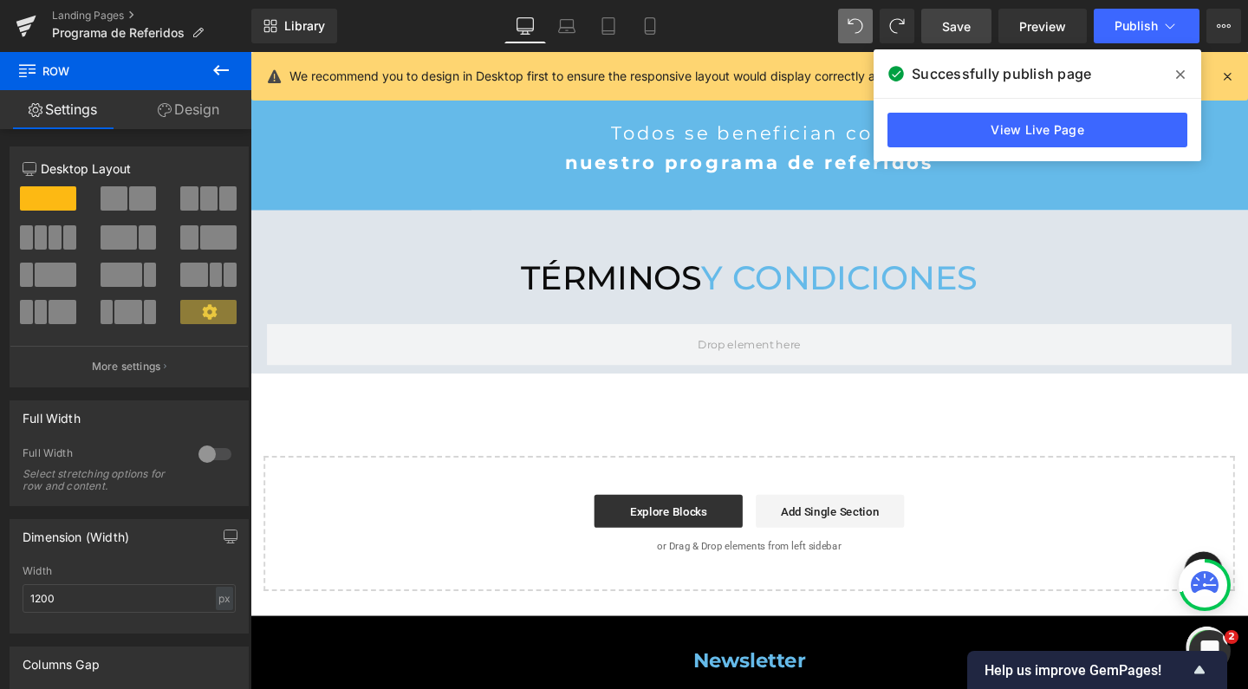
click at [218, 85] on button at bounding box center [221, 71] width 61 height 38
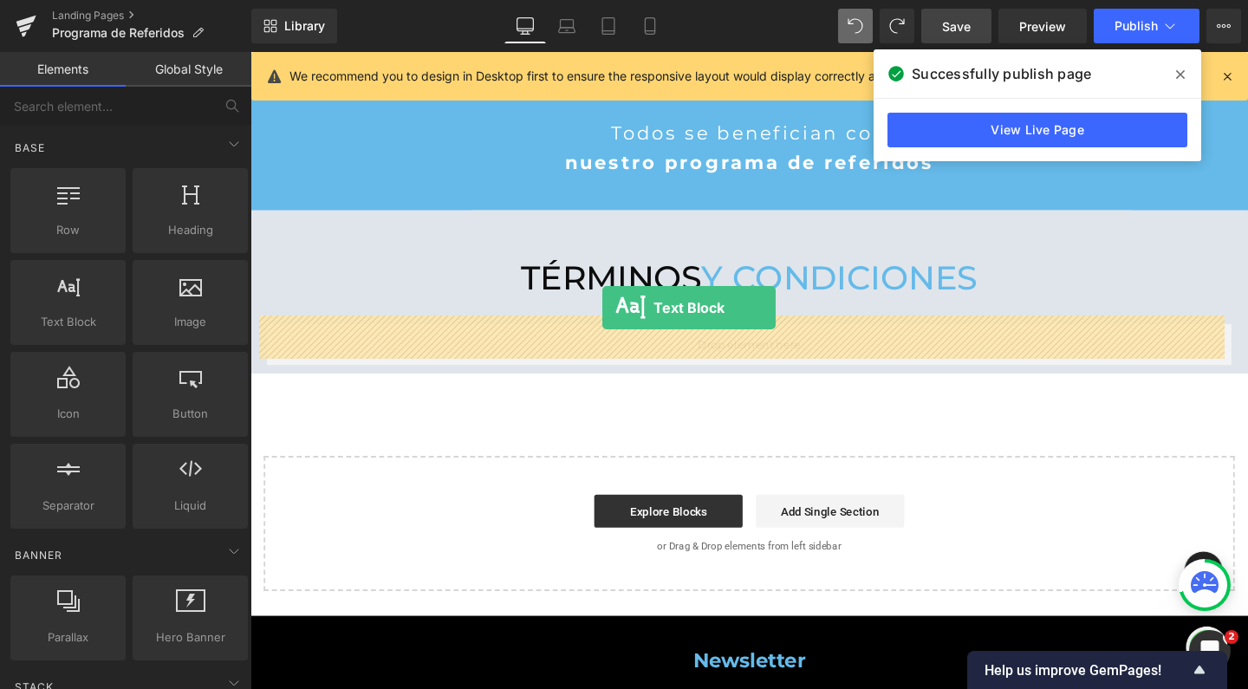
drag, startPoint x: 328, startPoint y: 360, endPoint x: 621, endPoint y: 321, distance: 295.6
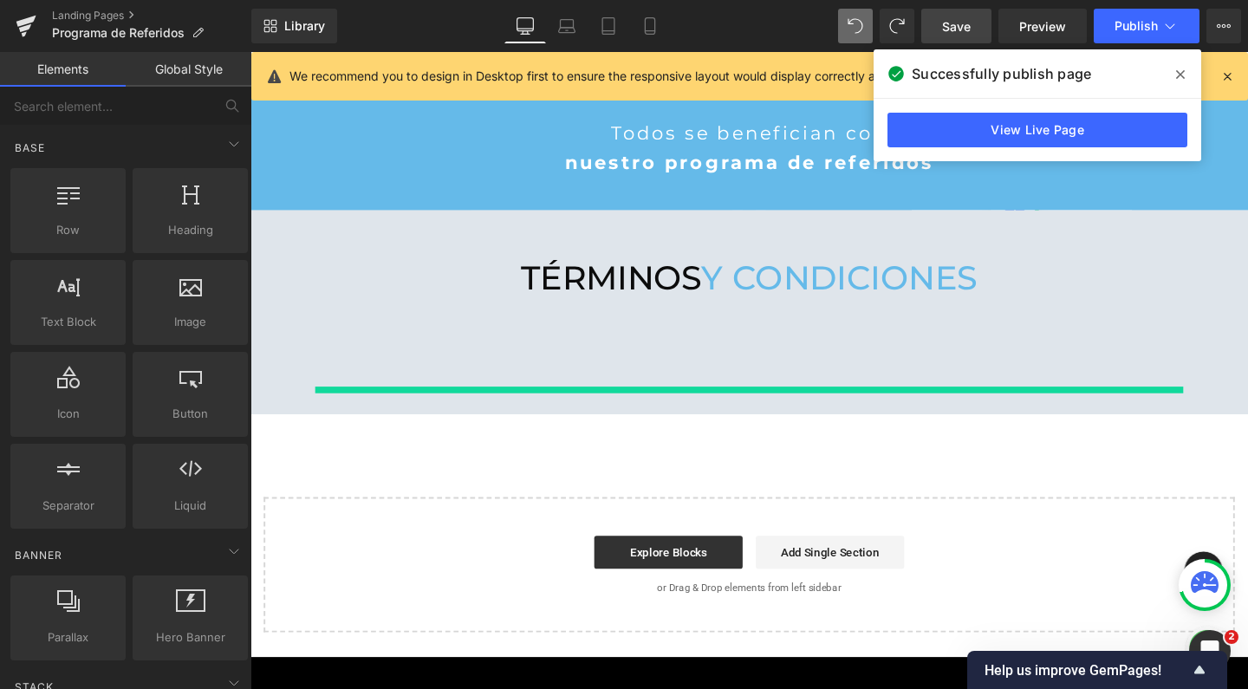
scroll to position [2513, 1031]
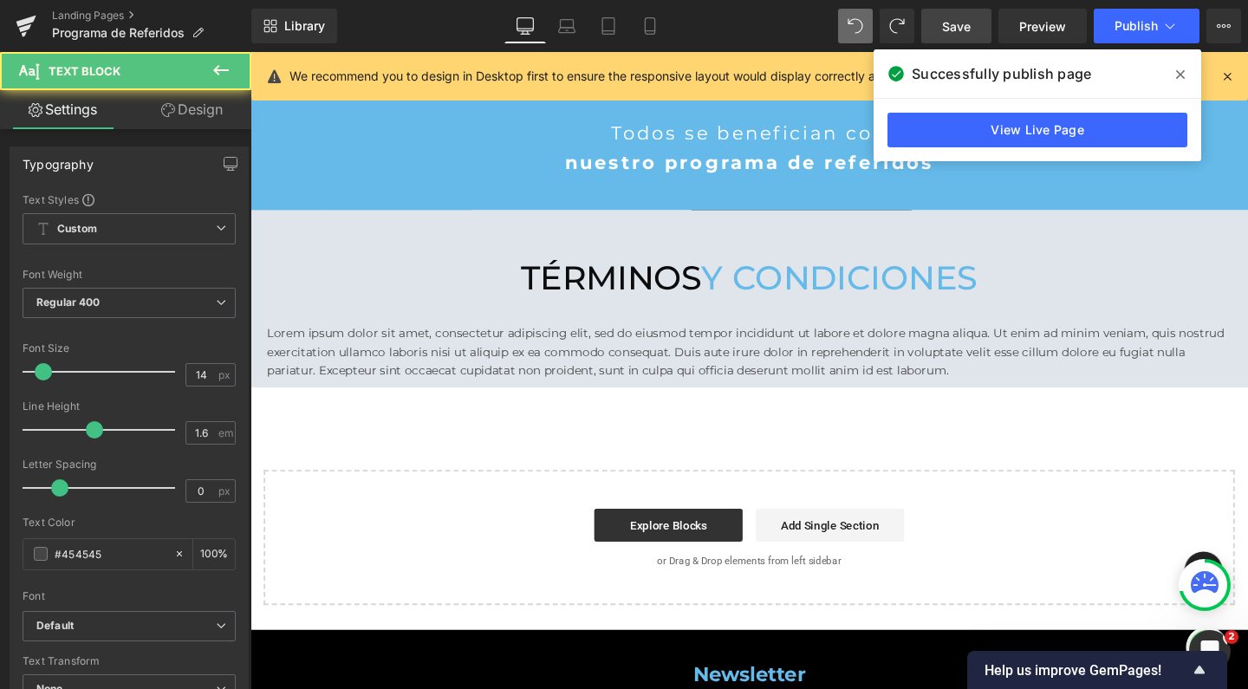
click at [640, 377] on p "Lorem ipsum dolor sit amet, consectetur adipiscing elit, sed do eiusmod tempor …" at bounding box center [775, 367] width 1014 height 58
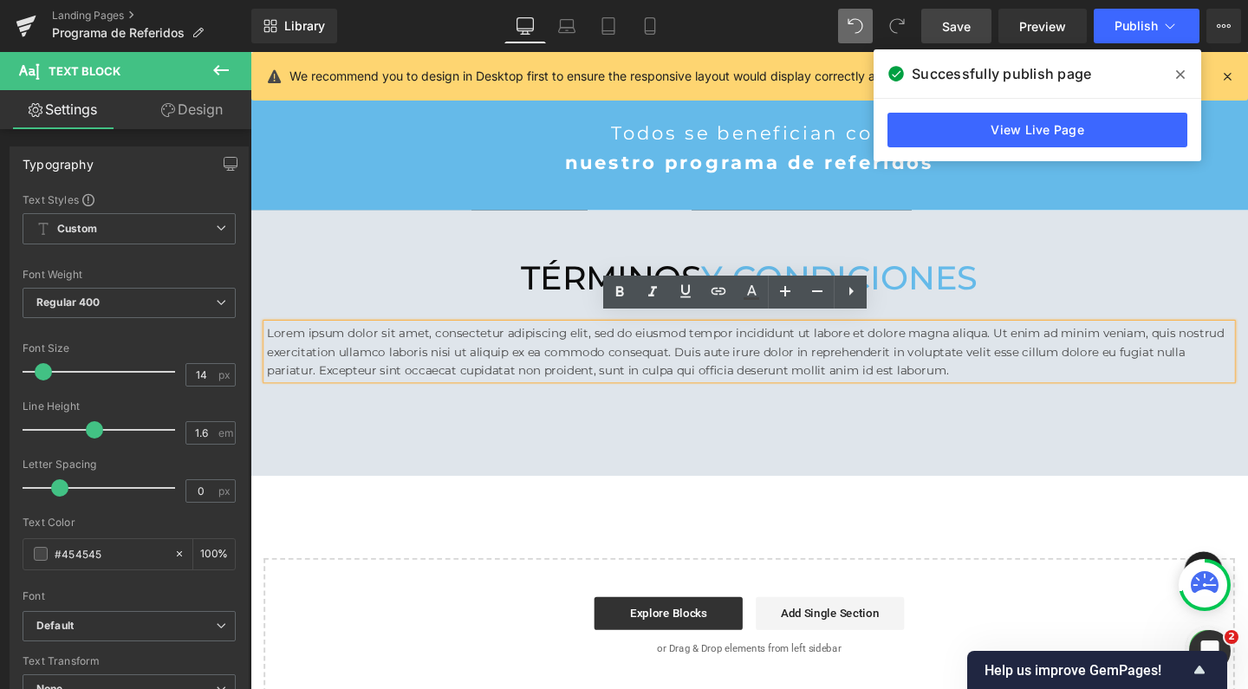
scroll to position [2577, 1031]
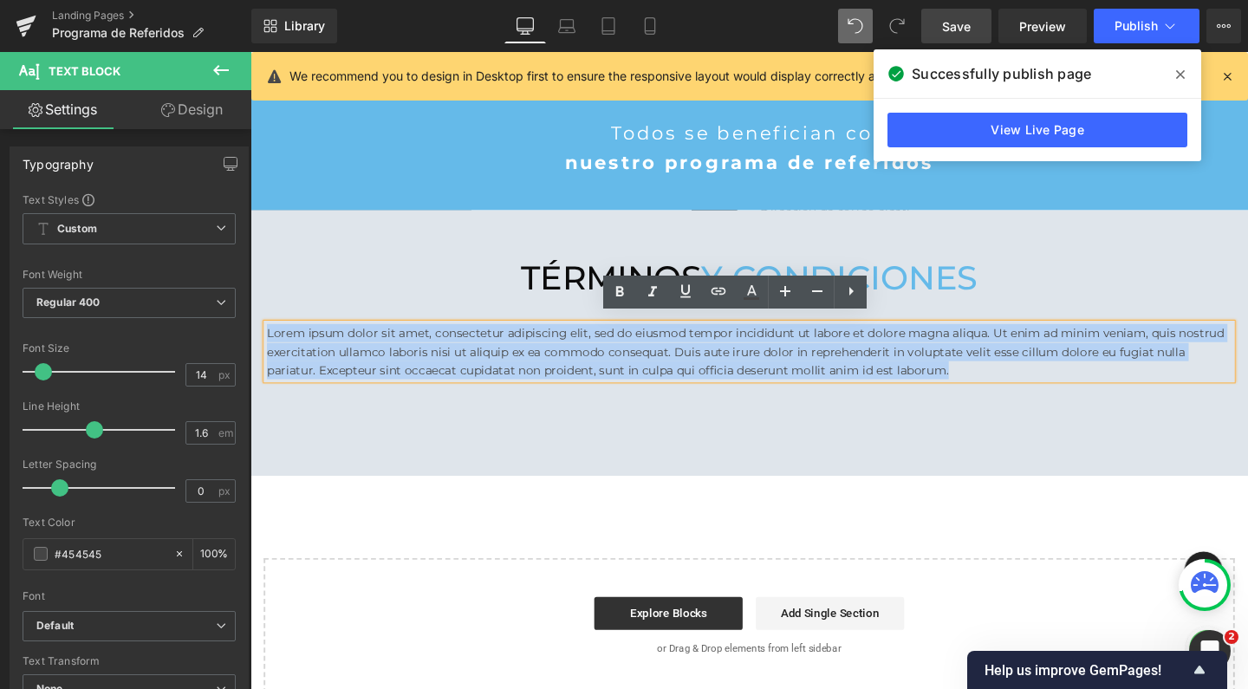
drag, startPoint x: 940, startPoint y: 377, endPoint x: 226, endPoint y: 329, distance: 715.8
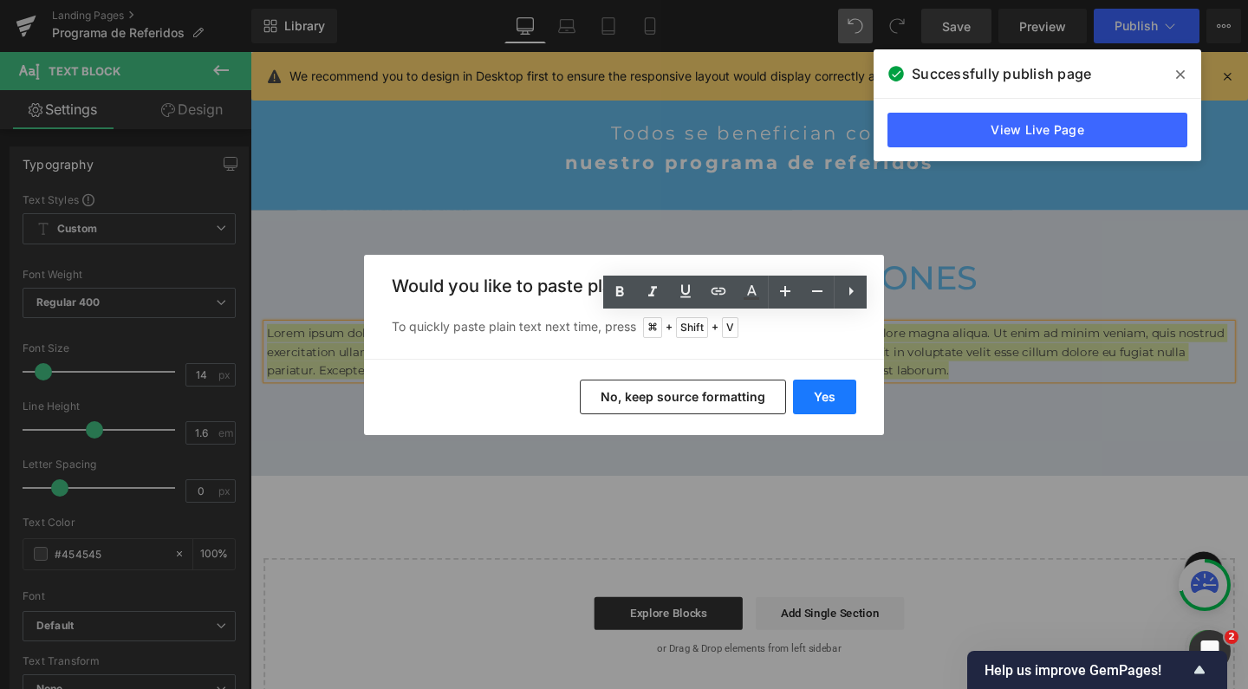
click at [844, 396] on button "Yes" at bounding box center [824, 397] width 63 height 35
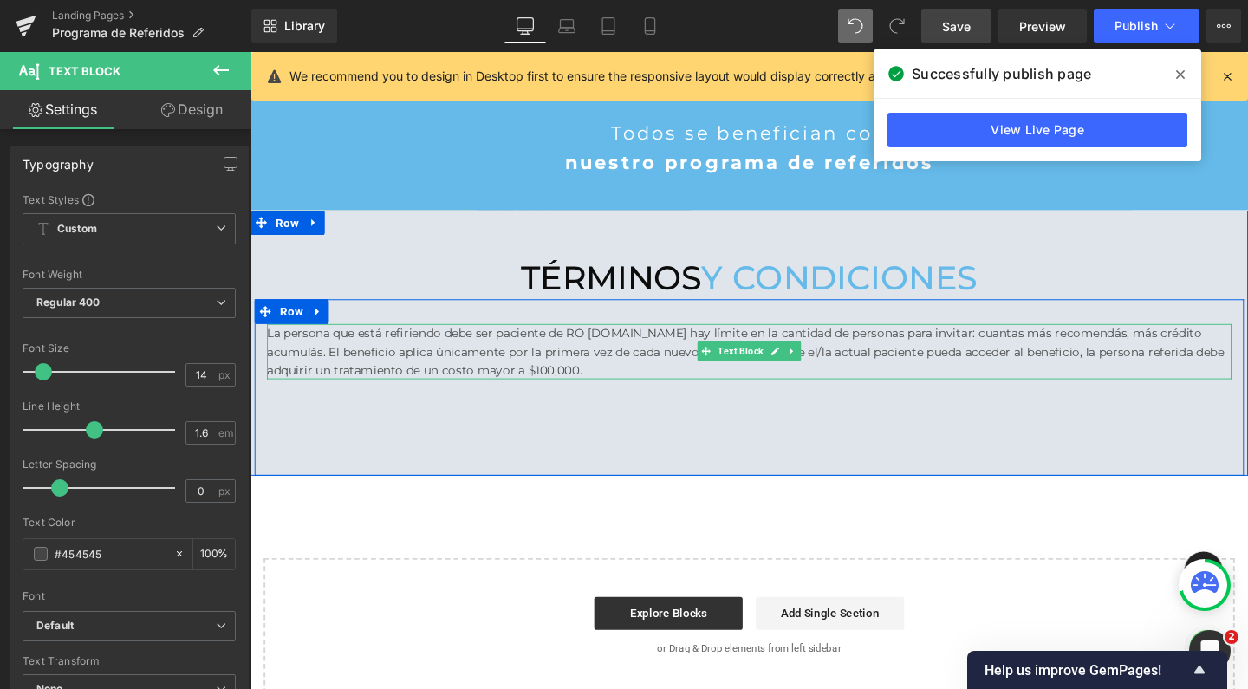
click at [648, 346] on p "La persona que está refiriendo debe ser paciente de RO [DOMAIN_NAME] hay límite…" at bounding box center [775, 367] width 1014 height 58
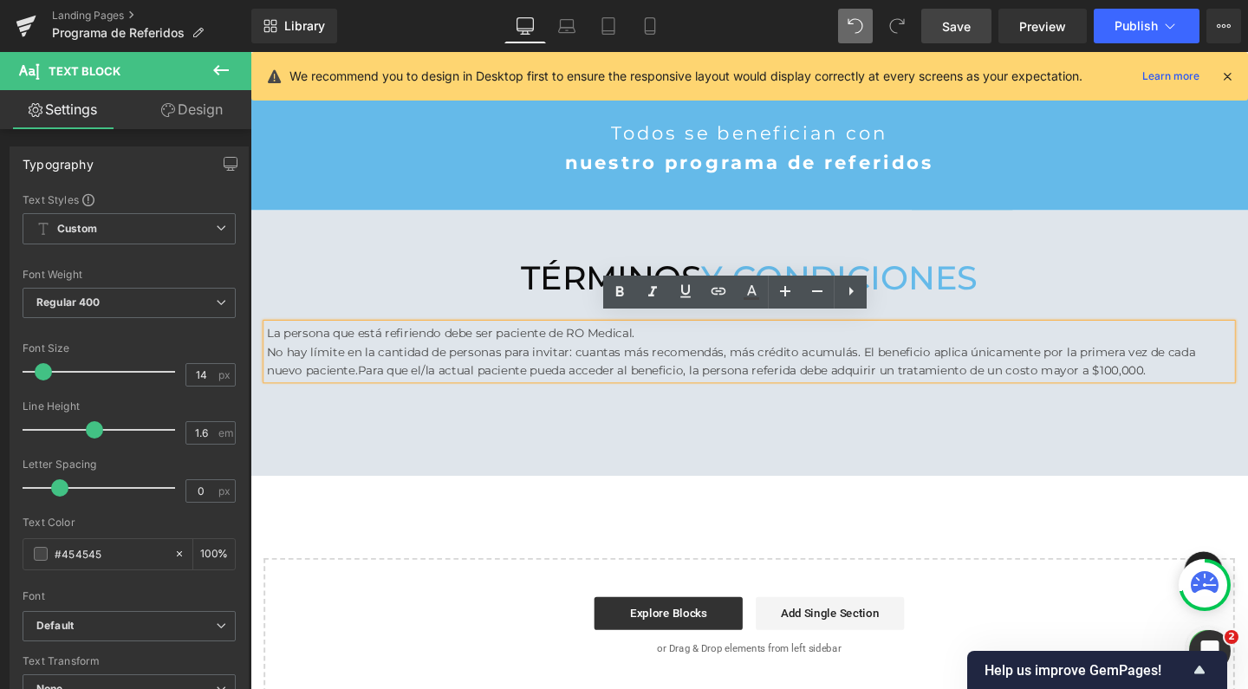
click at [888, 358] on p "No hay límite en la cantidad de personas para invitar: cuantas más recomendás, …" at bounding box center [775, 377] width 1014 height 39
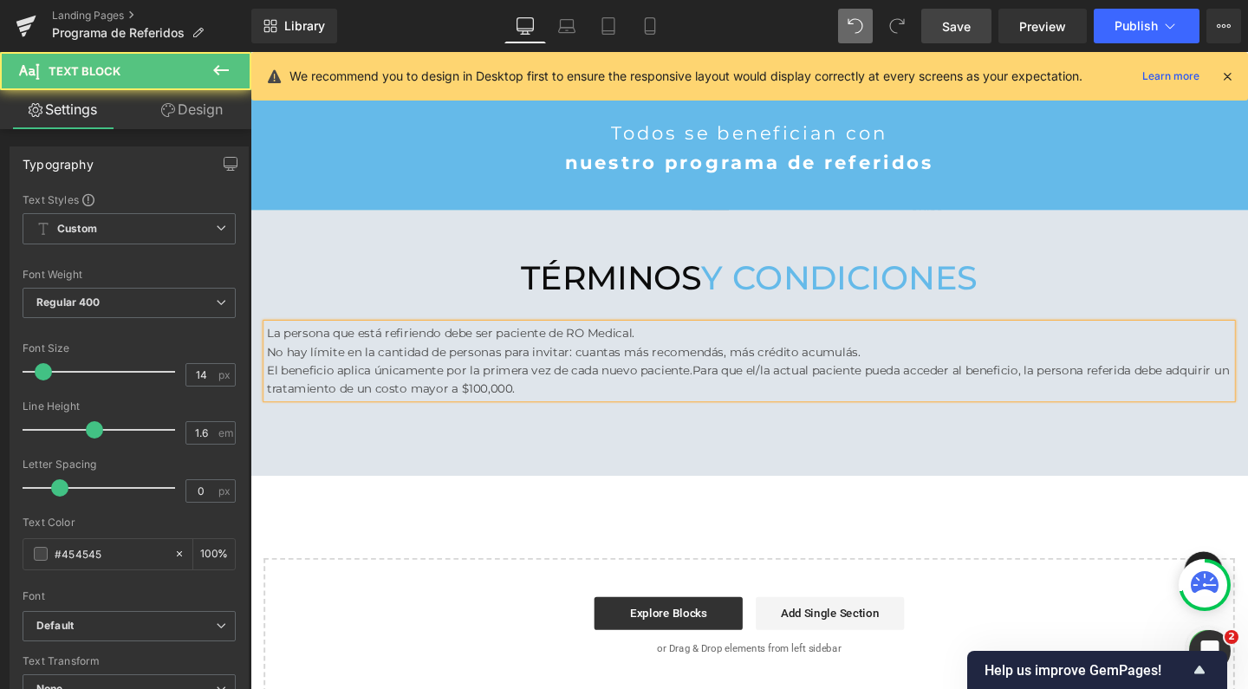
click at [712, 377] on p "El beneficio aplica únicamente por la primera vez de cada nuevo paciente.Para q…" at bounding box center [775, 396] width 1014 height 39
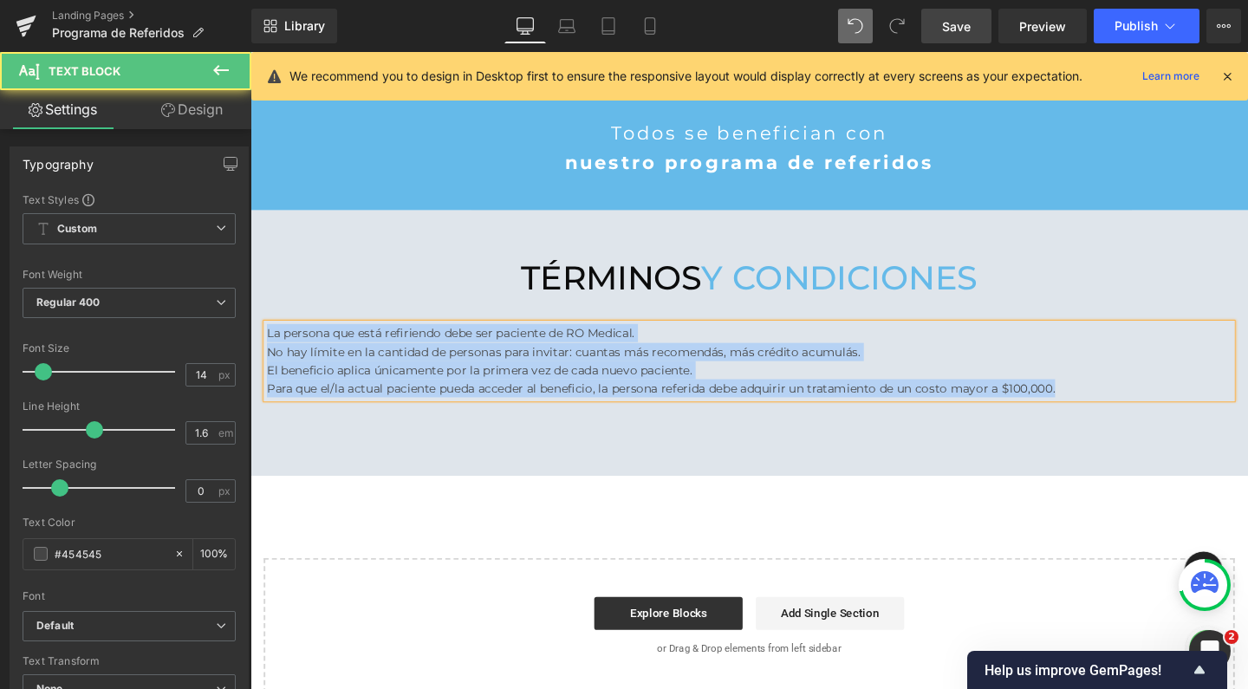
drag, startPoint x: 1109, startPoint y: 397, endPoint x: 223, endPoint y: 330, distance: 889.2
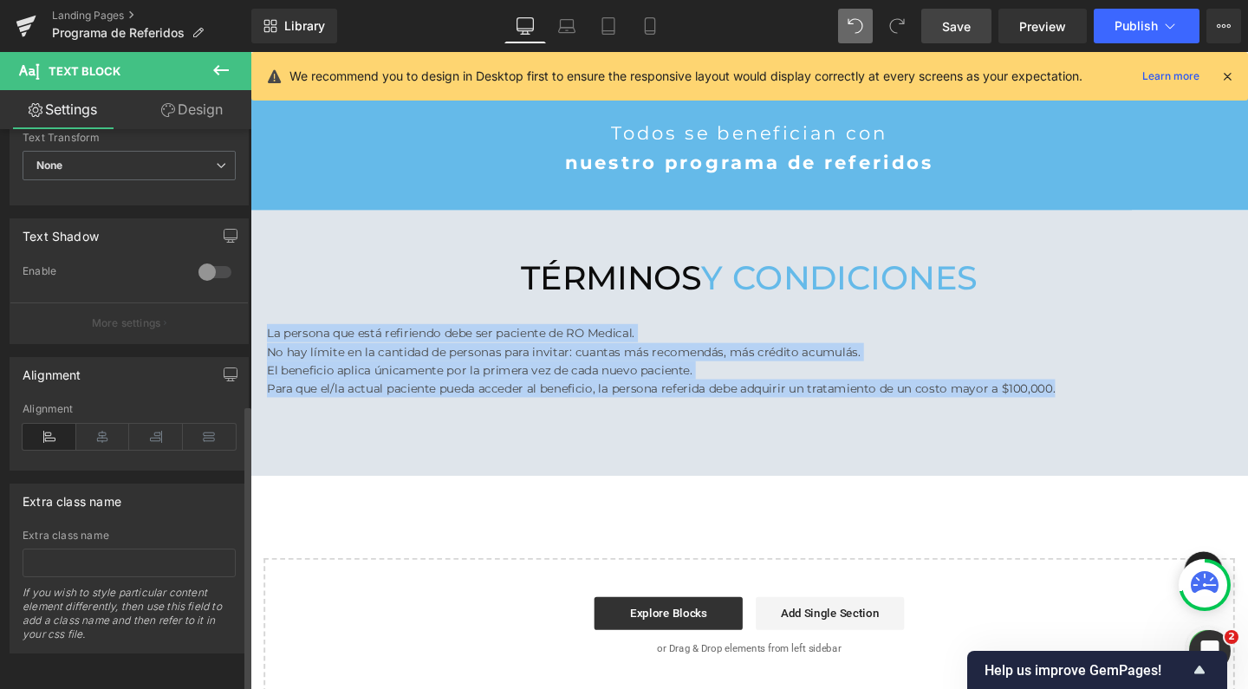
scroll to position [536, 0]
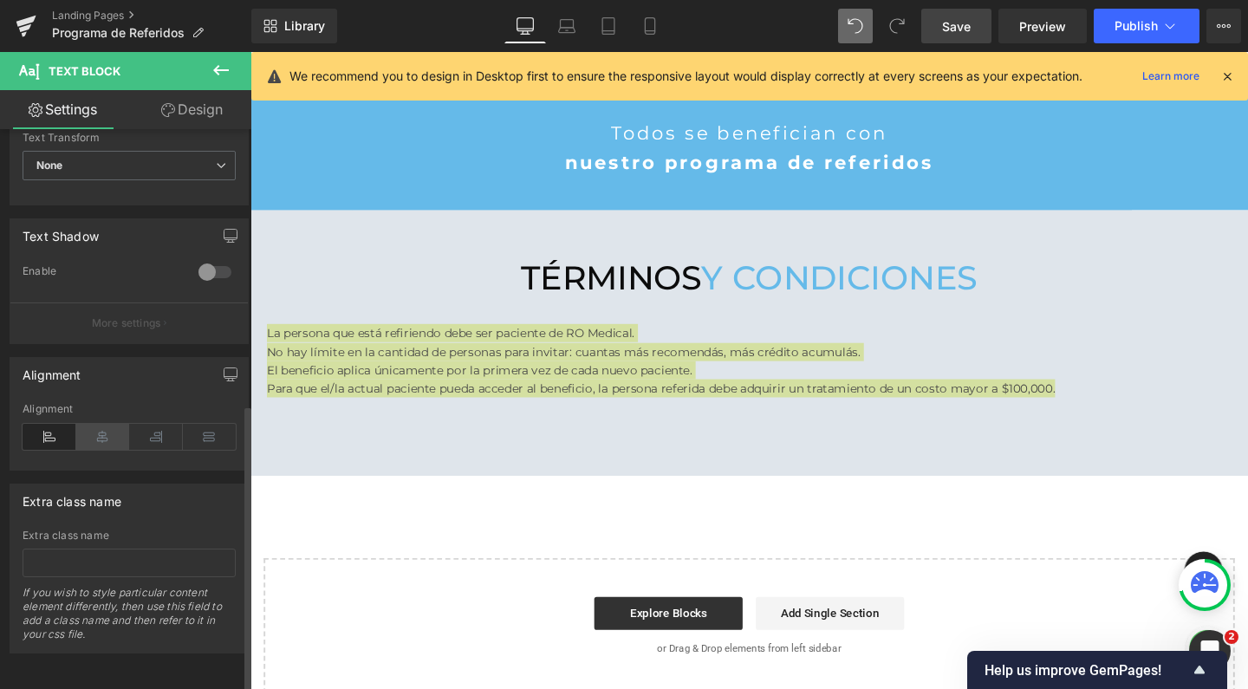
click at [102, 432] on icon at bounding box center [103, 437] width 54 height 26
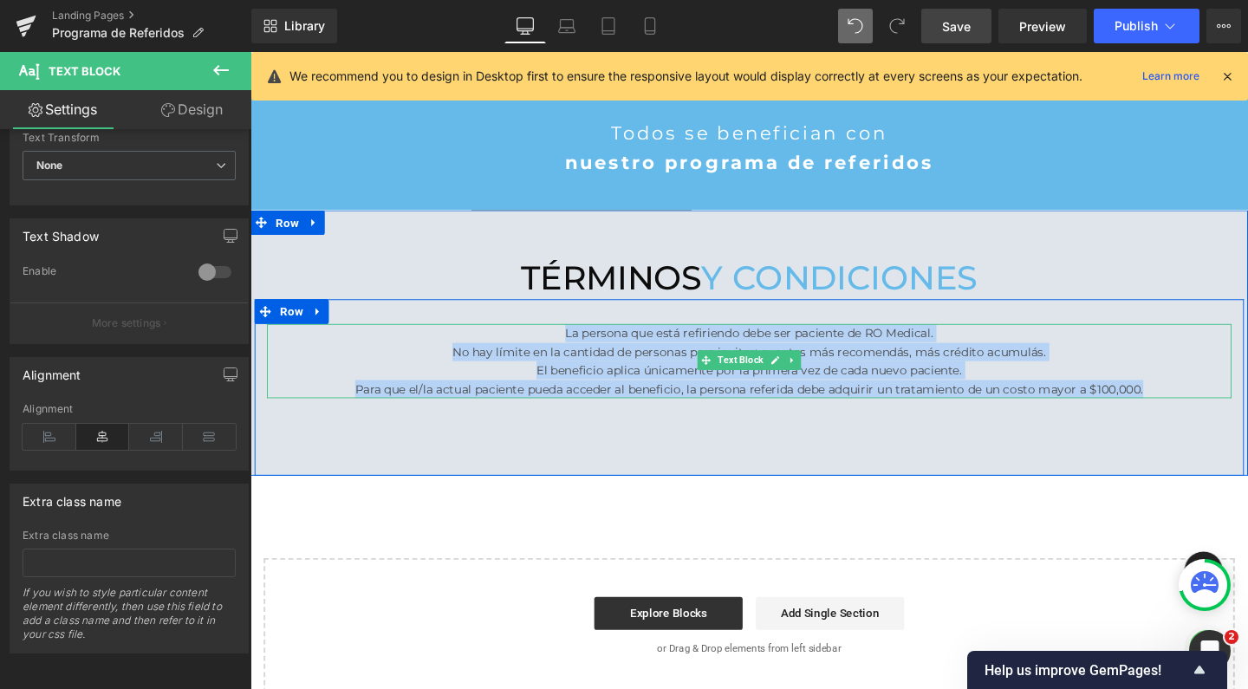
click at [966, 338] on p "La persona que está refiriendo debe ser paciente de RO Medical." at bounding box center [775, 347] width 1014 height 19
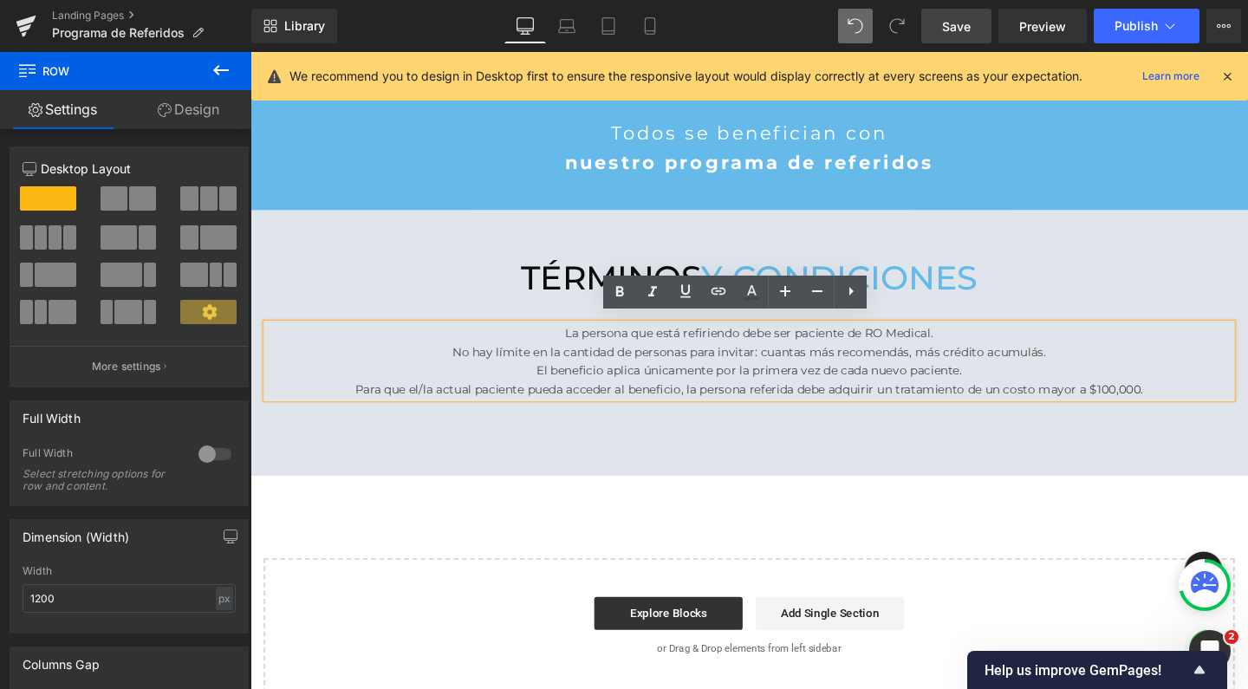
click at [691, 485] on div "La persona que está refiriendo debe ser paciente de RO Medical. No hay límite e…" at bounding box center [775, 404] width 1040 height 185
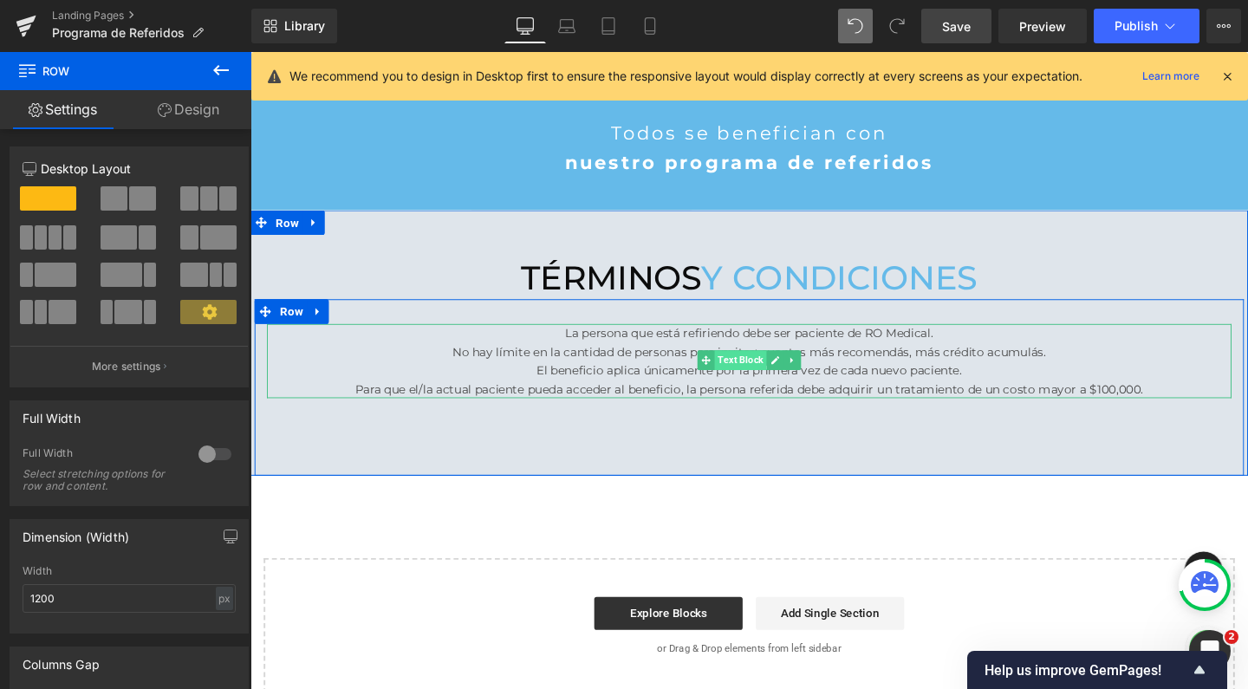
click at [750, 366] on span "Text Block" at bounding box center [765, 376] width 55 height 21
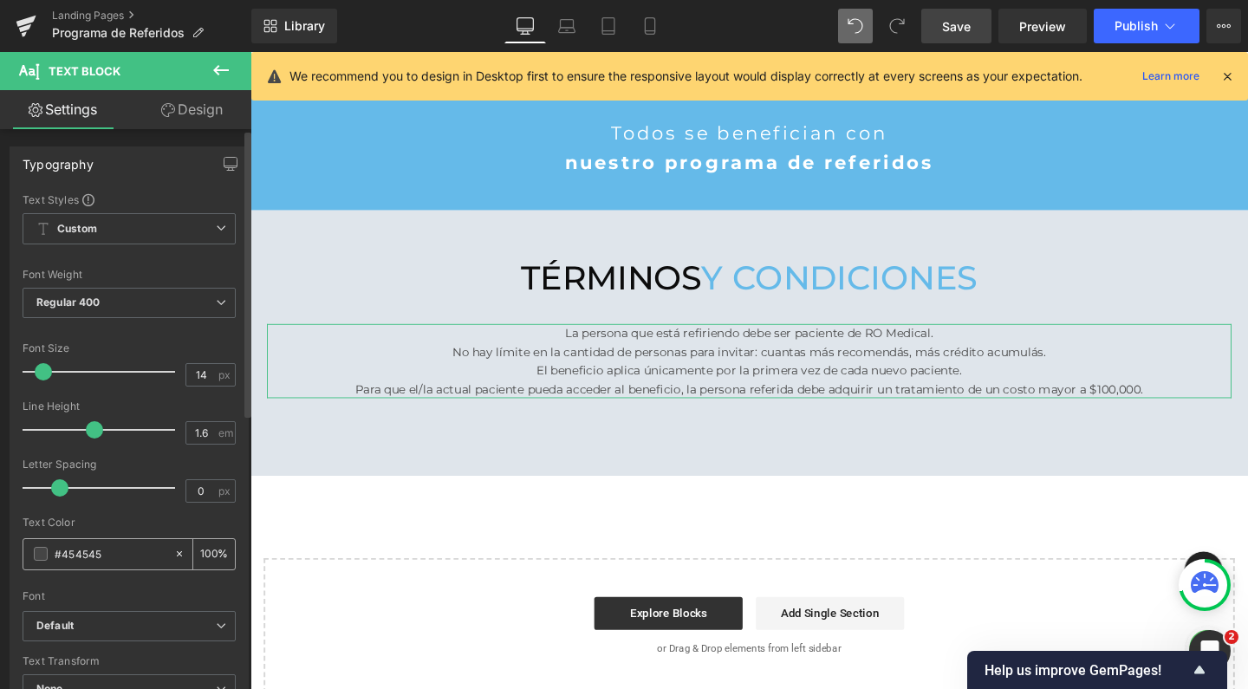
click at [46, 557] on span at bounding box center [41, 554] width 14 height 14
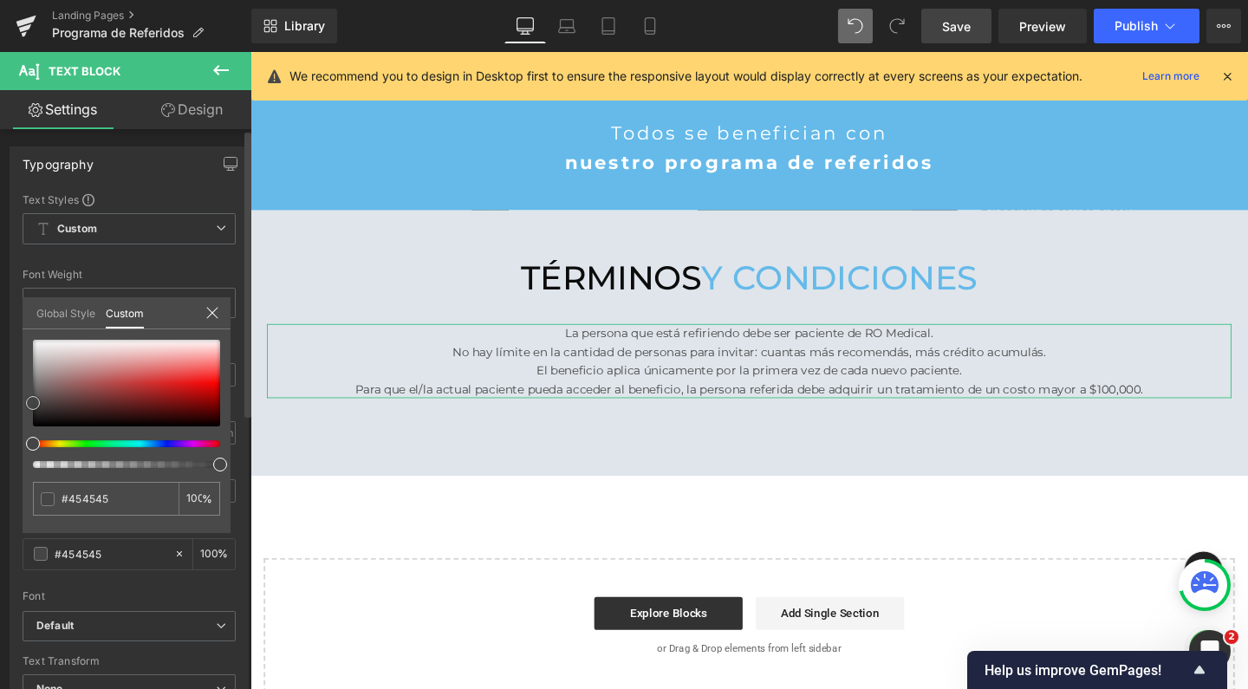
type input "#211b1b"
type input "#000000"
drag, startPoint x: 54, startPoint y: 416, endPoint x: 5, endPoint y: 437, distance: 52.8
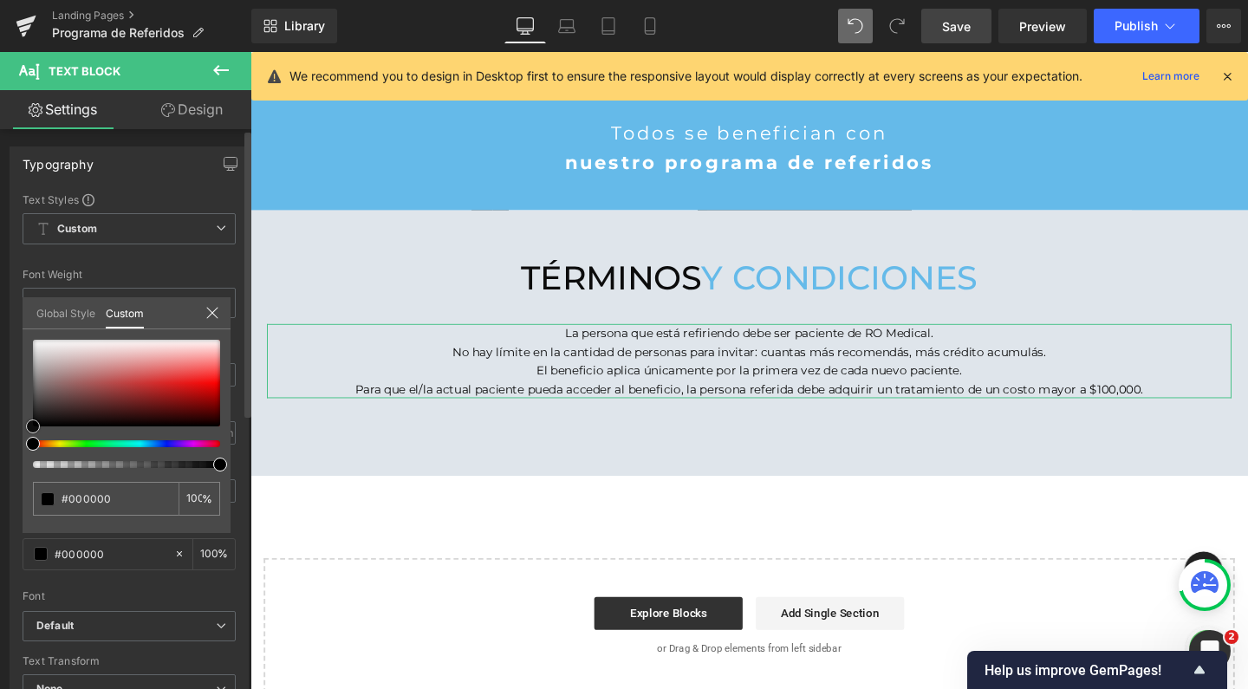
click at [5, 437] on div "Typography Text Styles Custom Custom Setup Global Style Custom Setup Global Sty…" at bounding box center [129, 430] width 259 height 595
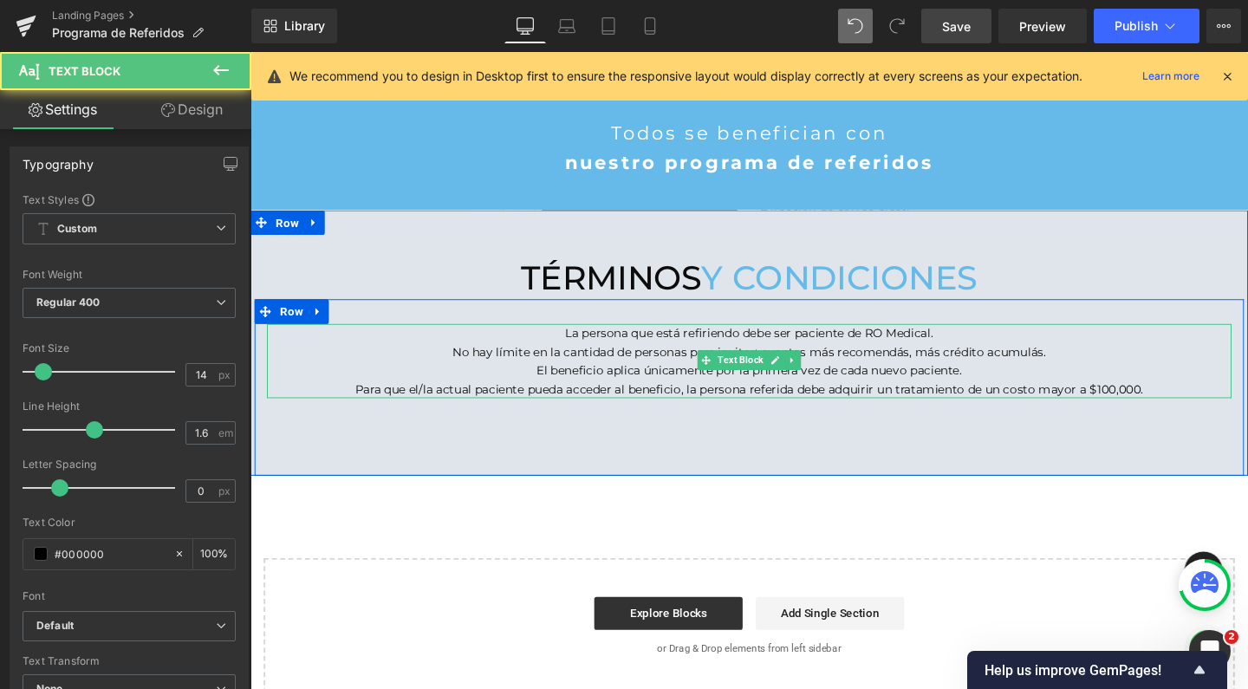
click at [817, 338] on p "La persona que está refiriendo debe ser paciente de RO Medical." at bounding box center [775, 347] width 1014 height 19
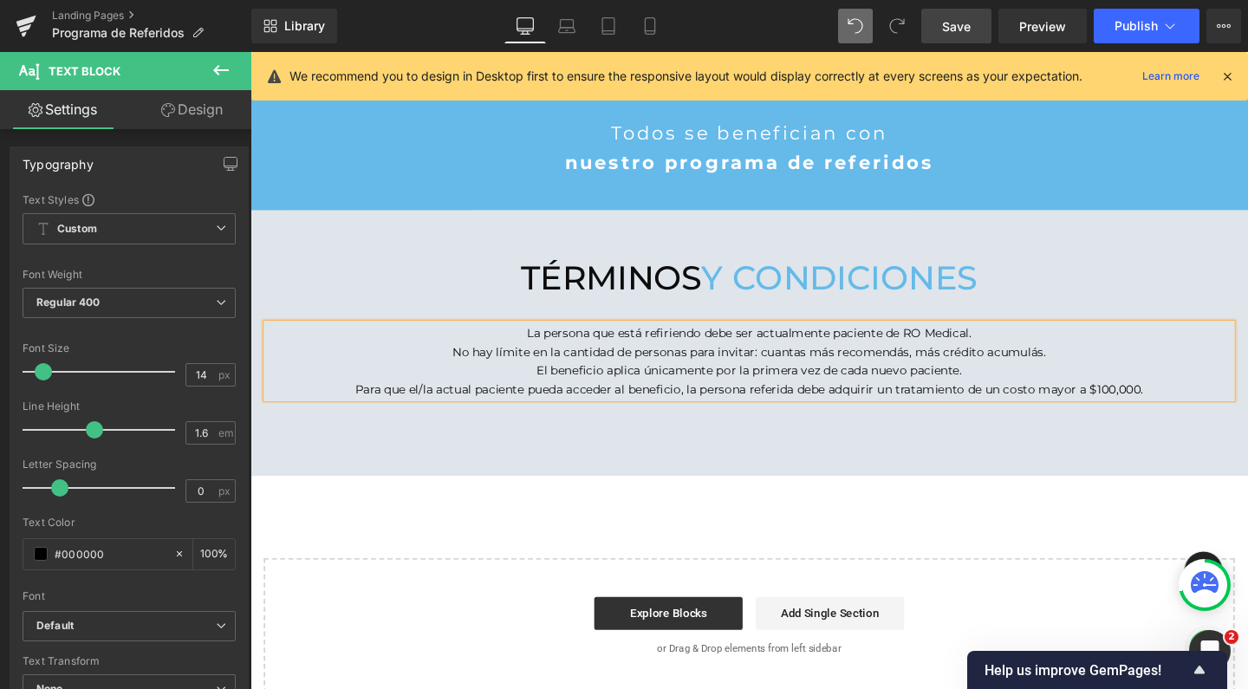
click at [540, 358] on p "No hay límite en la cantidad de personas para invitar: cuantas más recomendás, …" at bounding box center [775, 367] width 1014 height 19
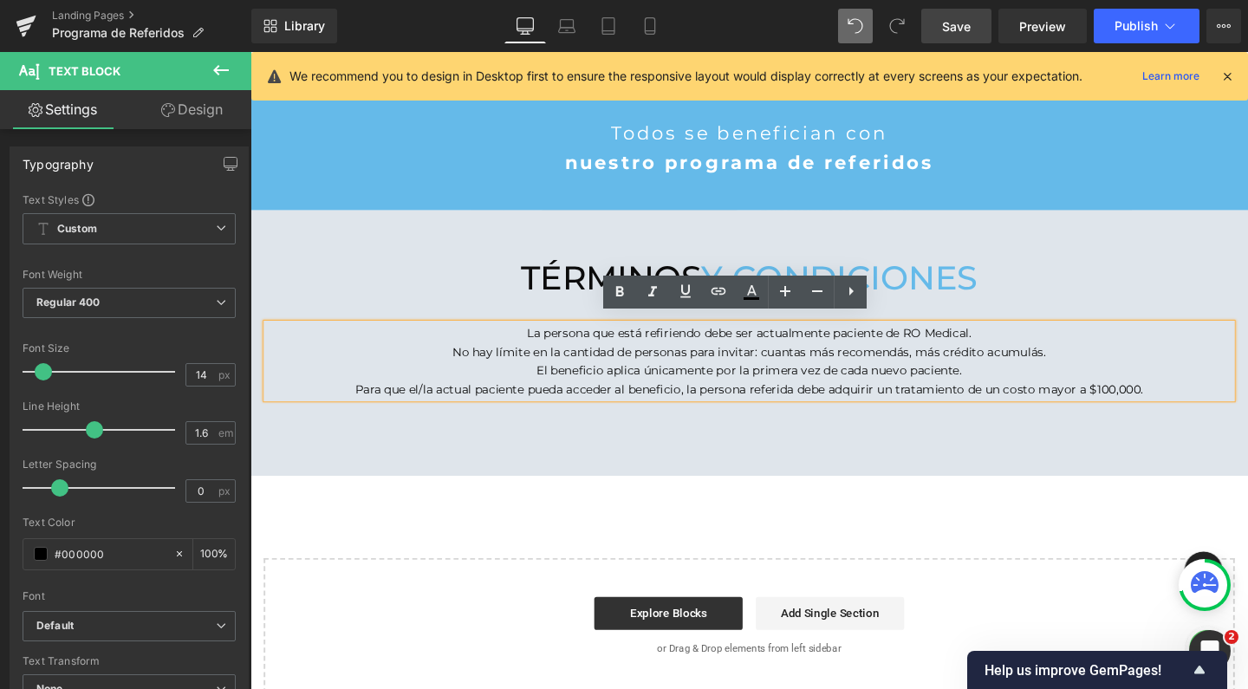
click at [1105, 360] on p "No hay límite en la cantidad de personas para invitar: cuantas más recomendás, …" at bounding box center [775, 367] width 1014 height 19
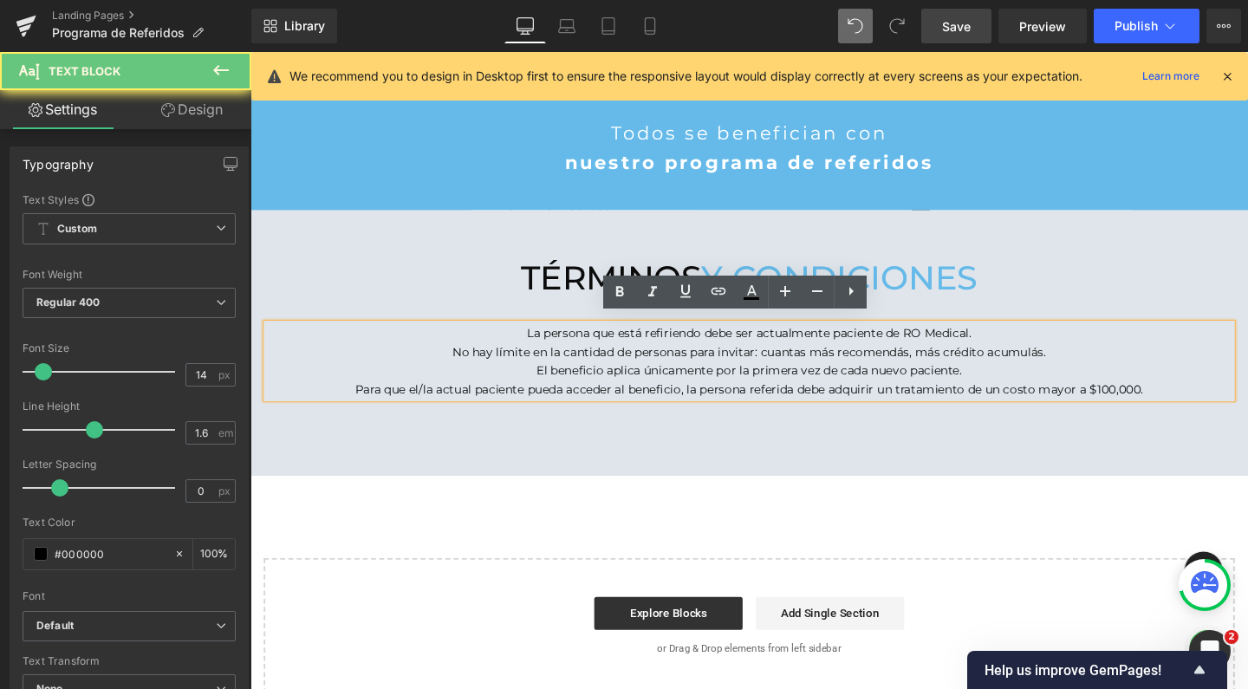
click at [1052, 377] on p "El beneficio aplica únicamente por la primera vez de cada nuevo paciente." at bounding box center [775, 386] width 1014 height 19
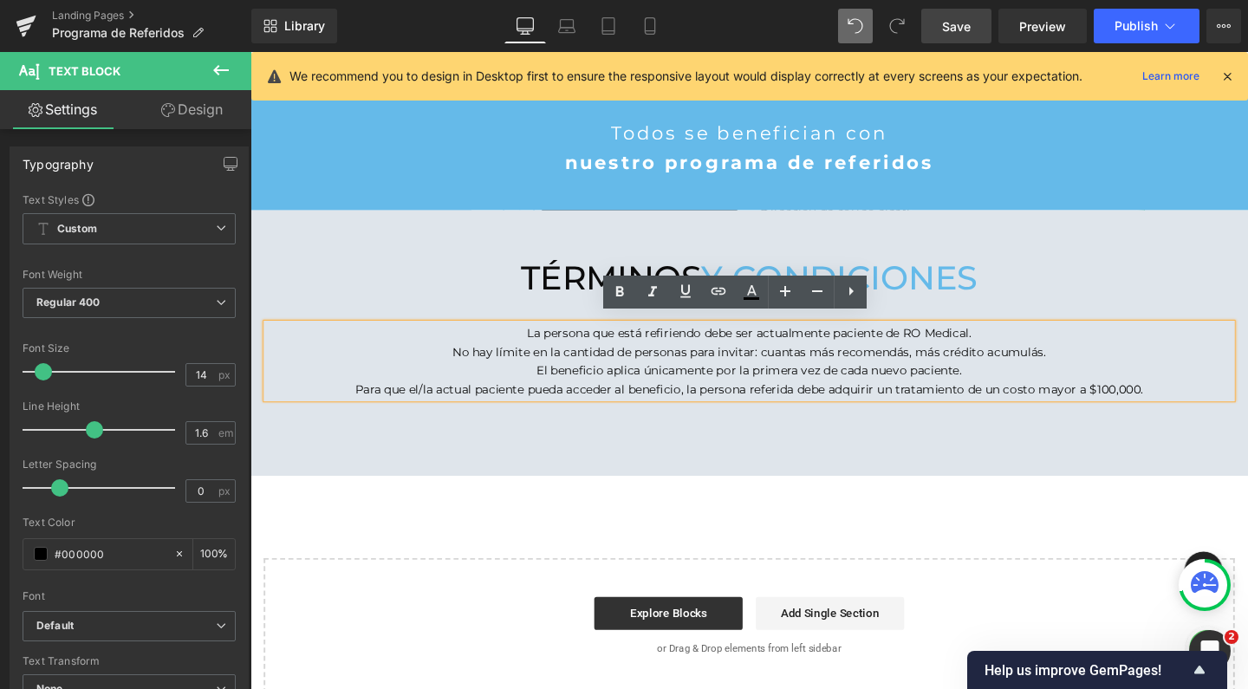
click at [747, 377] on p "El beneficio aplica únicamente por la primera vez de cada nuevo paciente." at bounding box center [775, 386] width 1014 height 19
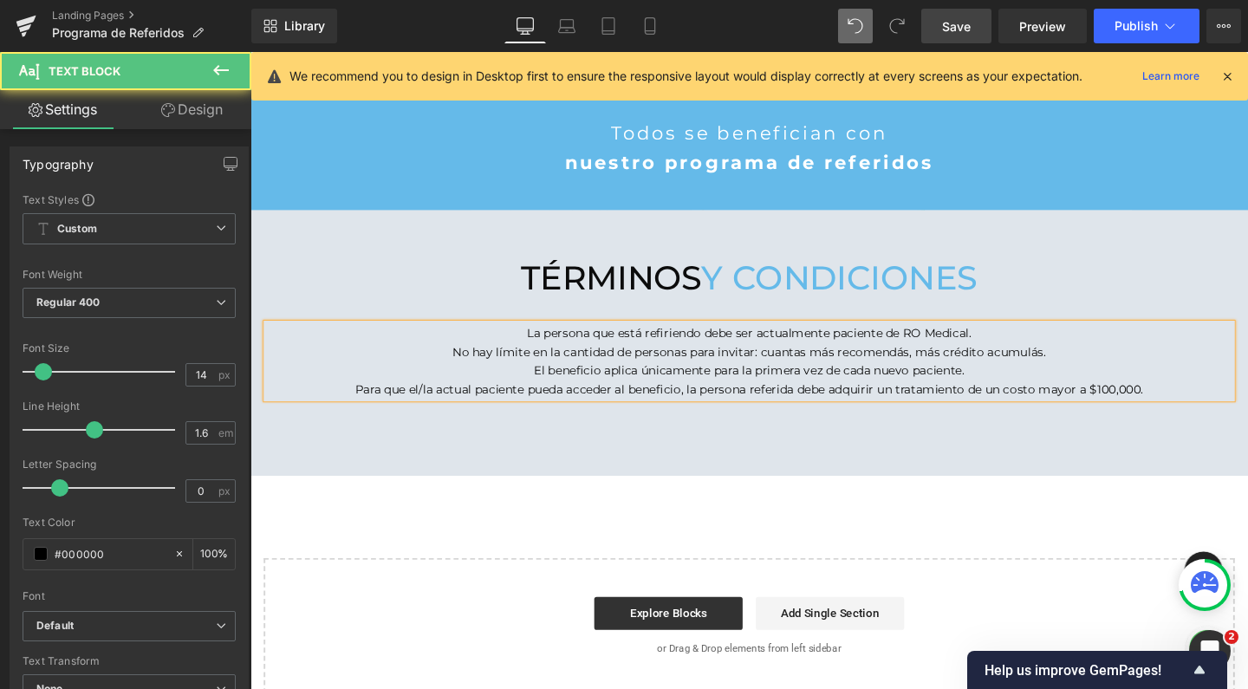
click at [700, 397] on p "Para que el/la actual paciente pueda acceder al beneficio, la persona referida …" at bounding box center [775, 406] width 1014 height 19
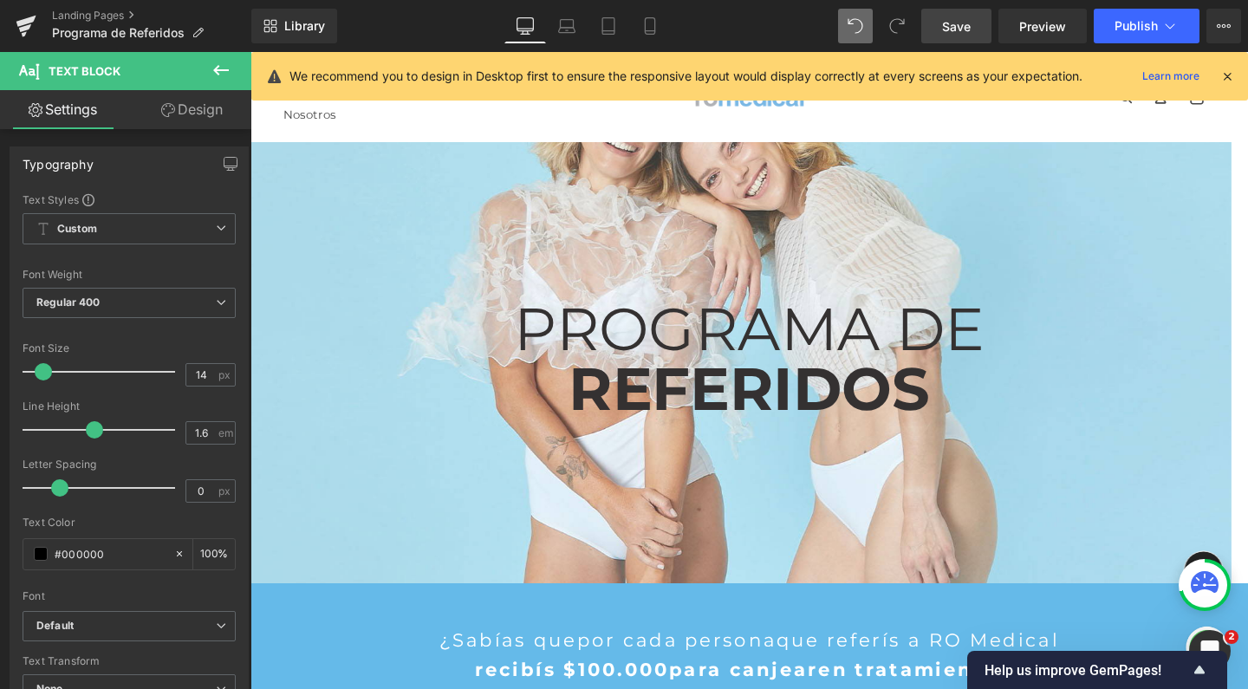
scroll to position [0, 0]
click at [943, 25] on span "Save" at bounding box center [956, 26] width 29 height 18
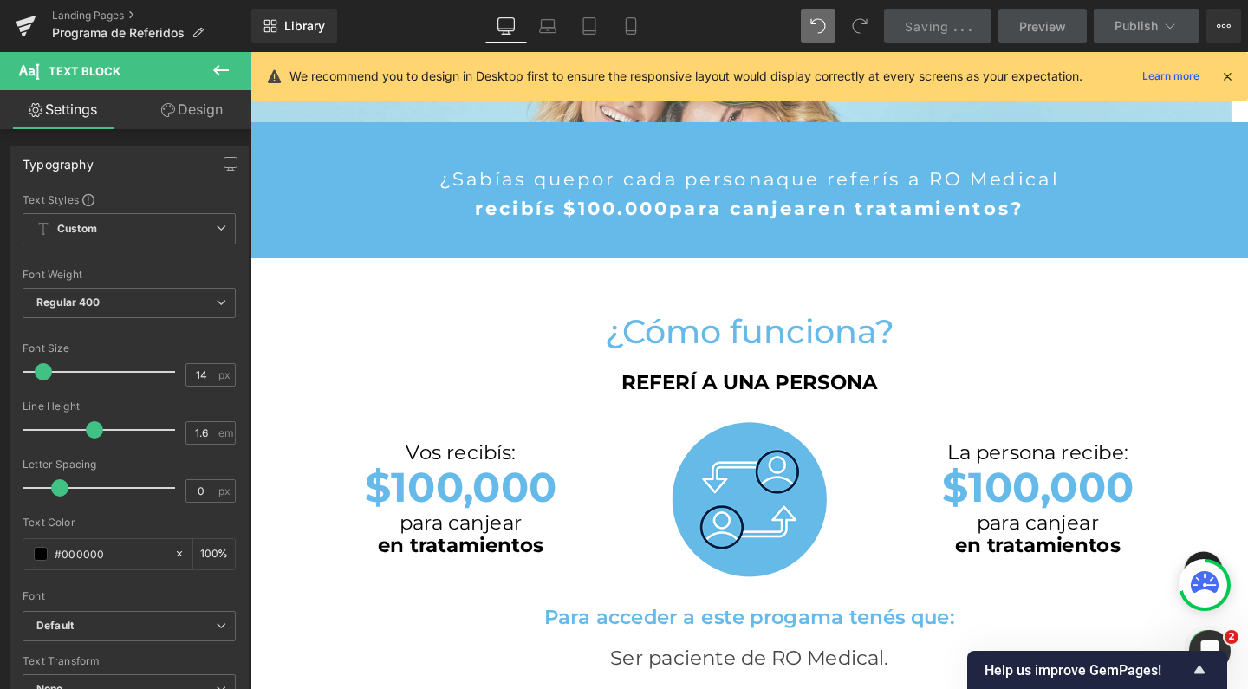
scroll to position [687, 0]
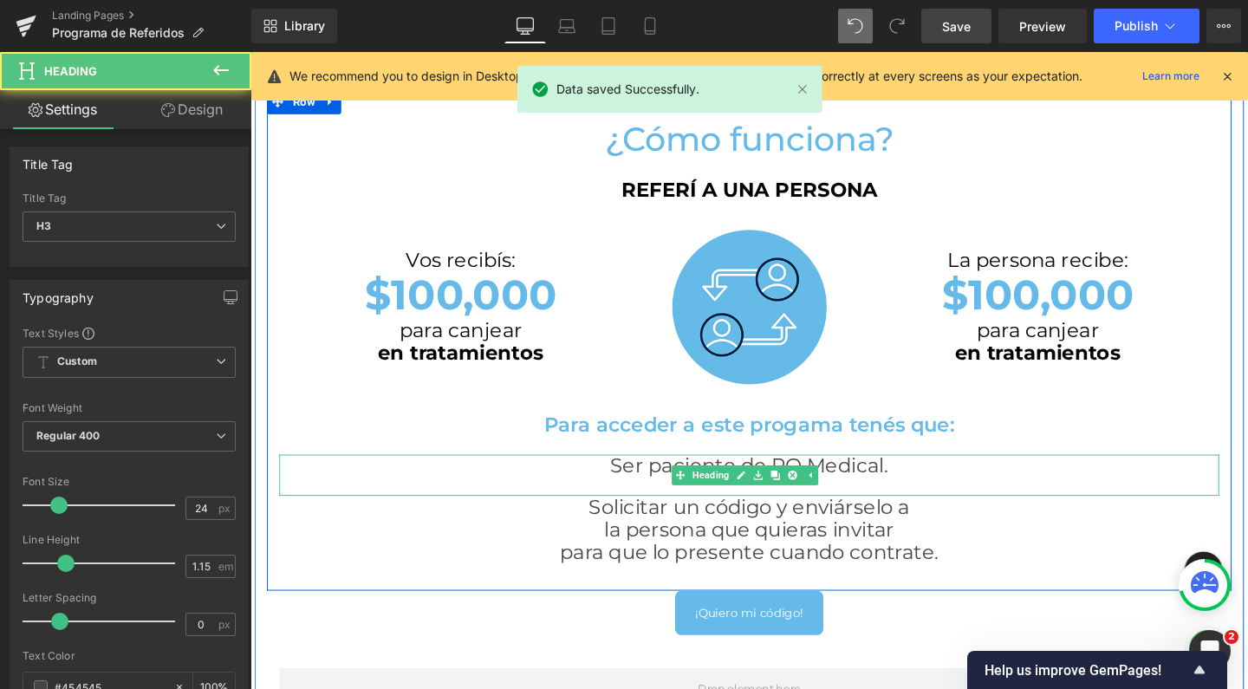
click at [634, 484] on h3 "Ser paciente de RO Medical." at bounding box center [775, 487] width 988 height 24
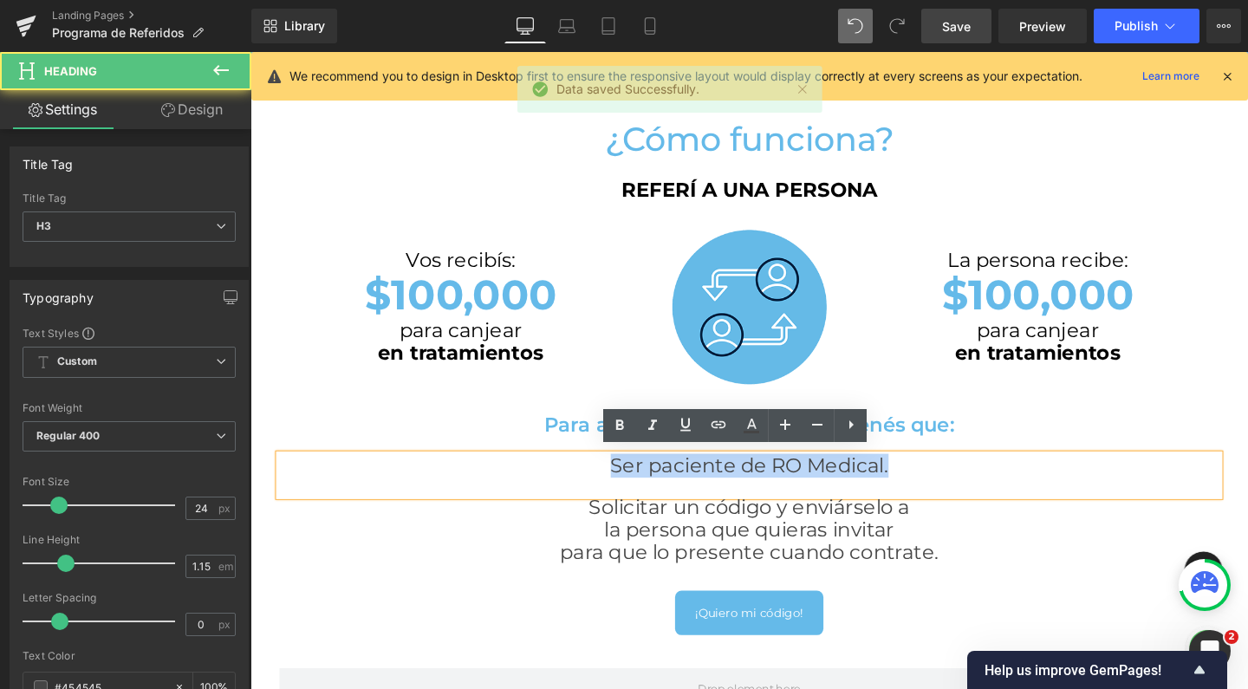
drag, startPoint x: 618, startPoint y: 484, endPoint x: 1039, endPoint y: 478, distance: 421.3
click at [1039, 478] on h3 "Ser paciente de RO Medical." at bounding box center [775, 487] width 988 height 24
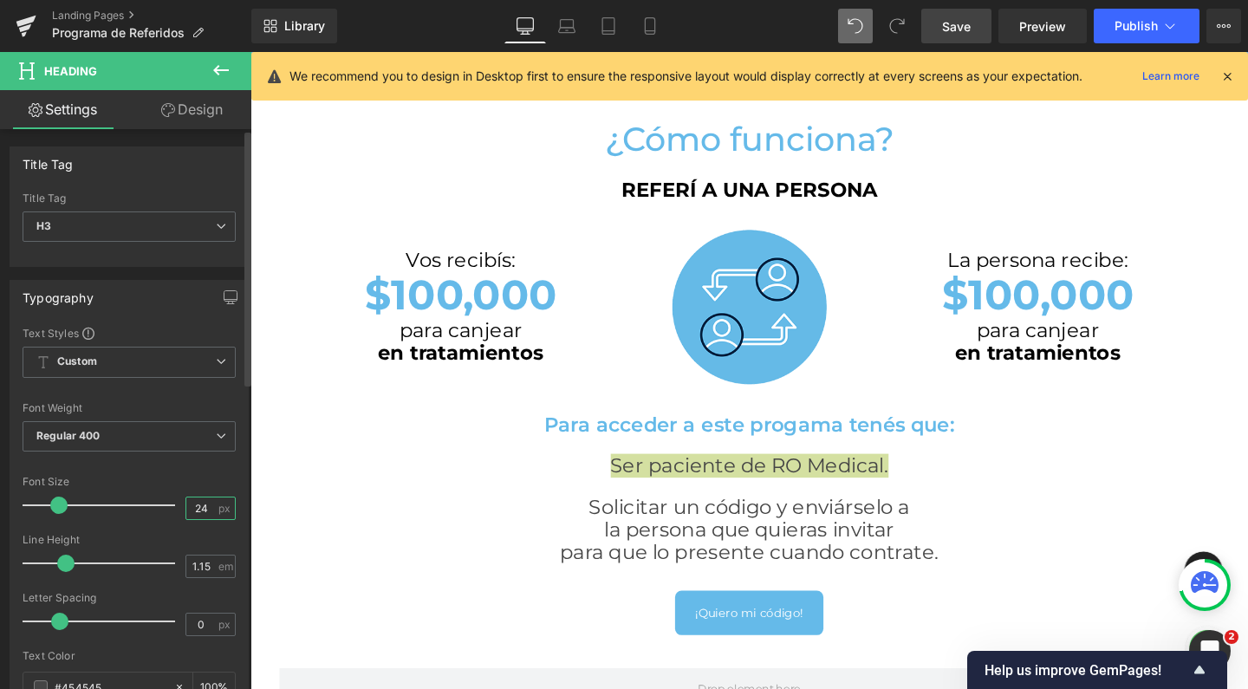
click at [200, 504] on input "24" at bounding box center [201, 509] width 30 height 22
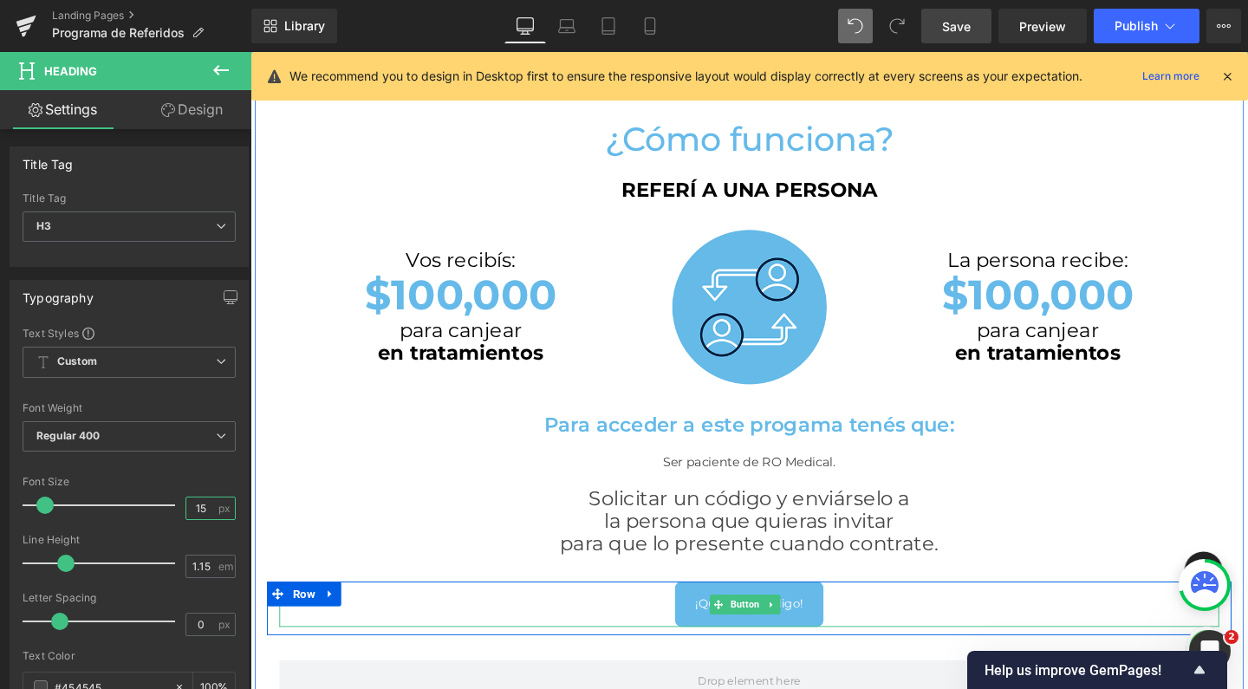
scroll to position [2568, 1031]
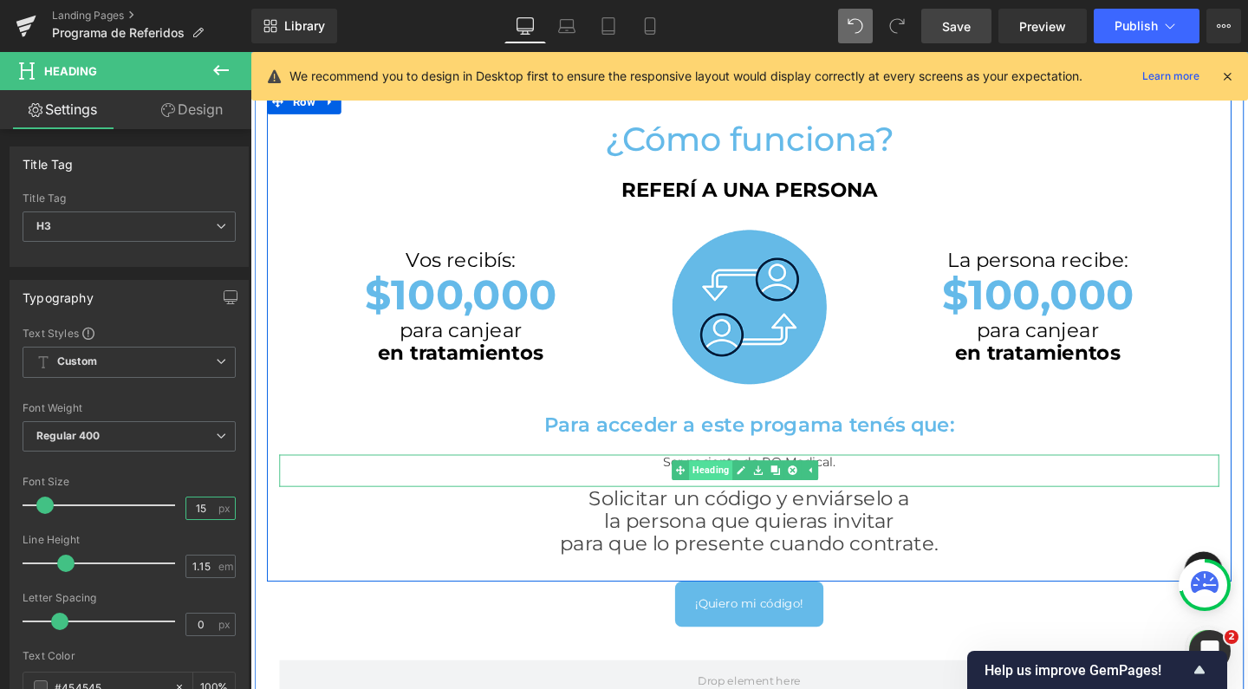
click at [727, 485] on link "Heading" at bounding box center [725, 491] width 64 height 21
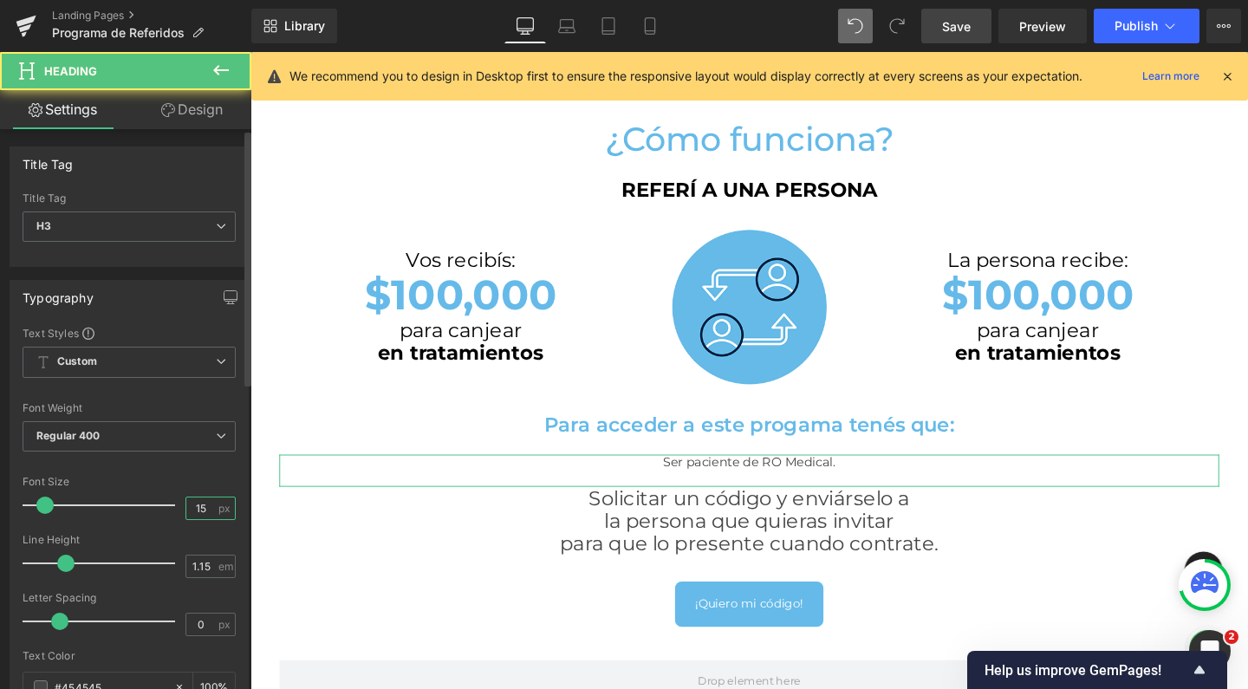
click at [199, 508] on input "15" at bounding box center [201, 509] width 30 height 22
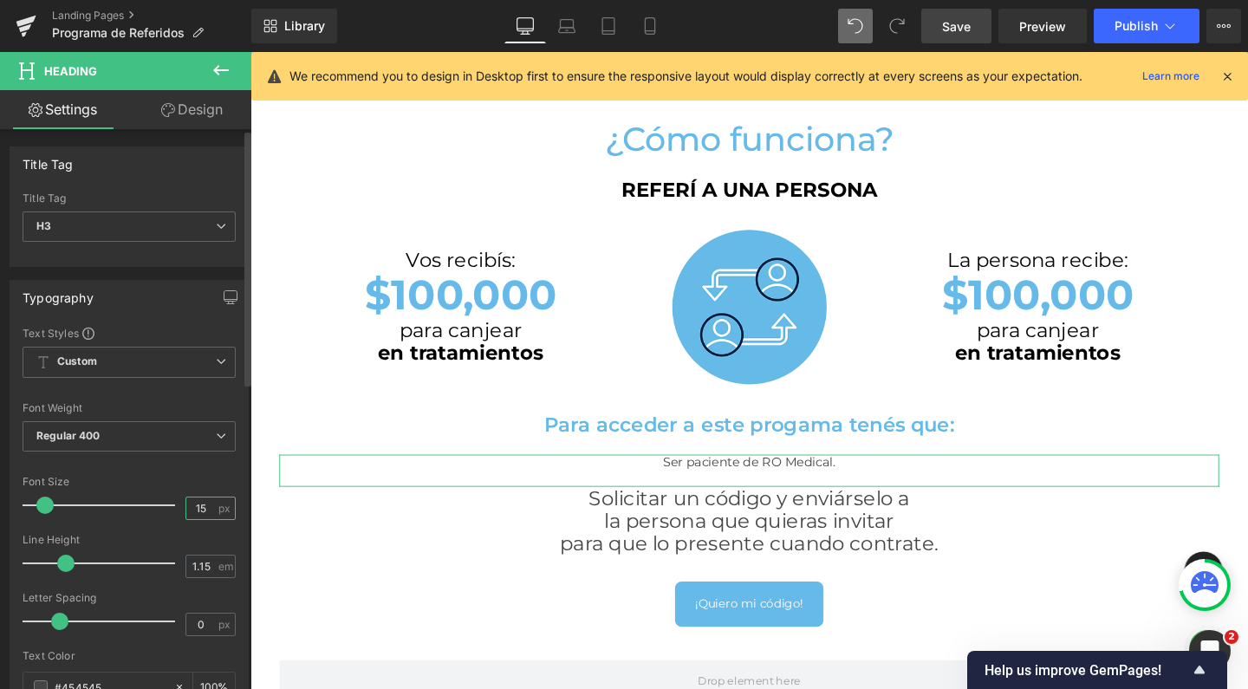
click at [199, 508] on input "15" at bounding box center [201, 509] width 30 height 22
type input "18"
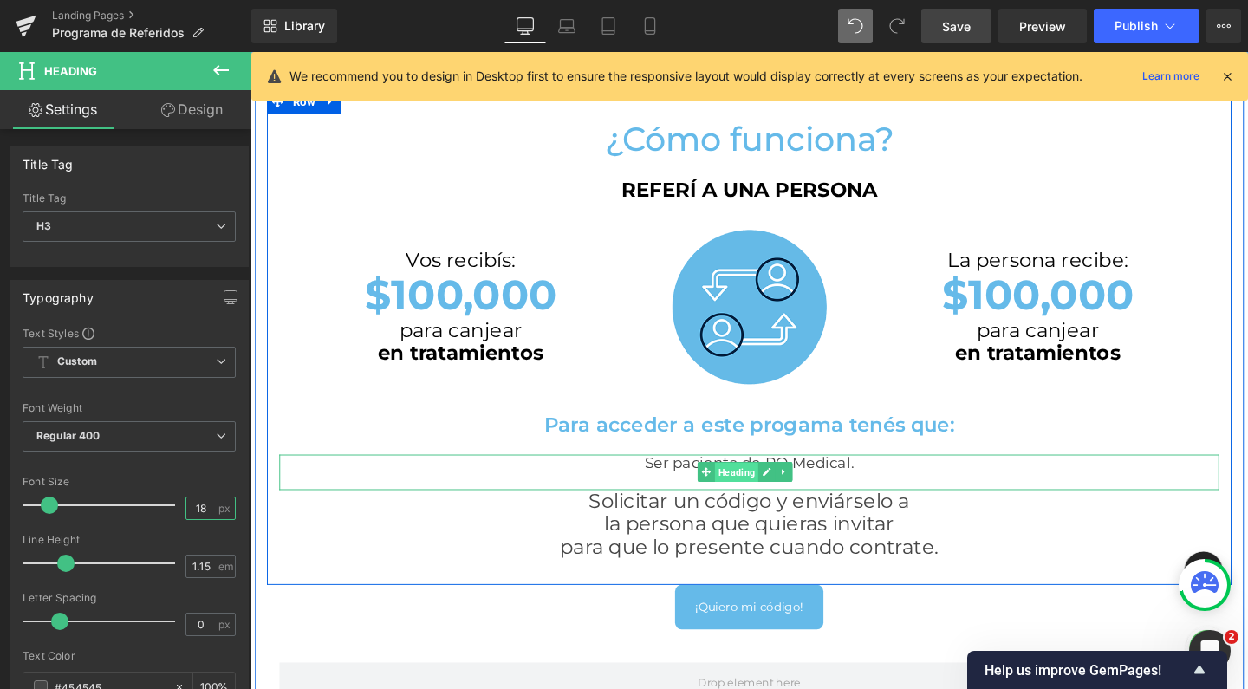
click at [752, 484] on span "Heading" at bounding box center [761, 494] width 46 height 21
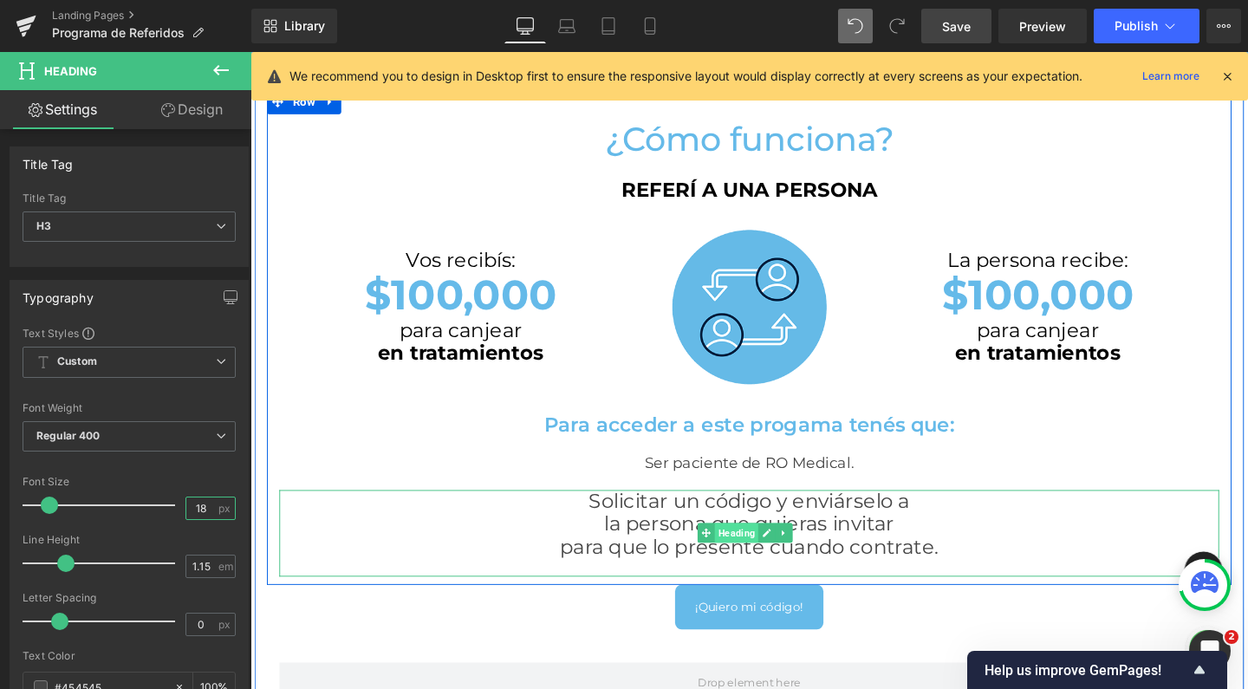
click at [760, 555] on span "Heading" at bounding box center [761, 557] width 46 height 21
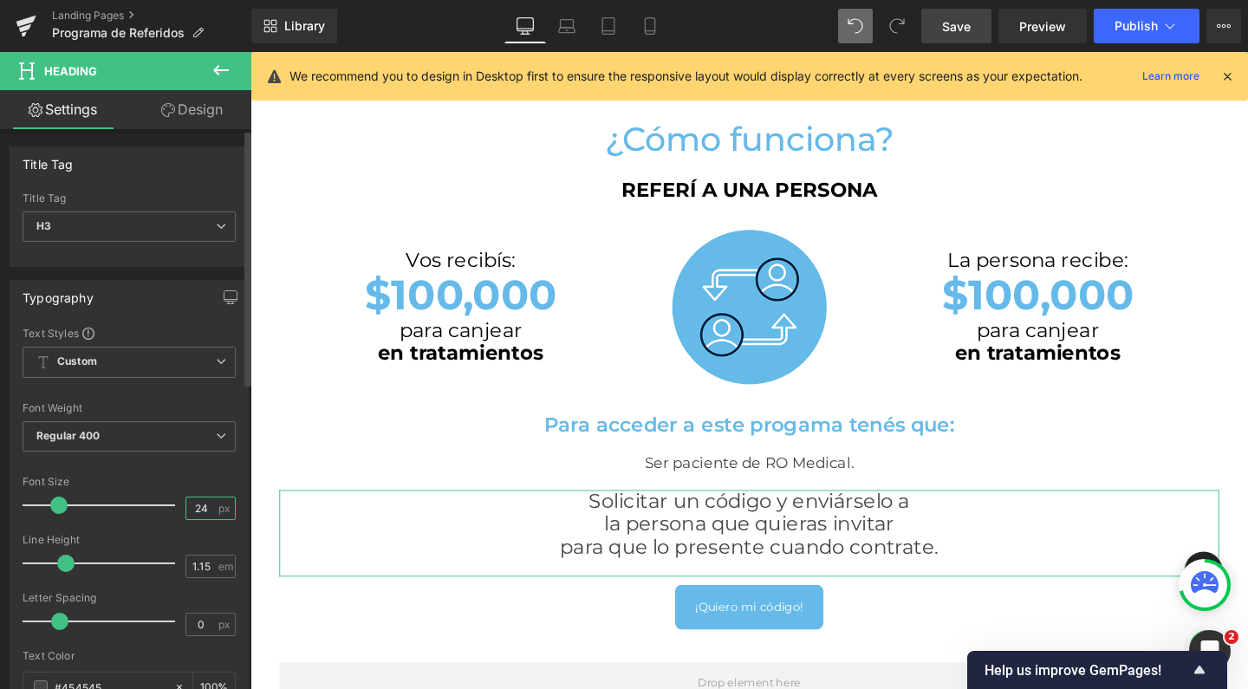
click at [201, 509] on input "24" at bounding box center [201, 509] width 30 height 22
type input "18"
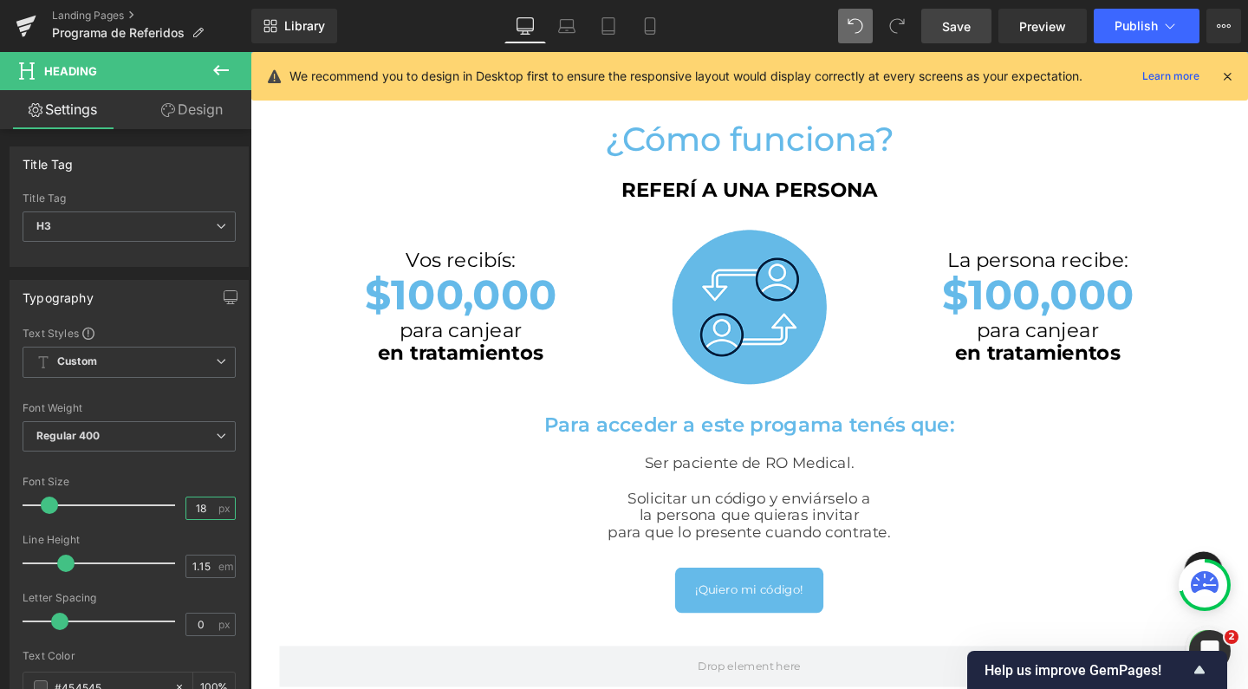
scroll to position [2553, 1031]
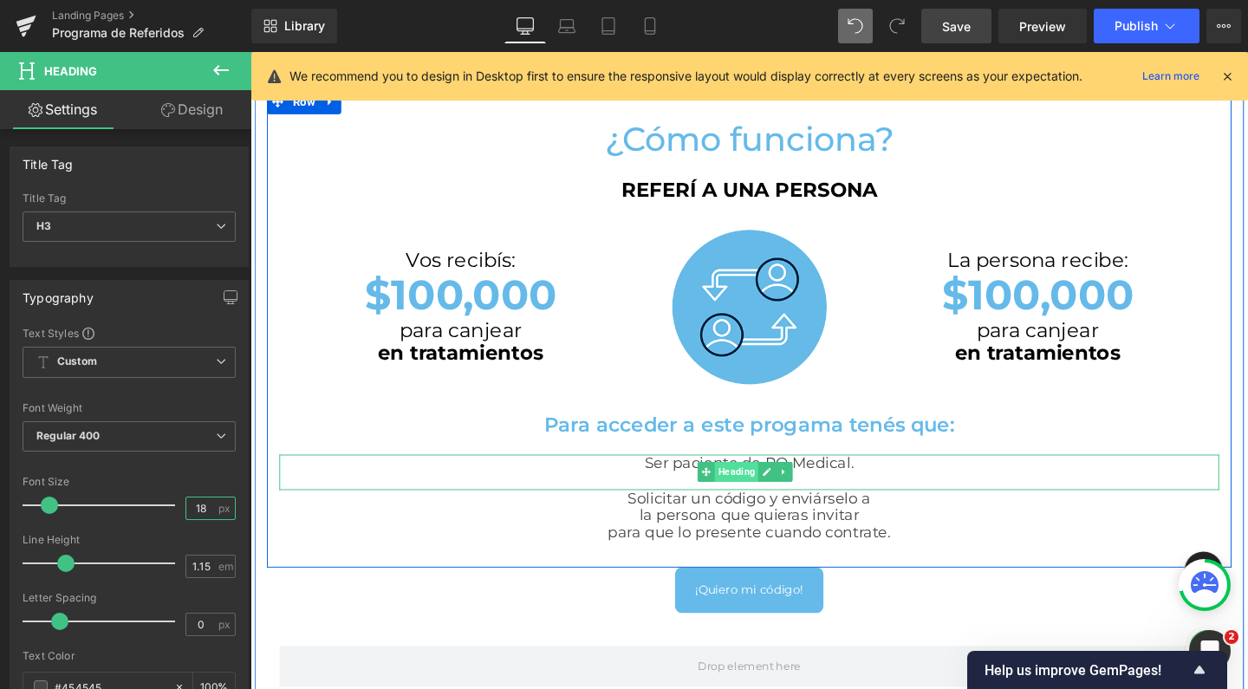
click at [746, 491] on span "Heading" at bounding box center [761, 493] width 46 height 21
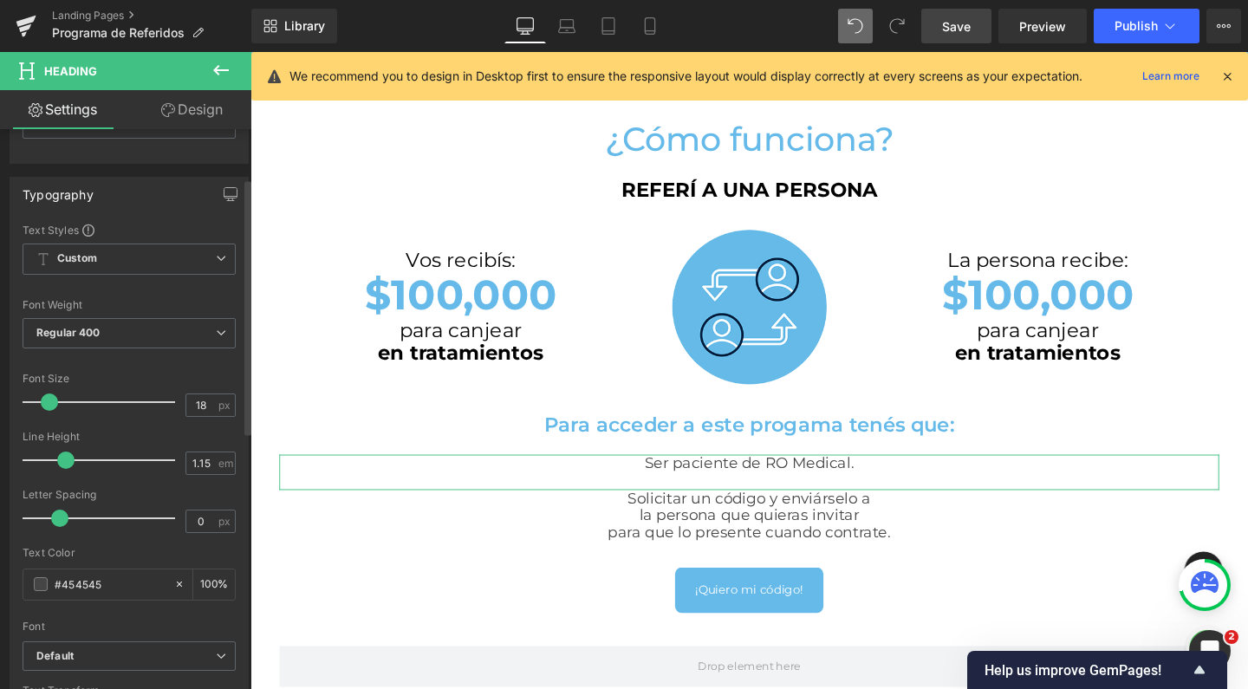
scroll to position [107, 0]
click at [42, 583] on span at bounding box center [41, 580] width 14 height 14
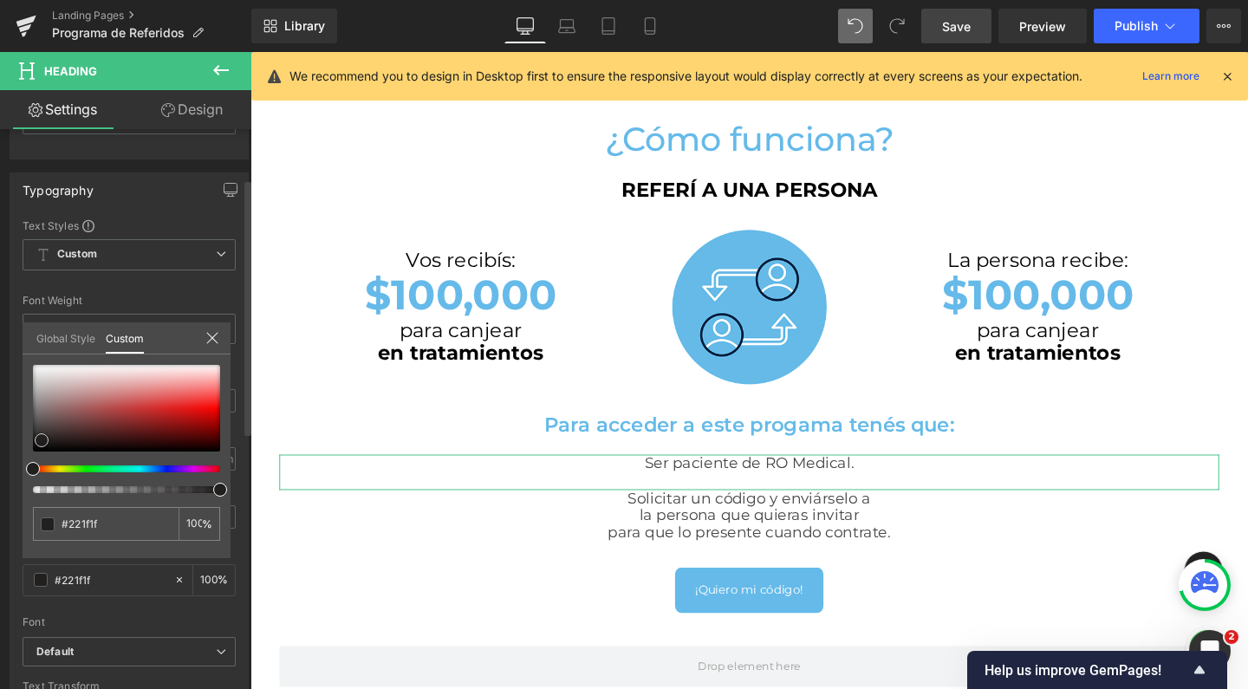
type input "#221f1f"
type input "#000000"
drag, startPoint x: 42, startPoint y: 440, endPoint x: 13, endPoint y: 485, distance: 52.7
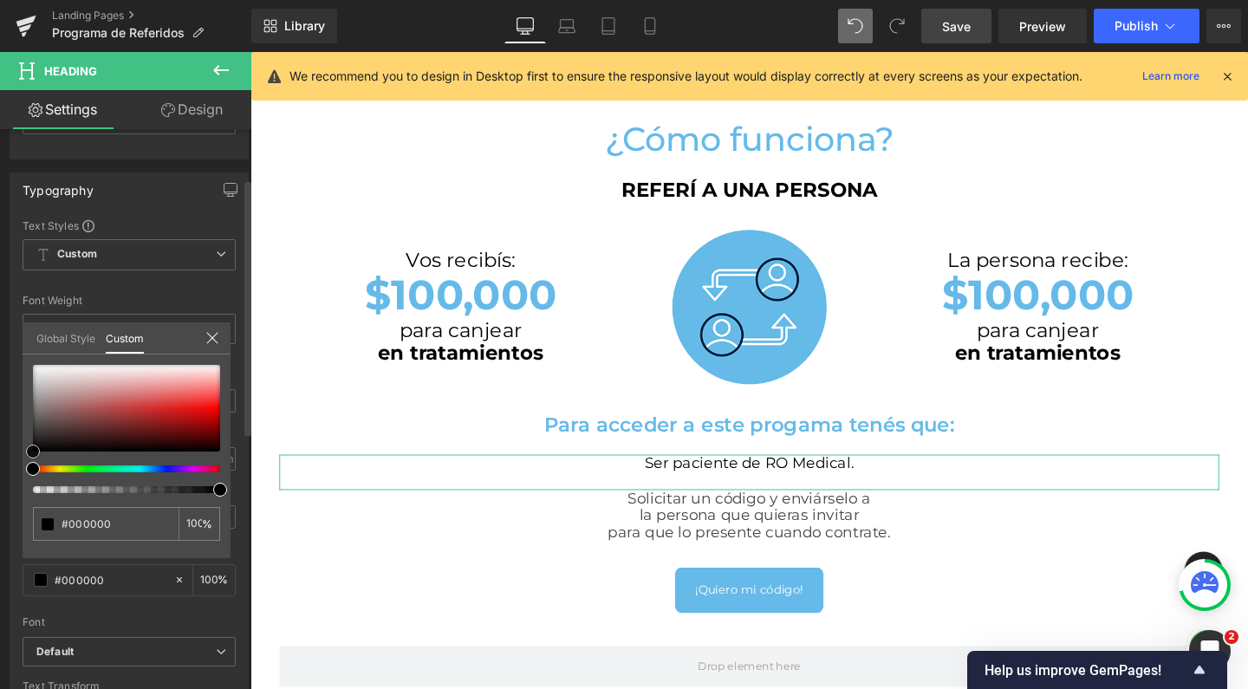
click at [13, 485] on div "Typography Text Styles Custom Custom Setup Global Style Custom Setup Global Sty…" at bounding box center [129, 456] width 259 height 595
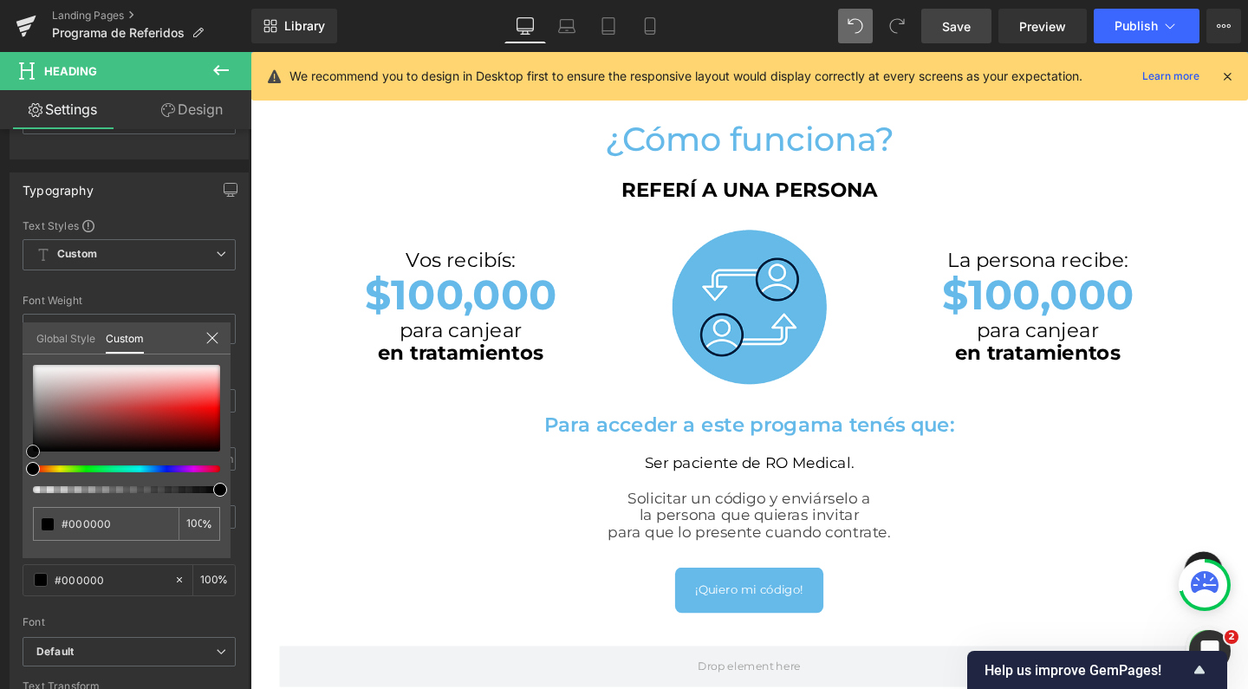
click at [751, 504] on body "Ir directamente al contenido Facial Rejuvenecimiento Inyectables [GEOGRAPHIC_DA…" at bounding box center [774, 647] width 1049 height 2564
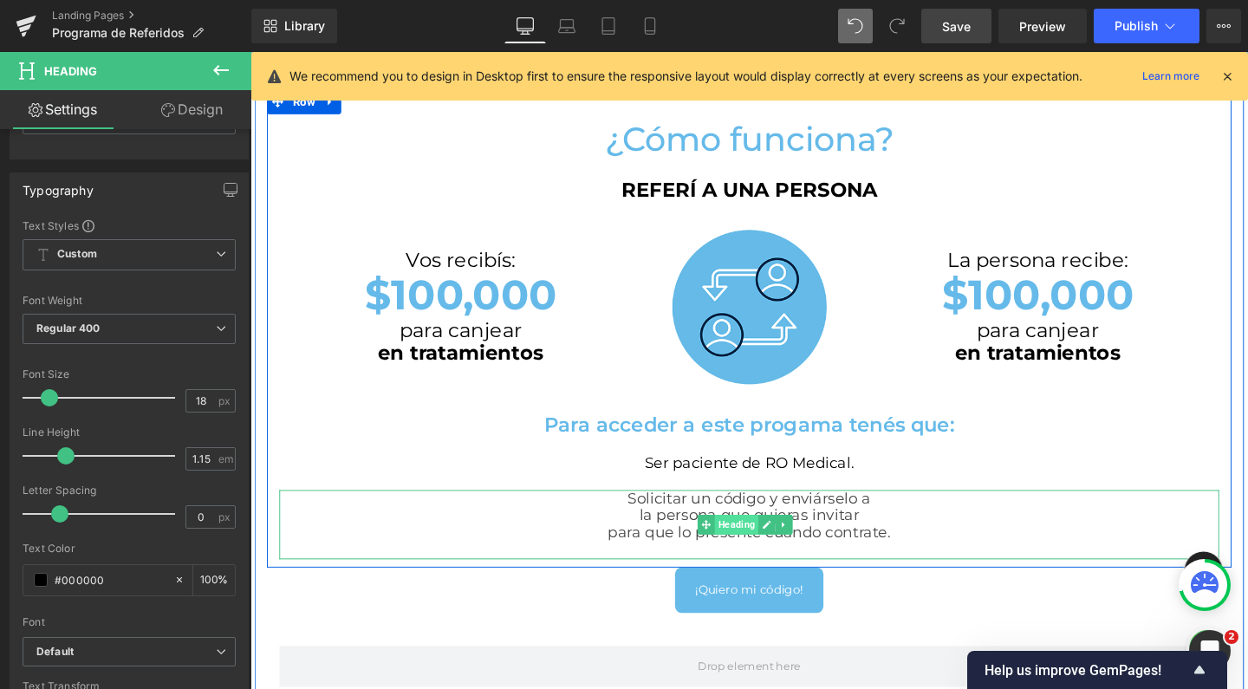
click at [764, 538] on span "Heading" at bounding box center [761, 548] width 46 height 21
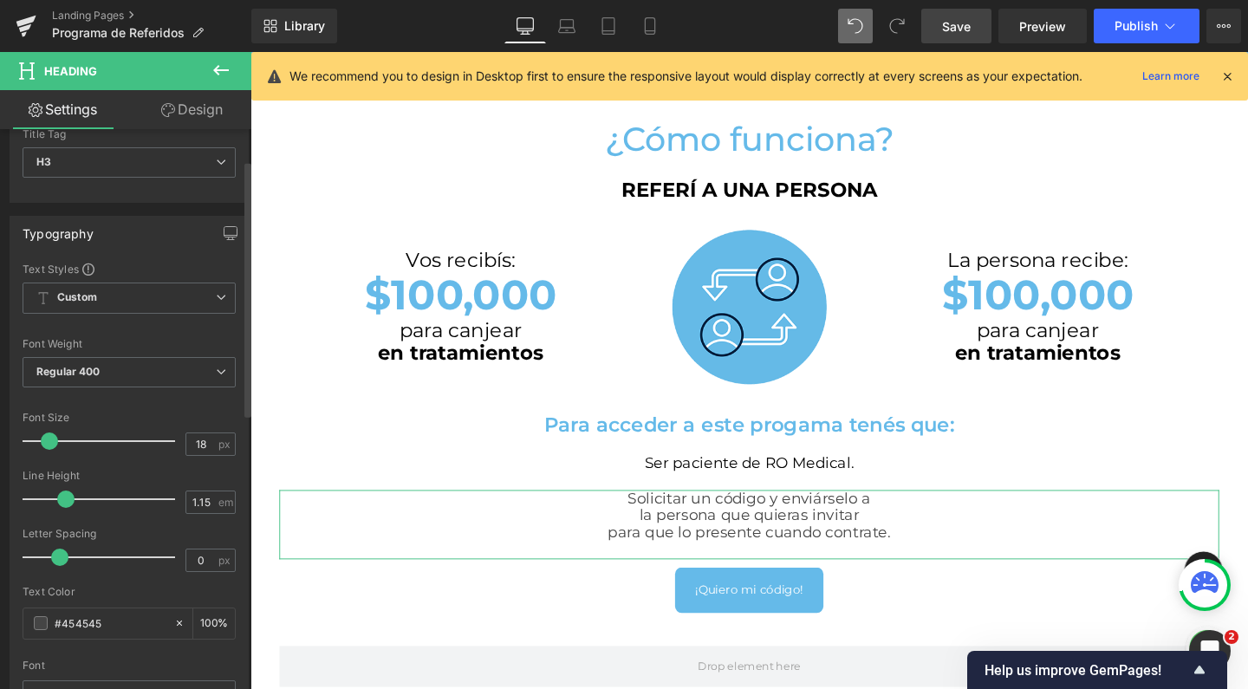
scroll to position [68, 0]
click at [49, 615] on div "#454545" at bounding box center [98, 620] width 150 height 30
click at [43, 615] on span at bounding box center [41, 620] width 14 height 14
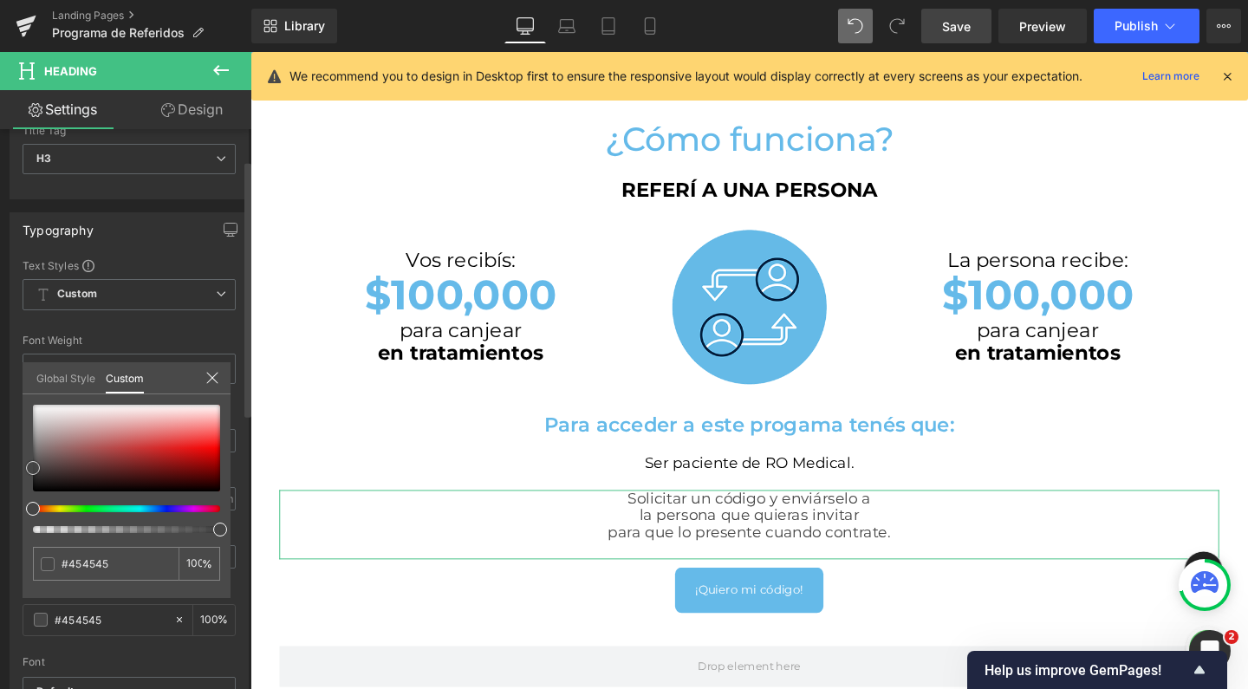
type input "#161212"
type input "#000000"
drag, startPoint x: 49, startPoint y: 485, endPoint x: 2, endPoint y: 537, distance: 70.6
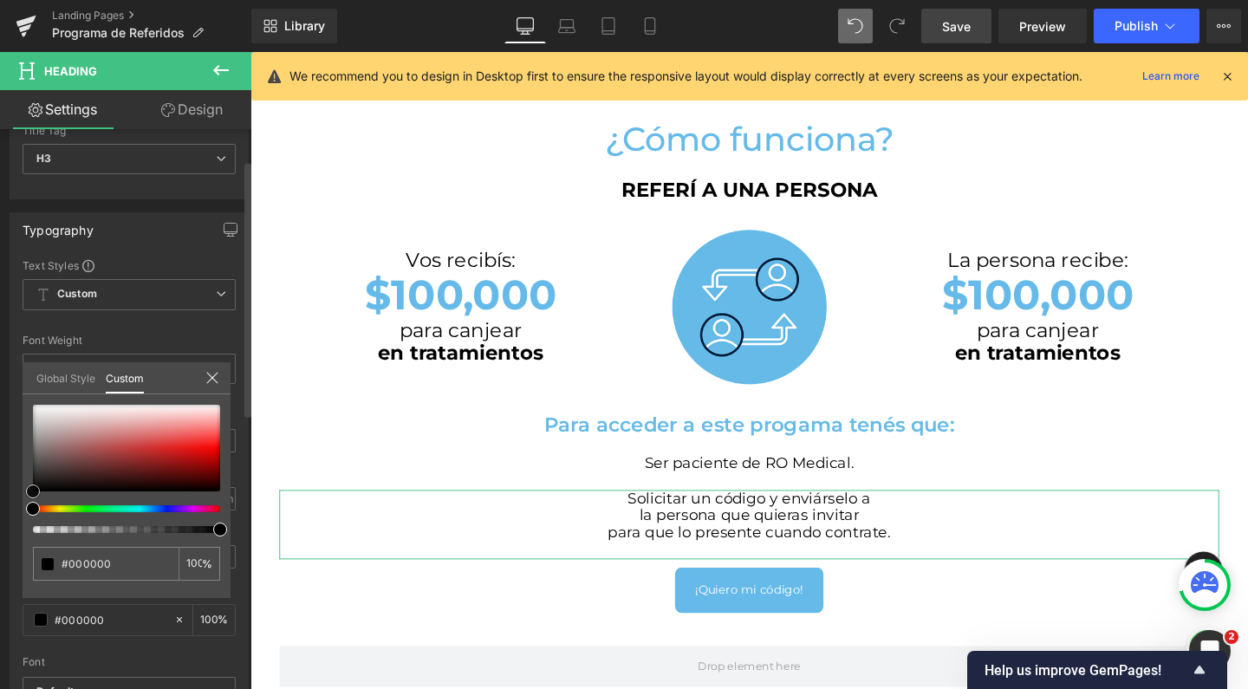
click at [2, 537] on div "Typography Text Styles Custom Custom Setup Global Style Custom Setup Global Sty…" at bounding box center [129, 496] width 259 height 595
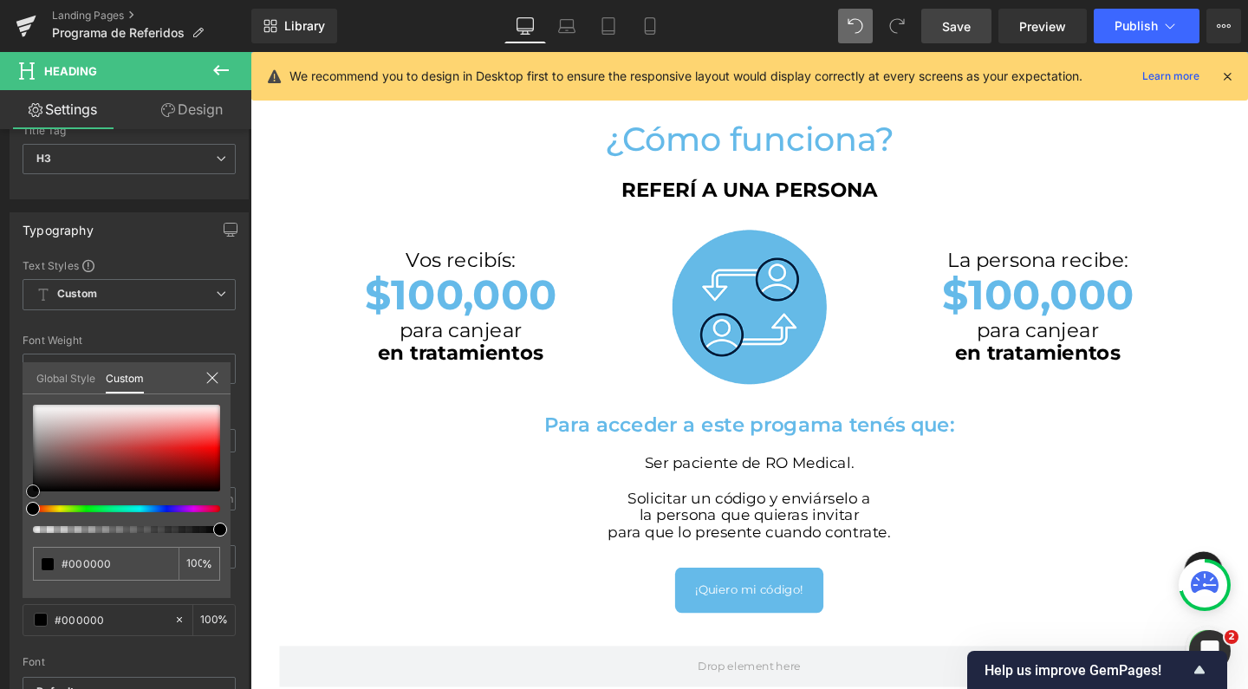
click at [624, 550] on body "Ir directamente al contenido Facial Rejuvenecimiento Inyectables [GEOGRAPHIC_DA…" at bounding box center [774, 647] width 1049 height 2564
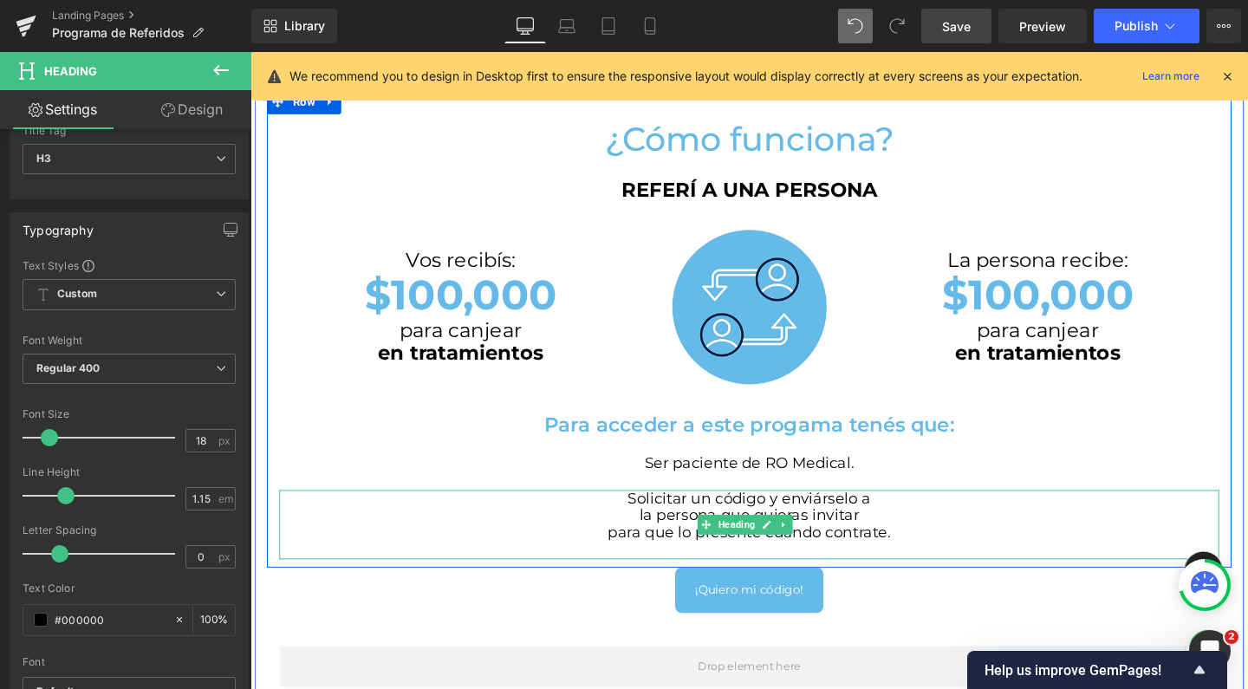
click at [644, 531] on h3 "la persona que quieras invitar" at bounding box center [775, 539] width 988 height 18
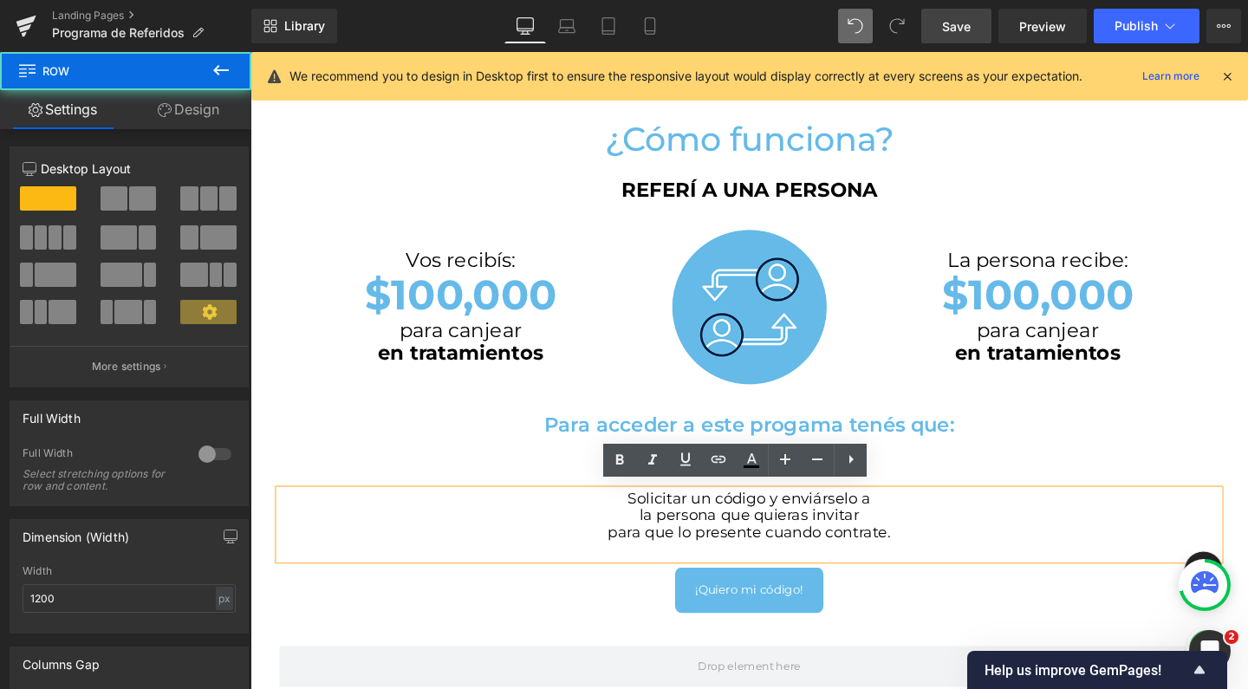
click at [250, 52] on div at bounding box center [250, 52] width 0 height 0
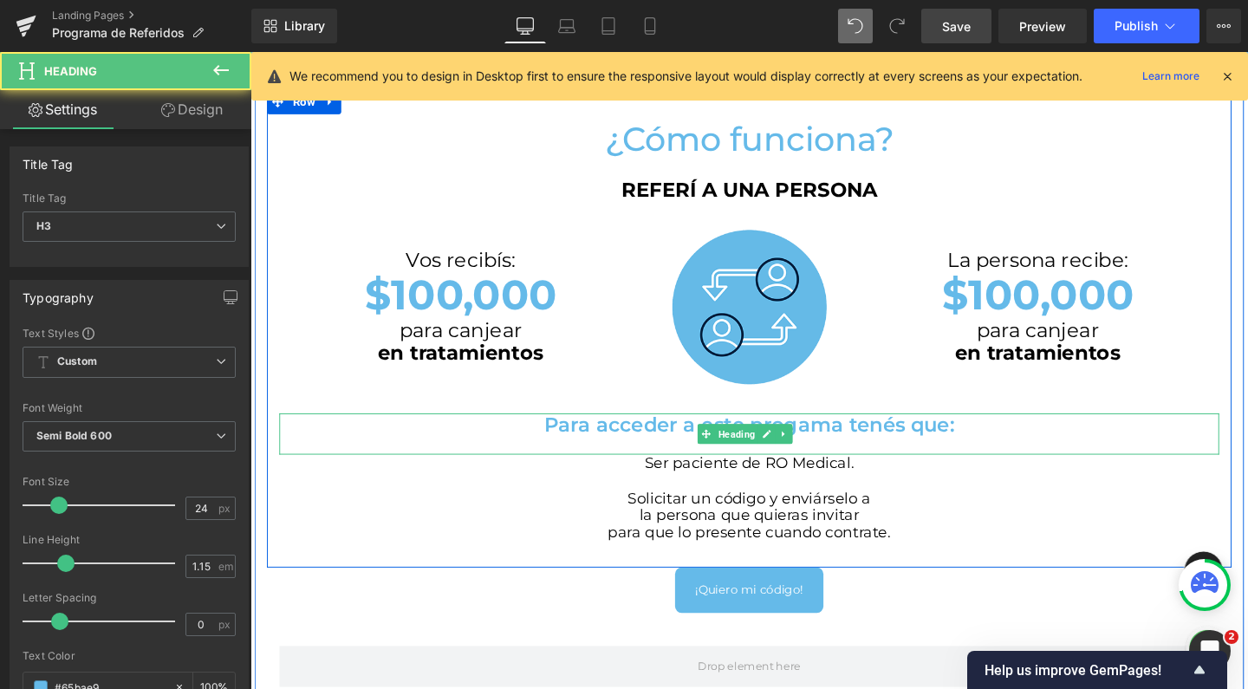
click at [867, 441] on h3 "Para acceder a este progama tenés que:" at bounding box center [775, 444] width 988 height 24
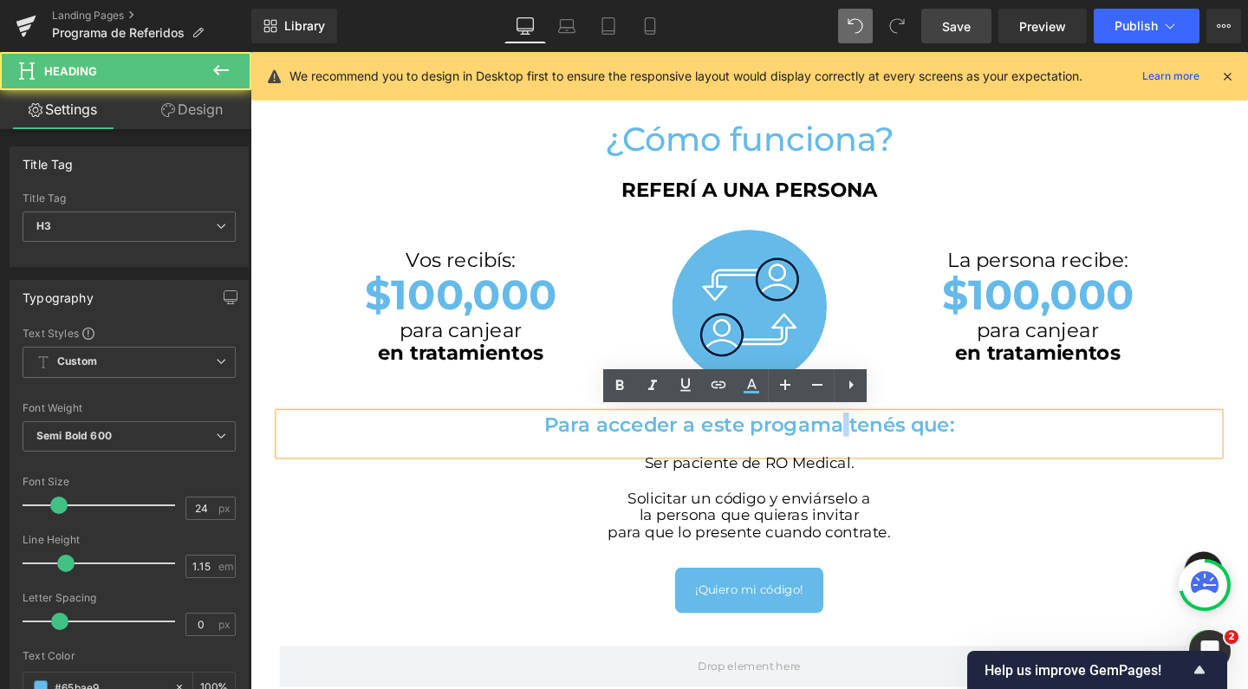
click at [862, 440] on h3 "Para acceder a este progama tenés que:" at bounding box center [775, 444] width 988 height 24
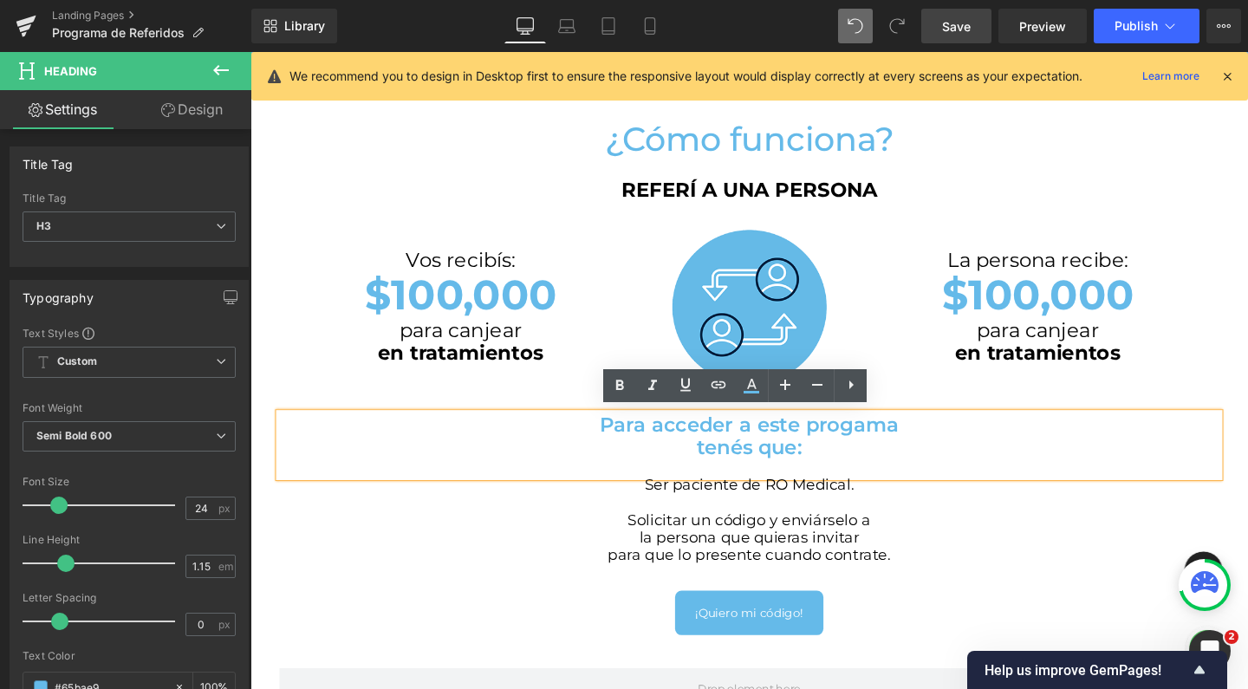
scroll to position [2576, 1031]
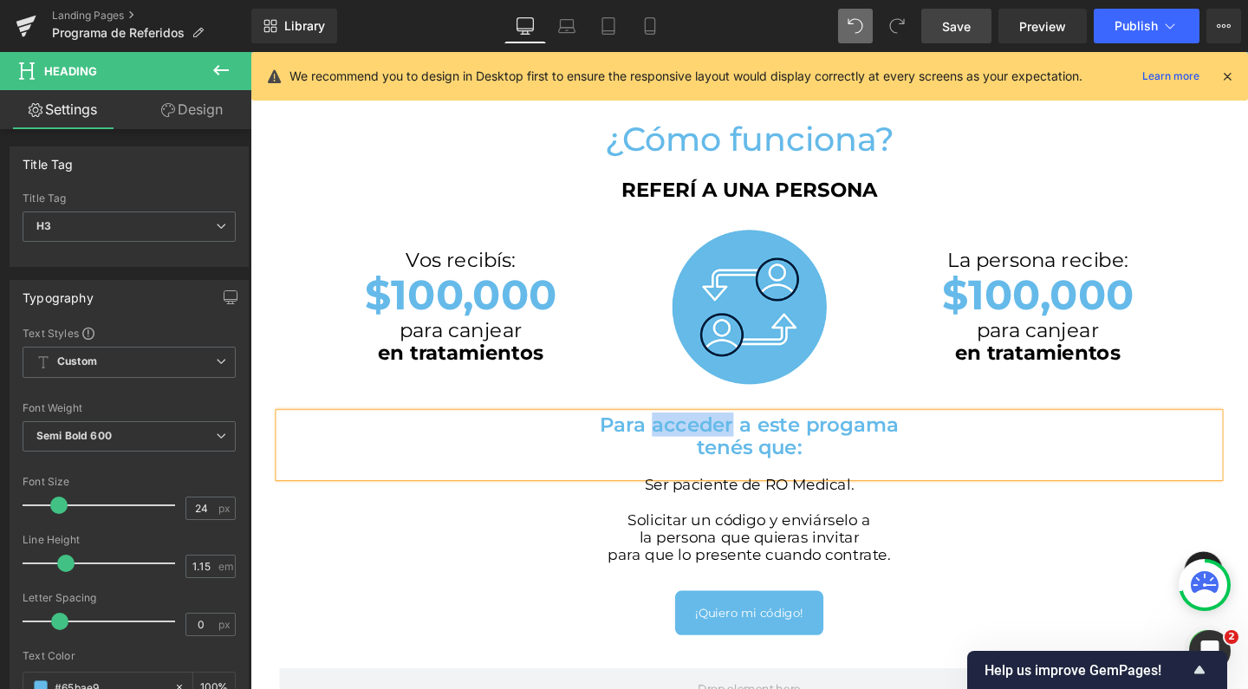
drag, startPoint x: 663, startPoint y: 440, endPoint x: 745, endPoint y: 440, distance: 82.3
click at [745, 440] on h3 "Para acceder a este progama" at bounding box center [775, 444] width 988 height 24
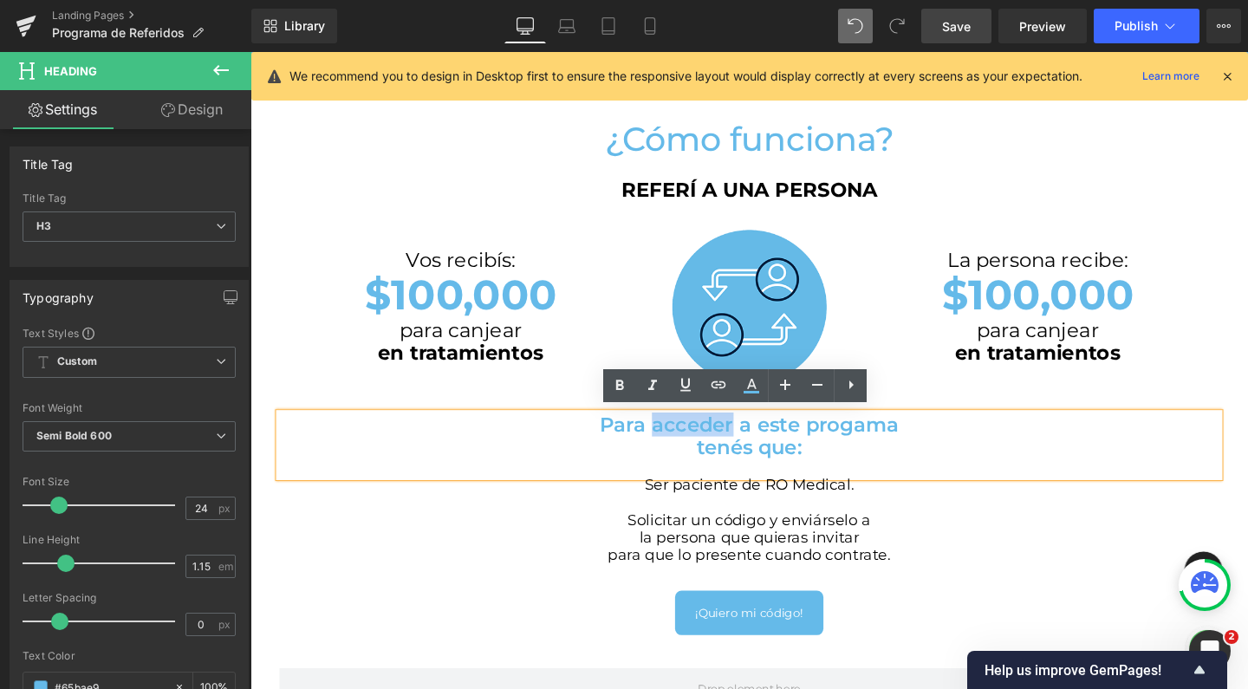
click at [745, 440] on h3 "Para acceder a este progama" at bounding box center [775, 444] width 988 height 24
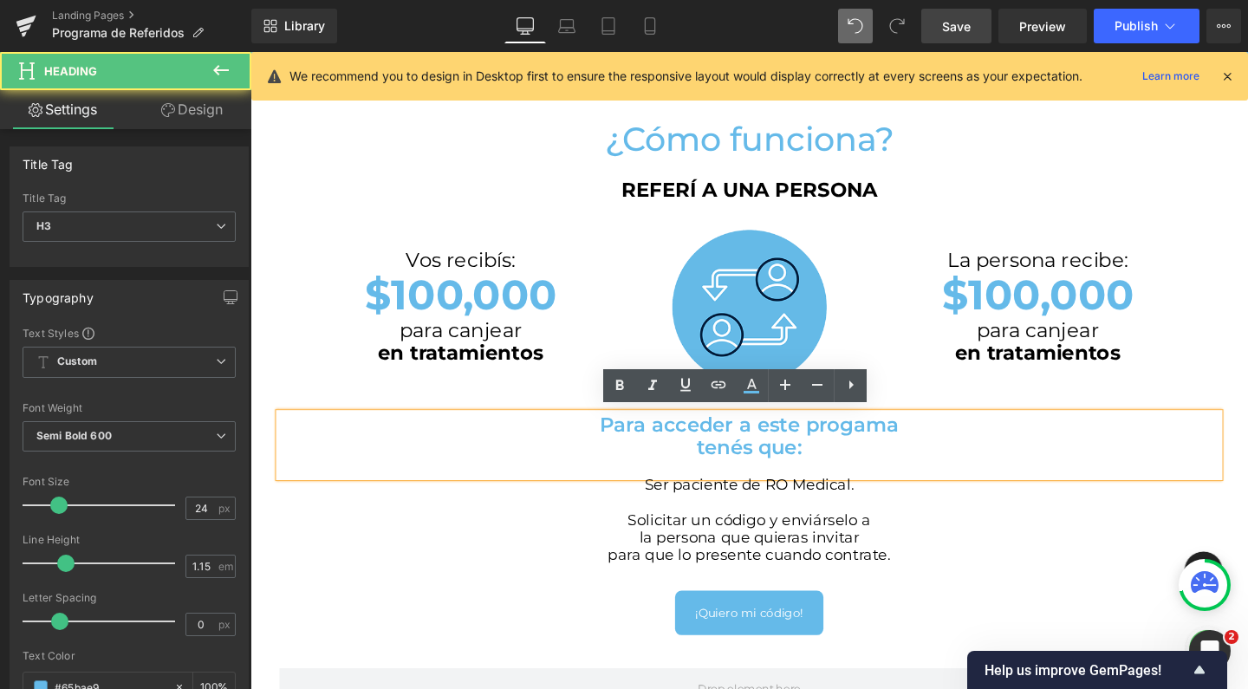
click at [781, 436] on h3 "Para acceder a este progama" at bounding box center [775, 444] width 988 height 24
click at [774, 440] on h3 "Para acceder a este progama" at bounding box center [775, 444] width 988 height 24
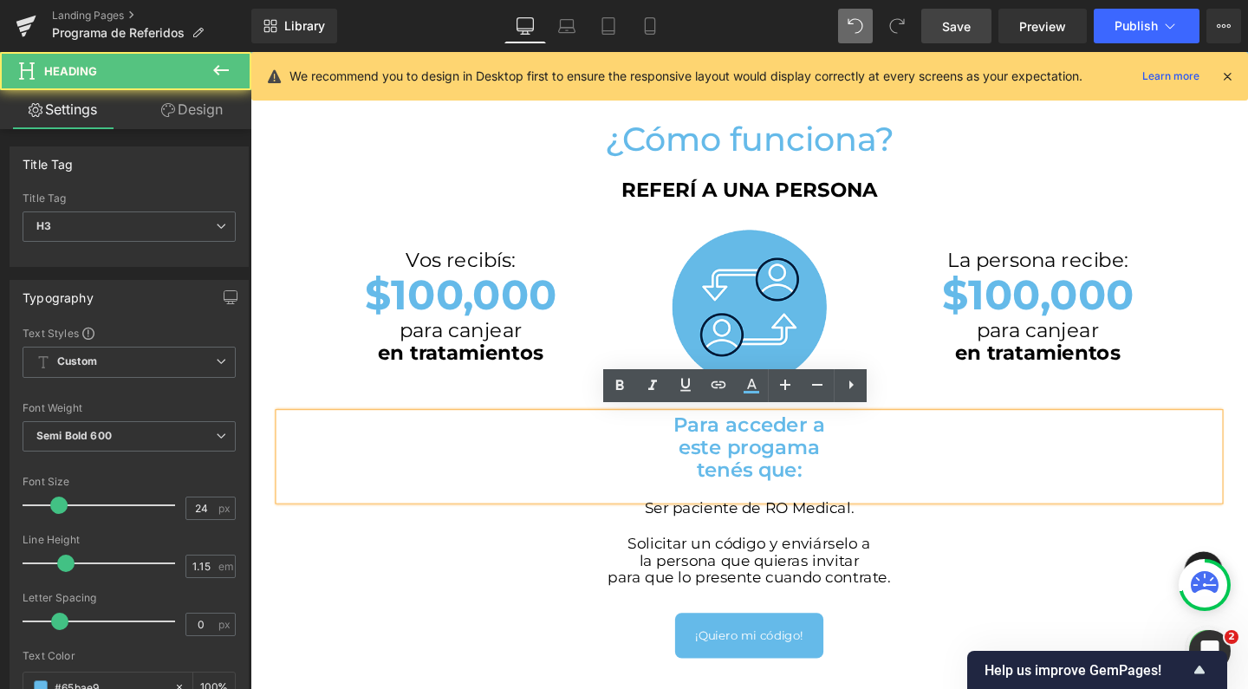
scroll to position [2599, 1031]
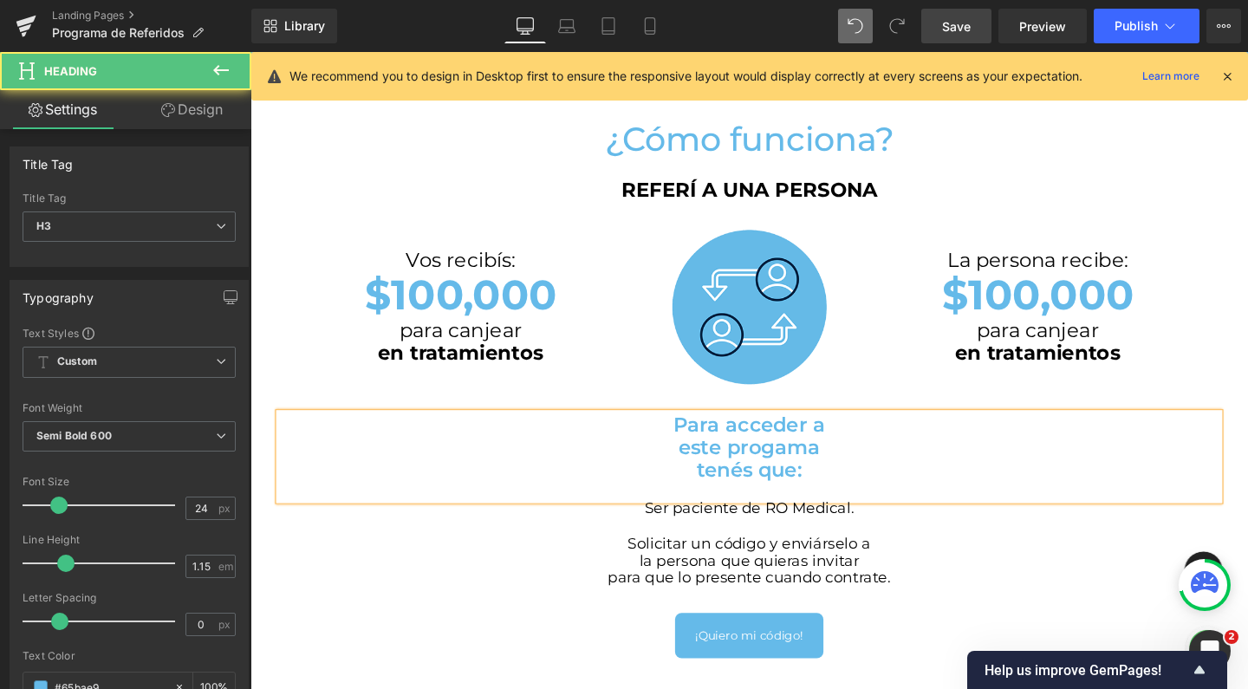
click at [719, 490] on h3 "tenés que:" at bounding box center [775, 491] width 988 height 24
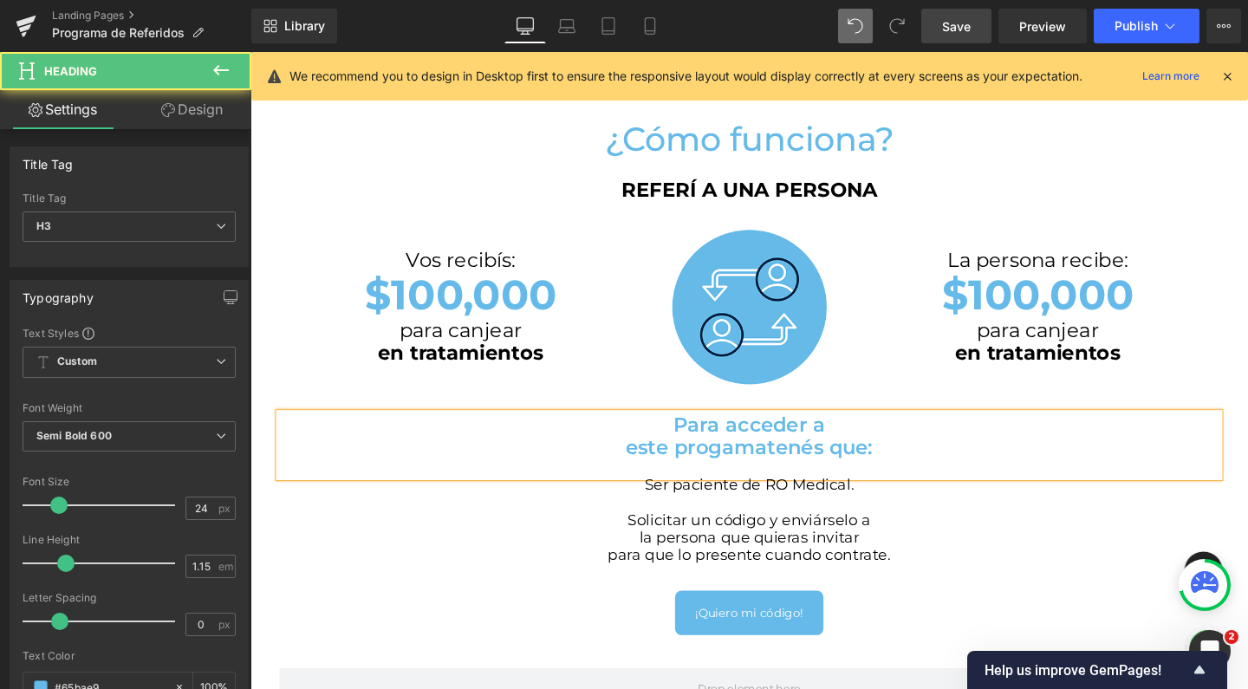
scroll to position [2576, 1031]
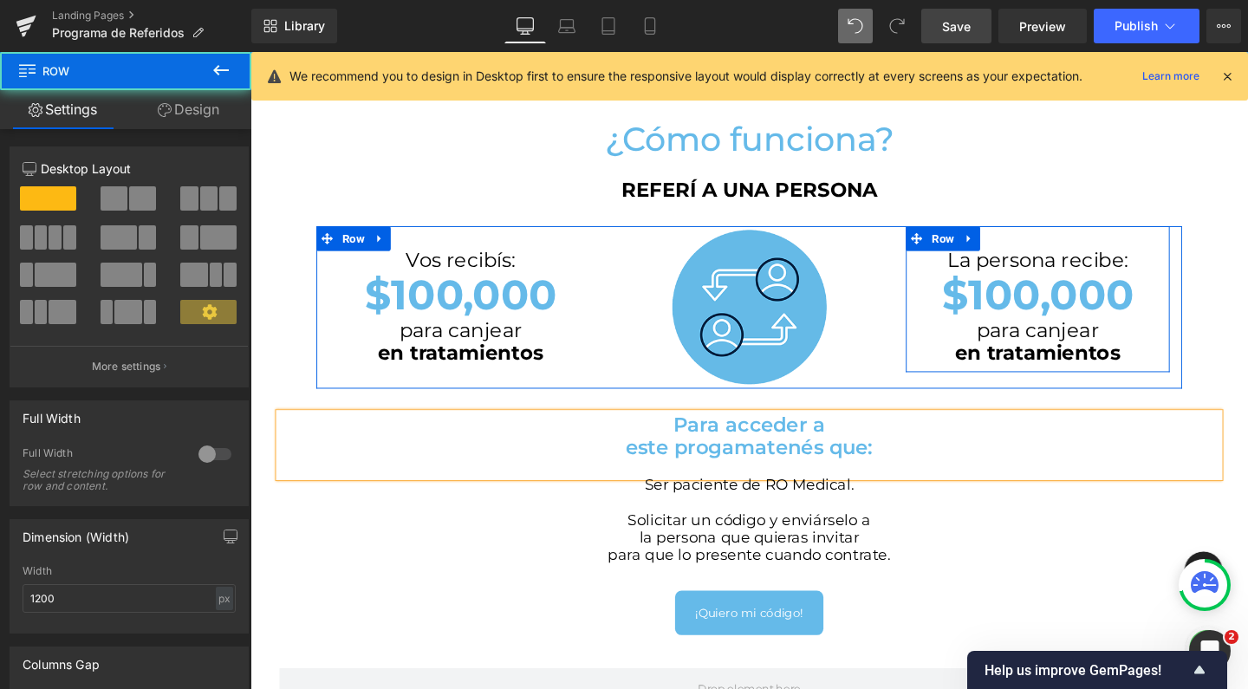
click at [1191, 261] on div "La persona recibe: Heading $100,000 Heading para canjear en tratamientos Heading" at bounding box center [1078, 308] width 277 height 146
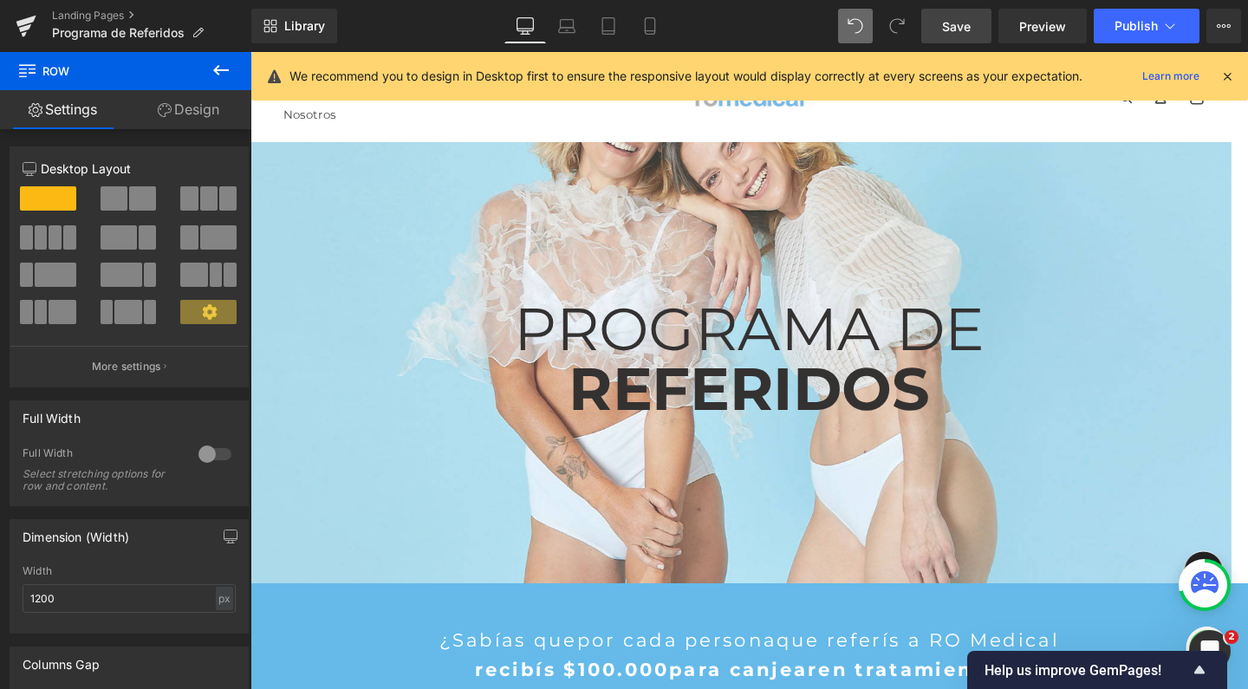
scroll to position [0, 0]
click at [976, 34] on link "Save" at bounding box center [956, 26] width 70 height 35
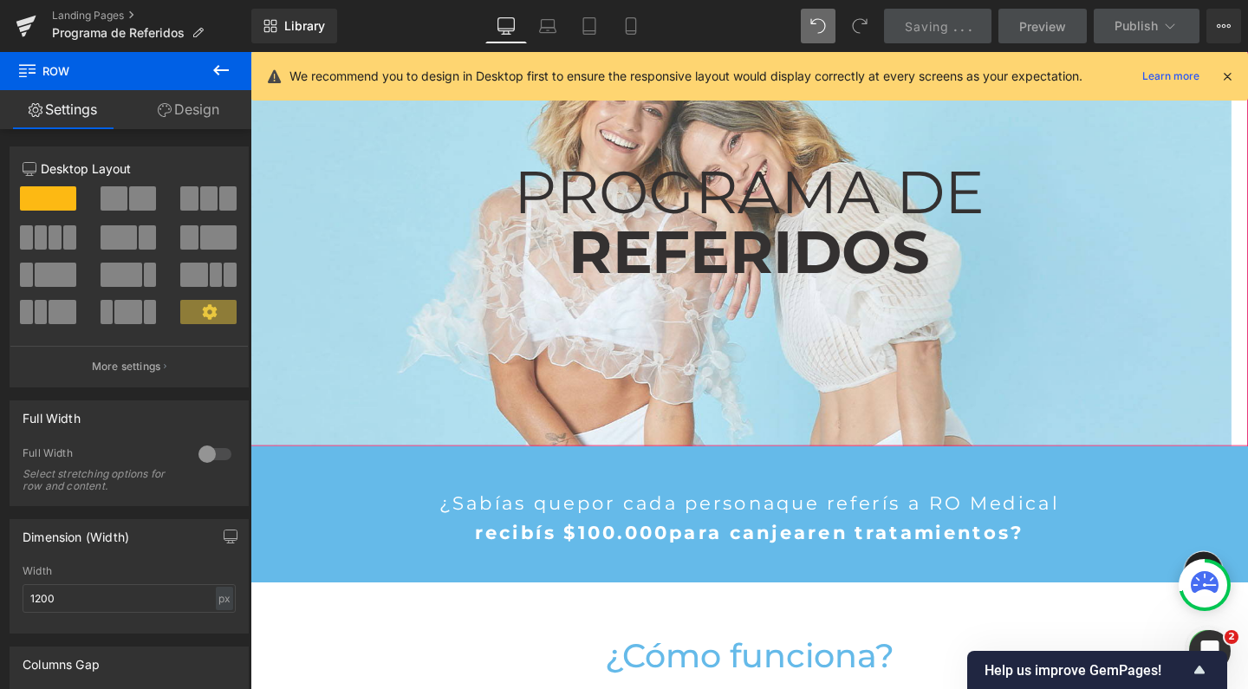
scroll to position [200, 0]
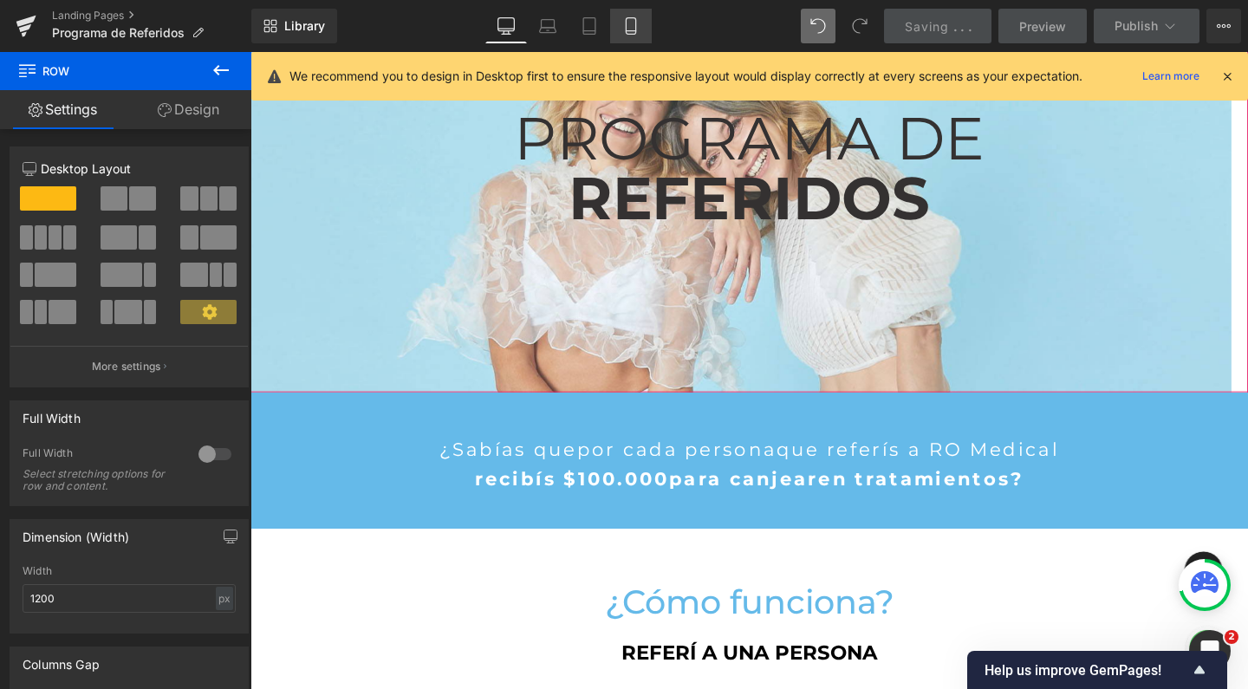
click at [628, 31] on icon at bounding box center [632, 31] width 10 height 0
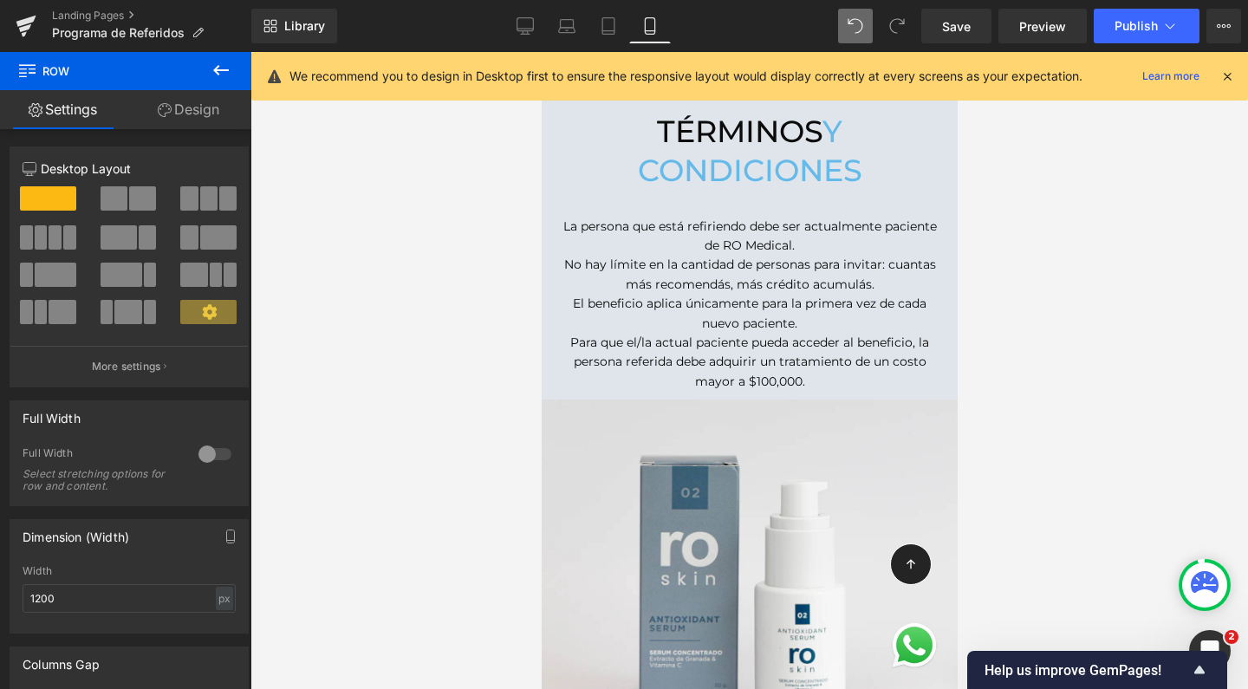
scroll to position [1350, 0]
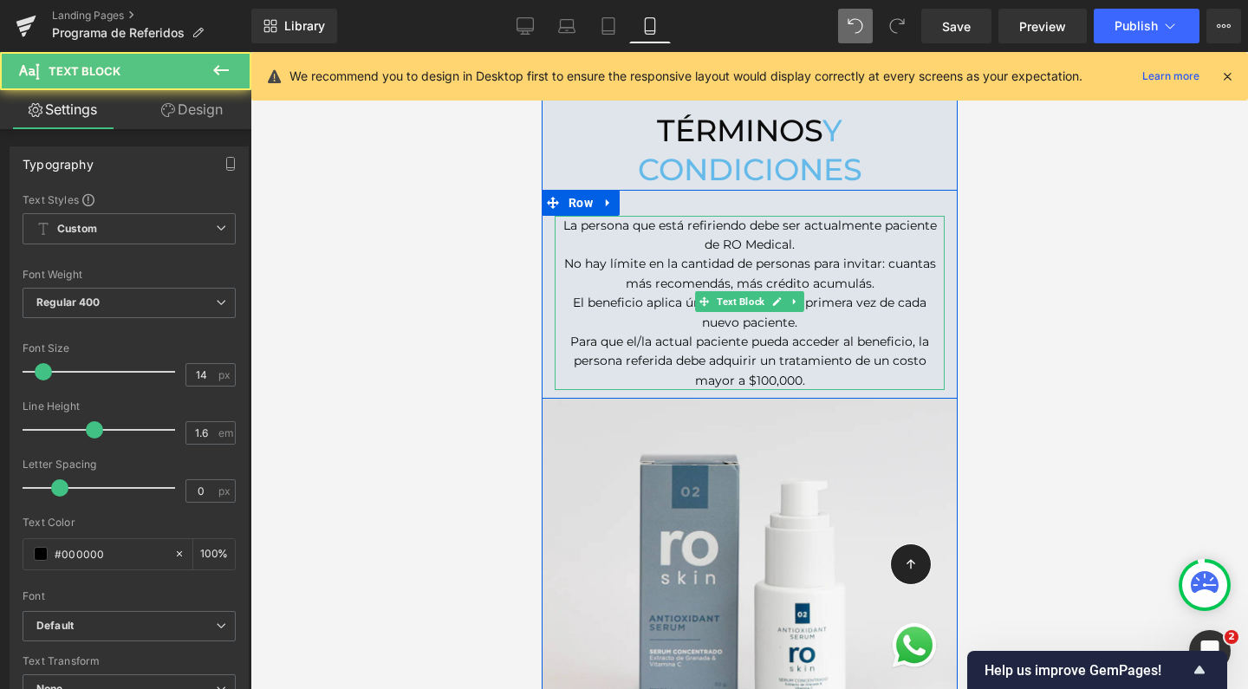
click at [811, 352] on p "Para que el/la actual paciente pueda acceder al beneficio, la persona referida …" at bounding box center [749, 361] width 390 height 58
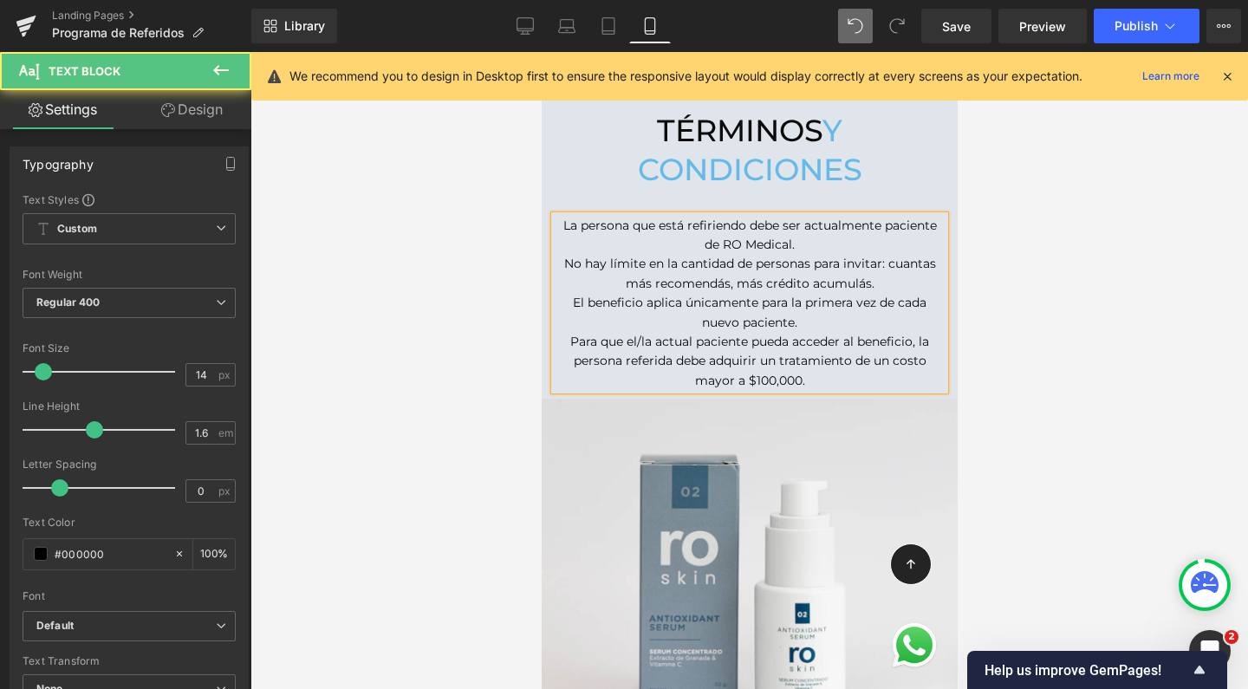
click at [778, 218] on p "La persona que está refiriendo debe ser actualmente paciente de RO Medical." at bounding box center [749, 235] width 390 height 39
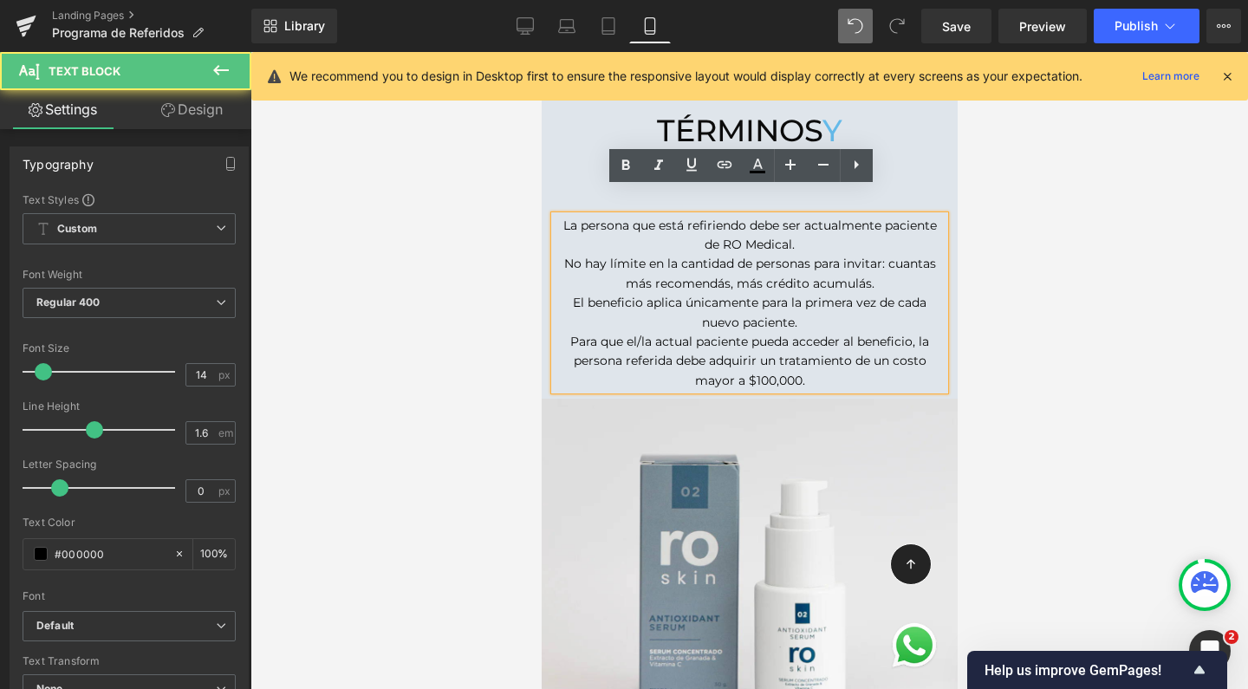
click at [821, 216] on p "La persona que está refiriendo debe ser actualmente paciente de RO Medical." at bounding box center [749, 235] width 390 height 39
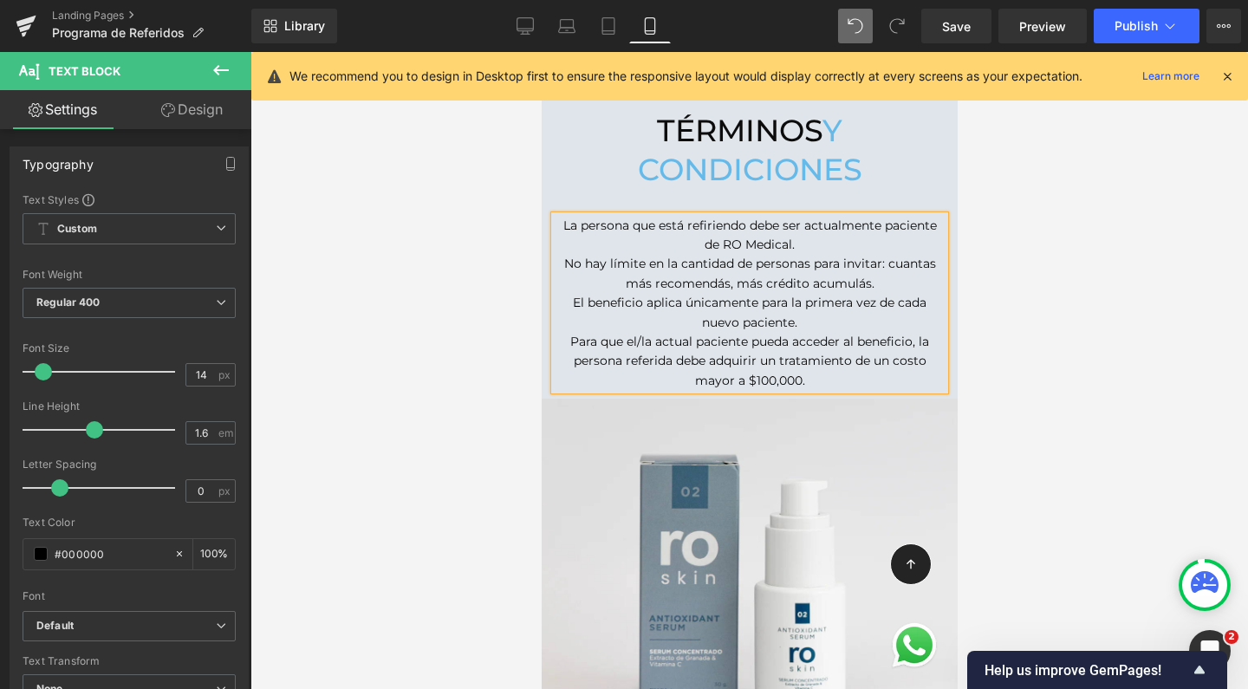
click at [769, 222] on p "La persona que está refiriendo debe ser actualmente paciente de RO Medical." at bounding box center [749, 235] width 390 height 39
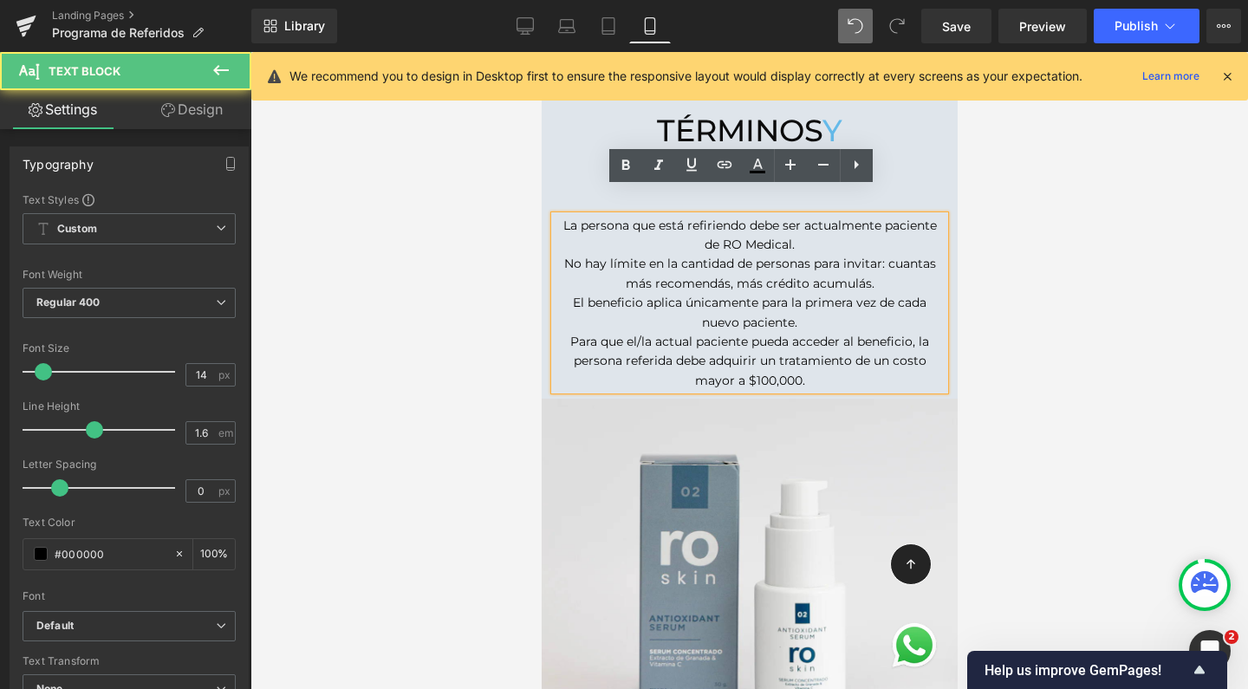
click at [824, 217] on p "La persona que está refiriendo debe ser actualmente paciente de RO Medical." at bounding box center [749, 235] width 390 height 39
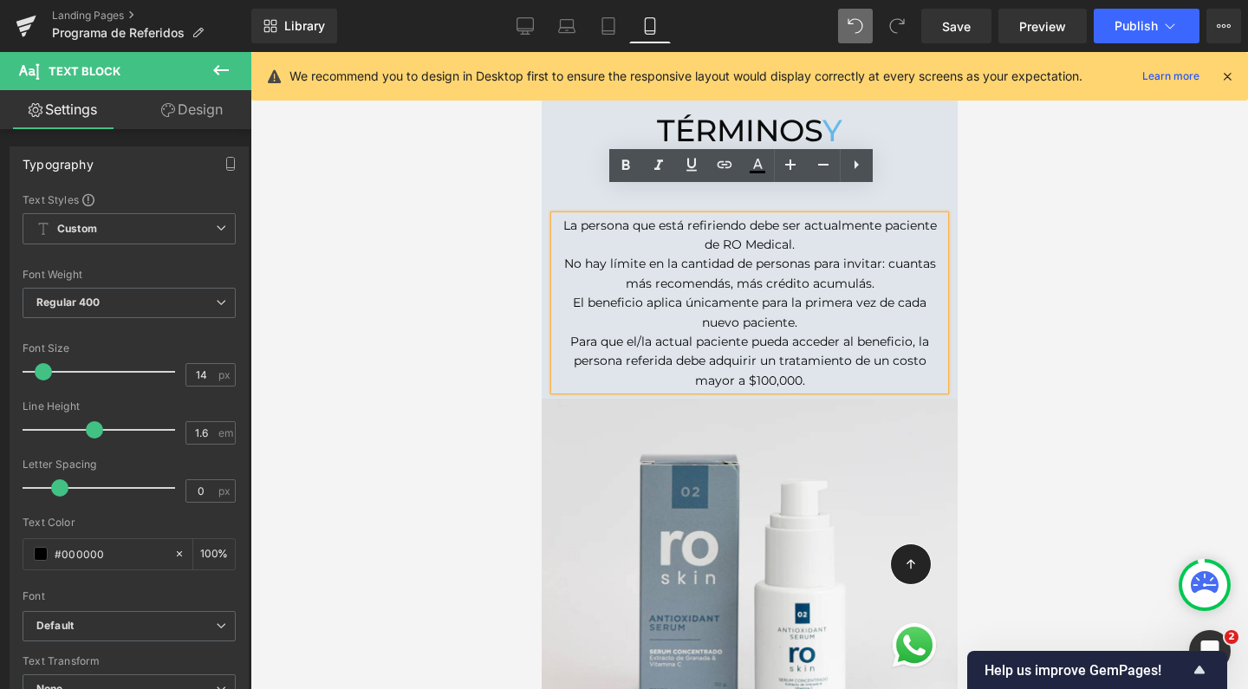
click at [791, 216] on p "La persona que está refiriendo debe ser actualmente paciente de RO Medical." at bounding box center [749, 235] width 390 height 39
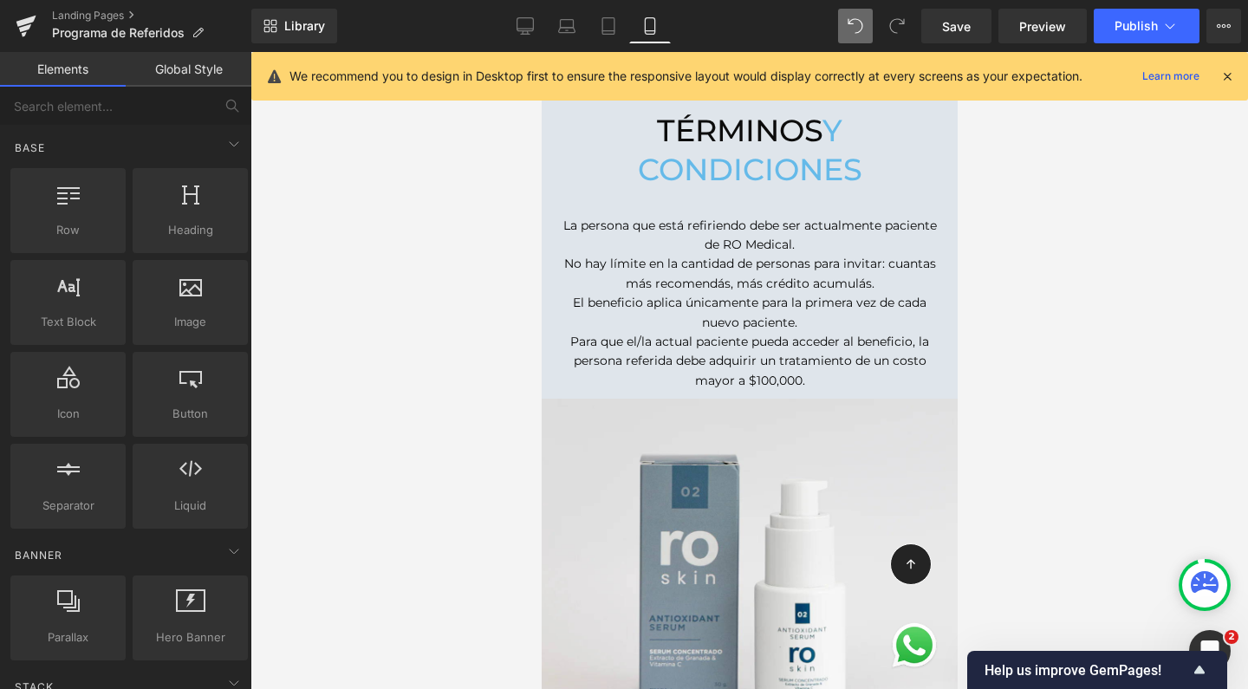
click at [1137, 216] on div at bounding box center [749, 370] width 998 height 637
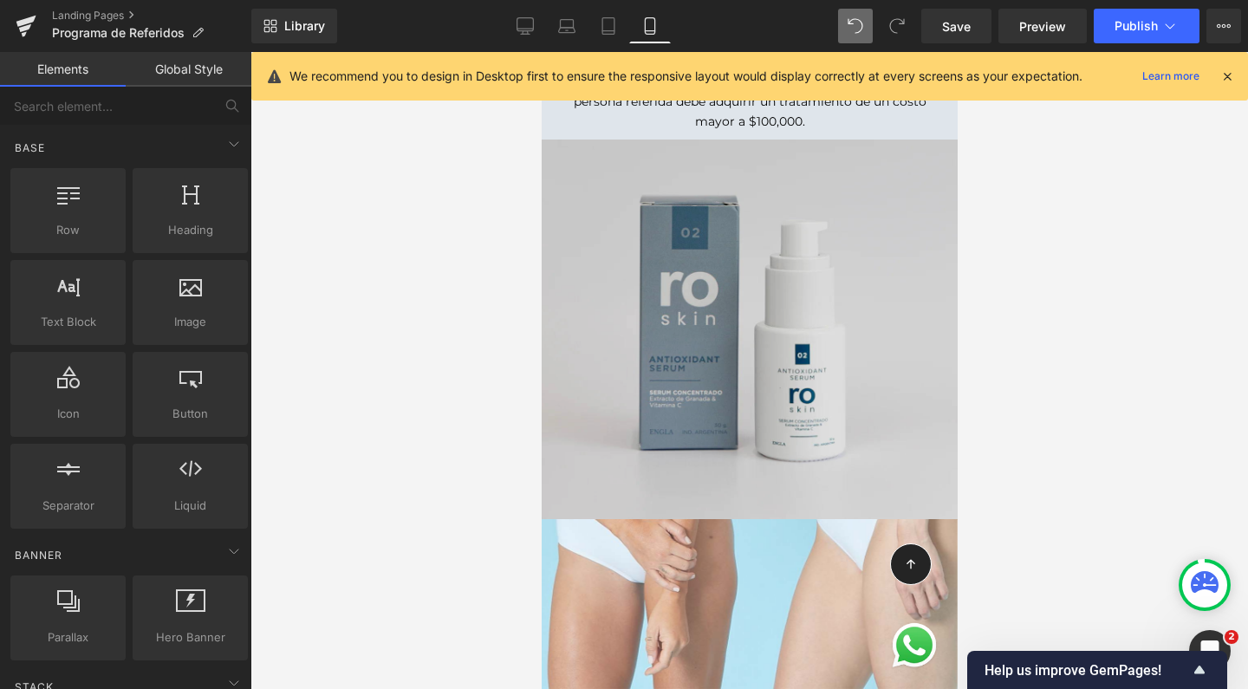
scroll to position [1482, 0]
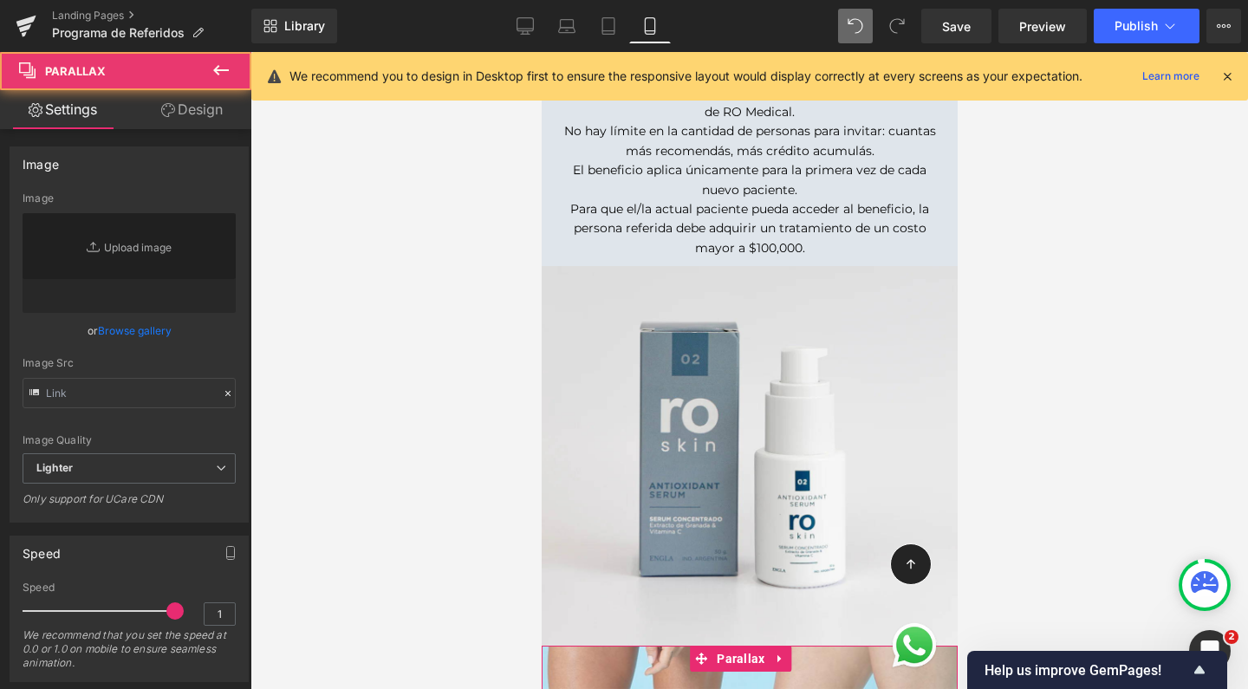
click at [601, 634] on div at bounding box center [749, 370] width 416 height 637
type input "[URL][DOMAIN_NAME]"
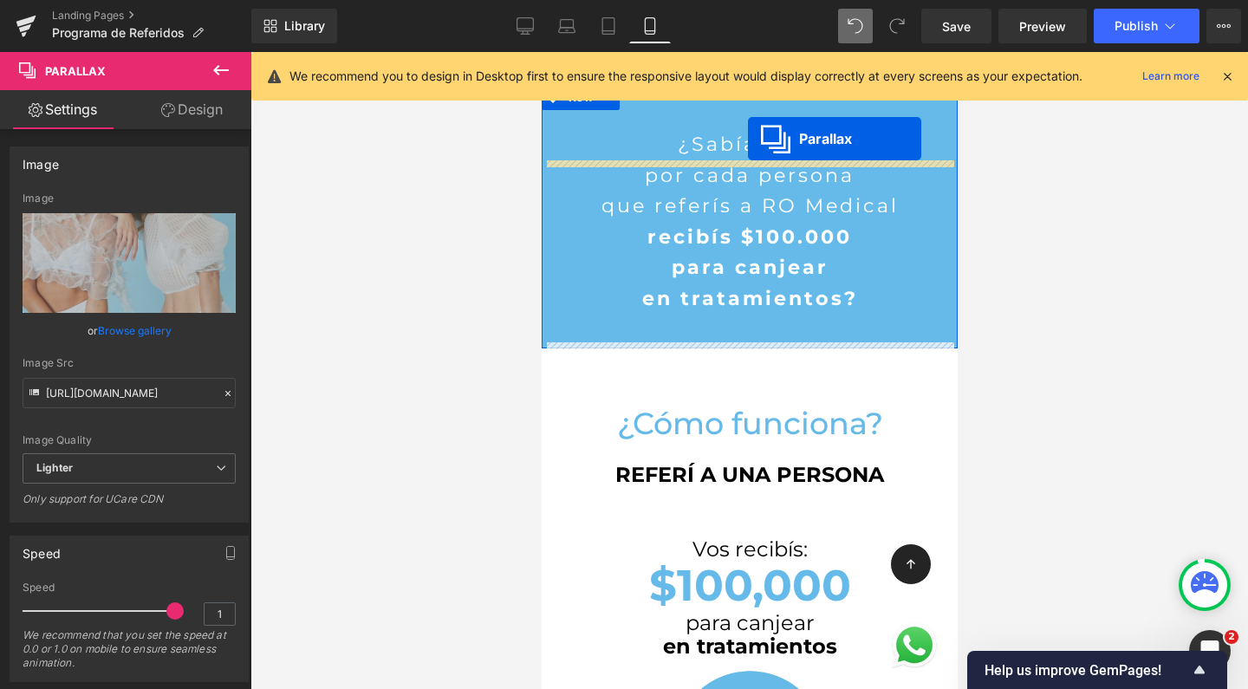
scroll to position [0, 0]
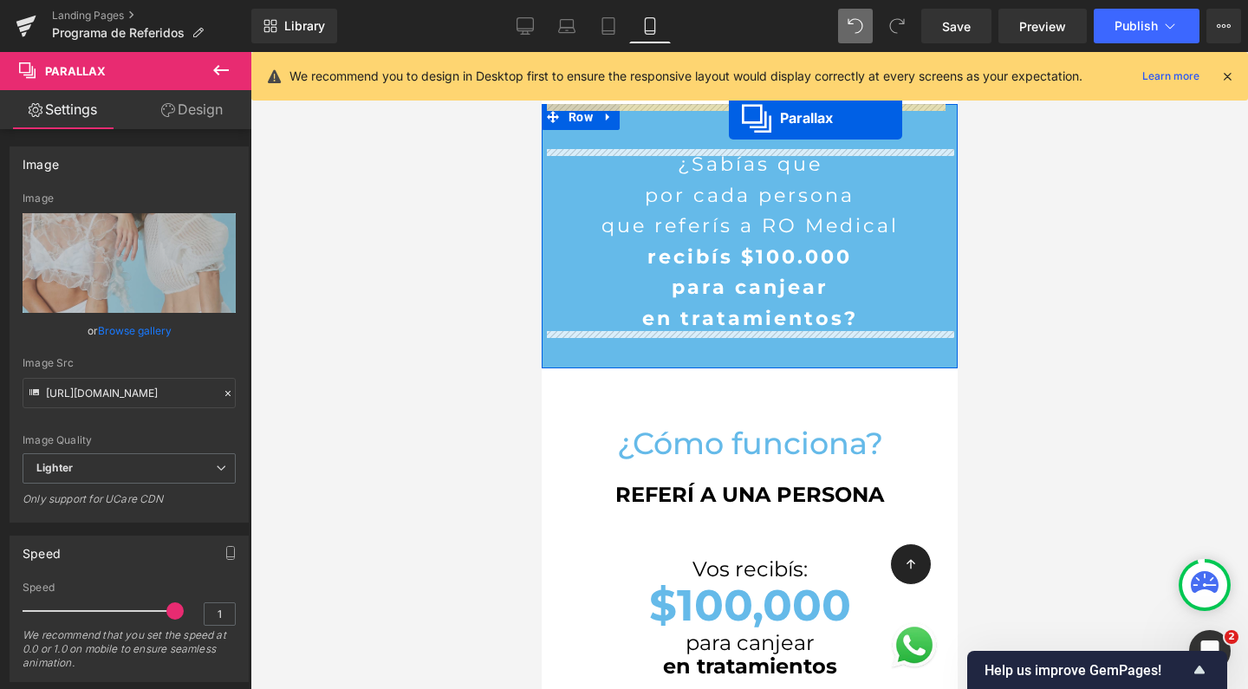
drag, startPoint x: 699, startPoint y: 628, endPoint x: 728, endPoint y: 118, distance: 510.5
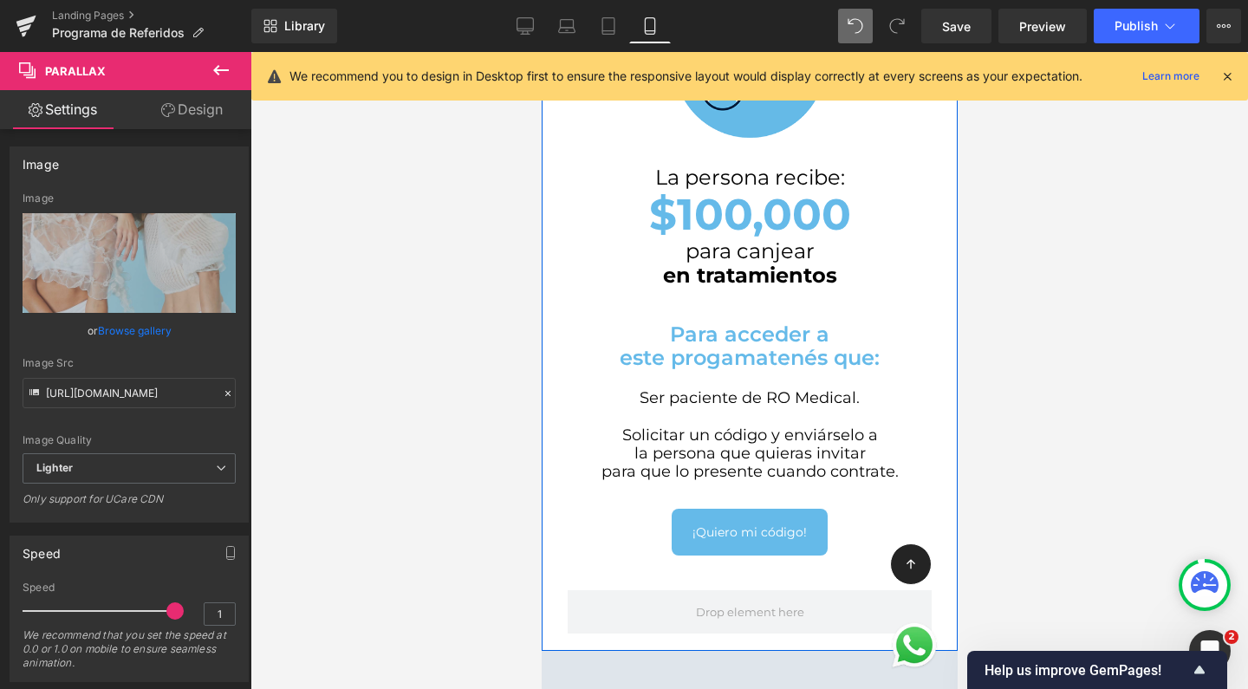
scroll to position [1133, 0]
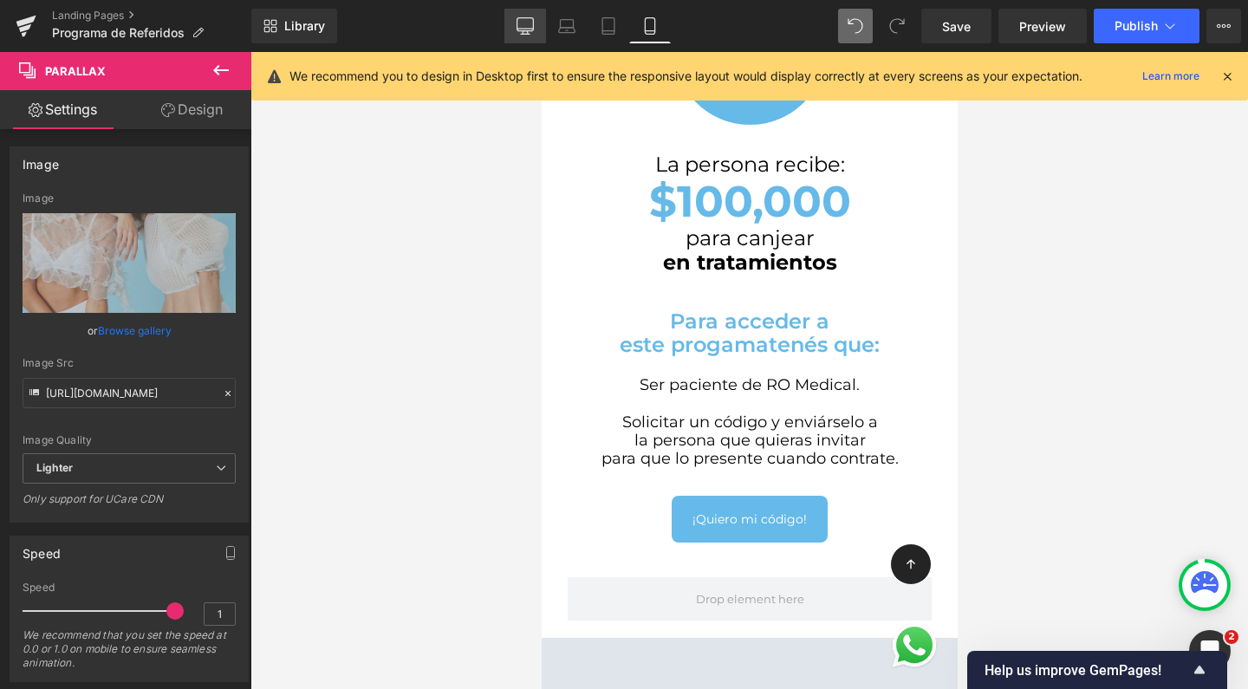
click at [517, 16] on link "Desktop" at bounding box center [525, 26] width 42 height 35
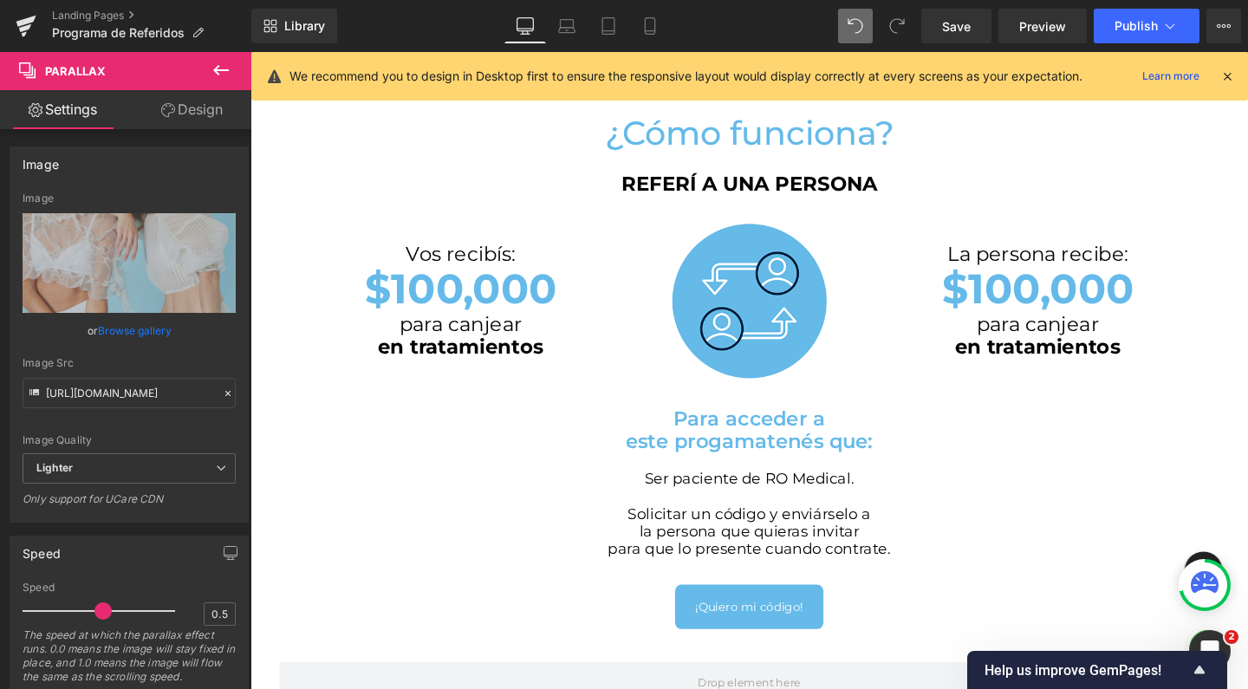
scroll to position [706, 0]
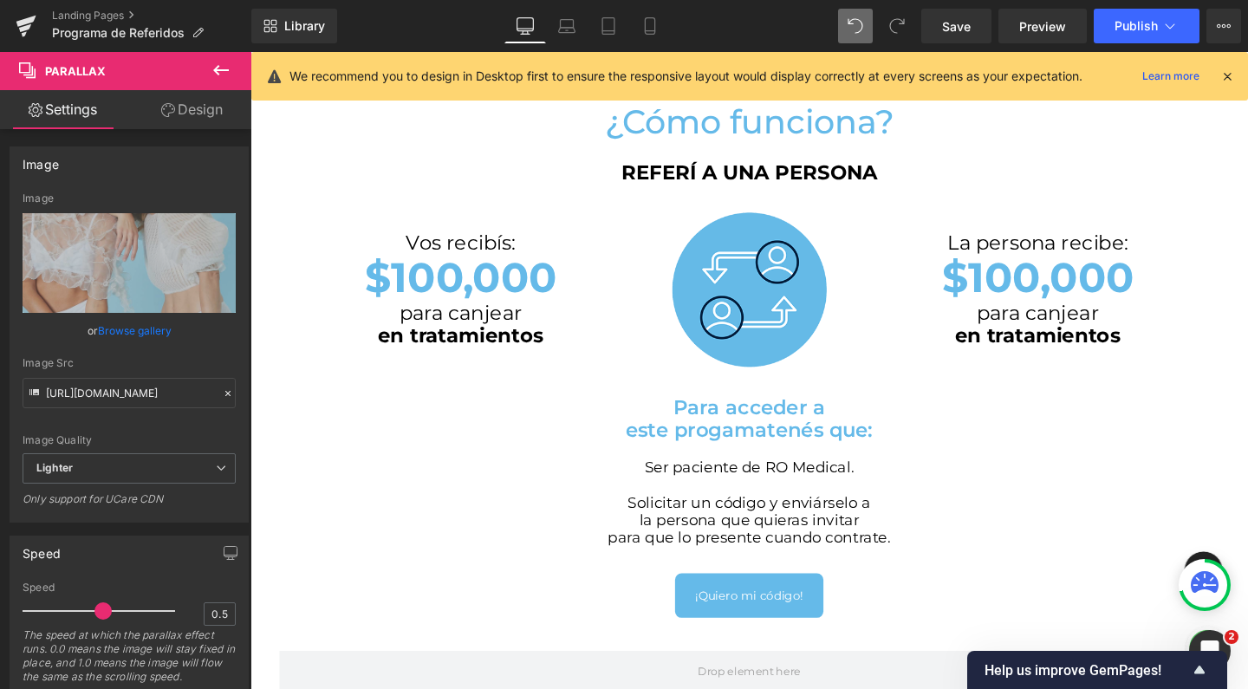
click at [220, 72] on icon at bounding box center [221, 70] width 21 height 21
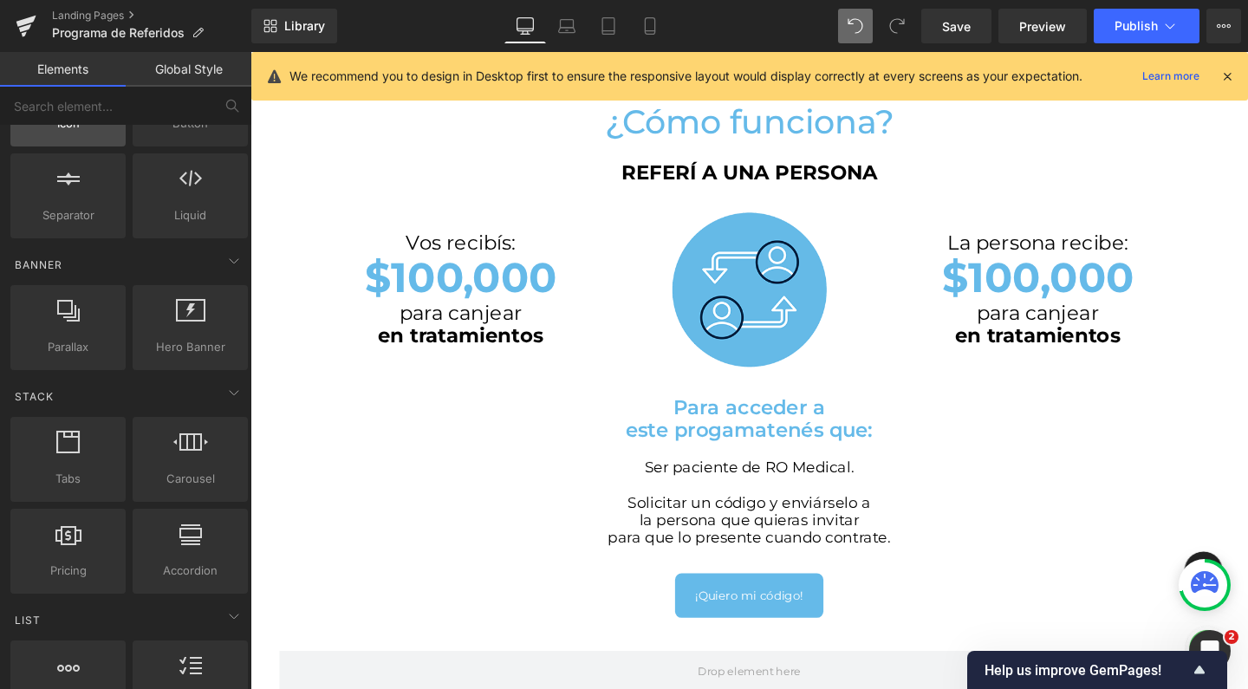
scroll to position [222, 0]
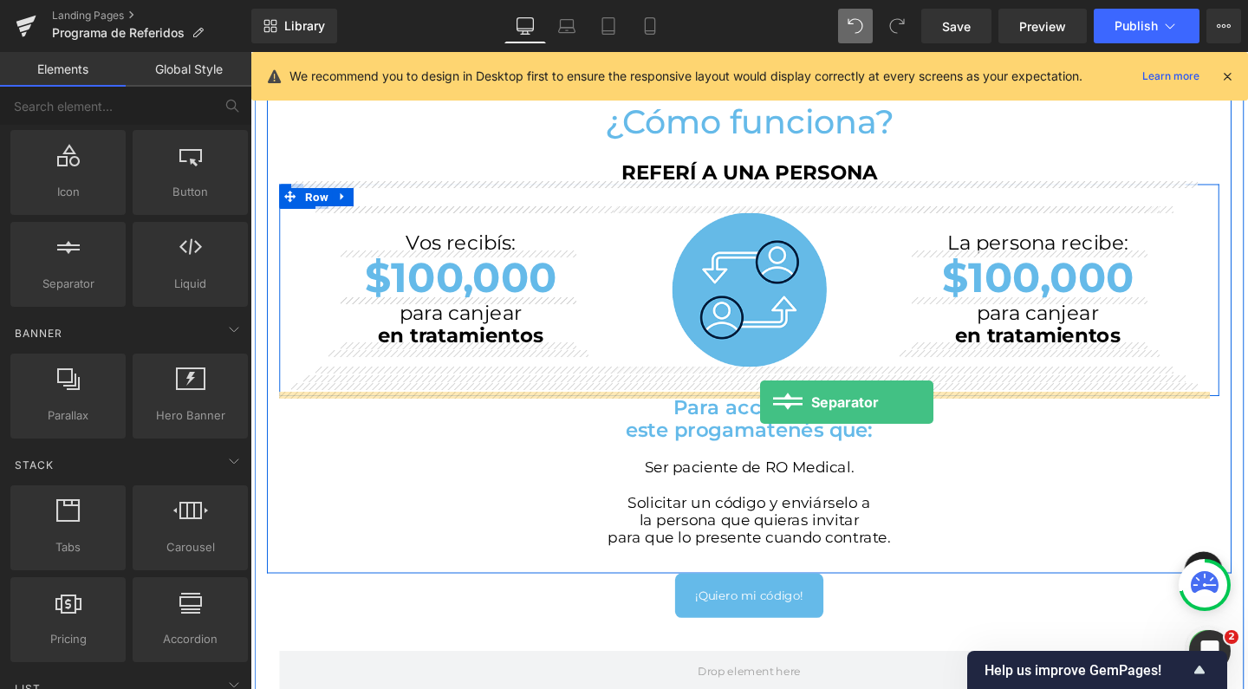
drag, startPoint x: 336, startPoint y: 319, endPoint x: 786, endPoint y: 420, distance: 461.1
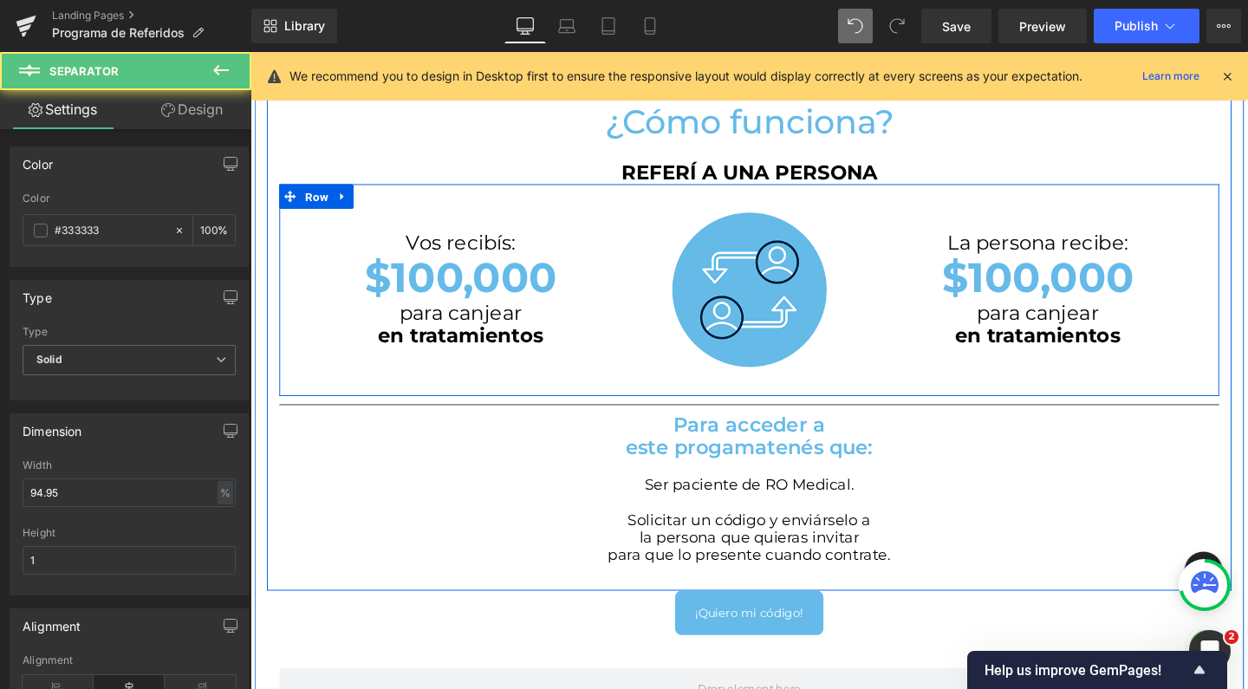
scroll to position [2613, 1031]
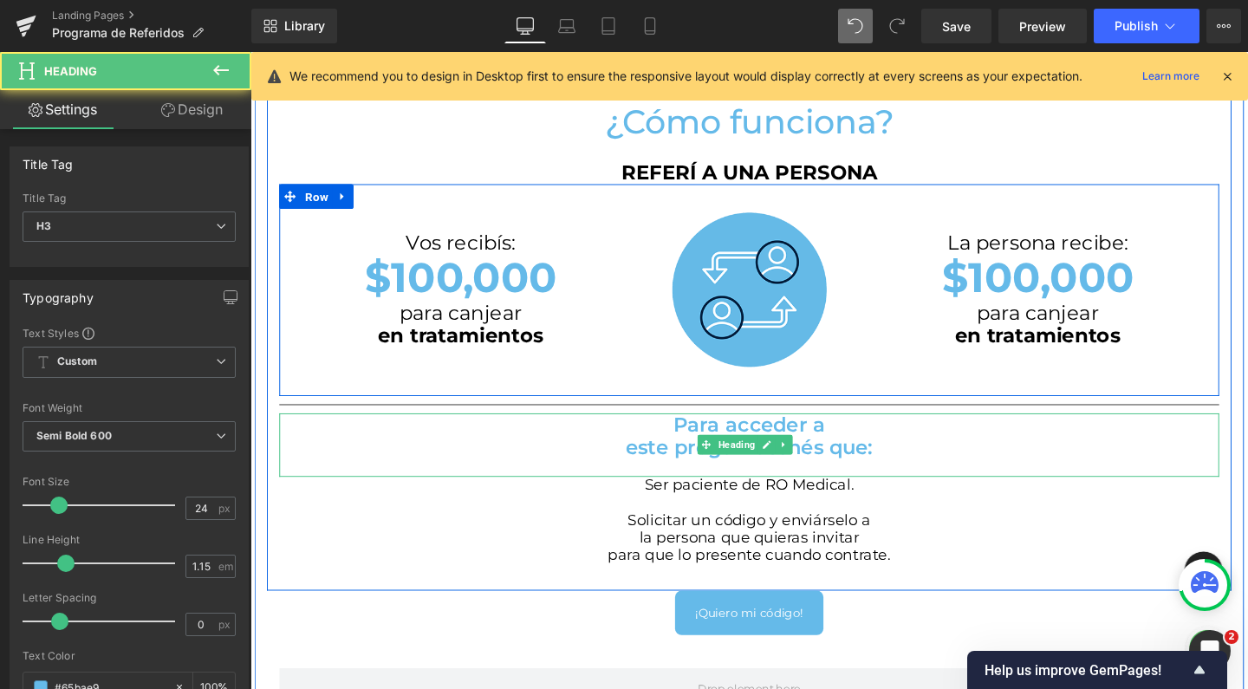
click at [686, 441] on h3 "Para acceder a" at bounding box center [775, 444] width 988 height 24
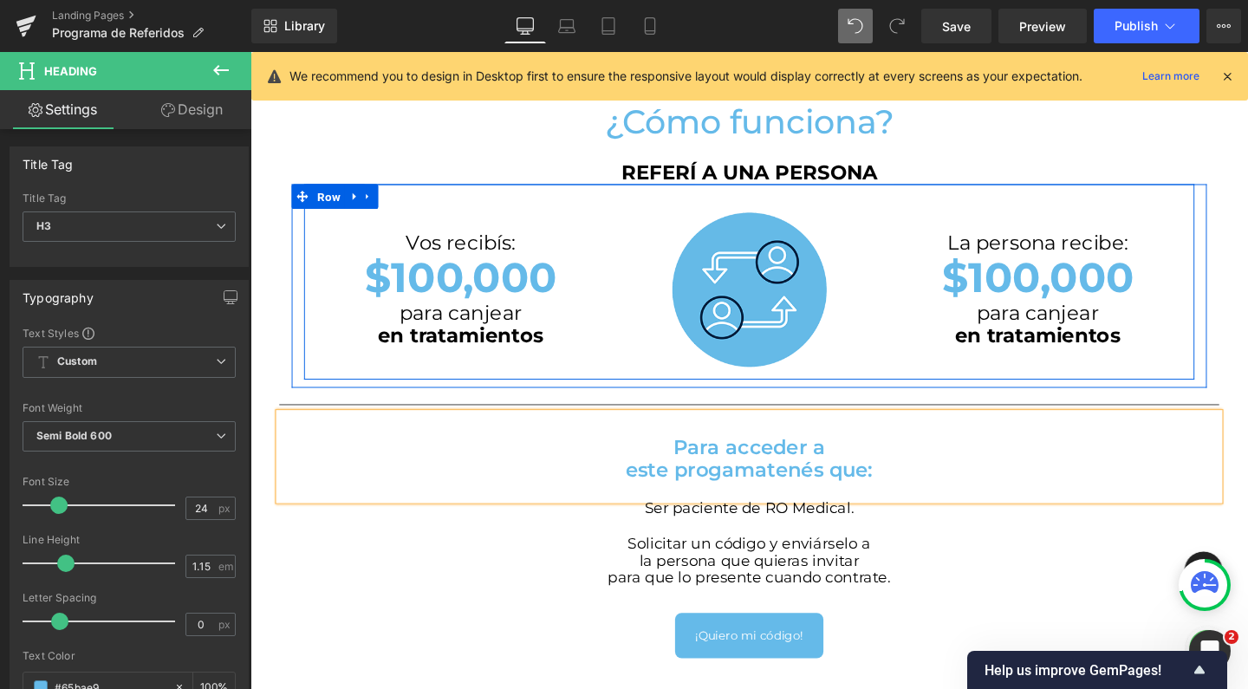
scroll to position [2637, 1031]
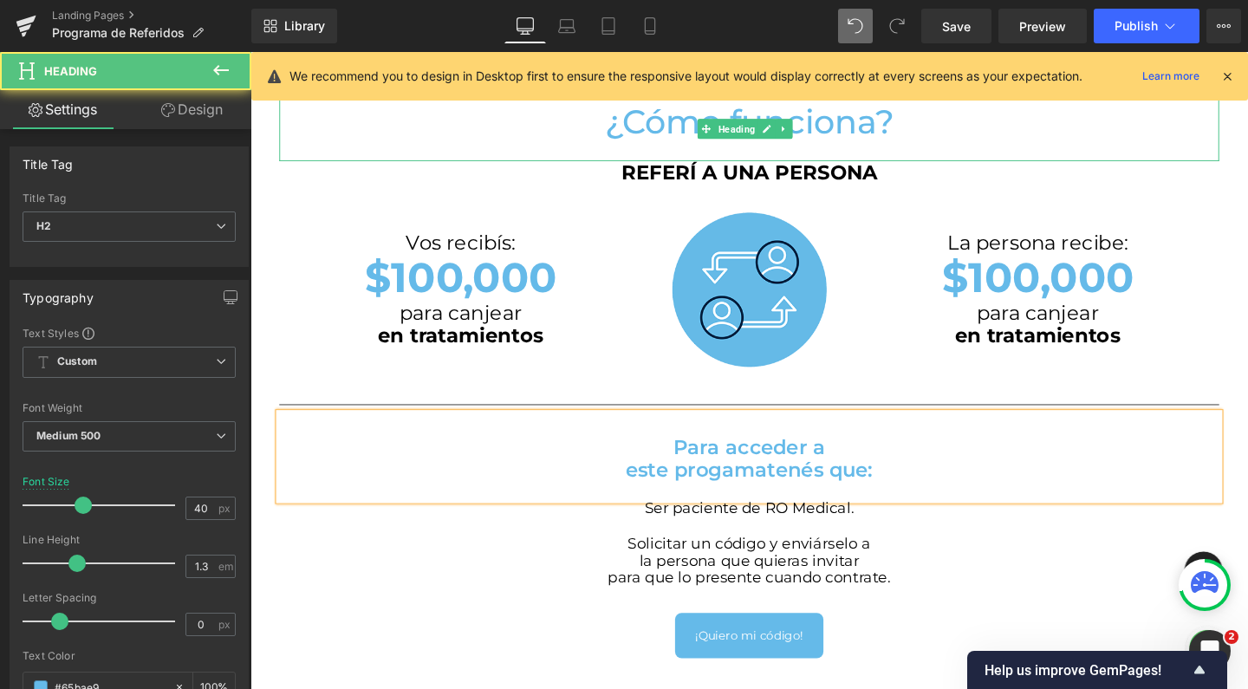
click at [1126, 147] on div at bounding box center [775, 156] width 988 height 19
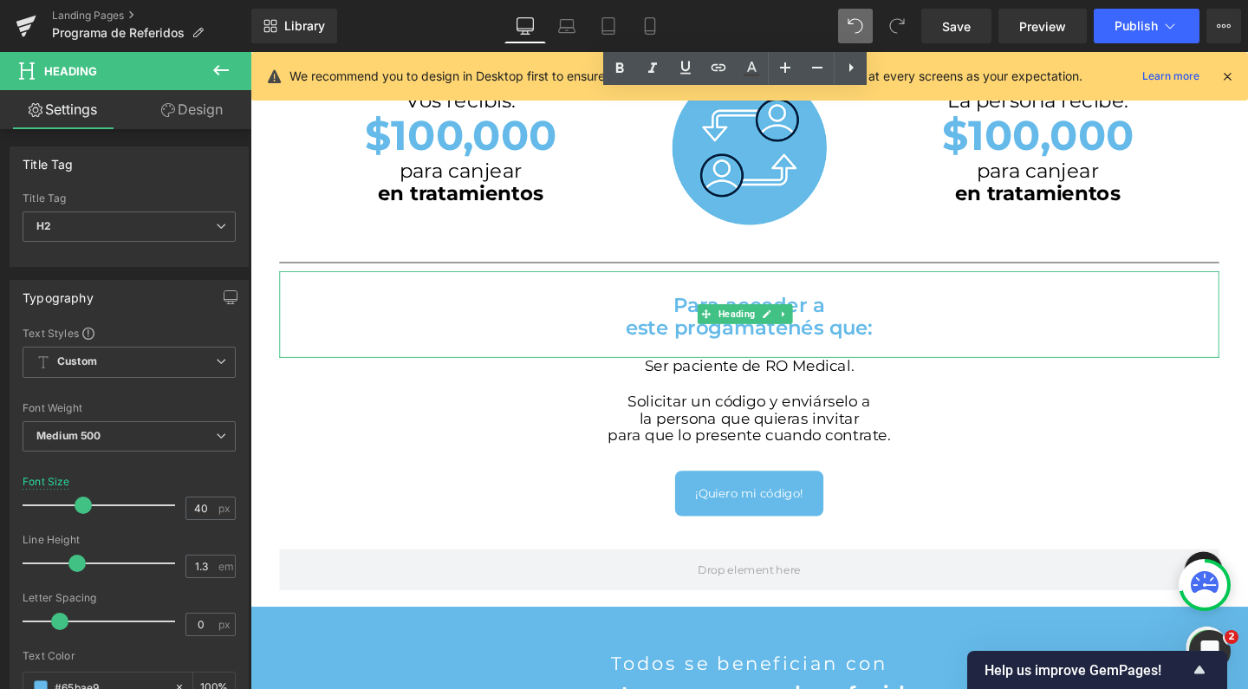
scroll to position [892, 0]
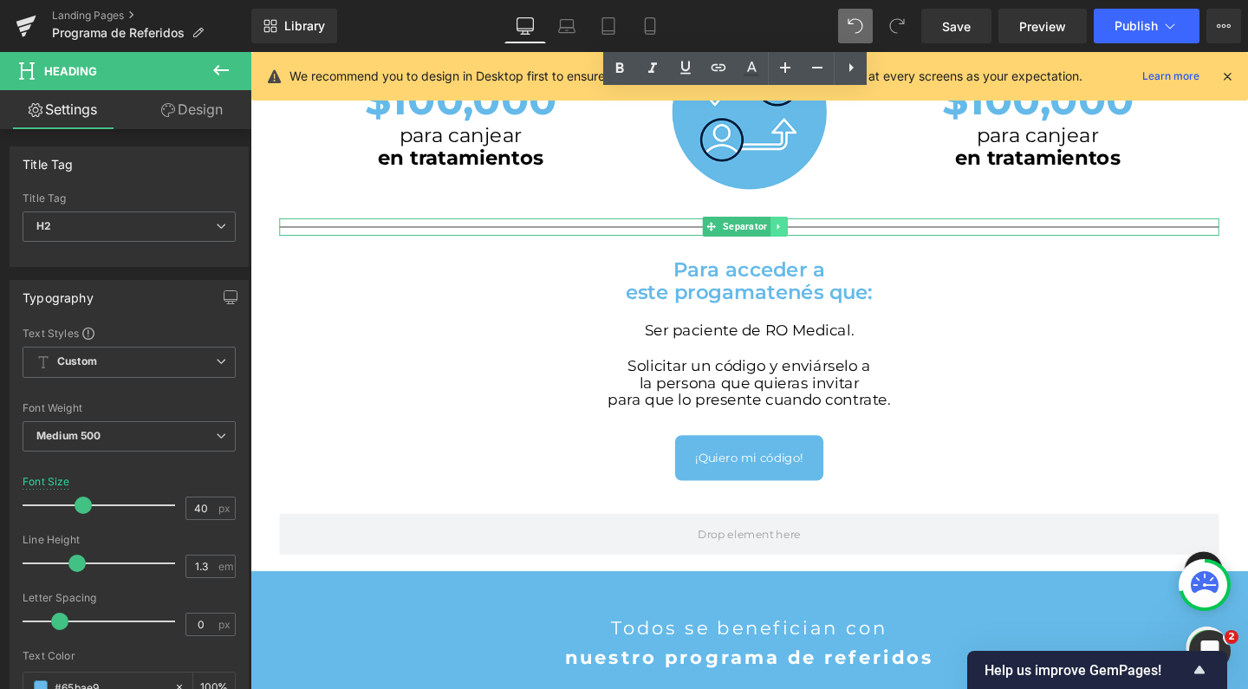
click at [797, 234] on link at bounding box center [806, 235] width 18 height 21
click at [794, 234] on icon at bounding box center [797, 236] width 10 height 10
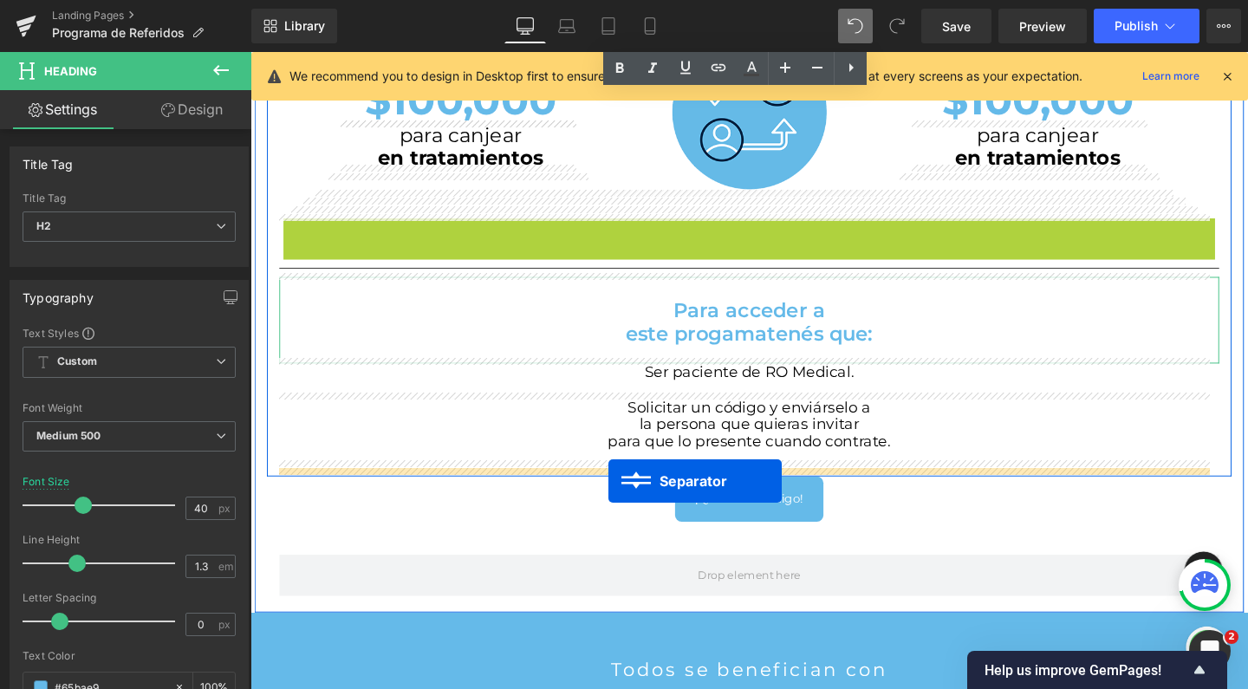
scroll to position [2680, 1031]
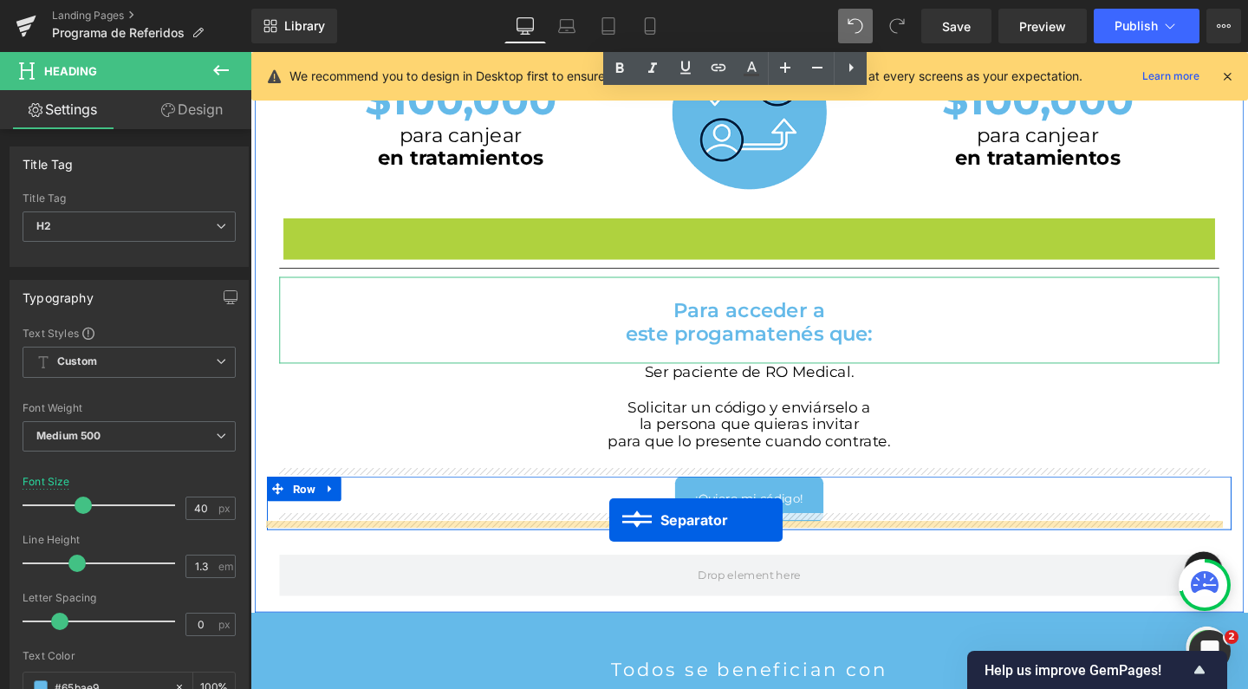
drag, startPoint x: 707, startPoint y: 231, endPoint x: 628, endPoint y: 544, distance: 322.9
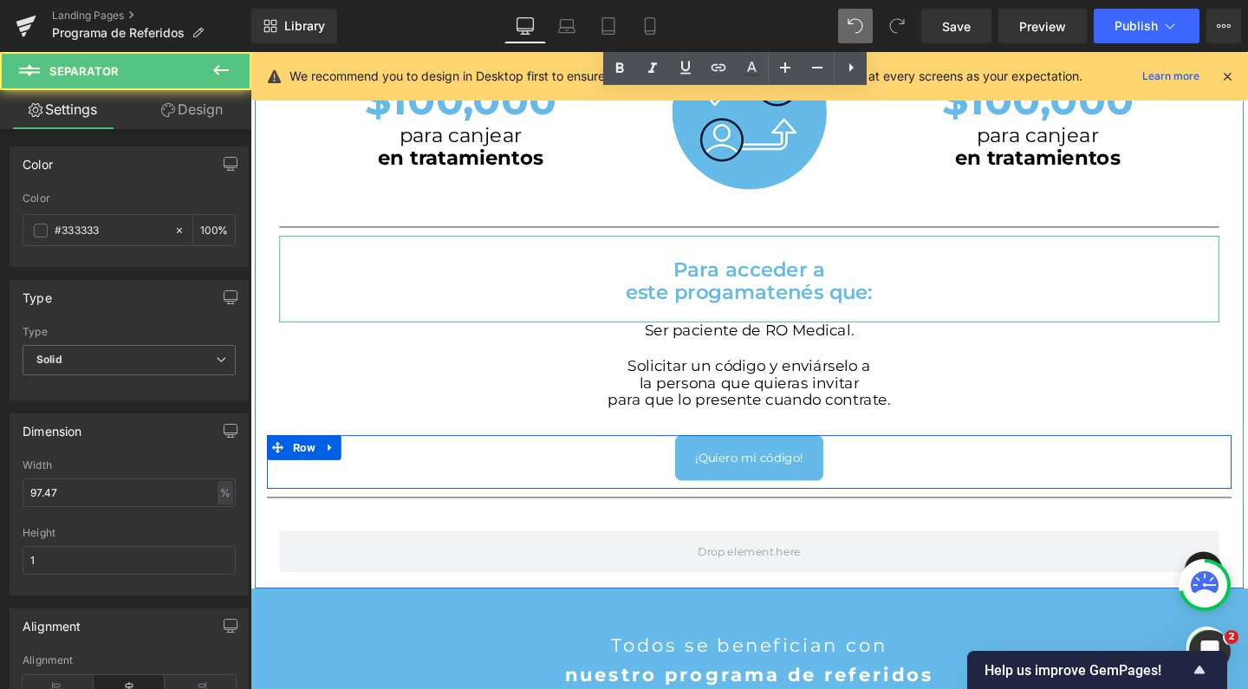
scroll to position [2655, 1031]
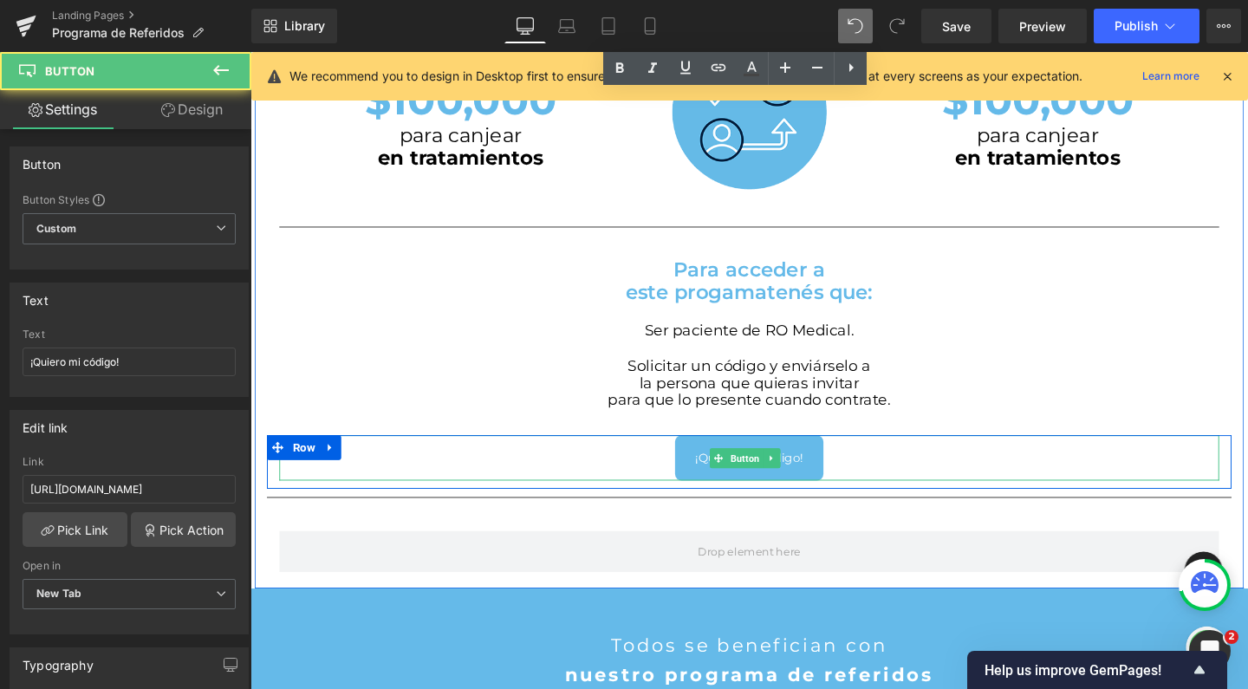
drag, startPoint x: 883, startPoint y: 480, endPoint x: 319, endPoint y: 529, distance: 566.4
click at [883, 480] on div "¡Quiero mi código!" at bounding box center [775, 478] width 988 height 47
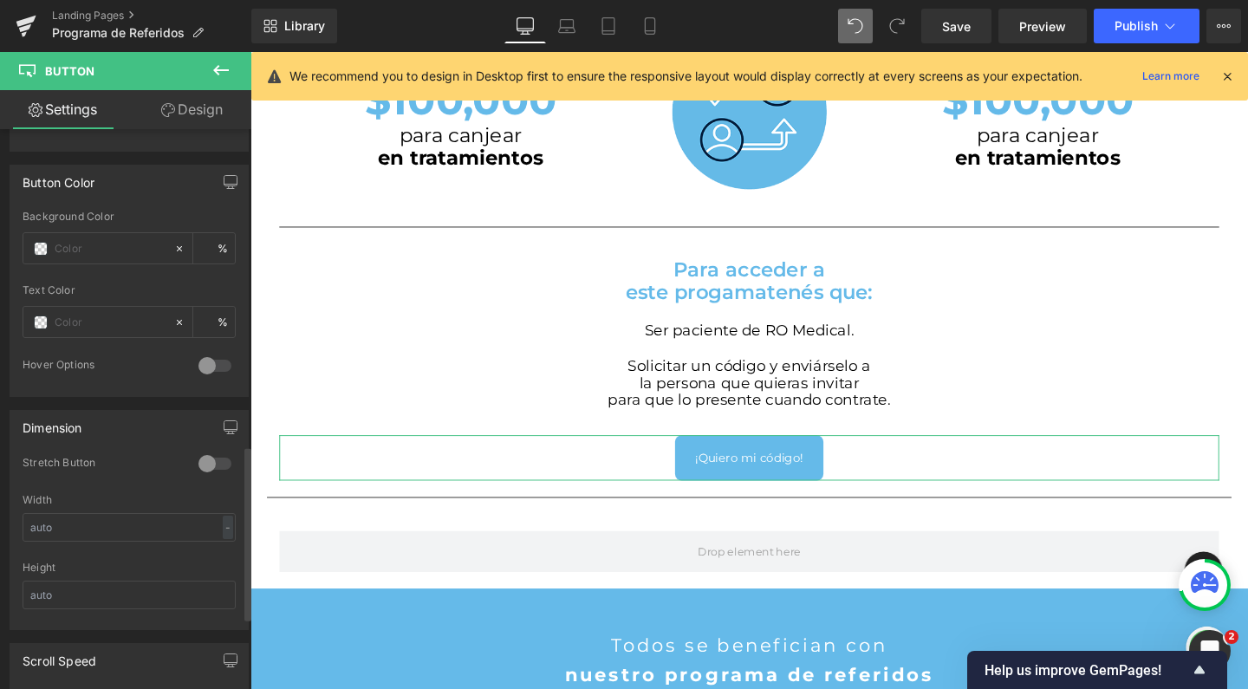
scroll to position [789, 0]
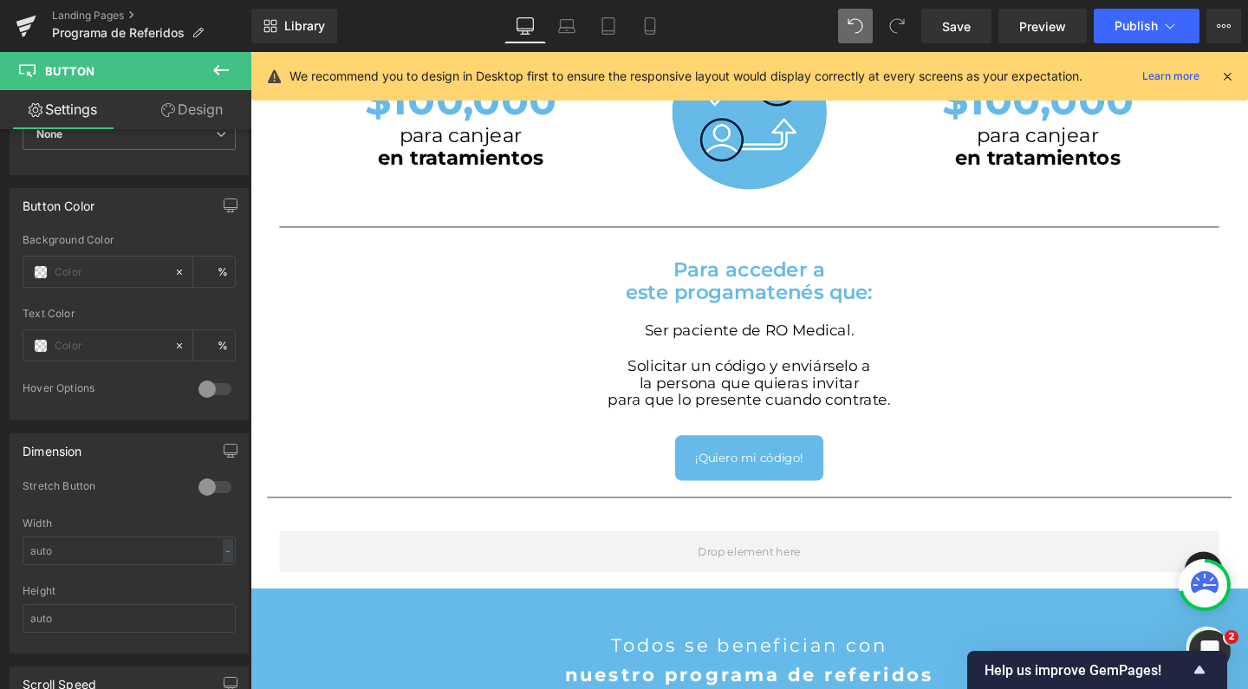
click at [186, 109] on link "Design" at bounding box center [192, 109] width 126 height 39
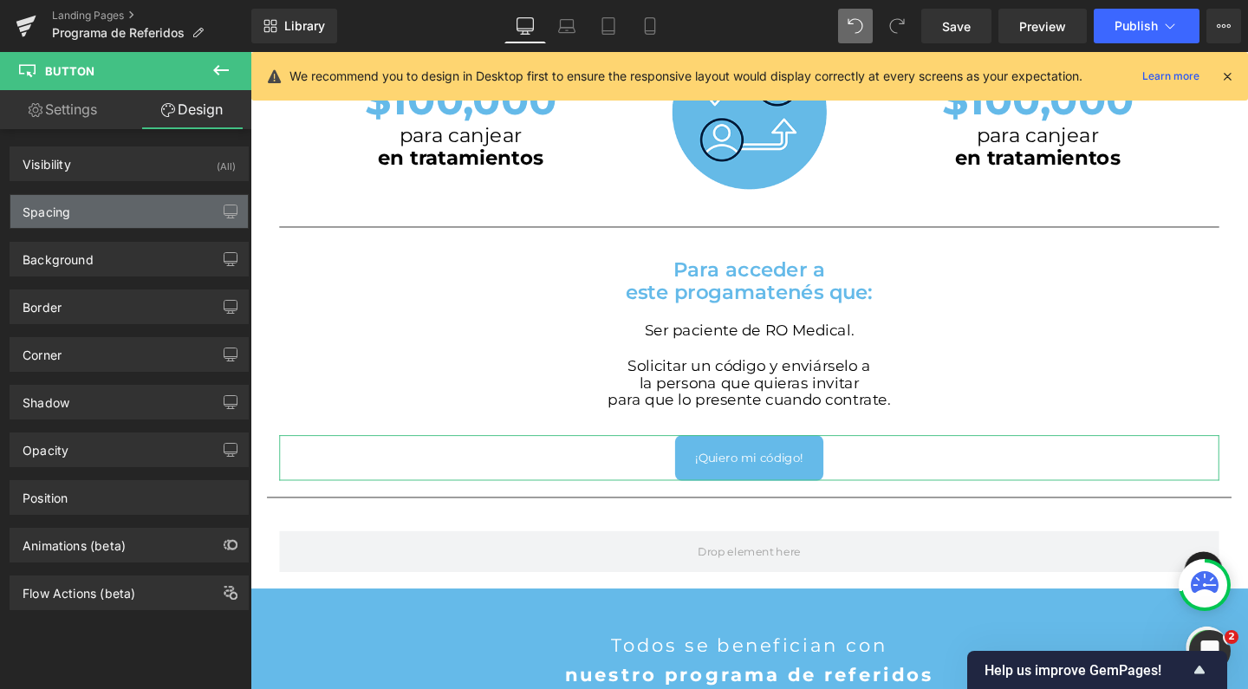
type input "0"
type input "16"
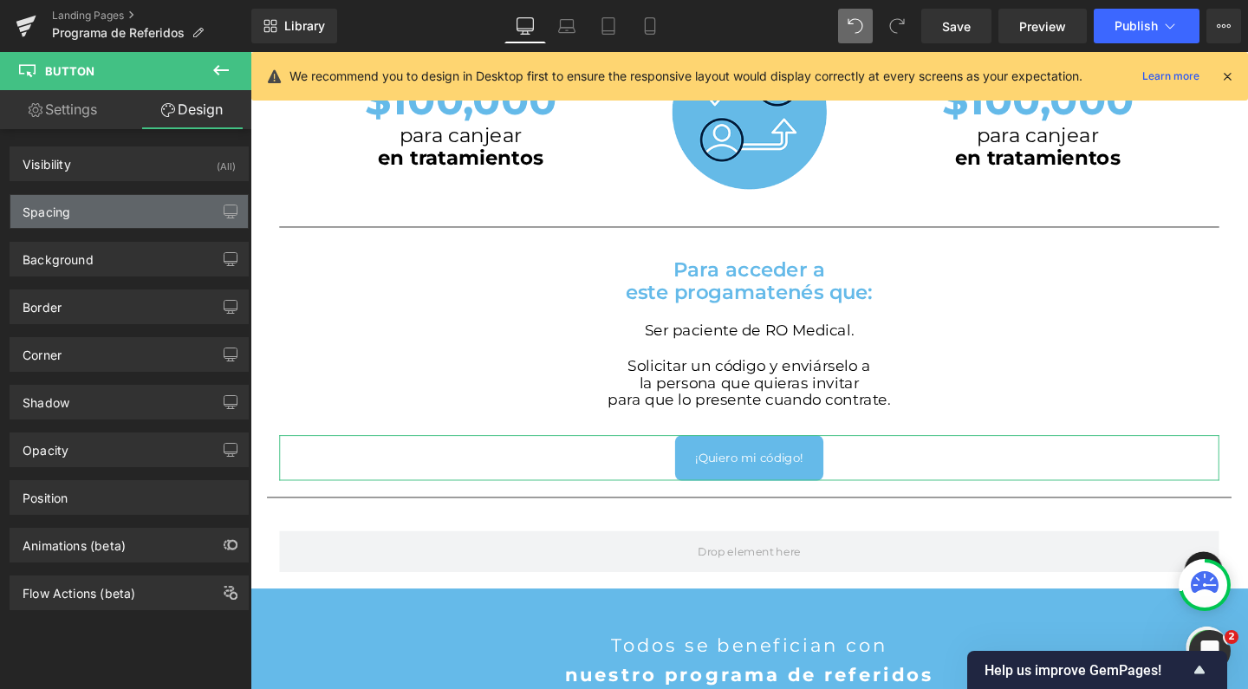
type input "24"
type input "16"
type input "24"
click at [129, 217] on div "Spacing" at bounding box center [128, 211] width 237 height 33
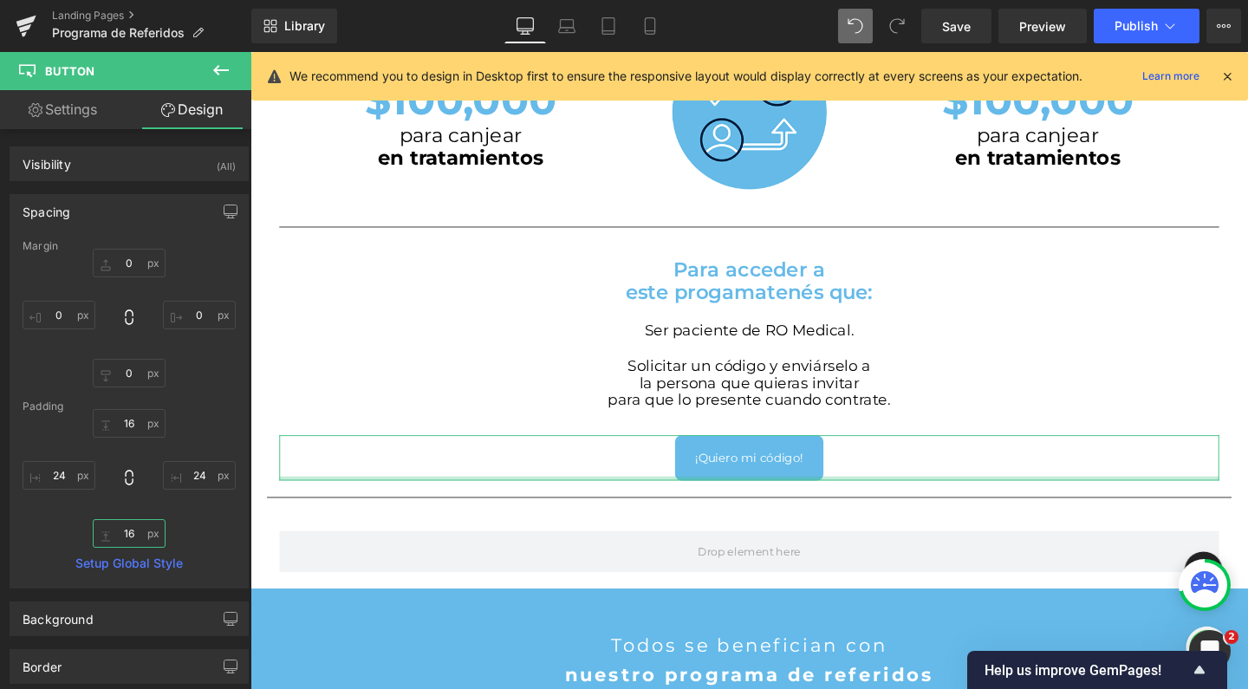
click at [129, 537] on input "16" at bounding box center [129, 533] width 73 height 29
click at [123, 529] on input "16" at bounding box center [129, 533] width 73 height 29
click at [127, 536] on input "16" at bounding box center [129, 533] width 73 height 29
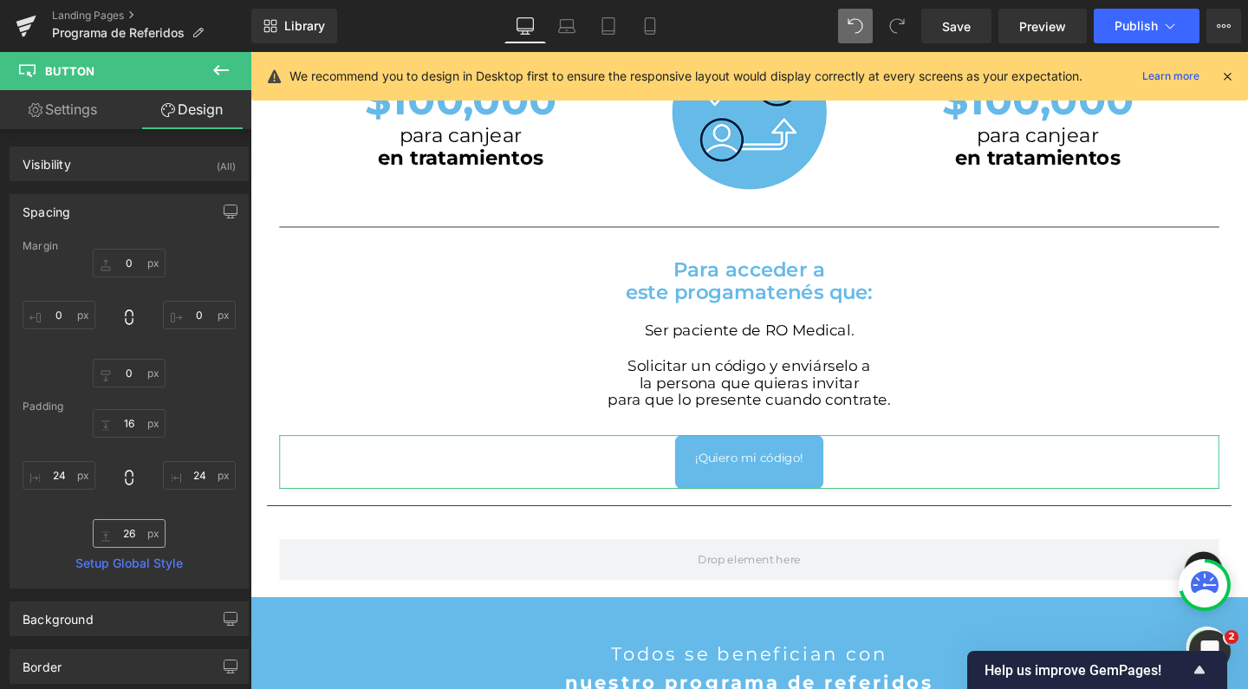
scroll to position [2664, 1031]
click at [122, 530] on input "26" at bounding box center [129, 533] width 73 height 29
type input "16"
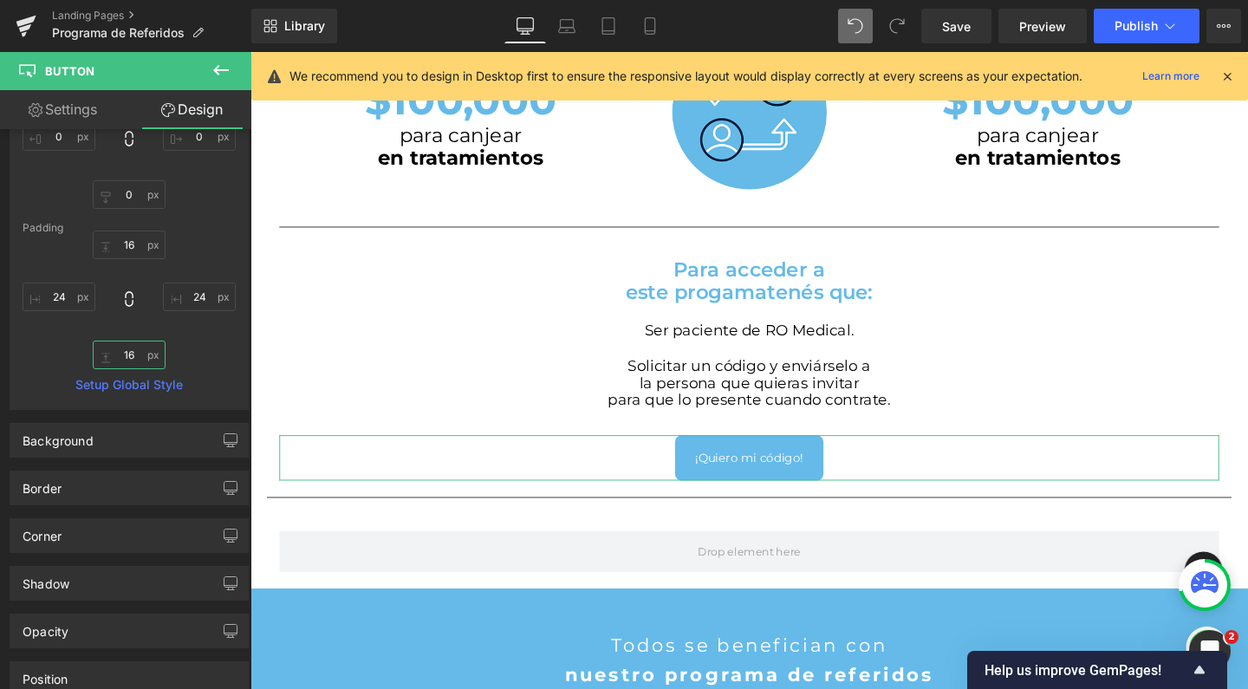
scroll to position [179, 0]
click at [213, 73] on icon at bounding box center [221, 70] width 21 height 21
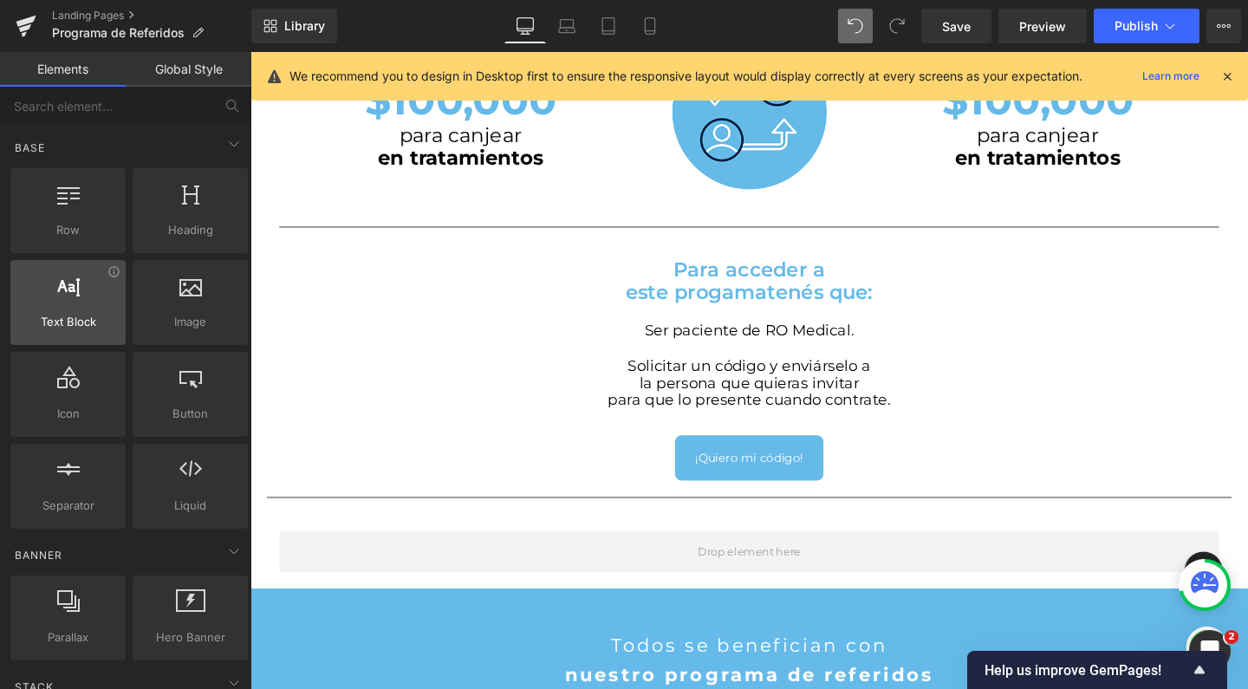
scroll to position [0, 0]
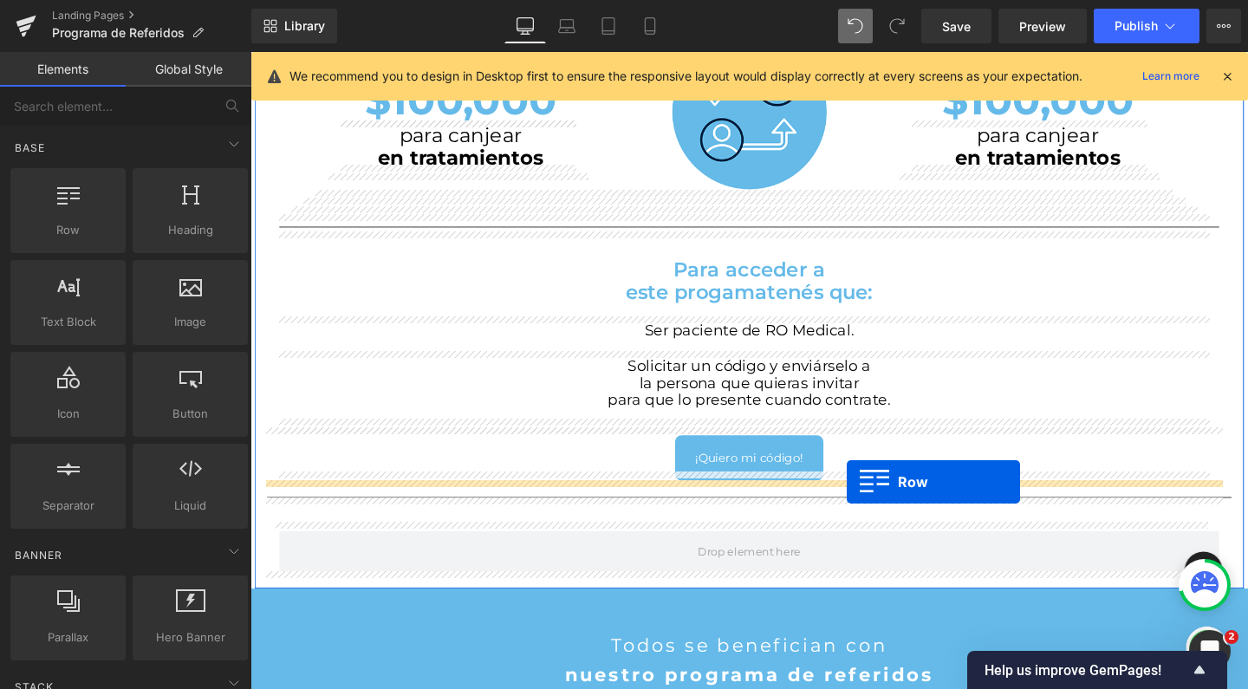
drag, startPoint x: 316, startPoint y: 270, endPoint x: 877, endPoint y: 504, distance: 607.3
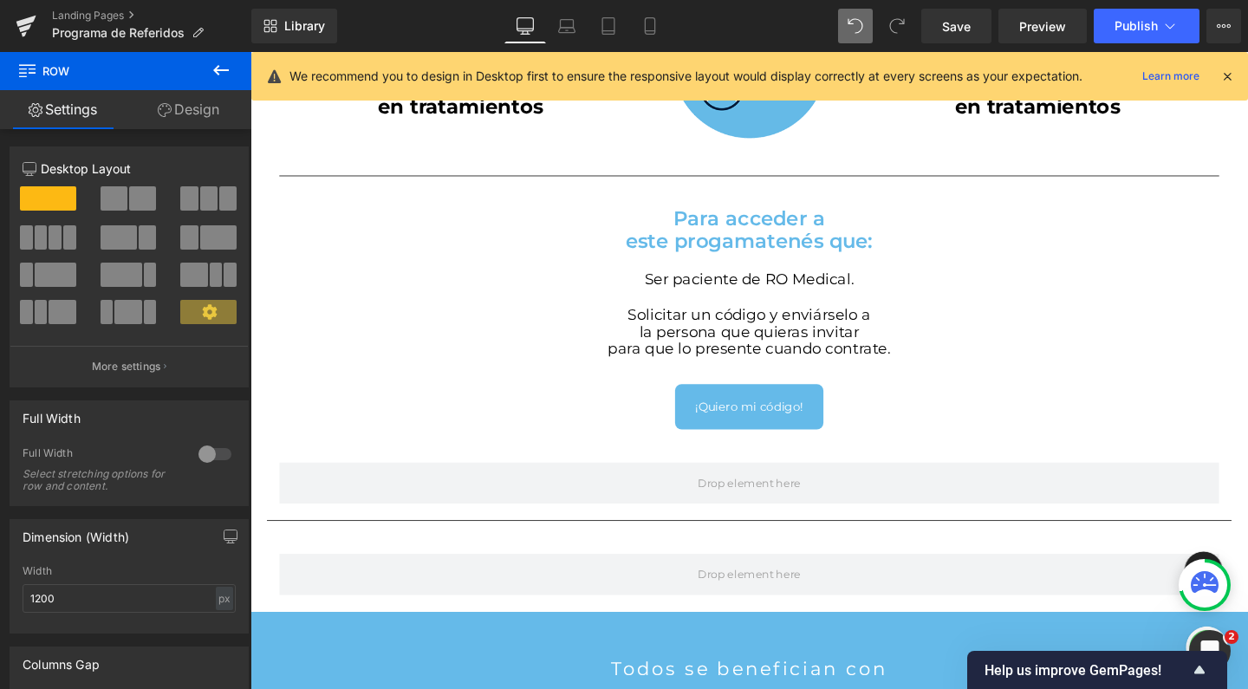
scroll to position [982, 0]
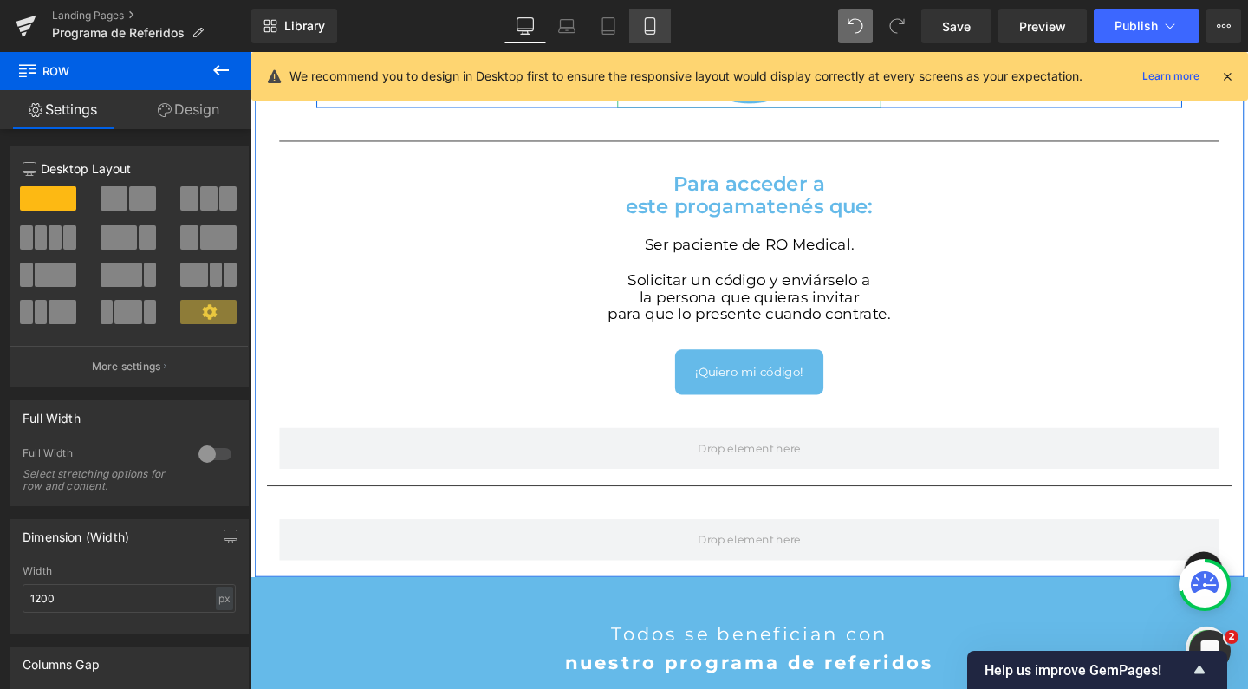
click at [657, 22] on icon at bounding box center [649, 25] width 17 height 17
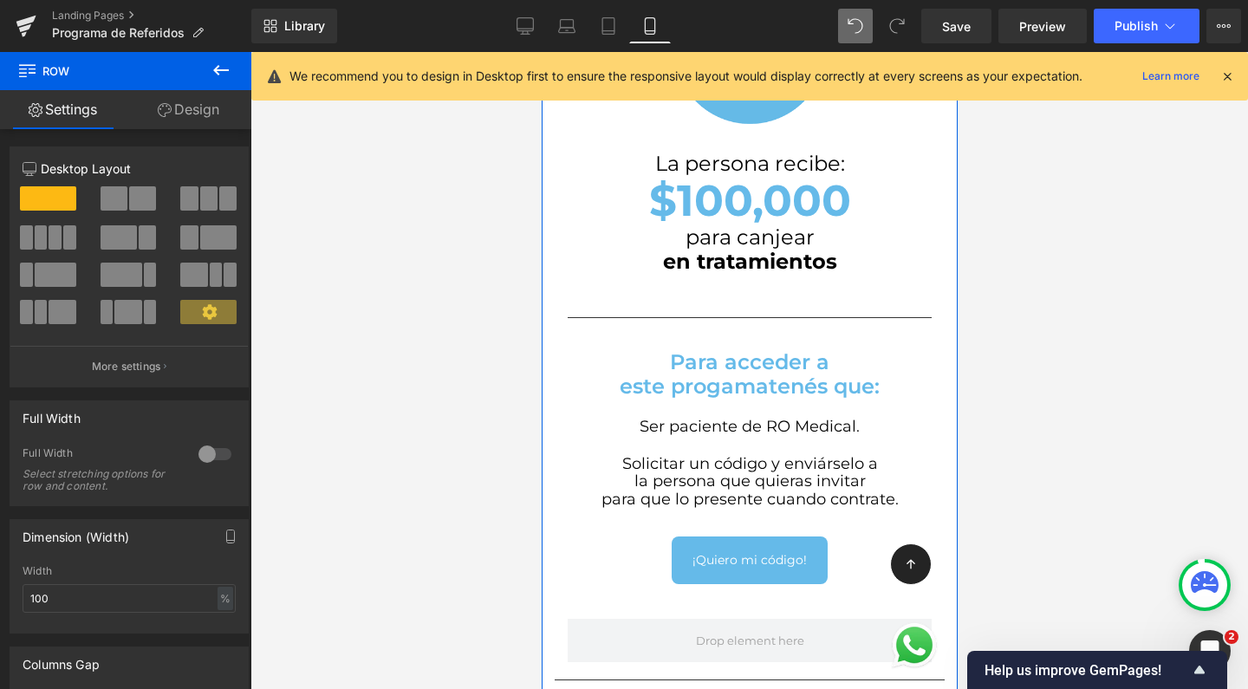
scroll to position [1129, 0]
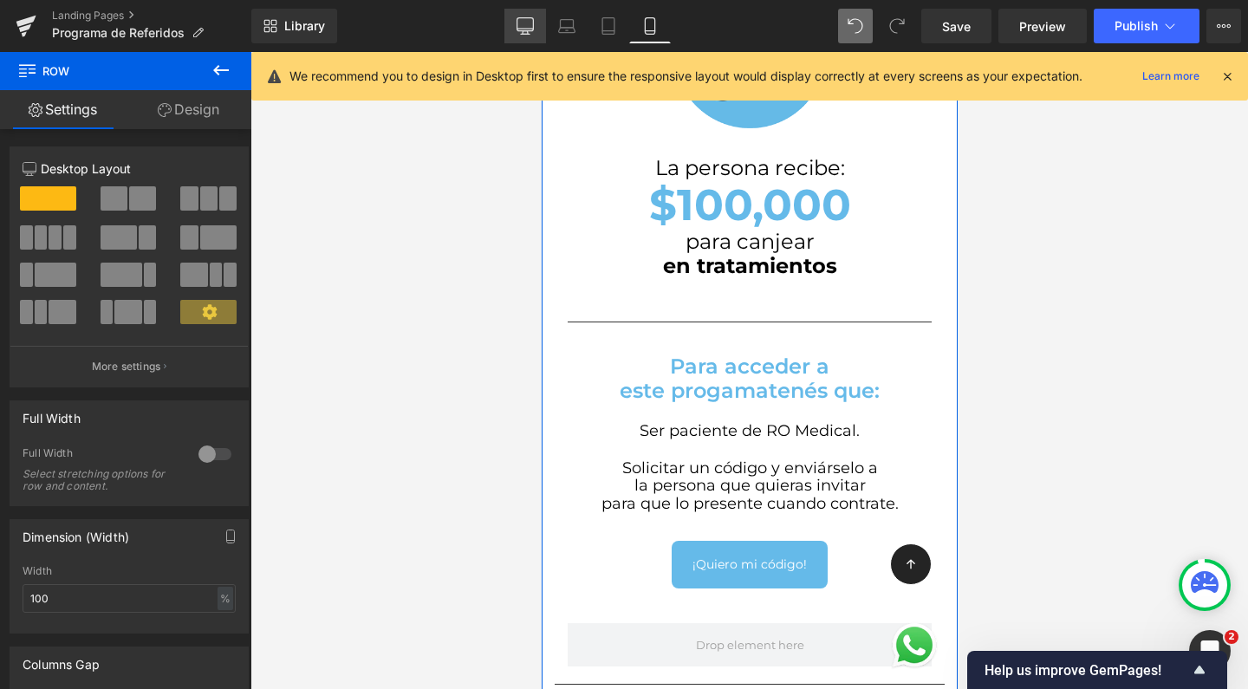
click at [537, 27] on link "Desktop" at bounding box center [525, 26] width 42 height 35
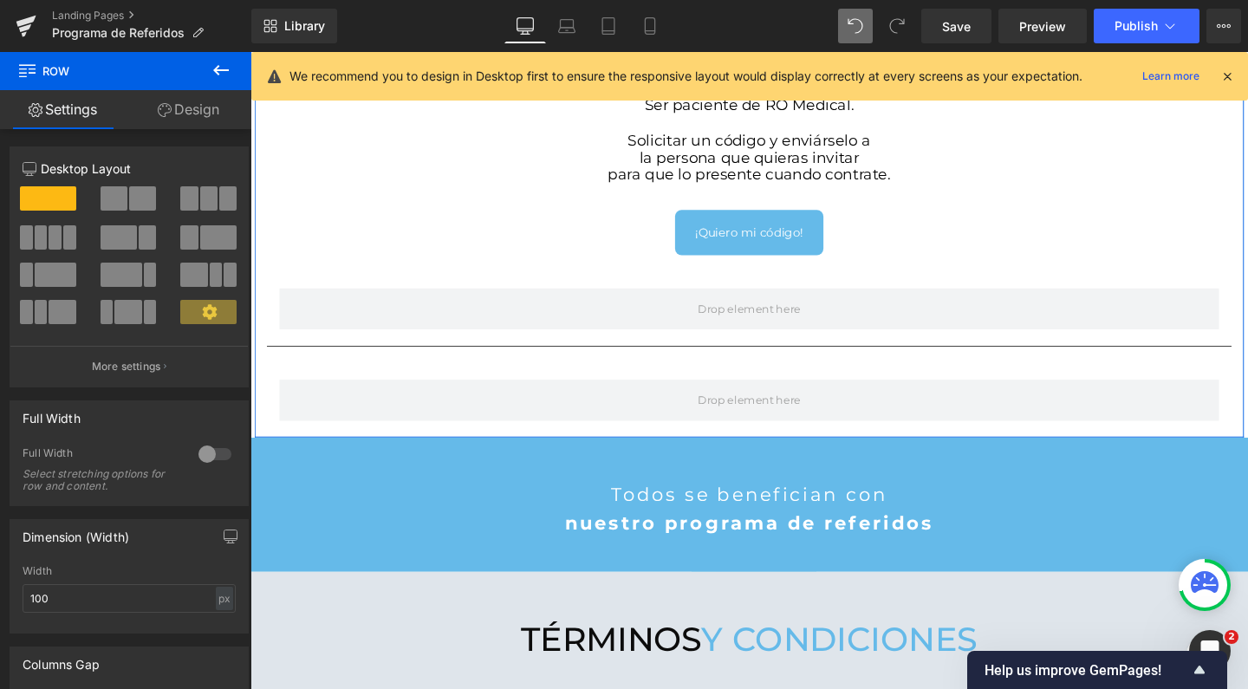
type input "1200"
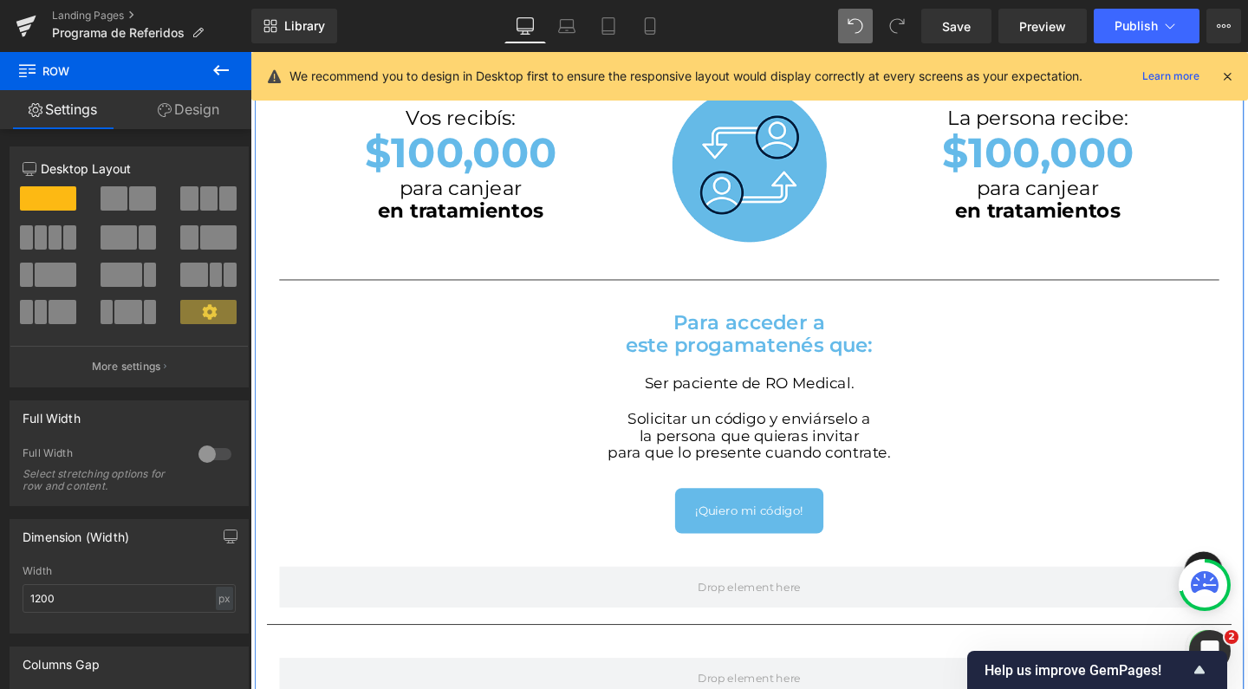
scroll to position [2733, 1031]
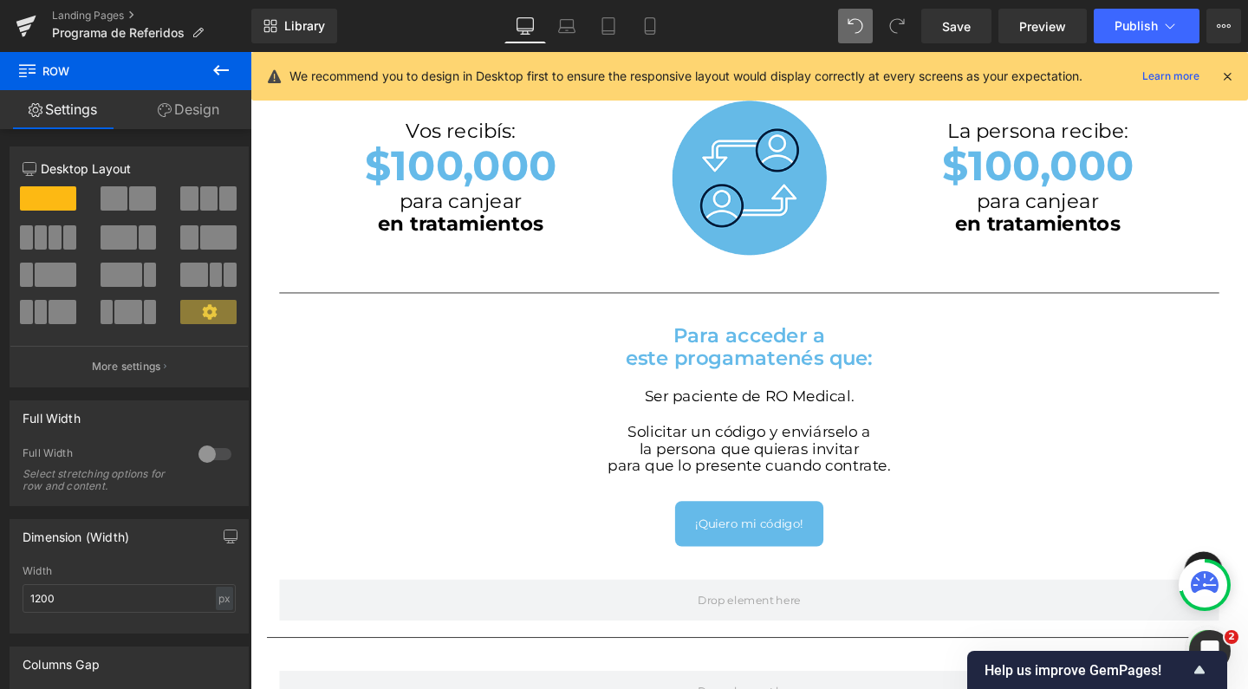
click at [218, 73] on icon at bounding box center [221, 70] width 16 height 10
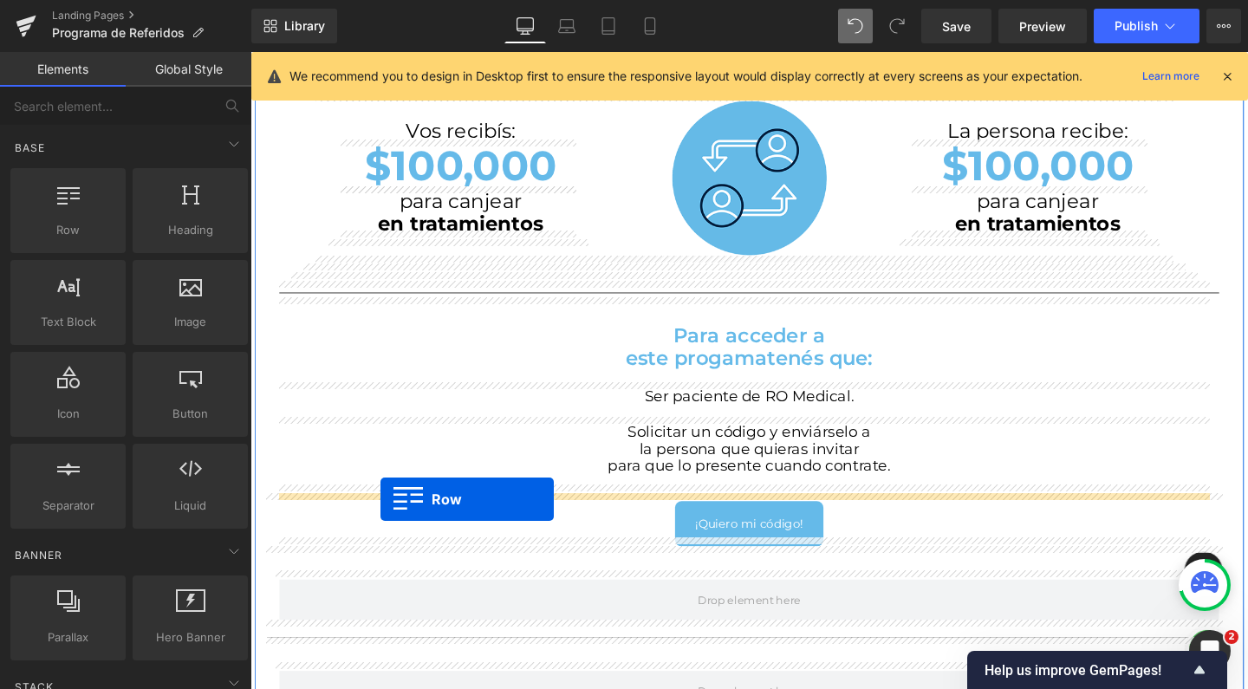
drag, startPoint x: 322, startPoint y: 263, endPoint x: 387, endPoint y: 522, distance: 267.4
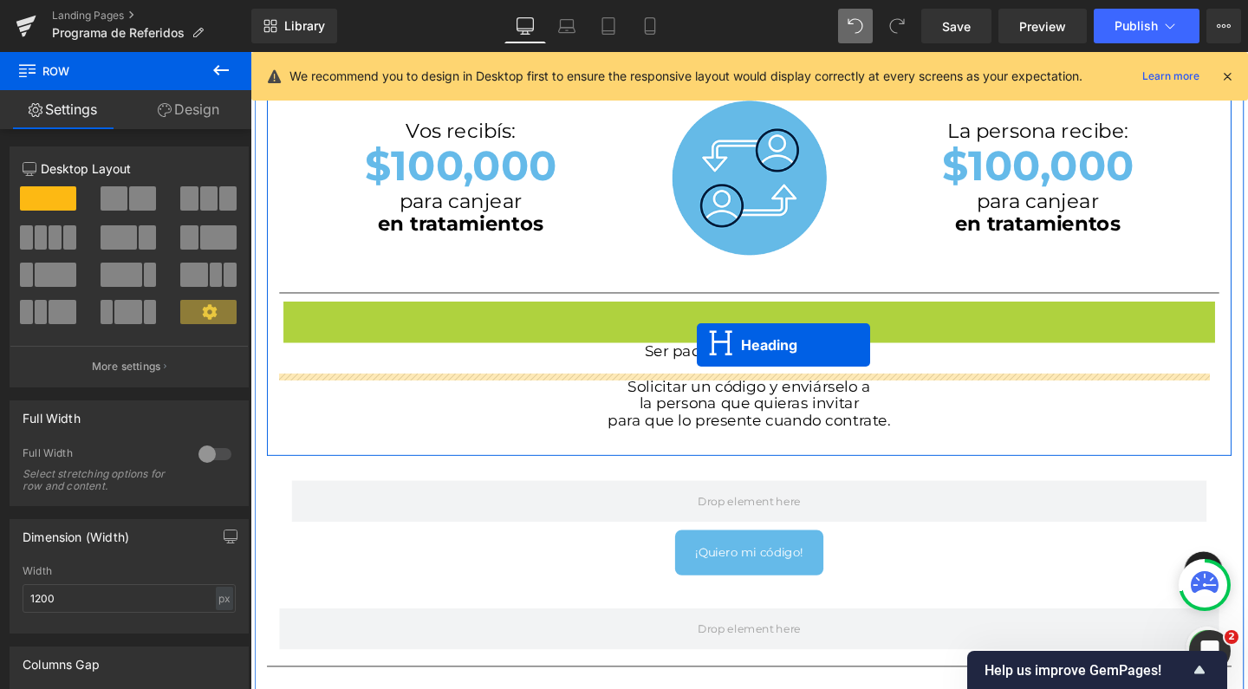
scroll to position [2765, 1031]
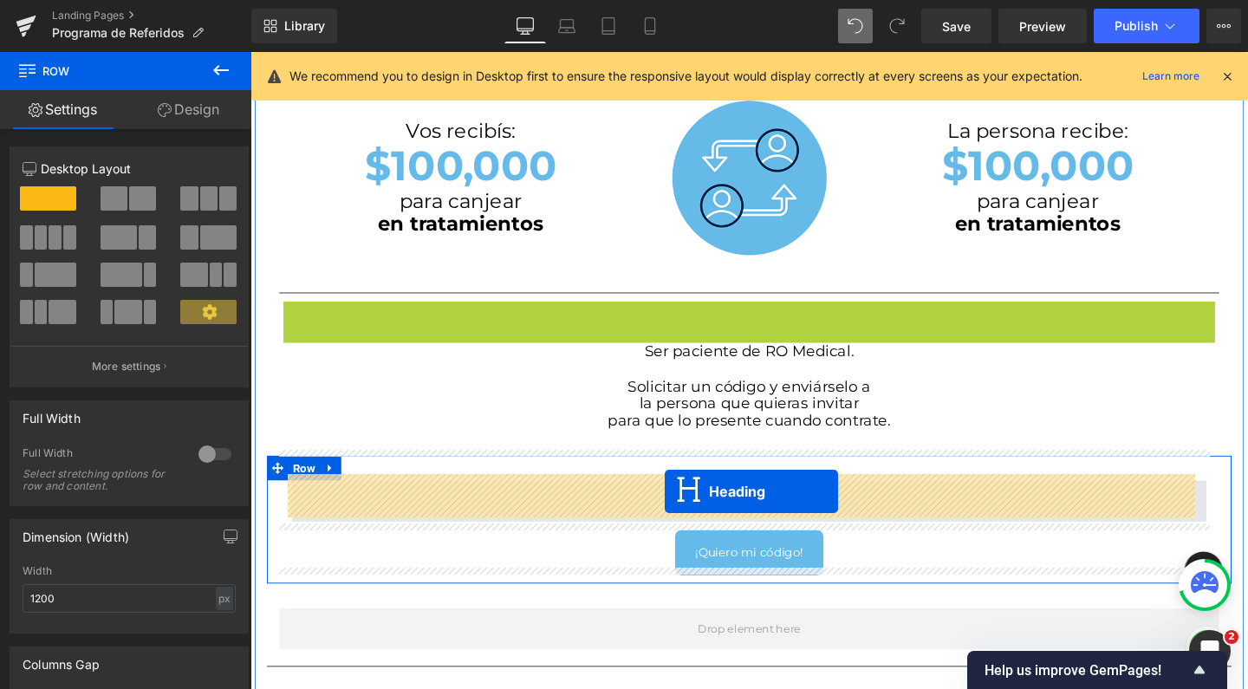
drag, startPoint x: 719, startPoint y: 353, endPoint x: 686, endPoint y: 514, distance: 164.5
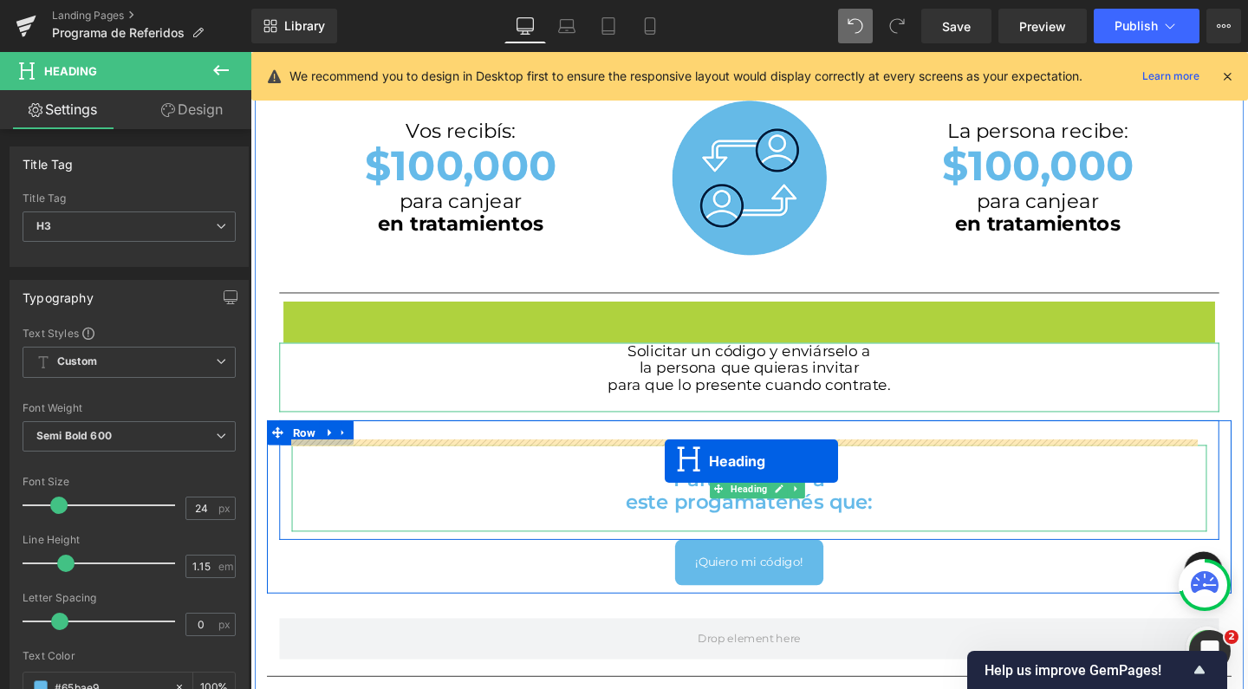
scroll to position [2775, 1031]
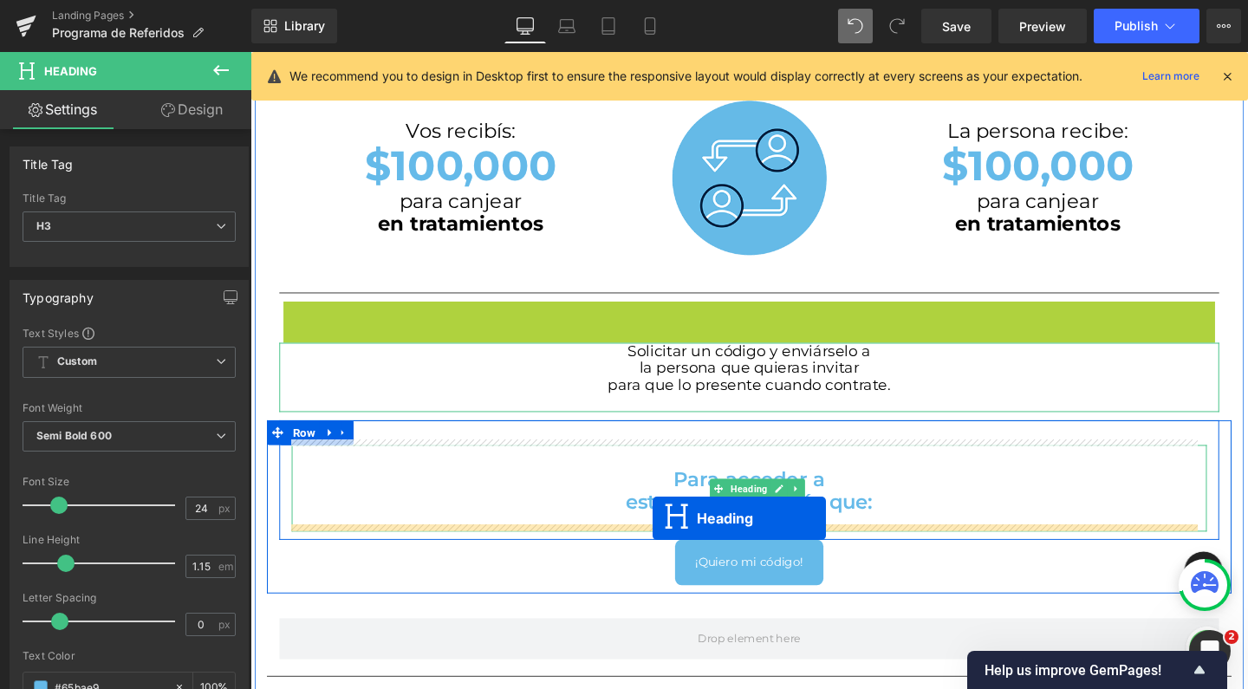
drag, startPoint x: 729, startPoint y: 329, endPoint x: 673, endPoint y: 543, distance: 220.3
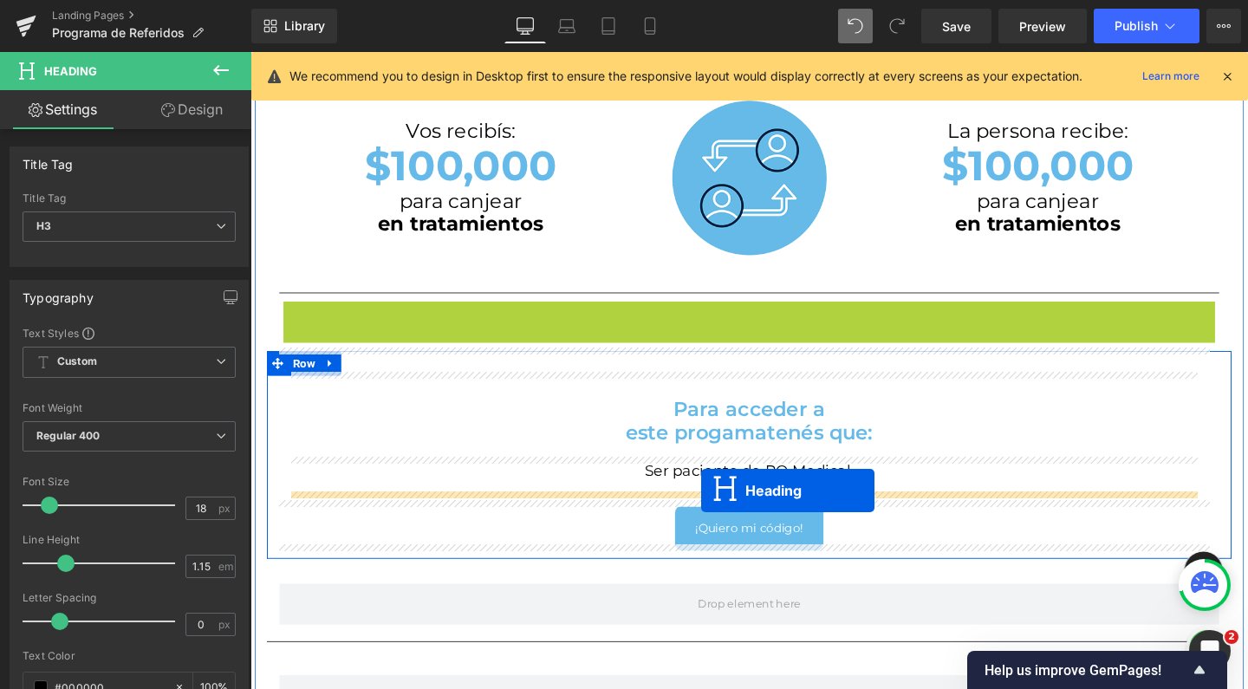
drag, startPoint x: 730, startPoint y: 343, endPoint x: 725, endPoint y: 513, distance: 170.0
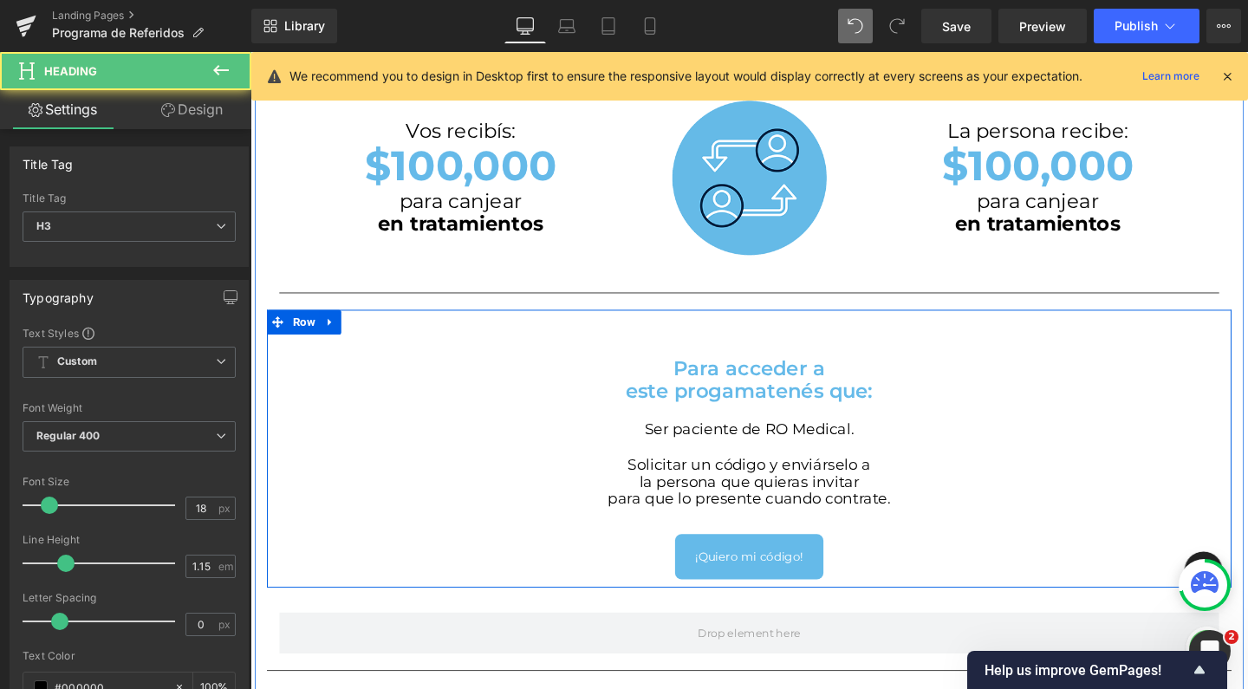
scroll to position [9, 9]
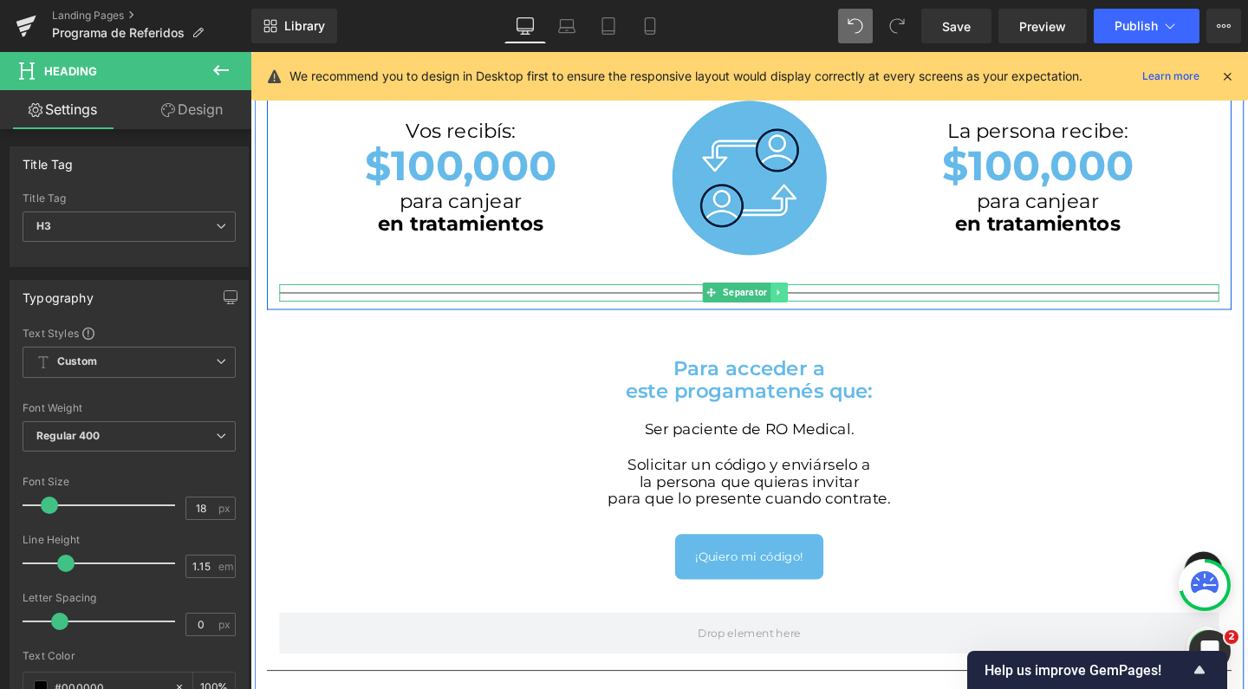
click at [801, 301] on icon at bounding box center [806, 305] width 10 height 10
click at [810, 301] on icon at bounding box center [815, 306] width 10 height 10
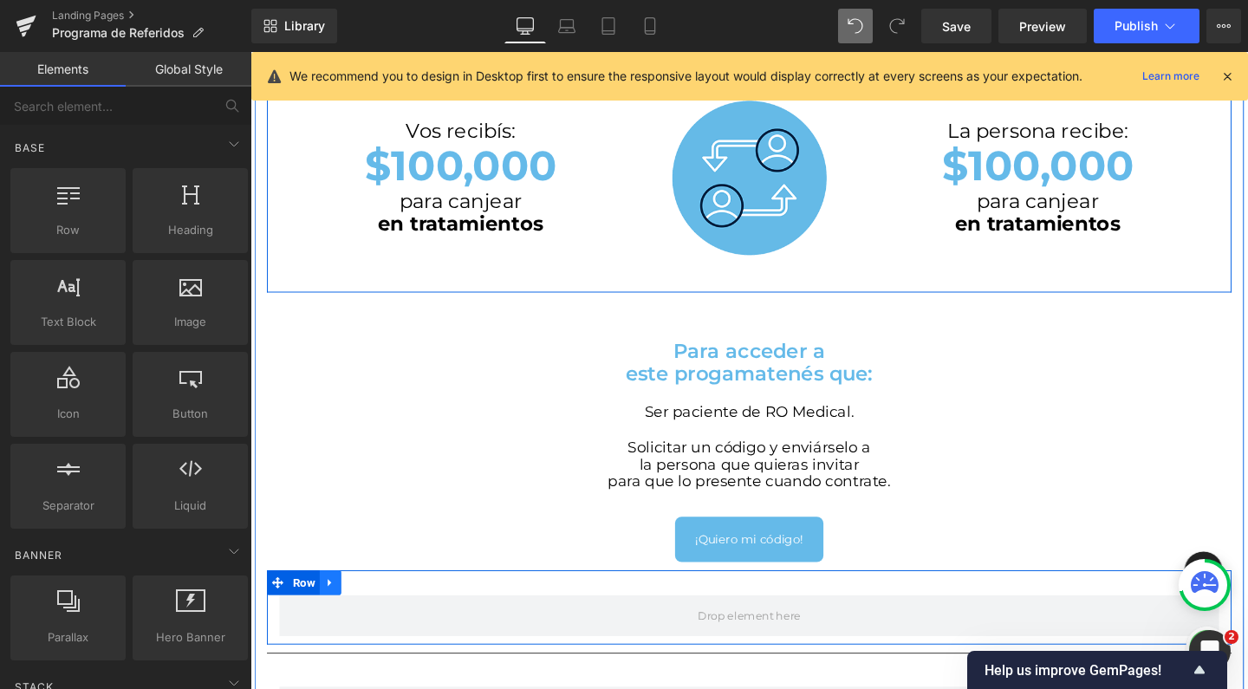
click at [332, 606] on icon at bounding box center [333, 610] width 3 height 8
click at [368, 602] on link at bounding box center [379, 610] width 23 height 26
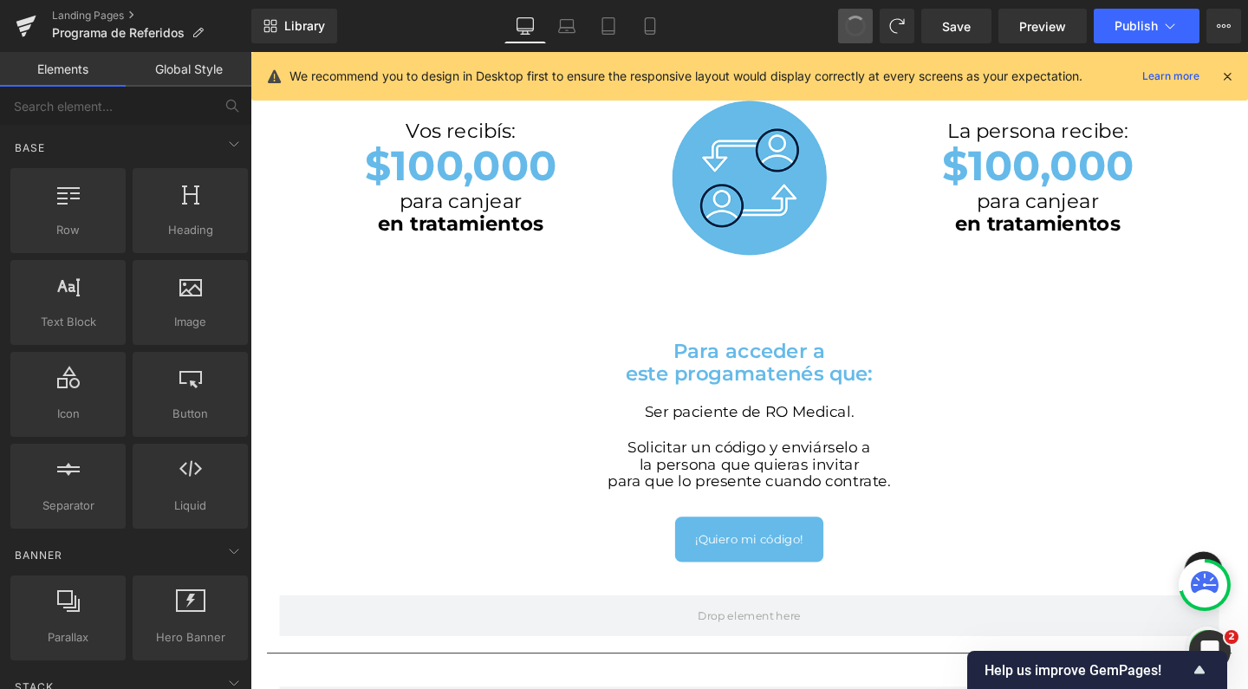
drag, startPoint x: 853, startPoint y: 24, endPoint x: 848, endPoint y: 34, distance: 10.9
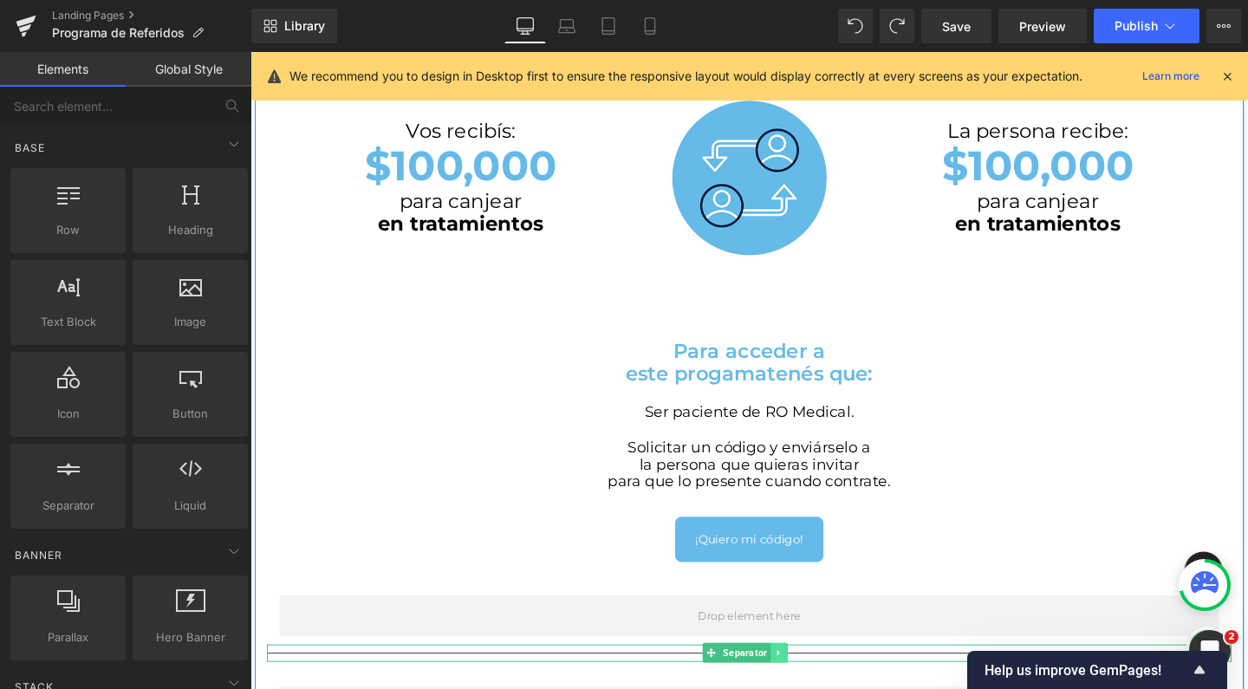
click at [804, 681] on icon at bounding box center [805, 684] width 3 height 6
click at [810, 680] on icon at bounding box center [815, 685] width 10 height 10
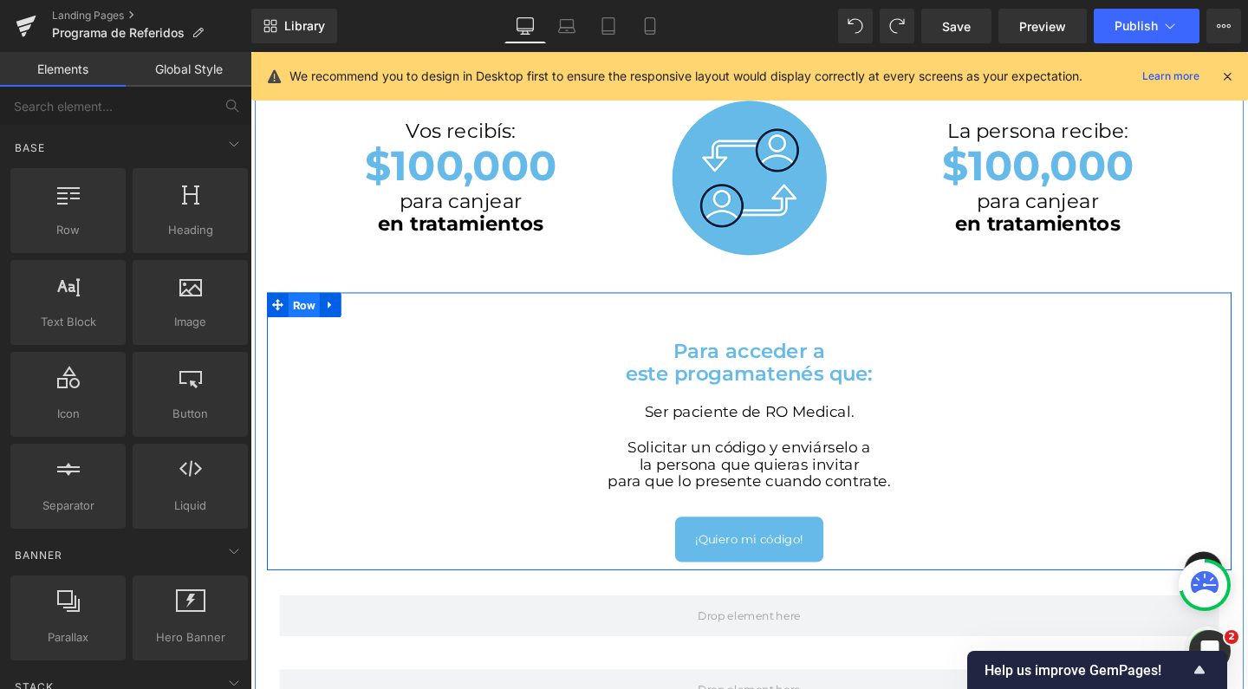
click at [310, 313] on span "Row" at bounding box center [306, 319] width 33 height 26
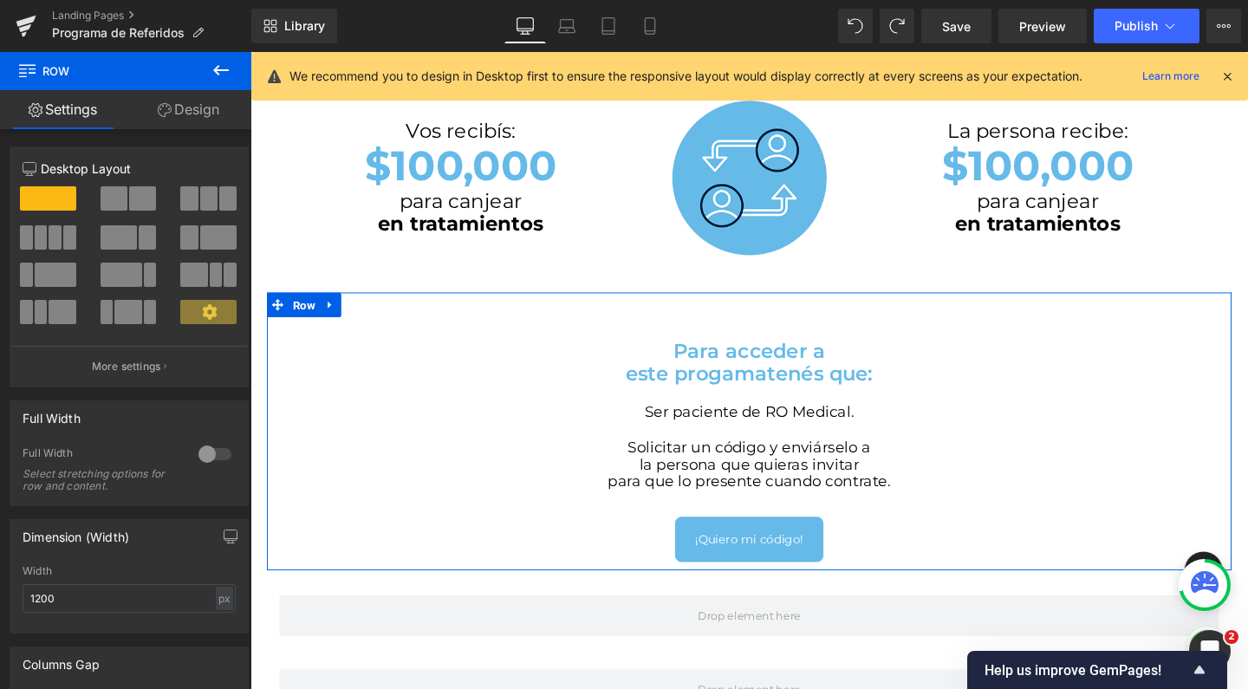
click at [205, 109] on link "Design" at bounding box center [189, 109] width 126 height 39
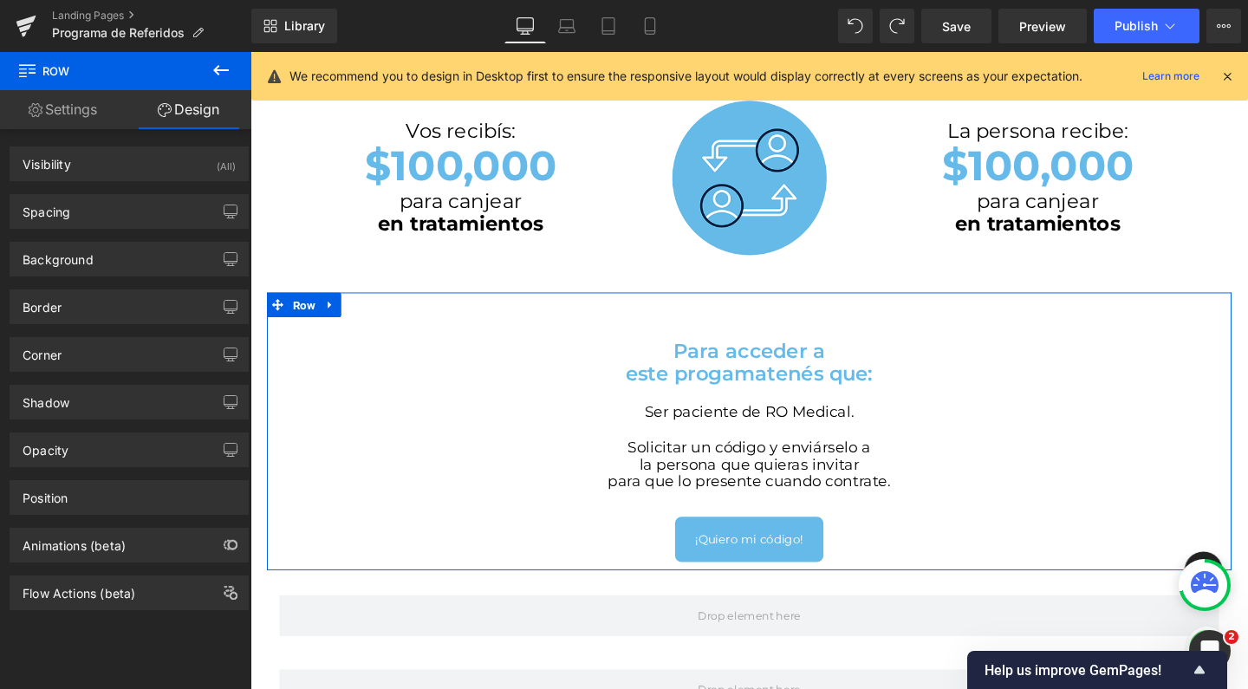
click at [114, 277] on div "Border Border Style Custom Custom Setup Global Style Custom Setup Global Style …" at bounding box center [129, 300] width 259 height 48
click at [107, 265] on div "Background" at bounding box center [128, 259] width 237 height 33
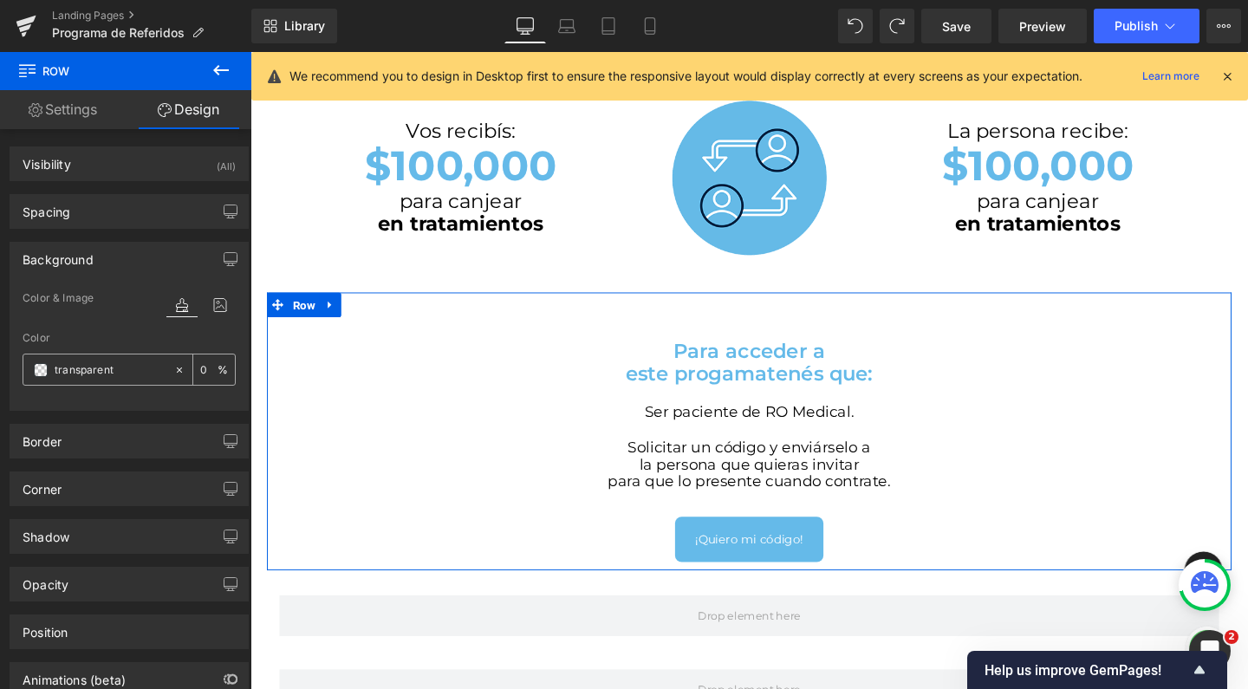
click at [120, 369] on input "transparent" at bounding box center [110, 370] width 111 height 19
type input "65bae"
type input "0"
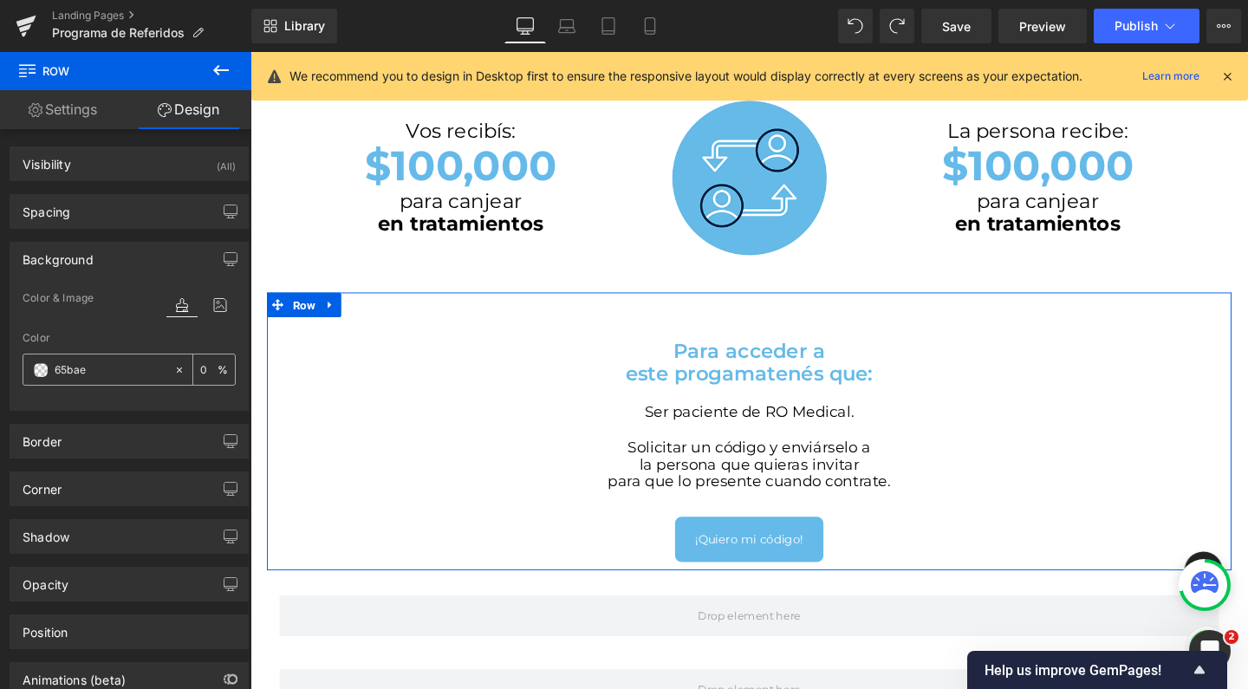
type input "65bae9"
type input "100"
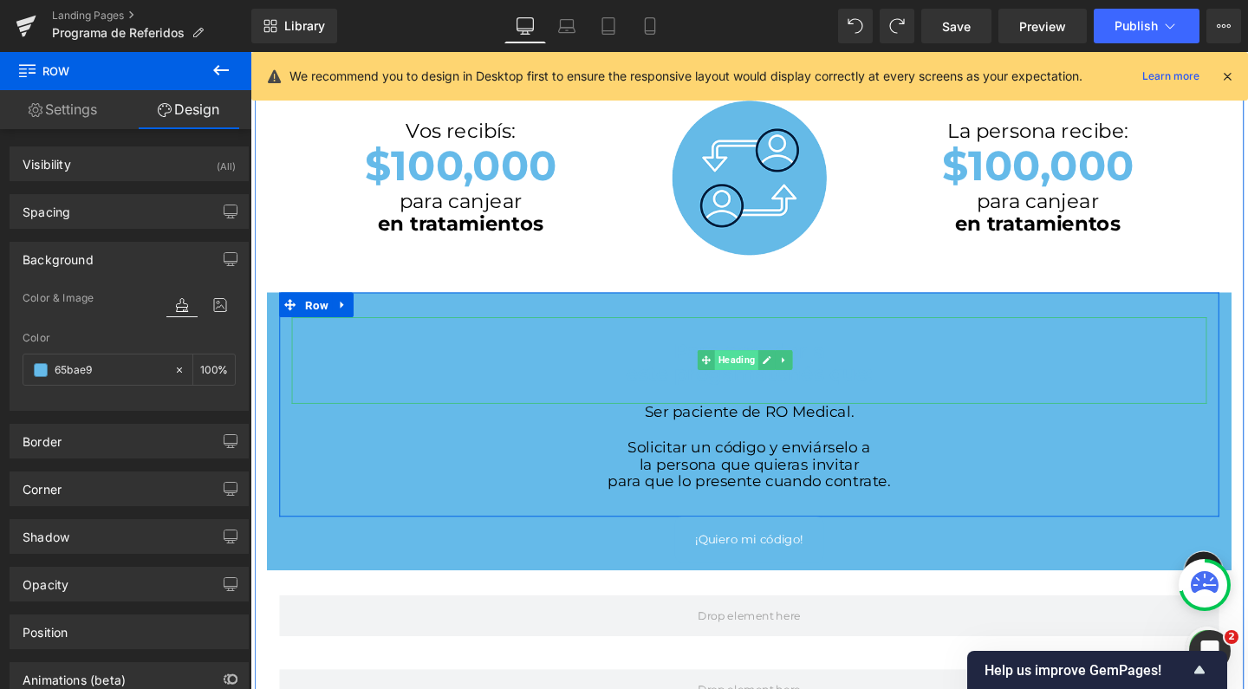
click at [750, 371] on span "Heading" at bounding box center [761, 376] width 46 height 21
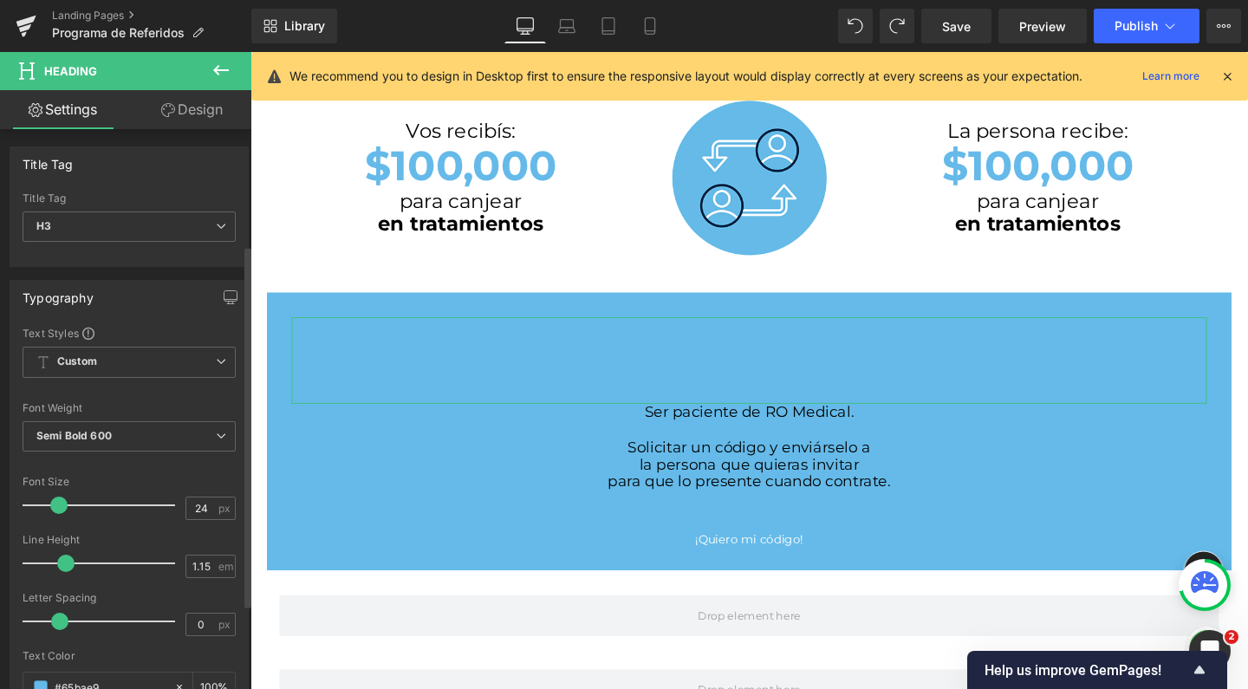
scroll to position [198, 0]
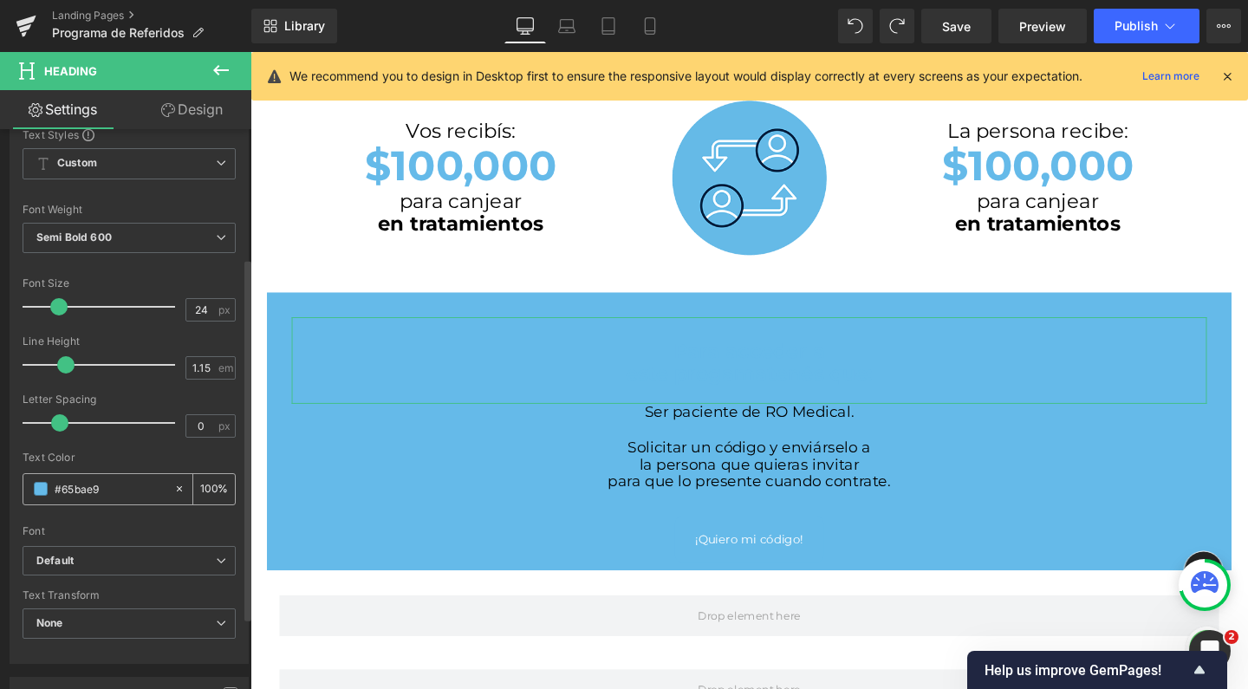
click at [81, 489] on input "#65bae9" at bounding box center [110, 488] width 111 height 19
type input "f"
type input "0"
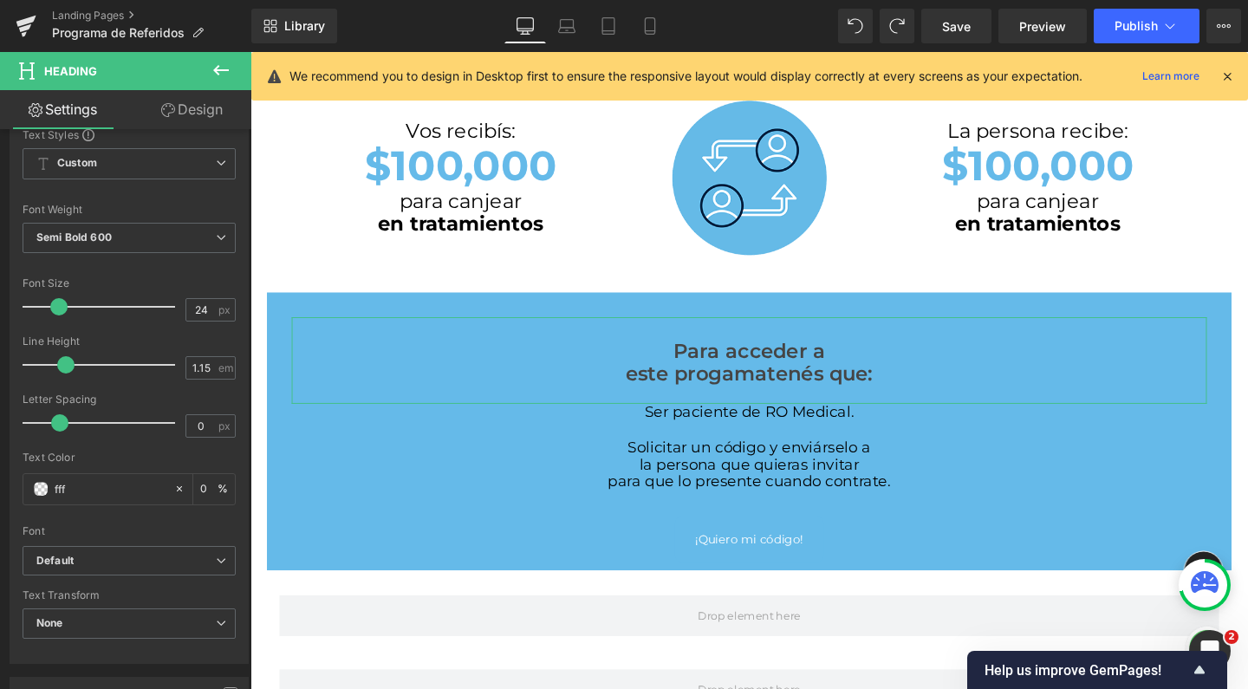
type input "ffff"
type input "100"
type input "ffffff"
drag, startPoint x: 725, startPoint y: 485, endPoint x: 764, endPoint y: 451, distance: 51.0
click at [725, 485] on div "Solicitar un código y enviárselo a la persona que quieras invitar para que lo p…" at bounding box center [775, 496] width 962 height 74
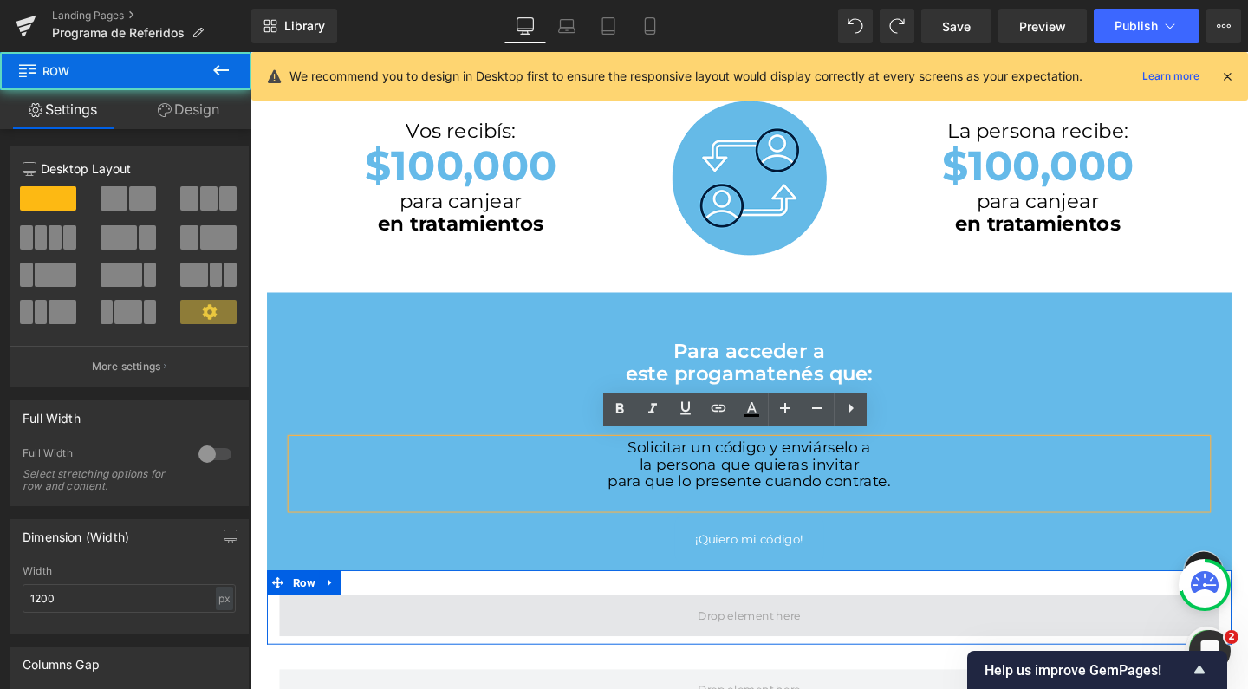
click at [596, 623] on span at bounding box center [775, 644] width 988 height 43
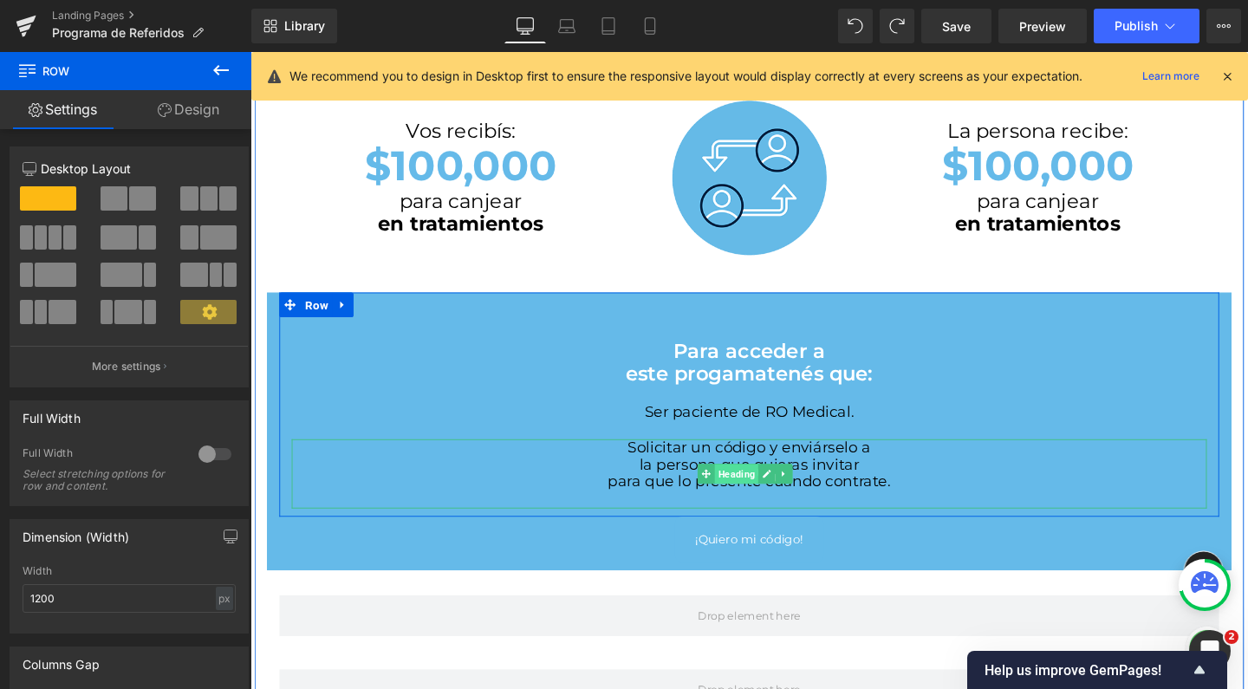
click at [755, 485] on span "Heading" at bounding box center [761, 495] width 46 height 21
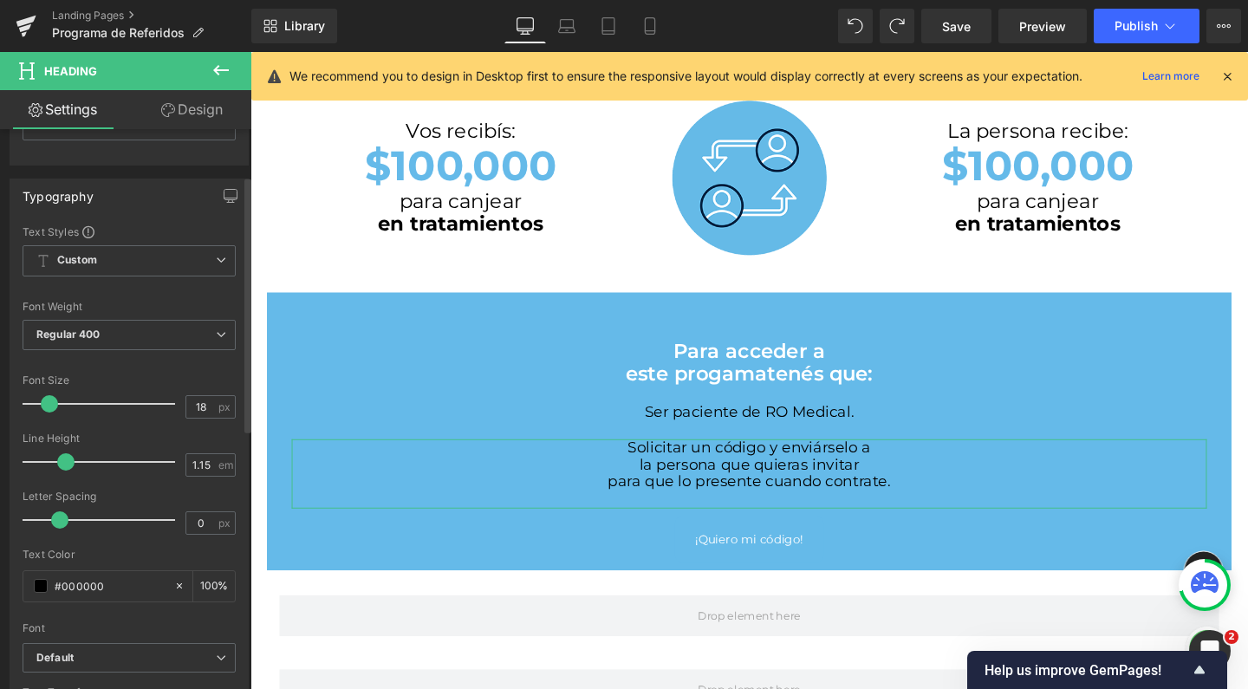
scroll to position [106, 0]
click at [94, 586] on input "#000000" at bounding box center [110, 581] width 111 height 19
type input "f"
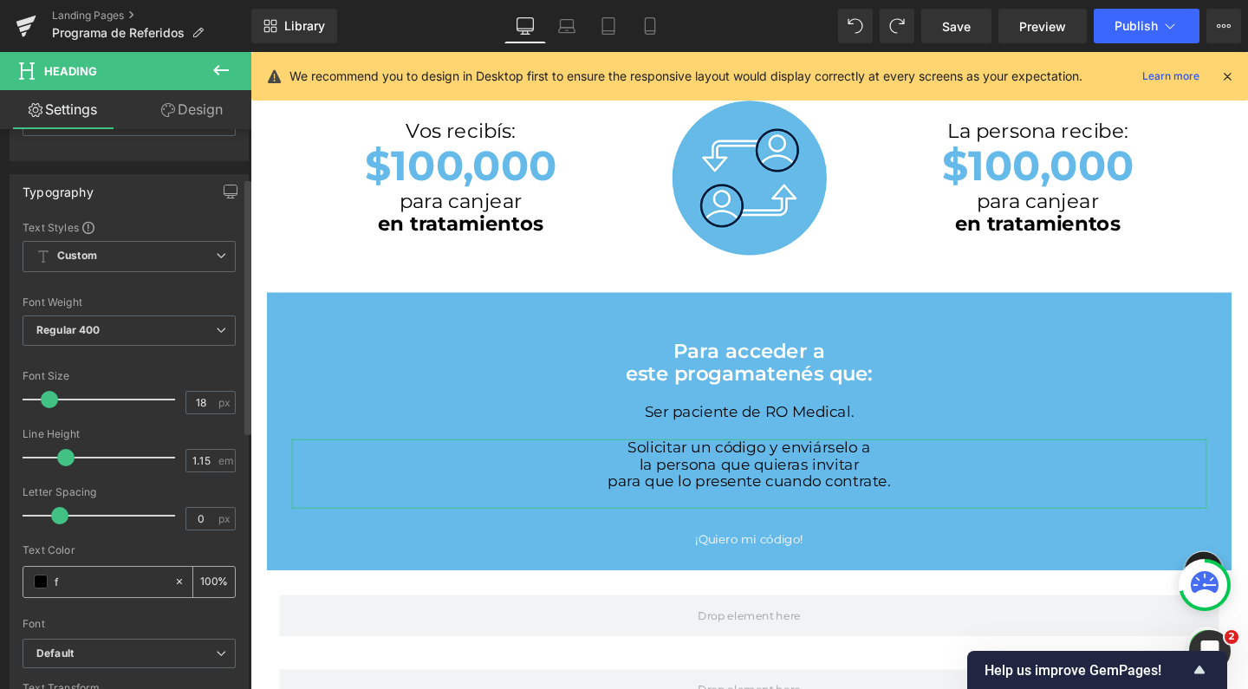
type input "0"
type input "ffff"
type input "100"
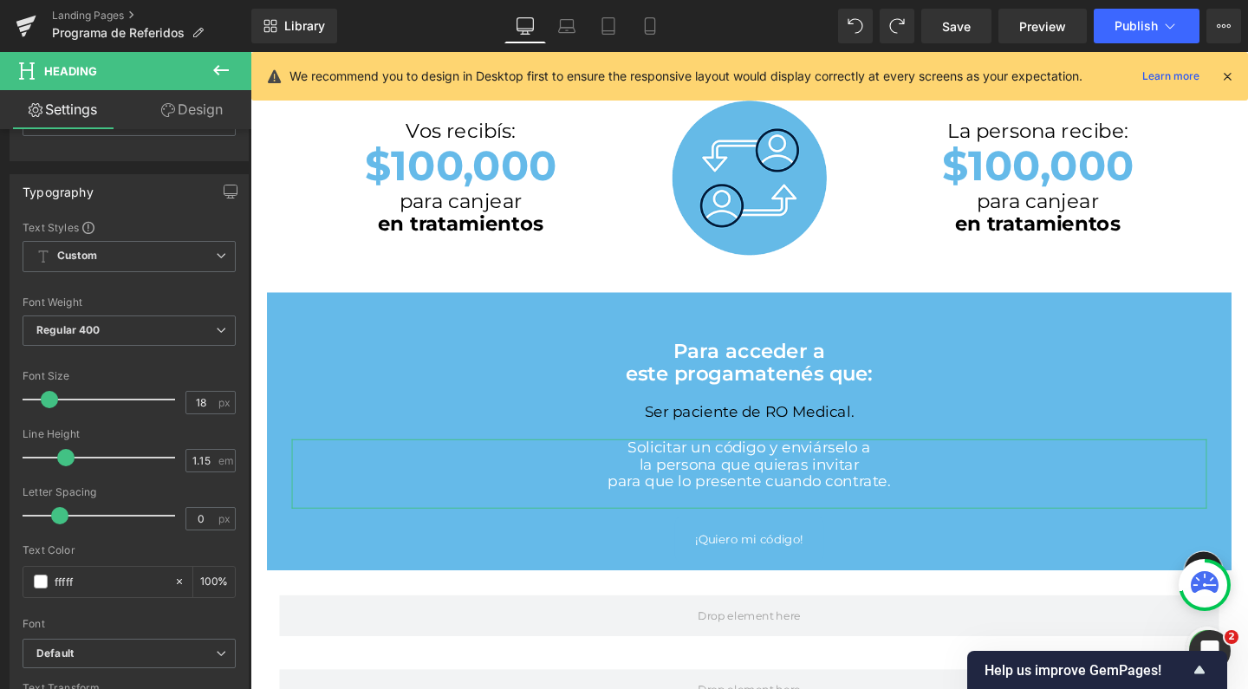
type input "ffffff"
type input "100"
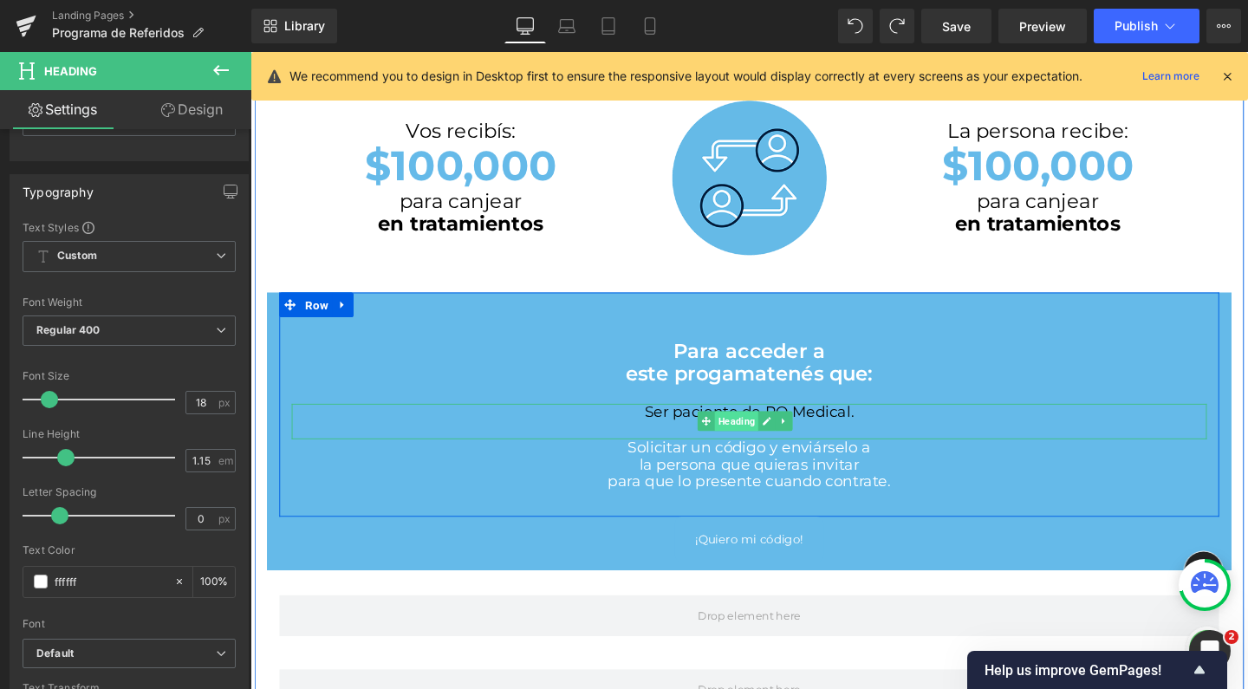
click at [770, 435] on span "Heading" at bounding box center [761, 440] width 46 height 21
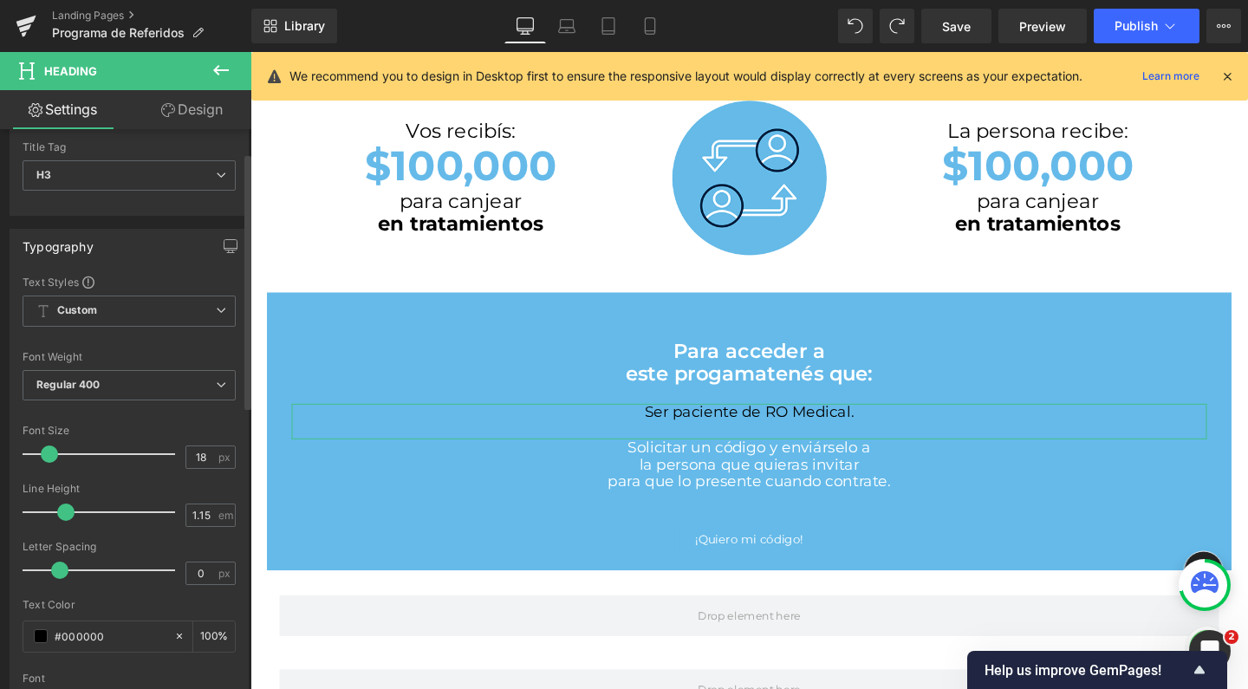
scroll to position [56, 0]
click at [98, 621] on input "#000000" at bounding box center [110, 630] width 111 height 19
type input "f000000"
type input "0"
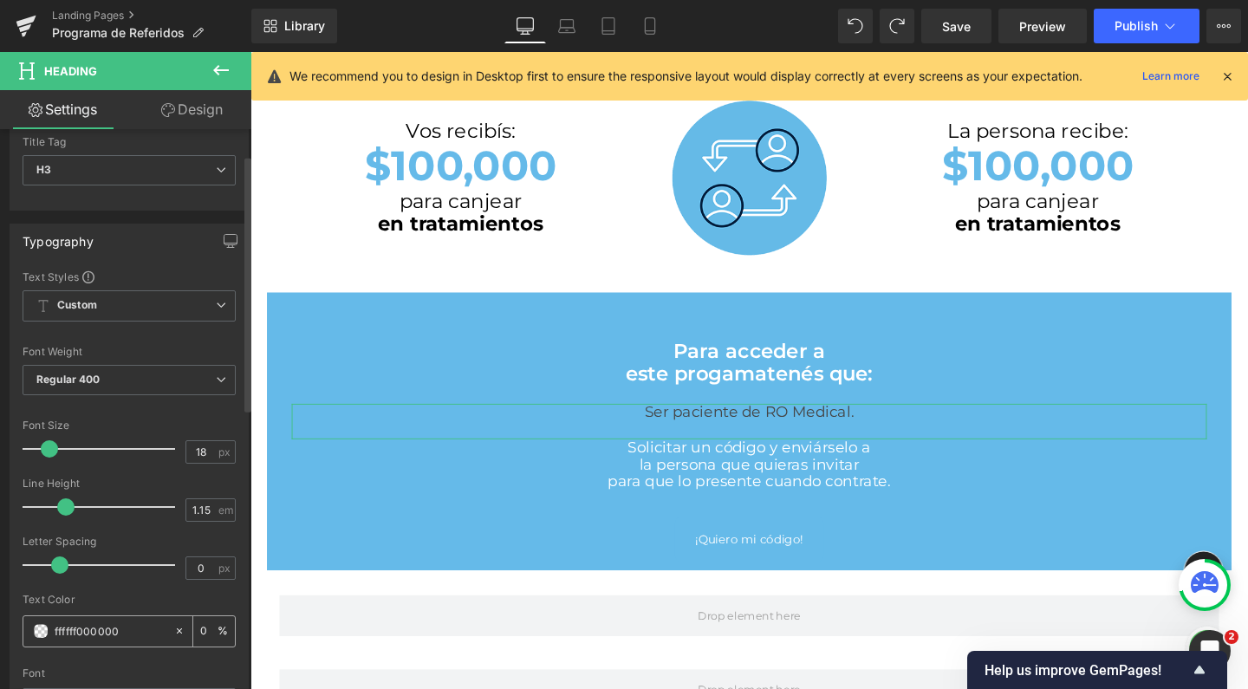
drag, startPoint x: 133, startPoint y: 632, endPoint x: 78, endPoint y: 633, distance: 54.6
click at [78, 633] on input "ffffff000000" at bounding box center [110, 630] width 111 height 19
type input "ffffff"
type input "100"
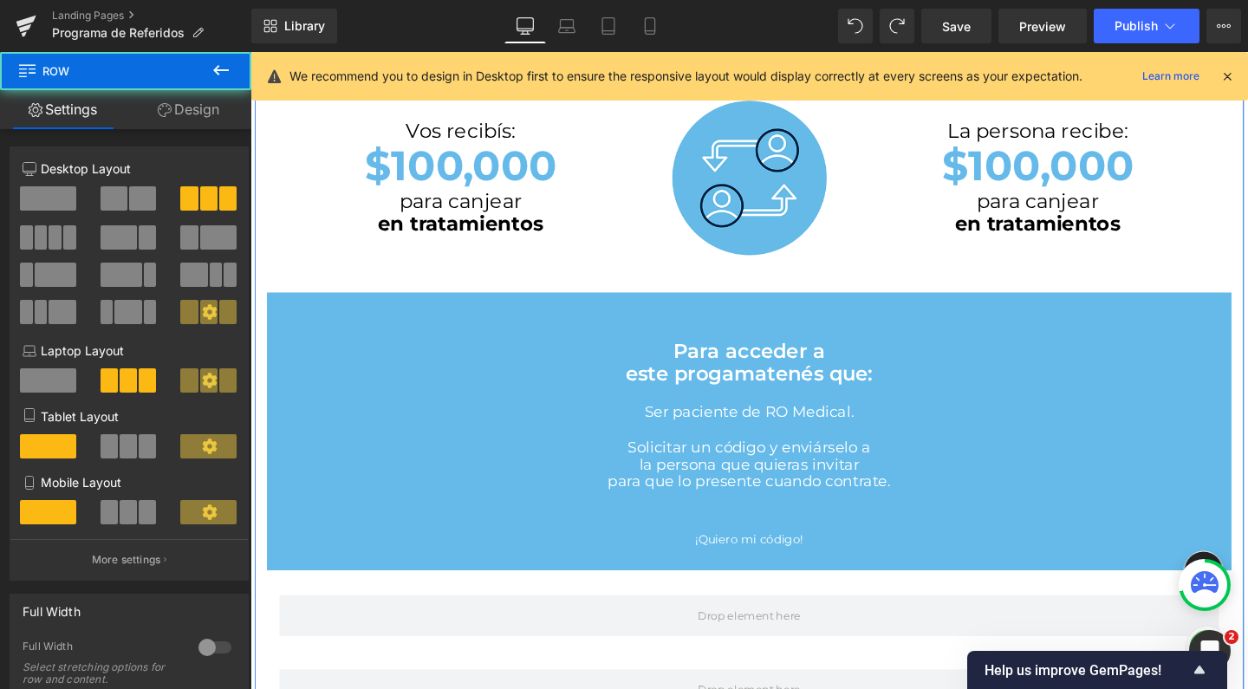
click at [927, 247] on div "La persona recibe: Heading $100,000 Heading para canjear en tratamientos Headin…" at bounding box center [1078, 177] width 303 height 154
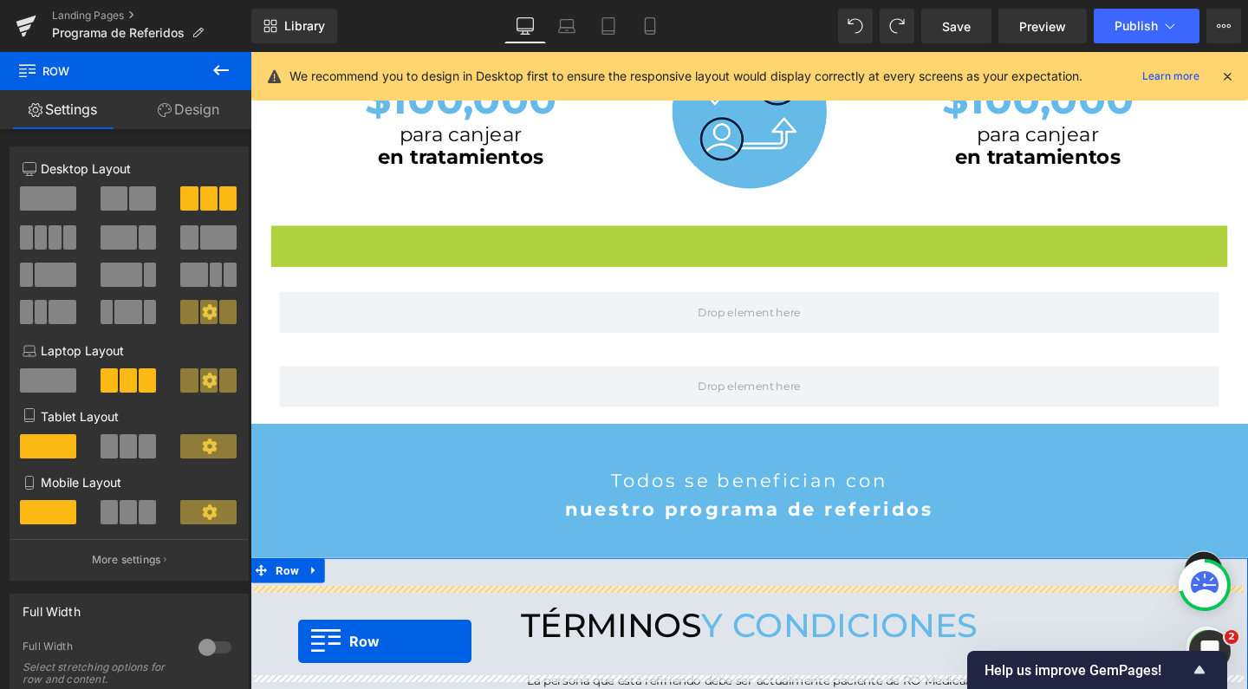
scroll to position [915, 0]
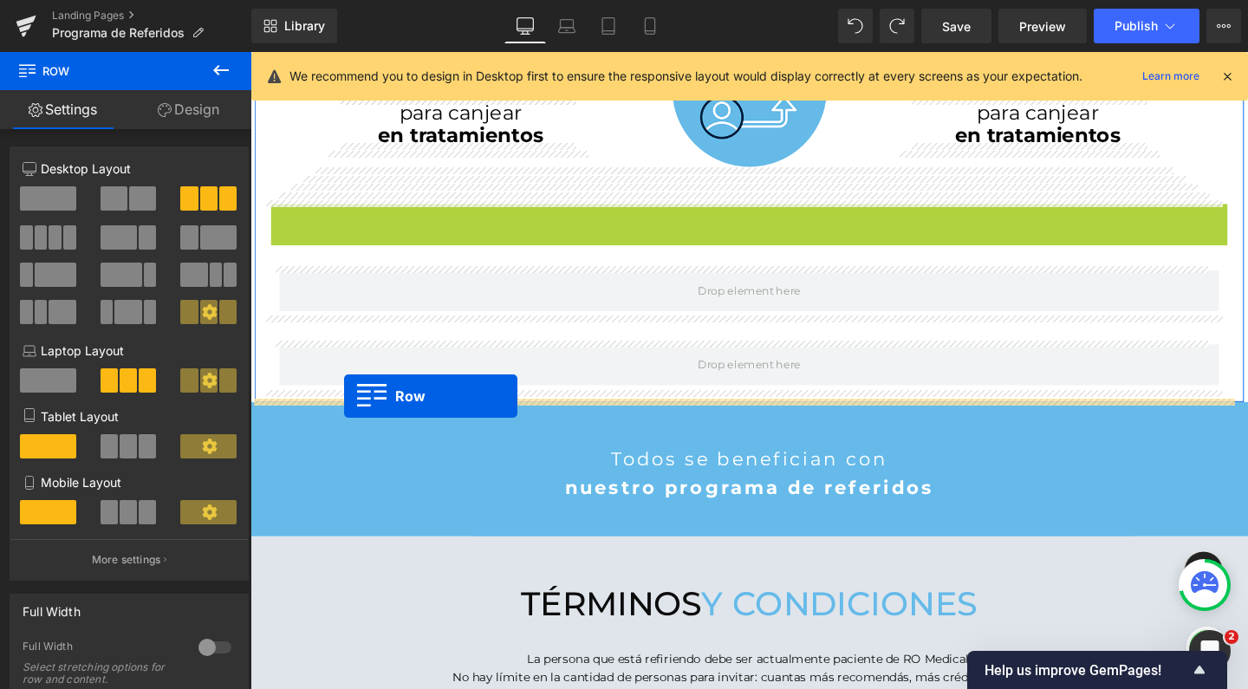
drag, startPoint x: 266, startPoint y: 278, endPoint x: 349, endPoint y: 413, distance: 158.8
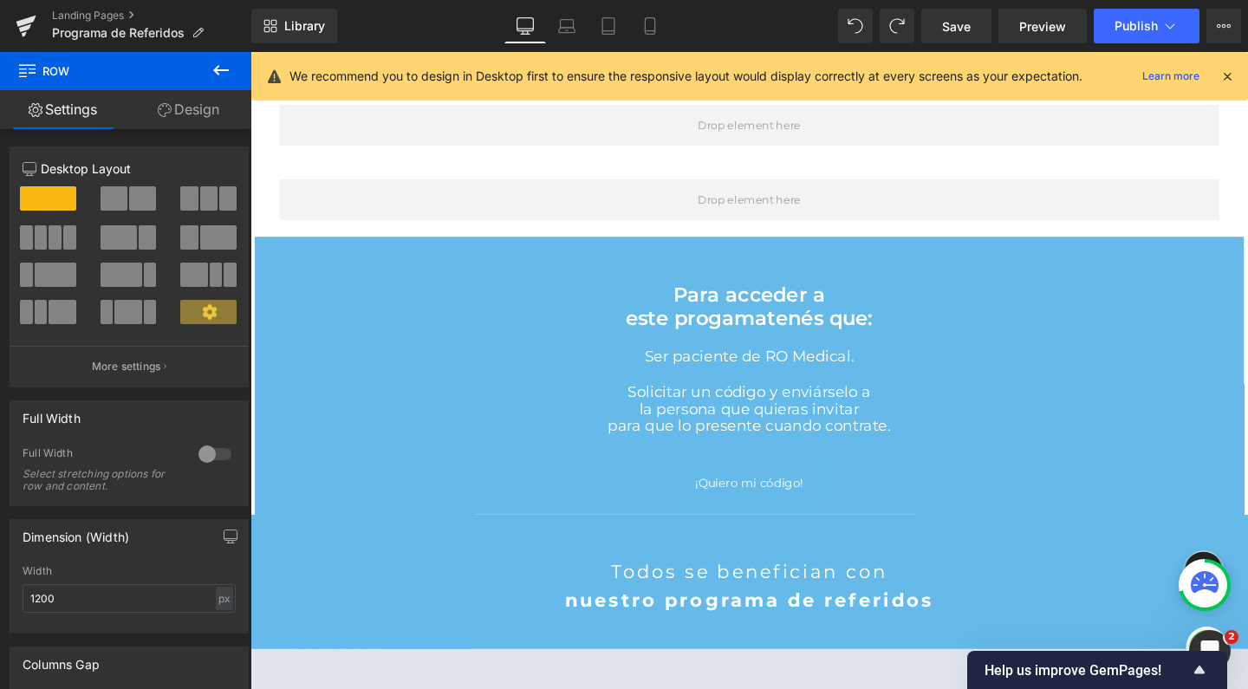
scroll to position [995, 0]
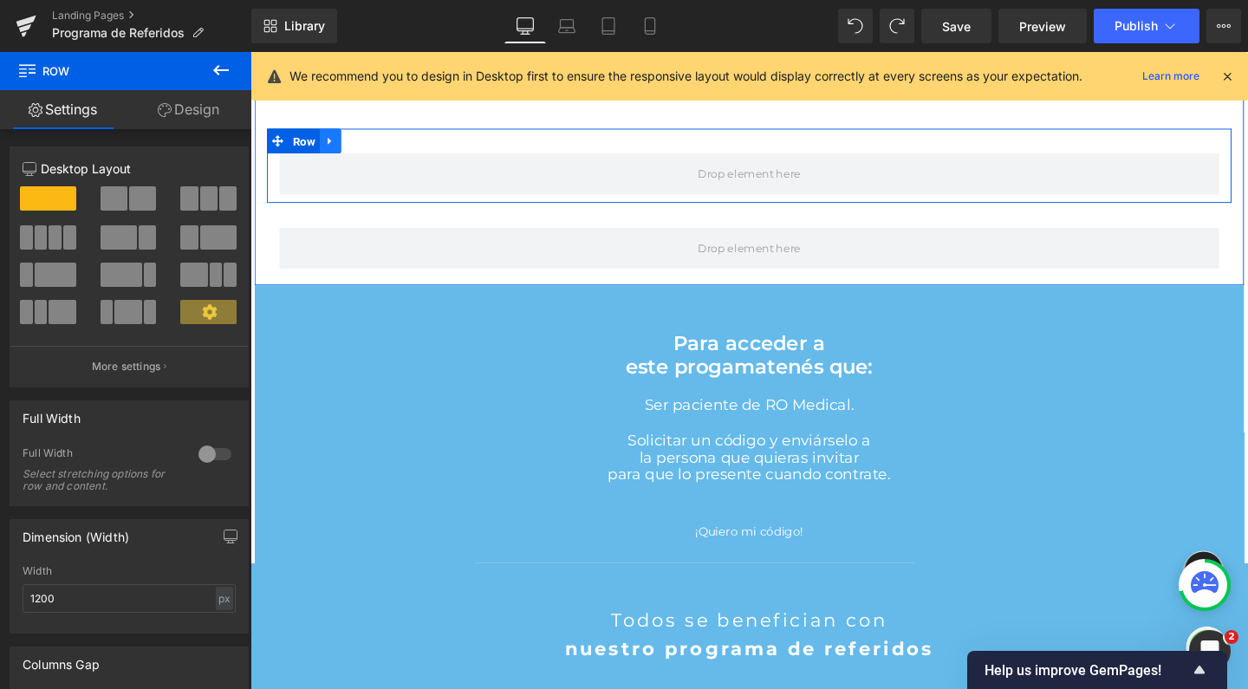
click at [337, 133] on link at bounding box center [334, 146] width 23 height 26
click at [368, 140] on link at bounding box center [379, 146] width 23 height 26
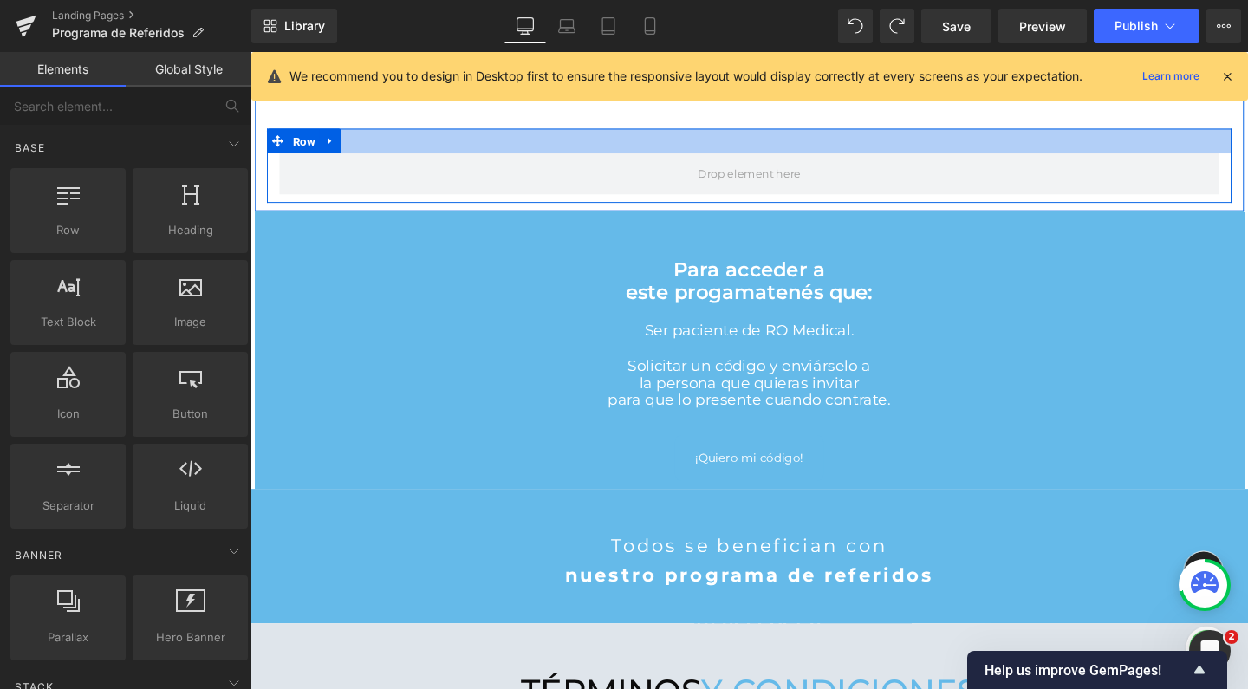
scroll to position [2653, 1031]
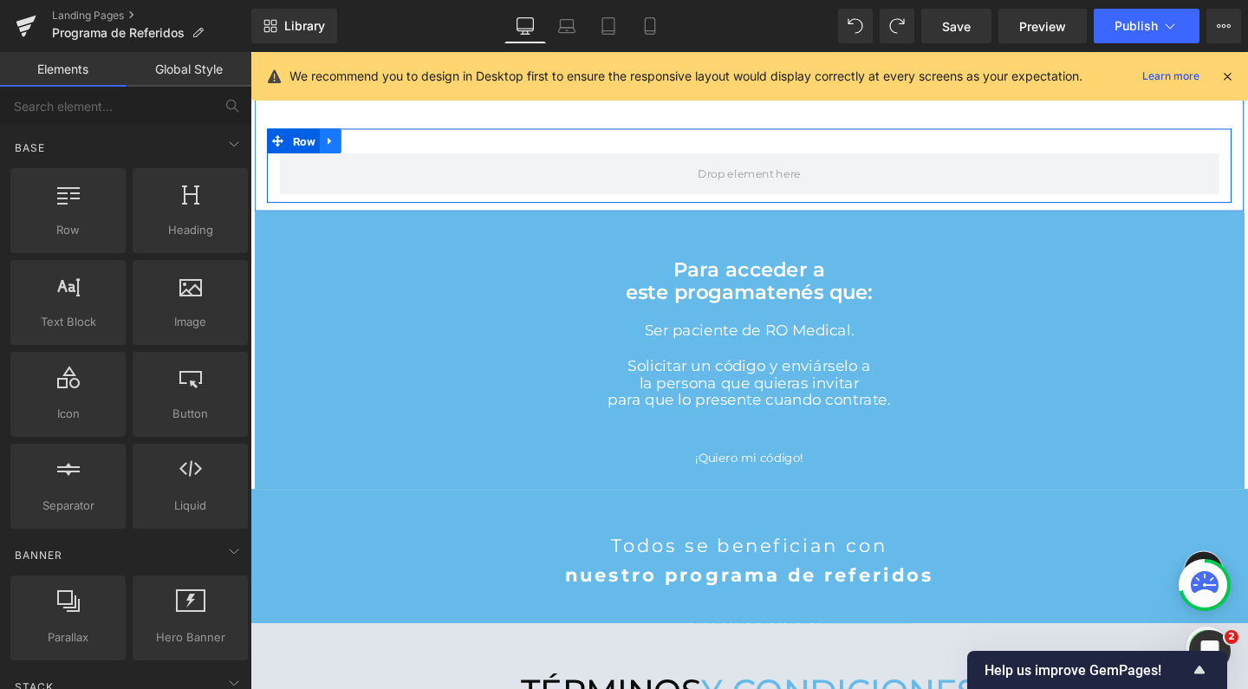
click at [337, 139] on link at bounding box center [334, 146] width 23 height 26
click at [374, 144] on icon at bounding box center [380, 145] width 12 height 13
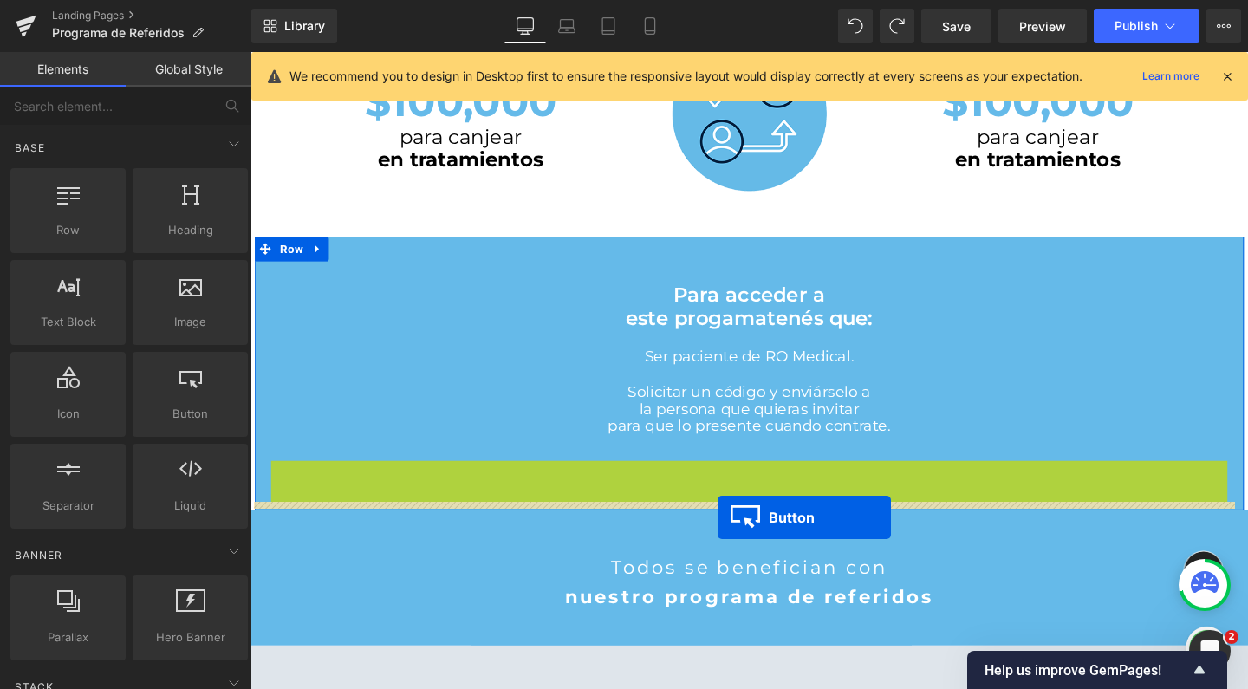
scroll to position [2572, 1031]
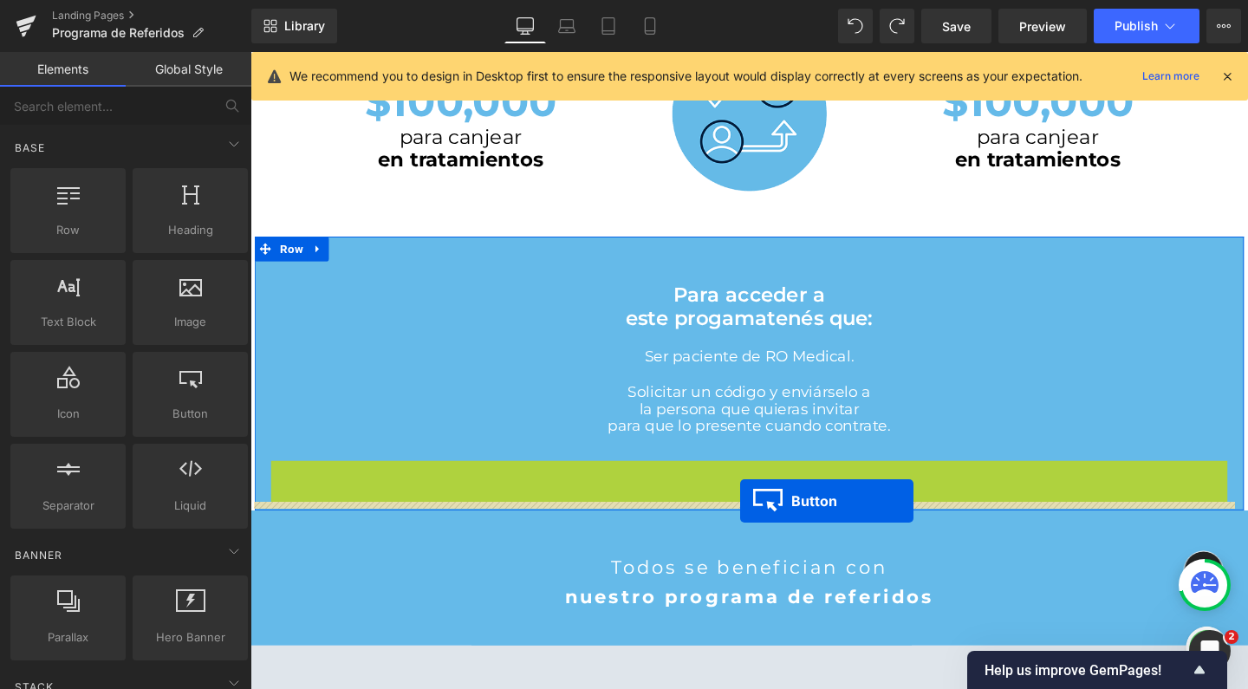
drag, startPoint x: 737, startPoint y: 491, endPoint x: 765, endPoint y: 524, distance: 43.6
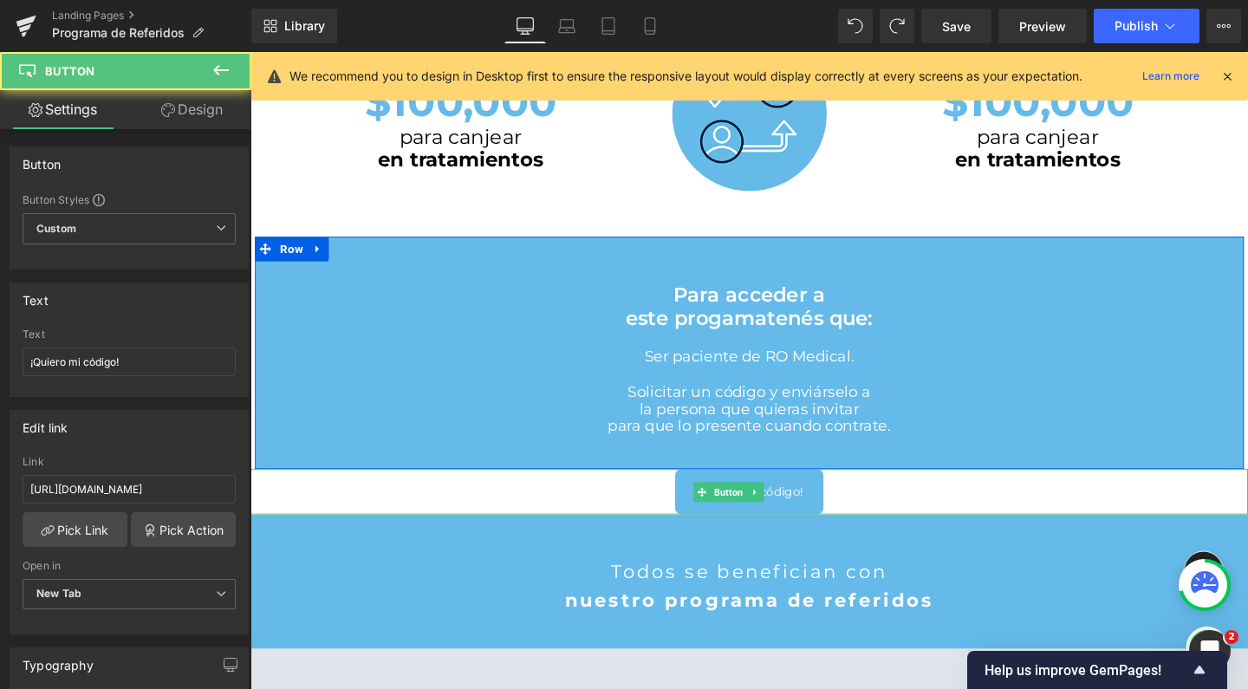
scroll to position [2575, 1031]
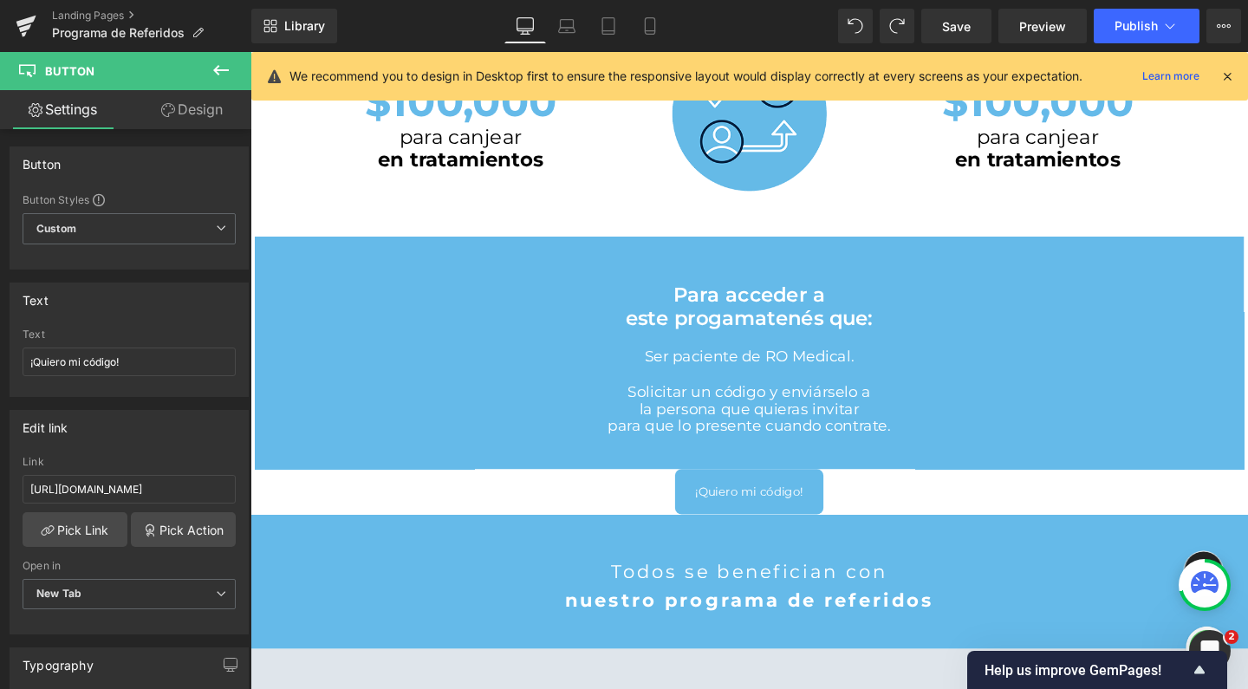
click at [214, 61] on icon at bounding box center [221, 70] width 21 height 21
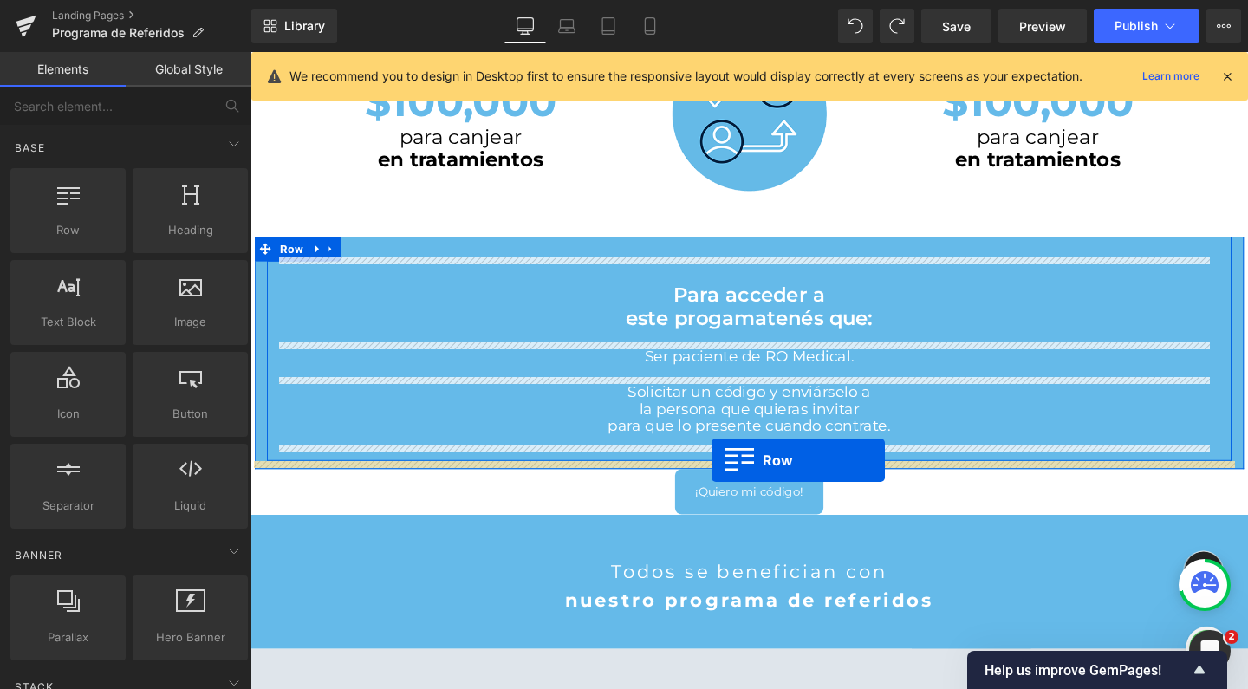
drag, startPoint x: 320, startPoint y: 258, endPoint x: 735, endPoint y: 481, distance: 471.2
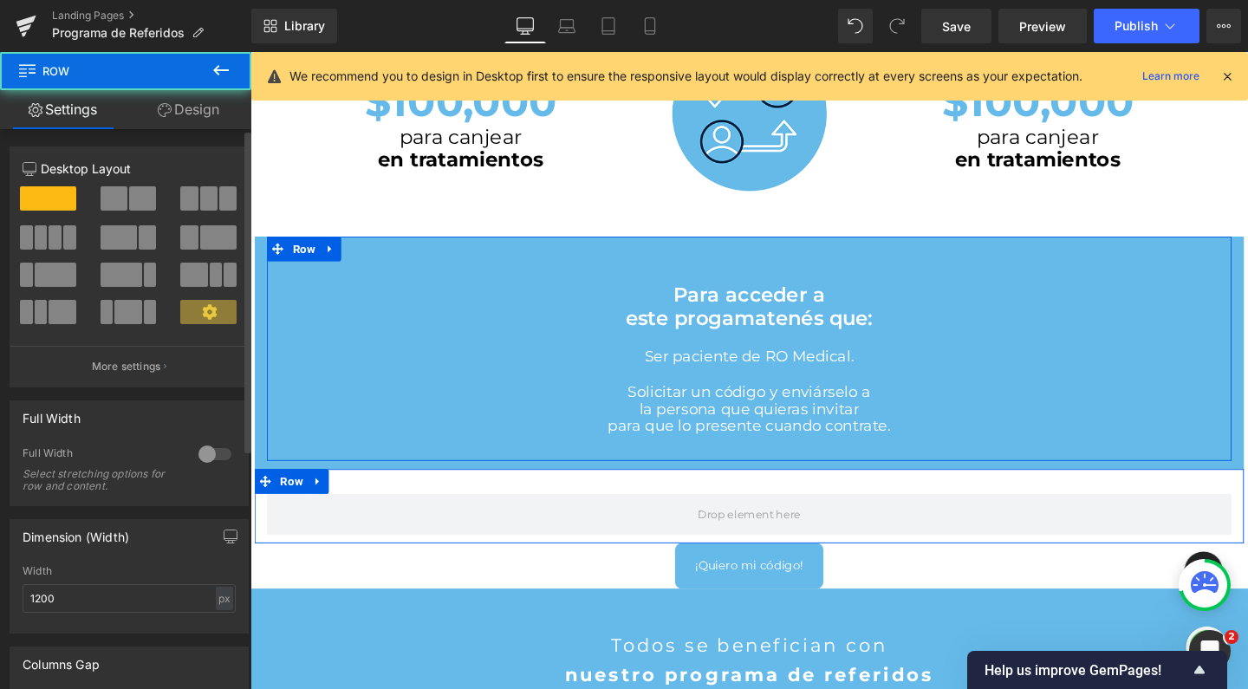
scroll to position [2653, 1031]
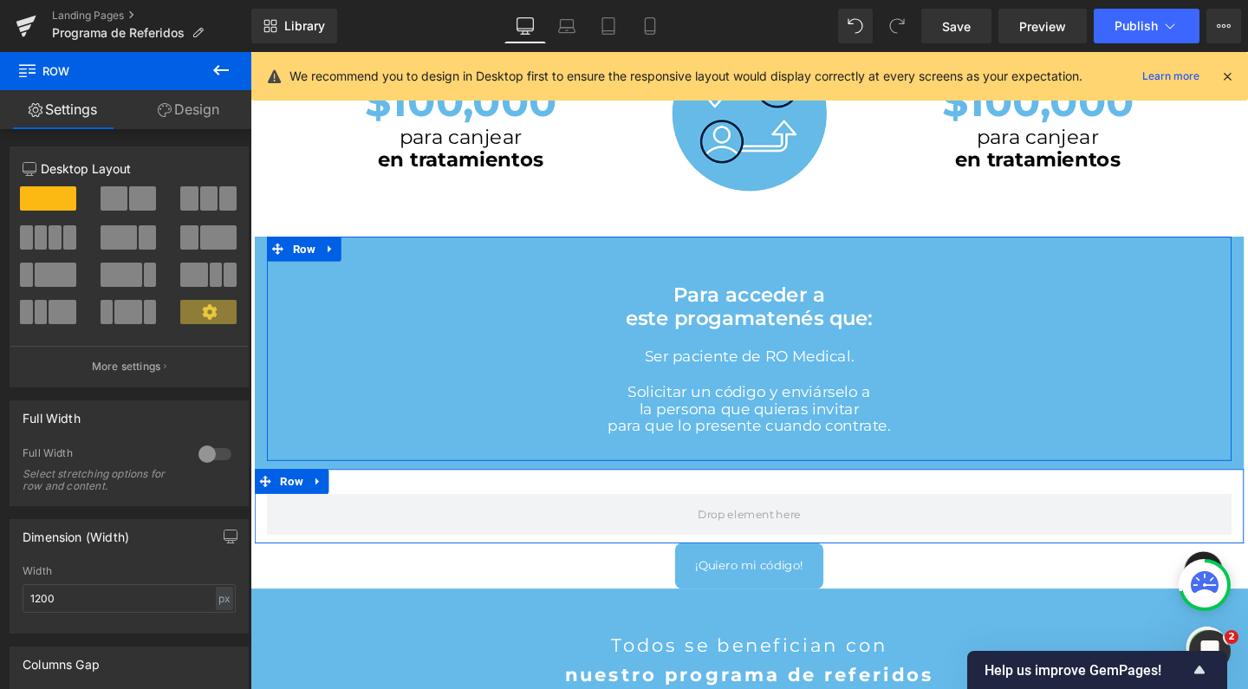
click at [238, 75] on button at bounding box center [221, 71] width 61 height 38
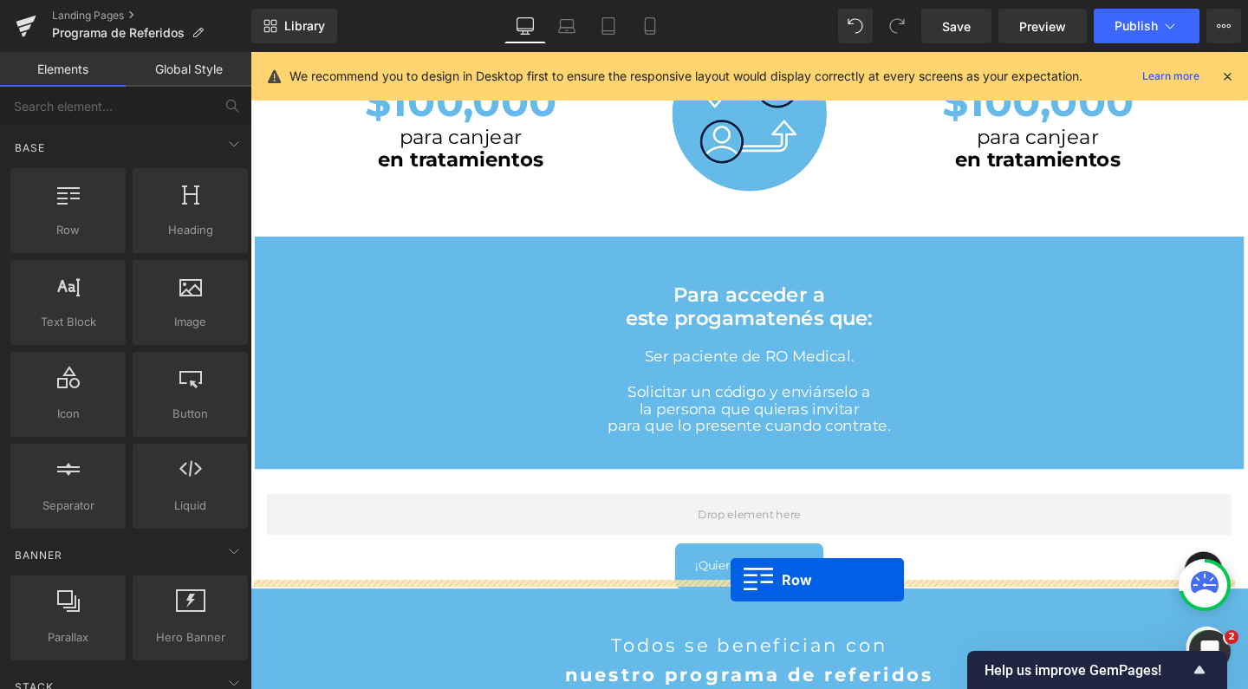
drag, startPoint x: 335, startPoint y: 264, endPoint x: 755, endPoint y: 607, distance: 542.2
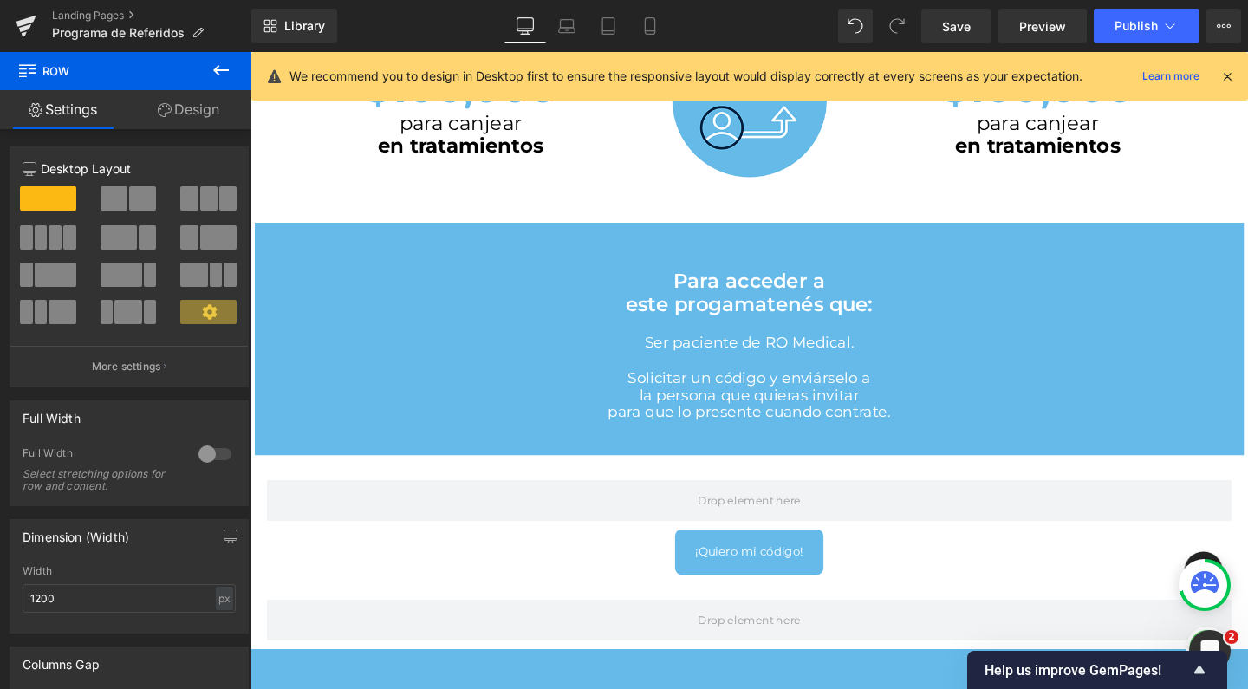
scroll to position [899, 0]
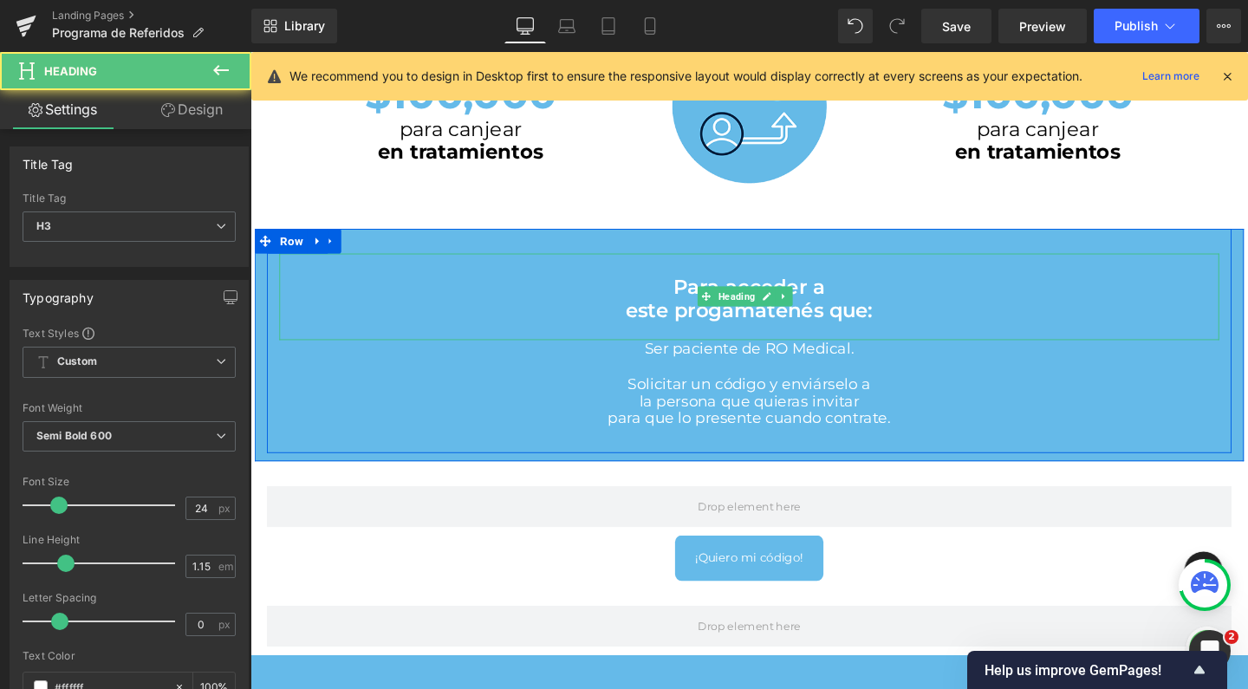
click at [635, 318] on h3 "este progama tenés que:" at bounding box center [775, 323] width 988 height 24
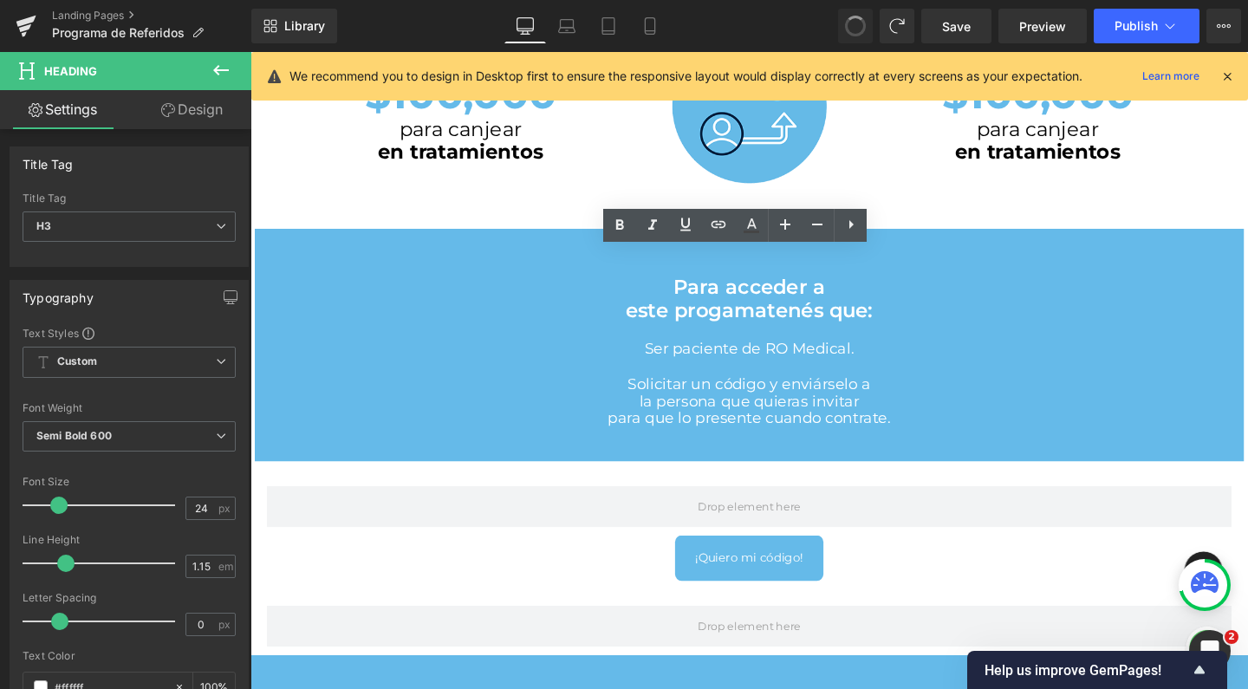
scroll to position [2731, 1031]
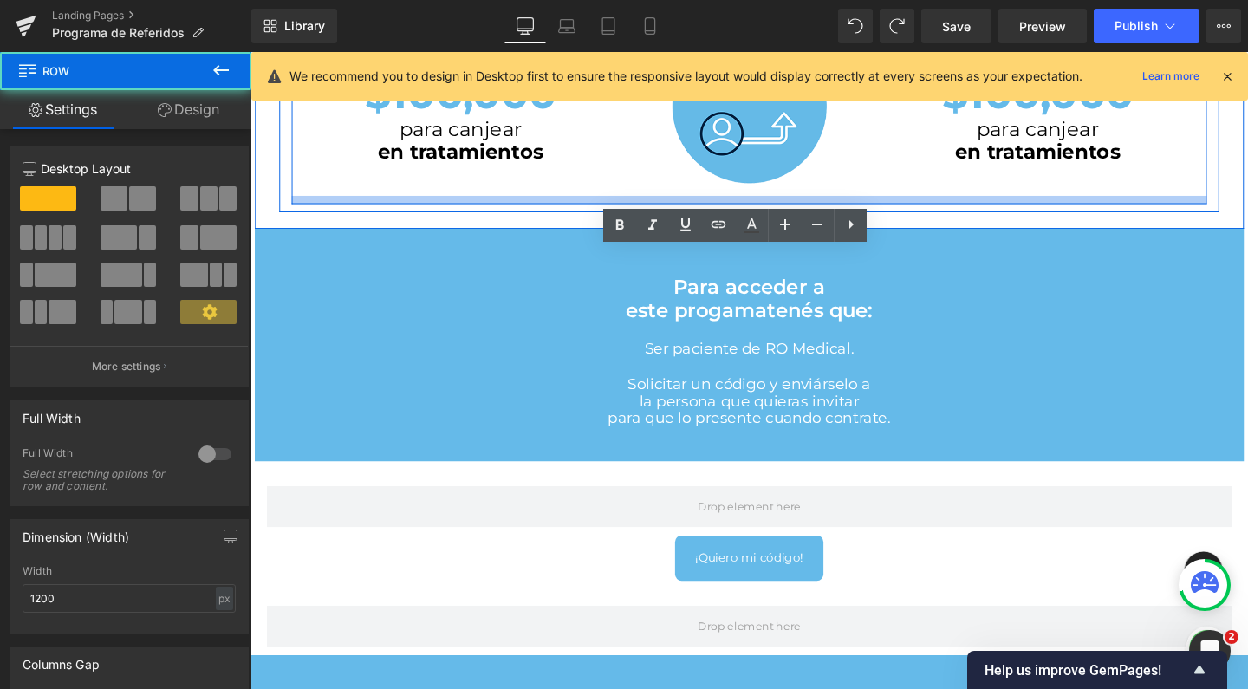
click at [464, 203] on div at bounding box center [775, 207] width 962 height 9
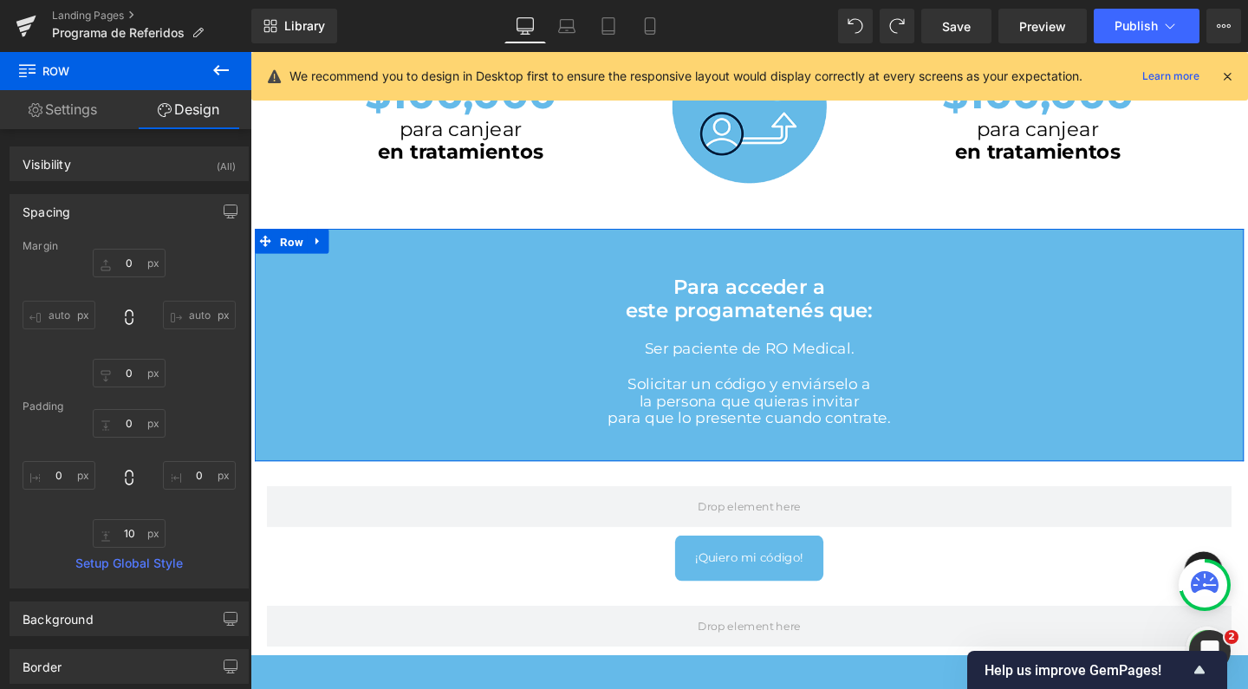
click at [288, 254] on span "Row" at bounding box center [293, 251] width 33 height 26
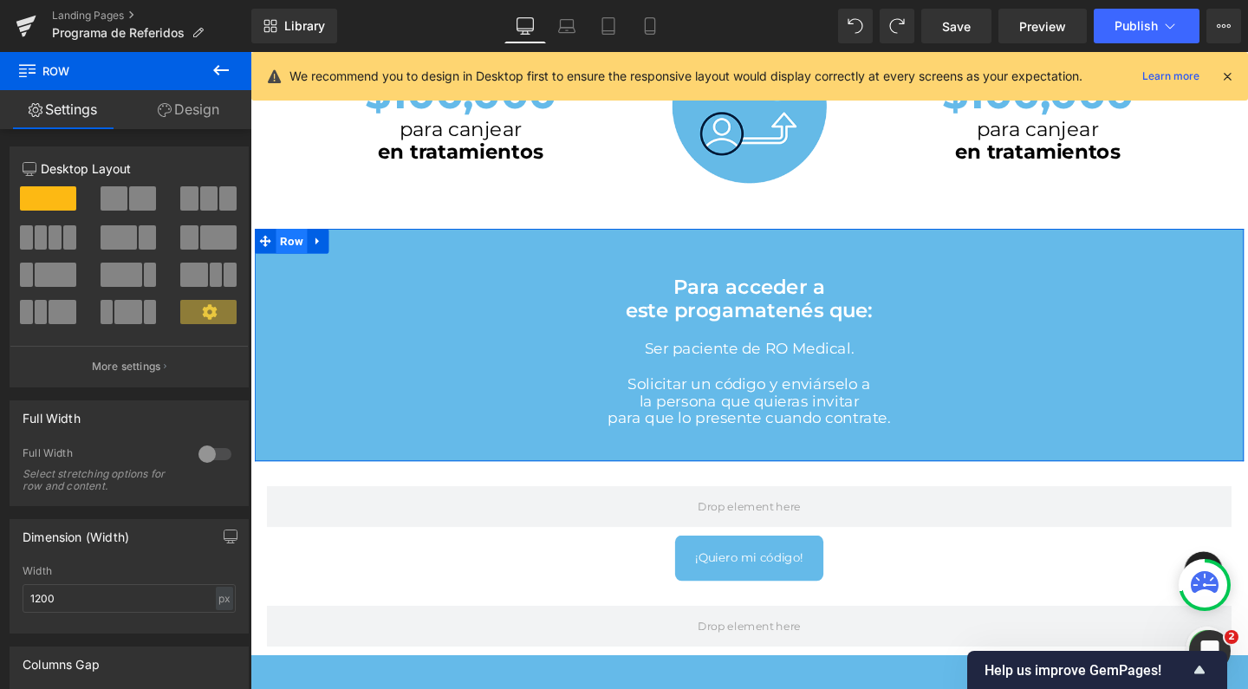
click at [296, 249] on span "Row" at bounding box center [293, 250] width 33 height 26
click at [323, 247] on icon at bounding box center [322, 250] width 12 height 13
click at [346, 251] on icon at bounding box center [344, 250] width 12 height 12
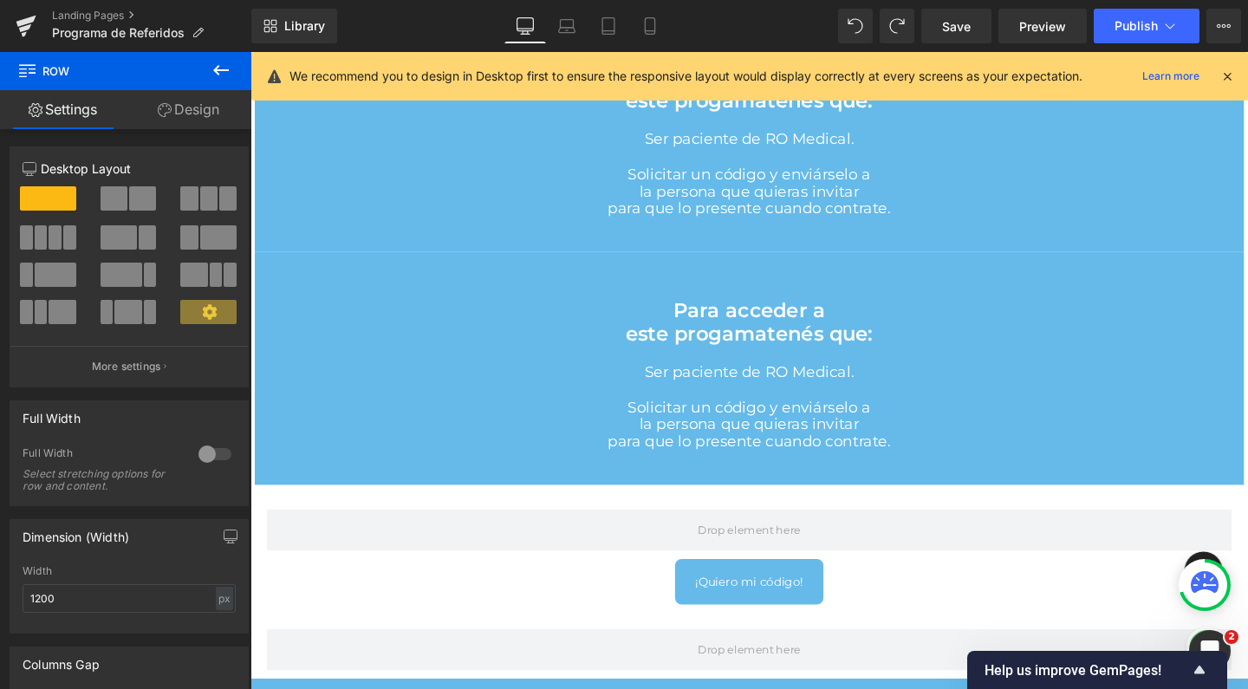
scroll to position [1116, 0]
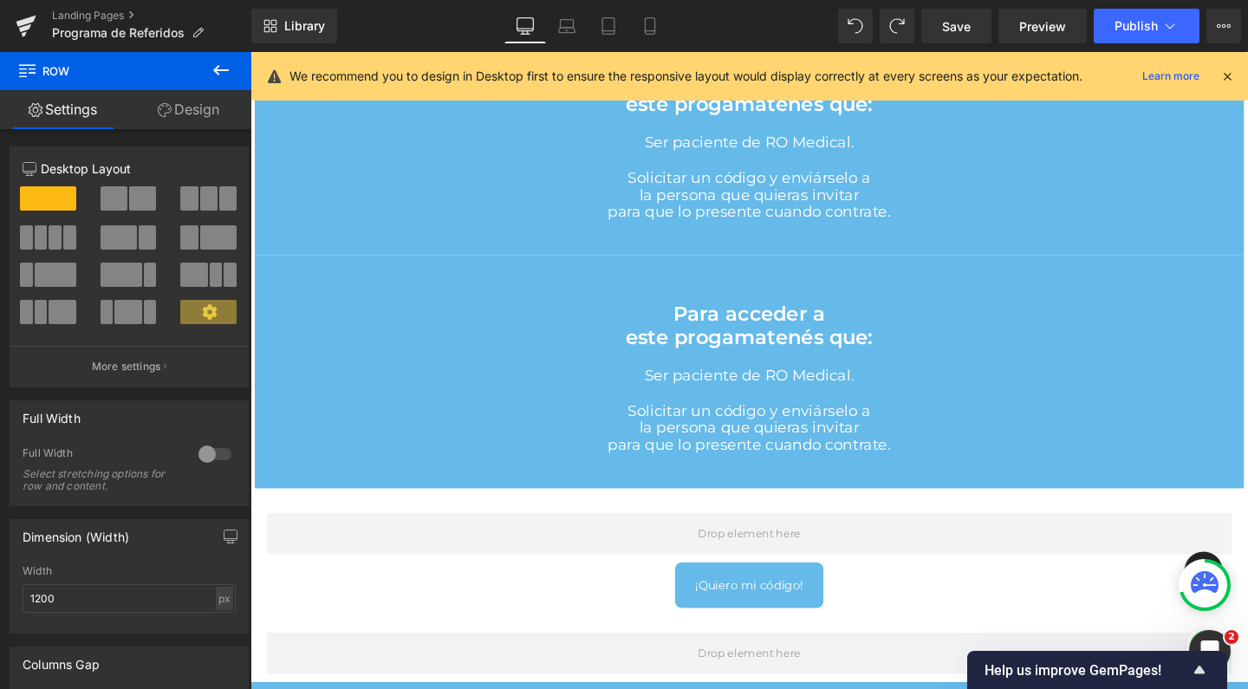
click at [393, 383] on h3 "Ser paciente de RO Medical." at bounding box center [775, 392] width 988 height 18
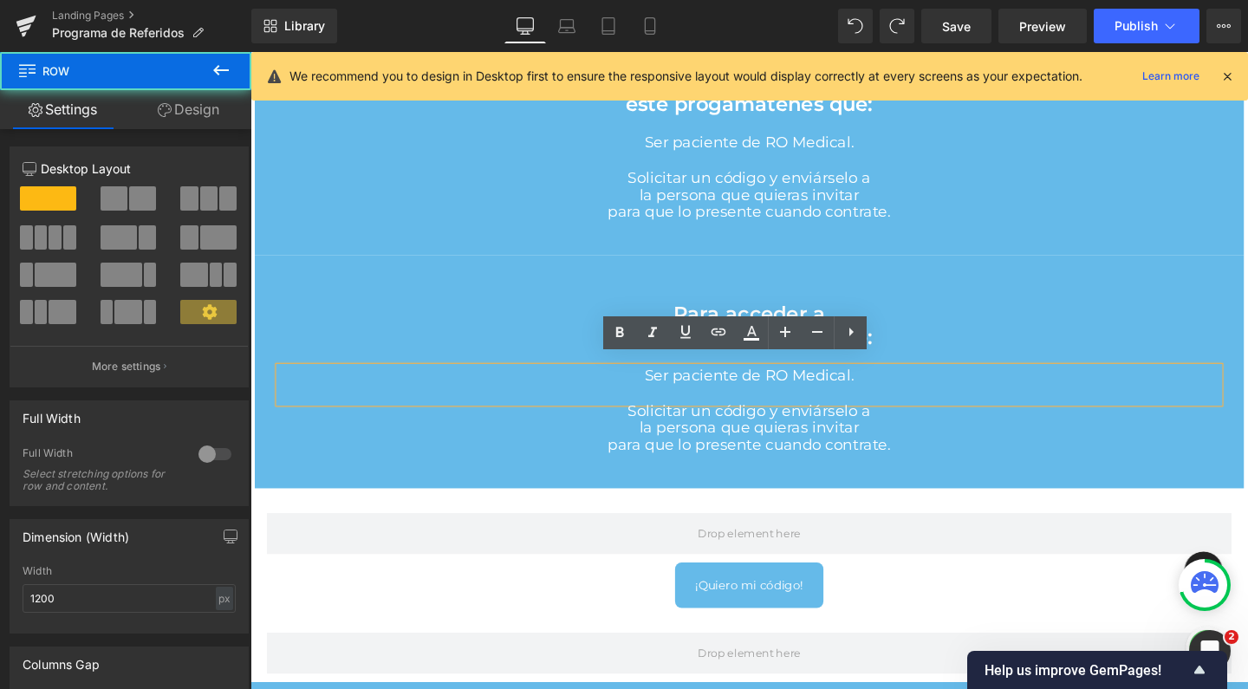
click at [309, 265] on div "Para acceder a este progama tenés que: Heading Ser paciente de RO Medical. Head…" at bounding box center [775, 383] width 1014 height 237
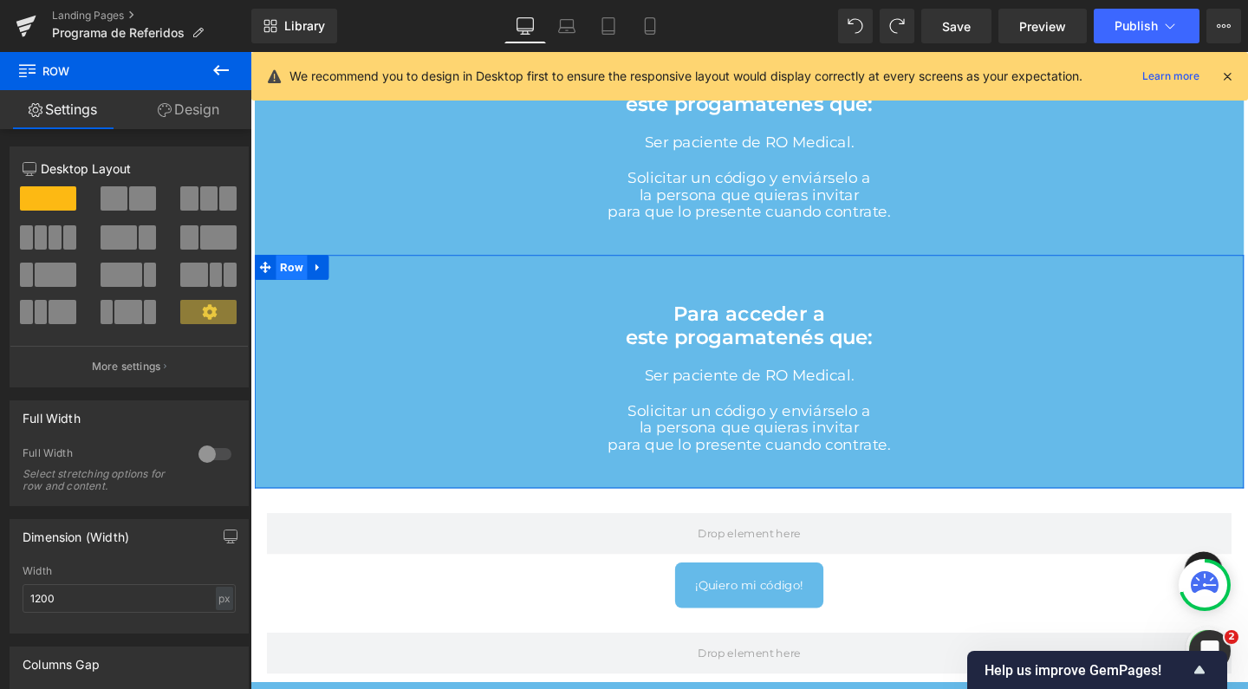
click at [296, 276] on span "Row" at bounding box center [293, 278] width 33 height 26
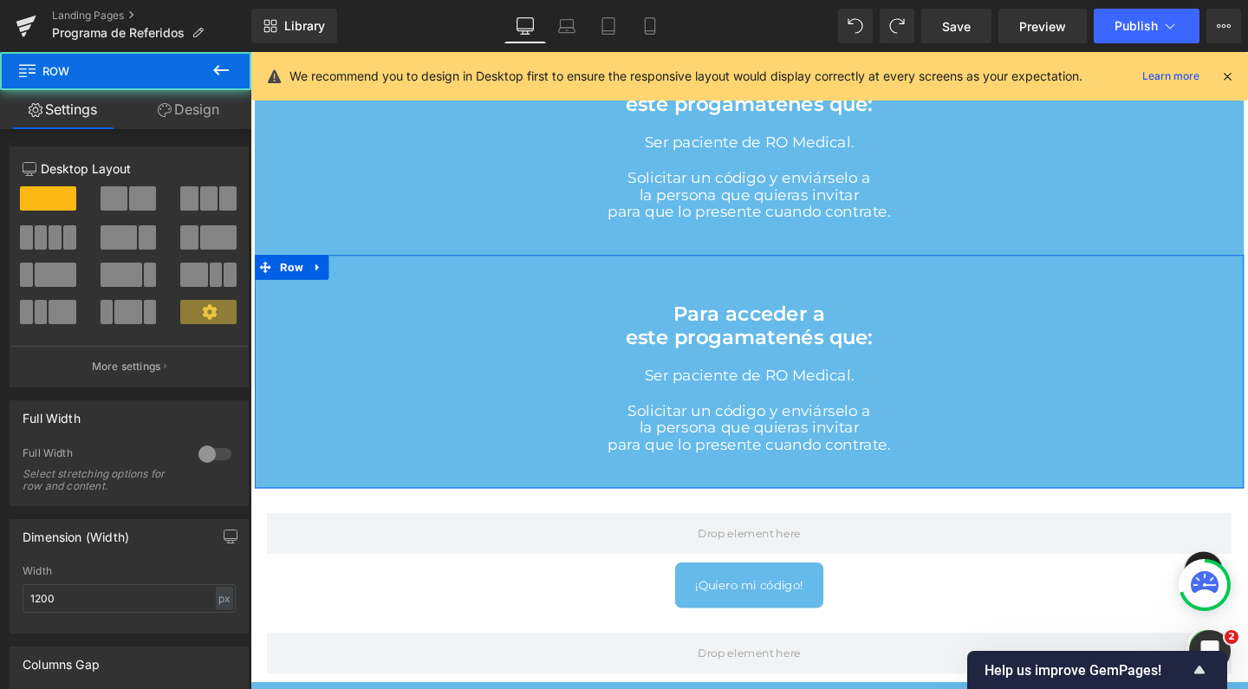
click at [200, 111] on link "Design" at bounding box center [189, 109] width 126 height 39
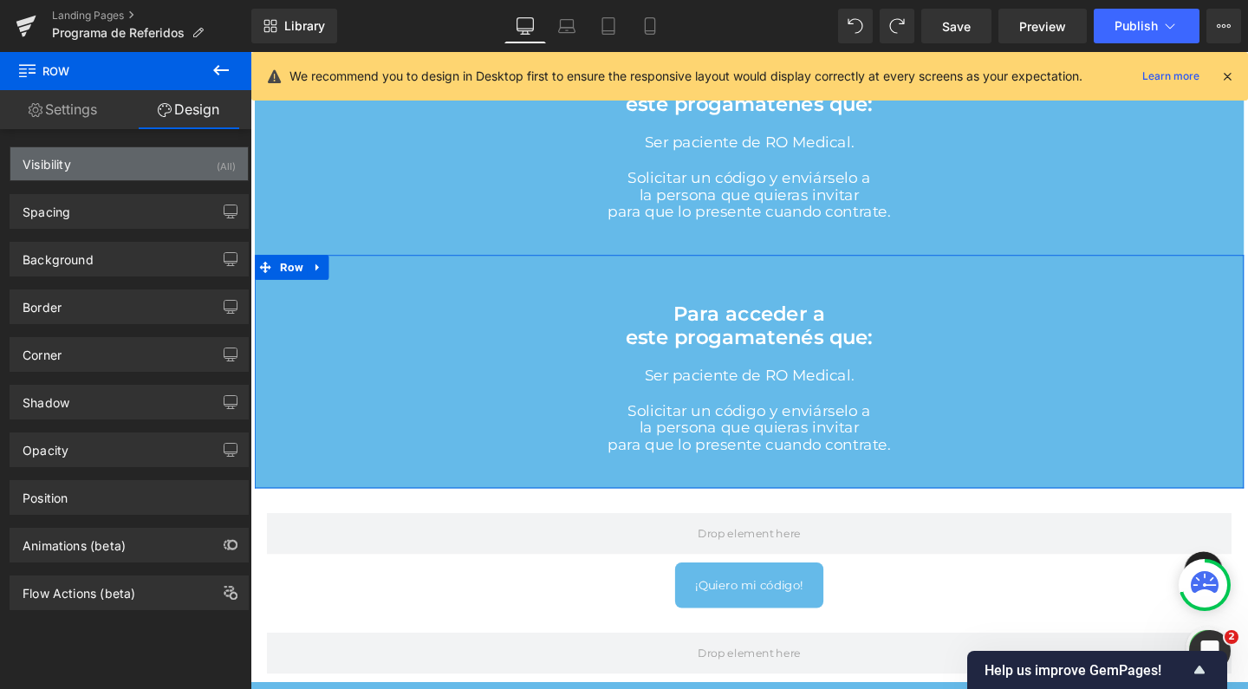
click at [147, 170] on div "Visibility (All)" at bounding box center [128, 163] width 237 height 33
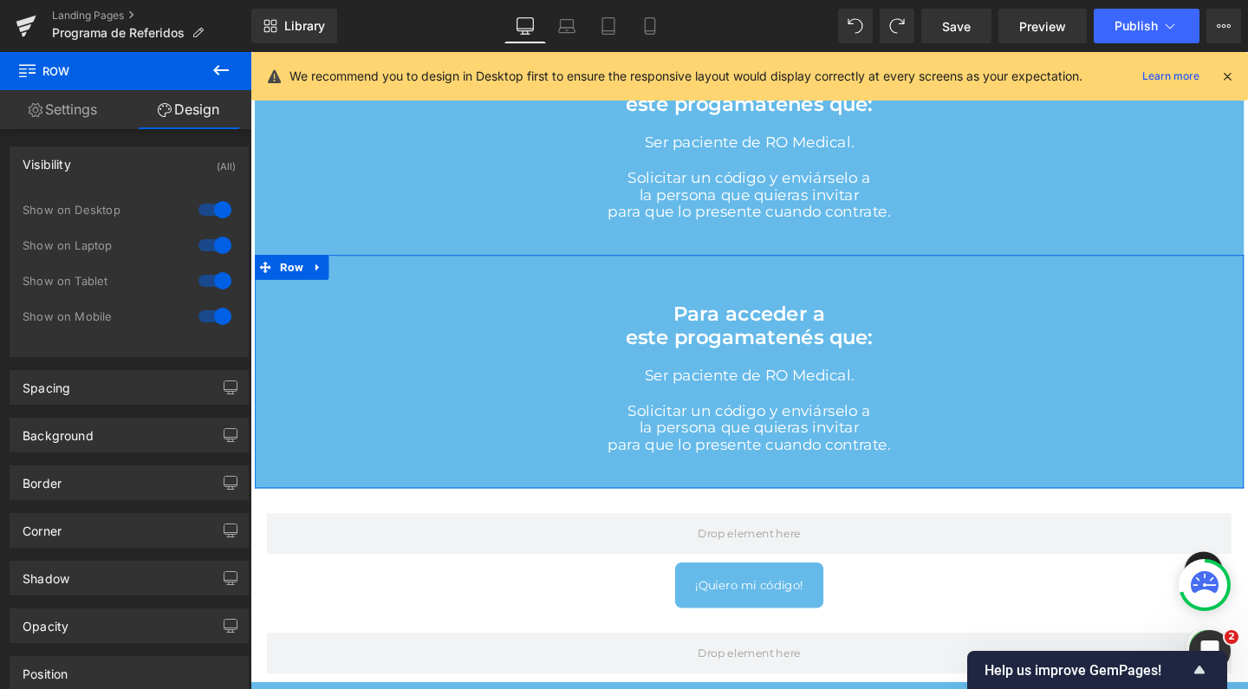
click at [219, 288] on div at bounding box center [215, 281] width 42 height 28
click at [218, 244] on div at bounding box center [215, 245] width 42 height 28
click at [215, 210] on div at bounding box center [215, 210] width 42 height 28
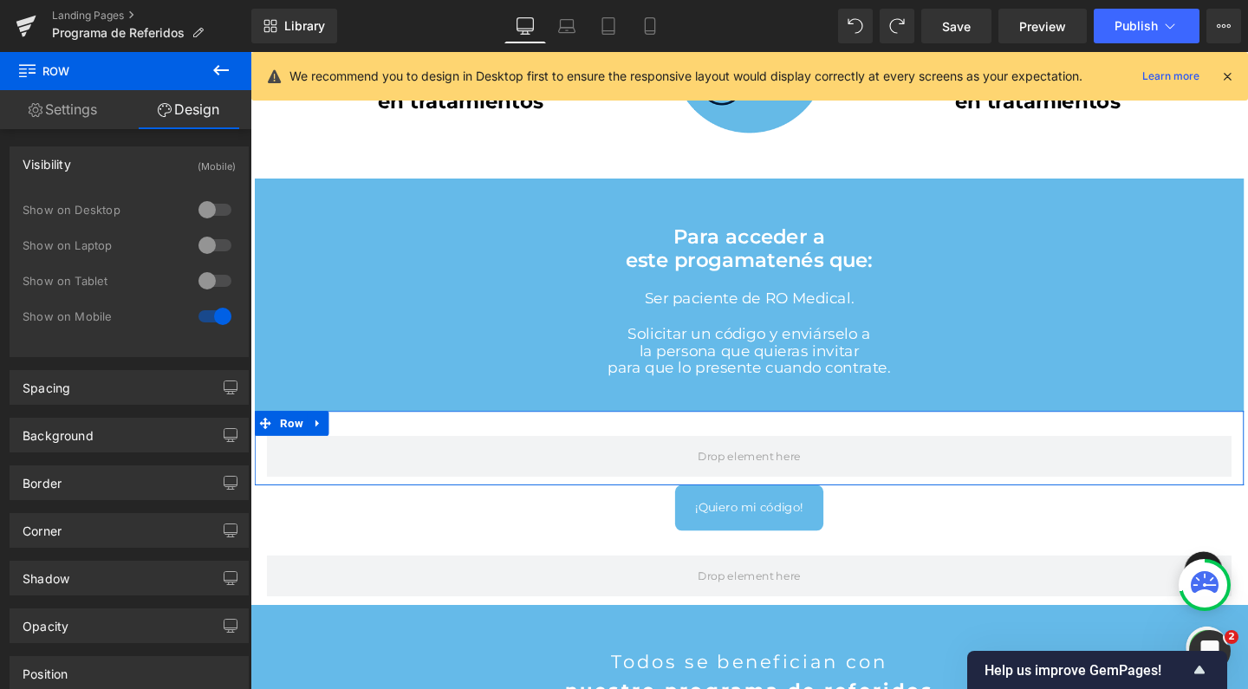
scroll to position [936, 0]
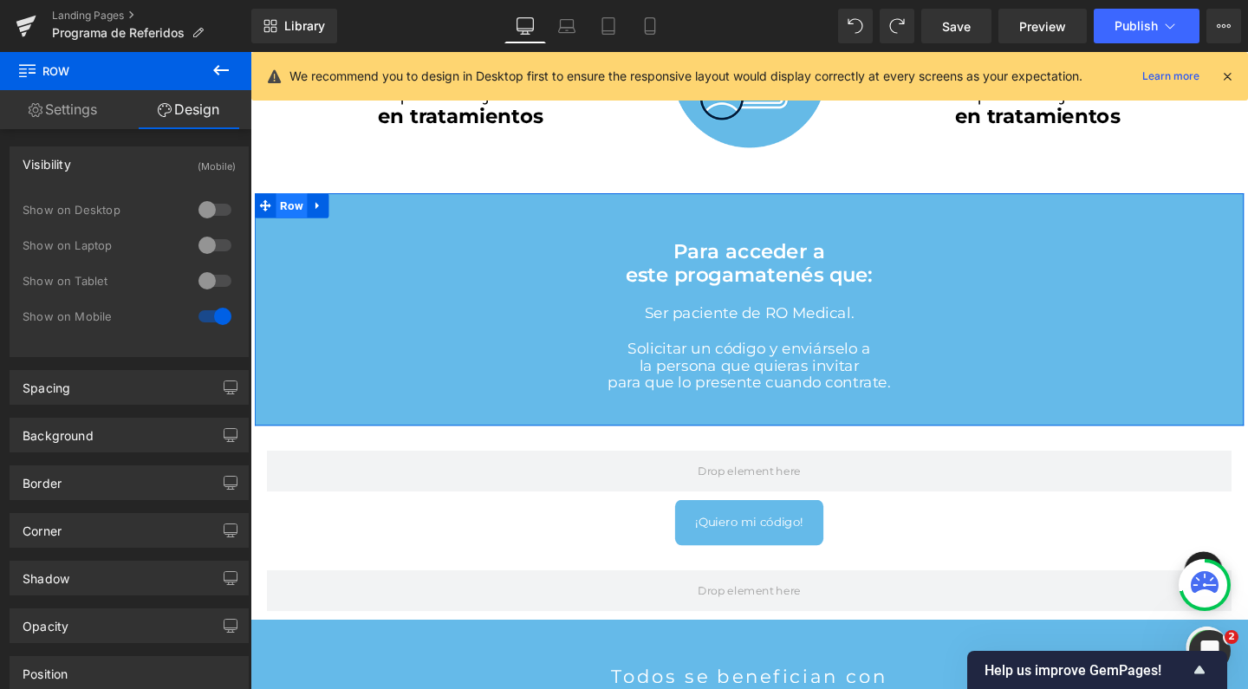
click at [292, 208] on span "Row" at bounding box center [293, 213] width 33 height 26
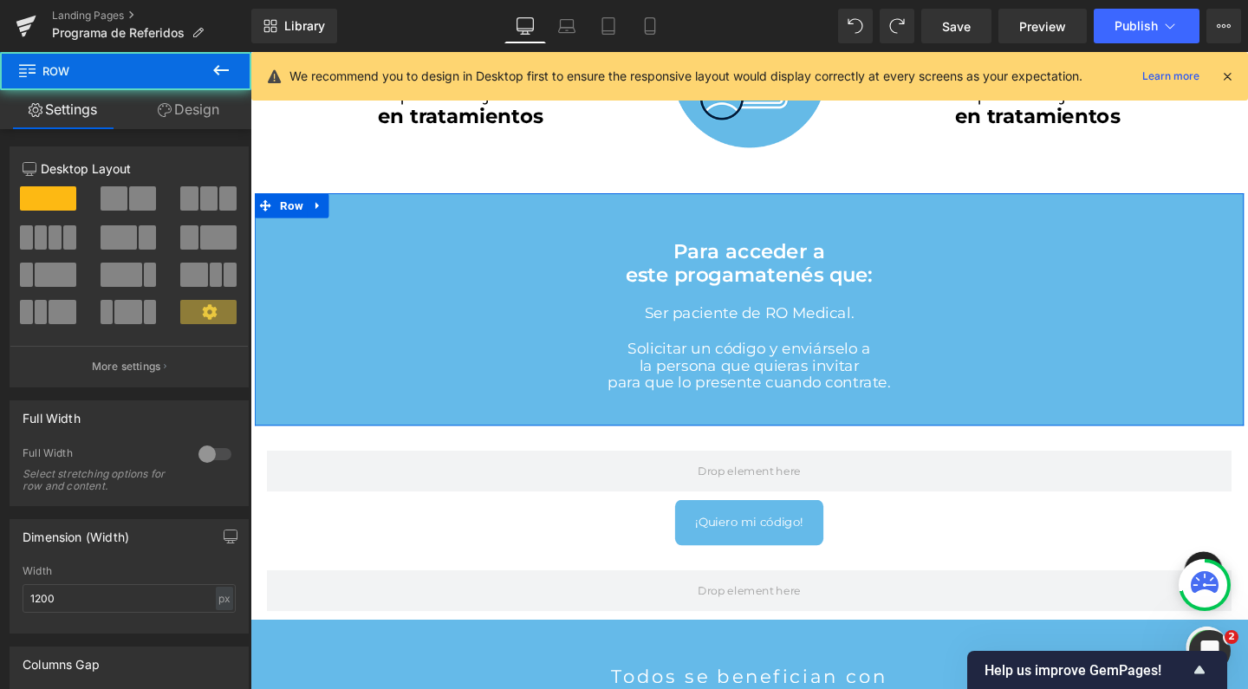
click at [192, 109] on link "Design" at bounding box center [189, 109] width 126 height 39
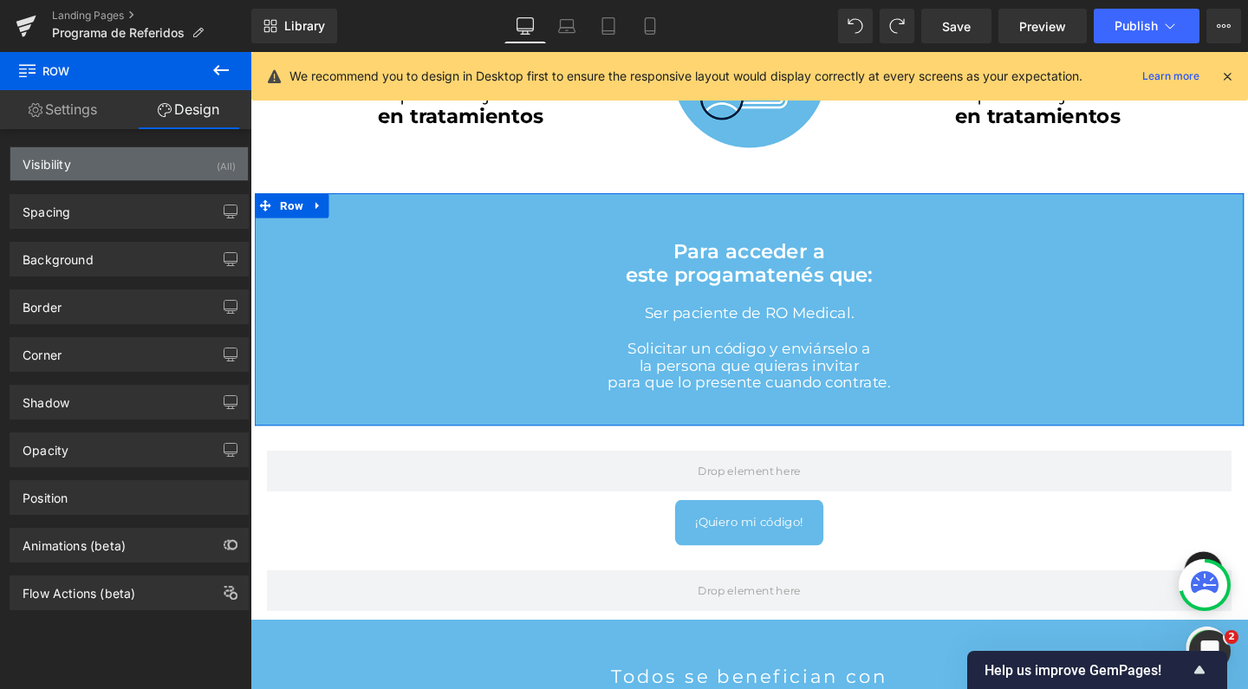
click at [153, 162] on div "Visibility (All)" at bounding box center [128, 163] width 237 height 33
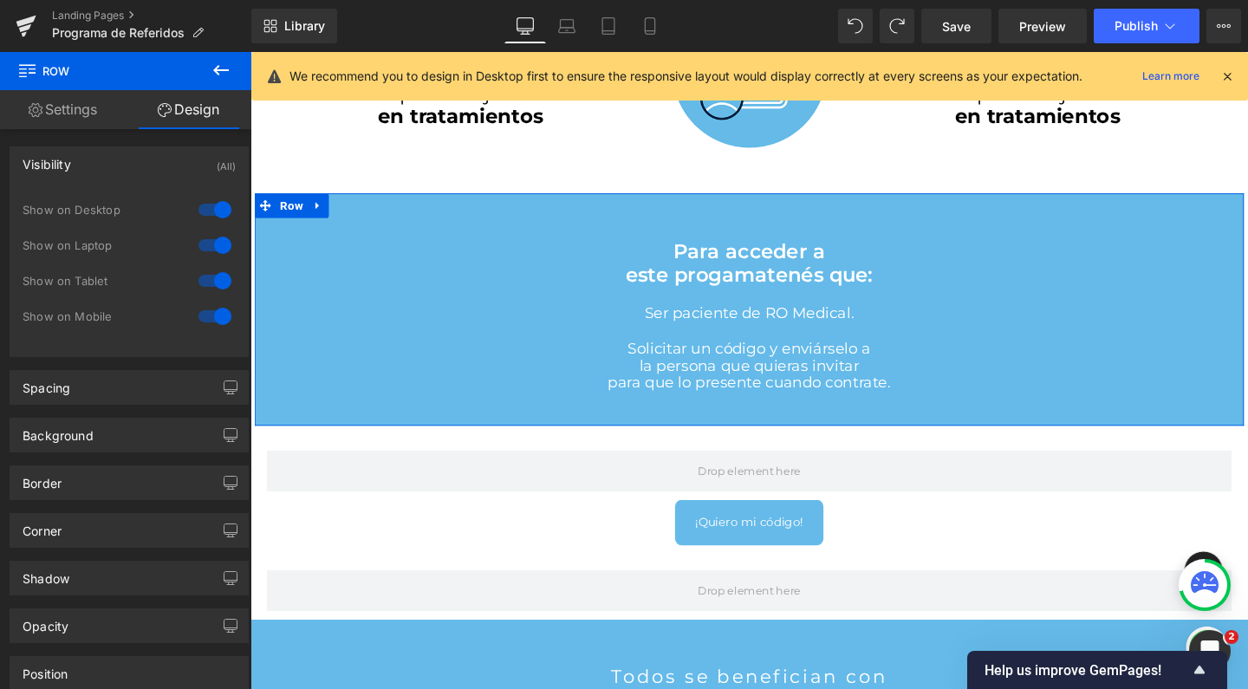
click at [221, 311] on div at bounding box center [215, 317] width 42 height 28
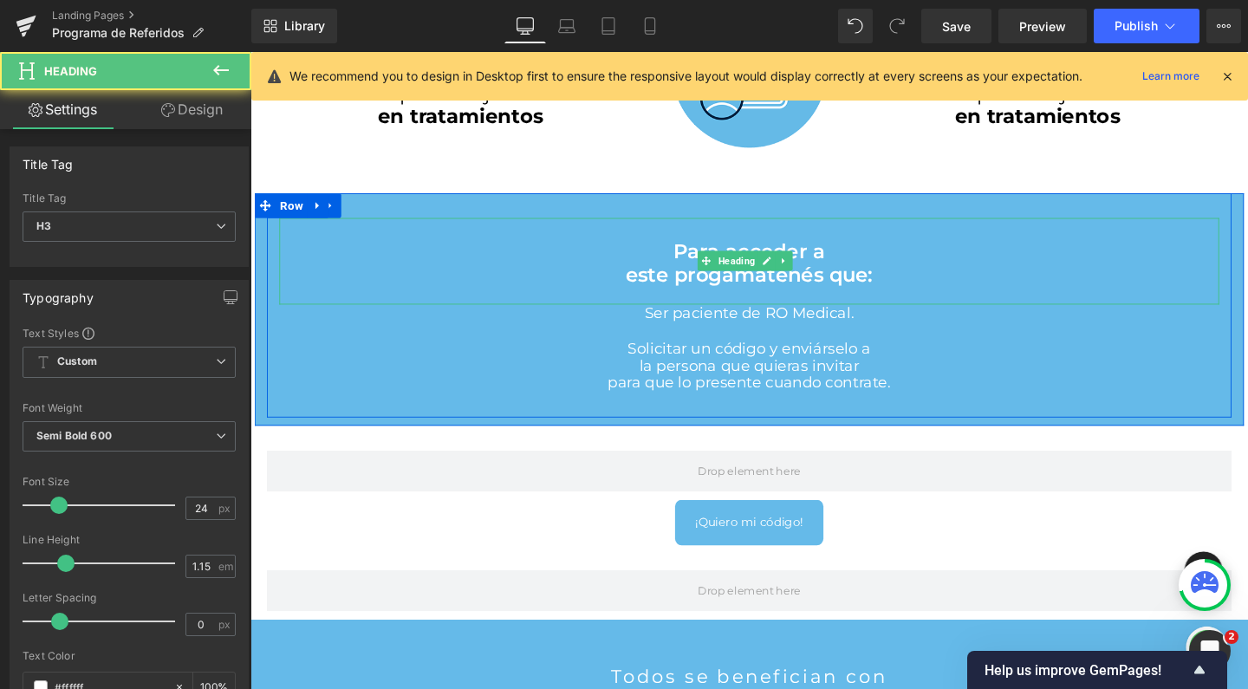
click at [637, 283] on h3 "este progama tenés que:" at bounding box center [775, 286] width 988 height 24
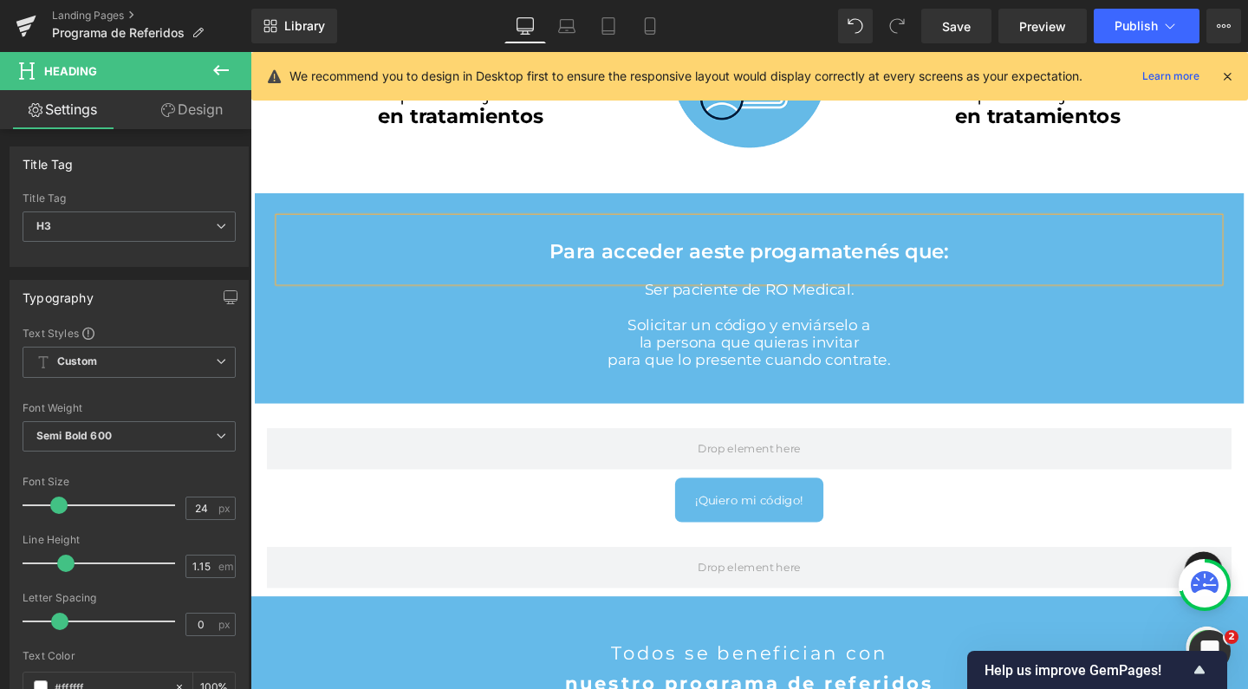
scroll to position [2708, 1031]
click at [647, 355] on h3 "la persona que quieras invitar" at bounding box center [775, 357] width 988 height 18
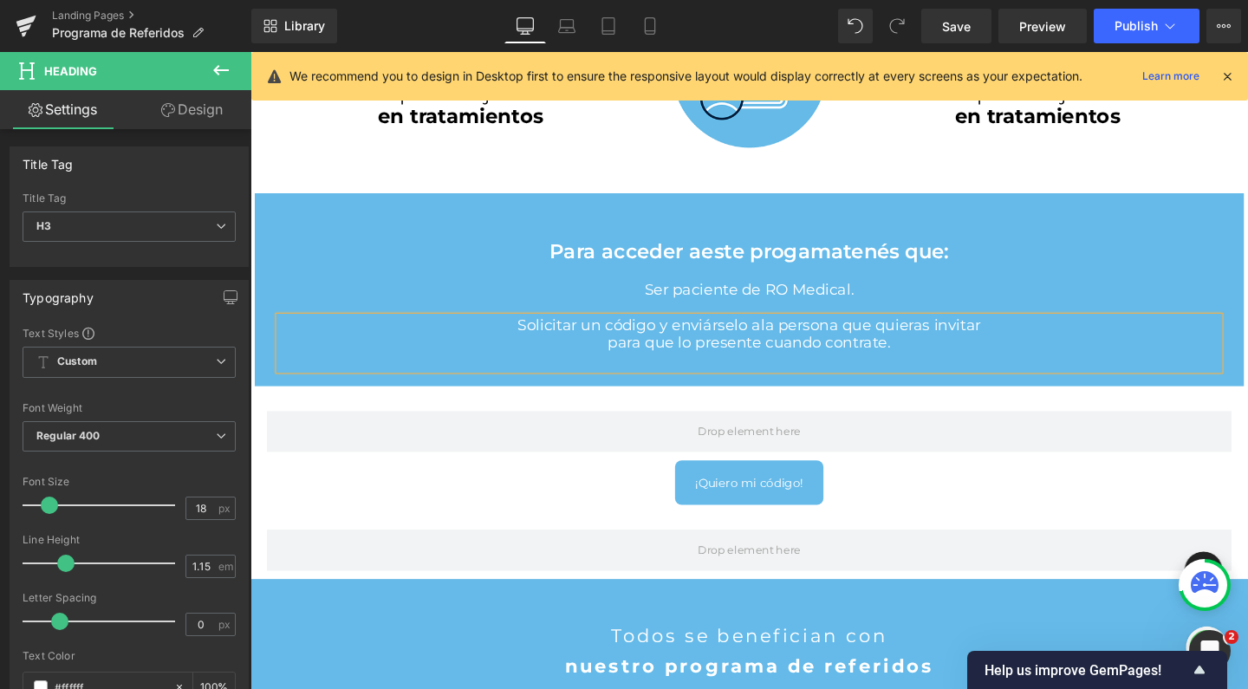
scroll to position [2690, 1031]
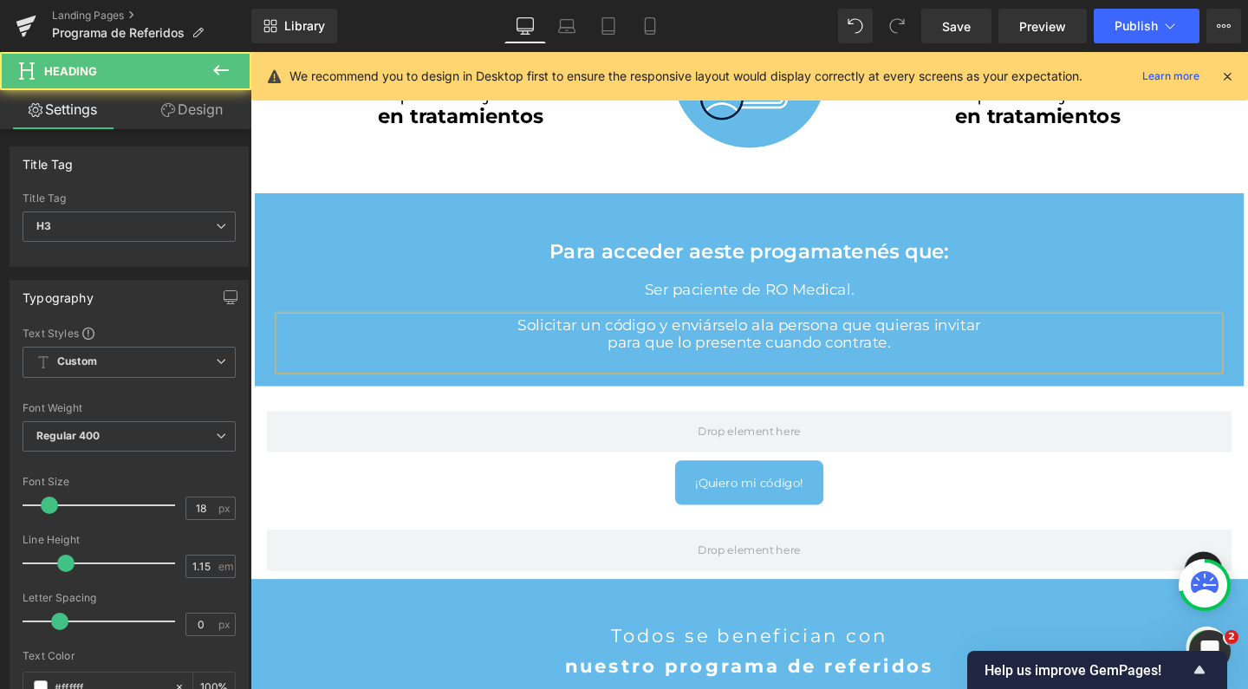
click at [960, 334] on span "la persona que quieras invitar" at bounding box center [902, 338] width 231 height 19
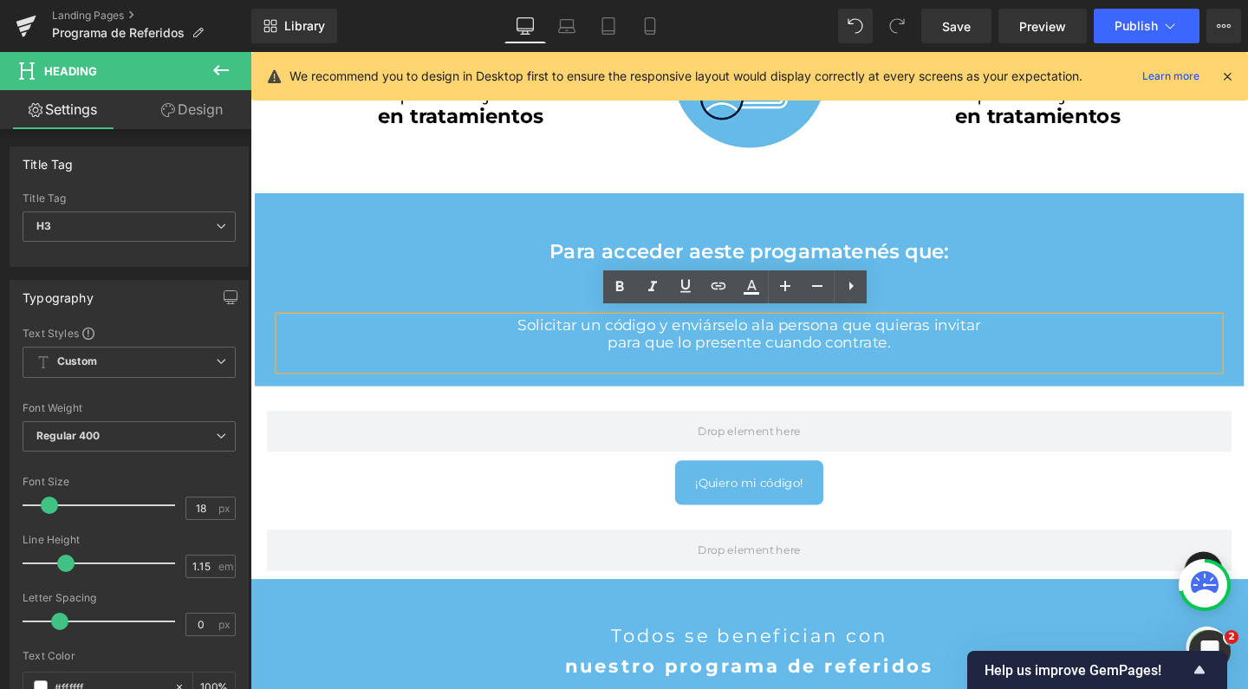
click at [867, 335] on span "la persona que quieras invitar" at bounding box center [902, 338] width 231 height 19
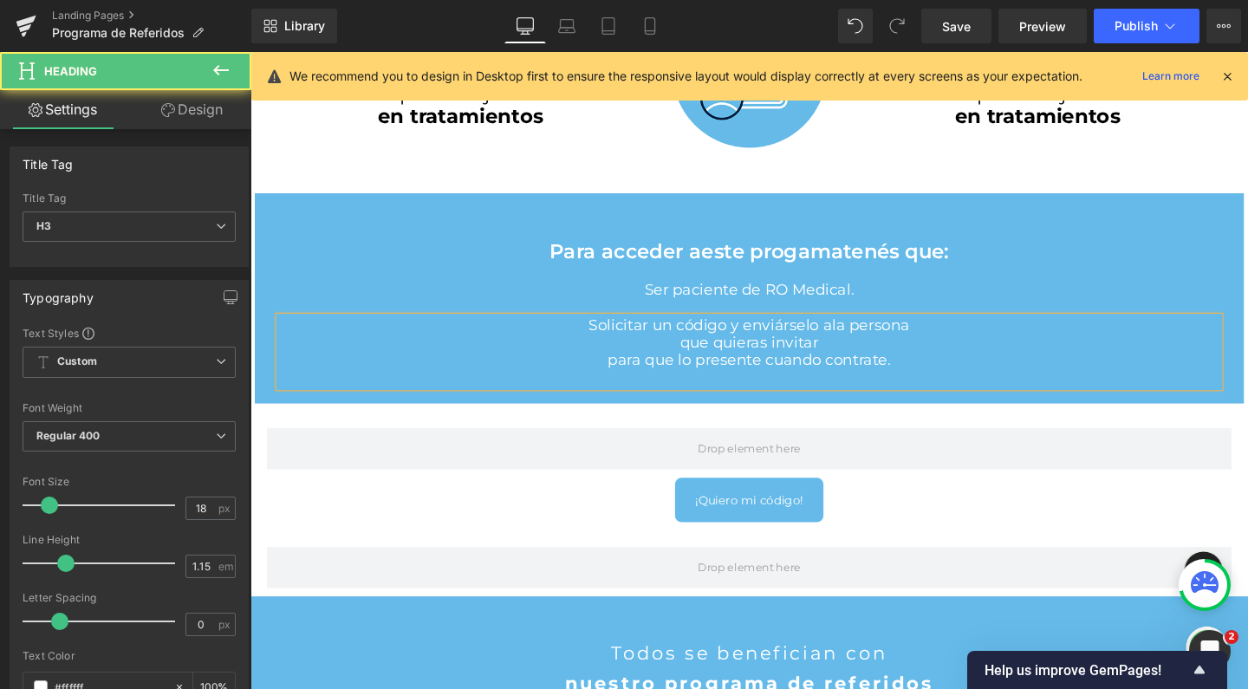
scroll to position [2708, 1031]
click at [612, 368] on h3 "para que lo presente cuando contrate." at bounding box center [775, 376] width 988 height 18
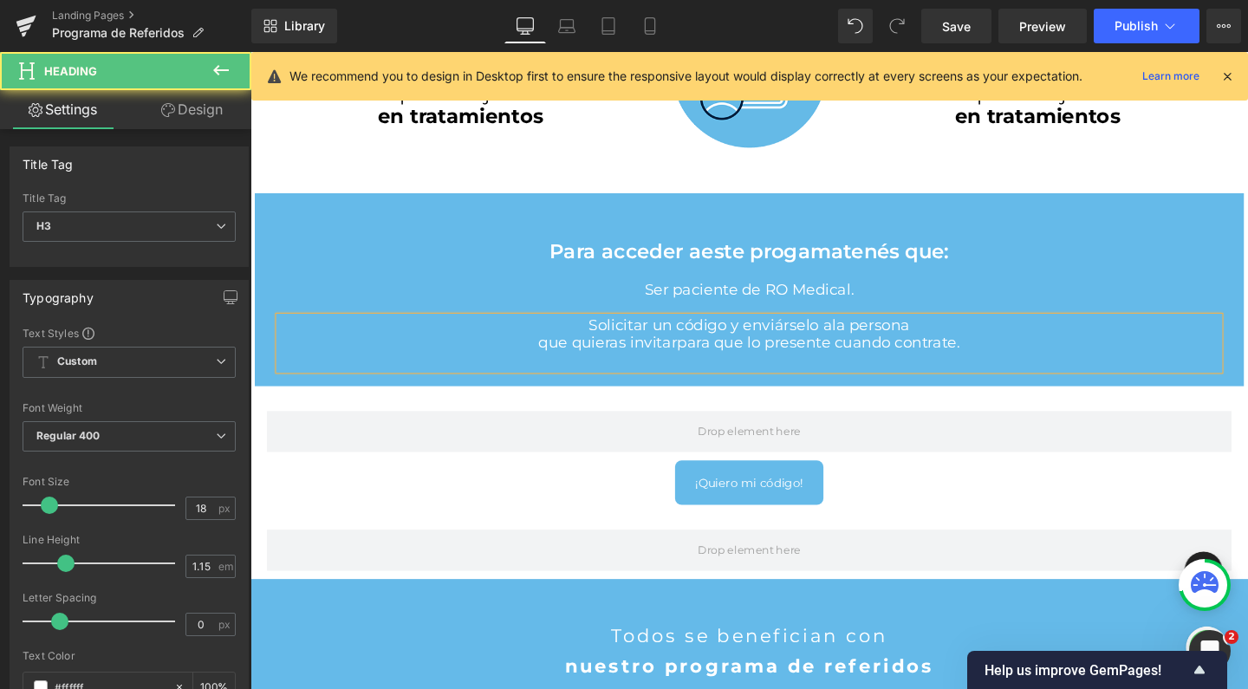
scroll to position [2690, 1031]
drag, startPoint x: 851, startPoint y: 351, endPoint x: 981, endPoint y: 354, distance: 130.0
click at [981, 354] on span "para que lo presente cuando contrate." at bounding box center [847, 357] width 297 height 19
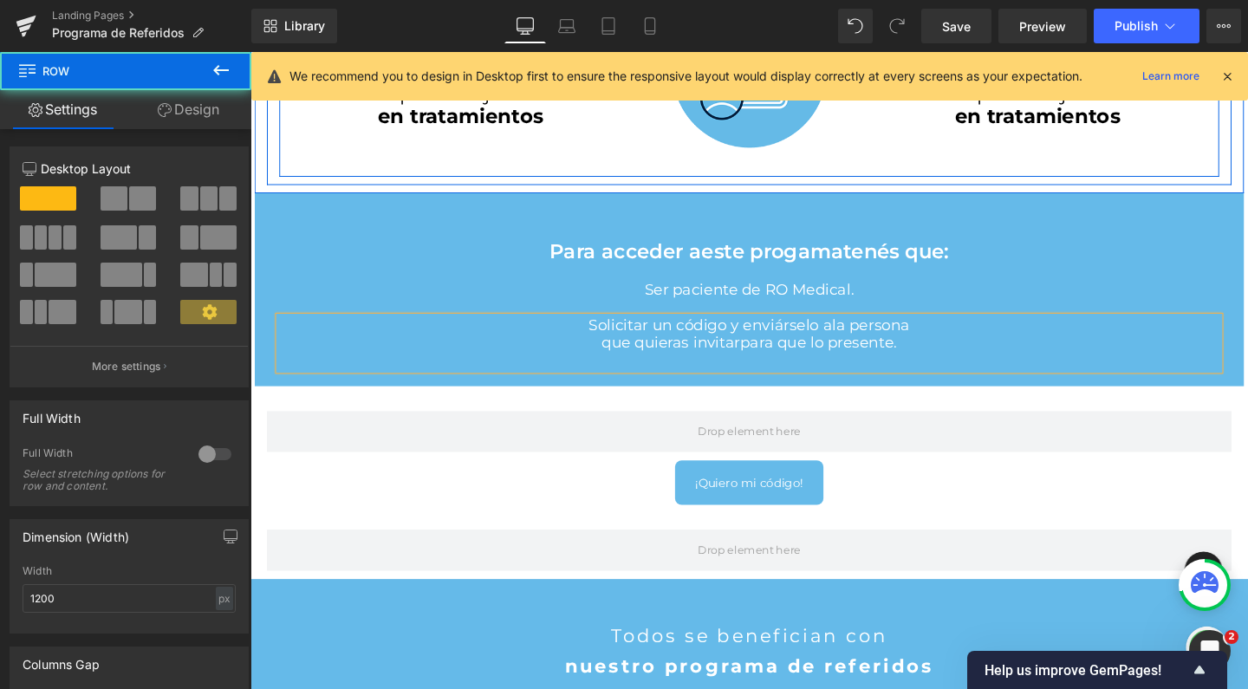
click at [911, 172] on div "Vos recibís: Heading $100,000 Heading para canjear en tratamientos Heading Row …" at bounding box center [775, 71] width 988 height 223
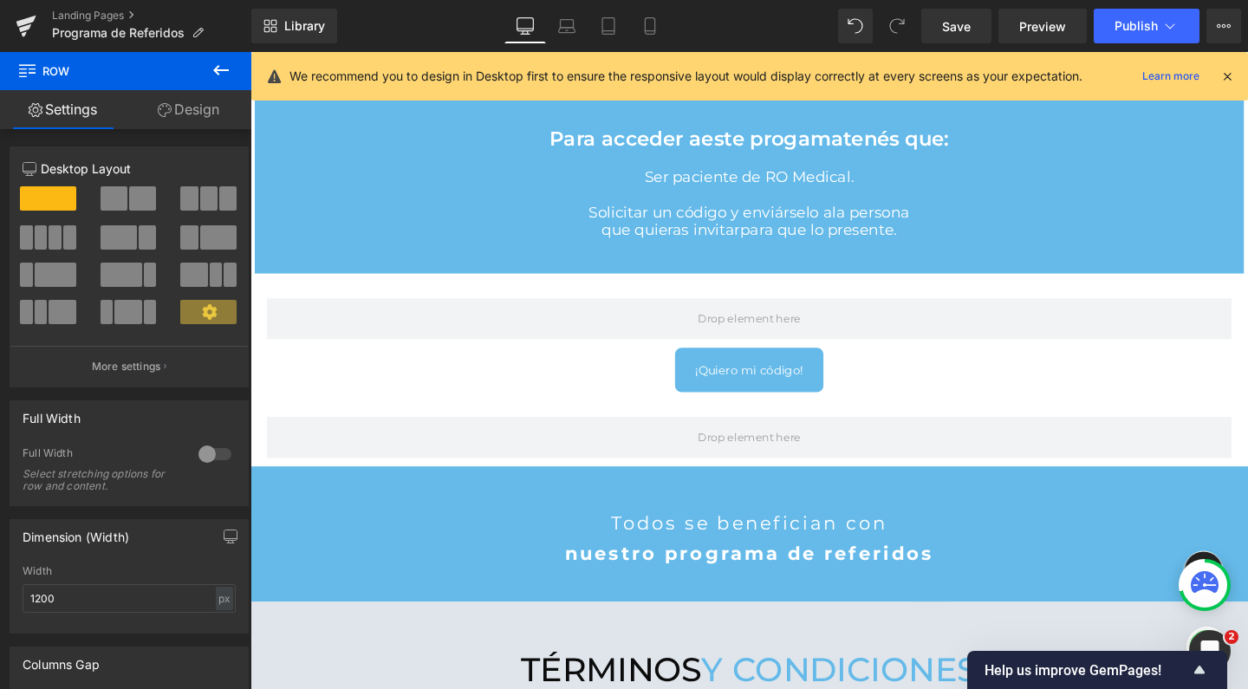
scroll to position [1053, 0]
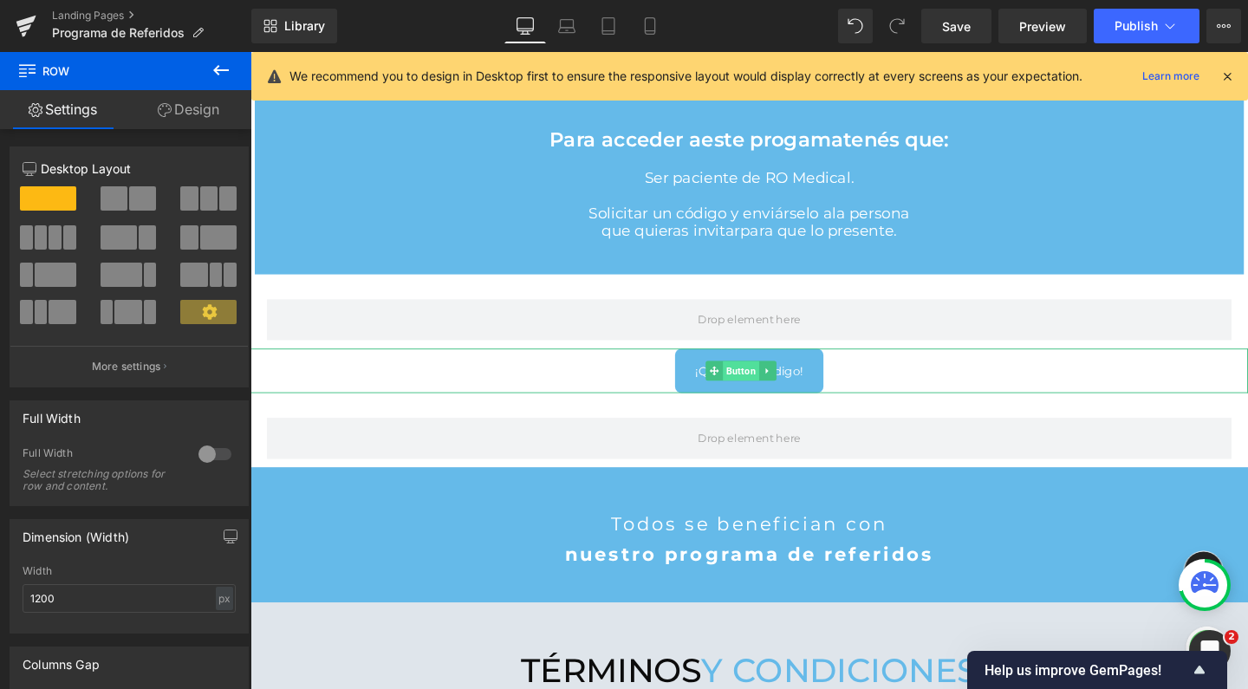
click at [764, 377] on span "Button" at bounding box center [766, 387] width 38 height 21
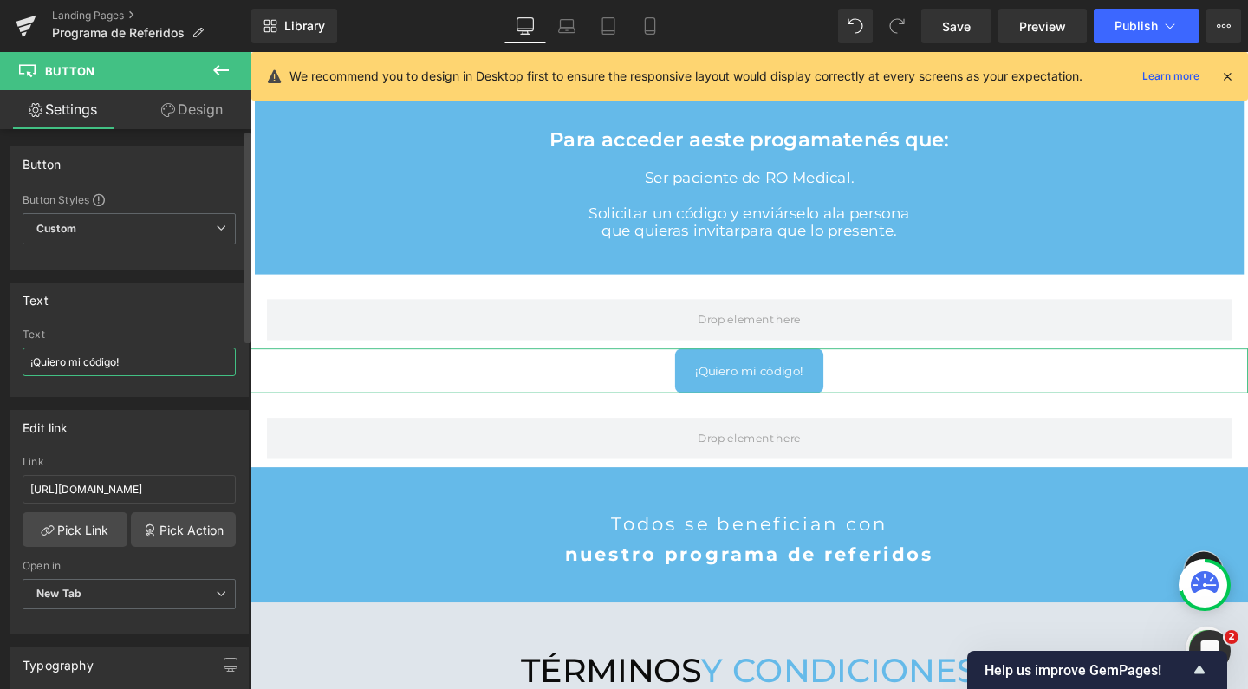
click at [89, 352] on input "¡Quiero mi código!" at bounding box center [129, 362] width 213 height 29
click at [29, 355] on input "QUIERO MI CODIGO!" at bounding box center [129, 362] width 213 height 29
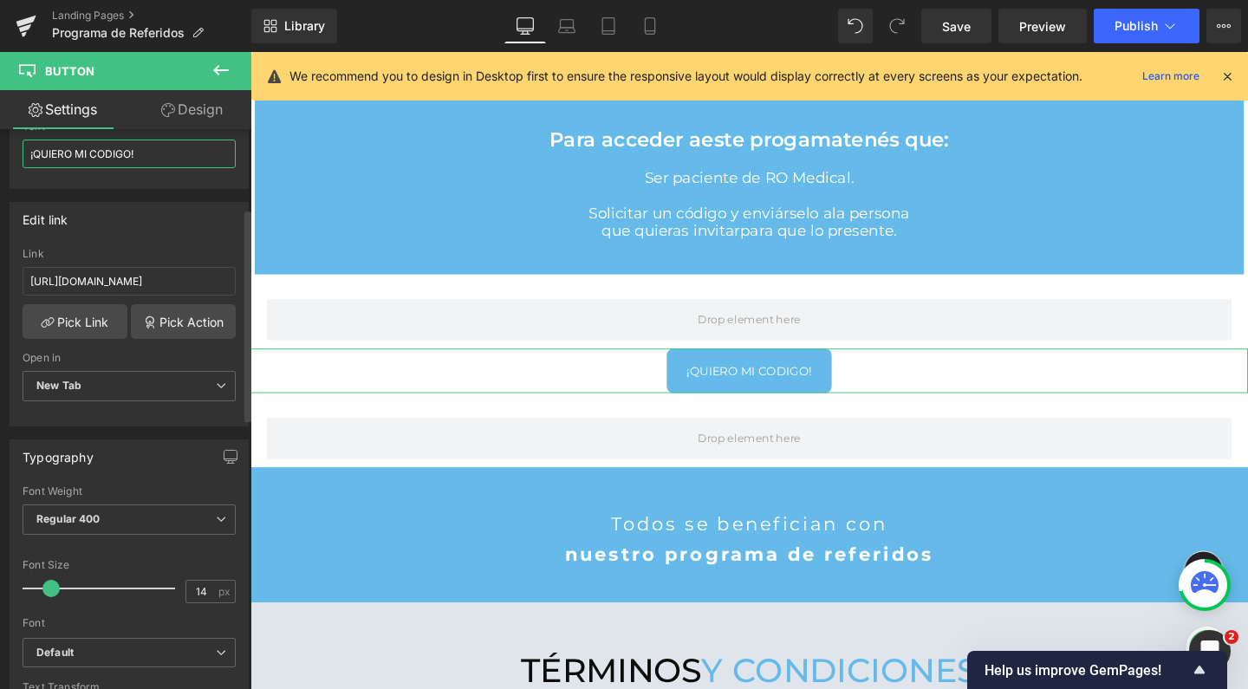
scroll to position [229, 0]
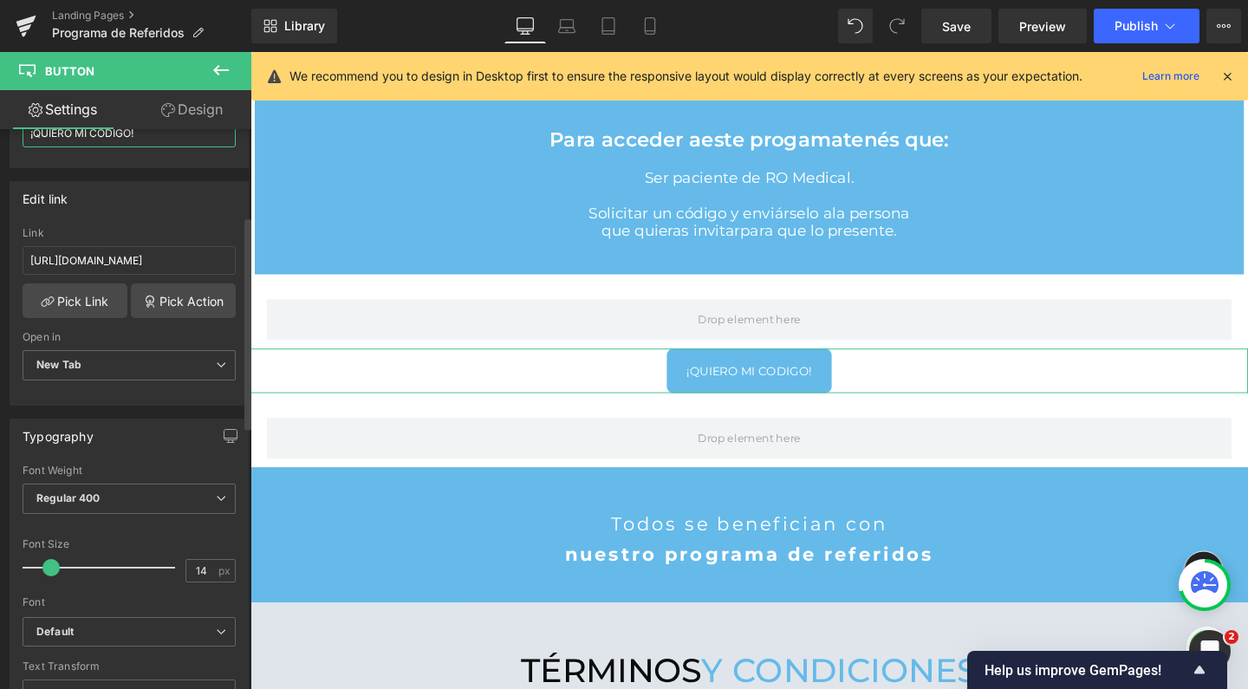
type input "¡QUIERO MI CODIGO!"
click at [128, 478] on div "Font Weight Regular 400 Thin 100 Semi Thin 200 Light 300 Regular 400 Medium 500…" at bounding box center [129, 499] width 213 height 69
click at [128, 504] on span "Regular 400" at bounding box center [129, 499] width 213 height 30
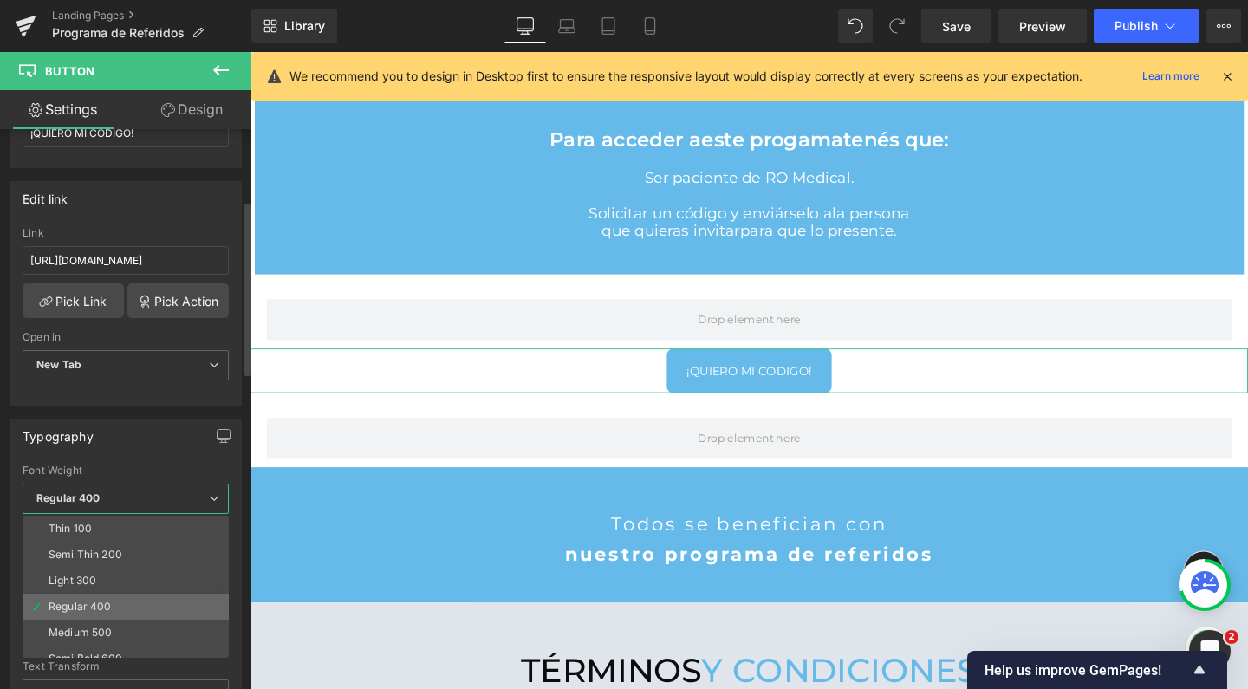
scroll to position [76, 0]
click at [107, 606] on div "Super Bold 800" at bounding box center [88, 608] width 78 height 12
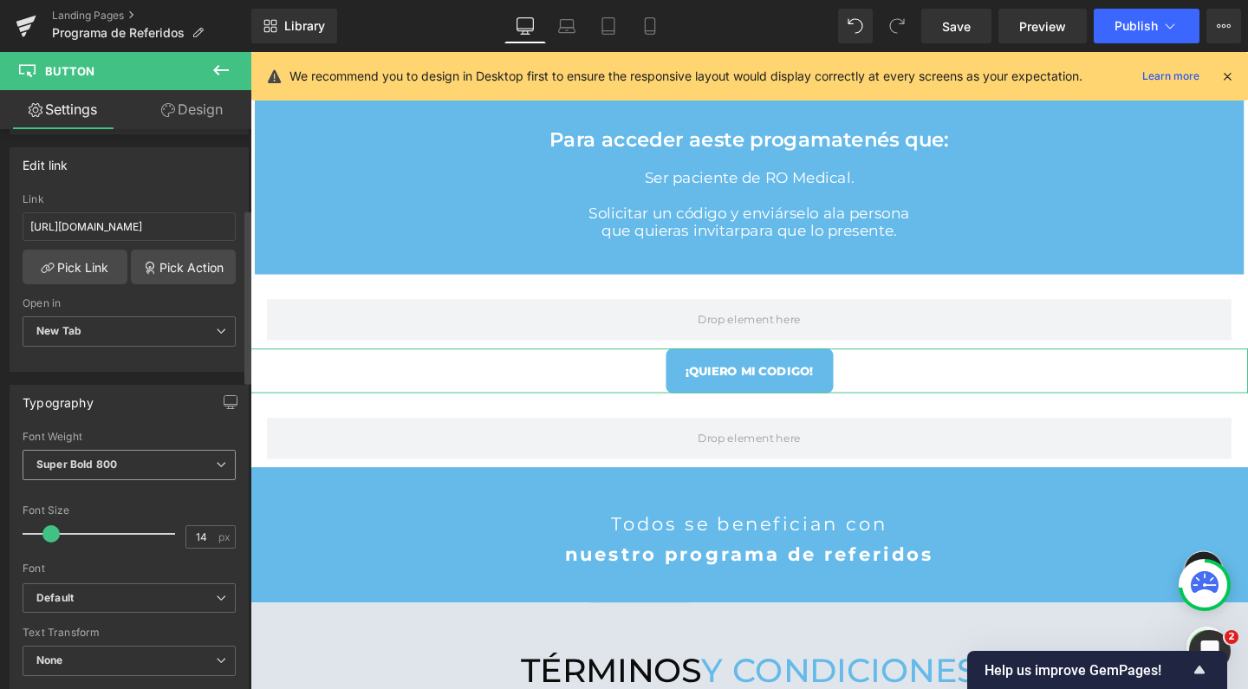
scroll to position [284, 0]
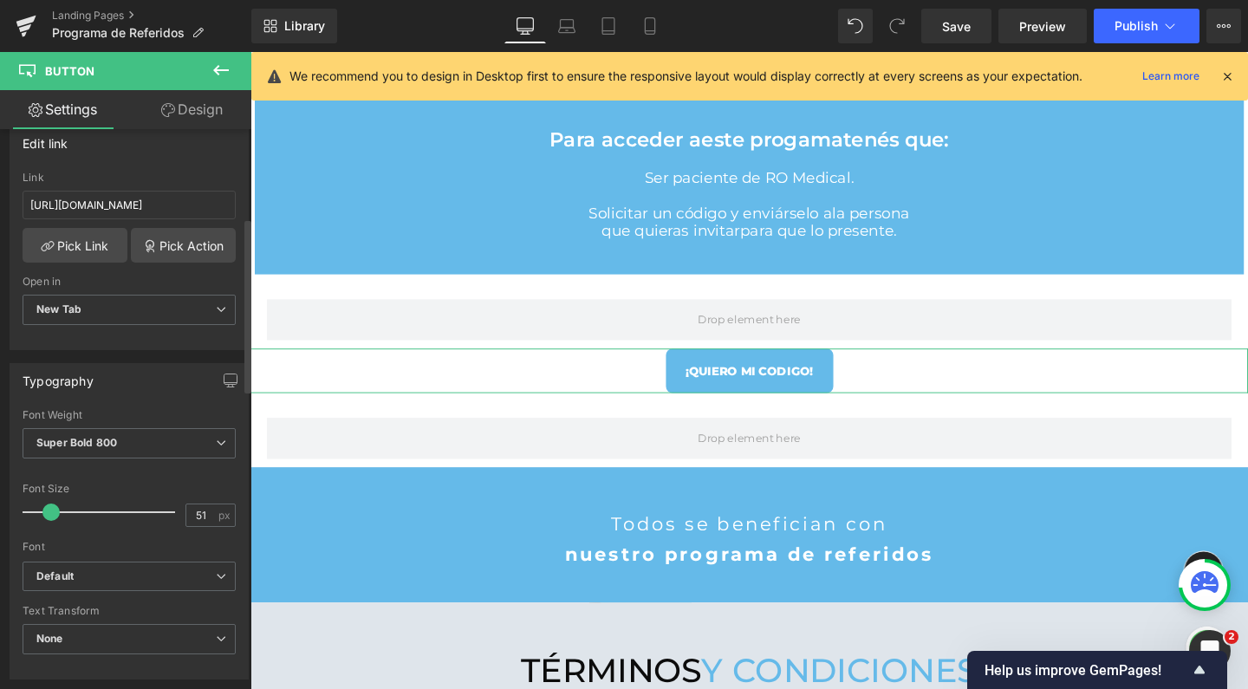
click at [101, 509] on div at bounding box center [103, 512] width 144 height 35
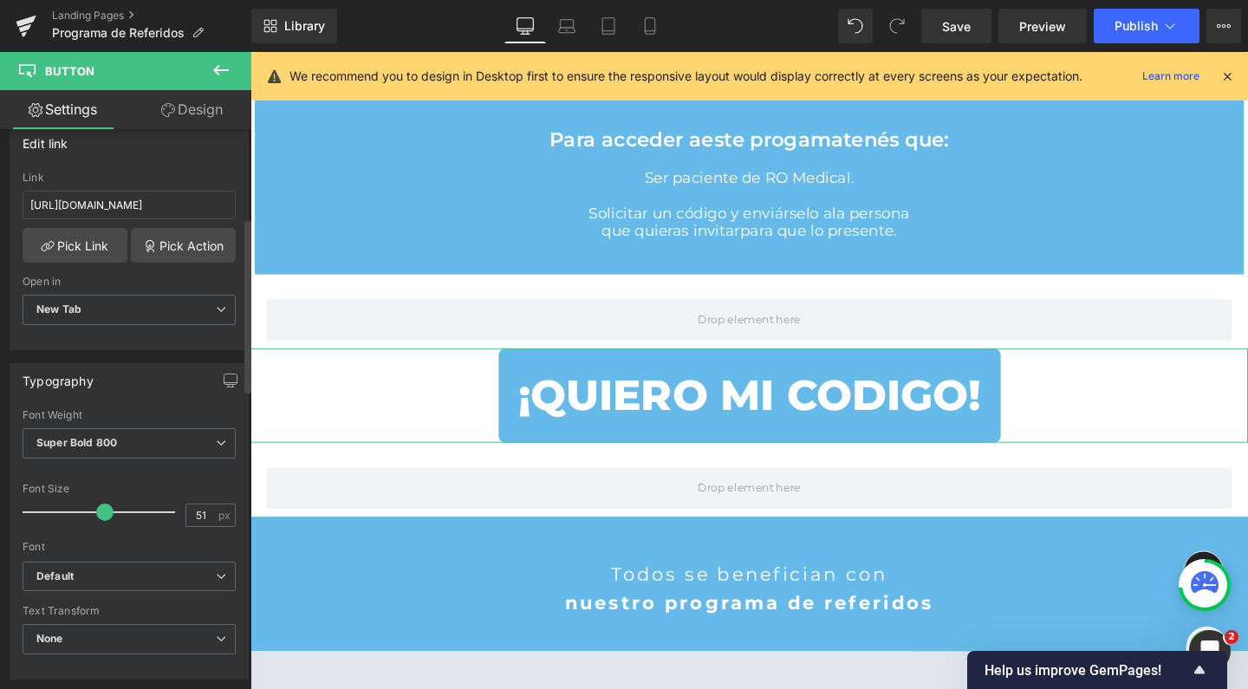
scroll to position [2742, 1031]
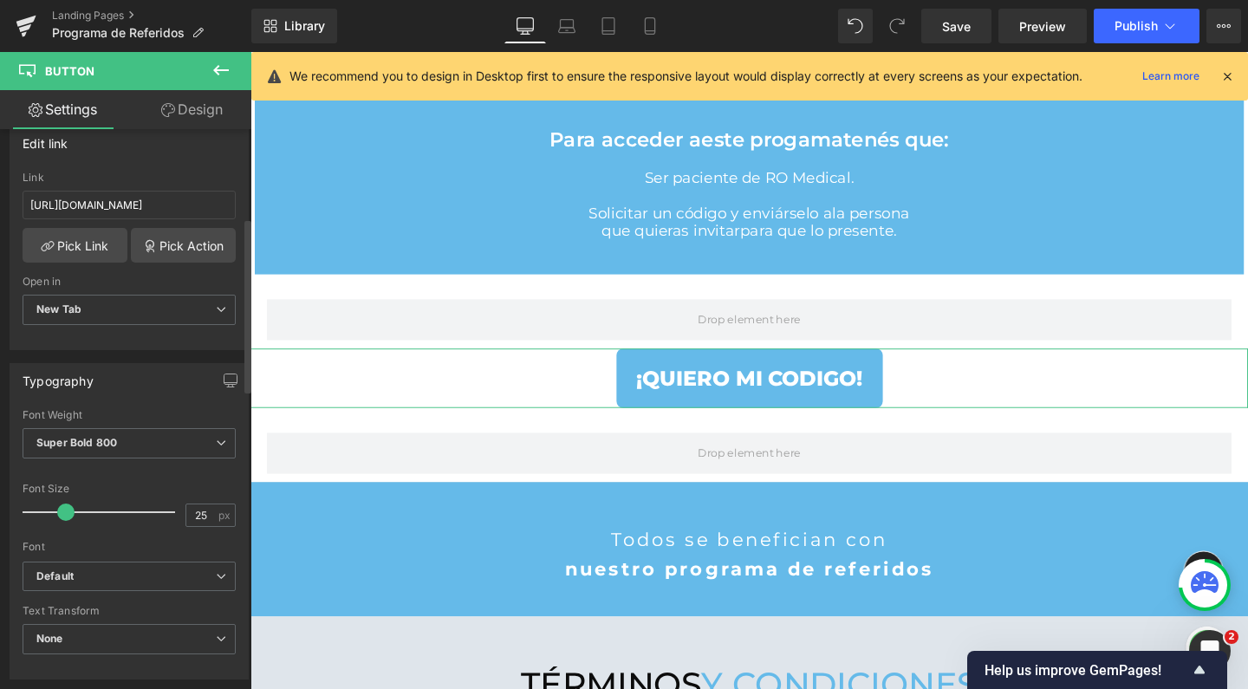
type input "24"
drag, startPoint x: 101, startPoint y: 509, endPoint x: 65, endPoint y: 513, distance: 36.7
click at [65, 513] on span at bounding box center [65, 512] width 17 height 17
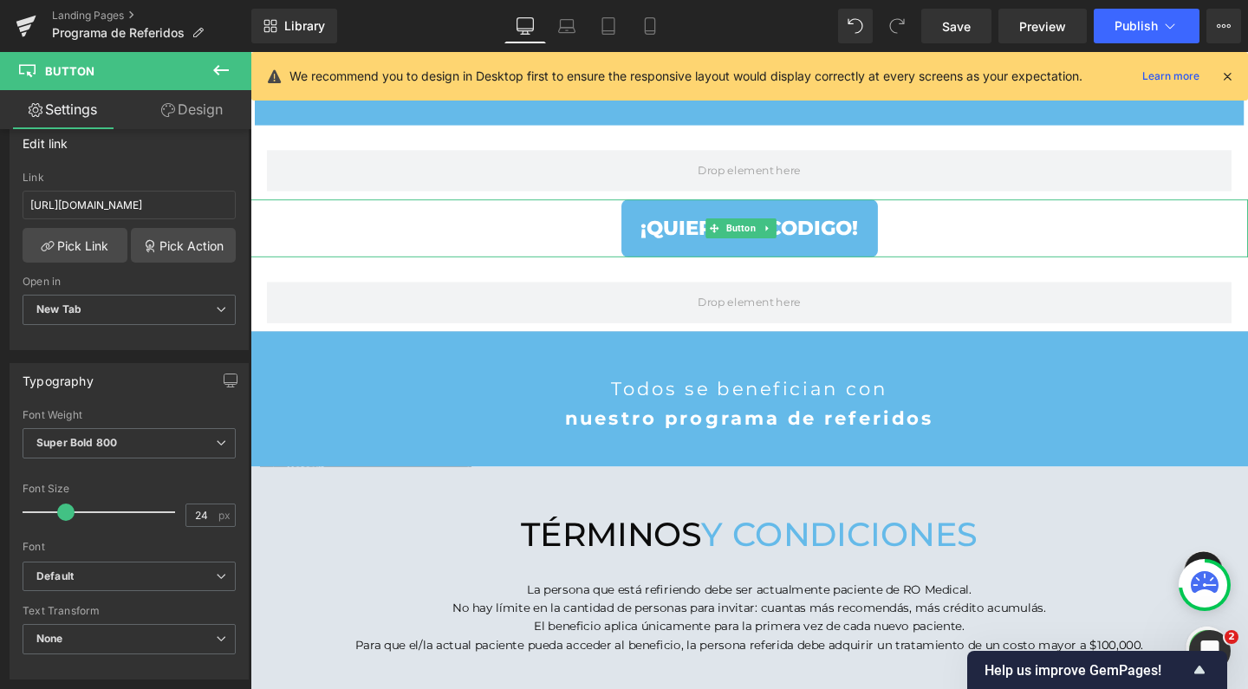
scroll to position [1213, 0]
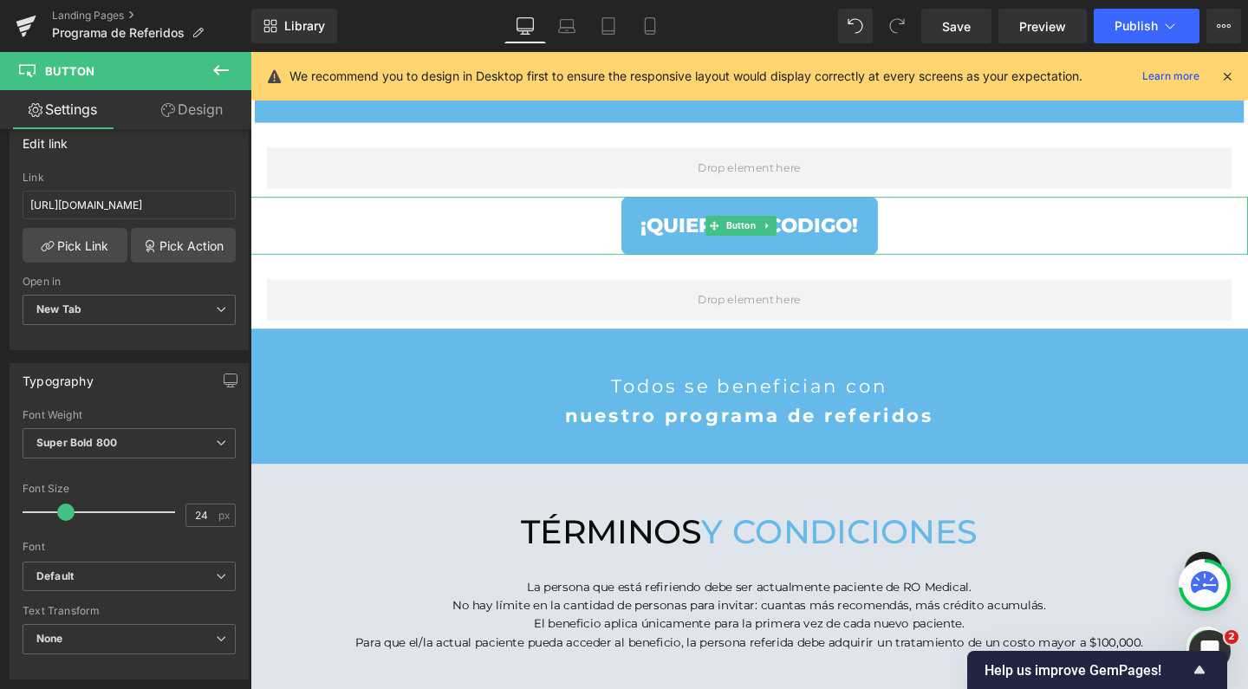
click at [718, 224] on span "¡QUIERO MI CODIGO!" at bounding box center [775, 234] width 228 height 33
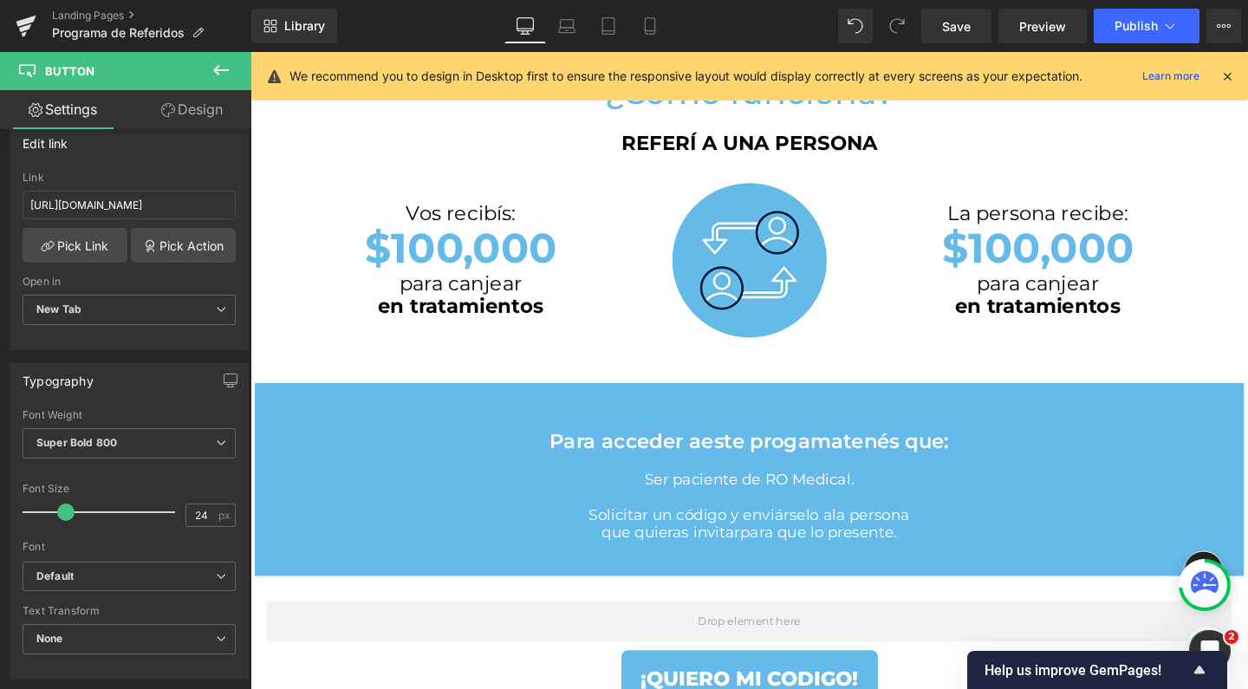
scroll to position [934, 0]
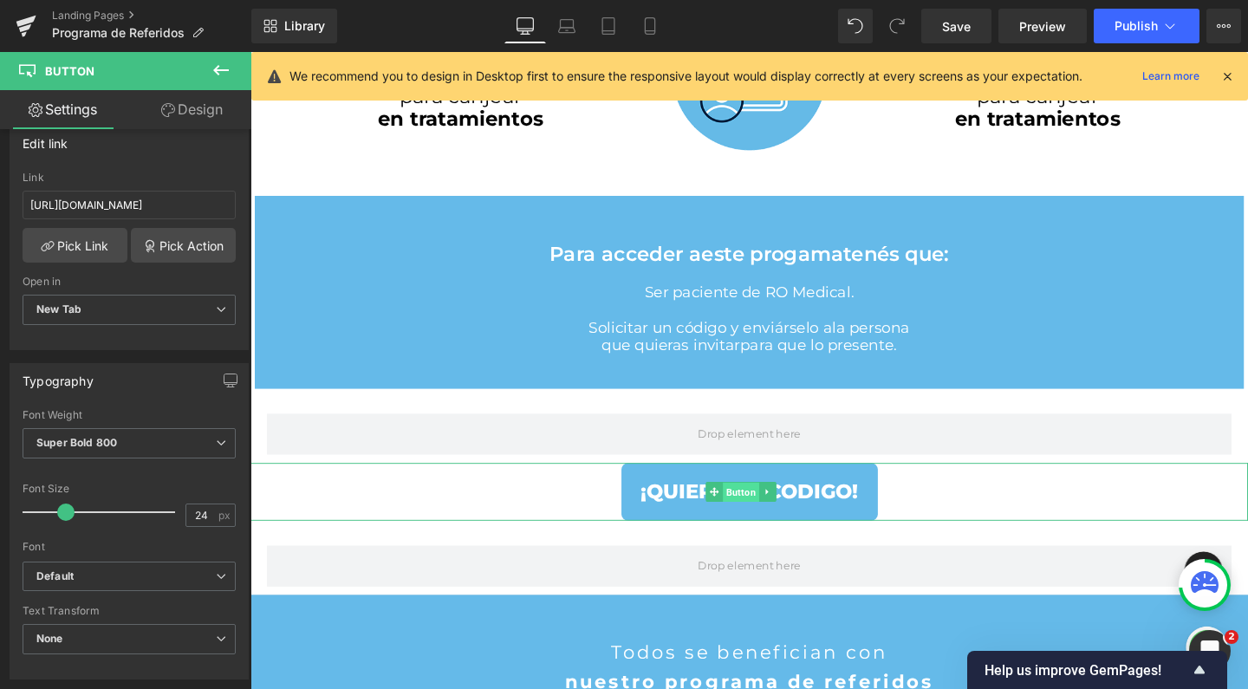
click at [770, 504] on span "Button" at bounding box center [766, 514] width 38 height 21
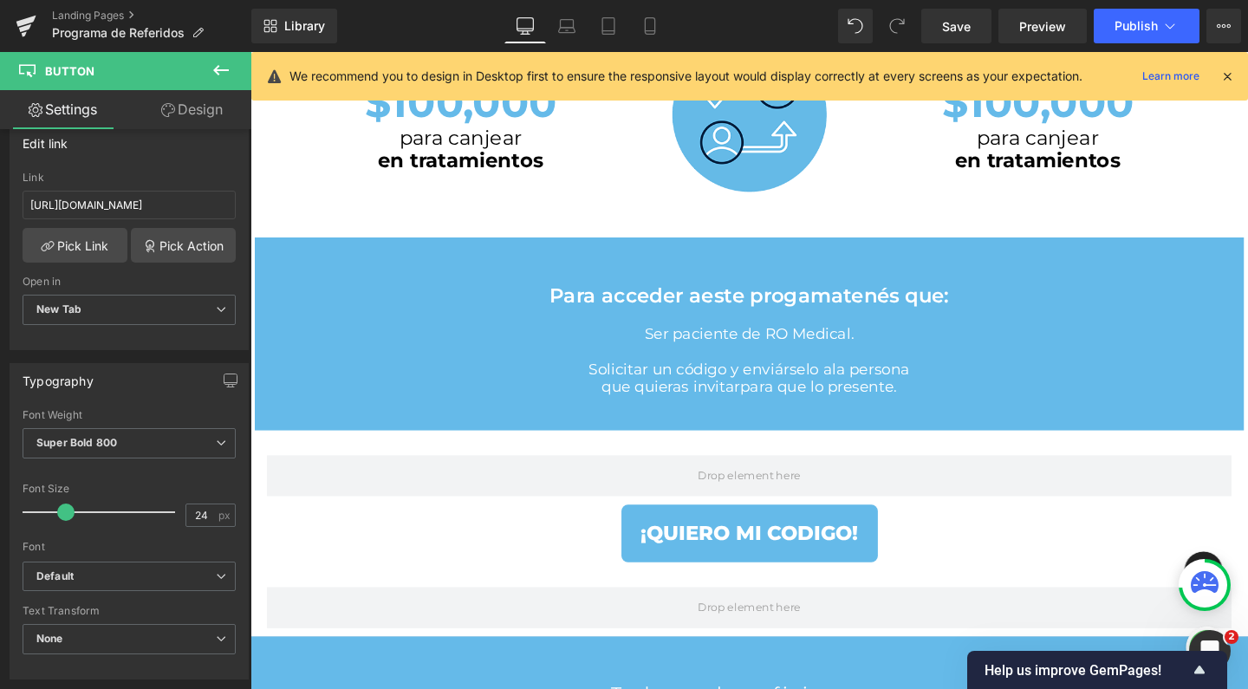
scroll to position [888, 0]
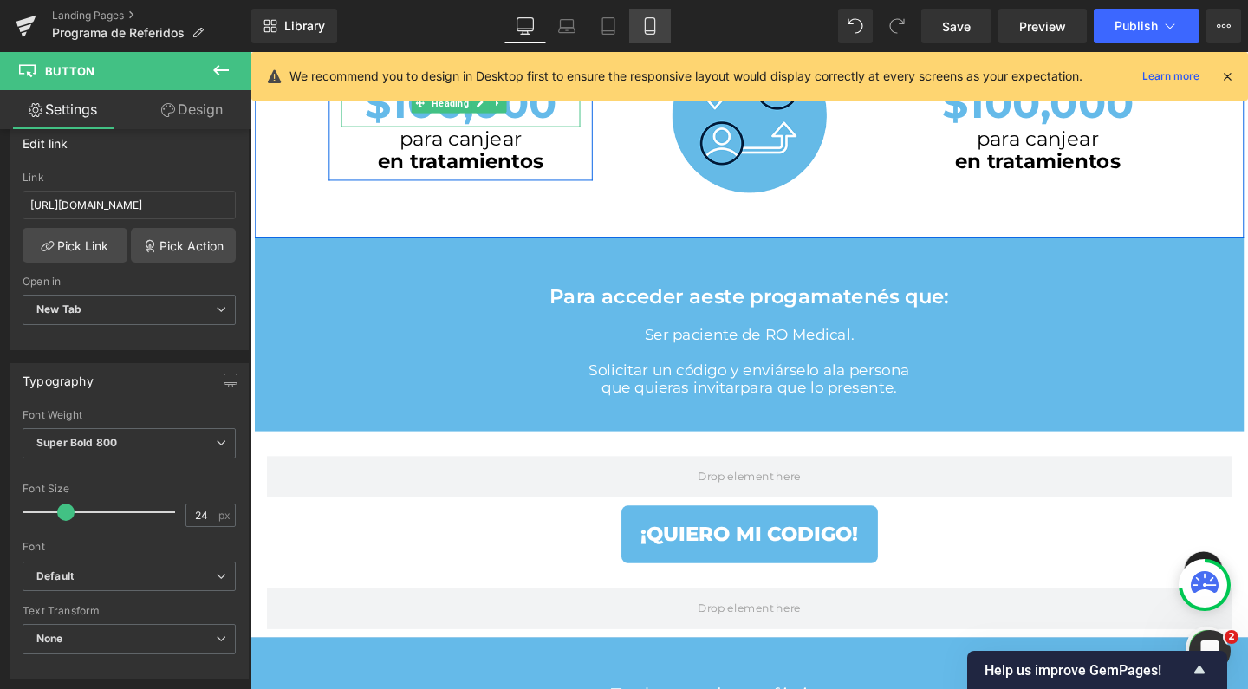
click at [647, 29] on icon at bounding box center [649, 25] width 17 height 17
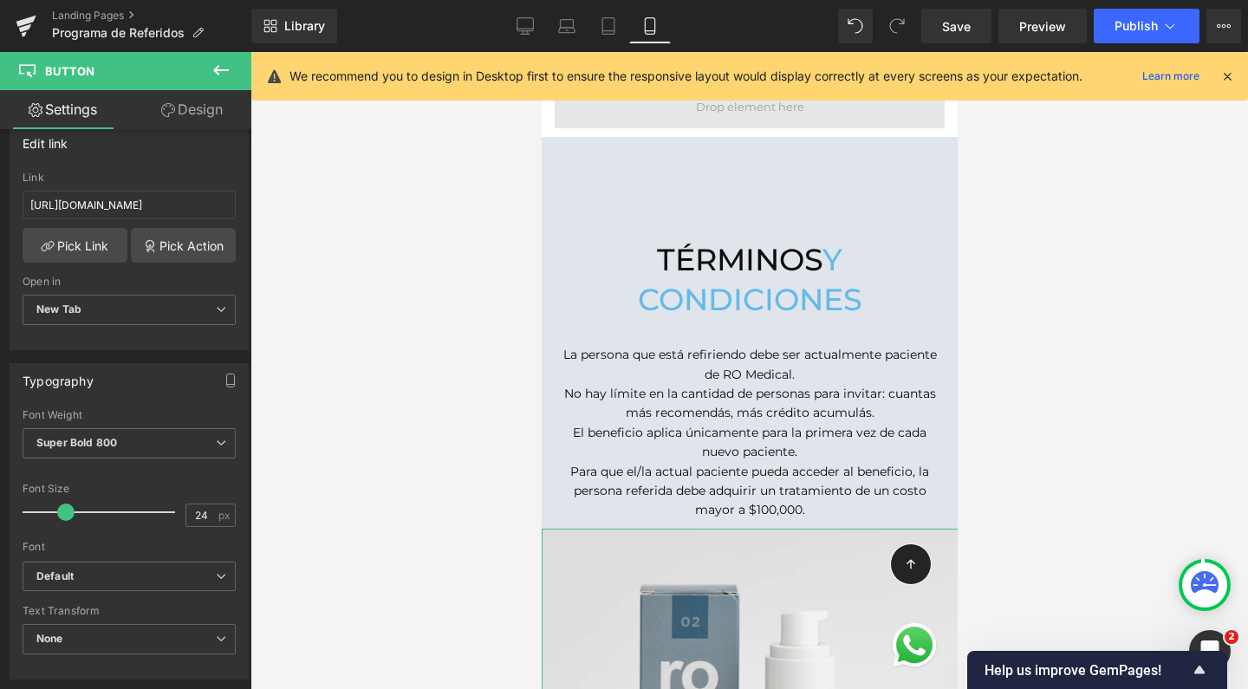
scroll to position [1786, 0]
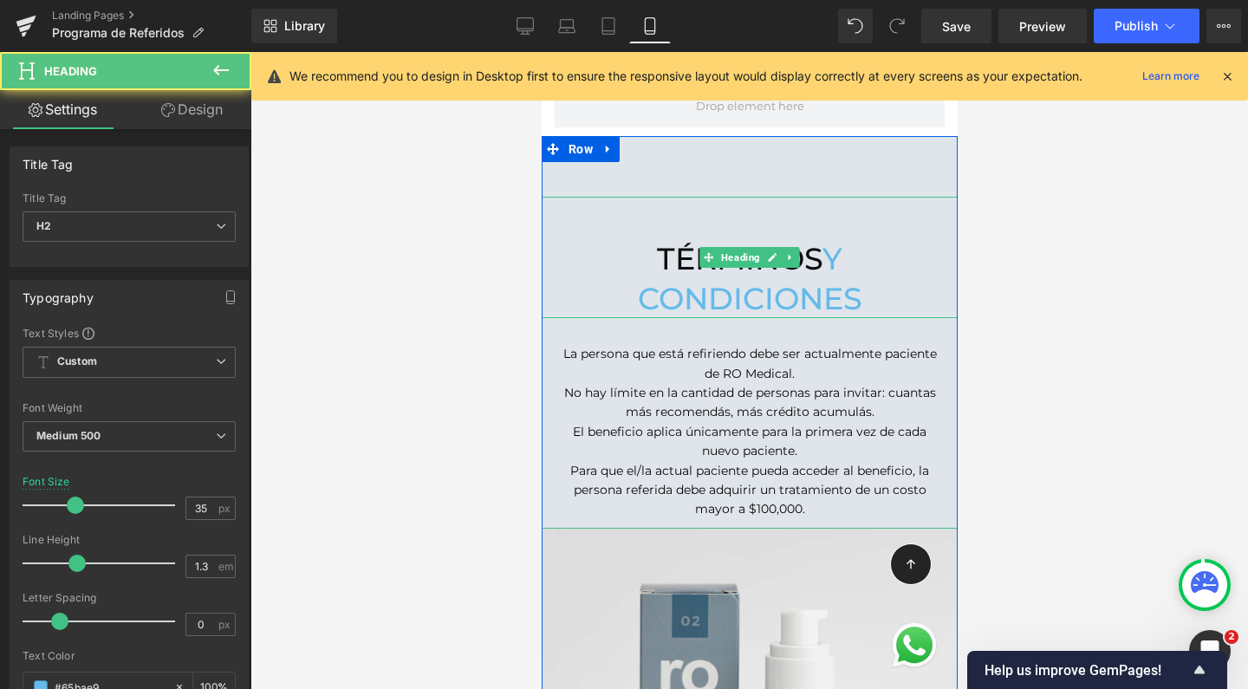
click at [816, 240] on span "y condiciones" at bounding box center [749, 278] width 224 height 77
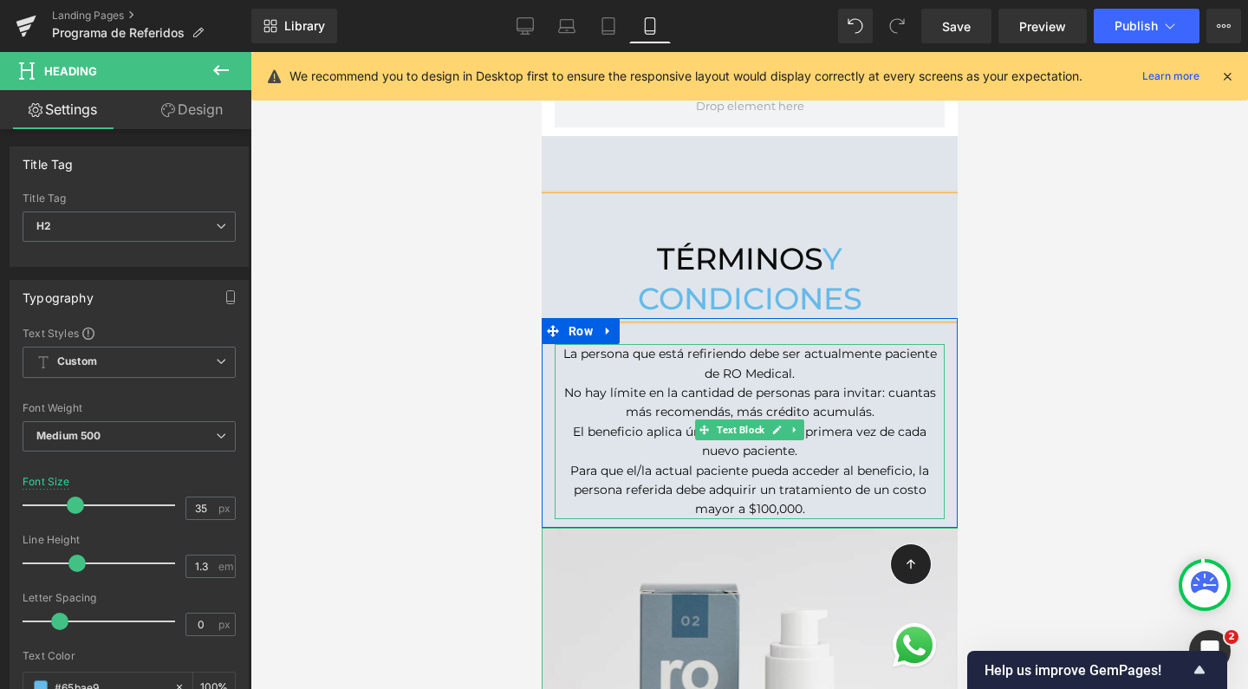
scroll to position [3653, 399]
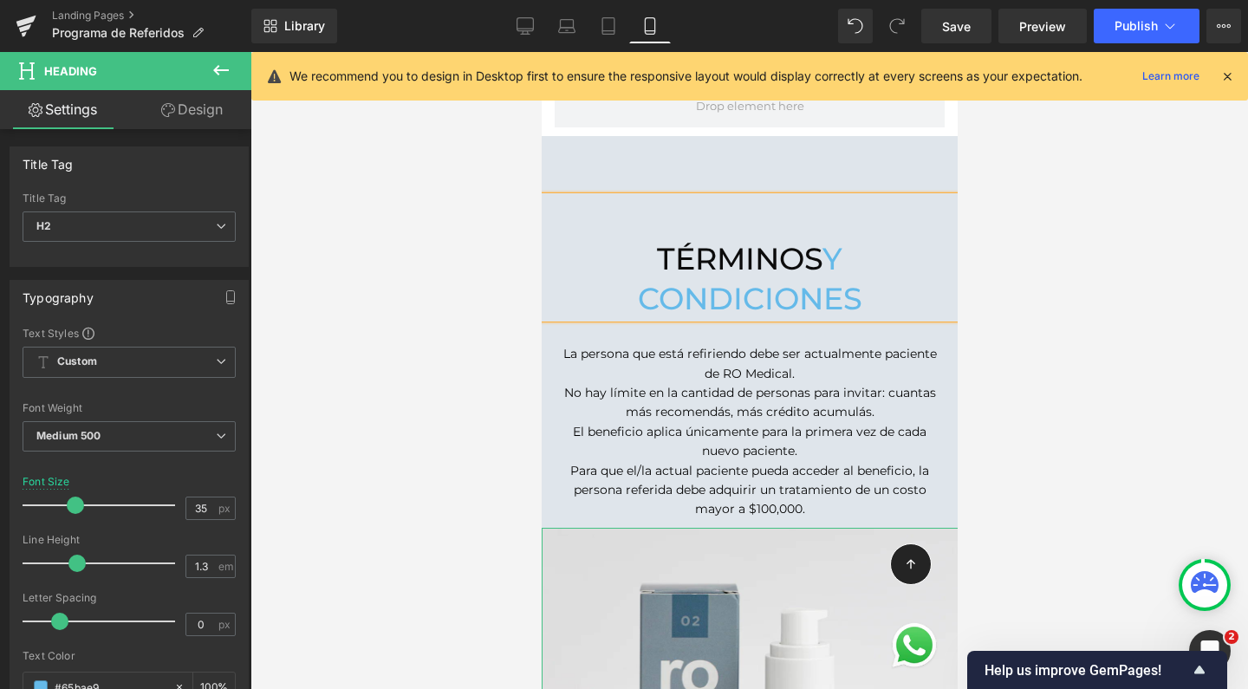
click at [1085, 293] on div at bounding box center [749, 370] width 998 height 637
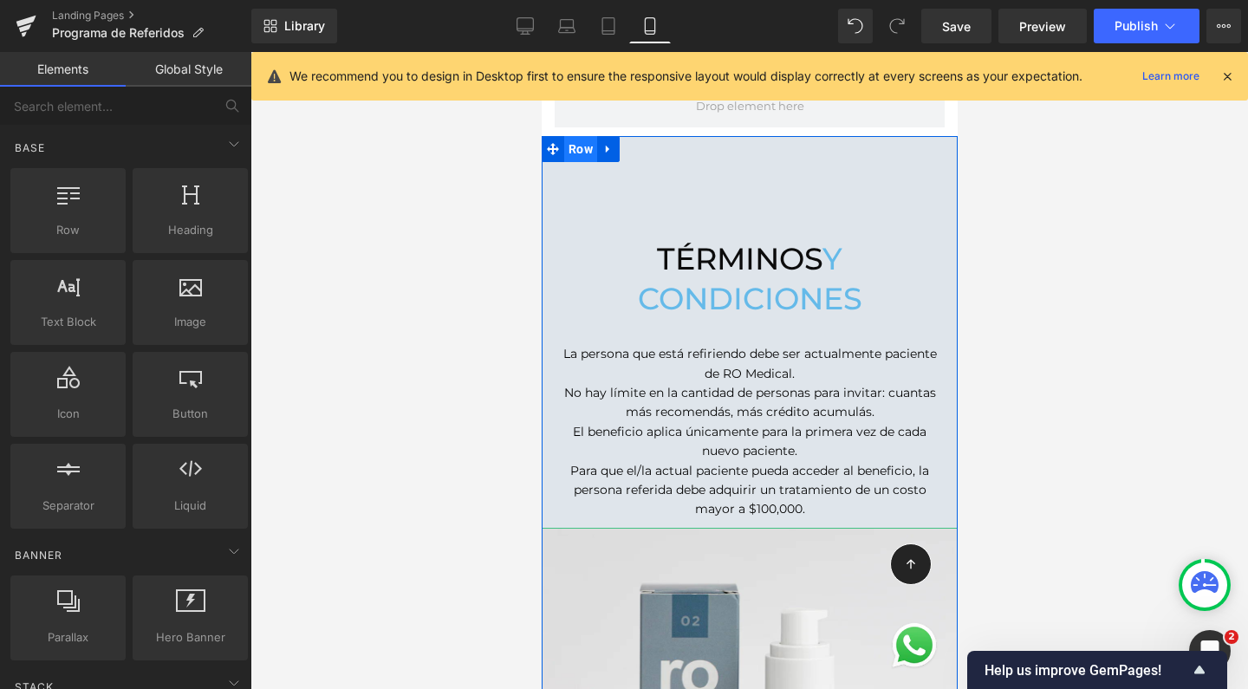
click at [574, 136] on span "Row" at bounding box center [579, 149] width 33 height 26
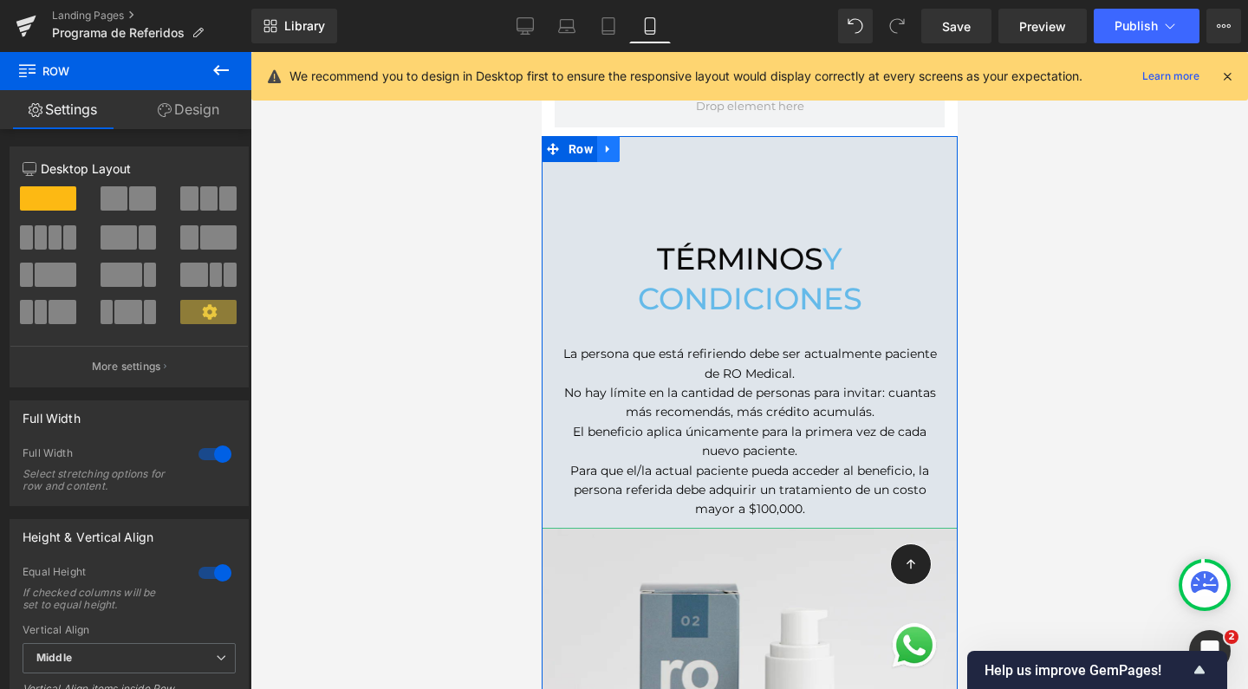
click at [604, 142] on icon at bounding box center [608, 148] width 12 height 13
click at [627, 143] on icon at bounding box center [630, 149] width 12 height 12
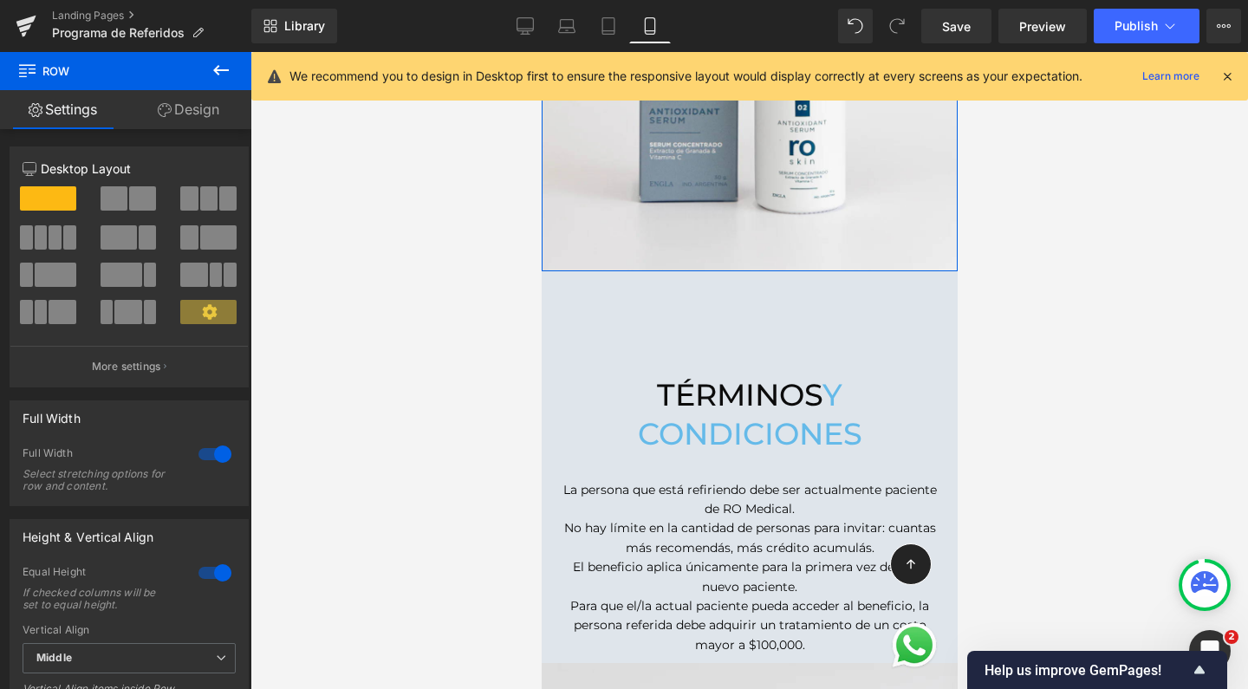
scroll to position [2541, 0]
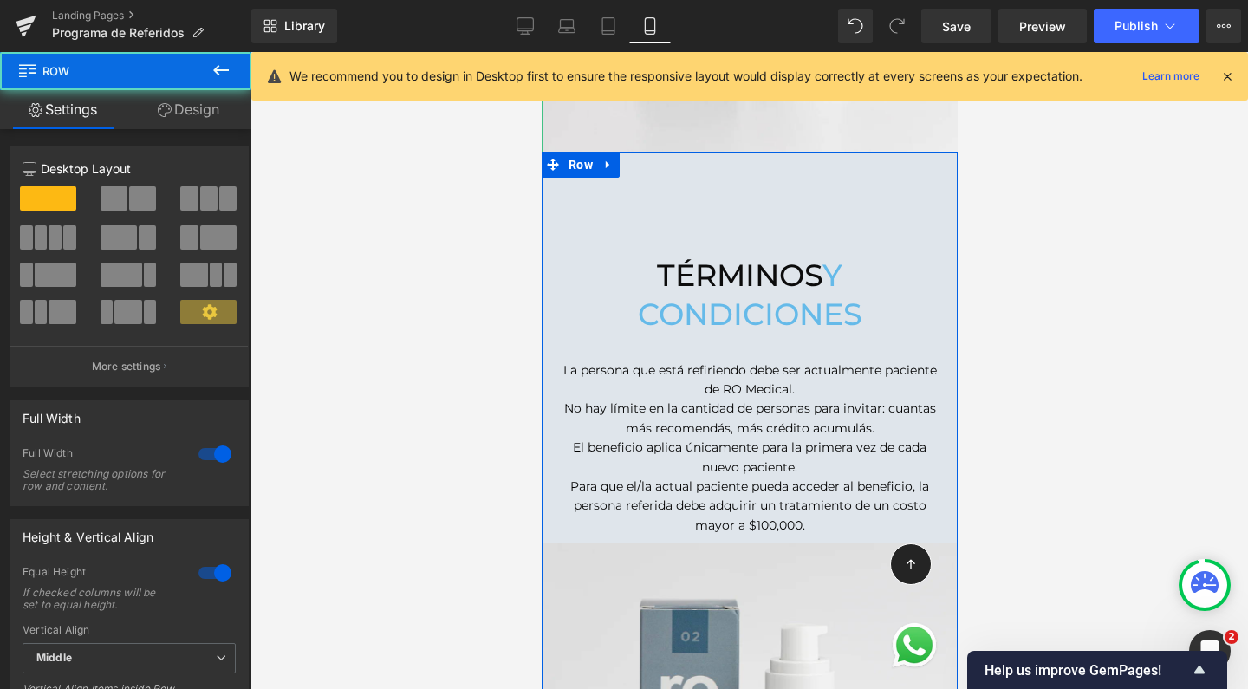
click at [587, 156] on div "términos y condiciones Heading La persona que está refiriendo debe ser actualme…" at bounding box center [749, 537] width 416 height 771
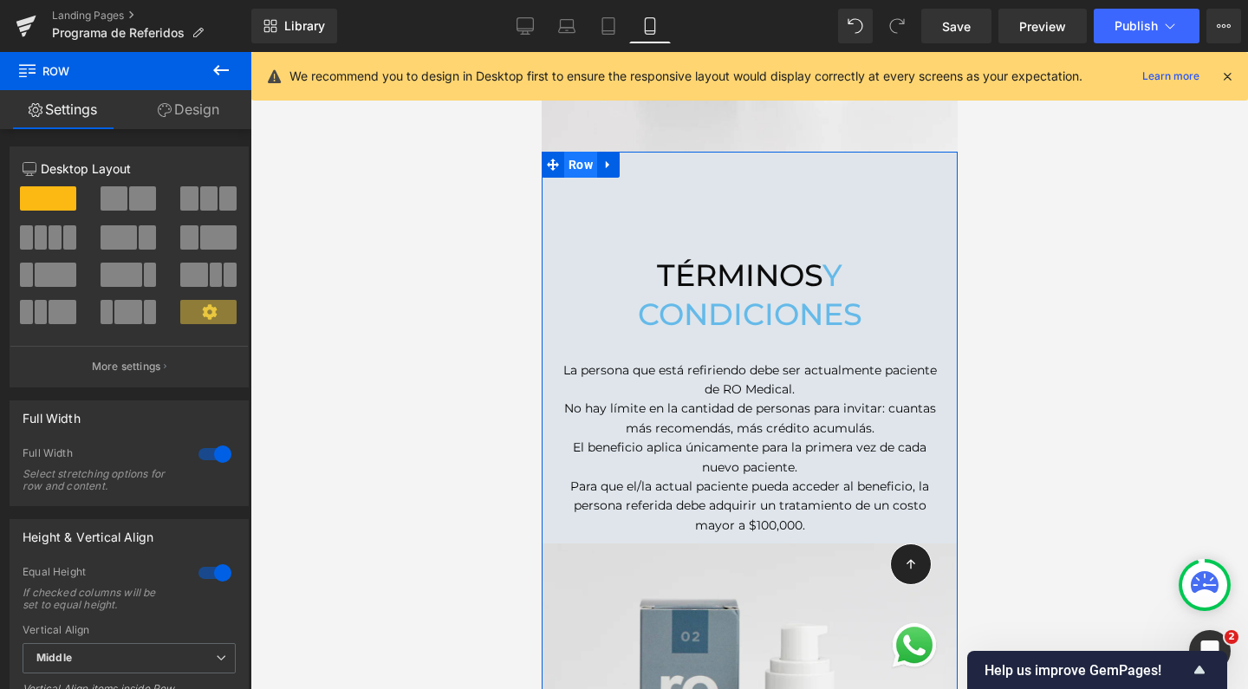
click at [567, 152] on span "Row" at bounding box center [579, 165] width 33 height 26
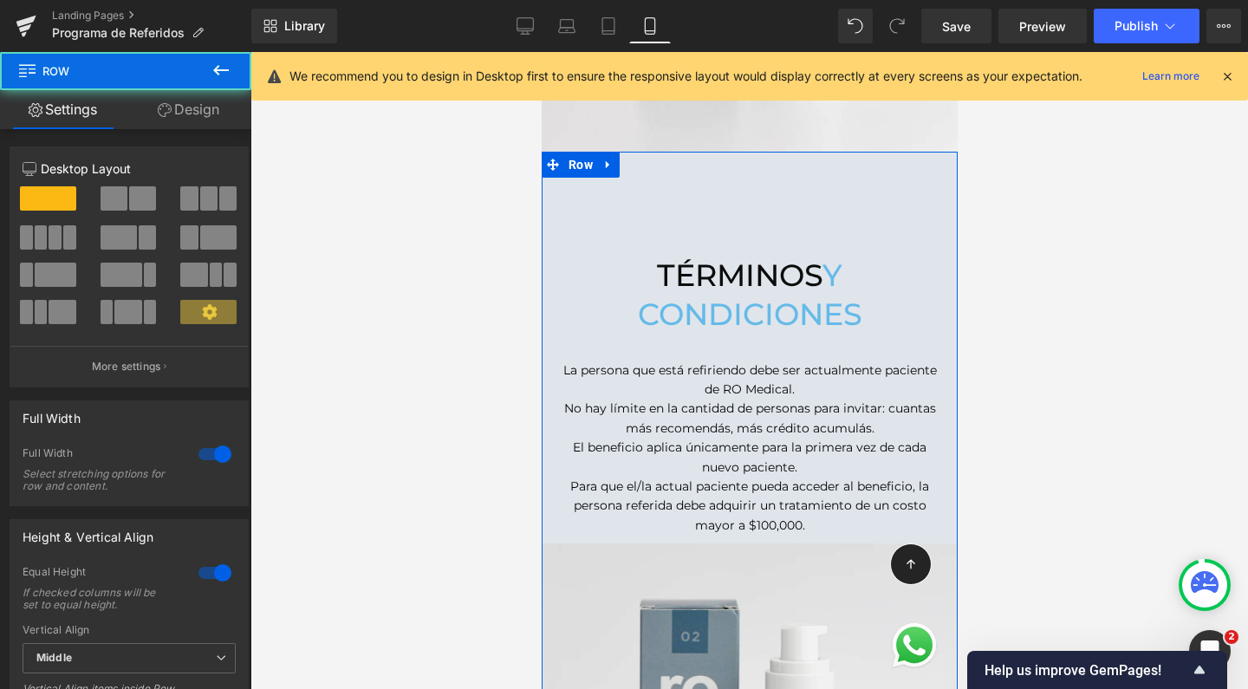
click at [207, 113] on link "Design" at bounding box center [189, 109] width 126 height 39
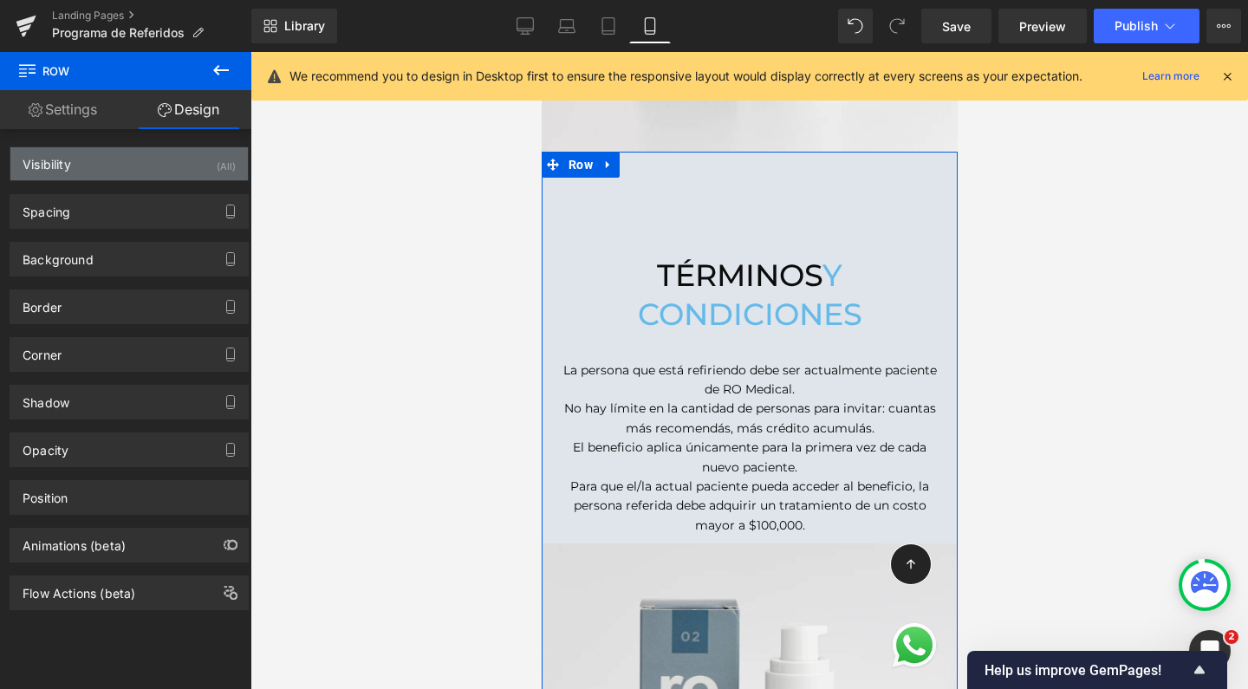
click at [184, 177] on div "Visibility (All)" at bounding box center [128, 163] width 237 height 33
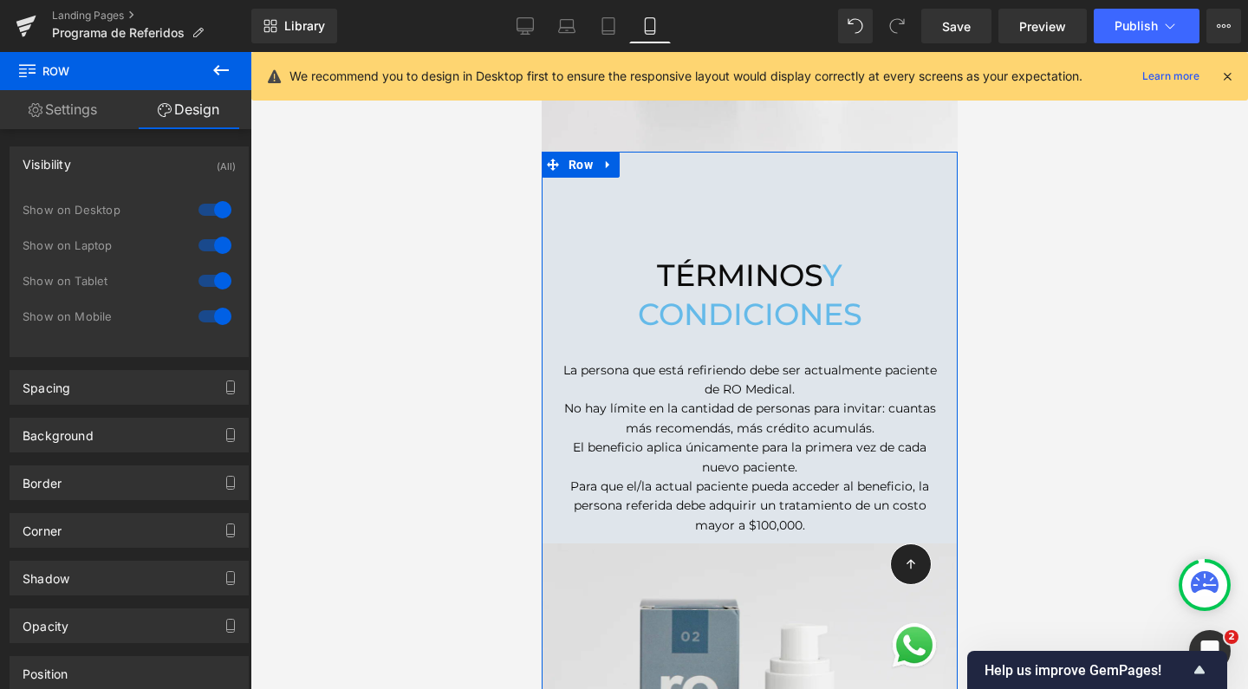
click at [213, 319] on div at bounding box center [215, 317] width 42 height 28
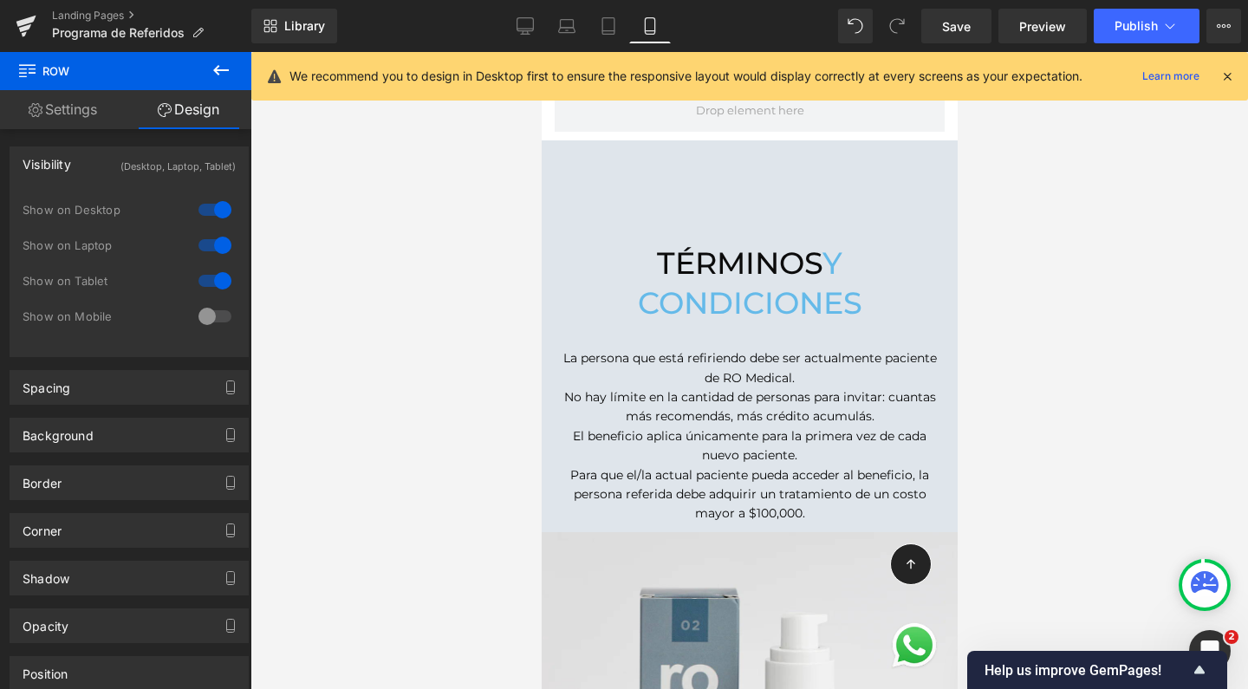
scroll to position [1477, 0]
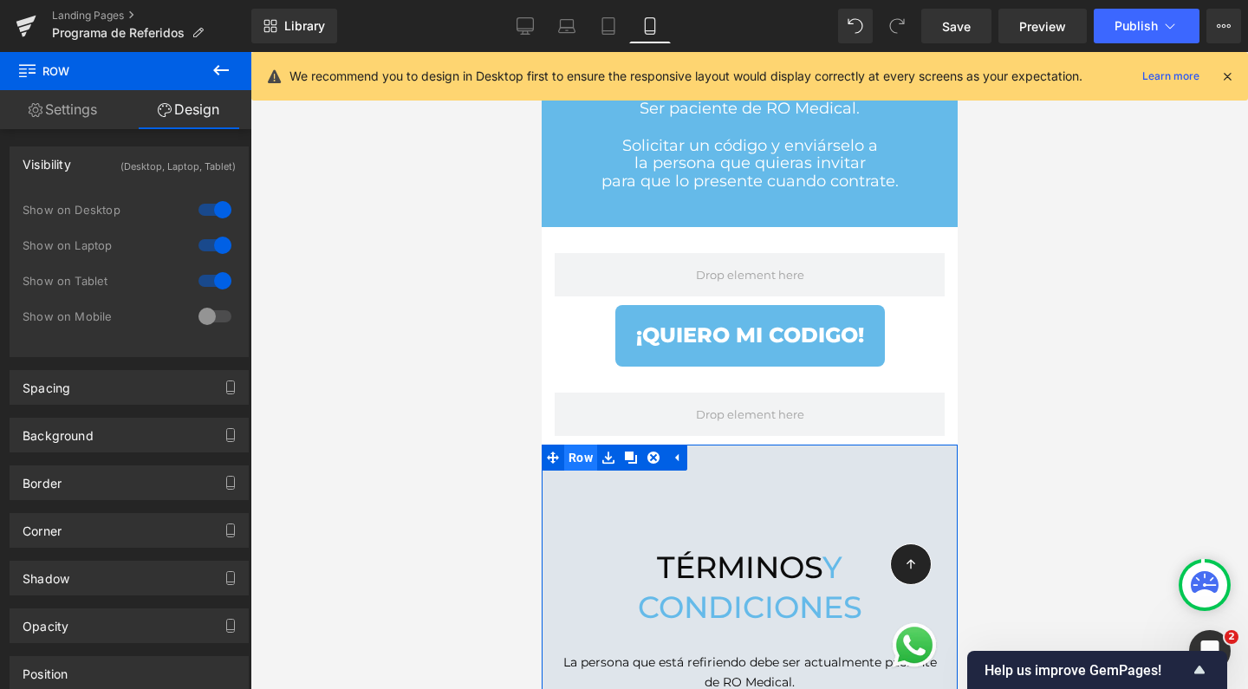
click at [571, 445] on span "Row" at bounding box center [579, 458] width 33 height 26
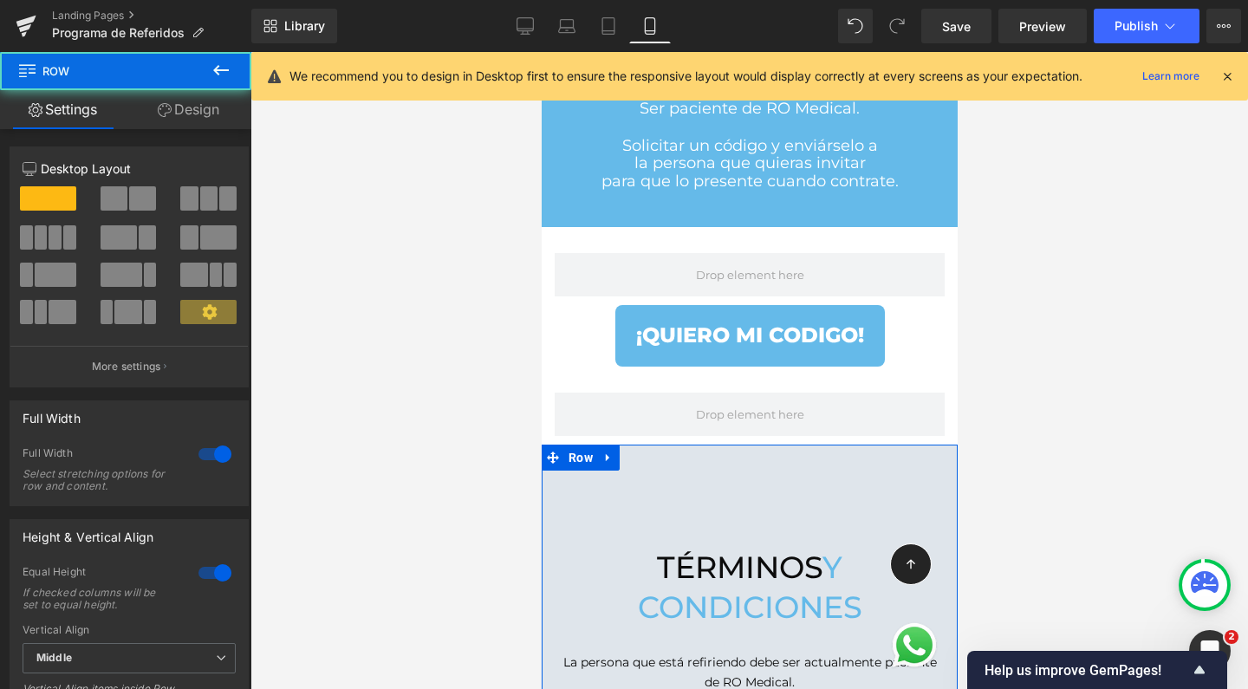
click at [212, 114] on link "Design" at bounding box center [189, 109] width 126 height 39
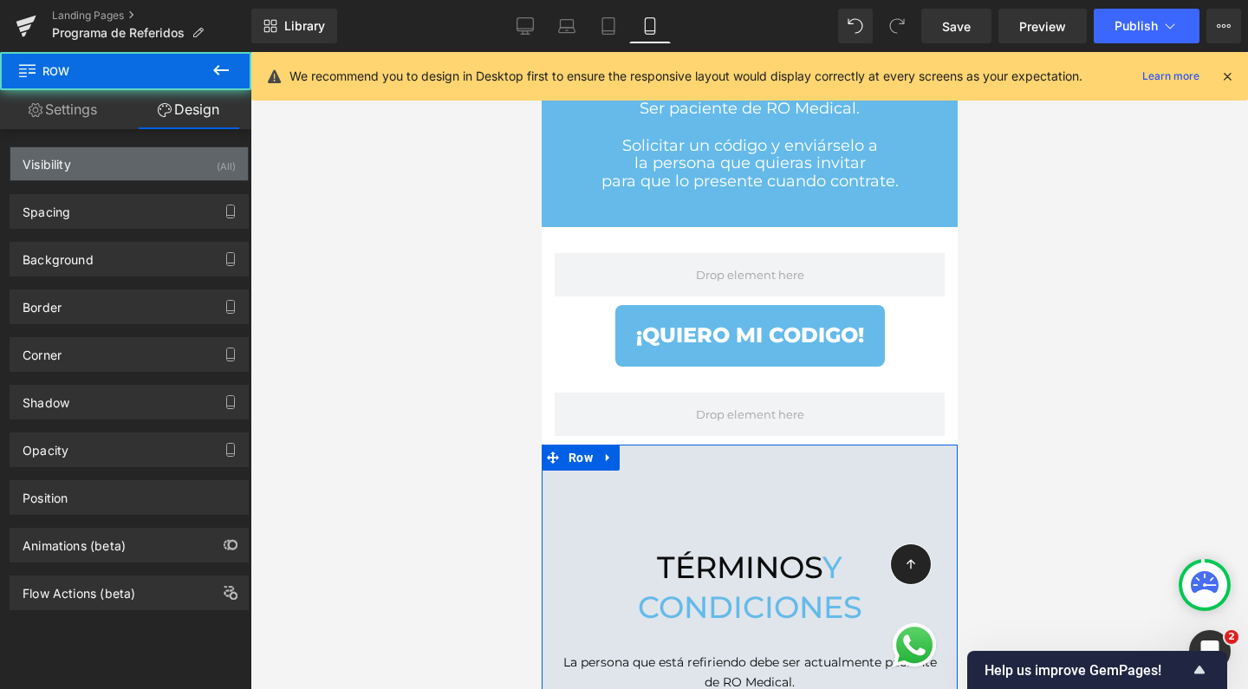
click at [163, 170] on div "Visibility (All)" at bounding box center [128, 163] width 237 height 33
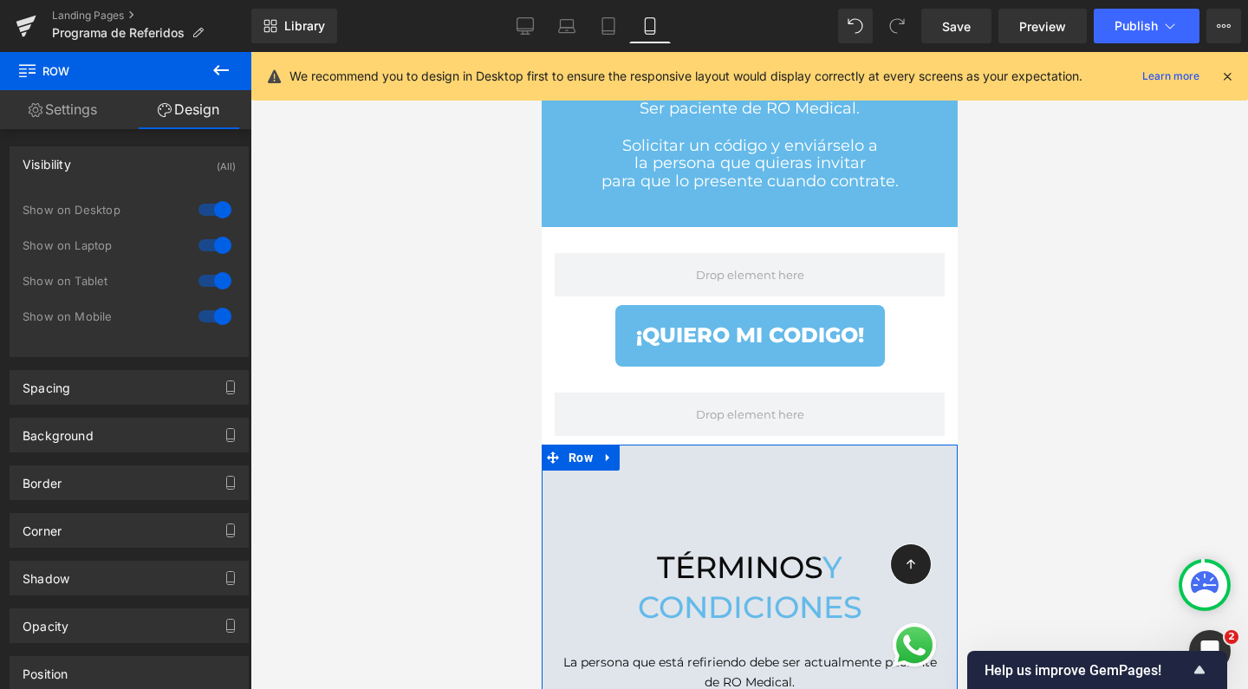
click at [220, 279] on div at bounding box center [215, 281] width 42 height 28
click at [212, 250] on div at bounding box center [215, 245] width 42 height 28
click at [216, 211] on div at bounding box center [215, 210] width 42 height 28
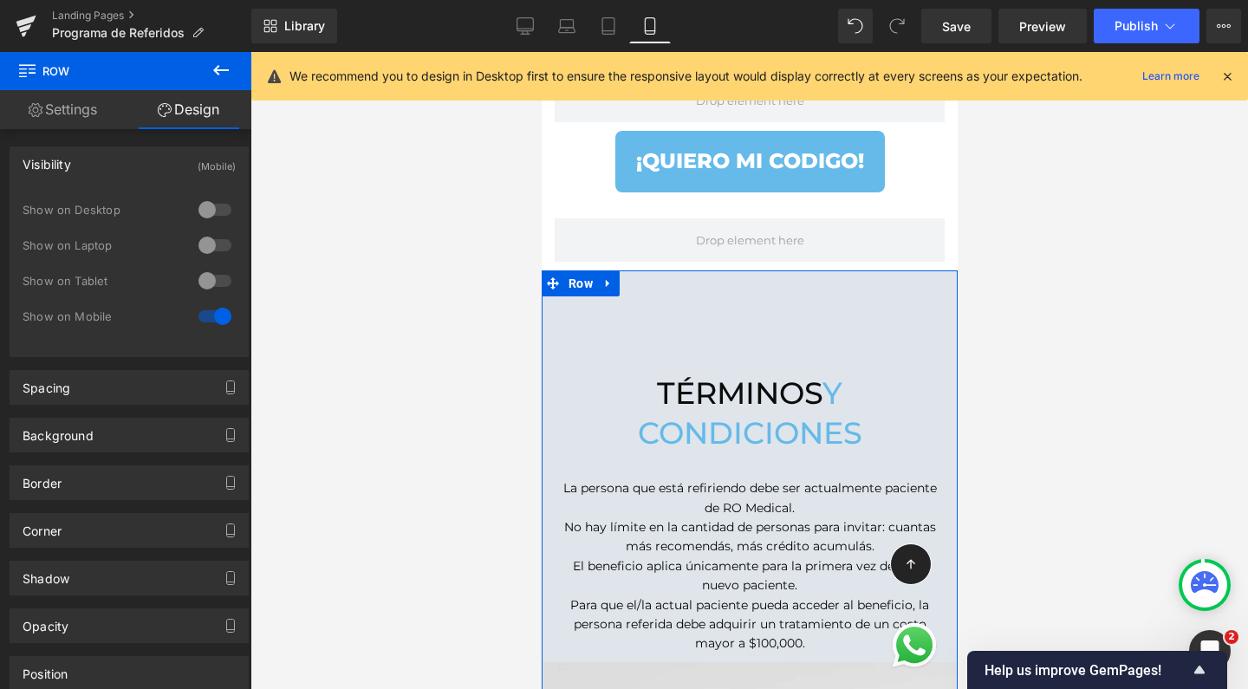
scroll to position [1667, 0]
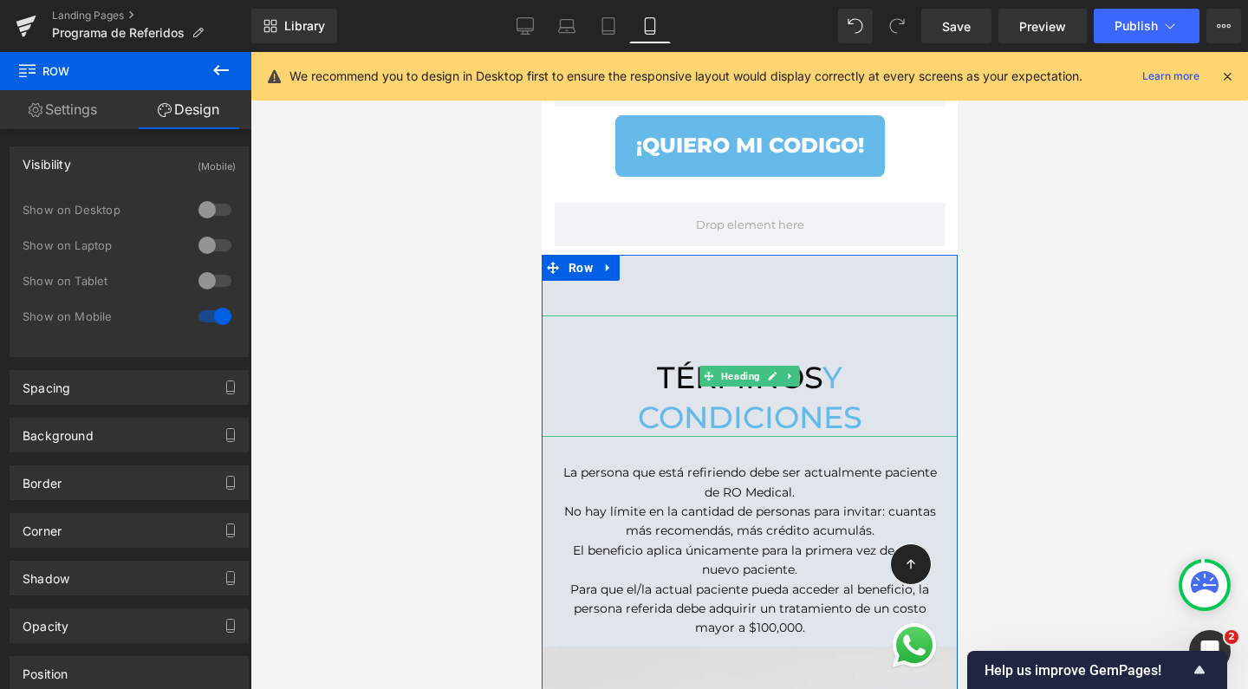
click at [795, 359] on span "términos" at bounding box center [739, 377] width 166 height 37
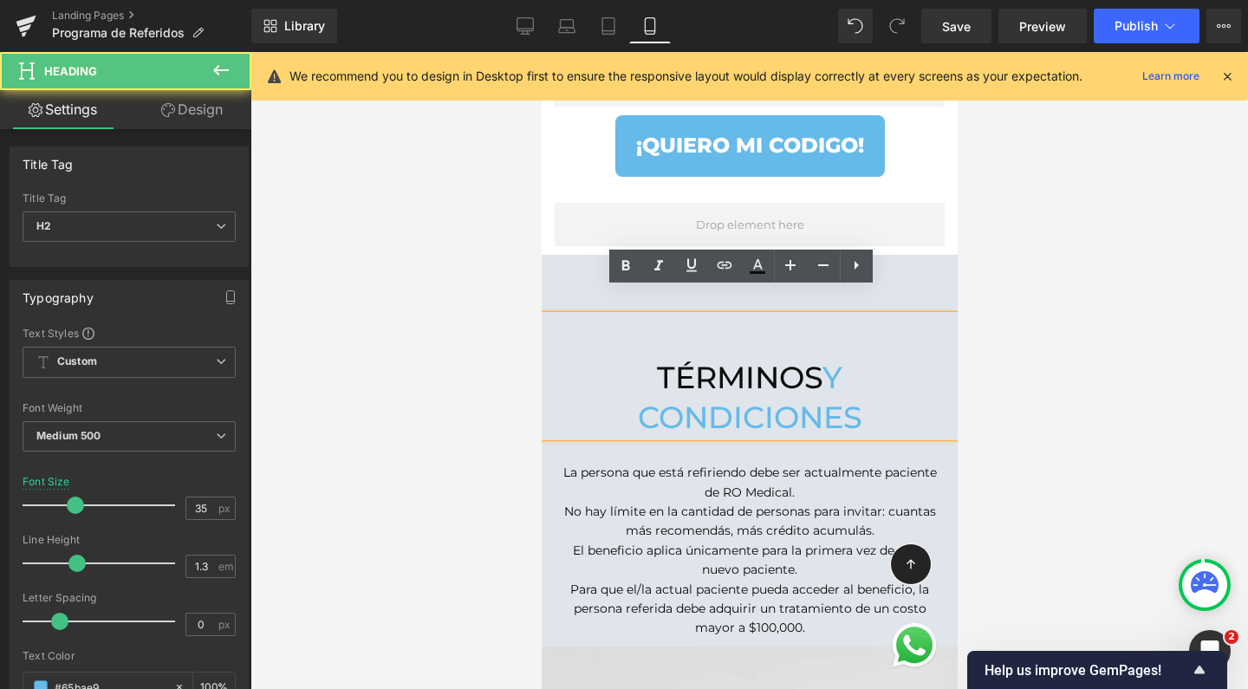
click at [816, 359] on span "y condiciones" at bounding box center [749, 397] width 224 height 77
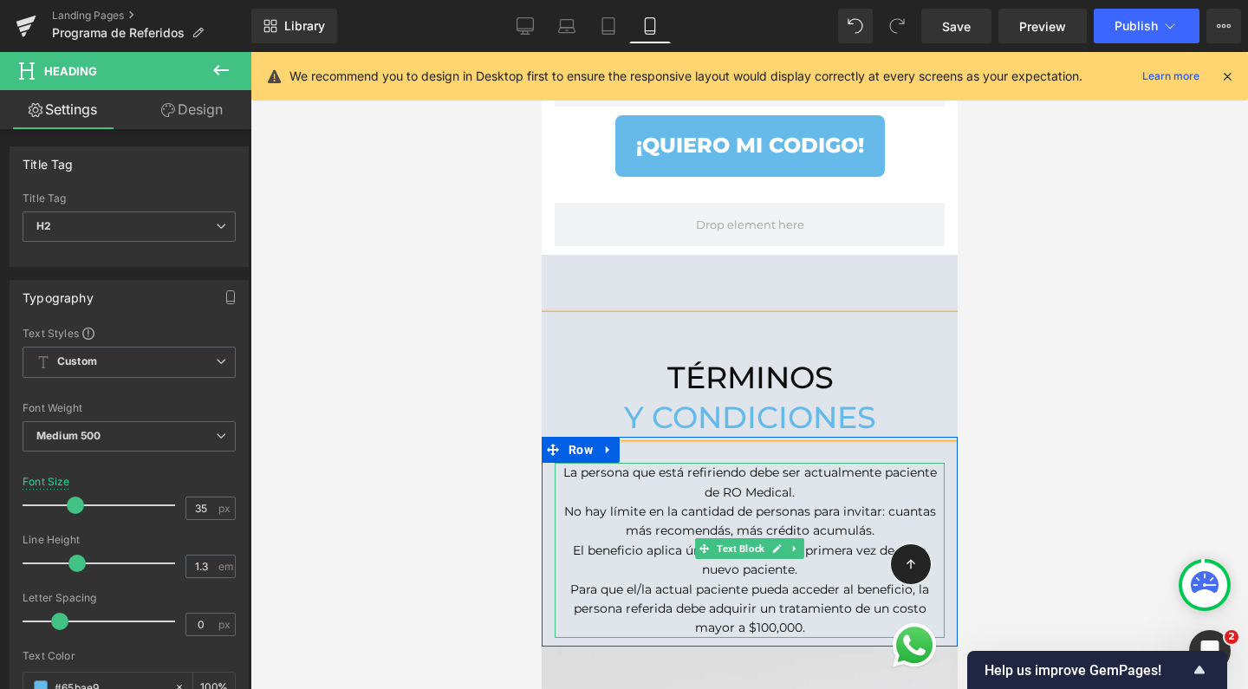
scroll to position [1714, 0]
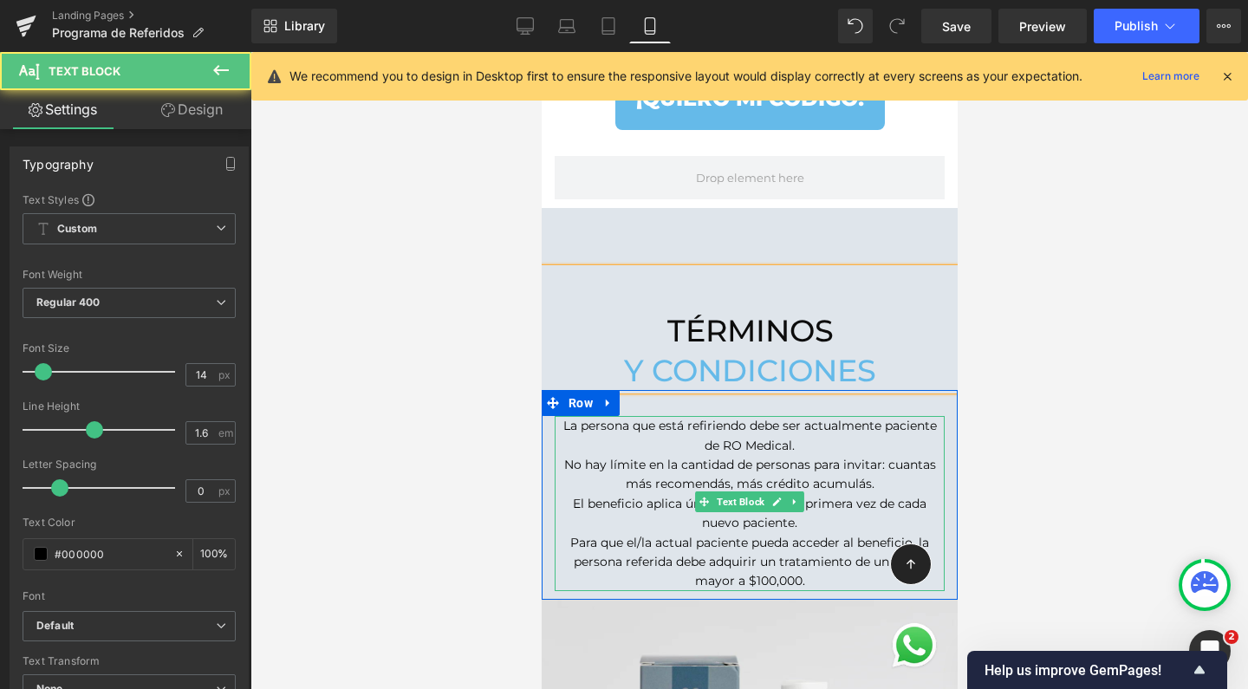
click at [812, 419] on p "La persona que está refiriendo debe ser actualmente paciente de RO Medical." at bounding box center [749, 435] width 390 height 39
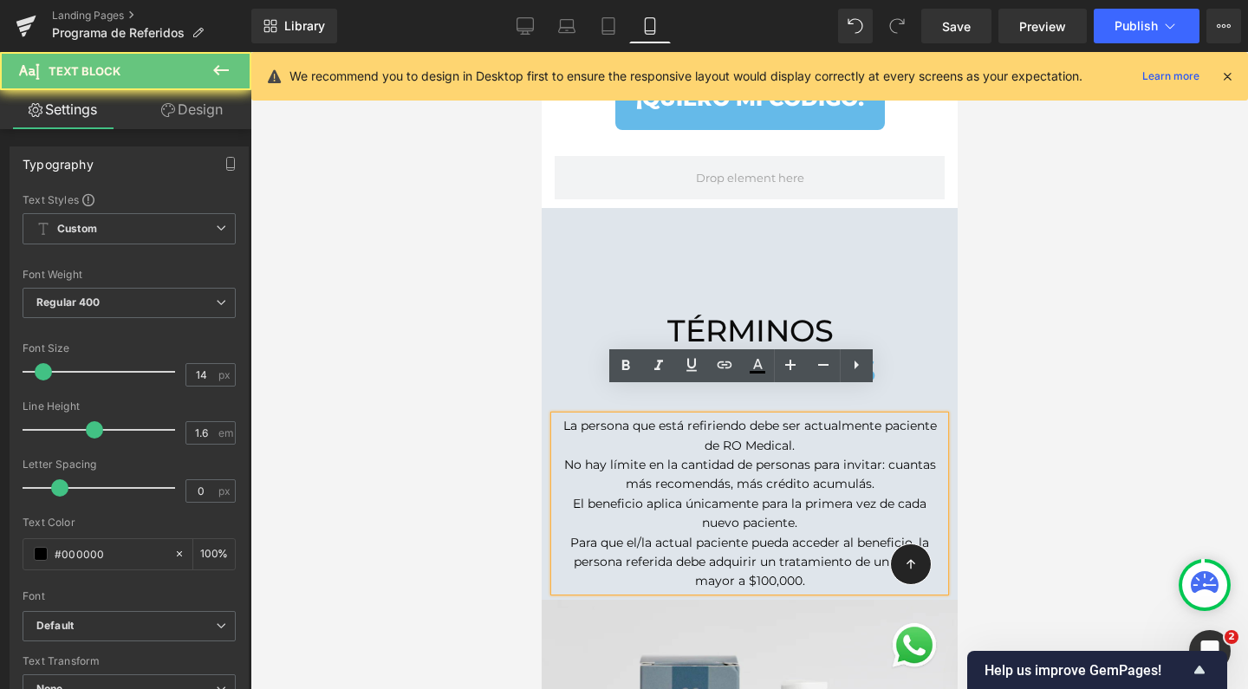
click at [795, 416] on p "La persona que está refiriendo debe ser actualmente paciente de RO Medical." at bounding box center [749, 435] width 390 height 39
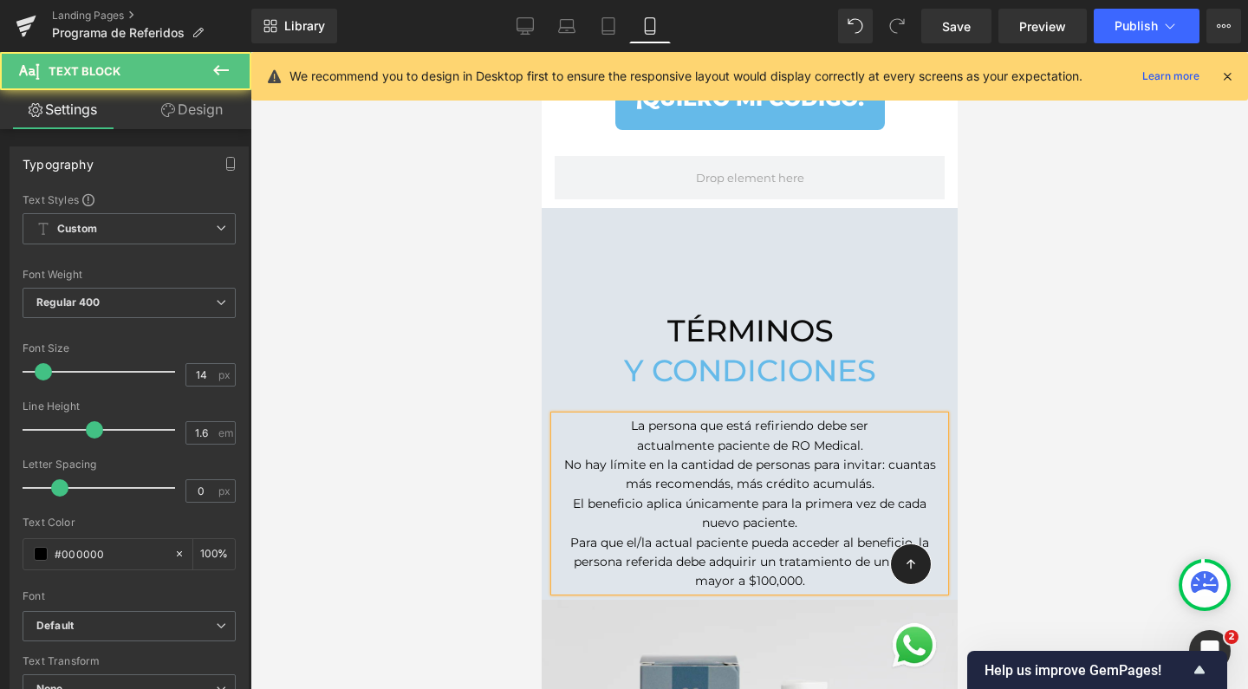
click at [863, 436] on p "actualmente paciente de RO Medical." at bounding box center [749, 445] width 390 height 19
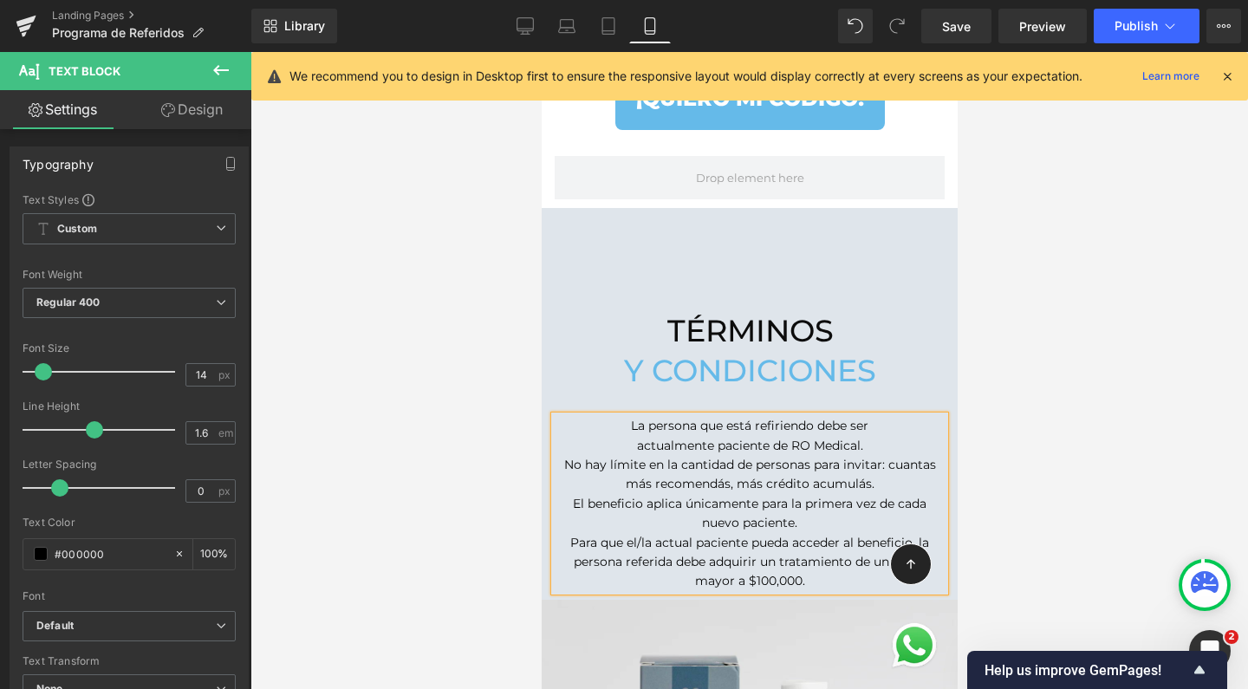
click at [558, 455] on p "No hay límite en la cantidad de personas para invitar: cuantas más recomendás, …" at bounding box center [749, 474] width 390 height 39
click at [849, 436] on p "actualmente paciente de RO Medical." at bounding box center [749, 445] width 390 height 19
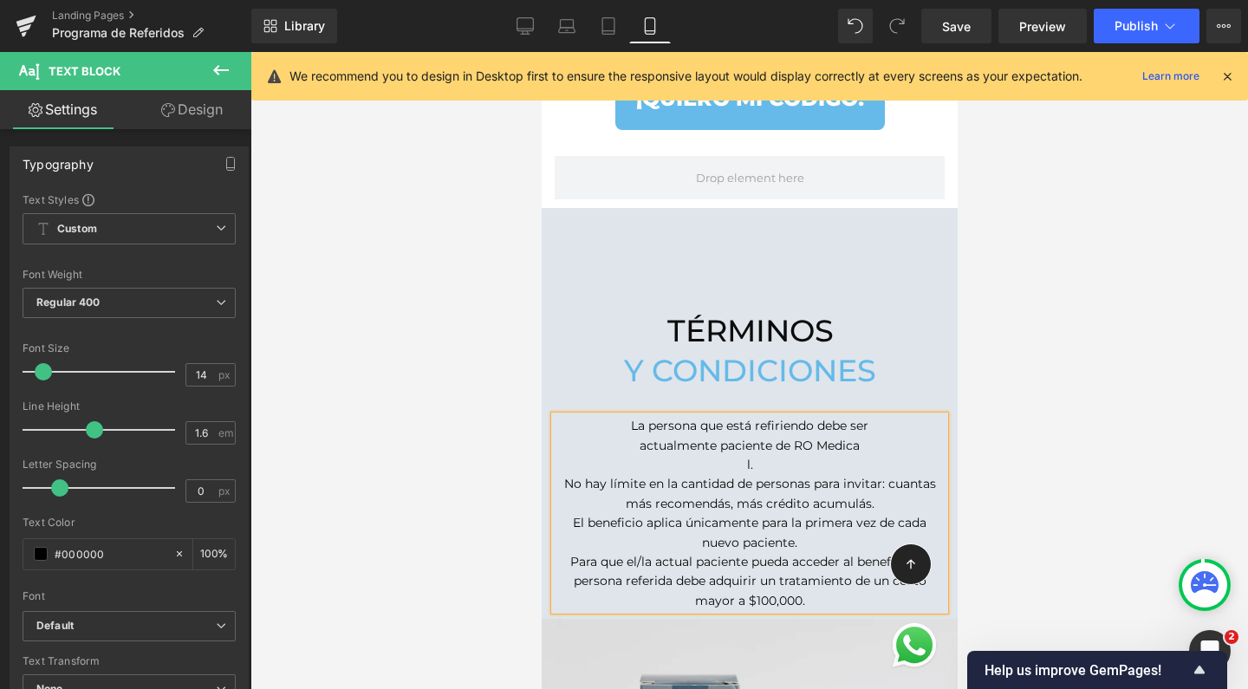
scroll to position [3673, 399]
drag, startPoint x: 850, startPoint y: 420, endPoint x: 907, endPoint y: 504, distance: 101.9
click at [850, 436] on p "actualmente paciente de RO Medica" at bounding box center [749, 445] width 390 height 19
click at [750, 455] on p "l." at bounding box center [749, 464] width 390 height 19
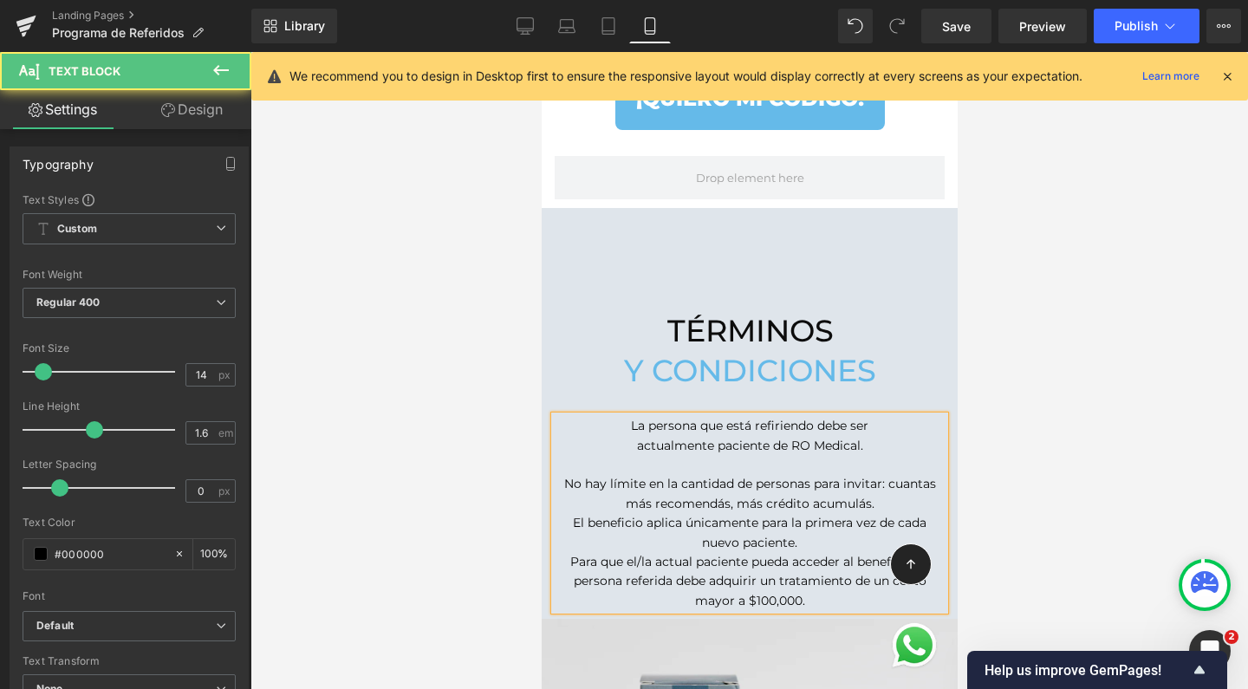
click at [804, 474] on p "No hay límite en la cantidad de personas para invitar: cuantas más recomendás, …" at bounding box center [749, 493] width 390 height 39
click at [788, 494] on p "para invitar: cuantas más recomendás, más crédito acumulás." at bounding box center [749, 503] width 390 height 19
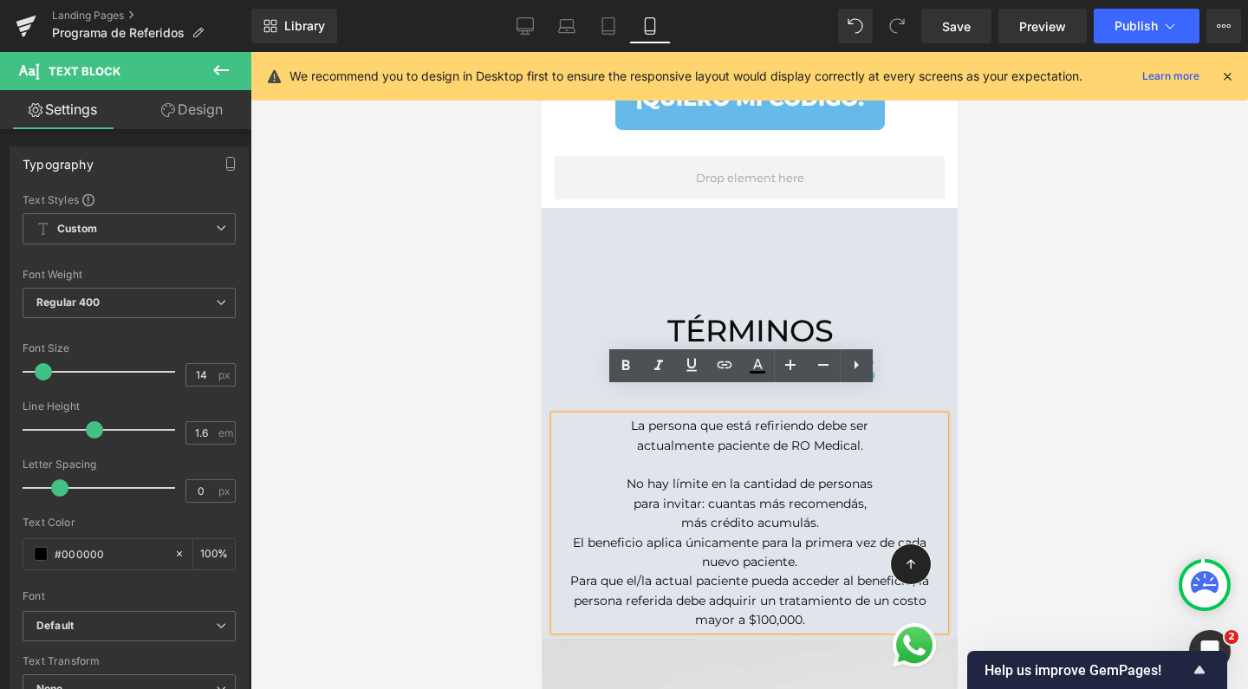
scroll to position [3692, 399]
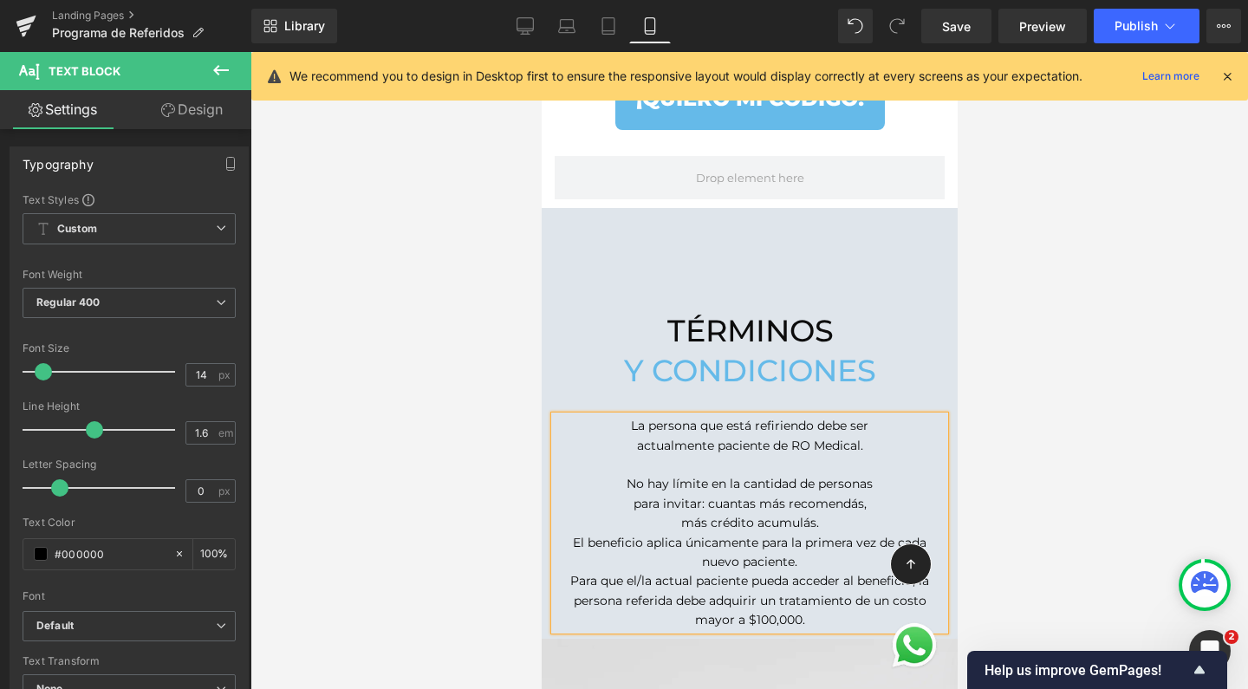
click at [821, 513] on p "más crédito acumulás." at bounding box center [749, 522] width 390 height 19
click at [804, 513] on p "más crédito acumulás." at bounding box center [749, 522] width 390 height 19
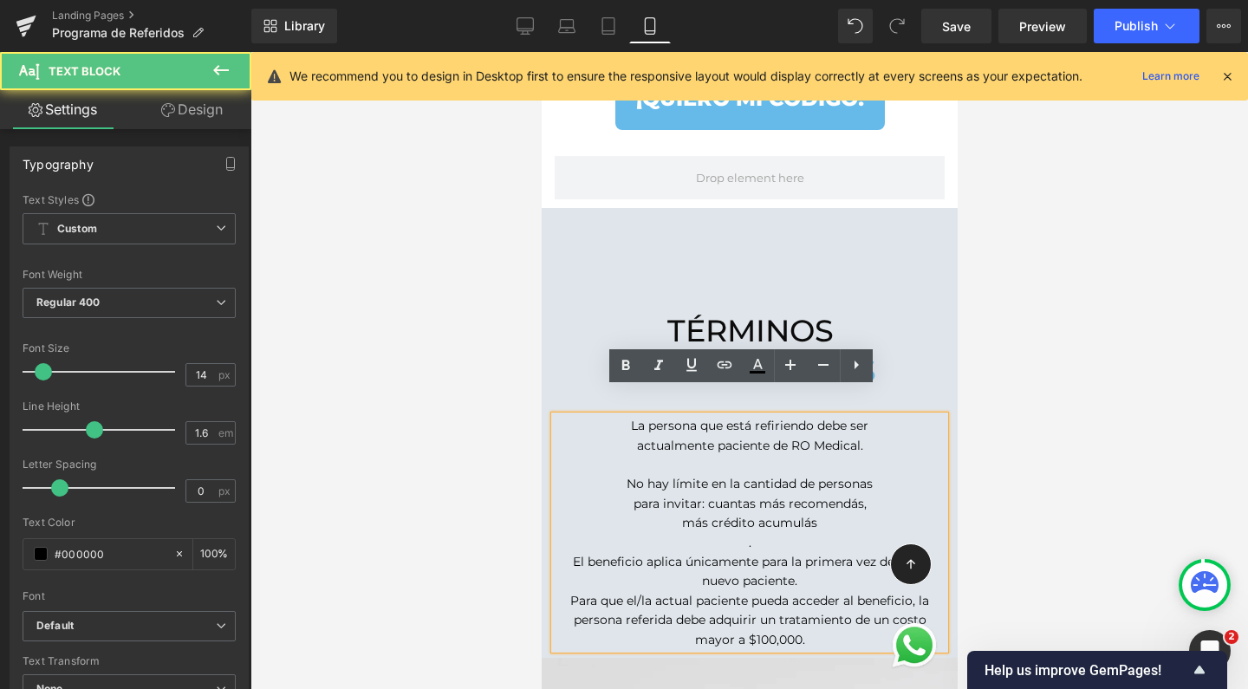
scroll to position [3711, 399]
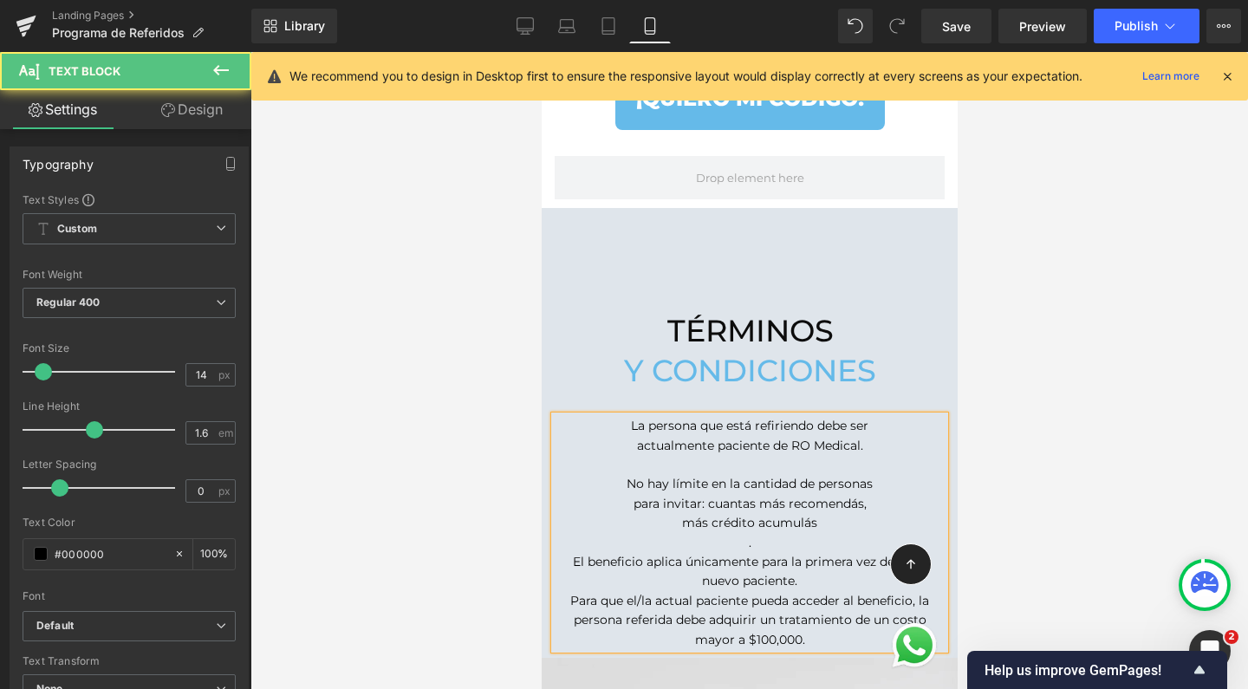
click at [803, 513] on p "más crédito acumulás" at bounding box center [749, 522] width 390 height 19
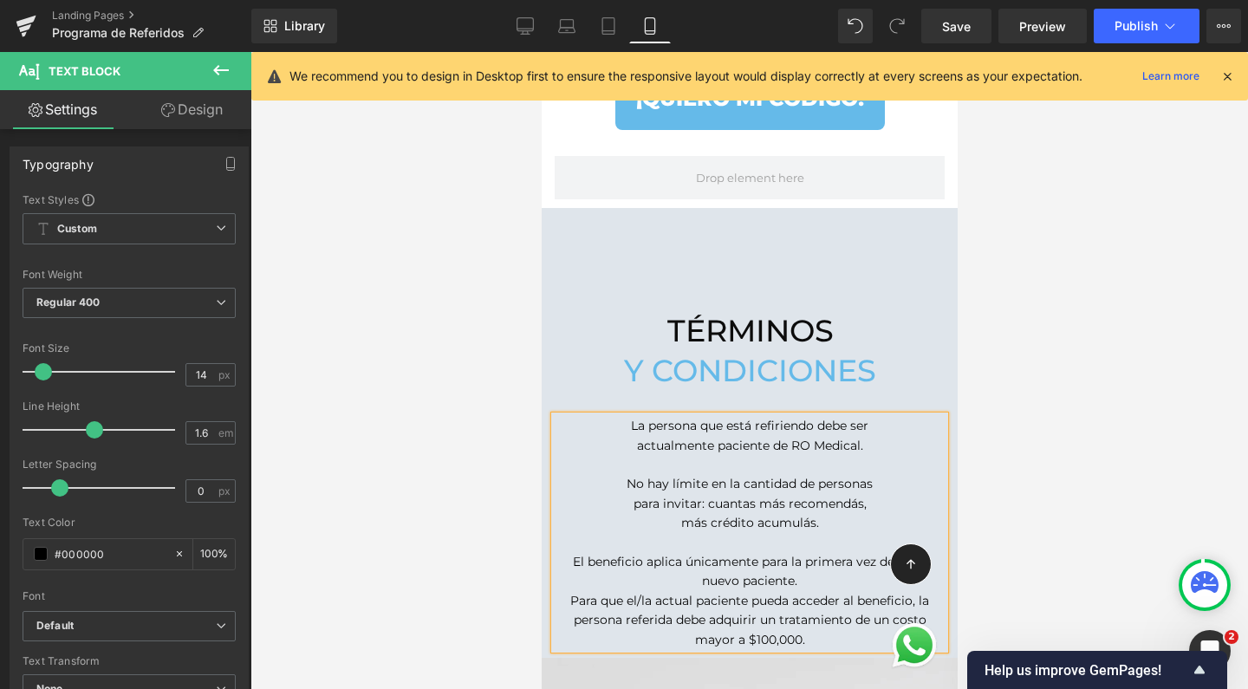
click at [781, 552] on p "El beneficio aplica únicamente para la primera vez de cada nuevo paciente." at bounding box center [749, 571] width 390 height 39
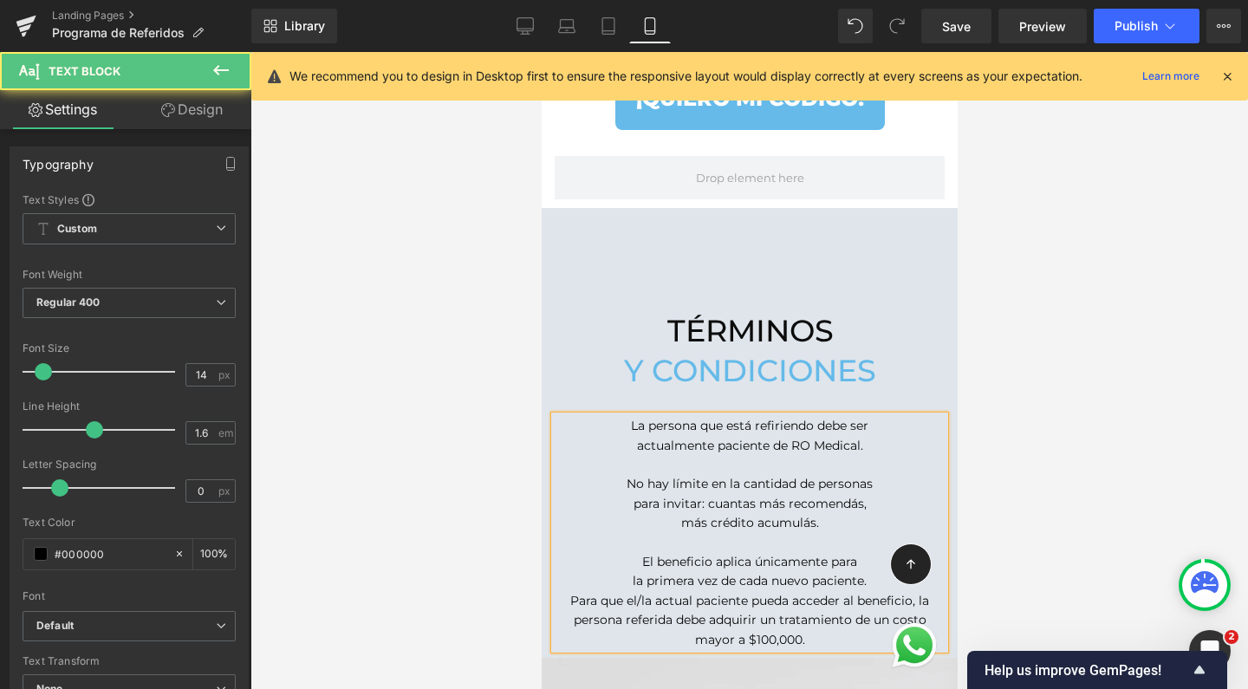
click at [850, 571] on p "la primera vez de cada nuevo paciente." at bounding box center [749, 580] width 390 height 19
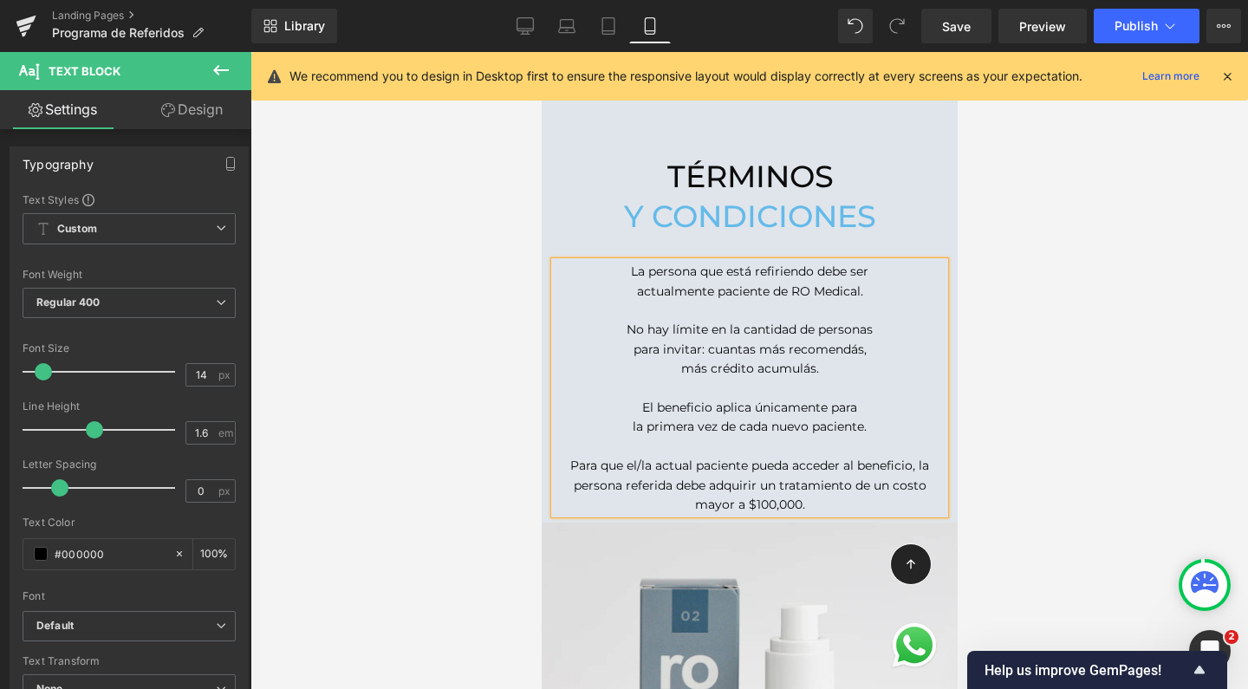
scroll to position [1879, 0]
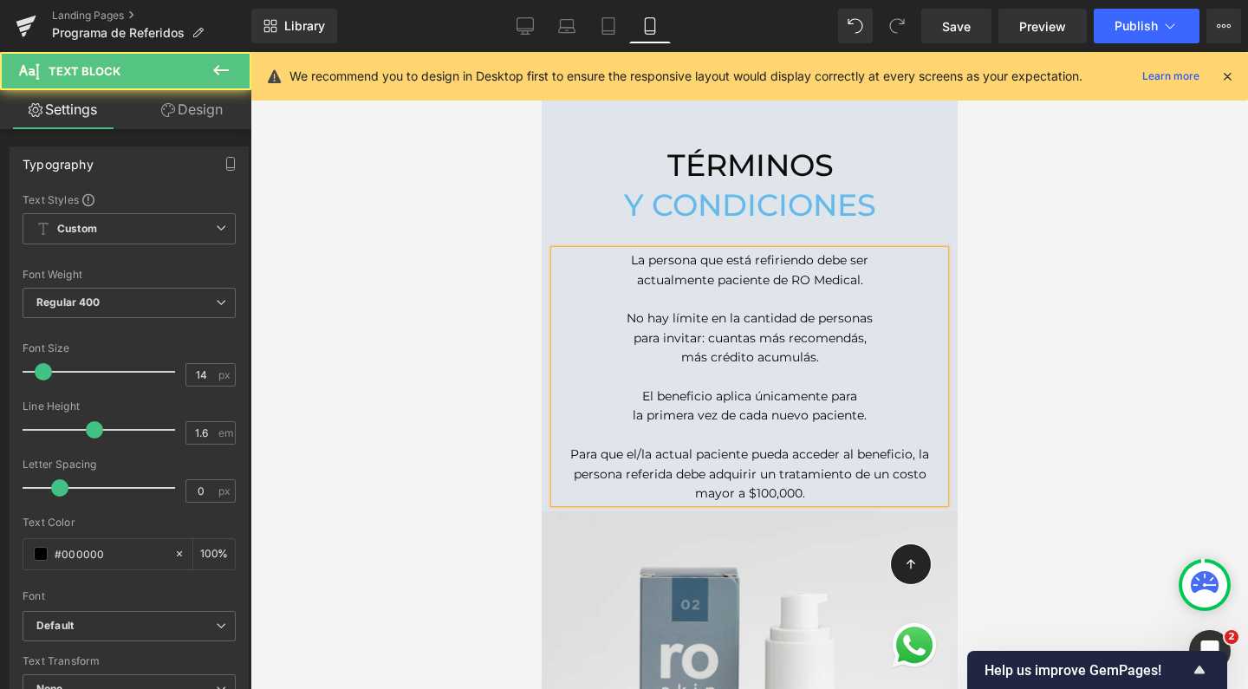
click at [834, 445] on p "Para que el/la actual paciente pueda acceder al beneficio, la persona referida …" at bounding box center [749, 474] width 390 height 58
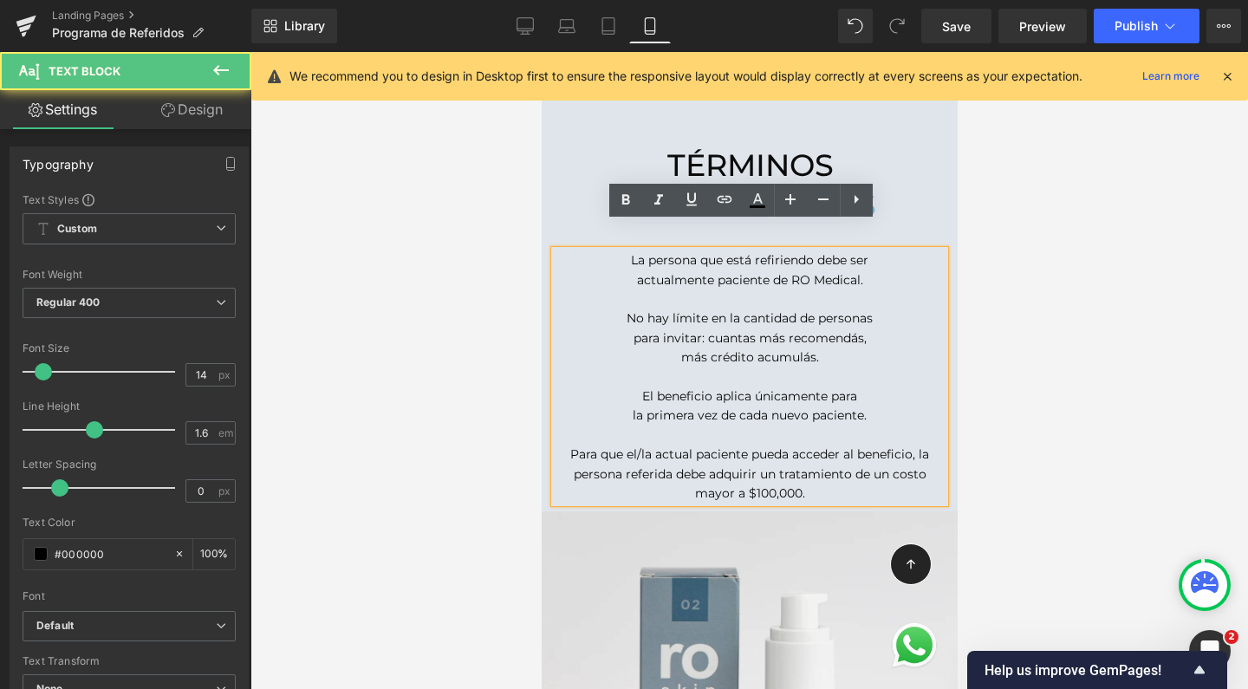
click at [784, 445] on p "Para que el/la actual paciente pueda acceder al beneficio, la persona referida …" at bounding box center [749, 474] width 390 height 58
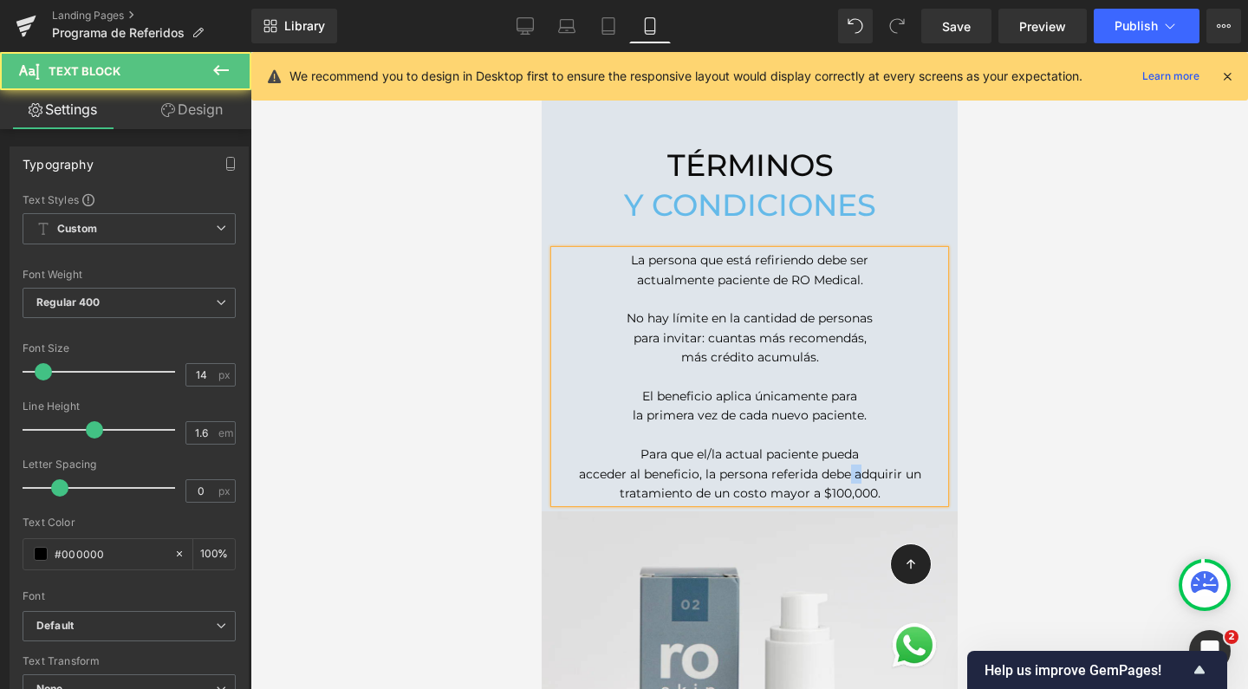
click at [840, 465] on p "acceder al beneficio, la persona referida debe adquirir un tratamiento de un co…" at bounding box center [749, 484] width 390 height 39
click at [795, 484] on p "adquirir un tratamiento de un costo mayor a $100,000." at bounding box center [749, 493] width 390 height 19
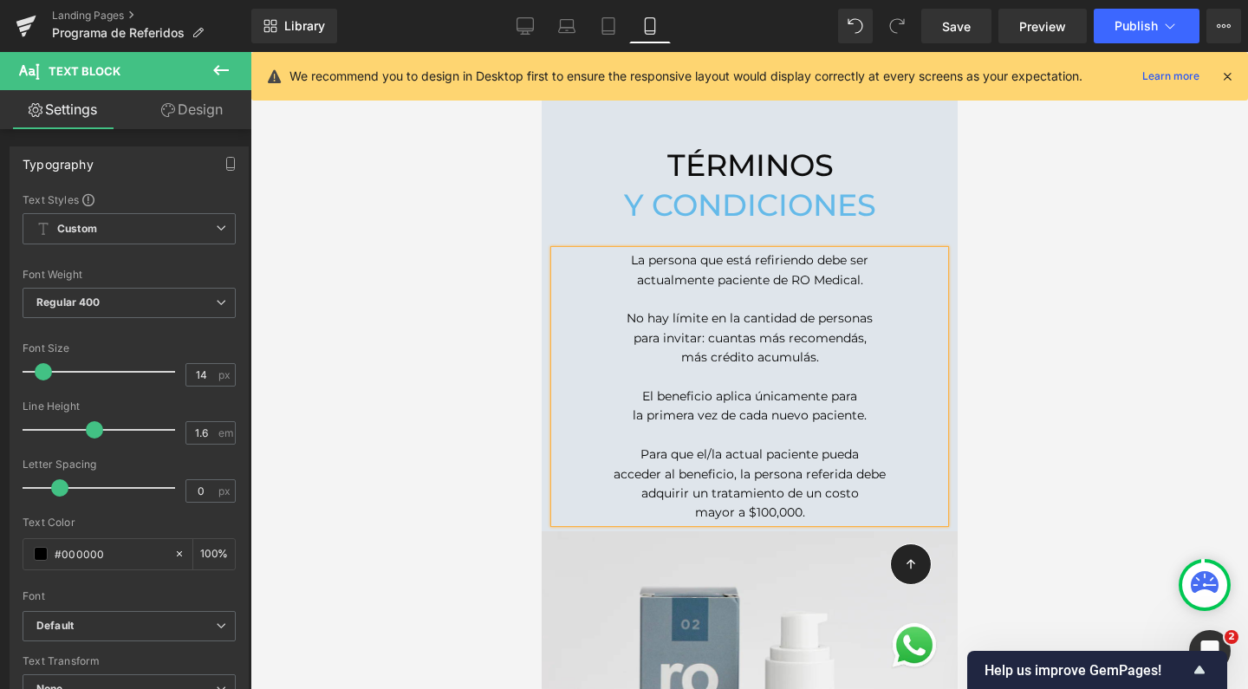
scroll to position [3749, 399]
click at [791, 503] on p "mayor a $100,000." at bounding box center [749, 512] width 390 height 19
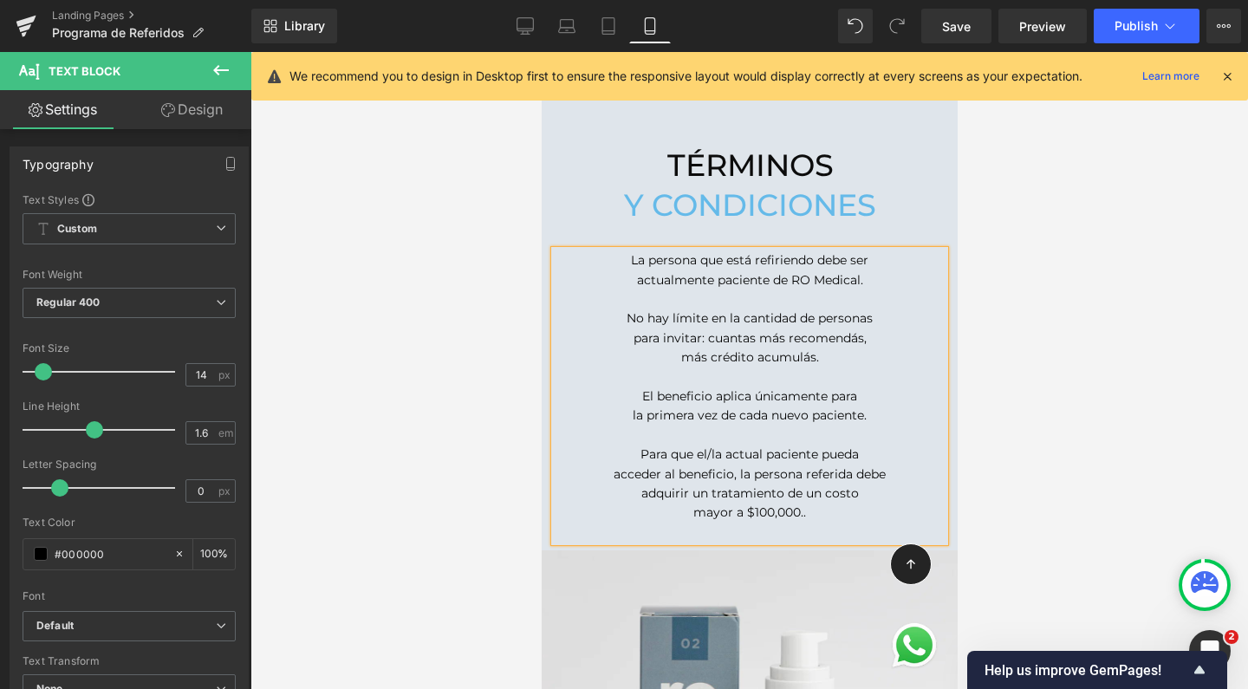
scroll to position [3768, 399]
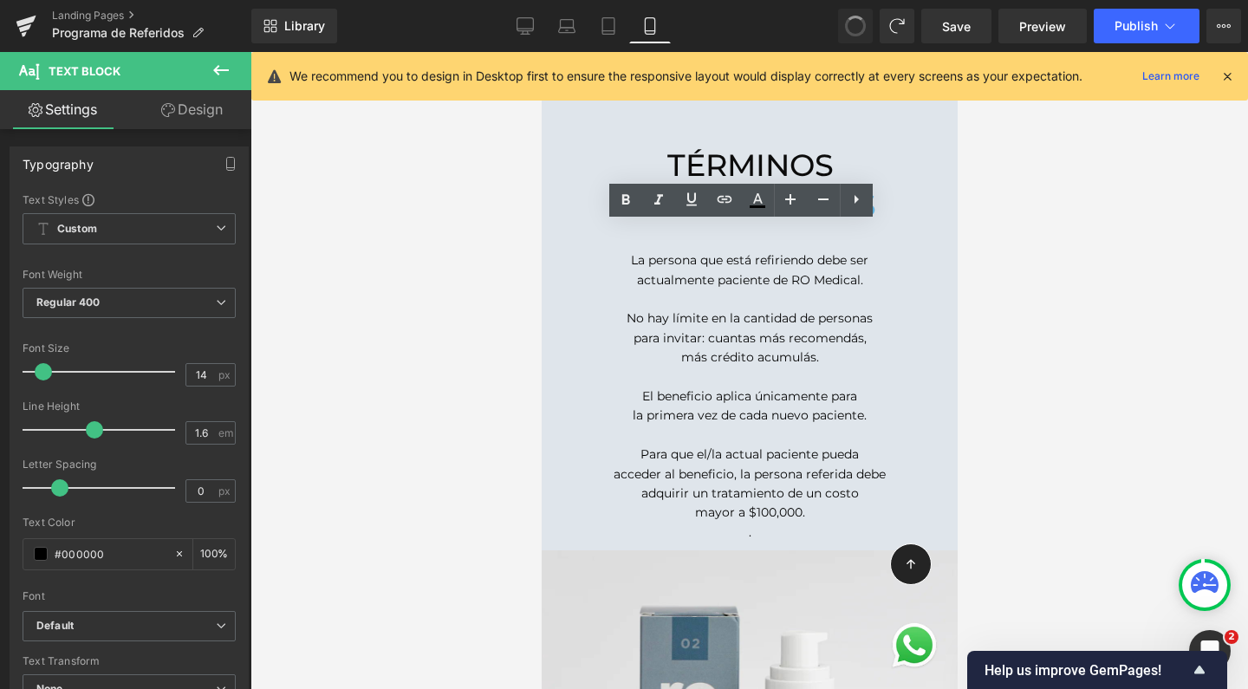
drag, startPoint x: 858, startPoint y: 22, endPoint x: 202, endPoint y: 450, distance: 783.5
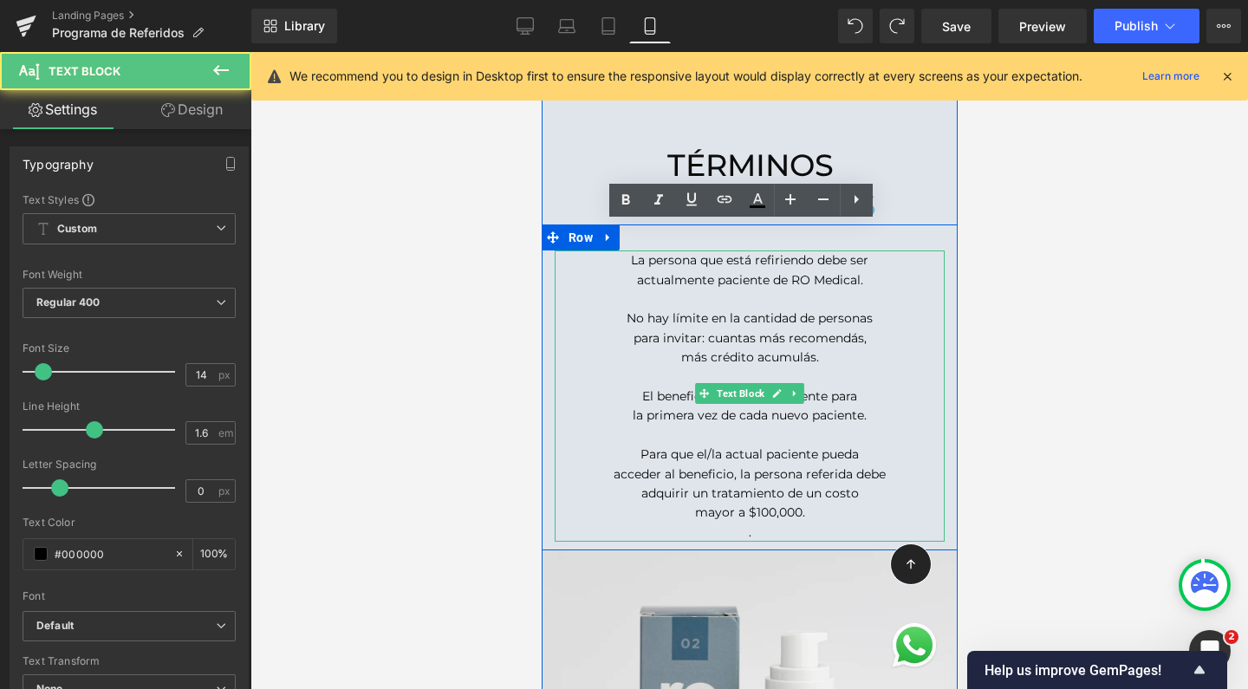
click at [765, 523] on p "." at bounding box center [749, 532] width 390 height 19
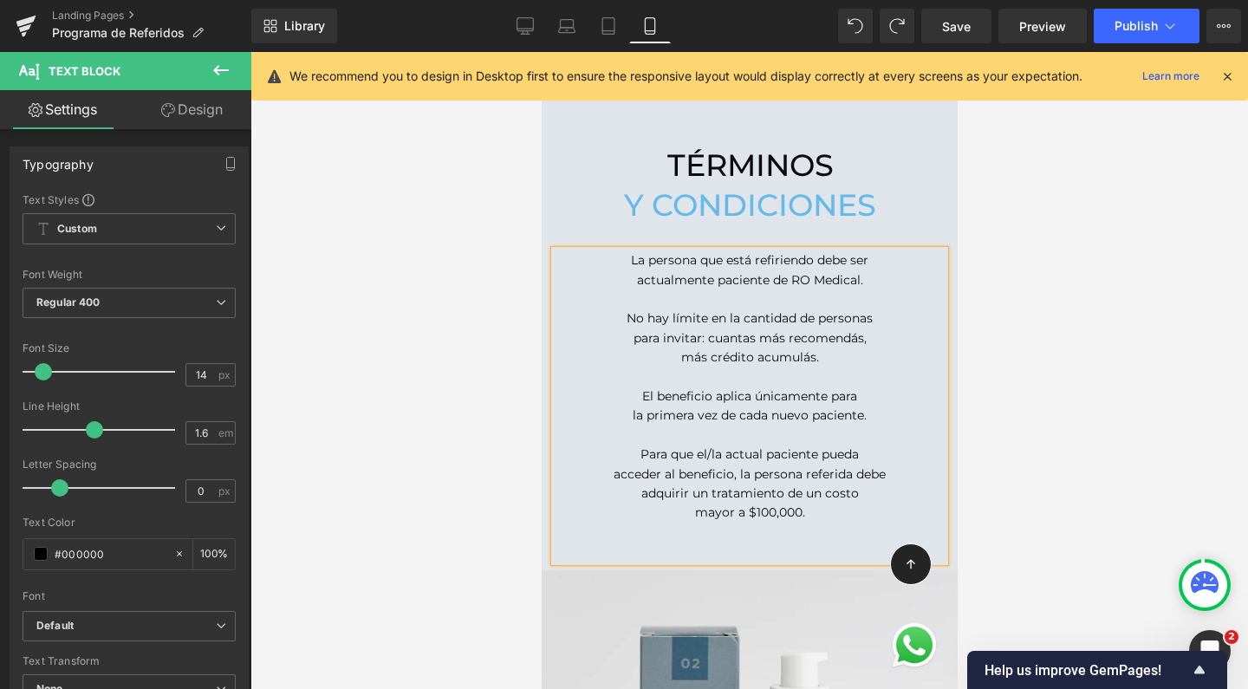
scroll to position [3787, 399]
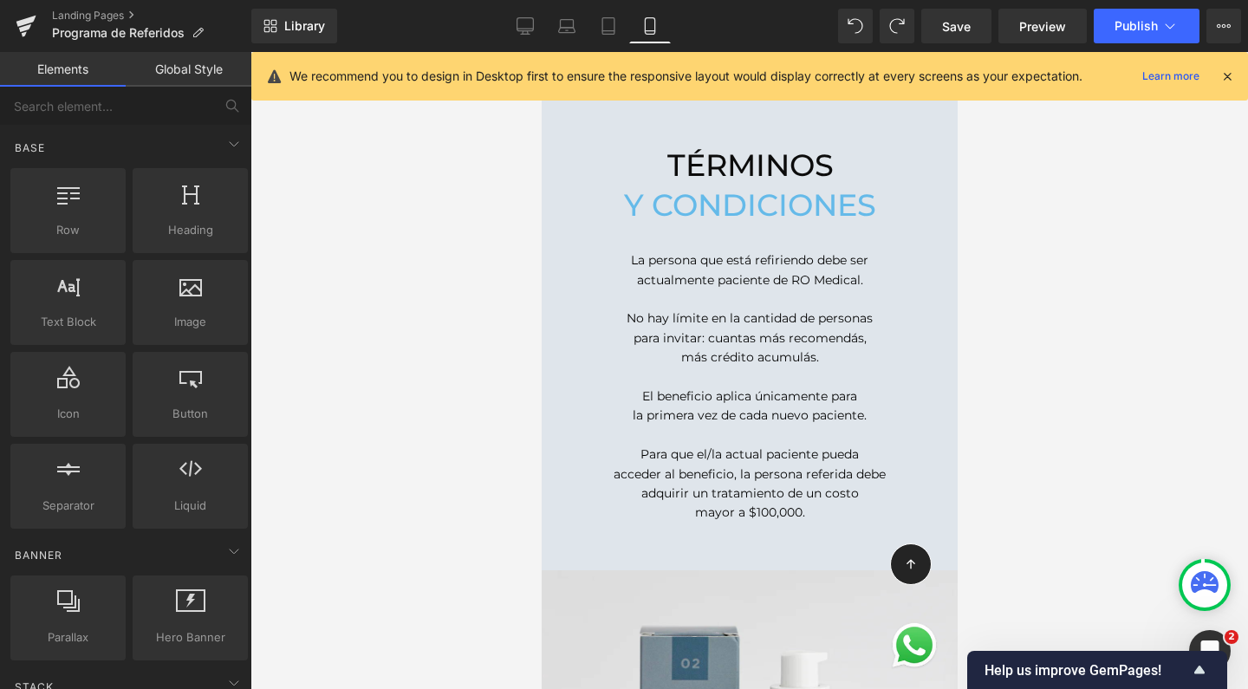
click at [1099, 521] on div at bounding box center [749, 370] width 998 height 637
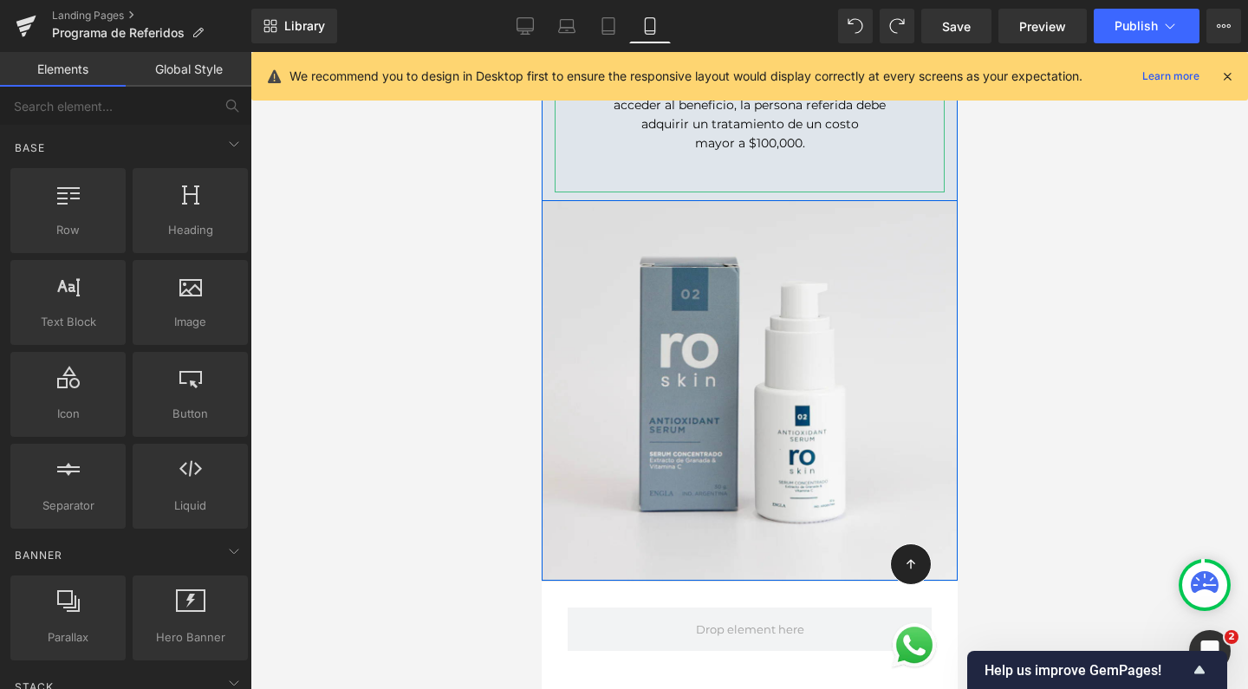
scroll to position [2274, 0]
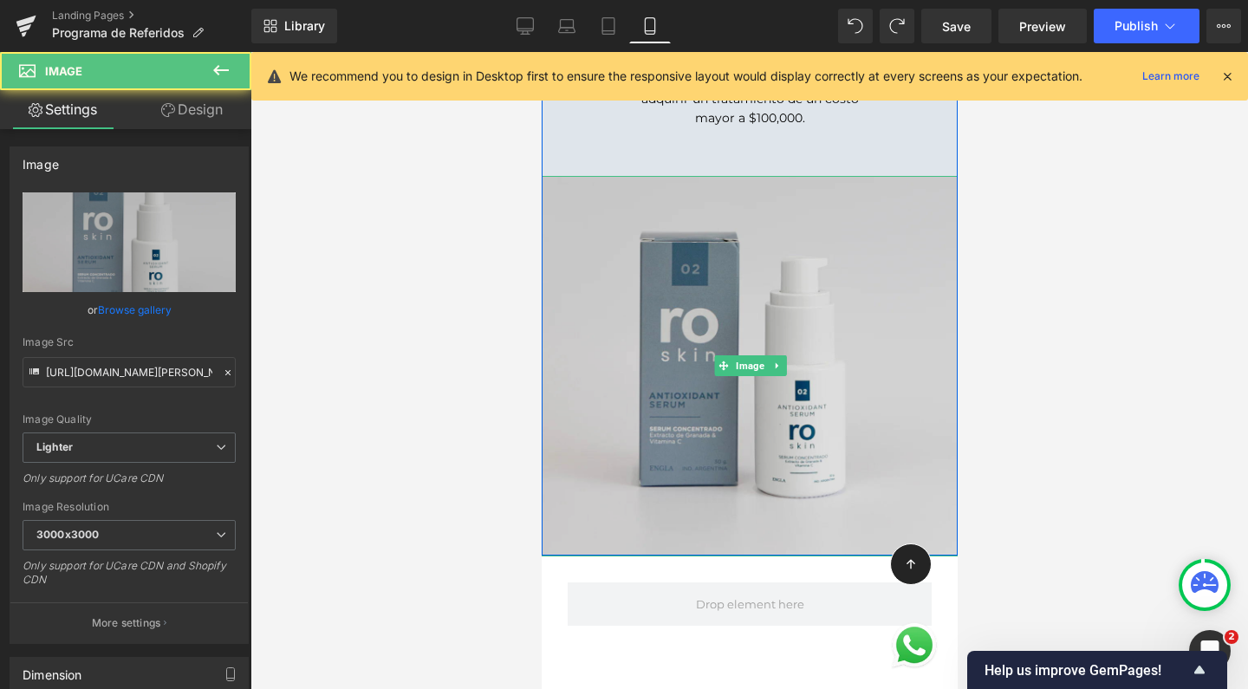
click at [660, 176] on div "Image" at bounding box center [749, 366] width 417 height 381
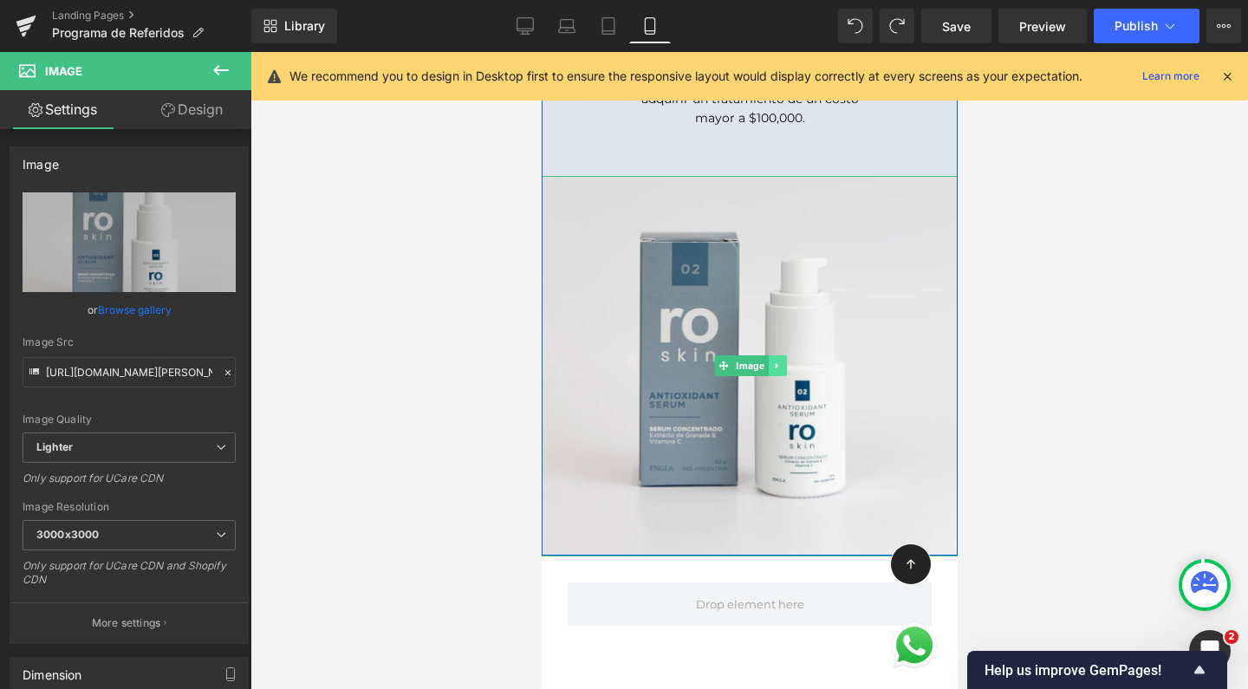
click at [771, 361] on icon at bounding box center [776, 366] width 10 height 10
click at [780, 361] on icon at bounding box center [785, 366] width 10 height 10
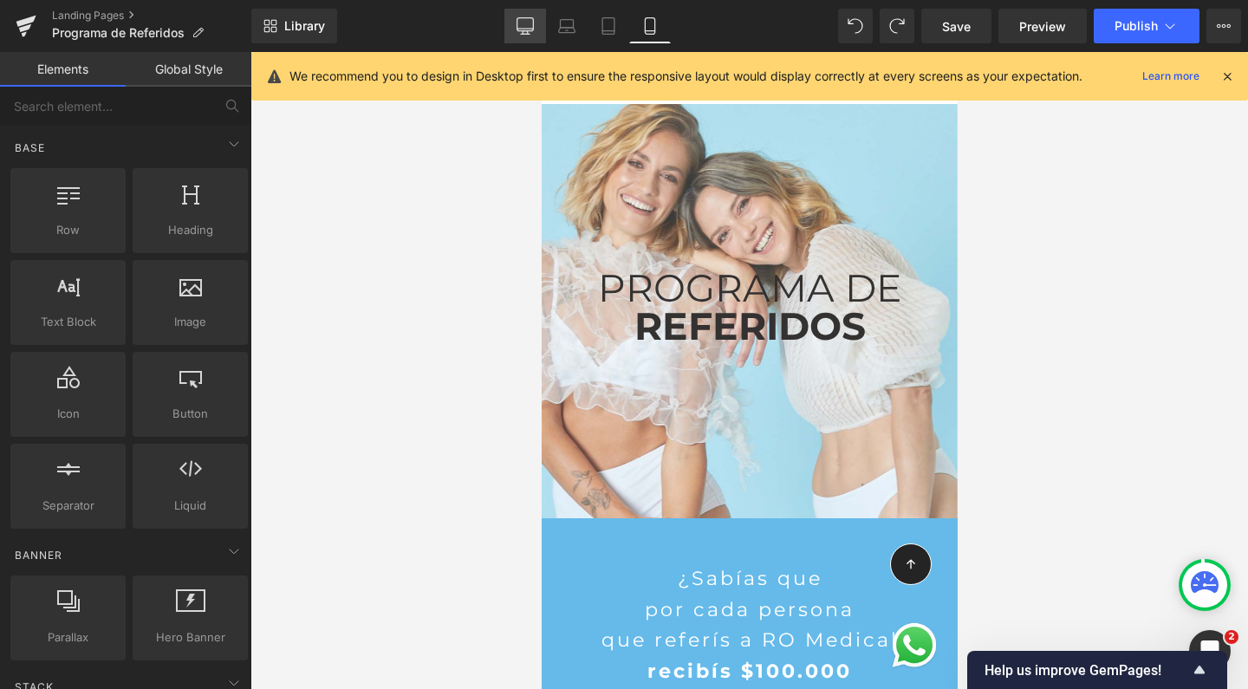
scroll to position [0, 0]
click at [534, 25] on icon at bounding box center [525, 24] width 16 height 13
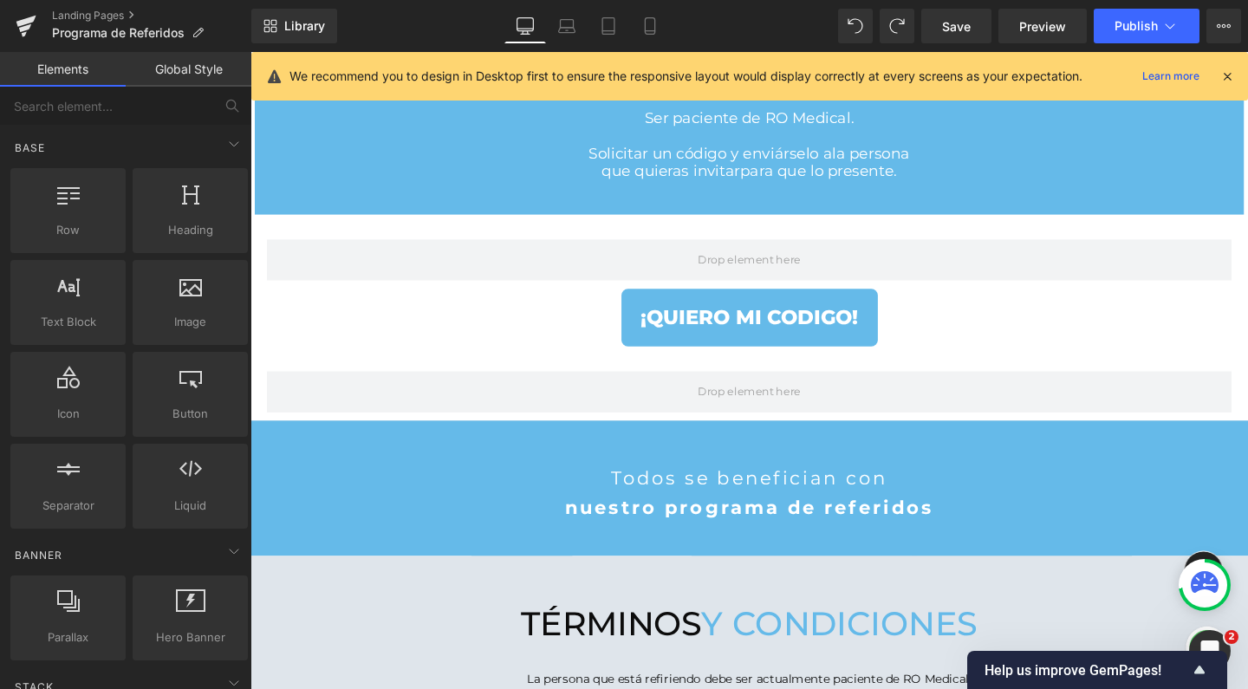
scroll to position [1369, 0]
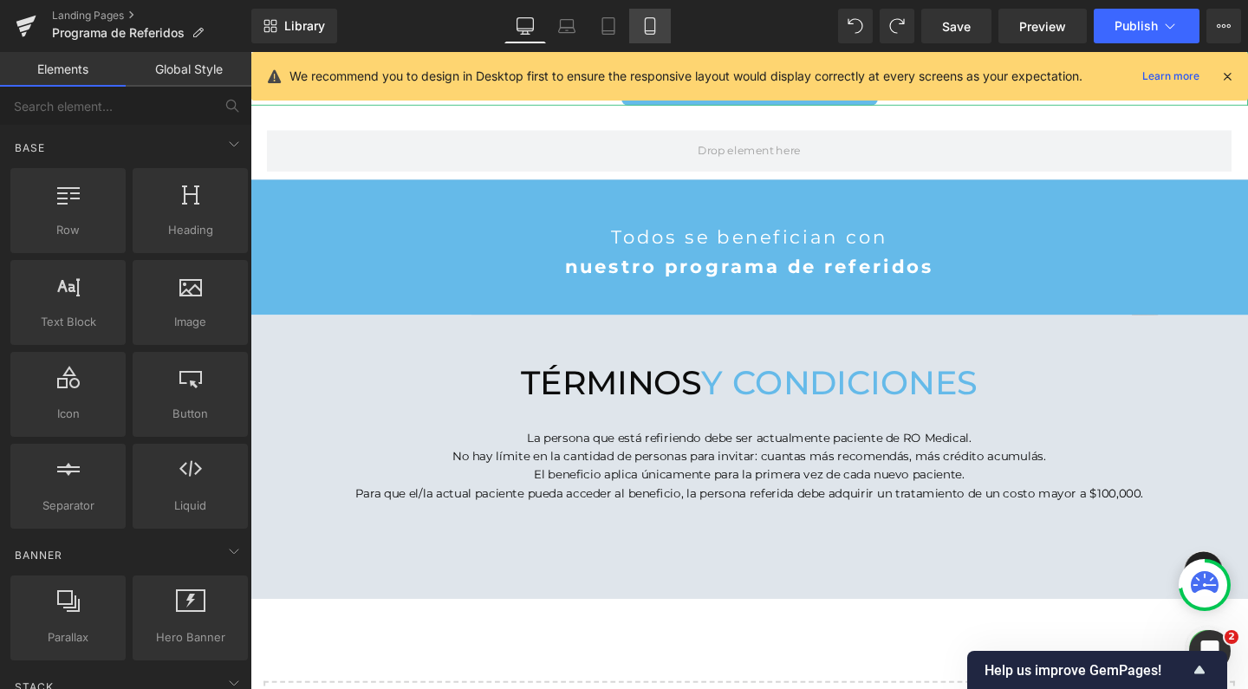
click at [645, 24] on icon at bounding box center [649, 25] width 17 height 17
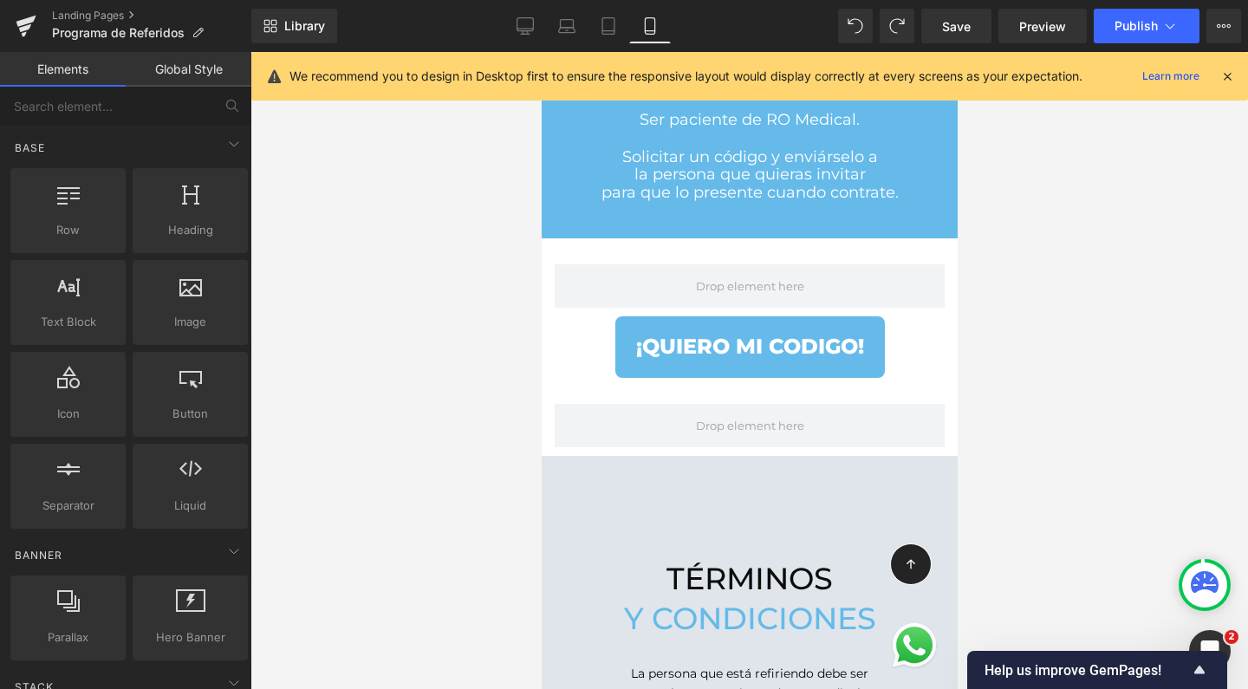
scroll to position [1498, 0]
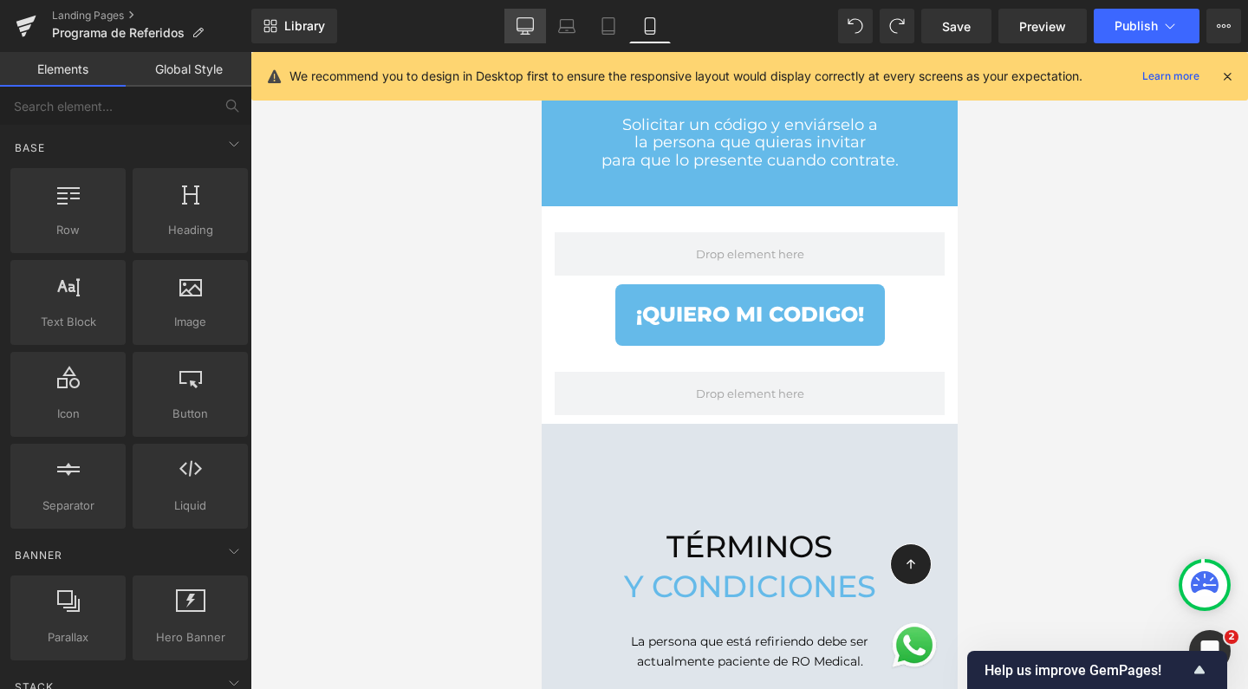
click at [517, 17] on icon at bounding box center [525, 25] width 17 height 17
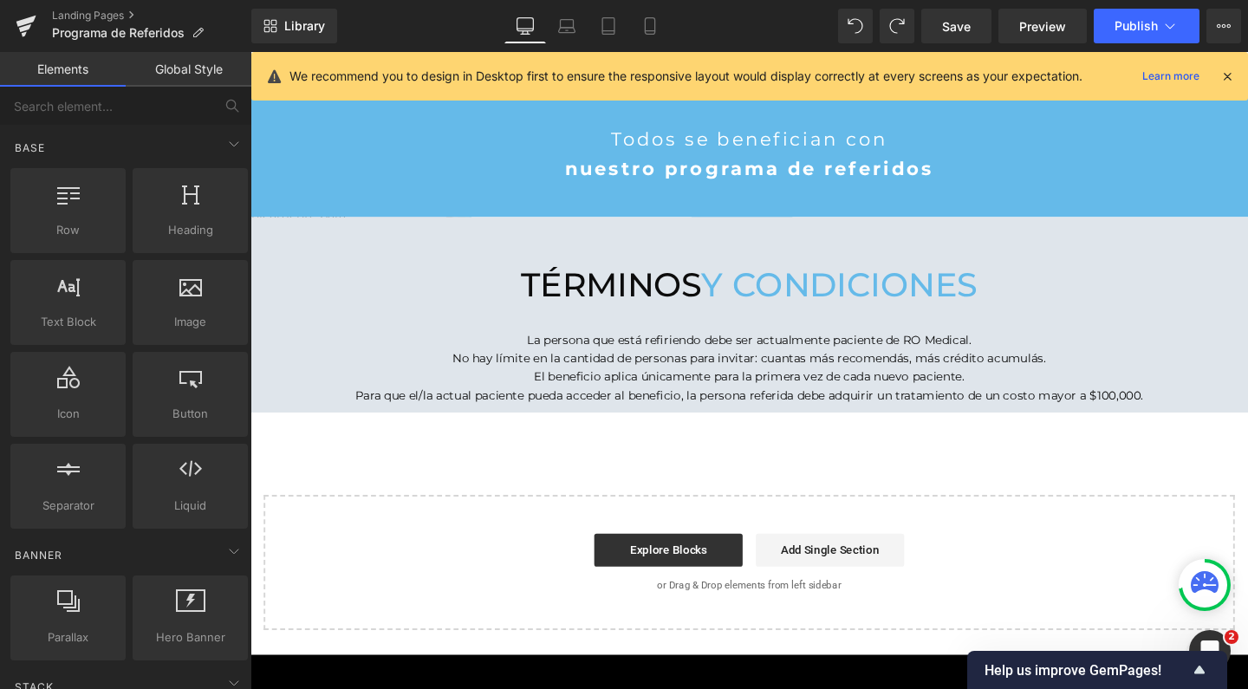
scroll to position [9, 9]
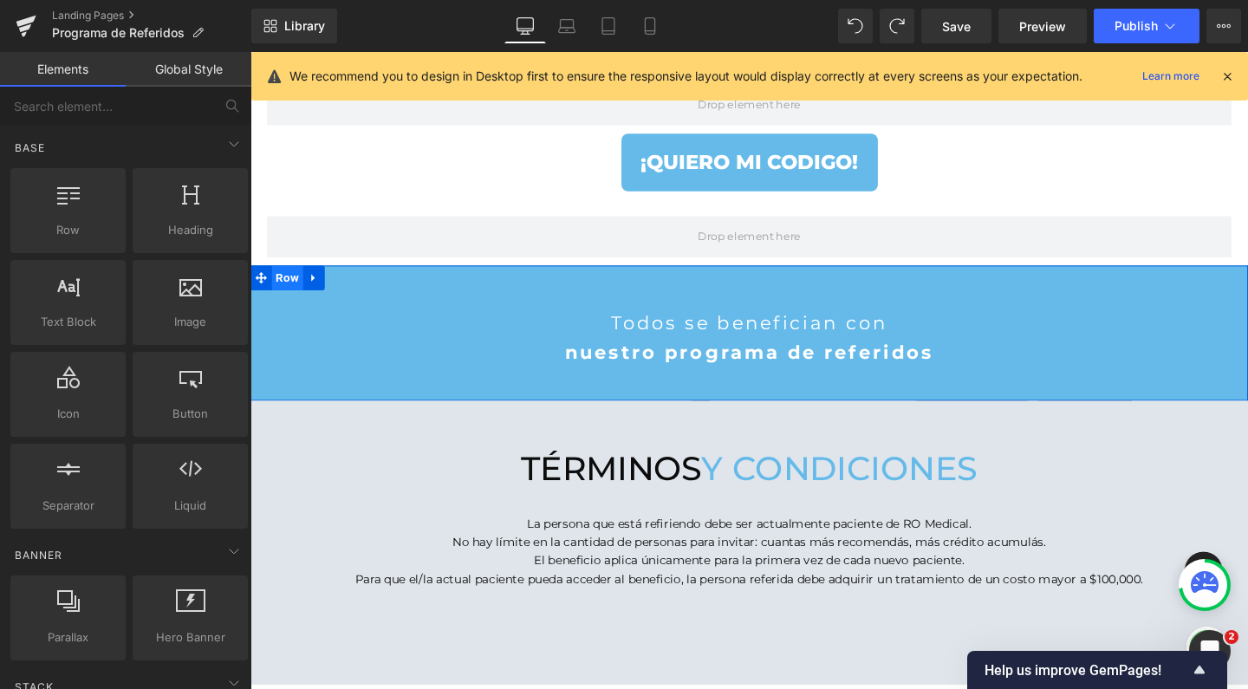
click at [282, 283] on span "Row" at bounding box center [289, 289] width 33 height 26
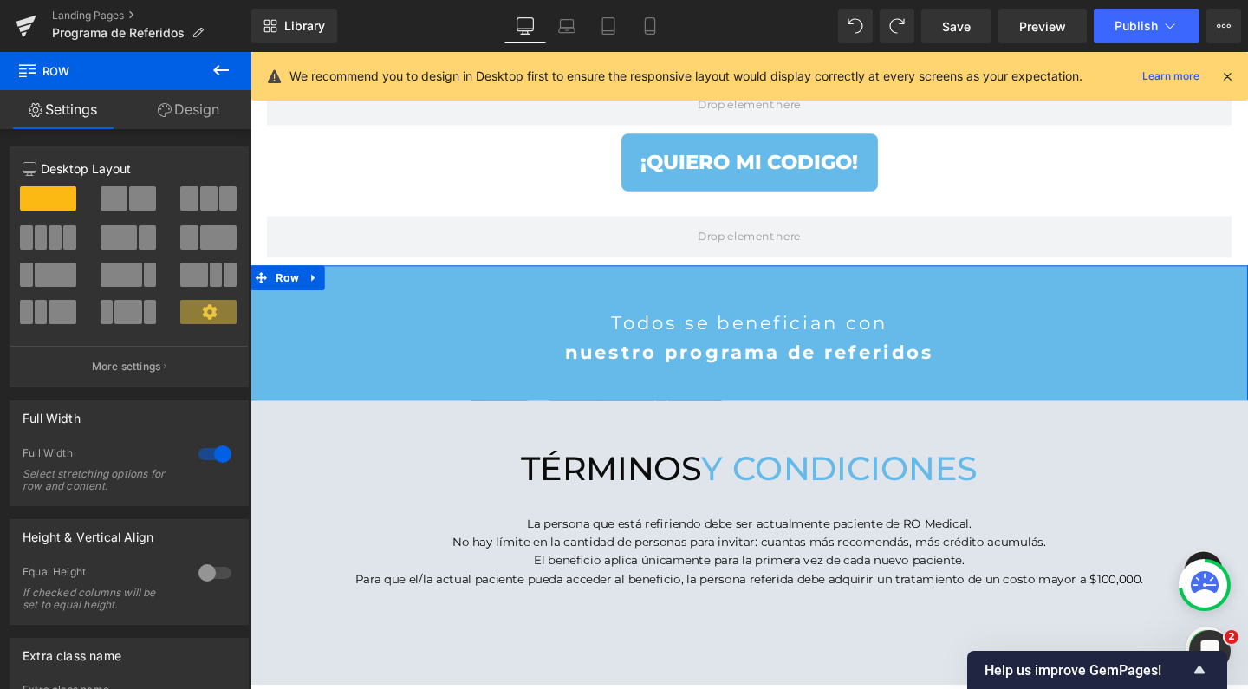
click at [207, 110] on link "Design" at bounding box center [189, 109] width 126 height 39
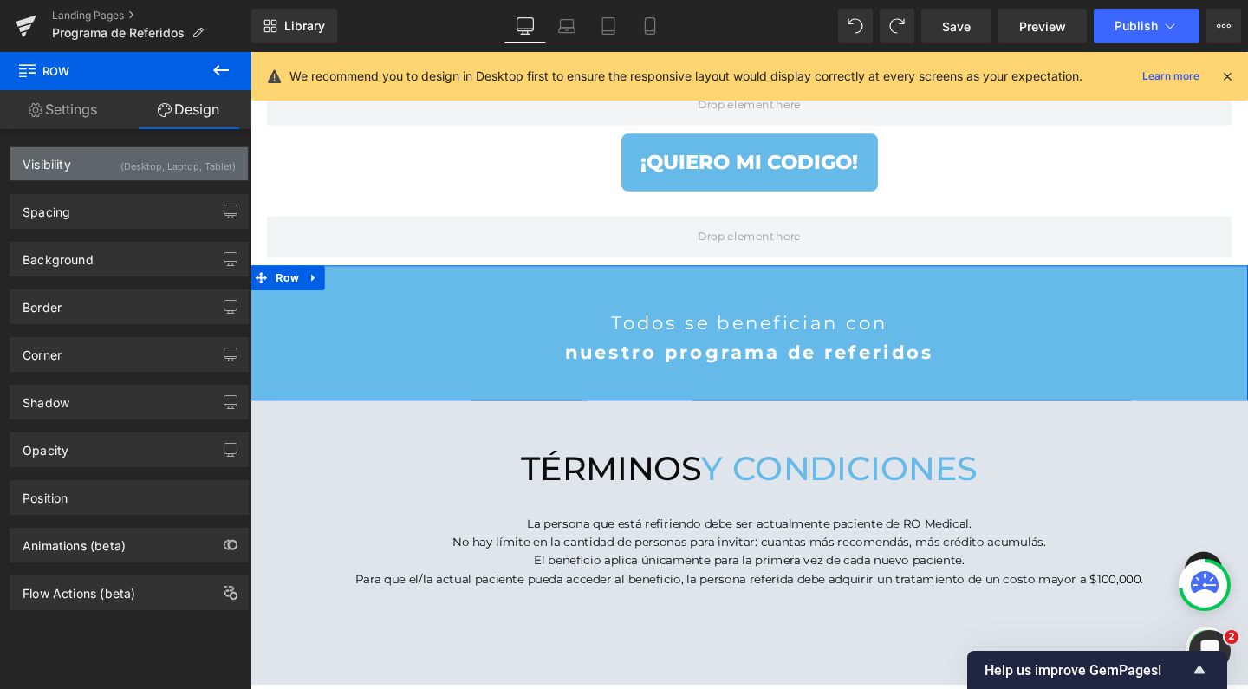
click at [100, 162] on div "Visibility (Desktop, Laptop, Tablet)" at bounding box center [128, 163] width 237 height 33
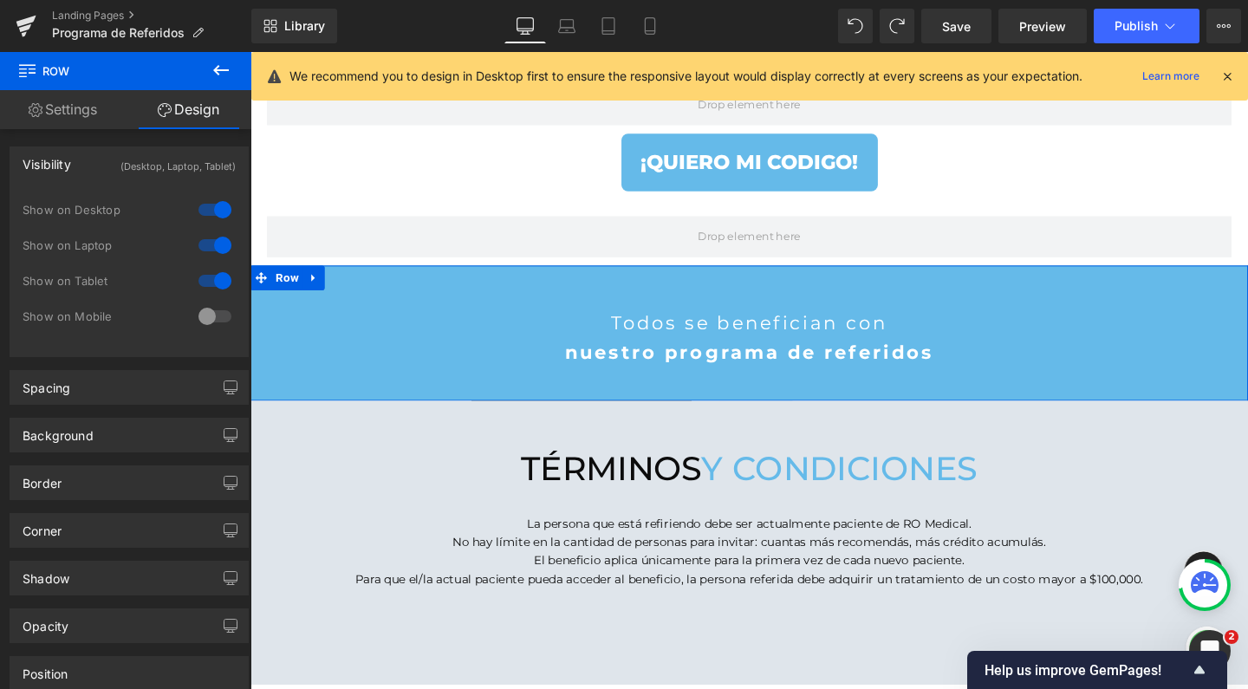
click at [206, 317] on div at bounding box center [215, 317] width 42 height 28
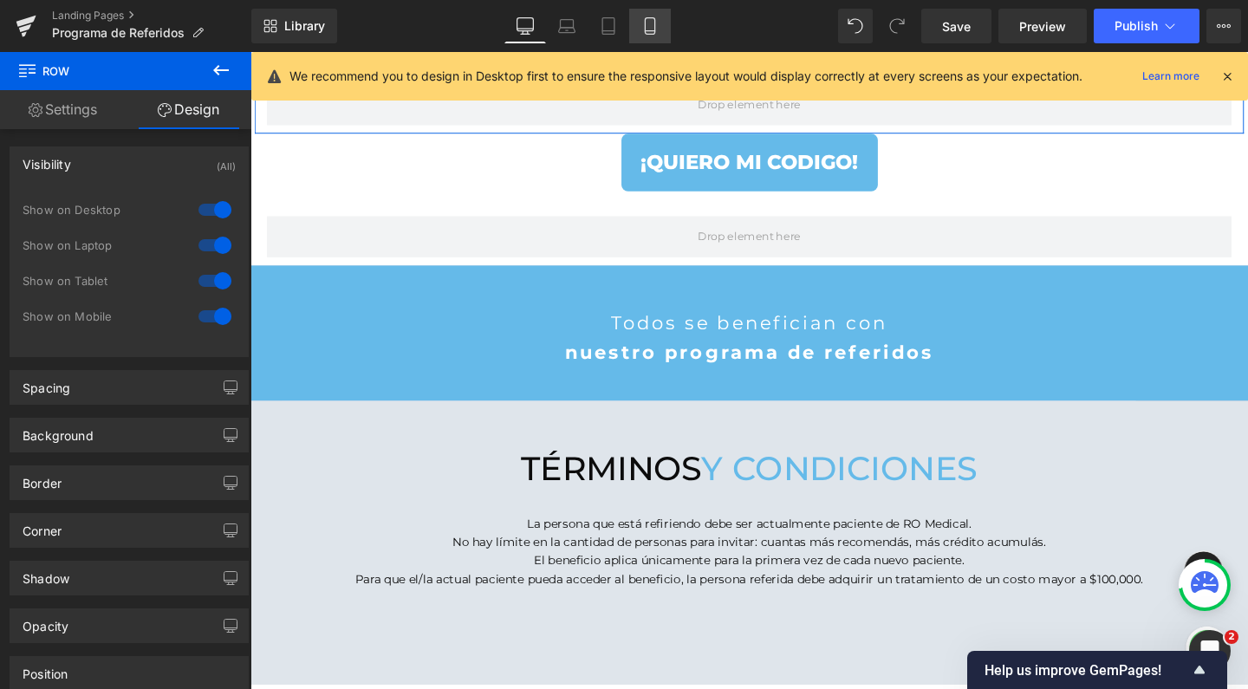
click at [650, 26] on icon at bounding box center [649, 25] width 17 height 17
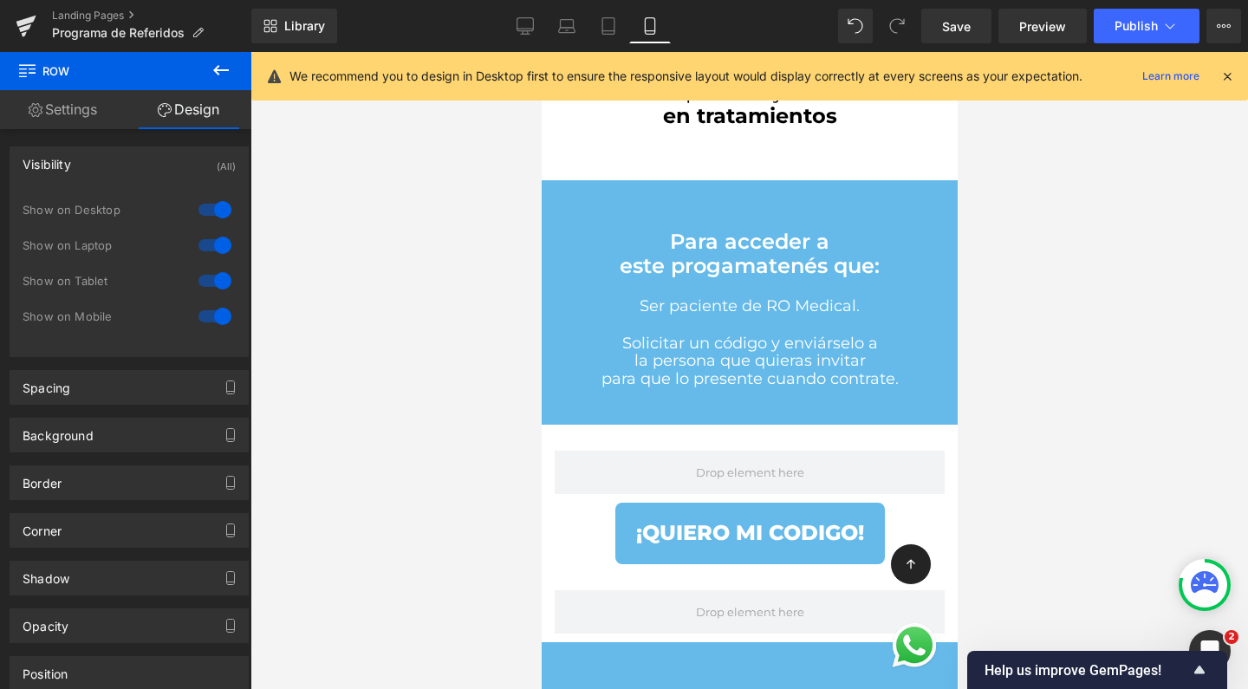
scroll to position [3548, 399]
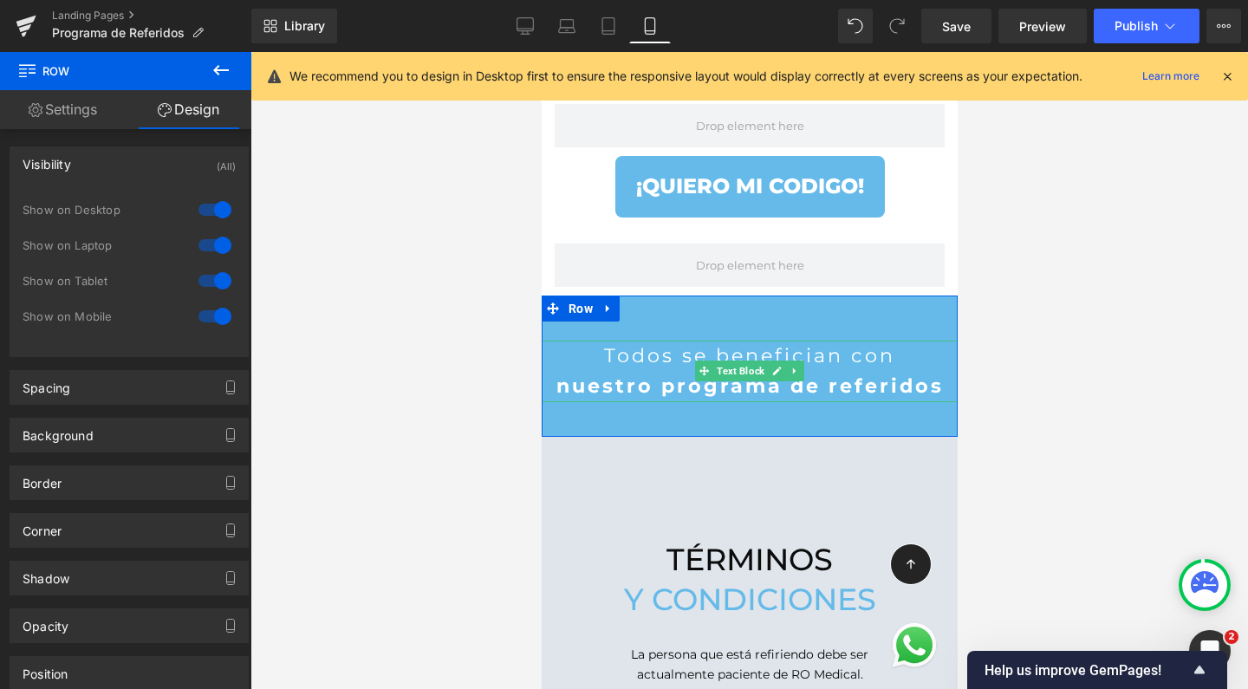
click at [843, 341] on p "Todos se benefician con" at bounding box center [749, 356] width 416 height 31
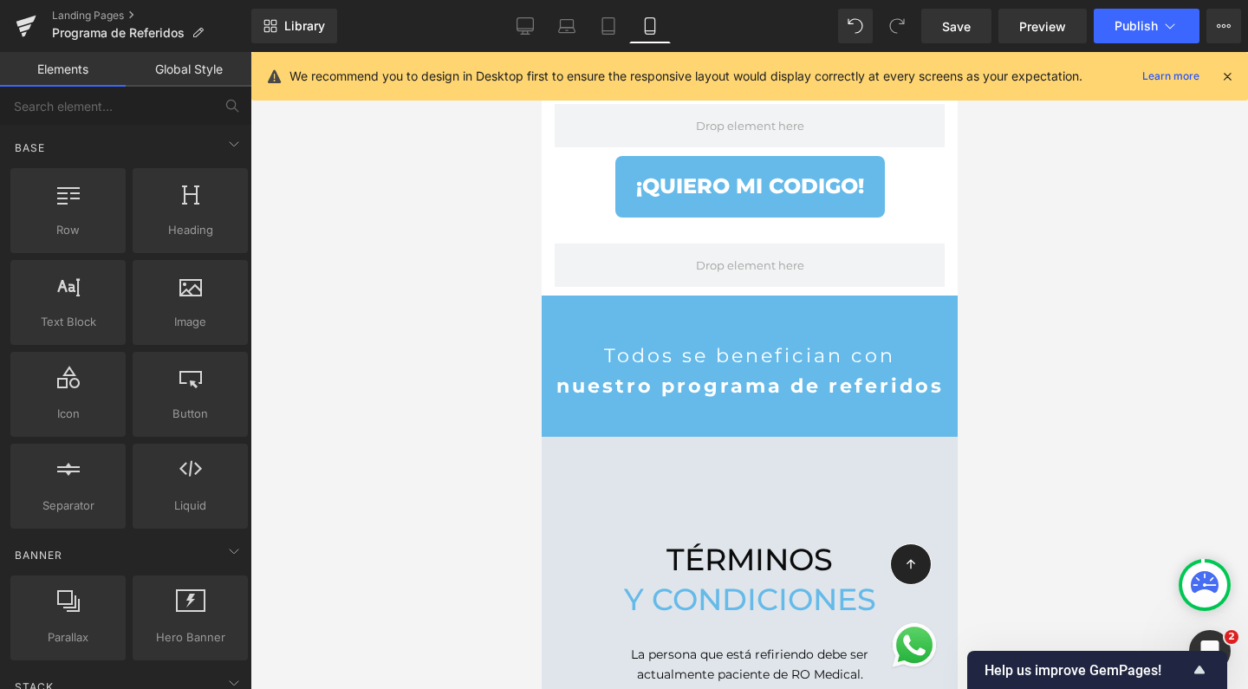
click at [1080, 343] on div at bounding box center [749, 370] width 998 height 637
click at [533, 35] on link "Desktop" at bounding box center [525, 26] width 42 height 35
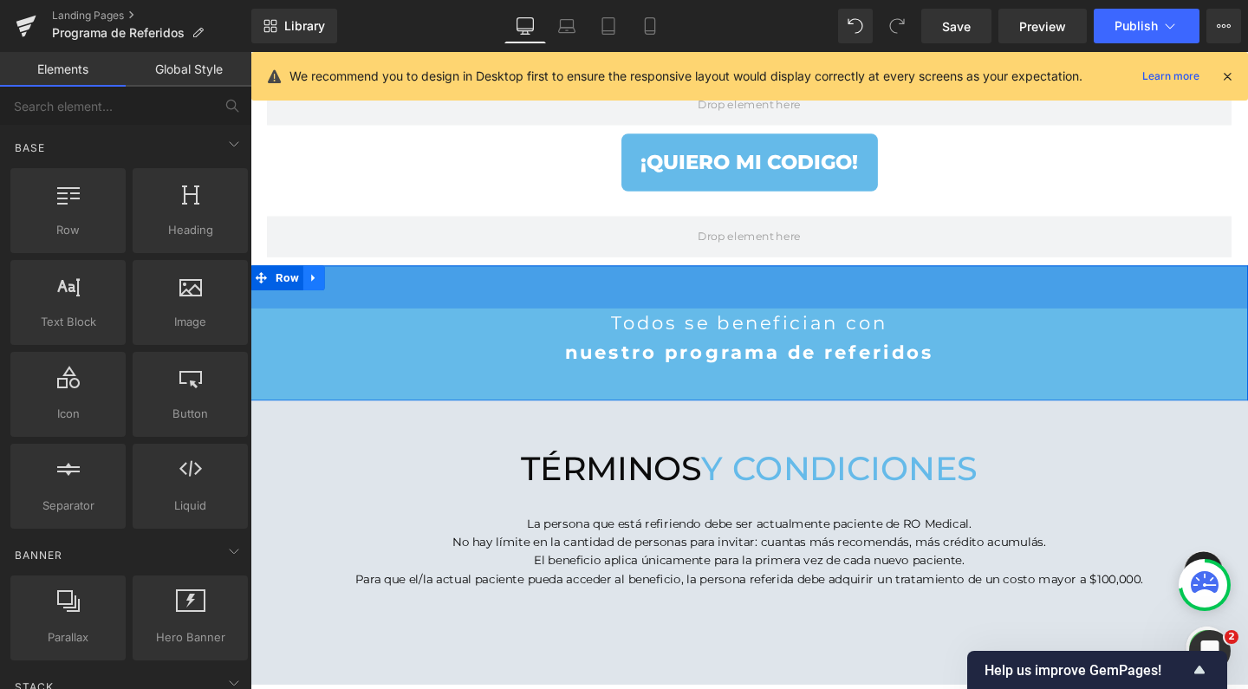
click at [315, 286] on icon at bounding box center [316, 290] width 3 height 8
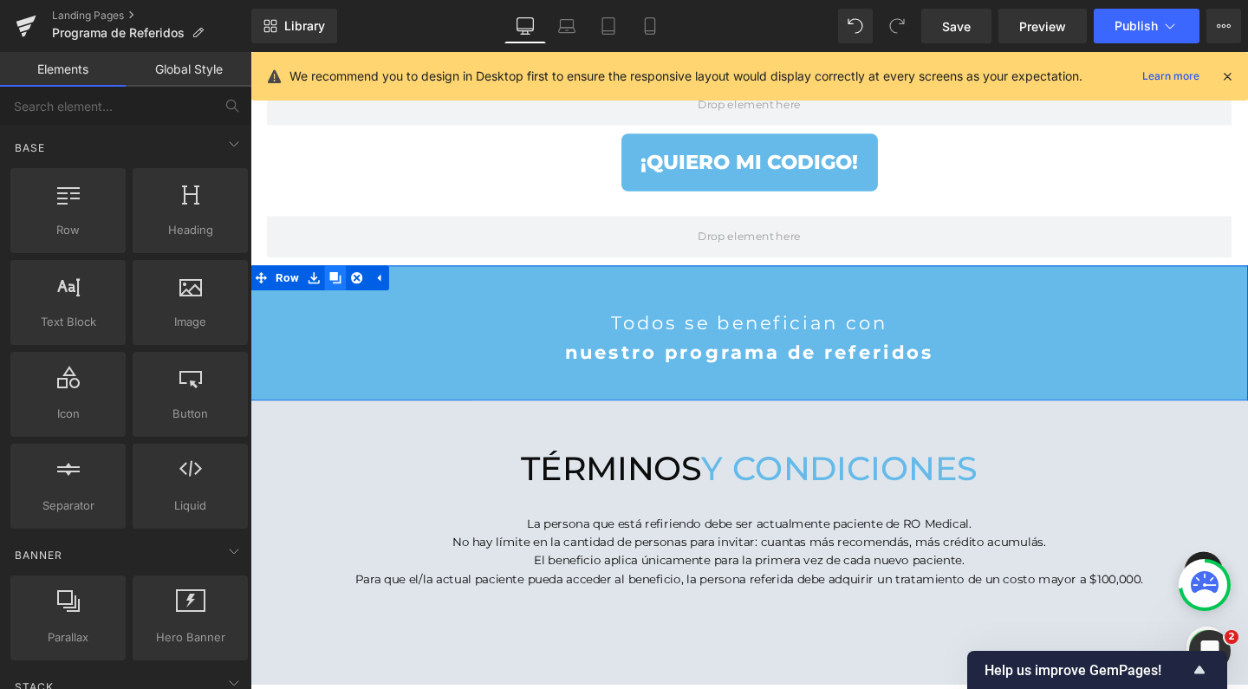
click at [334, 289] on link at bounding box center [340, 289] width 23 height 26
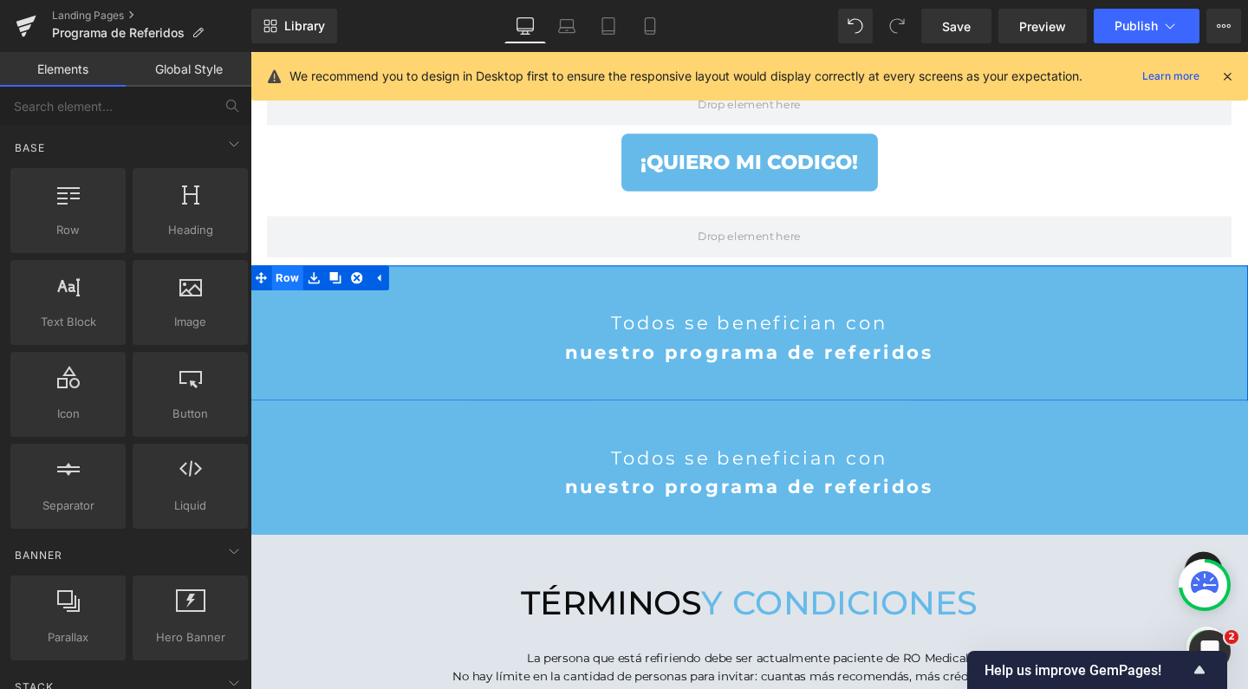
click at [289, 281] on span "Row" at bounding box center [289, 289] width 33 height 26
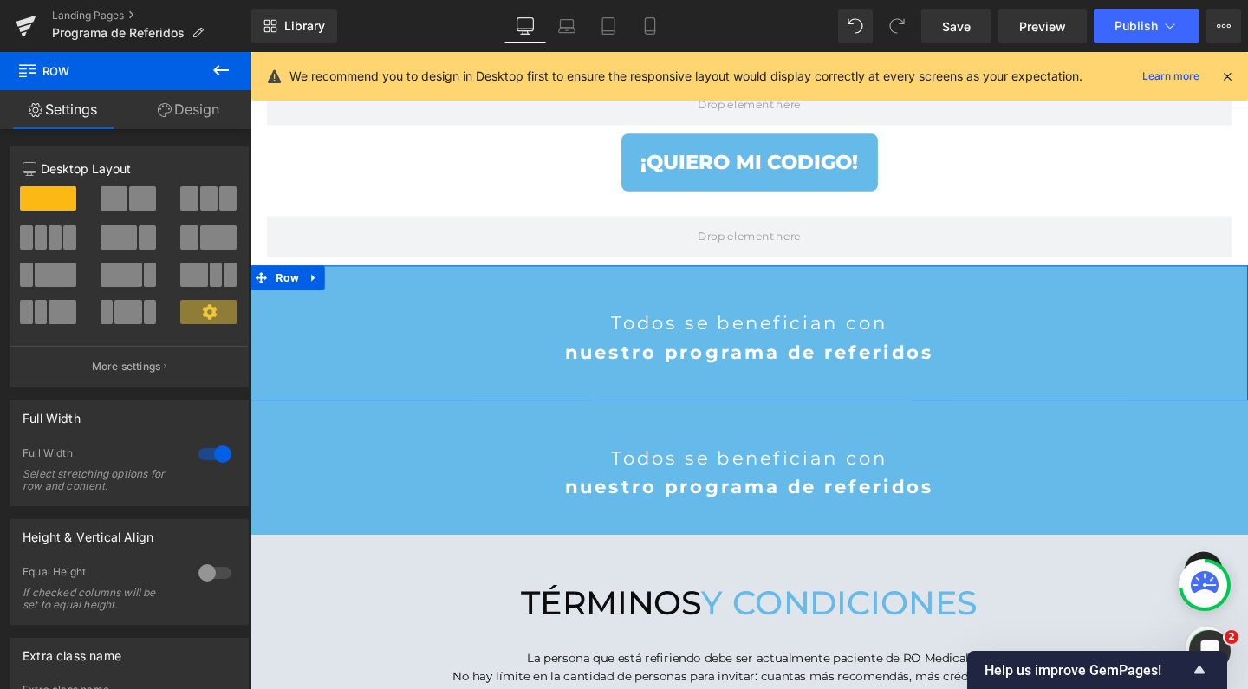
click at [202, 121] on link "Design" at bounding box center [189, 109] width 126 height 39
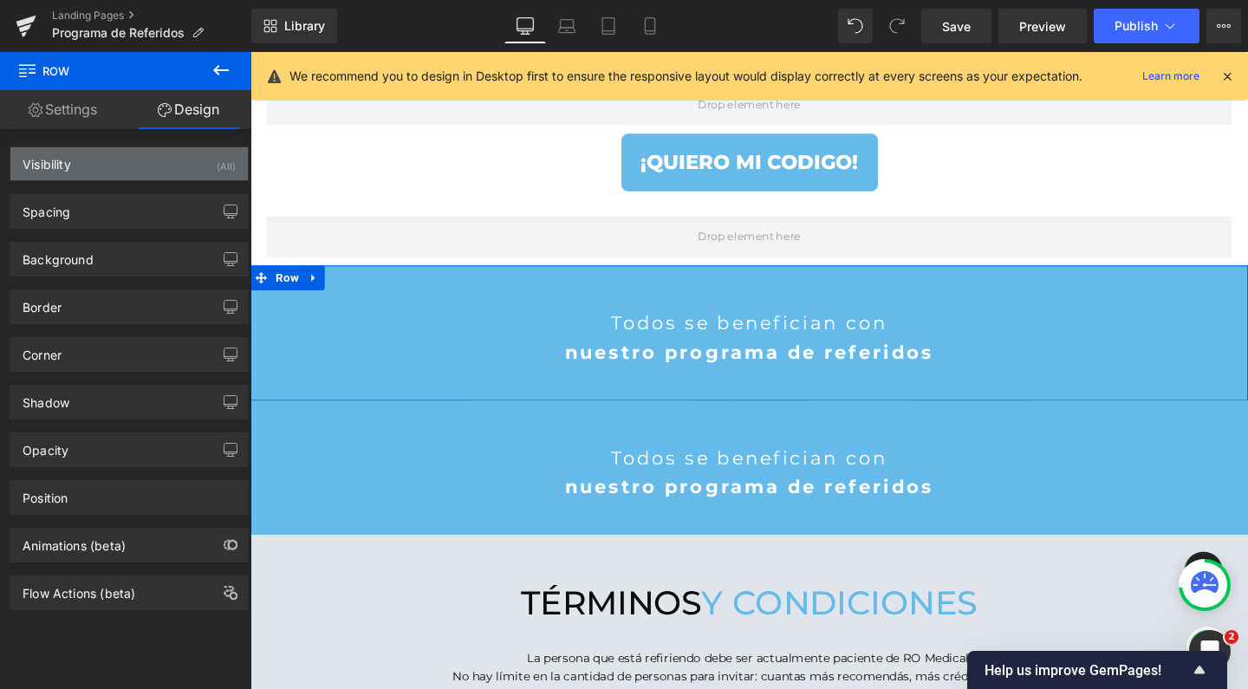
drag, startPoint x: 114, startPoint y: 164, endPoint x: 13, endPoint y: 161, distance: 100.6
click at [114, 164] on div "Visibility (All)" at bounding box center [128, 163] width 237 height 33
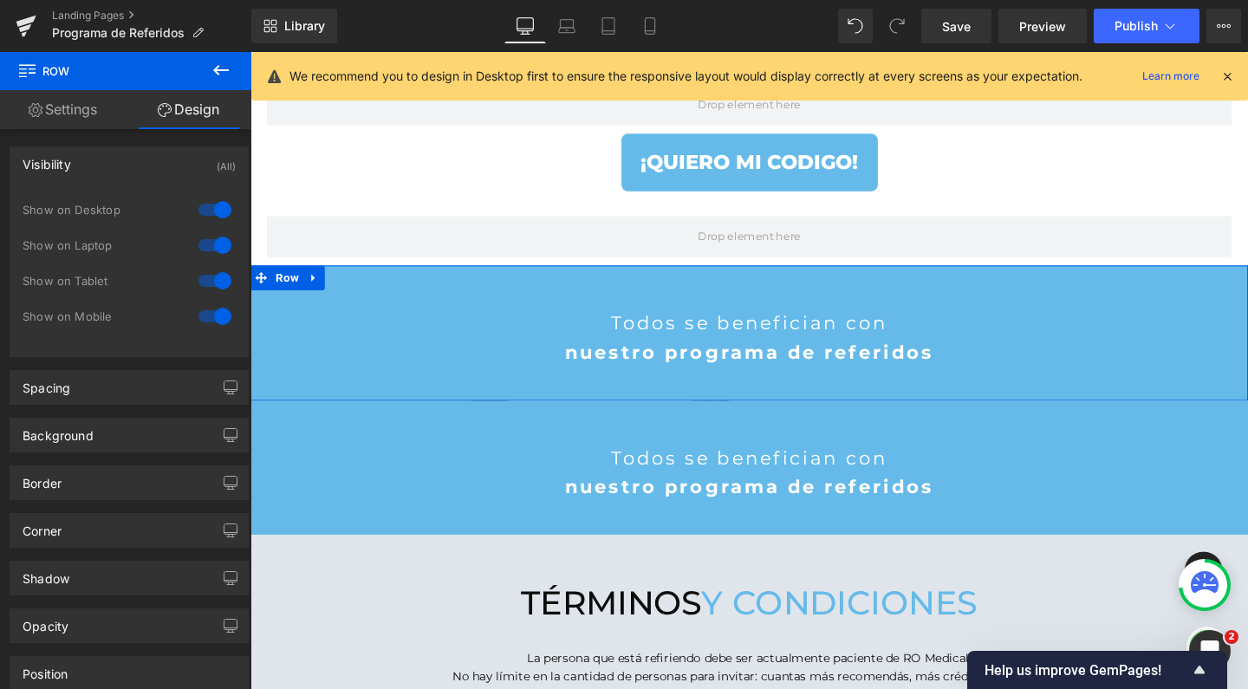
click at [218, 311] on div at bounding box center [215, 317] width 42 height 28
click at [290, 433] on span "Row" at bounding box center [289, 432] width 33 height 26
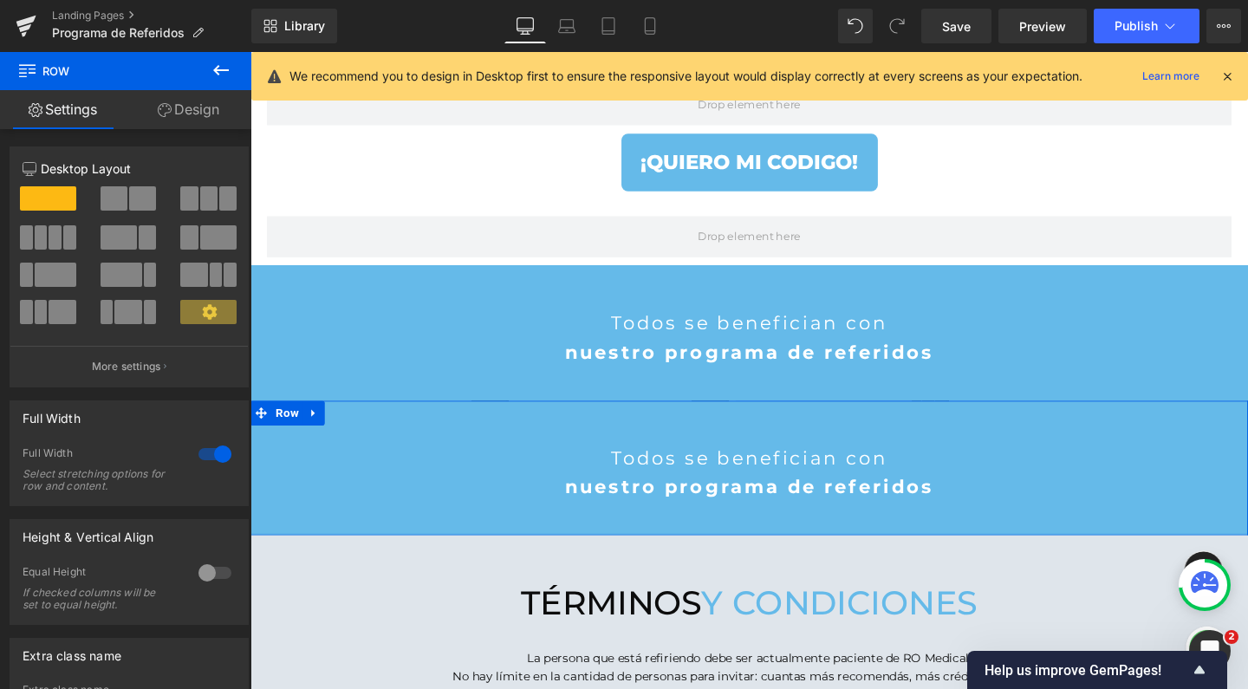
click at [200, 108] on link "Design" at bounding box center [189, 109] width 126 height 39
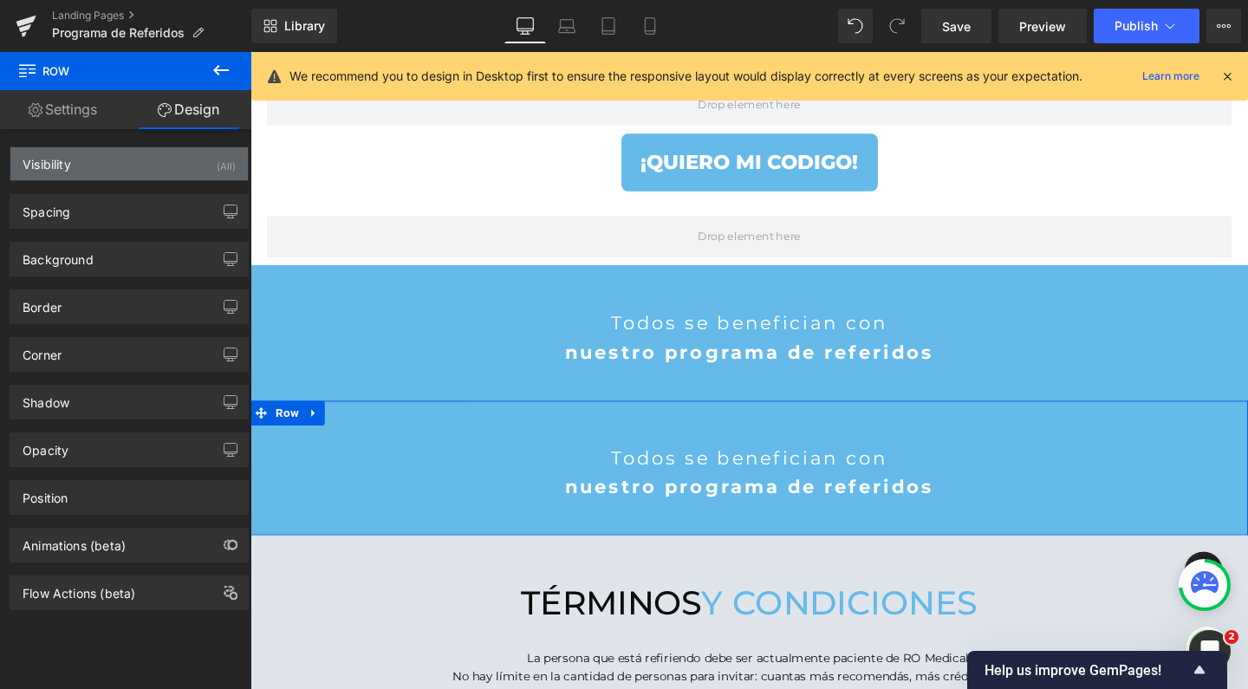
click at [113, 167] on div "Visibility (All)" at bounding box center [128, 163] width 237 height 33
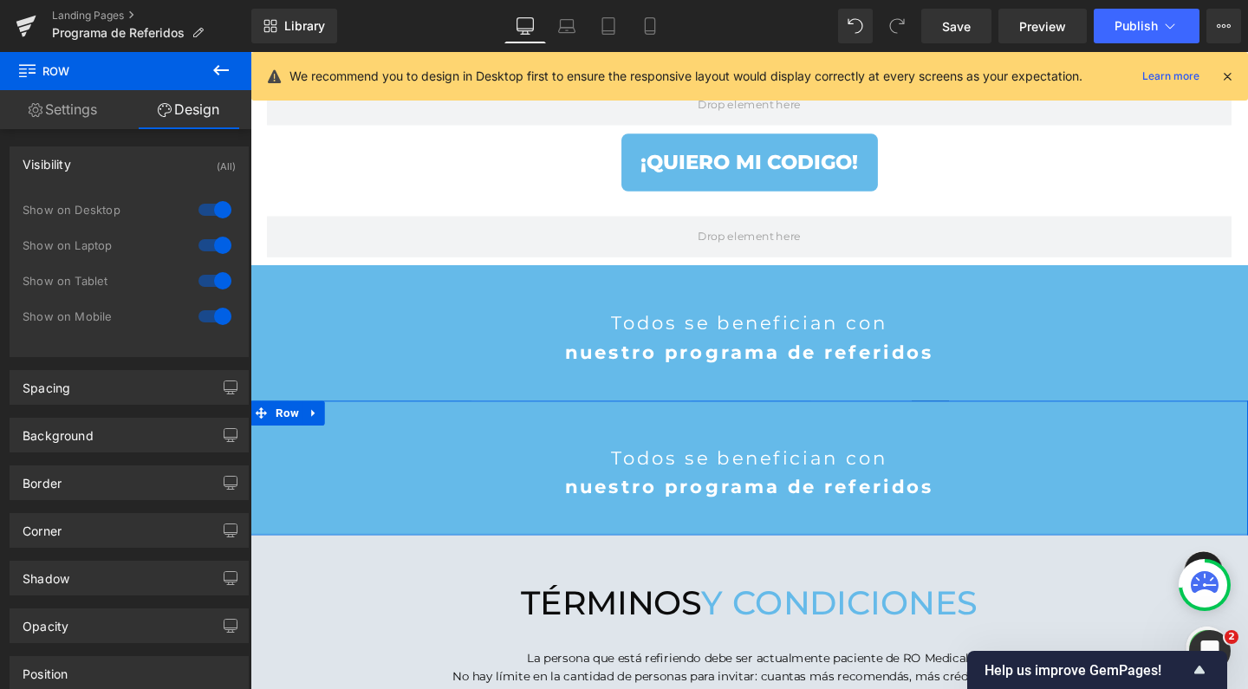
click at [216, 212] on div at bounding box center [215, 210] width 42 height 28
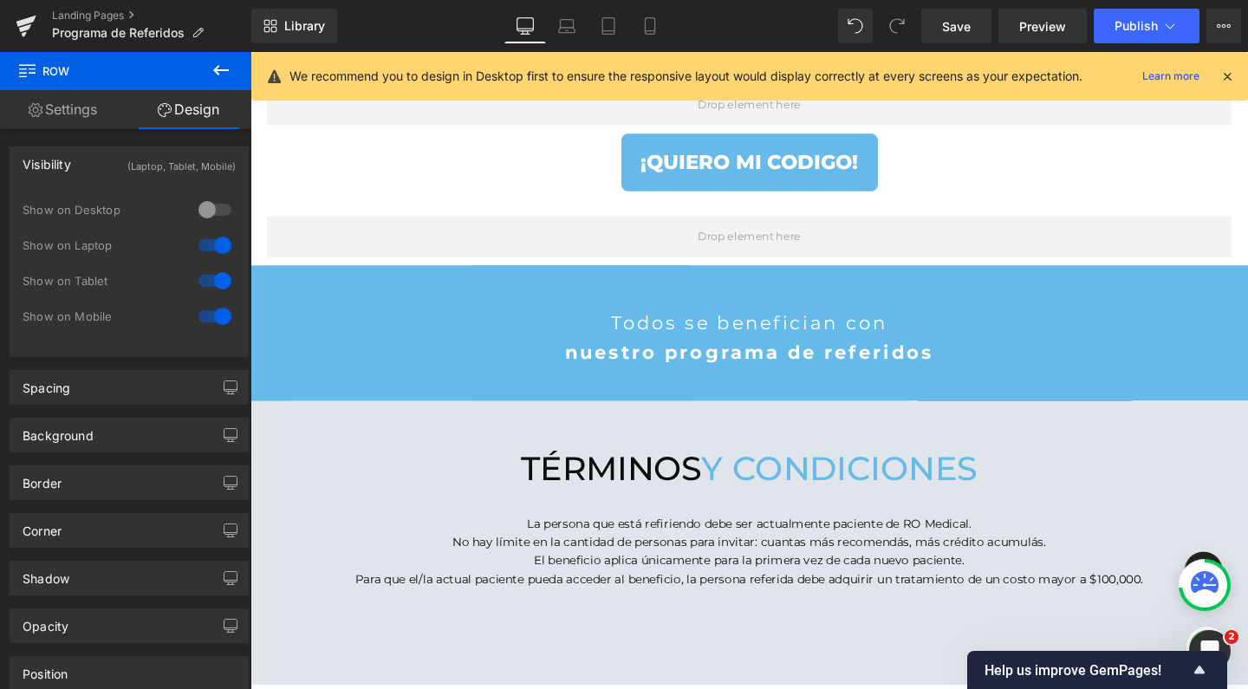
click at [216, 244] on div at bounding box center [215, 245] width 42 height 28
click at [216, 274] on div at bounding box center [215, 281] width 42 height 28
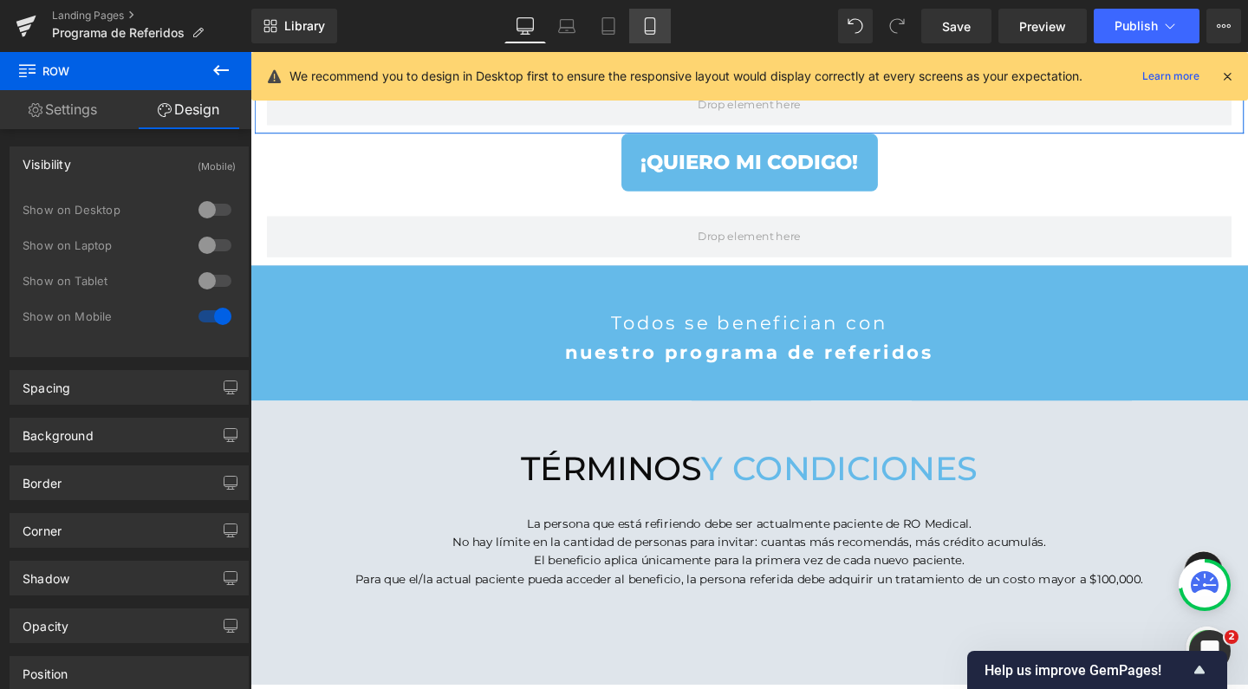
click at [645, 32] on icon at bounding box center [649, 25] width 17 height 17
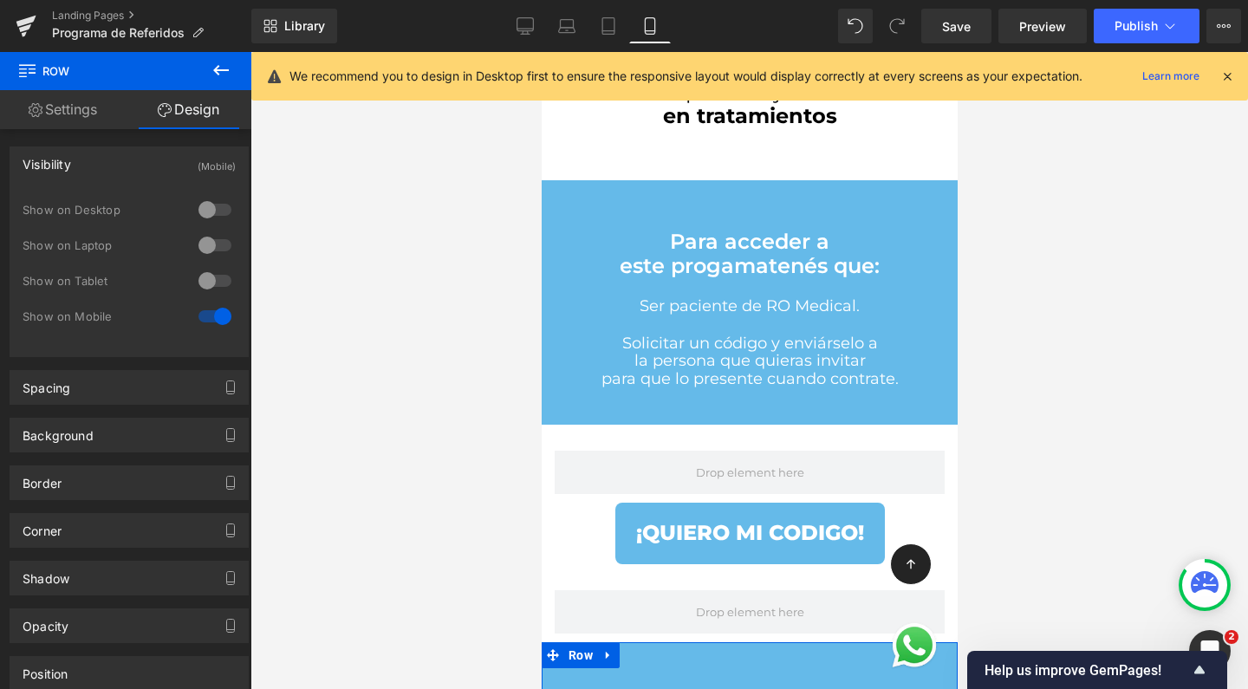
scroll to position [1628, 0]
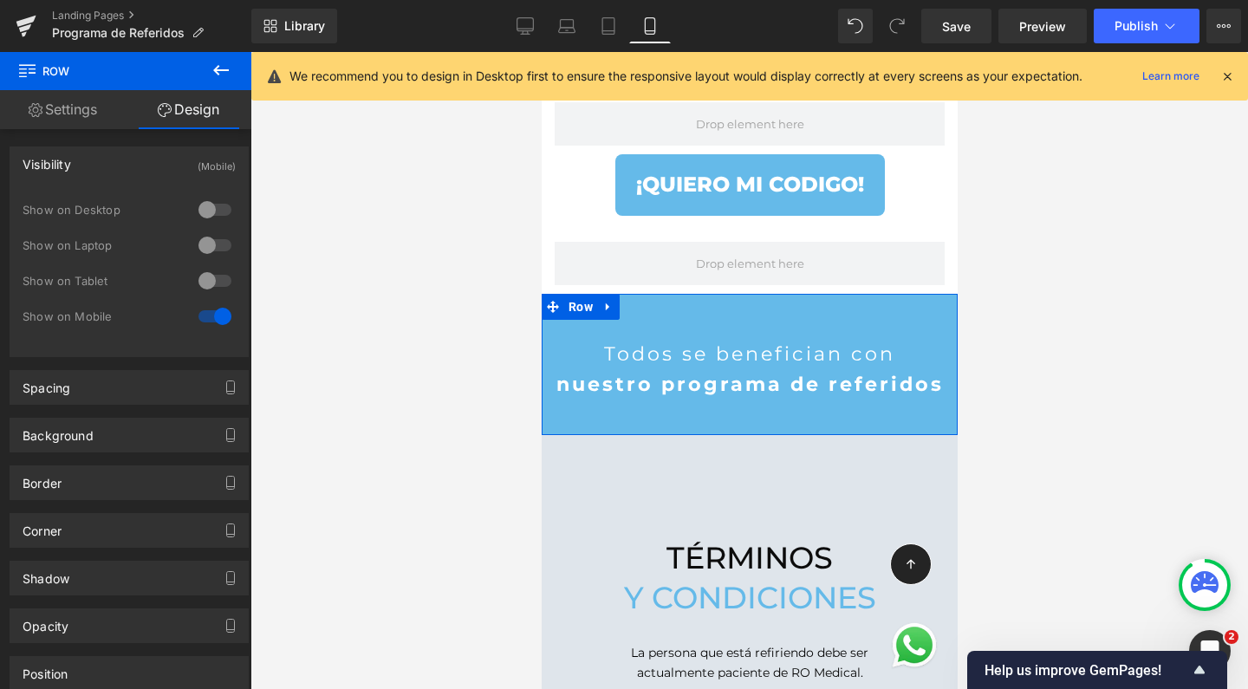
click at [843, 339] on p "Todos se benefician con" at bounding box center [749, 354] width 416 height 31
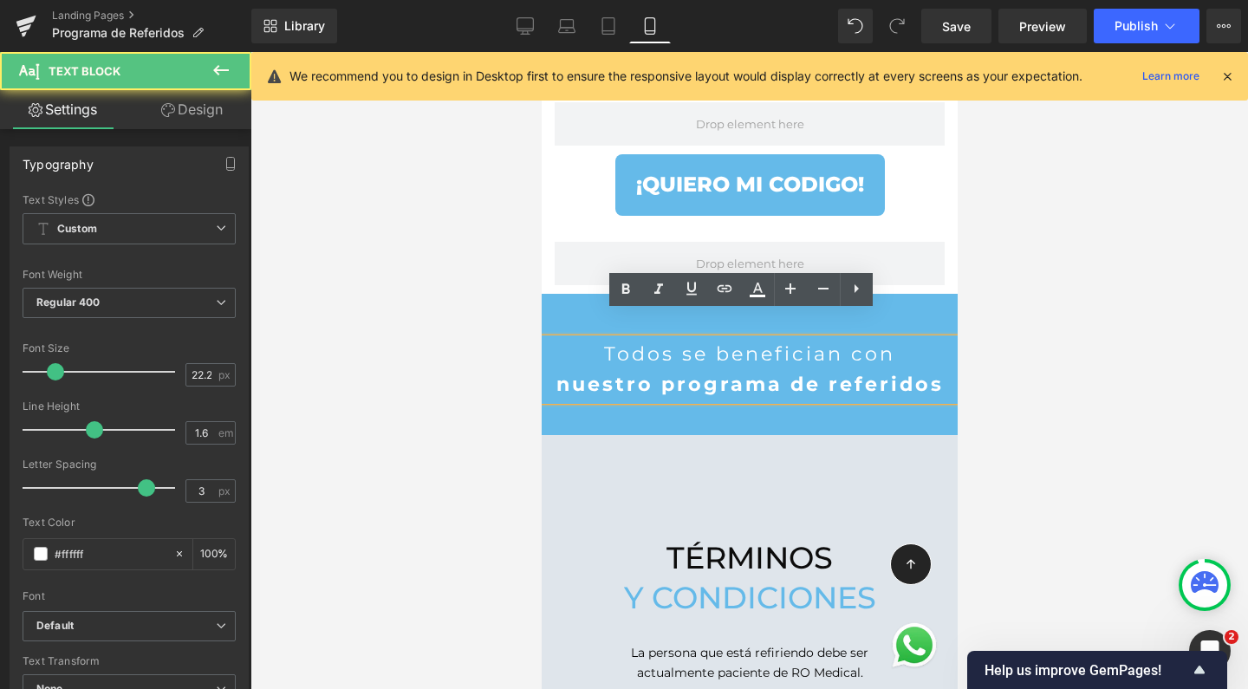
click at [843, 339] on p "Todos se benefician con" at bounding box center [749, 354] width 416 height 31
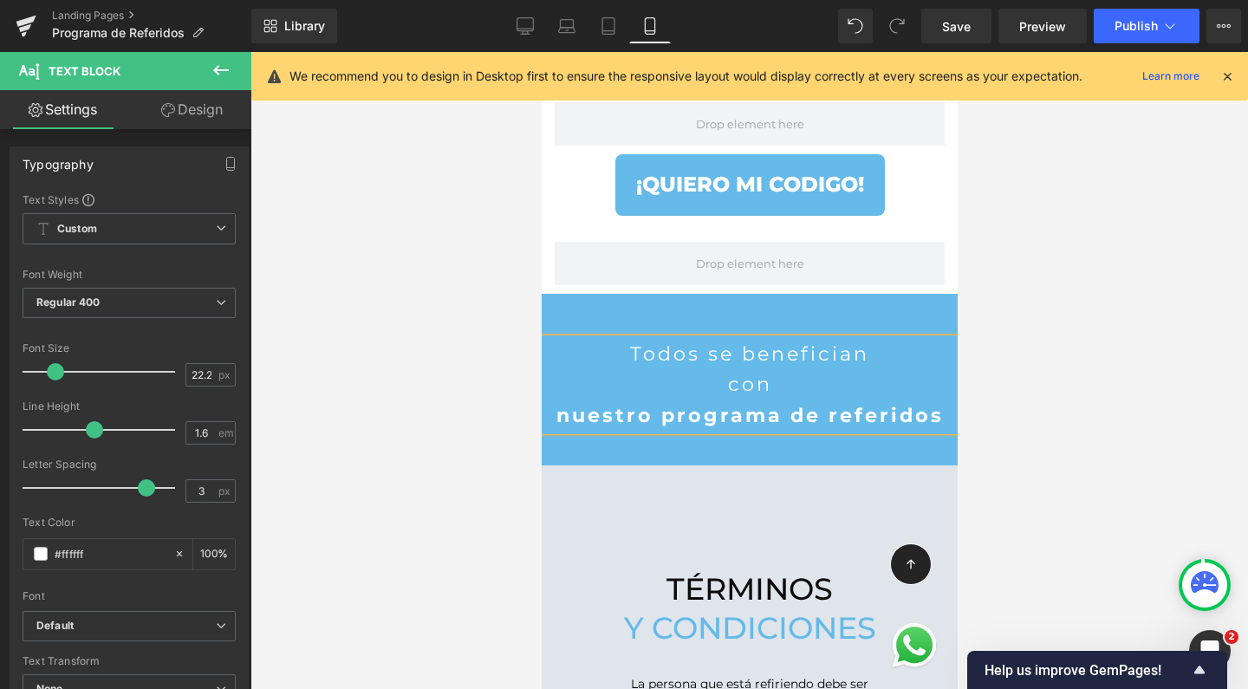
scroll to position [9, 9]
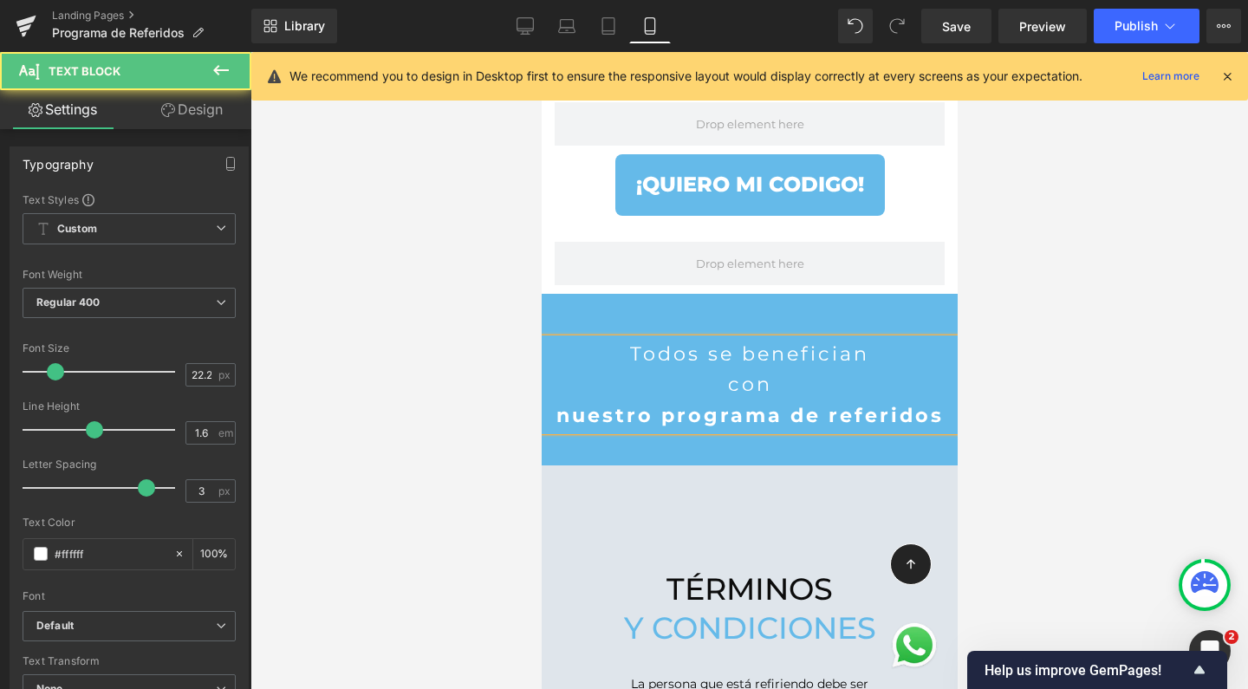
click at [650, 403] on strong "nuestro programa de referidos" at bounding box center [749, 415] width 387 height 24
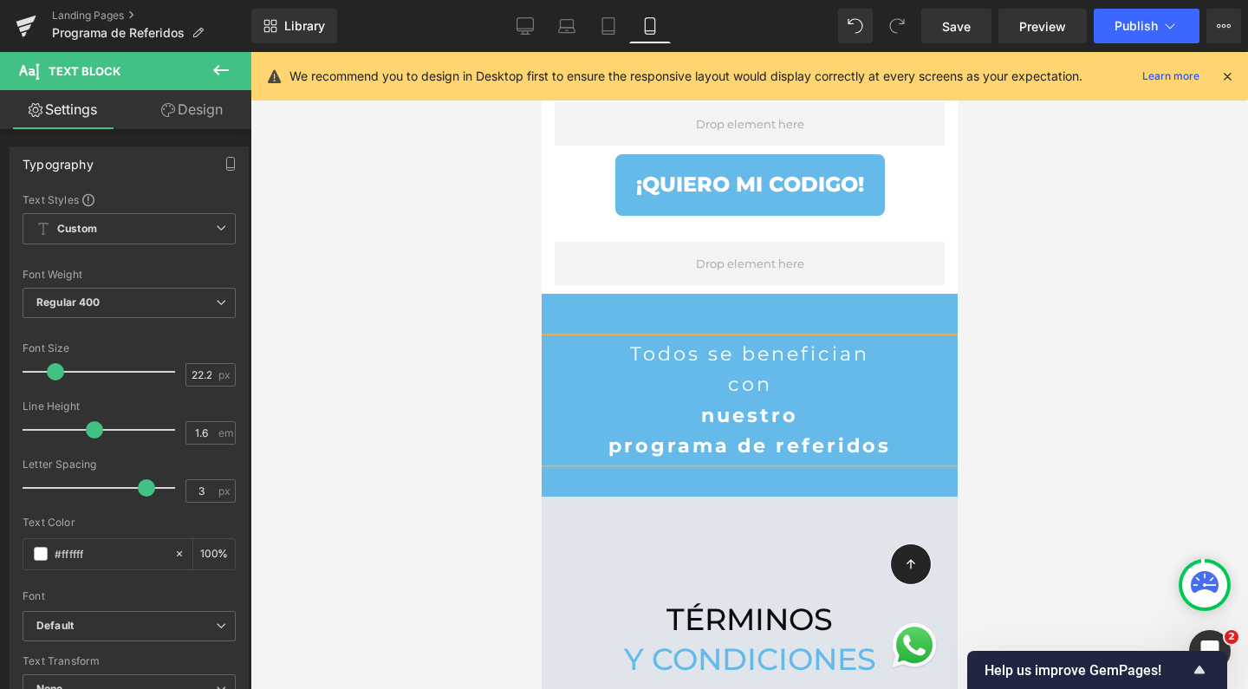
click at [673, 400] on p "nuestro" at bounding box center [749, 415] width 416 height 31
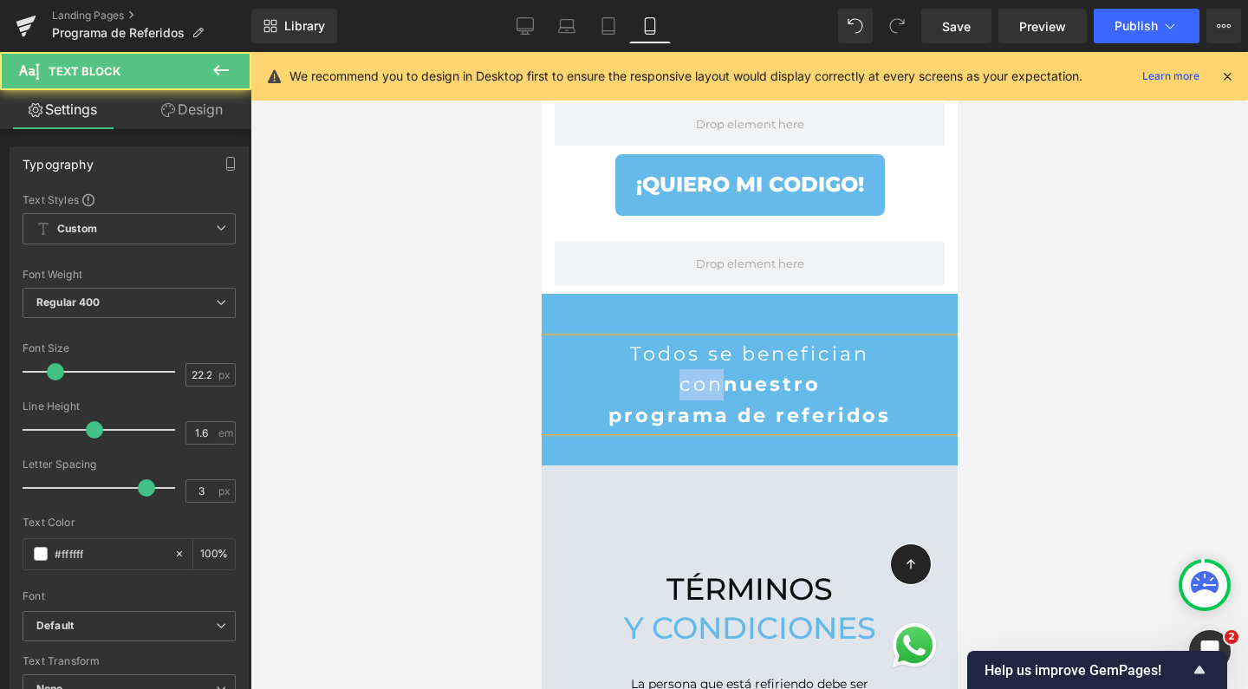
drag, startPoint x: 712, startPoint y: 359, endPoint x: 664, endPoint y: 359, distance: 48.5
click at [664, 369] on p "con nuestro" at bounding box center [749, 384] width 416 height 31
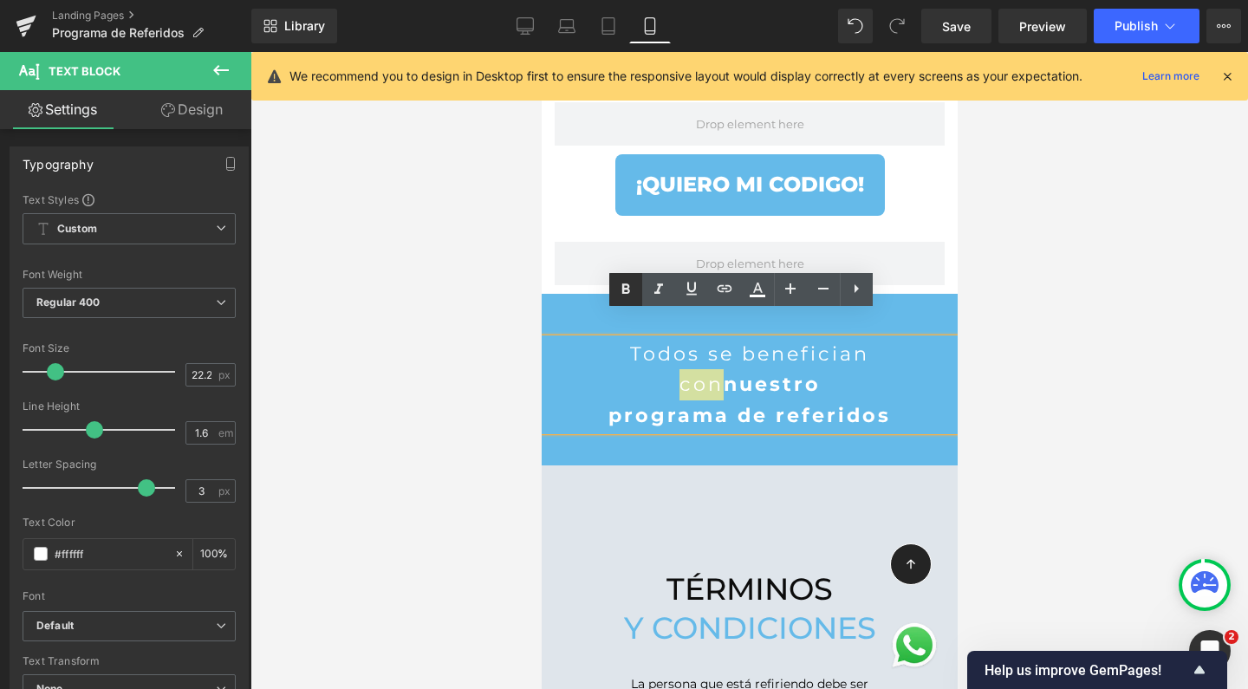
click at [625, 290] on icon at bounding box center [625, 288] width 8 height 10
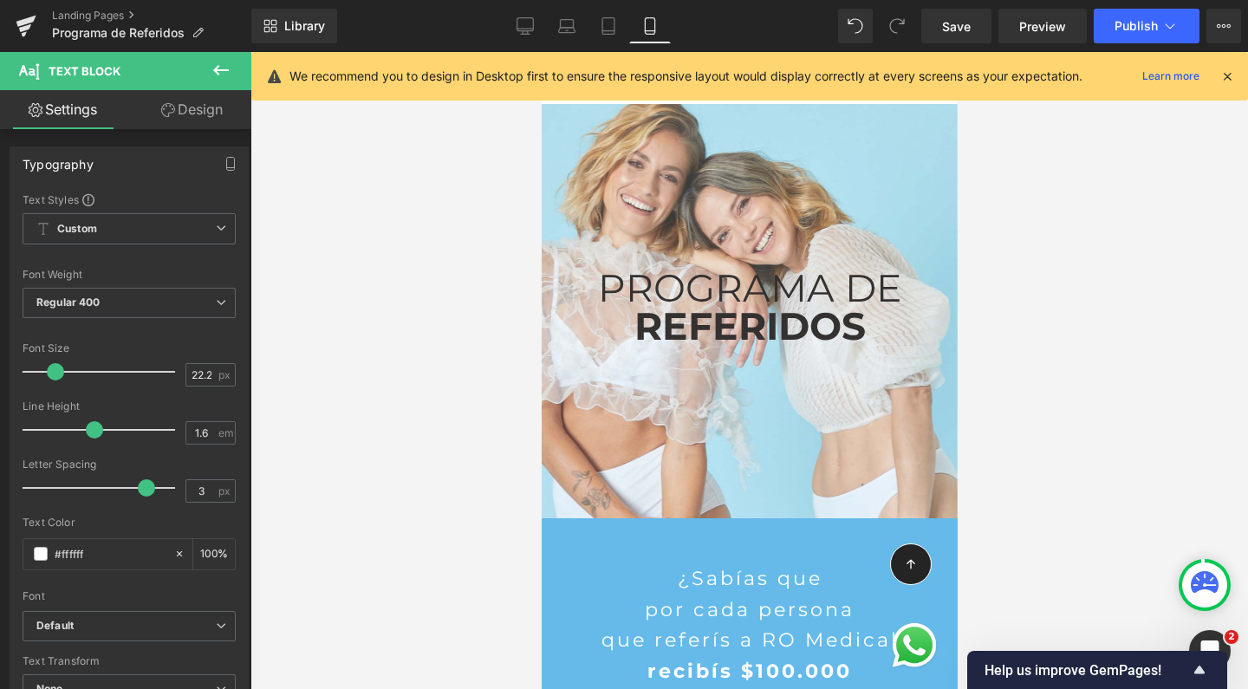
click at [960, 21] on span "Save" at bounding box center [956, 26] width 29 height 18
click at [1113, 32] on button "Publish" at bounding box center [1147, 26] width 106 height 35
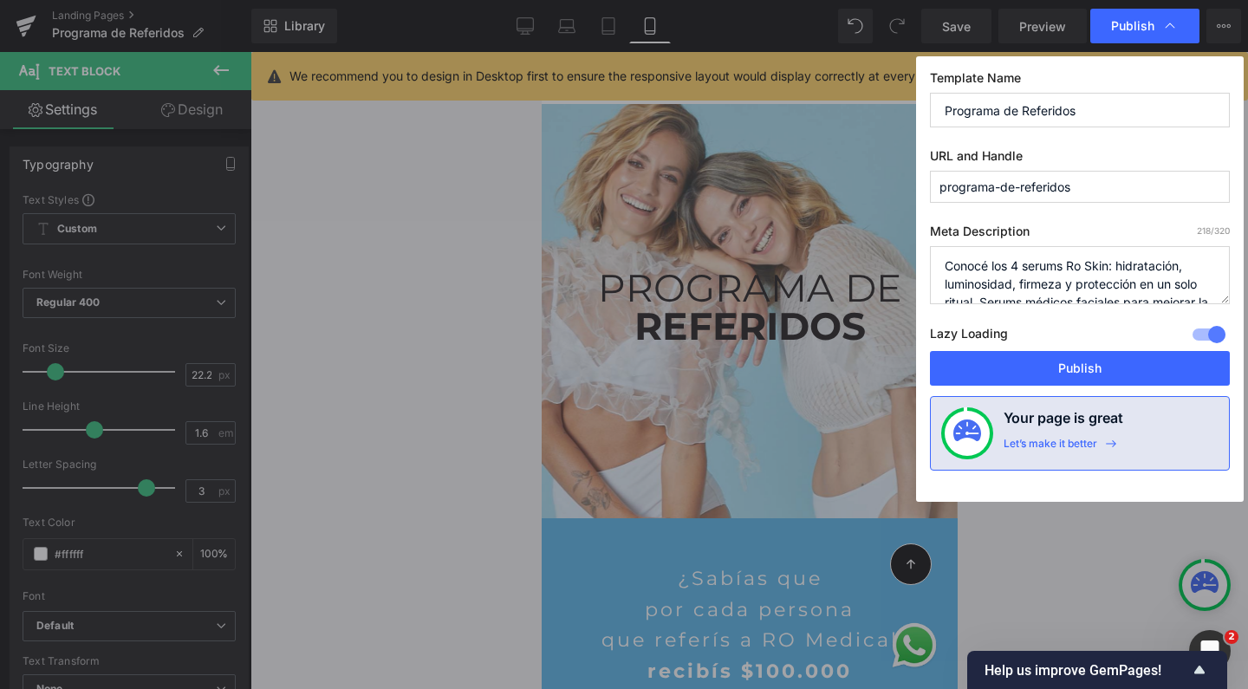
scroll to position [17, 0]
click at [1056, 275] on textarea "Conocé los 4 serums Ro Skin: hidratación, luminosidad, firmeza y protección en …" at bounding box center [1080, 275] width 300 height 58
drag, startPoint x: 950, startPoint y: 252, endPoint x: 1155, endPoint y: 348, distance: 226.5
click at [1155, 348] on div "Meta Description 218 /320 Conocé los 4 serums Ro Skin: hidratación, luminosidad…" at bounding box center [1080, 287] width 300 height 127
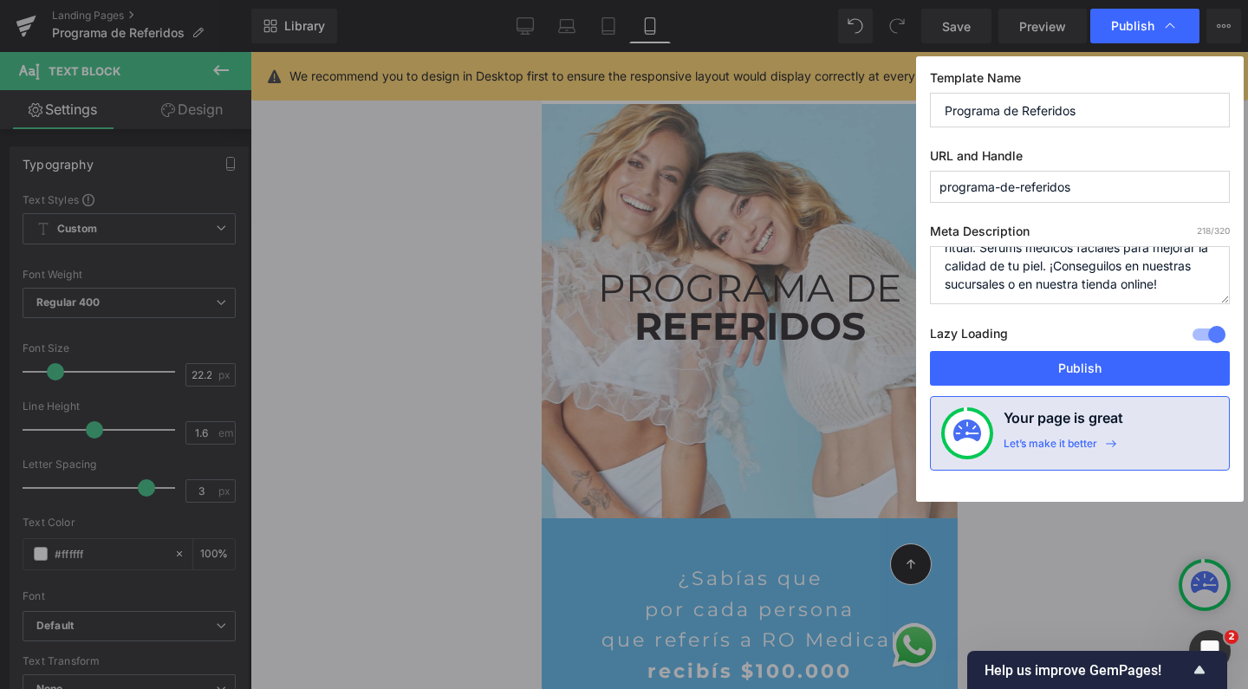
type textarea "C"
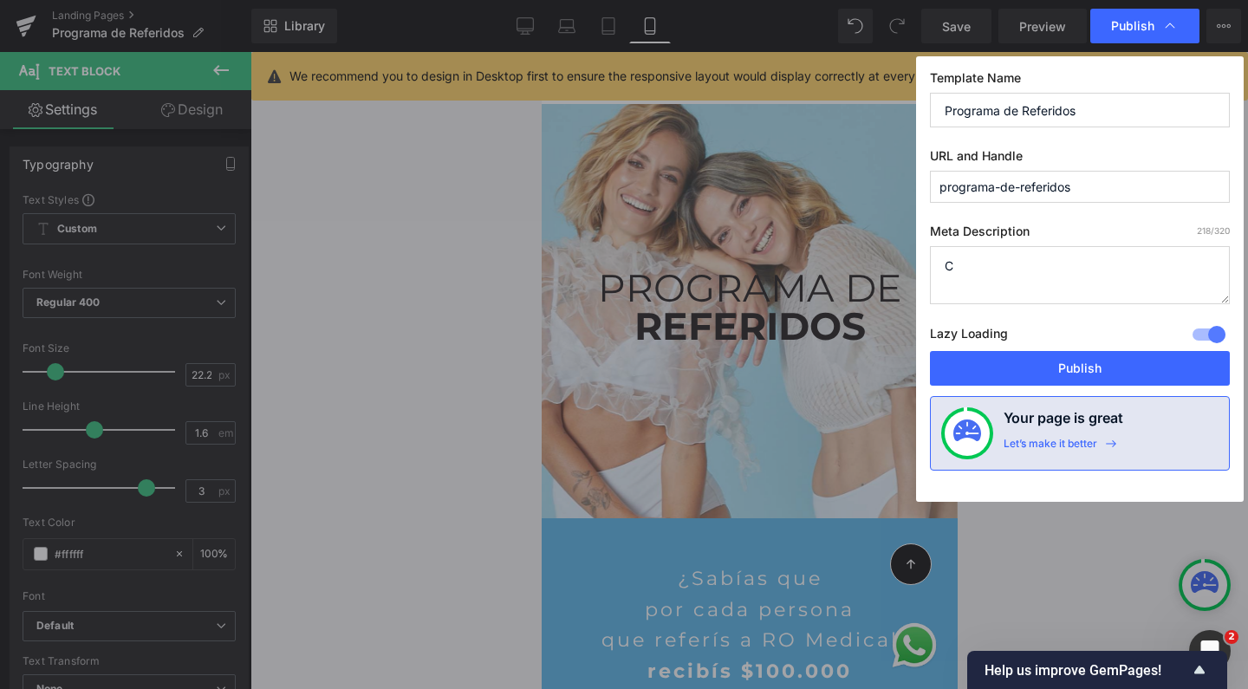
scroll to position [0, 0]
paste textarea "Sumate al Programa de Referidos de Ro Medical: ¡Recomendanos a tus amigos y rec…"
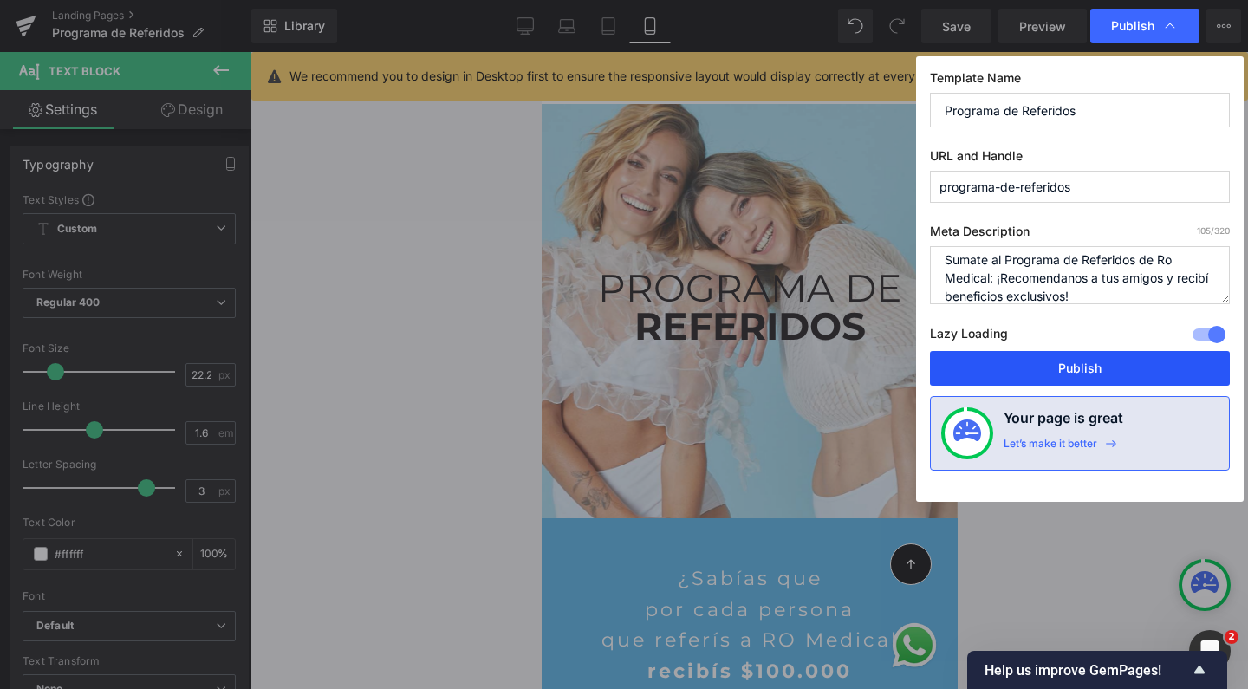
type textarea "Sumate al Programa de Referidos de Ro Medical: ¡Recomendanos a tus amigos y rec…"
click at [1034, 365] on button "Publish" at bounding box center [1080, 368] width 300 height 35
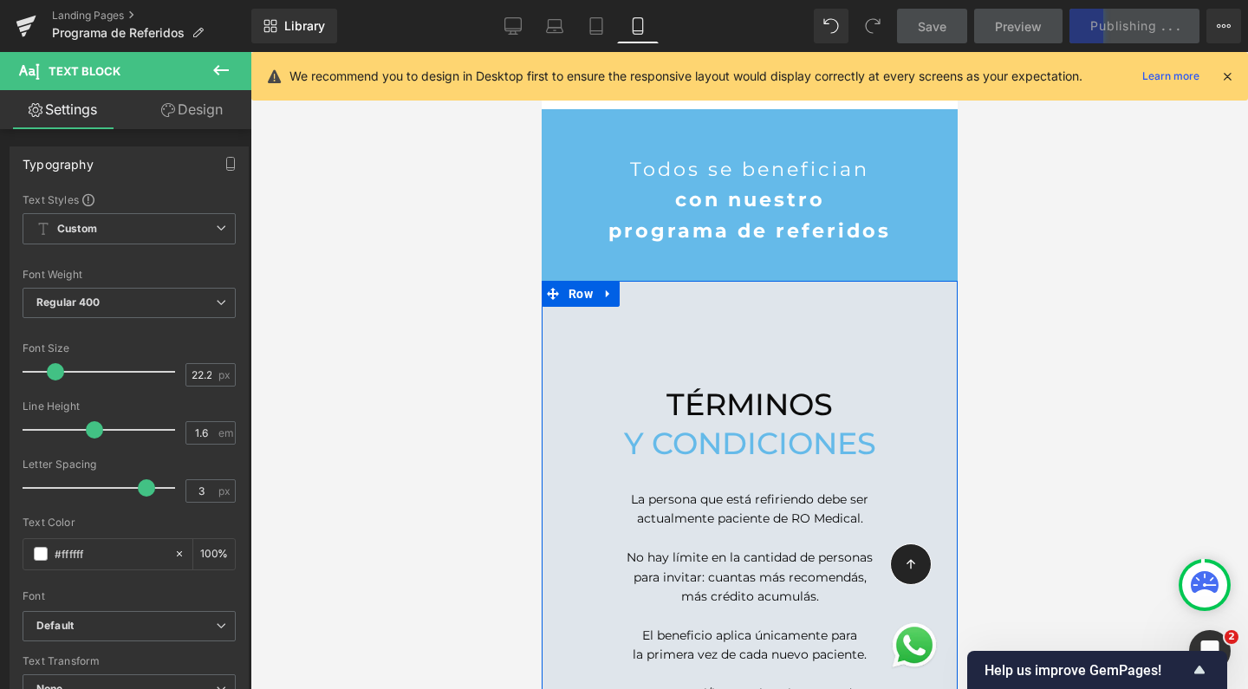
scroll to position [1811, 0]
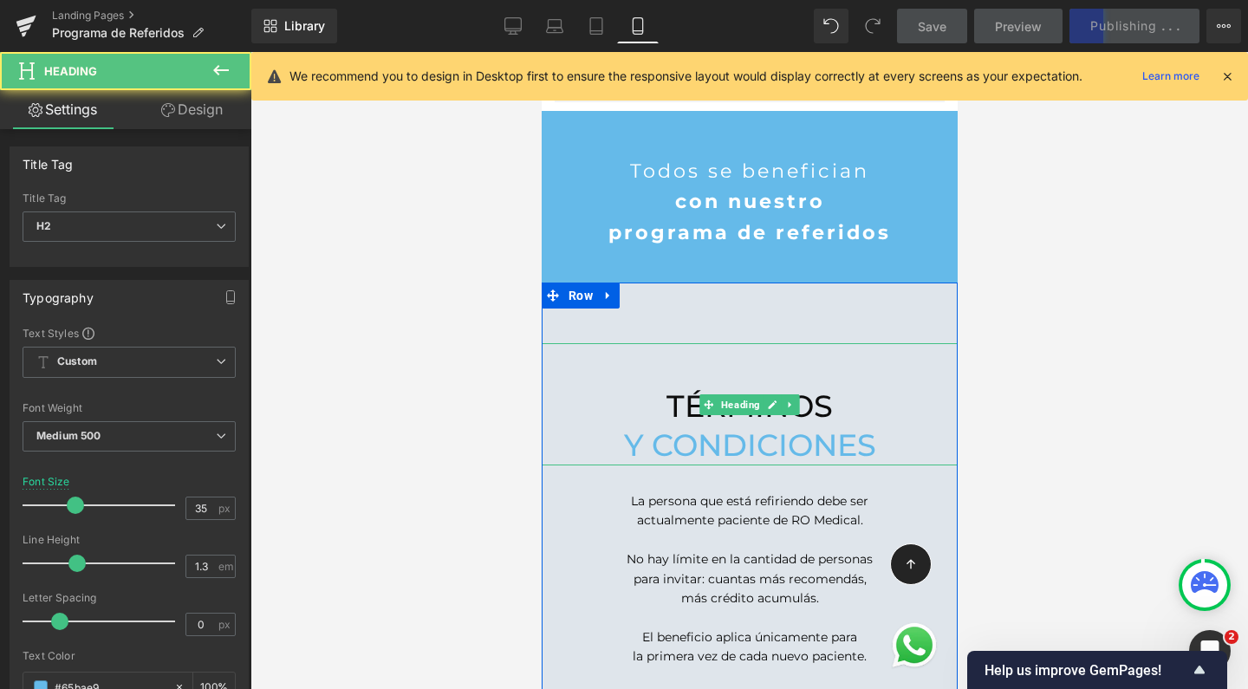
click at [719, 347] on h2 at bounding box center [749, 367] width 416 height 40
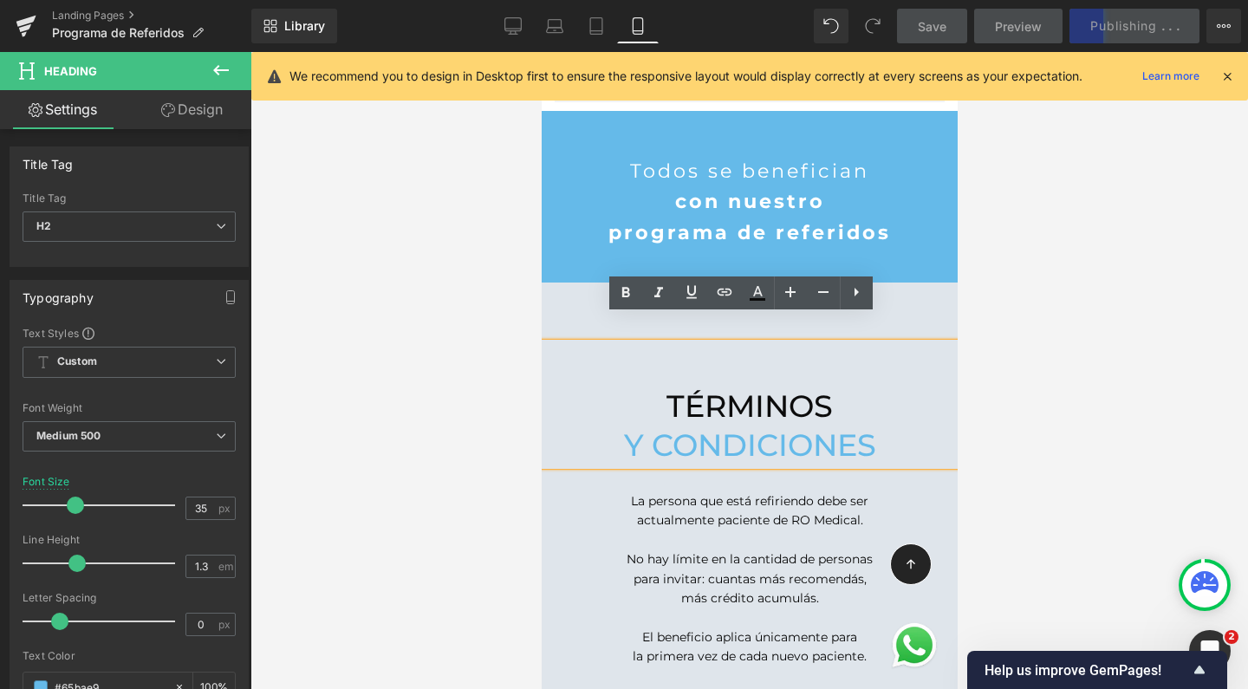
click at [647, 387] on h2 "términos" at bounding box center [749, 407] width 416 height 40
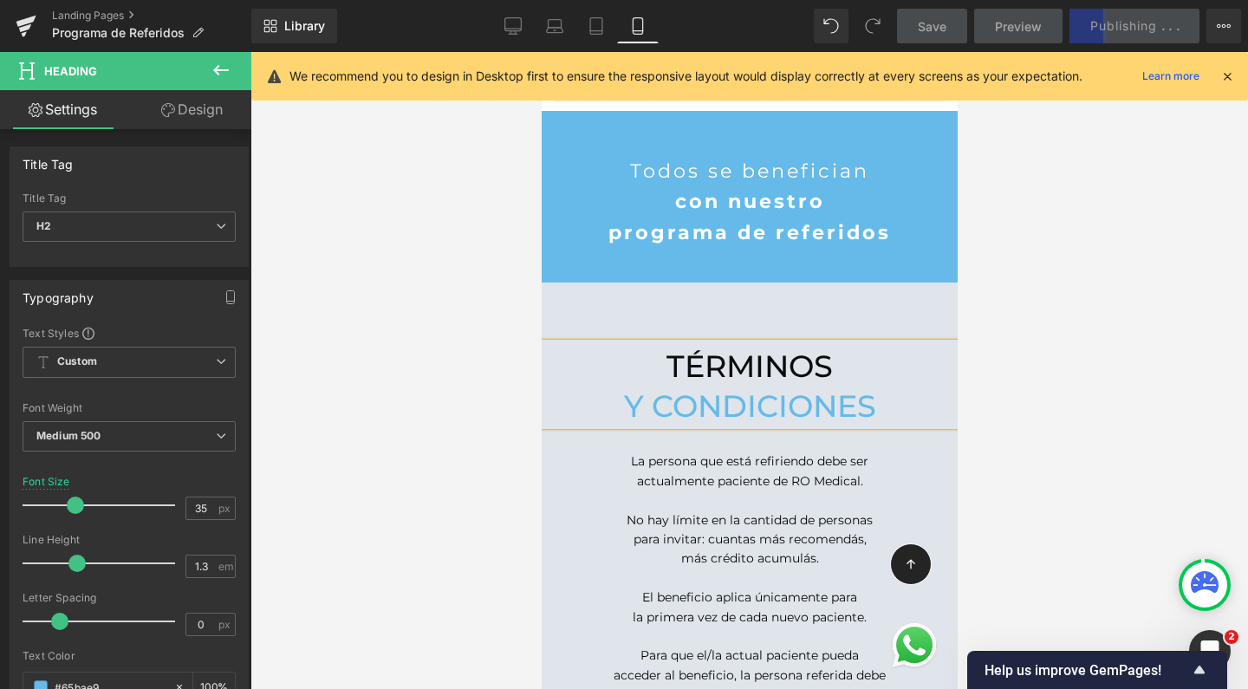
scroll to position [3539, 399]
click at [511, 28] on icon at bounding box center [512, 25] width 17 height 17
type input "40"
type input "100"
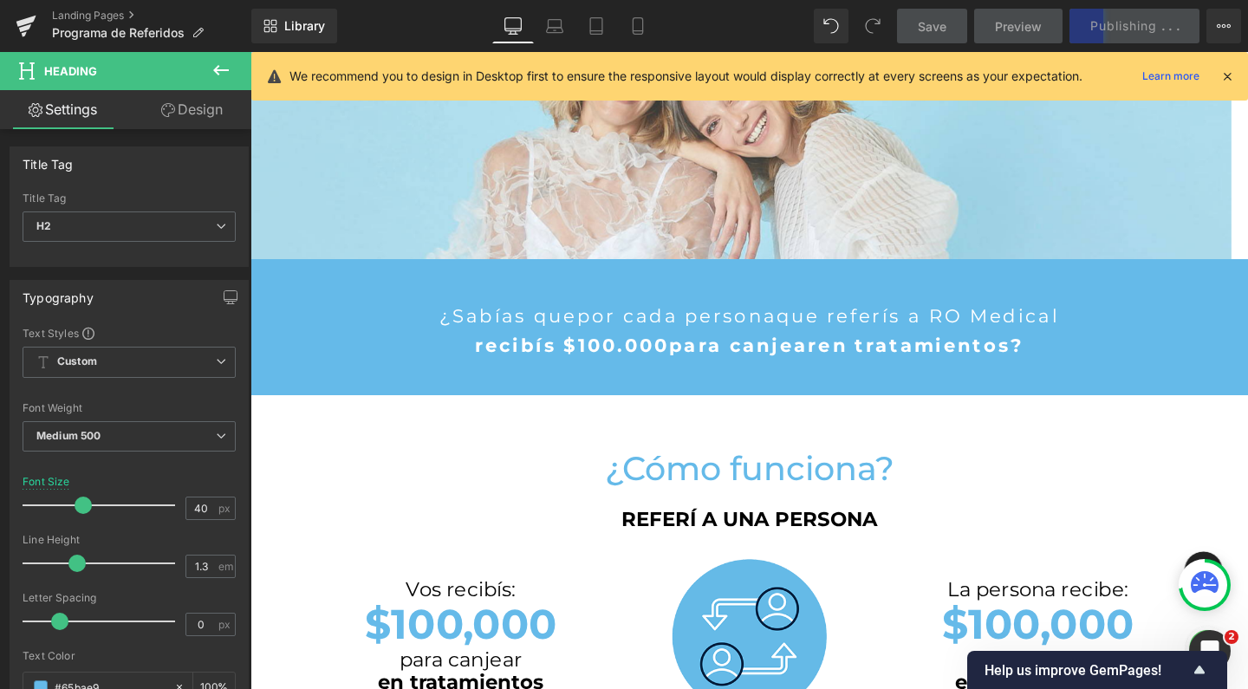
scroll to position [630, 0]
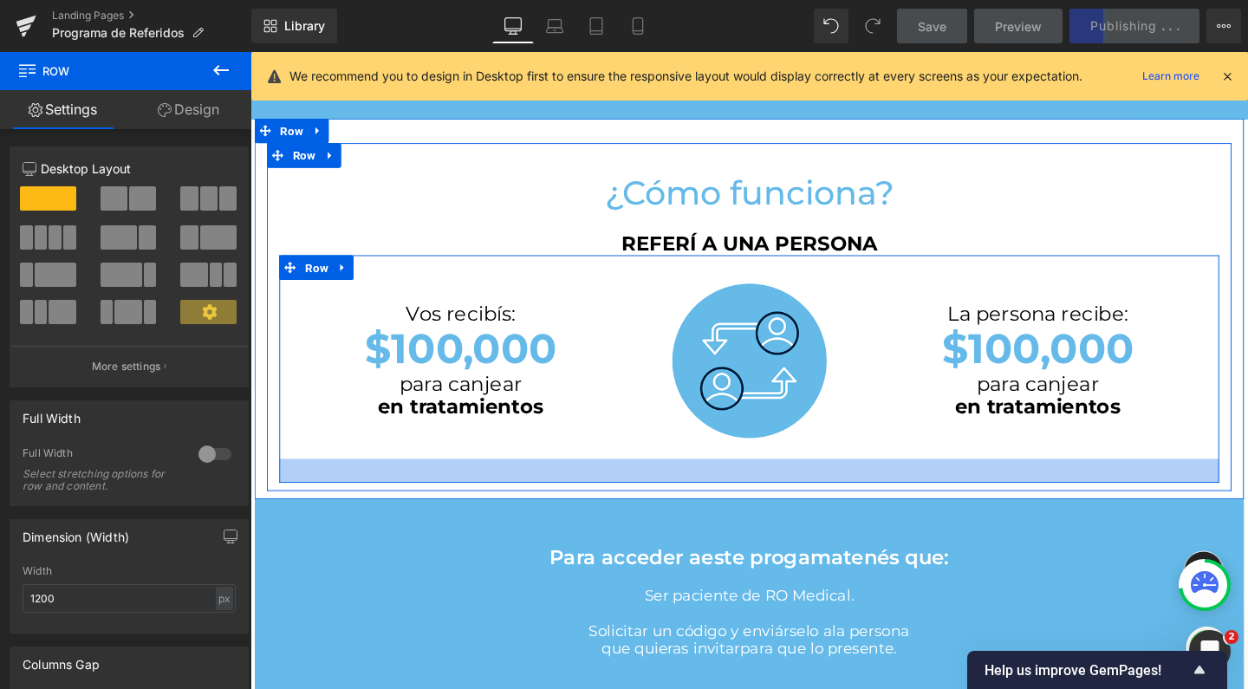
drag, startPoint x: 923, startPoint y: 481, endPoint x: 925, endPoint y: 498, distance: 16.6
click at [925, 498] on div at bounding box center [775, 492] width 988 height 25
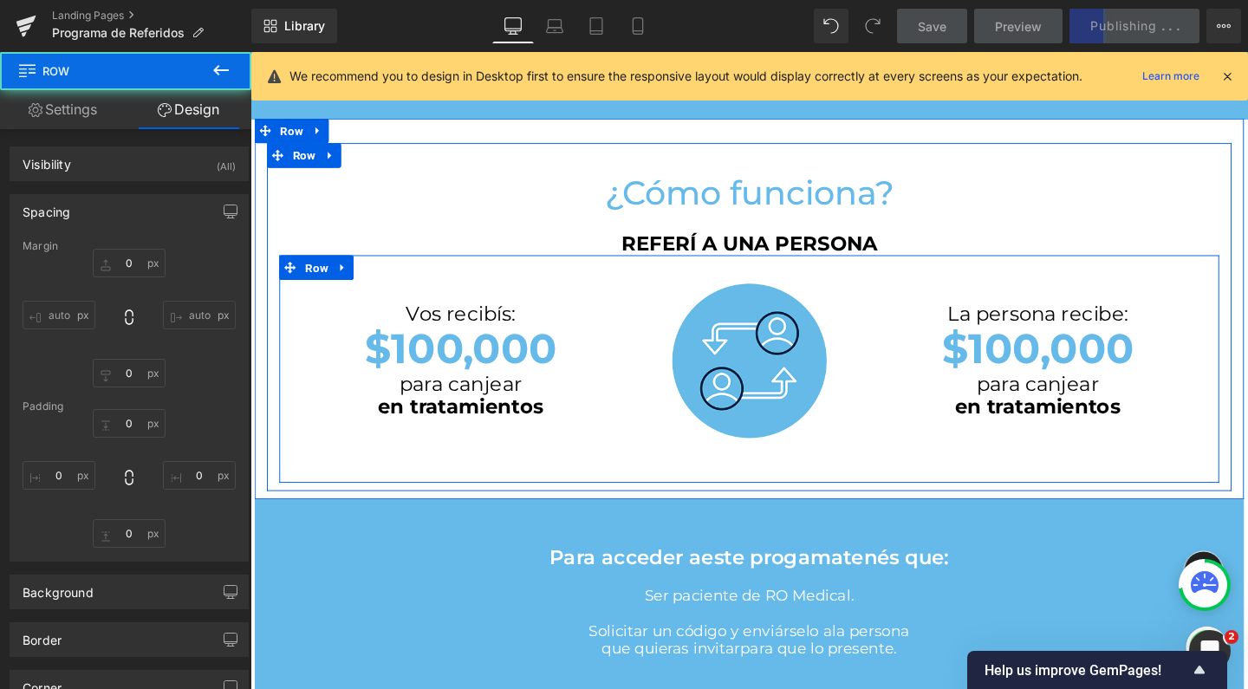
type input "0"
type input "29"
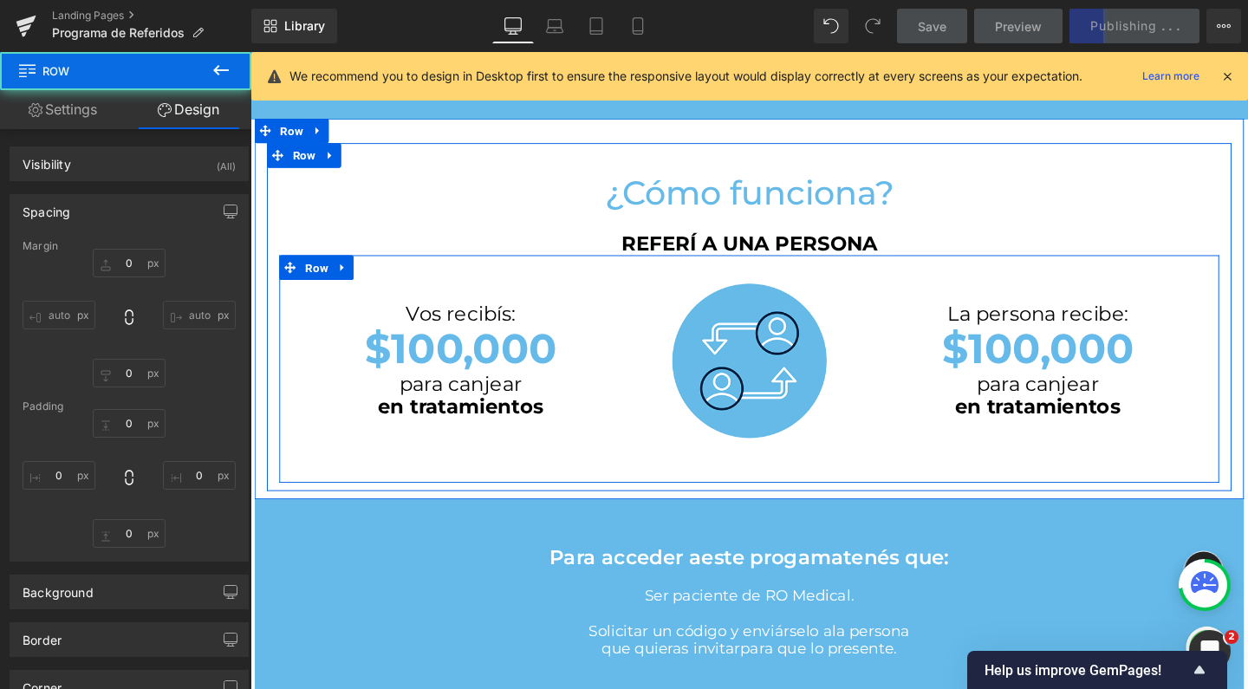
type input "0"
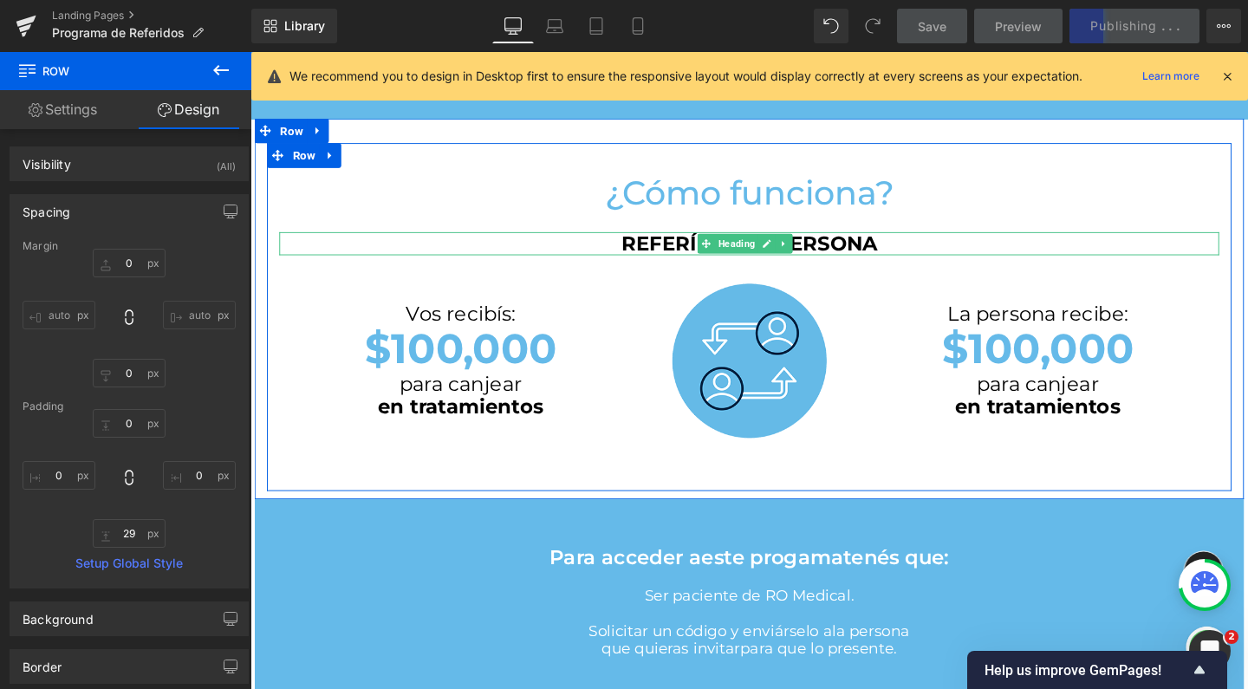
scroll to position [2721, 1031]
click at [842, 266] on strong "REFERÍ A UNA PERSONA" at bounding box center [775, 253] width 269 height 25
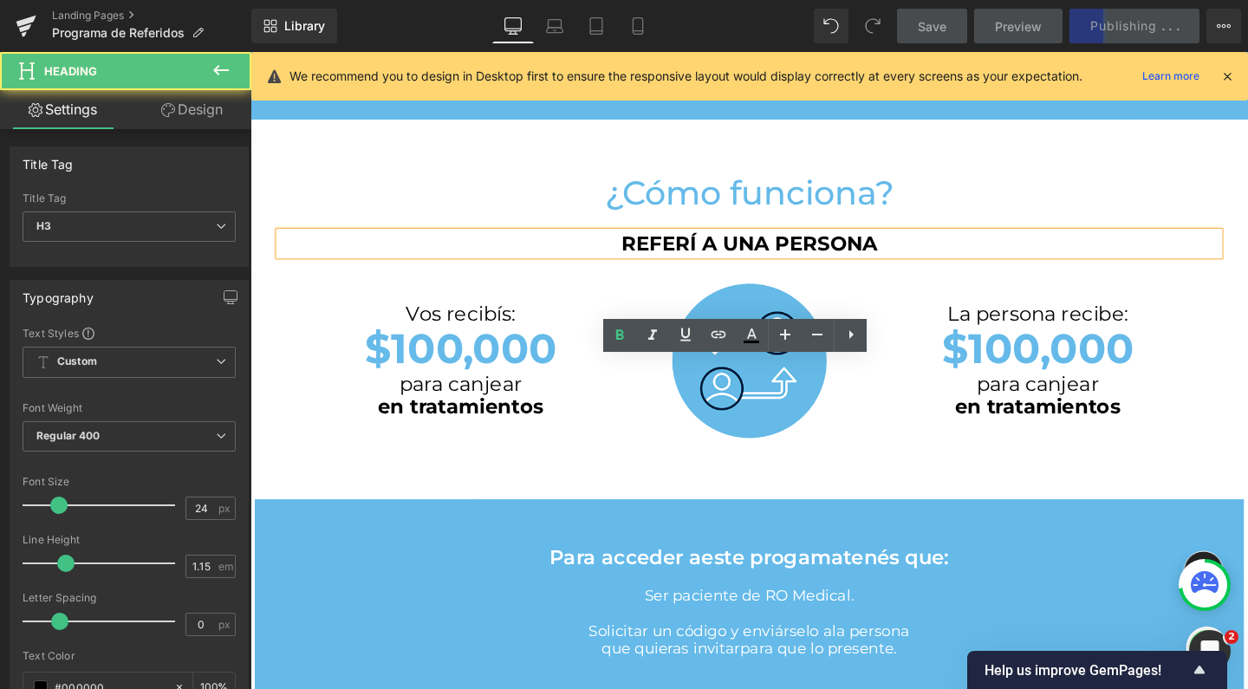
drag, startPoint x: 909, startPoint y: 387, endPoint x: 895, endPoint y: 387, distance: 14.8
click at [909, 266] on h3 "REFERÍ A UNA PERSONA" at bounding box center [775, 254] width 988 height 24
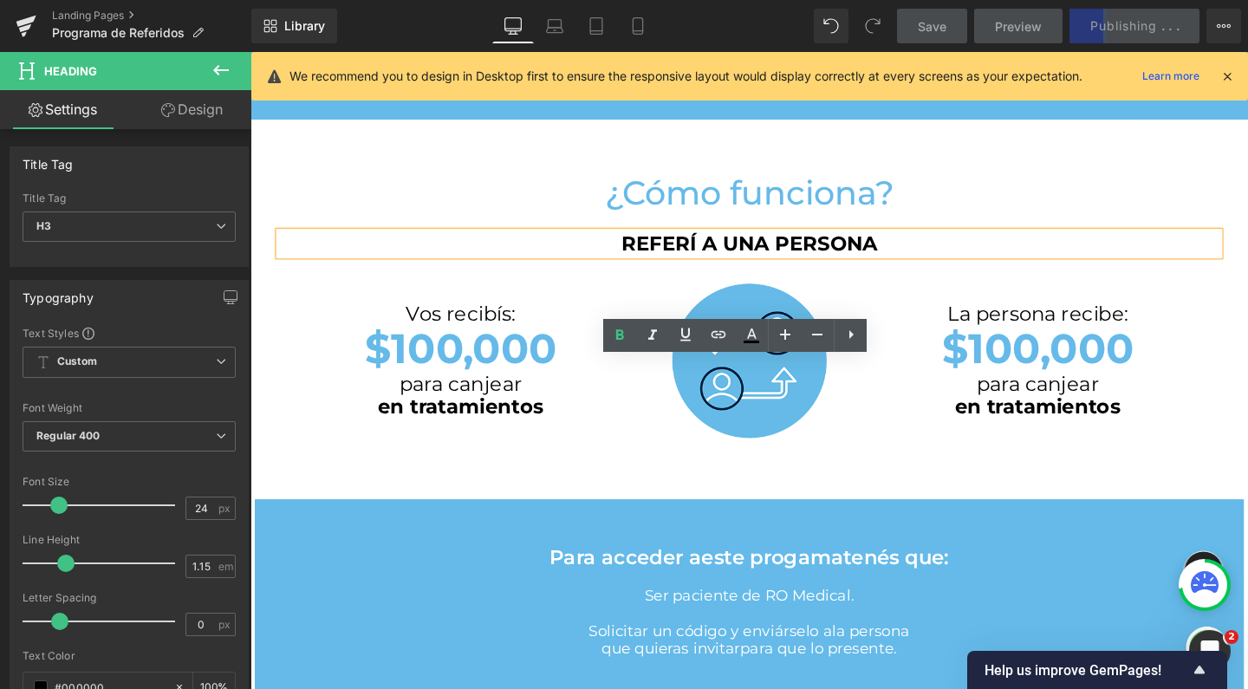
drag, startPoint x: 902, startPoint y: 388, endPoint x: 646, endPoint y: 385, distance: 256.6
click at [645, 266] on h3 "REFERÍ A UNA PERSONA" at bounding box center [775, 254] width 988 height 24
drag, startPoint x: 652, startPoint y: 392, endPoint x: 673, endPoint y: 391, distance: 21.7
click at [652, 266] on strong "REFERÍ A UNA PERSONA" at bounding box center [775, 253] width 269 height 25
drag, startPoint x: 715, startPoint y: 388, endPoint x: 608, endPoint y: 388, distance: 106.6
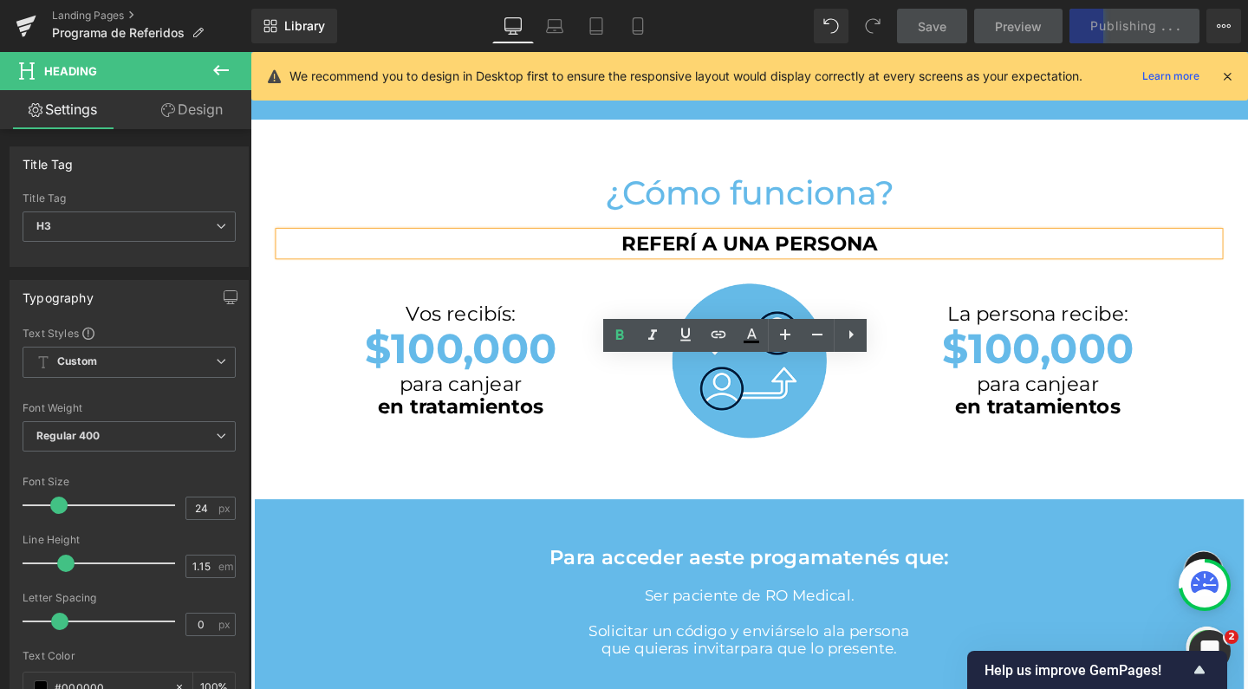
click at [608, 266] on h3 "REFERÍ A UNA PERSONA" at bounding box center [775, 254] width 988 height 24
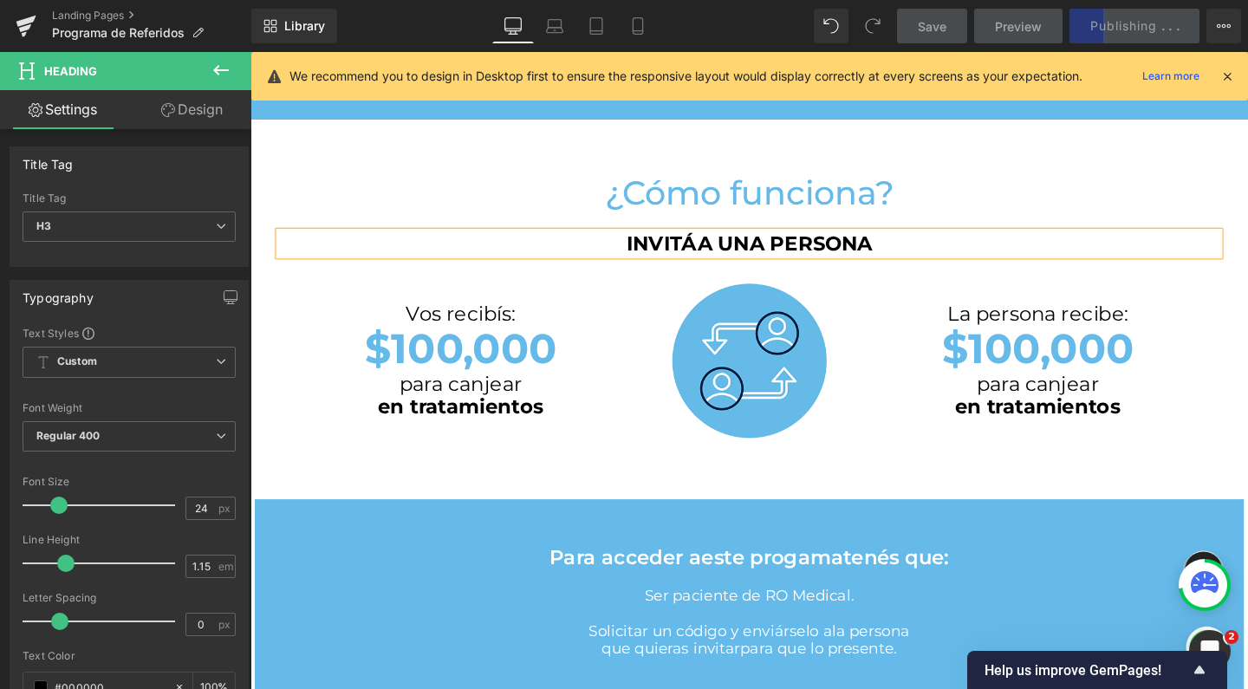
scroll to position [495, 0]
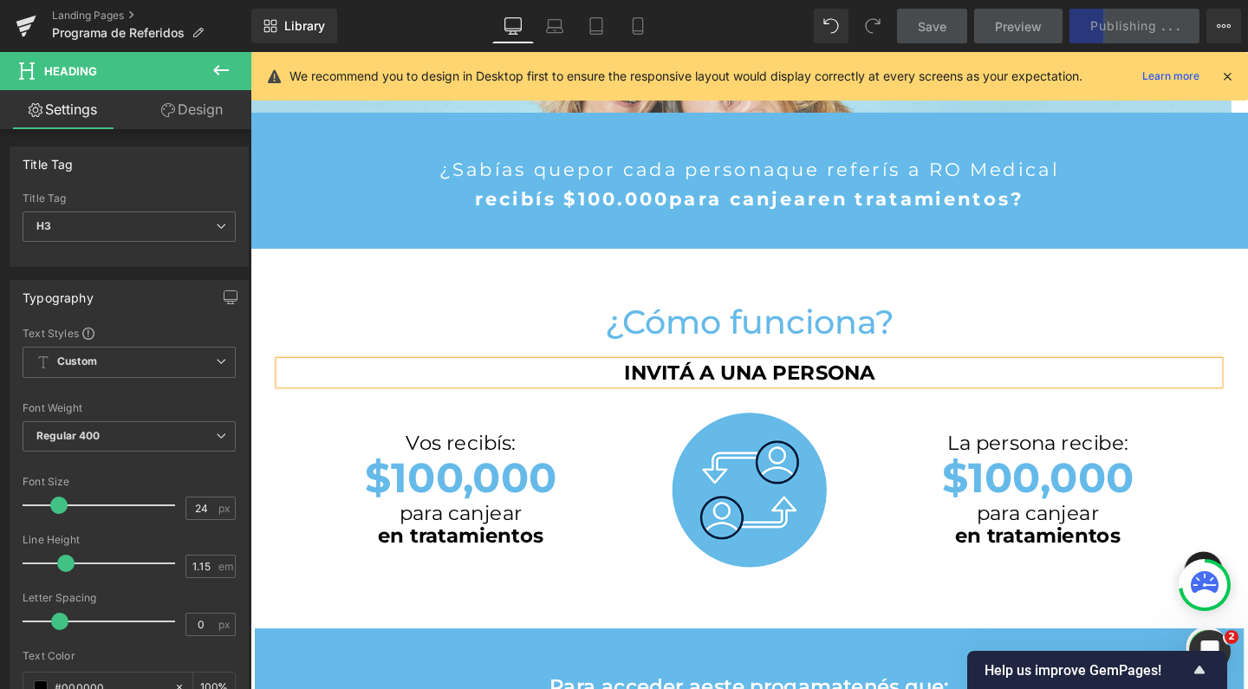
click at [954, 388] on h3 "INVITÁ A UNA PERSONA" at bounding box center [775, 389] width 988 height 24
